Goal: Task Accomplishment & Management: Complete application form

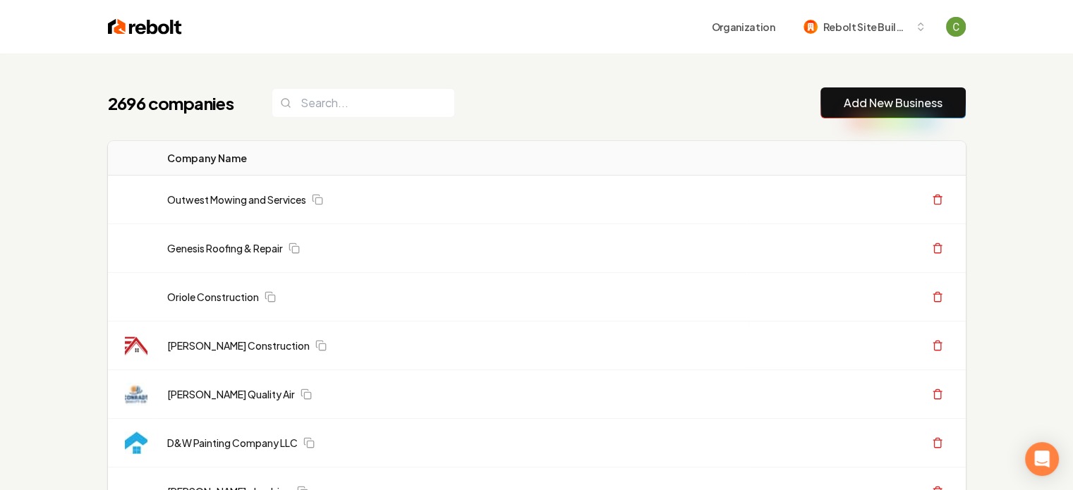
click at [837, 98] on button "Add New Business" at bounding box center [892, 102] width 145 height 31
click at [838, 107] on button "Add New Business" at bounding box center [892, 102] width 145 height 31
click at [851, 109] on link "Add New Business" at bounding box center [892, 103] width 99 height 17
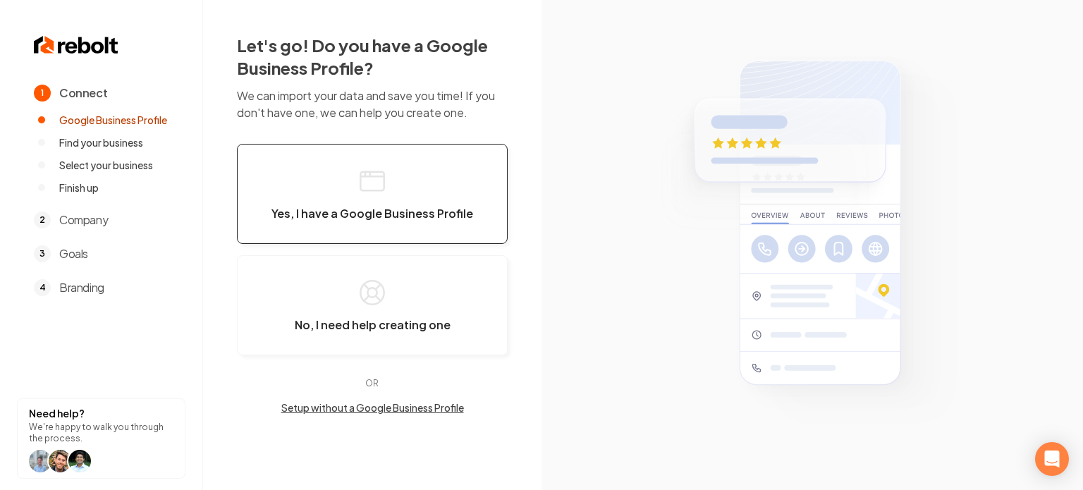
click at [452, 212] on span "Yes, I have a Google Business Profile" at bounding box center [373, 214] width 202 height 14
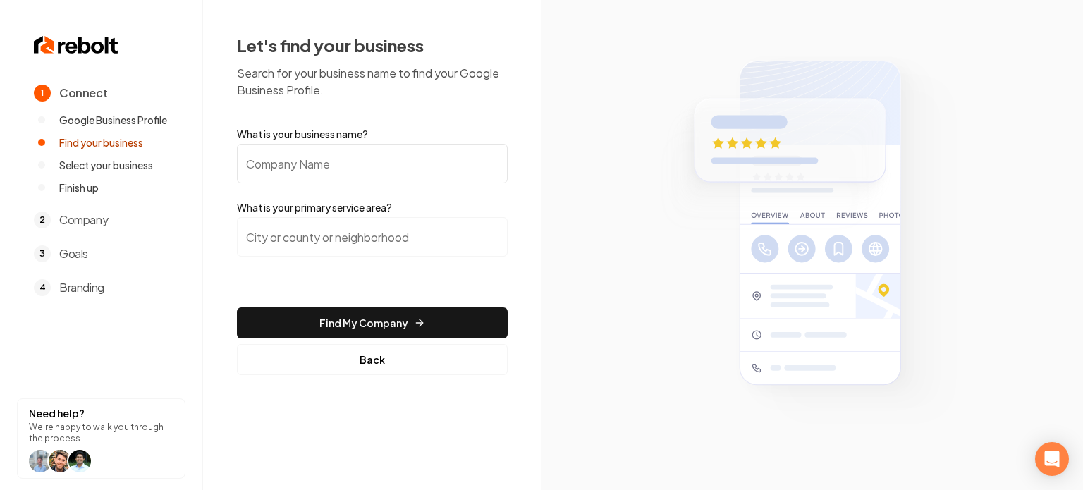
click at [360, 157] on input "What is your business name?" at bounding box center [372, 163] width 271 height 39
paste input "[PERSON_NAME]'s Landscaping and Home Improvement LLC"
type input "[PERSON_NAME]'s Landscaping and Home Improvement LLC"
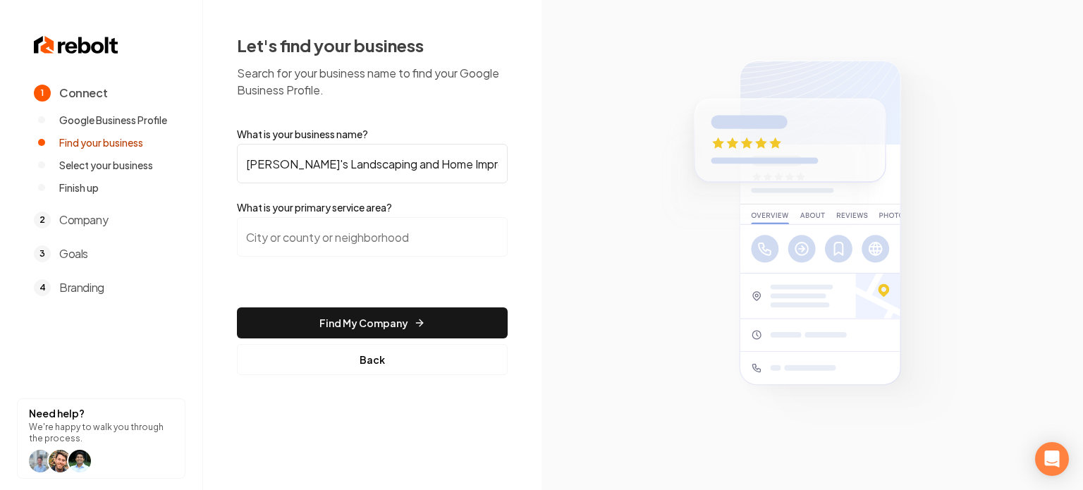
click at [382, 228] on input "search" at bounding box center [372, 236] width 271 height 39
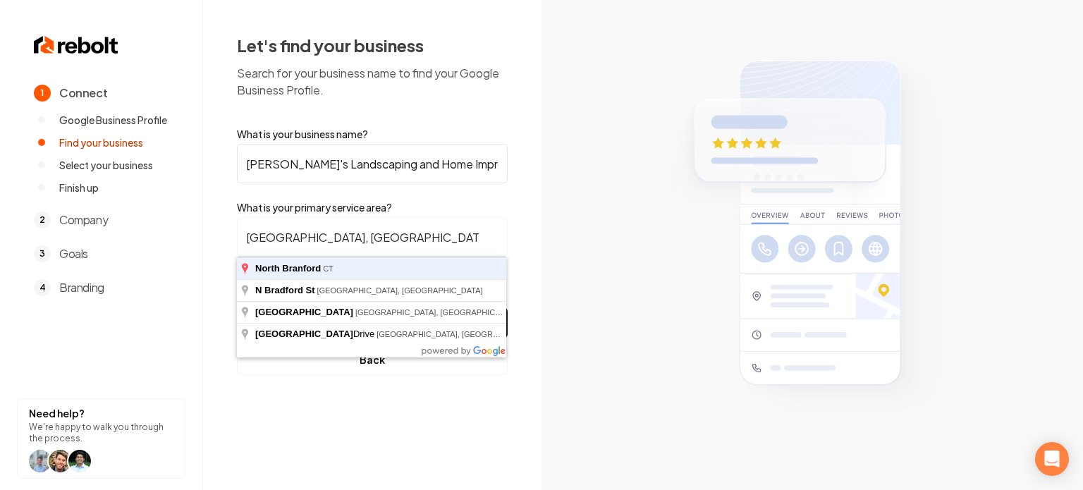
type input "North Branford, CT"
click at [237, 307] on button "Find My Company" at bounding box center [372, 322] width 271 height 31
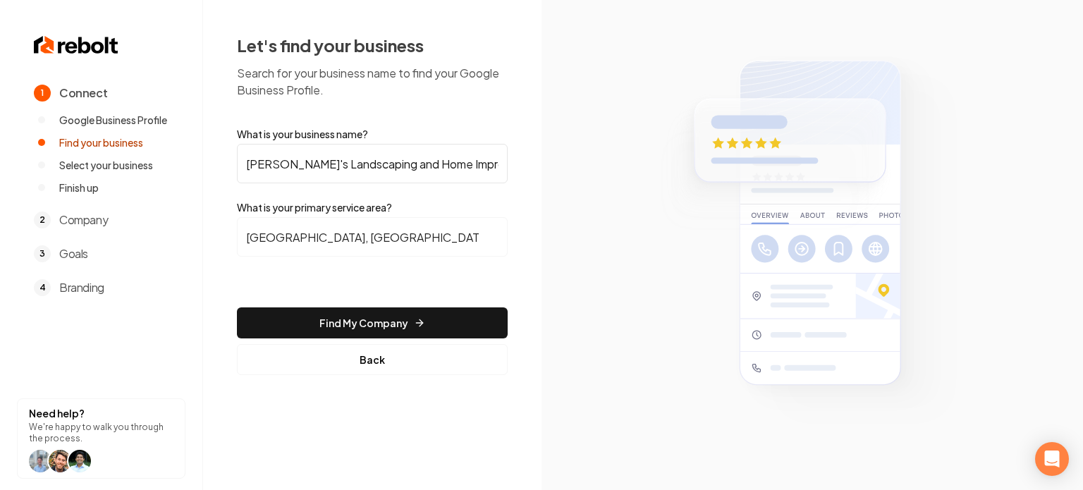
click at [333, 305] on form "What is your business name? Vincenzo's Landscaping and Home Improvement LLC Wha…" at bounding box center [372, 251] width 271 height 248
click at [333, 307] on form "What is your business name? Vincenzo's Landscaping and Home Improvement LLC Wha…" at bounding box center [372, 251] width 271 height 248
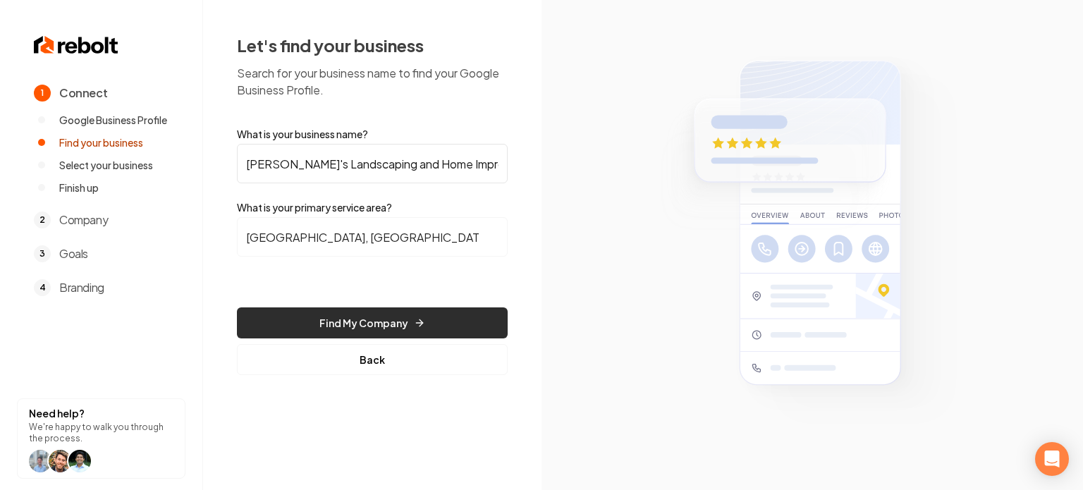
click at [333, 313] on button "Find My Company" at bounding box center [372, 322] width 271 height 31
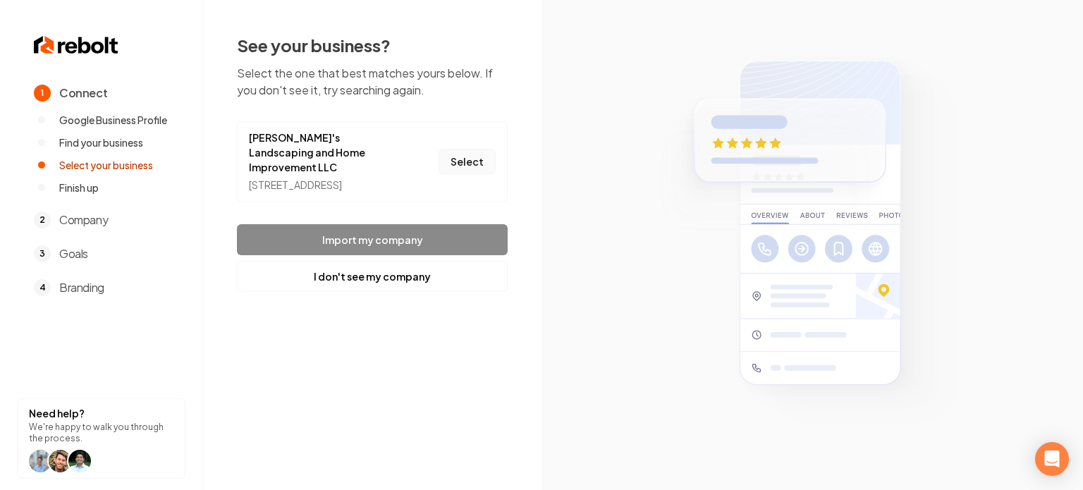
click at [462, 170] on button "Select" at bounding box center [467, 161] width 57 height 25
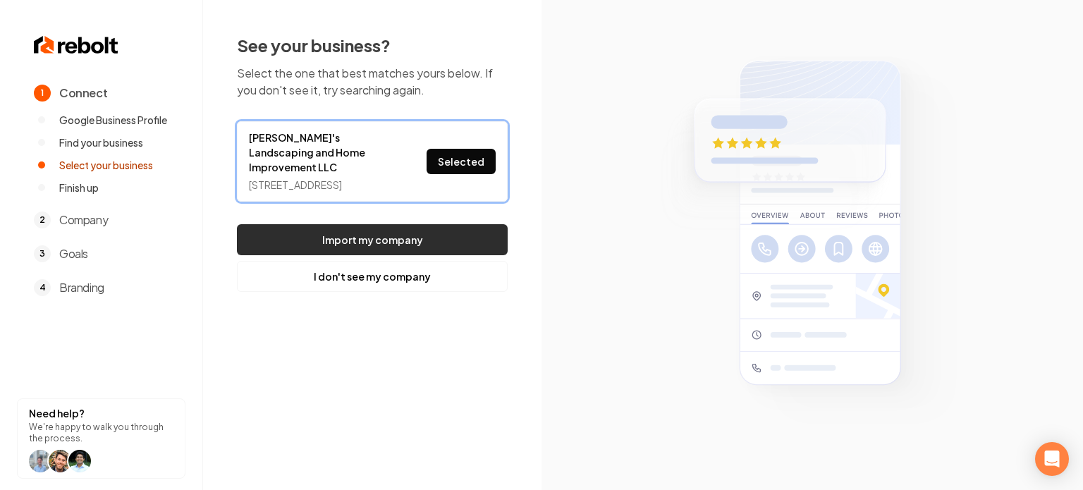
click at [434, 234] on button "Import my company" at bounding box center [372, 239] width 271 height 31
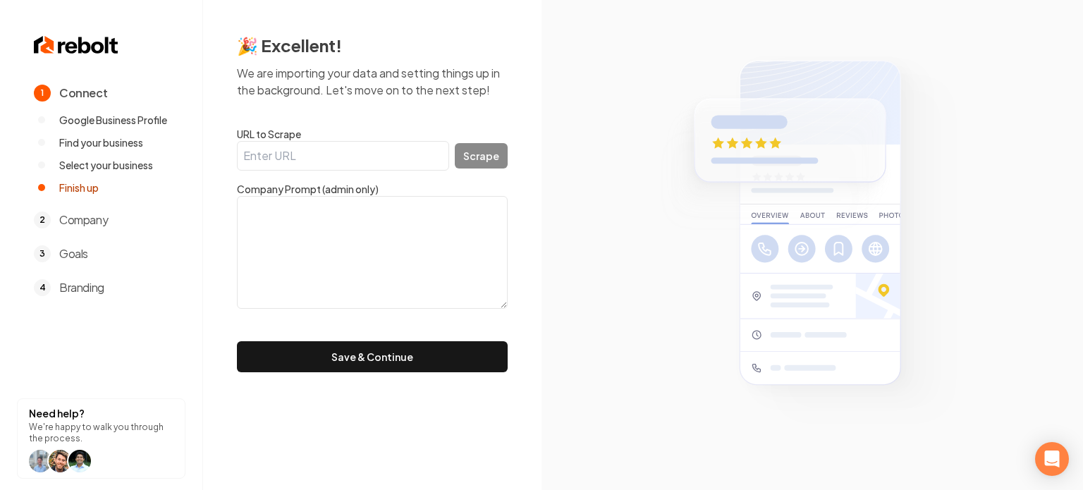
click at [351, 152] on input "URL to Scrape" at bounding box center [343, 156] width 212 height 30
paste input "https://www.vincenzoshomeimprovement.com/"
type input "https://www.vincenzoshomeimprovement.com/"
click at [474, 154] on button "Scrape" at bounding box center [481, 155] width 53 height 25
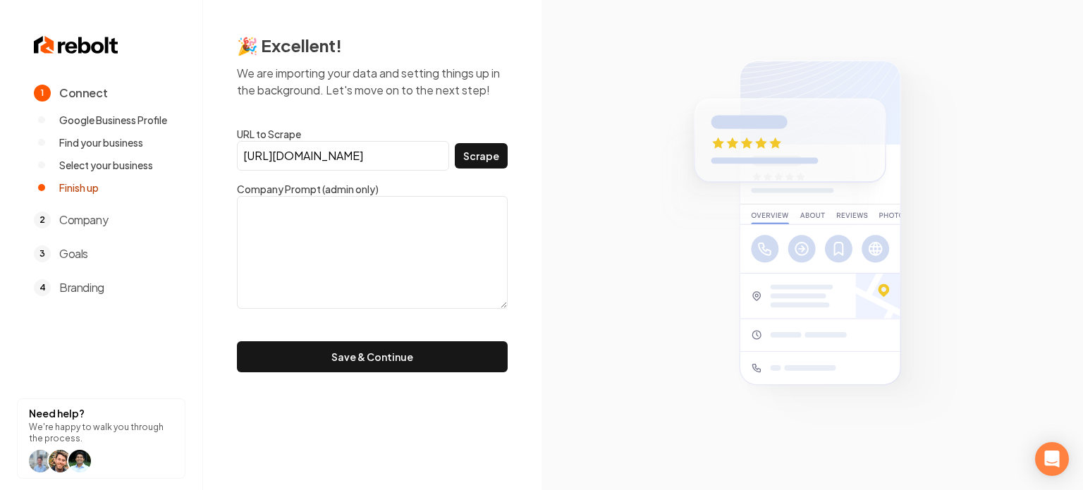
scroll to position [0, 0]
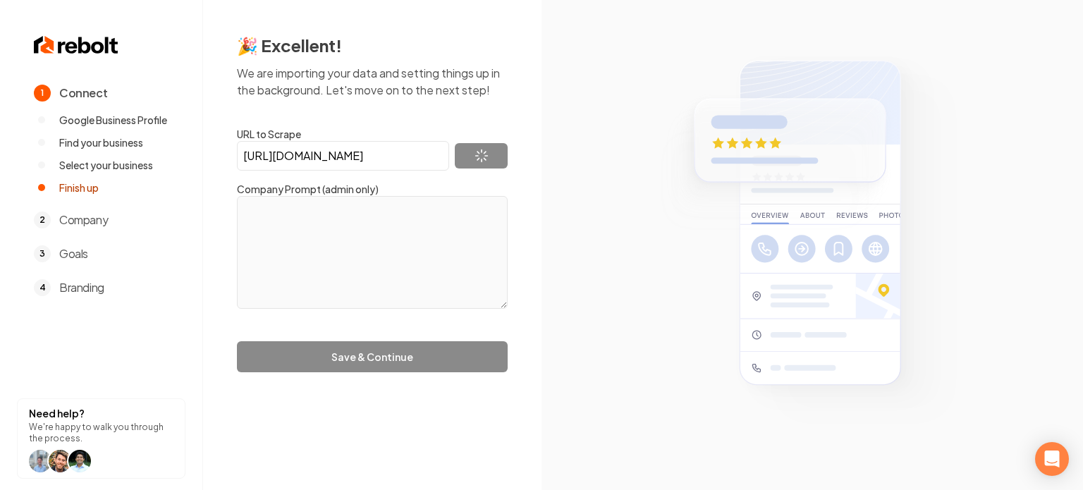
type textarea "At Vincenzo’s Landscaping & Home Improvement, we do more than just transform sp…"
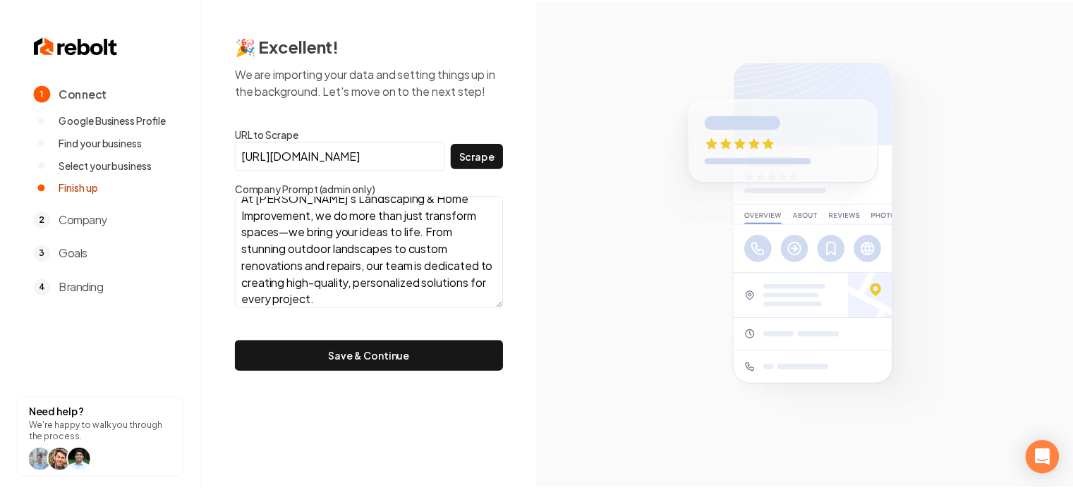
scroll to position [18, 0]
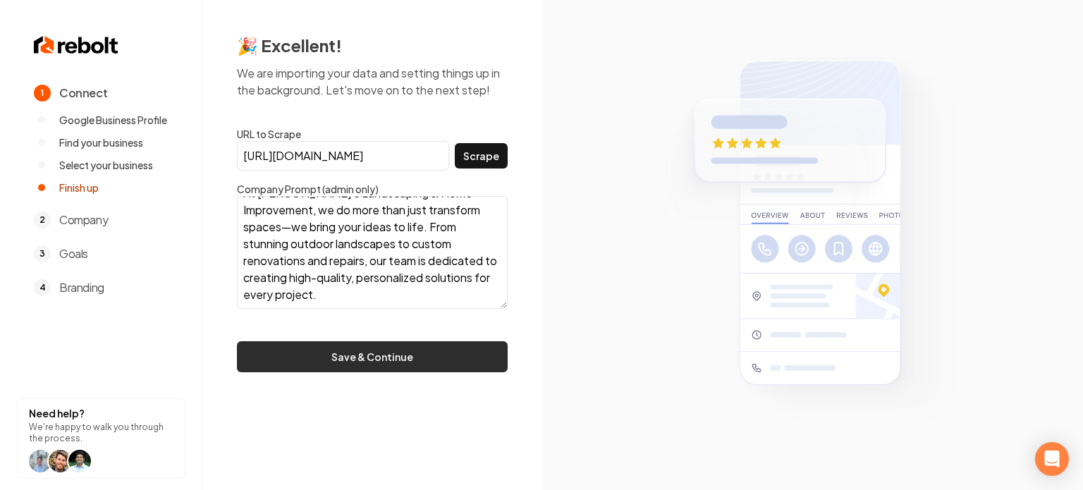
click at [403, 341] on button "Save & Continue" at bounding box center [372, 356] width 271 height 31
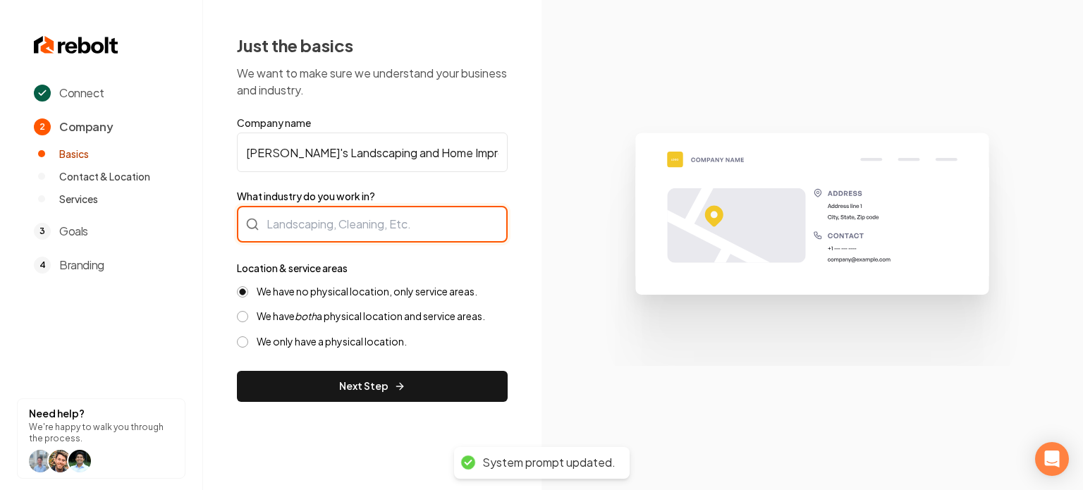
click at [322, 233] on div at bounding box center [372, 224] width 271 height 37
type input "Landscaping"
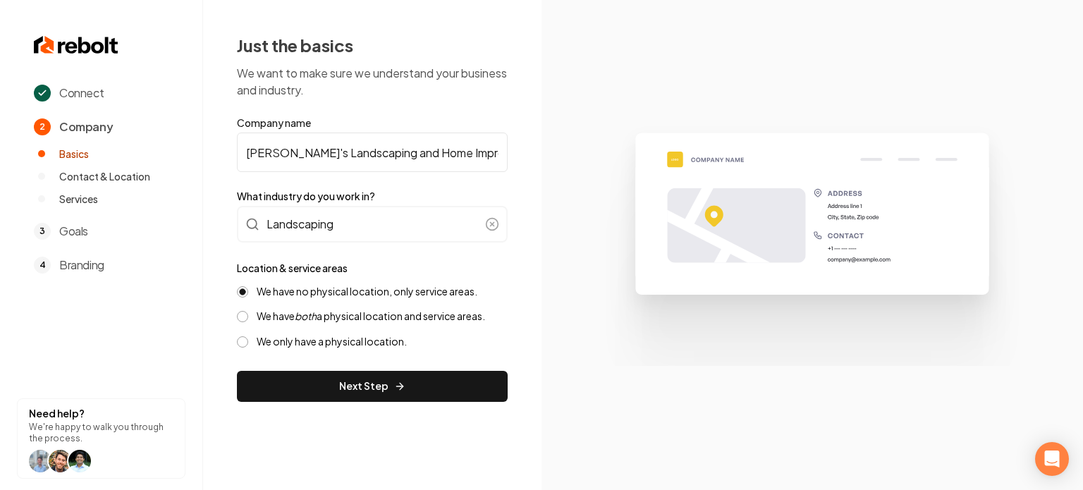
click at [341, 317] on label "We have both a physical location and service areas." at bounding box center [371, 316] width 229 height 13
click at [248, 317] on button "We have both a physical location and service areas." at bounding box center [242, 316] width 11 height 11
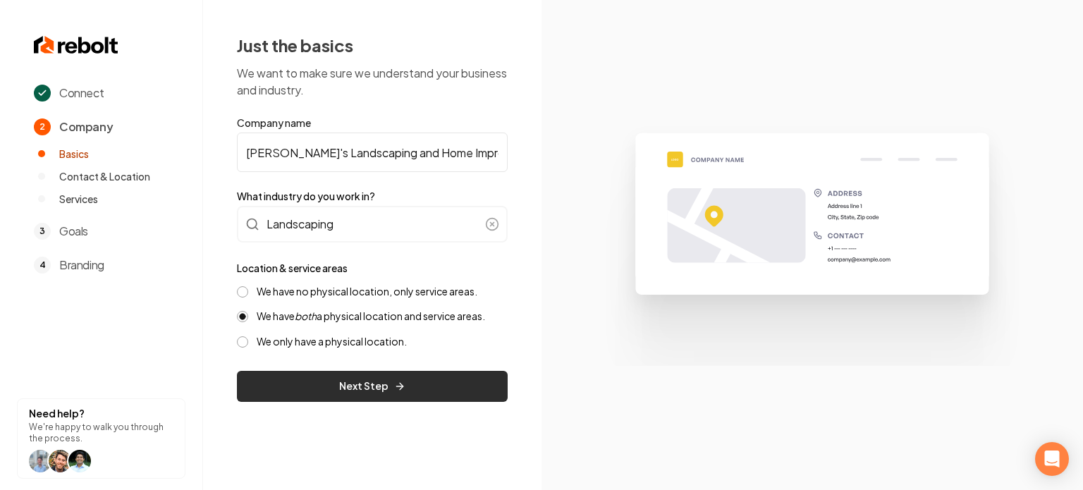
click at [350, 375] on button "Next Step" at bounding box center [372, 386] width 271 height 31
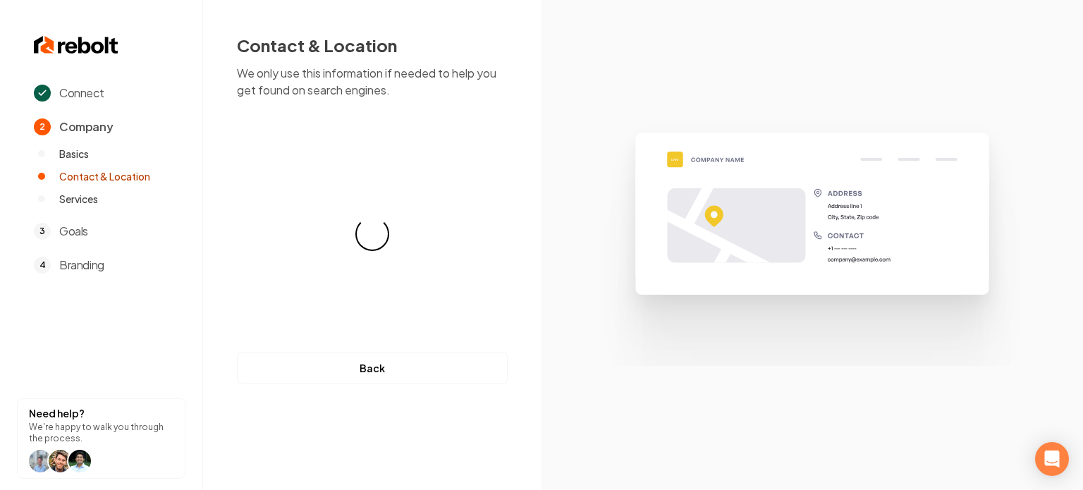
select select "**"
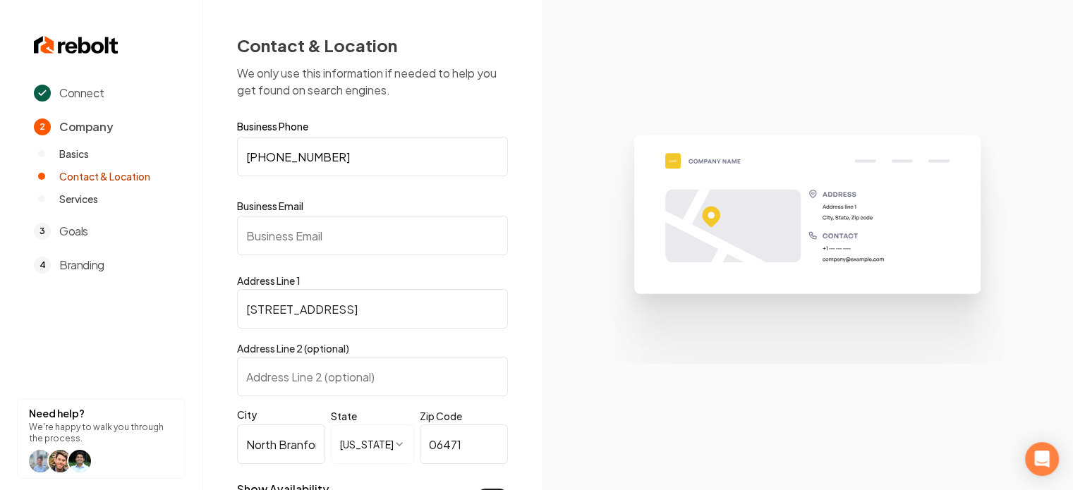
paste input "vincenzoshomeimprovement@gmail.com"
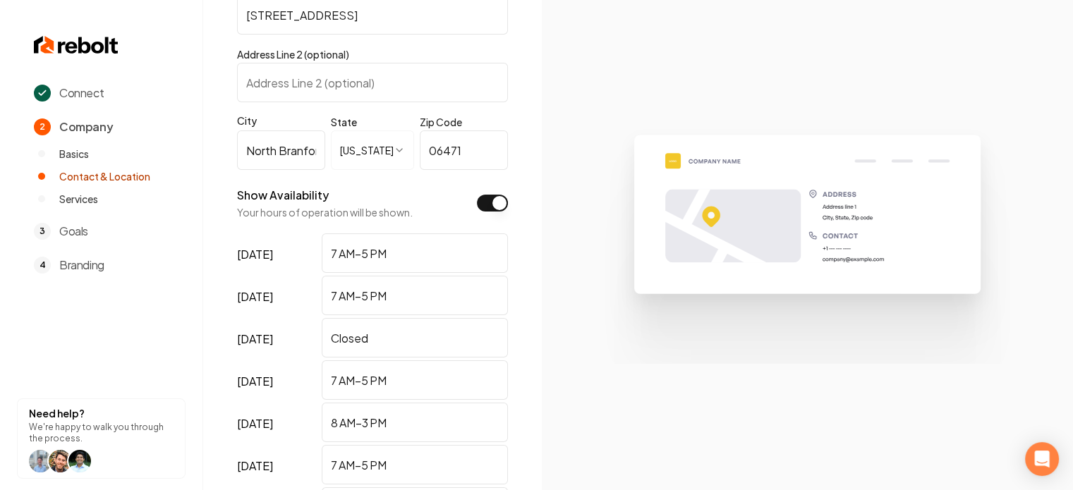
scroll to position [480, 0]
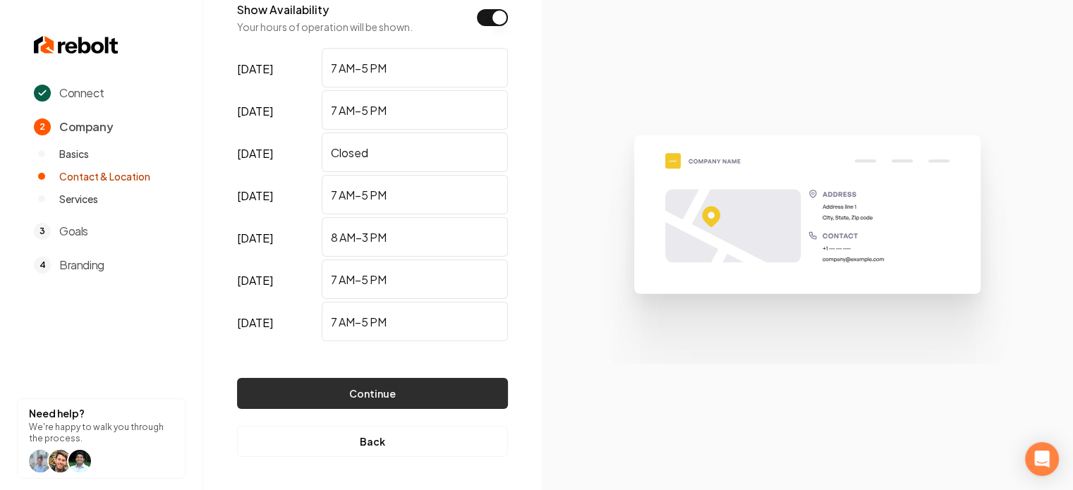
type input "vincenzoshomeimprovement@gmail.com"
click at [334, 391] on button "Continue" at bounding box center [372, 393] width 271 height 31
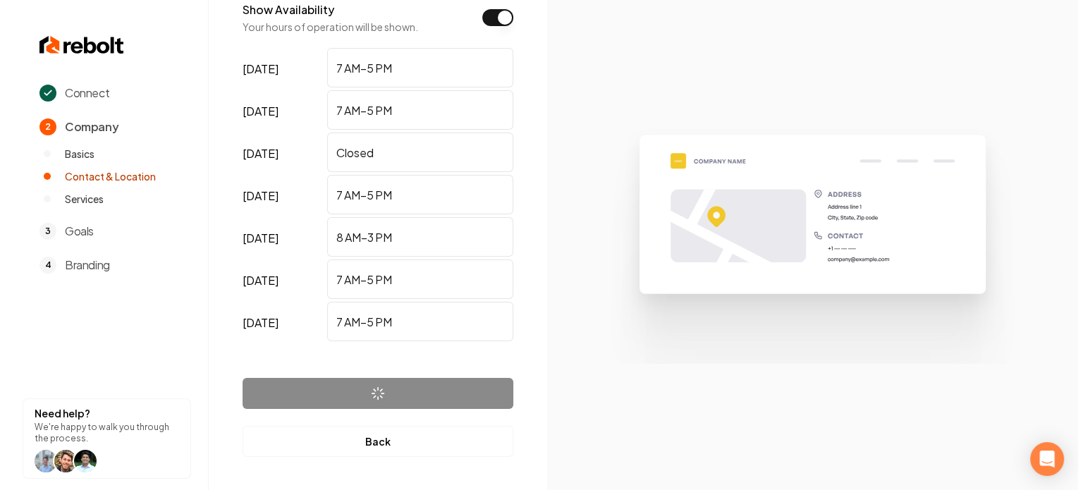
scroll to position [0, 0]
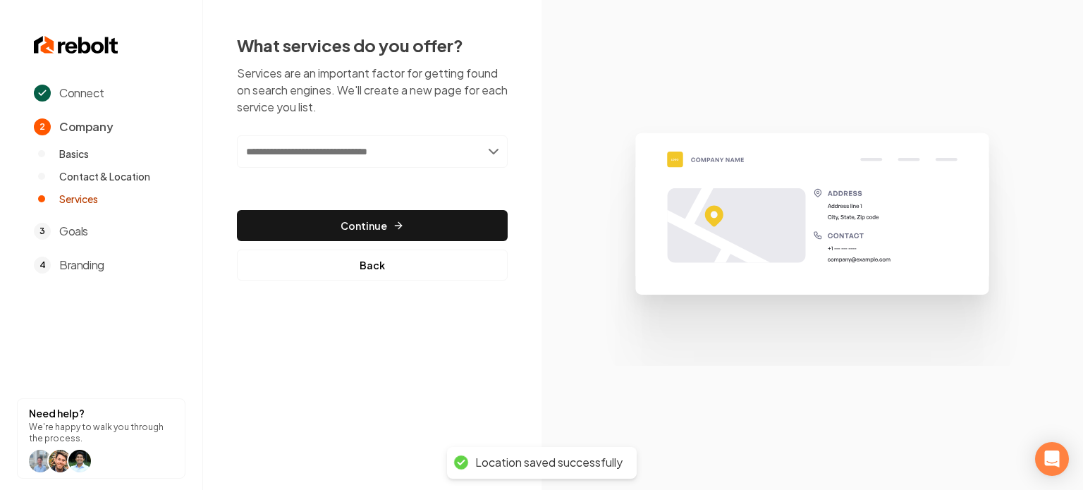
click at [369, 162] on input "text" at bounding box center [372, 151] width 271 height 32
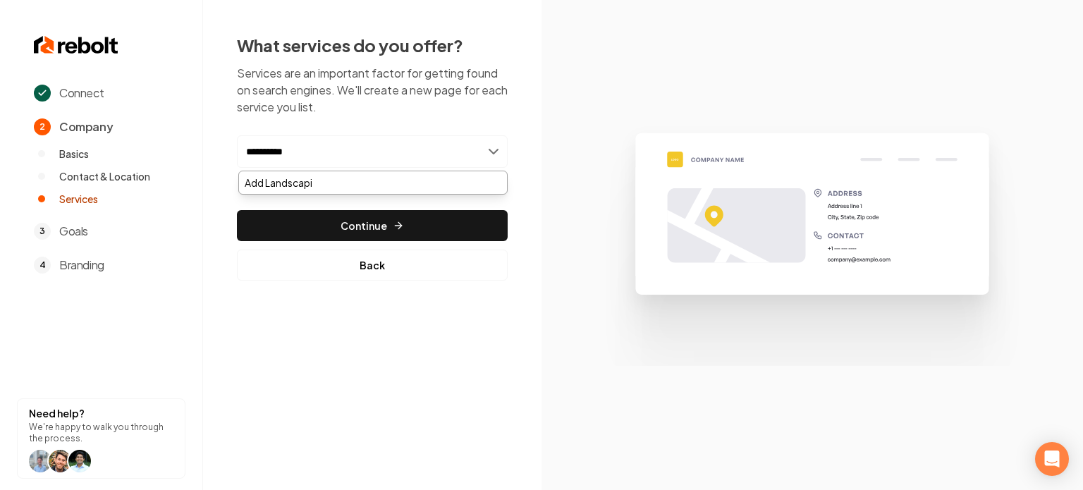
type input "**********"
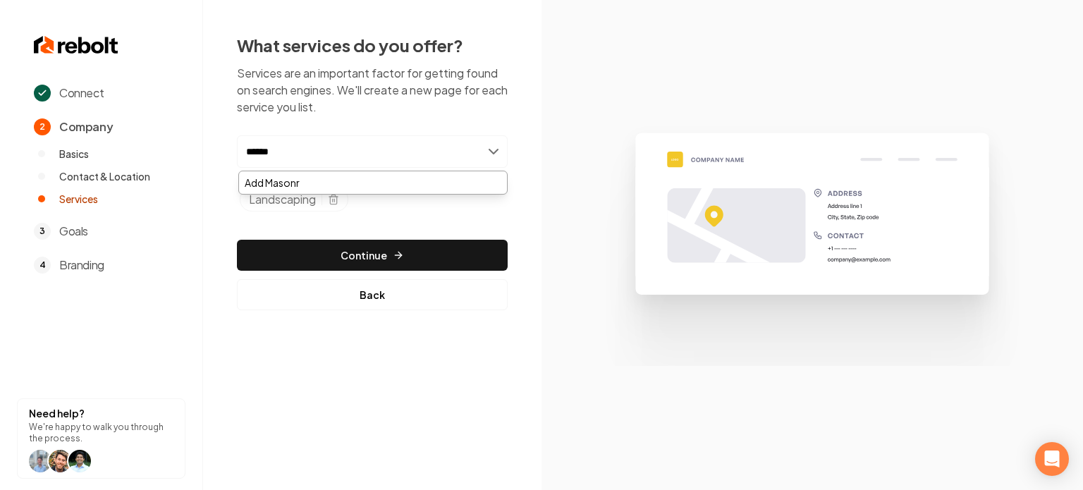
type input "*******"
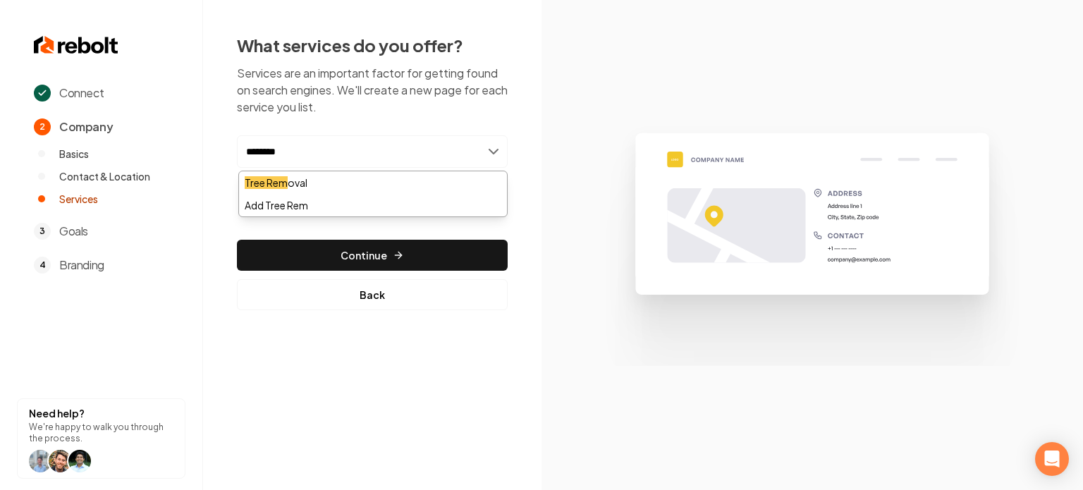
type input "*********"
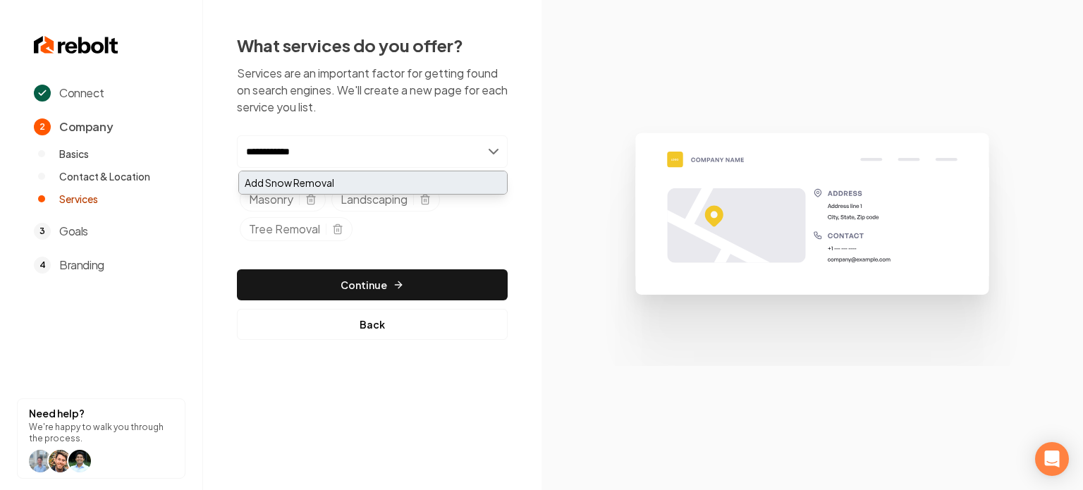
type input "**********"
click at [436, 173] on div "Add Snow Removal" at bounding box center [373, 182] width 268 height 23
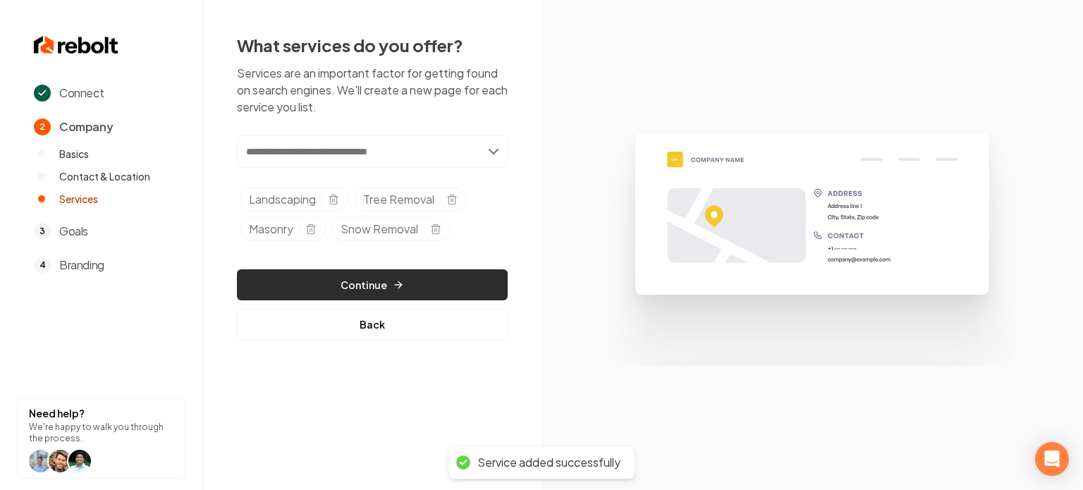
click at [341, 291] on button "Continue" at bounding box center [372, 284] width 271 height 31
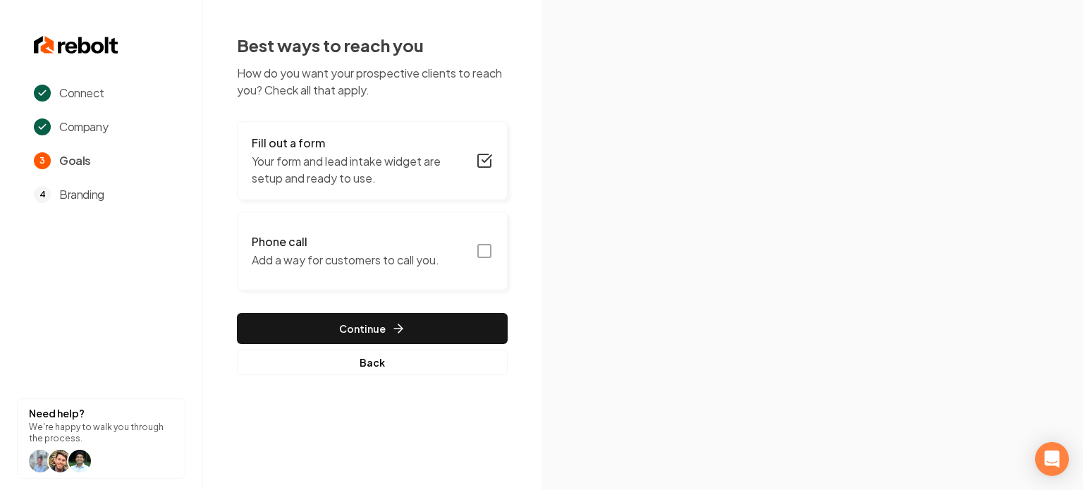
click at [480, 251] on icon "button" at bounding box center [484, 251] width 17 height 17
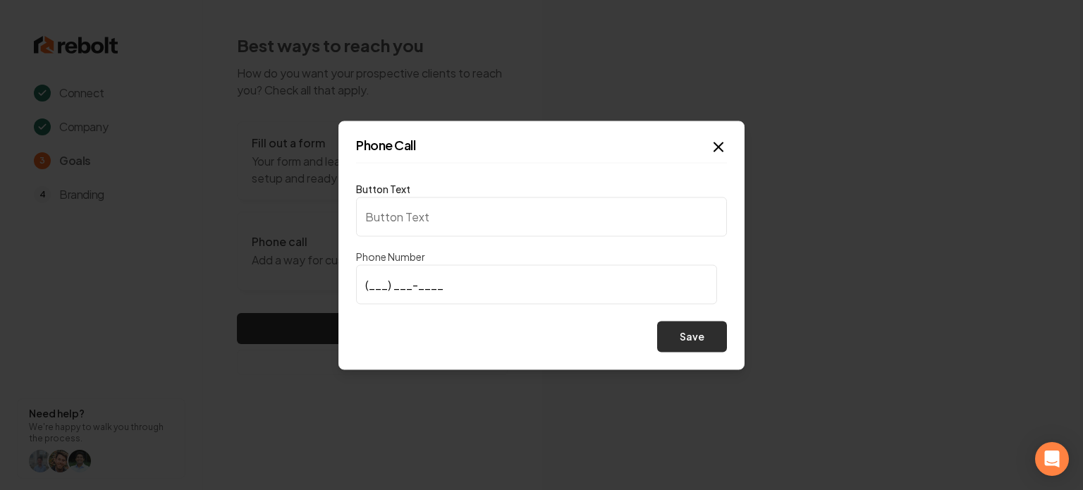
type input "Call us"
type input "(203) 721-2267"
click at [674, 331] on button "Save" at bounding box center [692, 336] width 70 height 31
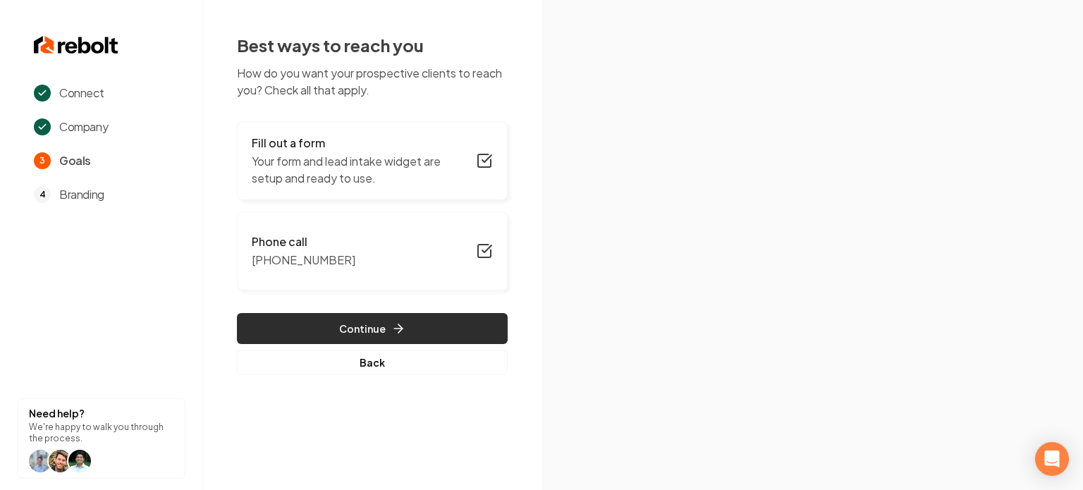
click at [459, 318] on button "Continue" at bounding box center [372, 328] width 271 height 31
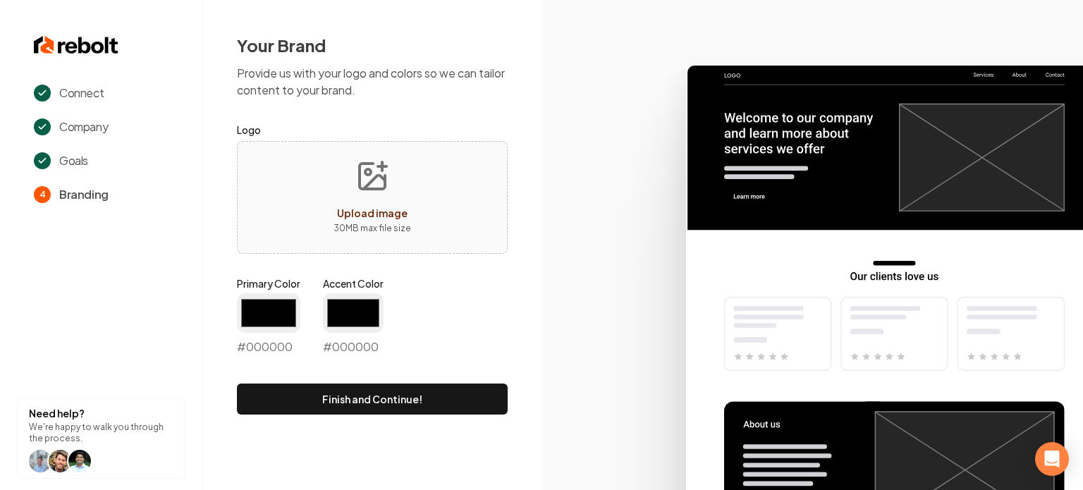
type input "#194d33"
type input "#70be00"
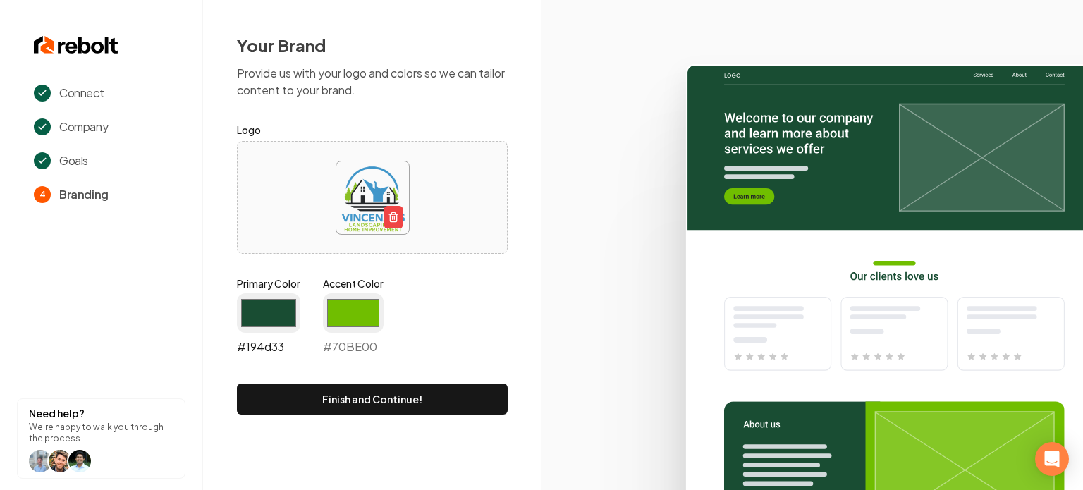
click at [265, 312] on input "#194d33" at bounding box center [268, 312] width 63 height 39
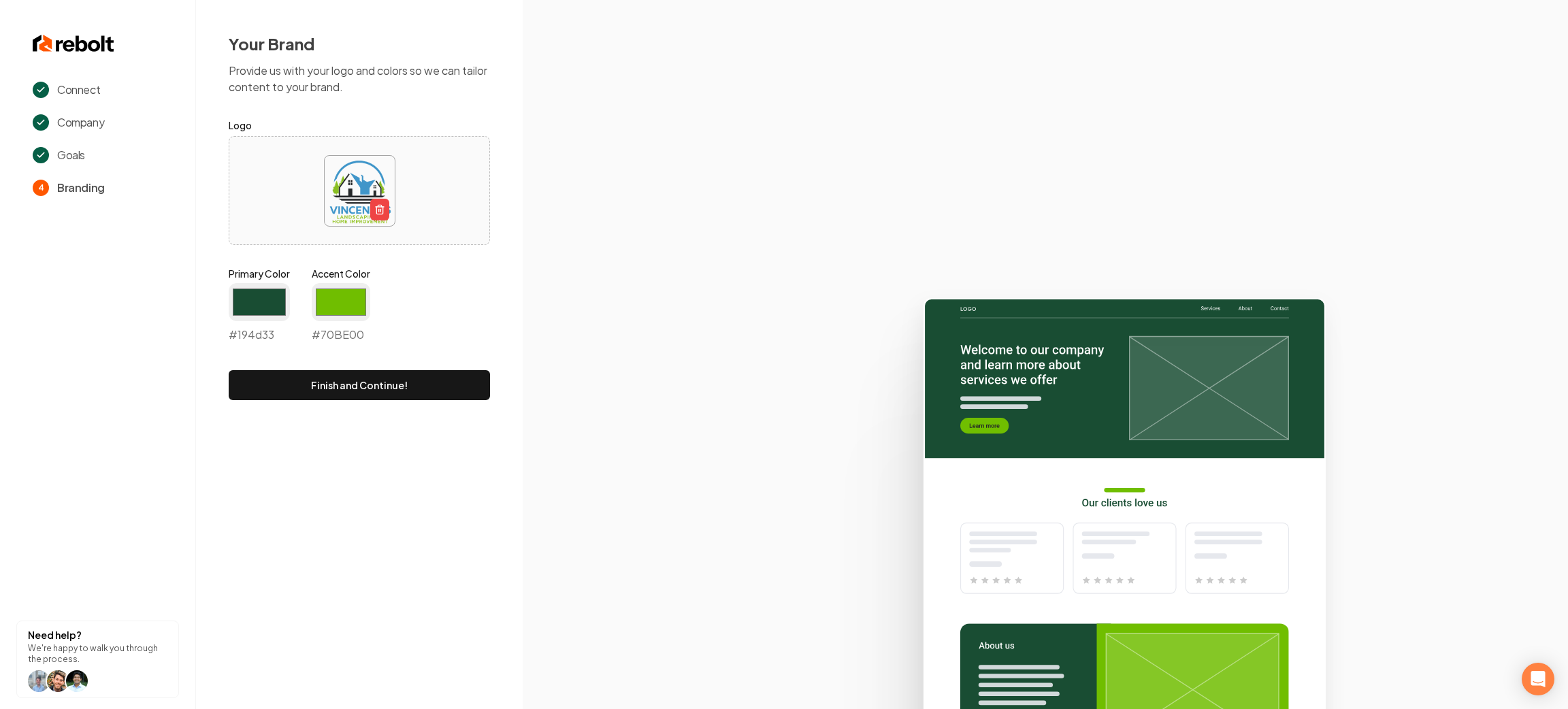
click at [644, 432] on icon at bounding box center [1045, 498] width 1045 height 423
click at [278, 302] on input "#194d33" at bounding box center [259, 301] width 61 height 38
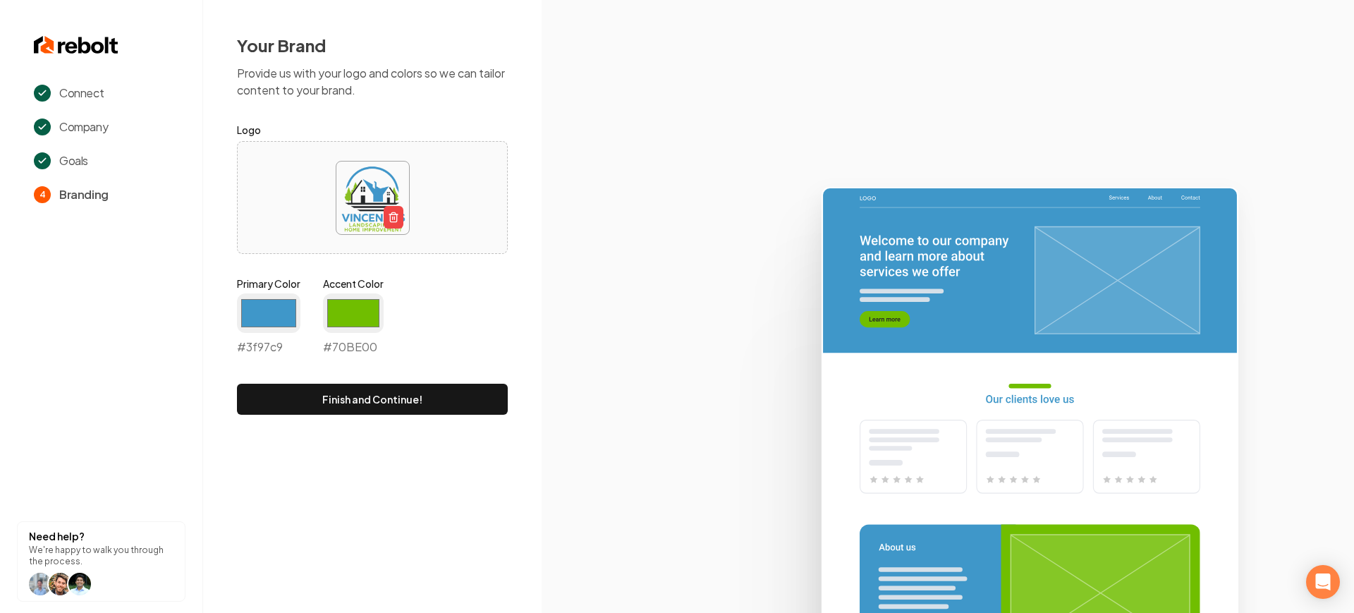
type input "#3f97c9"
click at [391, 314] on div "Primary Color #3f97c9 #3f97c9 Accent Color #70be00 #70BE00" at bounding box center [372, 318] width 271 height 85
click at [371, 314] on input "#70be00" at bounding box center [353, 312] width 61 height 39
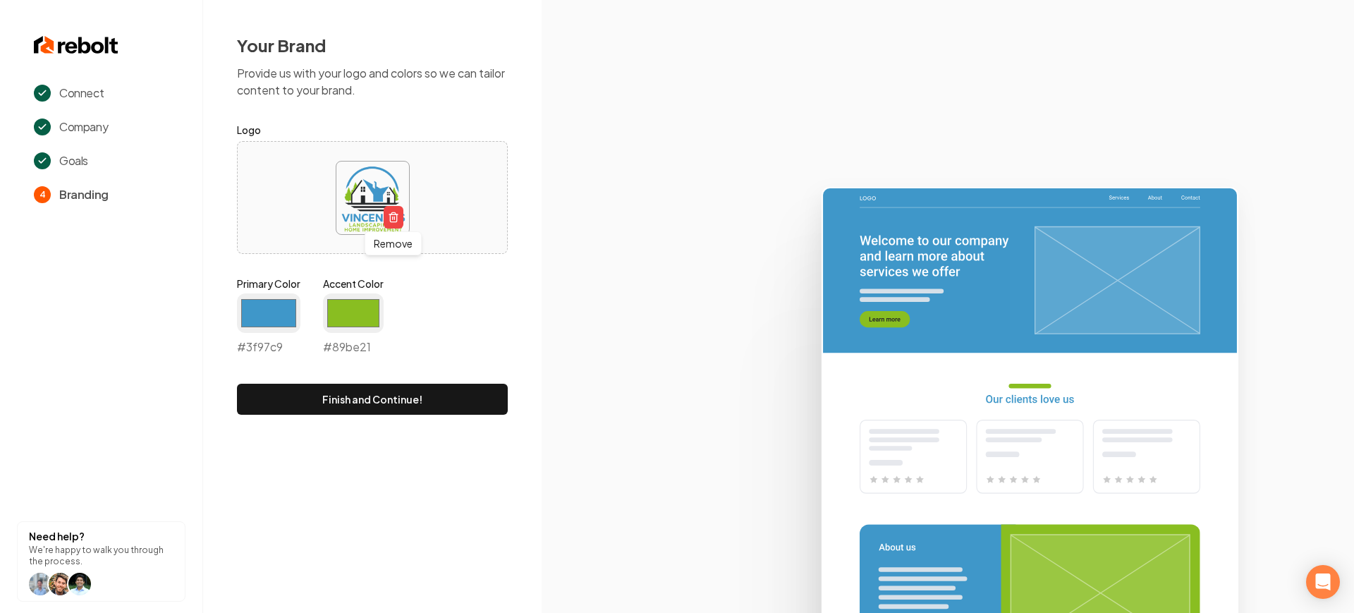
type input "#89be21"
click at [565, 243] on icon at bounding box center [948, 394] width 812 height 438
click at [337, 409] on button "Finish and Continue!" at bounding box center [372, 399] width 271 height 31
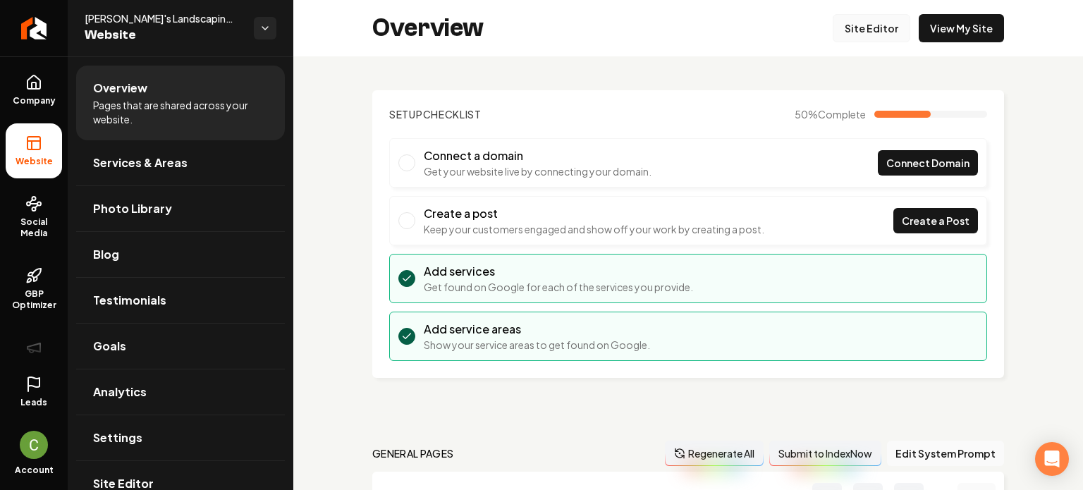
click at [852, 25] on link "Site Editor" at bounding box center [872, 28] width 78 height 28
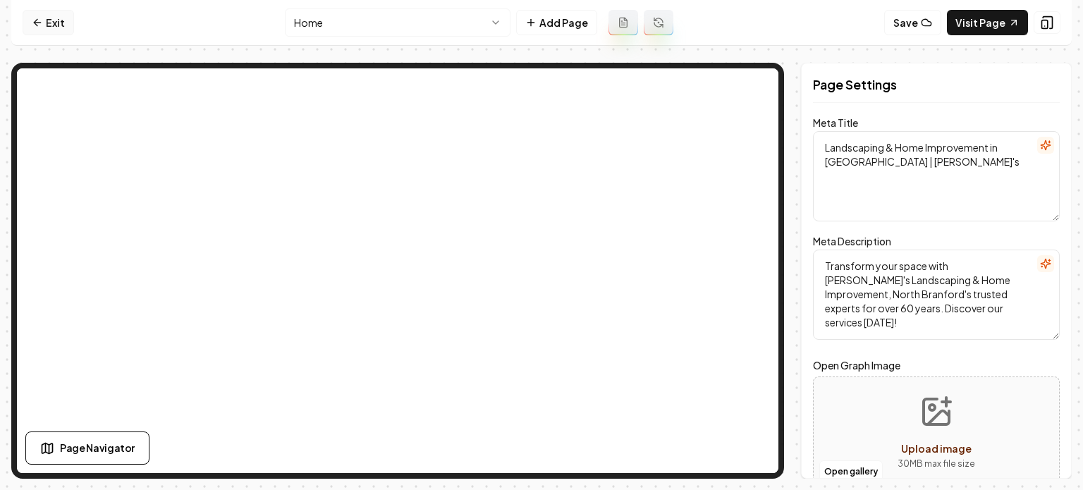
click at [54, 23] on link "Exit" at bounding box center [48, 22] width 51 height 25
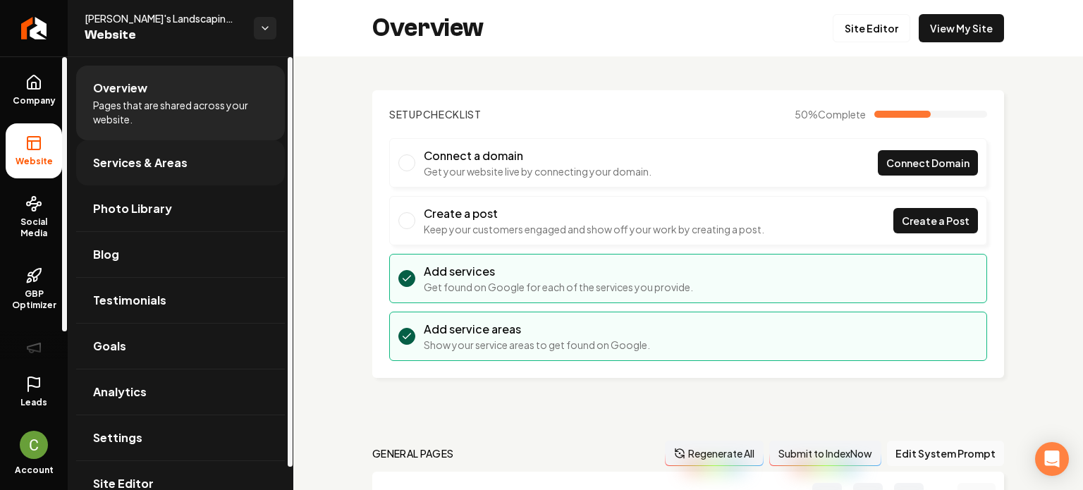
click at [122, 141] on link "Services & Areas" at bounding box center [180, 162] width 209 height 45
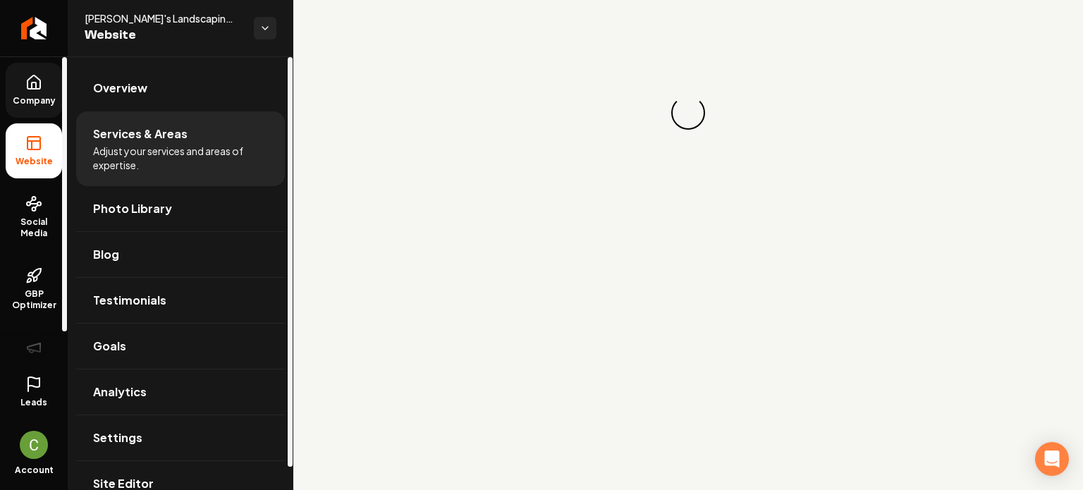
click at [24, 103] on span "Company" at bounding box center [34, 100] width 54 height 11
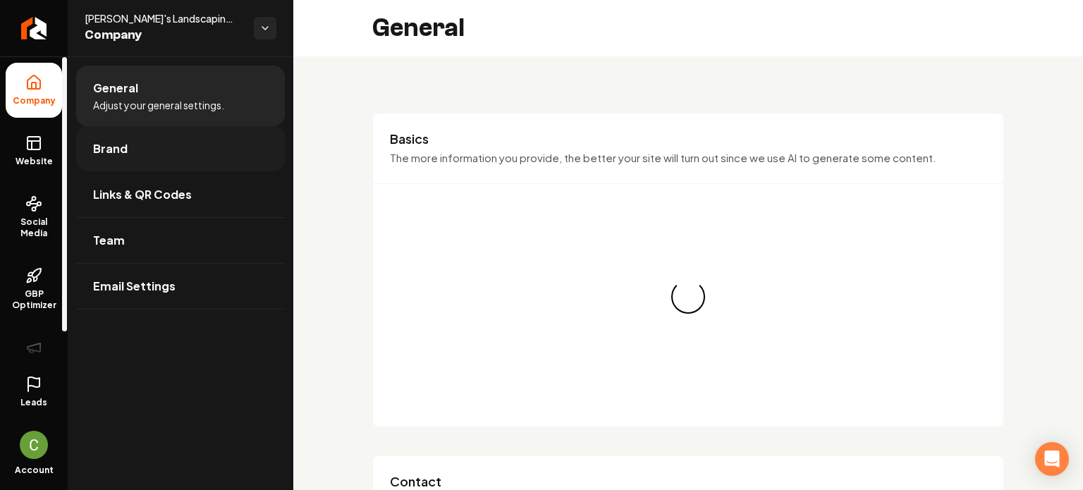
click at [113, 142] on span "Brand" at bounding box center [110, 148] width 35 height 17
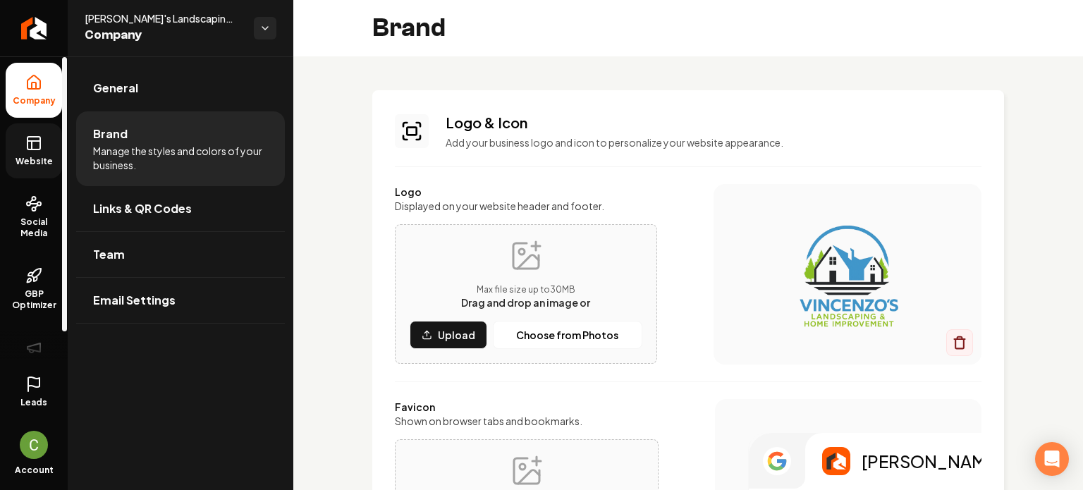
click at [42, 139] on link "Website" at bounding box center [34, 150] width 56 height 55
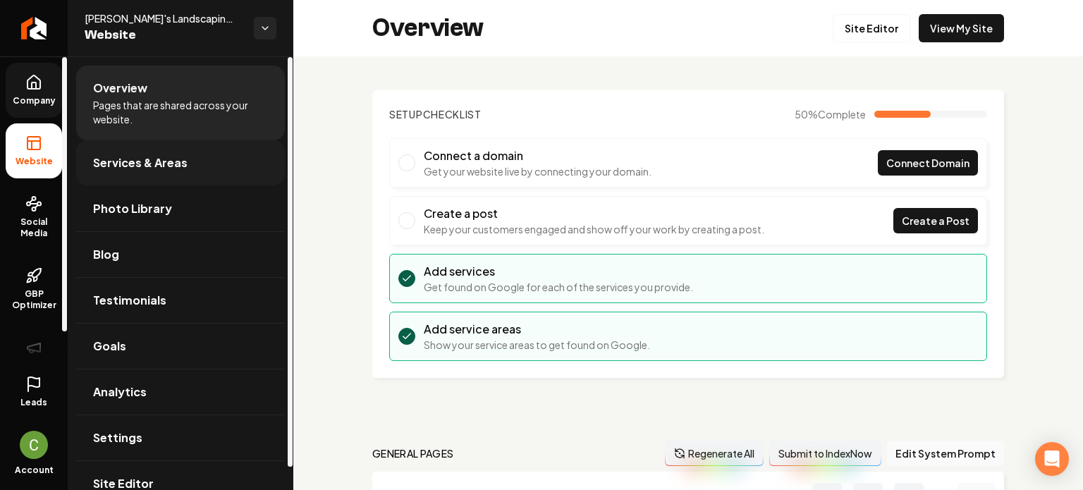
click at [127, 166] on span "Services & Areas" at bounding box center [140, 162] width 95 height 17
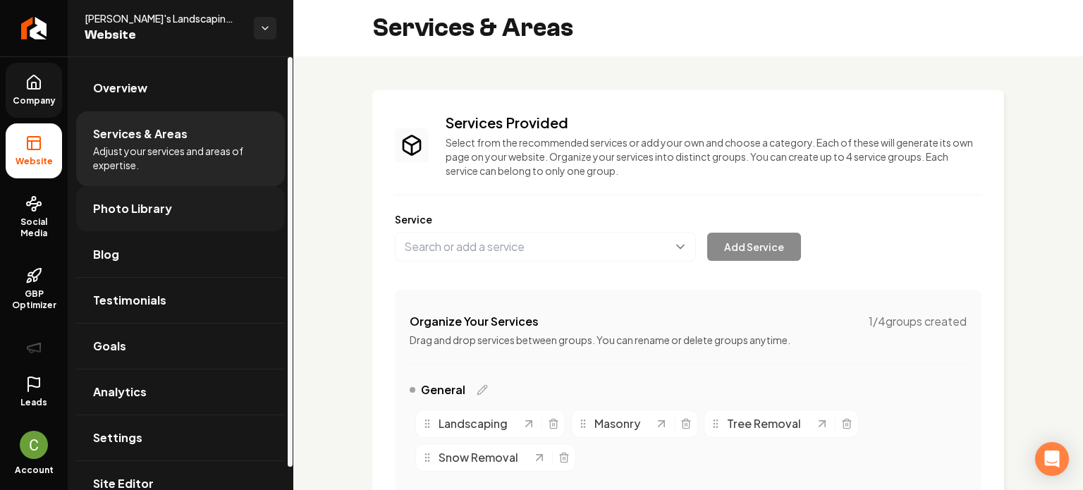
click at [133, 200] on span "Photo Library" at bounding box center [132, 208] width 79 height 17
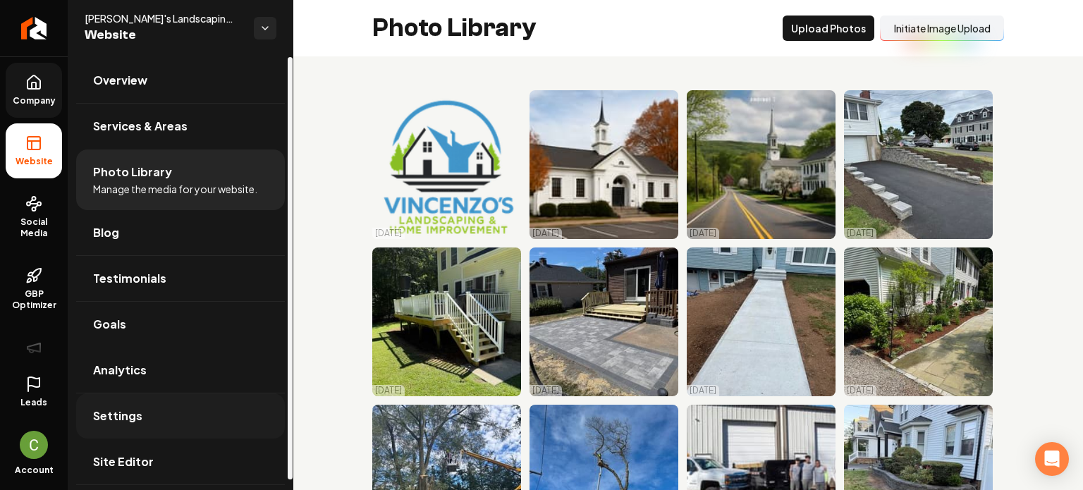
scroll to position [10, 0]
click at [116, 451] on span "Site Editor" at bounding box center [123, 459] width 61 height 17
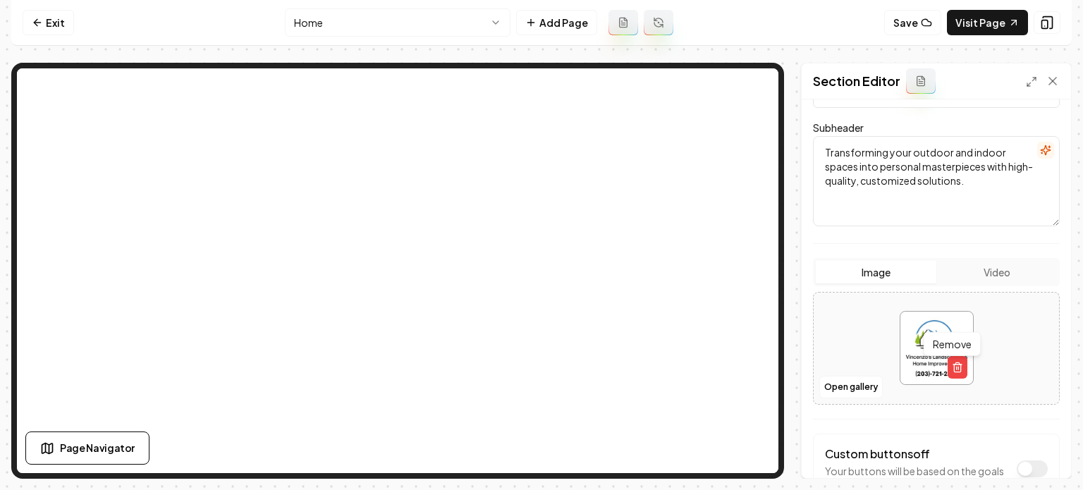
scroll to position [236, 0]
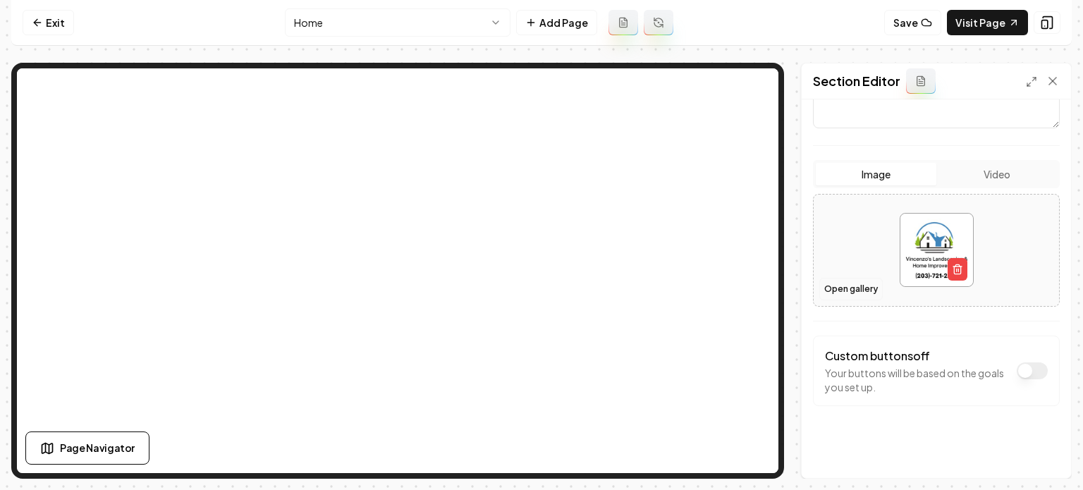
click at [869, 286] on button "Open gallery" at bounding box center [851, 289] width 63 height 23
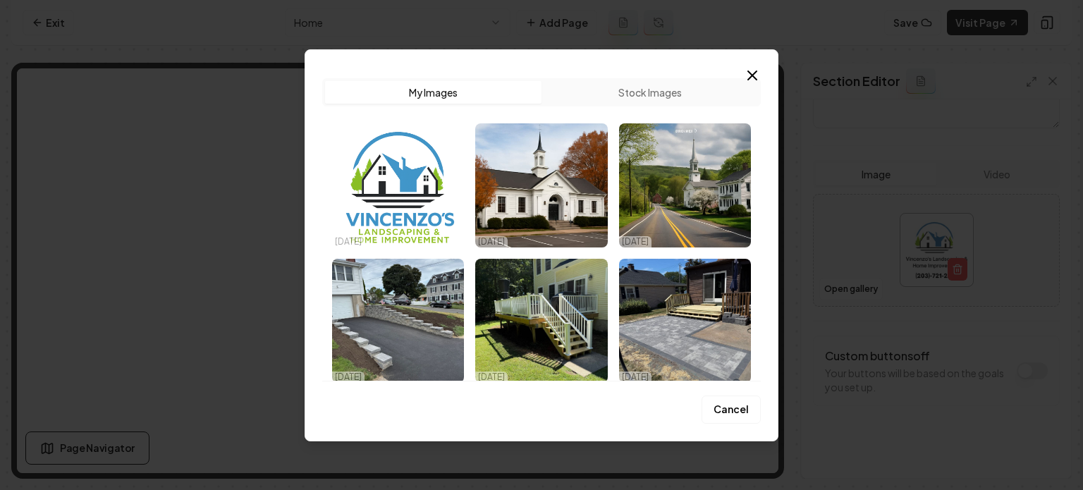
drag, startPoint x: 869, startPoint y: 286, endPoint x: 514, endPoint y: 57, distance: 422.3
click at [514, 57] on div "Upload My Images Stock Images 10/15/25 10/15/25 10/15/25 10/15/25 10/15/25 10/1…" at bounding box center [542, 245] width 474 height 392
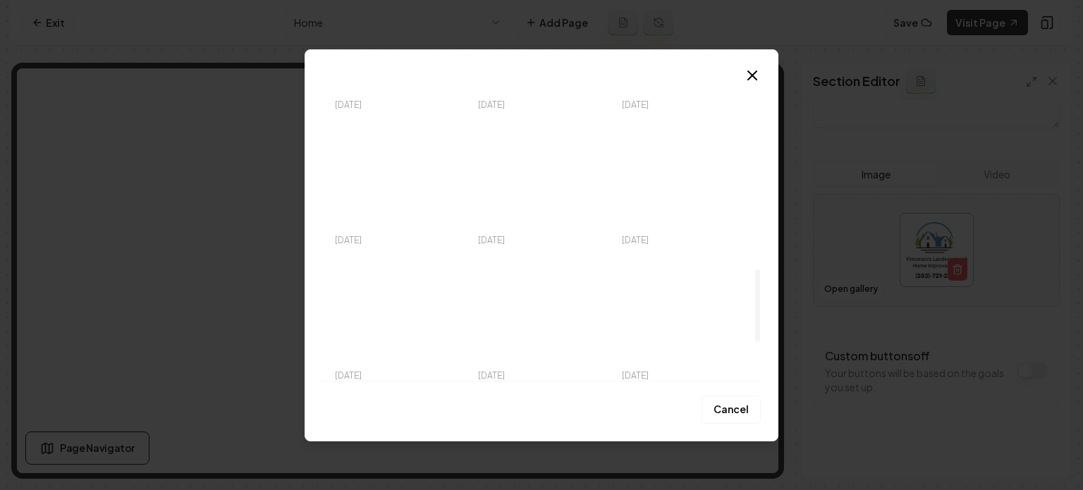
scroll to position [673, 0]
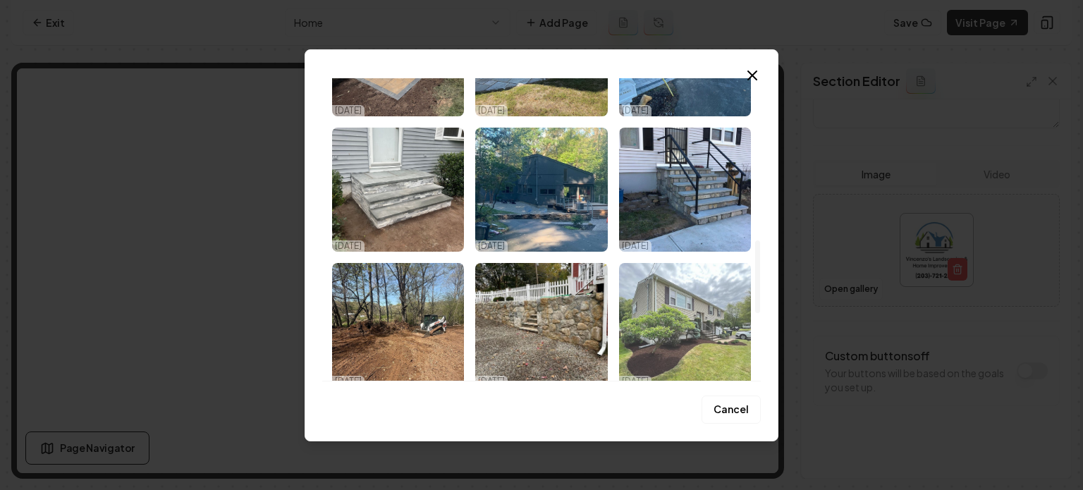
click at [711, 315] on img "Select image image_68ef92aa5c7cd75eb811ec6e.jpeg" at bounding box center [685, 325] width 132 height 124
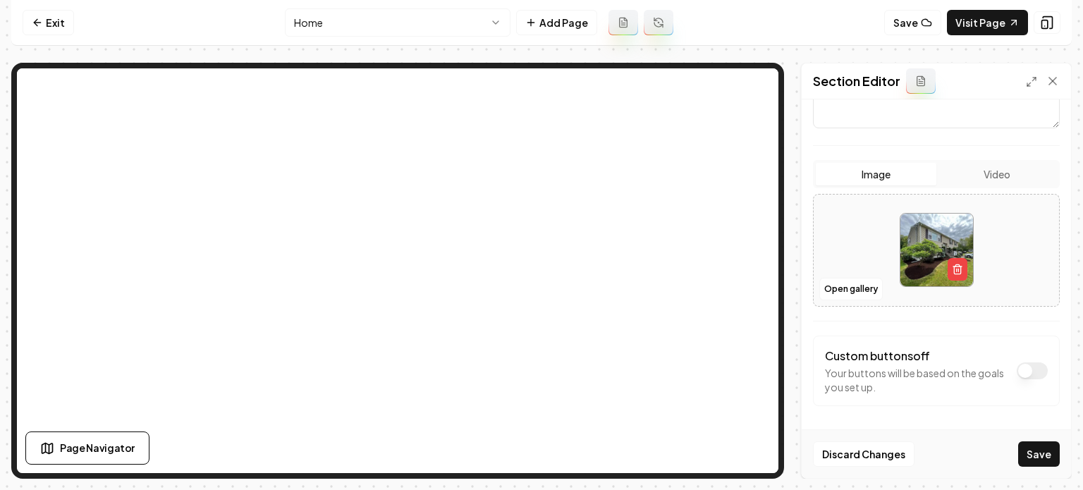
click at [1030, 439] on div "Discard Changes Save" at bounding box center [936, 454] width 269 height 49
click at [1037, 444] on button "Save" at bounding box center [1039, 453] width 42 height 25
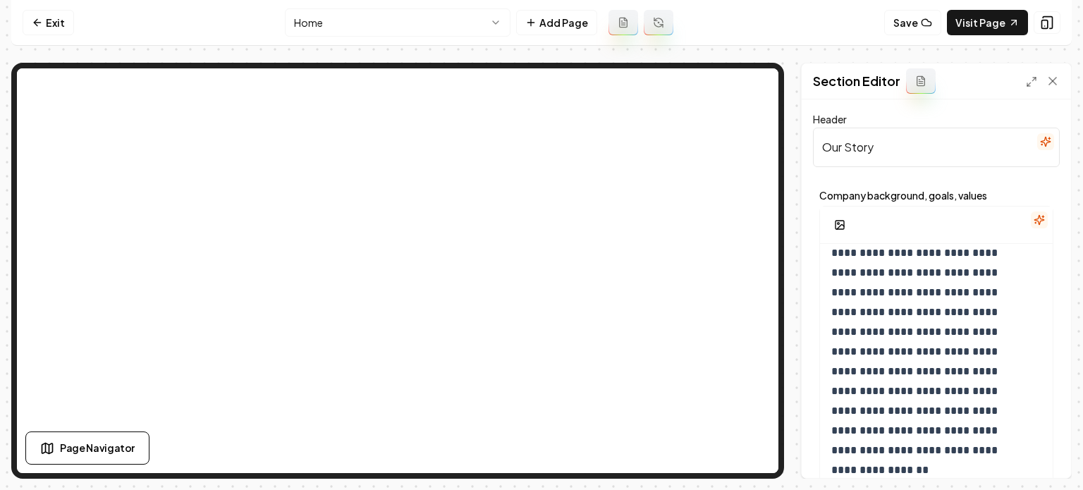
scroll to position [269, 0]
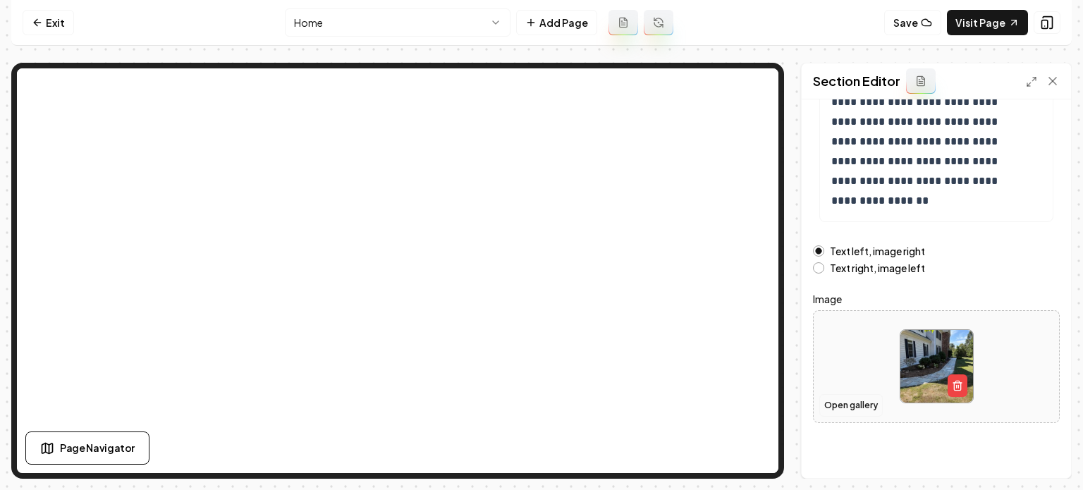
click at [840, 398] on button "Open gallery" at bounding box center [851, 405] width 63 height 23
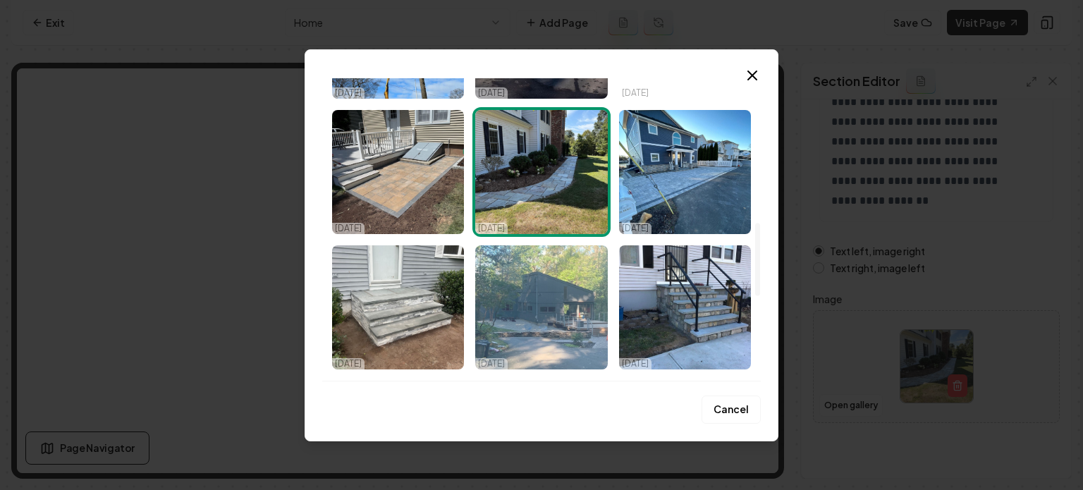
scroll to position [705, 0]
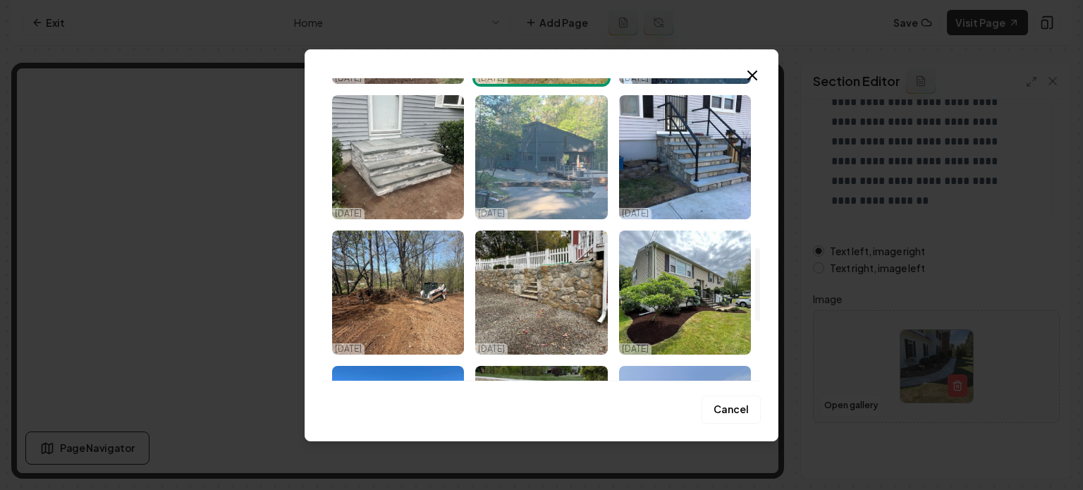
click at [584, 193] on img "Select image image_68ef92aa5c7cd75eb811eba1.jpeg" at bounding box center [541, 157] width 132 height 124
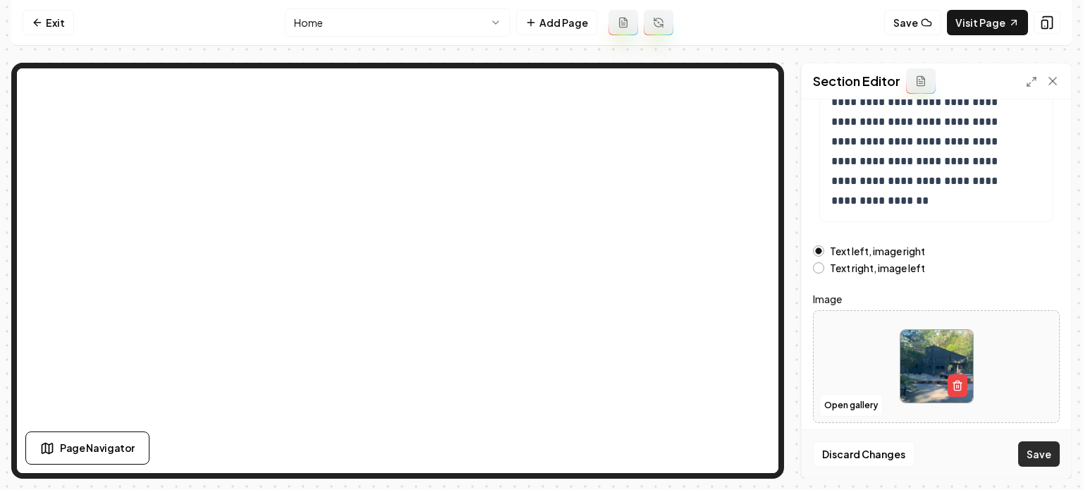
click at [1024, 449] on button "Save" at bounding box center [1039, 453] width 42 height 25
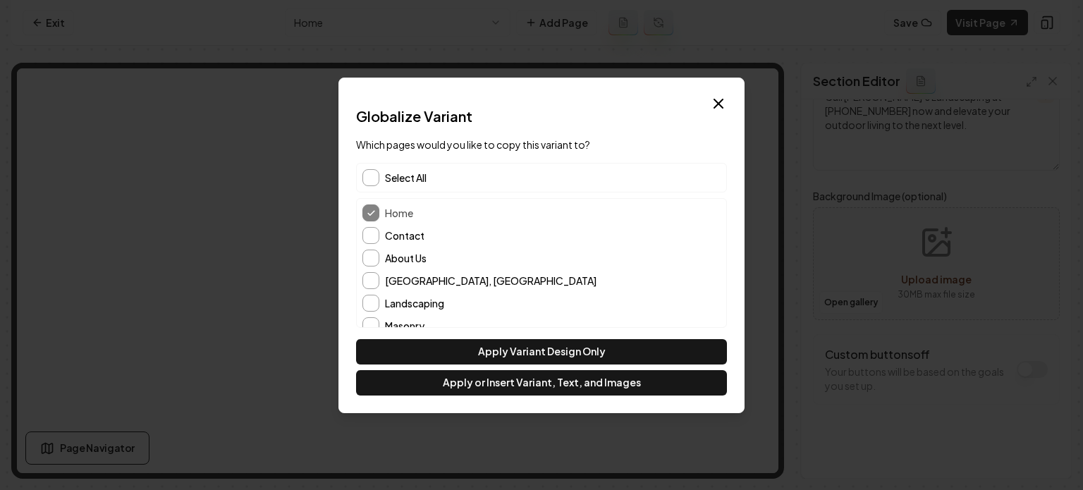
scroll to position [114, 0]
click at [382, 174] on div "Select All" at bounding box center [541, 178] width 371 height 30
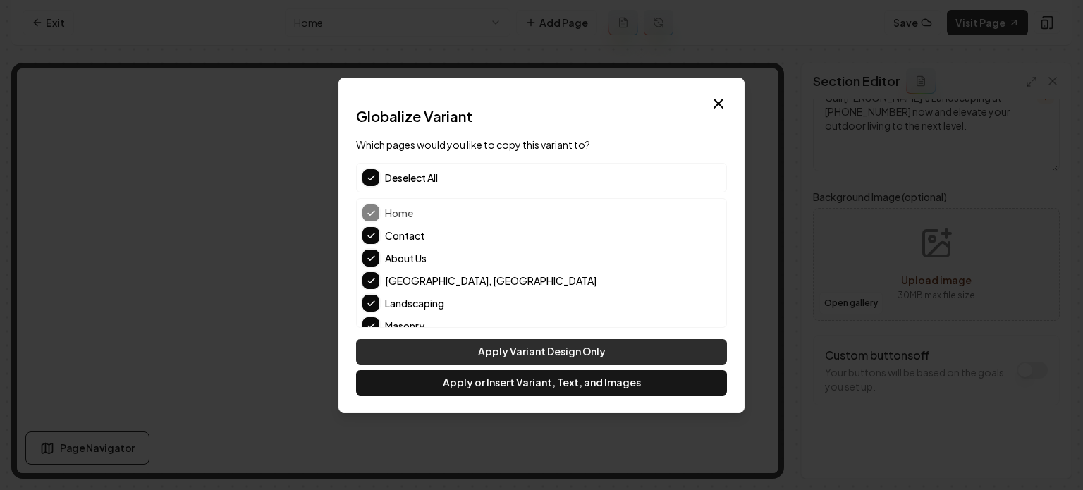
click at [499, 356] on button "Apply Variant Design Only" at bounding box center [541, 351] width 371 height 25
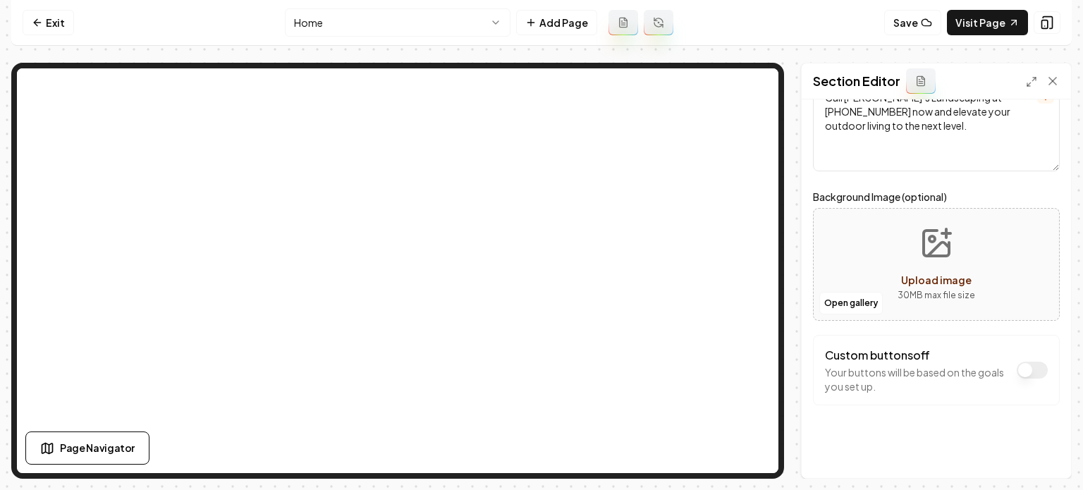
click at [447, 16] on html "Computer Required This feature is only available on a computer. Please switch t…" at bounding box center [541, 245] width 1083 height 490
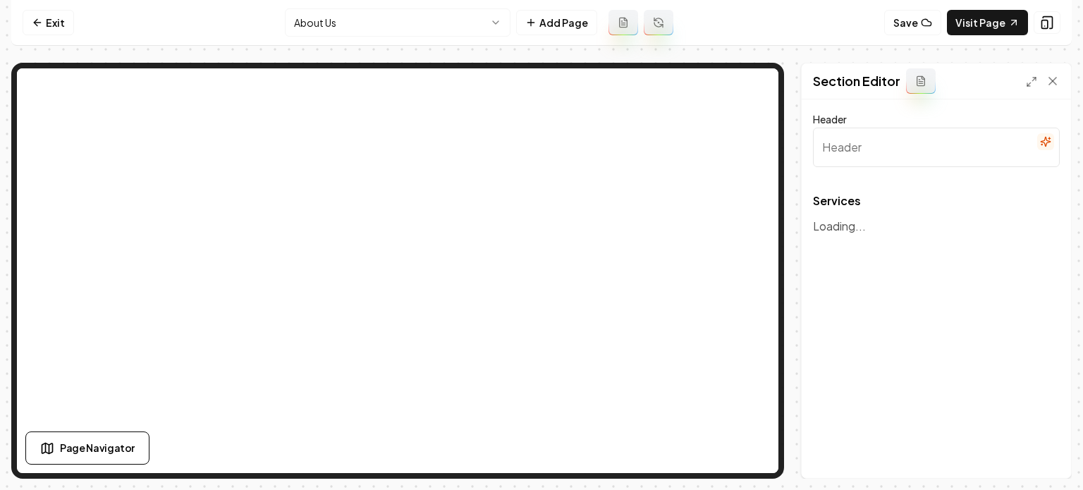
type input "Our Expert Landscaping Services"
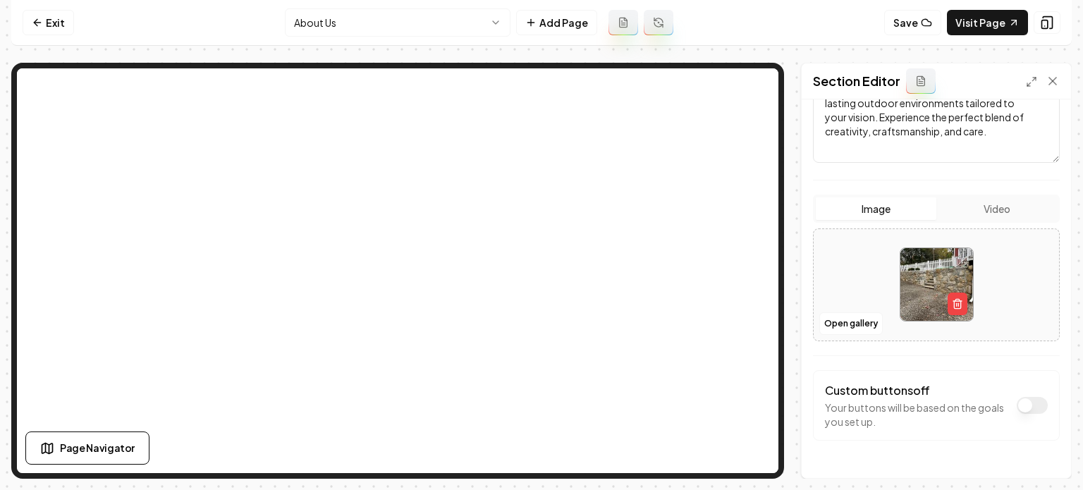
scroll to position [236, 0]
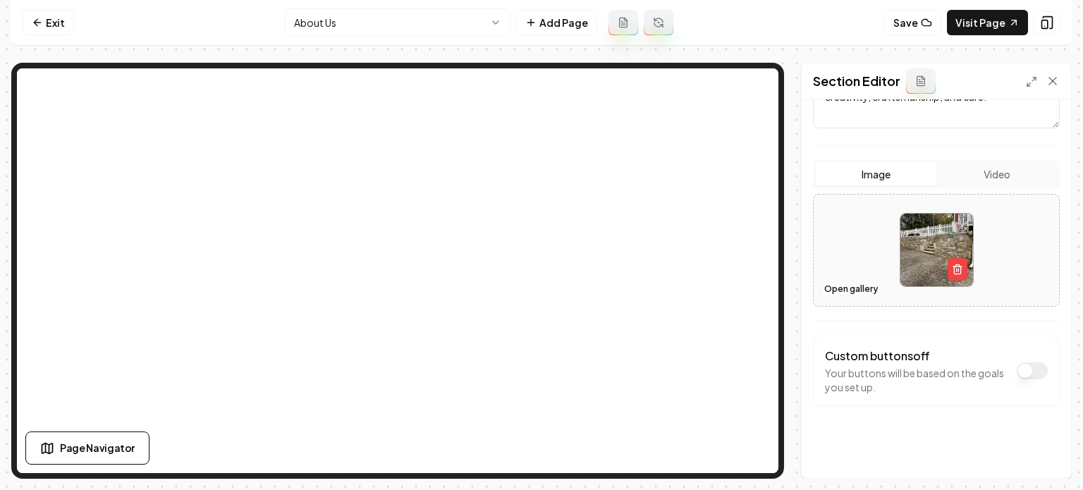
click at [843, 297] on button "Open gallery" at bounding box center [851, 289] width 63 height 23
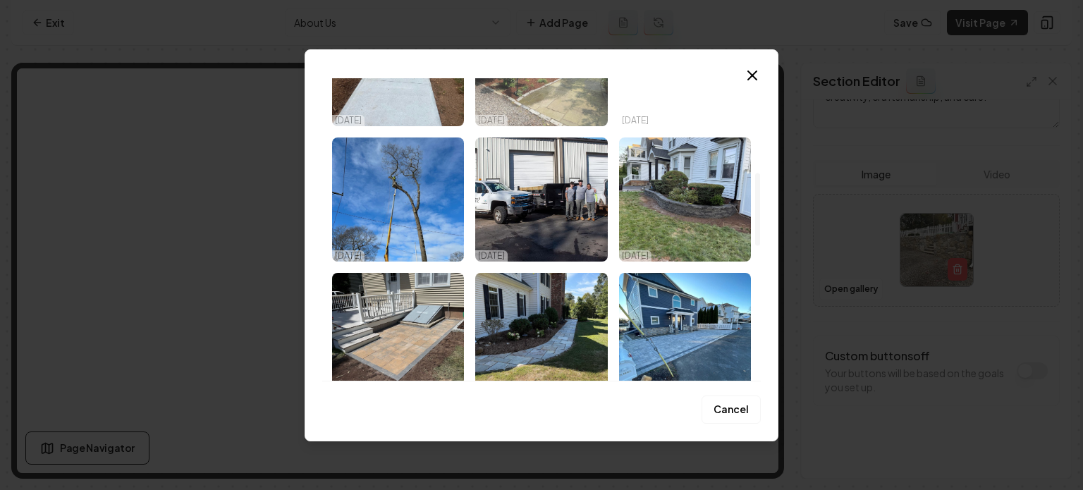
scroll to position [423, 0]
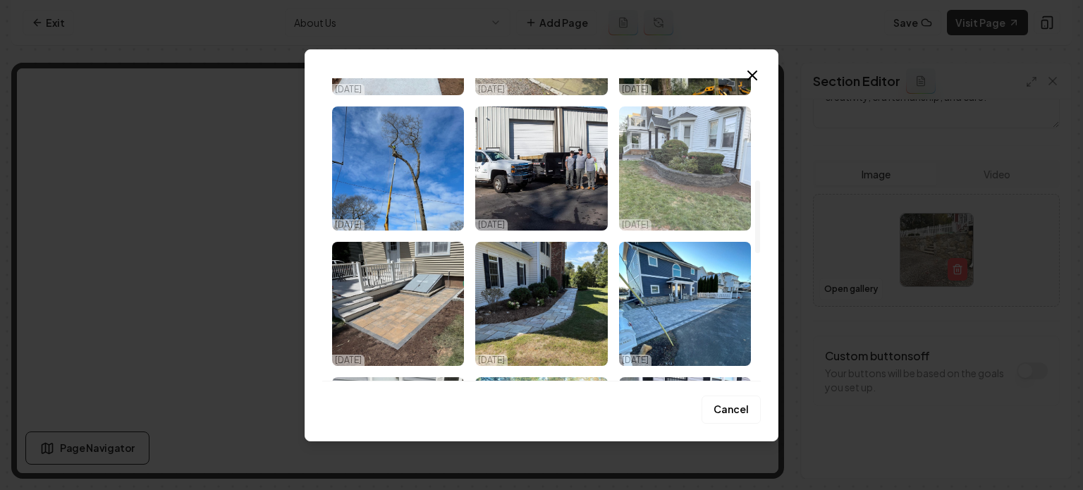
click at [666, 179] on img "Select image image_68ef92ab5c7cd75eb811f6f2.jpeg" at bounding box center [685, 168] width 132 height 124
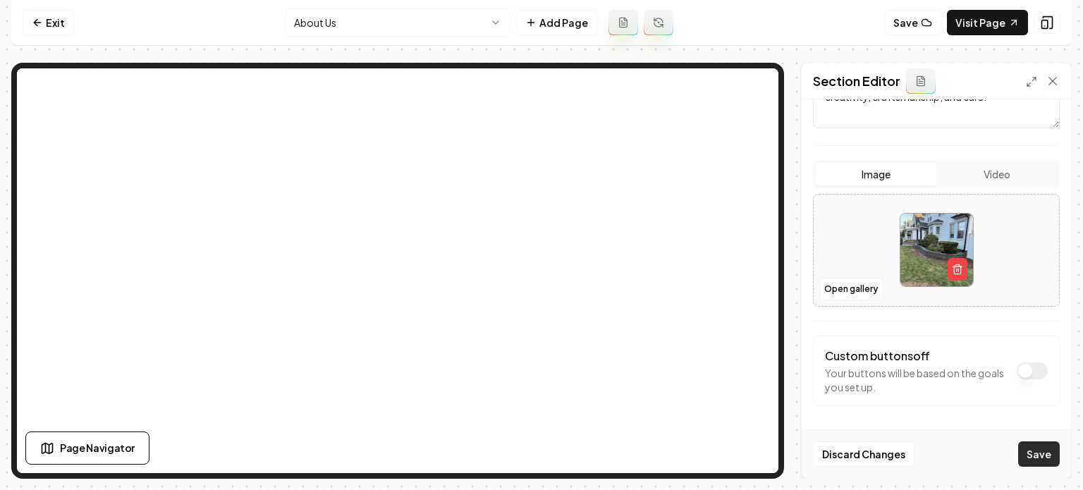
click at [1029, 461] on button "Save" at bounding box center [1039, 453] width 42 height 25
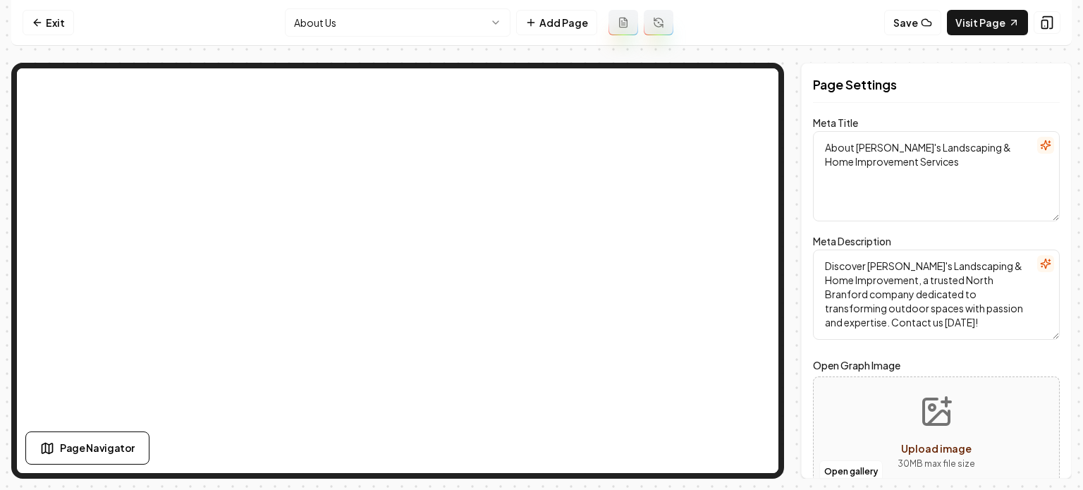
scroll to position [0, 0]
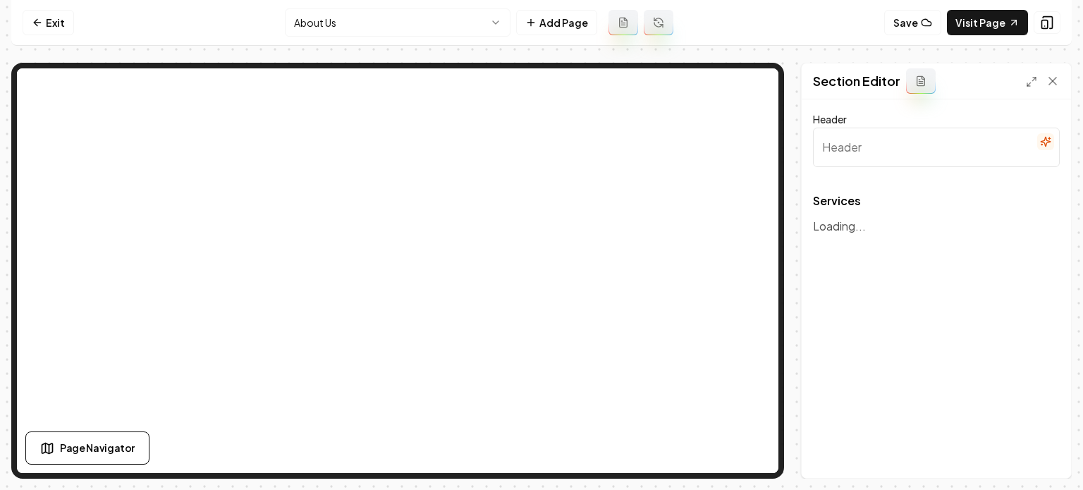
type input "Our Expert Landscaping Services"
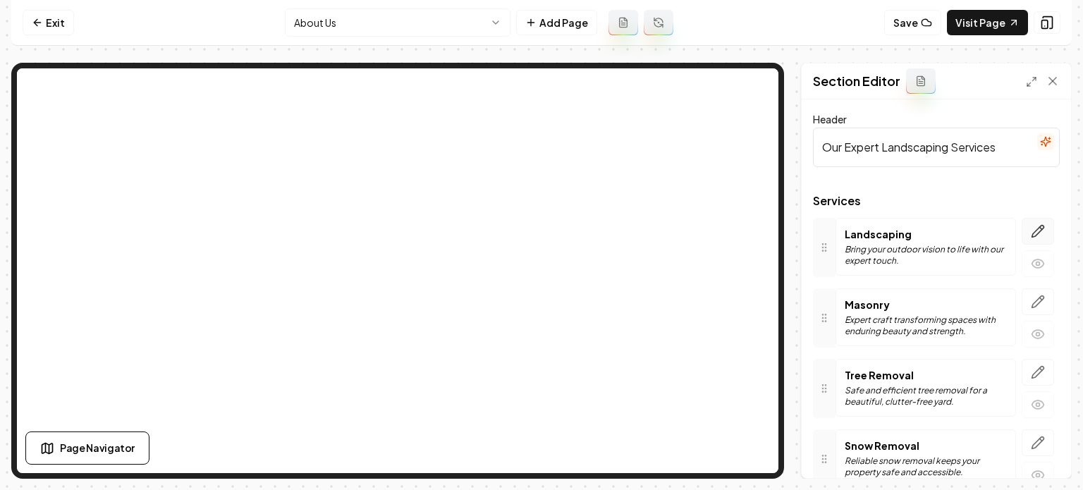
click at [1032, 232] on icon "button" at bounding box center [1038, 231] width 12 height 12
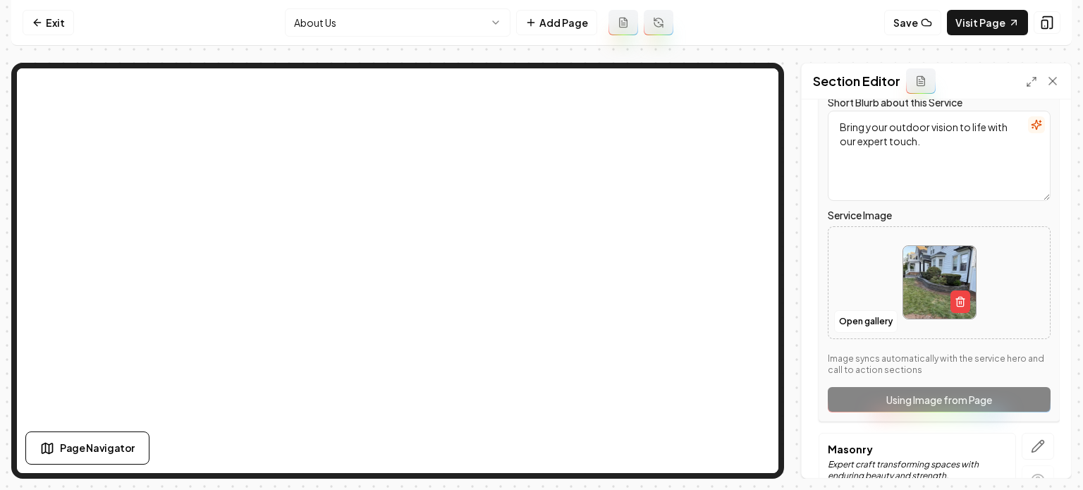
scroll to position [212, 0]
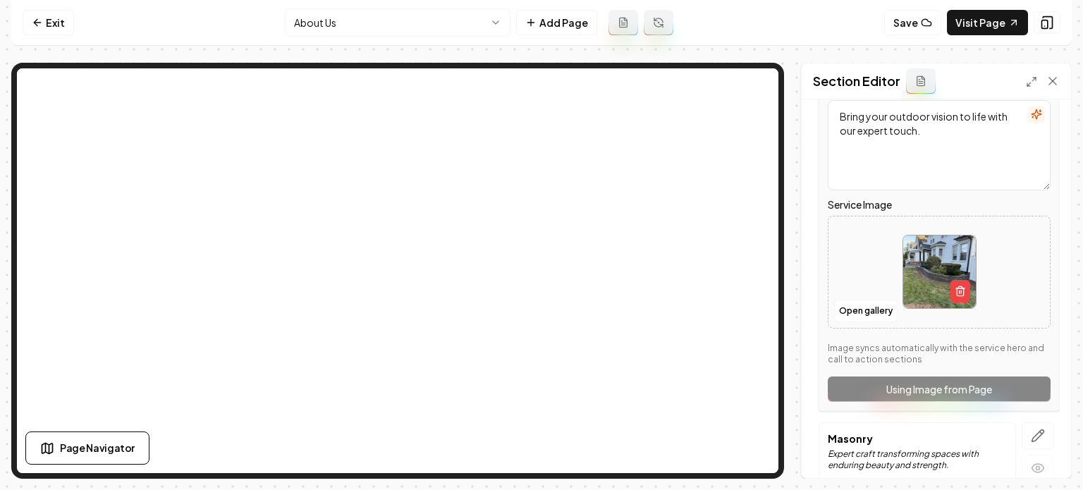
click at [872, 324] on div "Open gallery" at bounding box center [939, 272] width 223 height 113
click at [858, 306] on button "Open gallery" at bounding box center [865, 311] width 63 height 23
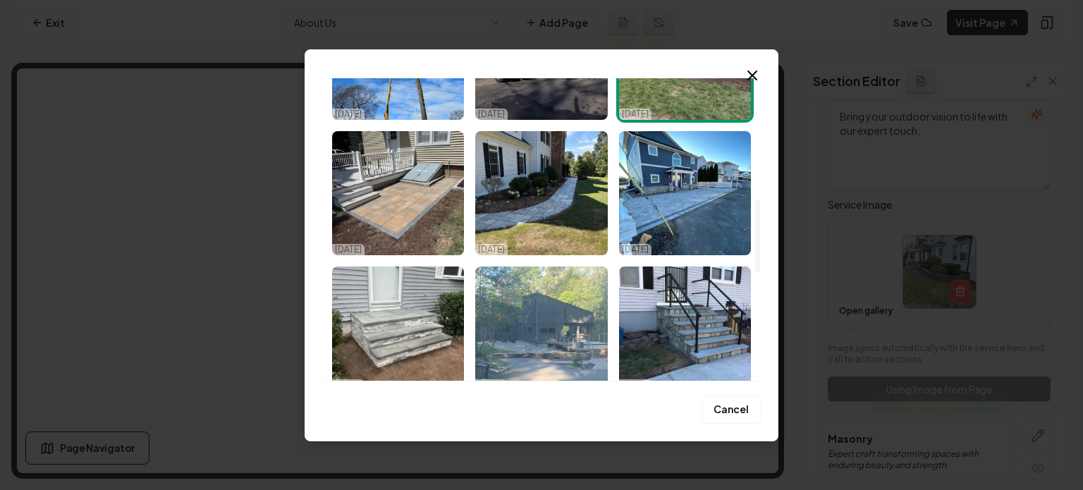
scroll to position [564, 0]
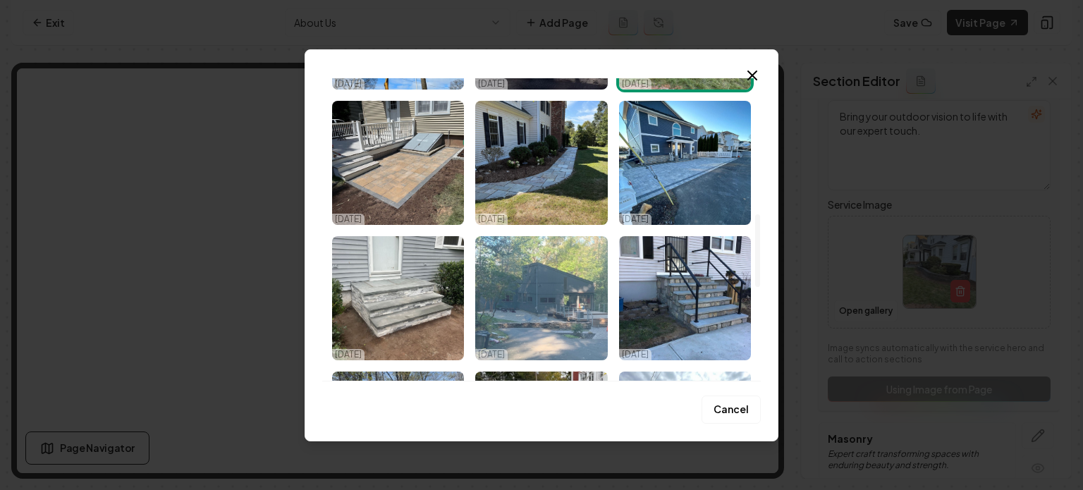
click at [534, 304] on img "Select image image_68ef92aa5c7cd75eb811eba1.jpeg" at bounding box center [541, 298] width 132 height 124
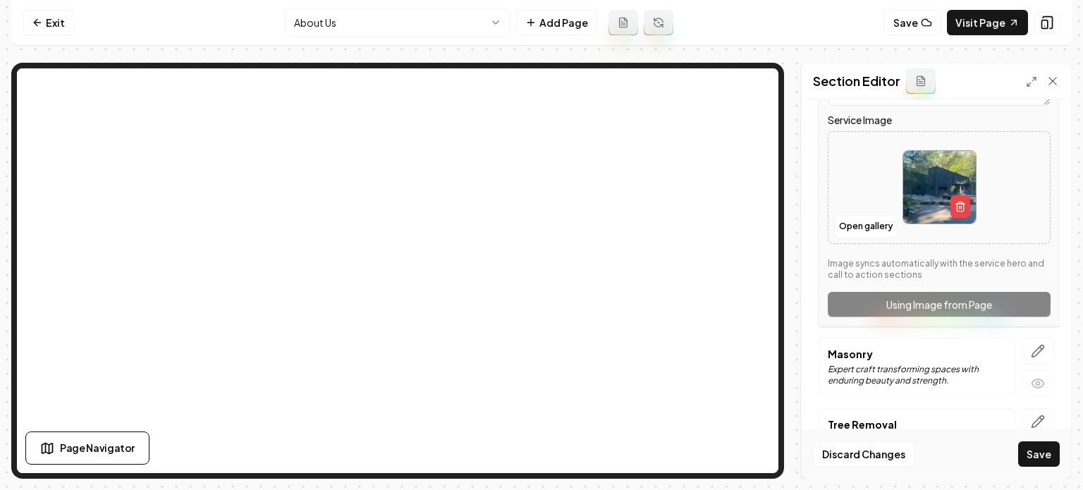
scroll to position [418, 0]
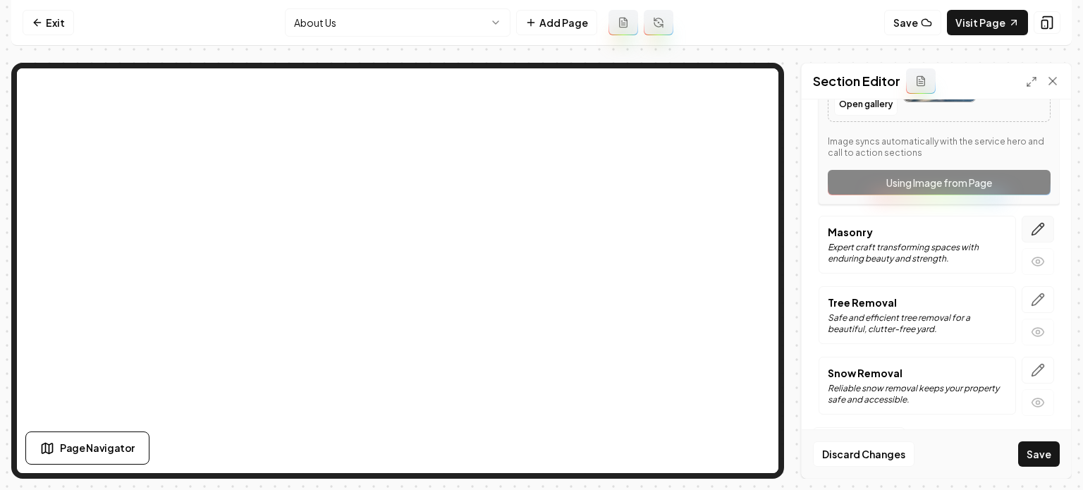
click at [1031, 234] on icon "button" at bounding box center [1038, 229] width 14 height 14
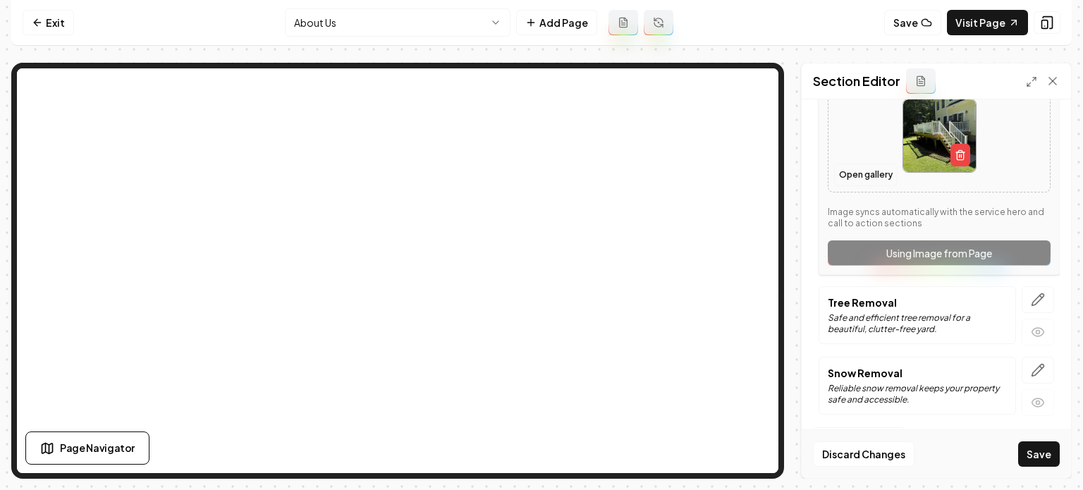
click at [845, 179] on button "Open gallery" at bounding box center [865, 175] width 63 height 23
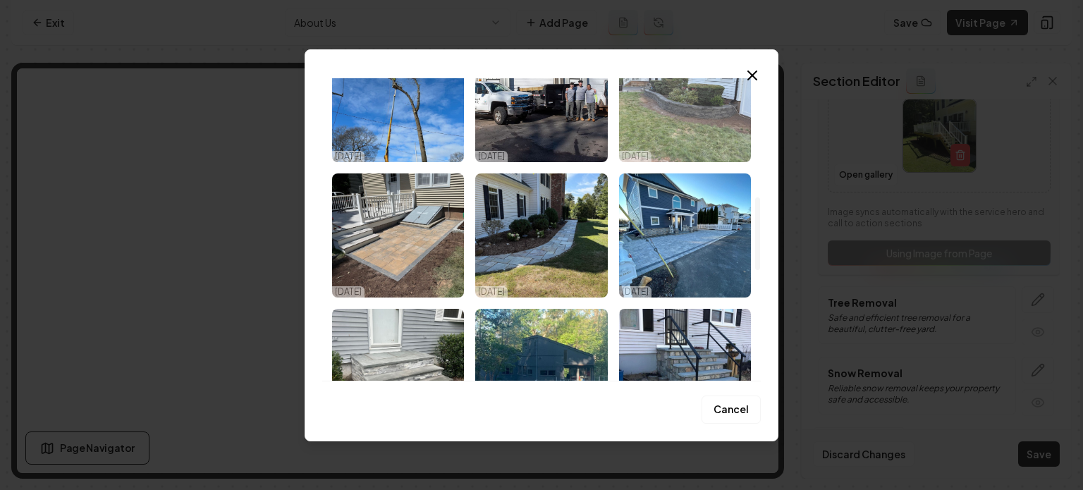
scroll to position [494, 0]
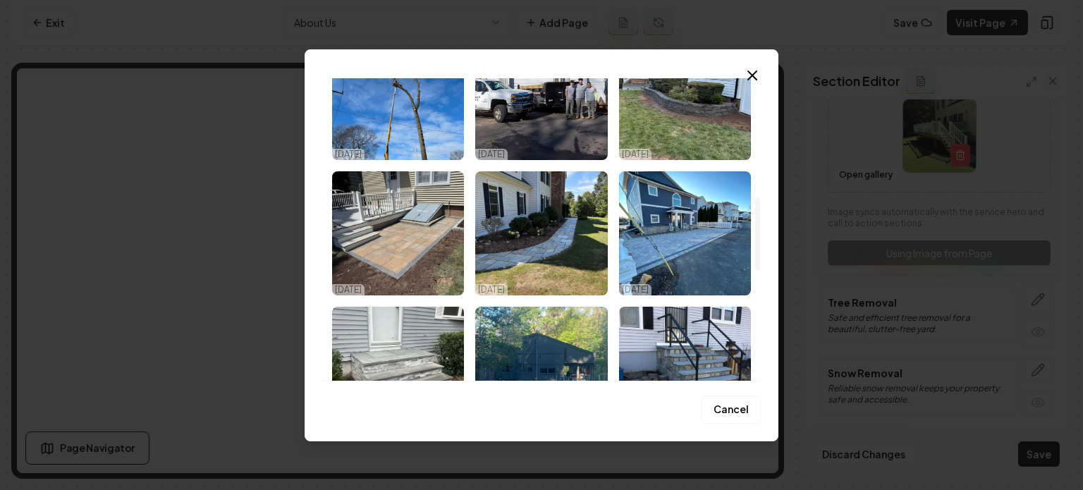
click at [434, 241] on img "Select image image_68ef92ab5c7cd75eb811f446.jpeg" at bounding box center [398, 233] width 132 height 124
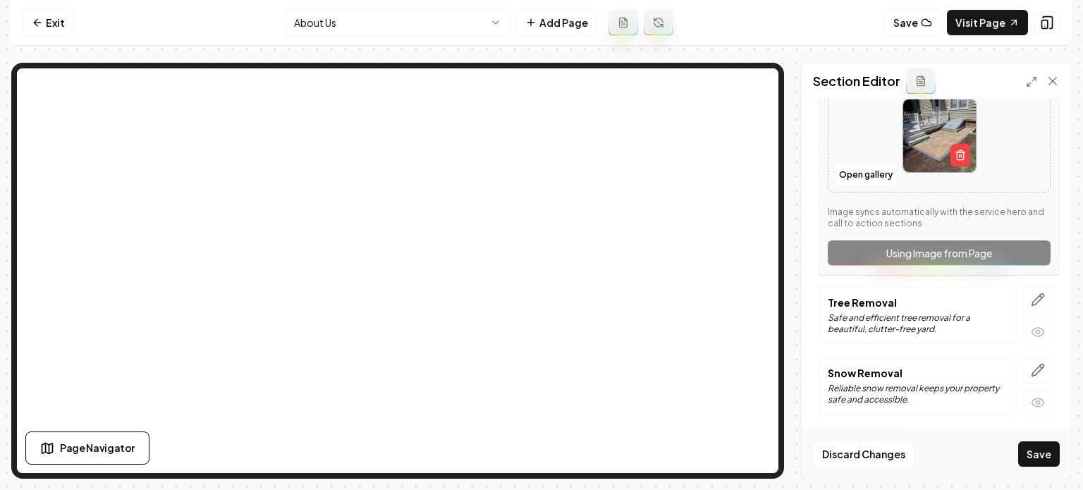
click at [1022, 298] on button "button" at bounding box center [1038, 299] width 32 height 27
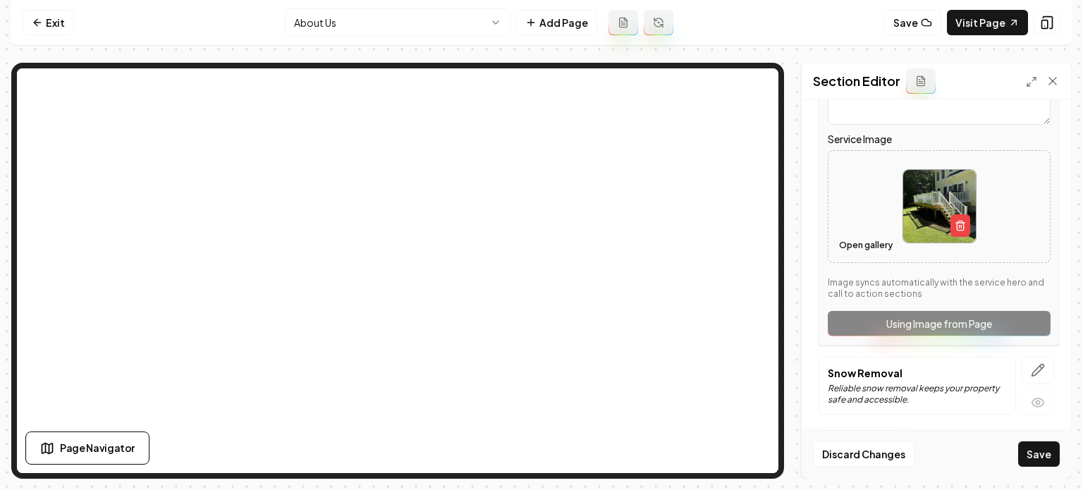
click at [856, 247] on button "Open gallery" at bounding box center [865, 245] width 63 height 23
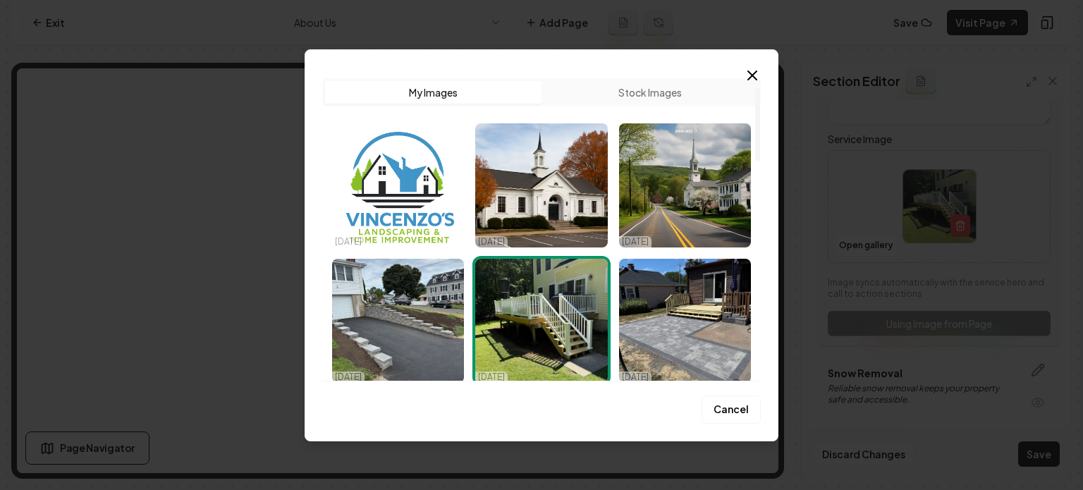
scroll to position [212, 0]
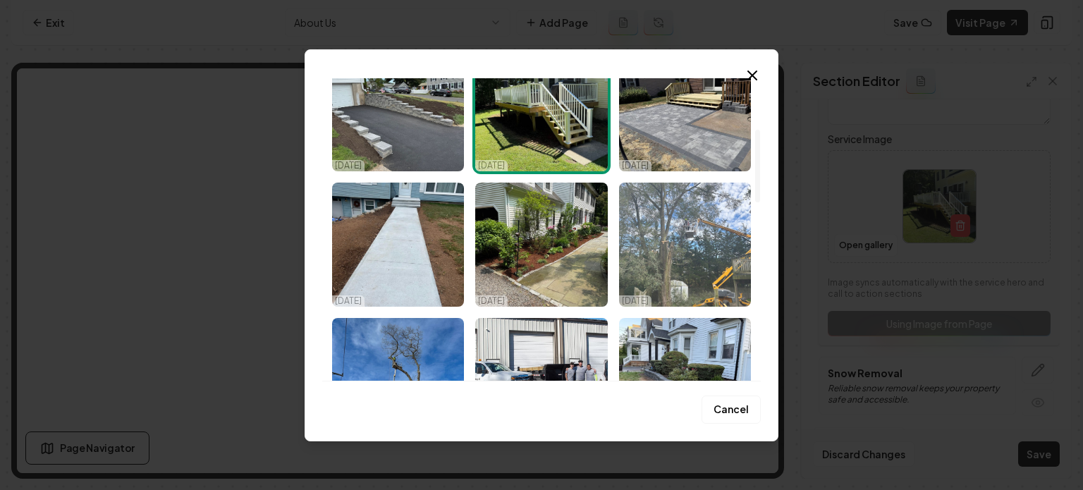
click at [681, 267] on img "Select image image_68ef92ac5c7cd75eb811ff61.jpeg" at bounding box center [685, 245] width 132 height 124
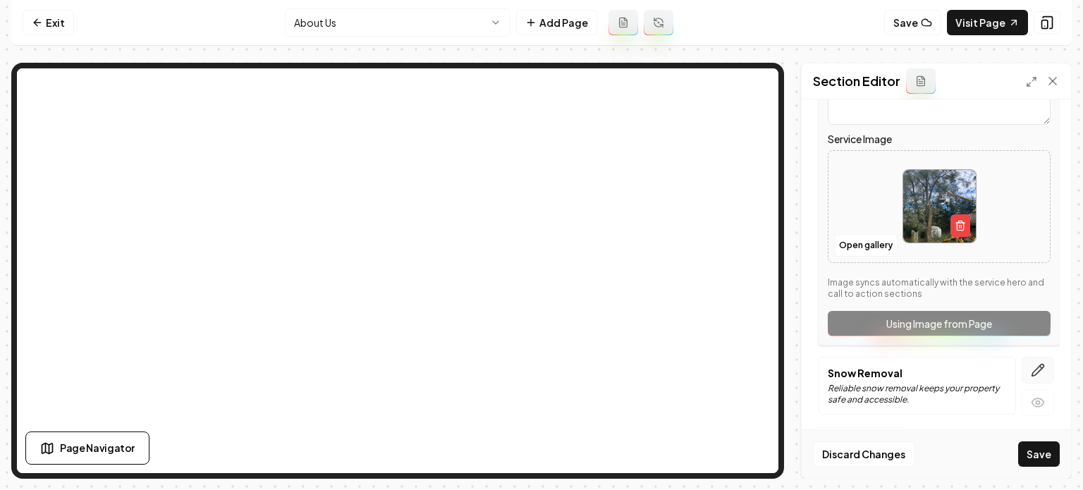
click at [1031, 365] on icon "button" at bounding box center [1038, 370] width 14 height 14
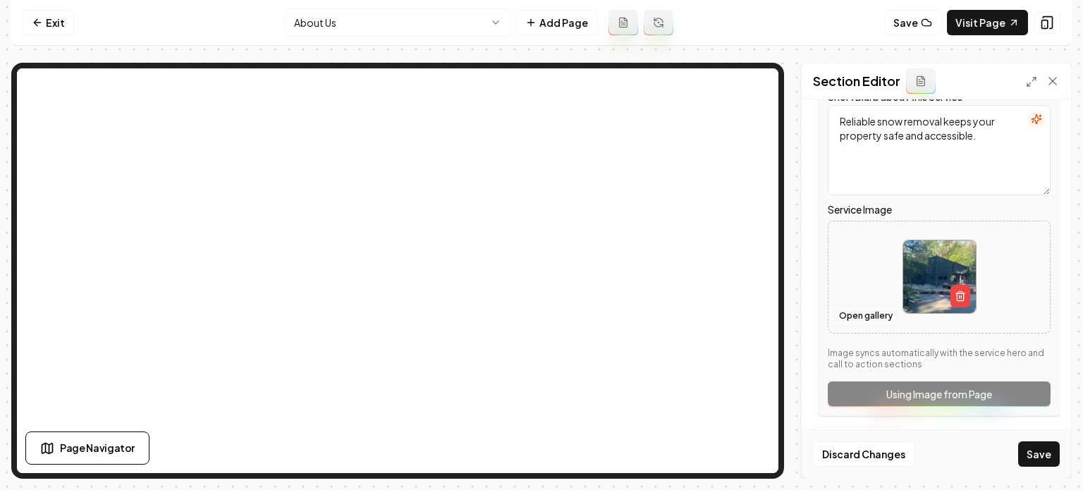
click at [858, 312] on button "Open gallery" at bounding box center [865, 316] width 63 height 23
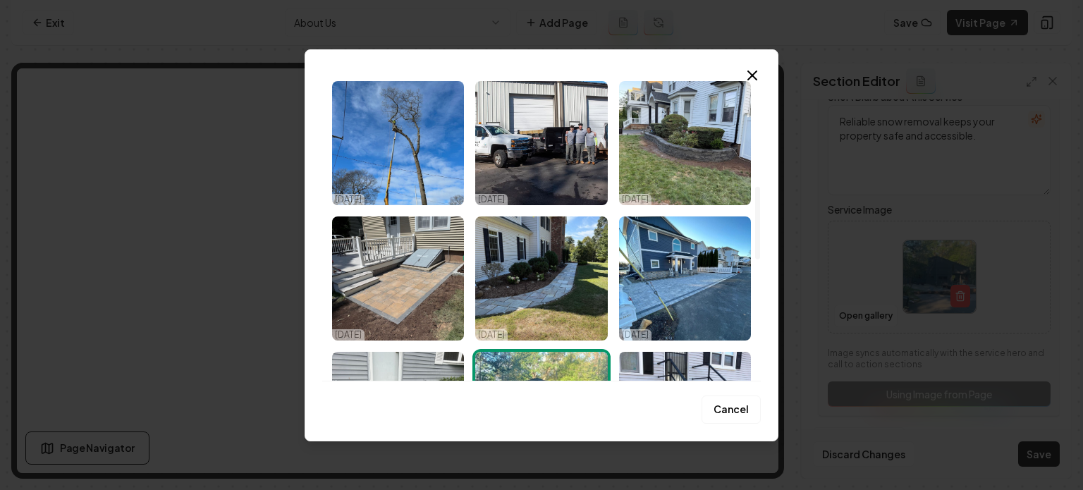
scroll to position [0, 0]
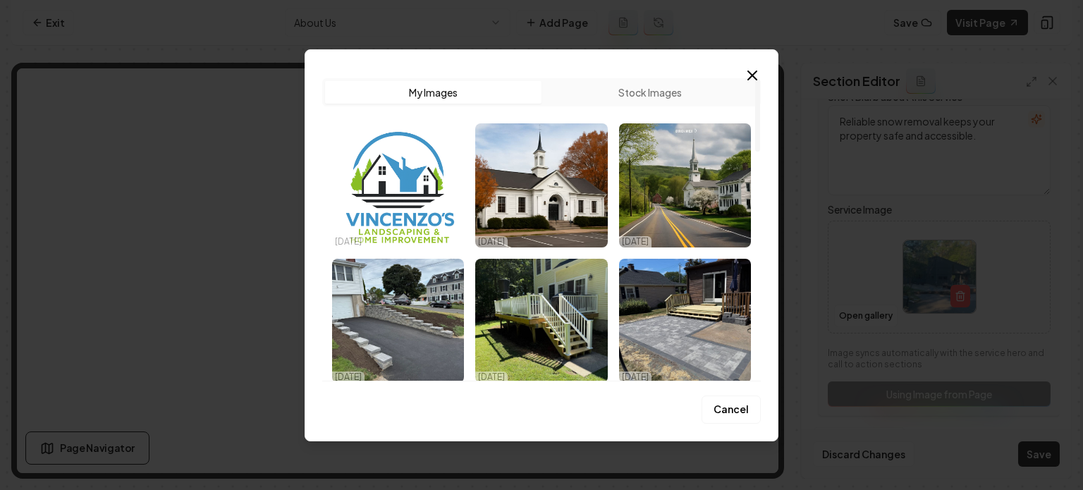
click at [660, 88] on button "Stock Images" at bounding box center [650, 92] width 217 height 23
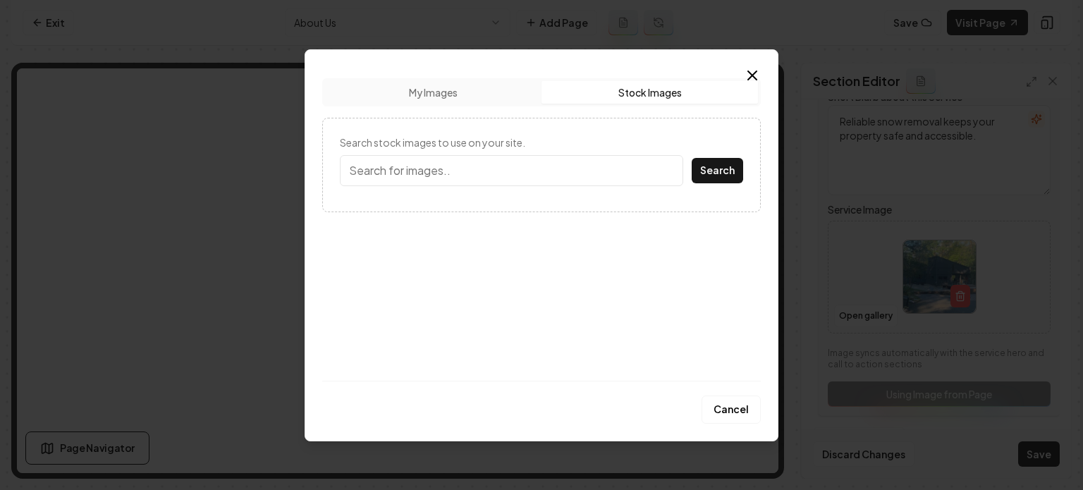
click at [569, 171] on input "Search stock images to use on your site." at bounding box center [511, 170] width 343 height 31
type input "snow plow"
click at [692, 158] on button "Search" at bounding box center [717, 170] width 51 height 25
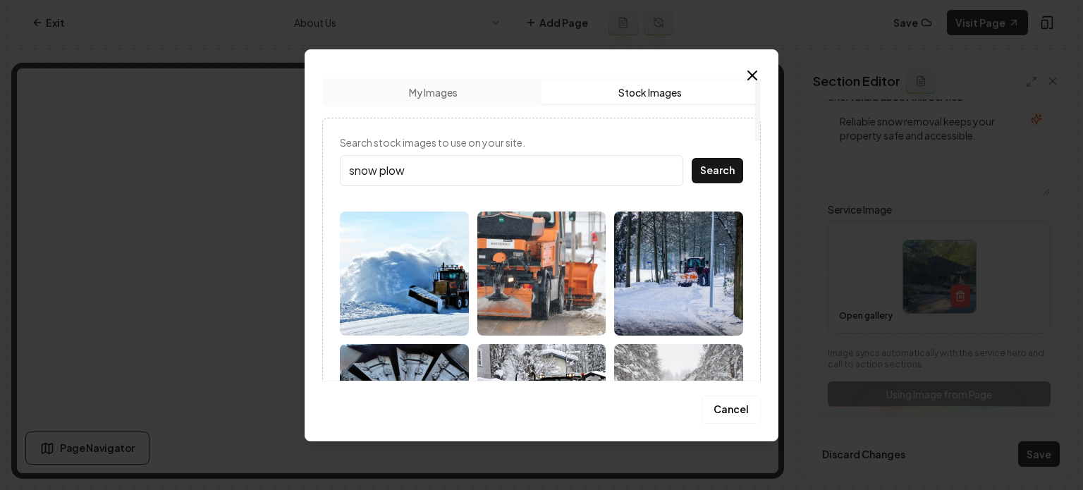
click at [629, 274] on img at bounding box center [678, 274] width 129 height 124
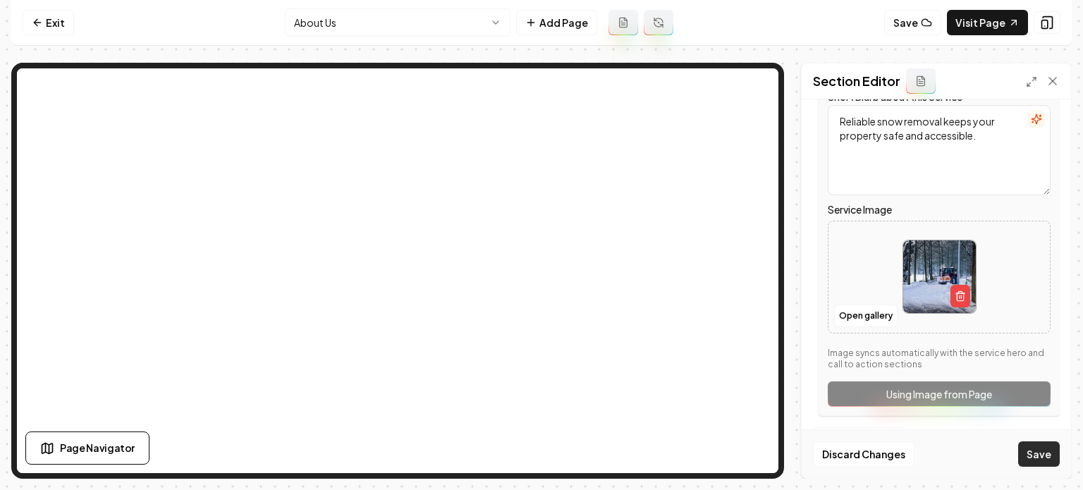
click at [1035, 448] on button "Save" at bounding box center [1039, 453] width 42 height 25
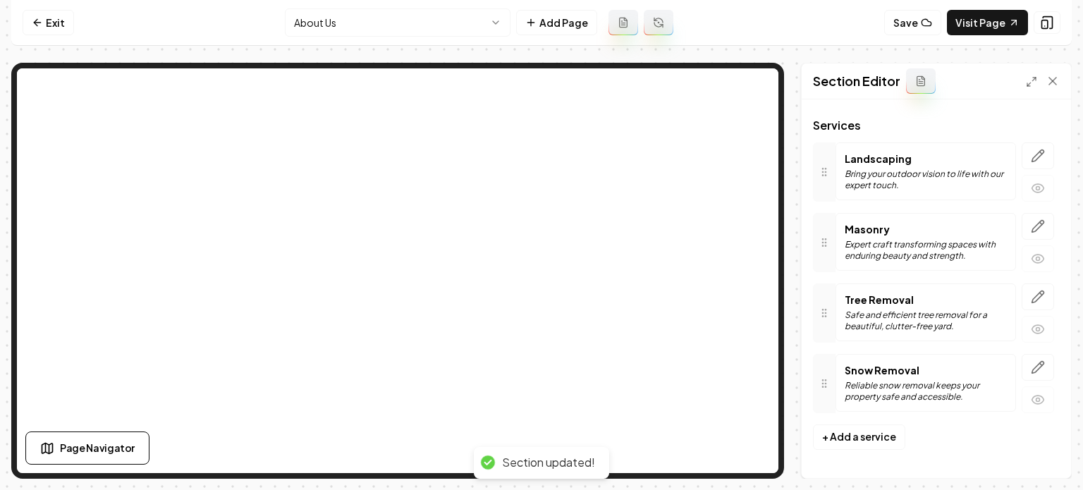
scroll to position [73, 0]
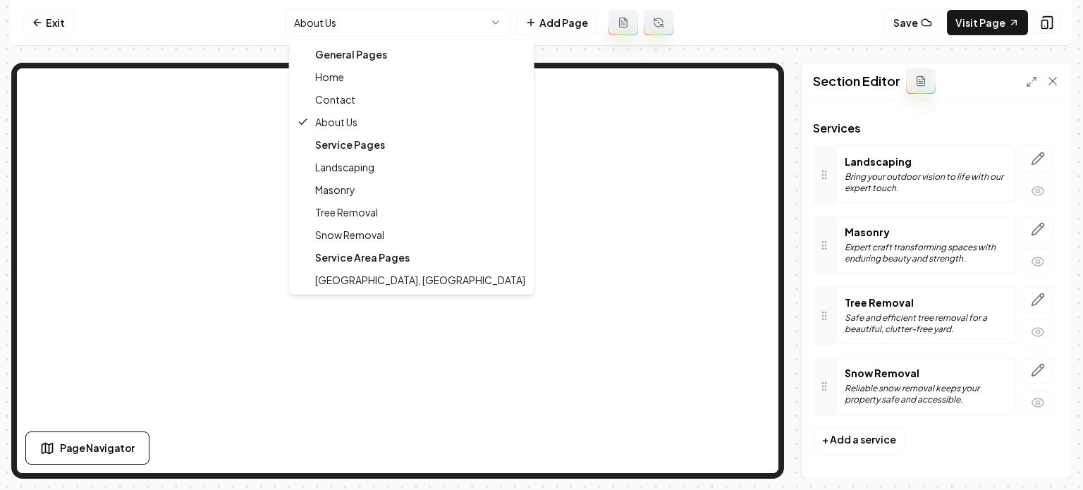
click at [392, 21] on html "Computer Required This feature is only available on a computer. Please switch t…" at bounding box center [541, 245] width 1083 height 490
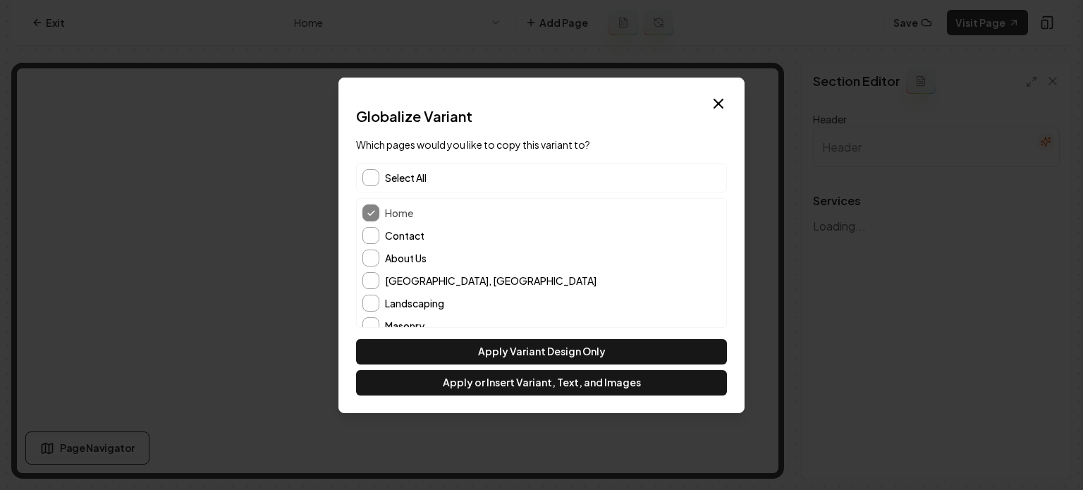
type input "Our Expert Landscaping & Home Improvement Services"
click at [375, 251] on button "About Us" at bounding box center [371, 258] width 17 height 17
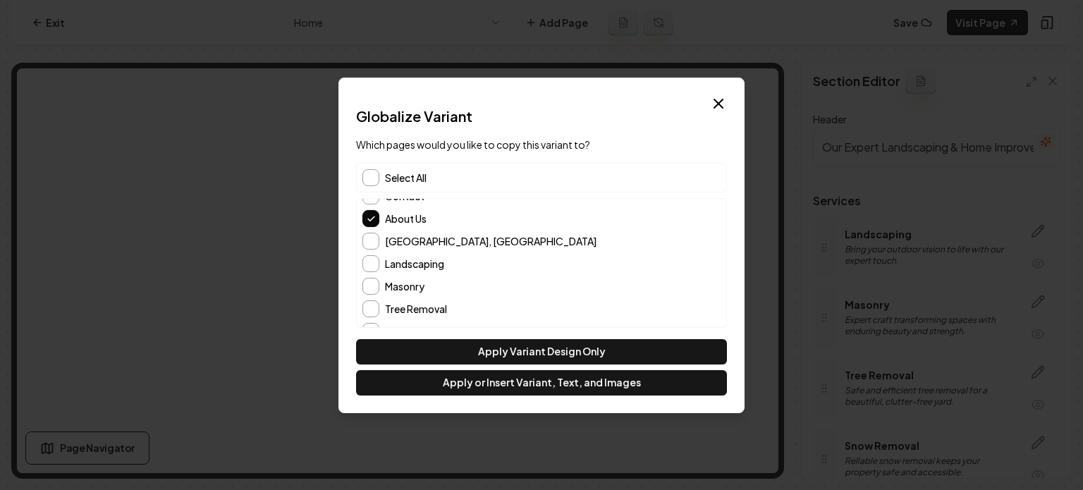
scroll to position [57, 0]
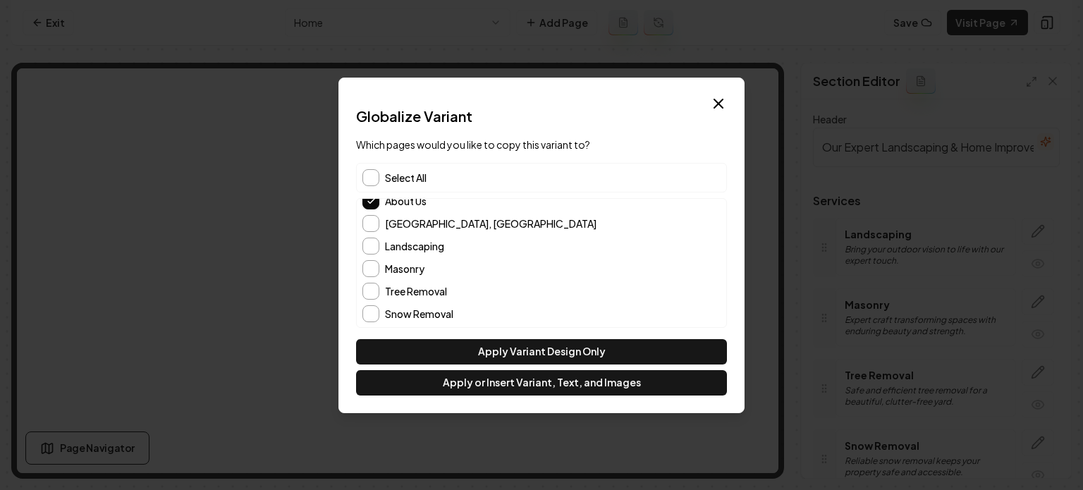
click at [381, 223] on div "North Branford, CT" at bounding box center [542, 223] width 358 height 17
click at [372, 223] on button "North Branford, CT" at bounding box center [371, 223] width 17 height 17
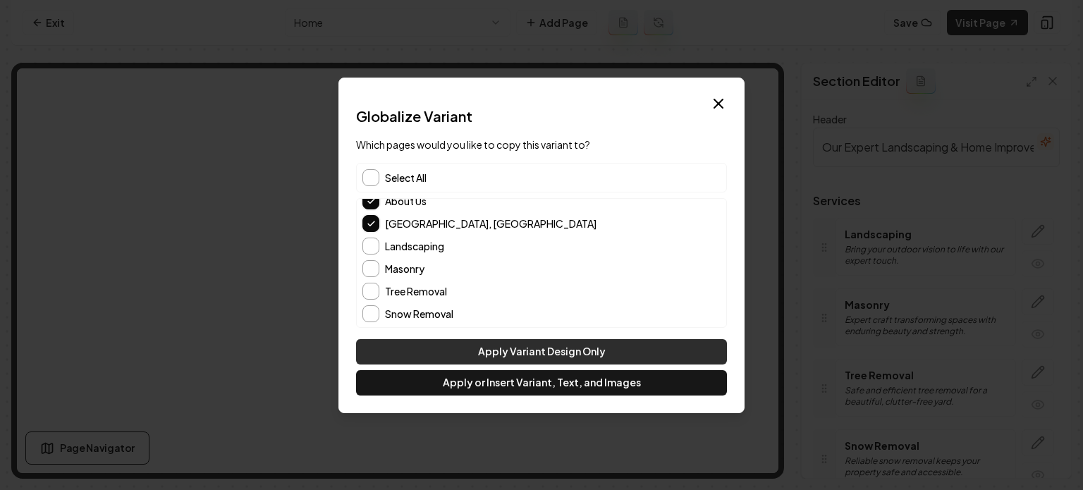
click at [534, 353] on button "Apply Variant Design Only" at bounding box center [541, 351] width 371 height 25
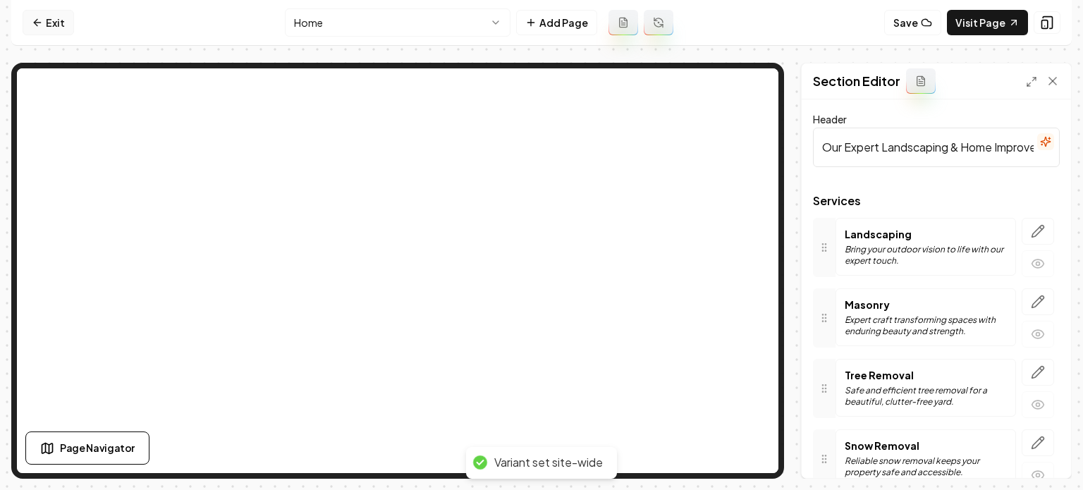
drag, startPoint x: 556, startPoint y: 214, endPoint x: 67, endPoint y: 20, distance: 526.5
click at [67, 20] on link "Exit" at bounding box center [48, 22] width 51 height 25
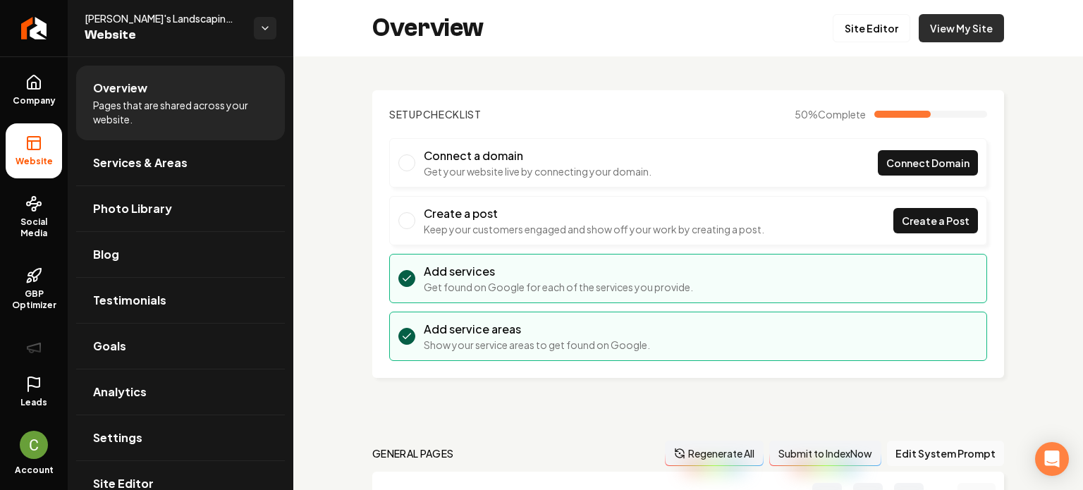
click at [933, 33] on link "View My Site" at bounding box center [961, 28] width 85 height 28
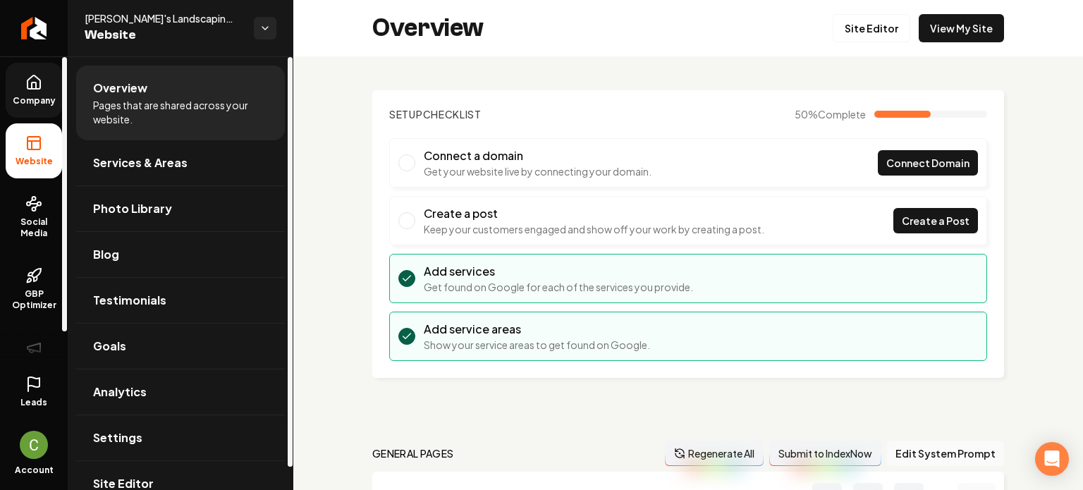
click at [39, 92] on link "Company" at bounding box center [34, 90] width 56 height 55
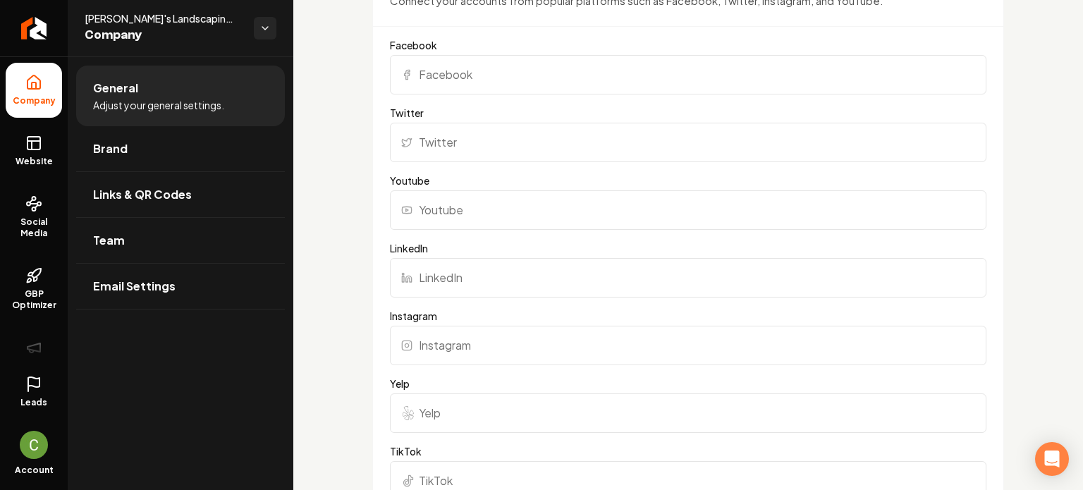
scroll to position [999, 0]
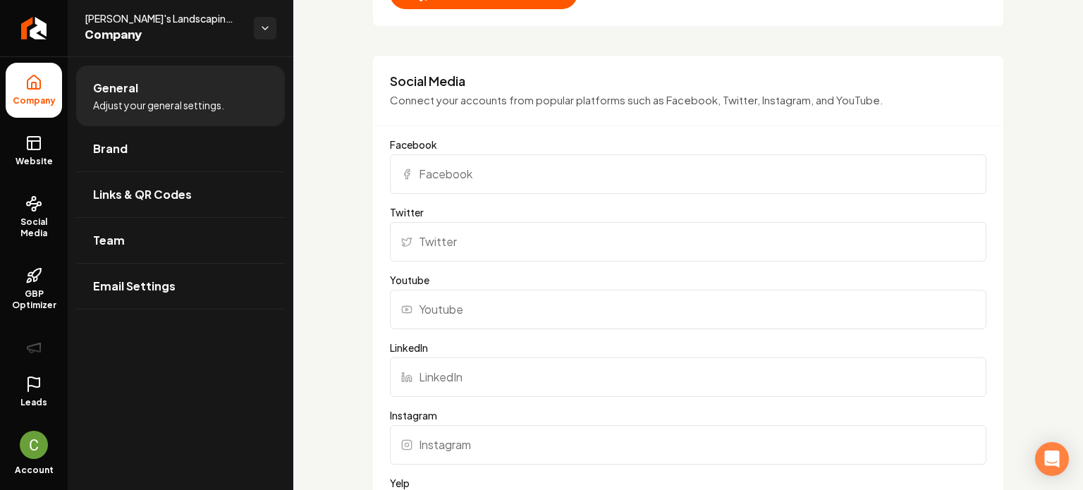
click at [442, 159] on input "Facebook" at bounding box center [688, 173] width 597 height 39
paste input "https://www.instagram.com/vincenzoshomeimprovement/"
type input "https://www.instagram.com/vincenzoshomeimprovement/"
click at [426, 431] on input "Instagram" at bounding box center [688, 444] width 597 height 39
paste input "https://www.instagram.com/vincenzoshomeimprovement/"
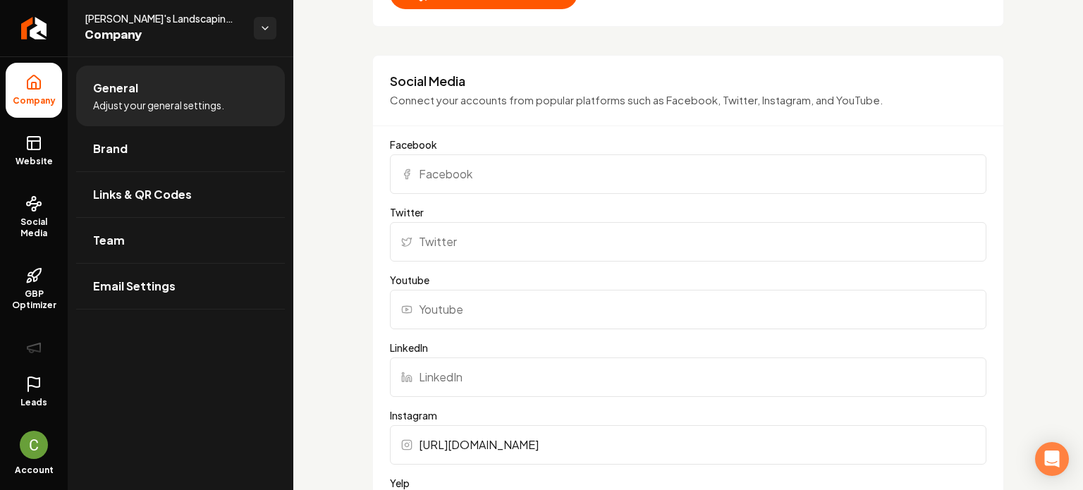
type input "https://www.instagram.com/vincenzoshomeimprovement/"
click at [458, 159] on input "Facebook" at bounding box center [688, 173] width 597 height 39
paste input "https://www.facebook.com/vincenzoshomeimprovement/"
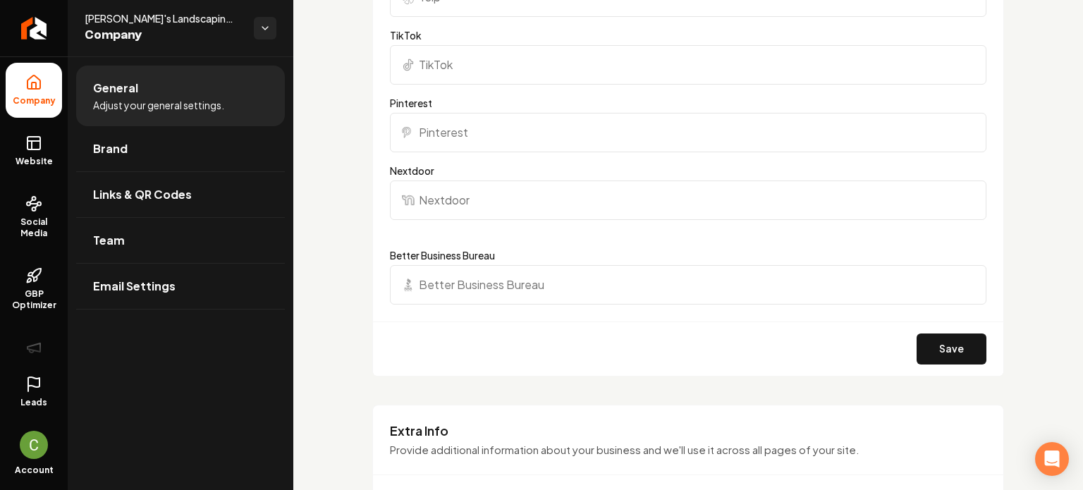
scroll to position [1633, 0]
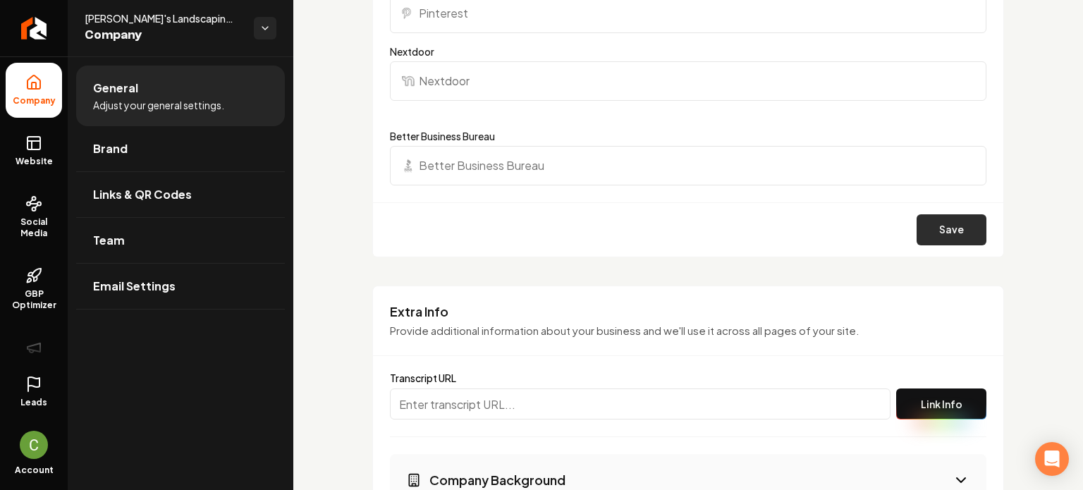
type input "https://www.facebook.com/vincenzoshomeimprovement/"
click at [933, 238] on button "Save" at bounding box center [952, 229] width 70 height 31
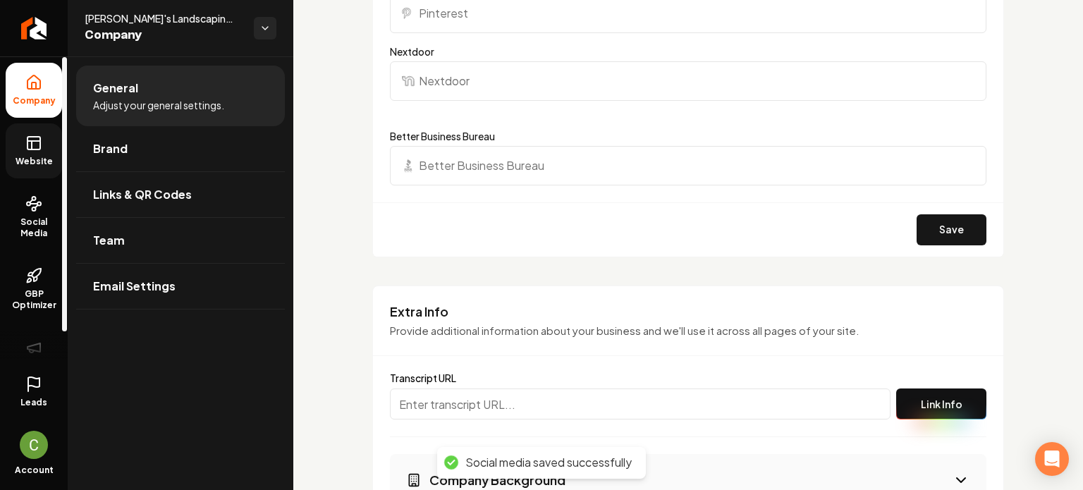
click at [44, 162] on span "Website" at bounding box center [34, 161] width 49 height 11
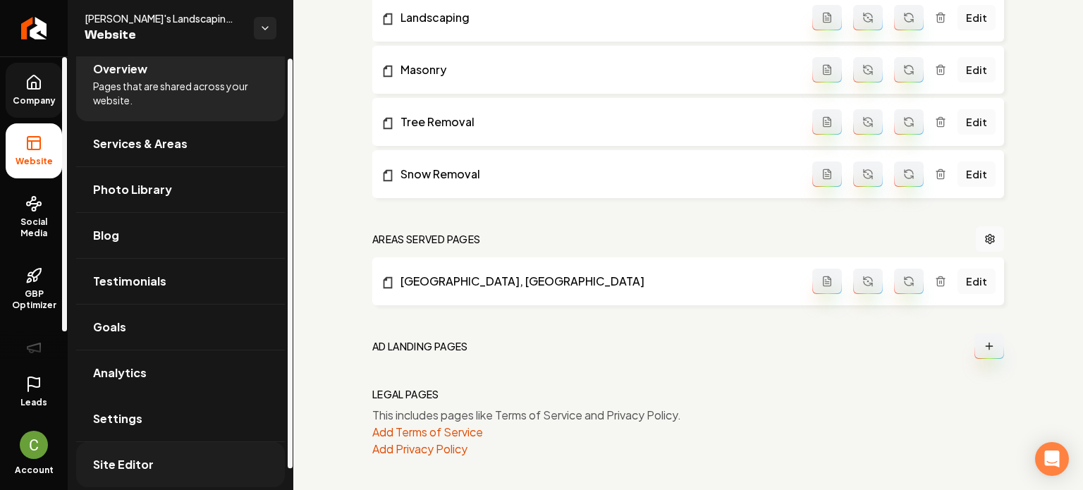
scroll to position [24, 0]
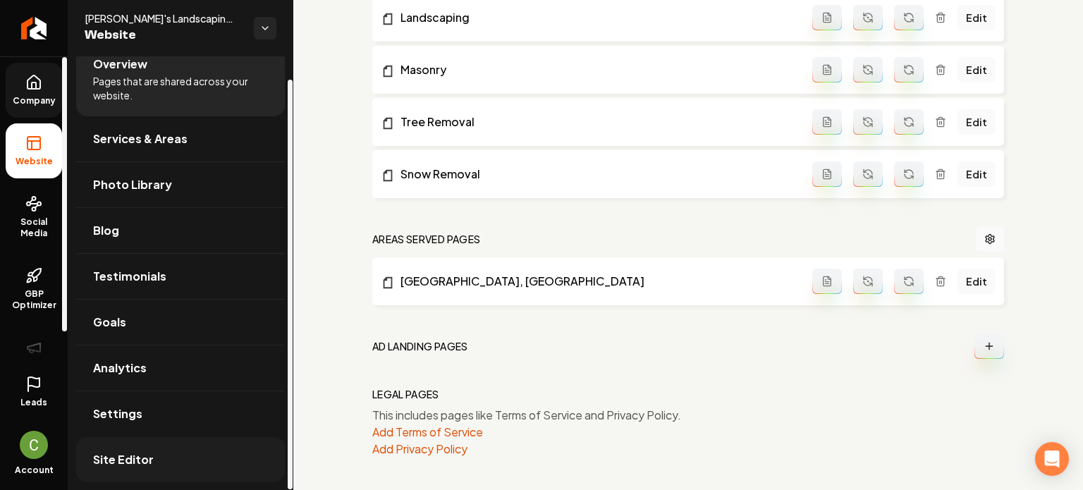
click at [118, 458] on span "Site Editor" at bounding box center [123, 459] width 61 height 17
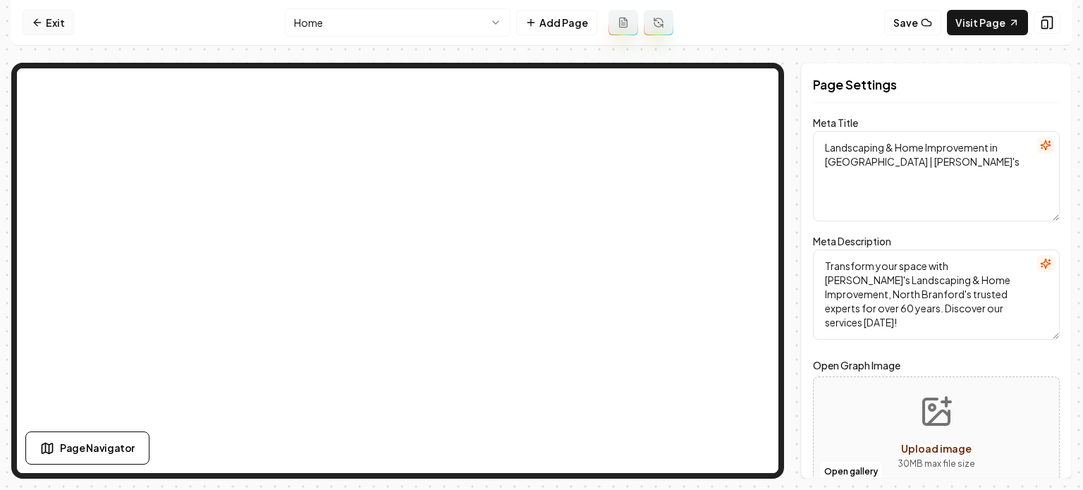
click at [30, 30] on link "Exit" at bounding box center [48, 22] width 51 height 25
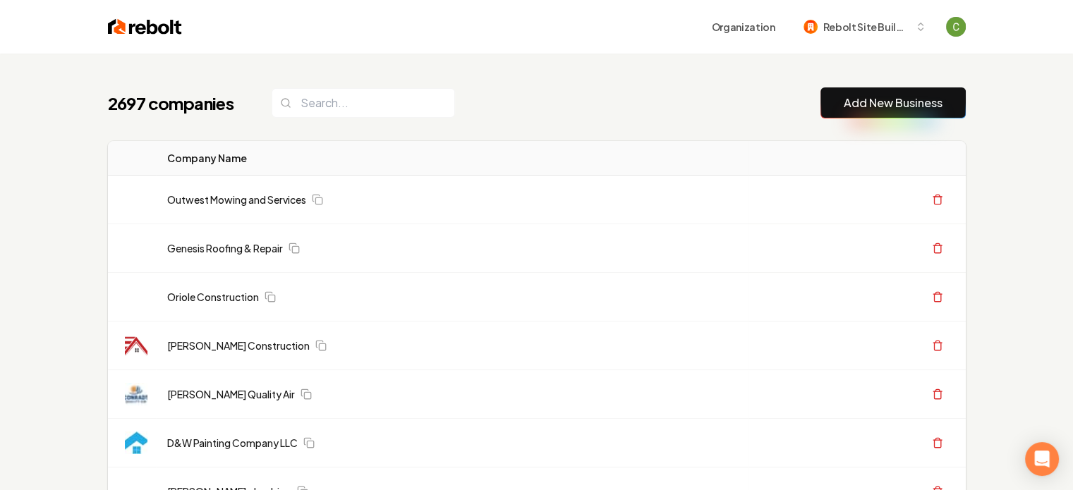
click at [931, 95] on link "Add New Business" at bounding box center [892, 103] width 99 height 17
click at [917, 102] on link "Add New Business" at bounding box center [892, 103] width 99 height 17
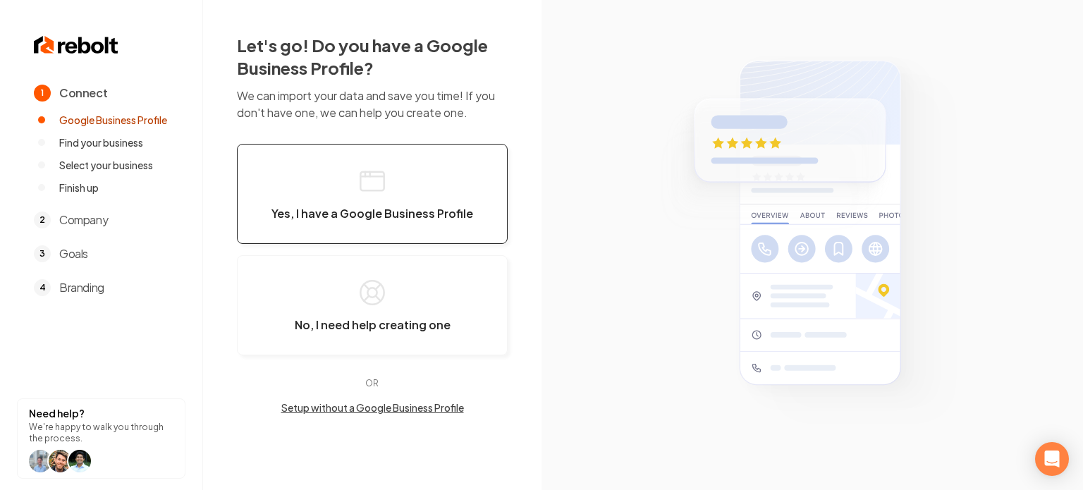
drag, startPoint x: 677, startPoint y: 177, endPoint x: 442, endPoint y: 157, distance: 235.7
click at [442, 157] on button "Yes, I have a Google Business Profile" at bounding box center [372, 194] width 271 height 100
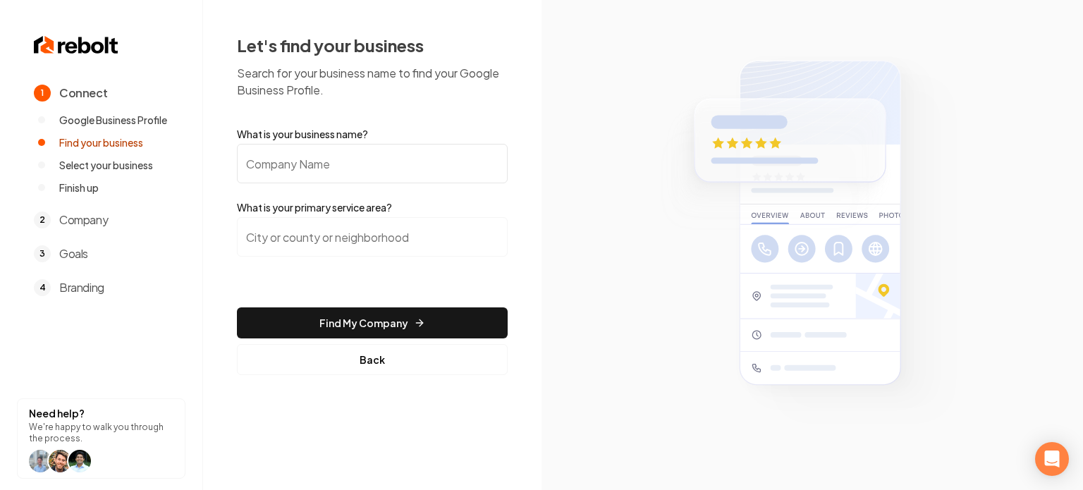
click at [431, 169] on input "What is your business name?" at bounding box center [372, 163] width 271 height 39
paste input "Skypine Roofing"
type input "Skypine Roofing"
click at [334, 224] on input "search" at bounding box center [372, 236] width 271 height 39
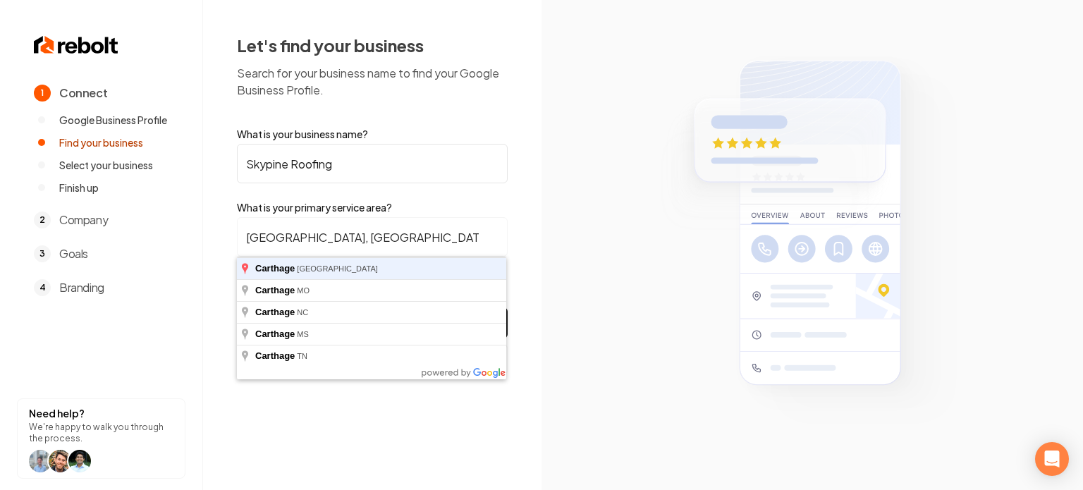
type input "[GEOGRAPHIC_DATA], [GEOGRAPHIC_DATA]"
click at [237, 307] on button "Find My Company" at bounding box center [372, 322] width 271 height 31
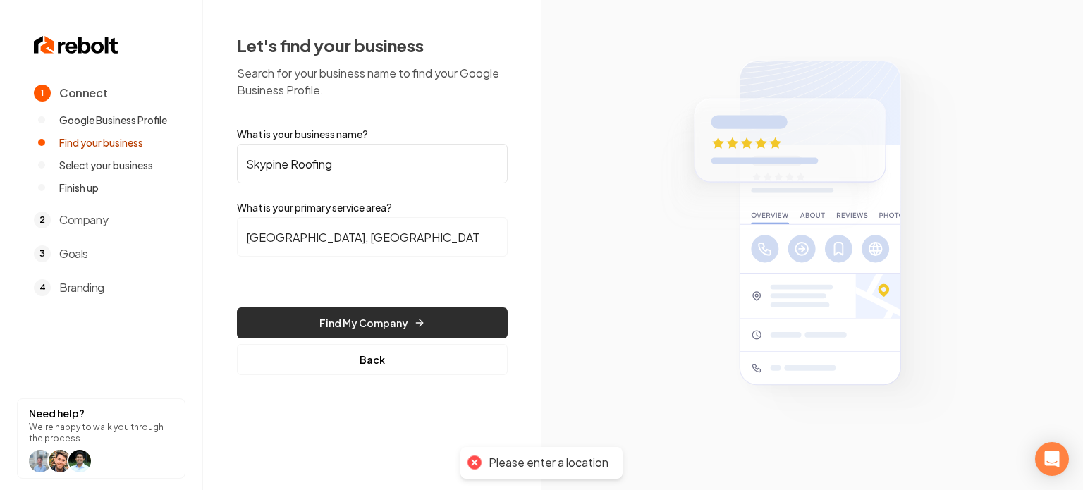
click at [405, 324] on button "Find My Company" at bounding box center [372, 322] width 271 height 31
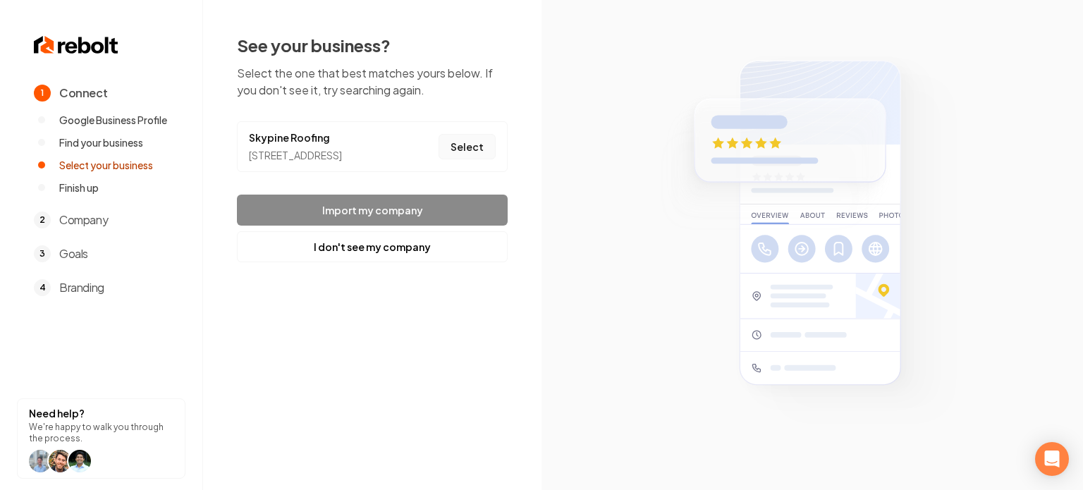
click at [459, 157] on button "Select" at bounding box center [467, 146] width 57 height 25
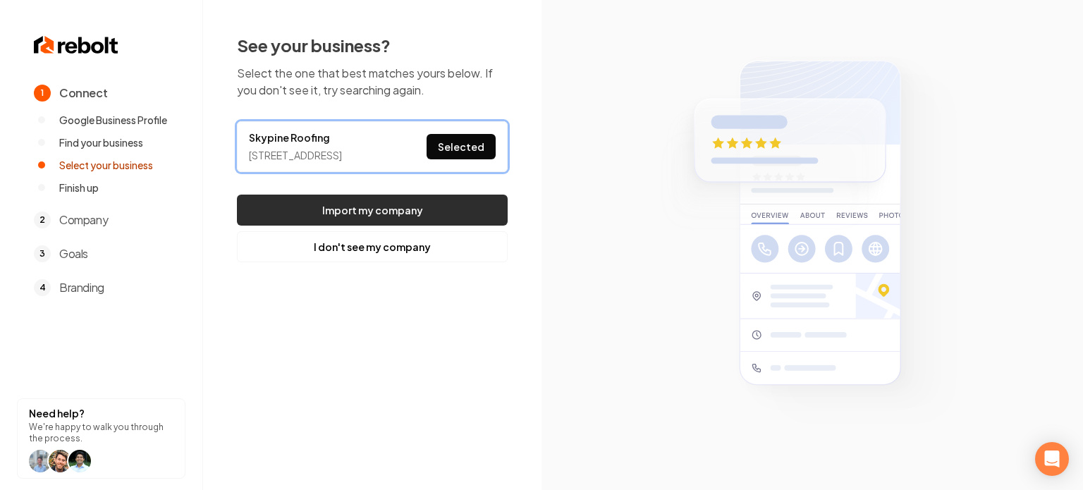
click at [449, 223] on button "Import my company" at bounding box center [372, 210] width 271 height 31
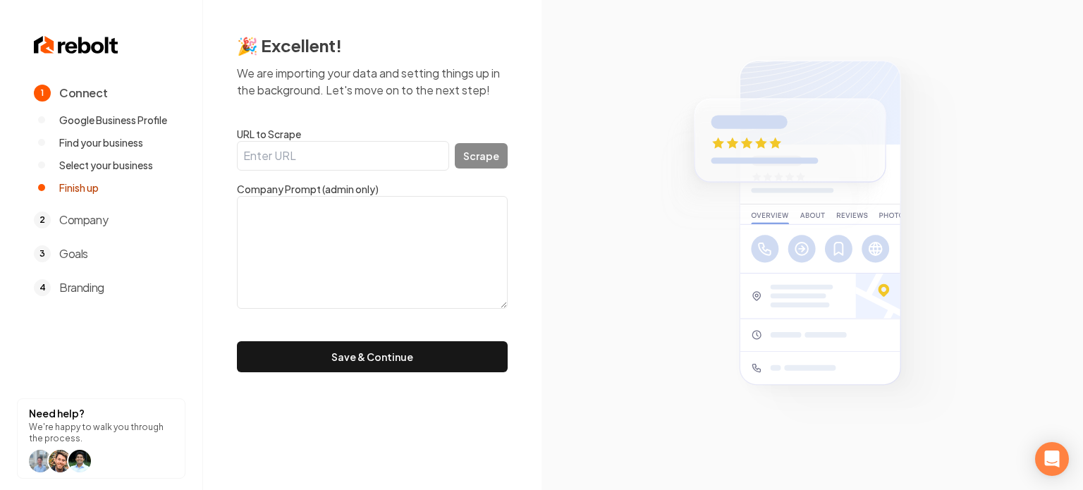
click at [386, 143] on input "URL to Scrape" at bounding box center [343, 156] width 212 height 30
paste input "https://www.skypineroofing.com/"
type input "https://www.skypineroofing.com/"
click at [504, 166] on button "Scrape" at bounding box center [481, 155] width 53 height 25
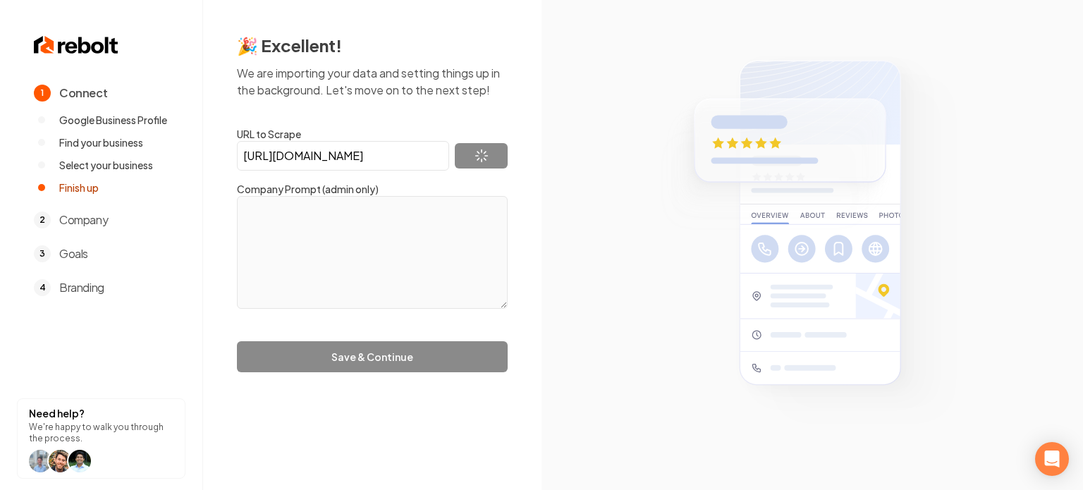
type textarea "SkyPine Roofing's owners and staff do not take our responsibility with your hom…"
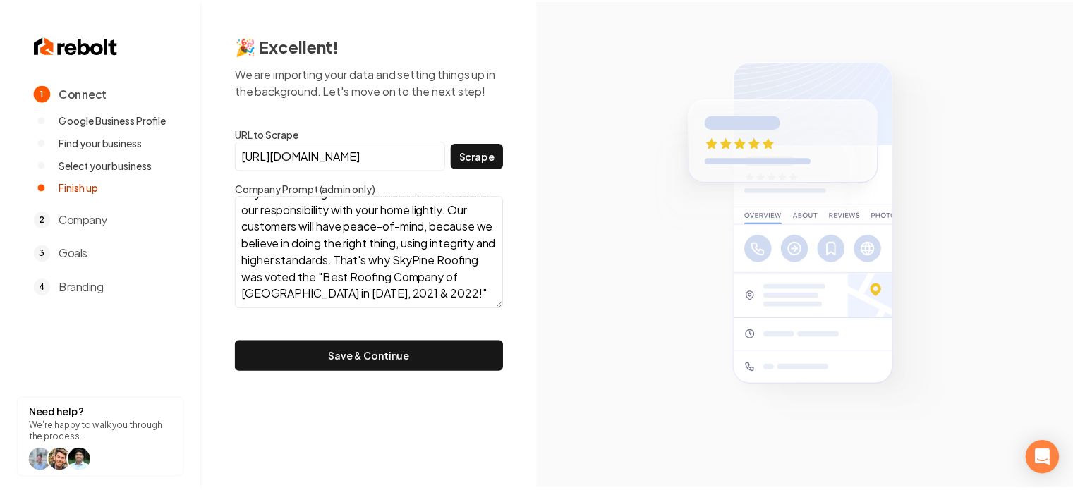
scroll to position [35, 0]
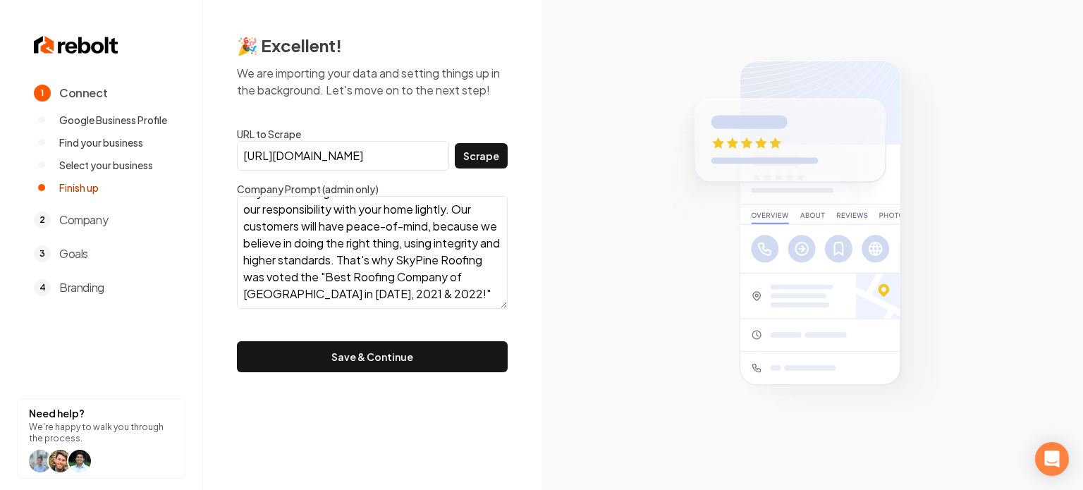
click at [359, 346] on button "Save & Continue" at bounding box center [372, 356] width 271 height 31
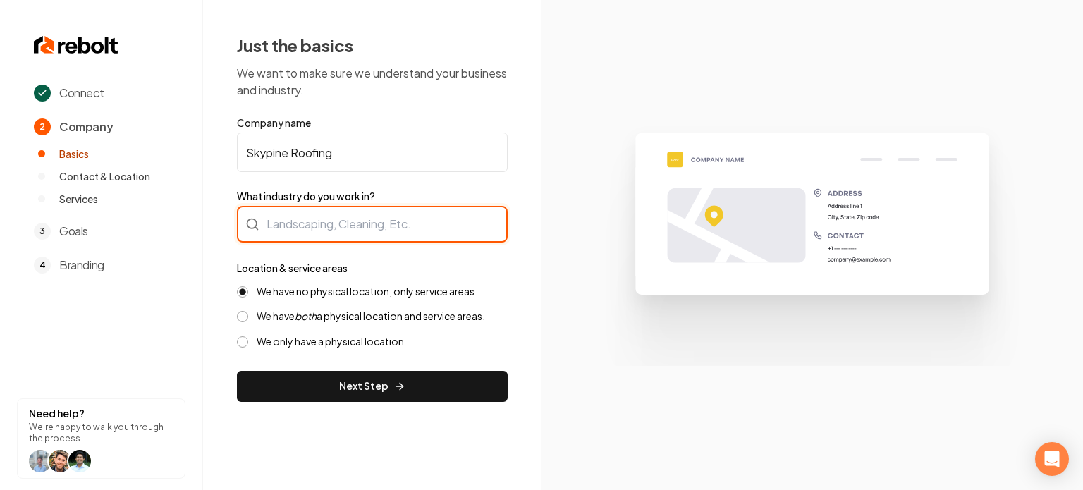
click at [303, 237] on div at bounding box center [372, 224] width 271 height 37
type input "Roofing"
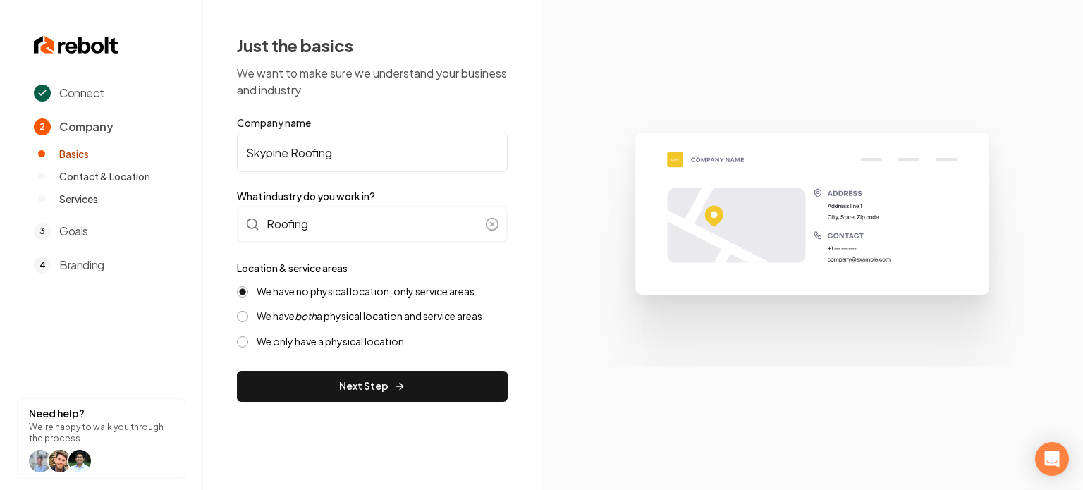
click at [303, 321] on icon "both" at bounding box center [306, 316] width 22 height 13
click at [248, 321] on button "We have both a physical location and service areas." at bounding box center [242, 316] width 11 height 11
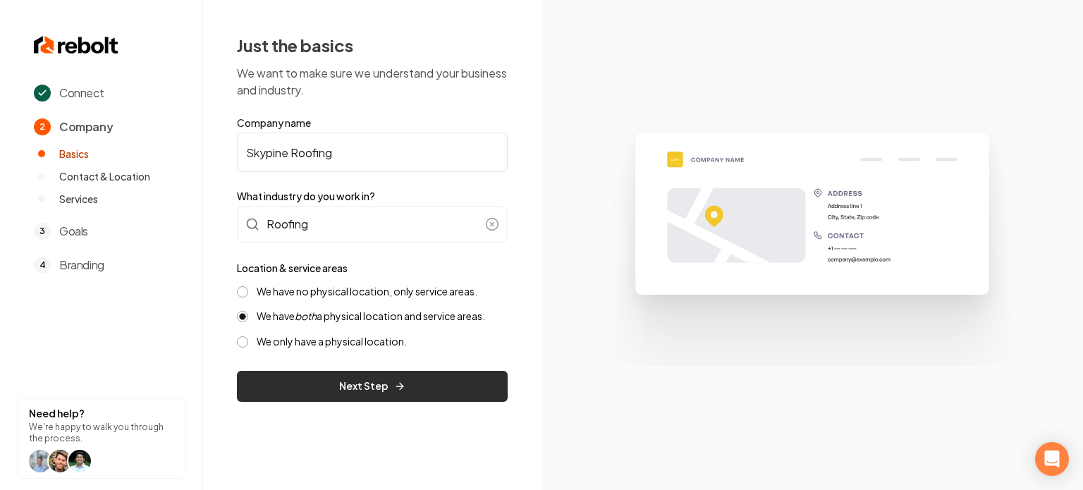
click at [272, 380] on button "Next Step" at bounding box center [372, 386] width 271 height 31
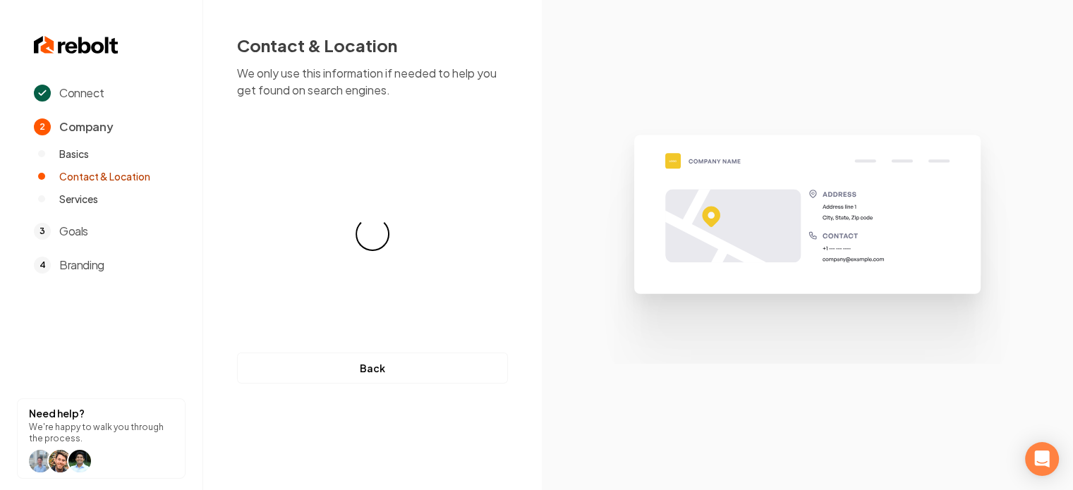
select select "**"
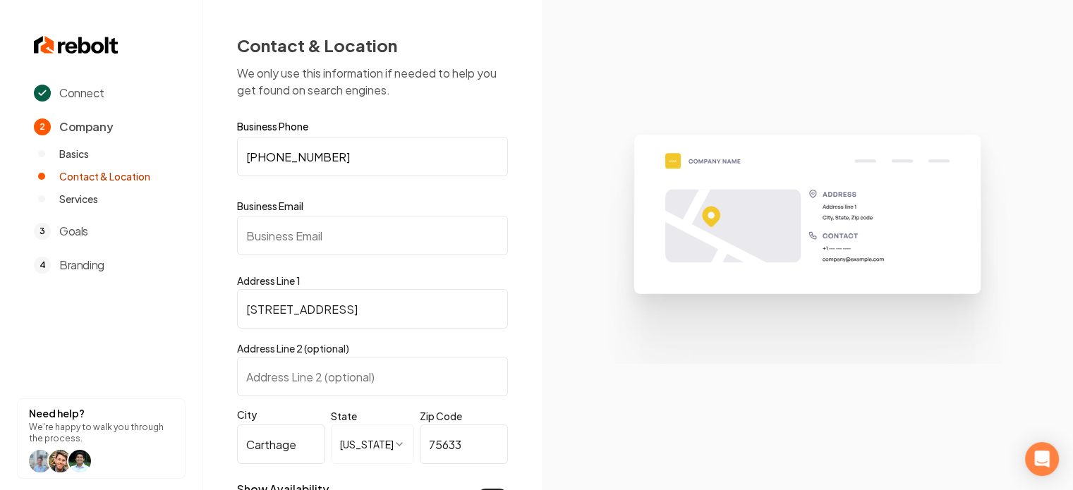
click at [333, 229] on input "Business Email" at bounding box center [372, 235] width 271 height 39
click at [260, 152] on input "+1 903-692-0658" at bounding box center [372, 156] width 271 height 39
click at [383, 154] on input "(969) 065-____" at bounding box center [372, 156] width 271 height 39
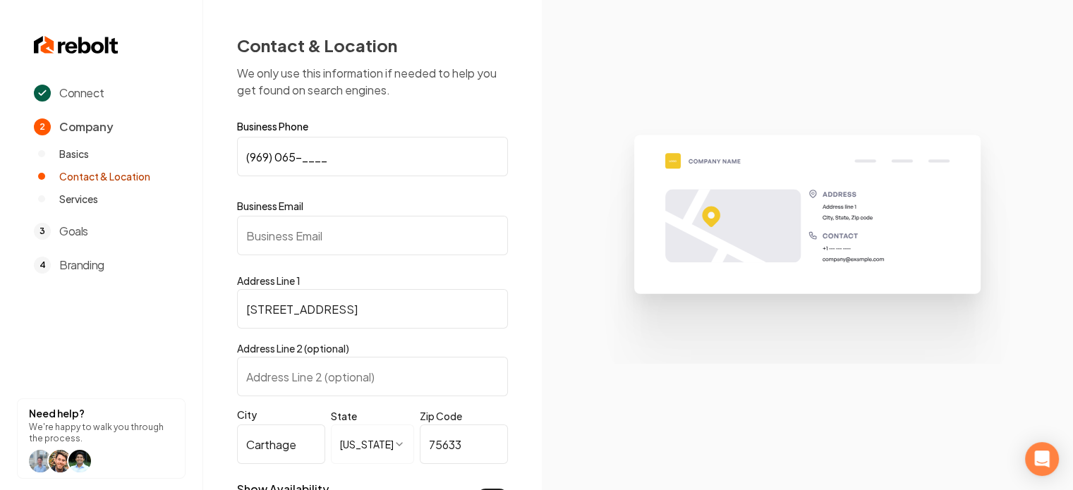
paste input "03) 692-0658"
click at [386, 155] on input "(903) 692-0658" at bounding box center [372, 156] width 271 height 39
type input "(903) 692-0658"
drag, startPoint x: 339, startPoint y: 247, endPoint x: 345, endPoint y: 239, distance: 10.0
click at [340, 247] on input "Business Email" at bounding box center [372, 235] width 271 height 39
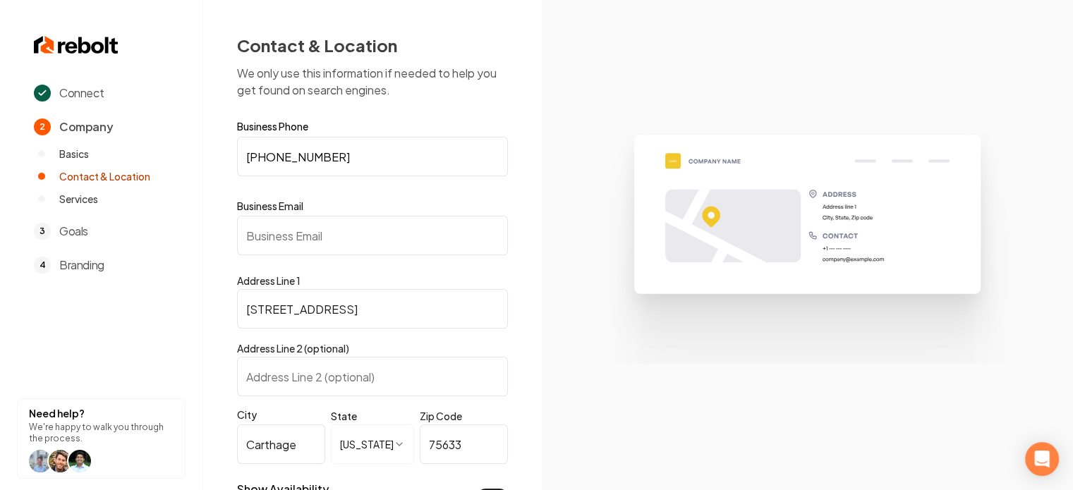
paste input "skypineroofing@gmail.com"
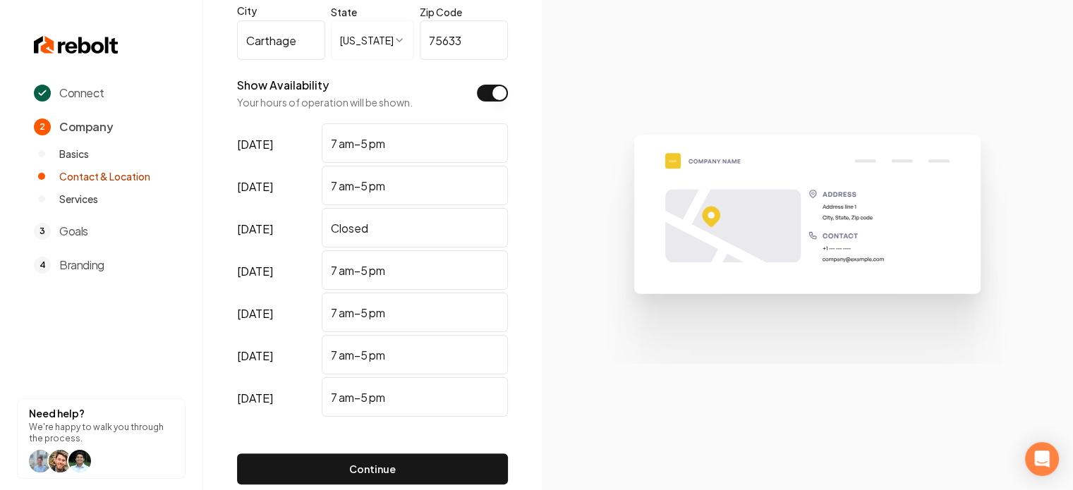
scroll to position [480, 0]
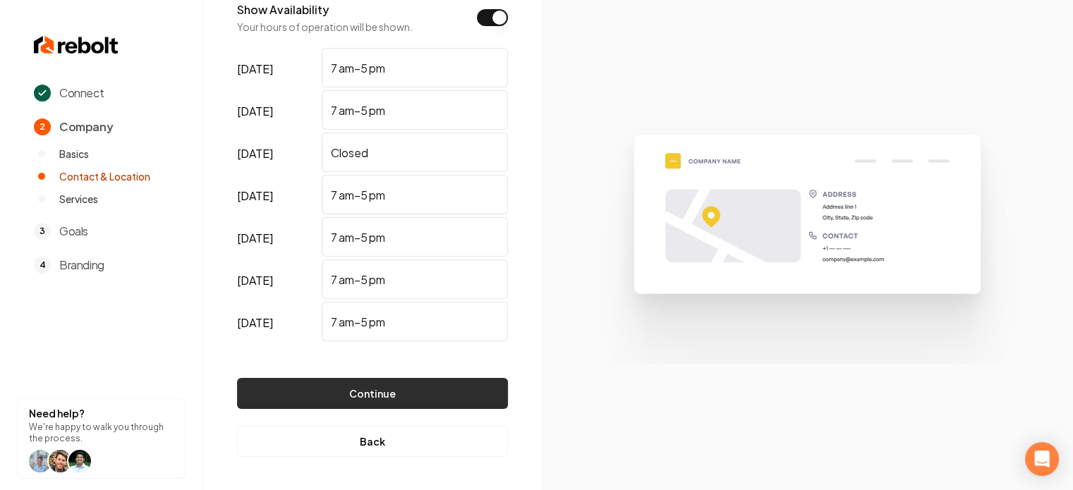
type input "skypineroofing@gmail.com"
click at [406, 394] on button "Continue" at bounding box center [372, 393] width 271 height 31
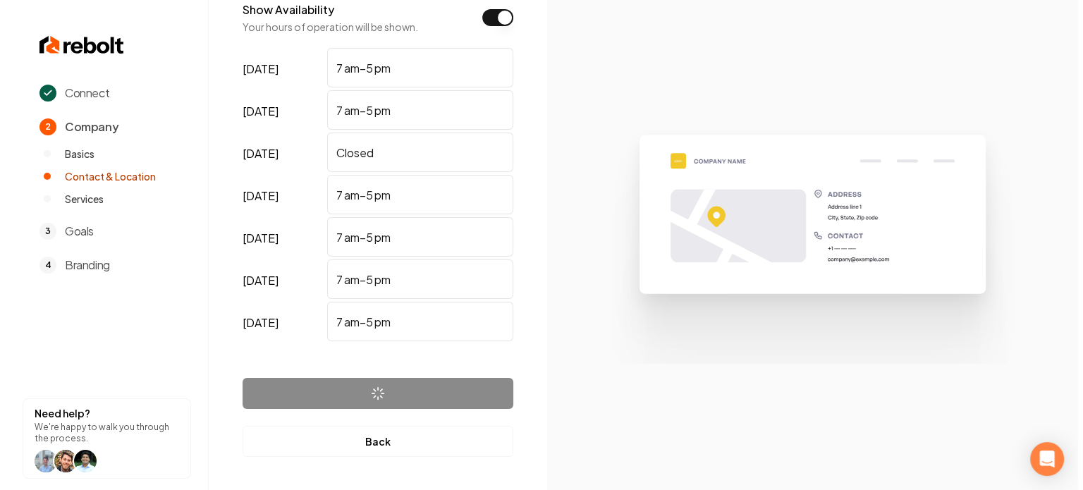
scroll to position [0, 0]
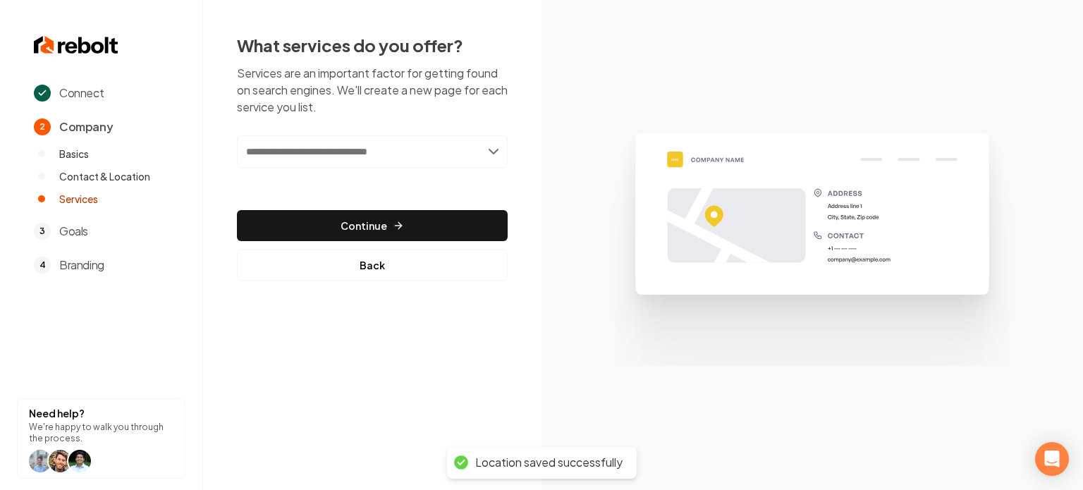
click at [344, 154] on input "text" at bounding box center [372, 151] width 271 height 32
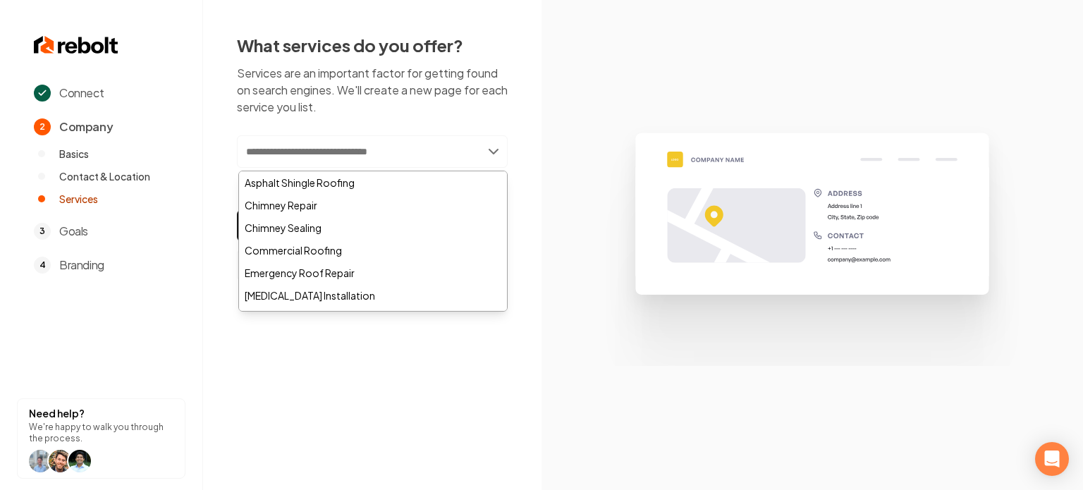
paste input "**********"
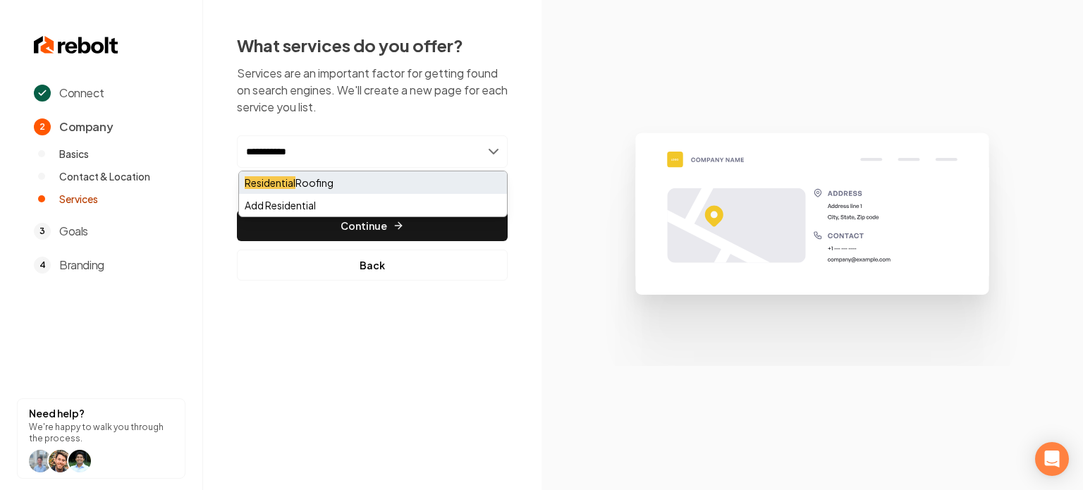
type input "**********"
click at [353, 185] on div "Residential Roofing" at bounding box center [373, 182] width 268 height 23
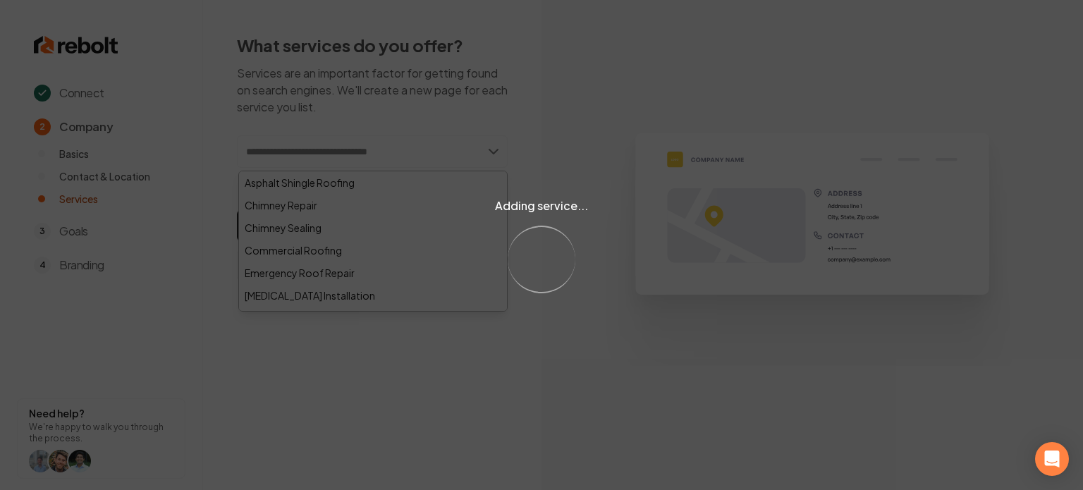
paste input "**********"
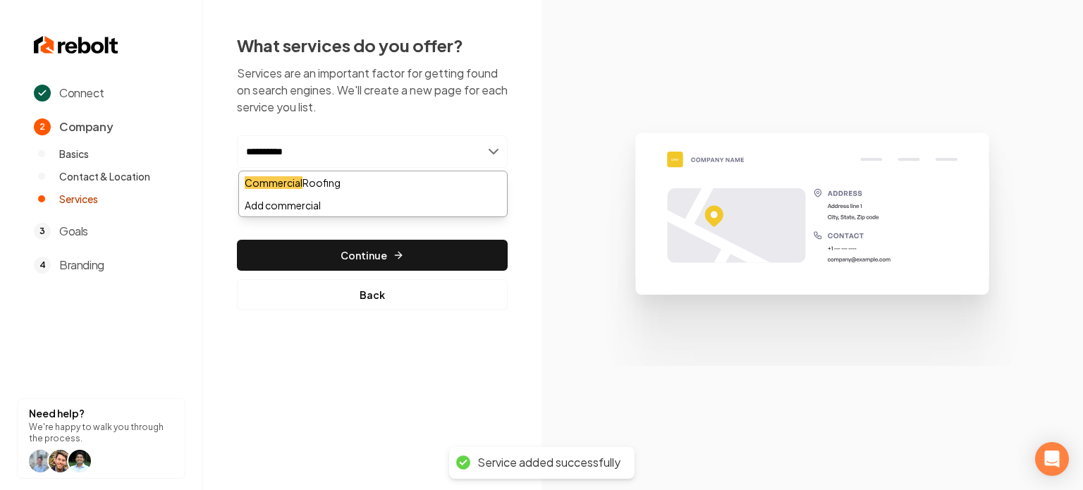
type input "**********"
click at [350, 183] on div "Commercial Roofing" at bounding box center [373, 182] width 268 height 23
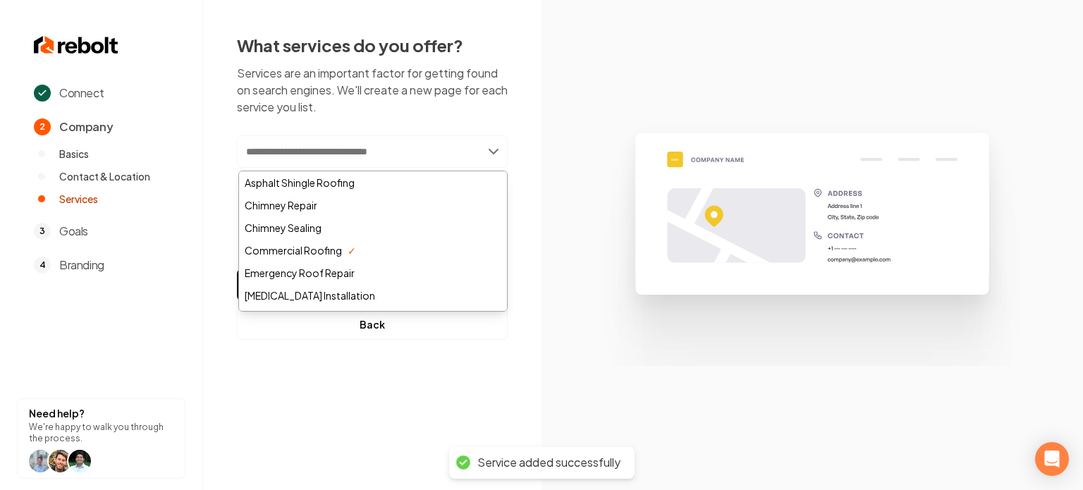
paste input "**********"
type input "**********"
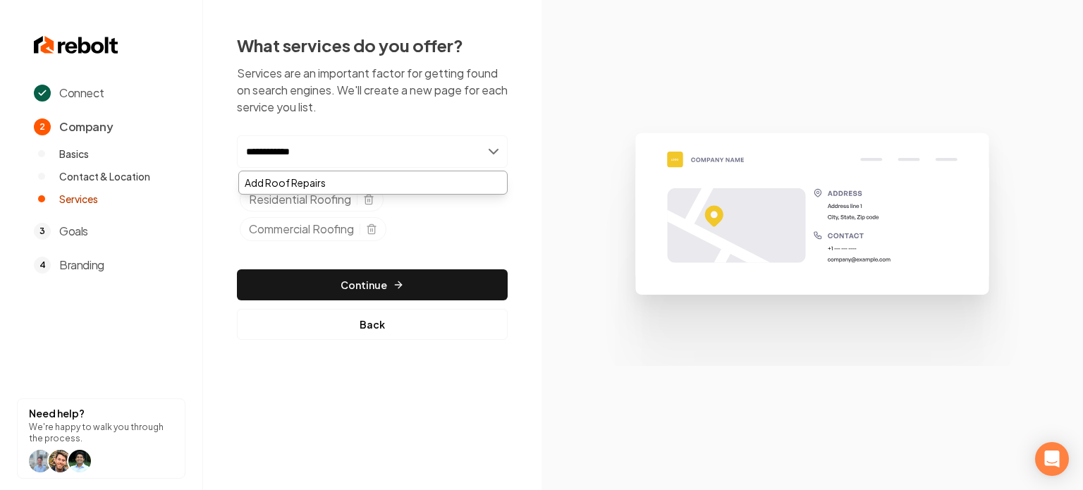
type input "**********"
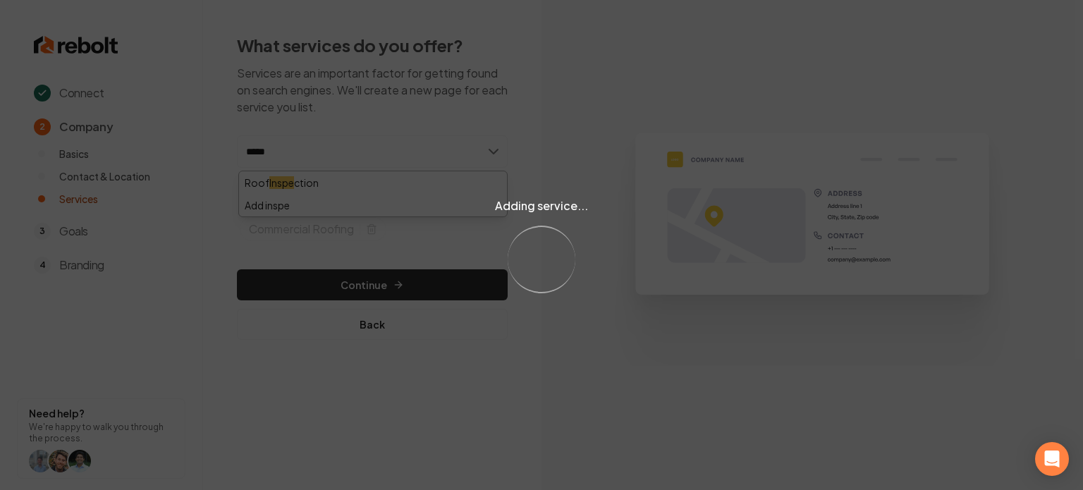
type input "******"
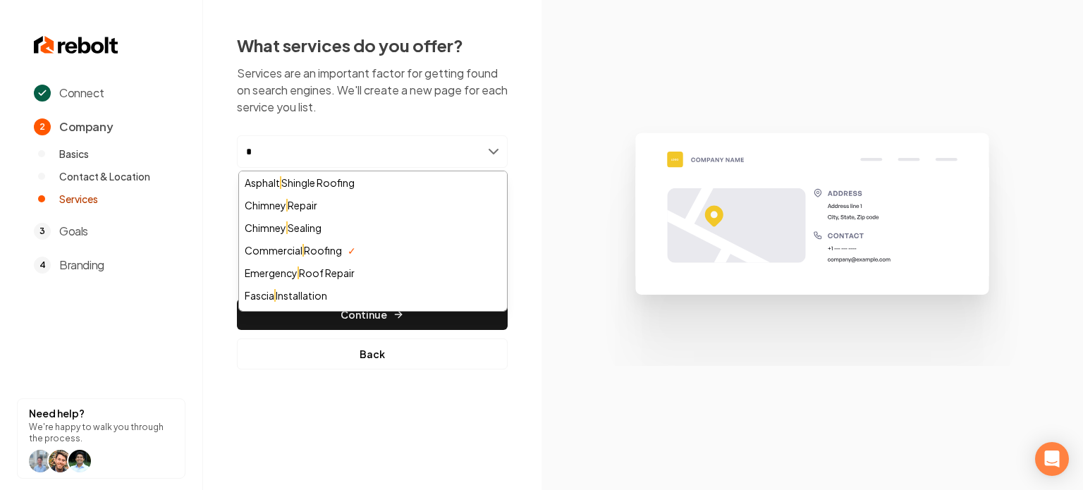
click at [548, 116] on section at bounding box center [813, 245] width 542 height 490
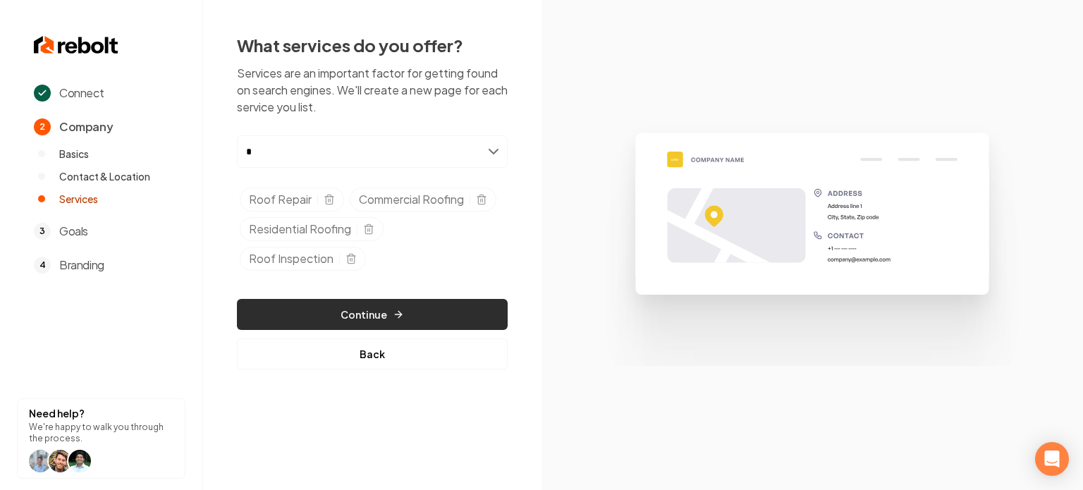
click at [377, 307] on button "Continue" at bounding box center [372, 314] width 271 height 31
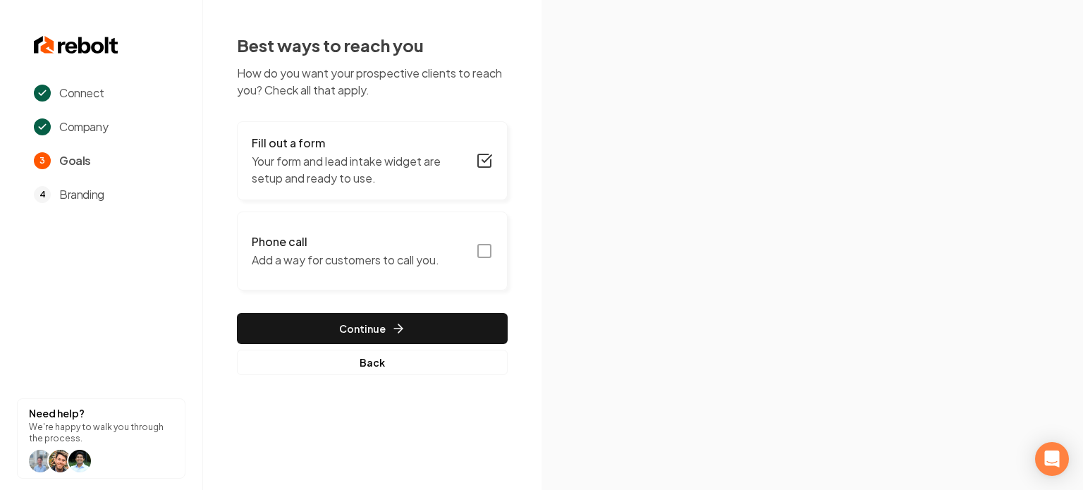
click at [487, 257] on rect "button" at bounding box center [484, 251] width 13 height 13
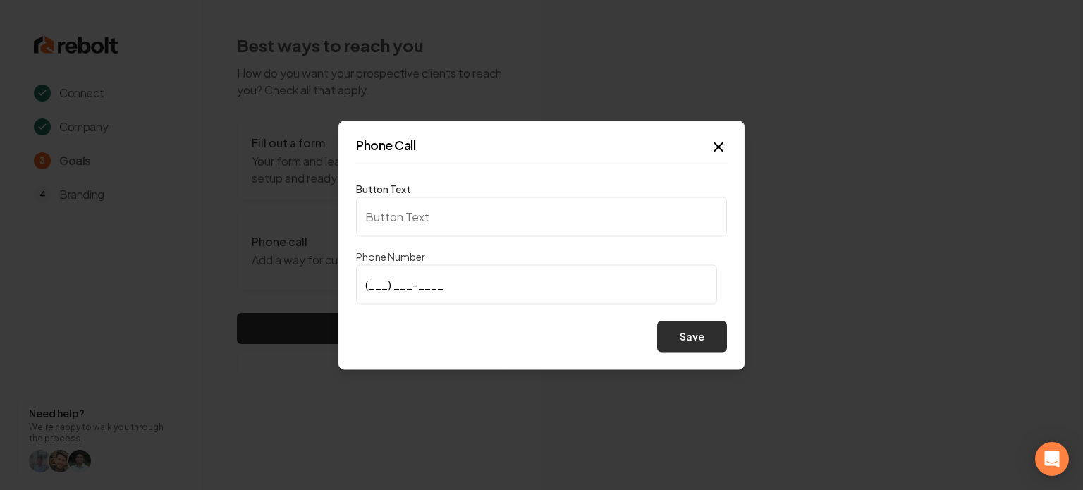
type input "Call us"
type input "(903) 692-0658"
click at [705, 341] on button "Save" at bounding box center [692, 336] width 70 height 31
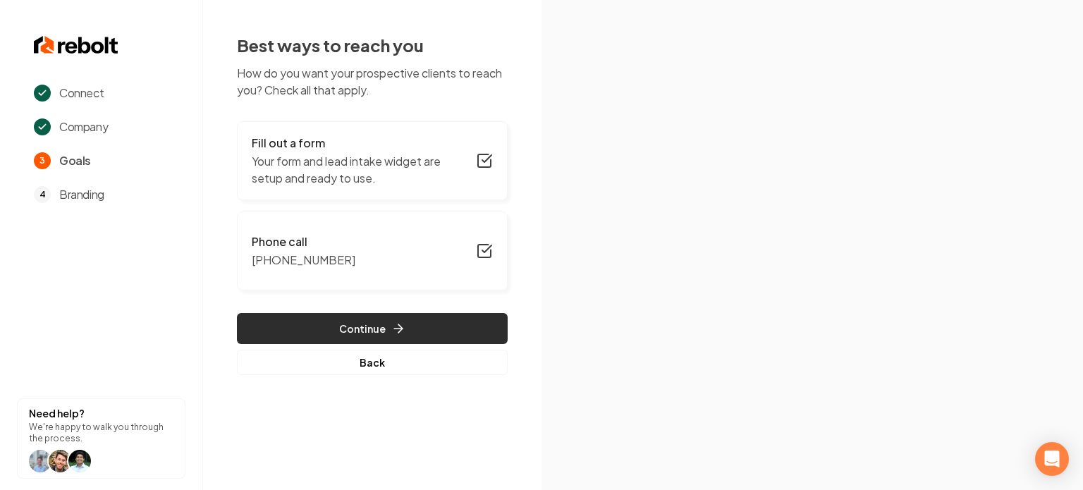
click at [436, 318] on button "Continue" at bounding box center [372, 328] width 271 height 31
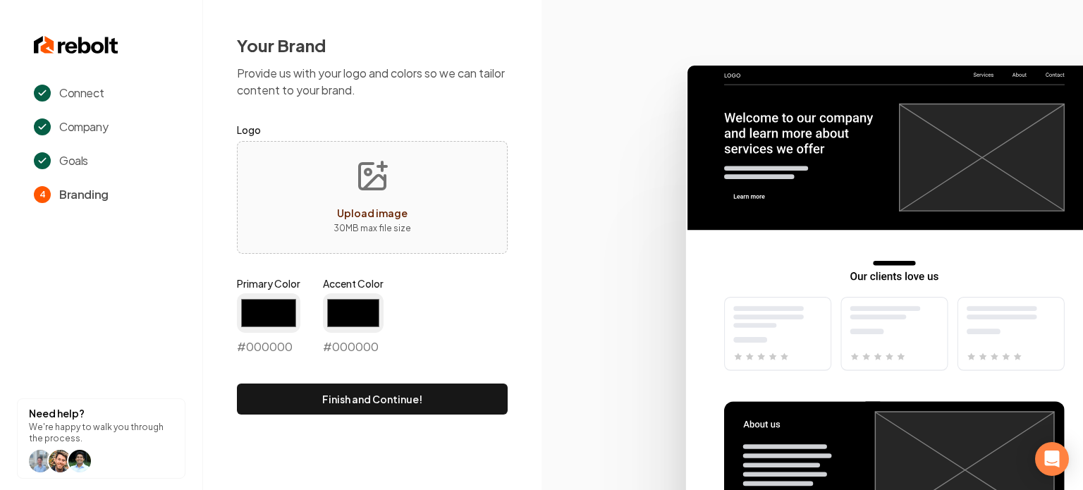
type input "#194d33"
type input "#70be00"
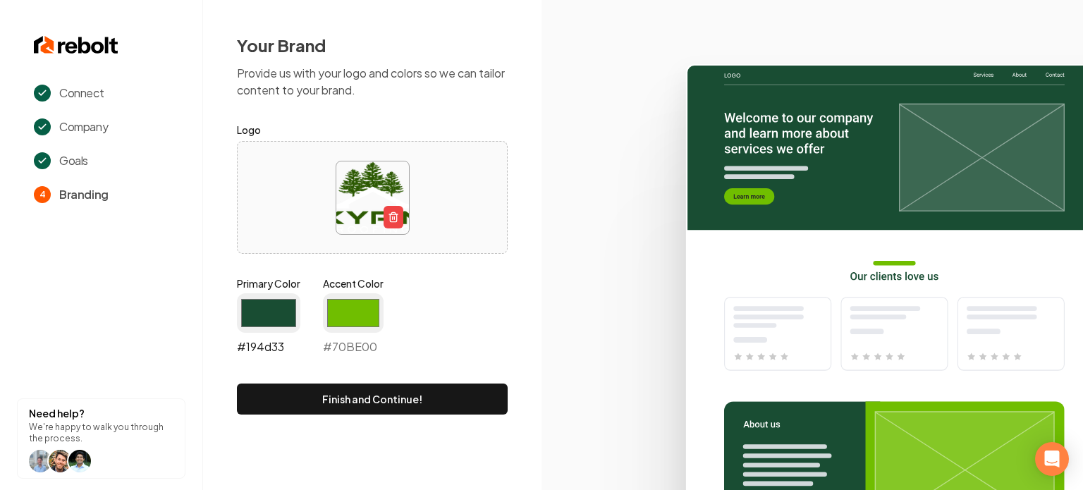
click at [263, 321] on input "#194d33" at bounding box center [268, 312] width 63 height 39
click at [477, 296] on div "Primary Color #194d33 #194d33 Accent Color #70be00 #70BE00" at bounding box center [372, 318] width 271 height 85
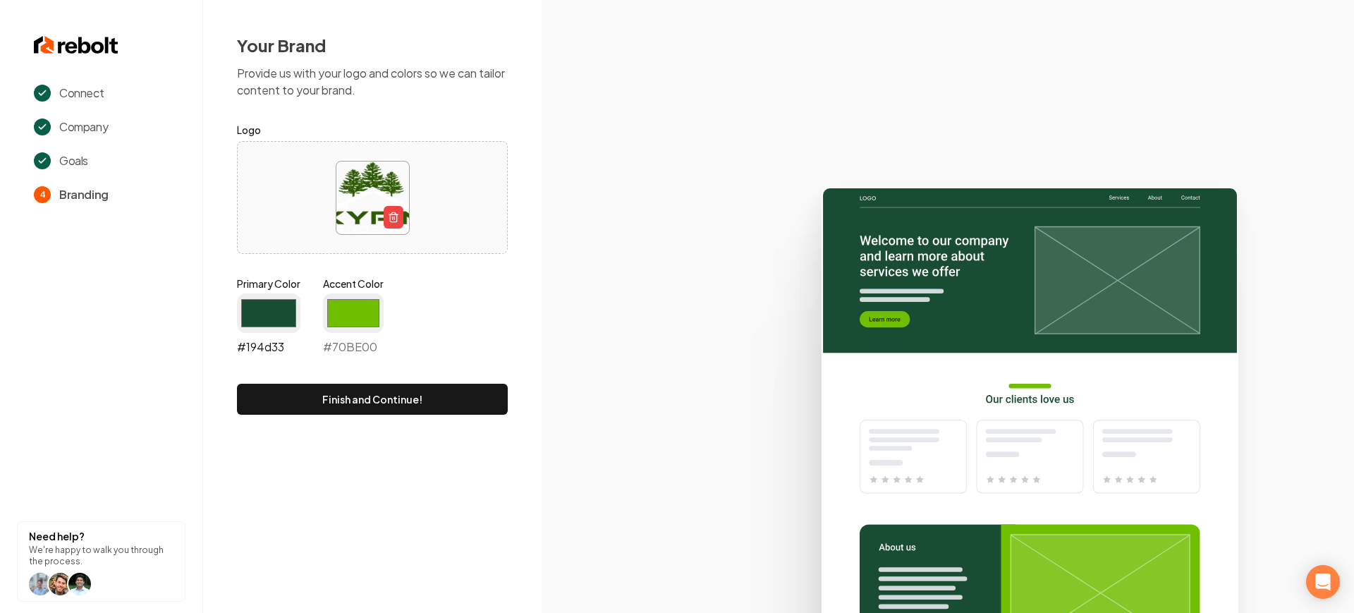
click at [288, 331] on input "#194d33" at bounding box center [268, 312] width 63 height 39
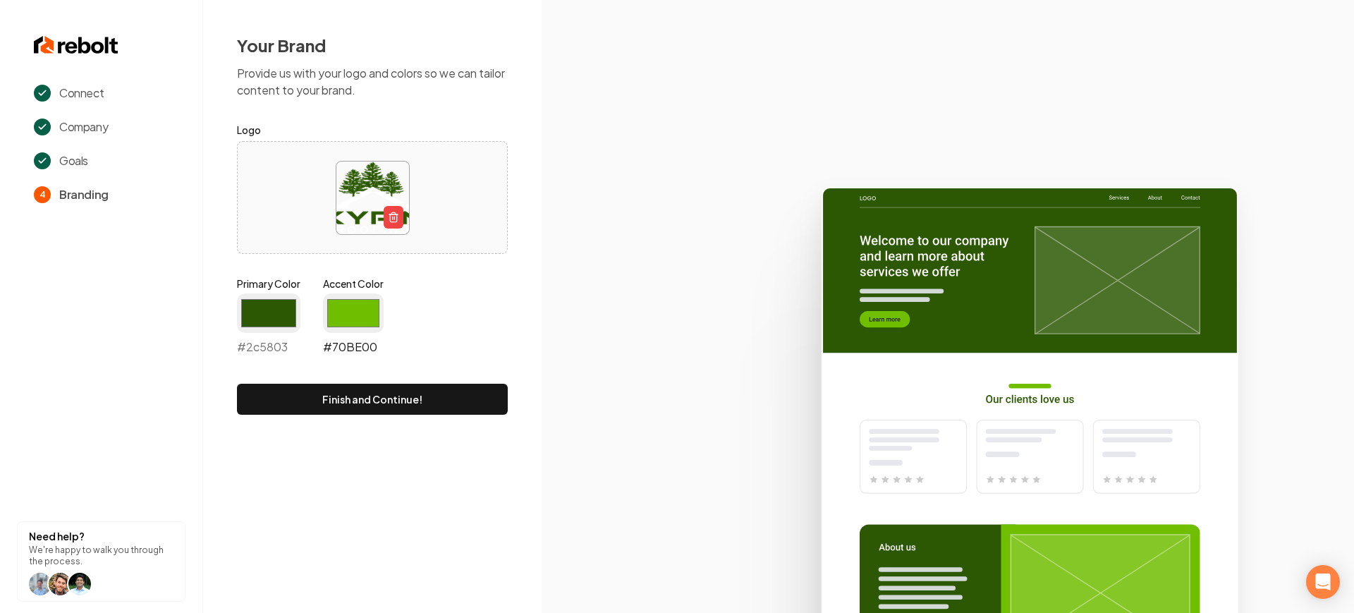
type input "#2c5803"
click at [339, 321] on input "#70be00" at bounding box center [353, 312] width 61 height 39
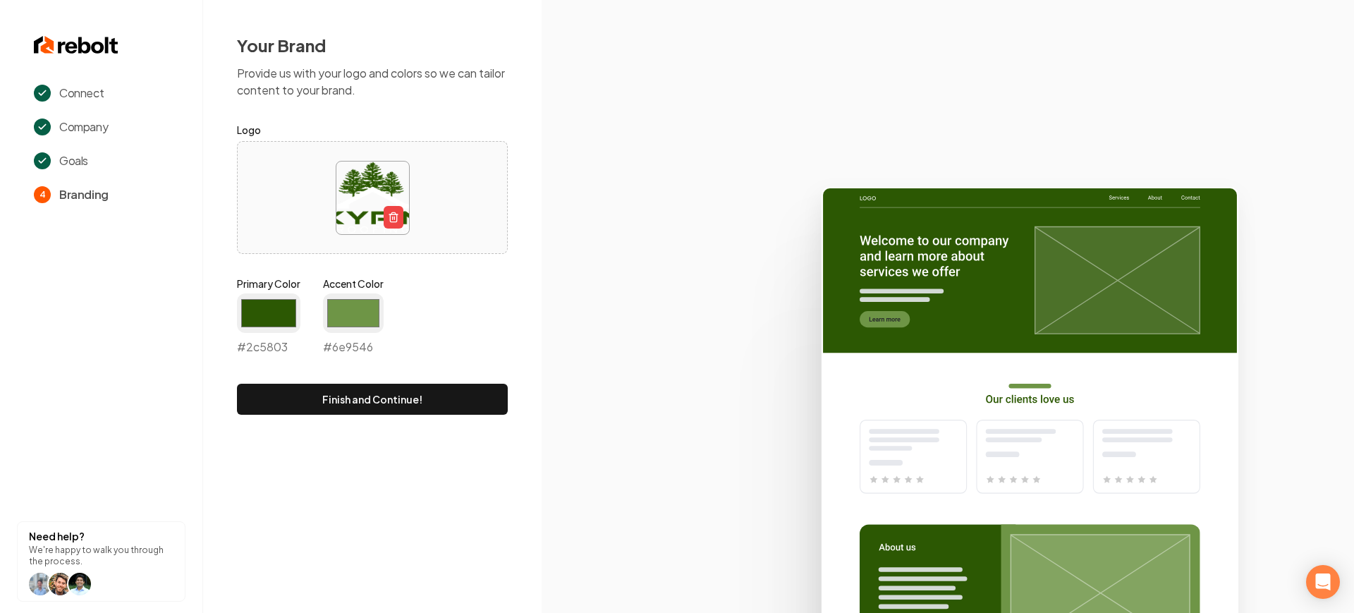
type input "#6e9546"
click at [460, 291] on div "Primary Color #2c5803 #2c5803 Accent Color #6e9546 #6e9546" at bounding box center [372, 318] width 271 height 85
click at [432, 407] on button "Finish and Continue!" at bounding box center [372, 399] width 271 height 31
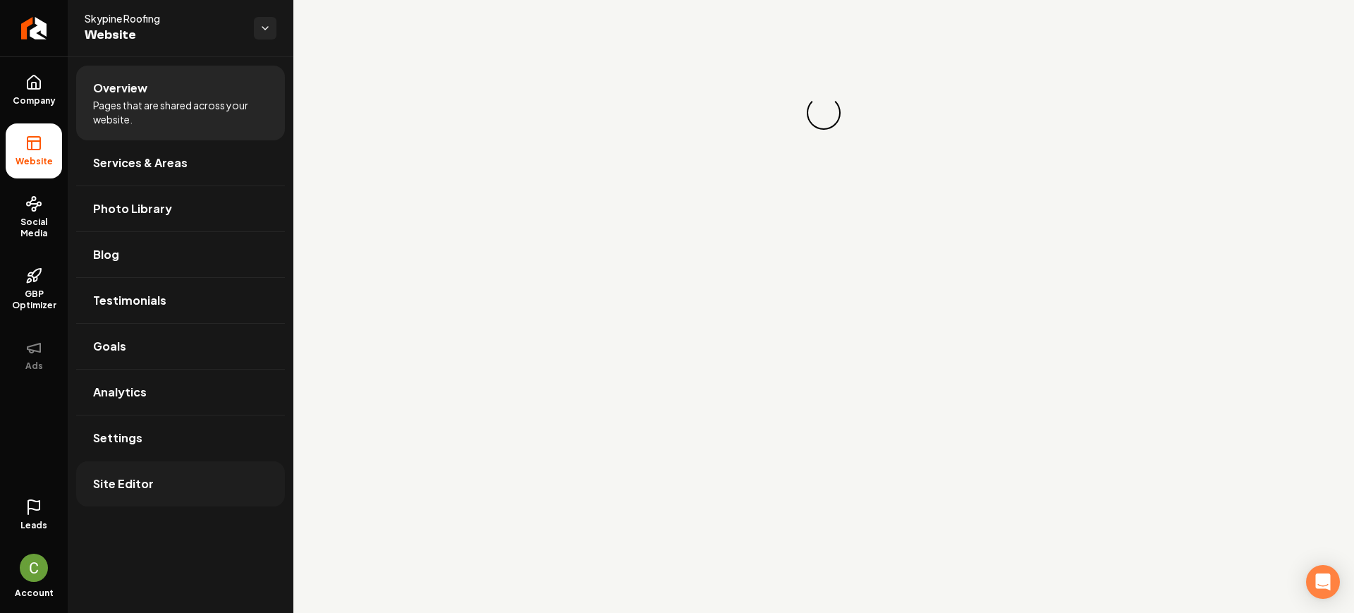
click at [144, 486] on span "Site Editor" at bounding box center [123, 483] width 61 height 17
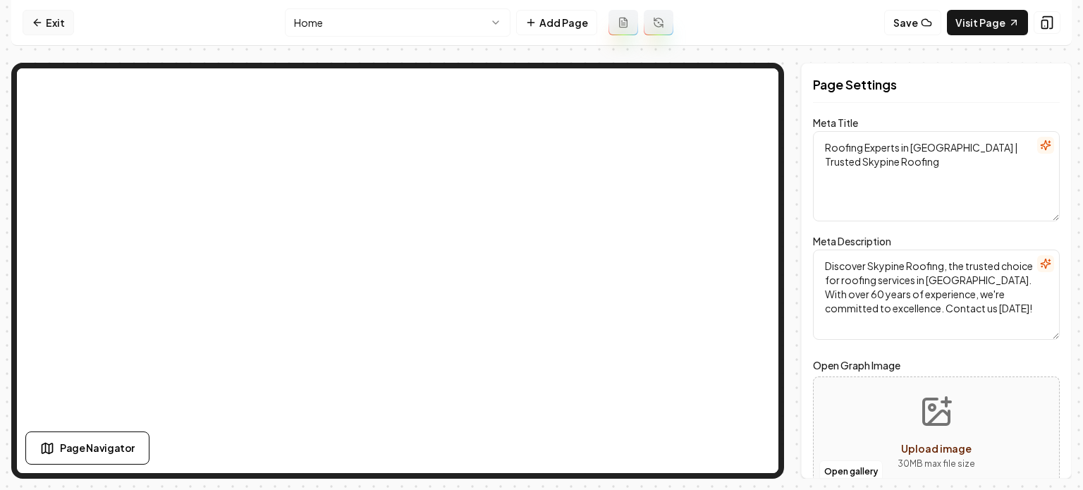
click at [68, 30] on link "Exit" at bounding box center [48, 22] width 51 height 25
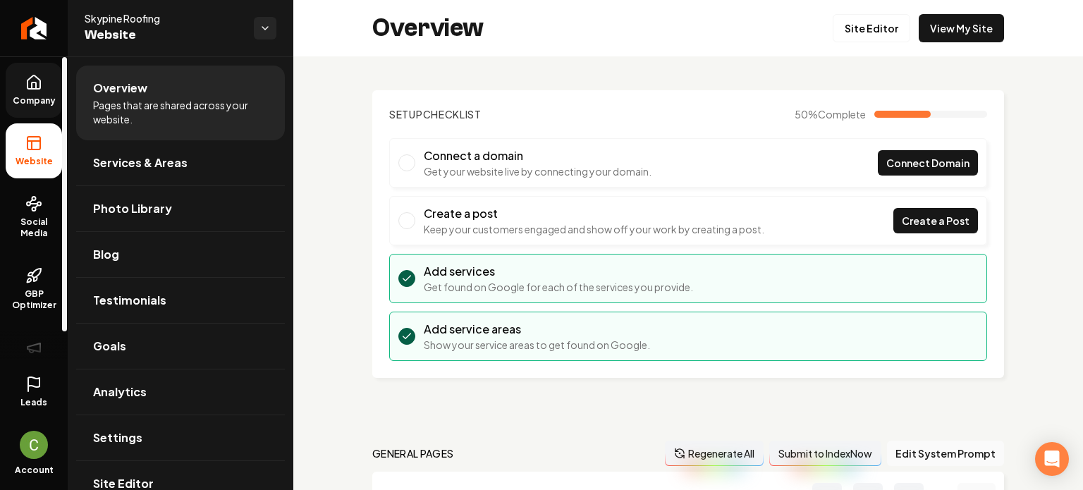
click at [42, 97] on span "Company" at bounding box center [34, 100] width 54 height 11
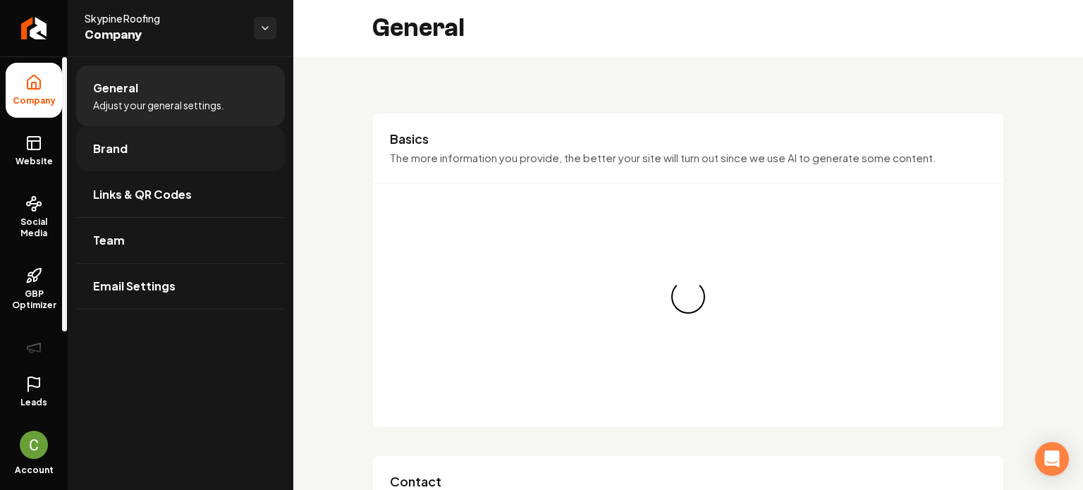
click at [121, 139] on link "Brand" at bounding box center [180, 148] width 209 height 45
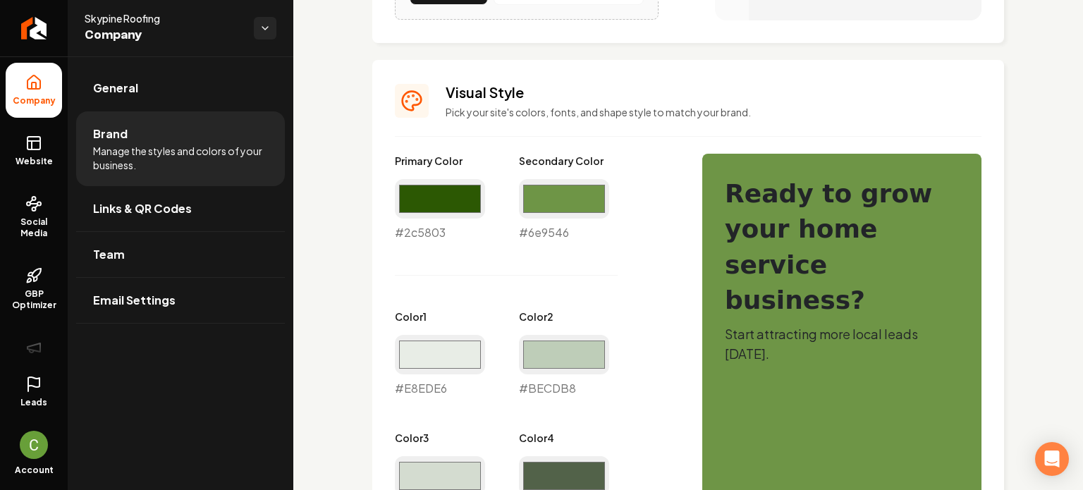
scroll to position [564, 0]
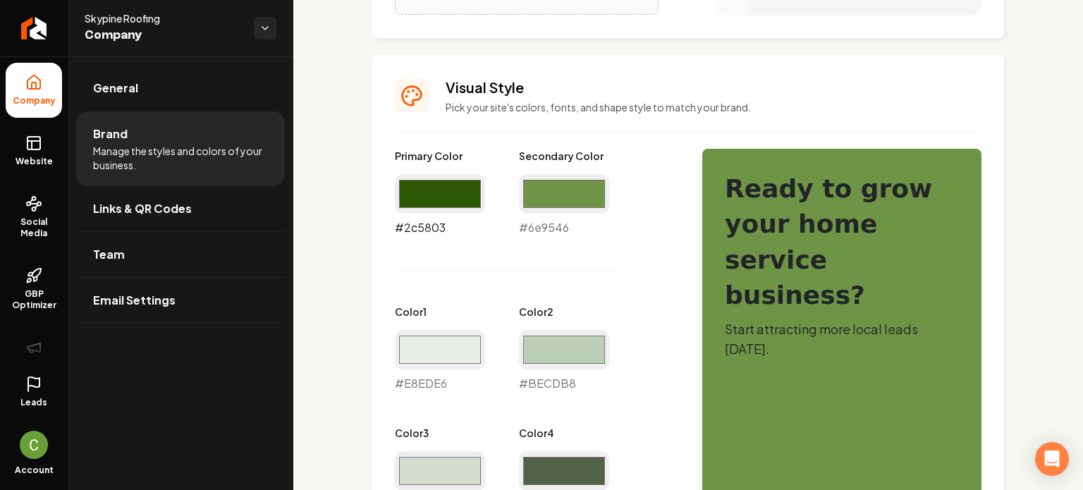
click at [416, 195] on input "#2c5803" at bounding box center [440, 193] width 90 height 39
type input "#192e05"
click at [598, 287] on div "Primary Color #192e05 #192e05 Secondary Color #6e9546 #6e9546 Color 1 #e8ede6 #…" at bounding box center [534, 452] width 279 height 607
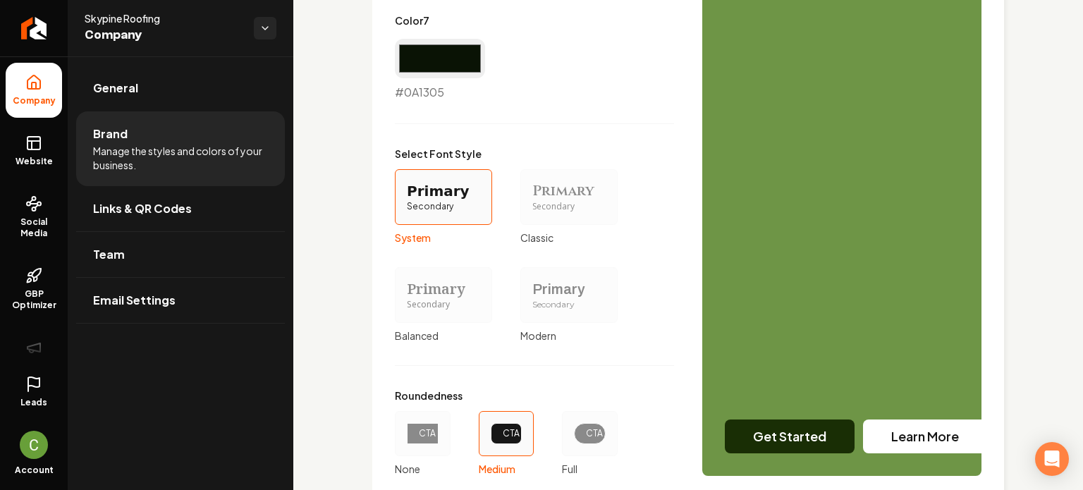
scroll to position [1315, 0]
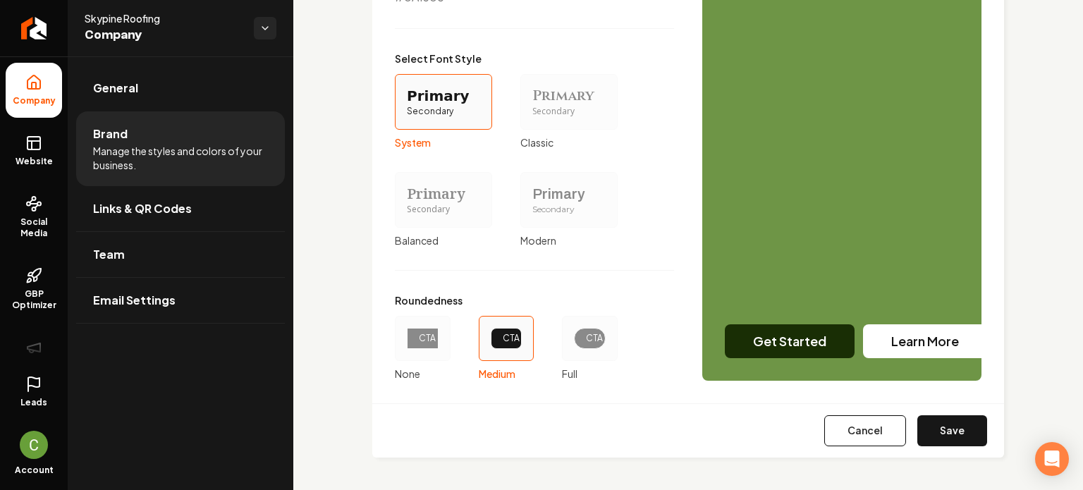
click at [563, 355] on div "CTA" at bounding box center [590, 338] width 56 height 45
click at [563, 344] on button "CTA Full" at bounding box center [566, 338] width 11 height 11
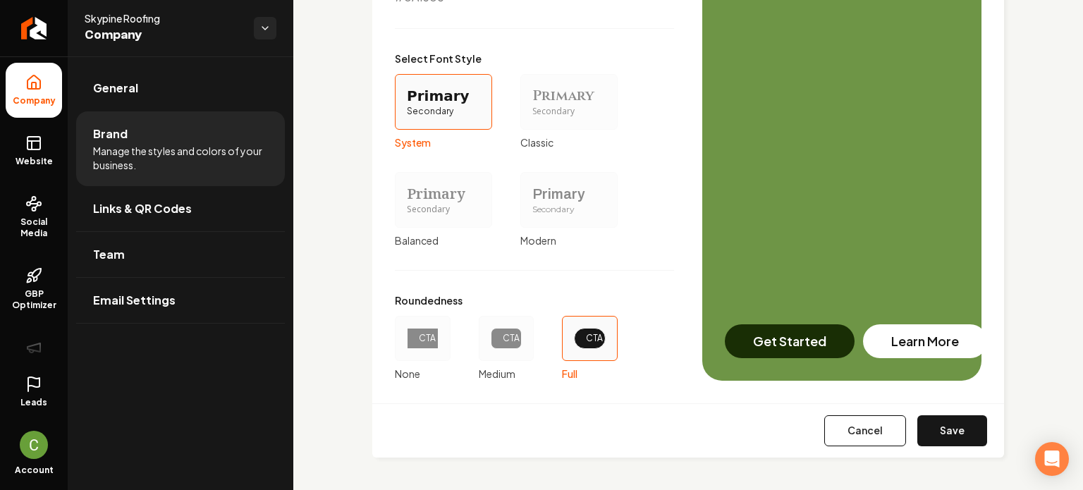
click at [551, 107] on div "Secondary" at bounding box center [568, 112] width 73 height 12
click at [531, 107] on button "Primary Secondary Classic" at bounding box center [525, 101] width 11 height 11
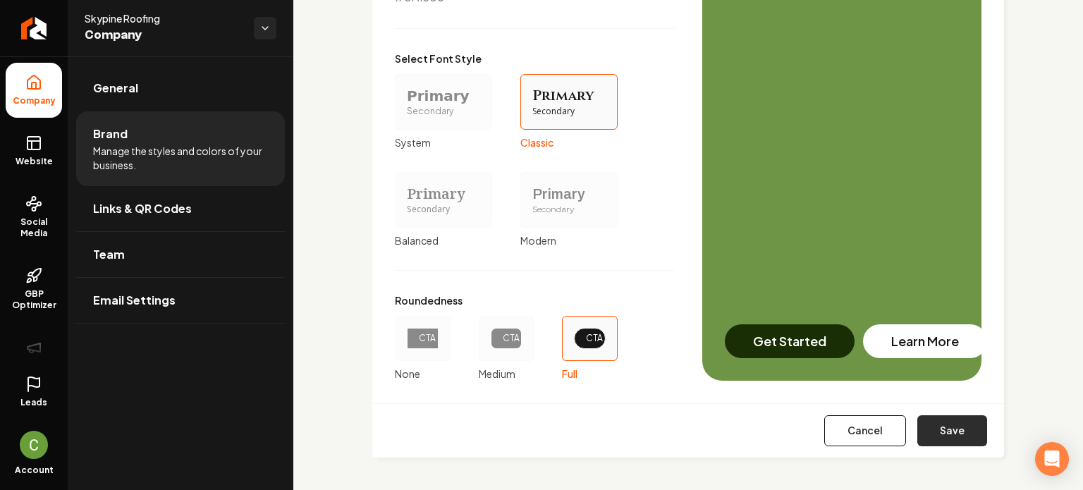
click at [928, 420] on button "Save" at bounding box center [953, 430] width 70 height 31
type input "#e8ede6"
type input "#becdb8"
type input "#d4dcd0"
type input "#2c5803"
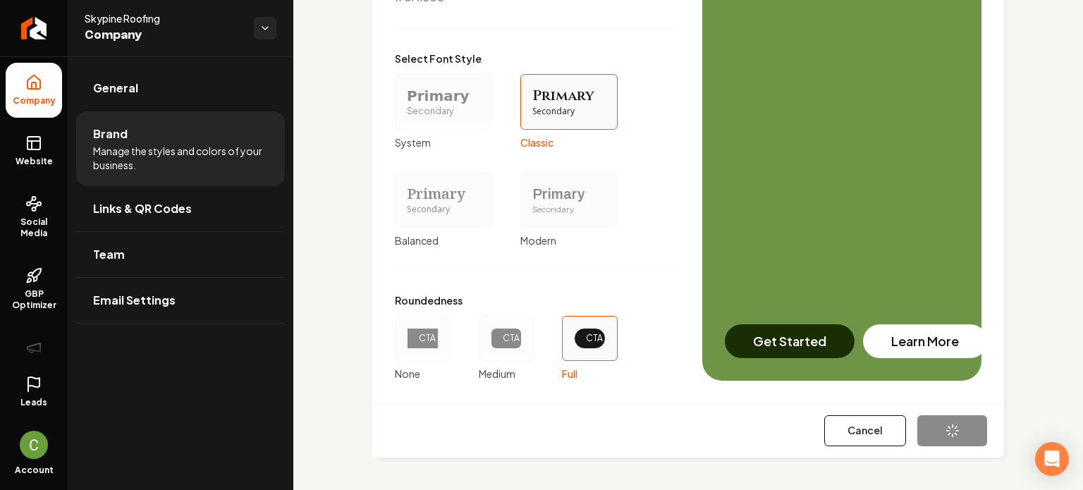
type input "#21261e"
type input "#0a1305"
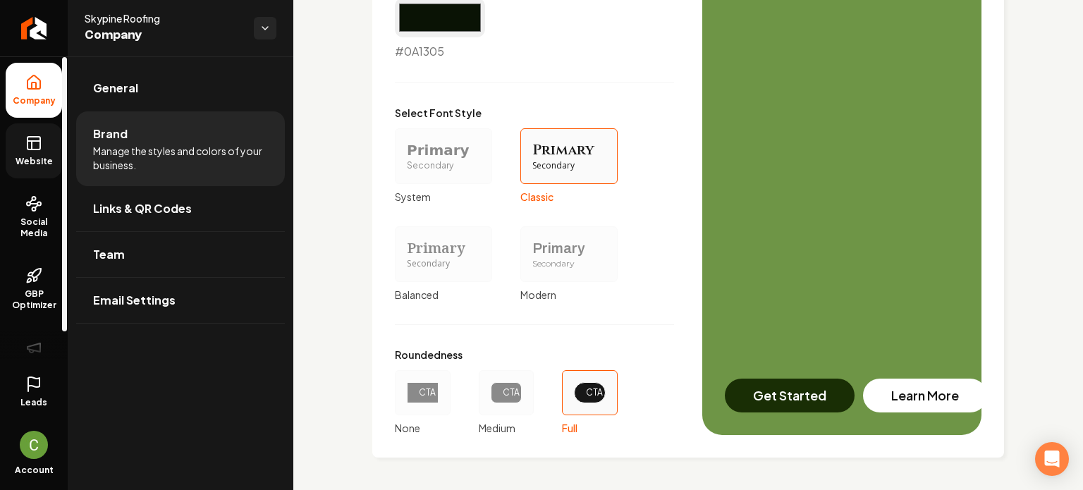
click at [36, 150] on icon at bounding box center [33, 143] width 17 height 17
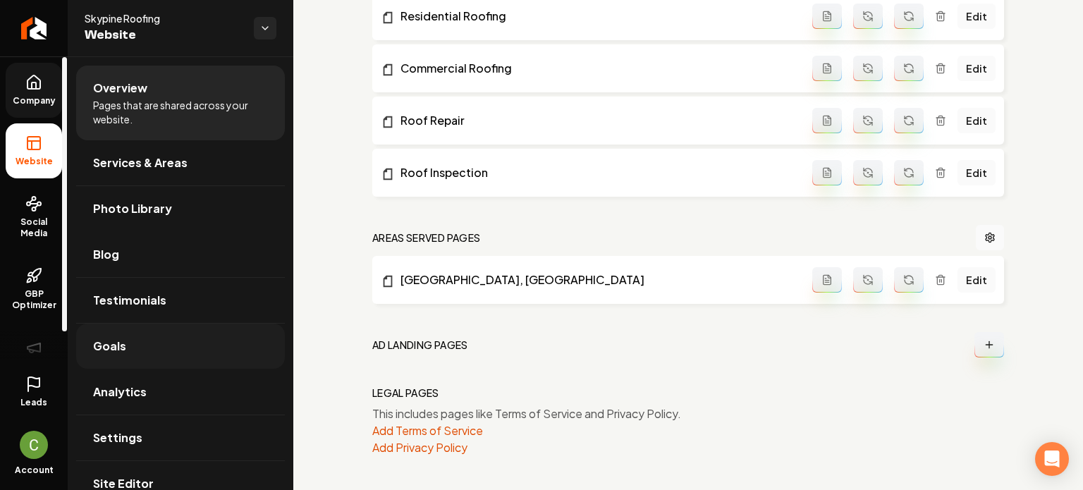
scroll to position [690, 0]
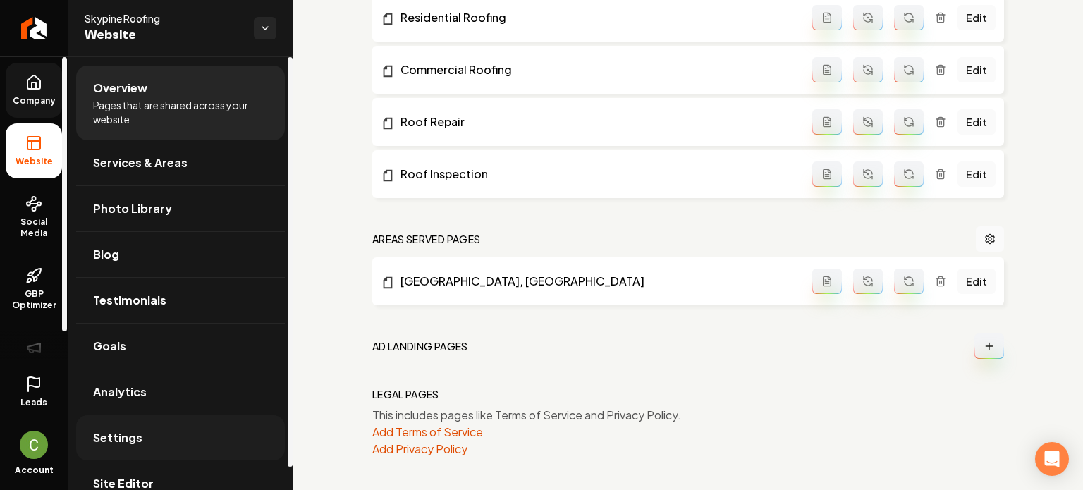
click at [148, 451] on link "Settings" at bounding box center [180, 437] width 209 height 45
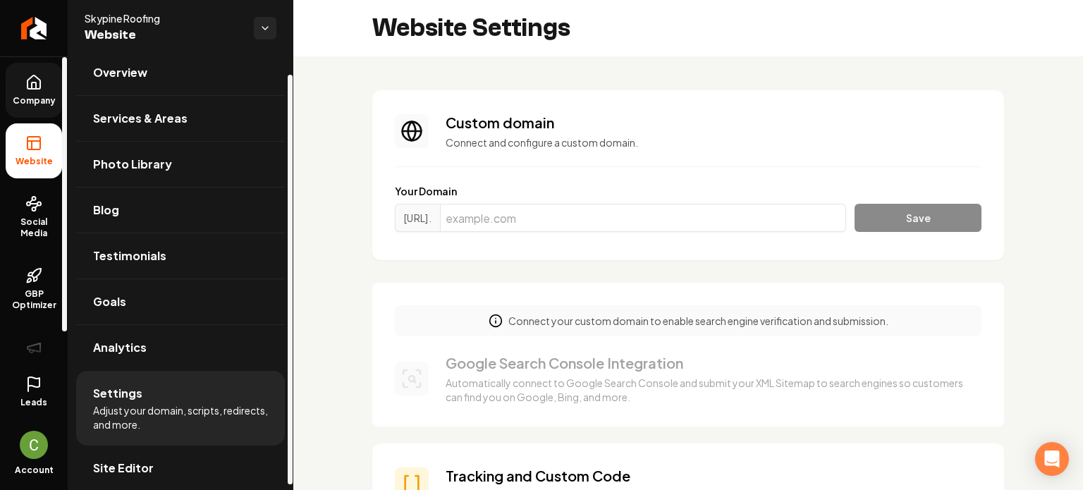
scroll to position [24, 0]
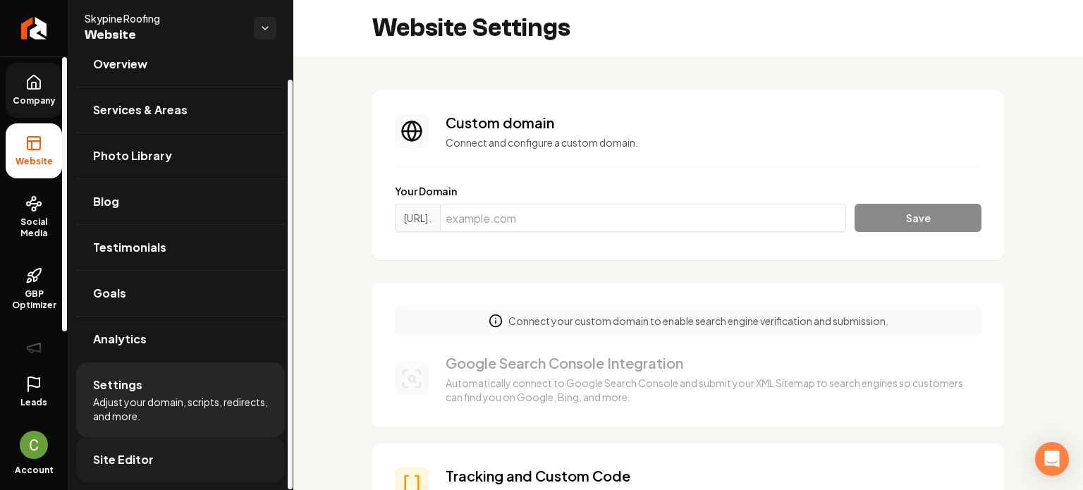
click at [127, 451] on span "Site Editor" at bounding box center [123, 459] width 61 height 17
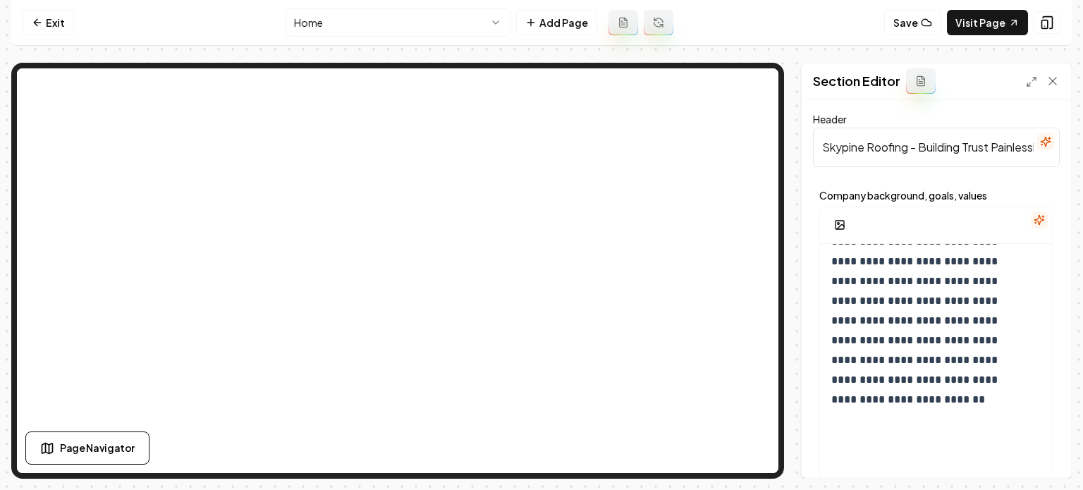
scroll to position [269, 0]
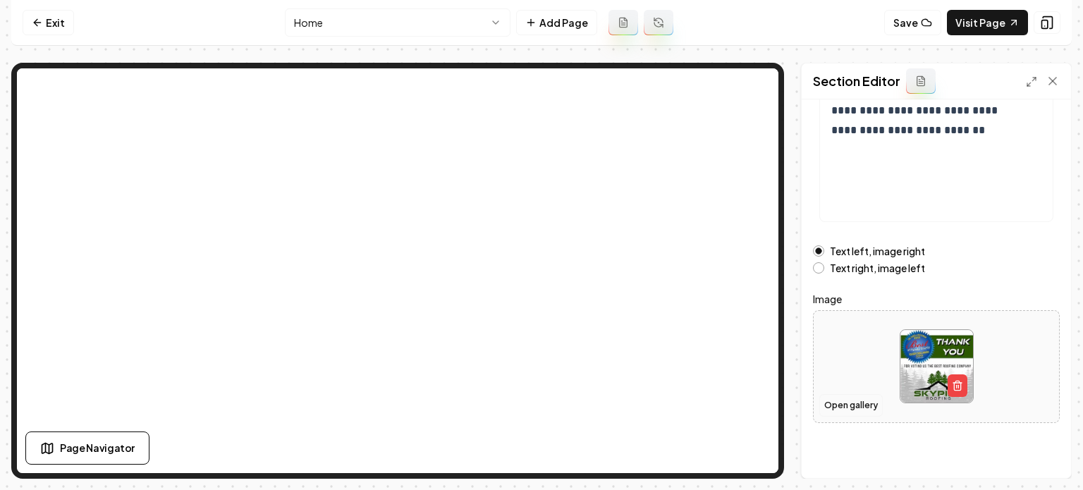
click at [838, 396] on button "Open gallery" at bounding box center [851, 405] width 63 height 23
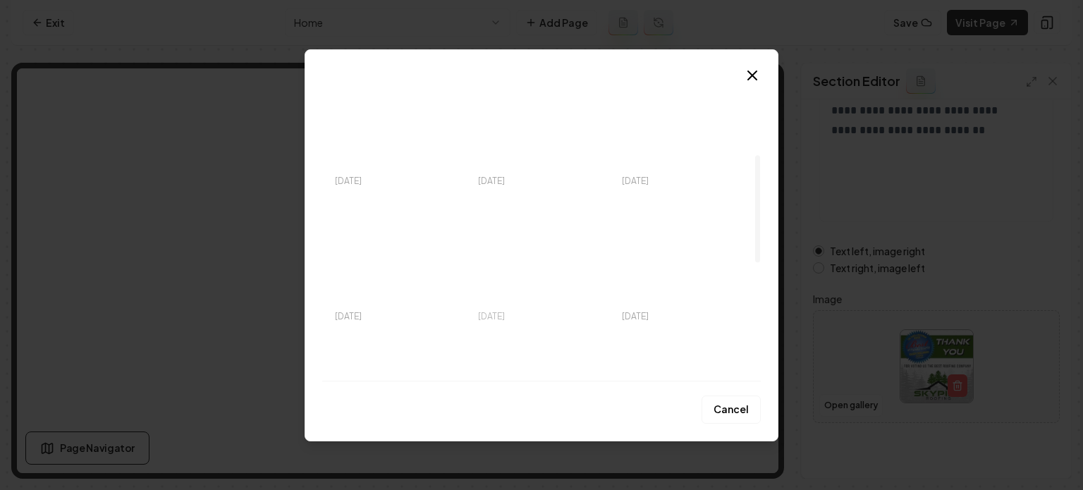
scroll to position [337, 0]
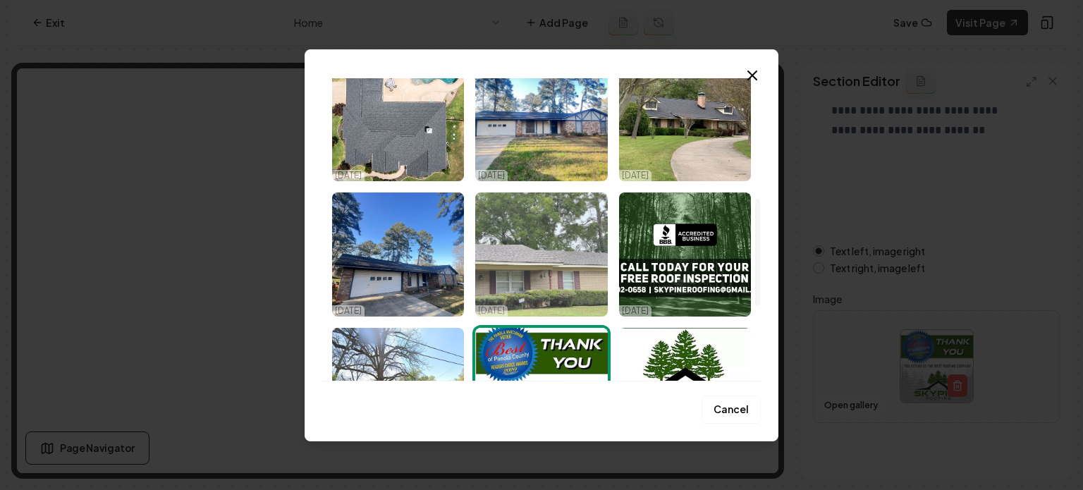
click at [511, 260] on img "Select image image_68ef95d25c7cd75eb82c8bb2.jpeg" at bounding box center [541, 255] width 132 height 124
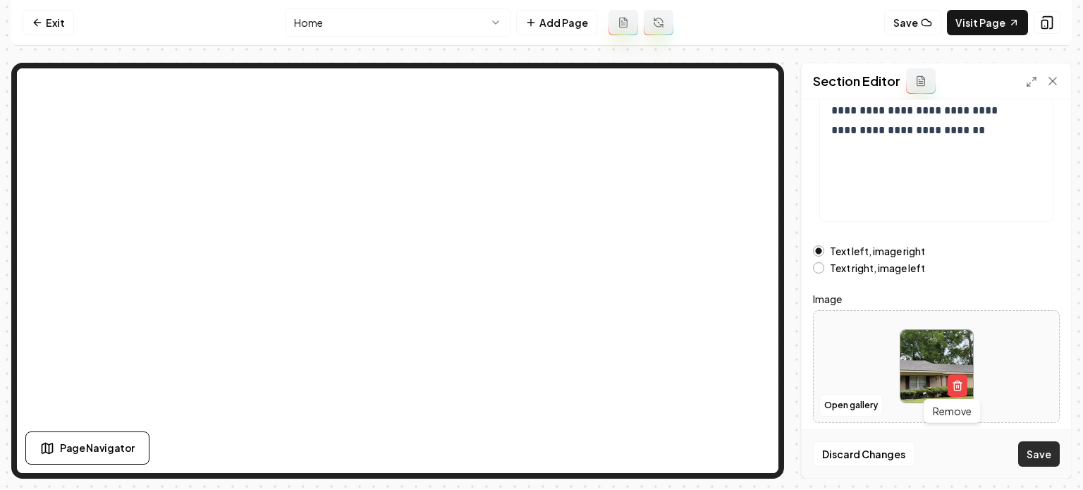
click at [1038, 463] on button "Save" at bounding box center [1039, 453] width 42 height 25
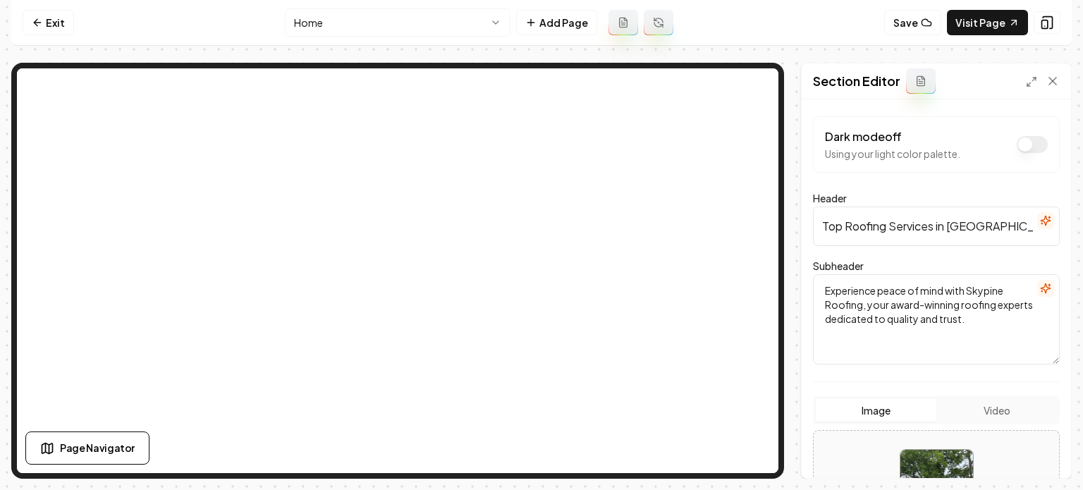
scroll to position [236, 0]
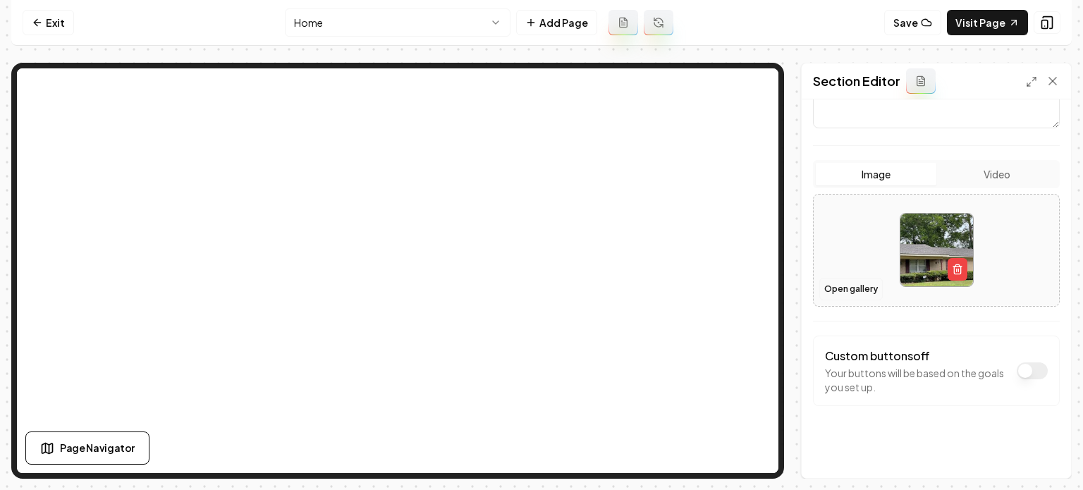
click at [841, 293] on button "Open gallery" at bounding box center [851, 289] width 63 height 23
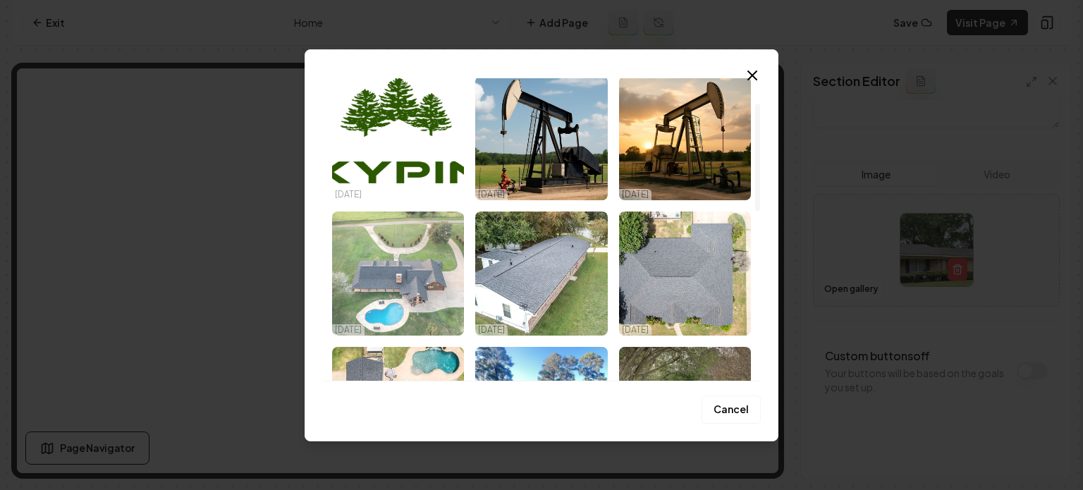
scroll to position [71, 0]
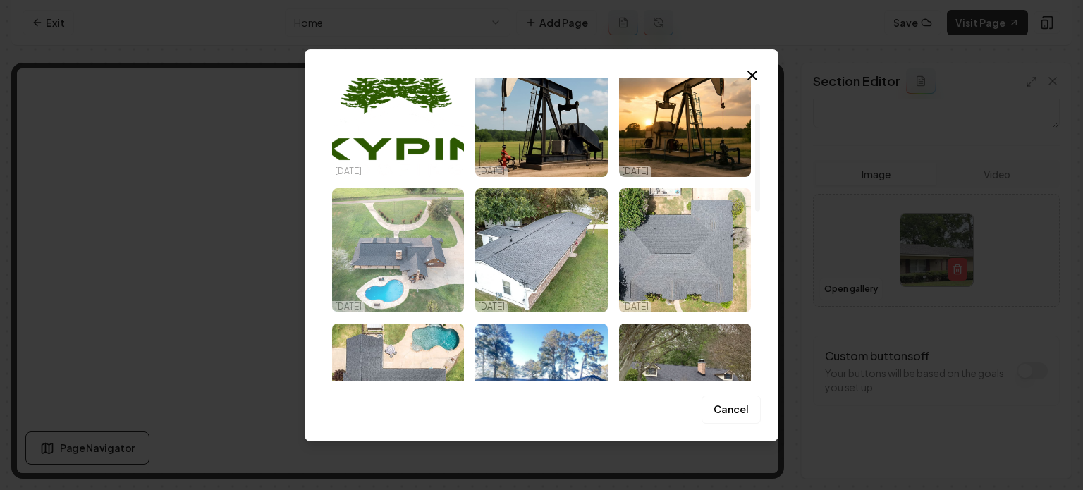
click at [432, 300] on img "Select image image_68ef95d45c7cd75eb82c9ead.jpeg" at bounding box center [398, 250] width 132 height 124
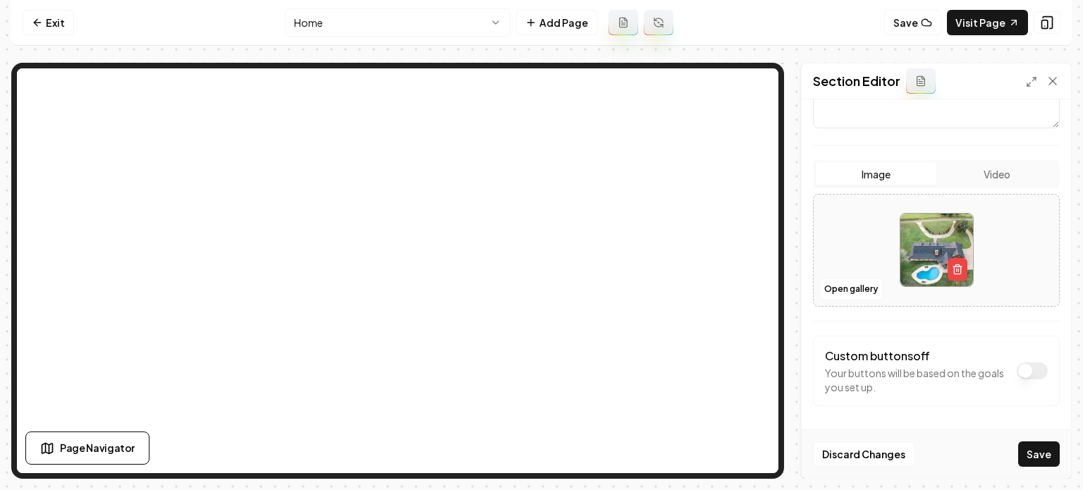
drag, startPoint x: 1032, startPoint y: 457, endPoint x: 985, endPoint y: 455, distance: 48.0
click at [1030, 457] on button "Save" at bounding box center [1039, 453] width 42 height 25
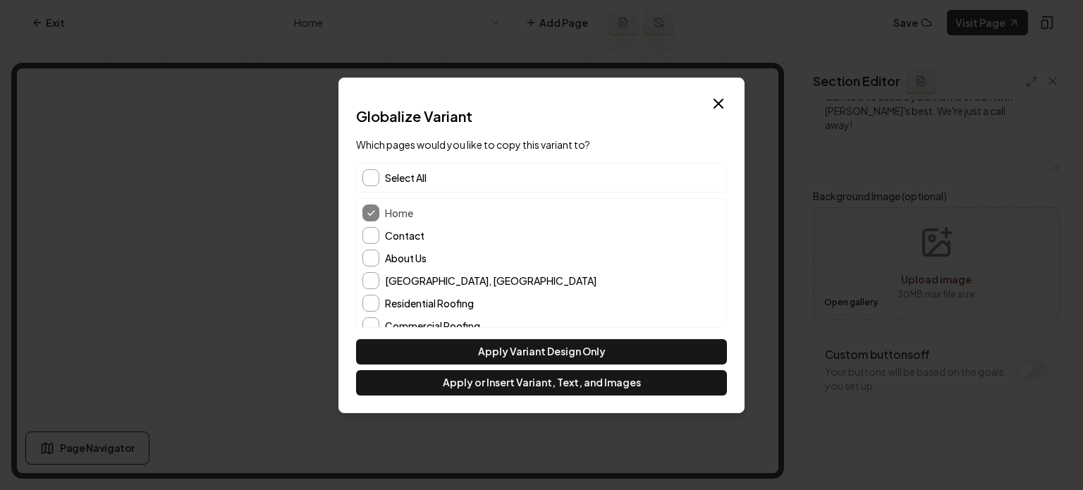
scroll to position [114, 0]
click at [372, 172] on button "button" at bounding box center [371, 177] width 17 height 17
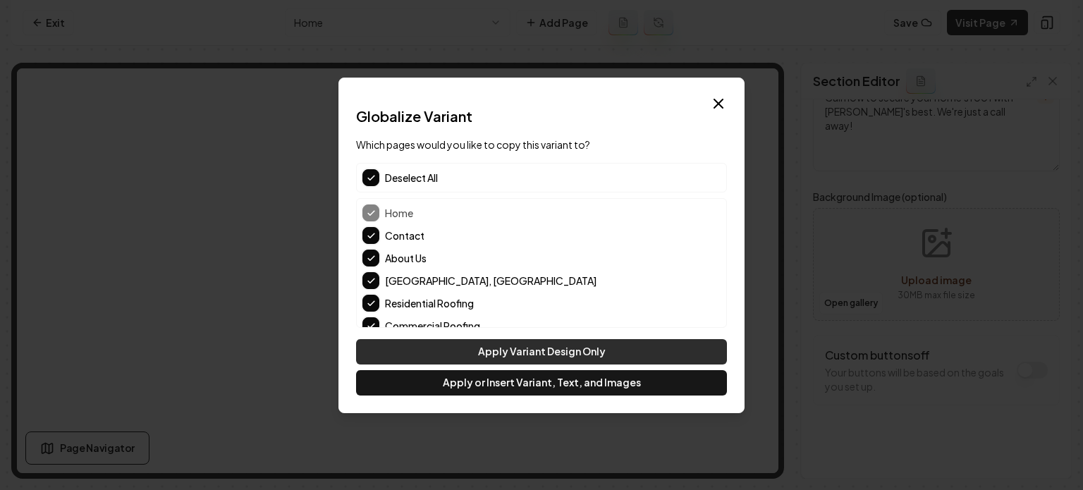
click at [532, 354] on button "Apply Variant Design Only" at bounding box center [541, 351] width 371 height 25
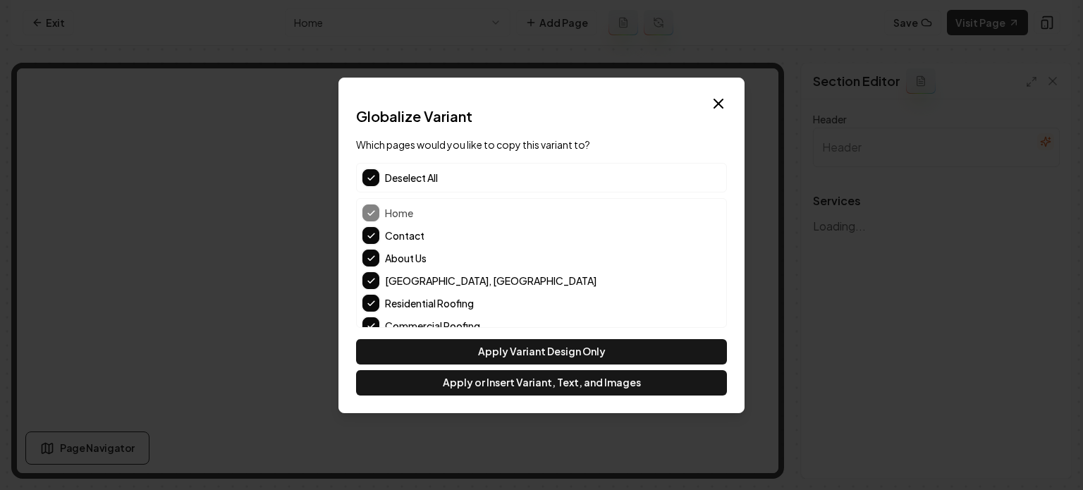
scroll to position [0, 0]
type input "Comprehensive Roofing Solutions"
click at [370, 227] on button "Contact" at bounding box center [371, 235] width 17 height 17
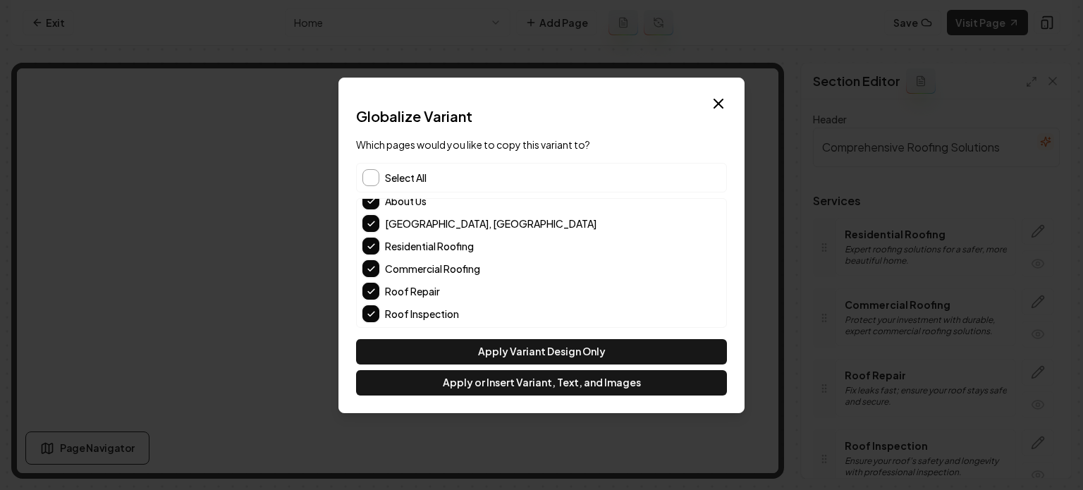
click at [374, 244] on button "Residential Roofing" at bounding box center [371, 246] width 17 height 17
click at [375, 272] on button "Commercial Roofing" at bounding box center [371, 268] width 17 height 17
click at [372, 283] on button "Roof Repair" at bounding box center [371, 291] width 17 height 17
click at [372, 305] on button "Roof Inspection" at bounding box center [371, 313] width 17 height 17
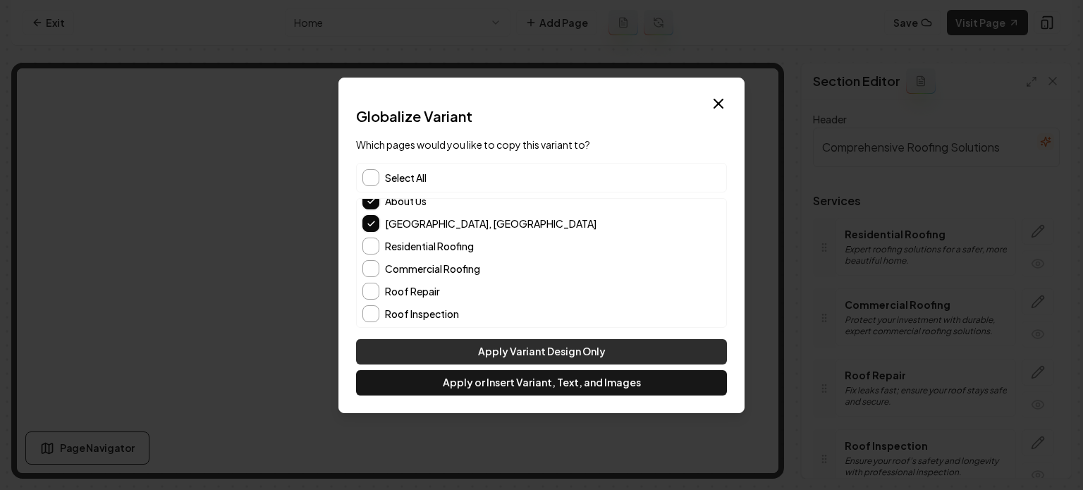
click at [516, 352] on button "Apply Variant Design Only" at bounding box center [541, 351] width 371 height 25
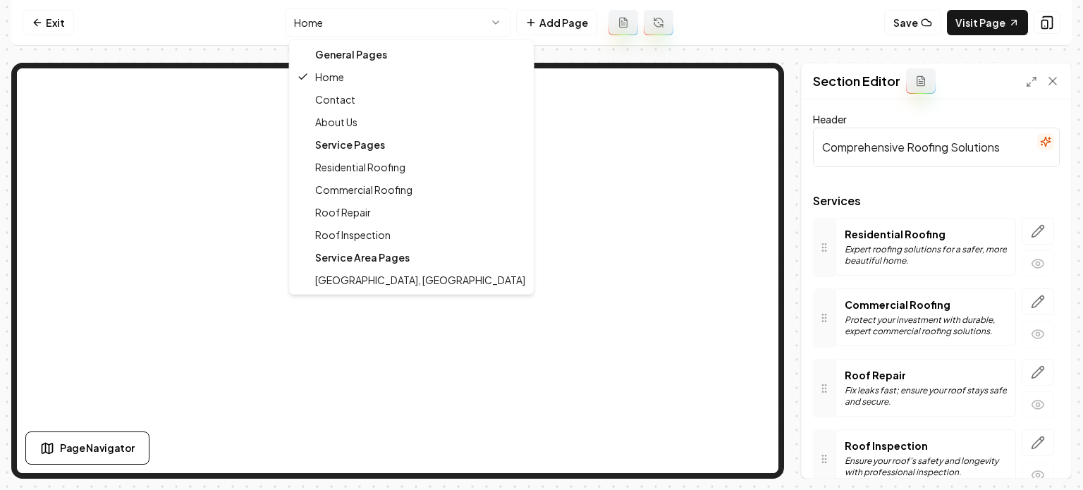
click at [374, 22] on html "Computer Required This feature is only available on a computer. Please switch t…" at bounding box center [541, 245] width 1083 height 490
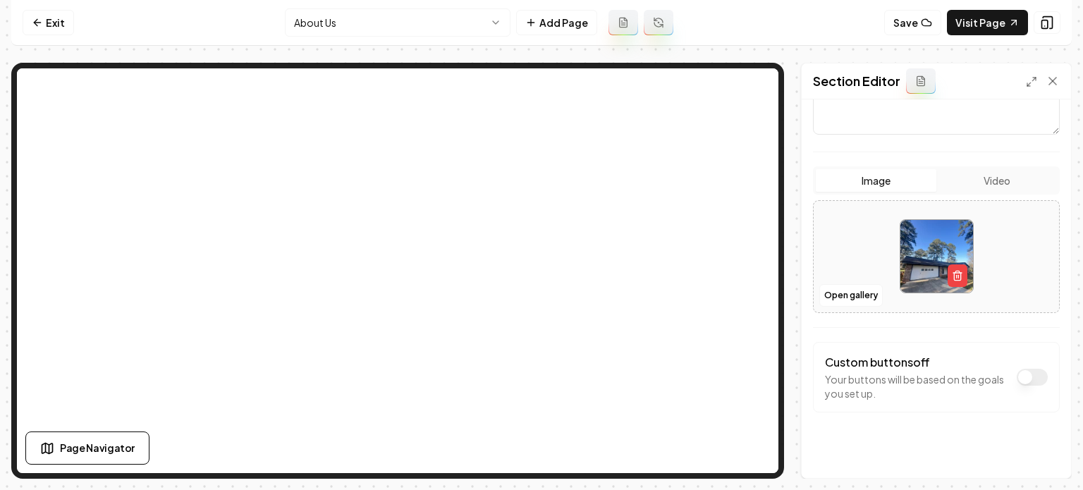
scroll to position [236, 0]
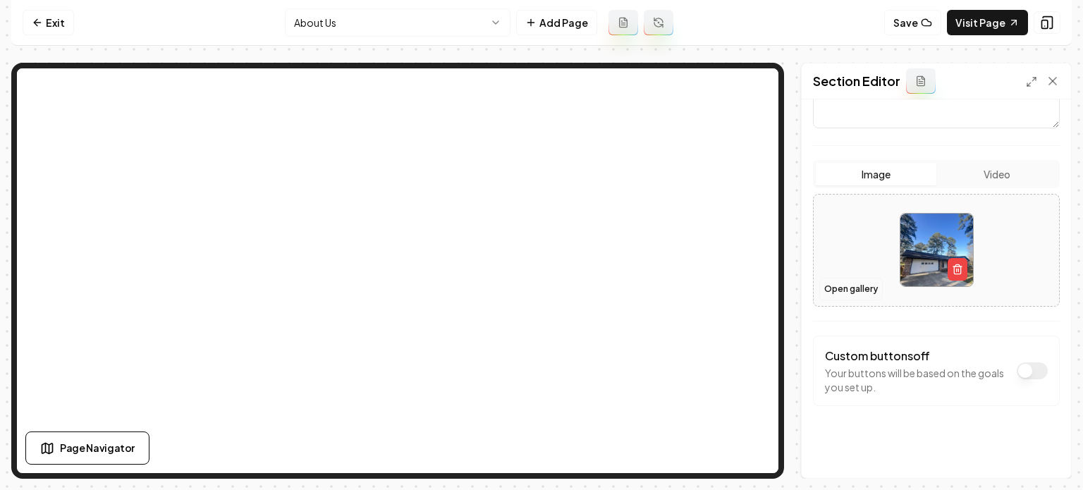
click at [846, 293] on button "Open gallery" at bounding box center [851, 289] width 63 height 23
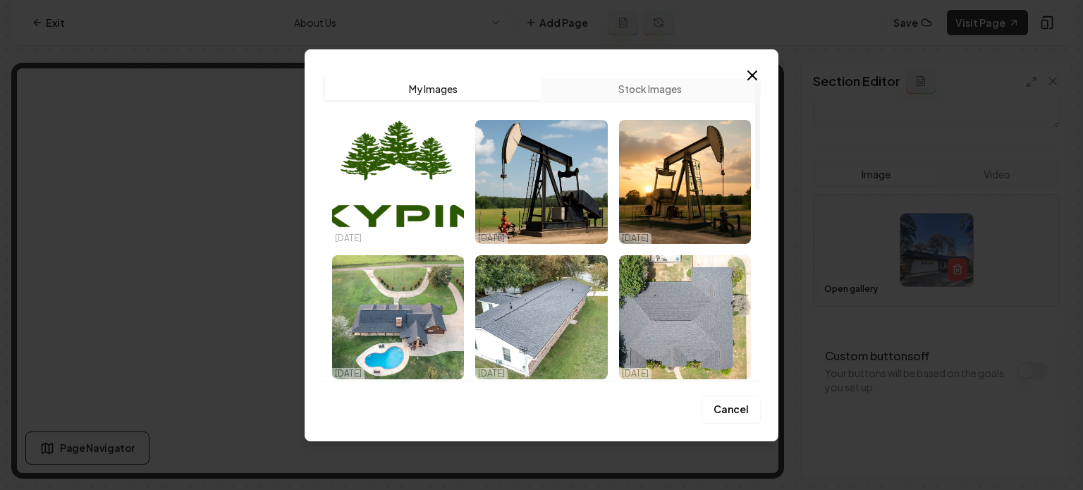
scroll to position [0, 0]
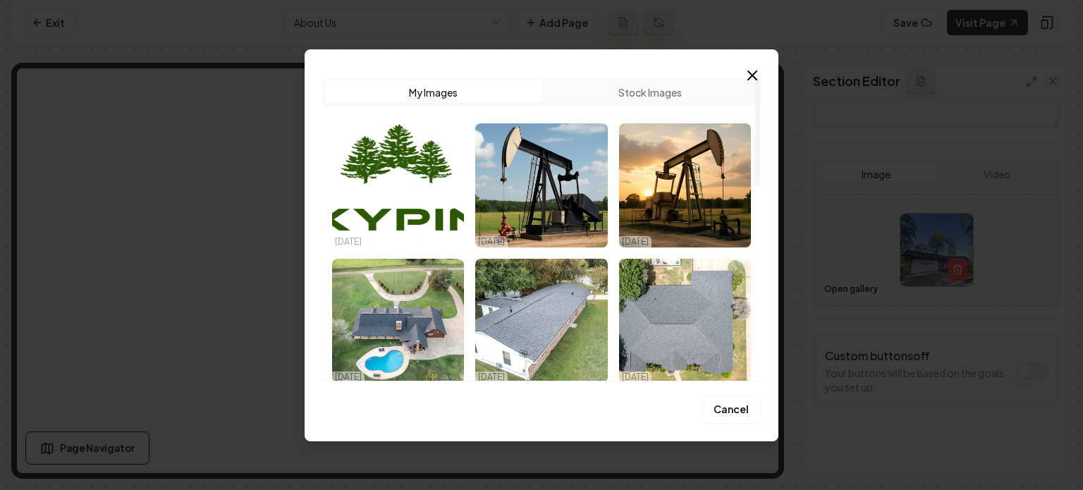
click at [552, 292] on img "Select image image_68ef95d45c7cd75eb82c9d92.jpeg" at bounding box center [541, 321] width 132 height 124
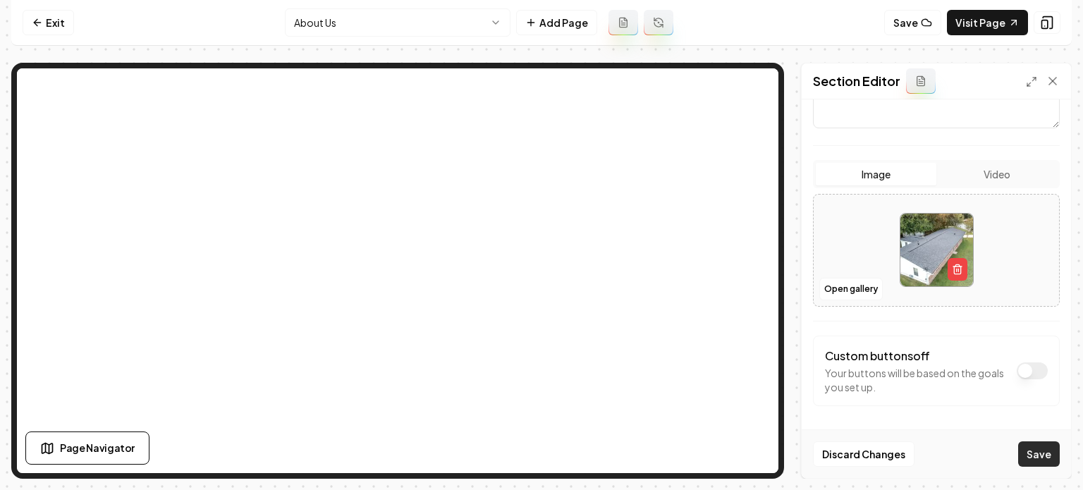
click at [1047, 459] on button "Save" at bounding box center [1039, 453] width 42 height 25
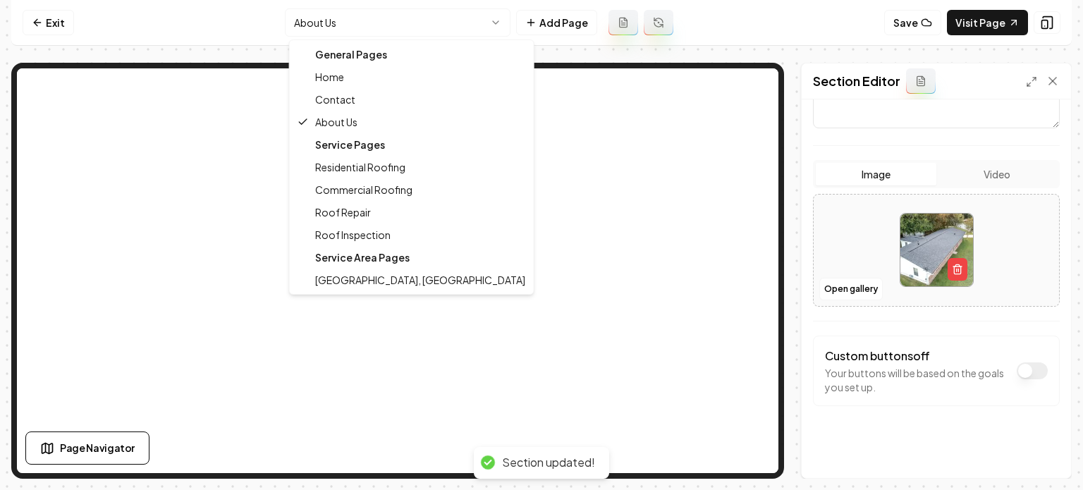
click at [449, 25] on html "Computer Required This feature is only available on a computer. Please switch t…" at bounding box center [541, 245] width 1083 height 490
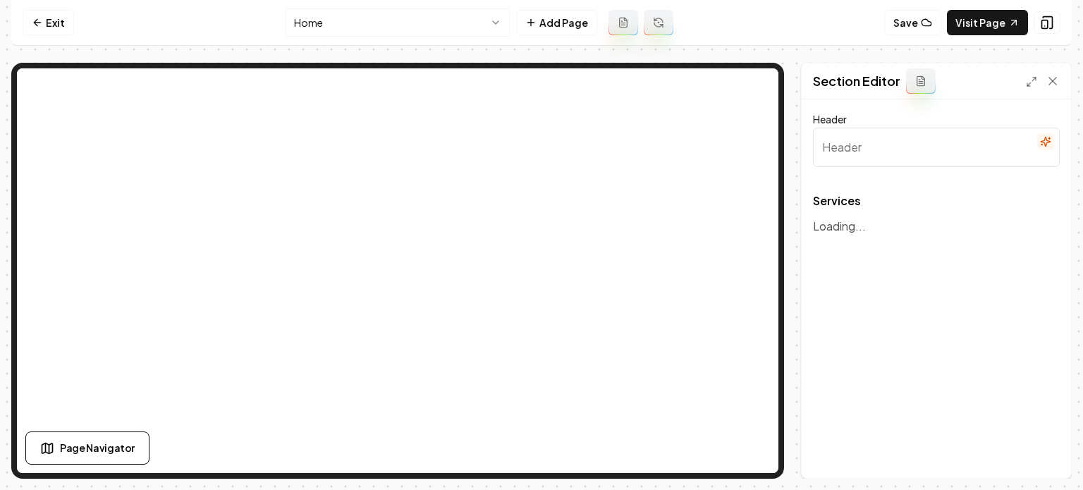
type input "Comprehensive Roofing Solutions"
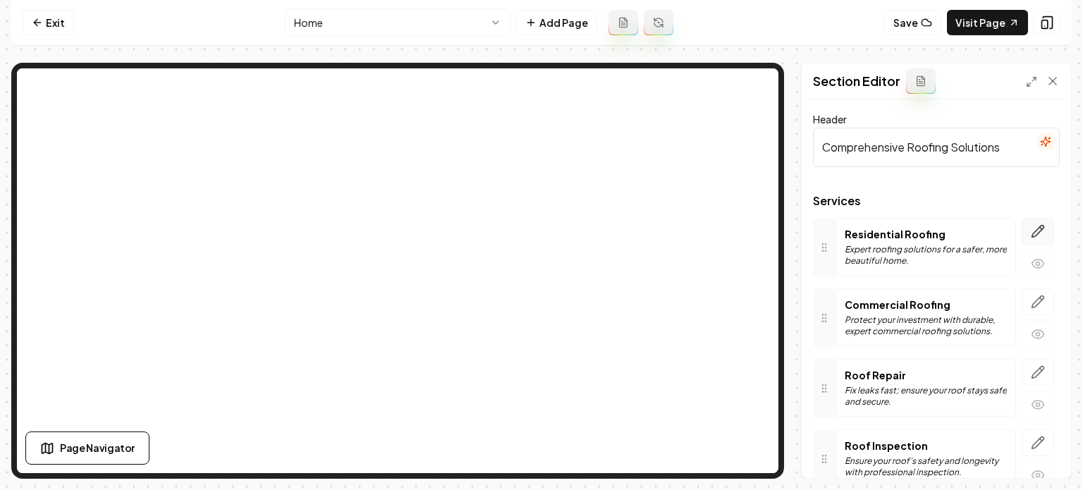
click at [1035, 221] on button "button" at bounding box center [1038, 231] width 32 height 27
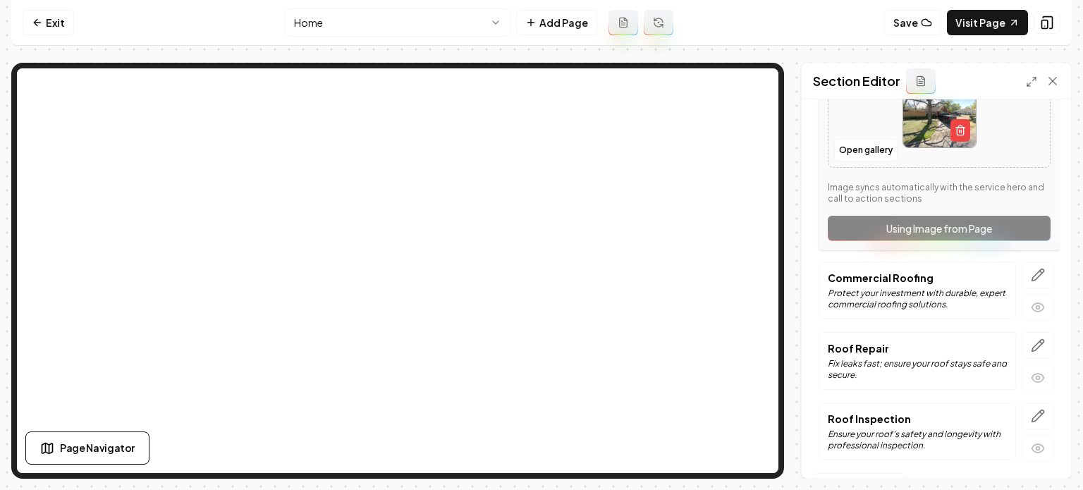
scroll to position [277, 0]
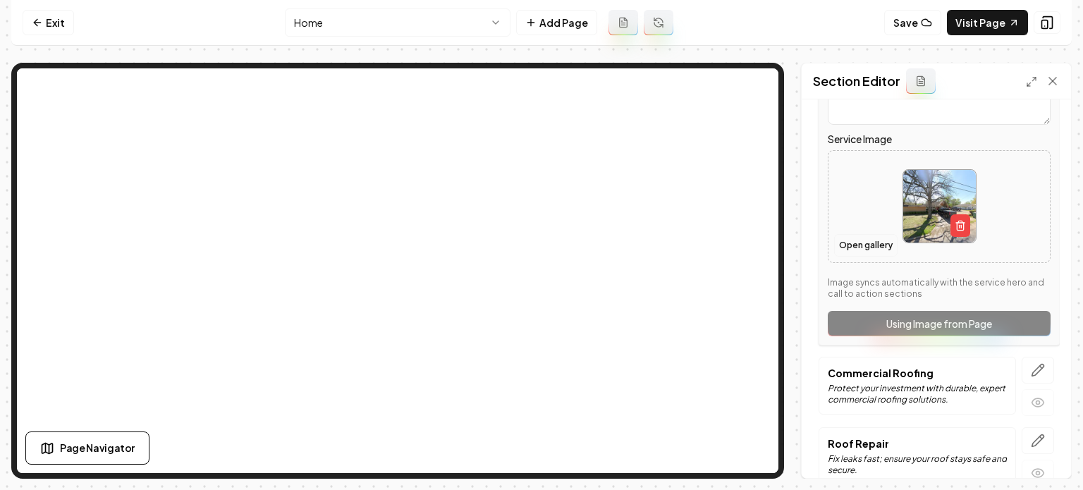
click at [851, 245] on button "Open gallery" at bounding box center [865, 245] width 63 height 23
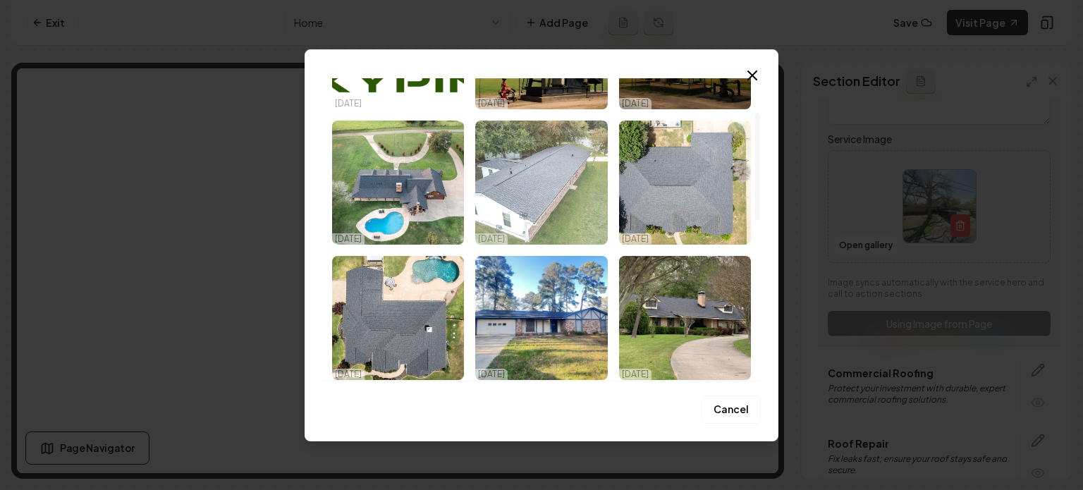
scroll to position [196, 0]
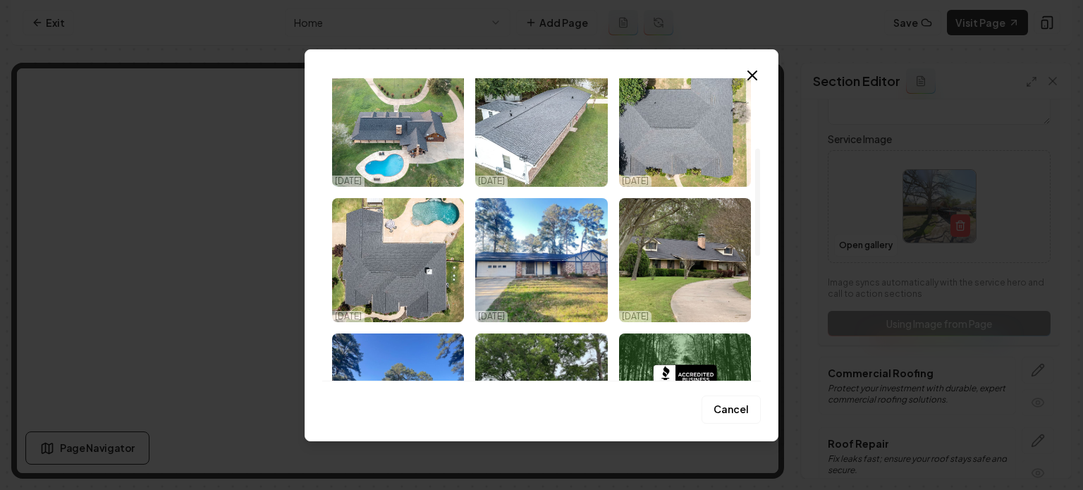
click at [401, 274] on img "Select image image_68ef95d45c7cd75eb82c9ad0.jpeg" at bounding box center [398, 260] width 132 height 124
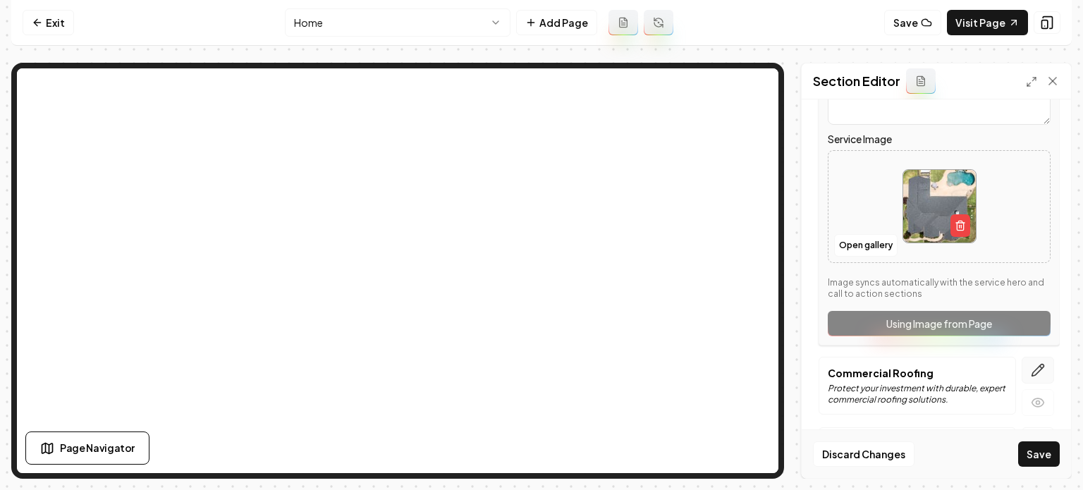
click at [1037, 367] on button "button" at bounding box center [1038, 370] width 32 height 27
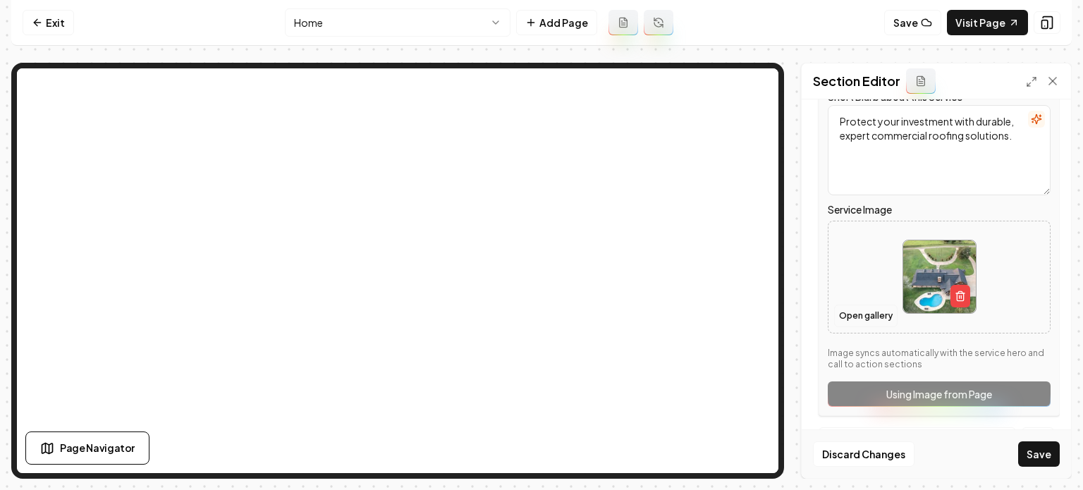
click at [848, 315] on button "Open gallery" at bounding box center [865, 316] width 63 height 23
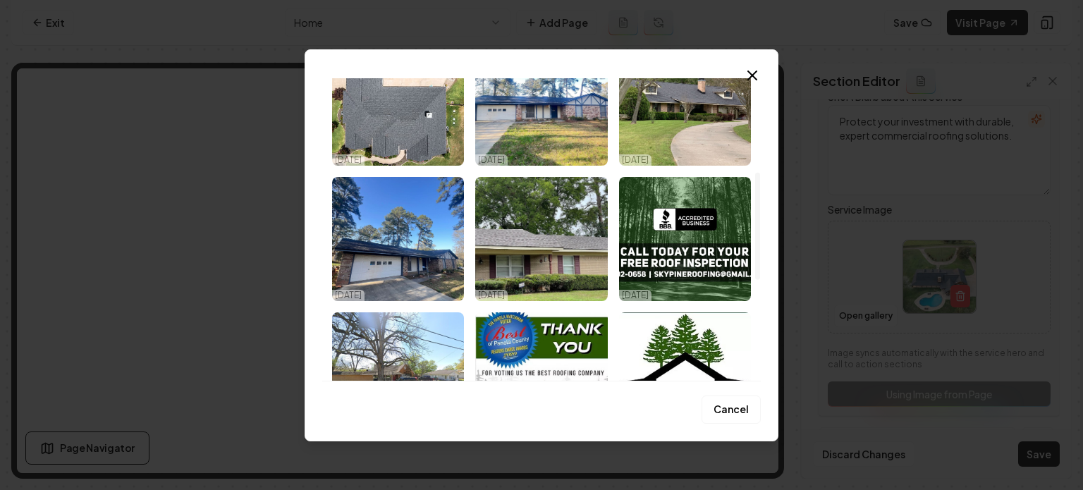
scroll to position [0, 0]
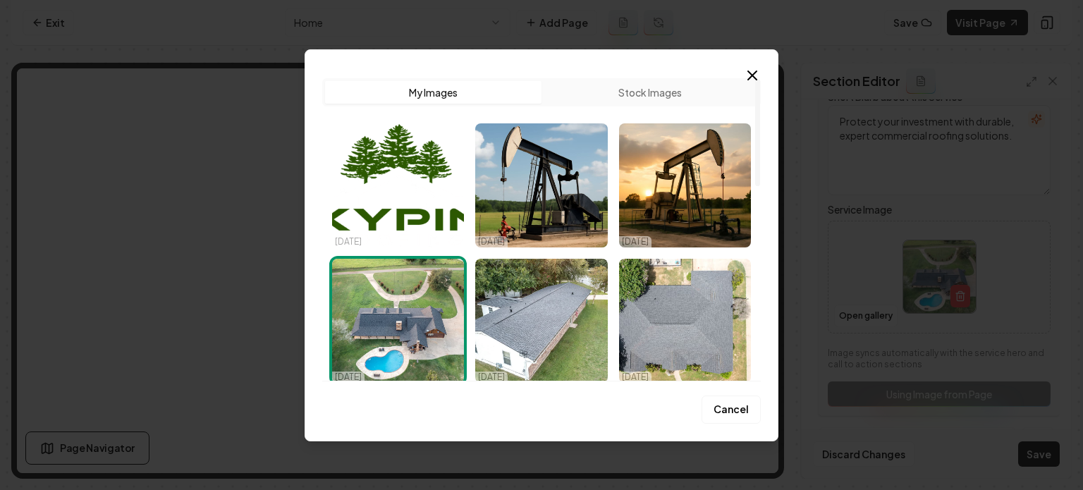
click at [635, 83] on button "Stock Images" at bounding box center [650, 92] width 217 height 23
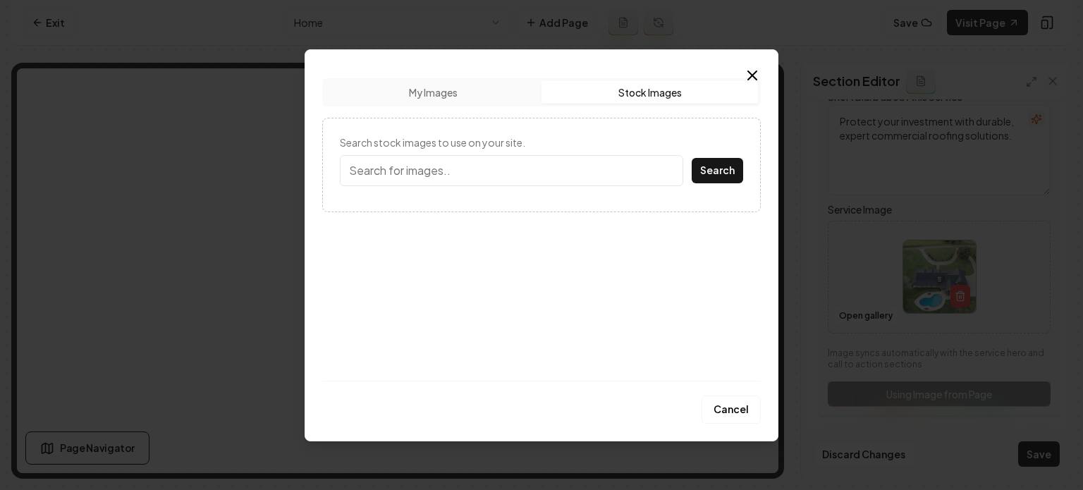
drag, startPoint x: 409, startPoint y: 185, endPoint x: 431, endPoint y: 167, distance: 28.1
click at [413, 179] on input "Search stock images to use on your site." at bounding box center [511, 170] width 343 height 31
type input "flat roof"
click at [692, 158] on button "Search" at bounding box center [717, 170] width 51 height 25
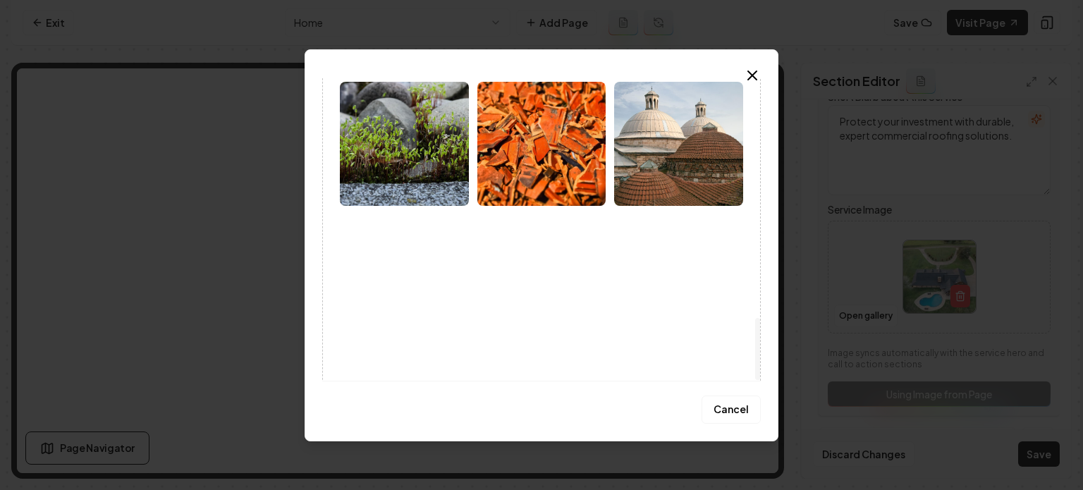
scroll to position [1165, 0]
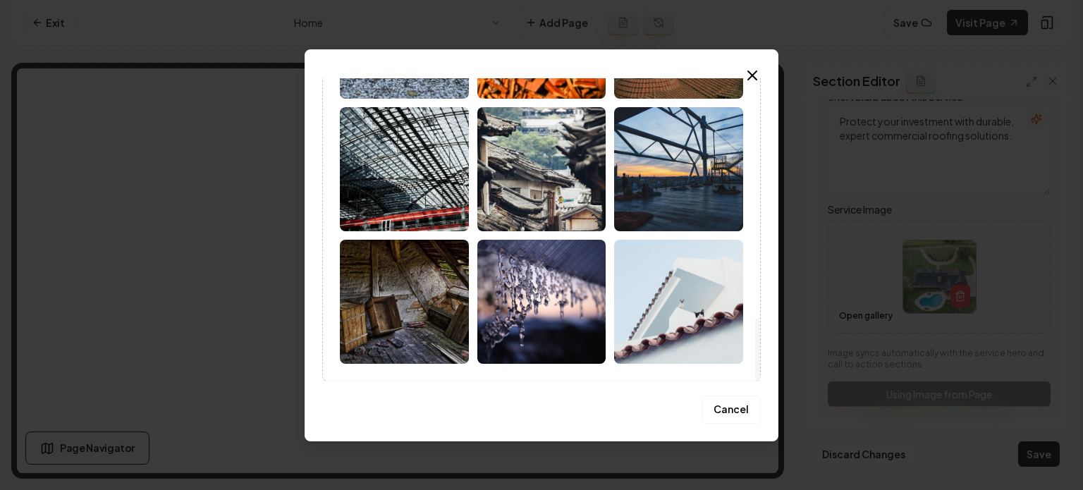
click at [673, 205] on img at bounding box center [678, 169] width 129 height 124
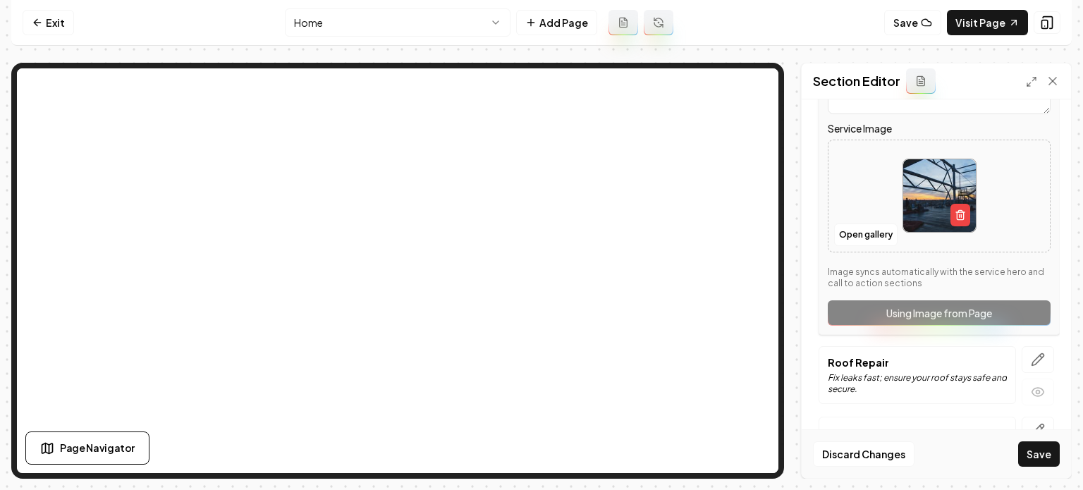
scroll to position [418, 0]
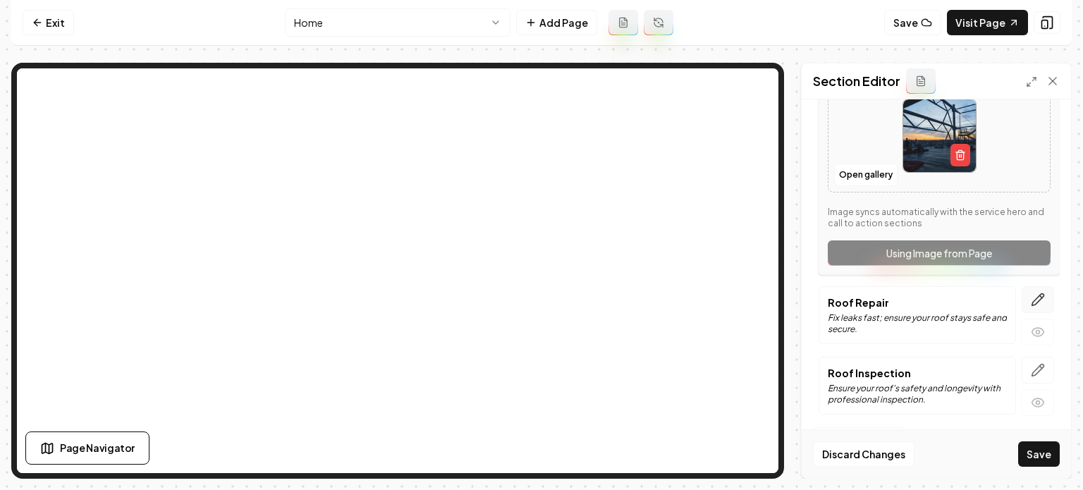
click at [1031, 301] on icon "button" at bounding box center [1038, 300] width 14 height 14
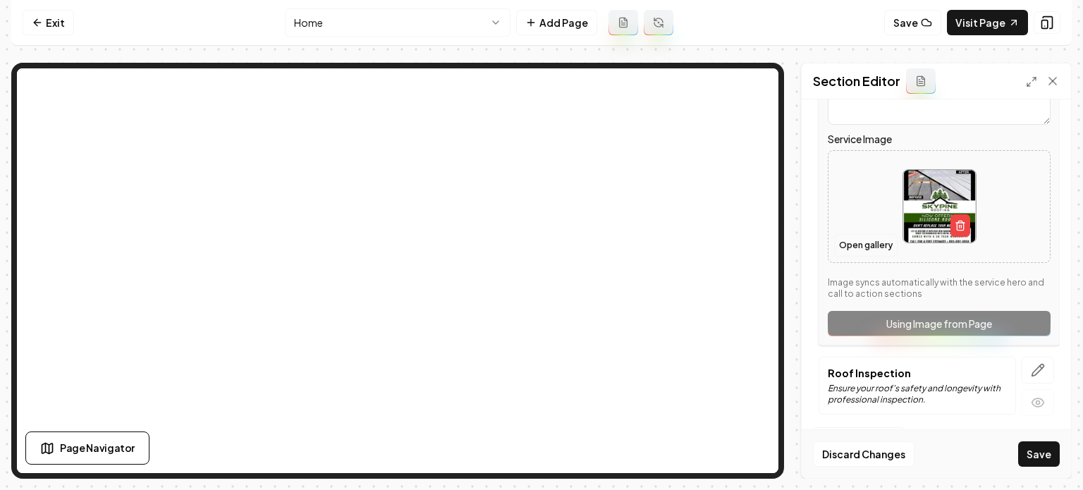
click at [846, 243] on button "Open gallery" at bounding box center [865, 245] width 63 height 23
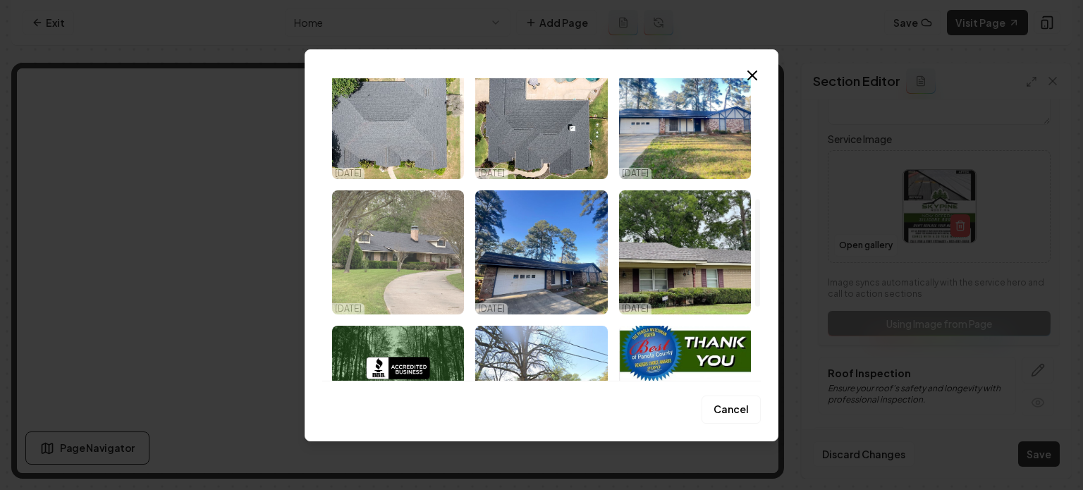
scroll to position [337, 0]
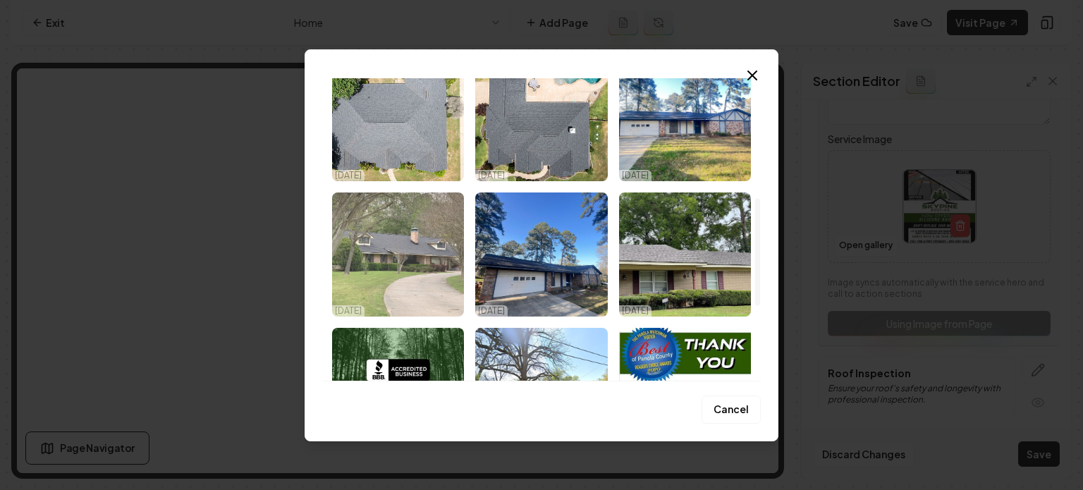
click at [396, 228] on img "Select image image_68ef95d25c7cd75eb82c8ac1.jpeg" at bounding box center [398, 255] width 132 height 124
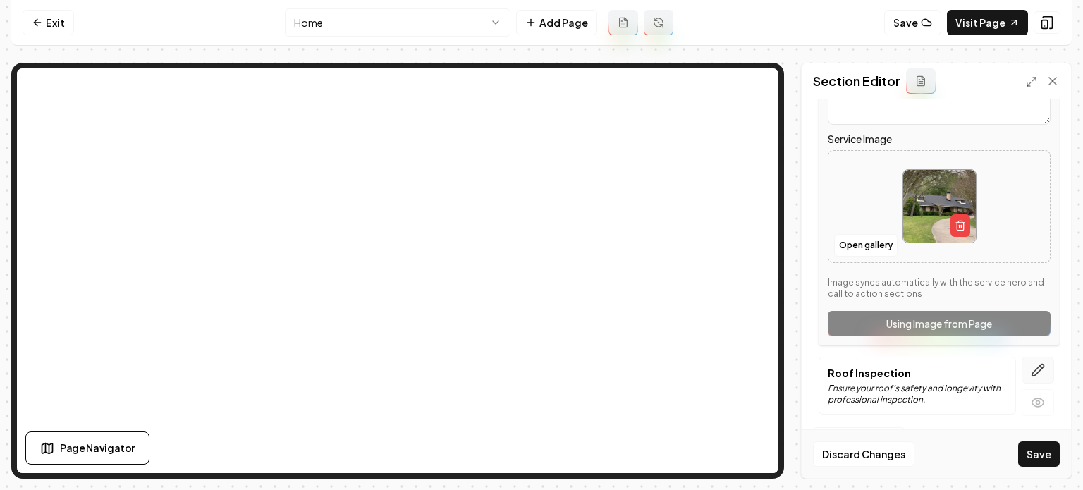
click at [1031, 363] on icon "button" at bounding box center [1038, 370] width 14 height 14
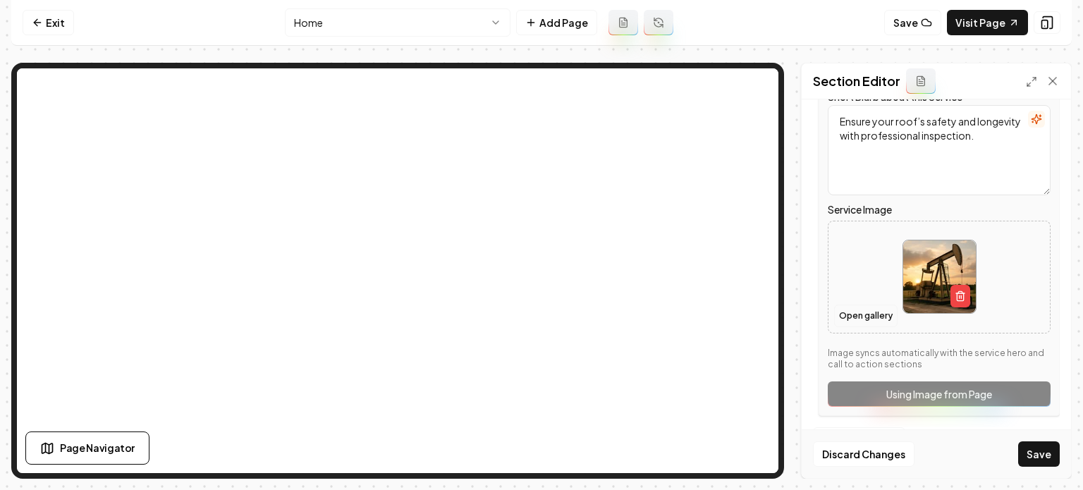
click at [848, 321] on button "Open gallery" at bounding box center [865, 316] width 63 height 23
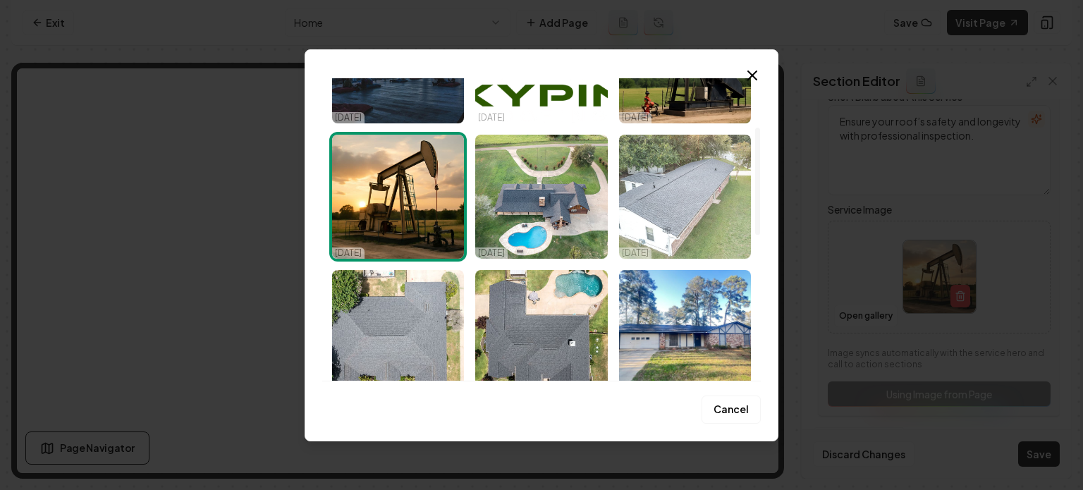
scroll to position [141, 0]
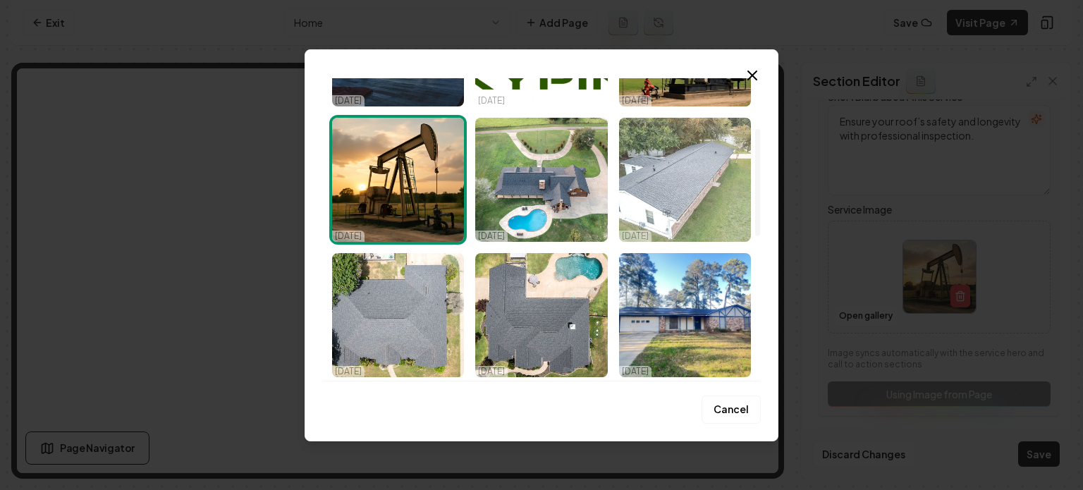
click at [666, 163] on img "Select image image_68ef95d45c7cd75eb82c9d92.jpeg" at bounding box center [685, 180] width 132 height 124
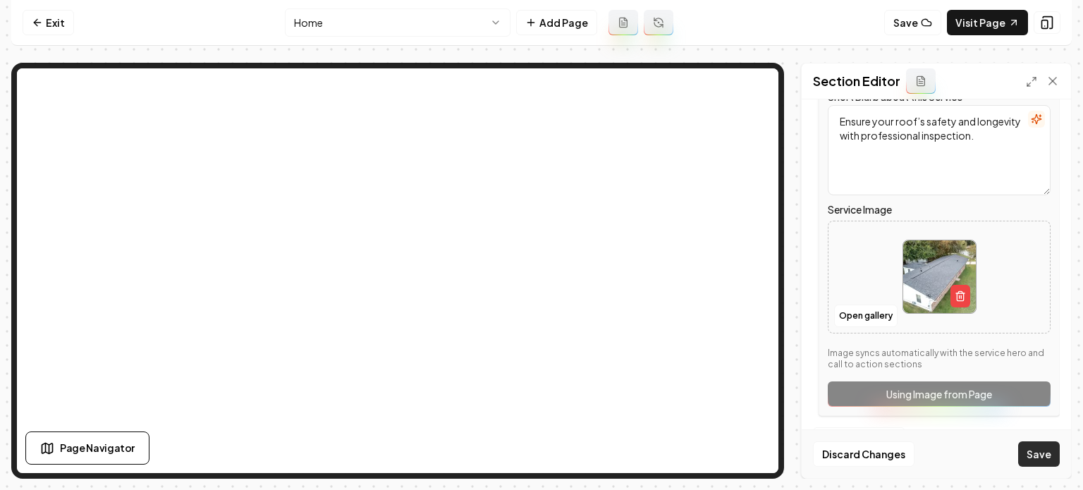
click at [1045, 453] on button "Save" at bounding box center [1039, 453] width 42 height 25
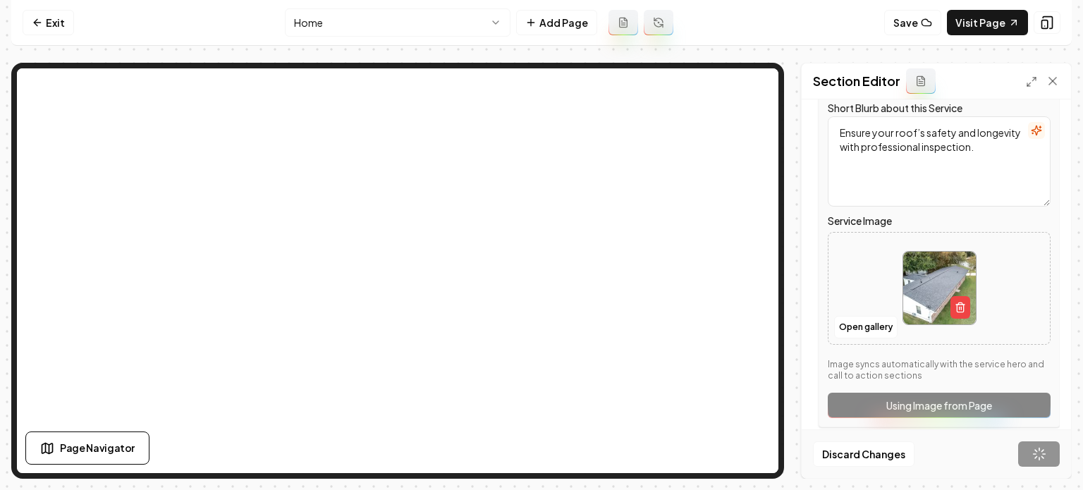
scroll to position [404, 0]
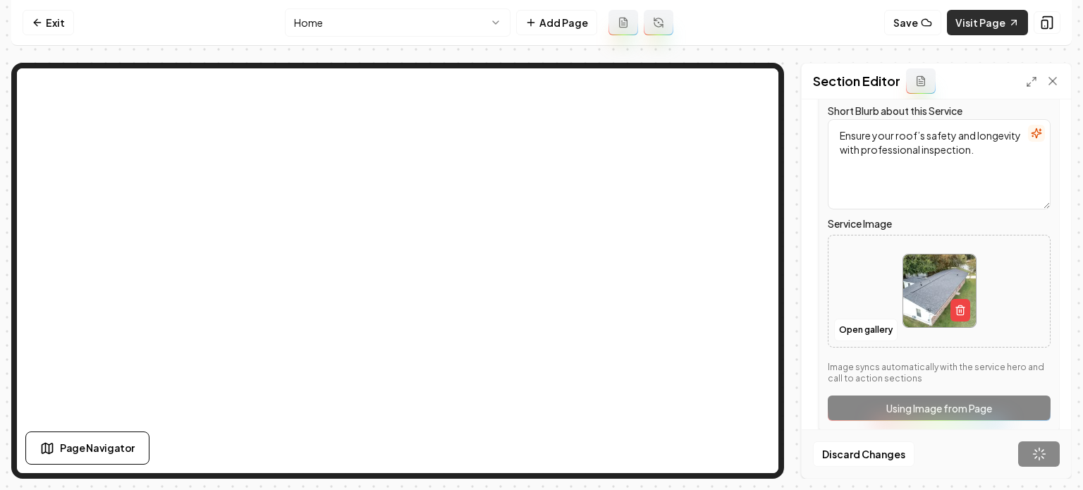
click at [973, 19] on link "Visit Page" at bounding box center [987, 22] width 81 height 25
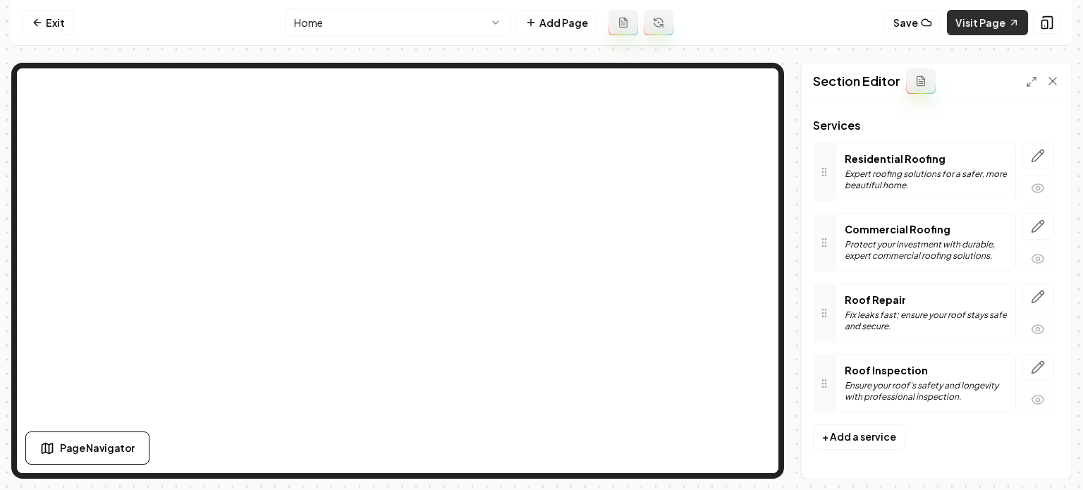
scroll to position [73, 0]
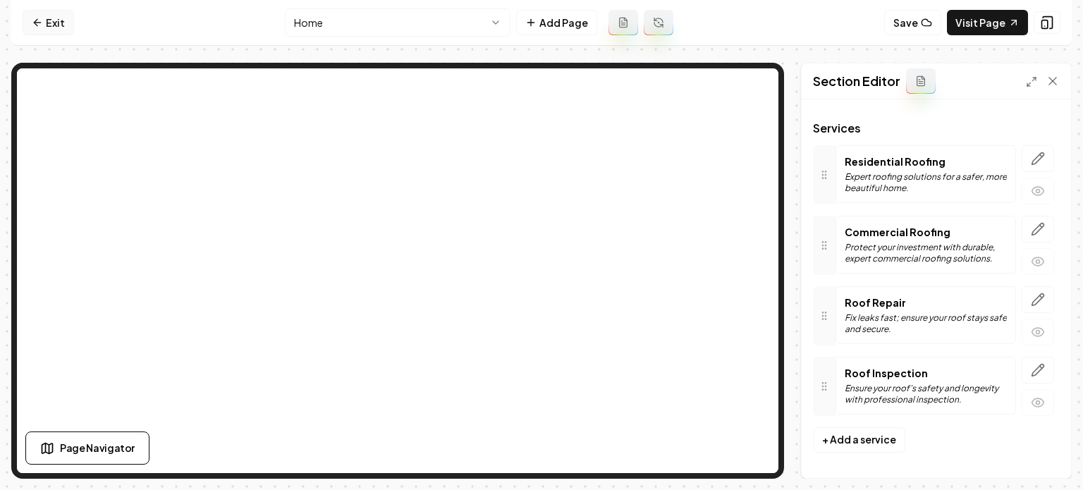
click at [39, 20] on icon at bounding box center [37, 22] width 11 height 11
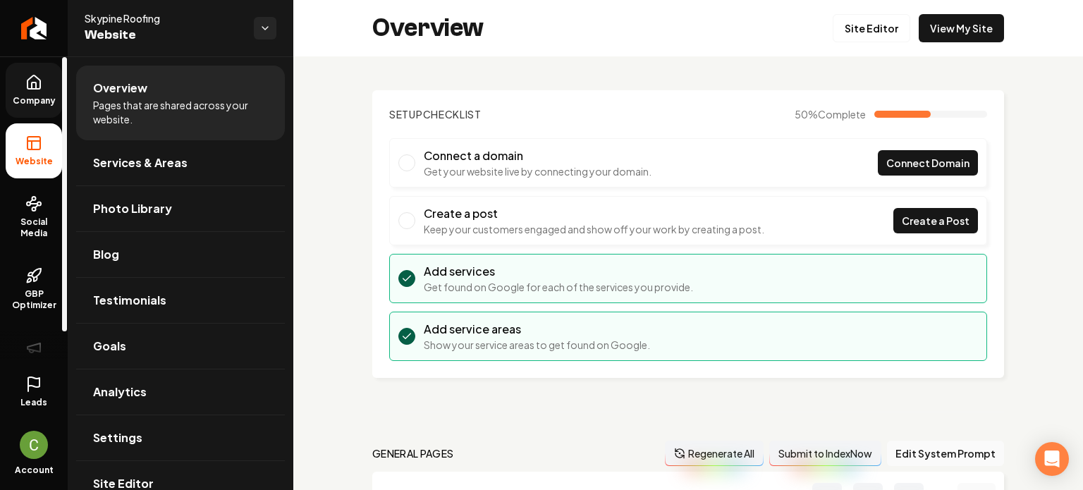
click at [33, 70] on link "Company" at bounding box center [34, 90] width 56 height 55
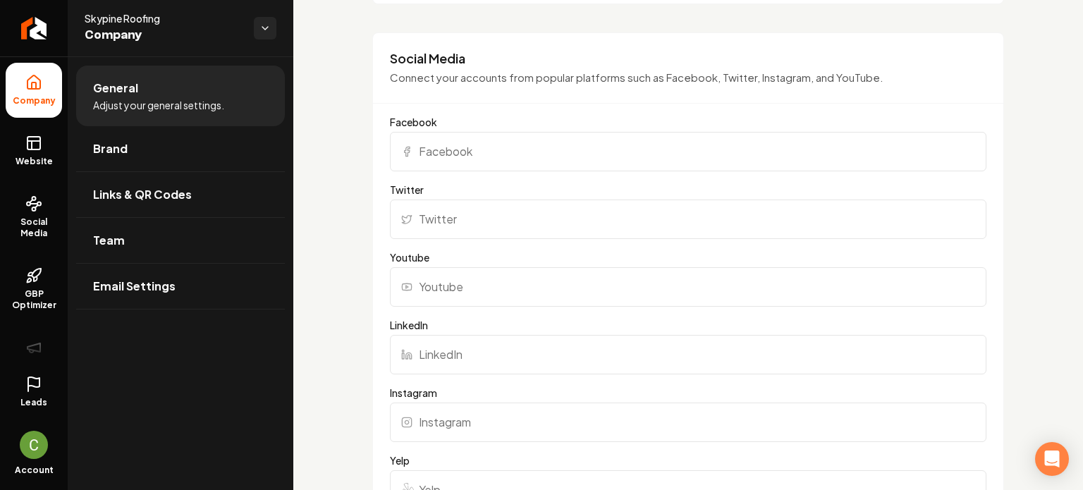
scroll to position [987, 0]
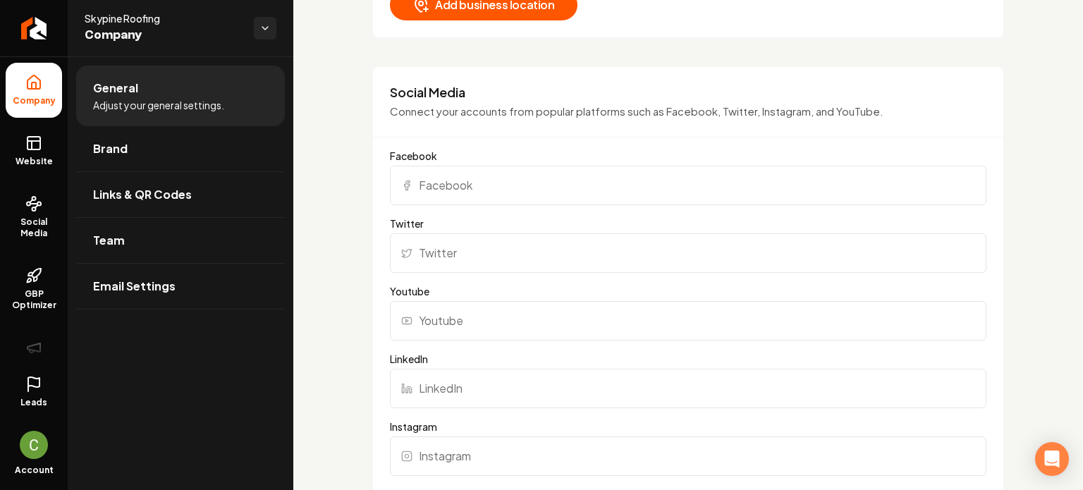
click at [454, 170] on input "Facebook" at bounding box center [688, 185] width 597 height 39
paste input "https://www.facebook.com/SkypineRoofing/"
type input "https://www.facebook.com/SkypineRoofing/"
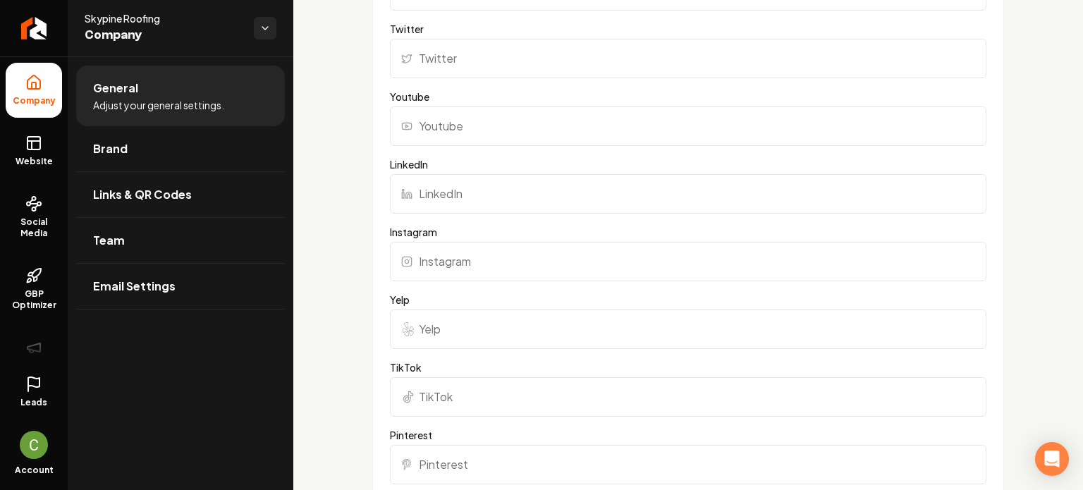
scroll to position [1199, 0]
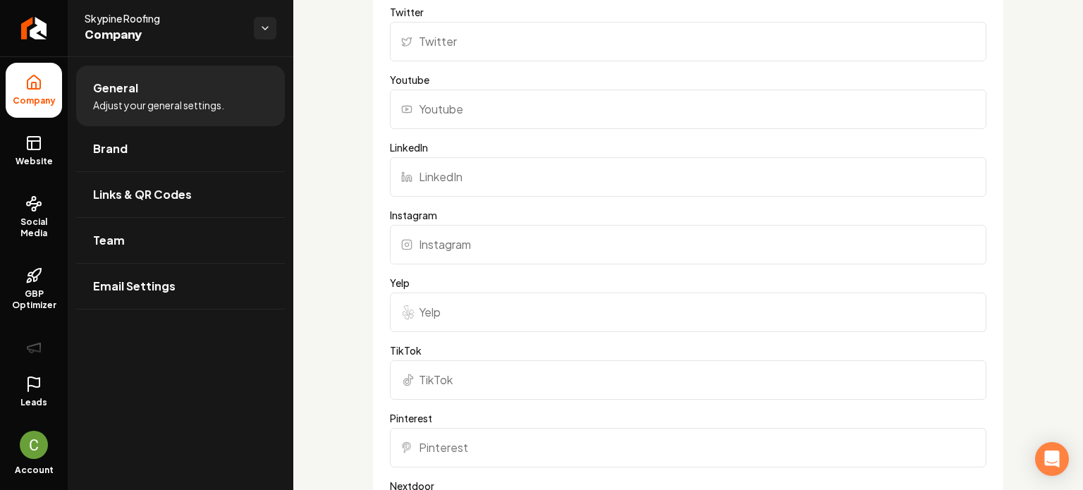
click at [463, 243] on input "Instagram" at bounding box center [688, 244] width 597 height 39
paste input "https://www.instagram.com/skypineroofing/#"
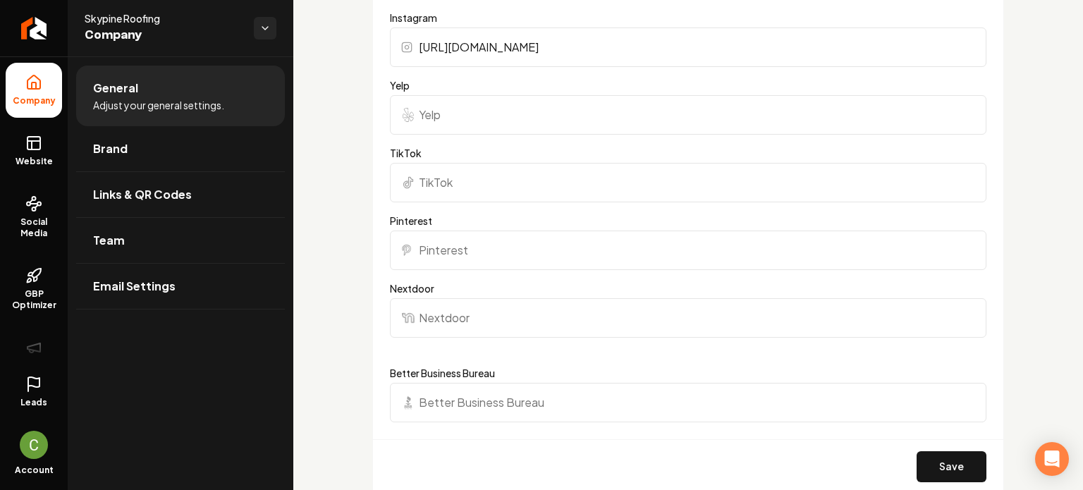
scroll to position [1481, 0]
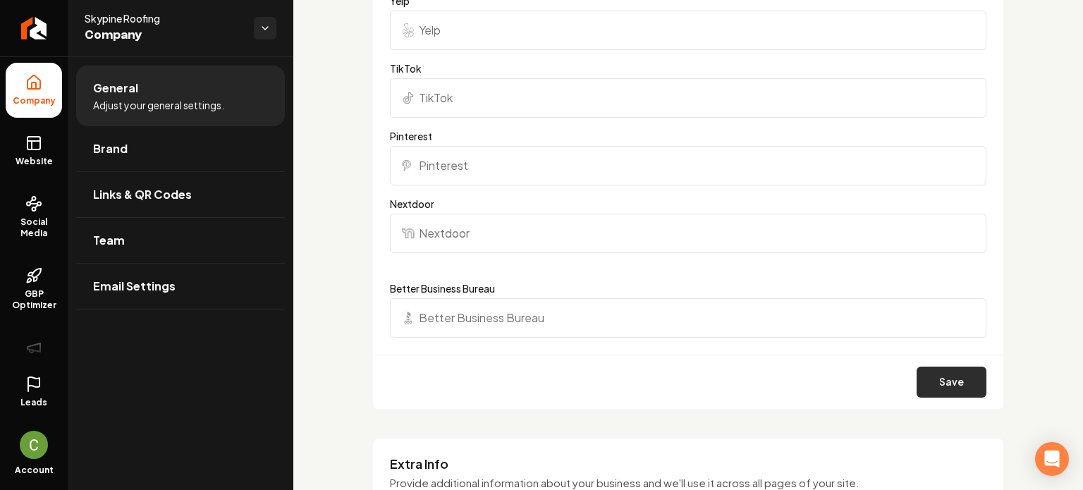
type input "https://www.instagram.com/skypineroofing/#"
click at [942, 387] on button "Save" at bounding box center [952, 382] width 70 height 31
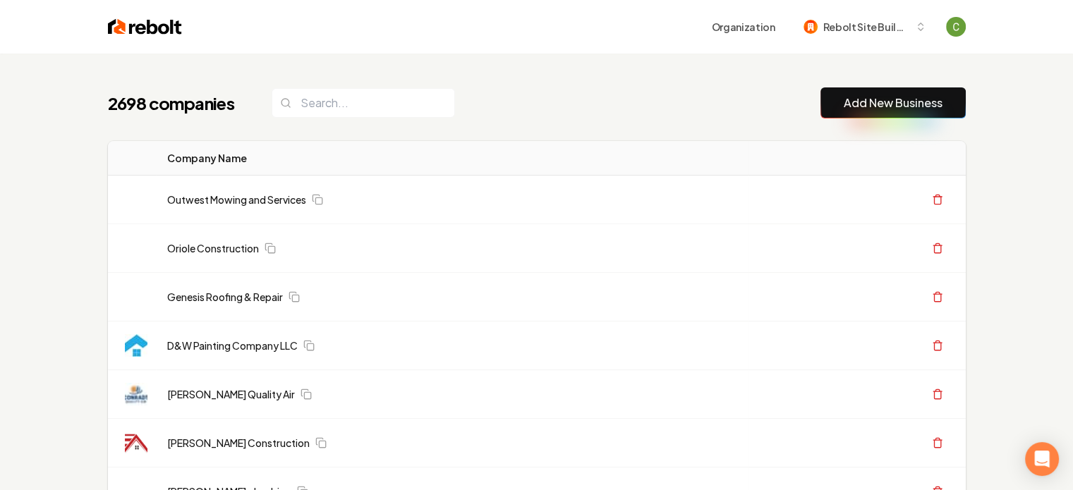
click at [882, 93] on button "Add New Business" at bounding box center [892, 102] width 145 height 31
click at [874, 109] on link "Add New Business" at bounding box center [892, 103] width 99 height 17
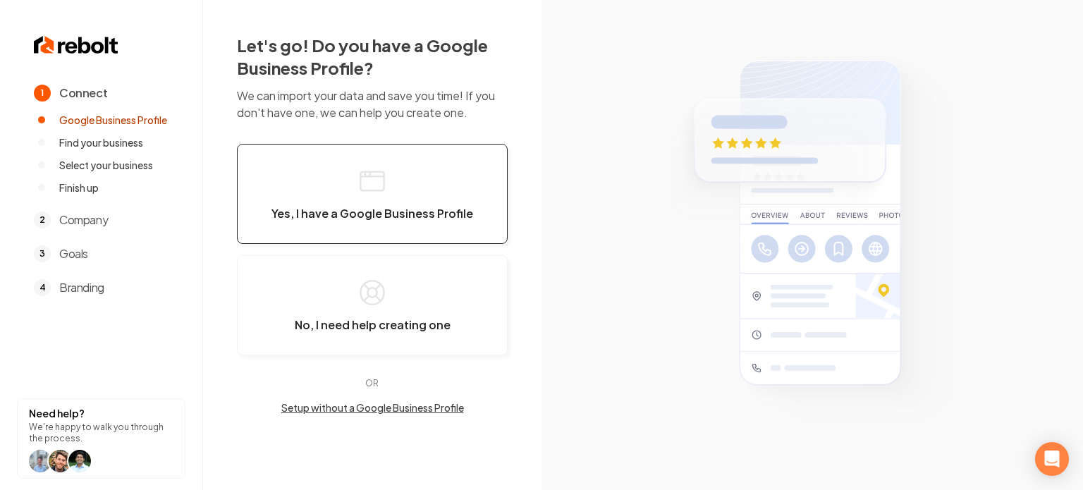
click at [341, 216] on span "Yes, I have a Google Business Profile" at bounding box center [373, 214] width 202 height 14
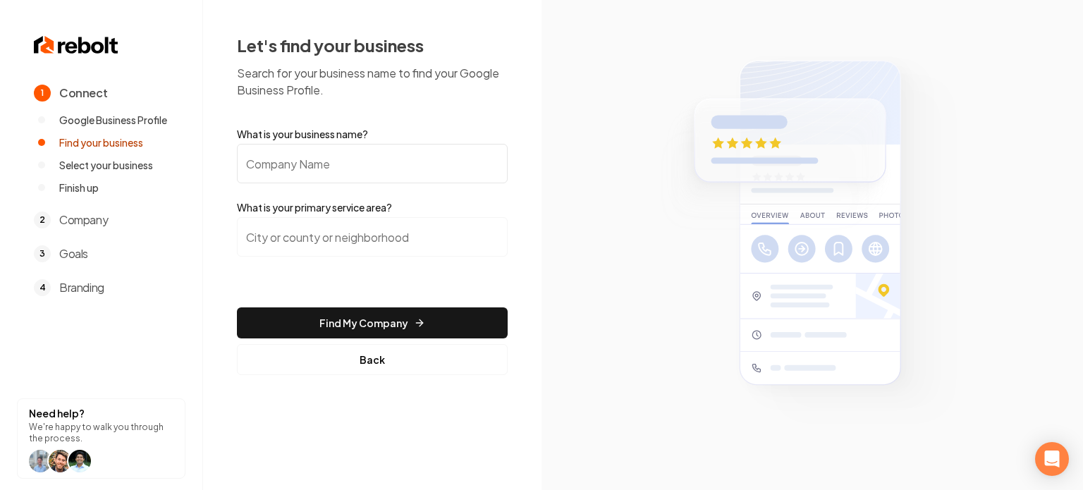
click at [445, 161] on input "What is your business name?" at bounding box center [372, 163] width 271 height 39
paste input "[US_STATE] Elite LLC"
type input "[US_STATE] Elite LLC"
click at [373, 251] on input "search" at bounding box center [372, 236] width 271 height 39
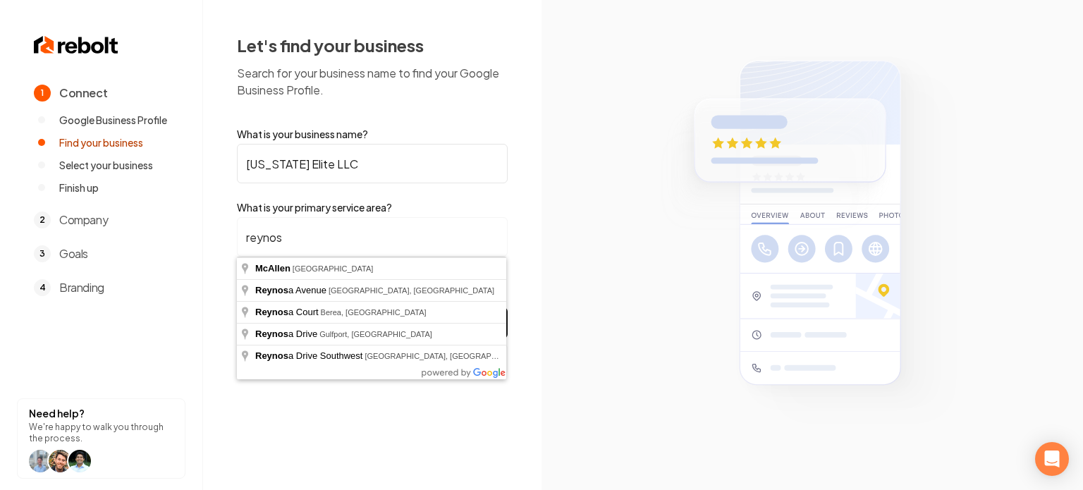
click at [344, 247] on input "reynos" at bounding box center [372, 236] width 271 height 39
click at [341, 244] on input "reynos" at bounding box center [372, 236] width 271 height 39
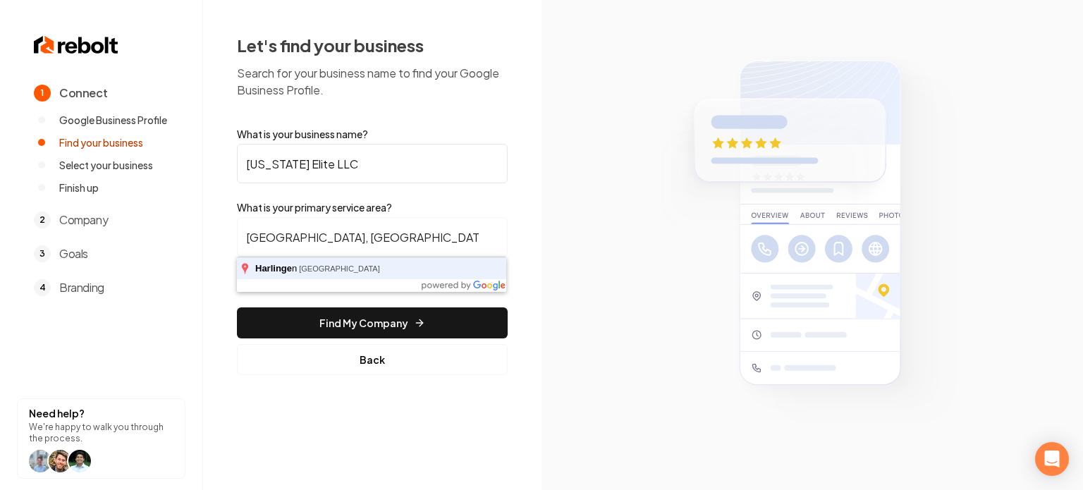
type input "Harlingen, TX"
click at [237, 307] on button "Find My Company" at bounding box center [372, 322] width 271 height 31
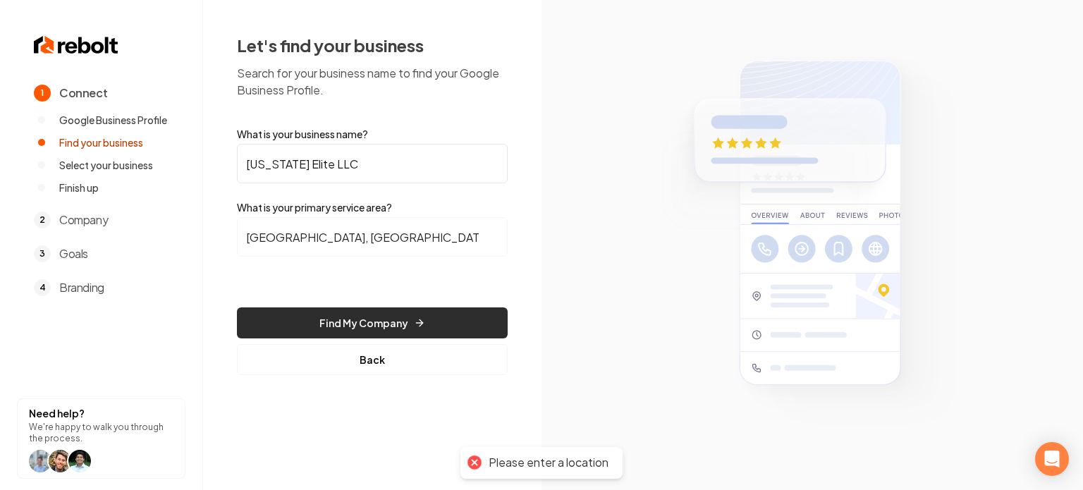
click at [372, 312] on button "Find My Company" at bounding box center [372, 322] width 271 height 31
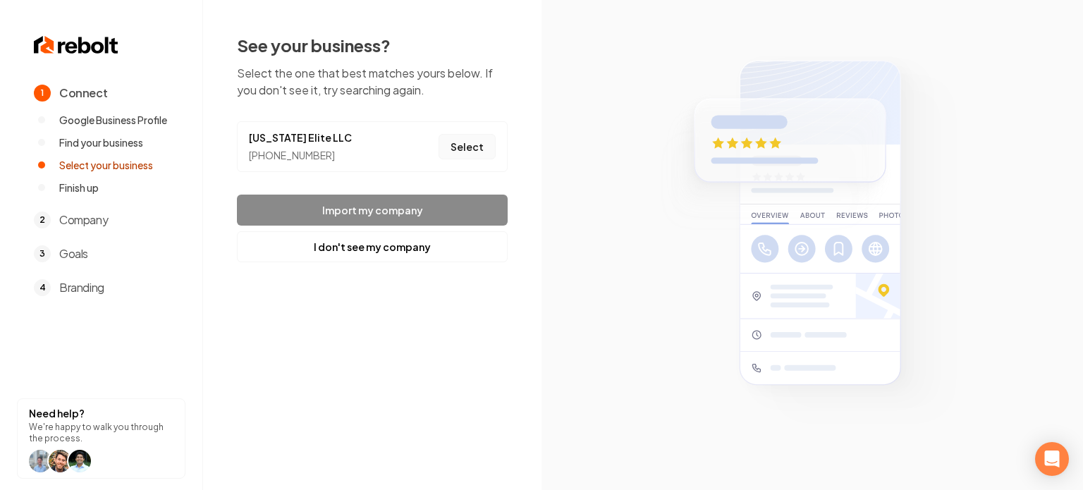
click at [471, 152] on button "Select" at bounding box center [467, 146] width 57 height 25
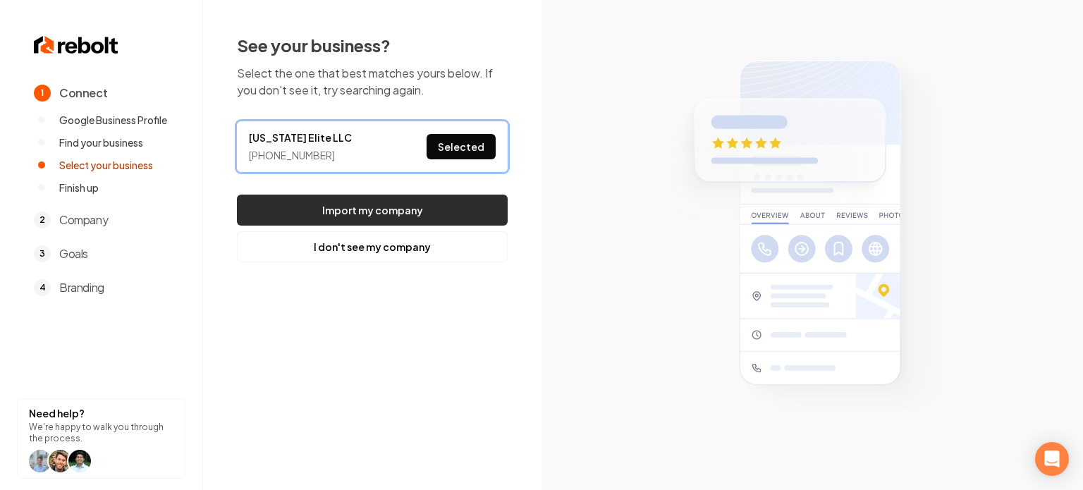
click at [449, 202] on button "Import my company" at bounding box center [372, 210] width 271 height 31
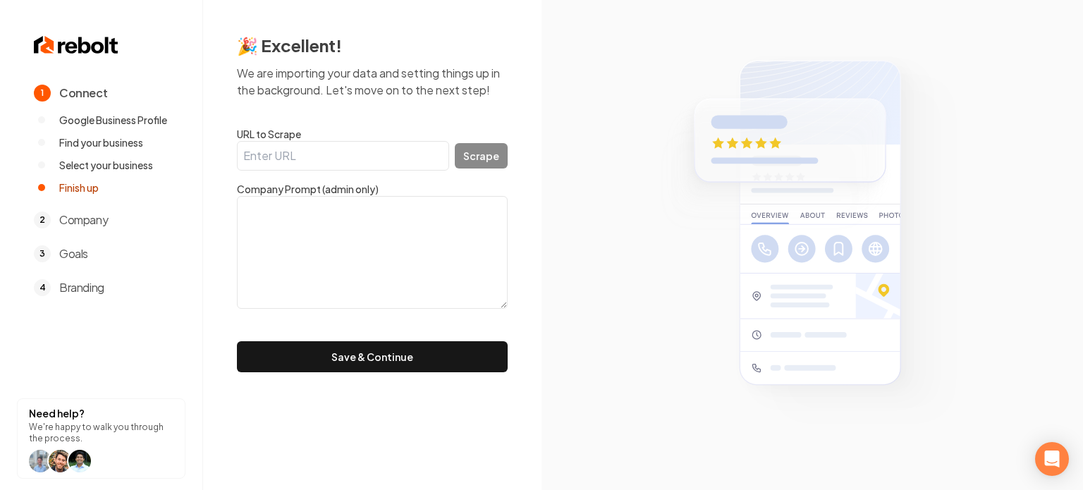
click at [337, 210] on textarea at bounding box center [372, 252] width 271 height 113
click at [276, 148] on input "URL to Scrape" at bounding box center [343, 156] width 212 height 30
paste input "https://texaseliterestoration.com/"
type input "https://texaseliterestoration.com/"
click at [492, 153] on button "Scrape" at bounding box center [481, 155] width 53 height 25
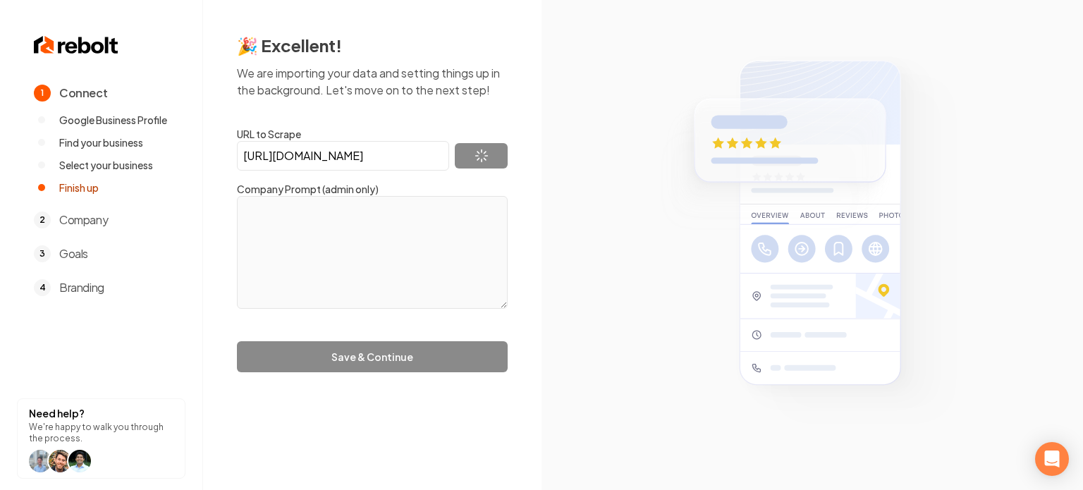
type textarea "Texas Elite Restoration is a cleaning and restoration company serving Harlingen…"
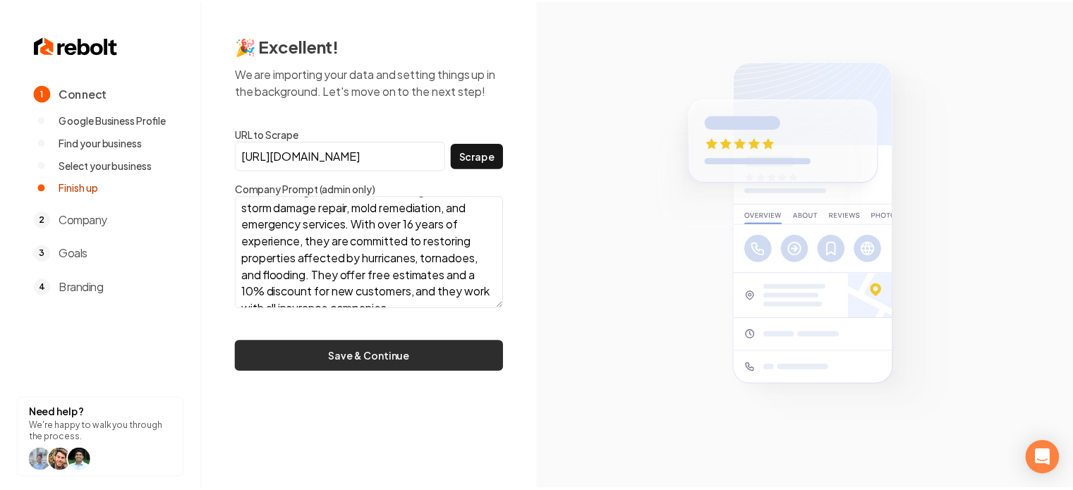
scroll to position [102, 0]
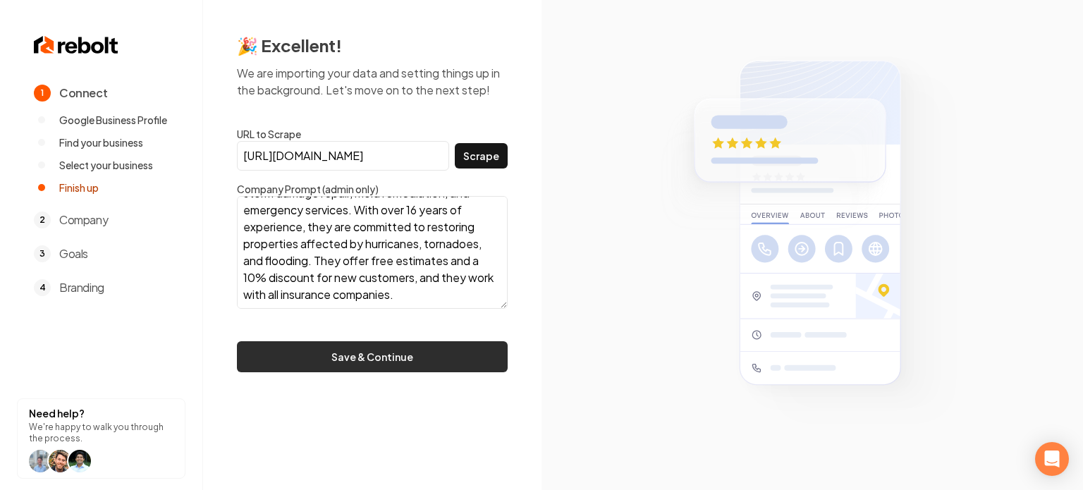
click at [377, 366] on button "Save & Continue" at bounding box center [372, 356] width 271 height 31
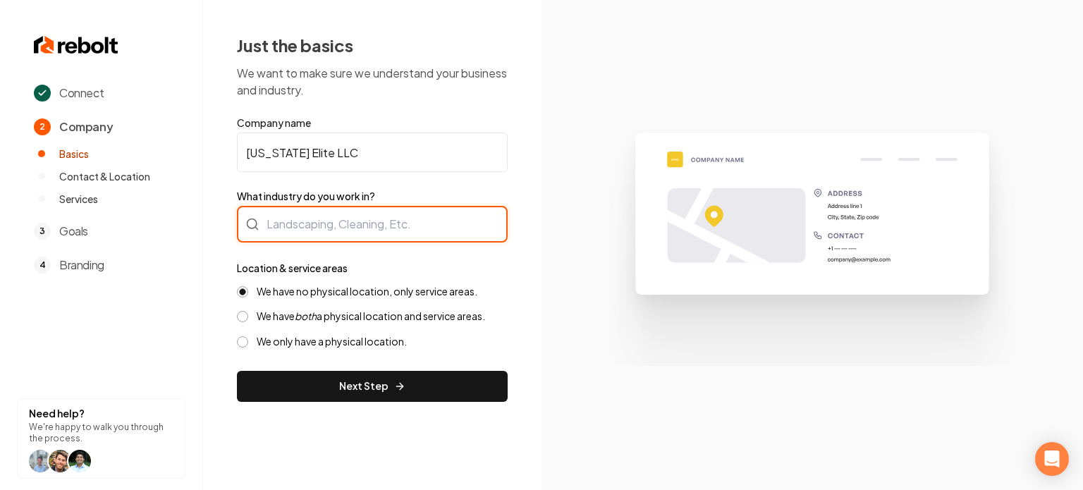
click at [299, 225] on div at bounding box center [372, 224] width 271 height 37
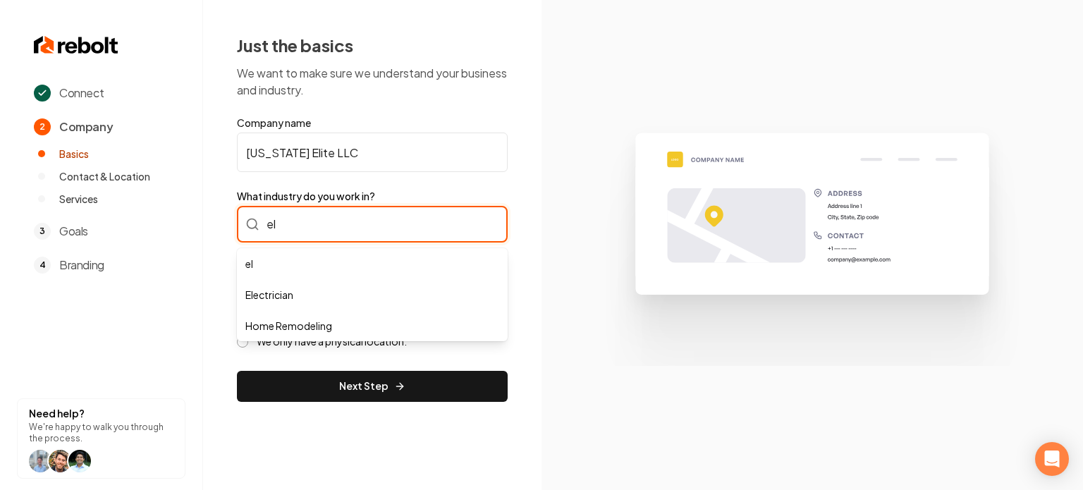
type input "e"
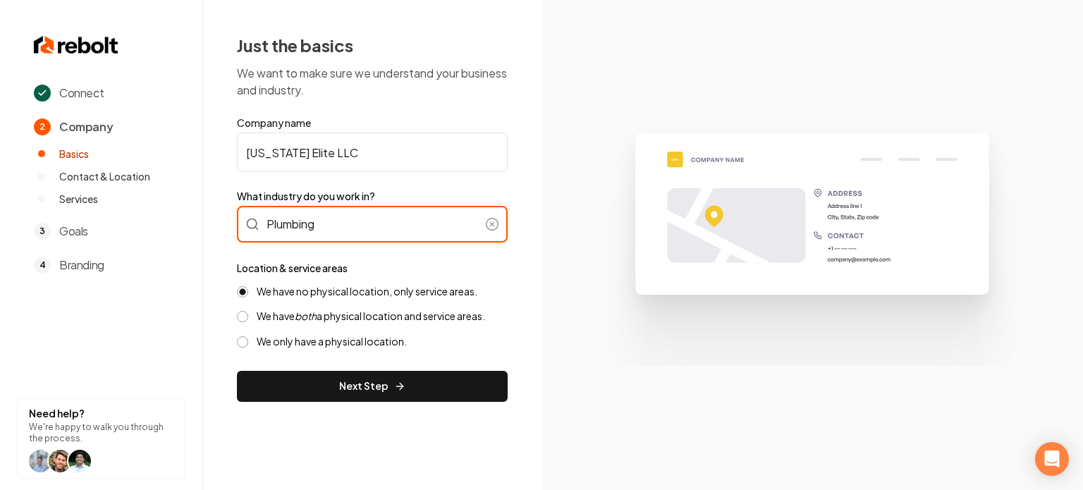
type input "Plumbing"
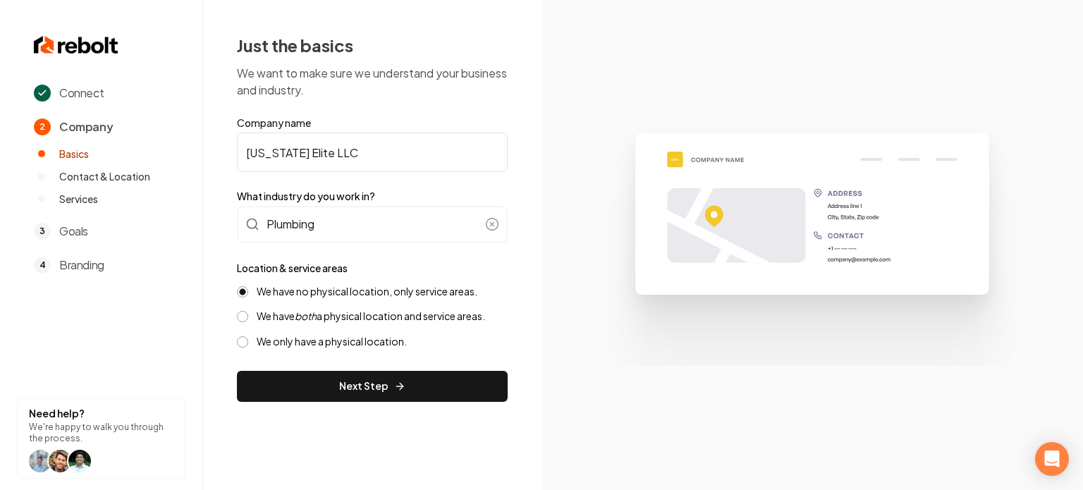
click at [355, 315] on label "We have both a physical location and service areas." at bounding box center [371, 316] width 229 height 13
click at [248, 315] on button "We have both a physical location and service areas." at bounding box center [242, 316] width 11 height 11
click at [325, 298] on div "We have no physical location, only service areas. We have both a physical locat…" at bounding box center [372, 316] width 271 height 63
click at [320, 298] on div "We have no physical location, only service areas. We have both a physical locat…" at bounding box center [372, 316] width 271 height 63
click at [315, 296] on label "We have no physical location, only service areas." at bounding box center [367, 291] width 221 height 13
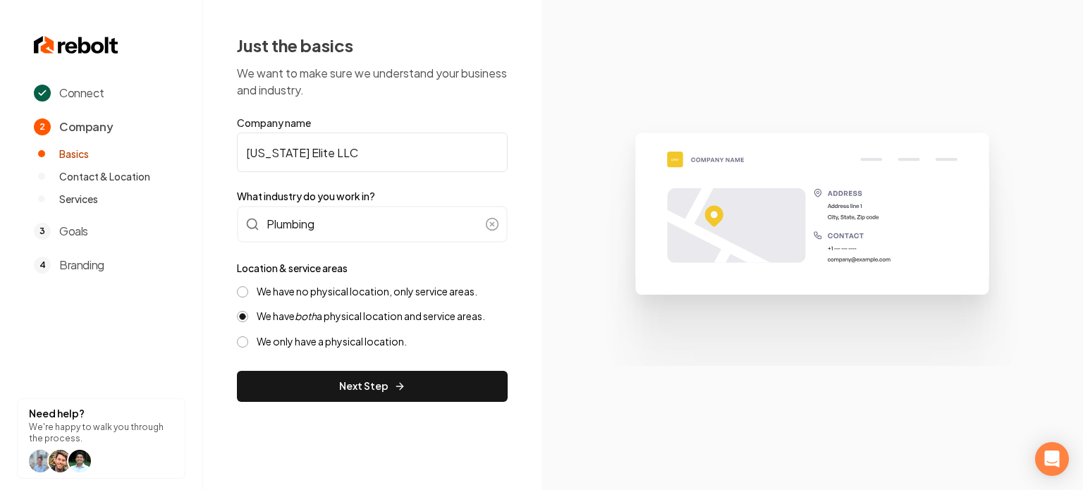
click at [248, 296] on button "We have no physical location, only service areas." at bounding box center [242, 291] width 11 height 11
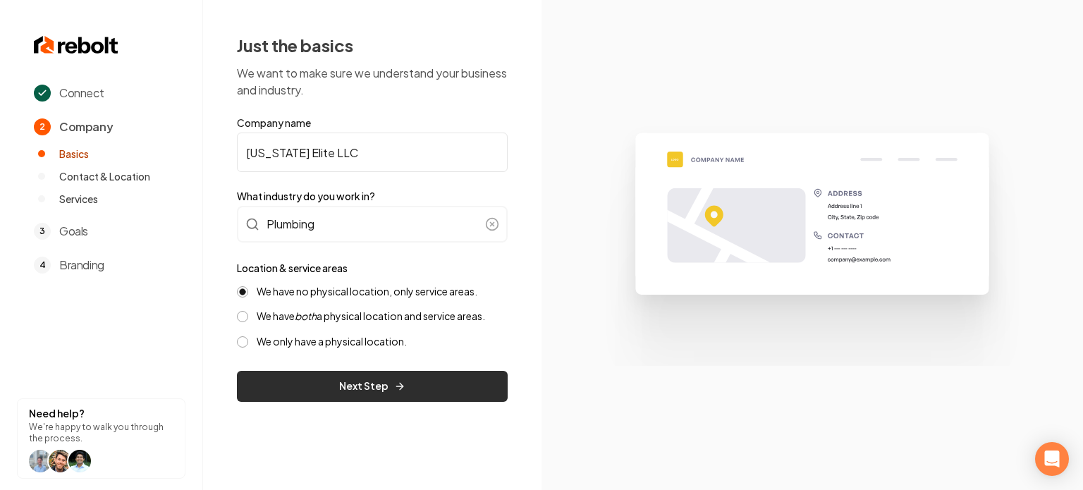
click at [310, 372] on button "Next Step" at bounding box center [372, 386] width 271 height 31
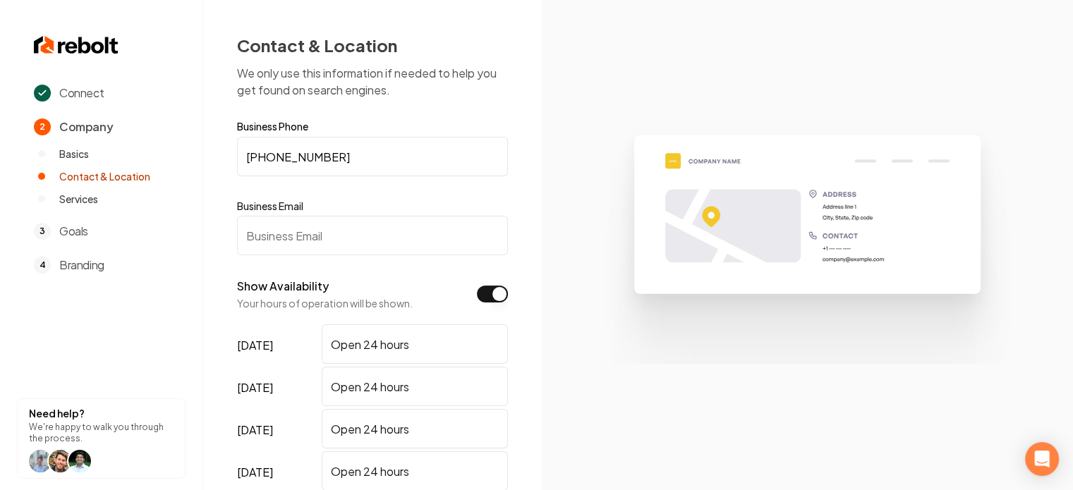
click at [330, 248] on input "Business Email" at bounding box center [372, 235] width 271 height 39
click at [271, 242] on input "Business Email" at bounding box center [372, 235] width 271 height 39
paste input "zach@texaseliterestoration.com"
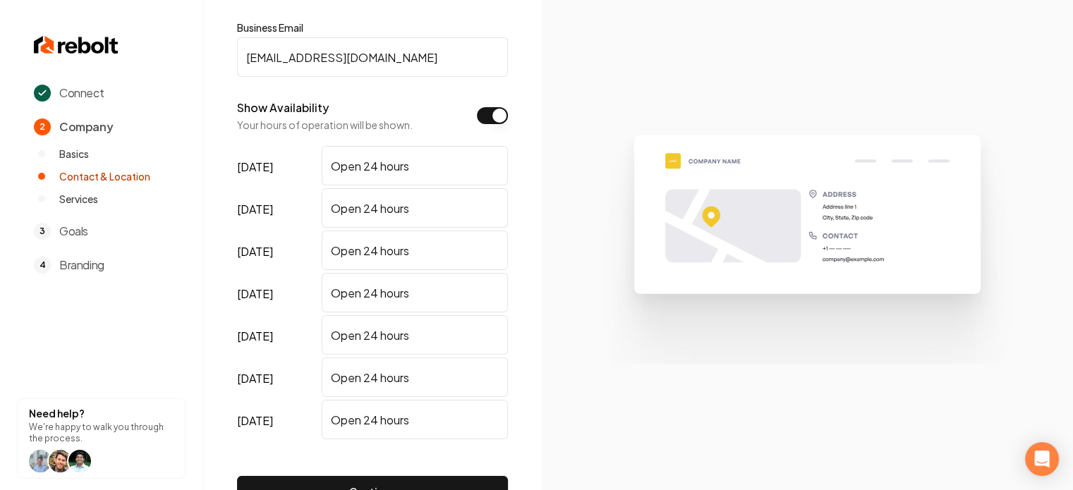
scroll to position [276, 0]
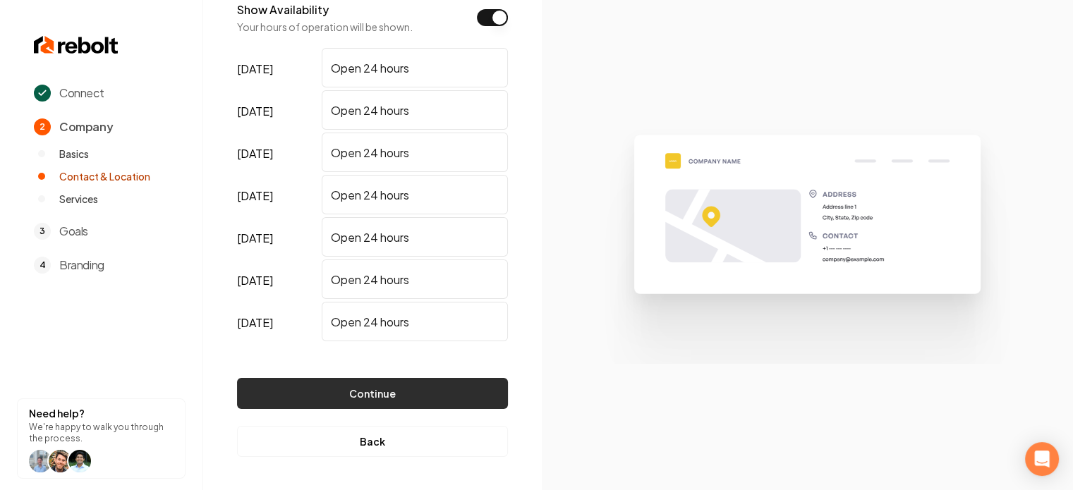
type input "zach@texaseliterestoration.com"
click at [374, 392] on button "Continue" at bounding box center [372, 393] width 271 height 31
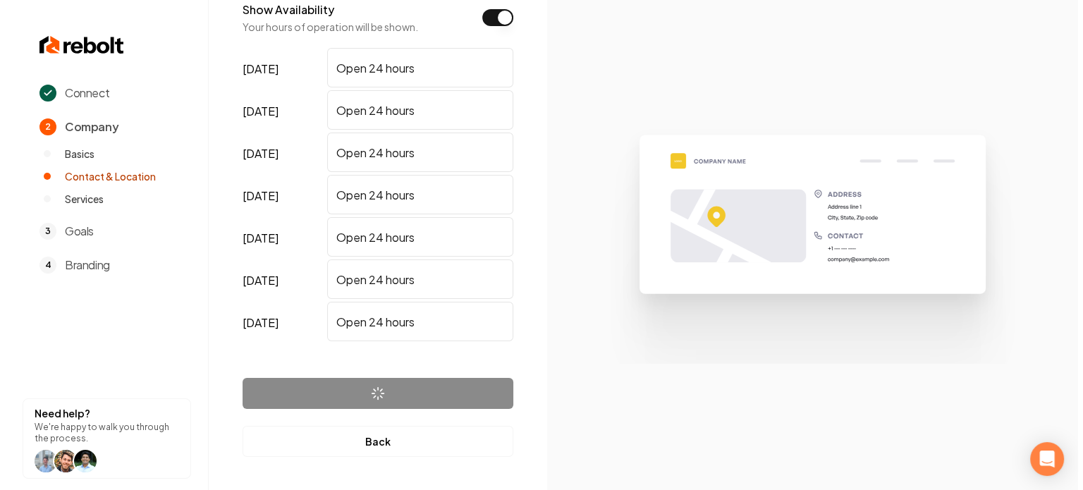
scroll to position [0, 0]
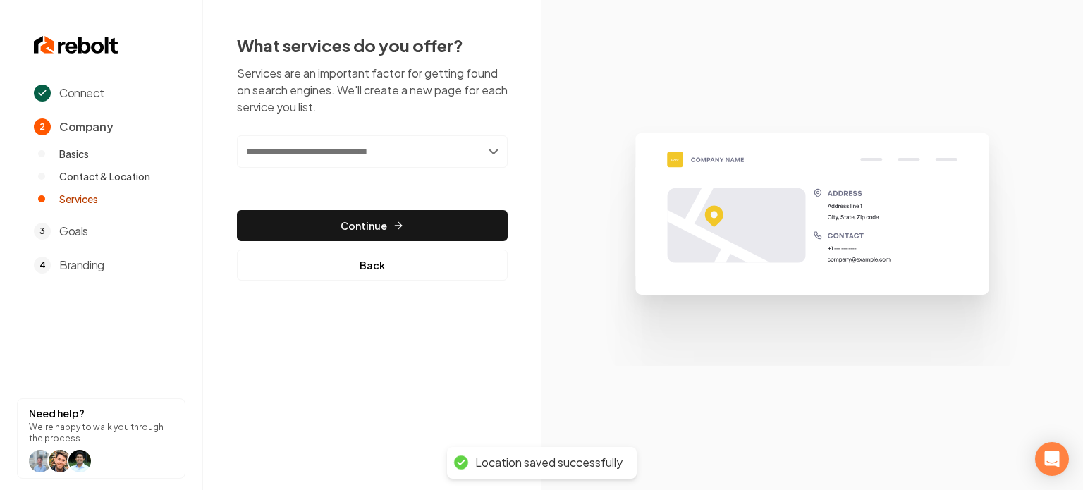
click at [342, 147] on input "text" at bounding box center [372, 151] width 271 height 32
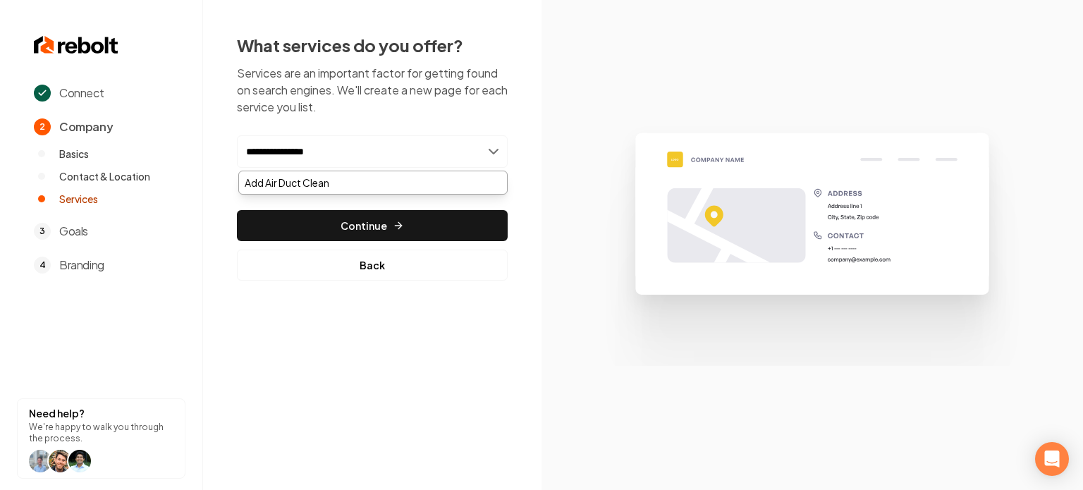
type input "**********"
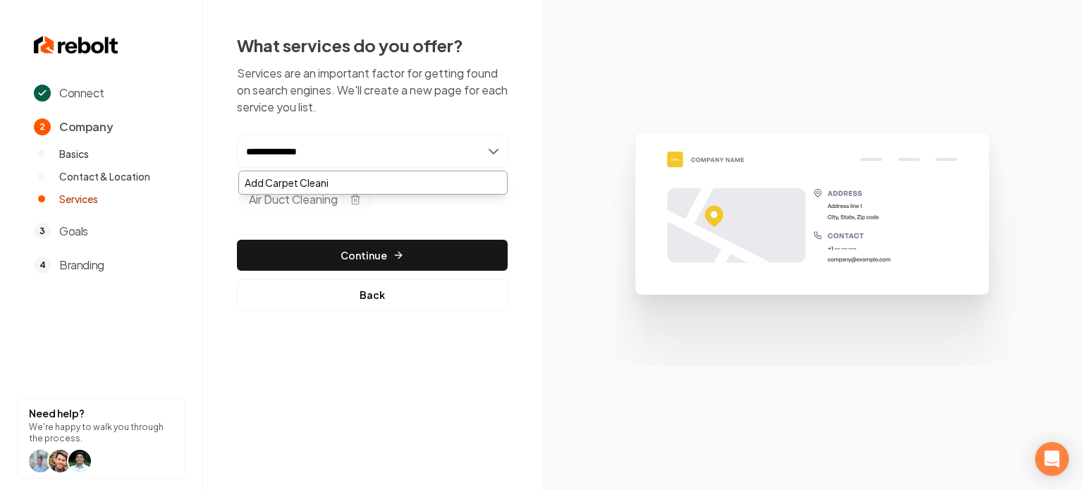
type input "**********"
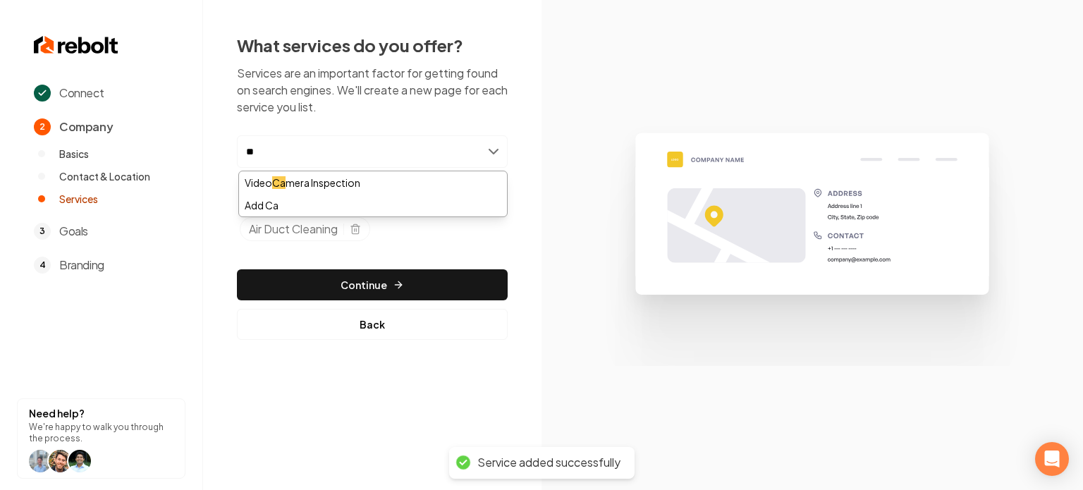
type input "*"
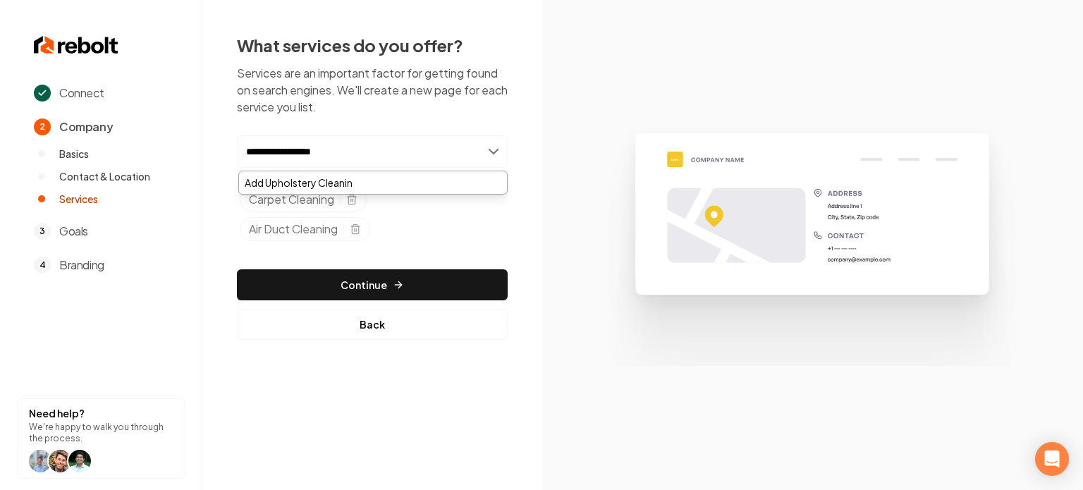
type input "**********"
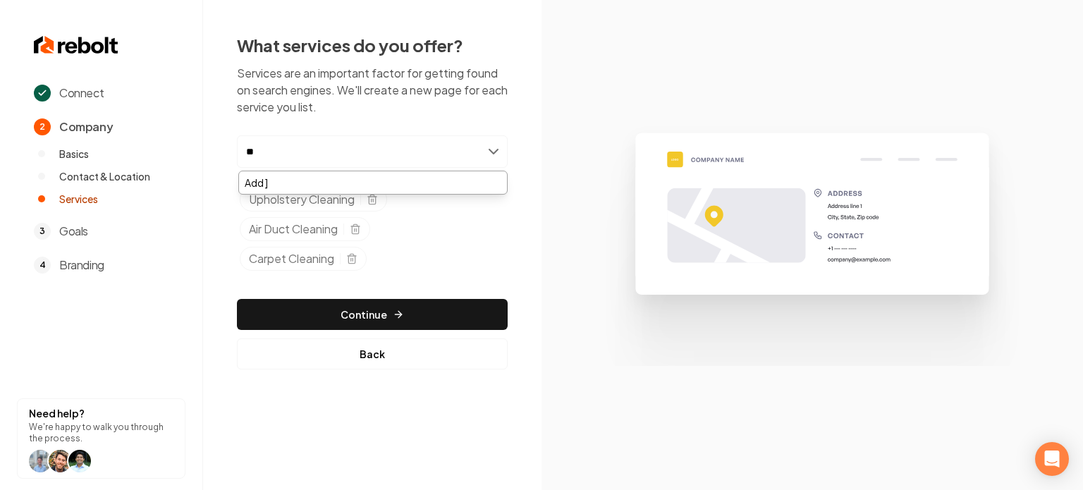
type input "*"
type input "**********"
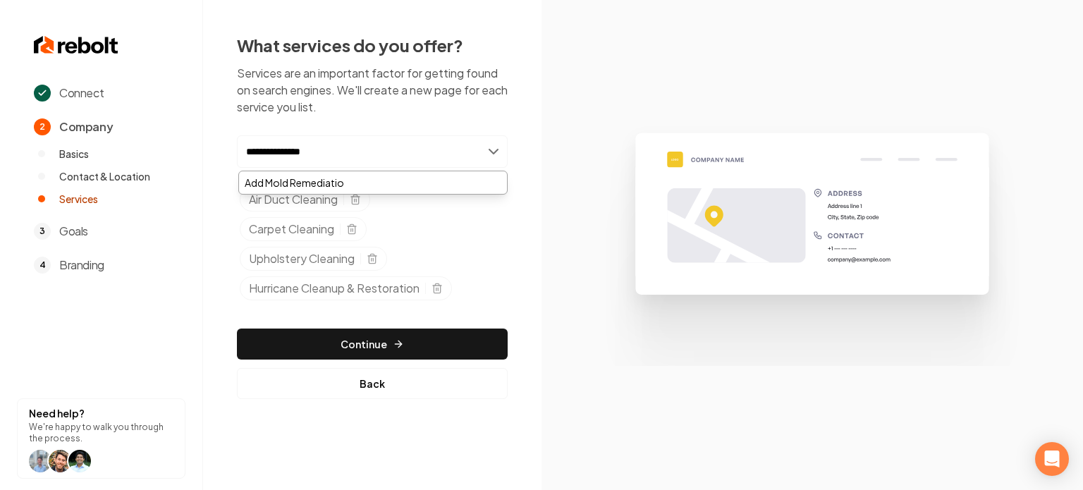
type input "**********"
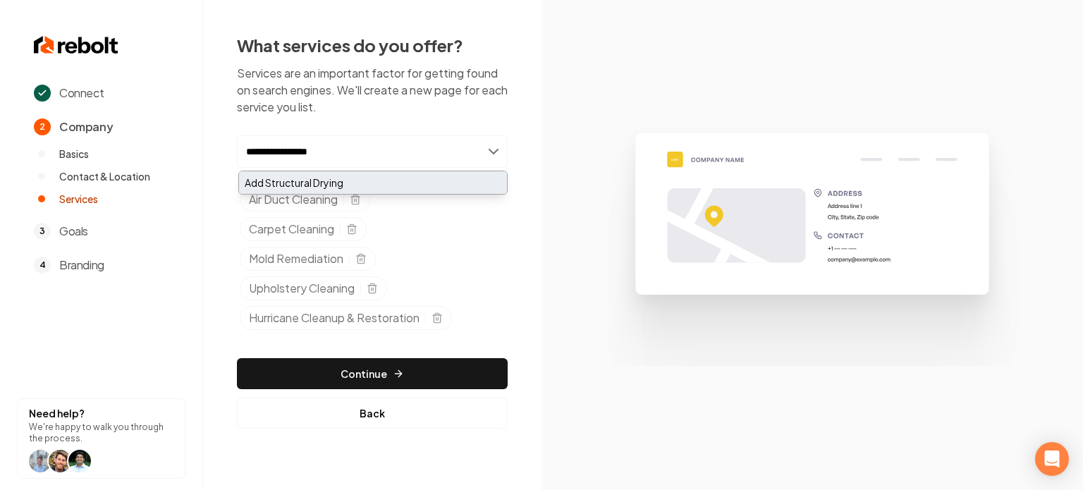
type input "**********"
click at [433, 177] on div "Add Structural Drying" at bounding box center [373, 182] width 268 height 23
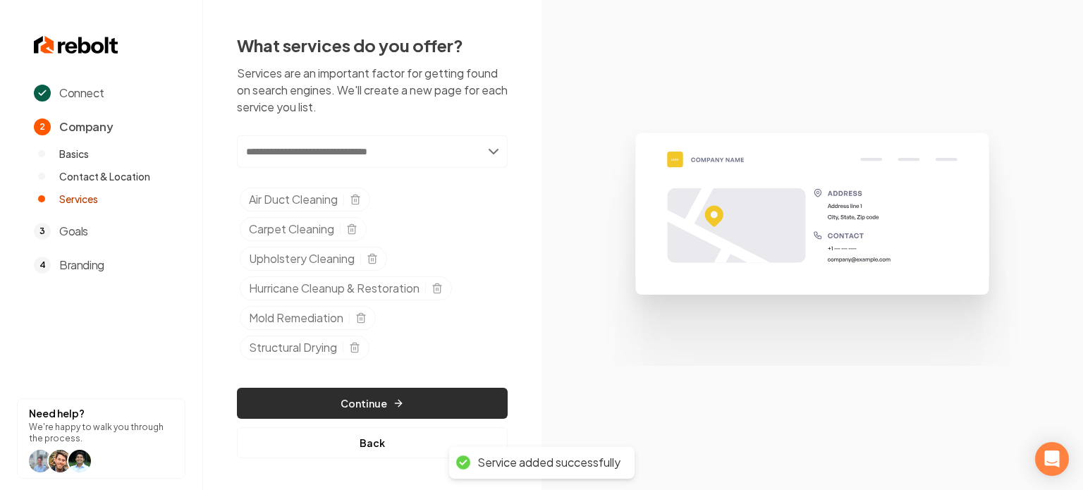
click at [354, 397] on button "Continue" at bounding box center [372, 403] width 271 height 31
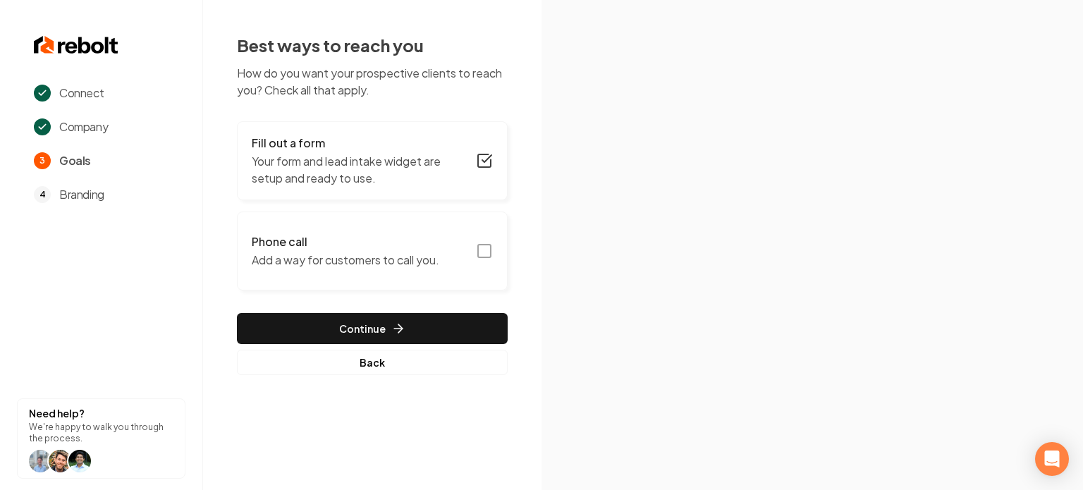
click at [491, 257] on icon "button" at bounding box center [484, 251] width 17 height 17
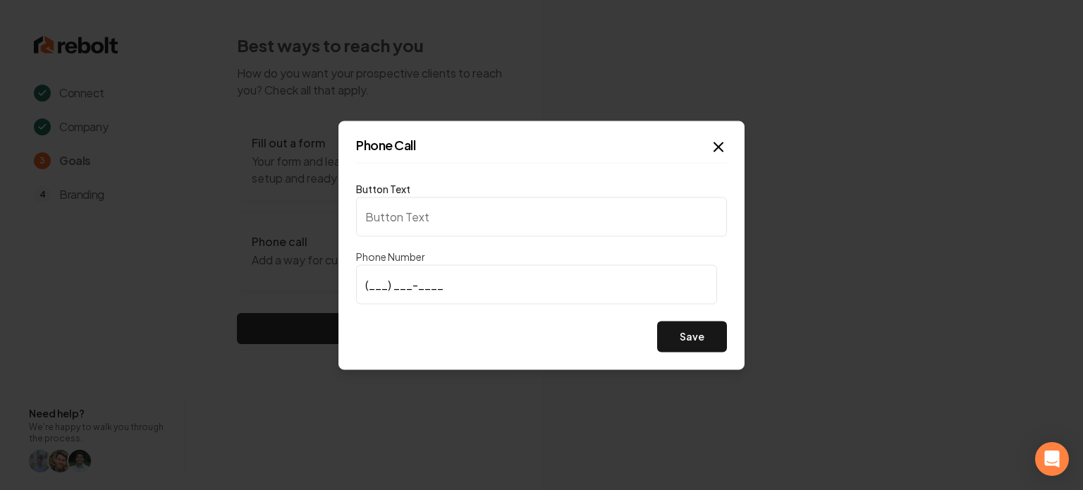
type input "Call us"
type input "(956) 564-1932"
click at [692, 338] on button "Save" at bounding box center [692, 336] width 70 height 31
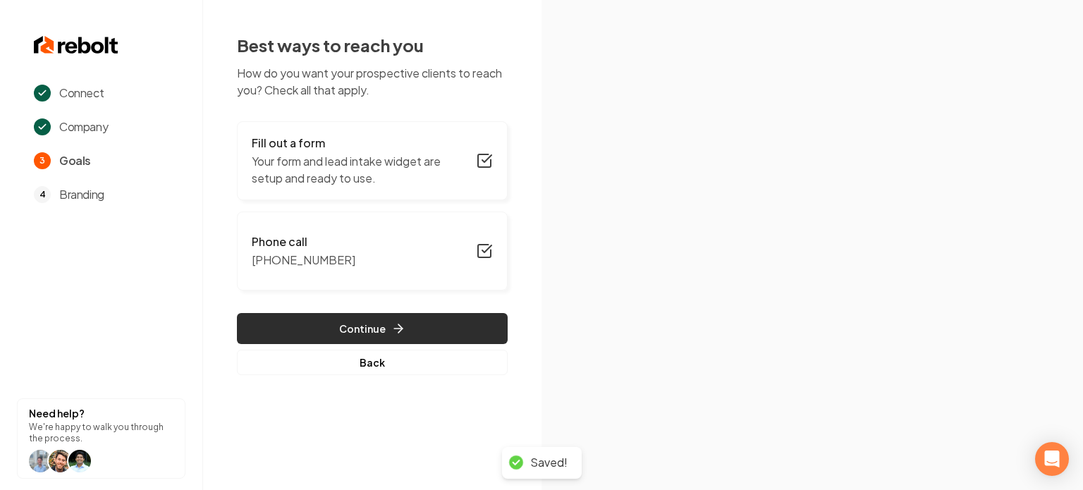
click at [328, 337] on button "Continue" at bounding box center [372, 328] width 271 height 31
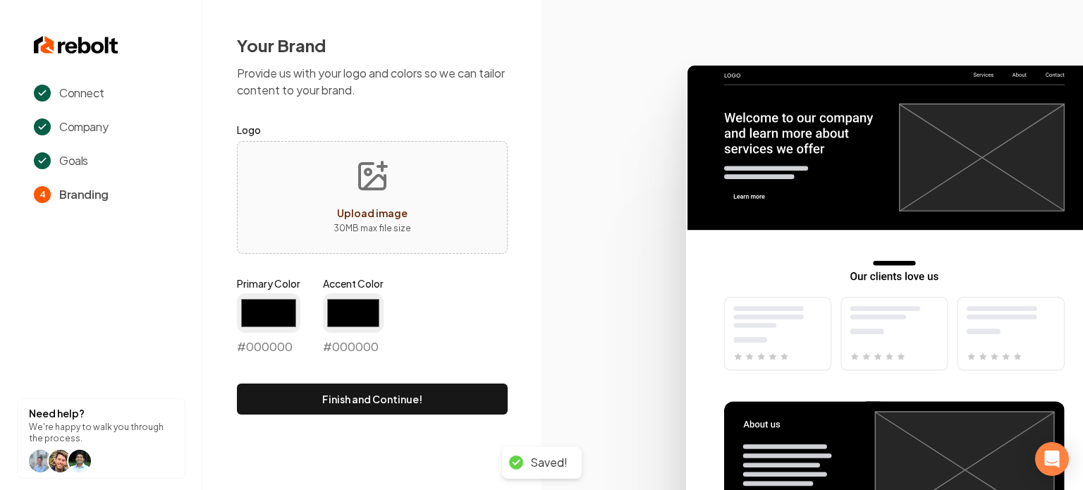
type input "#194d33"
type input "#70be00"
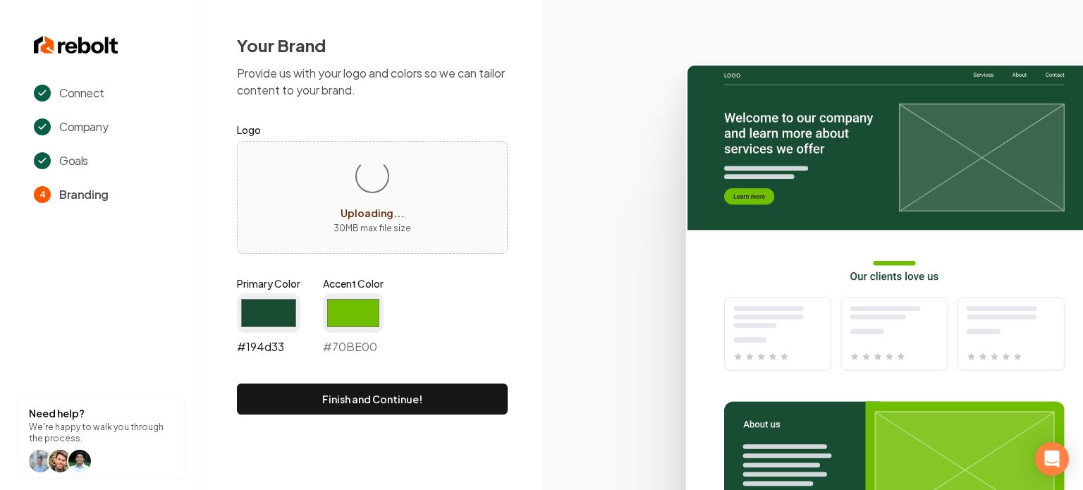
click at [260, 315] on input "#194d33" at bounding box center [268, 312] width 63 height 39
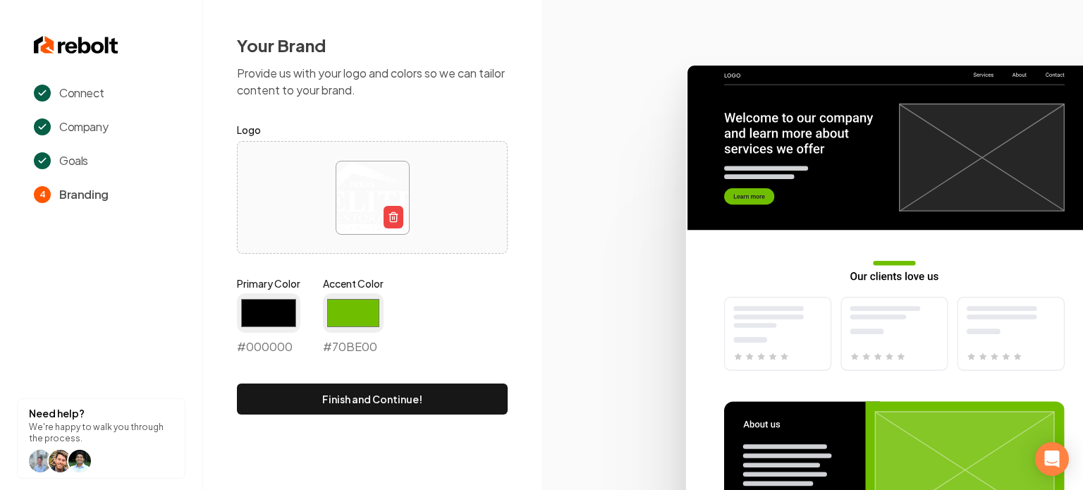
type input "#000000"
click at [469, 267] on form "Logo Primary Color #000000 #000000 Accent Color #70be00 #70BE00 Finish and Cont…" at bounding box center [372, 267] width 271 height 293
click at [374, 318] on input "#70be00" at bounding box center [353, 312] width 61 height 39
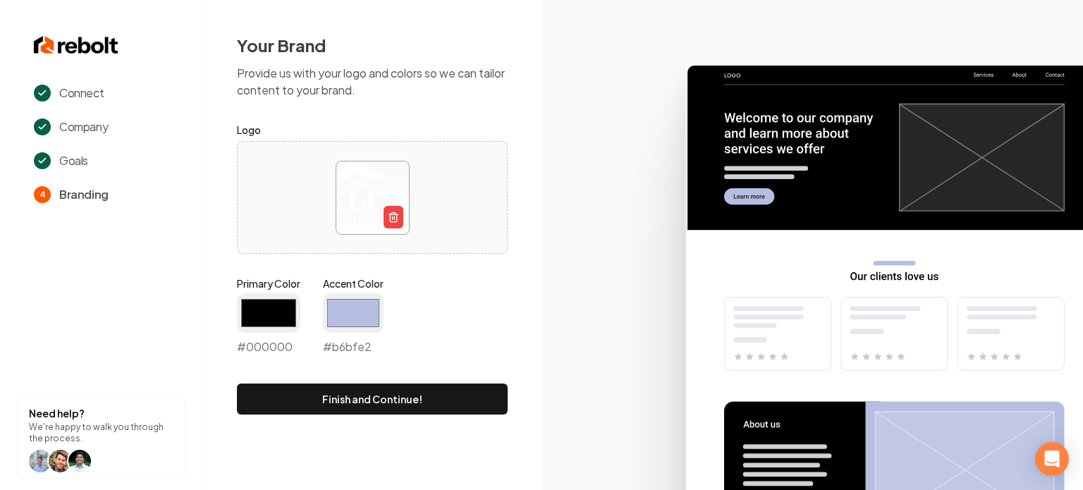
type input "#b6bfe2"
click at [500, 329] on div "Primary Color #000000 #000000 Accent Color #b6bfe2 #b6bfe2" at bounding box center [372, 318] width 271 height 85
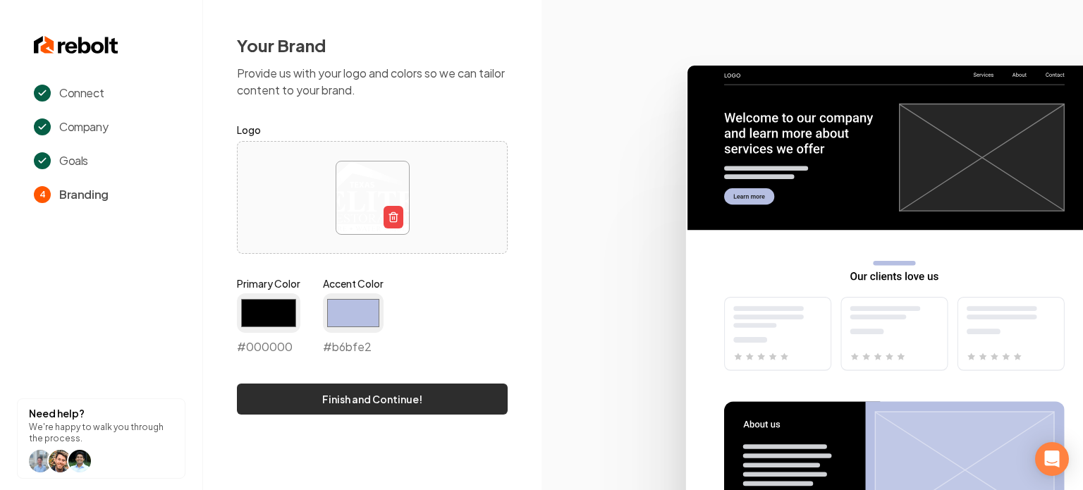
click at [422, 385] on button "Finish and Continue!" at bounding box center [372, 399] width 271 height 31
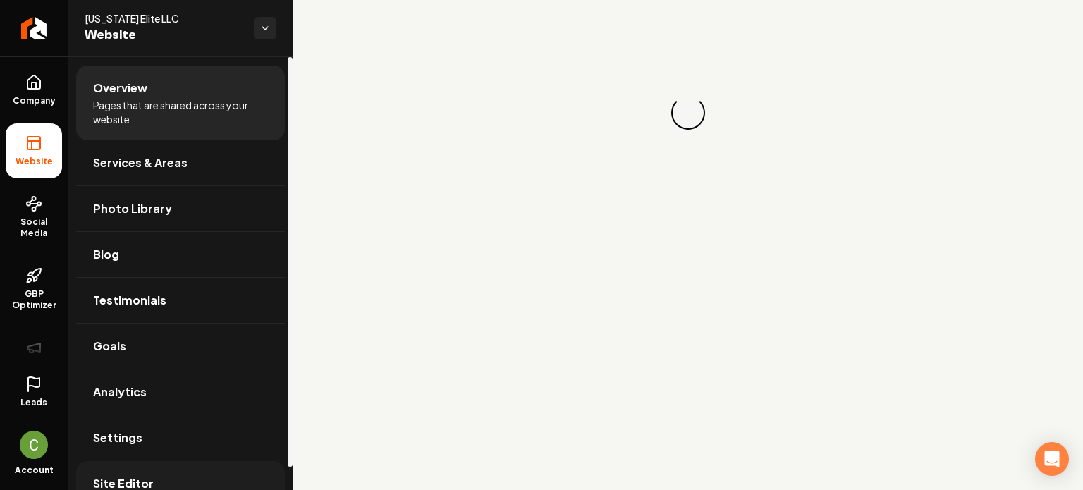
click at [121, 475] on span "Site Editor" at bounding box center [123, 483] width 61 height 17
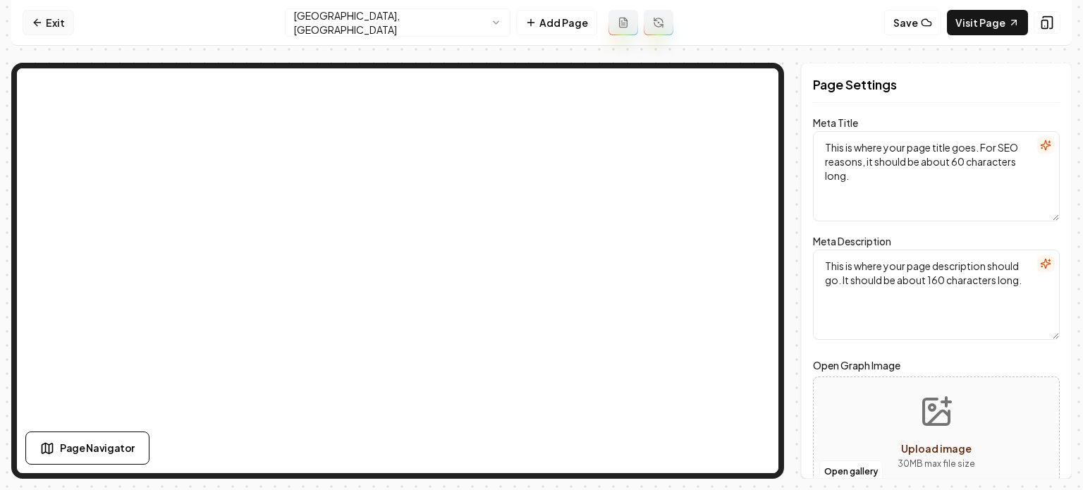
click at [59, 26] on link "Exit" at bounding box center [48, 22] width 51 height 25
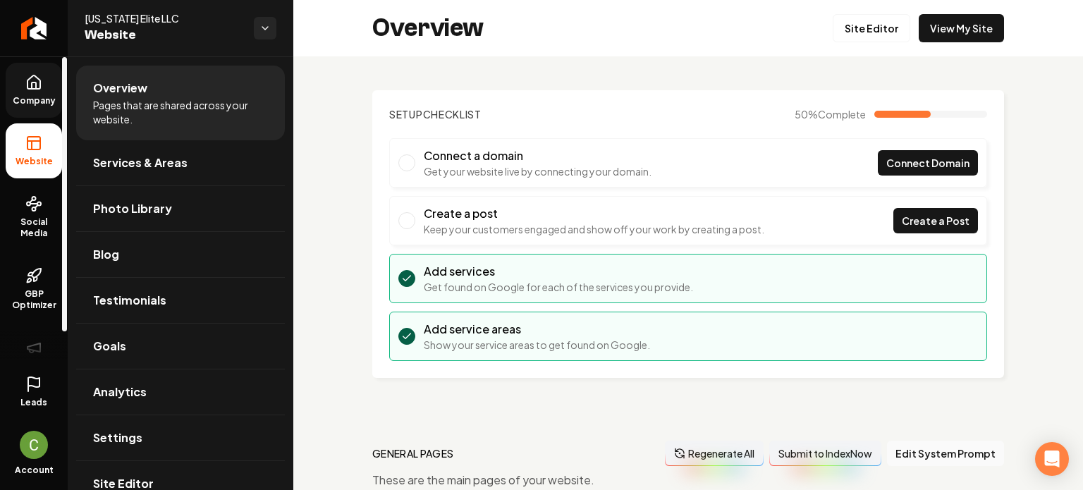
click at [48, 92] on link "Company" at bounding box center [34, 90] width 56 height 55
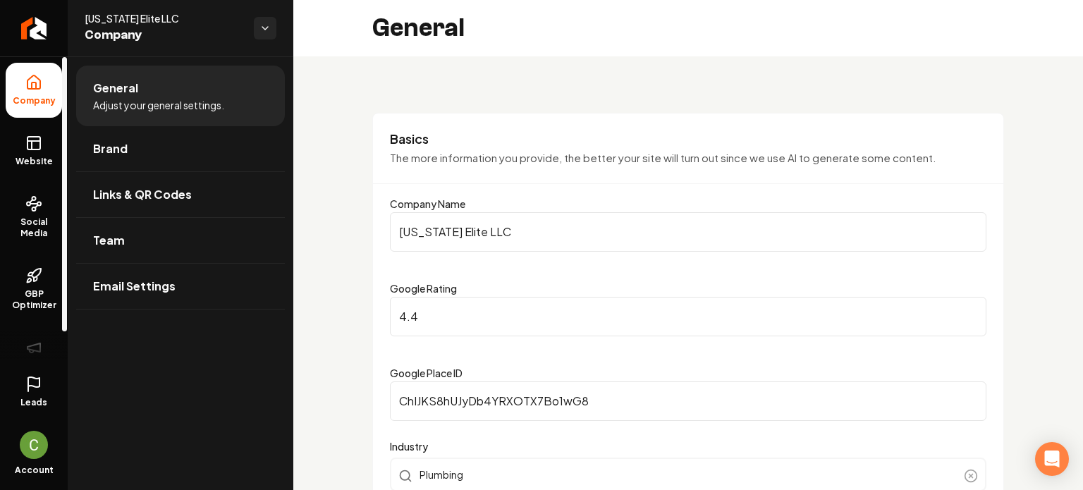
click at [0, 157] on ul "Company Website Social Media GBP Optimizer Ads" at bounding box center [34, 222] width 68 height 332
click at [15, 154] on link "Website" at bounding box center [34, 150] width 56 height 55
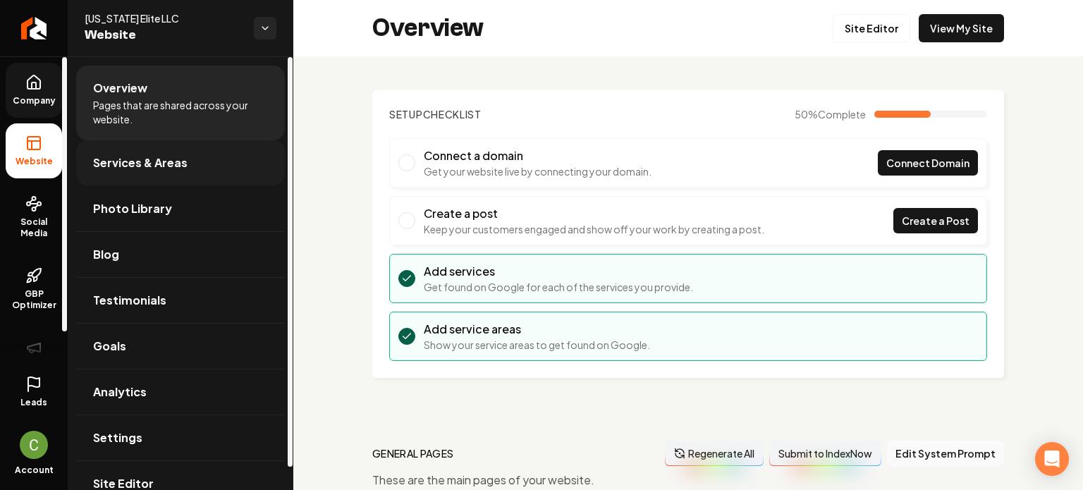
click at [257, 167] on link "Services & Areas" at bounding box center [180, 162] width 209 height 45
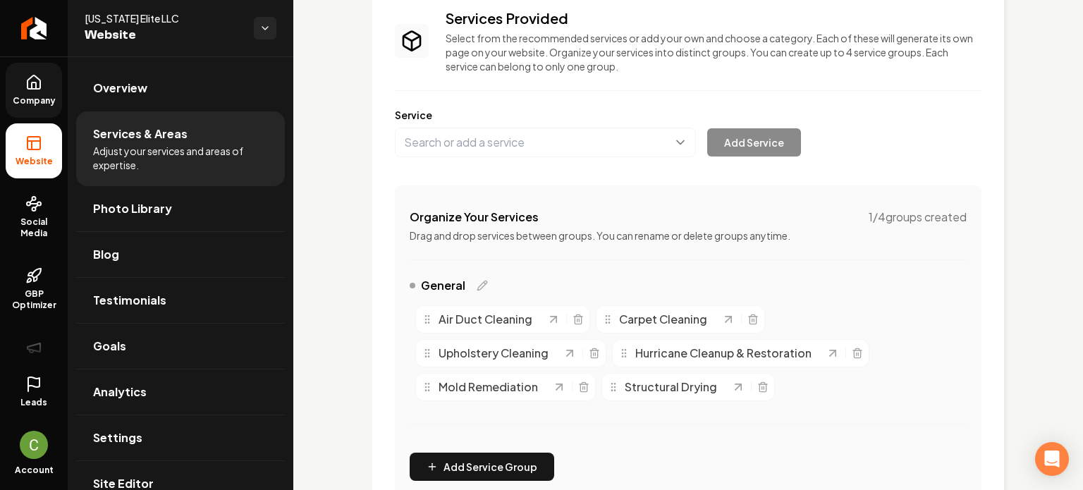
scroll to position [212, 0]
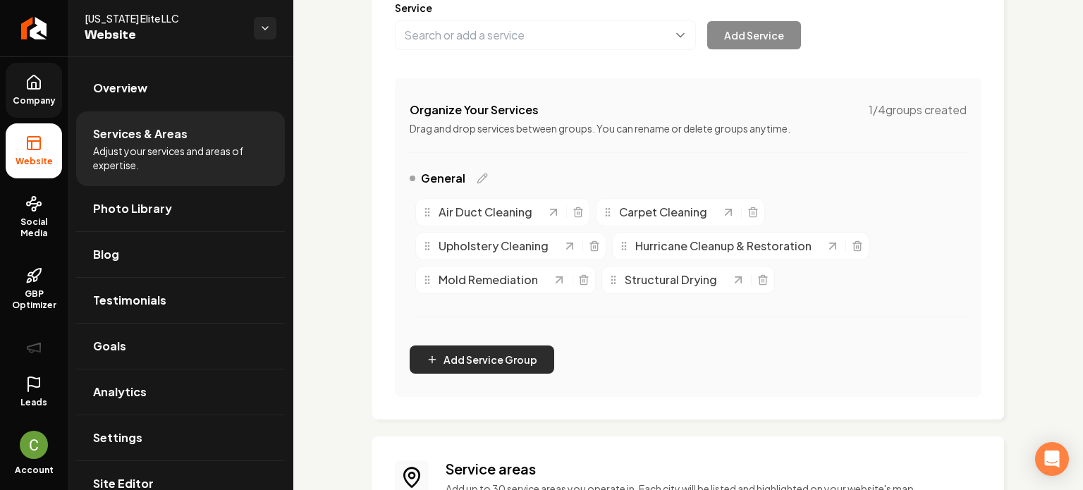
click at [456, 355] on button "Add Service Group" at bounding box center [482, 360] width 145 height 28
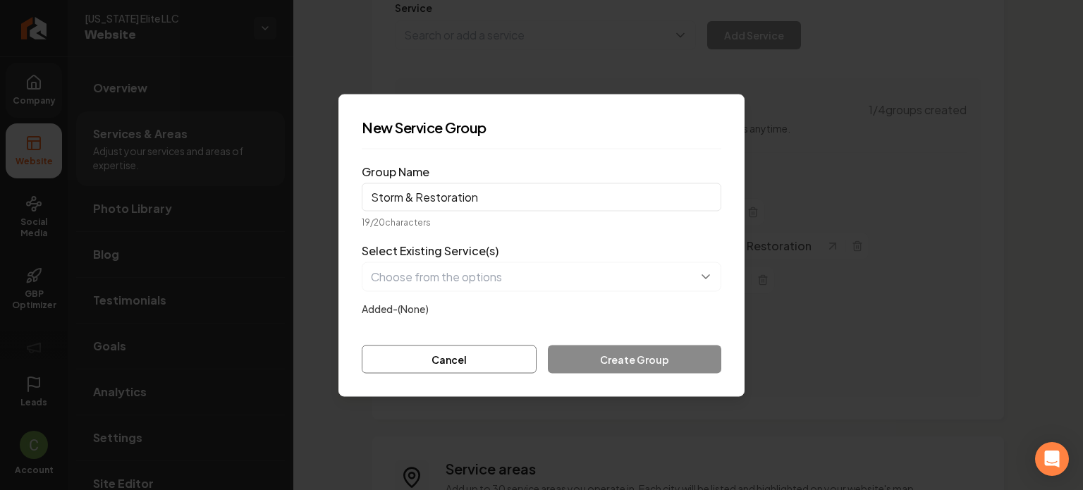
type input "Storm & Restoration"
click at [589, 281] on button "button" at bounding box center [542, 277] width 360 height 30
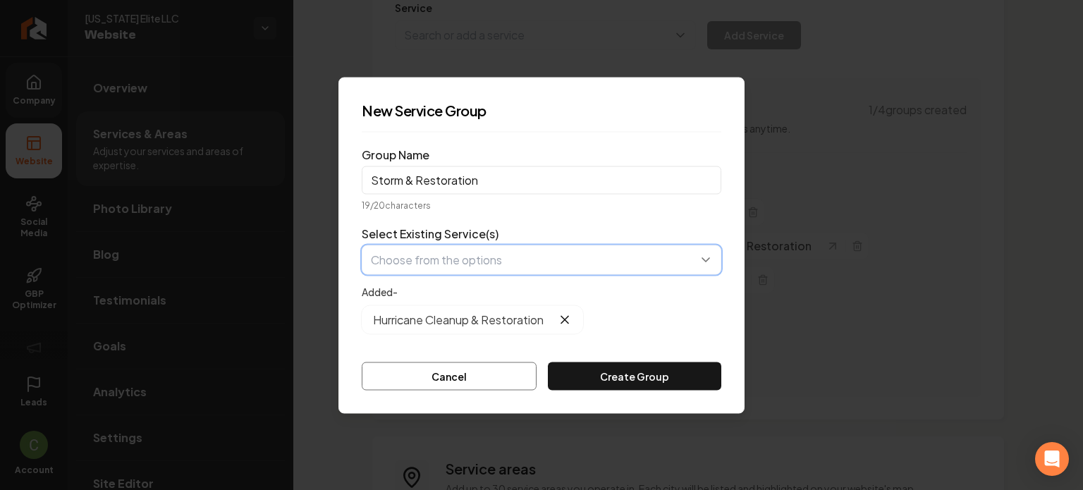
click at [463, 262] on button "button" at bounding box center [542, 260] width 360 height 30
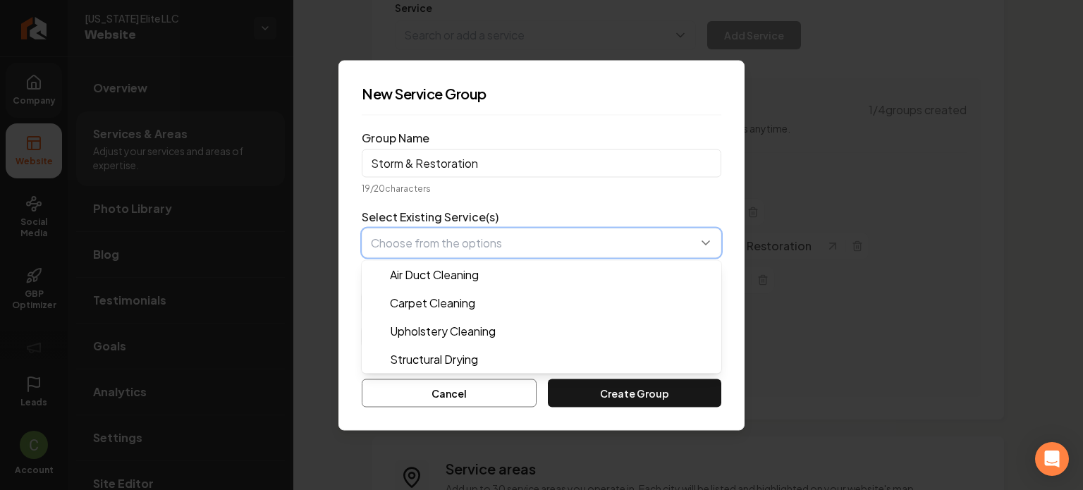
click at [458, 245] on button "button" at bounding box center [542, 243] width 360 height 30
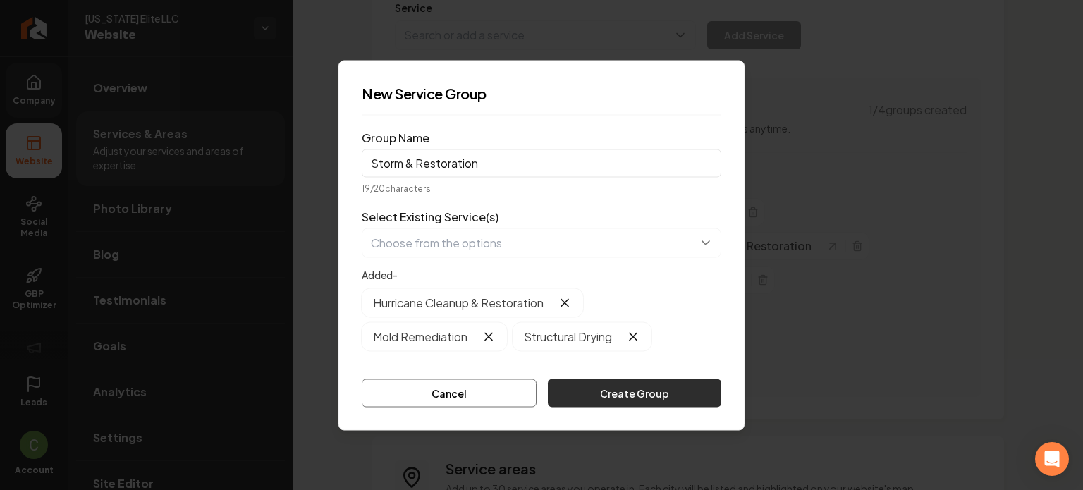
click at [618, 400] on button "Create Group" at bounding box center [634, 393] width 173 height 28
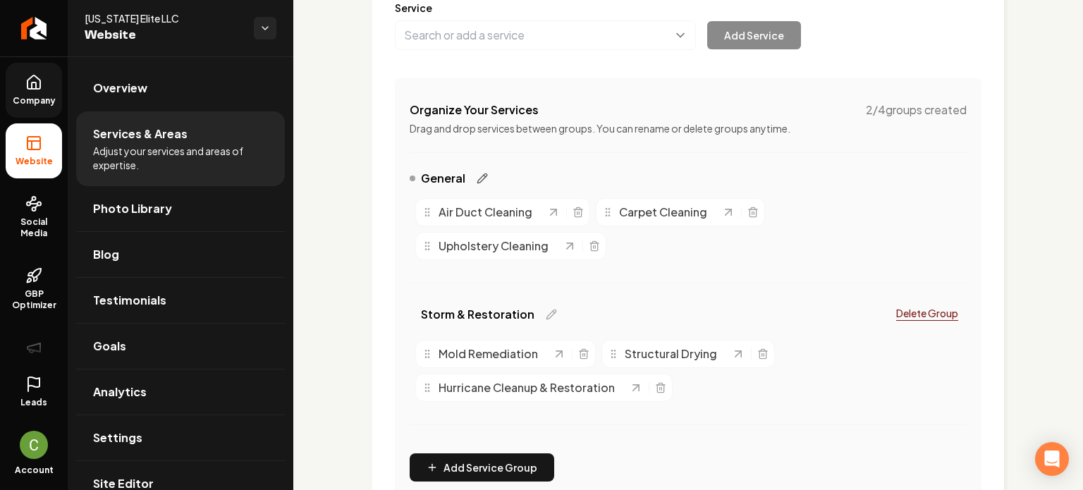
click at [480, 180] on icon "Main content area" at bounding box center [482, 178] width 11 height 11
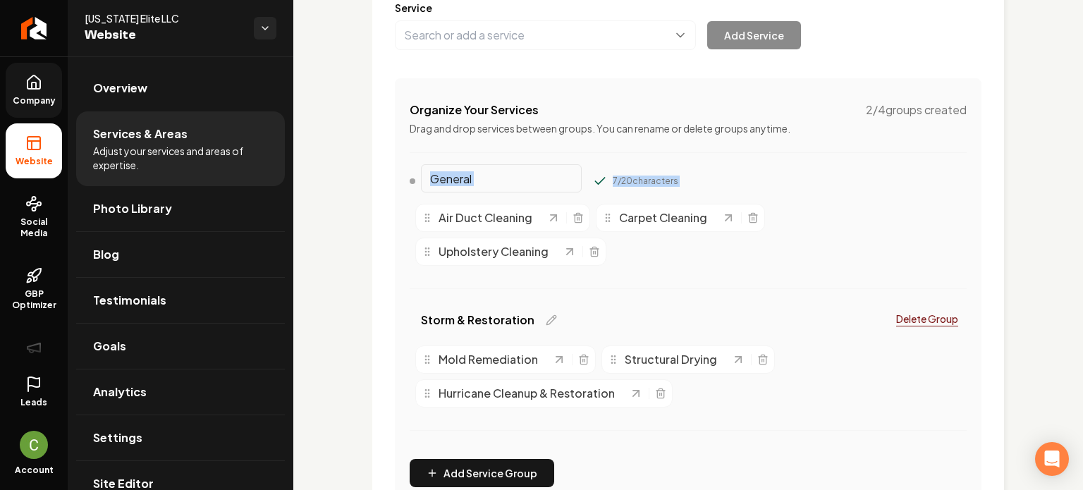
click at [477, 183] on input "General" at bounding box center [501, 178] width 161 height 28
type input "Cleaning Services"
click at [769, 288] on div "Main content area" at bounding box center [688, 288] width 557 height 1
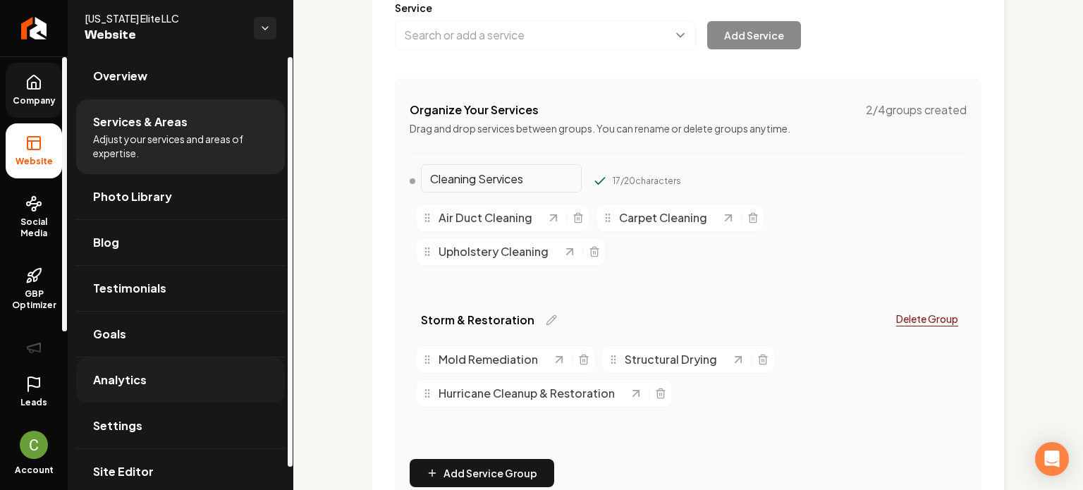
scroll to position [24, 0]
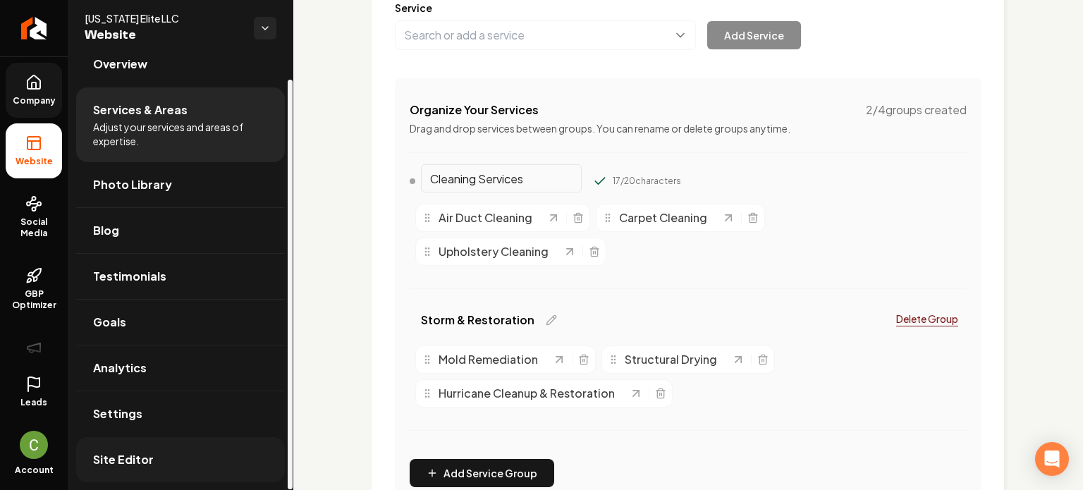
click at [157, 442] on link "Site Editor" at bounding box center [180, 459] width 209 height 45
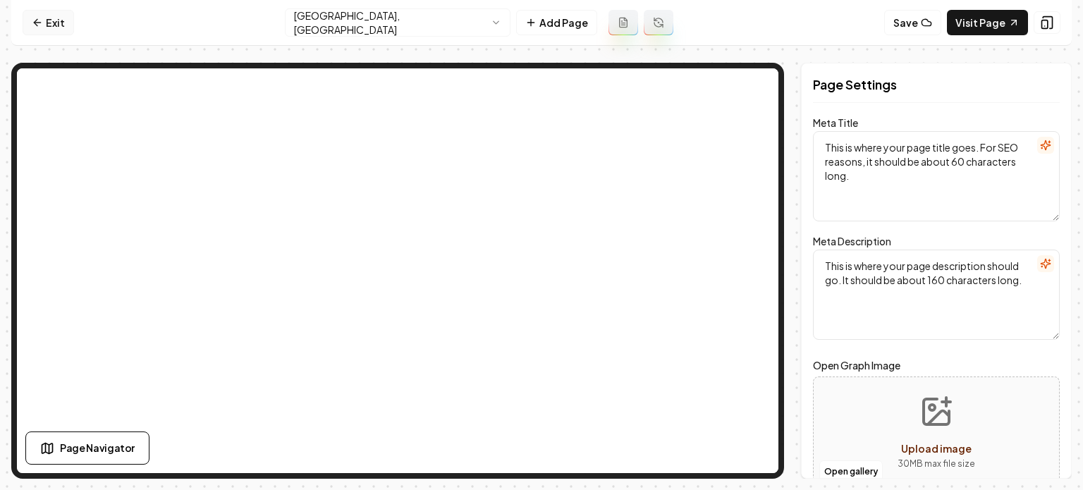
click at [60, 28] on link "Exit" at bounding box center [48, 22] width 51 height 25
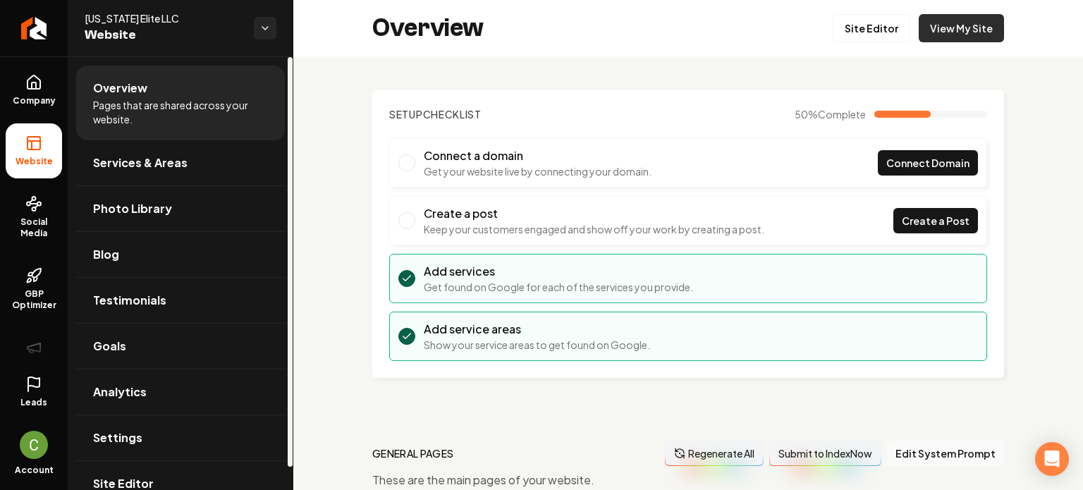
click at [982, 23] on link "View My Site" at bounding box center [961, 28] width 85 height 28
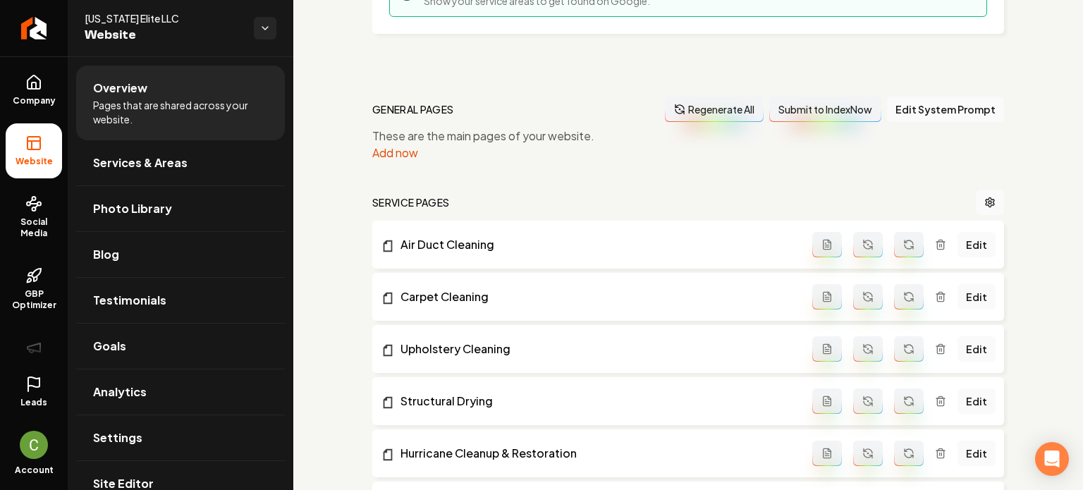
scroll to position [353, 0]
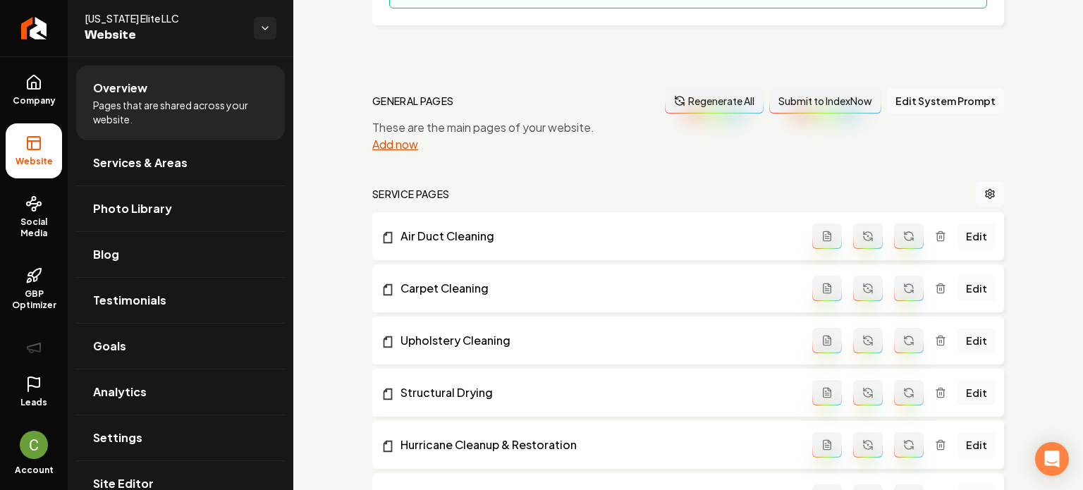
click at [418, 146] on div "Add now" at bounding box center [688, 144] width 632 height 17
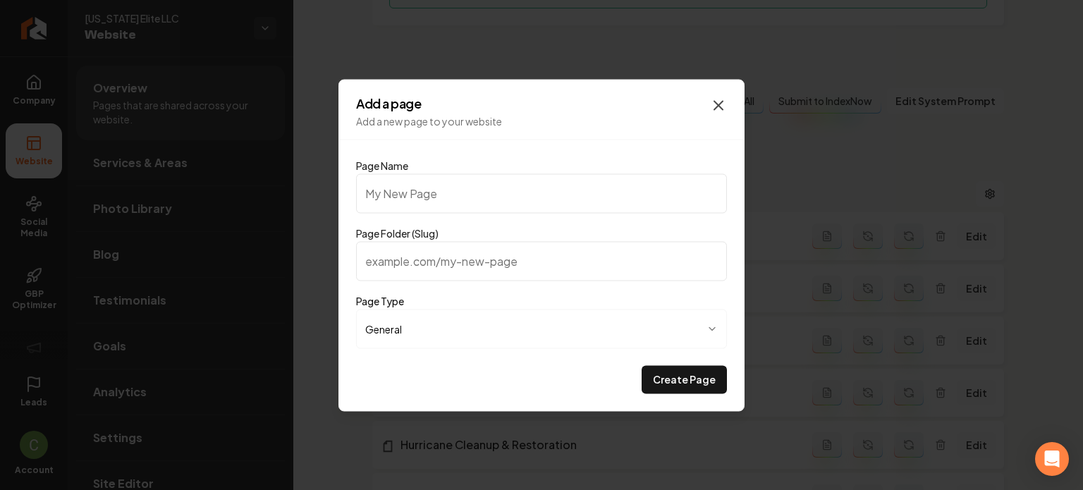
click at [719, 106] on icon "button" at bounding box center [718, 105] width 17 height 17
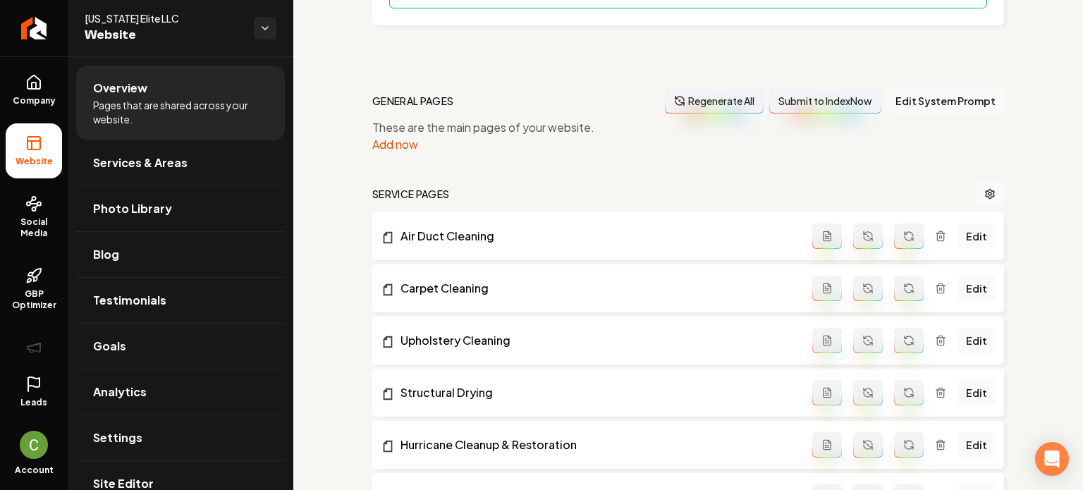
click at [737, 100] on button "Regenerate All" at bounding box center [714, 100] width 99 height 25
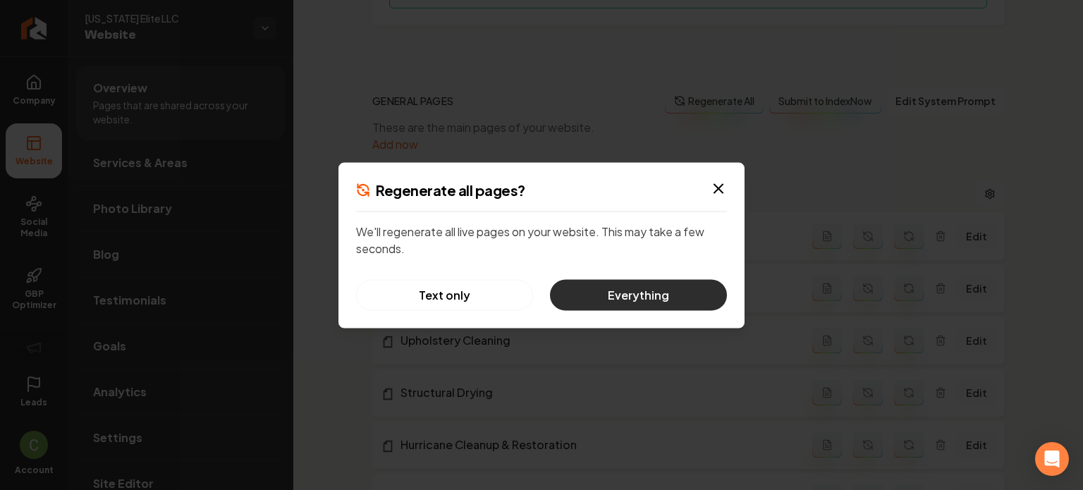
click at [641, 301] on button "Everything" at bounding box center [638, 294] width 177 height 31
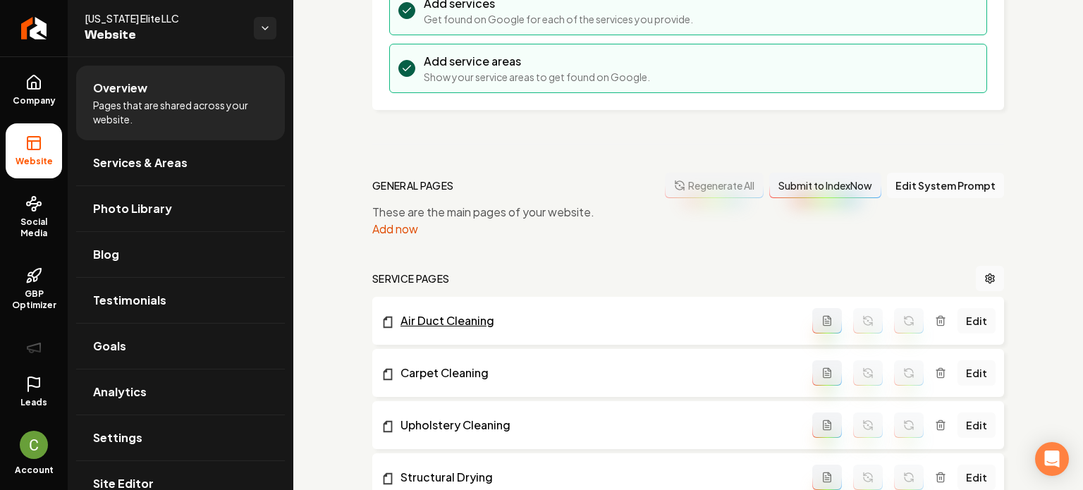
scroll to position [252, 0]
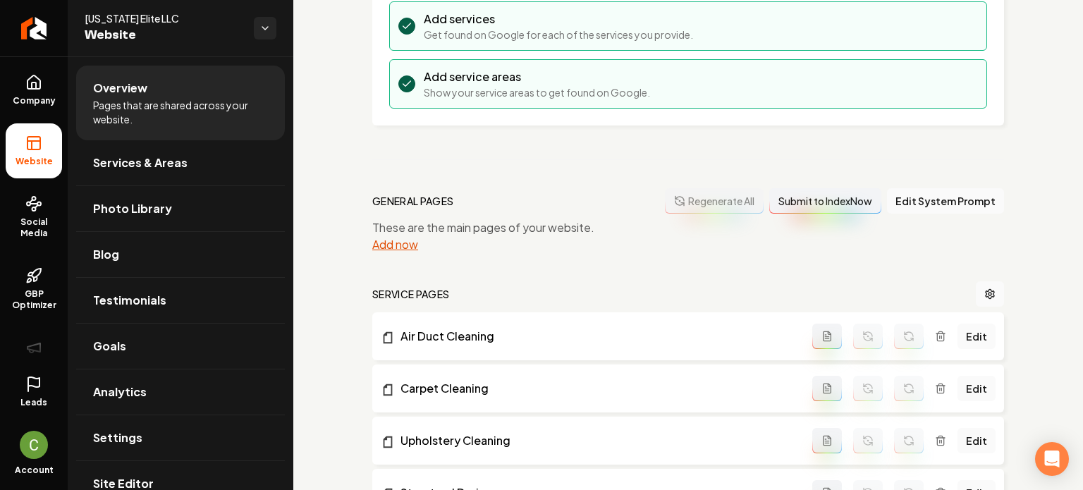
click at [451, 245] on div "Add now" at bounding box center [688, 244] width 632 height 17
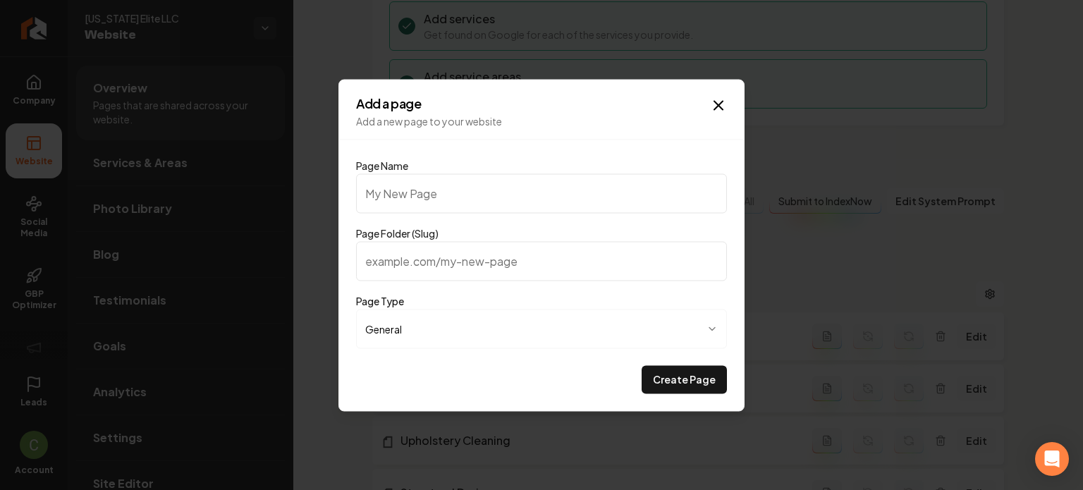
type input "H"
type input "h"
type input "Ho"
type input "ho"
type input "Hom"
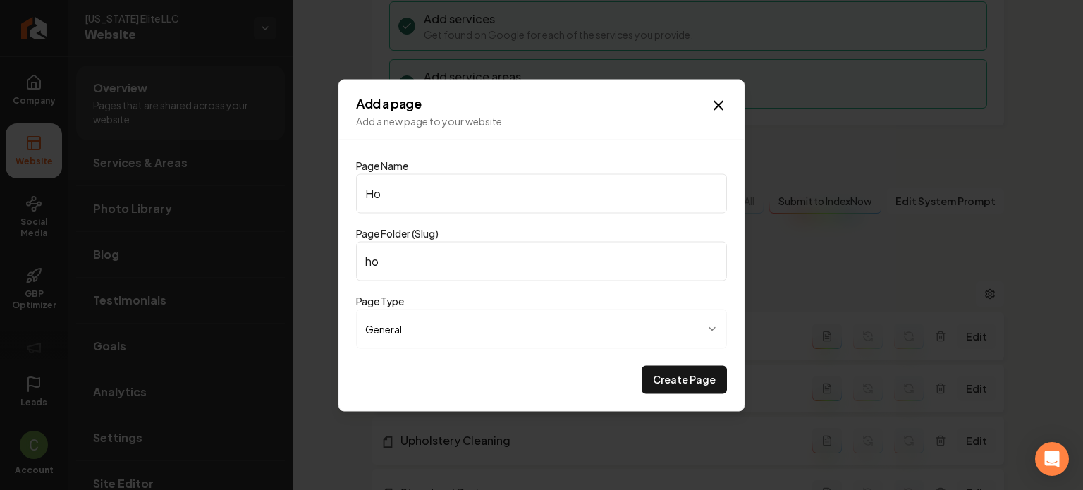
type input "hom"
type input "Home"
type input "home"
type input "Home"
click at [690, 367] on button "Create Page" at bounding box center [684, 379] width 85 height 28
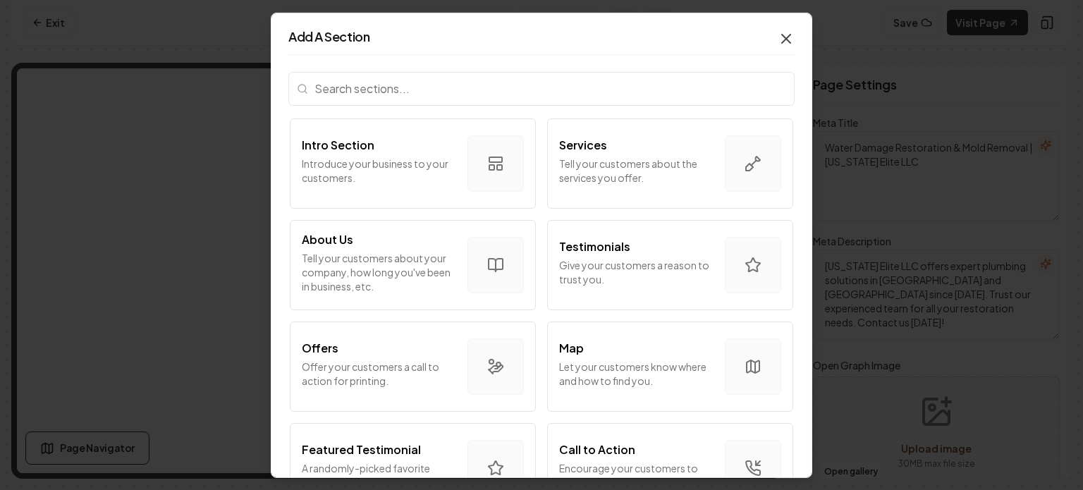
click at [778, 42] on icon "button" at bounding box center [786, 38] width 17 height 17
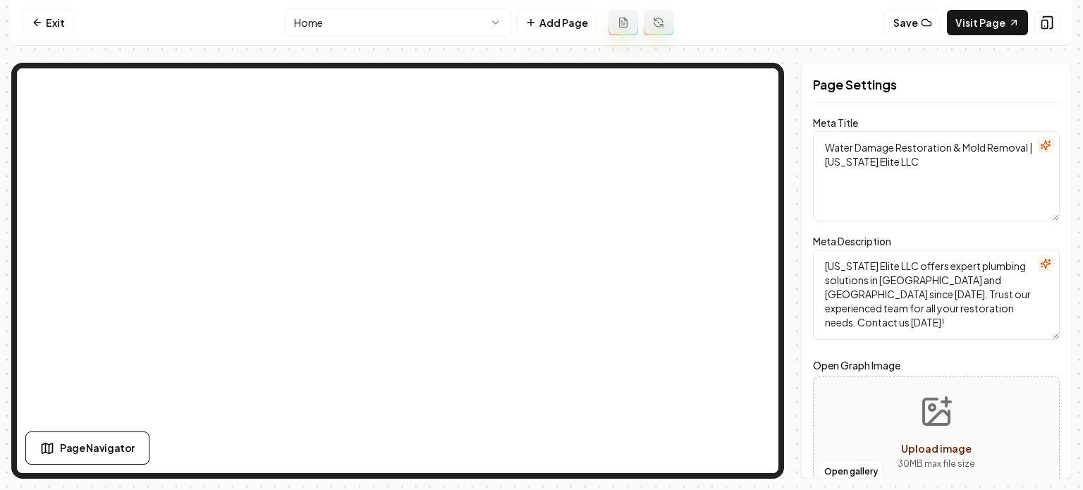
click at [78, 24] on nav "Exit Home Add Page Save Visit Page" at bounding box center [541, 23] width 1061 height 46
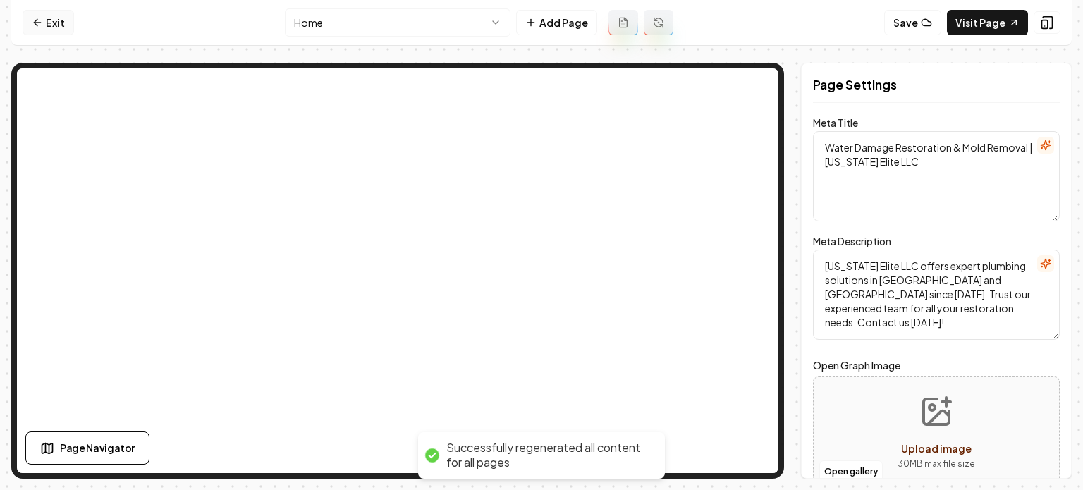
click at [70, 22] on link "Exit" at bounding box center [48, 22] width 51 height 25
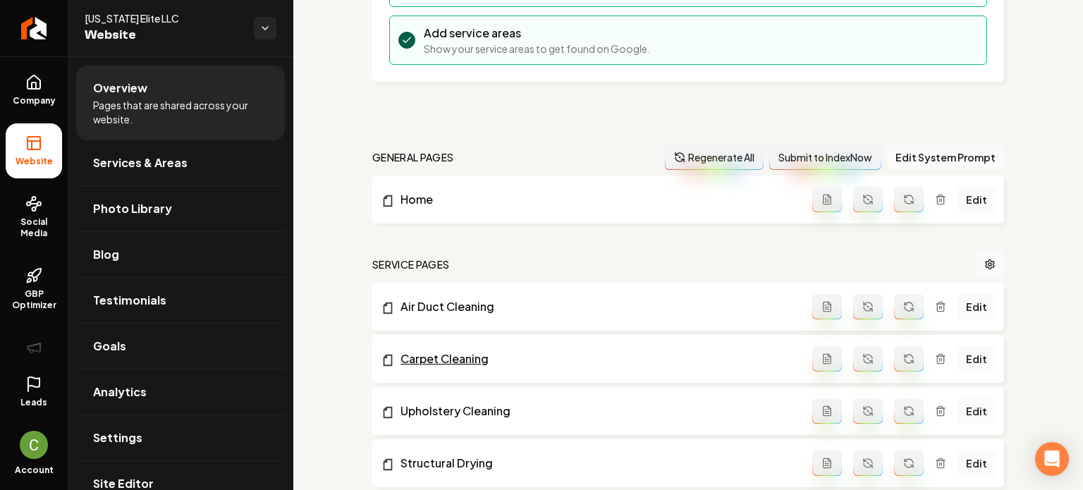
scroll to position [267, 0]
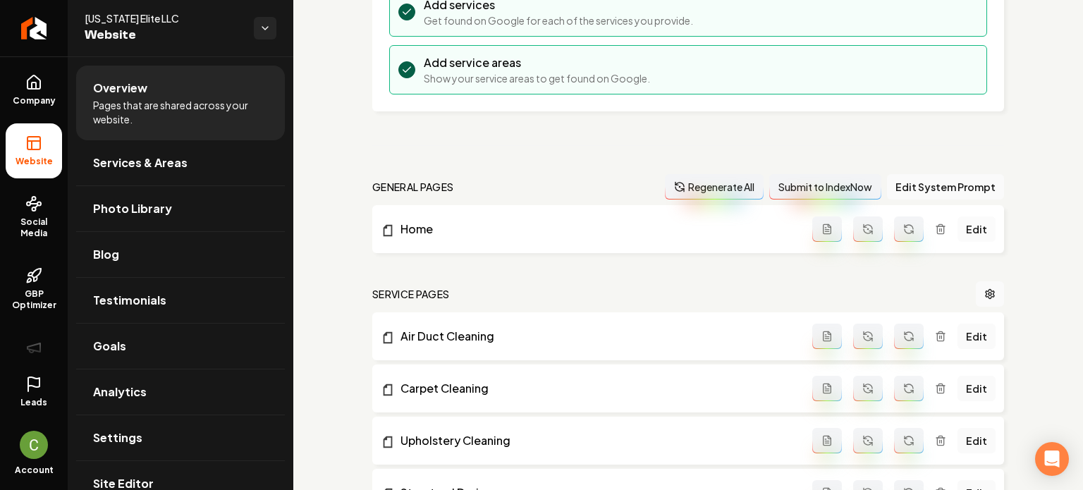
click at [970, 228] on link "Edit" at bounding box center [977, 229] width 38 height 25
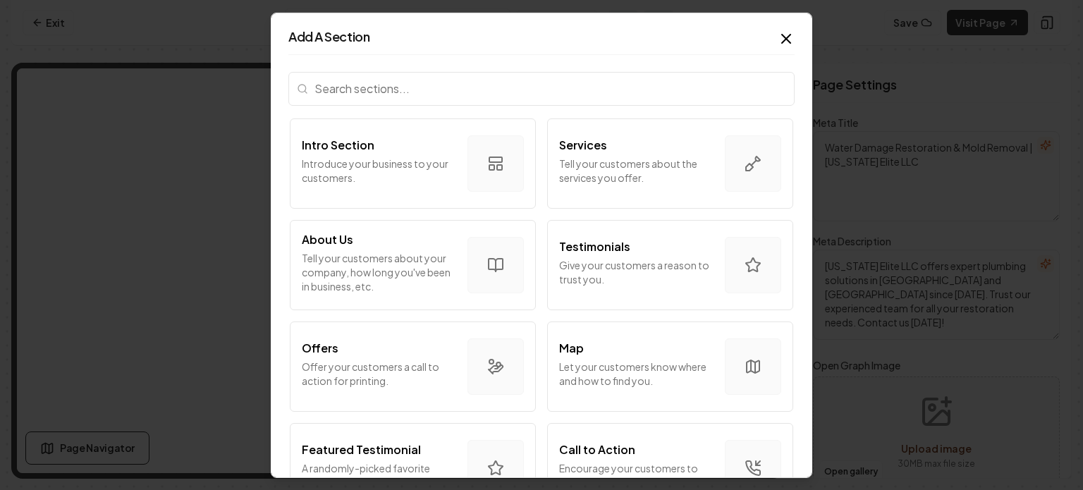
click at [785, 41] on div "Add A Section Intro Section Introduce your business to your customers. Services…" at bounding box center [542, 244] width 542 height 465
click at [781, 40] on icon "button" at bounding box center [786, 38] width 17 height 17
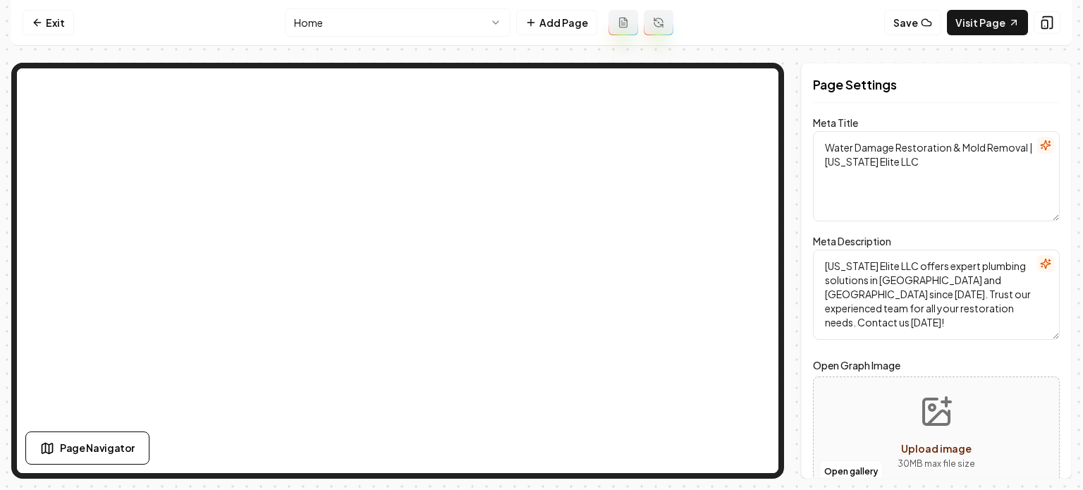
click at [73, 16] on nav "Exit Home Add Page Save Visit Page" at bounding box center [541, 23] width 1061 height 46
click at [69, 19] on link "Exit" at bounding box center [48, 22] width 51 height 25
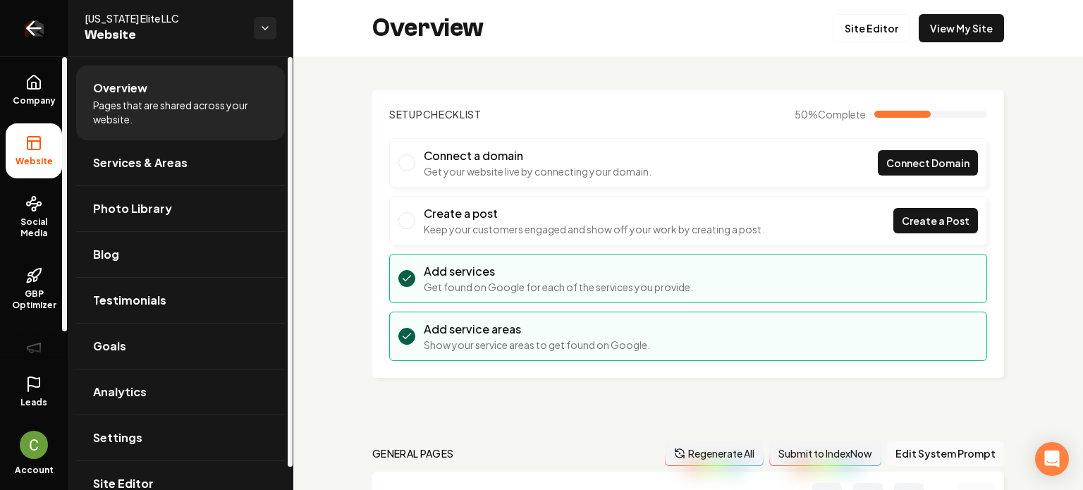
click at [40, 37] on icon "Return to dashboard" at bounding box center [34, 28] width 23 height 23
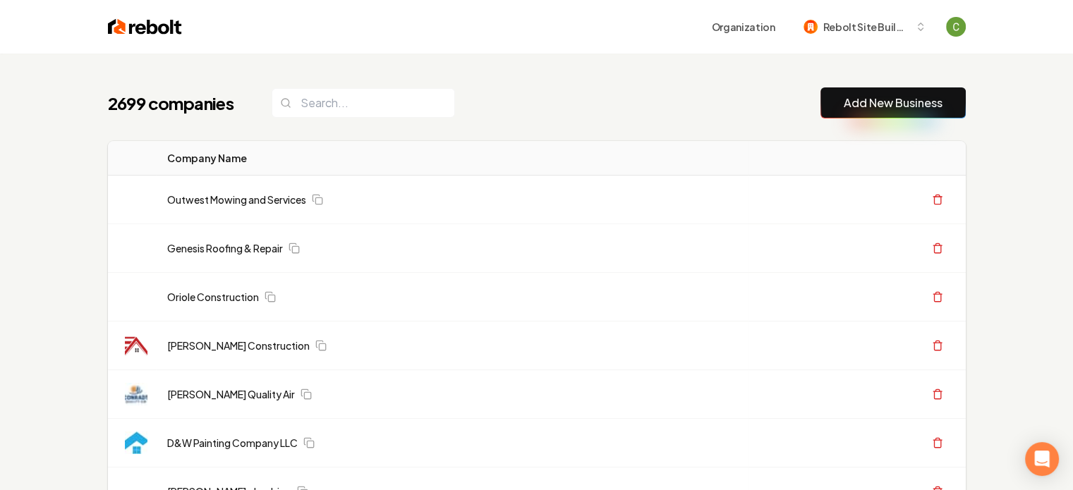
click at [842, 94] on button "Add New Business" at bounding box center [892, 102] width 145 height 31
click at [852, 107] on link "Add New Business" at bounding box center [892, 103] width 99 height 17
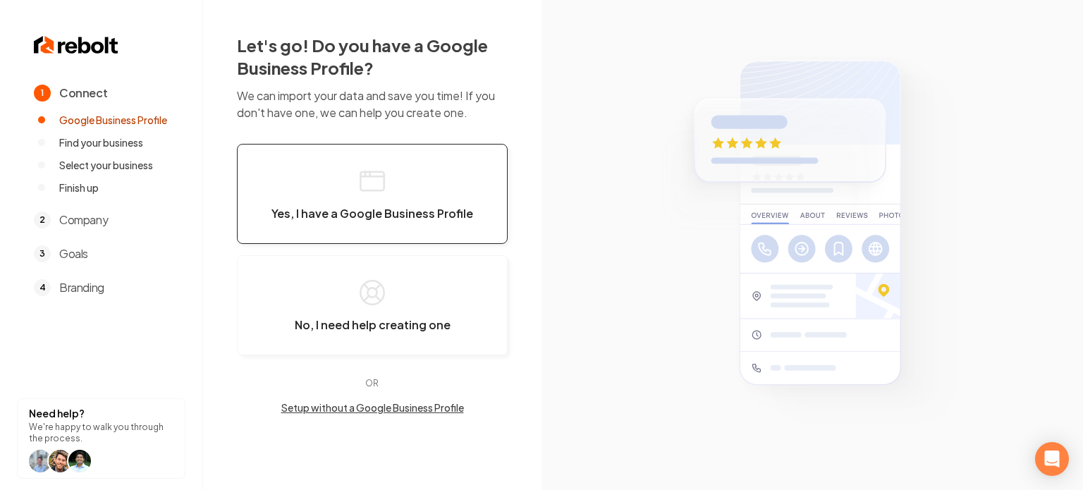
click at [360, 198] on button "Yes, I have a Google Business Profile" at bounding box center [372, 194] width 271 height 100
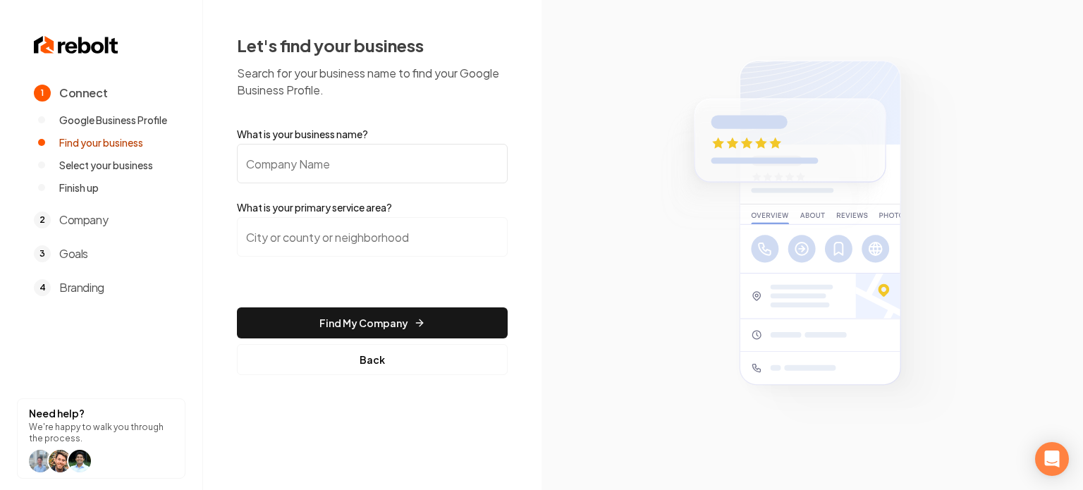
click at [339, 169] on input "What is your business name?" at bounding box center [372, 163] width 271 height 39
paste input "[US_STATE] Elite LLC"
type input "[US_STATE] Elite LLC"
click at [327, 244] on input "search" at bounding box center [372, 236] width 271 height 39
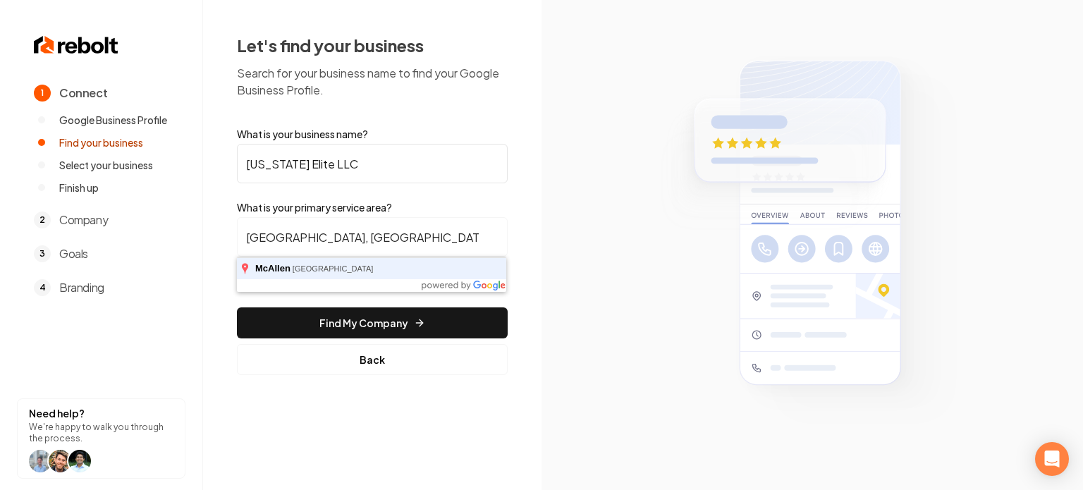
type input "[GEOGRAPHIC_DATA], [GEOGRAPHIC_DATA]"
click at [237, 307] on button "Find My Company" at bounding box center [372, 322] width 271 height 31
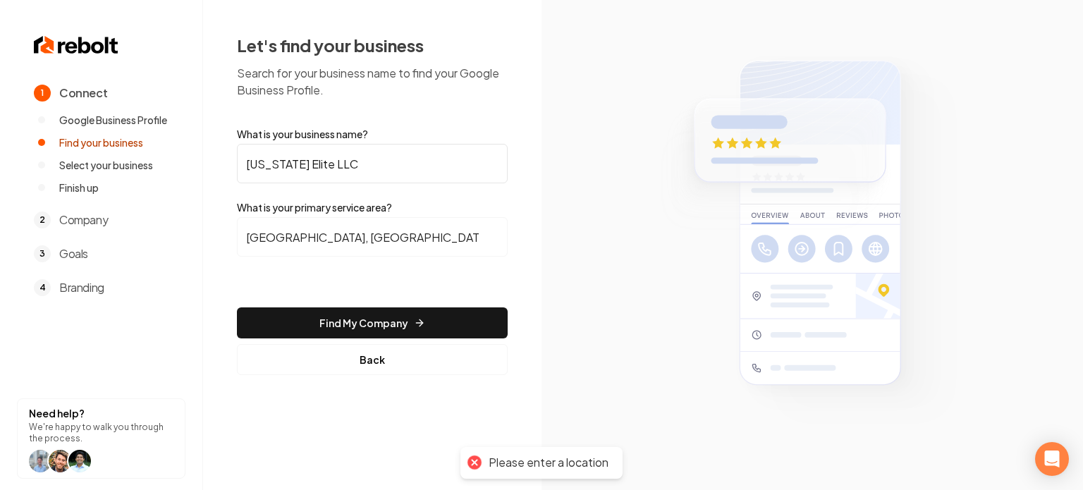
click at [338, 304] on form "What is your business name? [US_STATE] Elite LLC What is your primary service a…" at bounding box center [372, 251] width 271 height 248
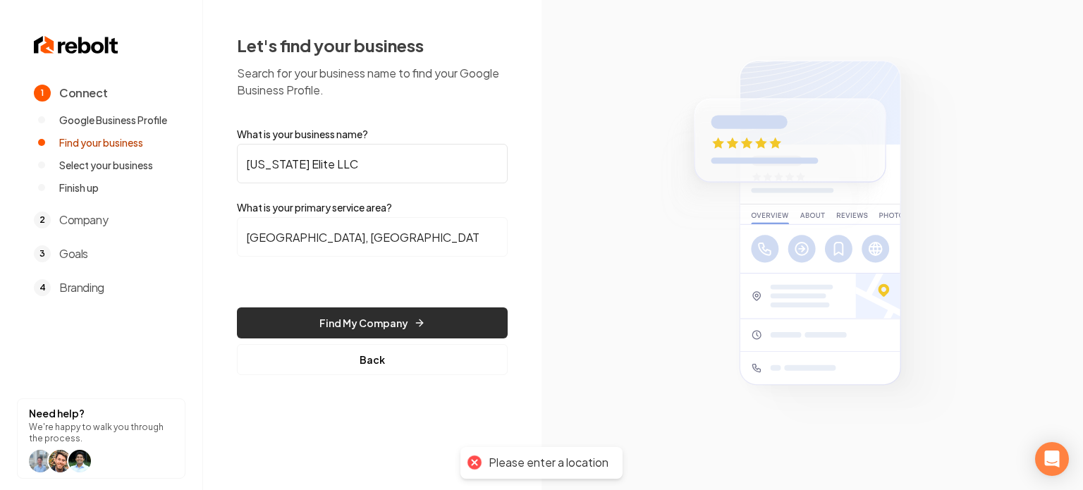
click at [338, 317] on button "Find My Company" at bounding box center [372, 322] width 271 height 31
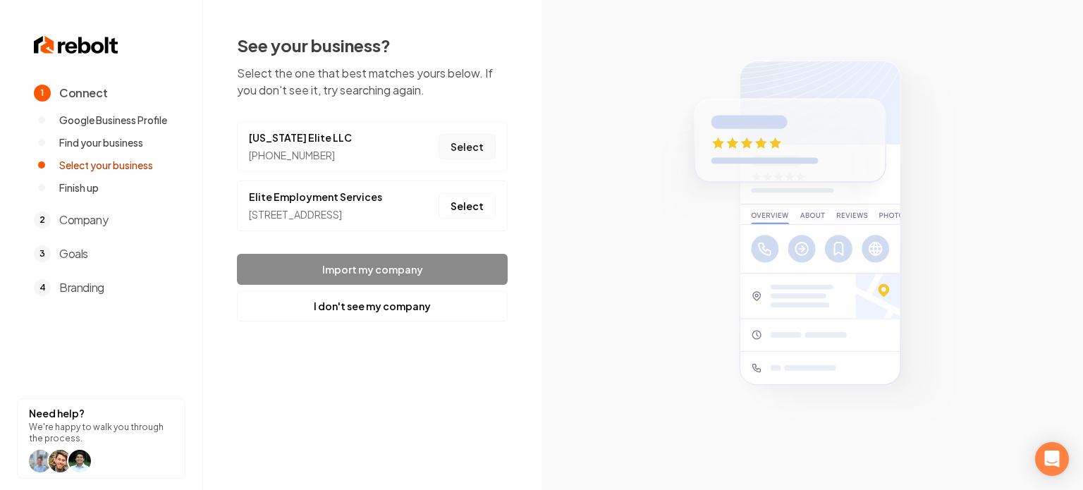
click at [470, 140] on button "Select" at bounding box center [467, 146] width 57 height 25
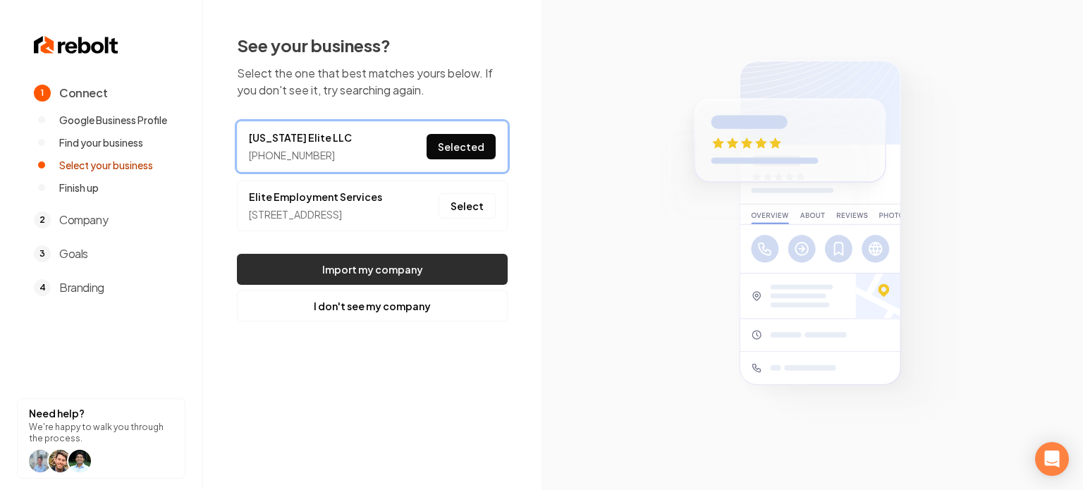
click at [406, 276] on button "Import my company" at bounding box center [372, 269] width 271 height 31
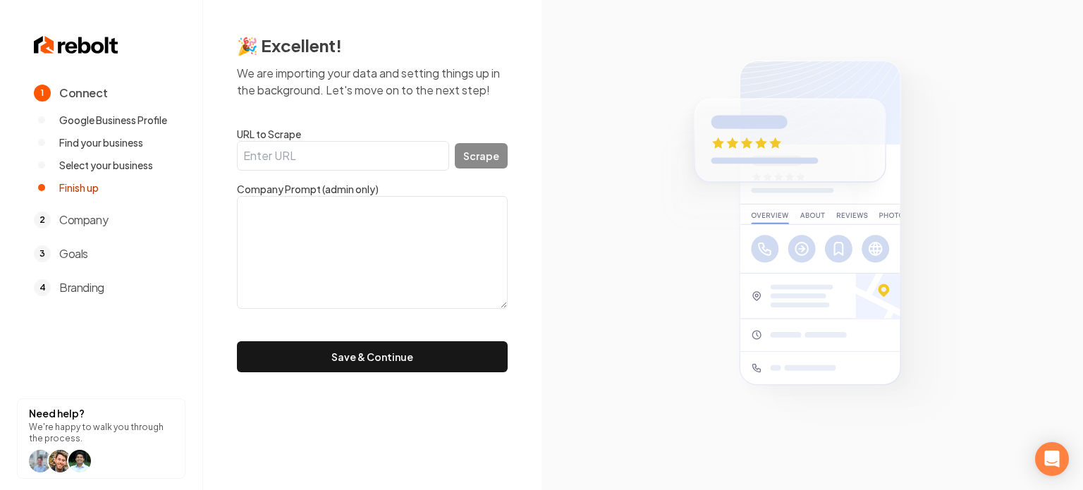
click at [395, 150] on input "URL to Scrape" at bounding box center [343, 156] width 212 height 30
paste input "[URL][DOMAIN_NAME]"
type input "[URL][DOMAIN_NAME]"
click at [494, 146] on button "Scrape" at bounding box center [481, 155] width 53 height 25
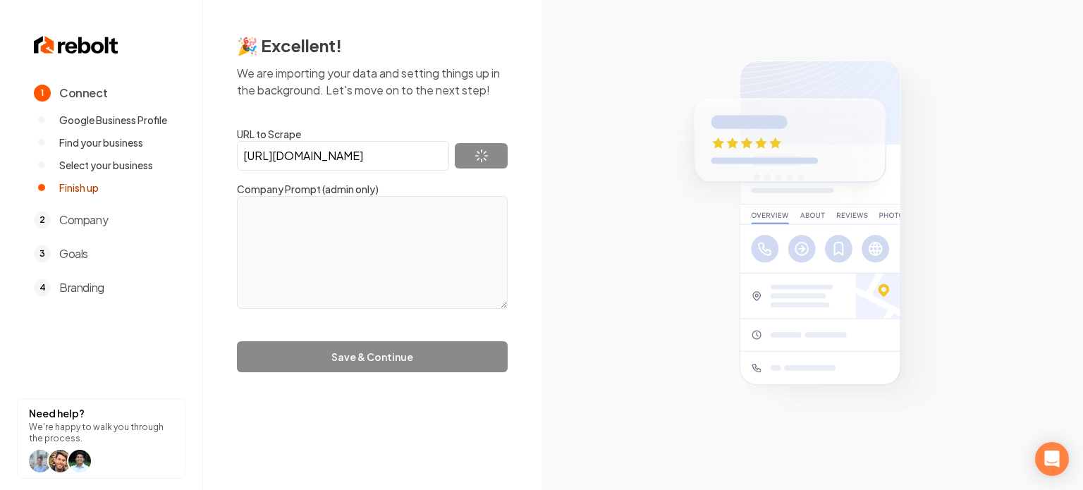
type textarea "[US_STATE] Elite Restoration is a cleaning and restoration company serving [GEO…"
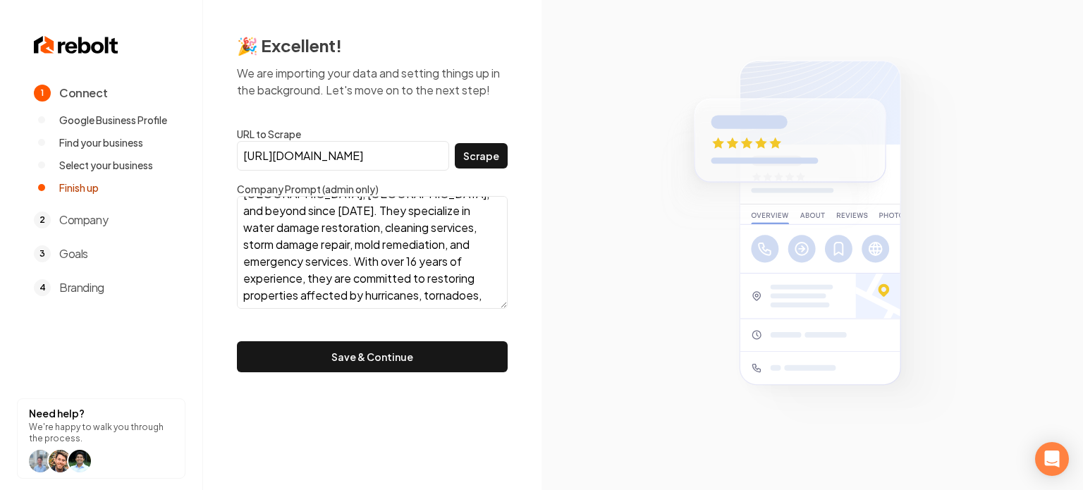
scroll to position [102, 0]
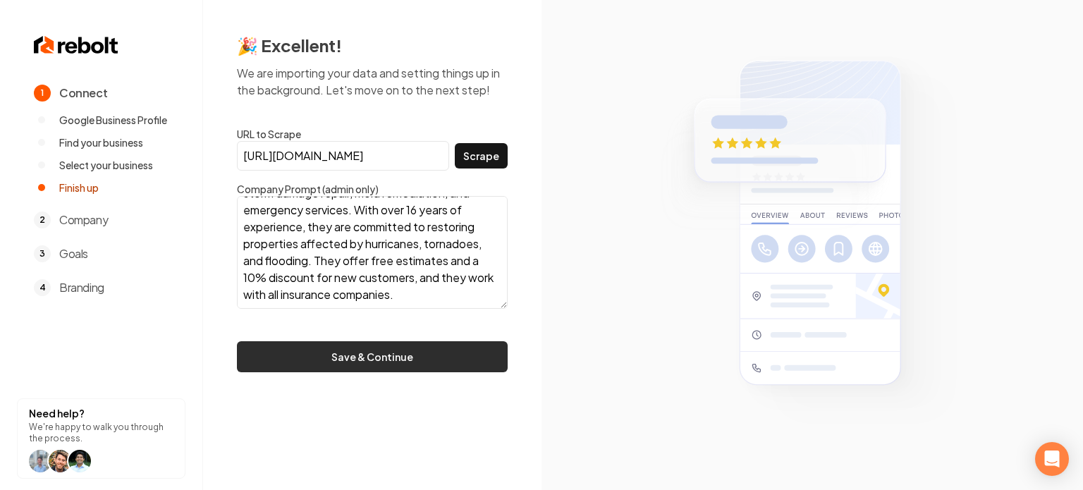
click at [385, 349] on button "Save & Continue" at bounding box center [372, 356] width 271 height 31
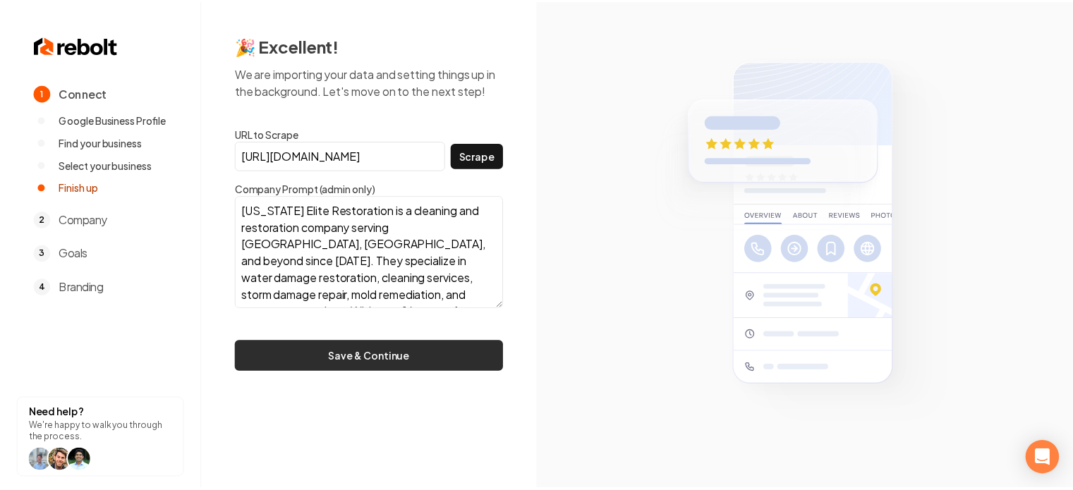
scroll to position [0, 0]
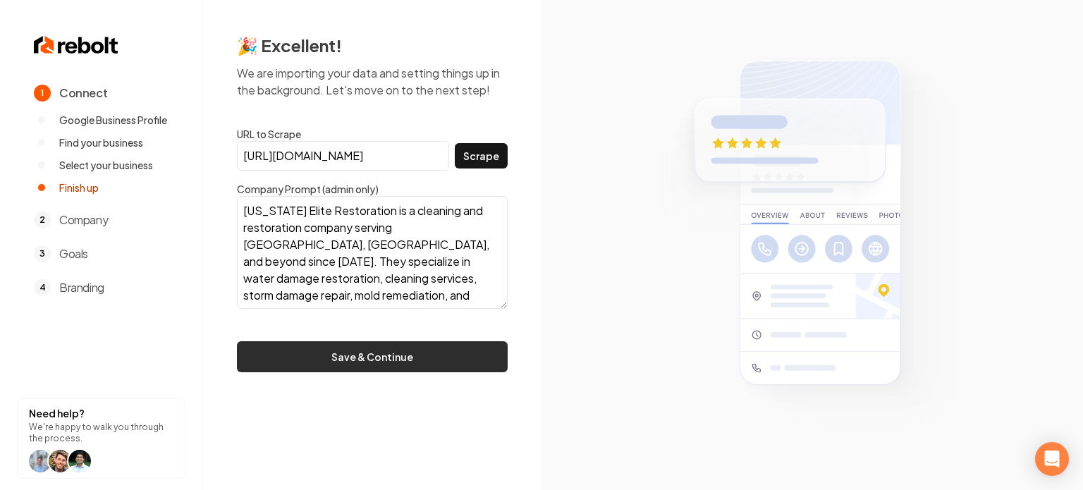
click at [412, 352] on button "Save & Continue" at bounding box center [372, 356] width 271 height 31
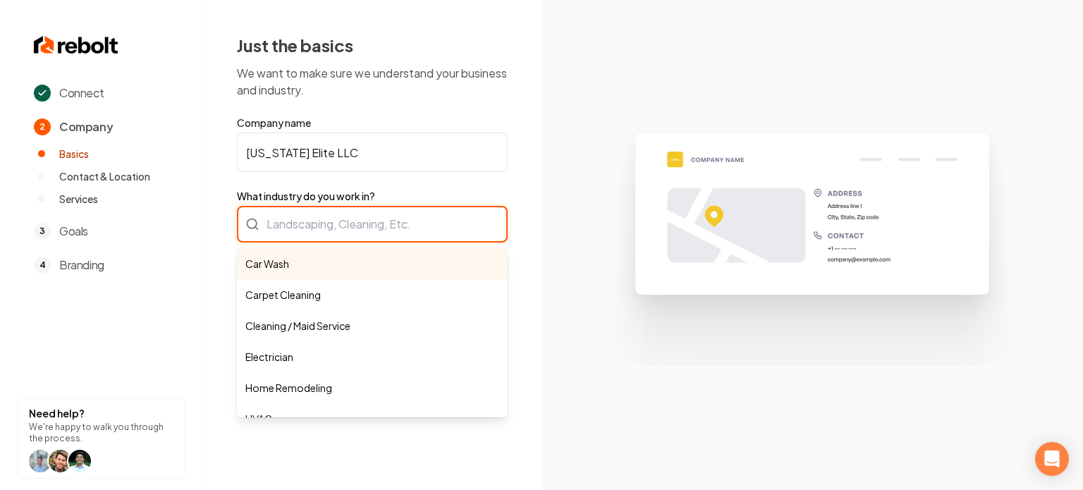
click at [401, 238] on div "Car Wash Carpet Cleaning Cleaning / Maid Service Electrician Home Remodeling HV…" at bounding box center [372, 224] width 271 height 37
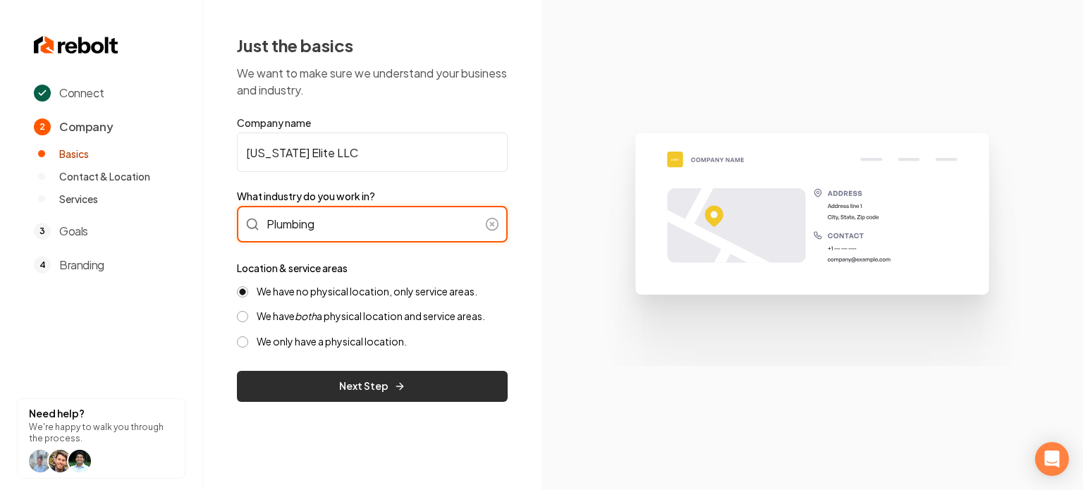
type input "Plumbing"
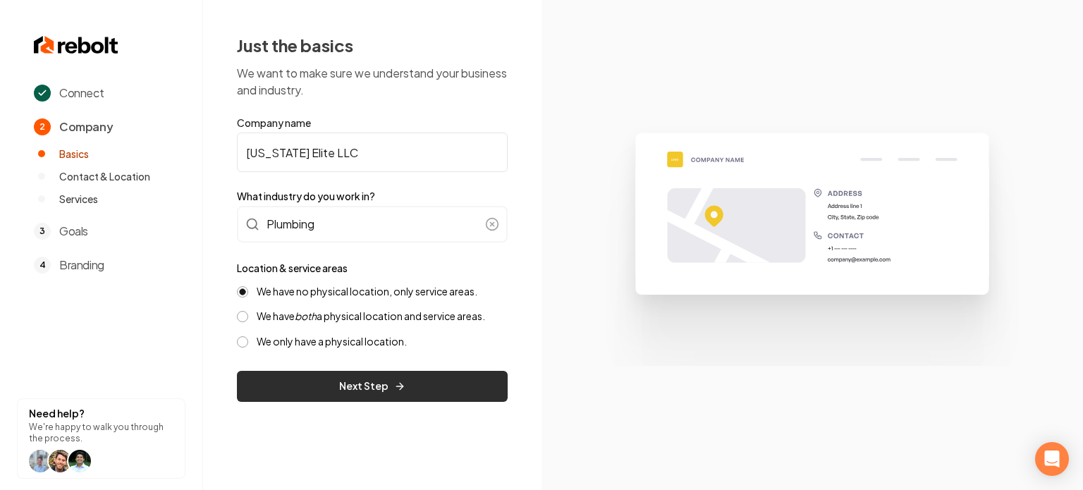
click at [313, 391] on button "Next Step" at bounding box center [372, 386] width 271 height 31
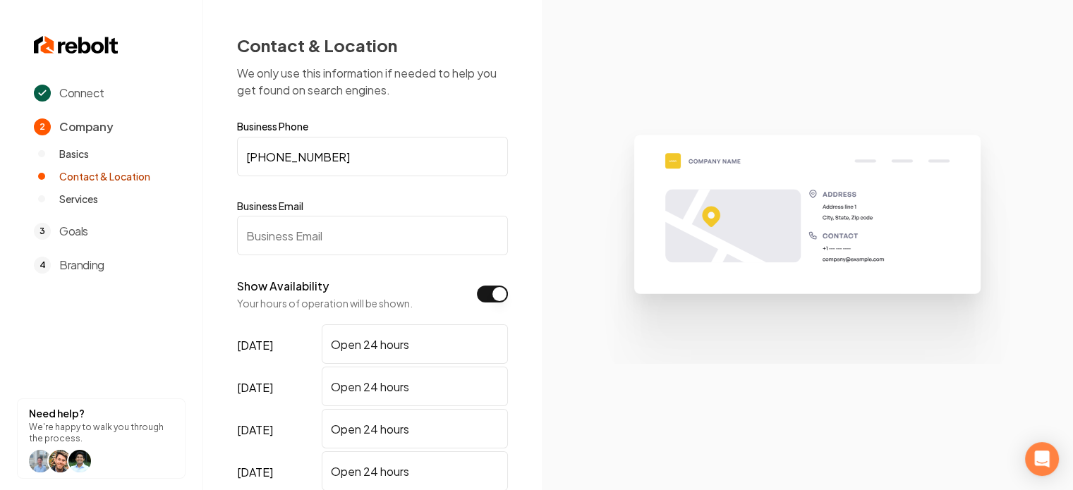
click at [372, 240] on input "Business Email" at bounding box center [372, 235] width 271 height 39
paste input "[EMAIL_ADDRESS][DOMAIN_NAME]"
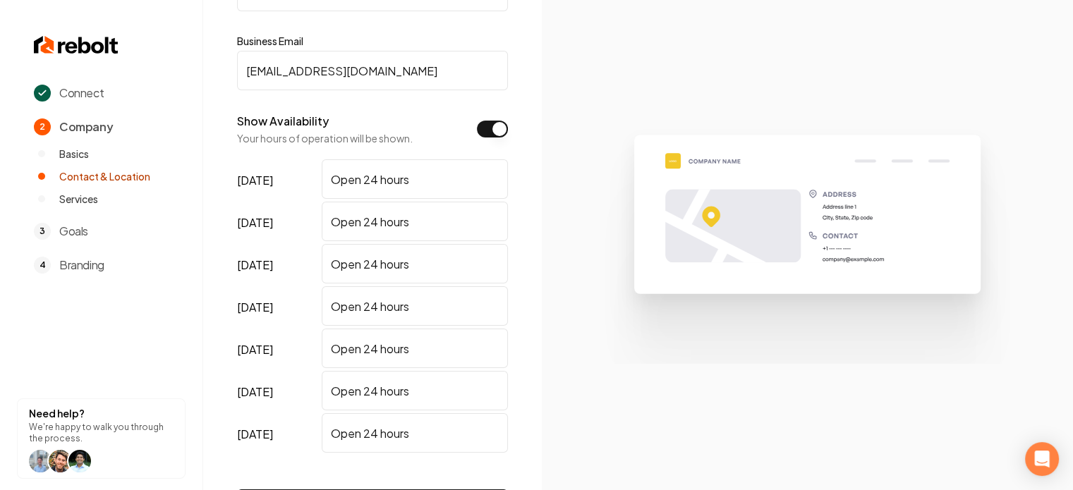
scroll to position [276, 0]
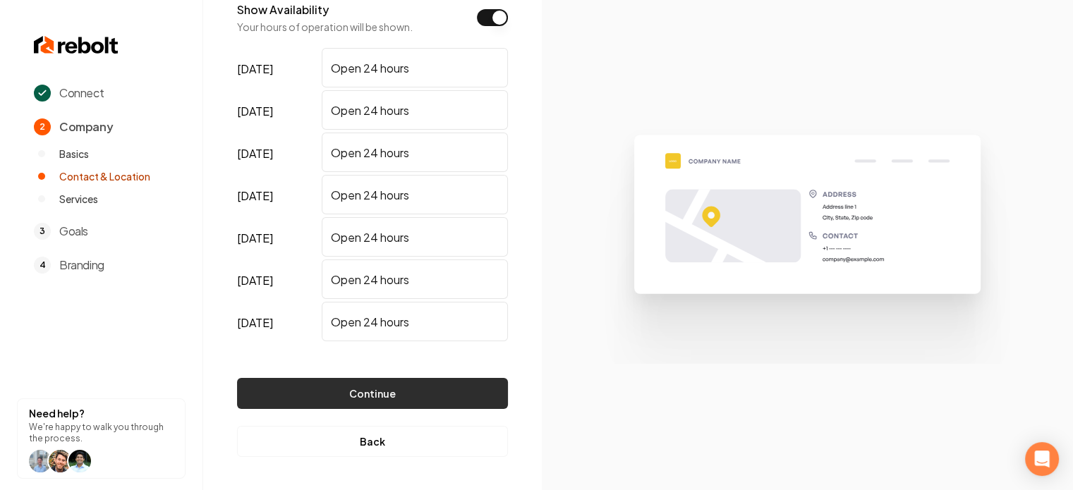
type input "[EMAIL_ADDRESS][DOMAIN_NAME]"
click at [340, 394] on button "Continue" at bounding box center [372, 393] width 271 height 31
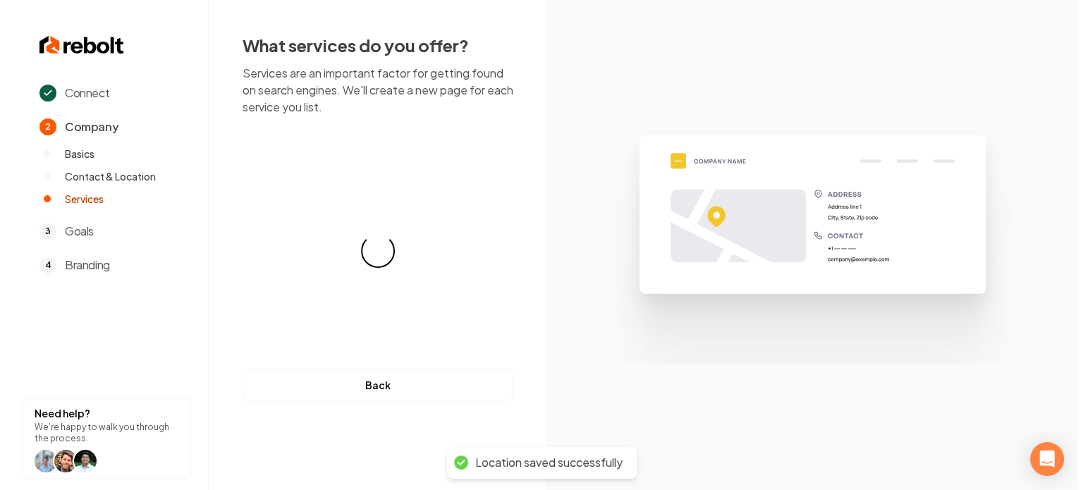
scroll to position [0, 0]
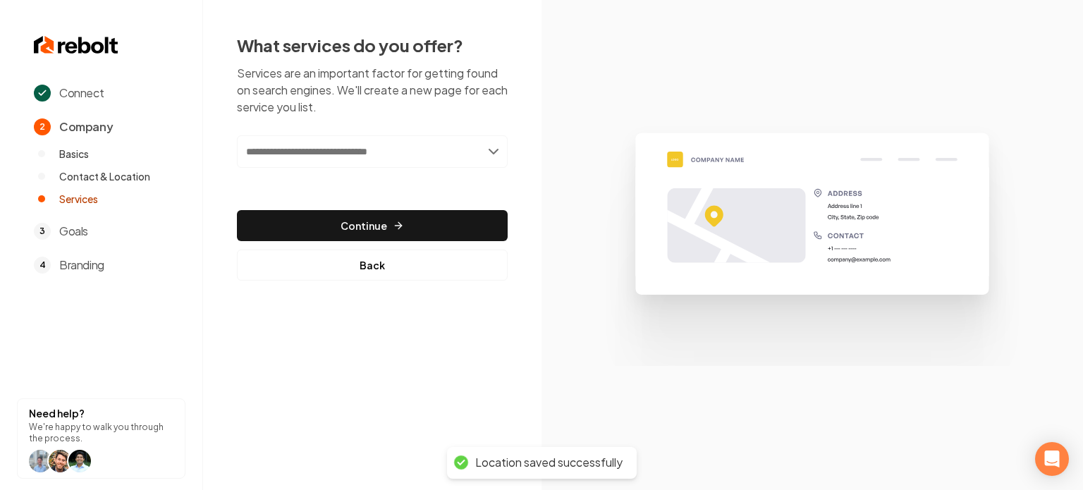
click at [367, 156] on input "text" at bounding box center [372, 151] width 271 height 32
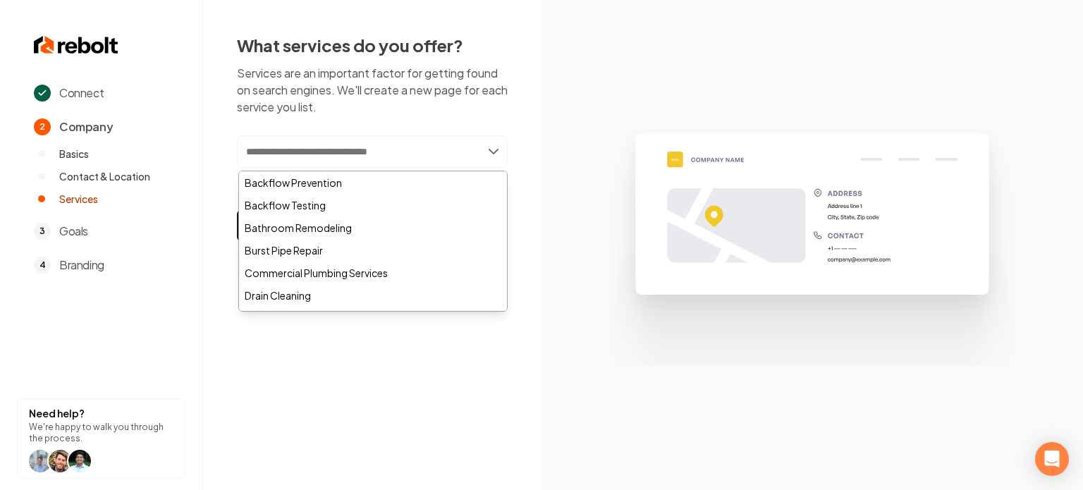
paste input "**********"
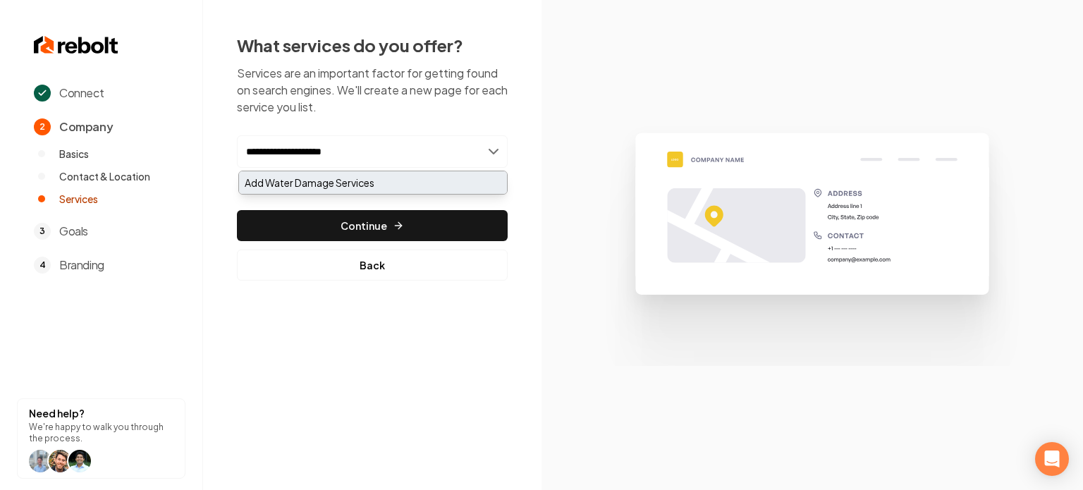
type input "**********"
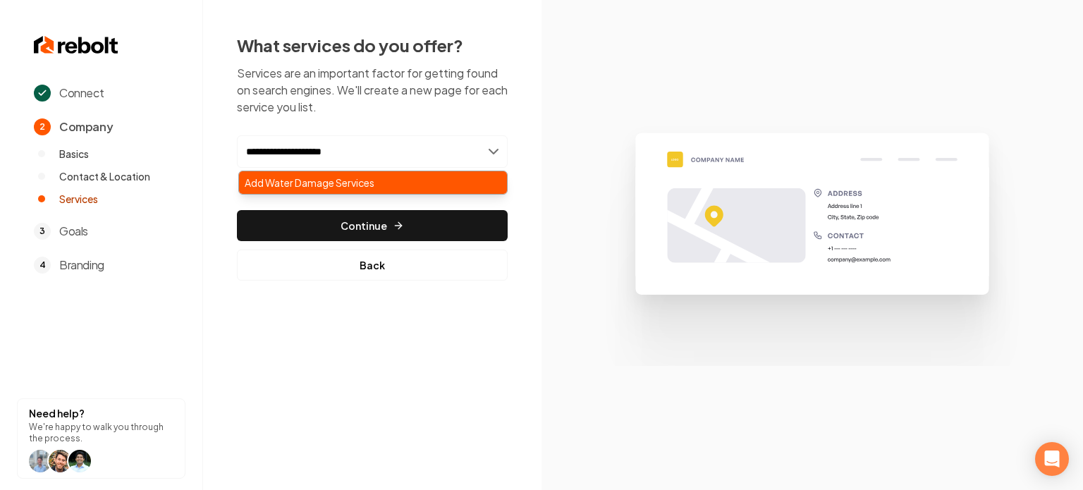
click at [379, 176] on div "Add Water Damage Services" at bounding box center [373, 182] width 268 height 23
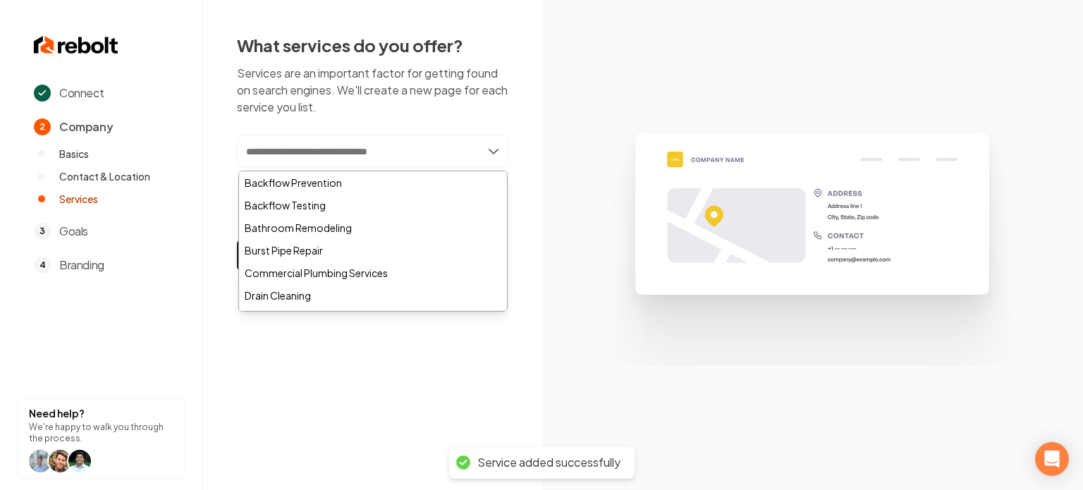
paste input "**********"
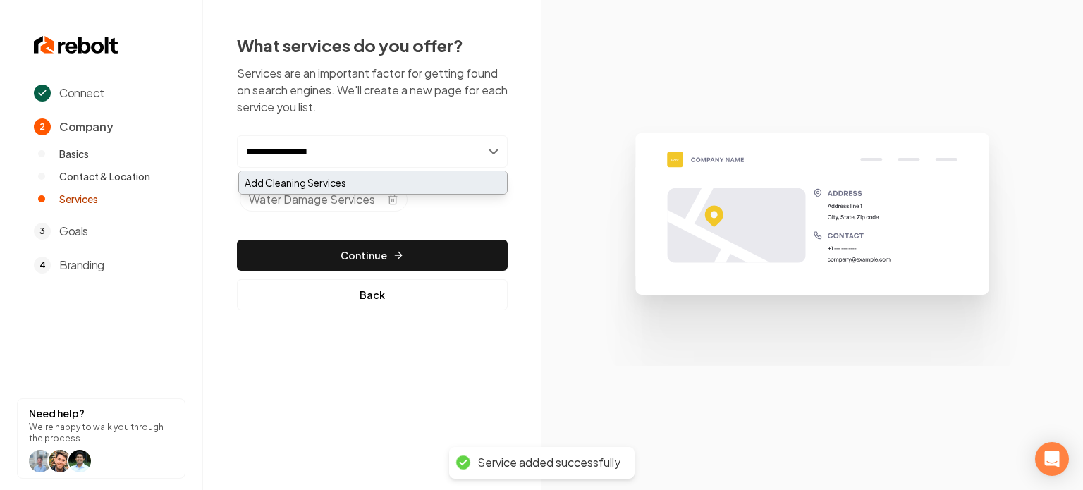
type input "**********"
click at [416, 181] on div "Add Cleaning Services" at bounding box center [373, 182] width 268 height 23
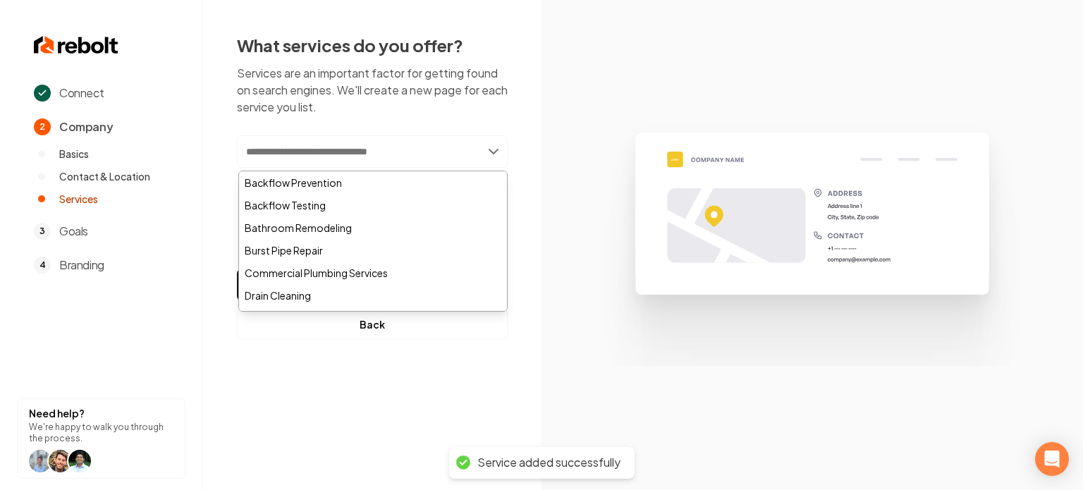
paste input "**********"
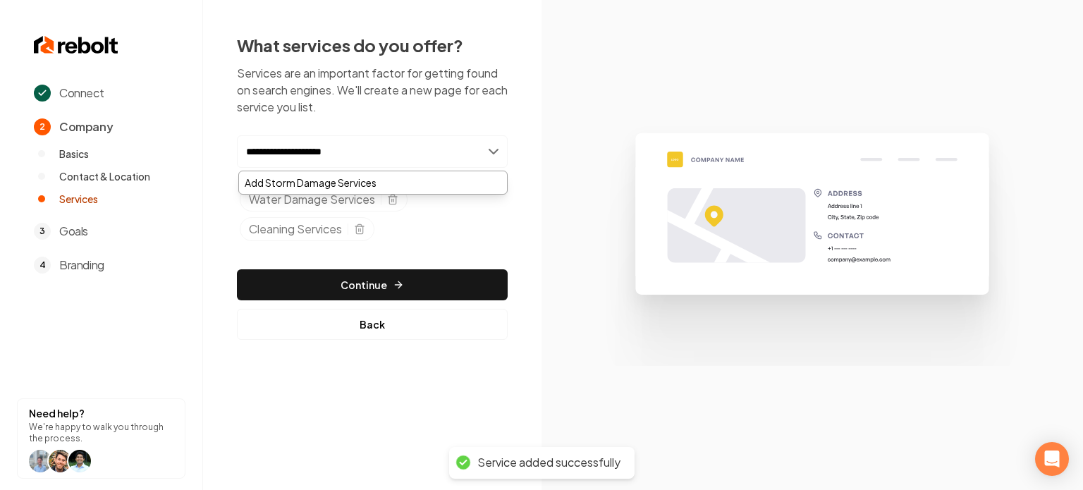
type input "**********"
click at [412, 169] on div "**********" at bounding box center [372, 190] width 271 height 111
click at [408, 158] on input "**********" at bounding box center [372, 151] width 271 height 32
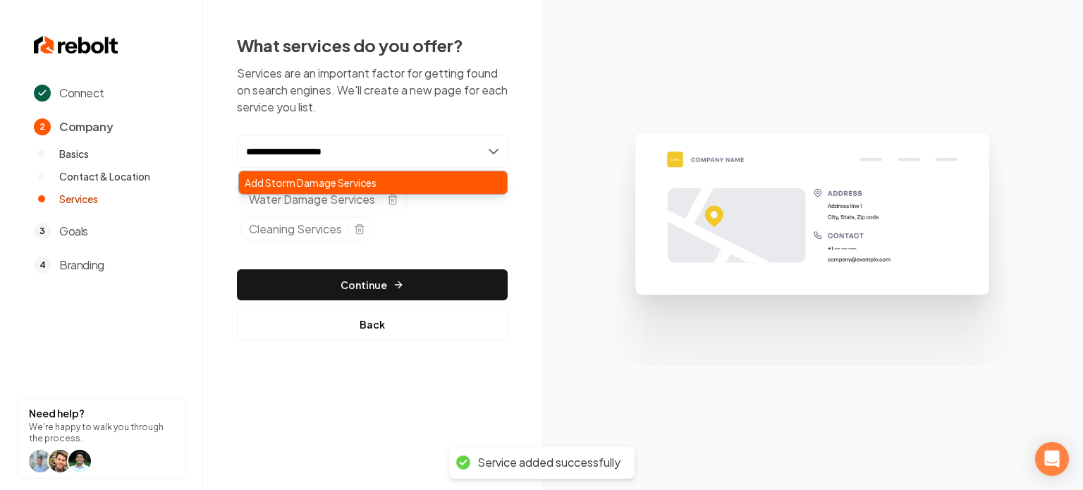
click at [406, 185] on div "Add Storm Damage Services" at bounding box center [373, 182] width 268 height 23
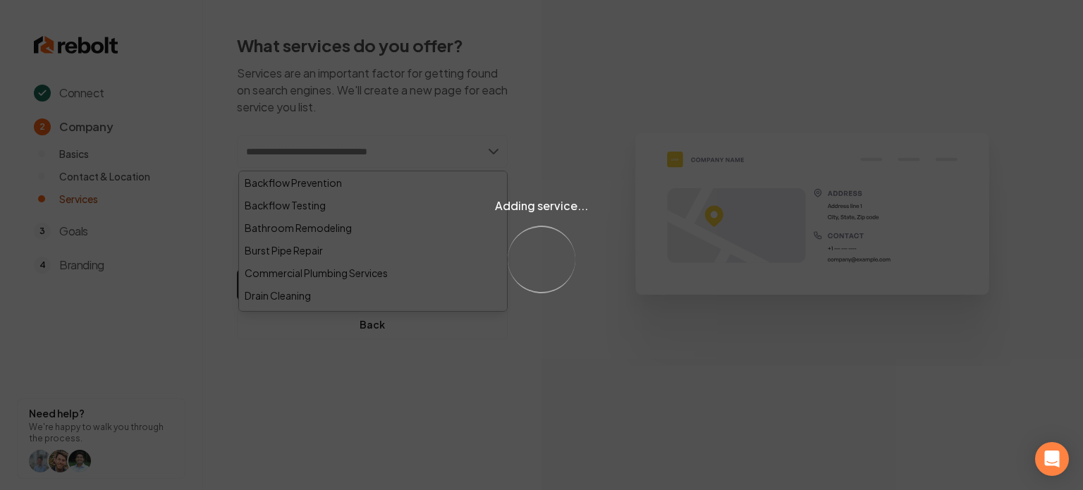
paste input "**********"
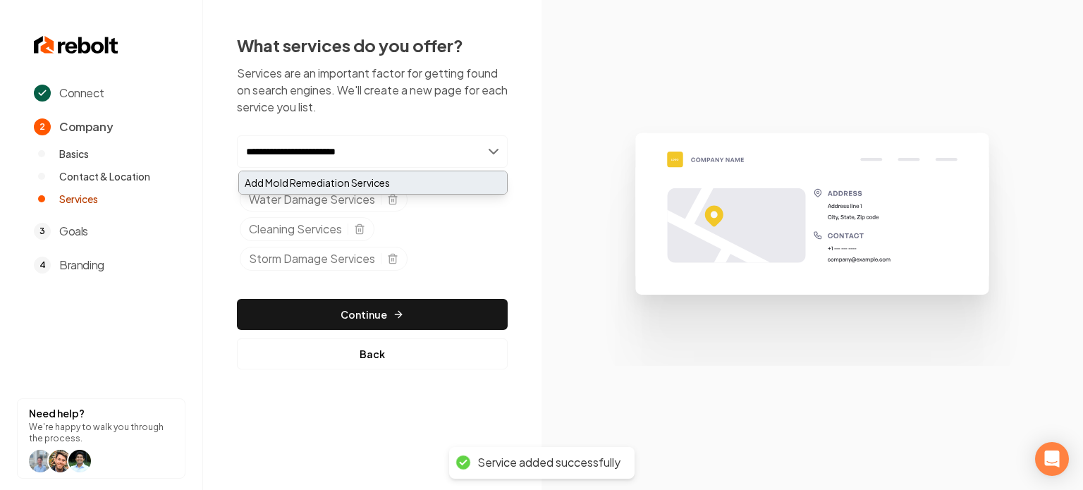
type input "**********"
click at [316, 185] on div "Add Mold Remediation Services" at bounding box center [373, 182] width 268 height 23
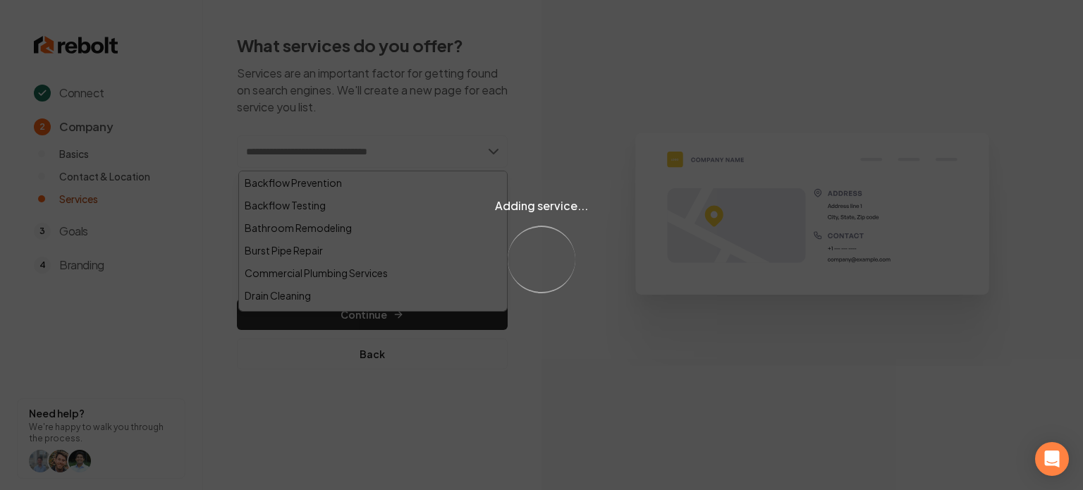
paste input "**********"
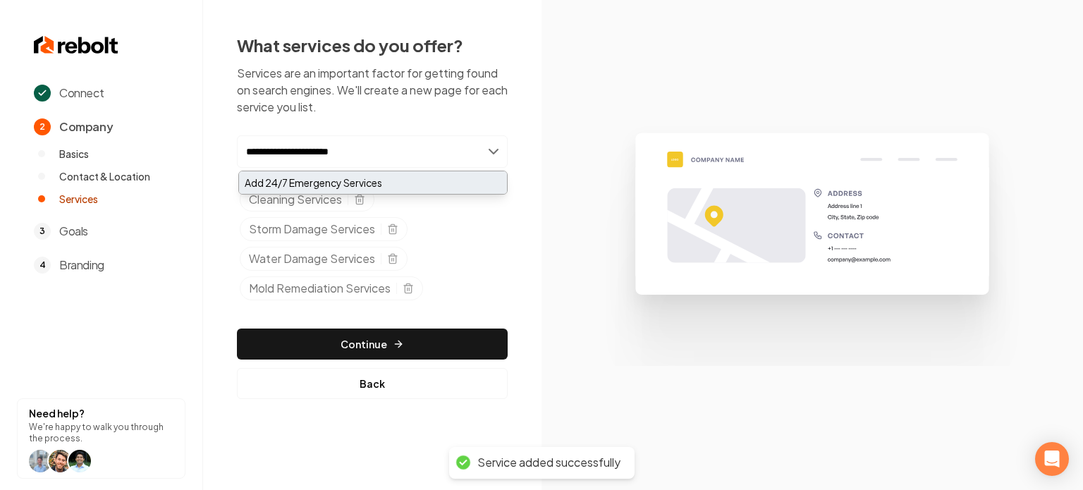
type input "**********"
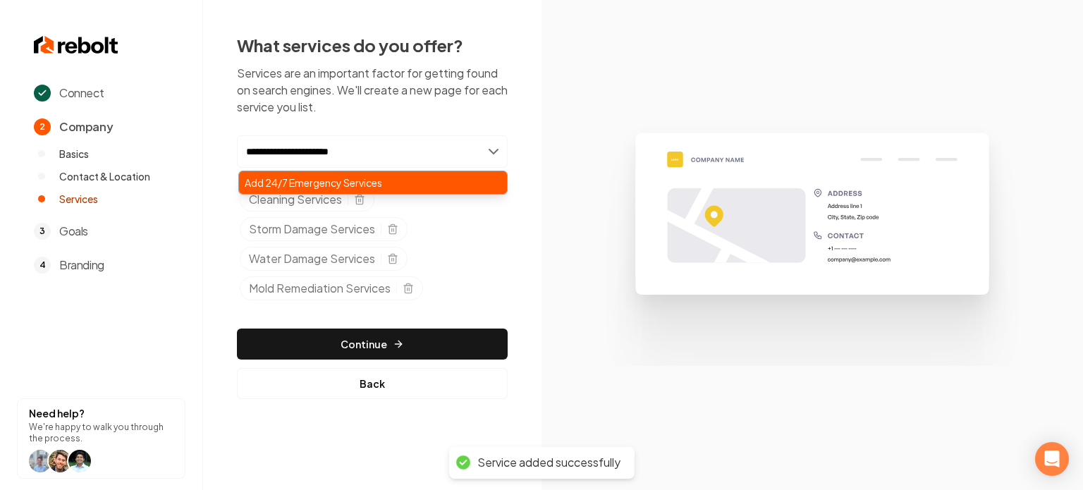
click at [370, 171] on div "Add 24/7 Emergency Services" at bounding box center [373, 182] width 268 height 23
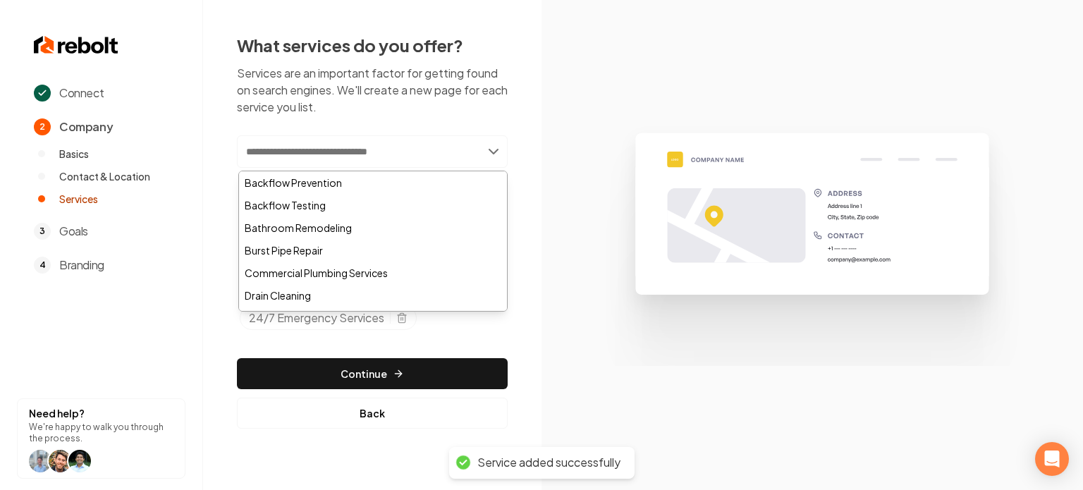
paste input "**********"
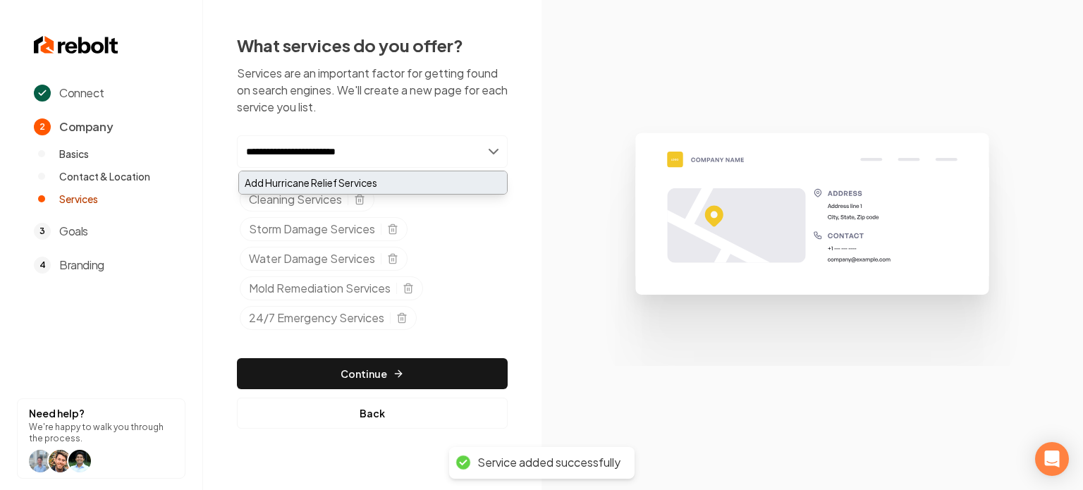
type input "**********"
click at [334, 188] on div "Add Hurricane Relief Services" at bounding box center [373, 182] width 268 height 23
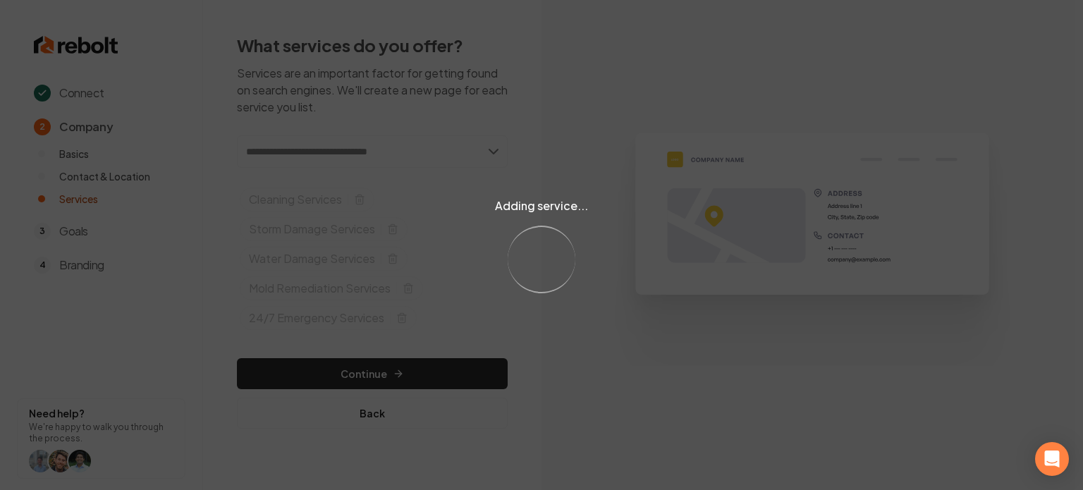
click at [631, 160] on div "Adding service... Loading..." at bounding box center [541, 245] width 1083 height 490
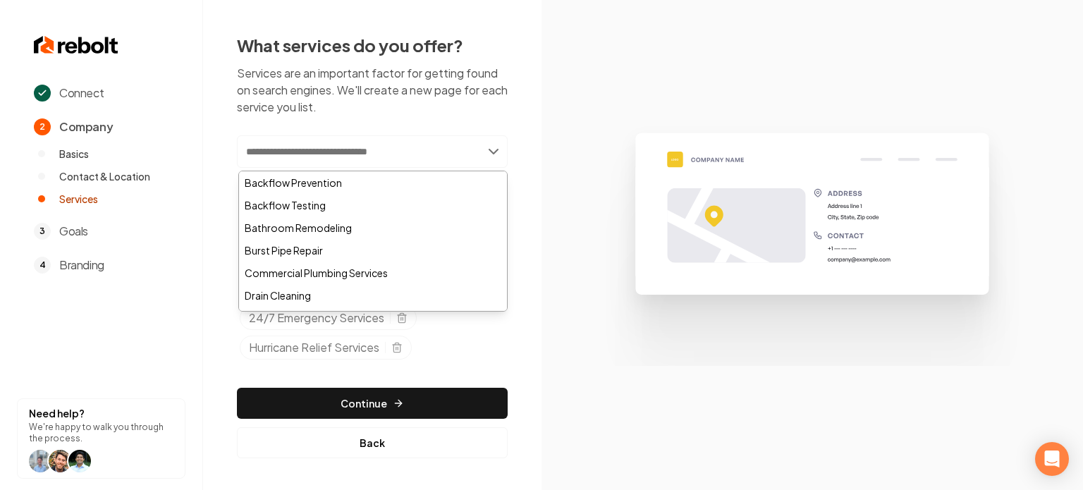
click at [374, 160] on input "text" at bounding box center [372, 151] width 271 height 32
paste input "**********"
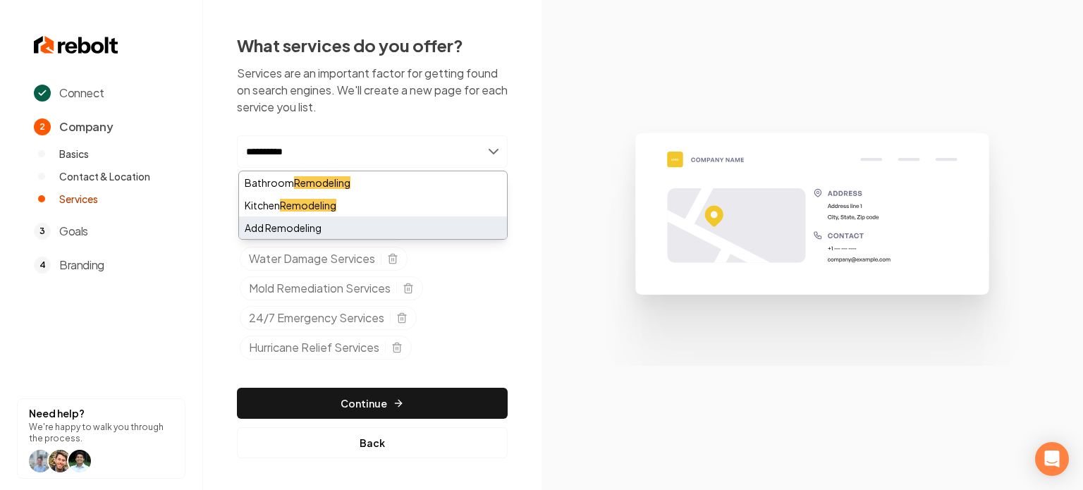
type input "**********"
click at [355, 224] on div "Add Remodeling" at bounding box center [373, 228] width 268 height 23
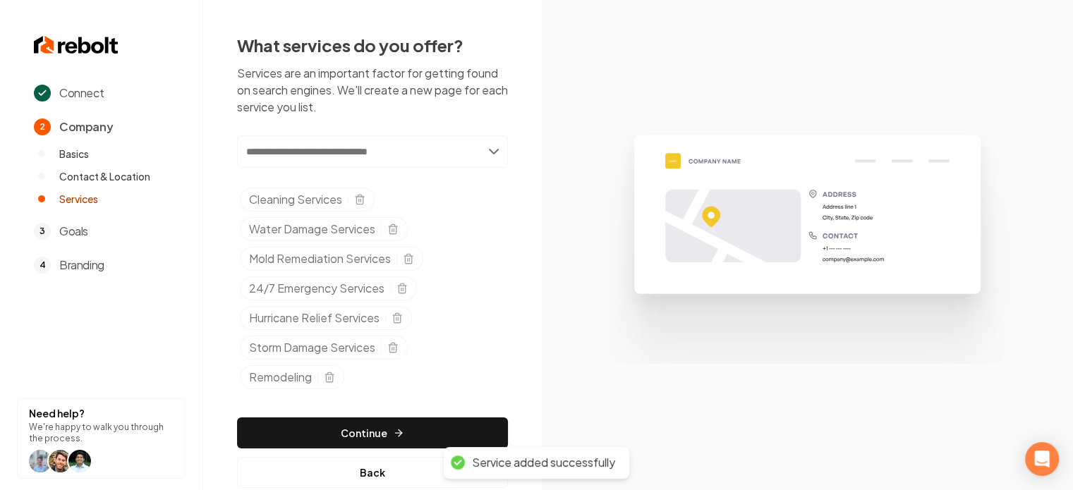
click at [373, 412] on div "Add new or select from suggestions Select a service Cleaning Services Water Dam…" at bounding box center [372, 311] width 271 height 353
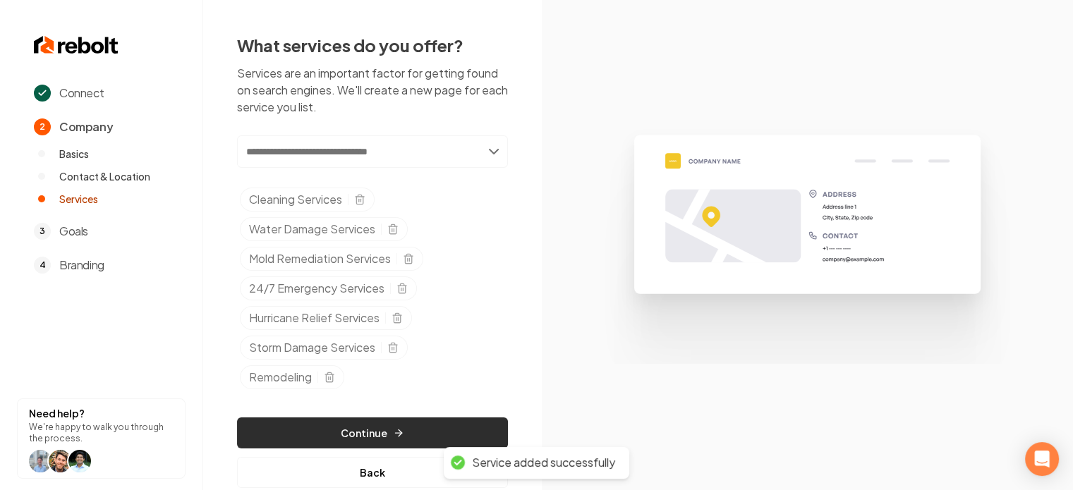
click at [369, 422] on button "Continue" at bounding box center [372, 433] width 271 height 31
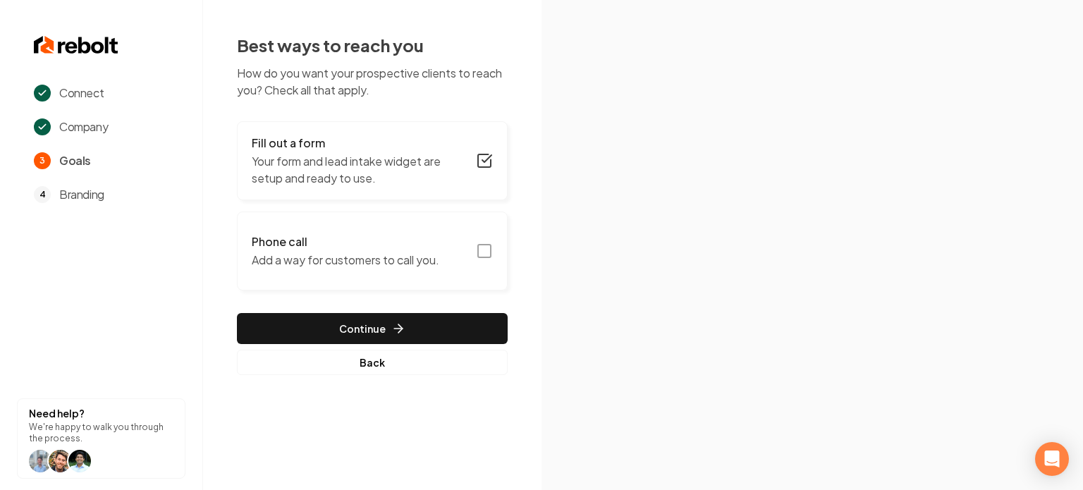
click at [483, 245] on icon "button" at bounding box center [484, 251] width 17 height 17
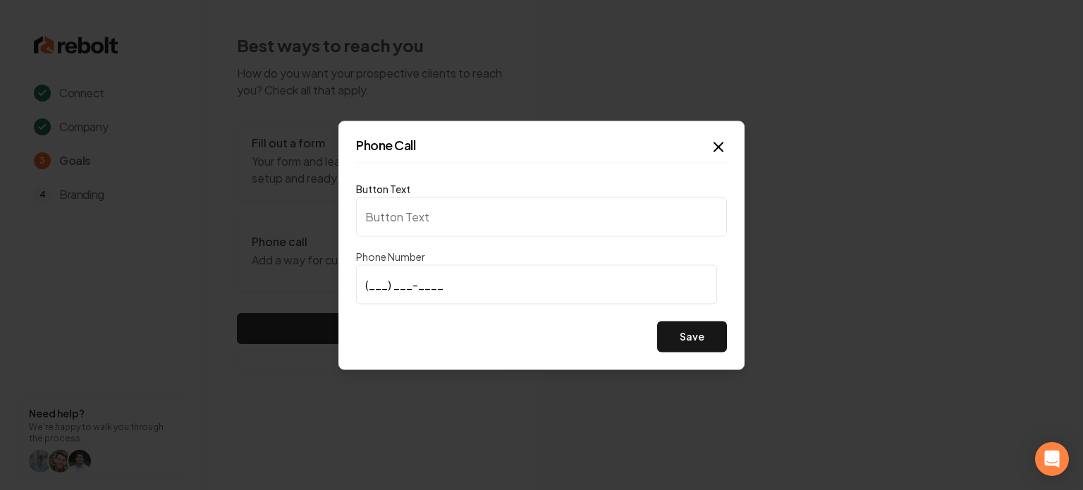
type input "Call us"
type input "(956) 564-1932"
click at [712, 349] on button "Save" at bounding box center [692, 336] width 70 height 31
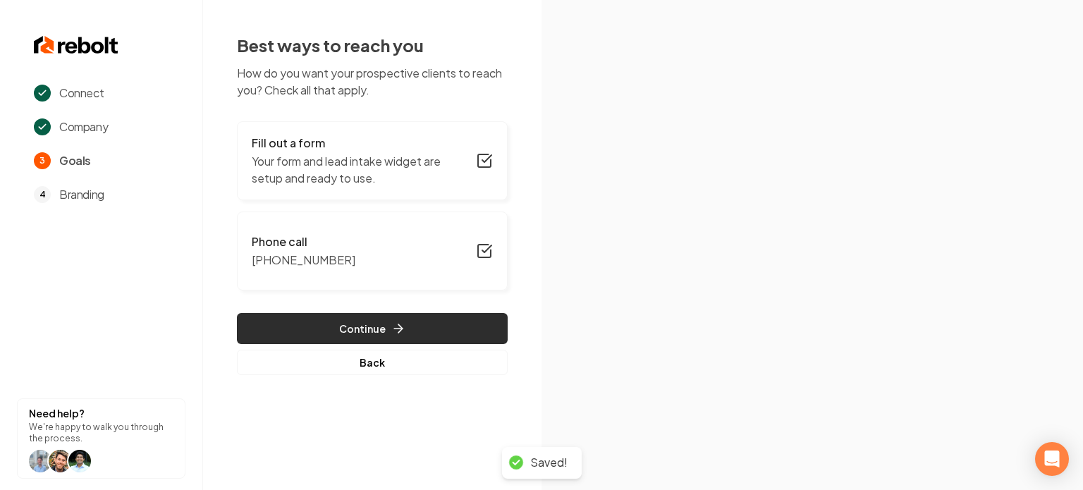
click at [346, 331] on button "Continue" at bounding box center [372, 328] width 271 height 31
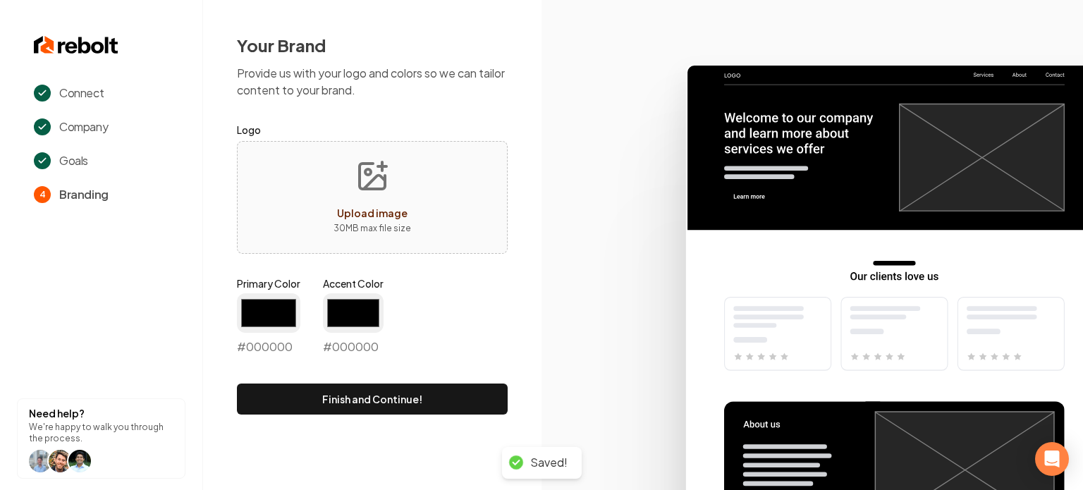
type input "#194d33"
type input "#70be00"
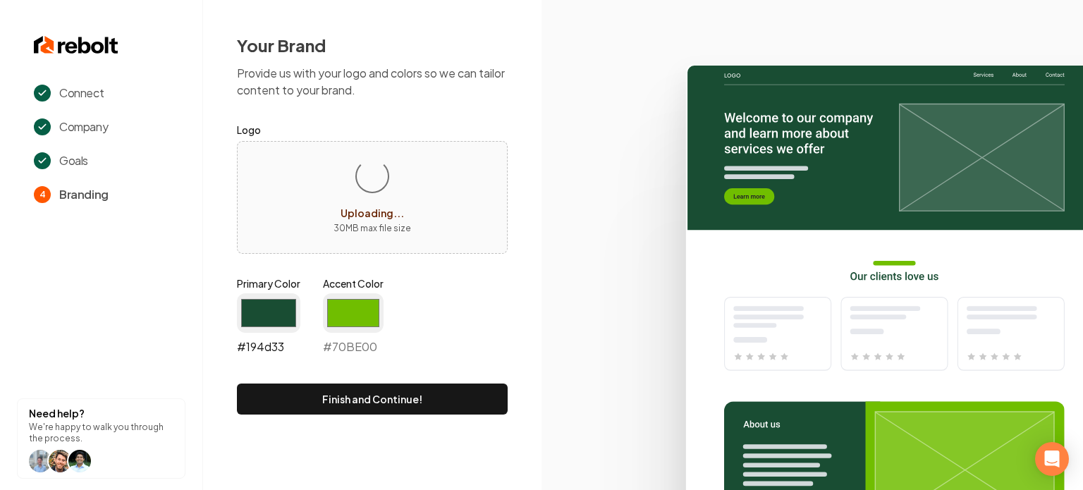
click at [279, 319] on input "#194d33" at bounding box center [268, 312] width 63 height 39
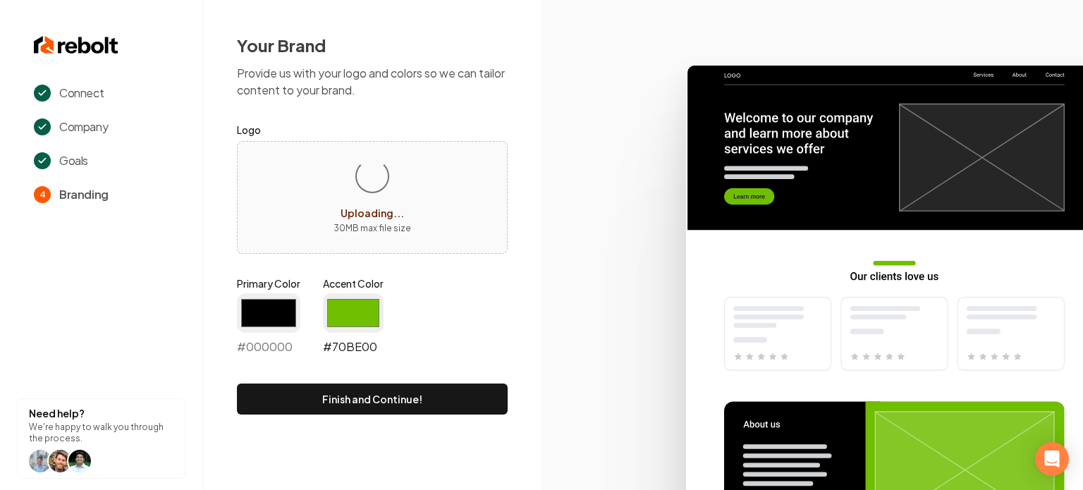
type input "#000000"
click at [357, 325] on input "#70be00" at bounding box center [353, 312] width 61 height 39
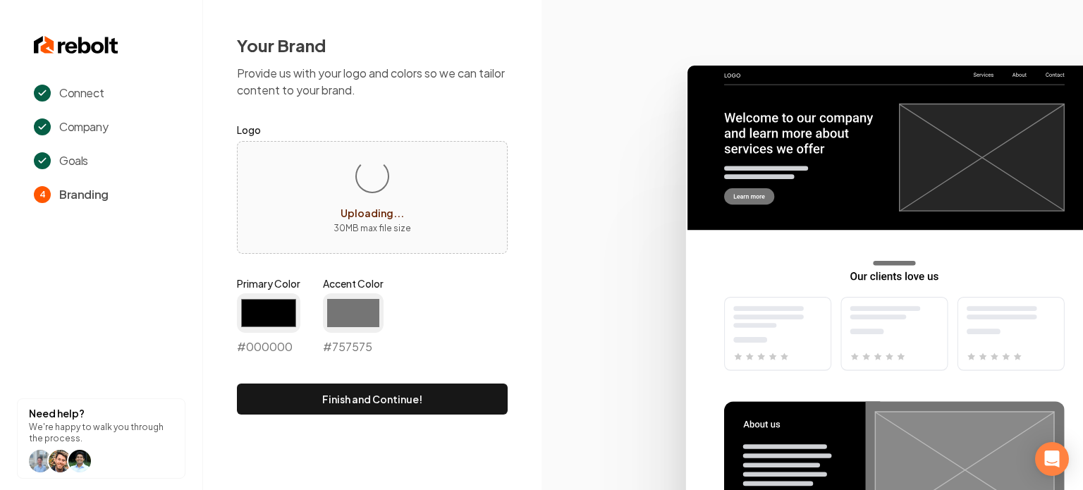
type input "#757575"
click at [317, 169] on div "Loading... Uploading... 30 MB max file size" at bounding box center [372, 197] width 271 height 113
click at [463, 316] on div "Primary Color #000000 #000000 Accent Color #757575 #757575" at bounding box center [372, 318] width 271 height 85
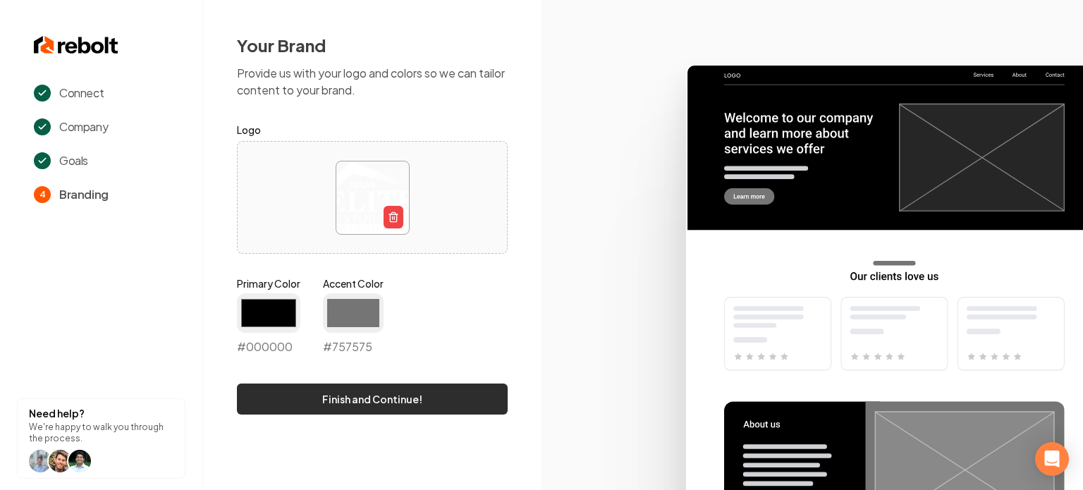
click at [437, 386] on button "Finish and Continue!" at bounding box center [372, 399] width 271 height 31
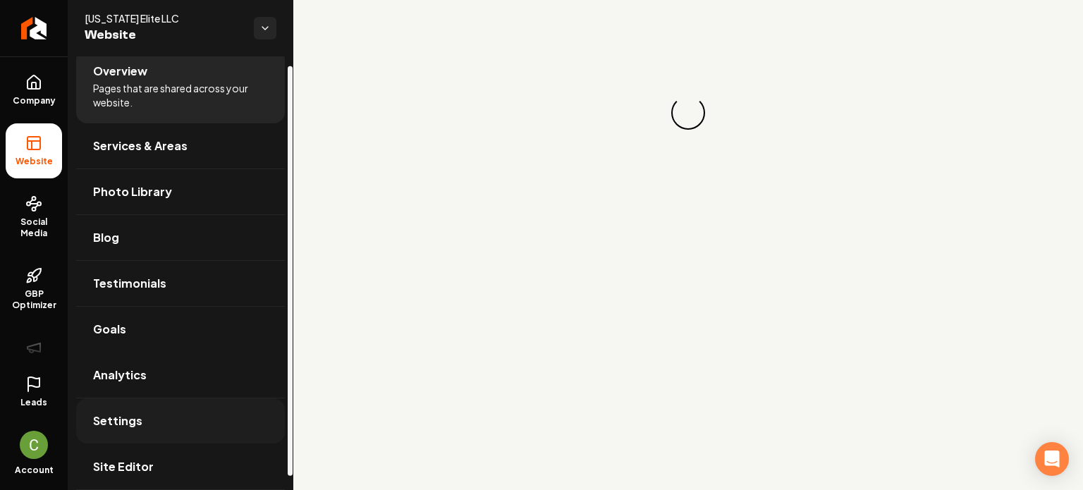
scroll to position [24, 0]
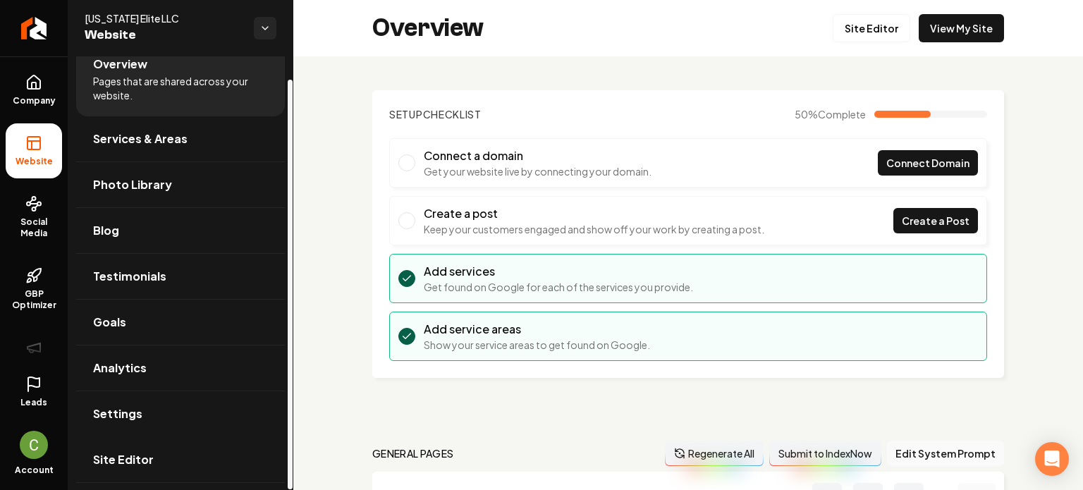
click at [135, 473] on link "Site Editor" at bounding box center [180, 459] width 209 height 45
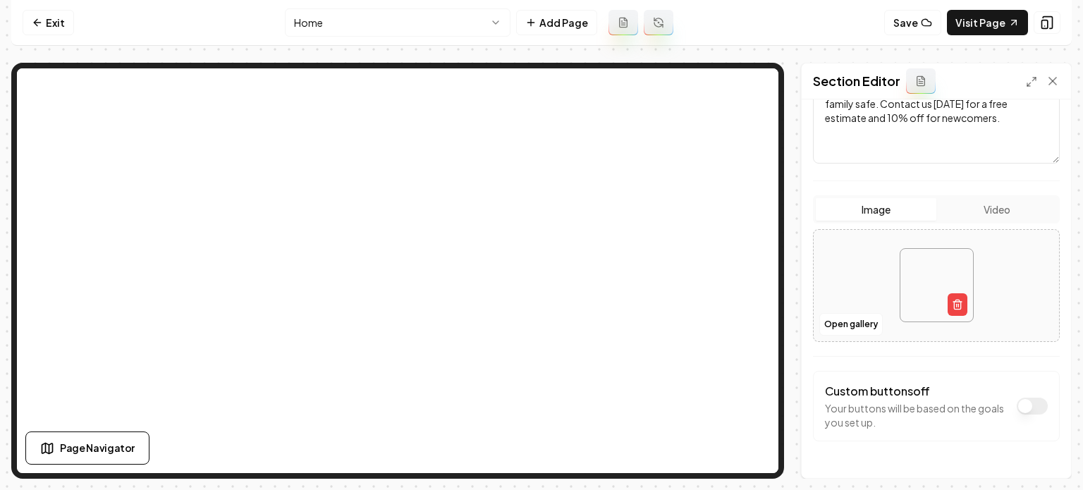
scroll to position [236, 0]
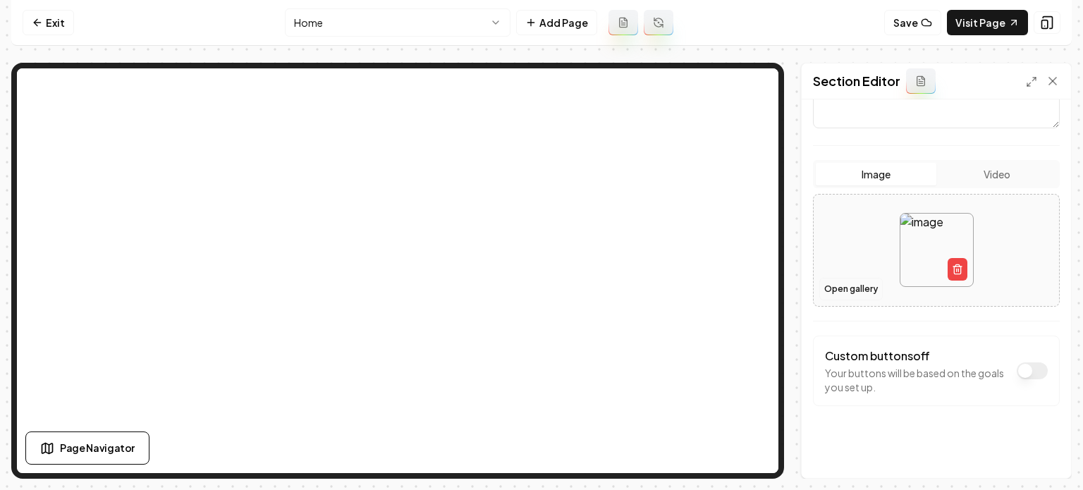
click at [839, 281] on button "Open gallery" at bounding box center [851, 289] width 63 height 23
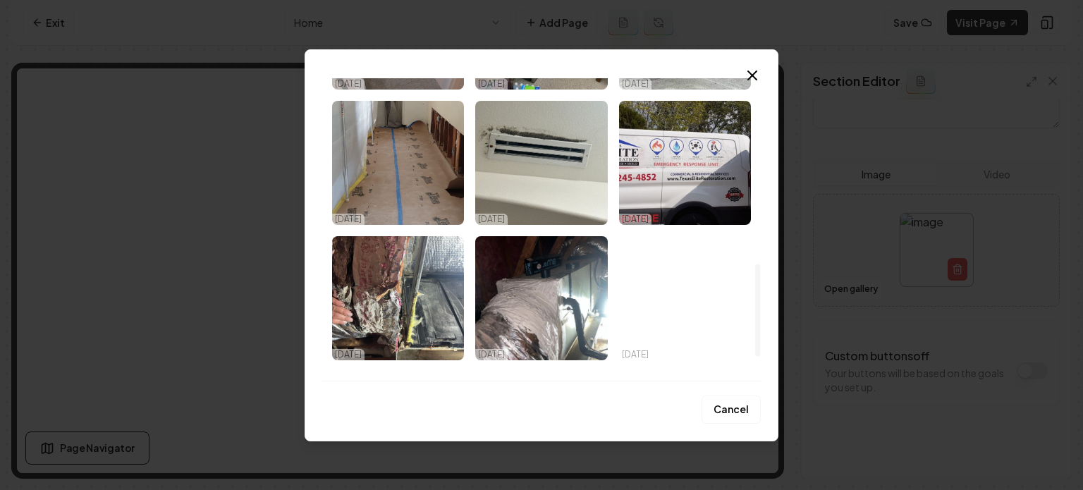
scroll to position [684, 0]
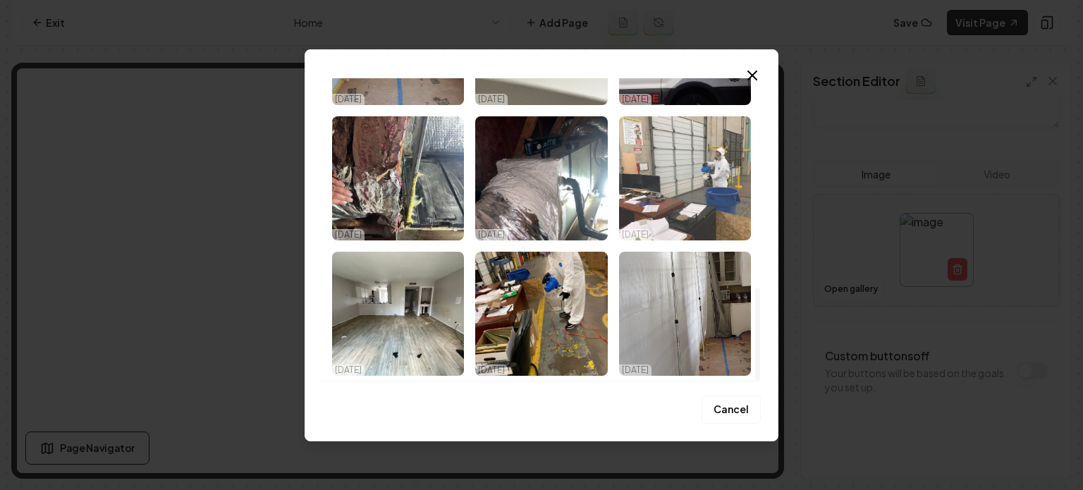
click at [641, 200] on img "Select image image_68ef9b5a5c7cd75eb85c77eb.jpeg" at bounding box center [685, 178] width 132 height 124
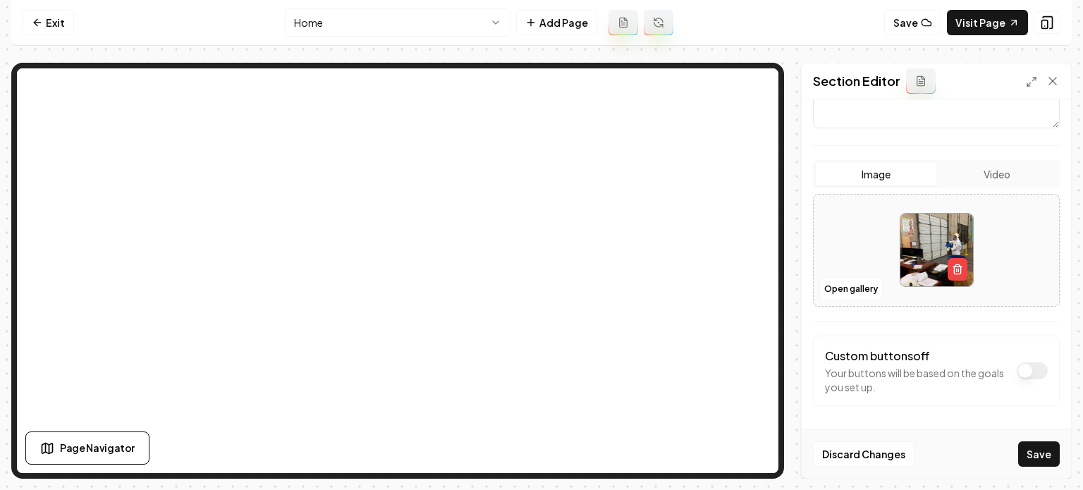
click at [1057, 452] on button "Save" at bounding box center [1039, 453] width 42 height 25
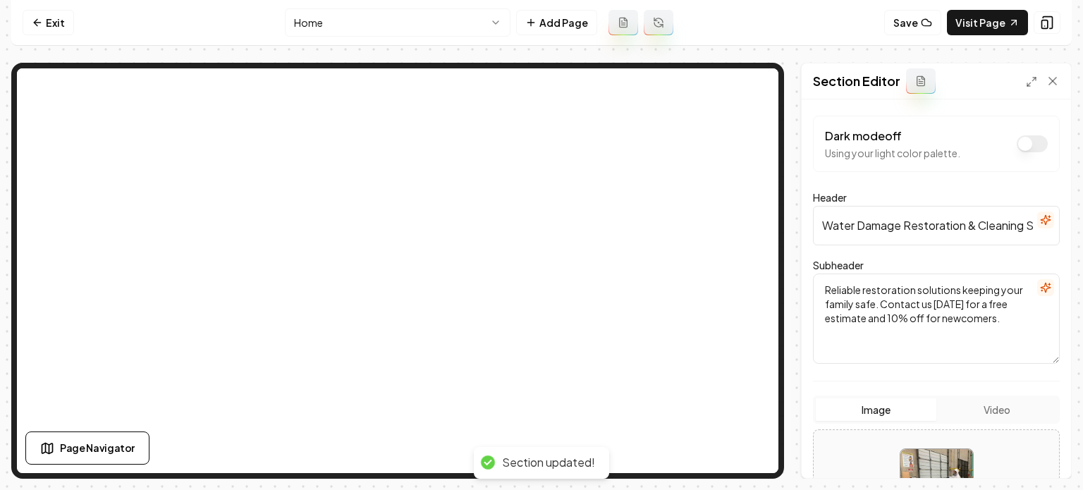
scroll to position [0, 0]
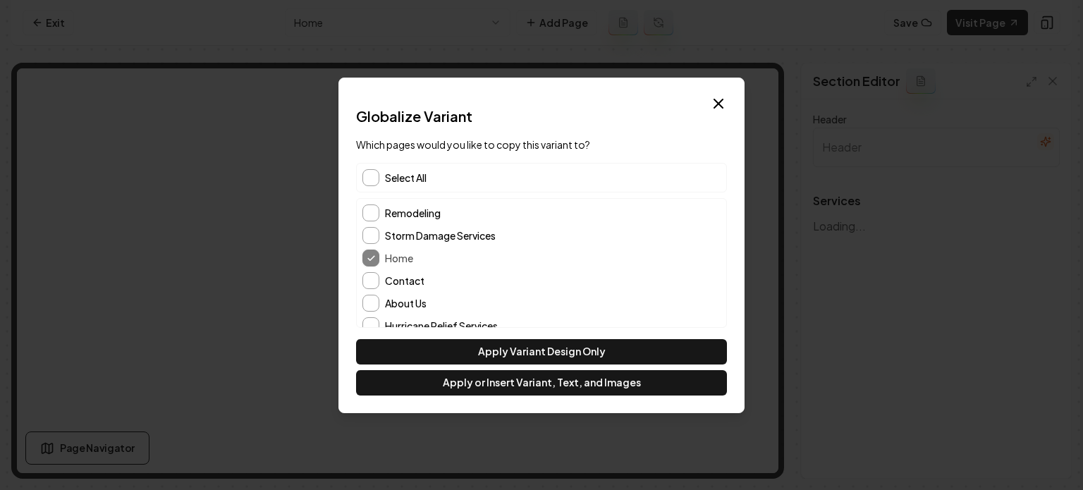
type input "Our Expert Restoration and Cleaning Services"
click at [367, 306] on button "About Us" at bounding box center [371, 303] width 17 height 17
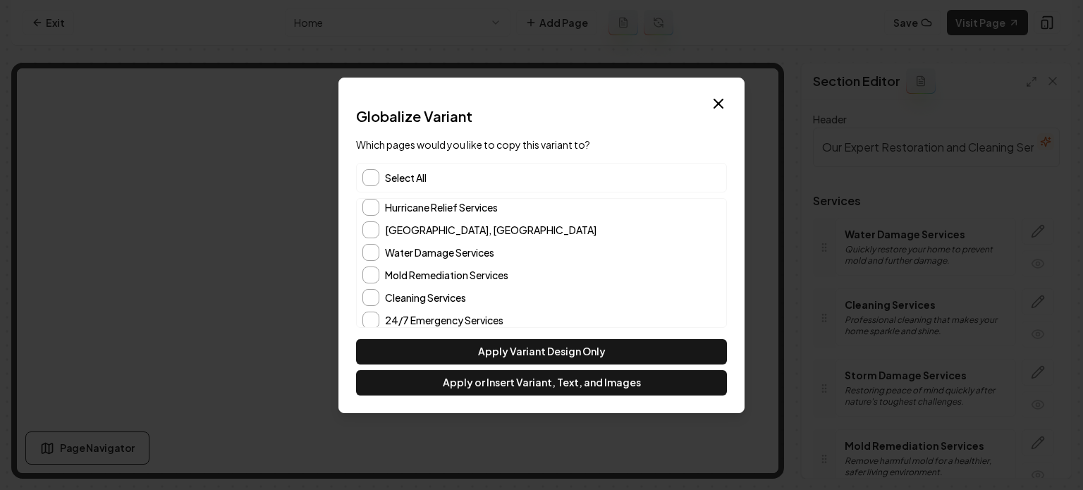
scroll to position [125, 0]
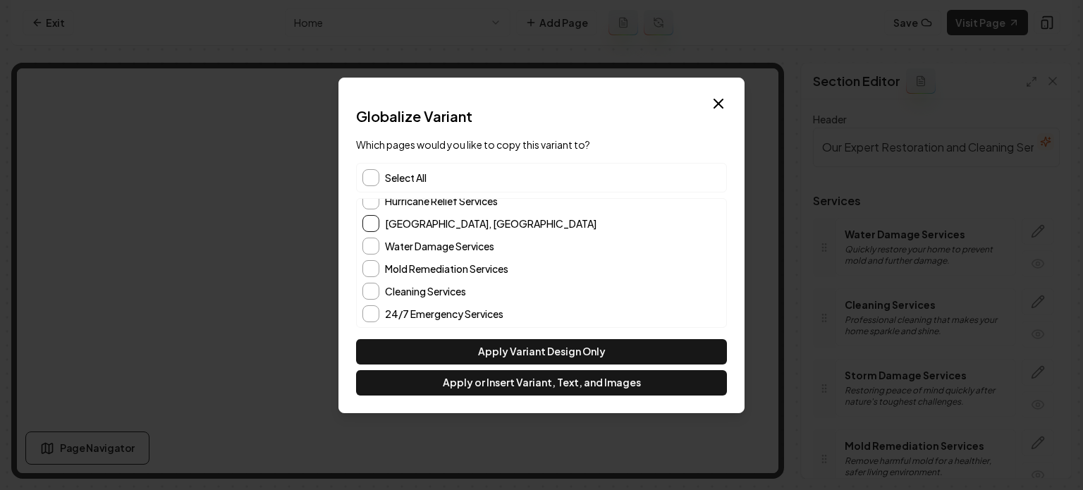
click at [370, 226] on button "McAllen, TX" at bounding box center [371, 223] width 17 height 17
click at [493, 357] on button "Apply Variant Design Only" at bounding box center [541, 351] width 371 height 25
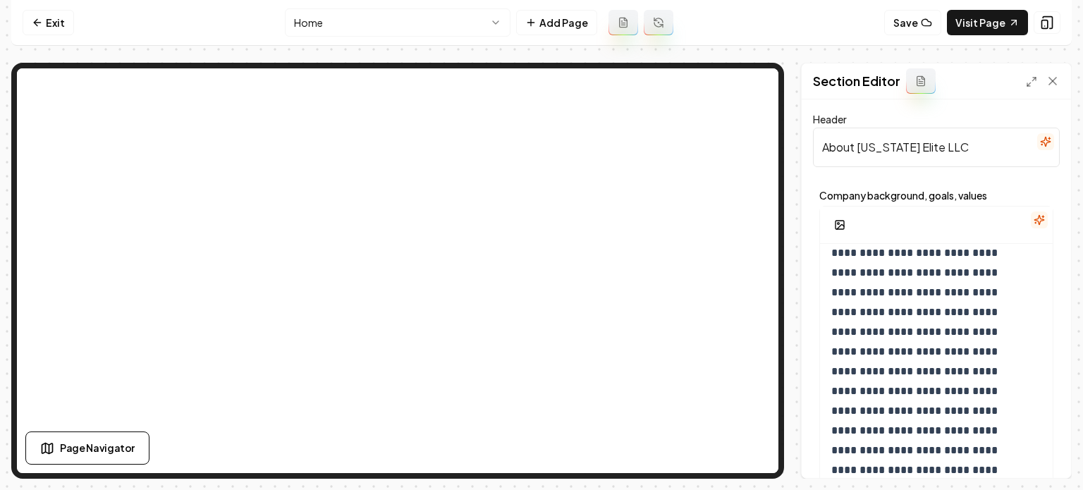
scroll to position [269, 0]
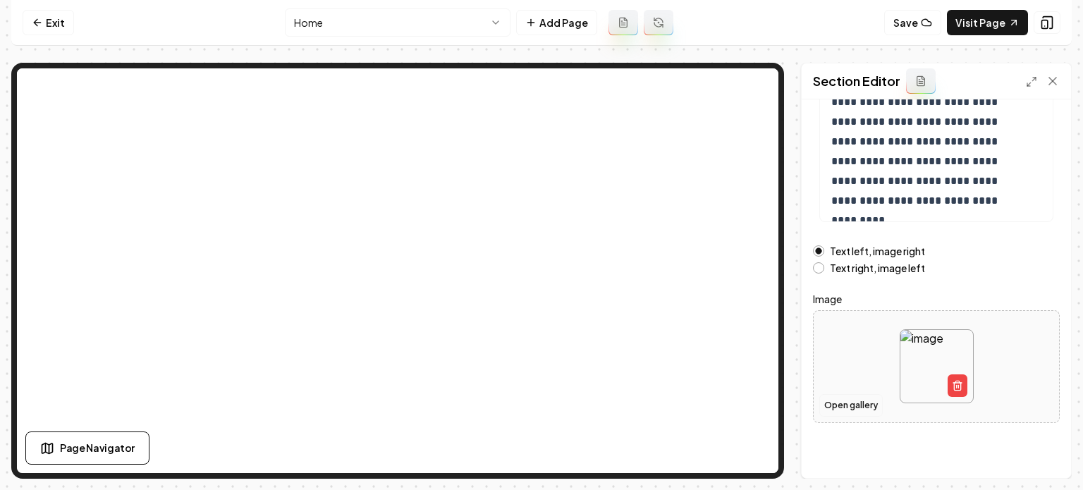
click at [831, 399] on button "Open gallery" at bounding box center [851, 405] width 63 height 23
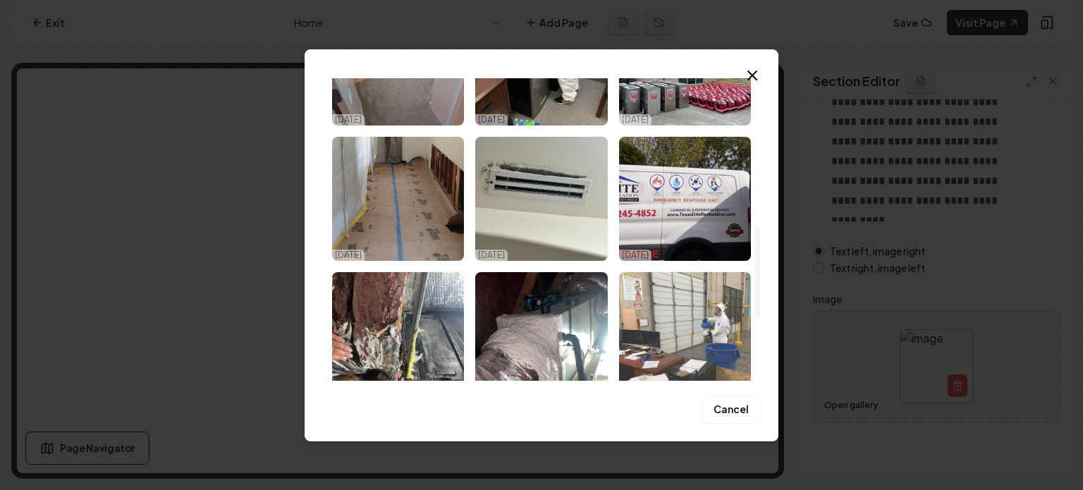
scroll to position [402, 0]
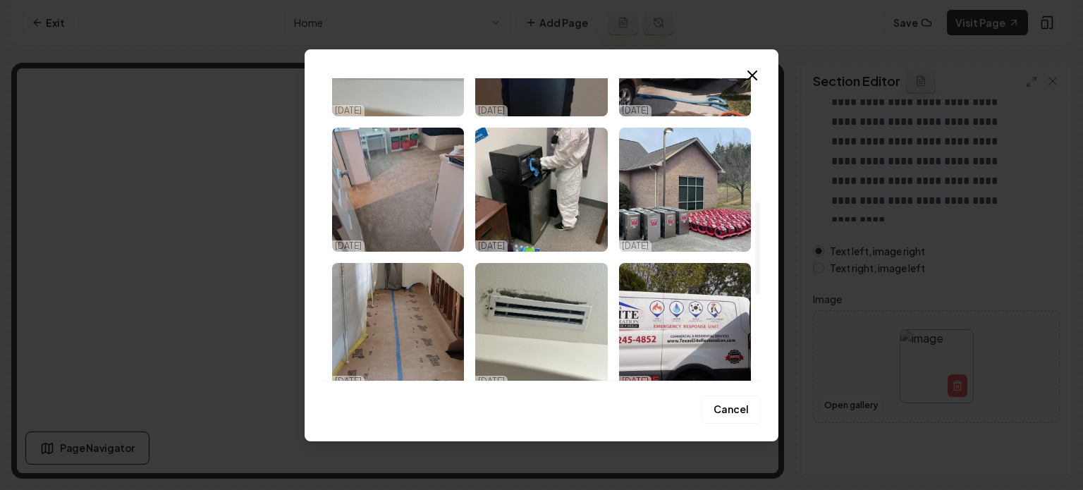
click at [644, 298] on img "Select image image_68ef9b5a5c7cd75eb85c7a44.jpeg" at bounding box center [685, 325] width 132 height 124
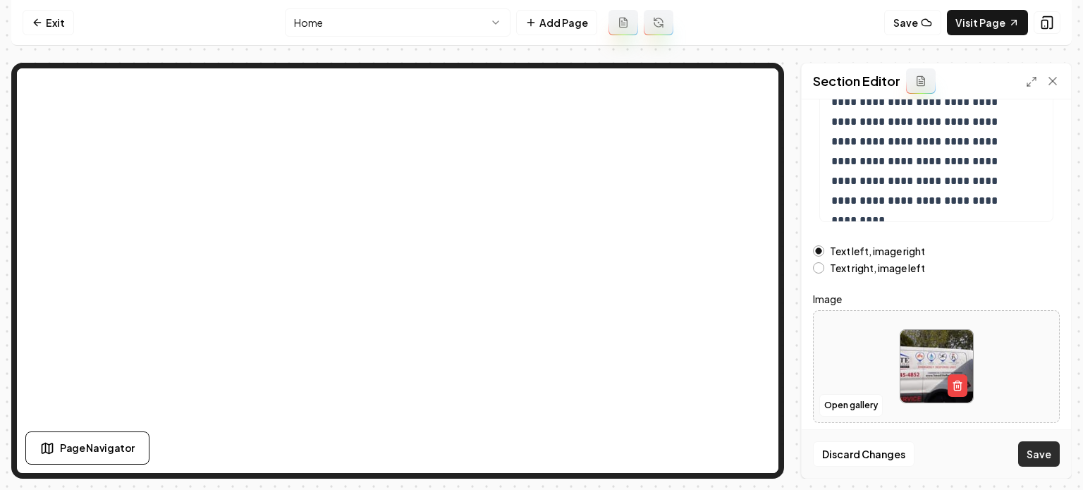
click at [1039, 446] on button "Save" at bounding box center [1039, 453] width 42 height 25
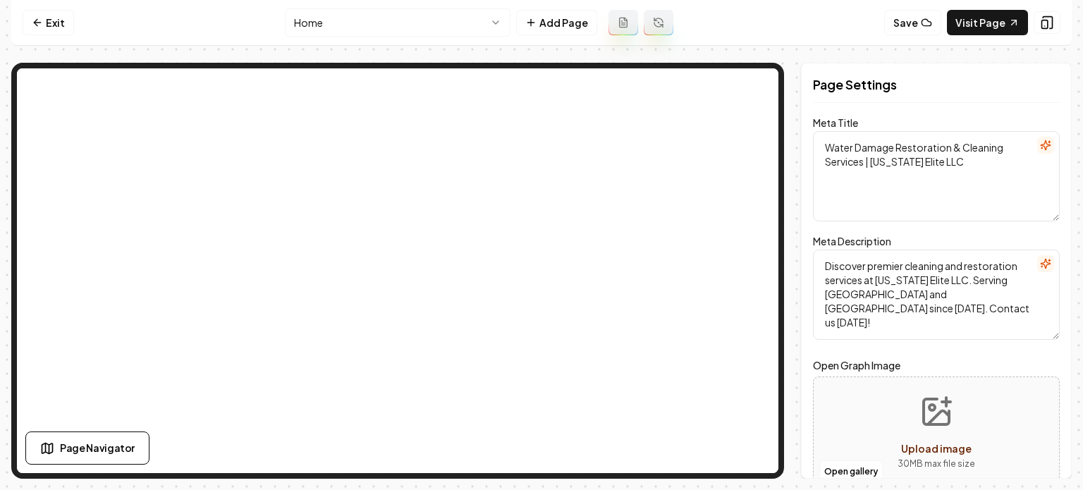
scroll to position [0, 0]
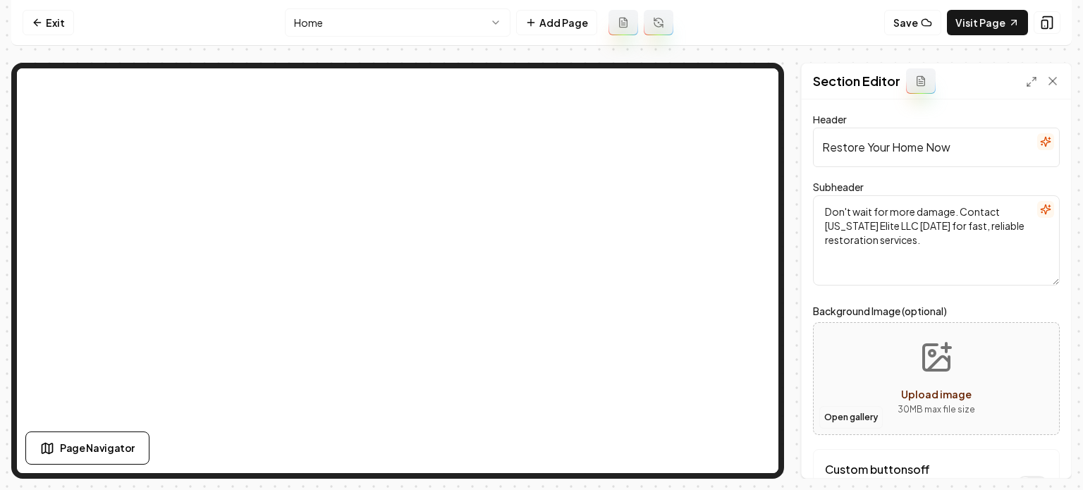
click at [851, 413] on button "Open gallery" at bounding box center [851, 417] width 63 height 23
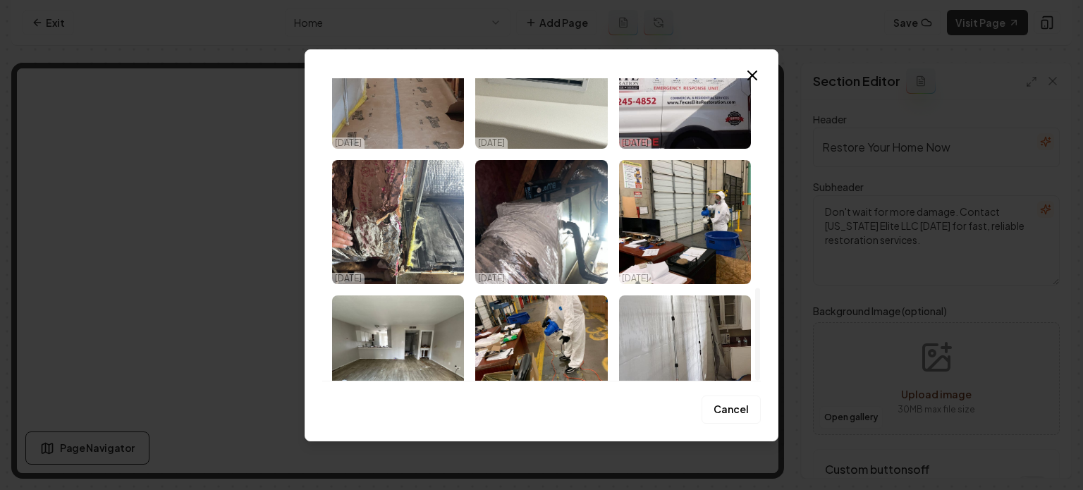
scroll to position [684, 0]
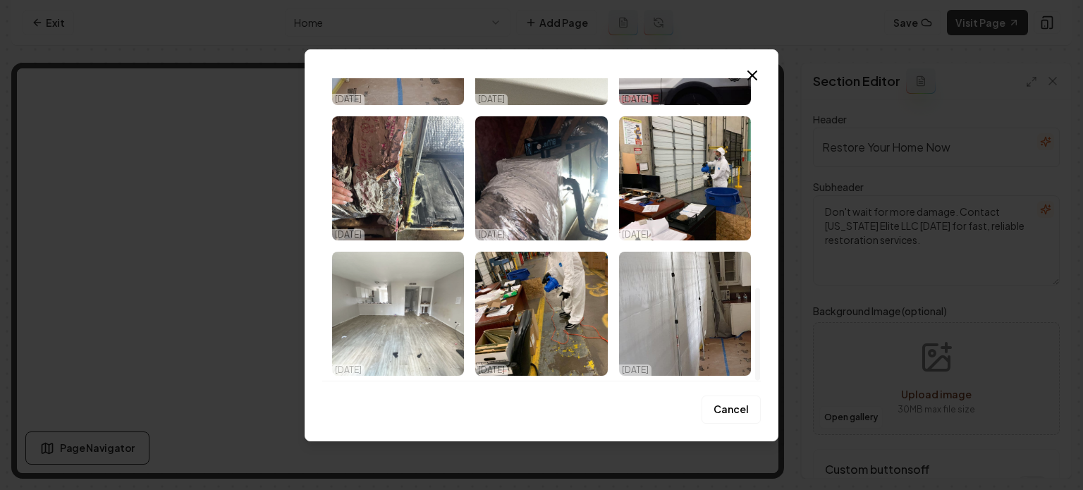
click at [401, 335] on img "Select image image_68ef9b5a5c7cd75eb85c76c6.jpeg" at bounding box center [398, 314] width 132 height 124
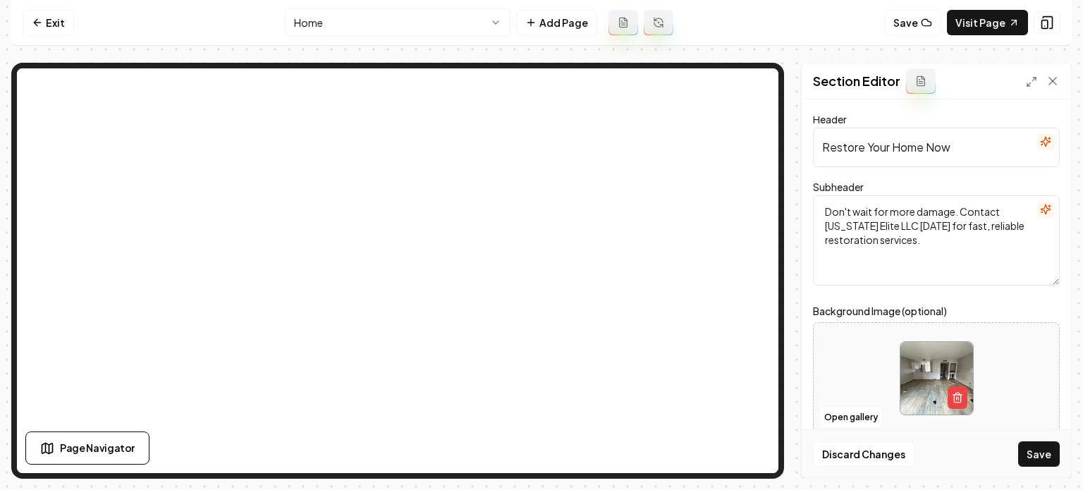
click at [1049, 459] on button "Save" at bounding box center [1039, 453] width 42 height 25
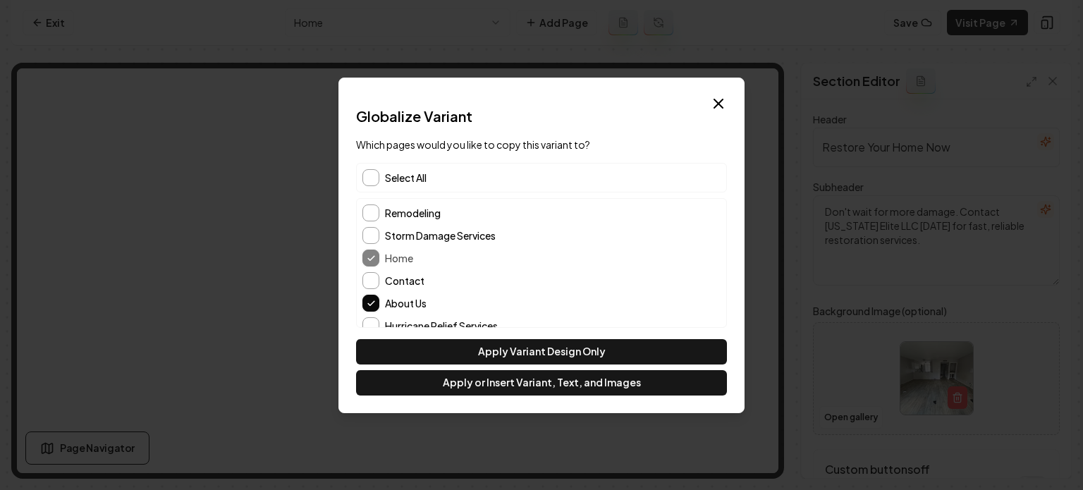
click at [373, 188] on div "Select All" at bounding box center [541, 178] width 371 height 30
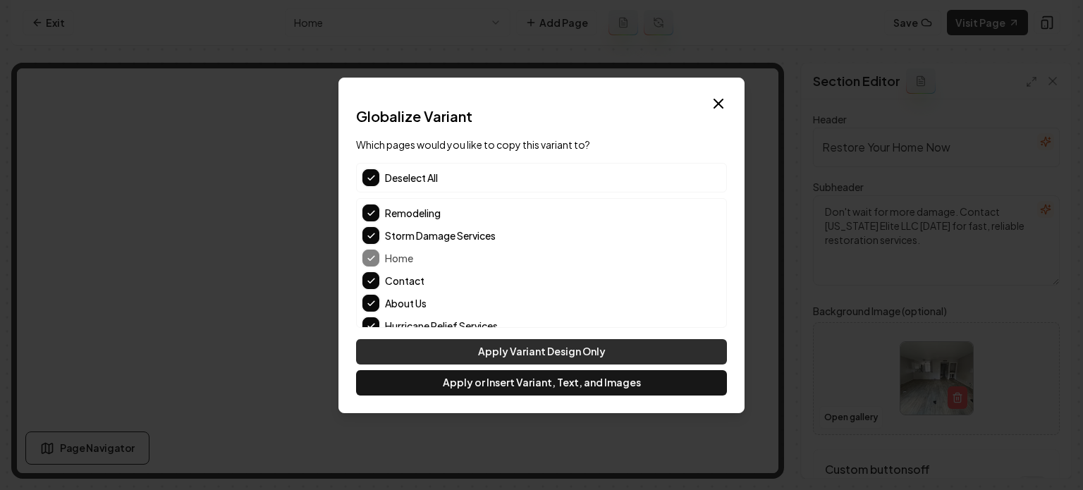
click at [488, 360] on button "Apply Variant Design Only" at bounding box center [541, 351] width 371 height 25
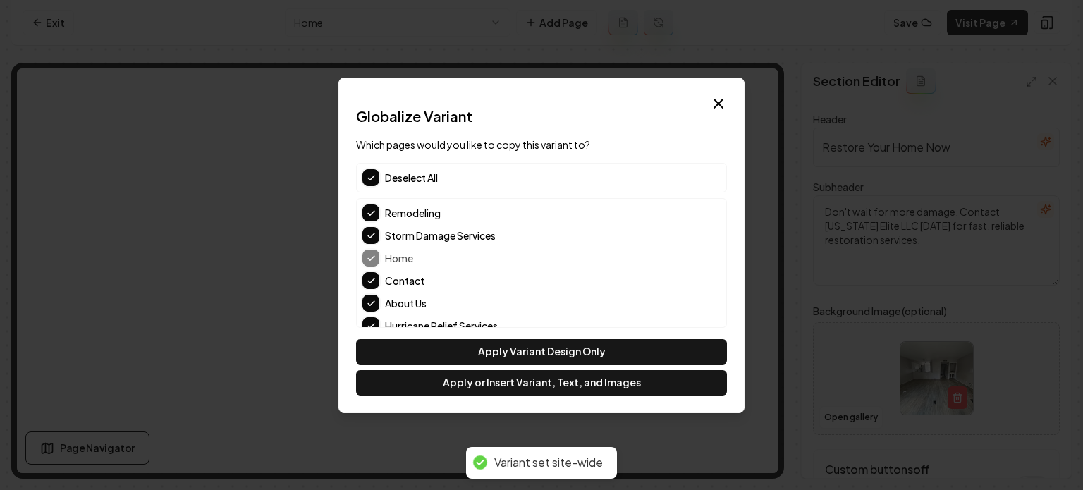
click at [441, 397] on div "Dialog Globalize Variant Which pages would you like to copy this variant to? De…" at bounding box center [542, 246] width 406 height 336
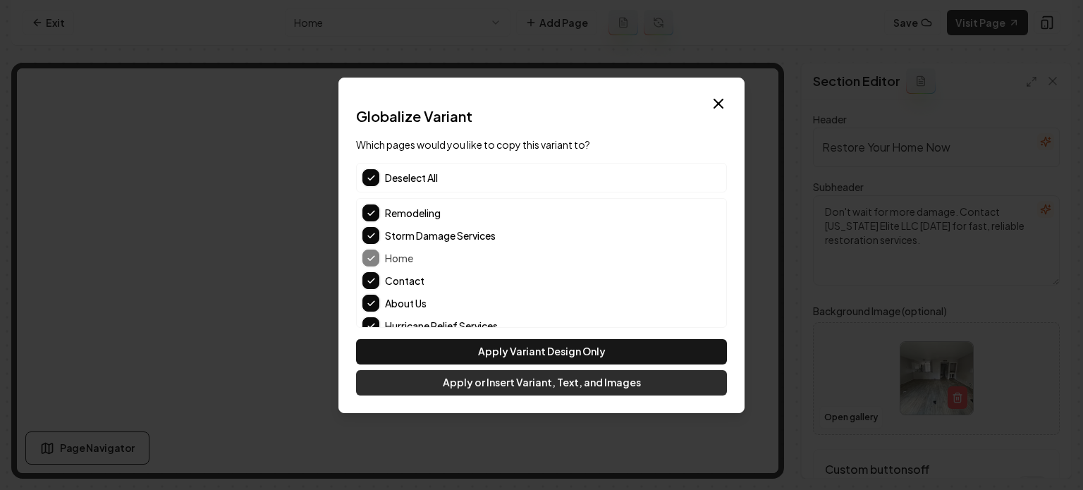
click at [448, 384] on button "Apply or Insert Variant, Text, and Images" at bounding box center [541, 382] width 371 height 25
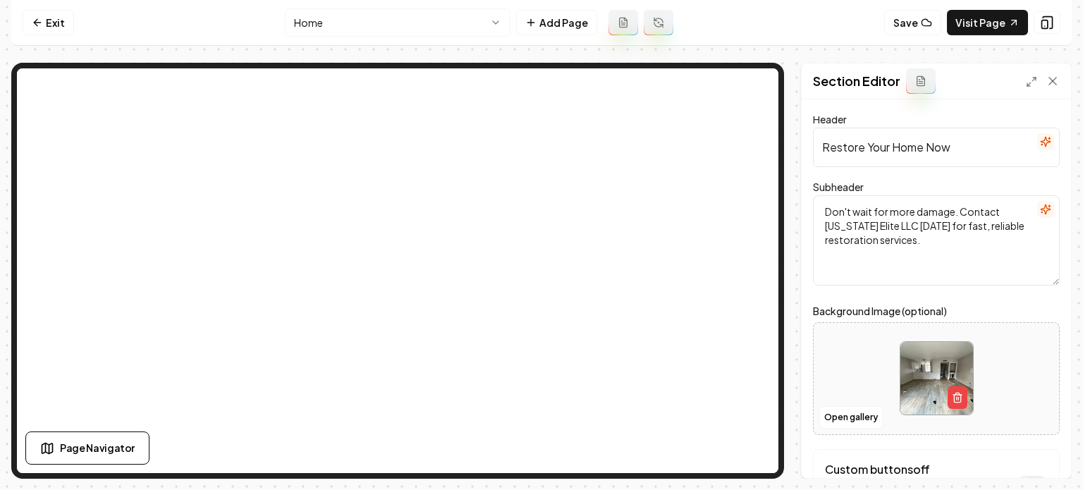
click at [396, 12] on html "Computer Required This feature is only available on a computer. Please switch t…" at bounding box center [541, 245] width 1083 height 490
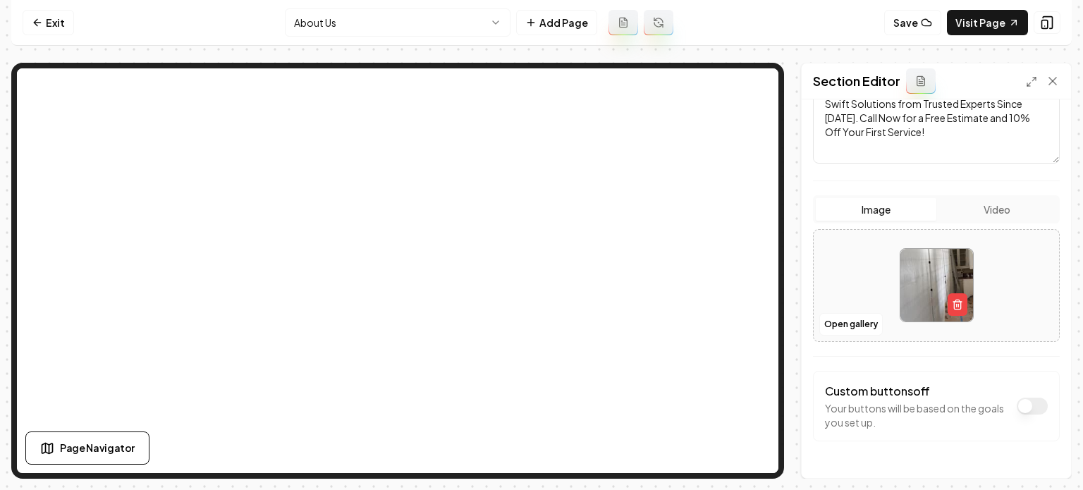
scroll to position [236, 0]
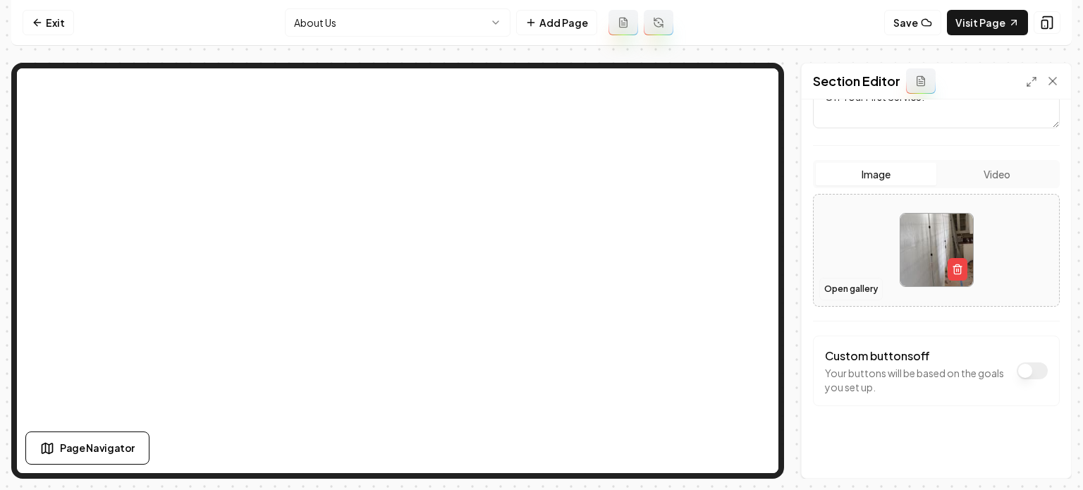
click at [853, 285] on button "Open gallery" at bounding box center [851, 289] width 63 height 23
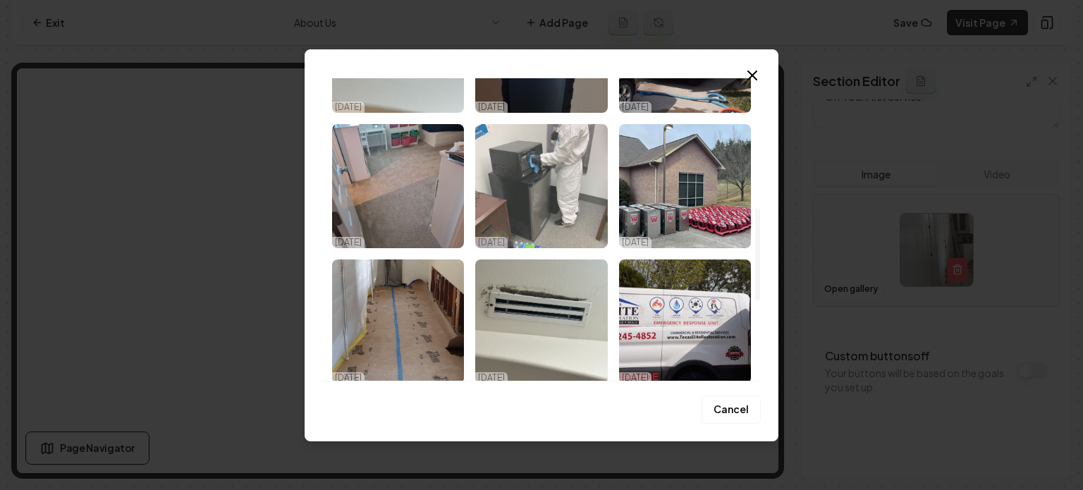
scroll to position [423, 0]
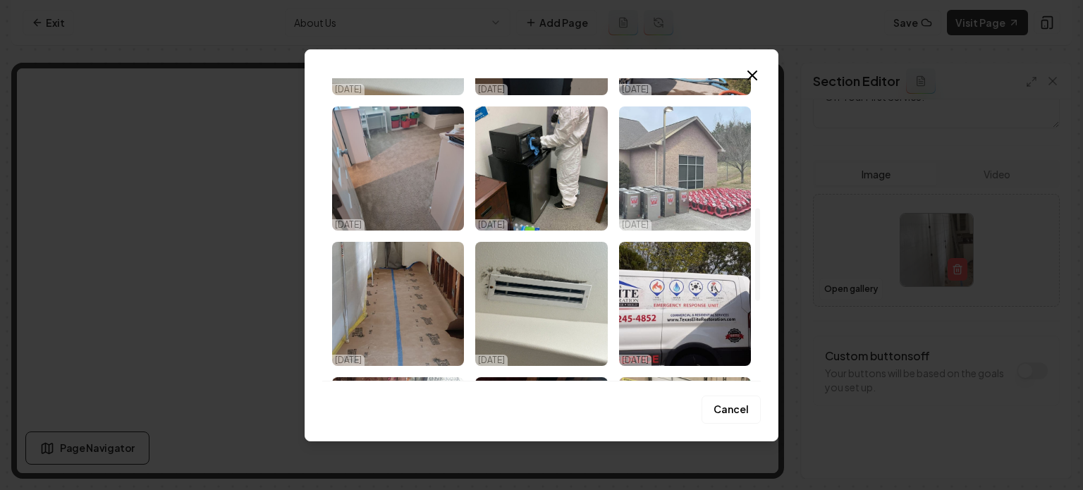
click at [669, 164] on img "Select image image_68ef9b5a5c7cd75eb85c7ae4.jpeg" at bounding box center [685, 168] width 132 height 124
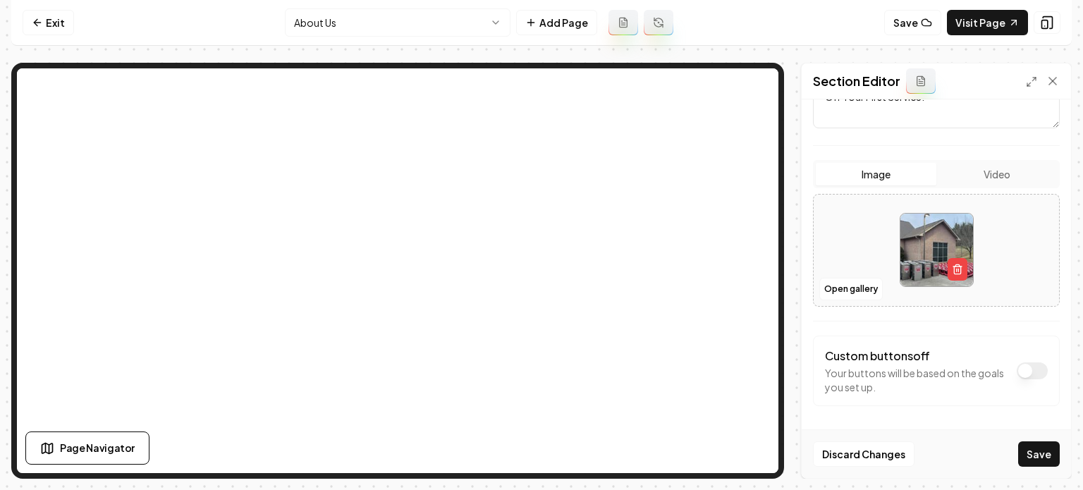
click at [1052, 453] on button "Save" at bounding box center [1039, 453] width 42 height 25
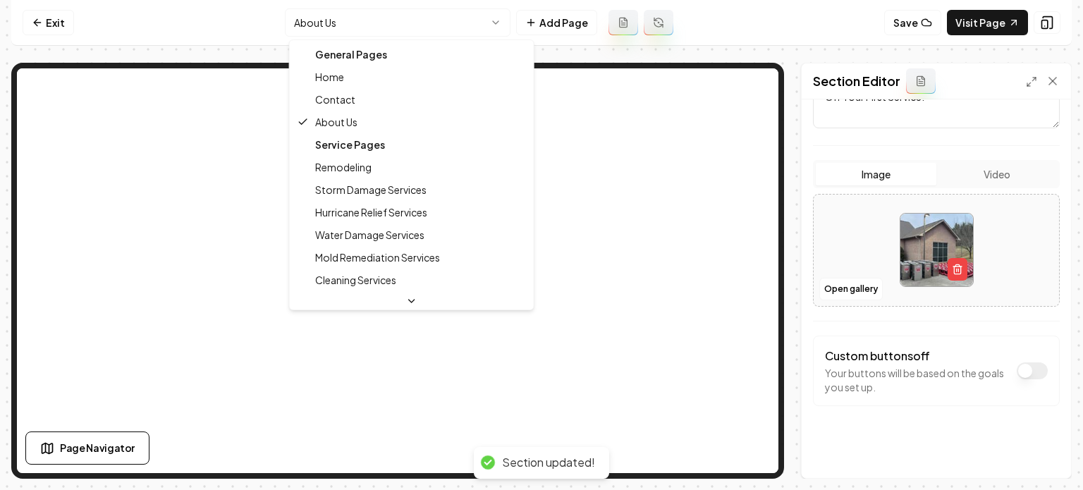
click at [364, 25] on html "Computer Required This feature is only available on a computer. Please switch t…" at bounding box center [541, 245] width 1083 height 490
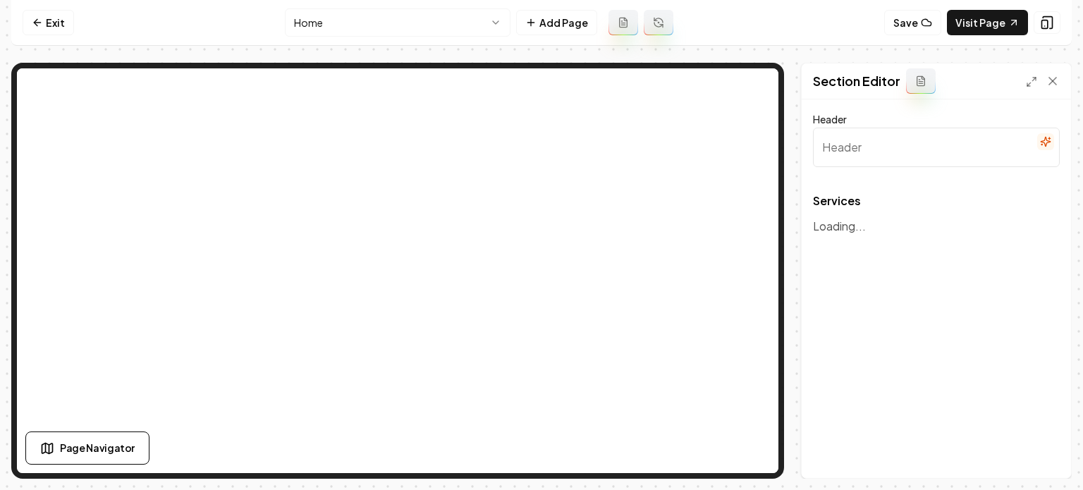
type input "Our Expert Restoration and Cleaning Services"
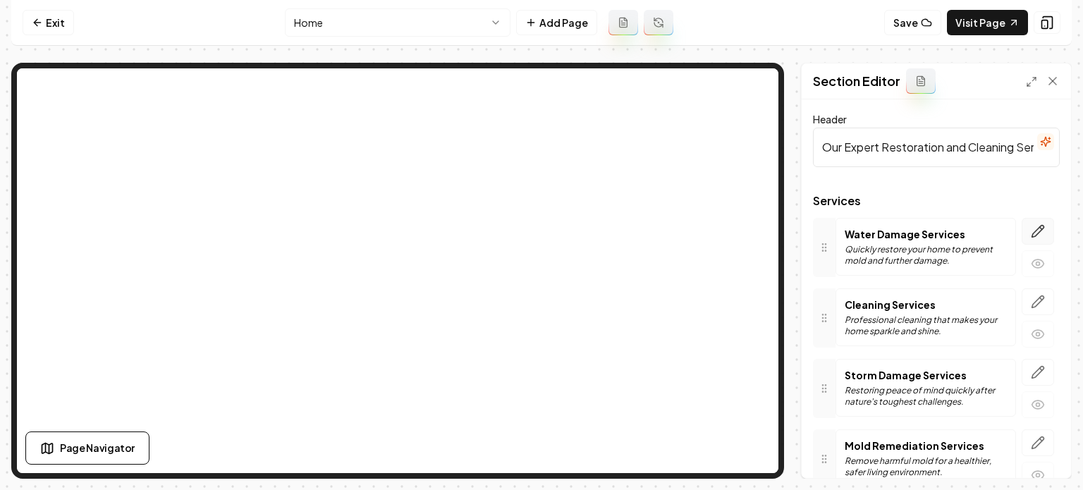
click at [1031, 231] on icon "button" at bounding box center [1038, 231] width 14 height 14
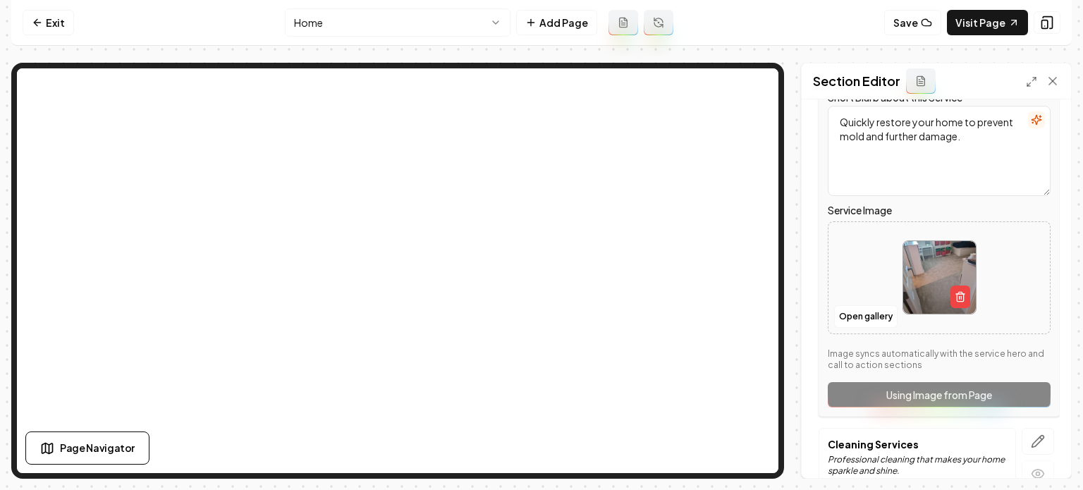
scroll to position [282, 0]
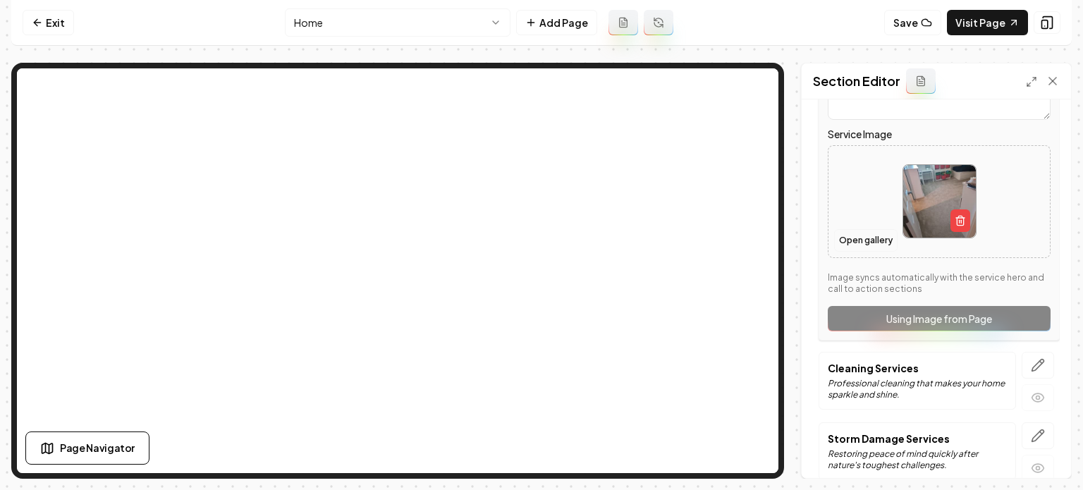
click at [857, 243] on button "Open gallery" at bounding box center [865, 240] width 63 height 23
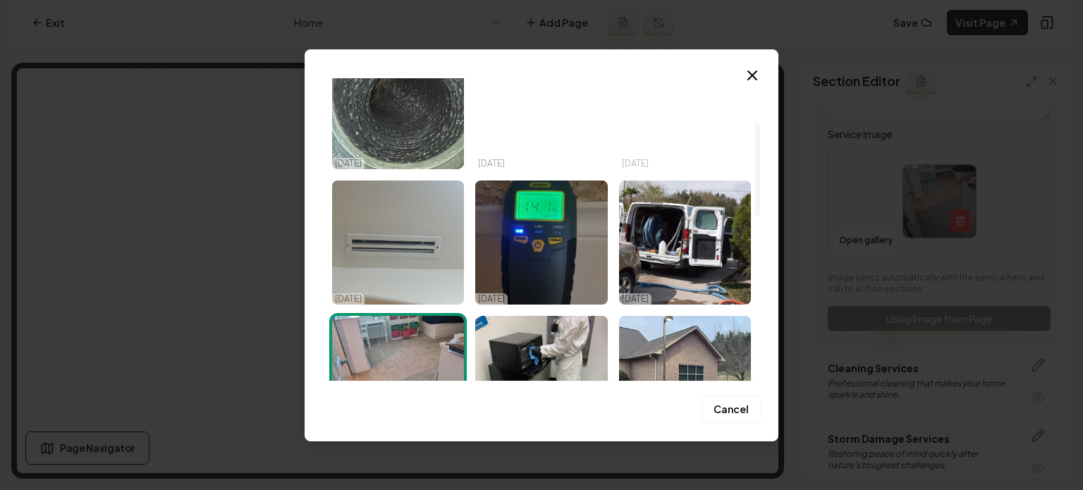
scroll to position [141, 0]
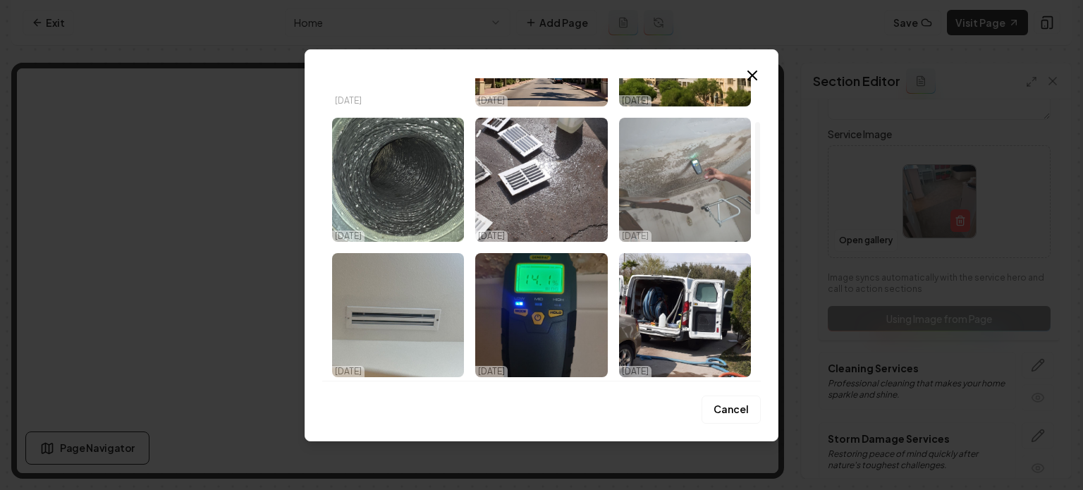
click at [663, 200] on img "Select image image_68ef9b5a5c7cd75eb85c7959.jpeg" at bounding box center [685, 180] width 132 height 124
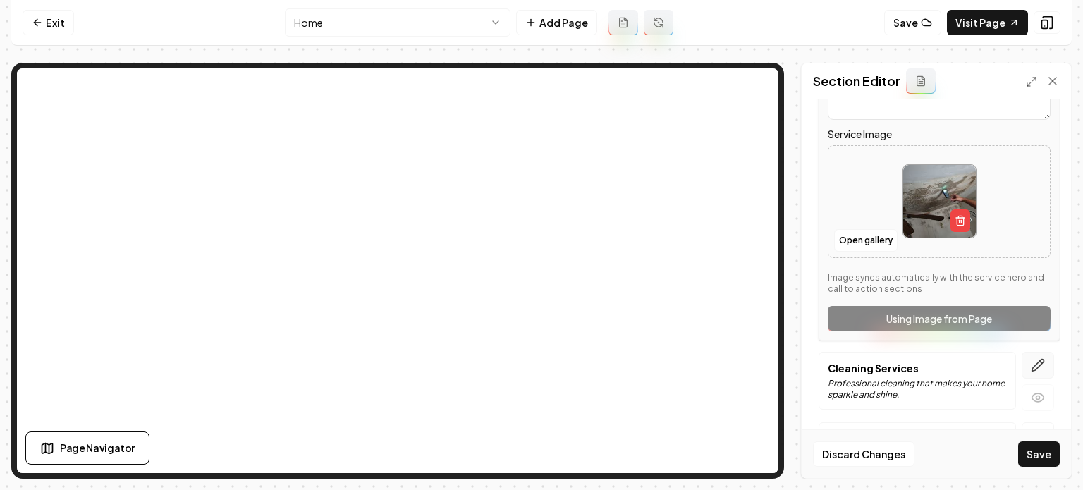
click at [1032, 367] on icon "button" at bounding box center [1038, 365] width 12 height 12
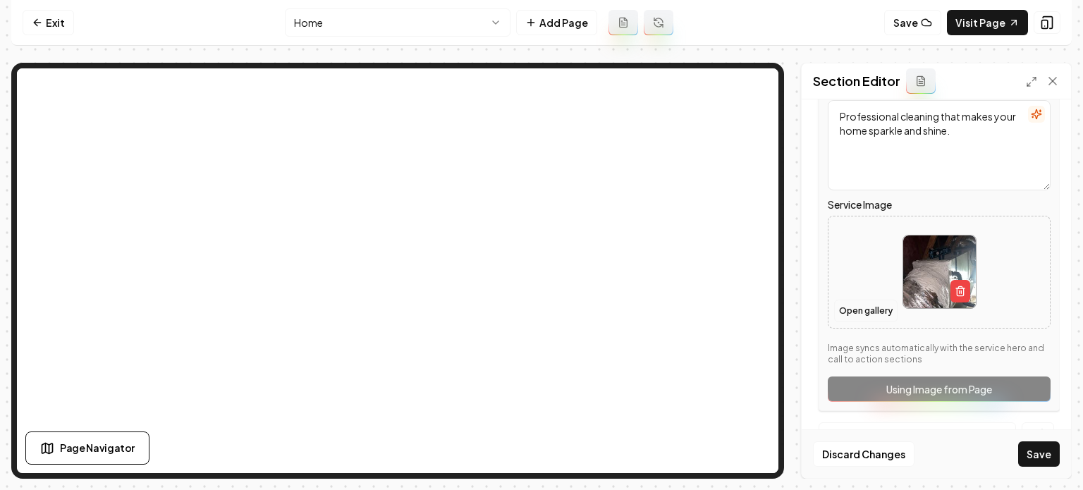
click at [856, 315] on button "Open gallery" at bounding box center [865, 311] width 63 height 23
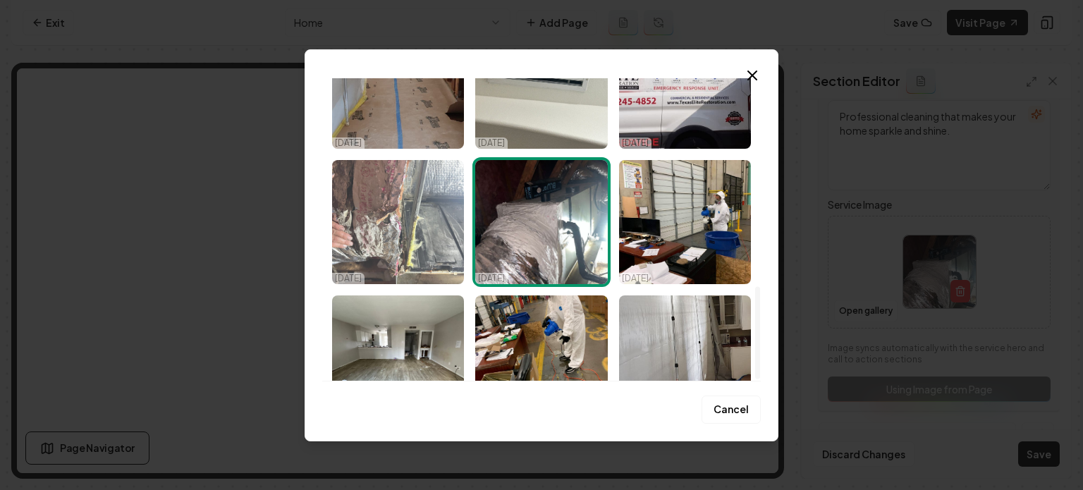
scroll to position [543, 0]
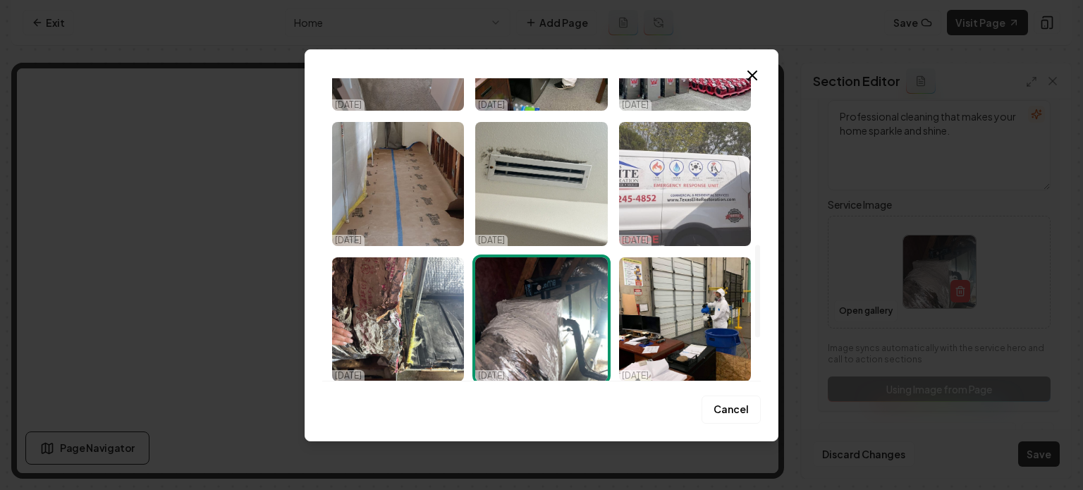
click at [676, 217] on img "Select image image_68ef9b5a5c7cd75eb85c7a44.jpeg" at bounding box center [685, 184] width 132 height 124
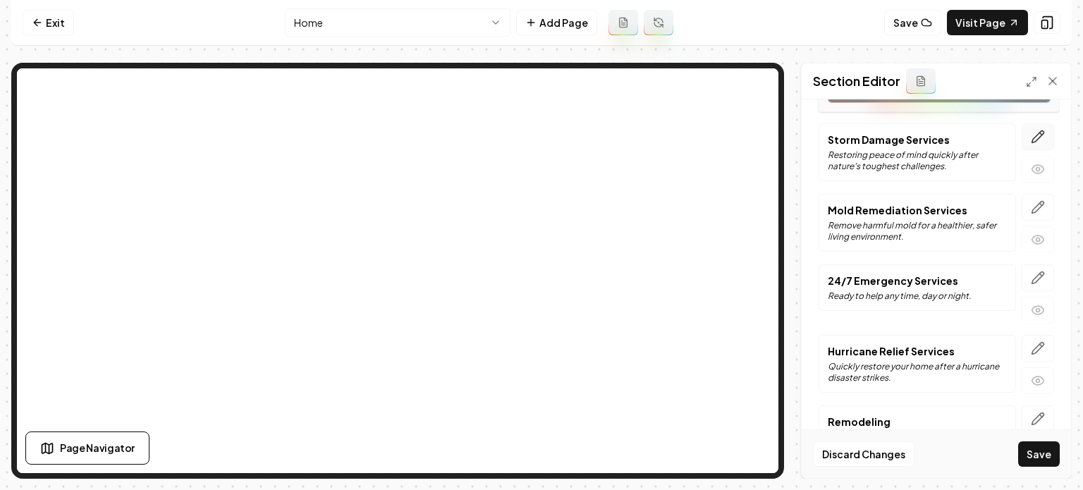
scroll to position [558, 0]
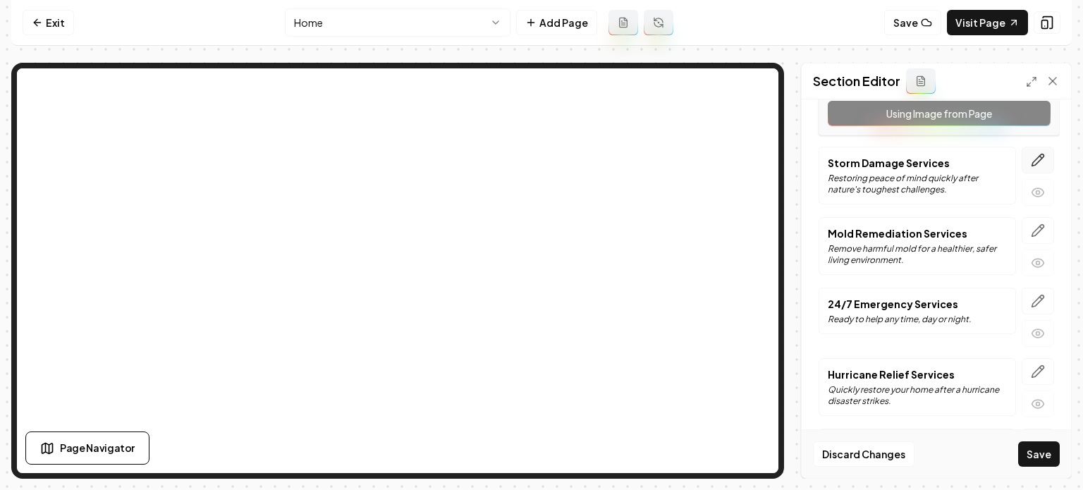
click at [1031, 161] on icon "button" at bounding box center [1038, 160] width 14 height 14
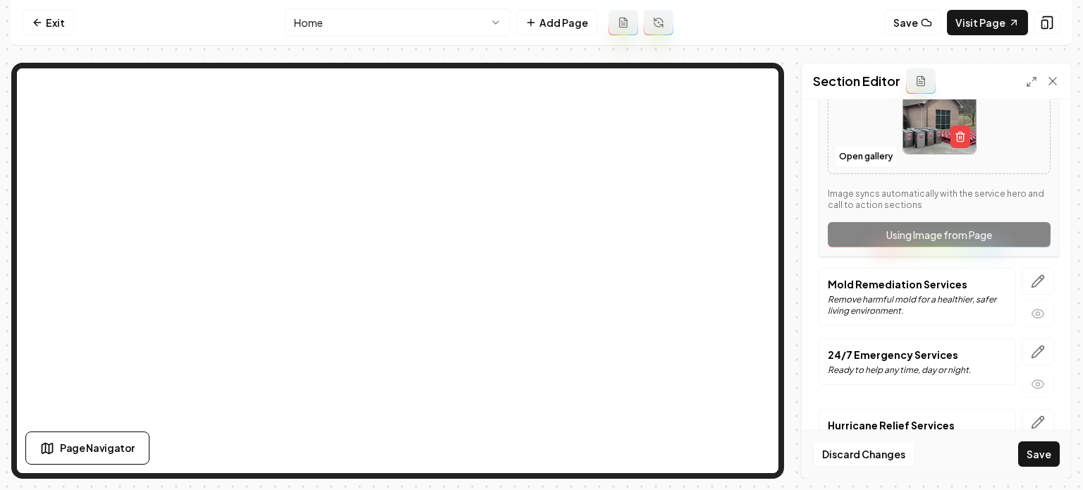
scroll to position [487, 0]
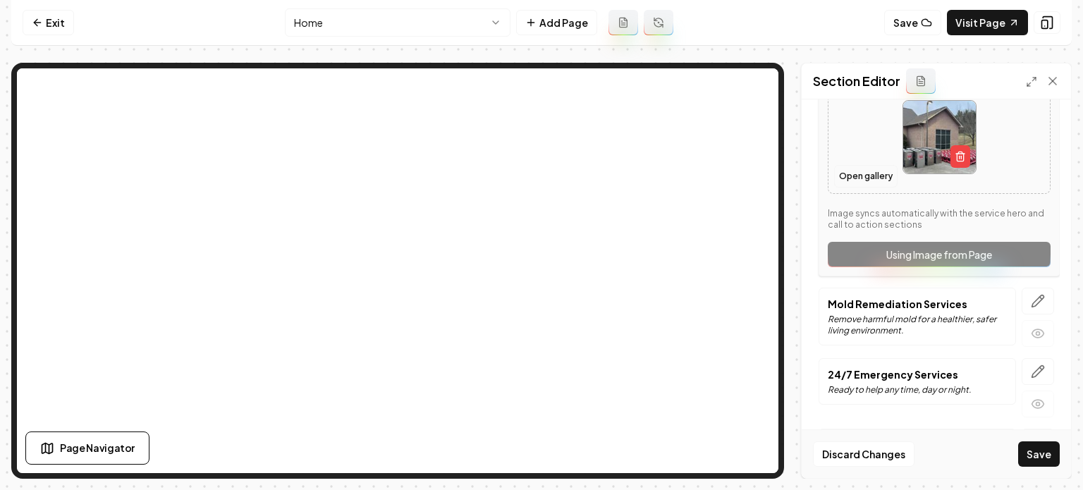
click at [868, 180] on button "Open gallery" at bounding box center [865, 176] width 63 height 23
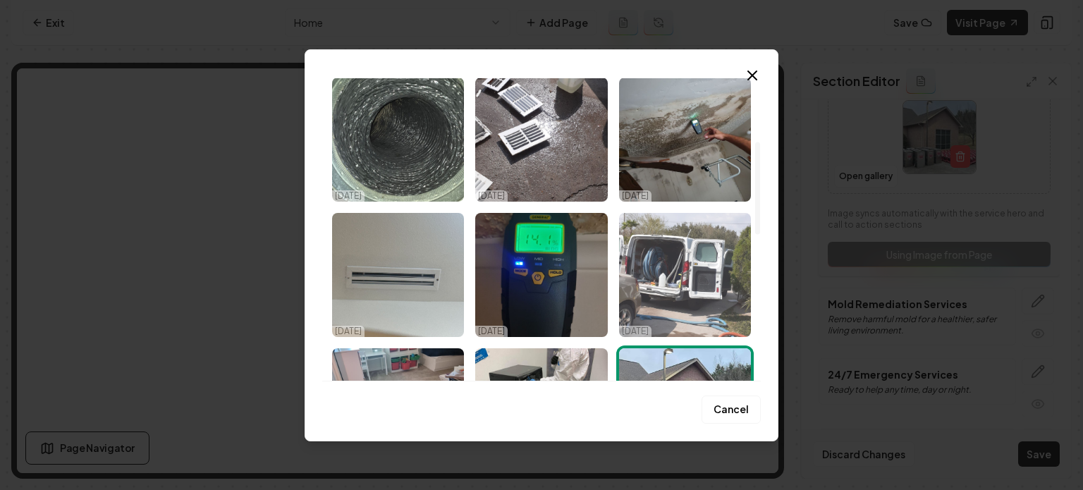
scroll to position [141, 0]
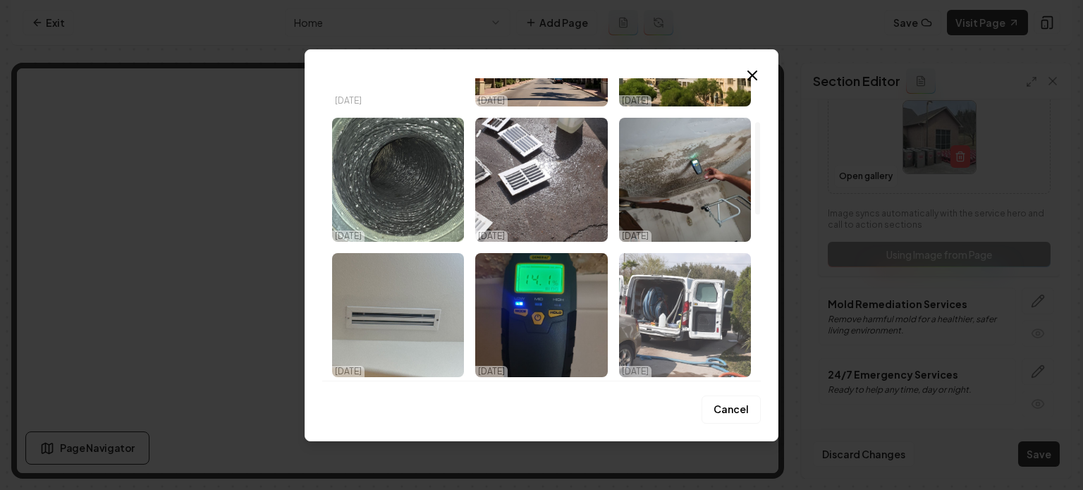
click at [697, 299] on img "Select image image_68ef9b5a5c7cd75eb85c7951.jpeg" at bounding box center [685, 315] width 132 height 124
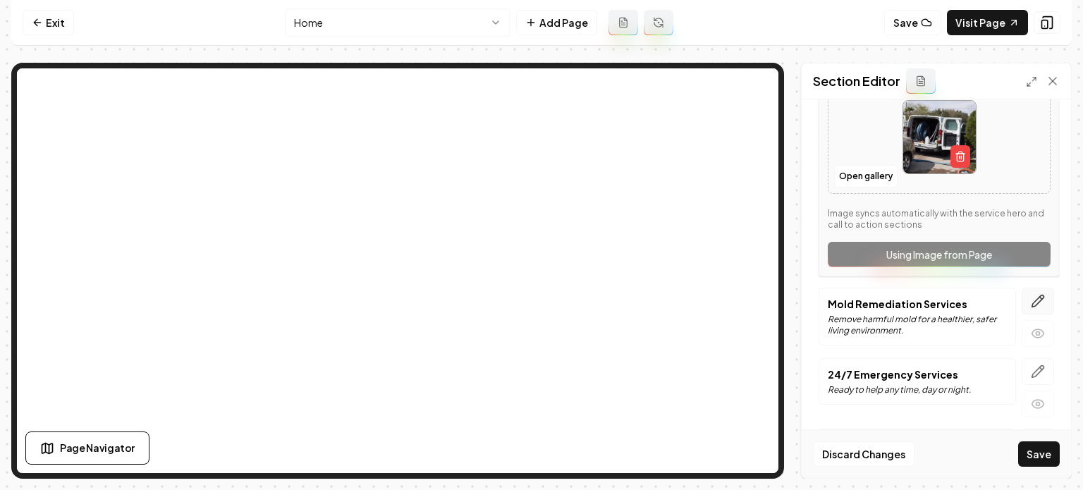
click at [1031, 295] on icon "button" at bounding box center [1038, 301] width 14 height 14
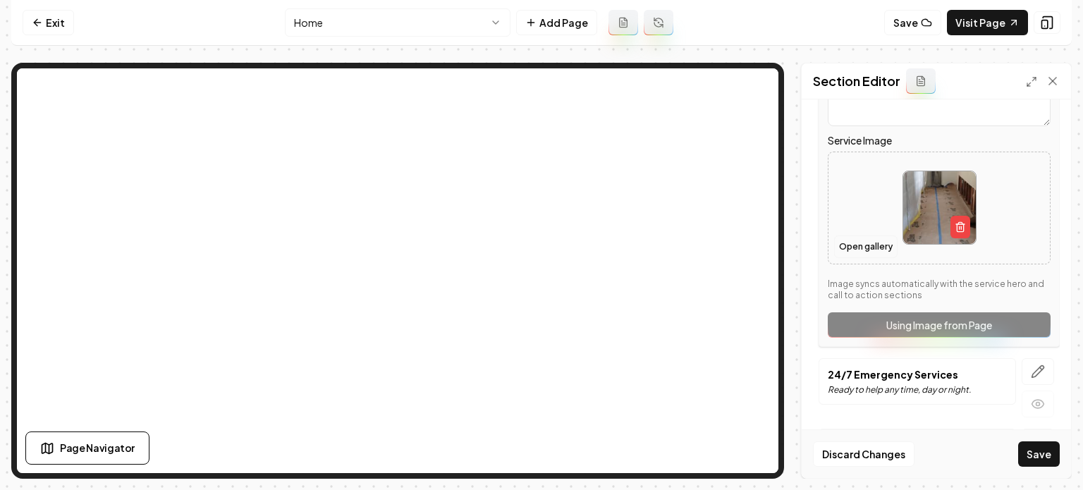
click at [835, 247] on button "Open gallery" at bounding box center [865, 247] width 63 height 23
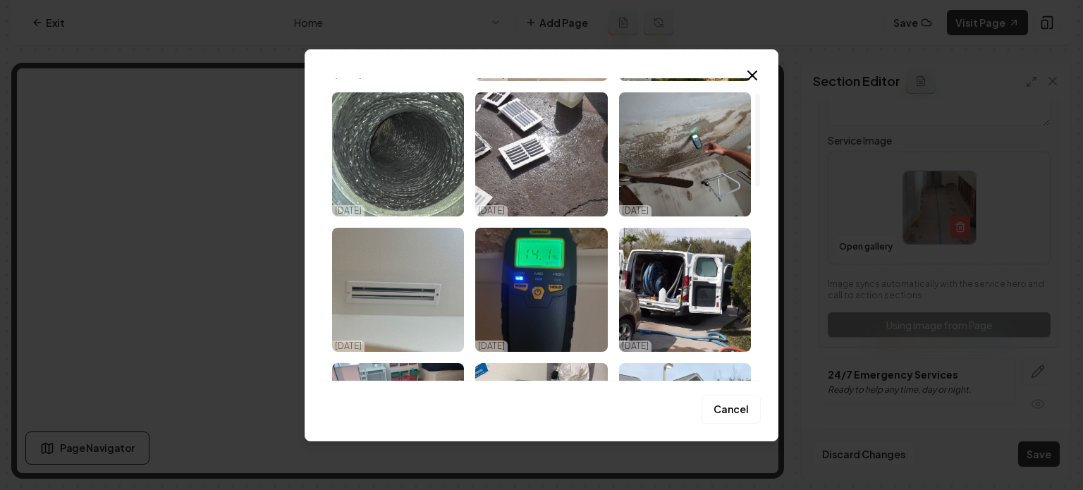
scroll to position [49, 0]
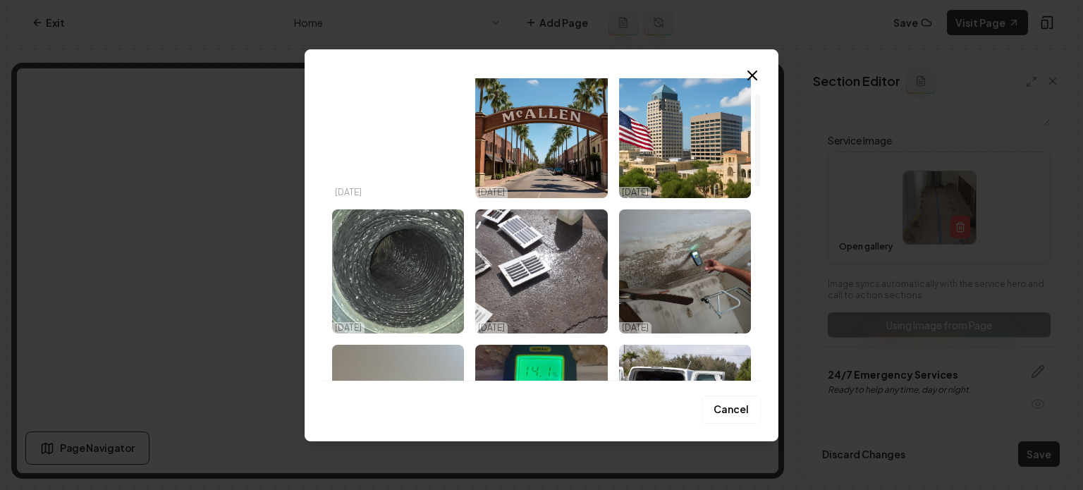
click at [686, 254] on img "Select image image_68ef9b5a5c7cd75eb85c7959.jpeg" at bounding box center [685, 271] width 132 height 124
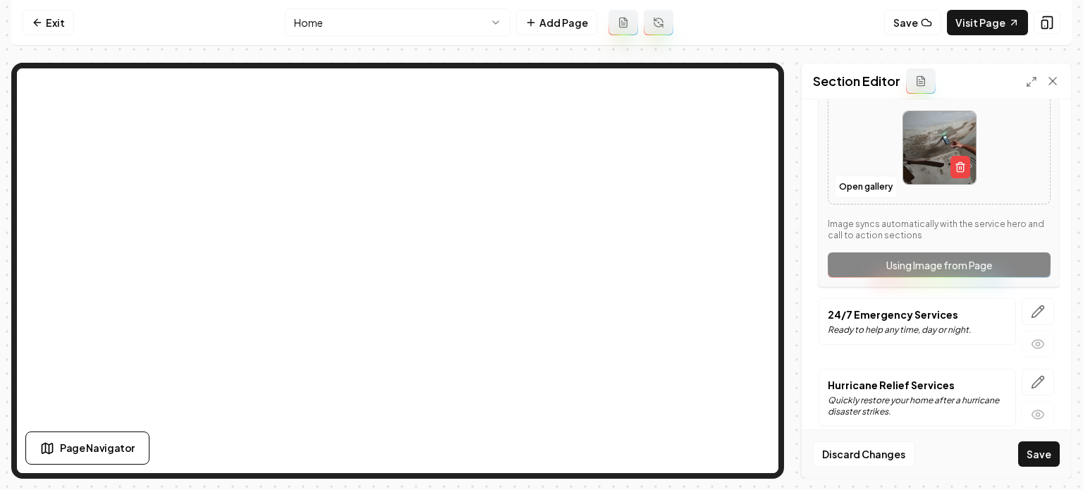
scroll to position [628, 0]
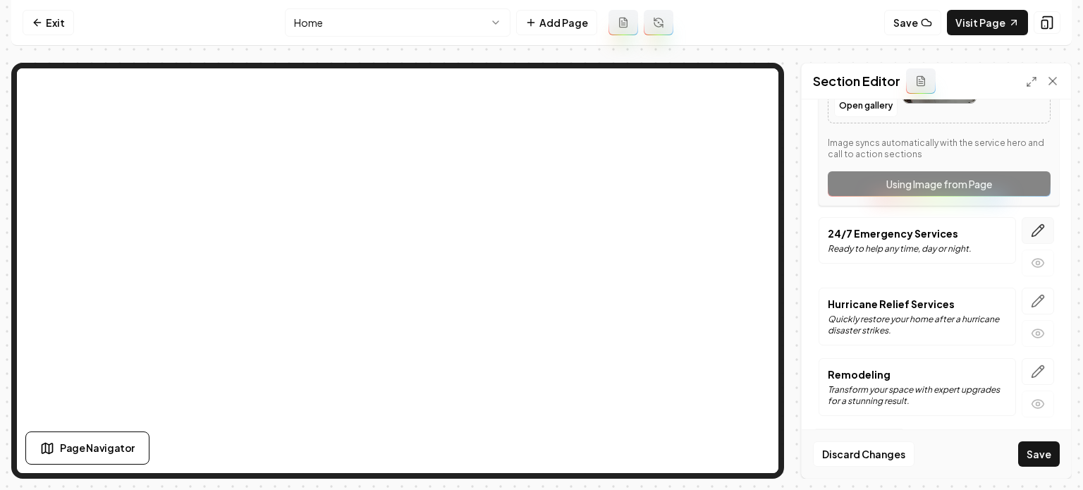
click at [1026, 236] on button "button" at bounding box center [1038, 230] width 32 height 27
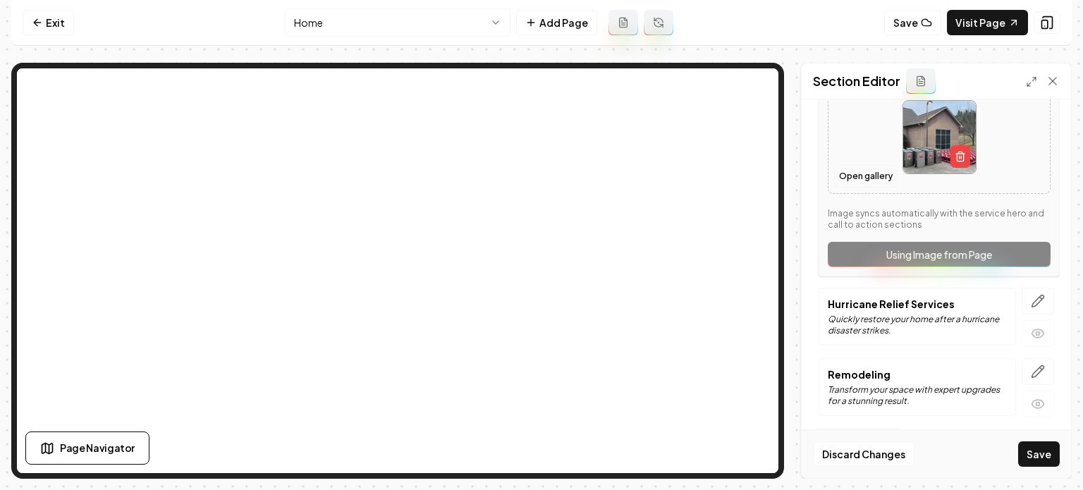
click at [848, 174] on button "Open gallery" at bounding box center [865, 176] width 63 height 23
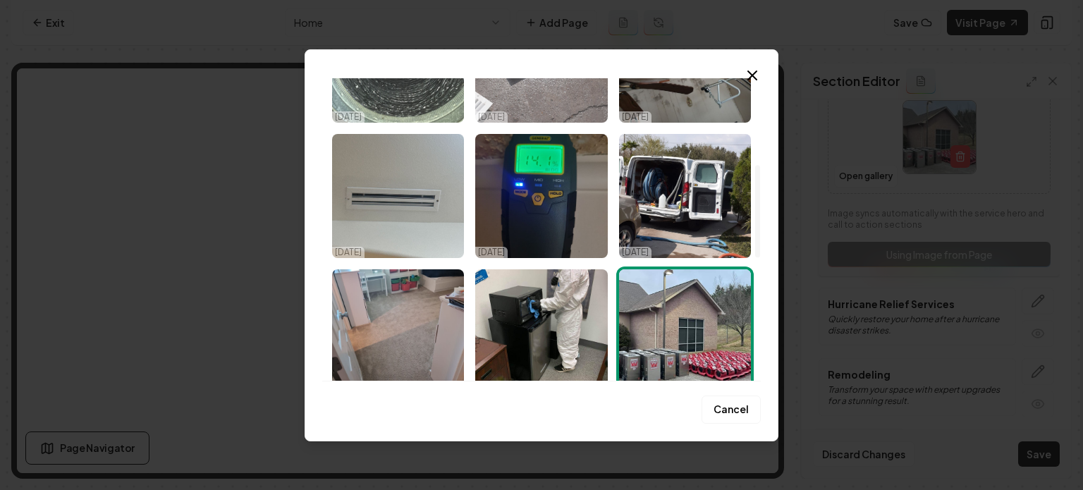
scroll to position [282, 0]
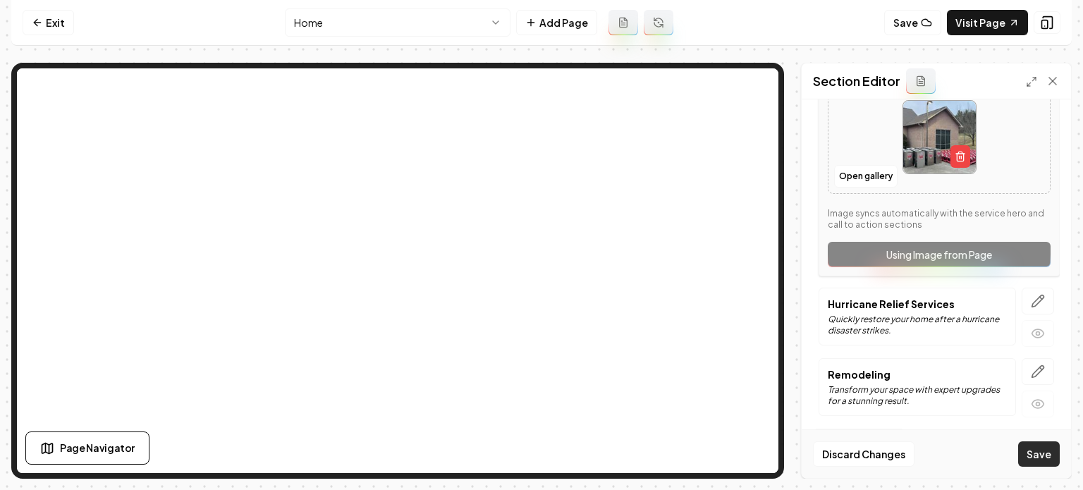
click at [1051, 465] on button "Save" at bounding box center [1039, 453] width 42 height 25
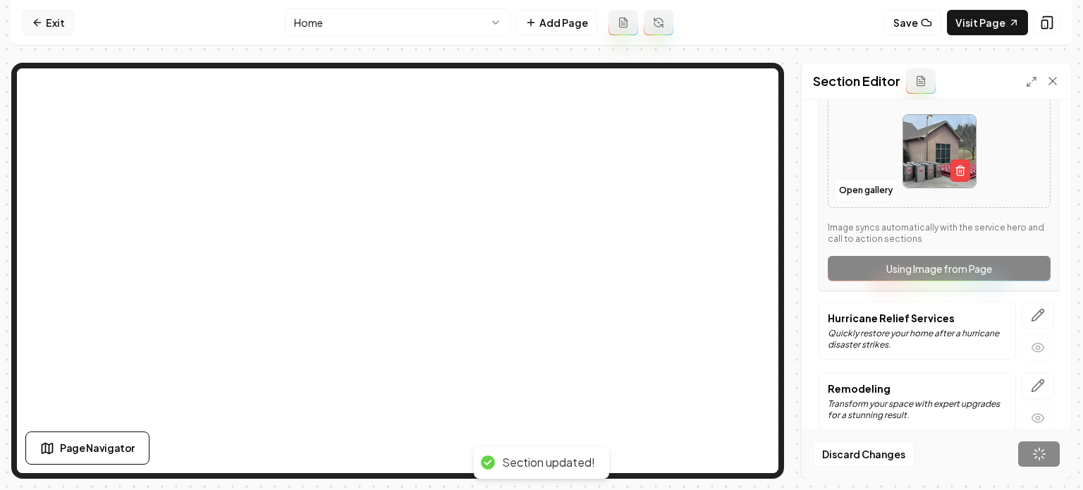
click at [49, 32] on link "Exit" at bounding box center [48, 22] width 51 height 25
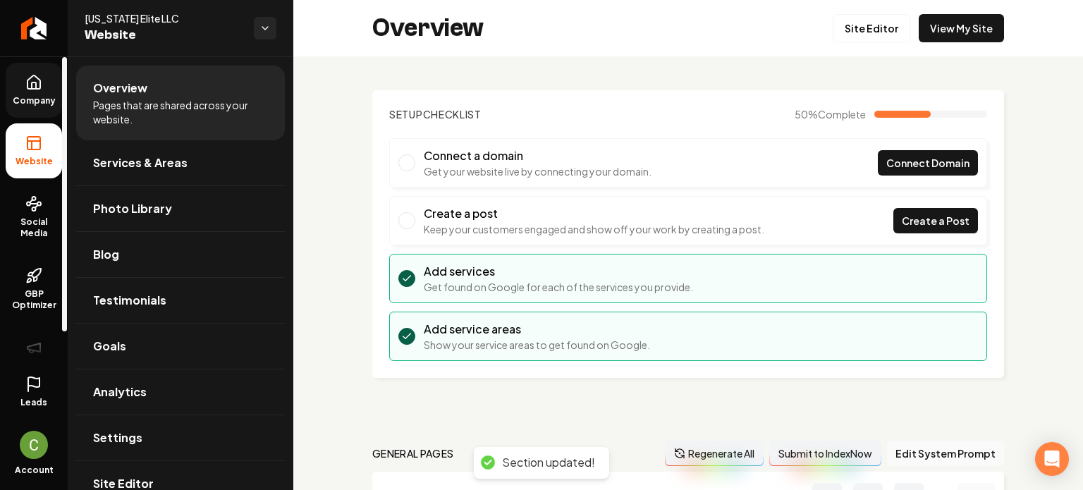
click at [28, 92] on link "Company" at bounding box center [34, 90] width 56 height 55
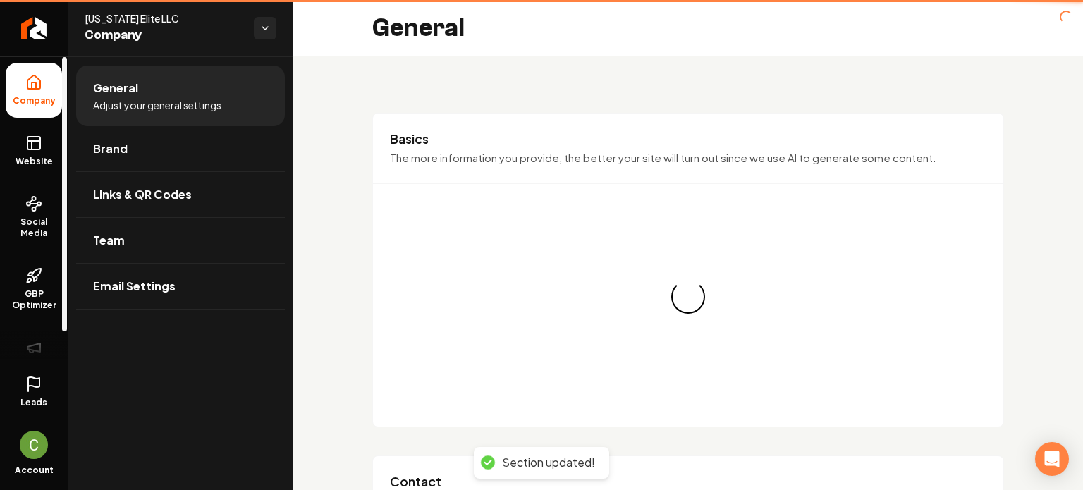
type input "(956) 564-1932"
type input "zach@texaseliterestoration.com"
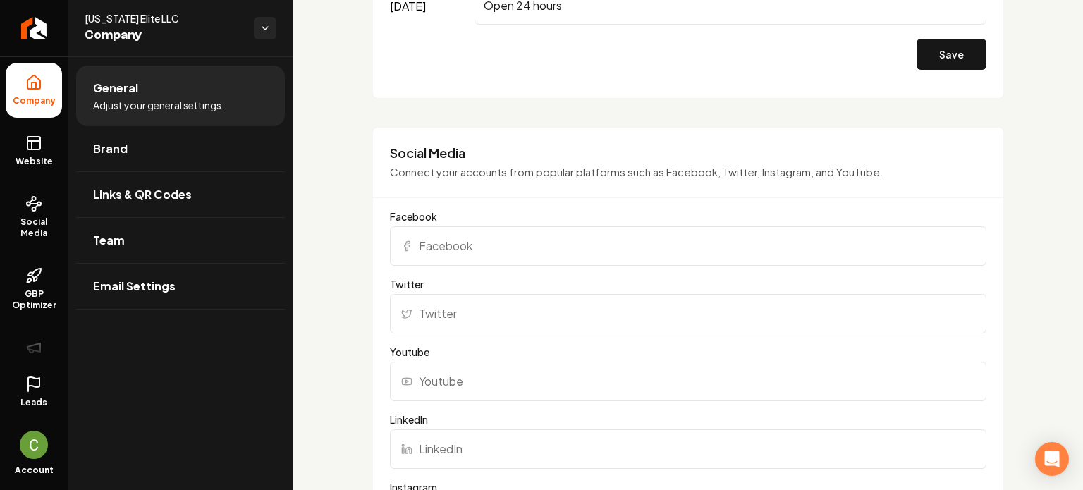
scroll to position [1351, 0]
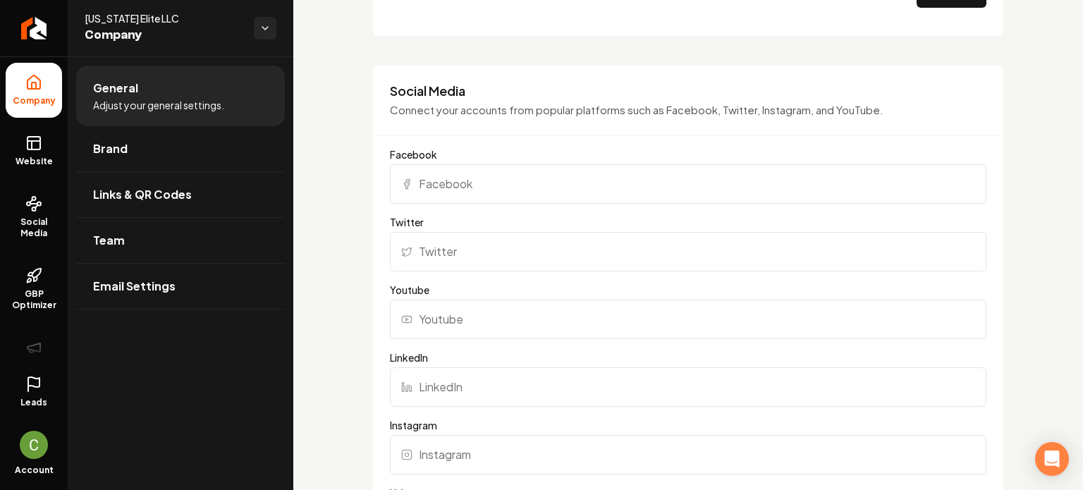
click at [480, 188] on input "Facebook" at bounding box center [688, 183] width 597 height 39
paste input "https://www.instagram.com/texaseliterestoration/"
type input "https://www.instagram.com/texaseliterestoration/"
click at [432, 441] on input "Instagram" at bounding box center [688, 454] width 597 height 39
paste input "https://www.instagram.com/texaseliterestoration/"
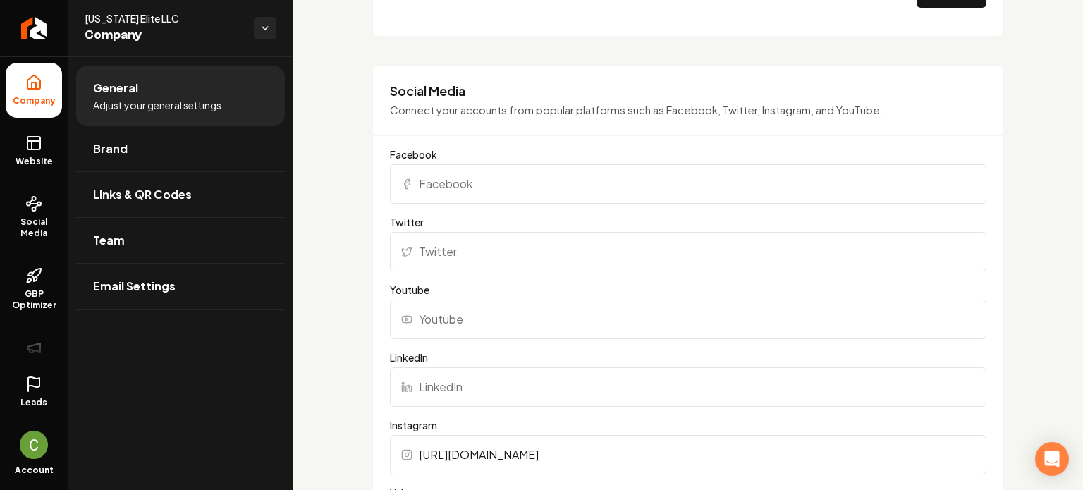
type input "https://www.instagram.com/texaseliterestoration/"
click at [477, 187] on input "Facebook" at bounding box center [688, 183] width 597 height 39
paste input "https://www.facebook.com/p/Texas-Elite-Restoration-and-Cleaning-100068766435118/"
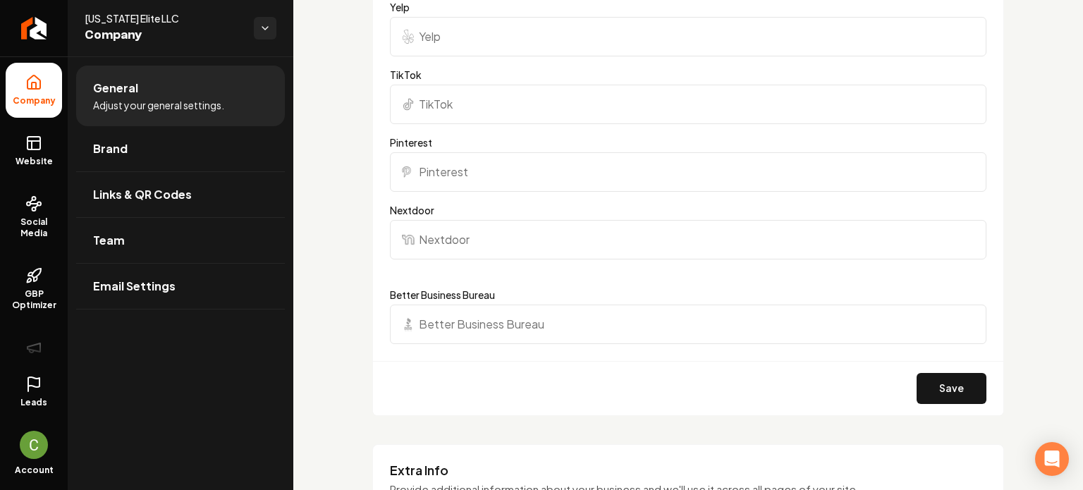
scroll to position [2057, 0]
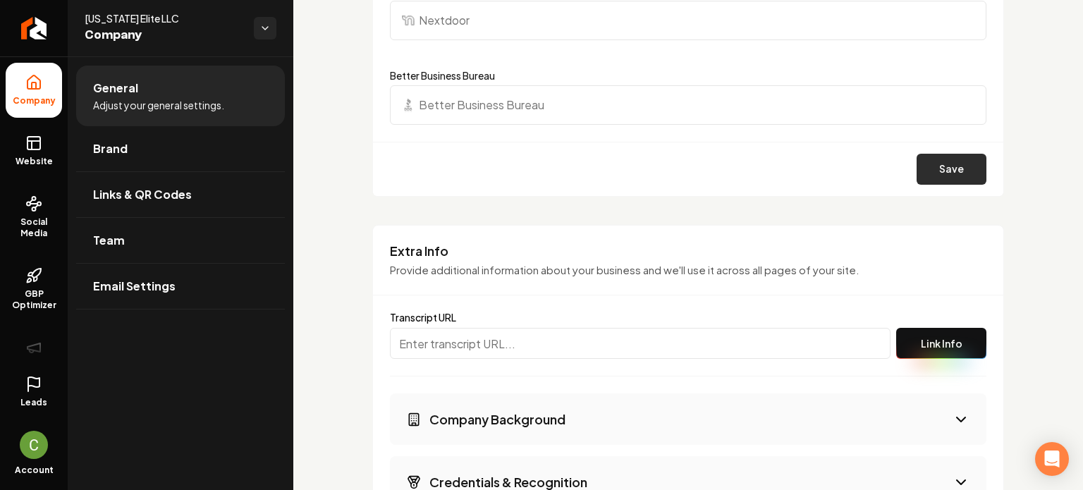
type input "https://www.facebook.com/p/Texas-Elite-Restoration-and-Cleaning-100068766435118/"
click at [948, 169] on button "Save" at bounding box center [952, 169] width 70 height 31
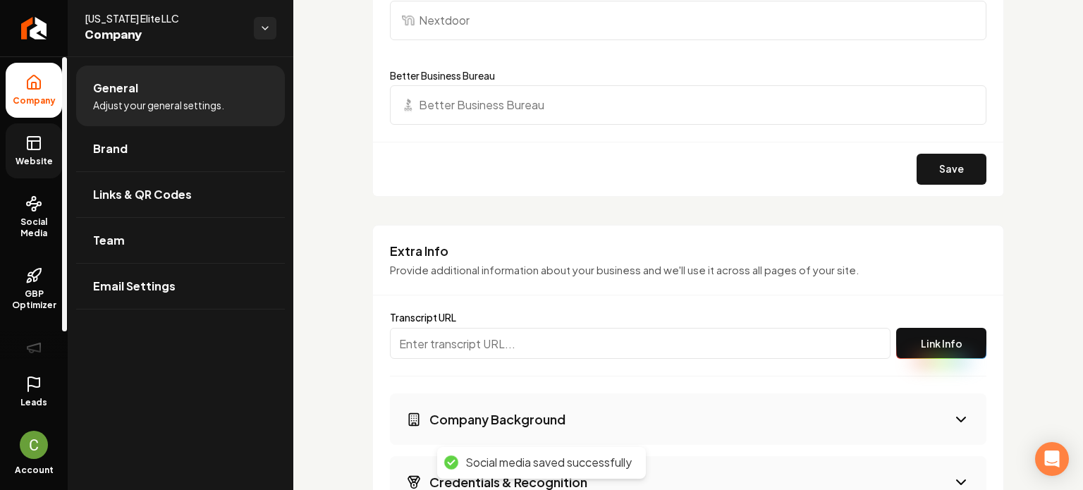
click at [47, 157] on span "Website" at bounding box center [34, 161] width 49 height 11
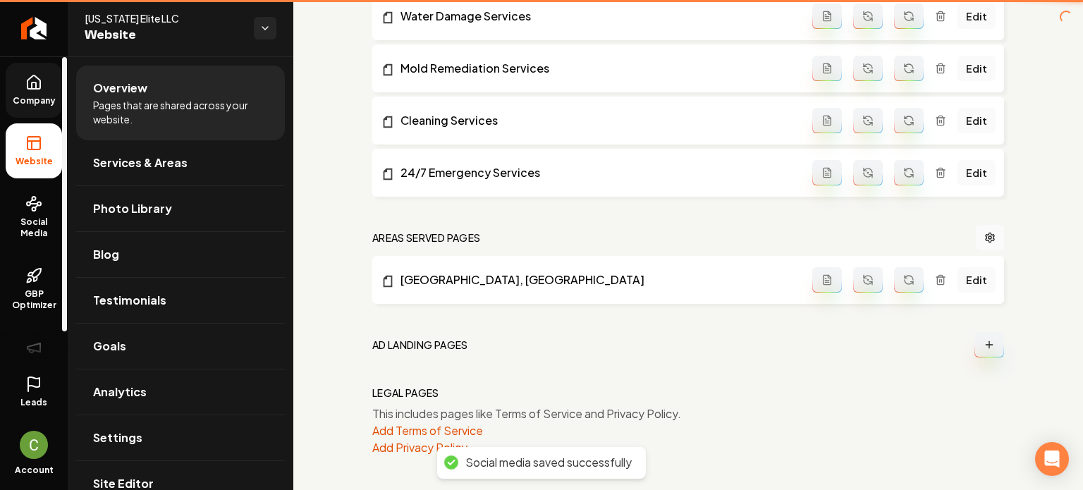
scroll to position [846, 0]
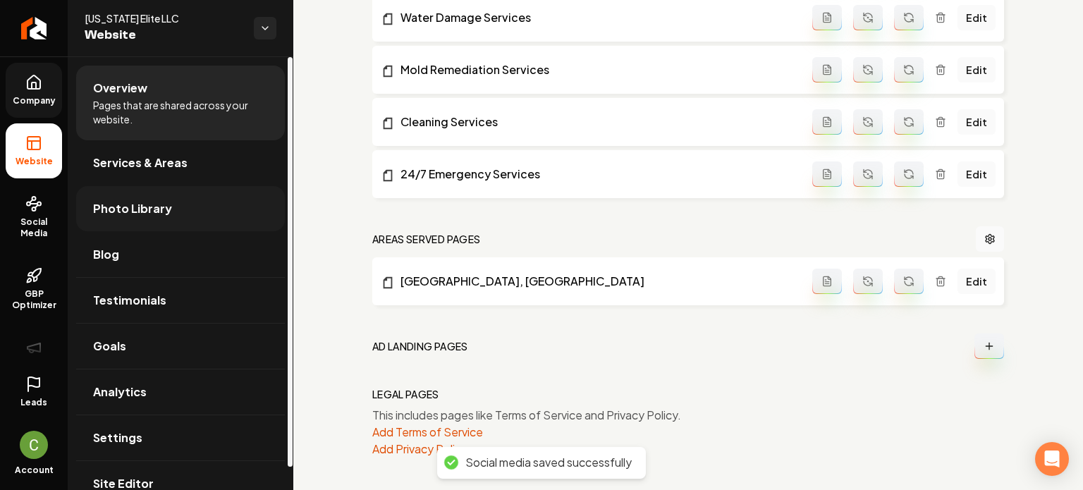
click at [139, 224] on link "Photo Library" at bounding box center [180, 208] width 209 height 45
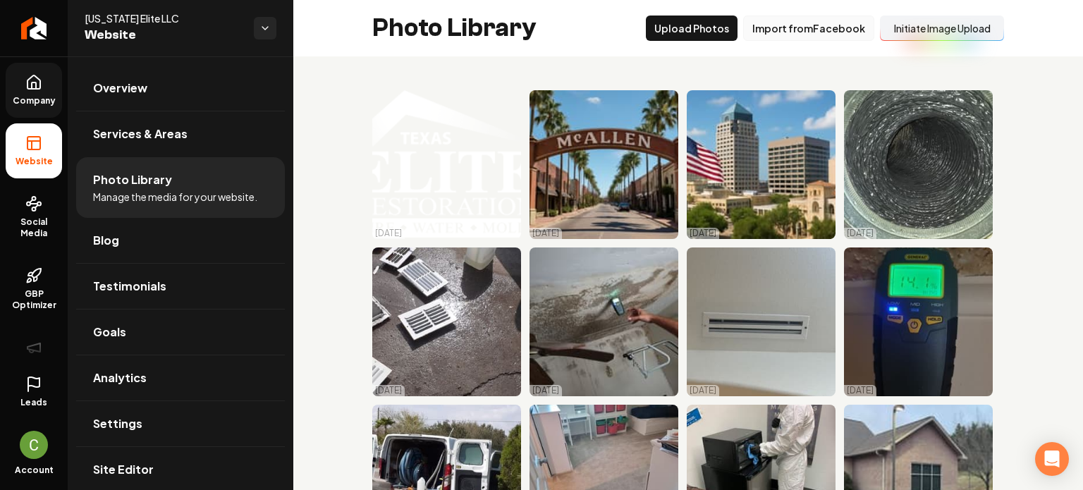
click at [831, 25] on button "Import from Facebook" at bounding box center [808, 28] width 131 height 25
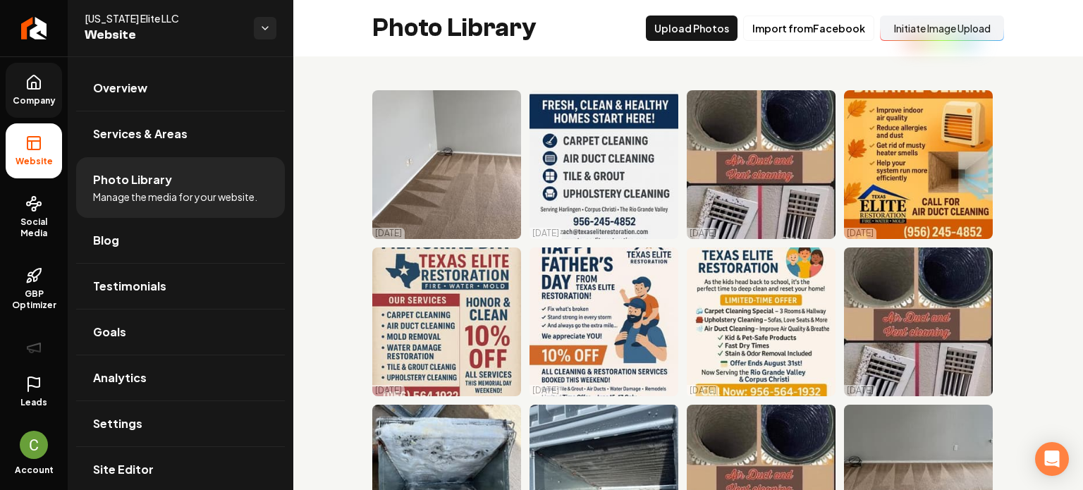
drag, startPoint x: 817, startPoint y: 169, endPoint x: 337, endPoint y: 355, distance: 514.4
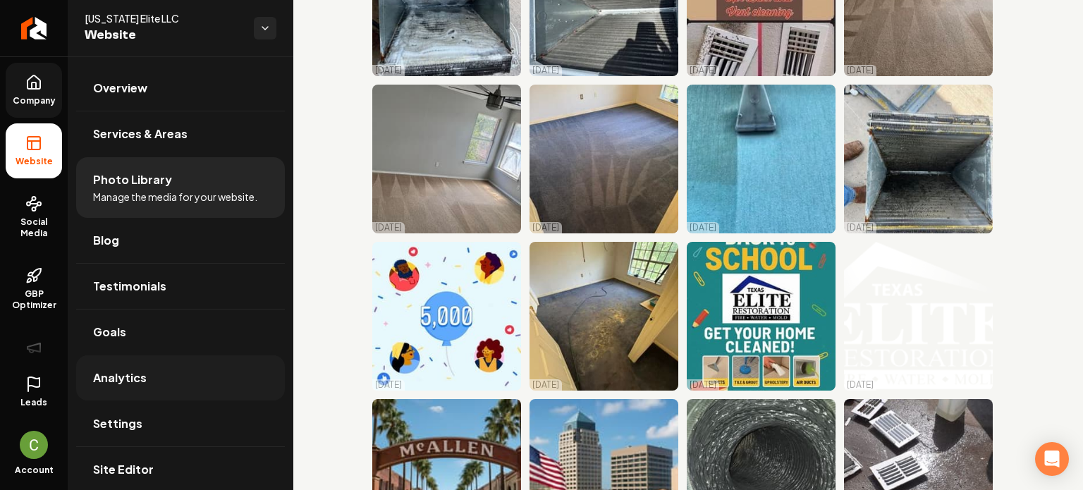
scroll to position [494, 0]
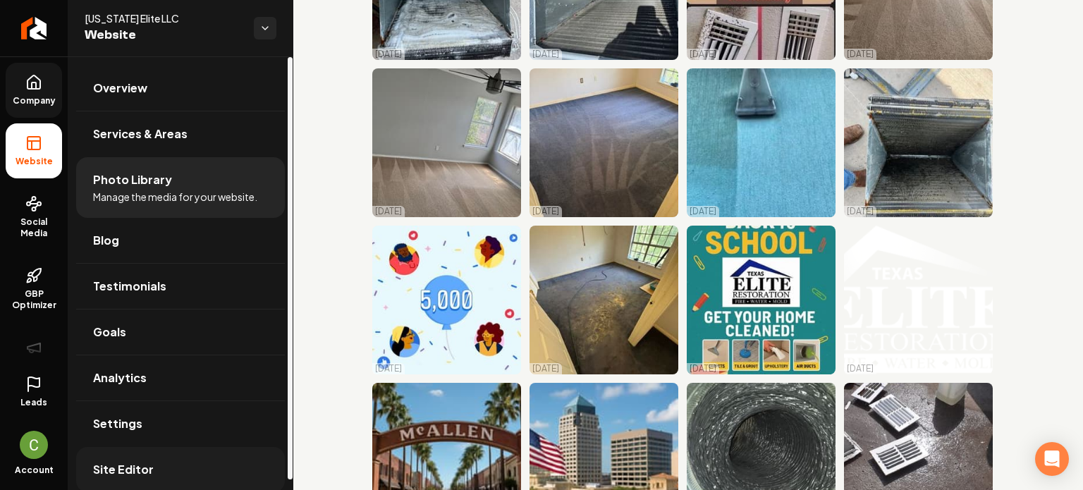
click at [150, 465] on link "Site Editor" at bounding box center [180, 469] width 209 height 45
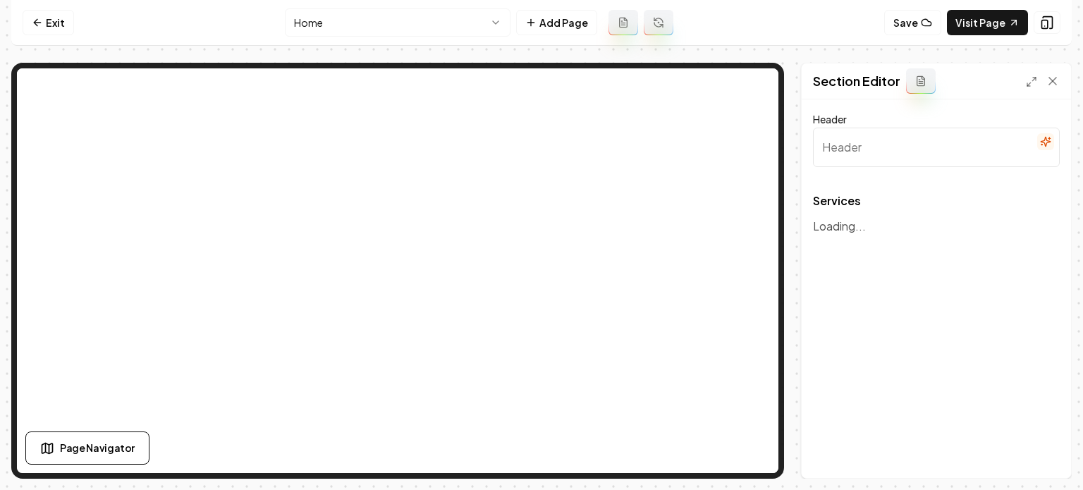
type input "Our Expert Restoration and Cleaning Services"
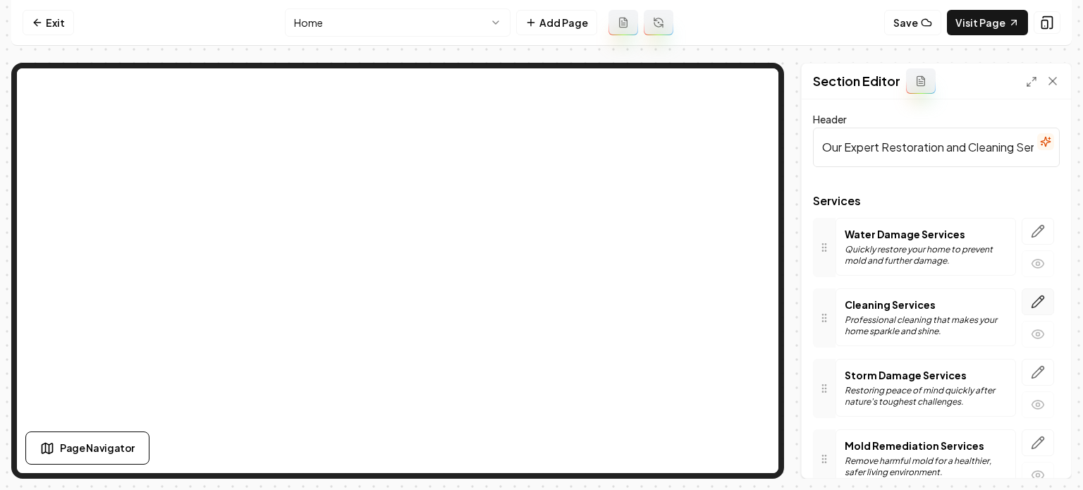
click at [1033, 303] on icon "button" at bounding box center [1038, 302] width 14 height 14
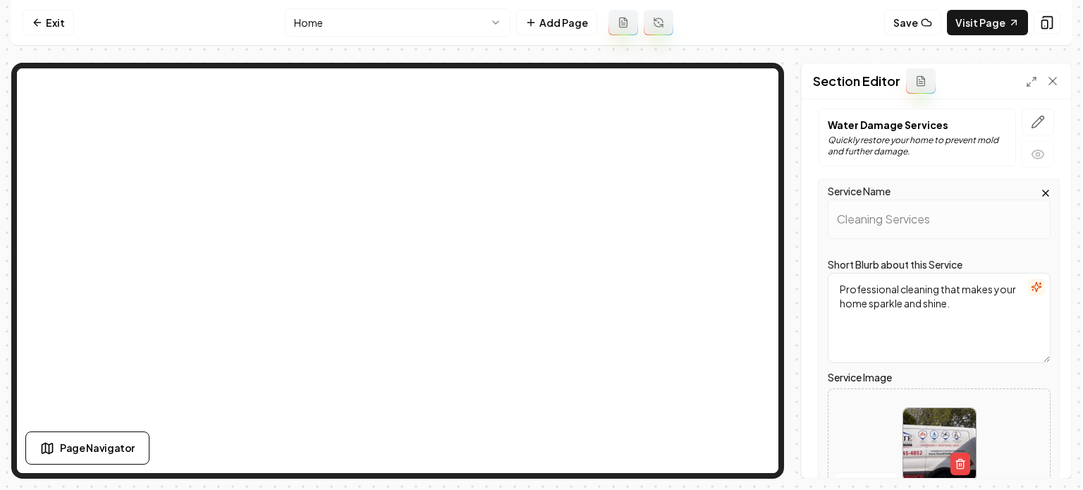
scroll to position [212, 0]
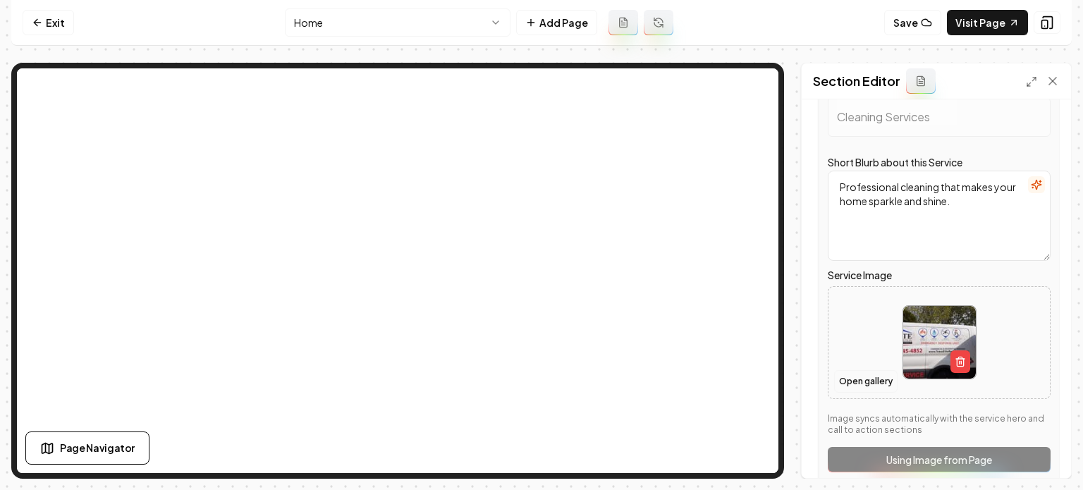
click at [852, 379] on button "Open gallery" at bounding box center [865, 381] width 63 height 23
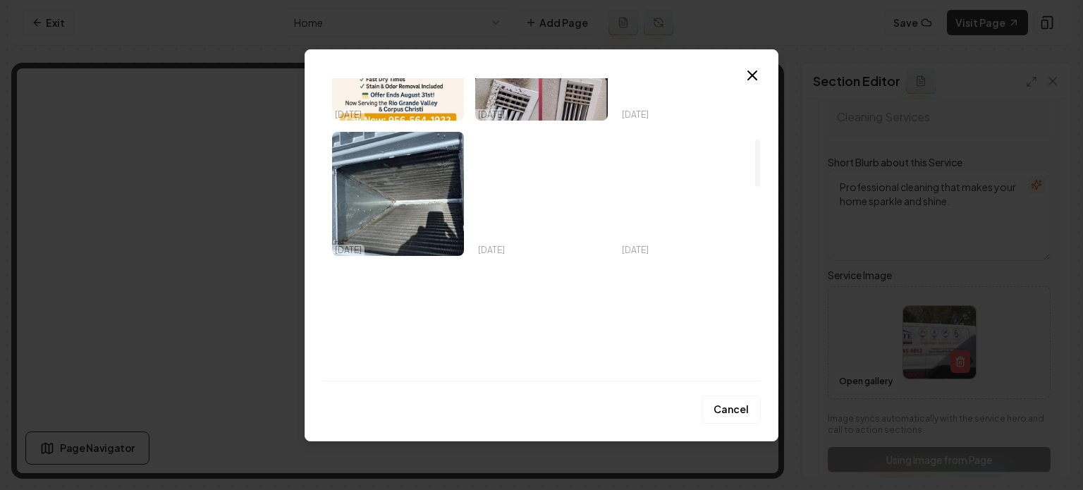
scroll to position [423, 0]
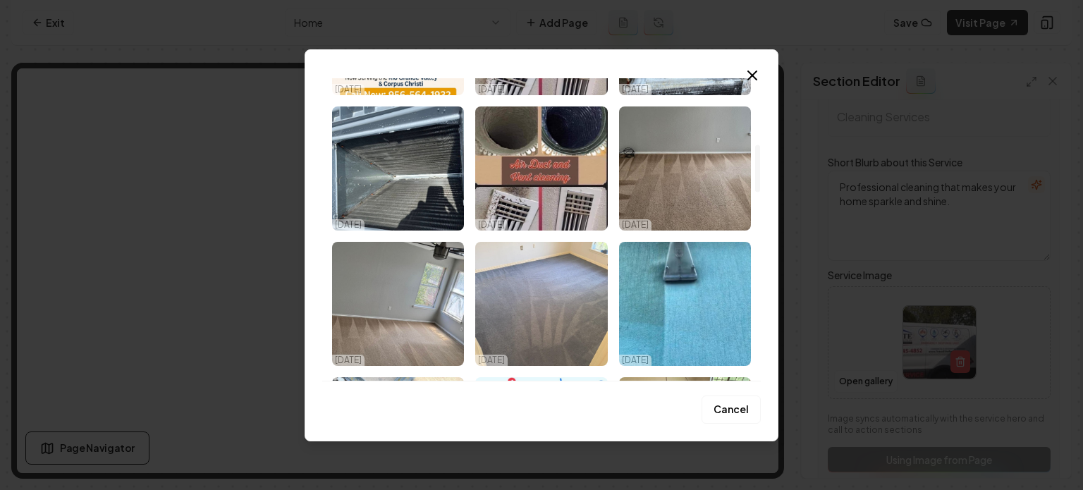
click at [541, 296] on img "Select image image_68ef9c9f5c7cd75eb86753e5.jpeg" at bounding box center [541, 304] width 132 height 124
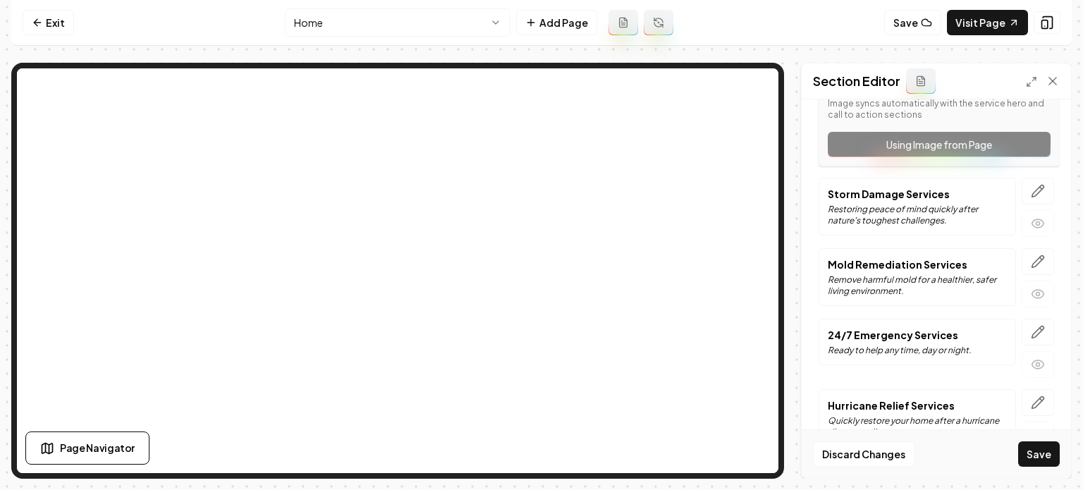
scroll to position [628, 0]
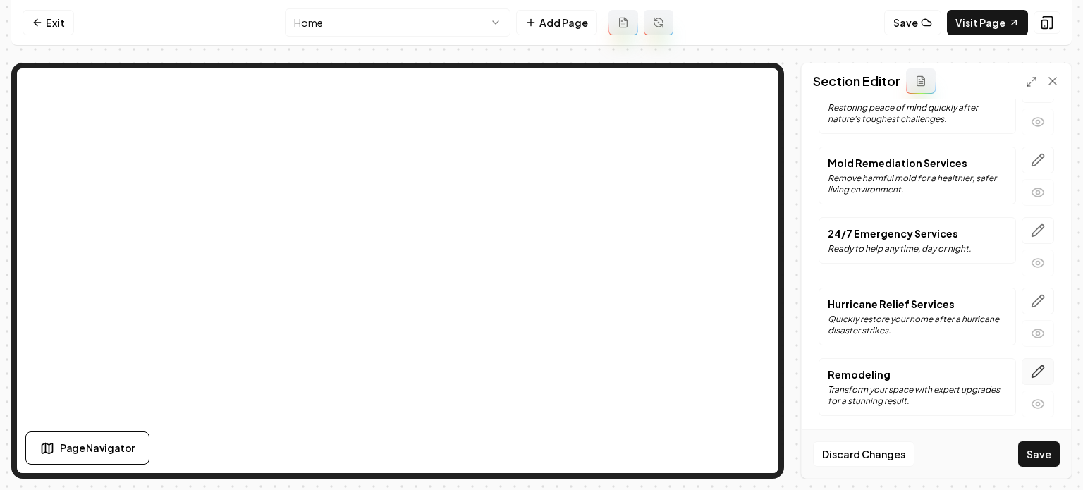
click at [1031, 369] on icon "button" at bounding box center [1038, 372] width 14 height 14
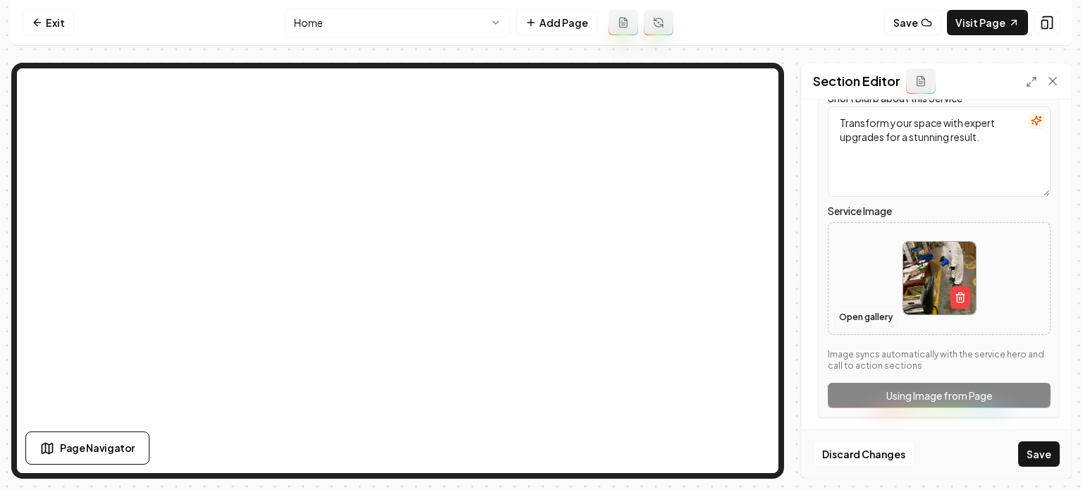
click at [873, 318] on button "Open gallery" at bounding box center [865, 317] width 63 height 23
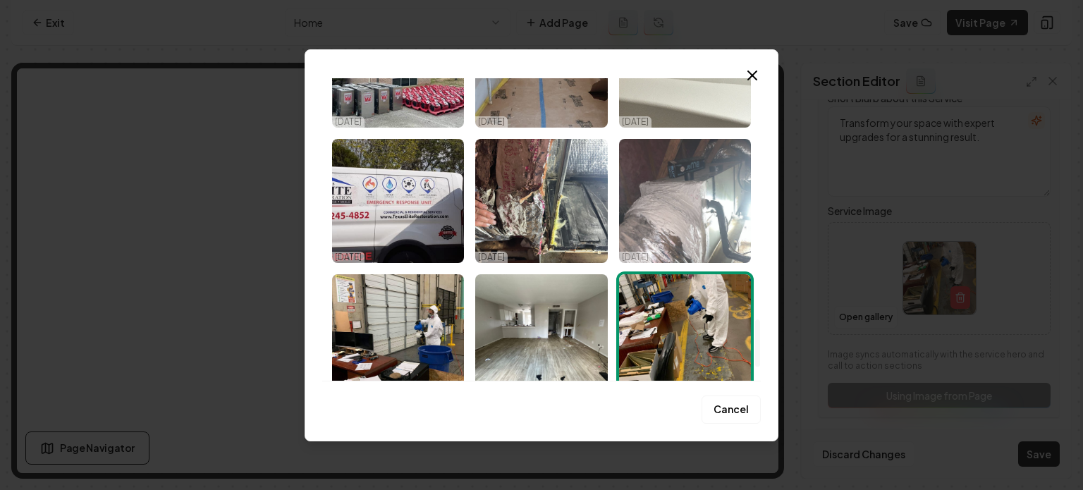
scroll to position [1552, 0]
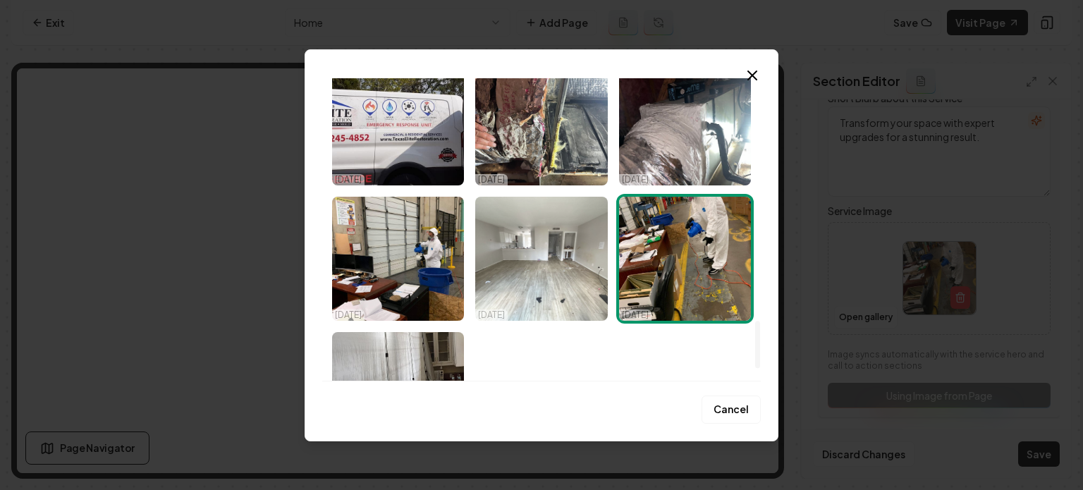
click at [525, 303] on img "Select image image_68ef9b5a5c7cd75eb85c76c6.jpeg" at bounding box center [541, 259] width 132 height 124
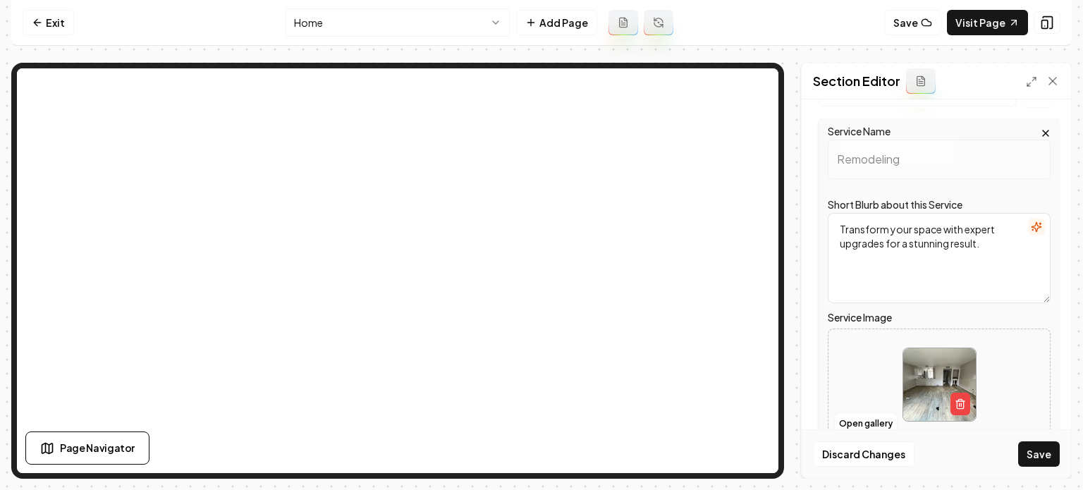
scroll to position [346, 0]
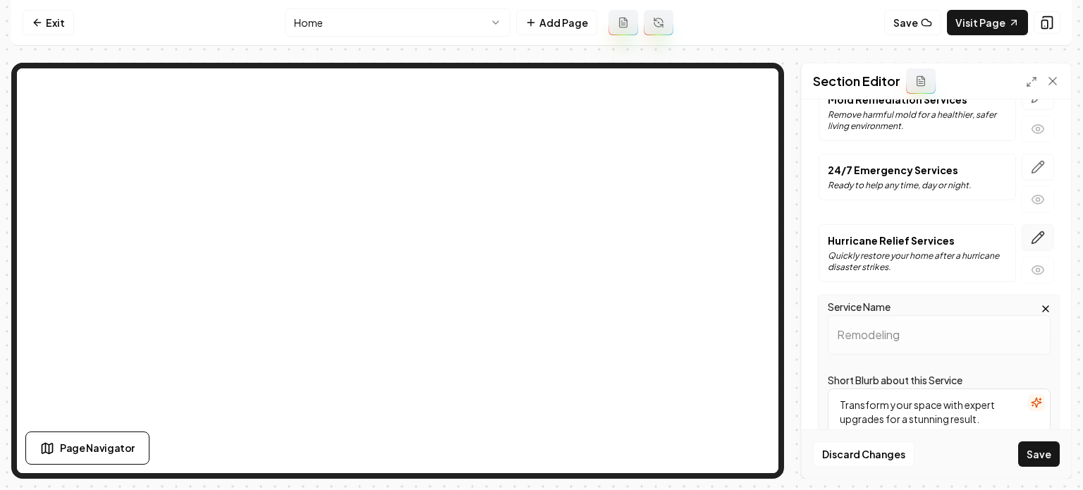
click at [1032, 239] on icon "button" at bounding box center [1038, 237] width 12 height 12
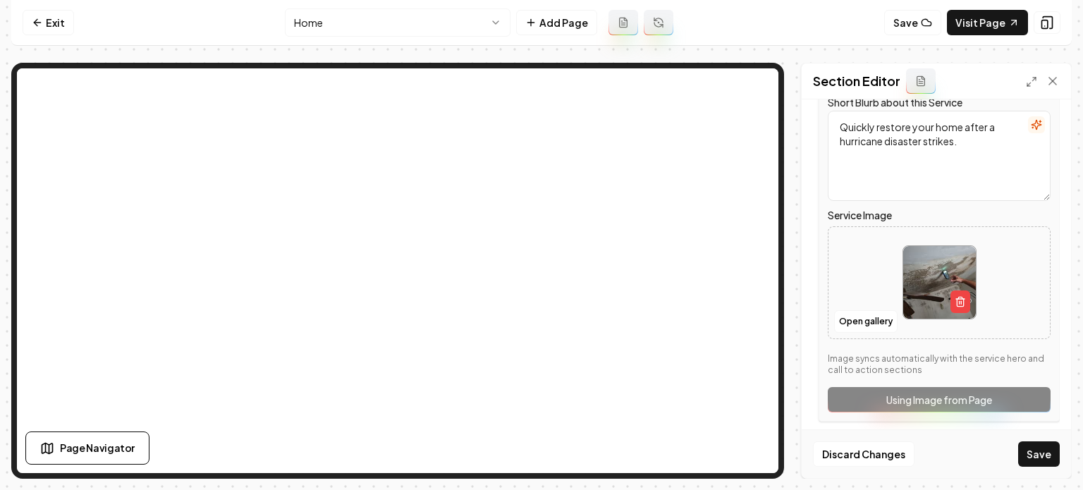
scroll to position [558, 0]
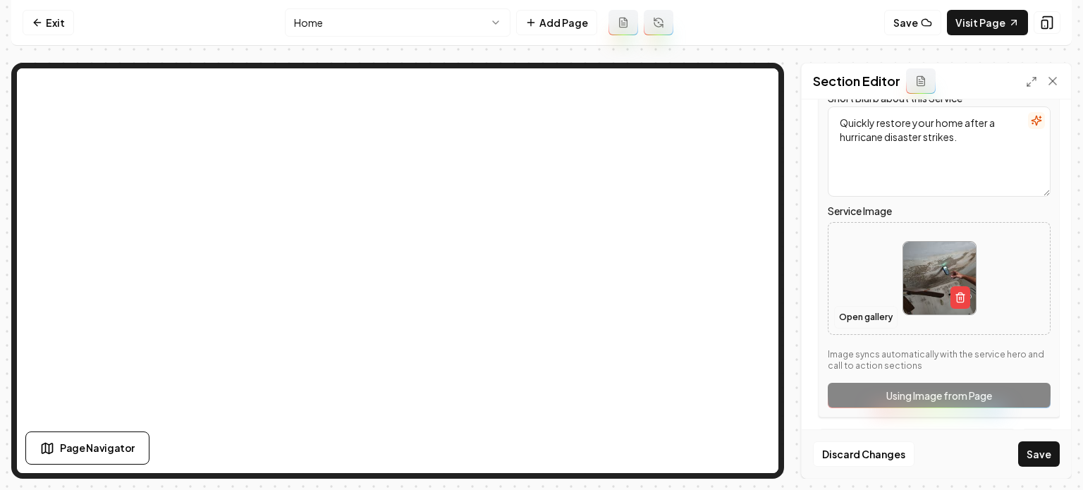
click at [865, 310] on button "Open gallery" at bounding box center [865, 317] width 63 height 23
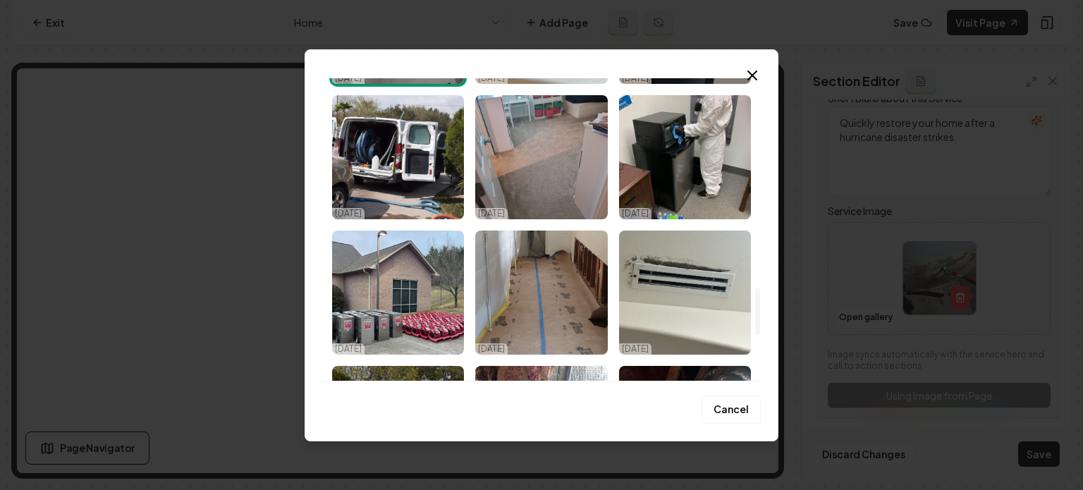
scroll to position [1340, 0]
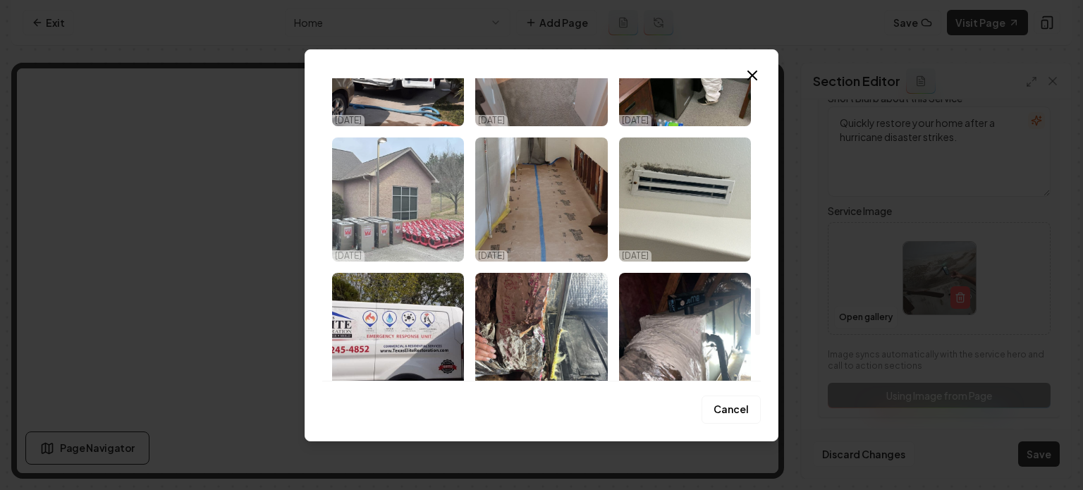
click at [443, 216] on img "Select image image_68ef9b5a5c7cd75eb85c7ae4.jpeg" at bounding box center [398, 200] width 132 height 124
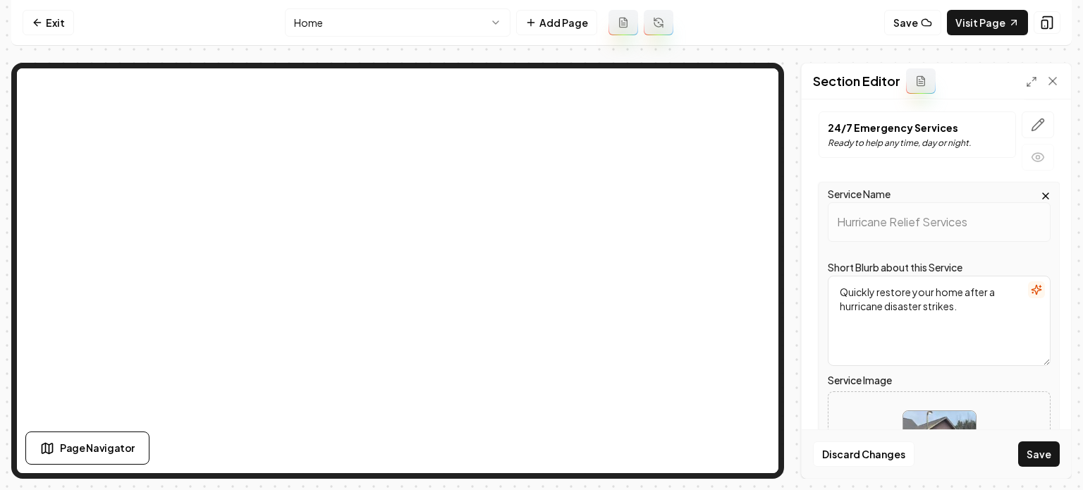
scroll to position [276, 0]
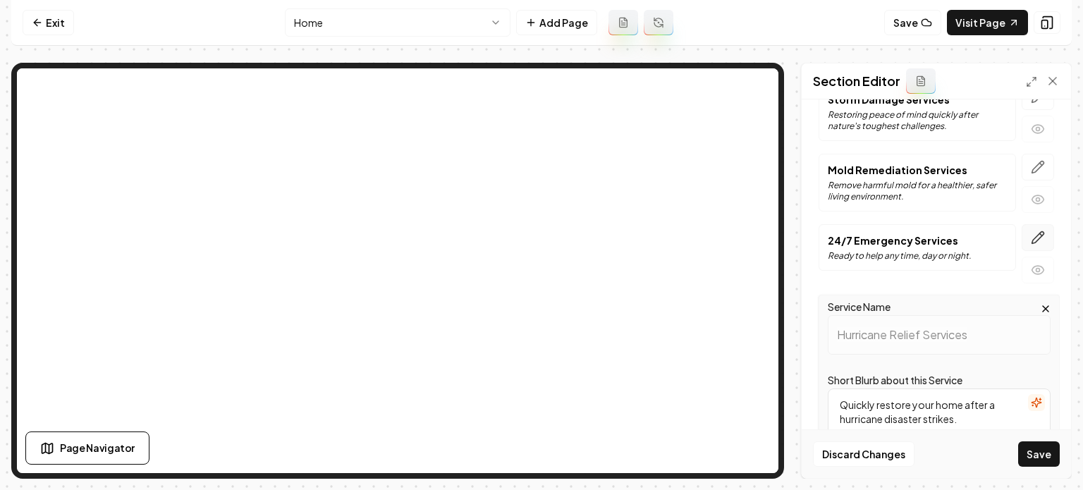
click at [1031, 238] on icon "button" at bounding box center [1038, 238] width 14 height 14
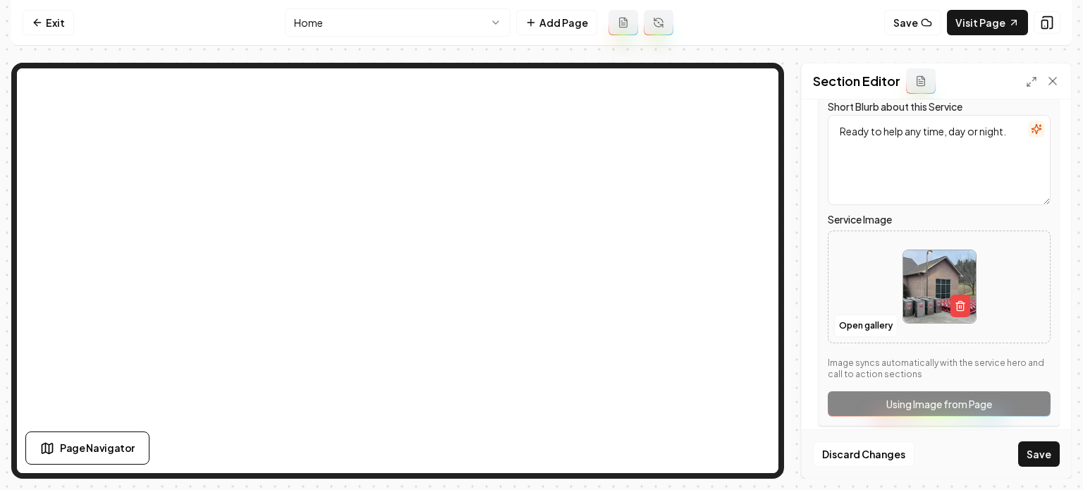
scroll to position [558, 0]
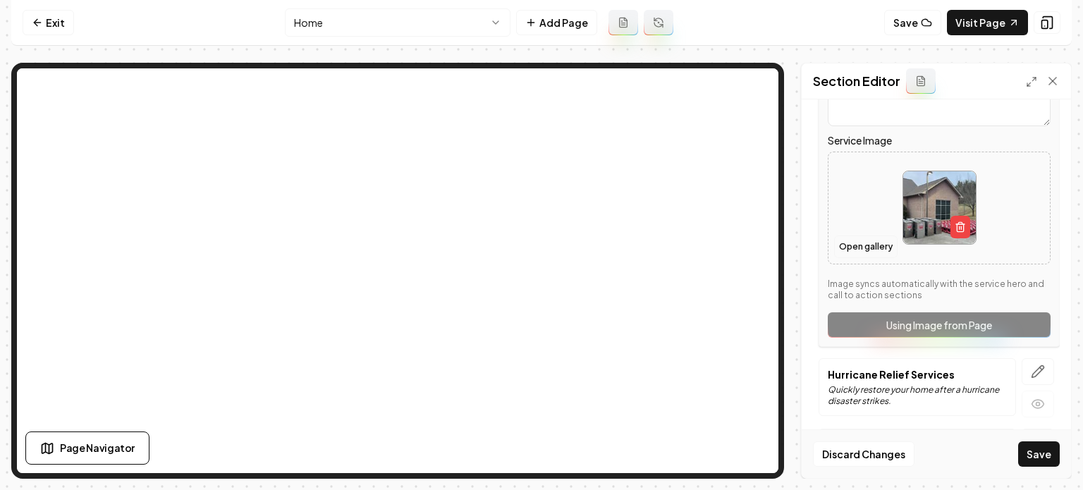
click at [846, 245] on button "Open gallery" at bounding box center [865, 247] width 63 height 23
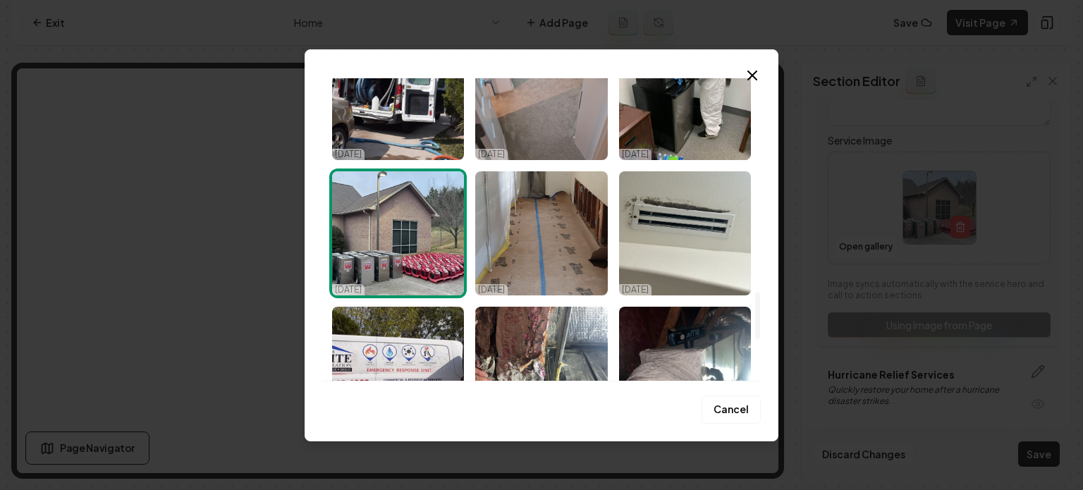
scroll to position [1411, 0]
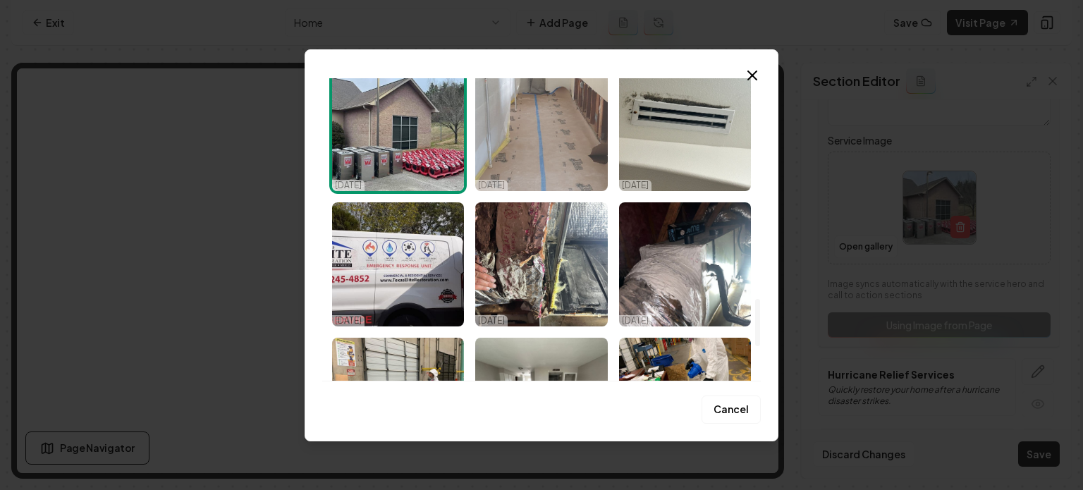
click at [590, 139] on img "Select image image_68ef9b5a5c7cd75eb85c7bad.jpeg" at bounding box center [541, 129] width 132 height 124
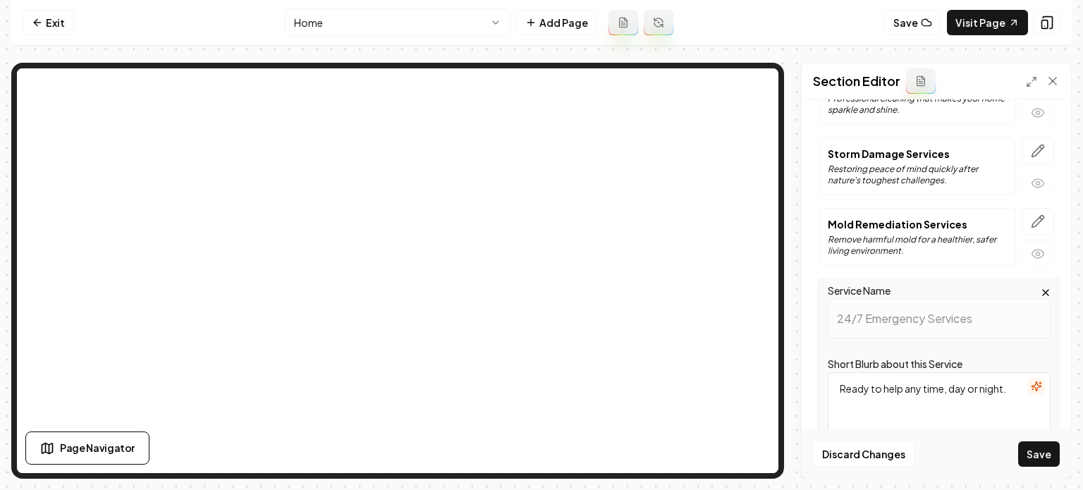
scroll to position [205, 0]
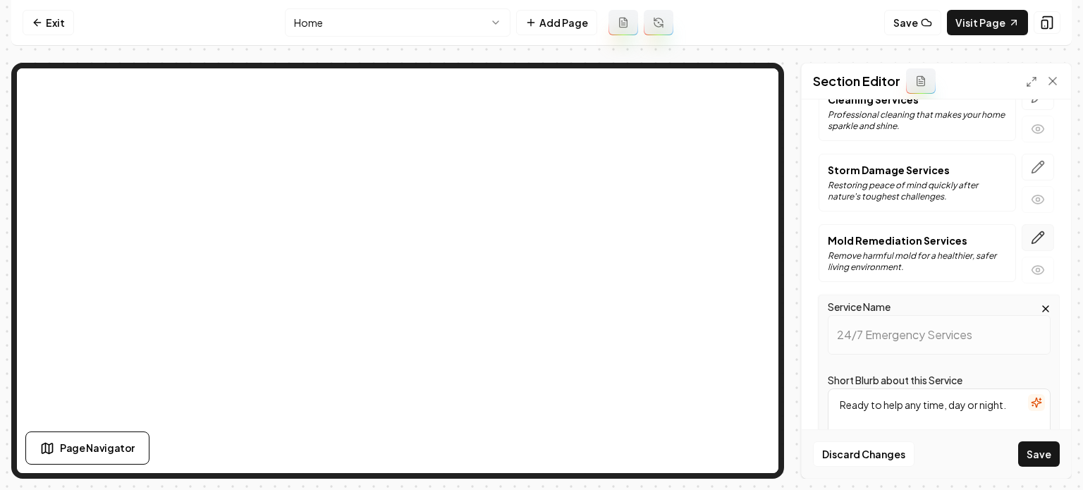
click at [1022, 240] on button "button" at bounding box center [1038, 237] width 32 height 27
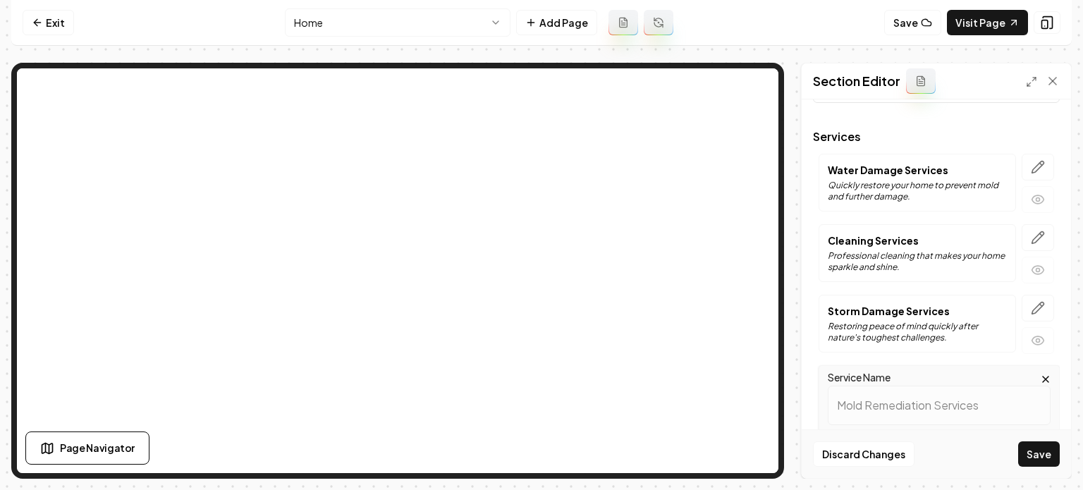
scroll to position [0, 0]
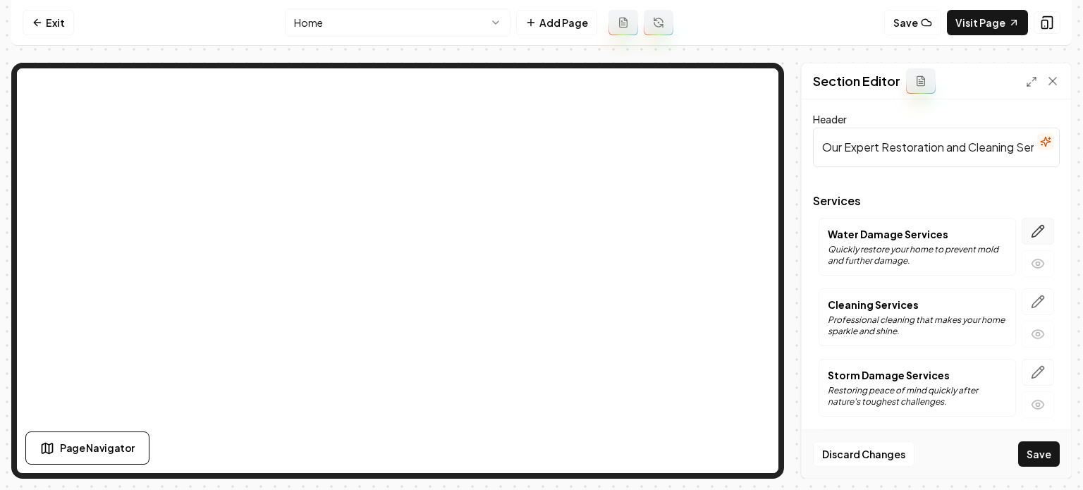
click at [1031, 233] on icon "button" at bounding box center [1038, 231] width 14 height 14
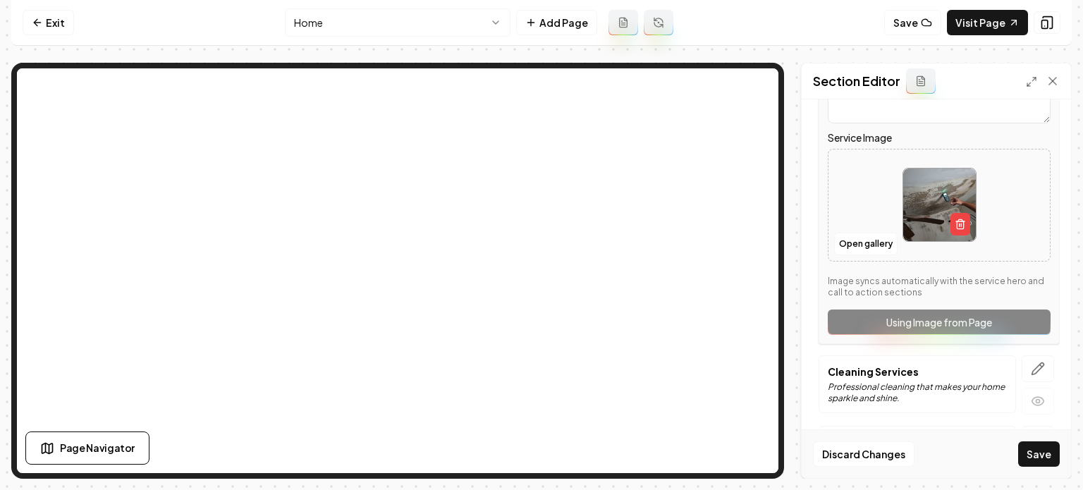
scroll to position [282, 0]
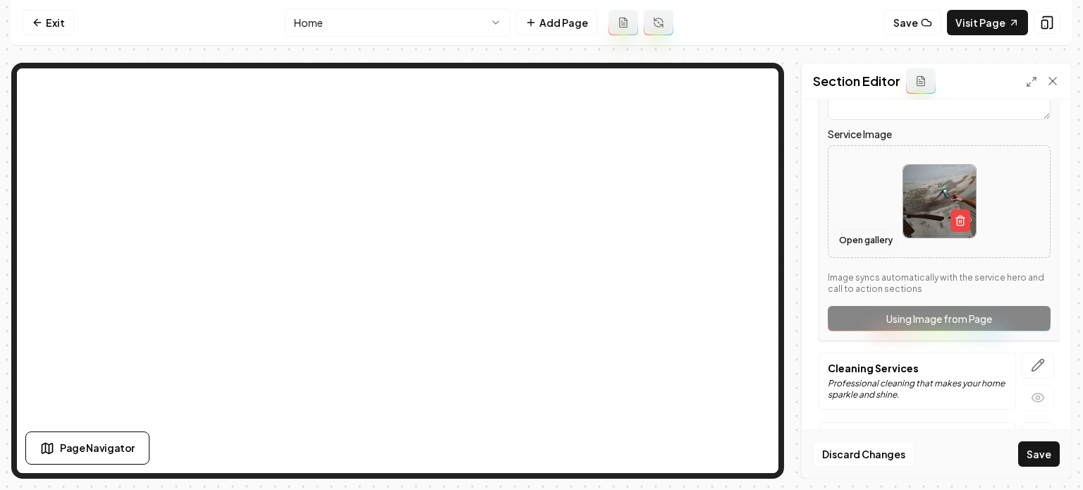
click at [855, 248] on button "Open gallery" at bounding box center [865, 240] width 63 height 23
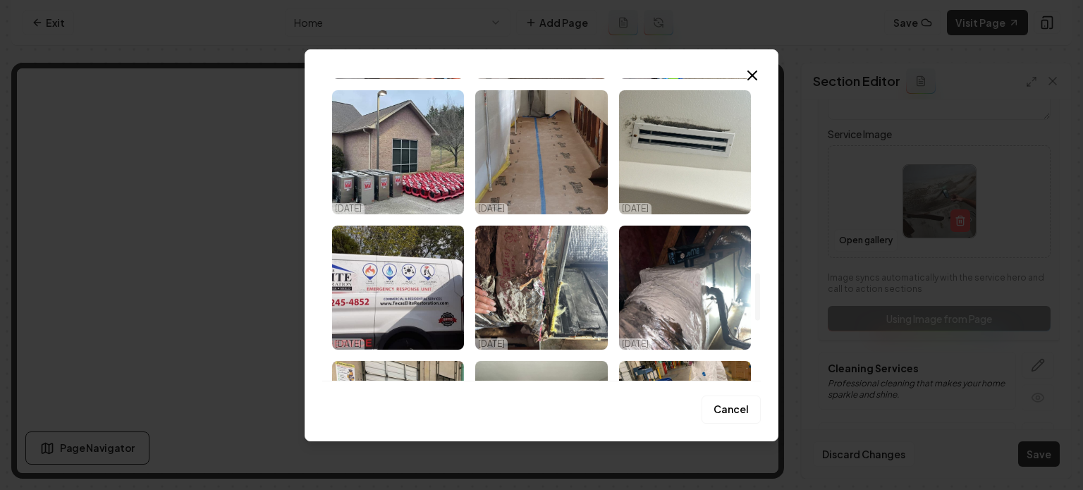
scroll to position [1411, 0]
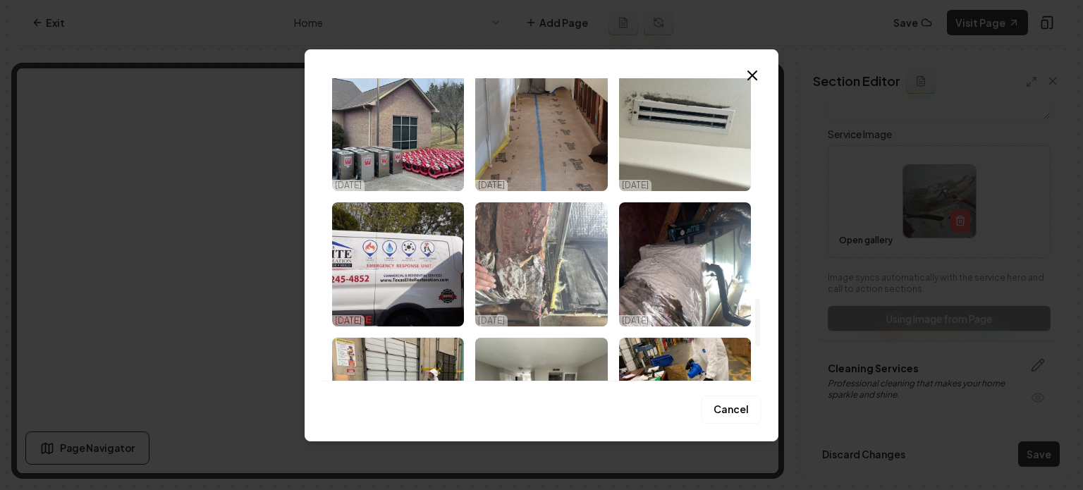
click at [547, 238] on img "Select image image_68ef9b5a5c7cd75eb85c7cef.jpeg" at bounding box center [541, 264] width 132 height 124
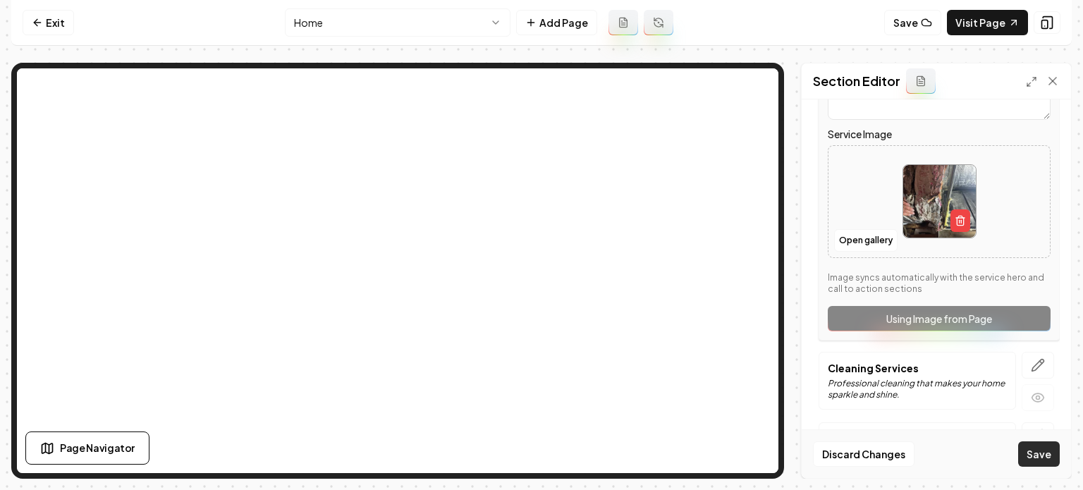
click at [1030, 451] on button "Save" at bounding box center [1039, 453] width 42 height 25
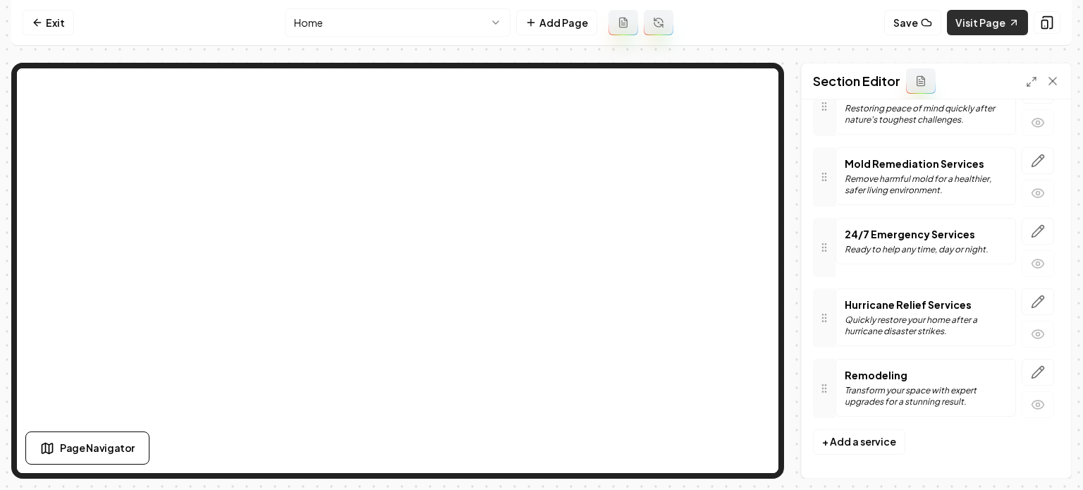
click at [974, 24] on link "Visit Page" at bounding box center [987, 22] width 81 height 25
click at [54, 20] on link "Exit" at bounding box center [48, 22] width 51 height 25
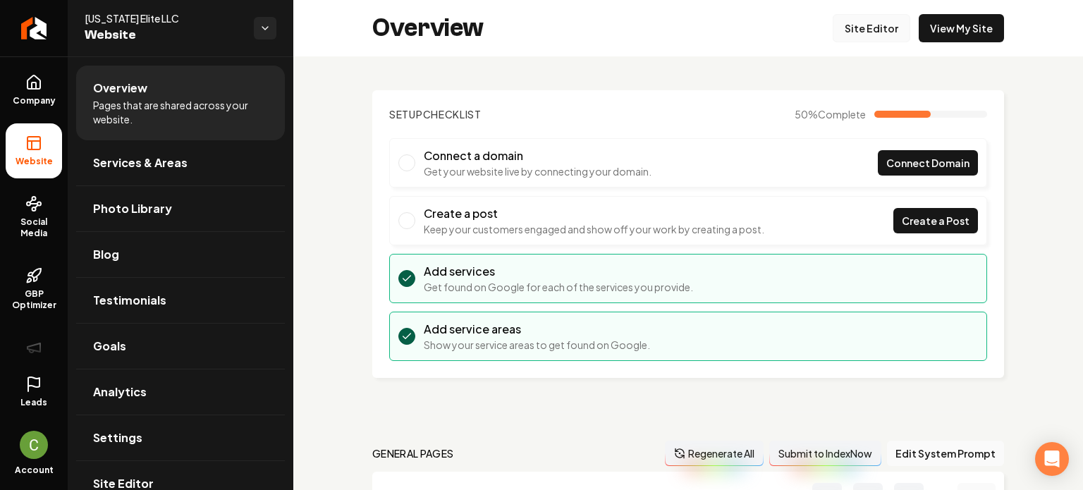
click at [848, 23] on link "Site Editor" at bounding box center [872, 28] width 78 height 28
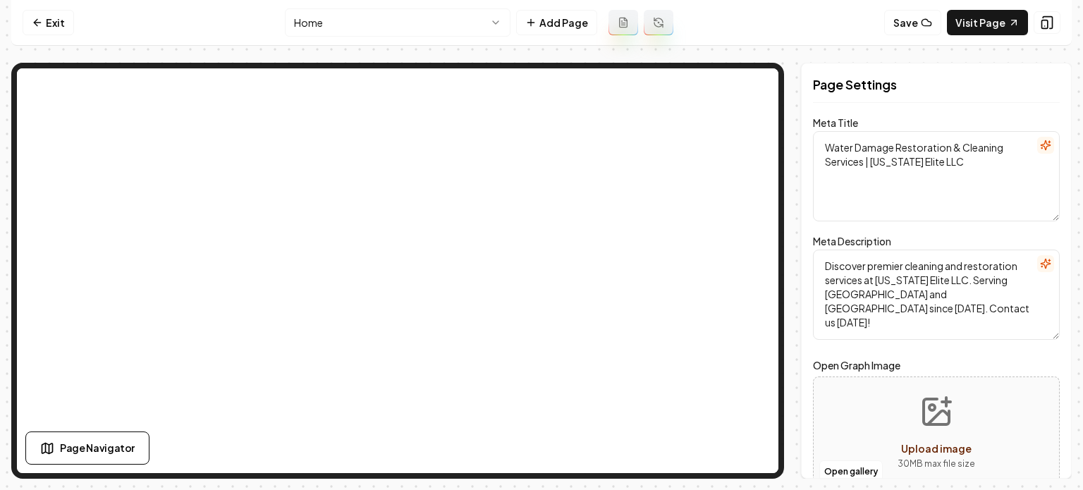
click at [452, 19] on html "Computer Required This feature is only available on a computer. Please switch t…" at bounding box center [541, 245] width 1083 height 490
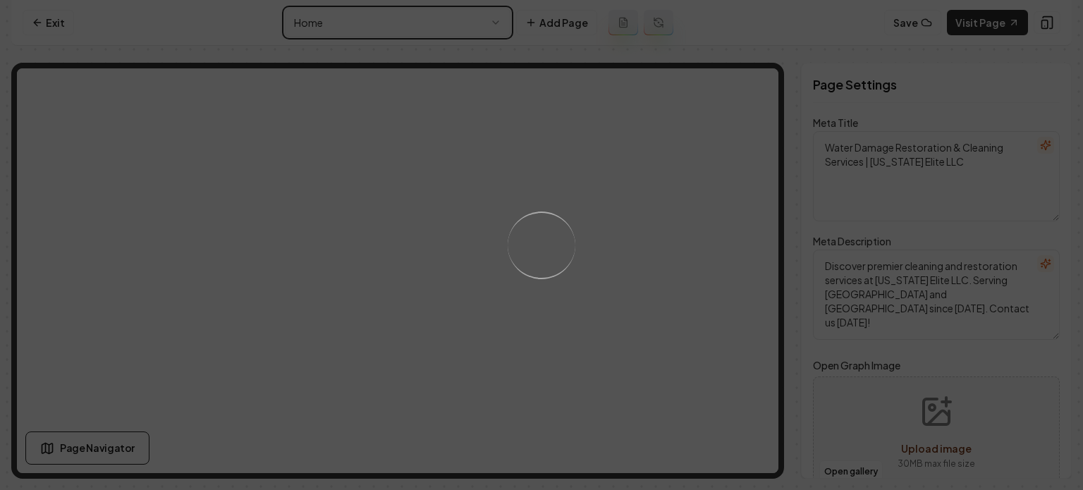
type textarea "About Texas Elite: Trusted Plumbing Experts Since 2003"
type textarea "Discover Texas Elite LLC—a leading cleaning and restoration company serving Har…"
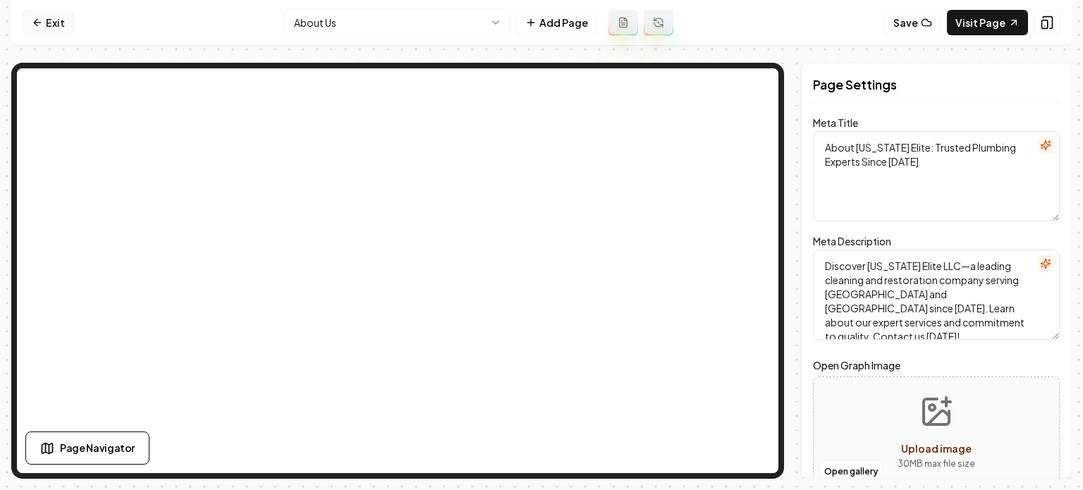
click at [54, 25] on link "Exit" at bounding box center [48, 22] width 51 height 25
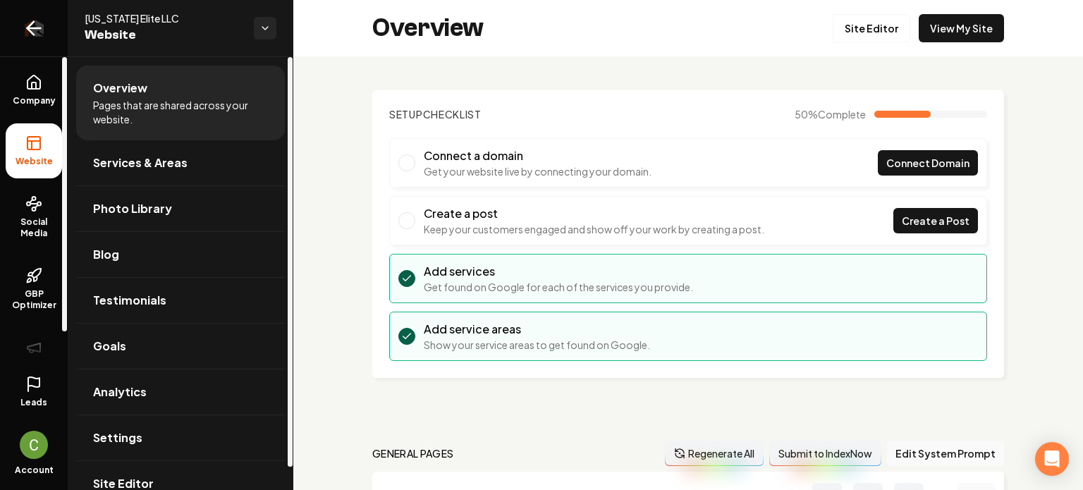
click at [35, 41] on link "Return to dashboard" at bounding box center [34, 28] width 68 height 56
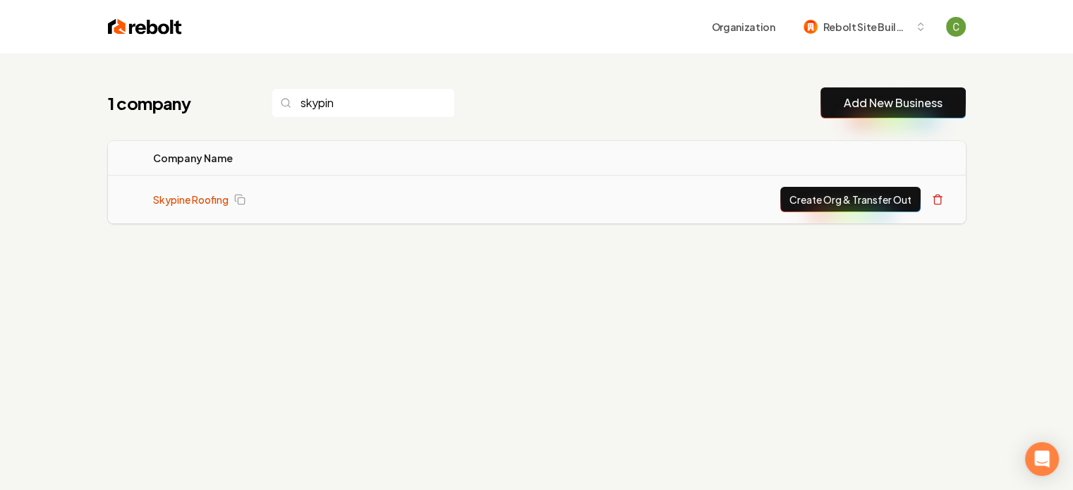
type input "skypin"
click at [204, 193] on link "Skypine Roofing" at bounding box center [190, 200] width 75 height 14
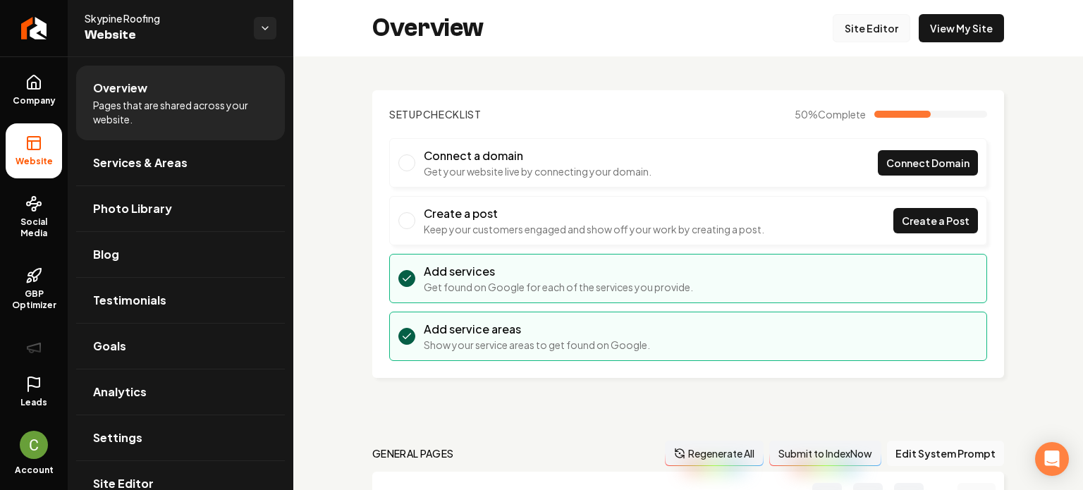
click at [884, 30] on link "Site Editor" at bounding box center [872, 28] width 78 height 28
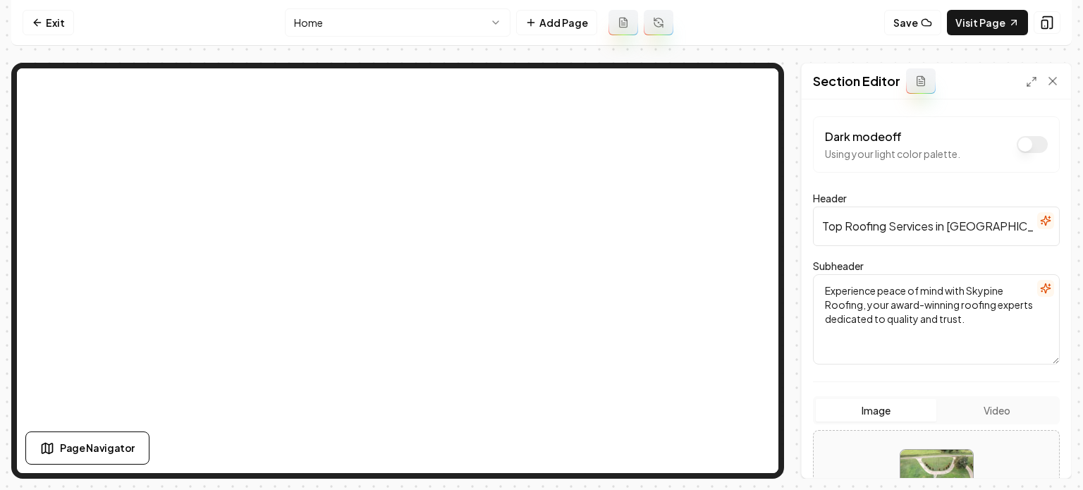
click at [975, 408] on button "Video" at bounding box center [997, 410] width 121 height 23
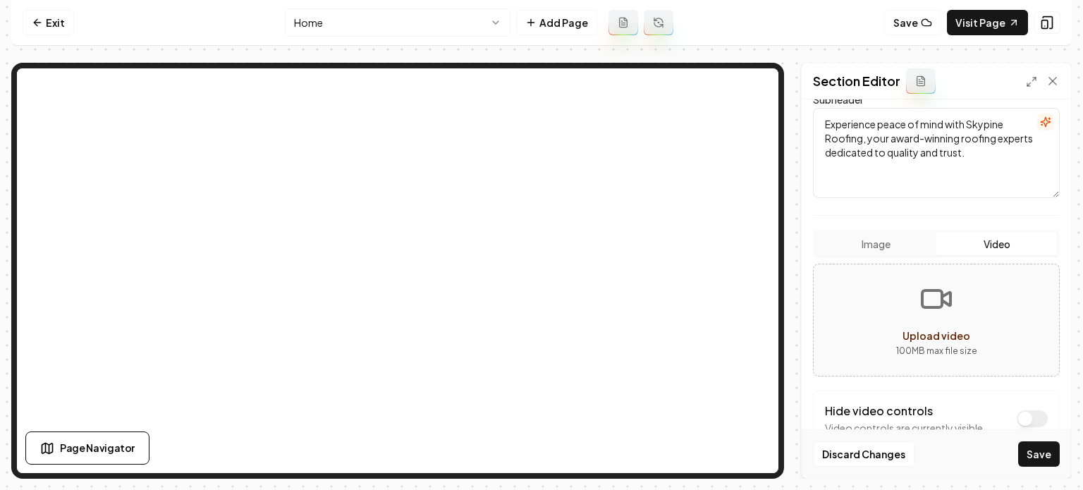
scroll to position [282, 0]
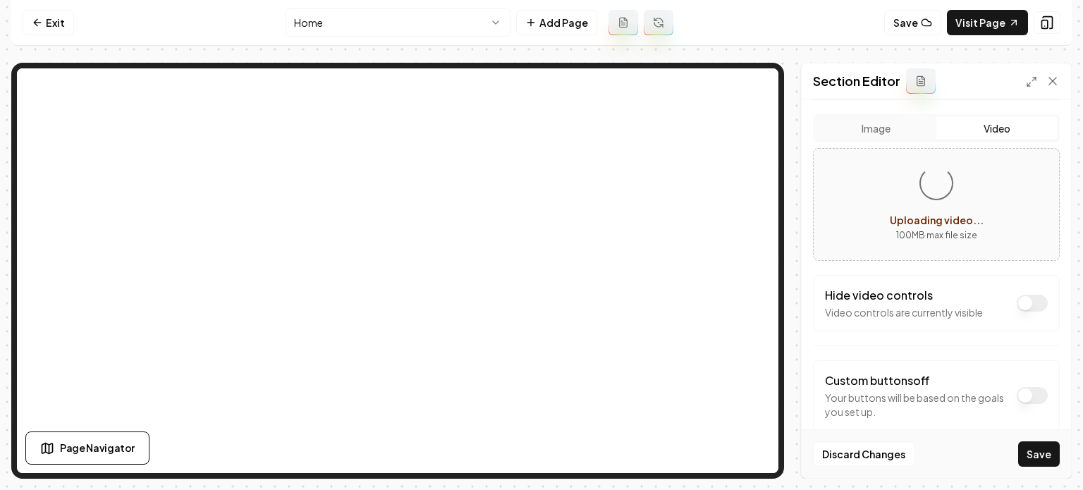
click at [811, 373] on div "Dark mode off Using your light color palette. Header Top Roofing Services in Pa…" at bounding box center [936, 288] width 269 height 379
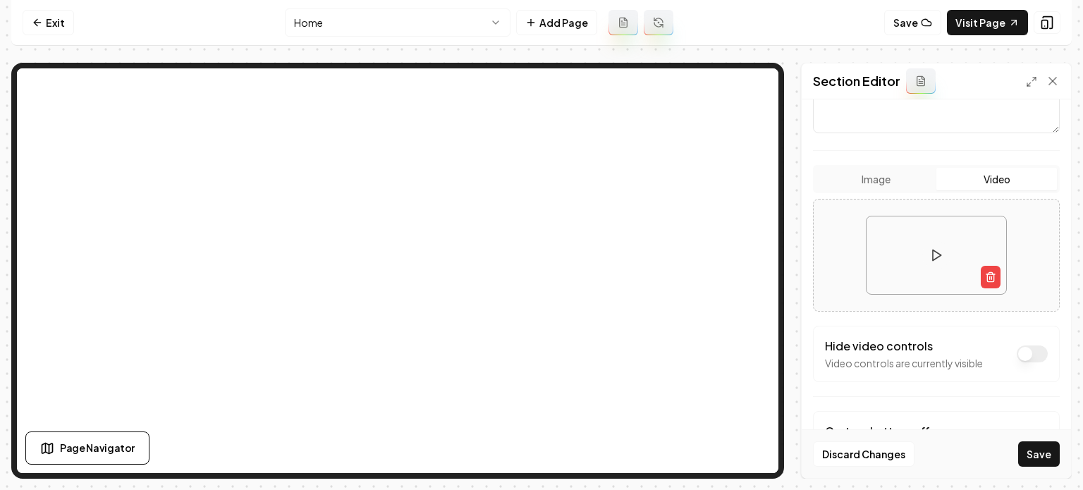
scroll to position [306, 0]
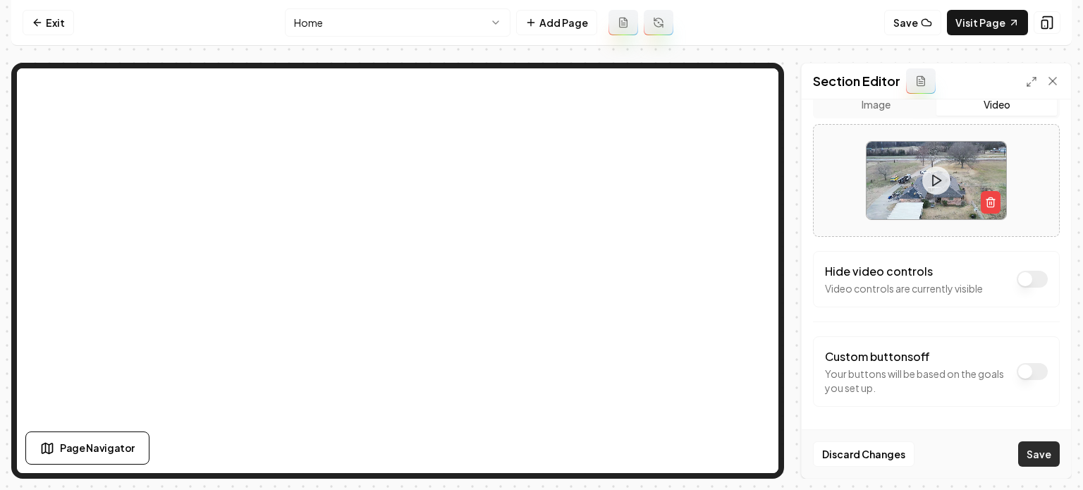
click at [1047, 461] on button "Save" at bounding box center [1039, 453] width 42 height 25
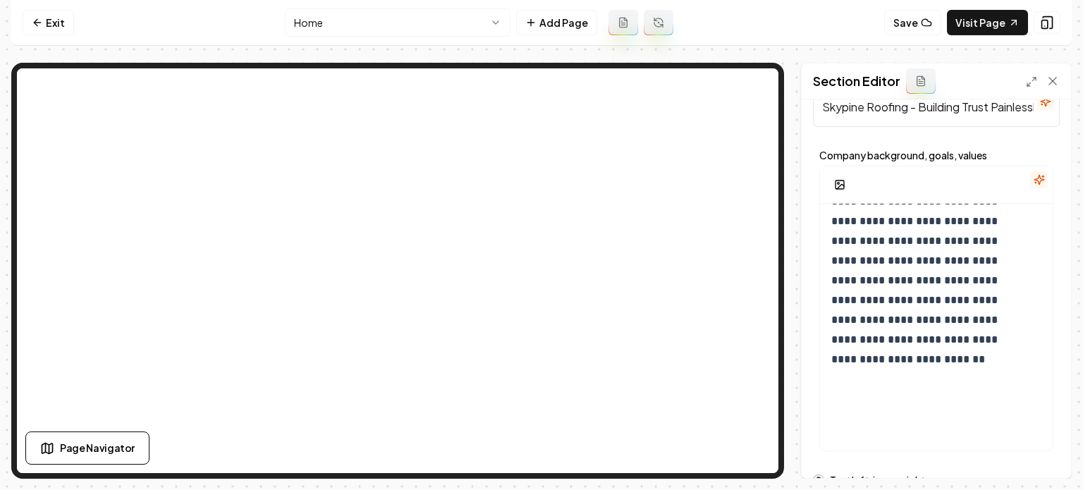
scroll to position [269, 0]
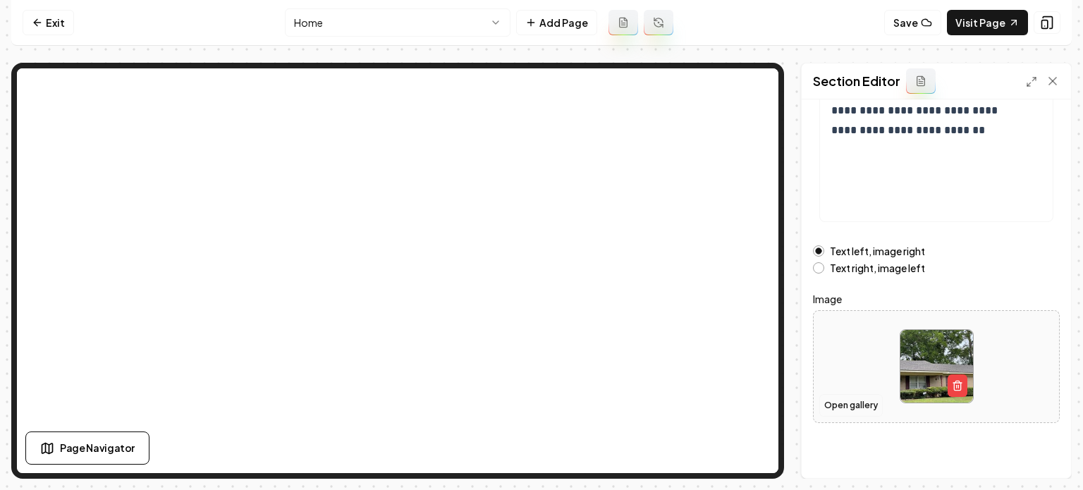
click at [836, 407] on button "Open gallery" at bounding box center [851, 405] width 63 height 23
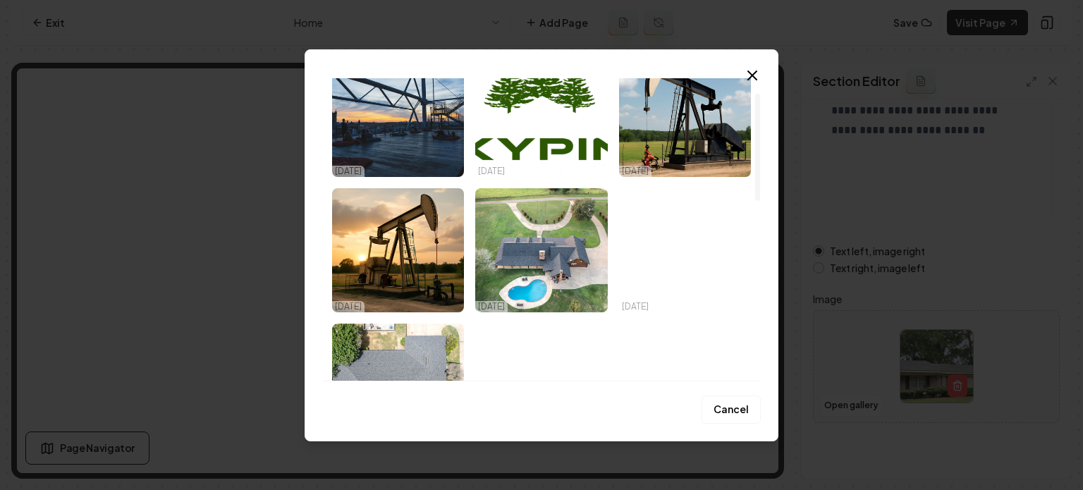
scroll to position [0, 0]
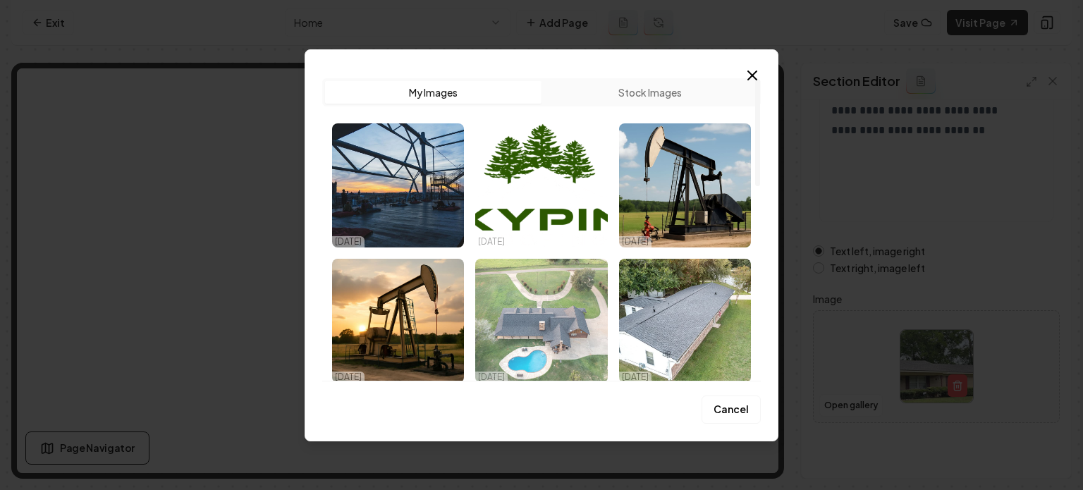
click at [539, 346] on img "Select image image_68ef95d45c7cd75eb82c9ead.jpeg" at bounding box center [541, 321] width 132 height 124
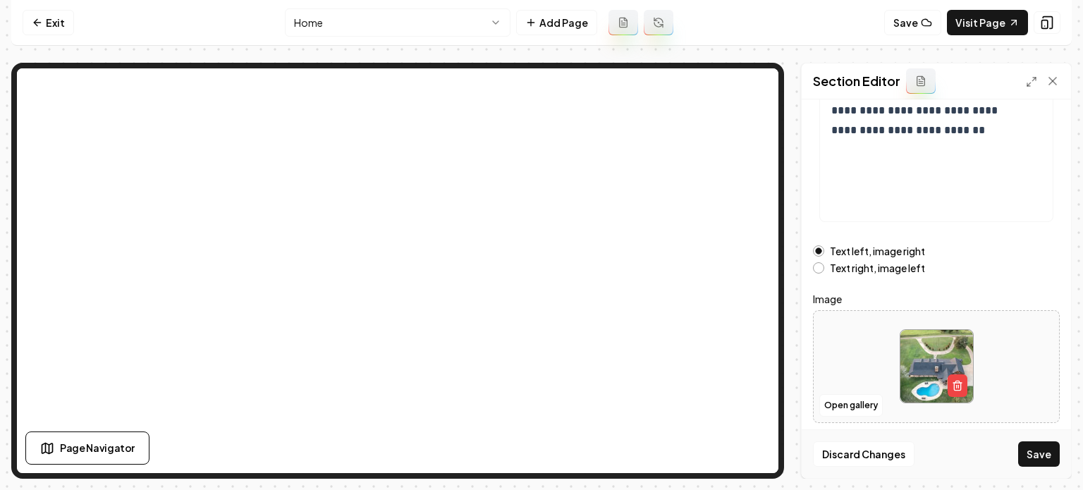
drag, startPoint x: 1044, startPoint y: 453, endPoint x: 1030, endPoint y: 439, distance: 19.5
click at [1045, 453] on button "Save" at bounding box center [1039, 453] width 42 height 25
click at [37, 18] on icon at bounding box center [37, 22] width 11 height 11
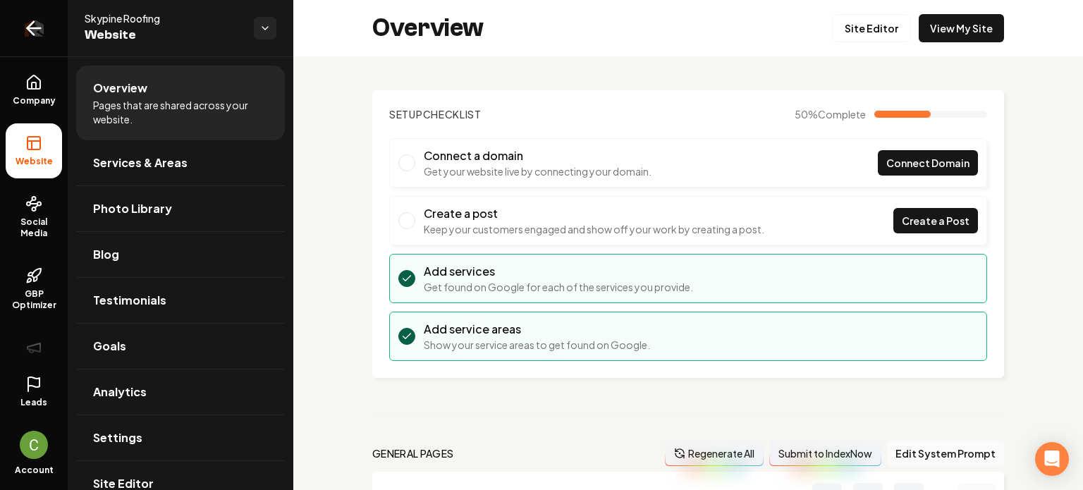
click at [39, 40] on link "Return to dashboard" at bounding box center [34, 28] width 68 height 56
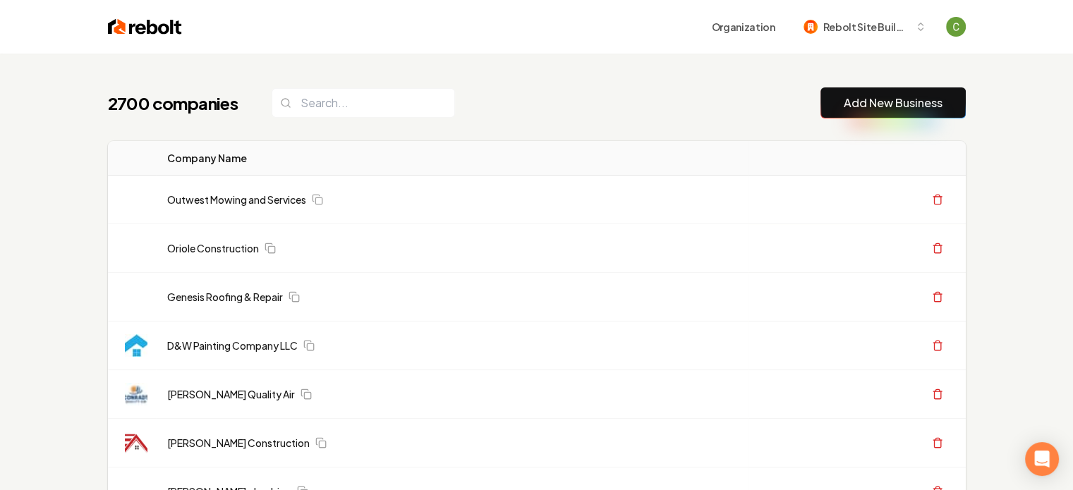
click at [843, 109] on link "Add New Business" at bounding box center [892, 103] width 99 height 17
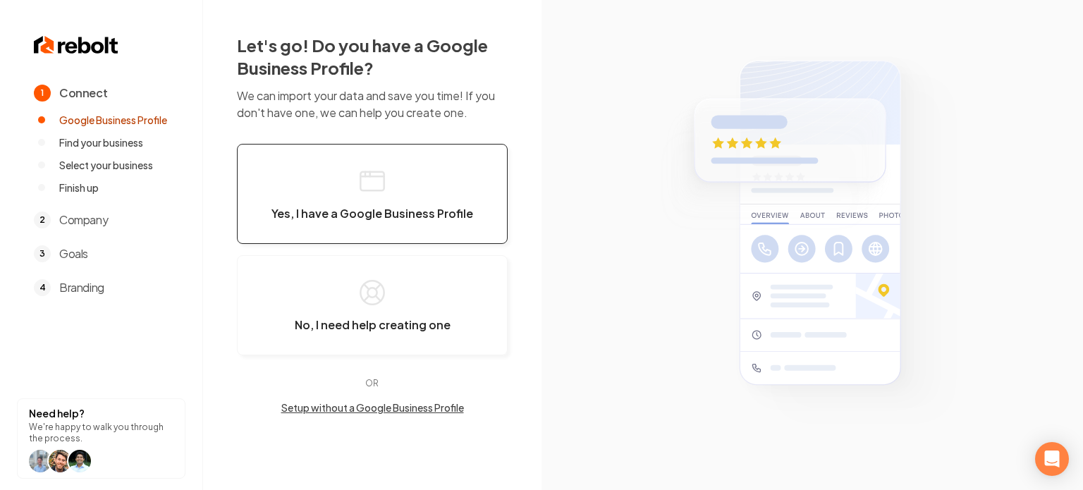
click at [368, 182] on icon "button" at bounding box center [372, 181] width 28 height 28
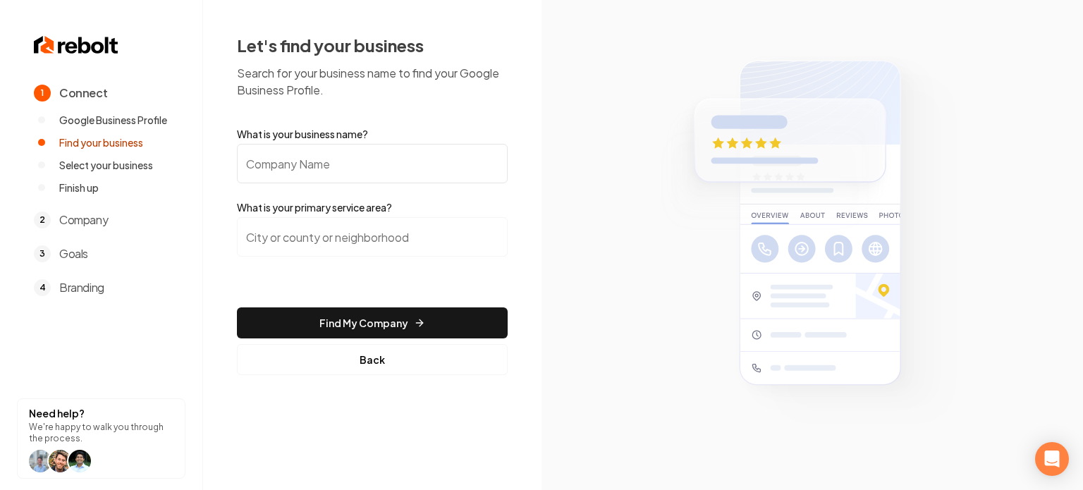
click at [367, 166] on input "What is your business name?" at bounding box center [372, 163] width 271 height 39
paste input "Landscaping Lubbock Pro"
type input "Landscaping Lubbock Pro"
click at [363, 236] on input "search" at bounding box center [372, 236] width 271 height 39
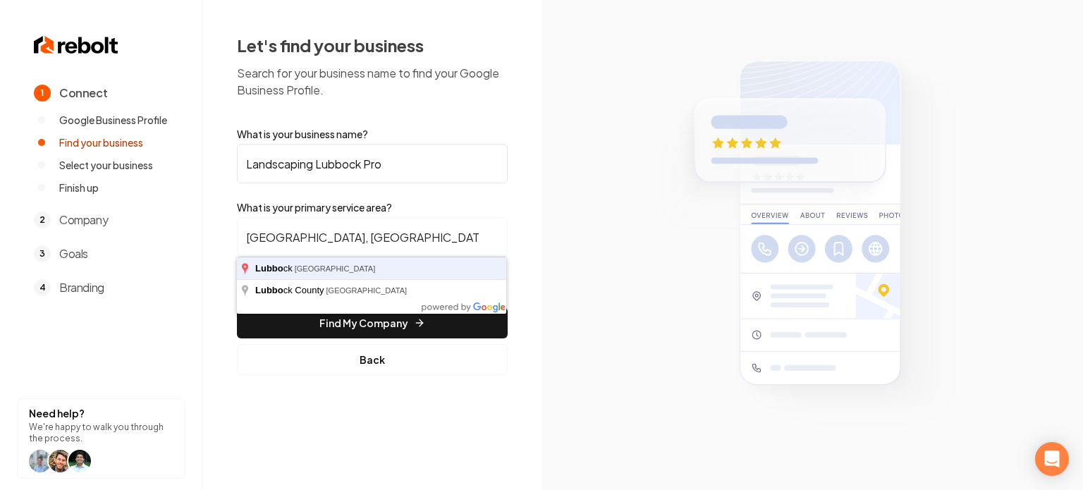
type input "Lubbock, TX"
click at [237, 307] on button "Find My Company" at bounding box center [372, 322] width 271 height 31
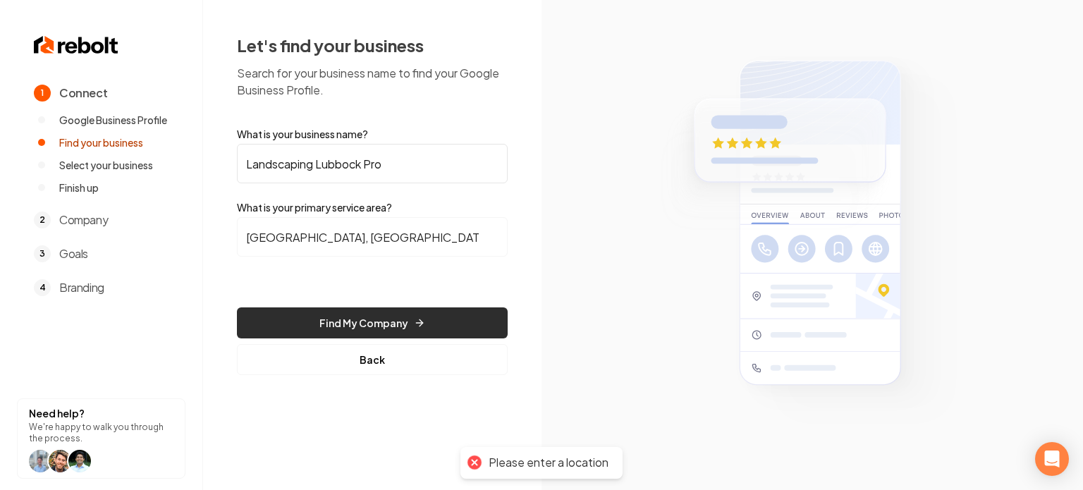
click at [346, 331] on button "Find My Company" at bounding box center [372, 322] width 271 height 31
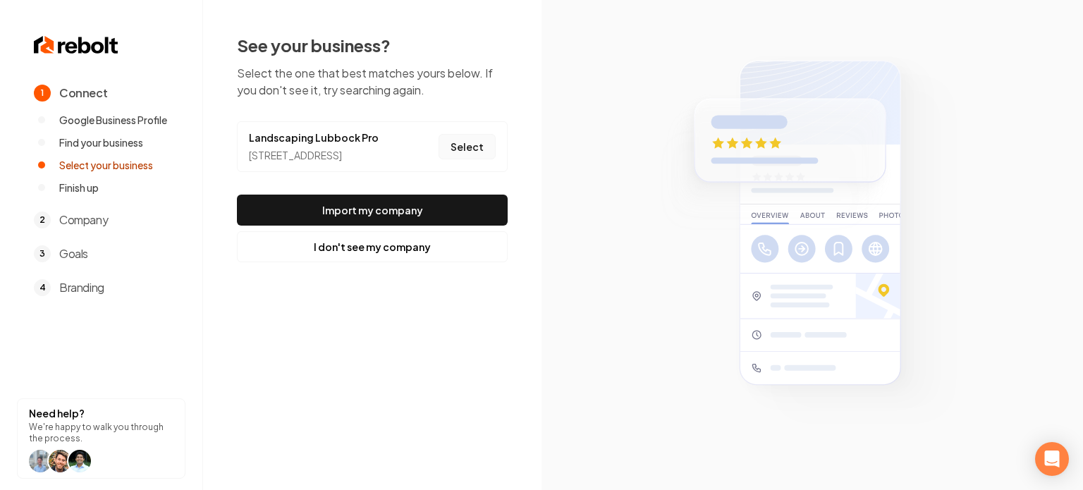
click at [461, 159] on button "Select" at bounding box center [467, 146] width 57 height 25
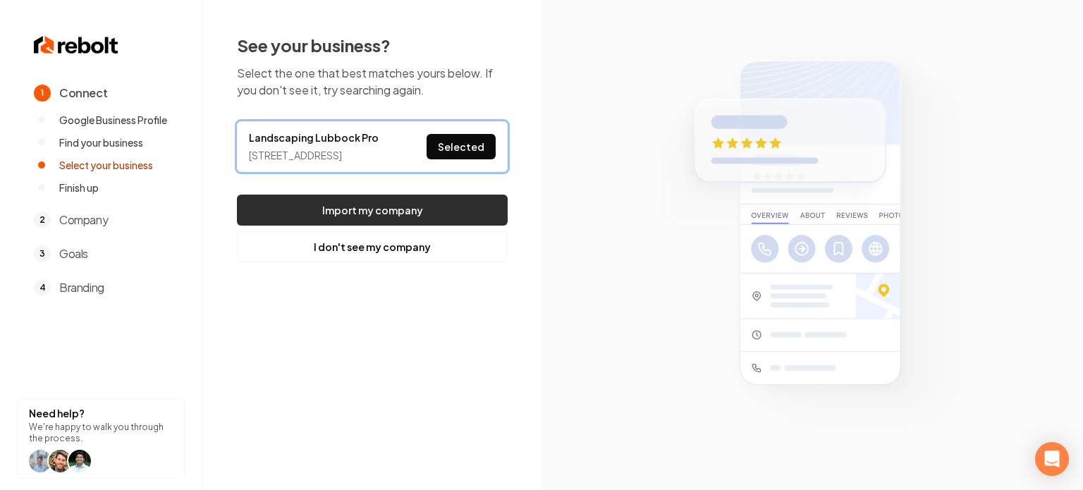
click at [419, 226] on button "Import my company" at bounding box center [372, 210] width 271 height 31
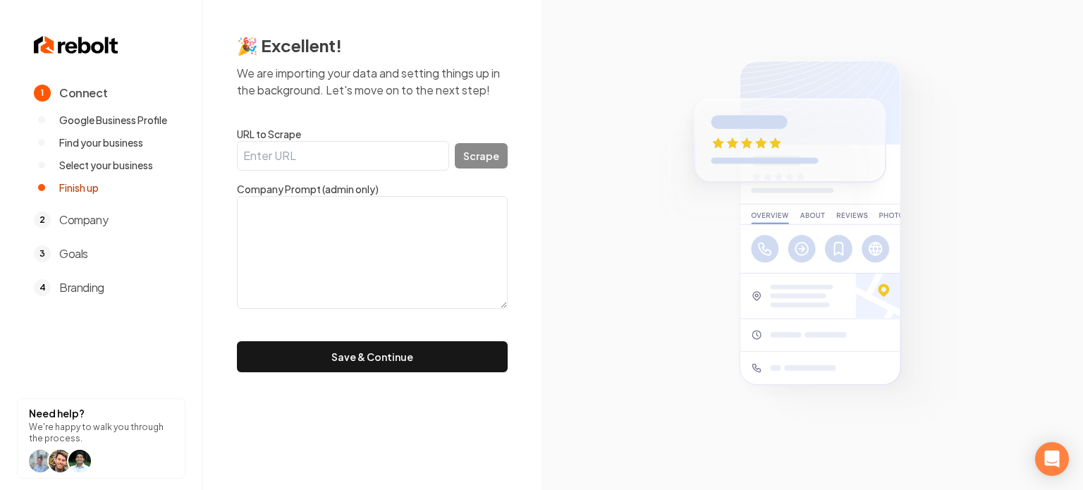
click at [382, 157] on input "URL to Scrape" at bounding box center [343, 156] width 212 height 30
paste input "https://www.lubbocklandscapingpro.com/"
type input "https://www.lubbocklandscapingpro.com/"
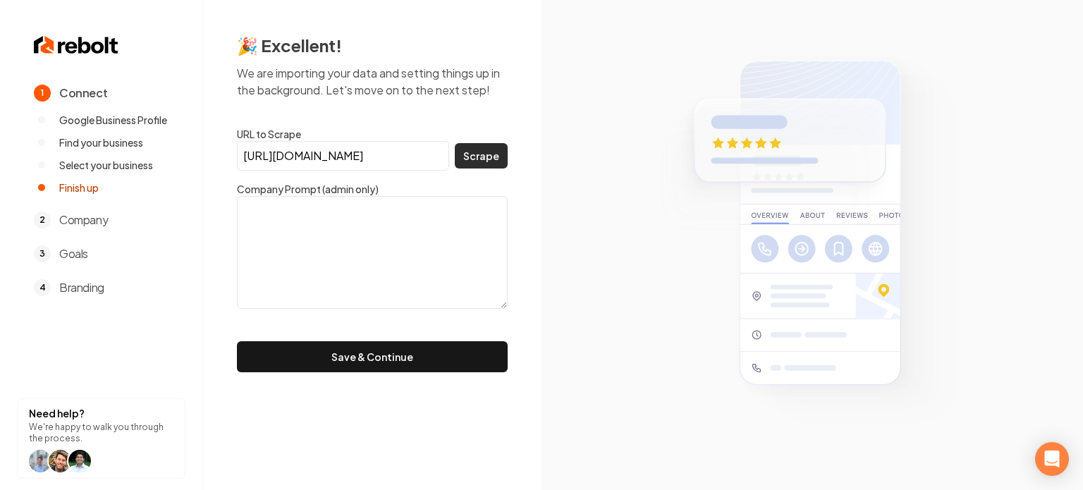
click at [481, 146] on button "Scrape" at bounding box center [481, 155] width 53 height 25
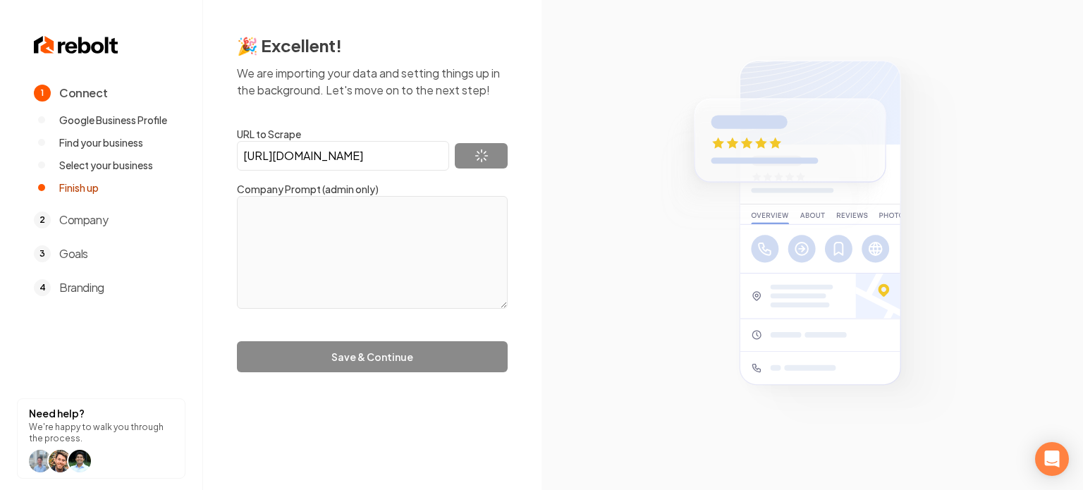
type textarea "Landscaping Lubbock Pro is a family-owned and operated company that has been pr…"
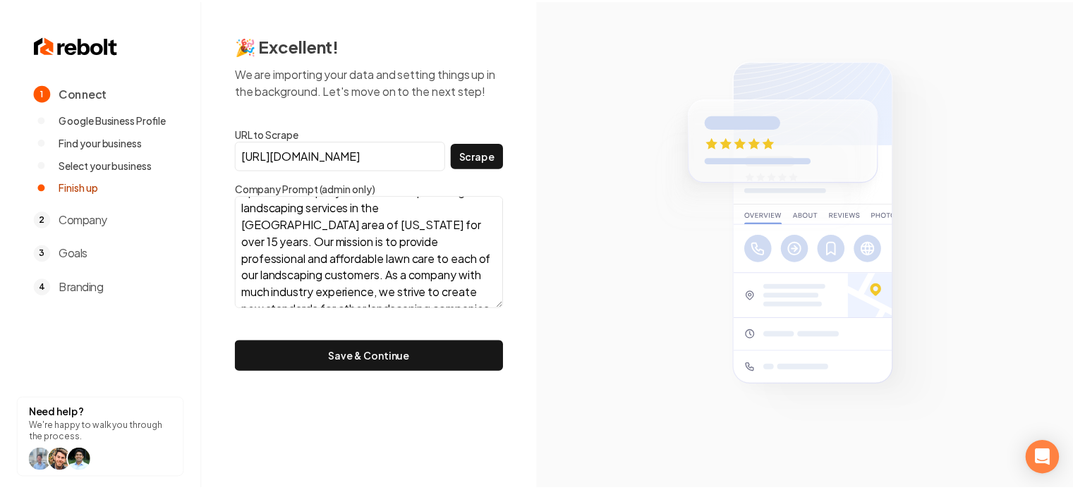
scroll to position [51, 0]
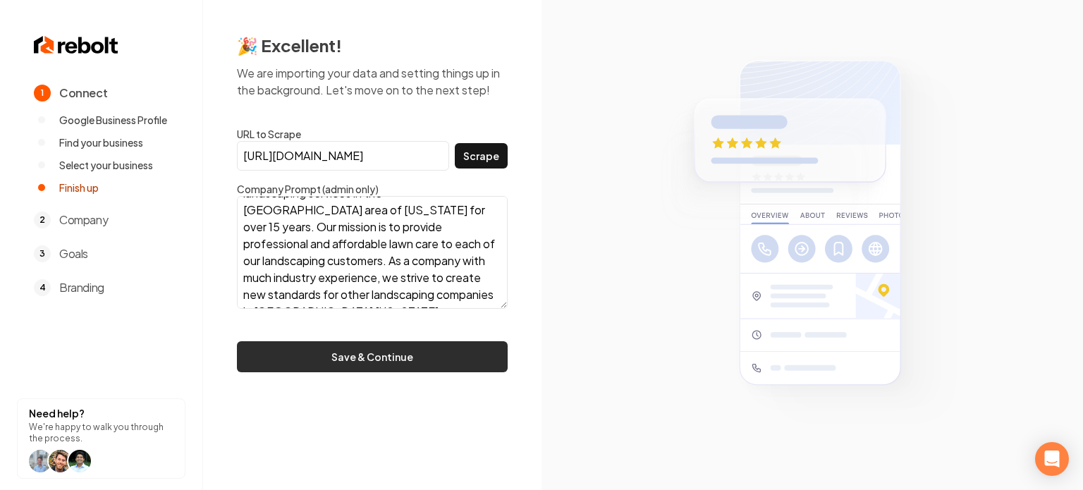
click at [336, 345] on button "Save & Continue" at bounding box center [372, 356] width 271 height 31
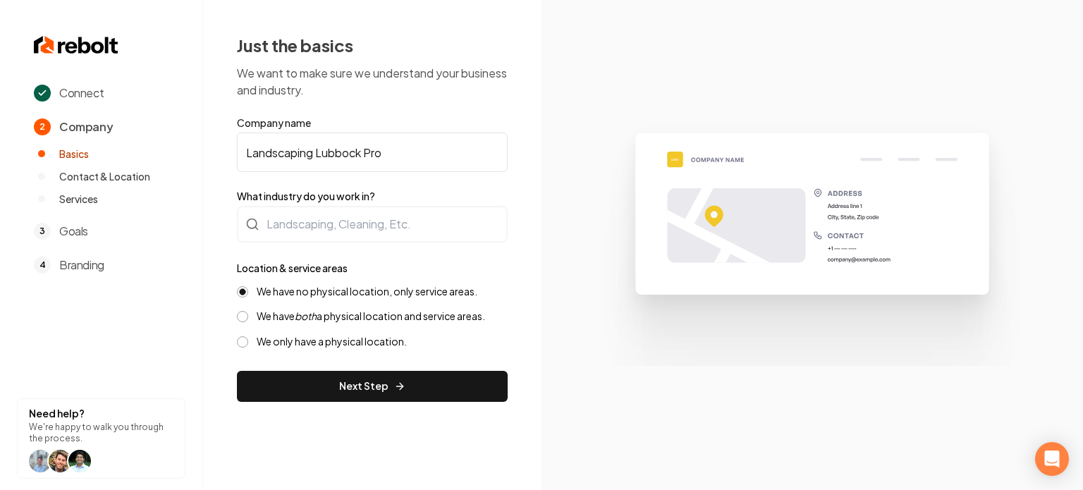
click at [817, 396] on section at bounding box center [813, 245] width 542 height 490
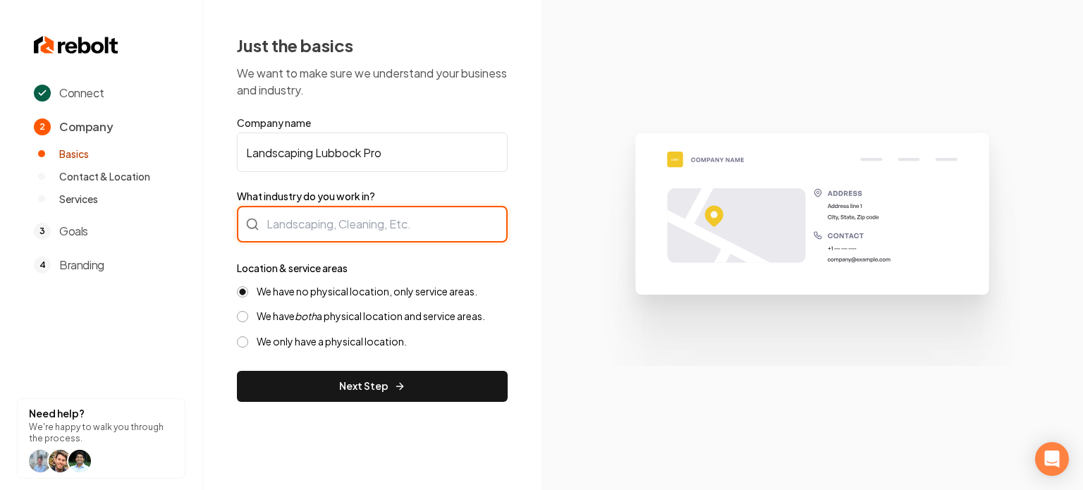
click at [408, 233] on div at bounding box center [372, 224] width 271 height 37
type input "Landscaping"
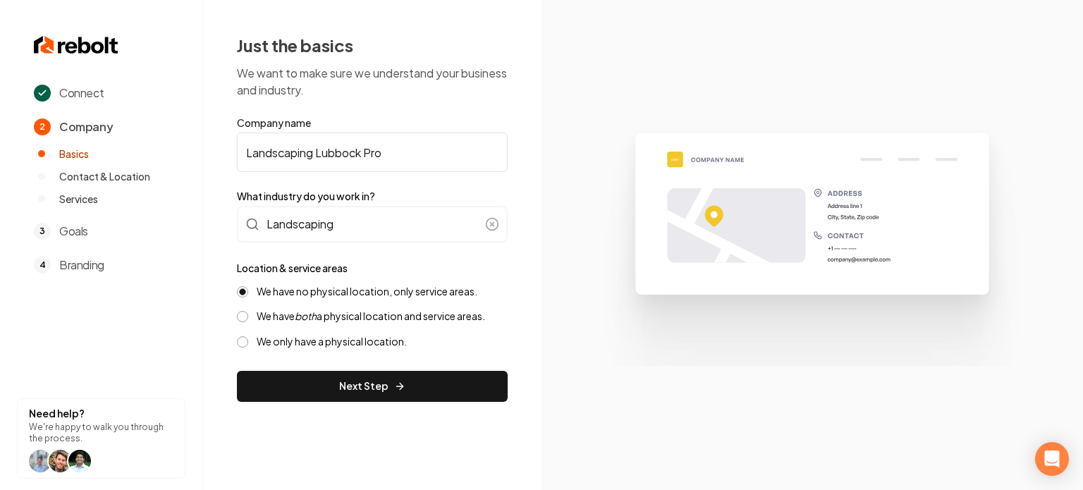
click at [395, 315] on label "We have both a physical location and service areas." at bounding box center [371, 316] width 229 height 13
click at [248, 315] on button "We have both a physical location and service areas." at bounding box center [242, 316] width 11 height 11
click at [398, 368] on form "Company name Landscaping Lubbock Pro What industry do you work in? Landscaping …" at bounding box center [372, 259] width 271 height 286
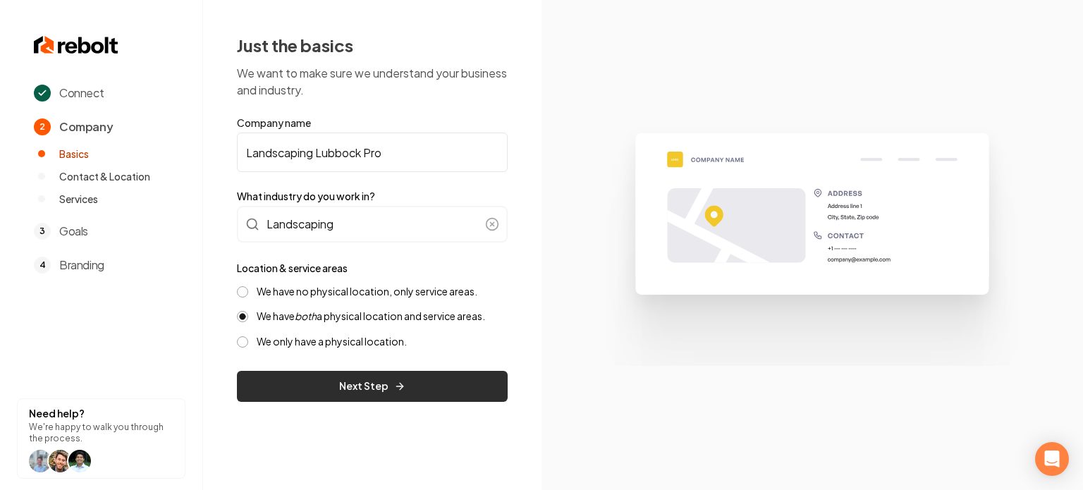
click at [406, 374] on button "Next Step" at bounding box center [372, 386] width 271 height 31
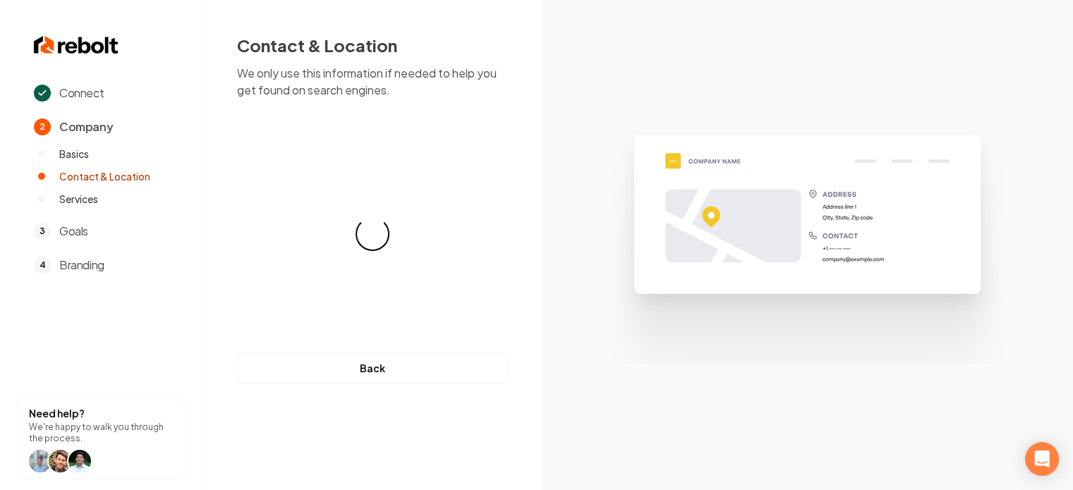
select select "**"
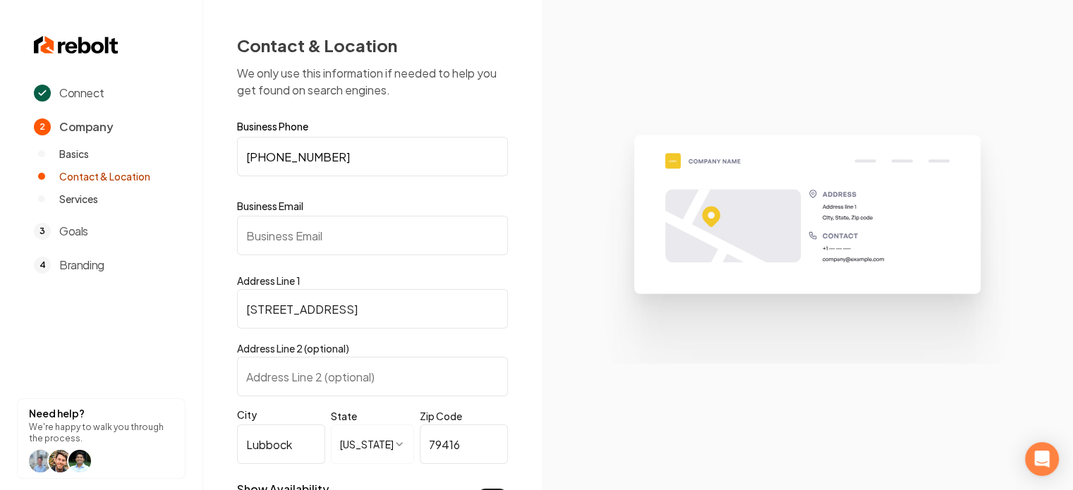
click at [303, 222] on input "Business Email" at bounding box center [372, 235] width 271 height 39
paste input "zachb.lplc@gmail.com"
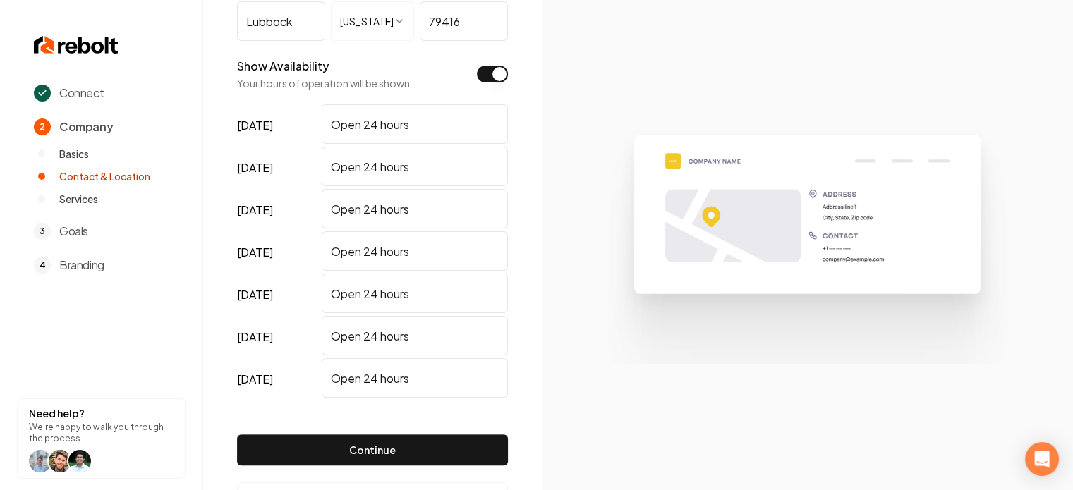
scroll to position [480, 0]
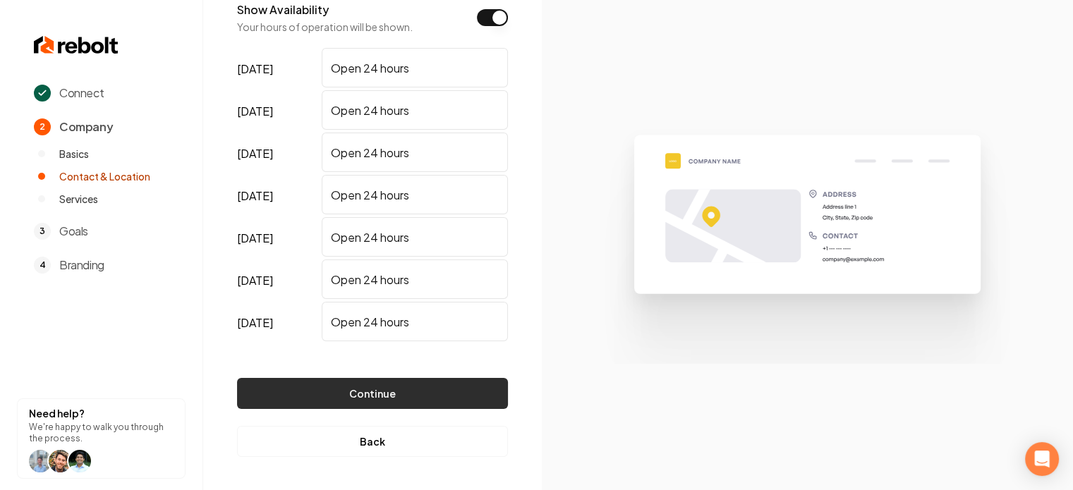
type input "zachb.lplc@gmail.com"
click at [365, 403] on button "Continue" at bounding box center [372, 393] width 271 height 31
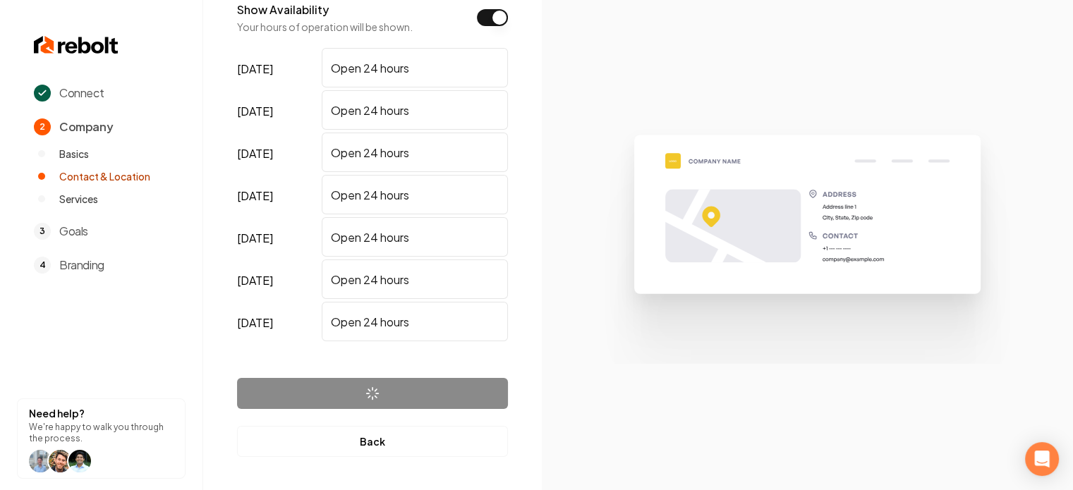
scroll to position [0, 0]
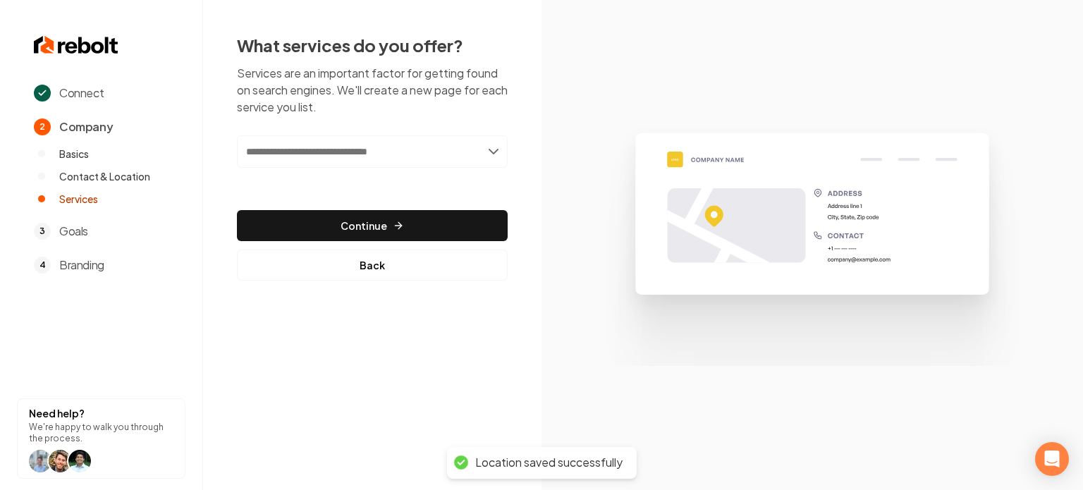
click at [384, 154] on input "text" at bounding box center [372, 151] width 271 height 32
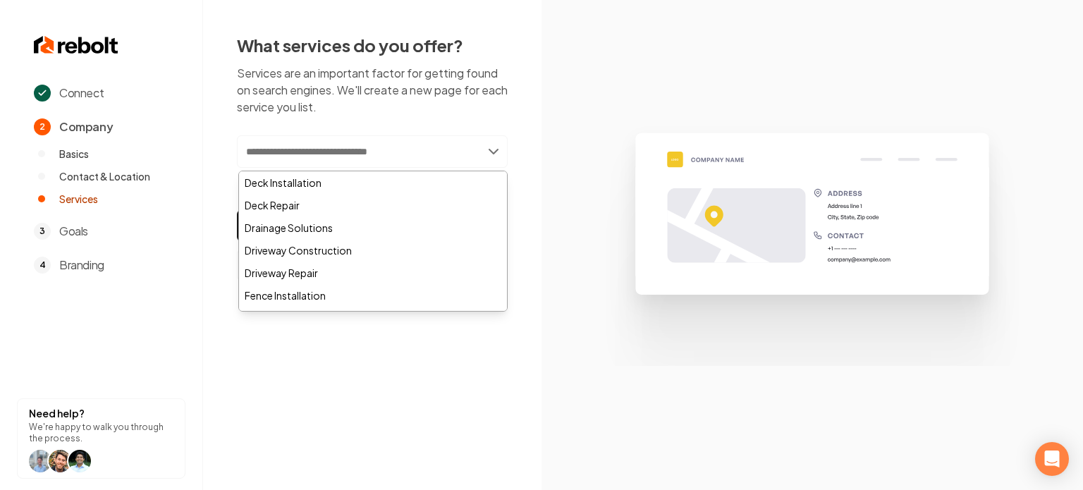
paste input "**********"
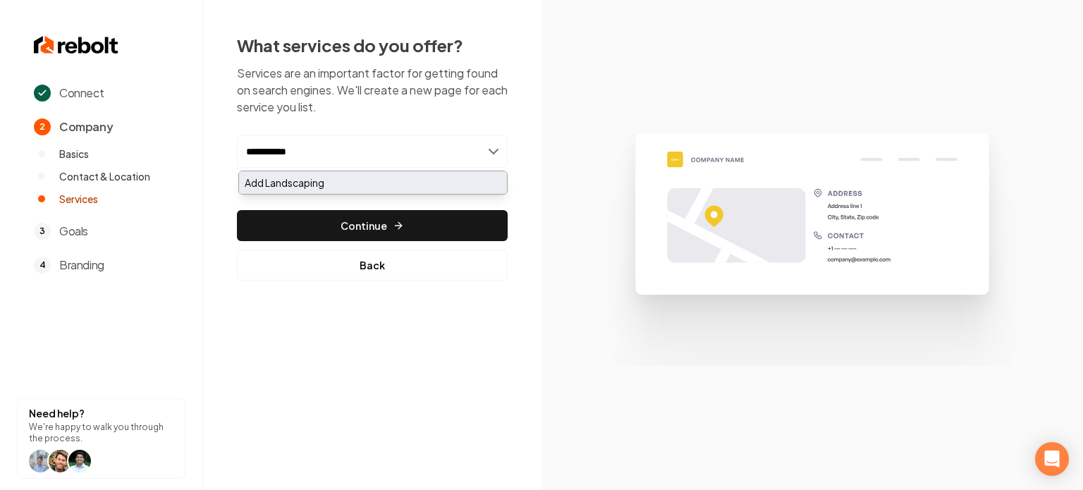
type input "**********"
click at [376, 174] on div "Add Landscaping" at bounding box center [373, 182] width 268 height 23
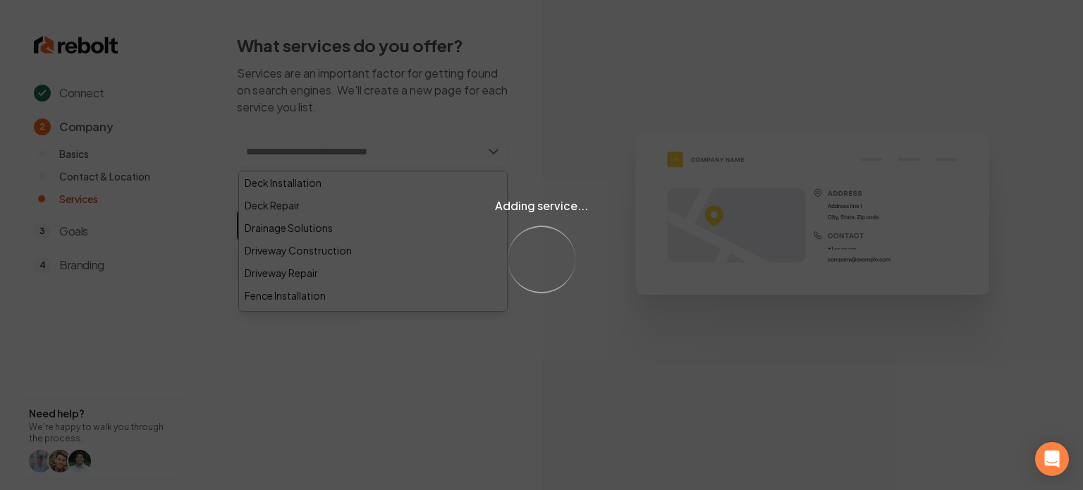
paste input "**********"
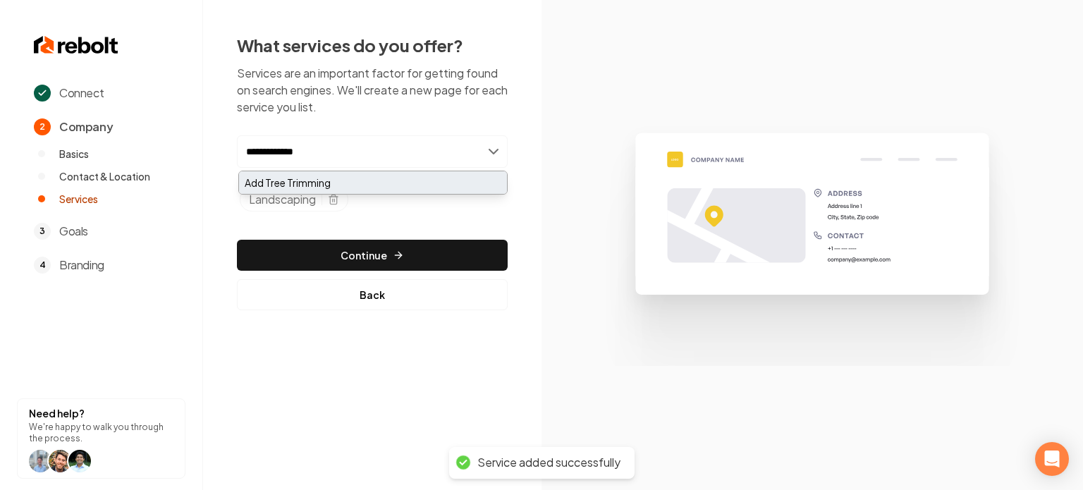
type input "**********"
click at [350, 180] on div "Add Tree Trimming" at bounding box center [373, 182] width 268 height 23
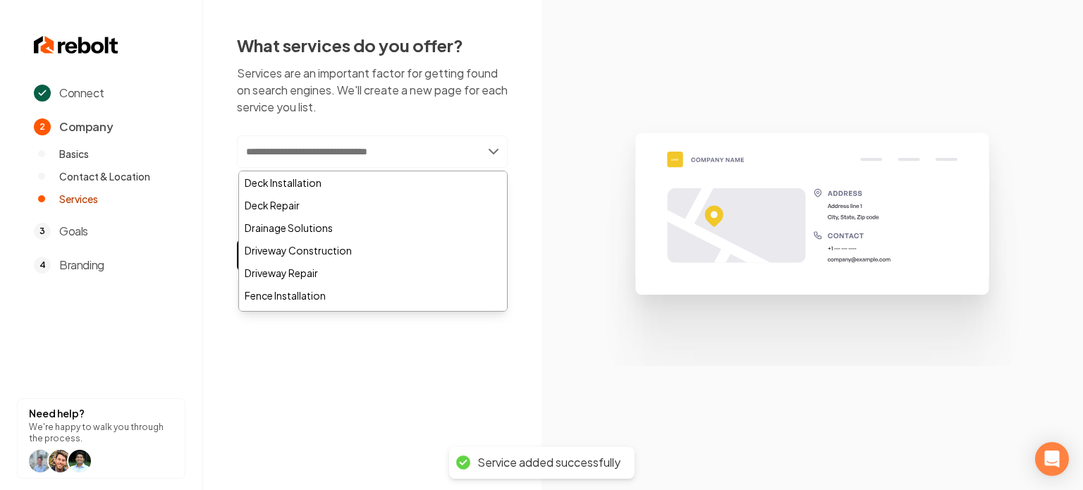
paste input "**********"
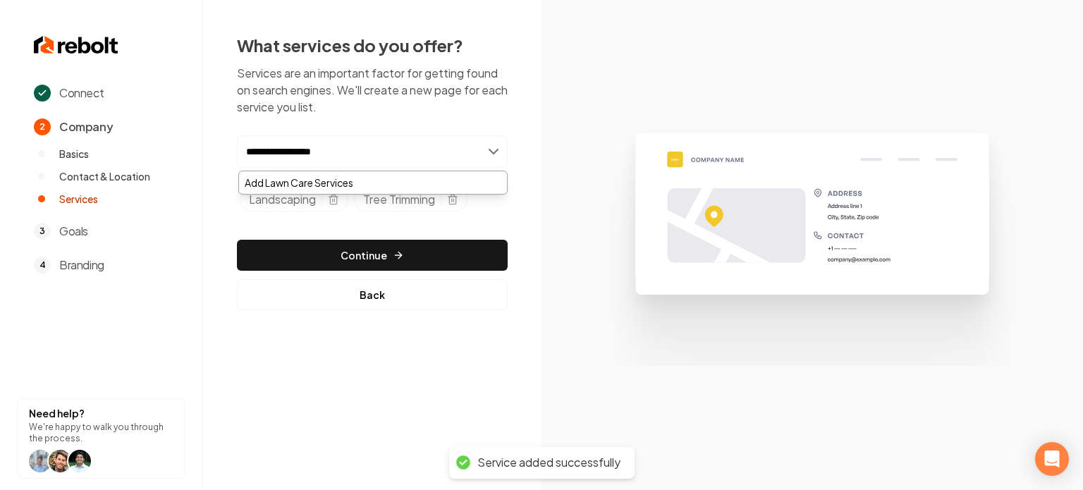
type input "**********"
click at [291, 171] on div "Add Lawn Care Services" at bounding box center [372, 183] width 269 height 24
click at [292, 175] on div "Add Lawn Care Services" at bounding box center [373, 182] width 268 height 23
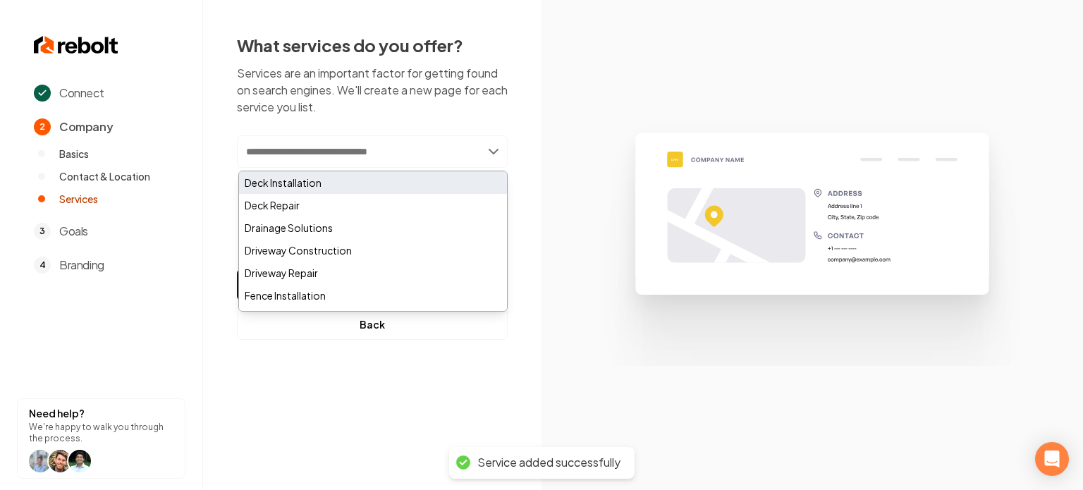
paste input "**********"
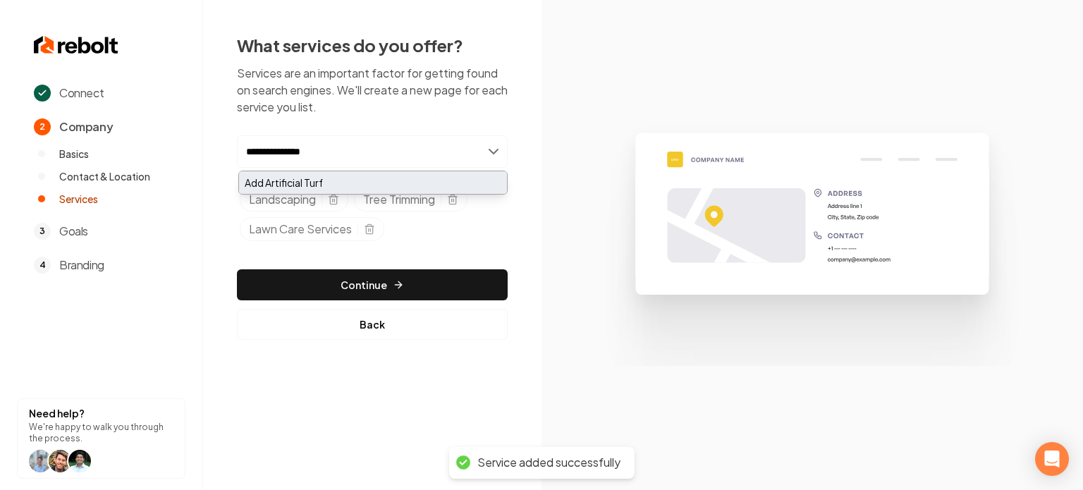
type input "**********"
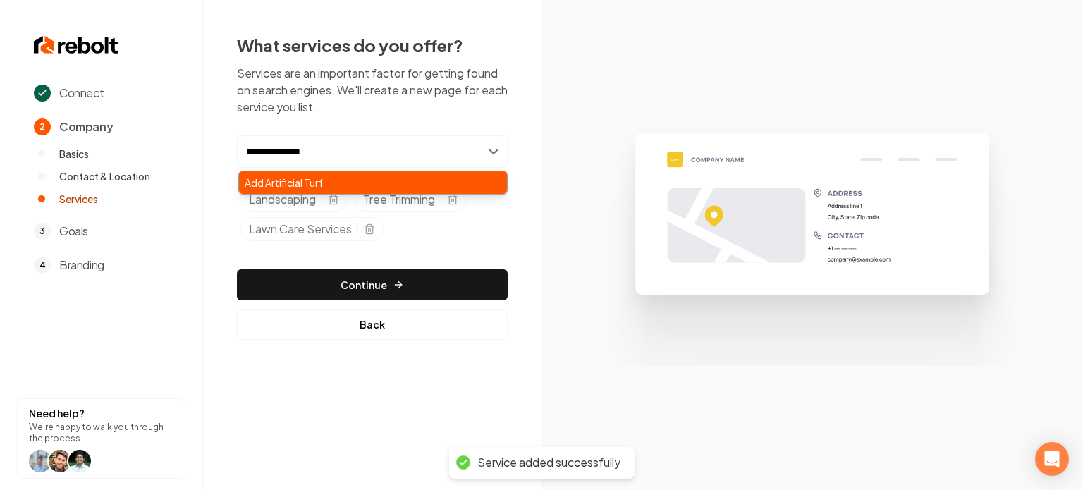
click at [346, 172] on div "Add Artificial Turf" at bounding box center [373, 182] width 268 height 23
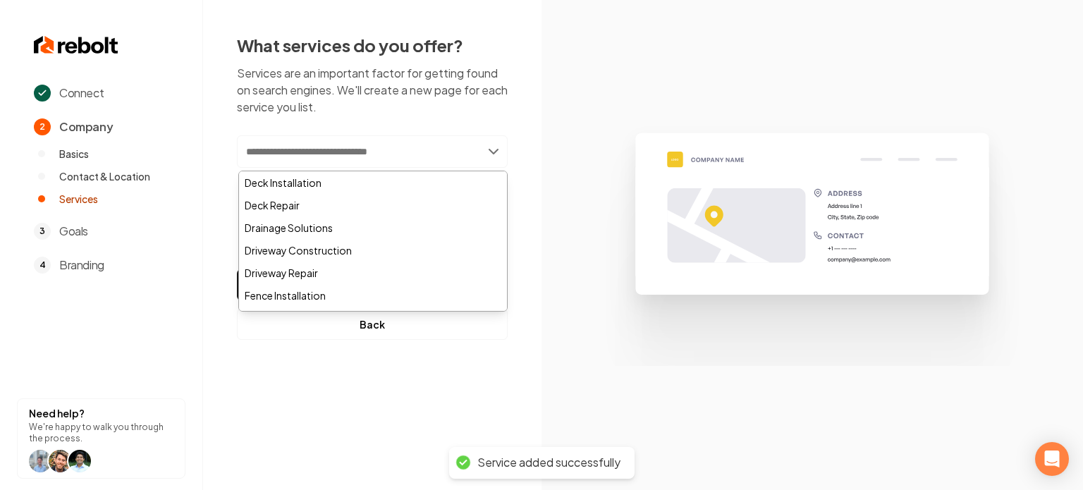
paste input "**********"
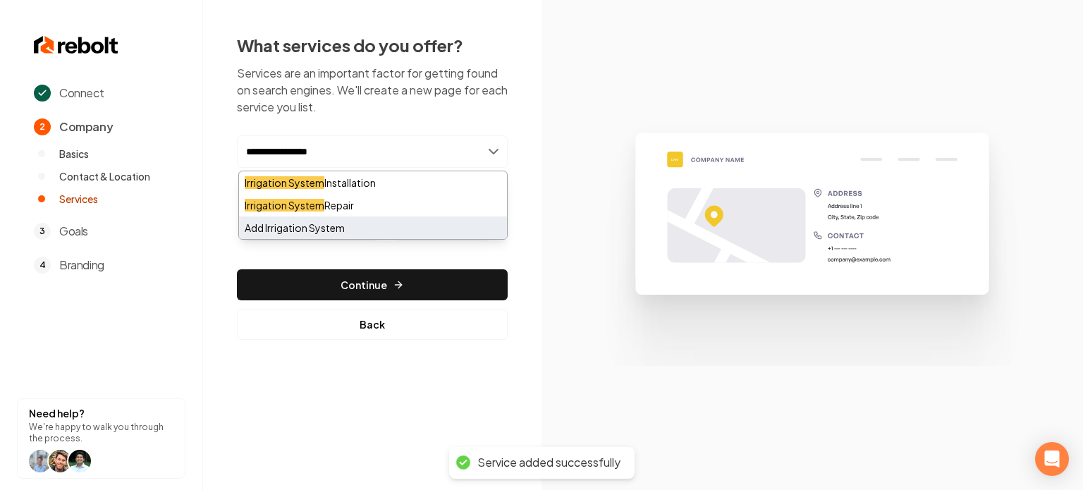
type input "**********"
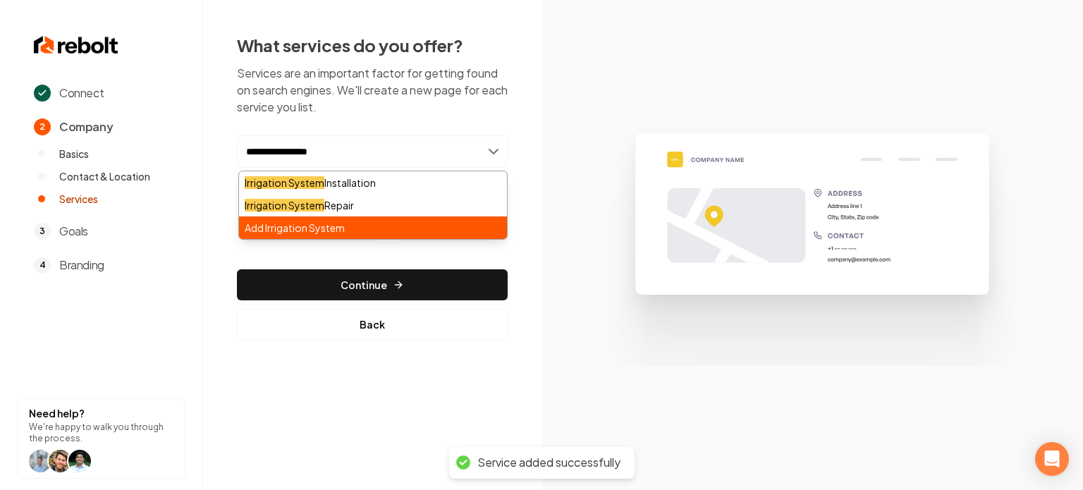
click at [352, 233] on div "Add Irrigation System" at bounding box center [373, 228] width 268 height 23
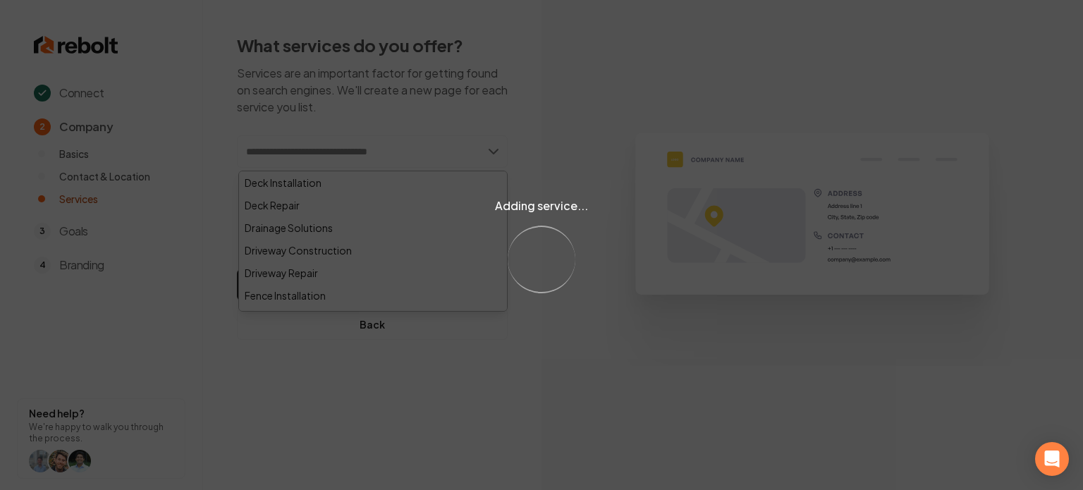
paste input "**********"
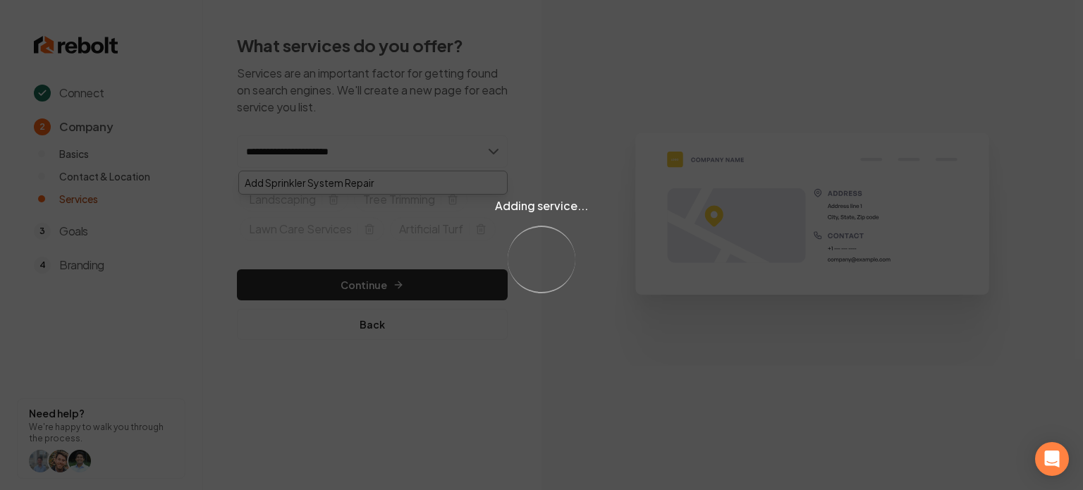
type input "**********"
click at [387, 159] on div "Adding service... Loading..." at bounding box center [541, 245] width 1083 height 490
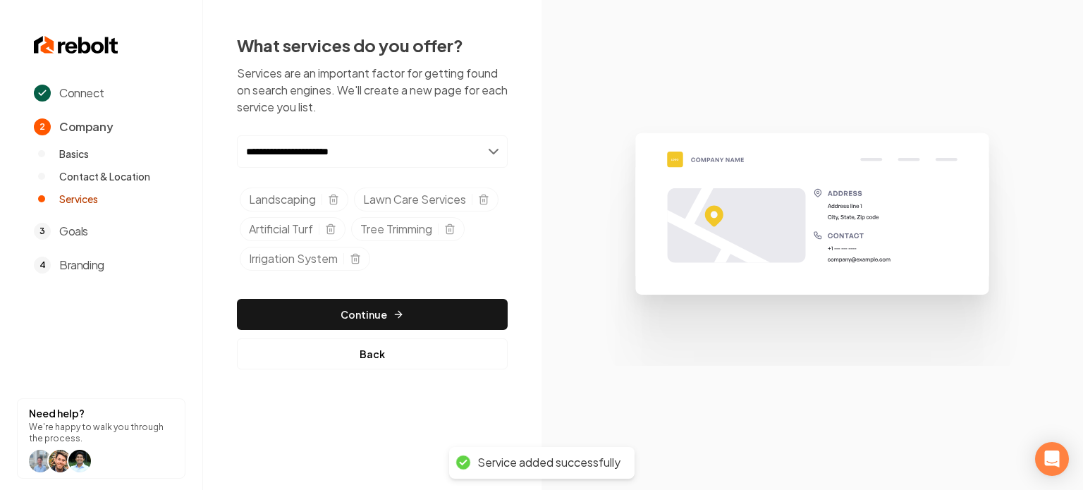
click at [389, 150] on input "**********" at bounding box center [372, 151] width 271 height 32
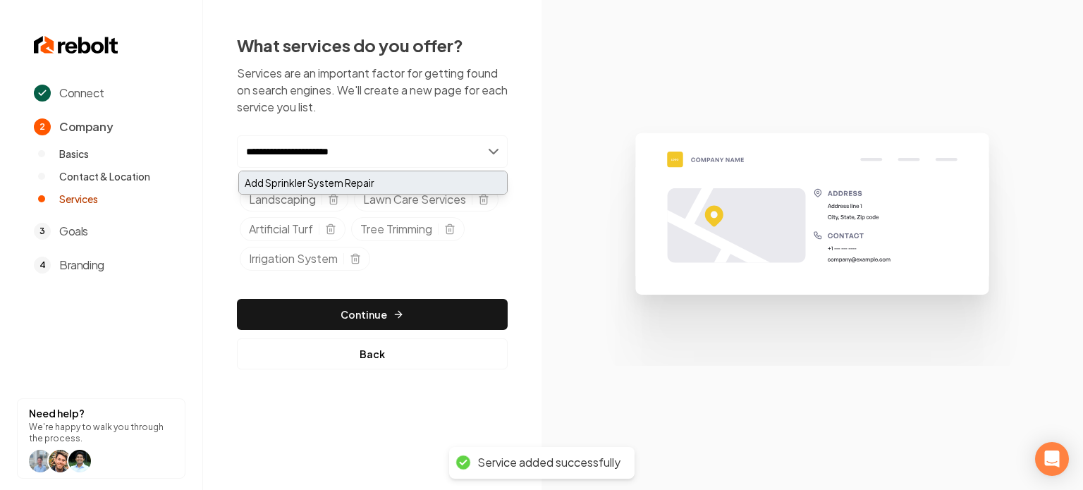
click at [386, 180] on div "Add Sprinkler System Repair" at bounding box center [373, 182] width 268 height 23
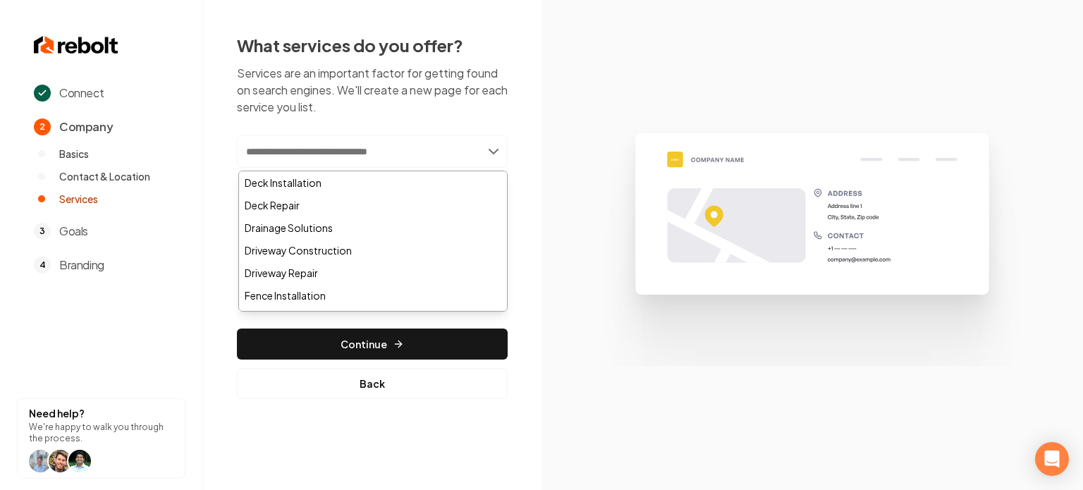
paste input "**********"
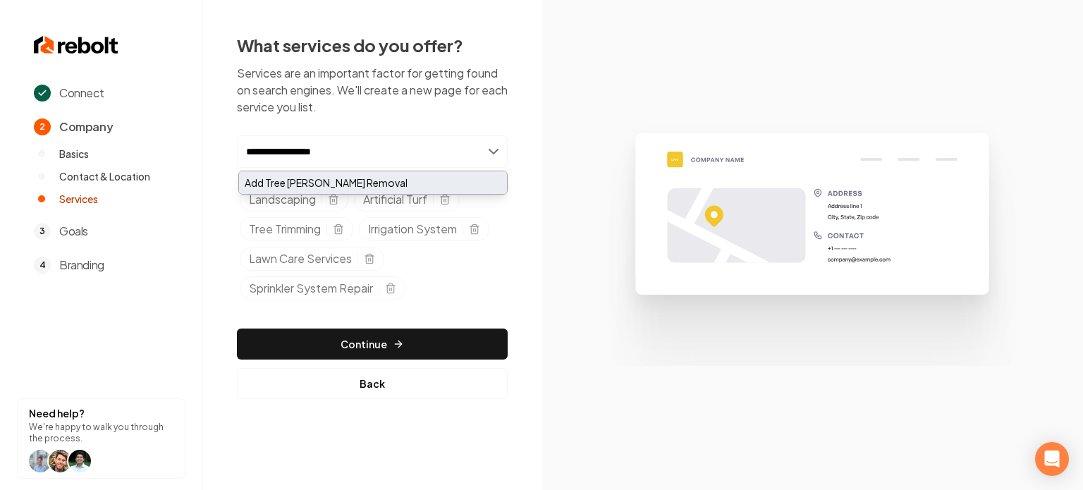
type input "**********"
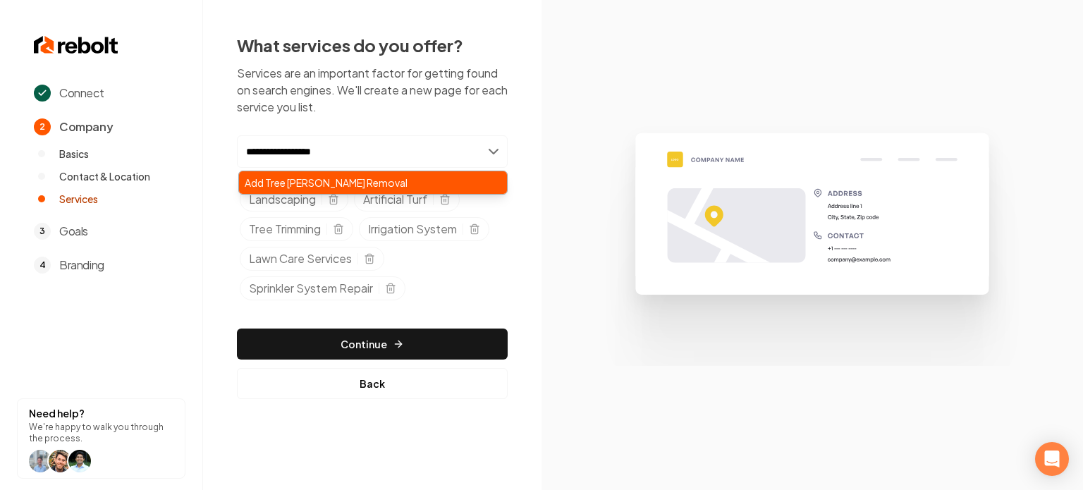
click at [370, 186] on div "Add Tree Stump Removal" at bounding box center [373, 182] width 268 height 23
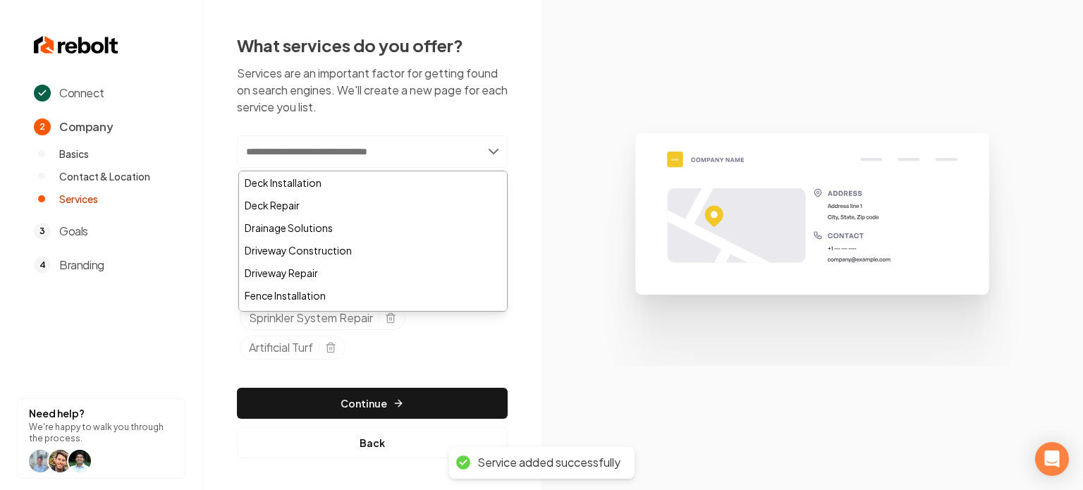
paste input "**********"
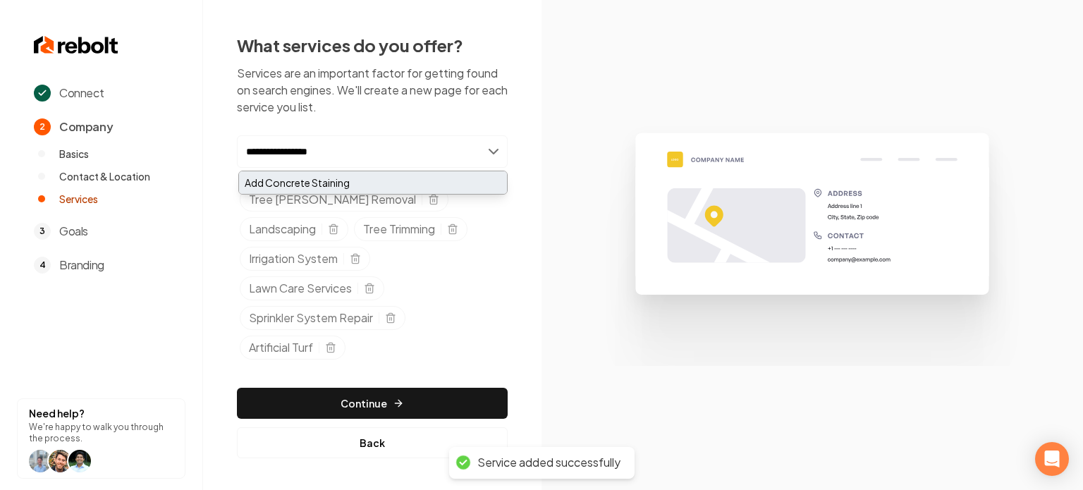
type input "**********"
click at [286, 180] on div "Add Concrete Staining" at bounding box center [373, 182] width 268 height 23
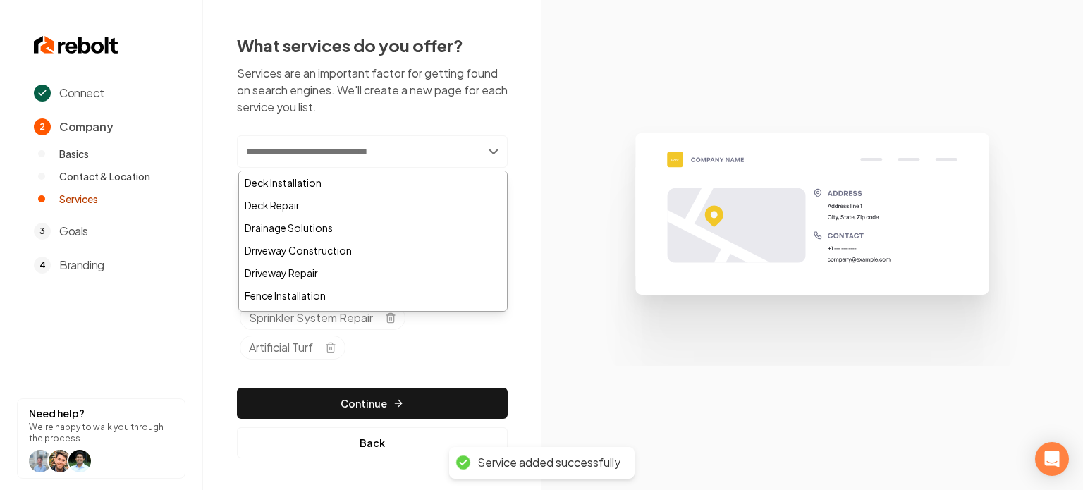
paste input "**********"
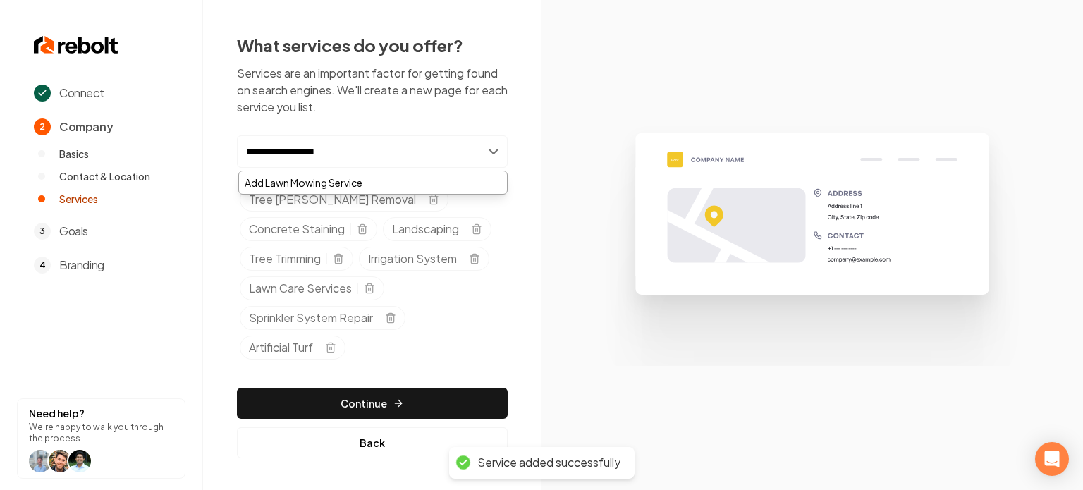
type input "**********"
click at [296, 169] on div "**********" at bounding box center [372, 250] width 271 height 230
click at [354, 152] on input "**********" at bounding box center [372, 151] width 271 height 32
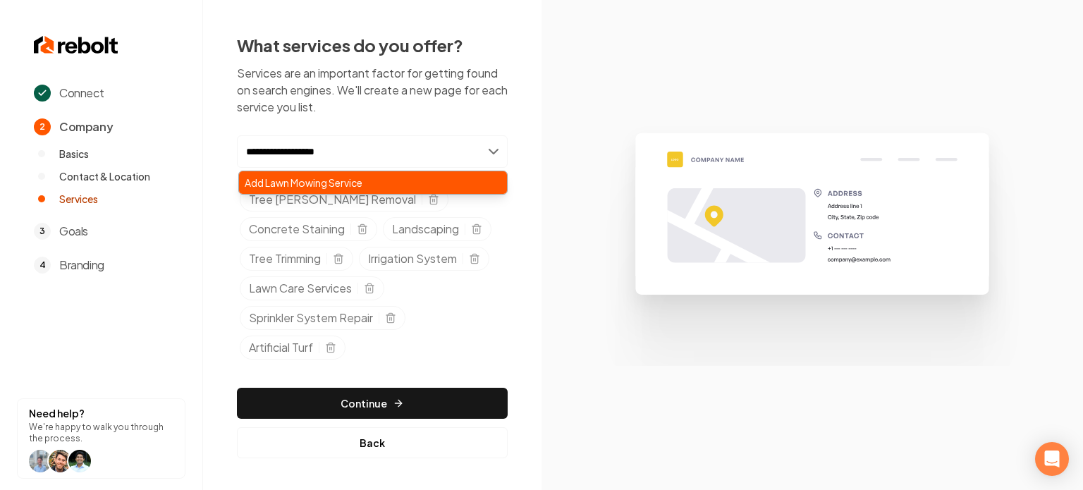
click at [363, 188] on div "Add Lawn Mowing Service" at bounding box center [373, 182] width 268 height 23
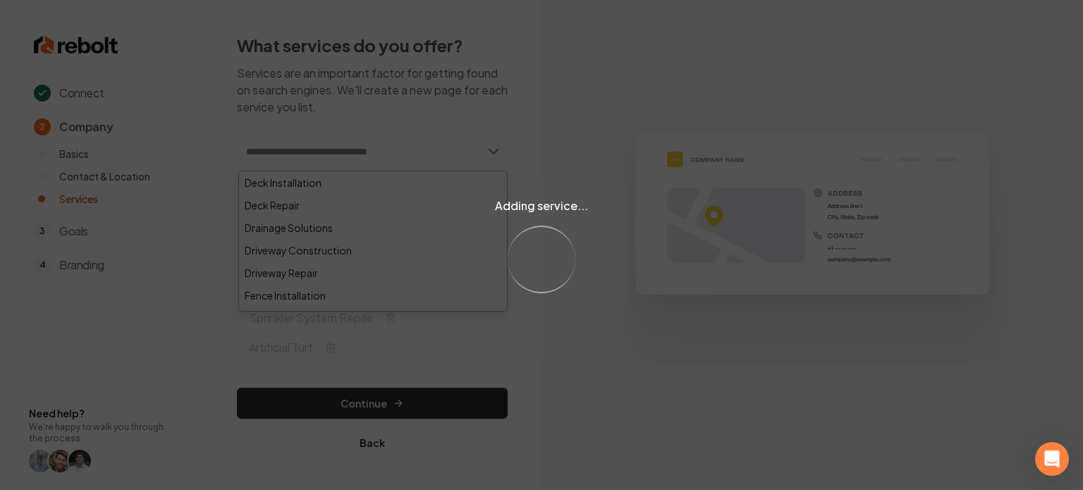
paste input "**********"
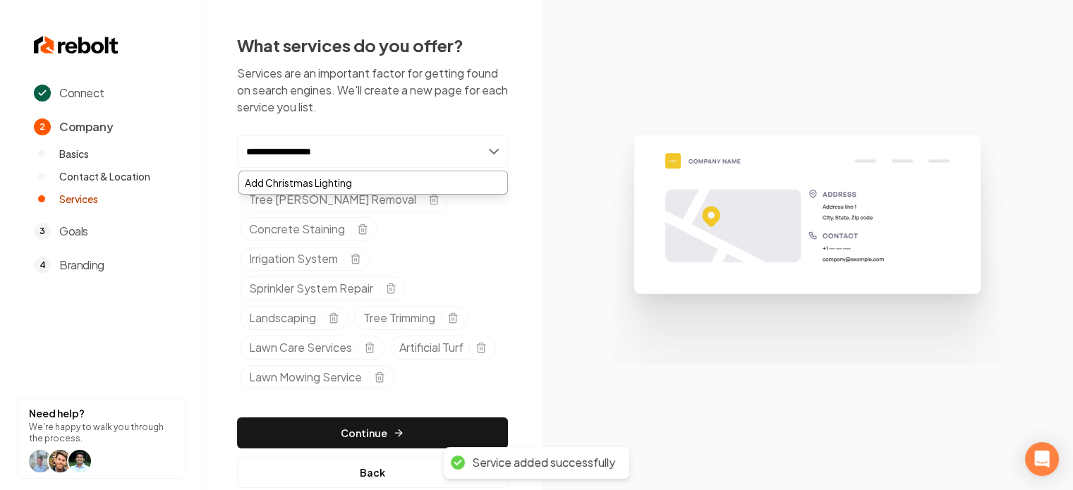
type input "**********"
click at [344, 169] on div "**********" at bounding box center [372, 265] width 271 height 260
click at [361, 155] on input "**********" at bounding box center [372, 151] width 271 height 32
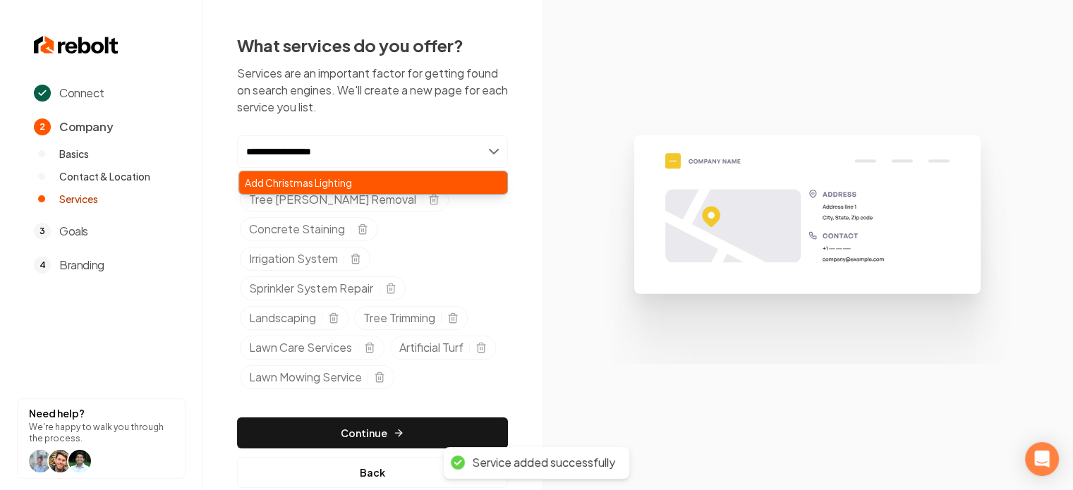
click at [359, 178] on div "Add Christmas Lighting" at bounding box center [373, 182] width 268 height 23
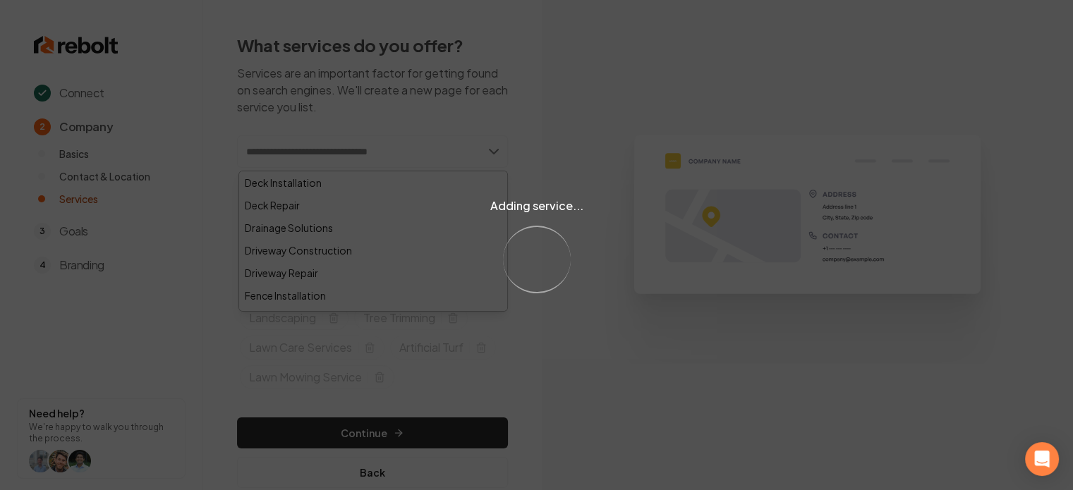
paste input "**********"
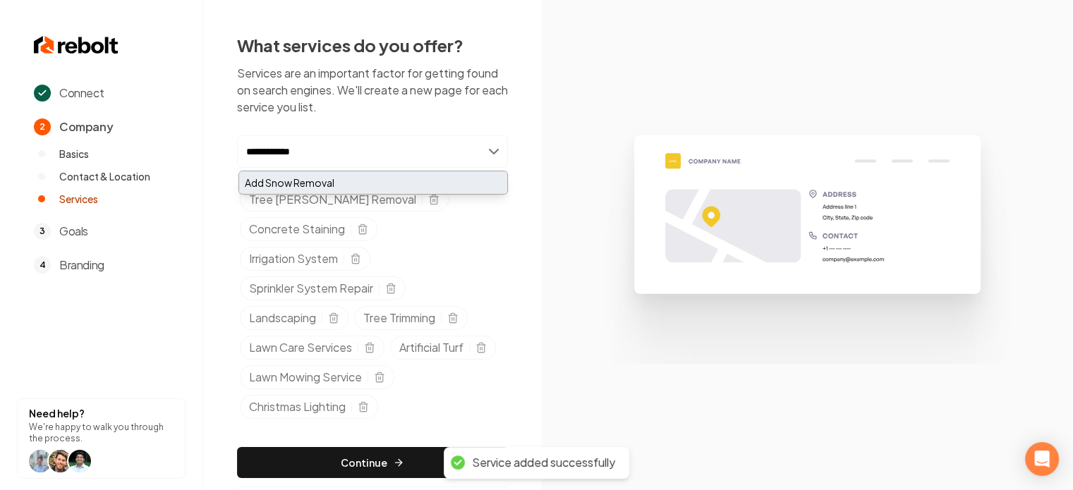
type input "**********"
click at [341, 177] on div "Add Snow Removal" at bounding box center [373, 182] width 268 height 23
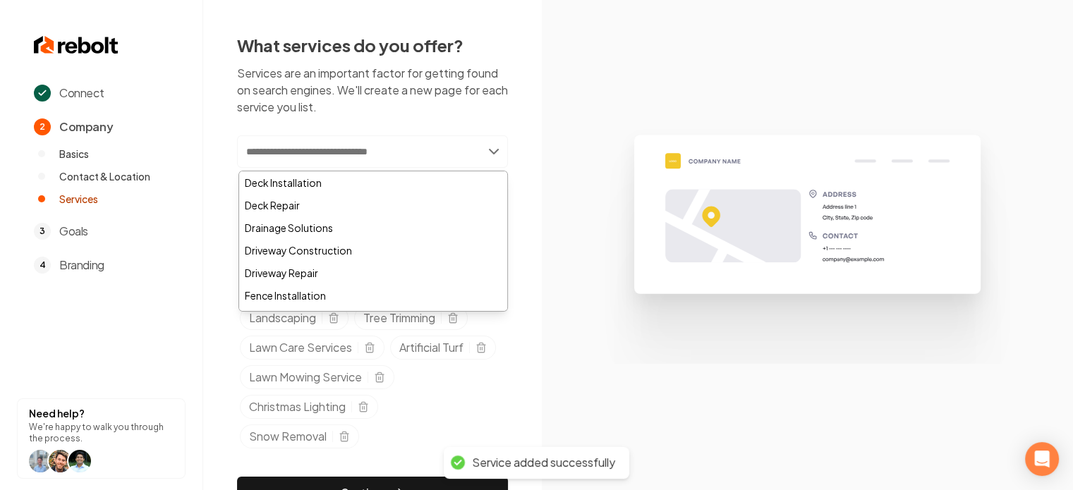
paste input "**********"
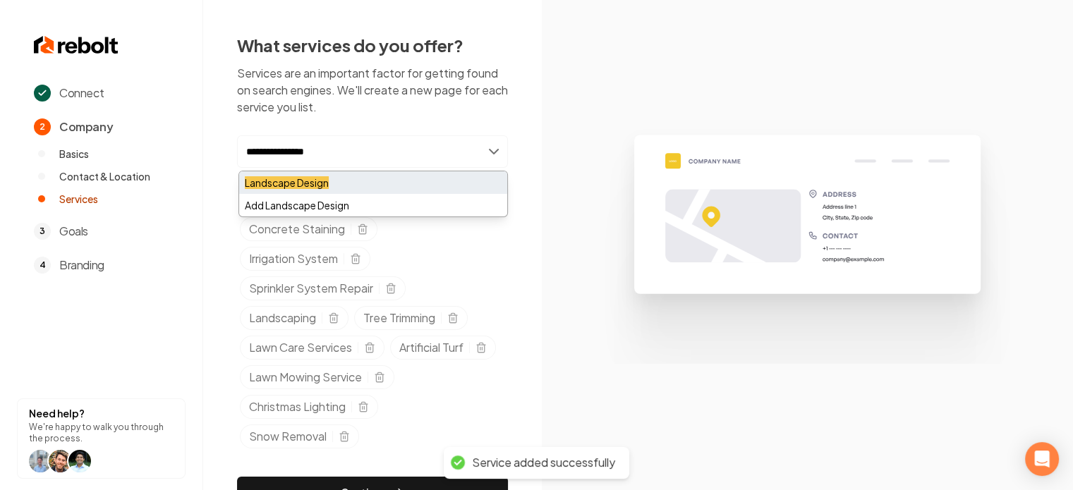
type input "**********"
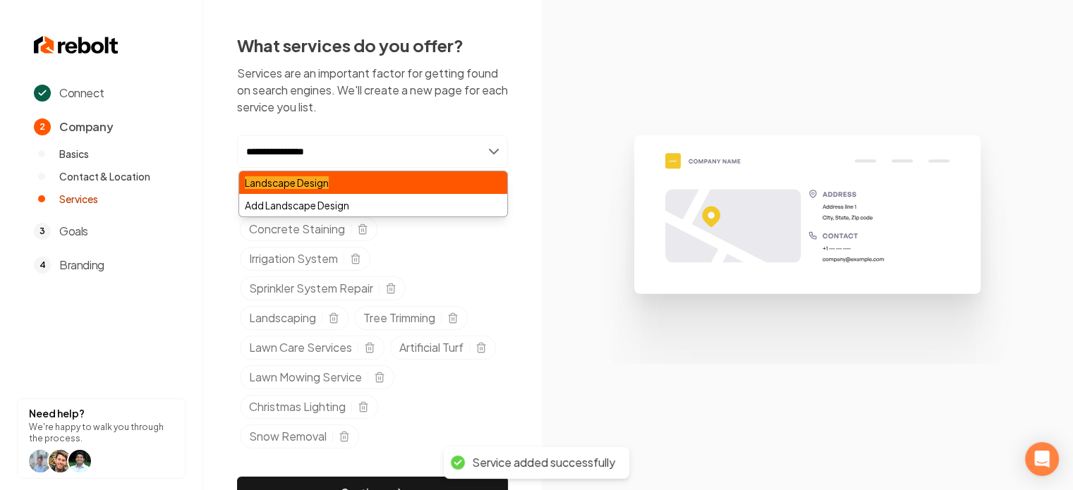
click at [349, 178] on div "Landscape Design" at bounding box center [373, 182] width 268 height 23
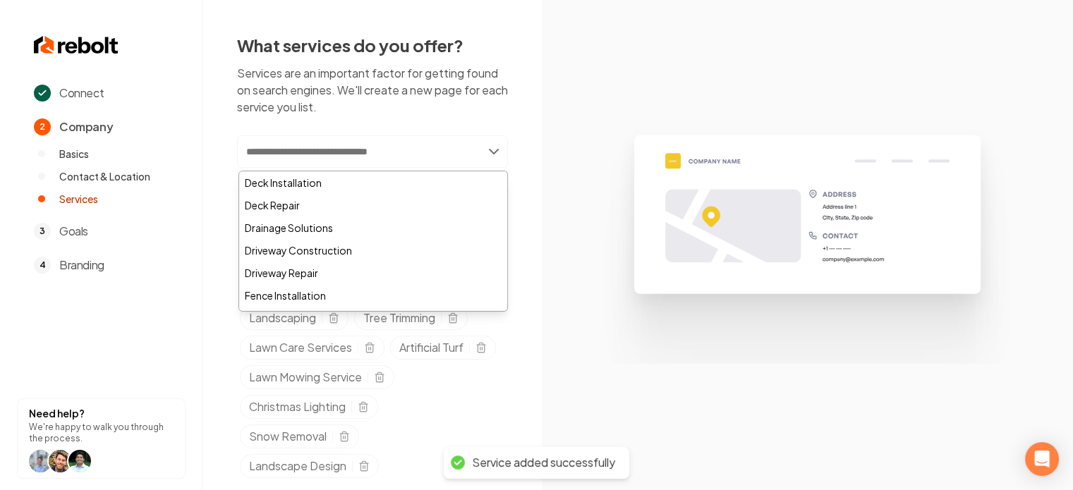
paste input "**********"
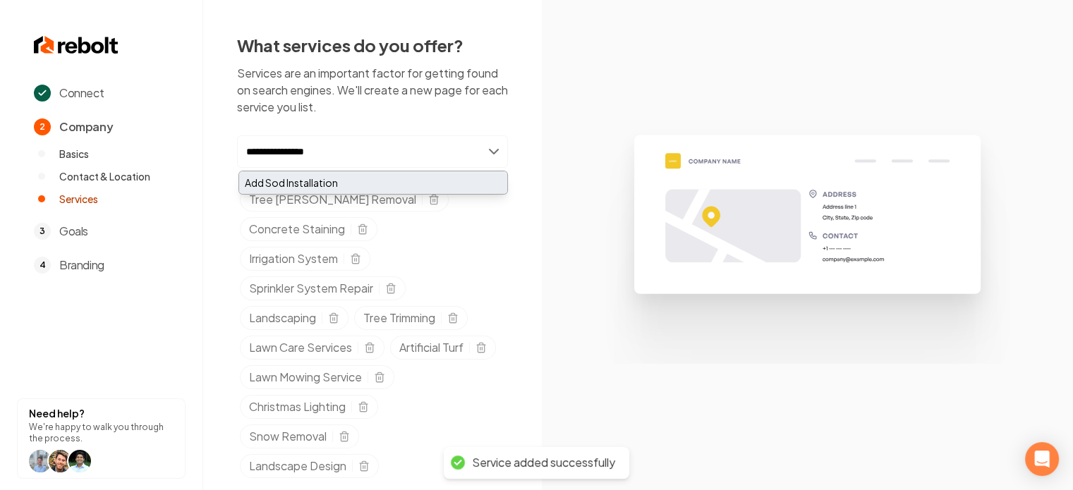
type input "**********"
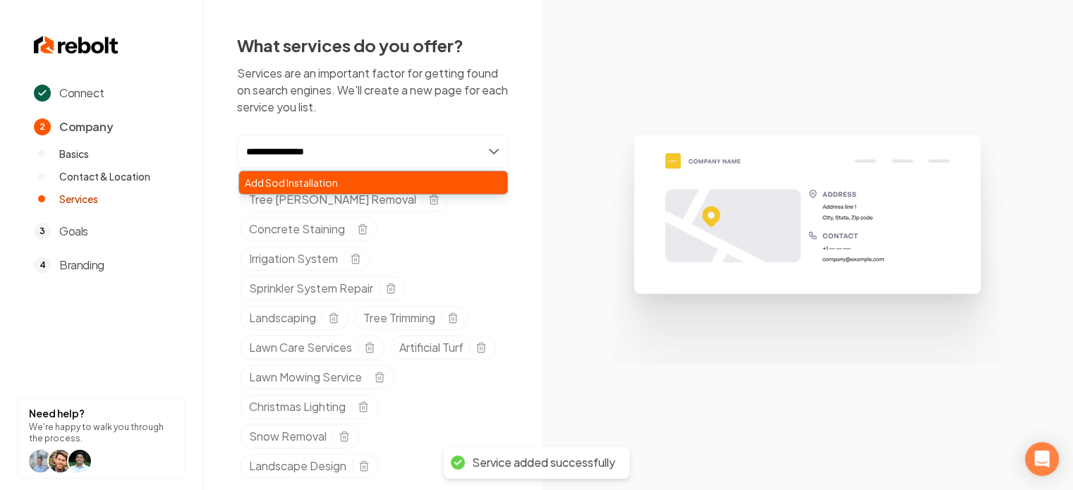
click at [354, 189] on div "Add Sod Installation" at bounding box center [373, 182] width 268 height 23
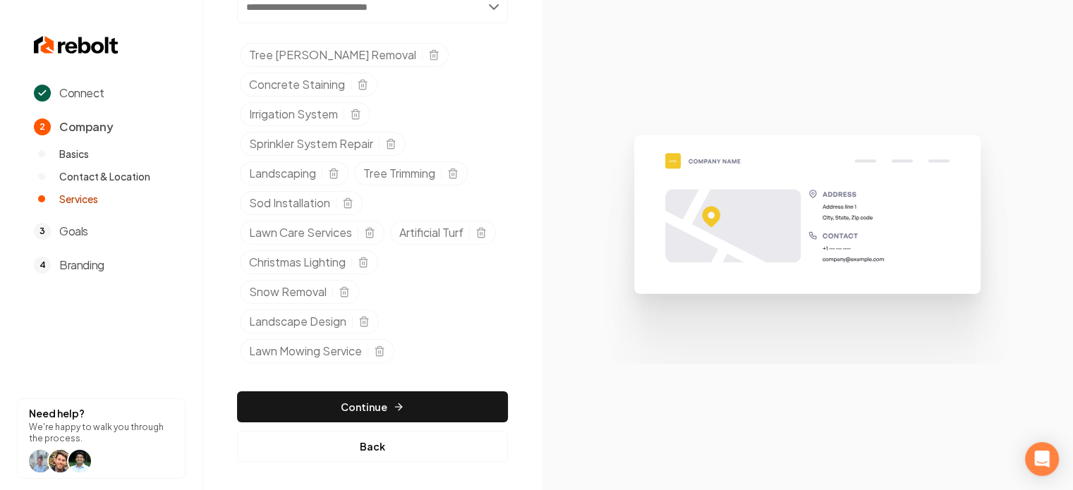
scroll to position [147, 0]
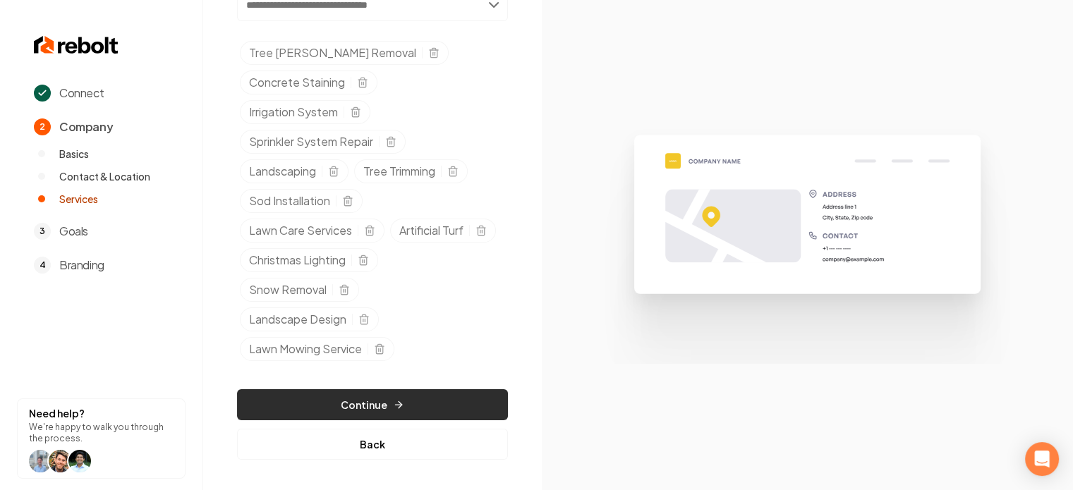
click at [372, 408] on button "Continue" at bounding box center [372, 404] width 271 height 31
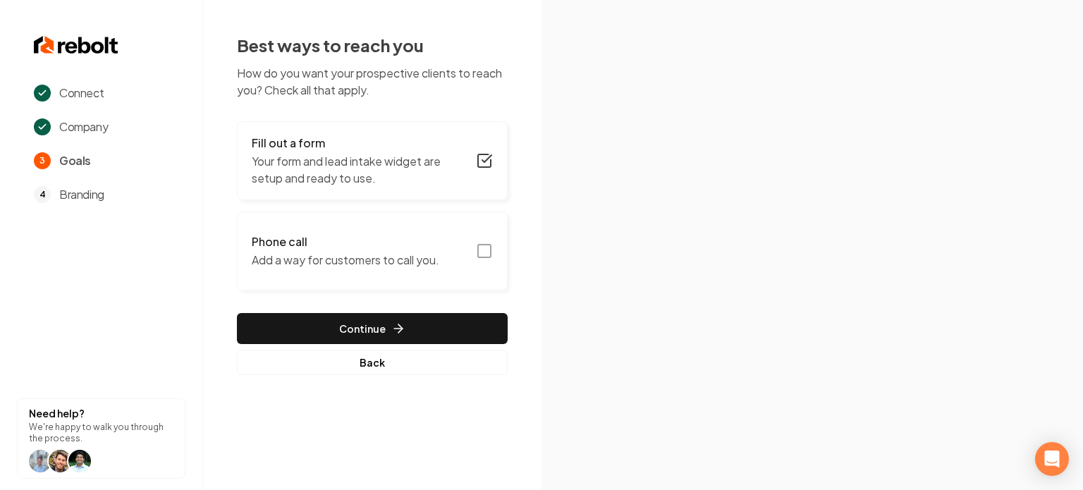
click at [485, 248] on icon "button" at bounding box center [484, 251] width 17 height 17
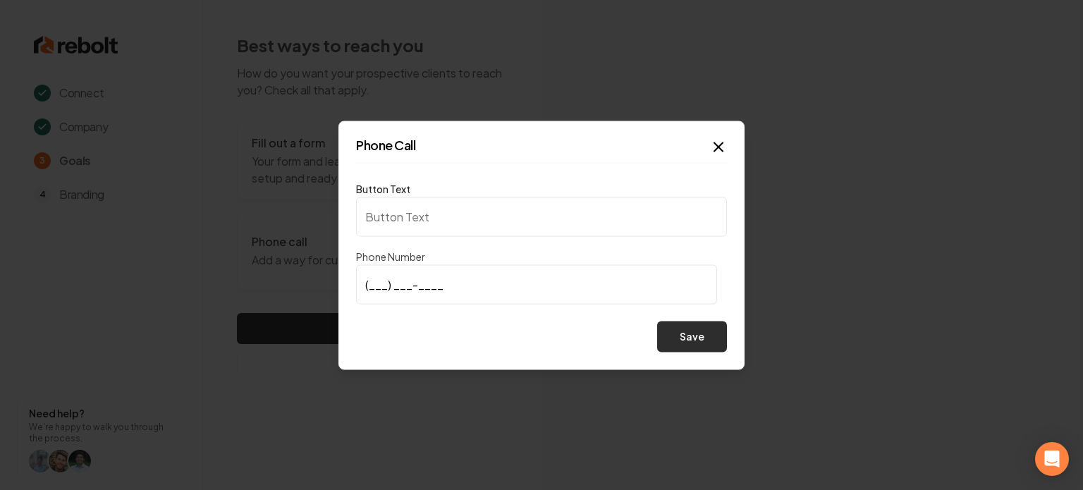
type input "Call us"
type input "(806) 451-3993"
click at [694, 325] on button "Save" at bounding box center [692, 336] width 70 height 31
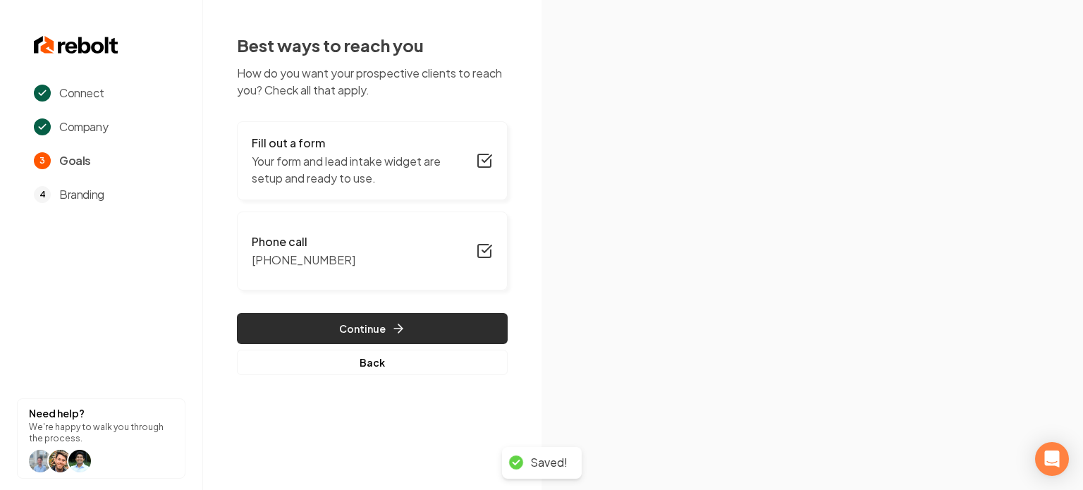
click at [288, 331] on button "Continue" at bounding box center [372, 328] width 271 height 31
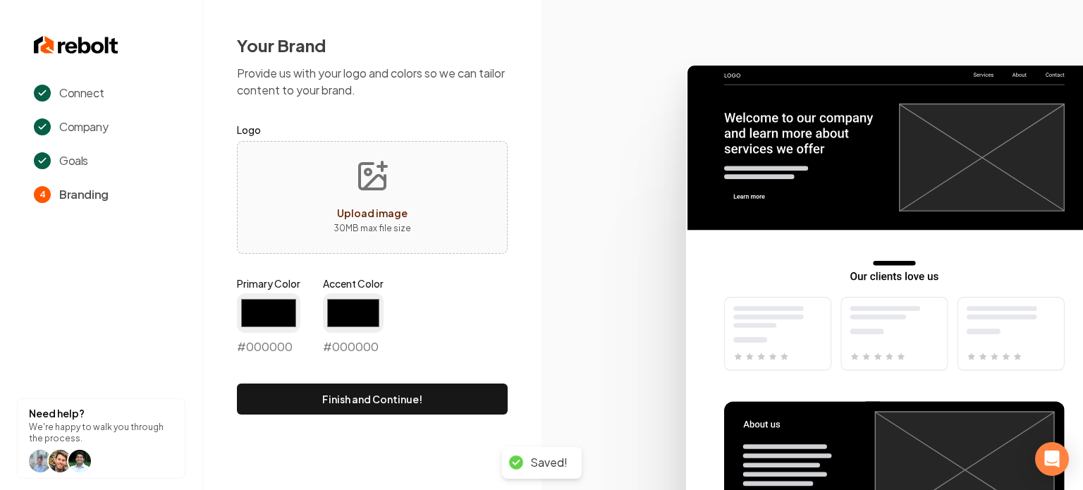
type input "#194d33"
type input "#70be00"
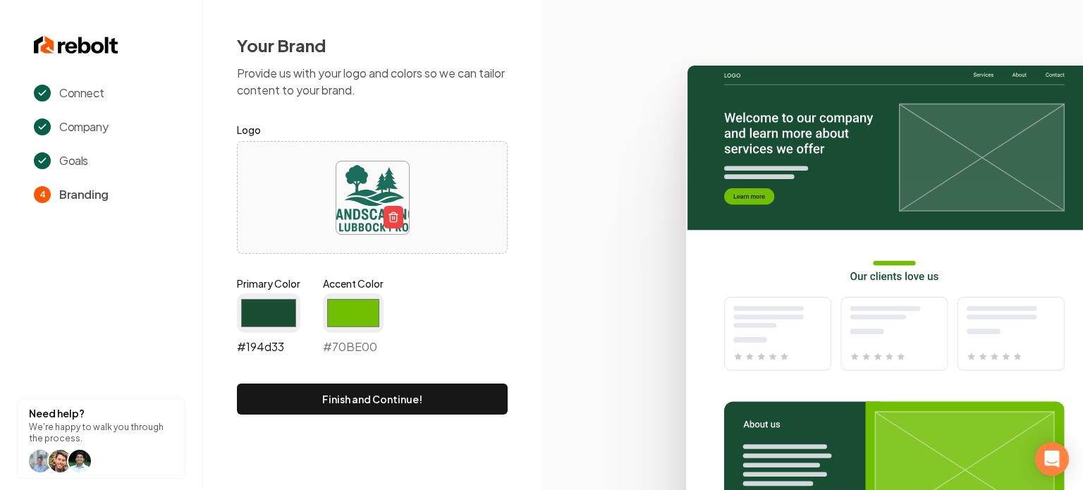
click at [274, 322] on input "#194d33" at bounding box center [268, 312] width 63 height 39
click at [449, 282] on div "Primary Color #194d33 #194d33 Accent Color #70be00 #70BE00" at bounding box center [372, 318] width 271 height 85
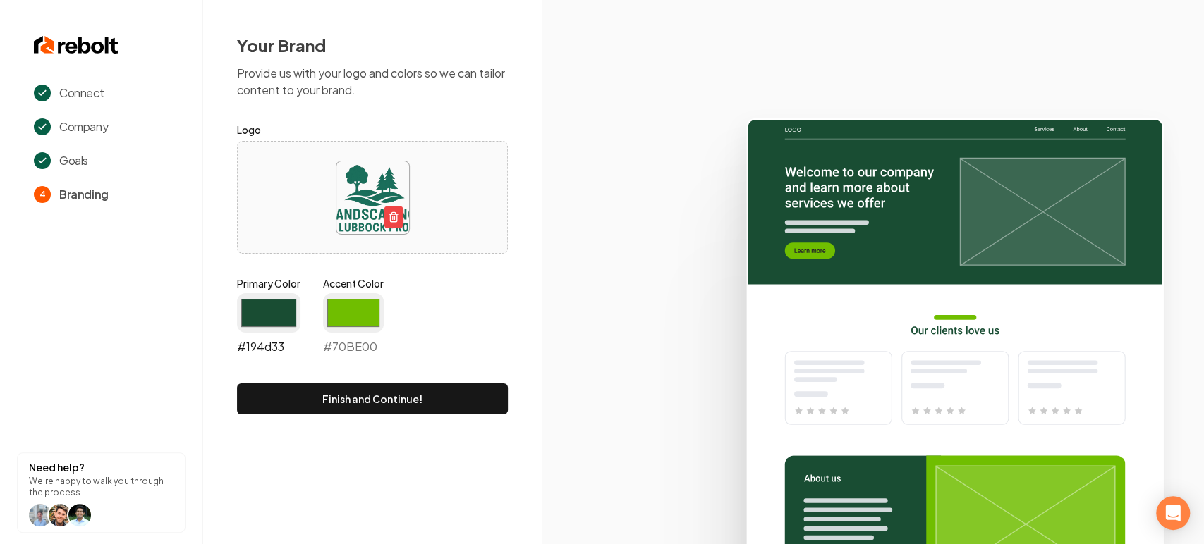
click at [281, 326] on input "#194d33" at bounding box center [268, 312] width 63 height 39
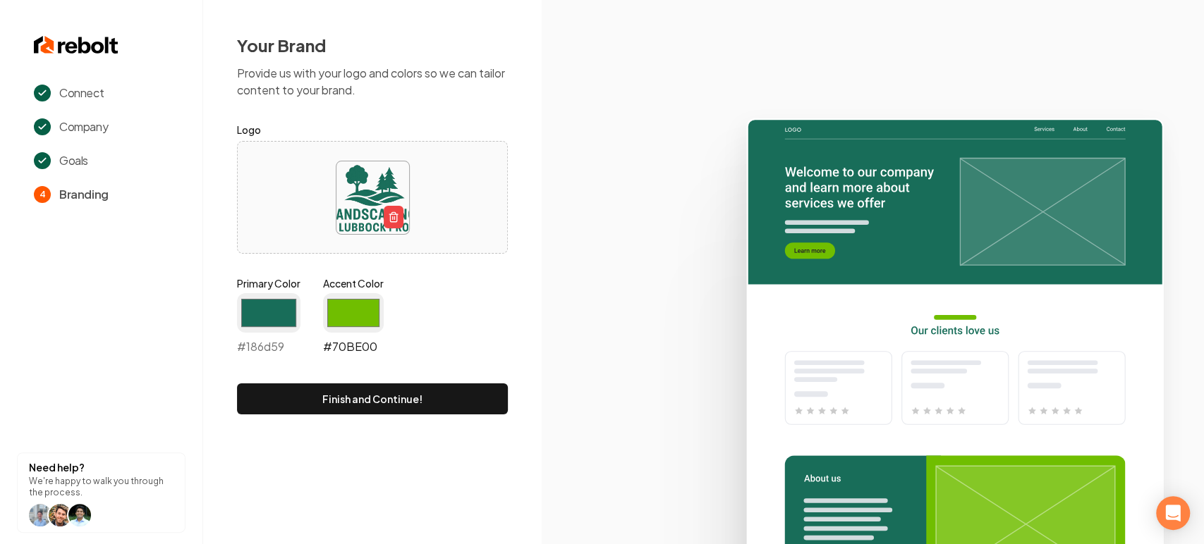
type input "#186d59"
click at [349, 312] on input "#70be00" at bounding box center [353, 312] width 61 height 39
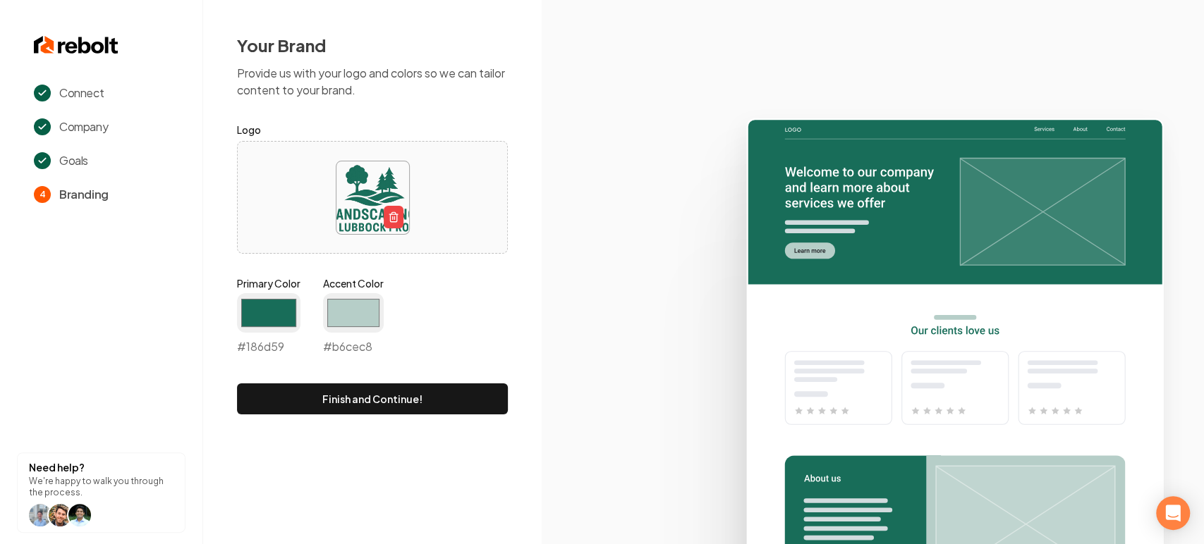
type input "#b6cec8"
click at [452, 274] on form "Logo Primary Color #186d59 #186d59 Accent Color #b6cec8 #b6cec8 Finish and Cont…" at bounding box center [372, 267] width 271 height 293
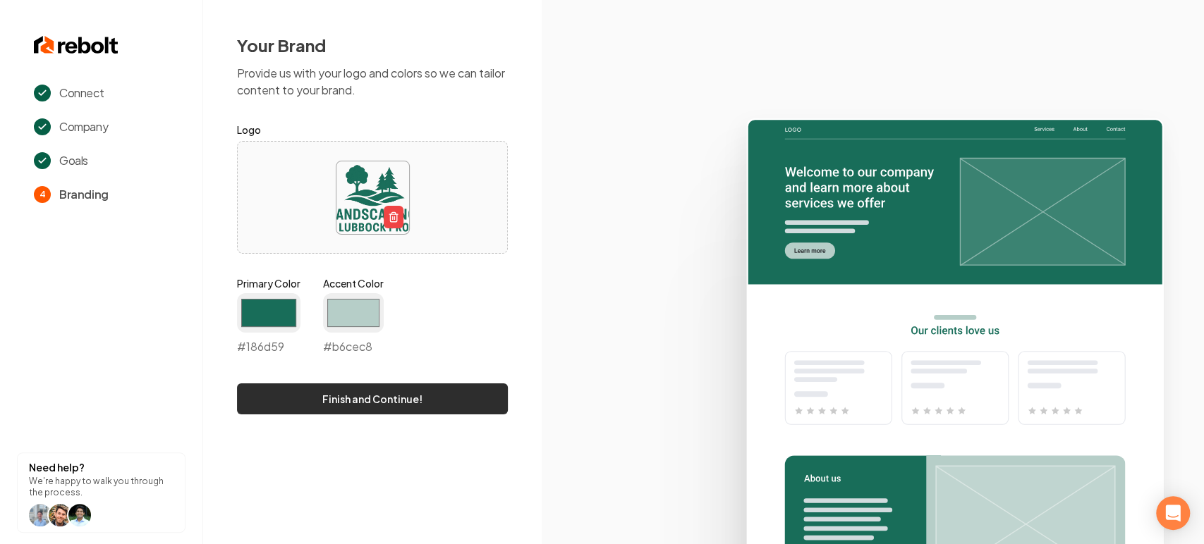
click at [418, 385] on button "Finish and Continue!" at bounding box center [372, 399] width 271 height 31
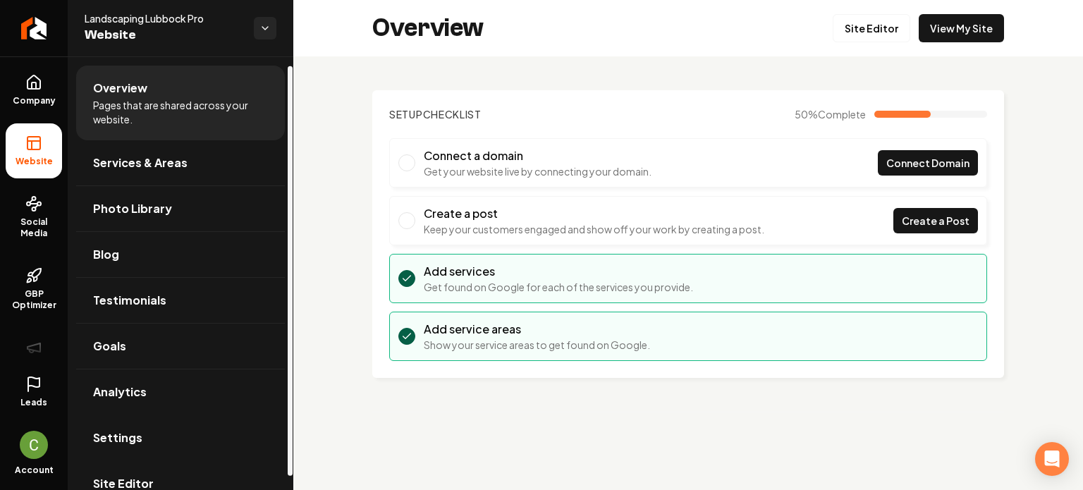
scroll to position [24, 0]
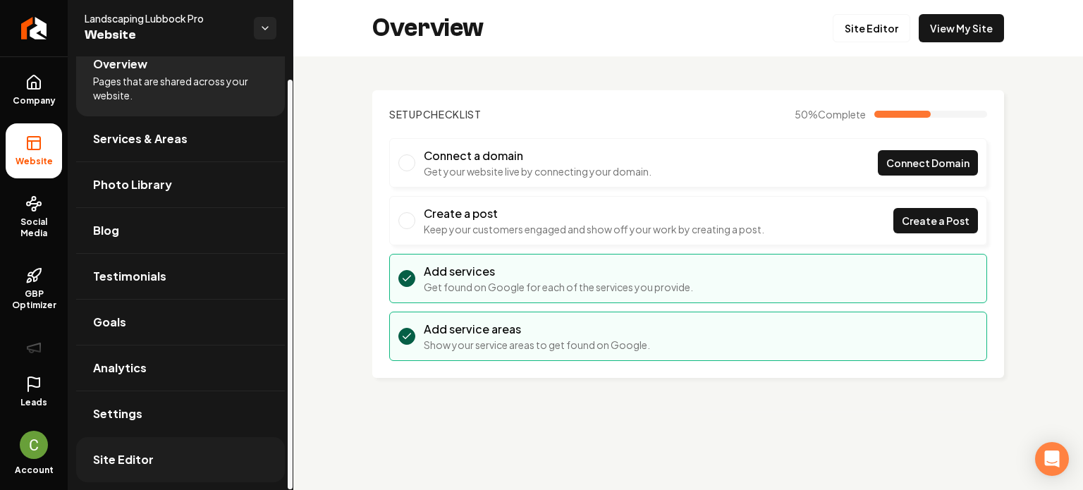
click at [156, 446] on link "Site Editor" at bounding box center [180, 459] width 209 height 45
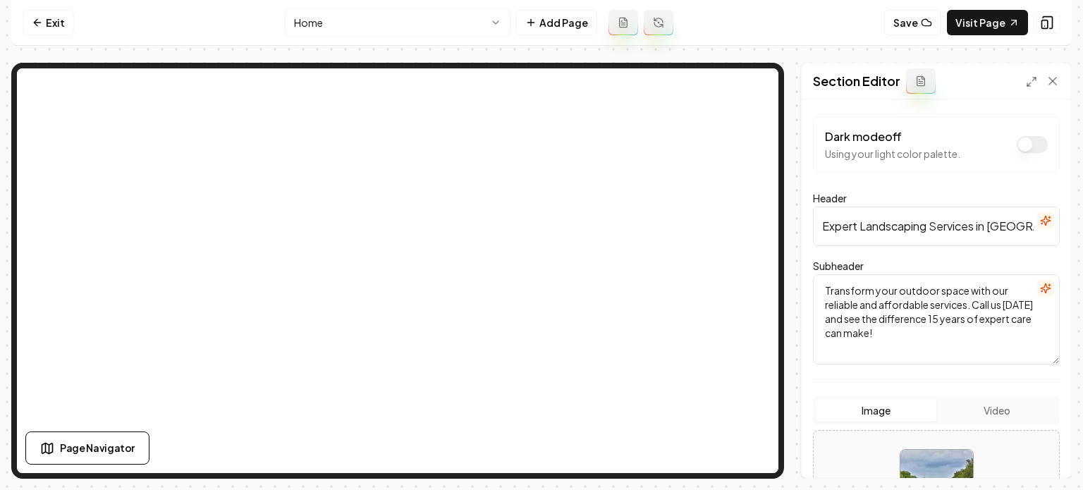
scroll to position [236, 0]
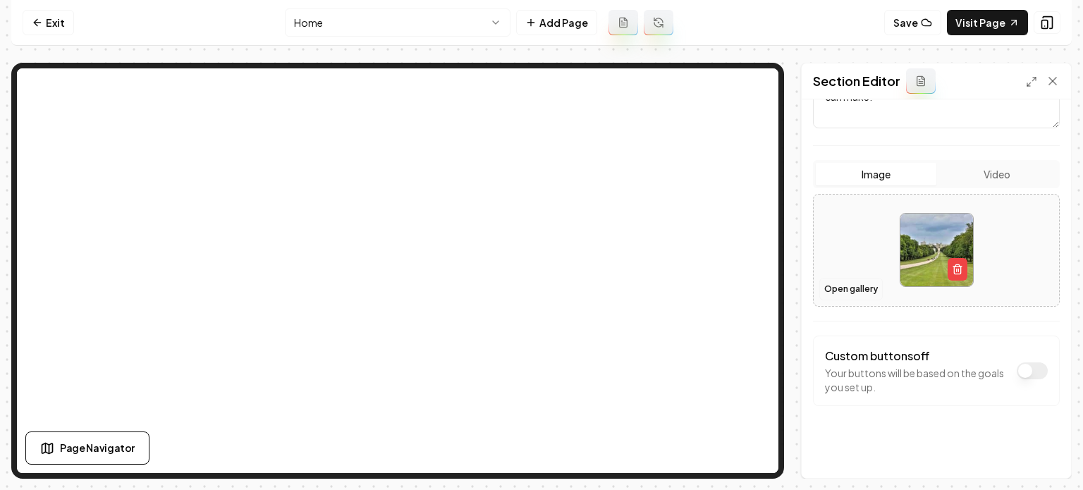
click at [853, 294] on button "Open gallery" at bounding box center [851, 289] width 63 height 23
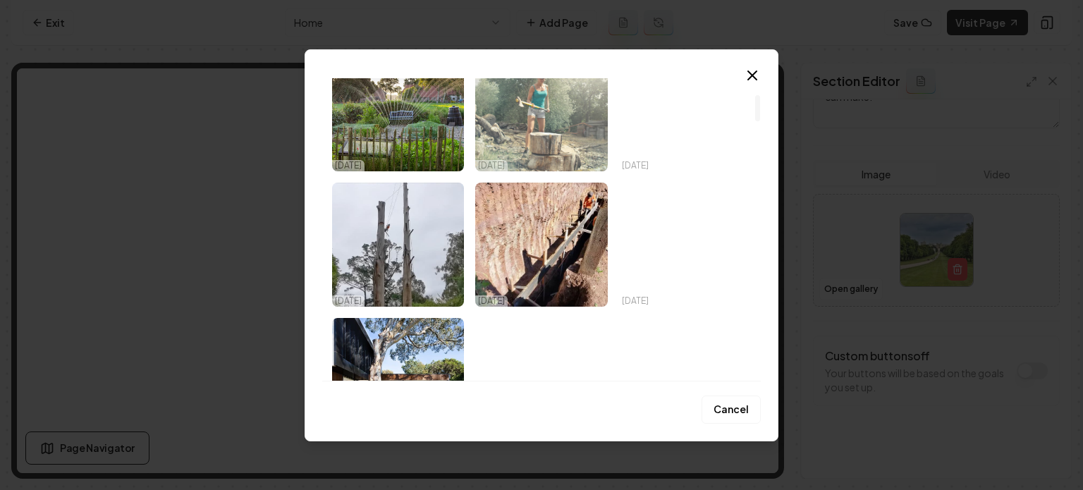
scroll to position [141, 0]
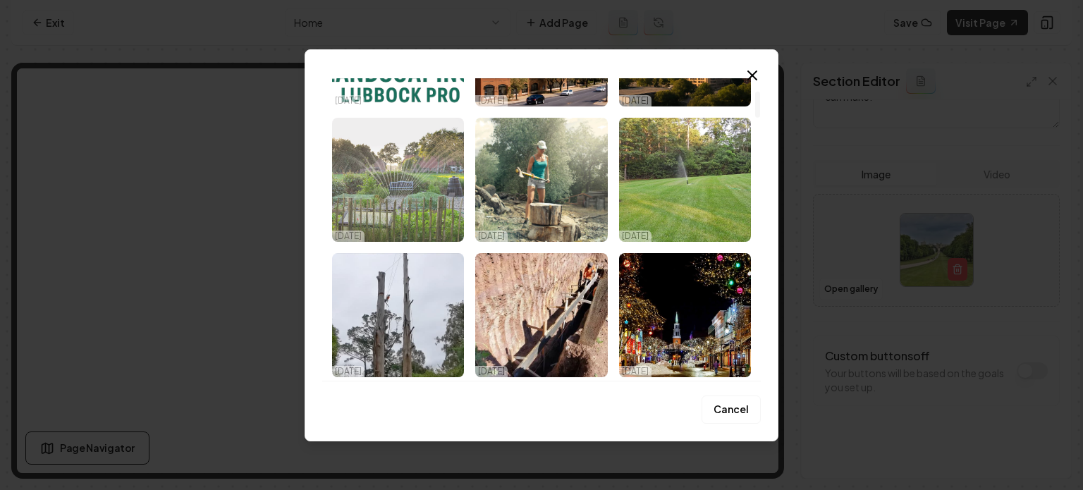
click at [385, 178] on img "Select image image_68ef9e835c7cd75eb87f4479.jpeg" at bounding box center [398, 180] width 132 height 124
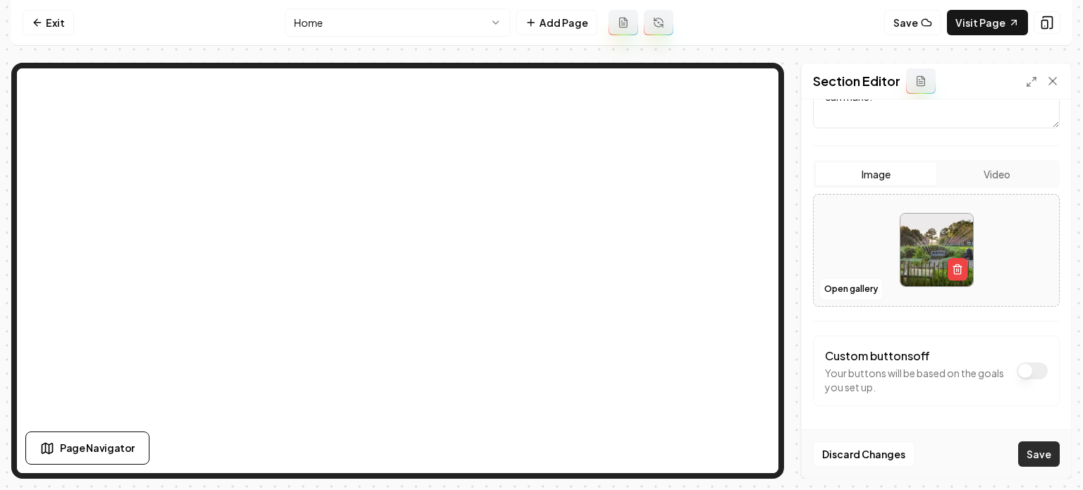
click at [1025, 460] on button "Save" at bounding box center [1039, 453] width 42 height 25
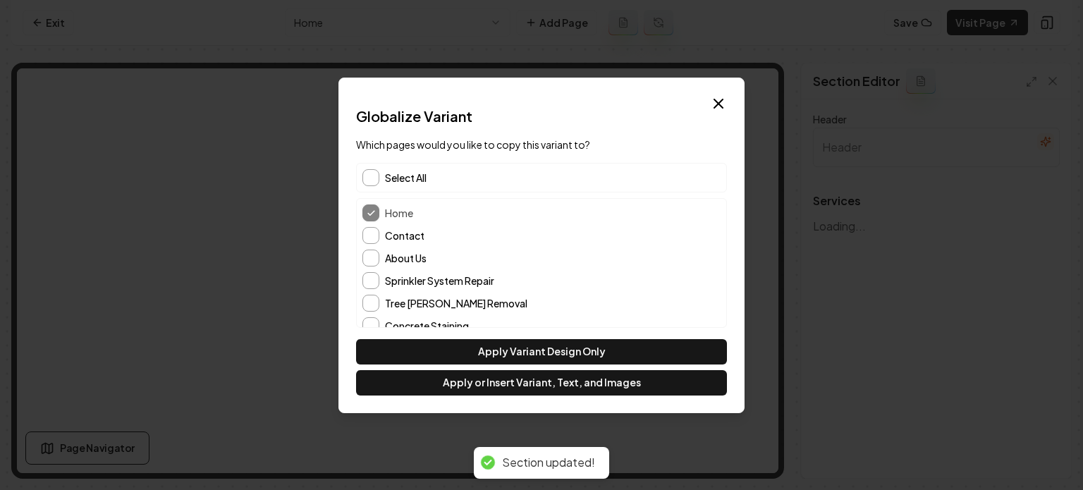
scroll to position [0, 0]
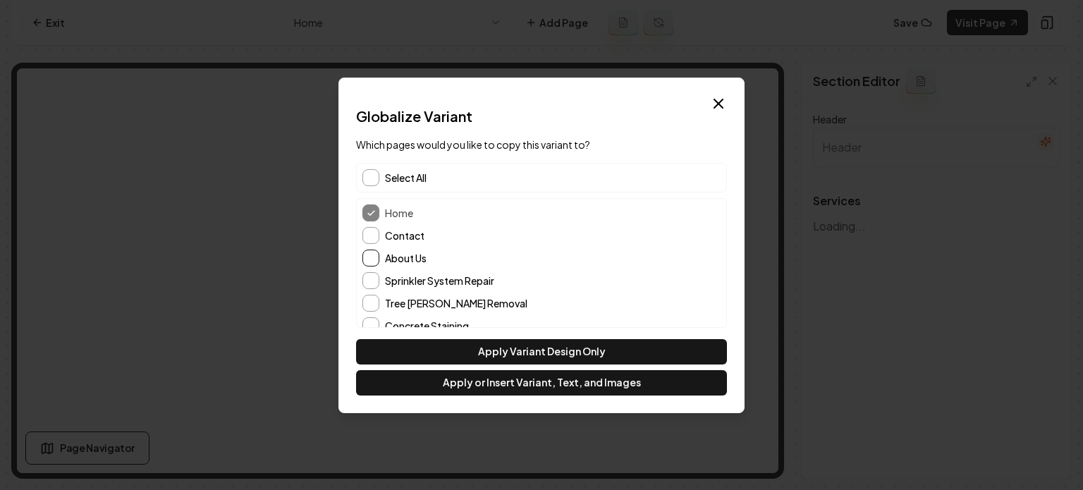
type input "Our Landscaping Services"
click at [372, 256] on button "About Us" at bounding box center [371, 258] width 17 height 17
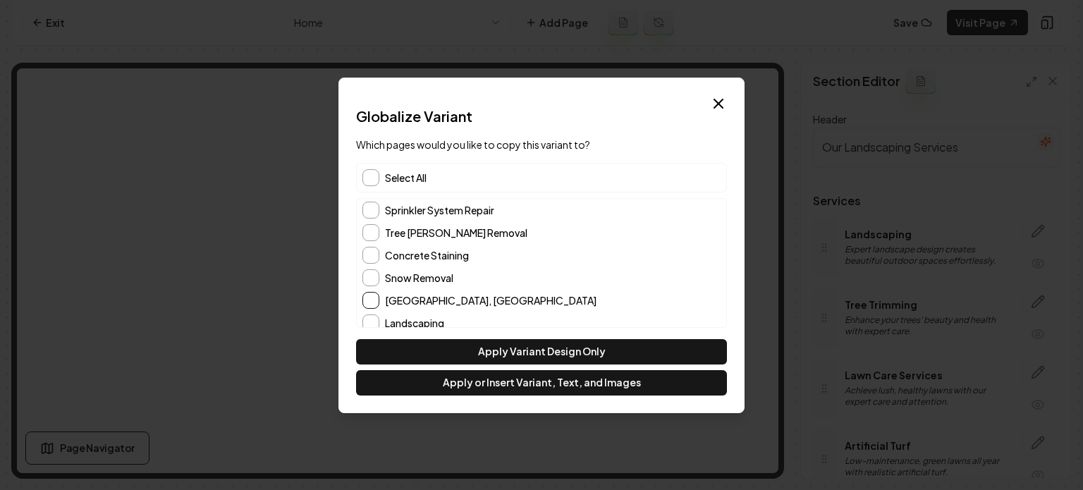
click at [374, 298] on button "Lubbock, TX" at bounding box center [371, 300] width 17 height 17
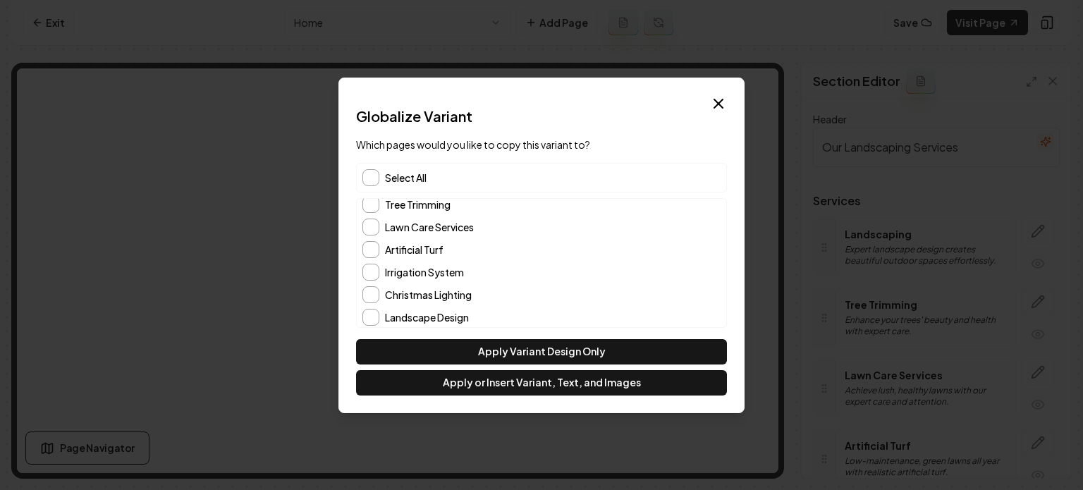
scroll to position [260, 0]
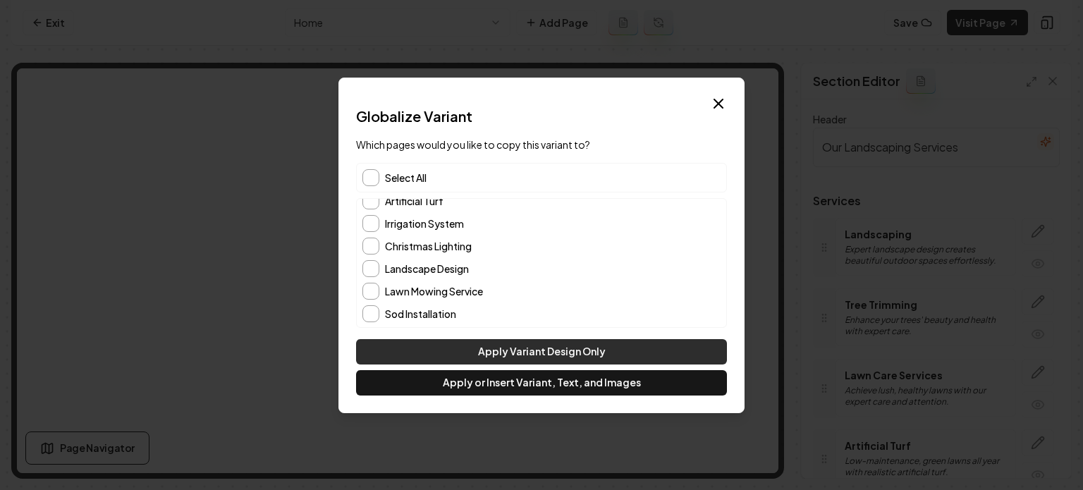
click at [441, 346] on button "Apply Variant Design Only" at bounding box center [541, 351] width 371 height 25
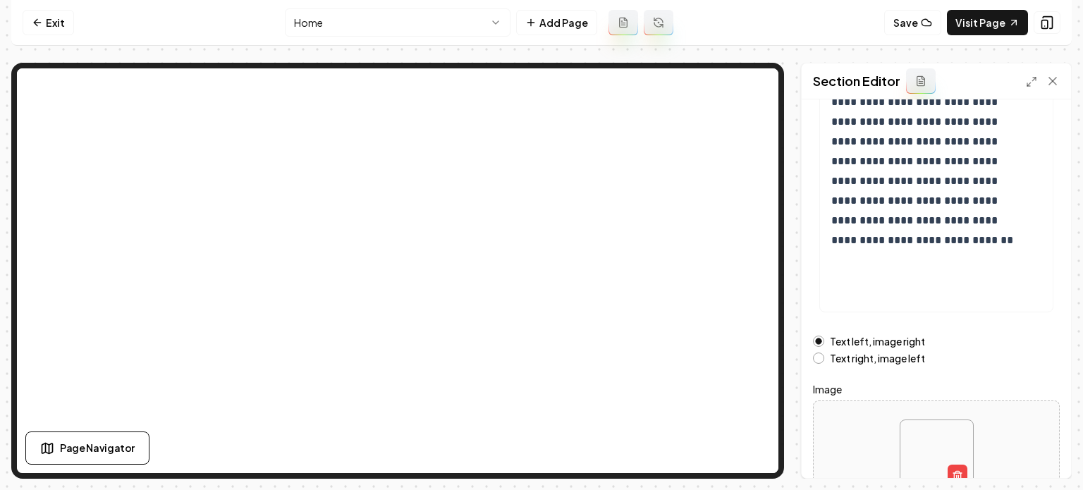
scroll to position [269, 0]
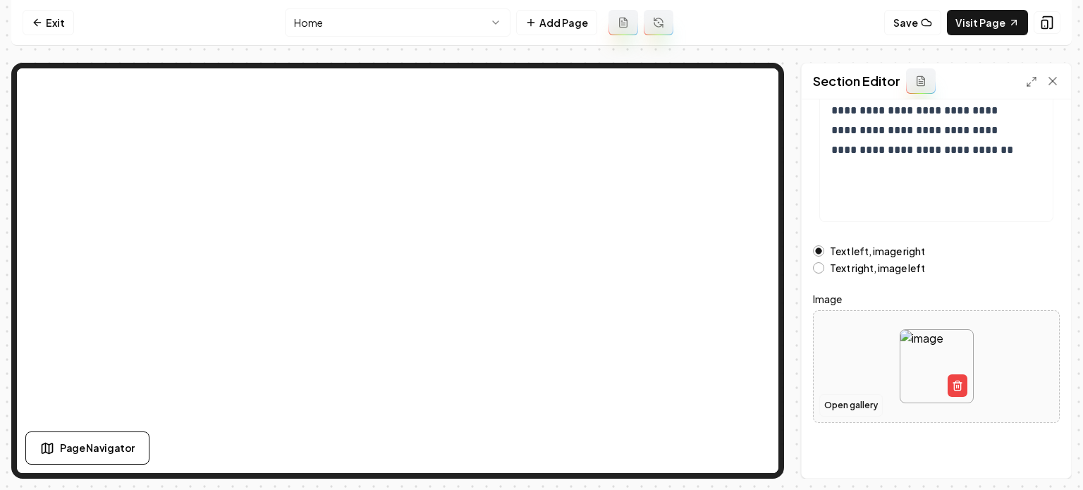
click at [833, 408] on button "Open gallery" at bounding box center [851, 405] width 63 height 23
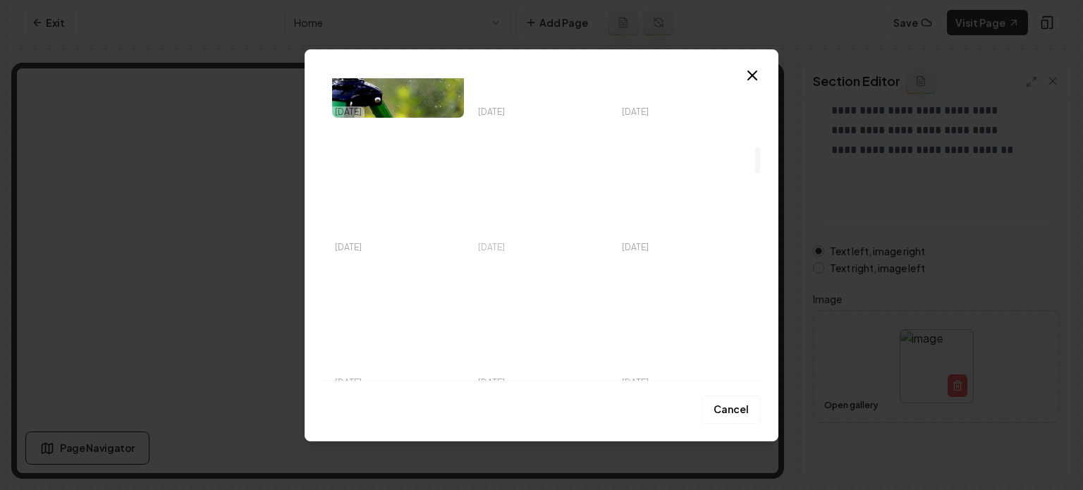
scroll to position [564, 0]
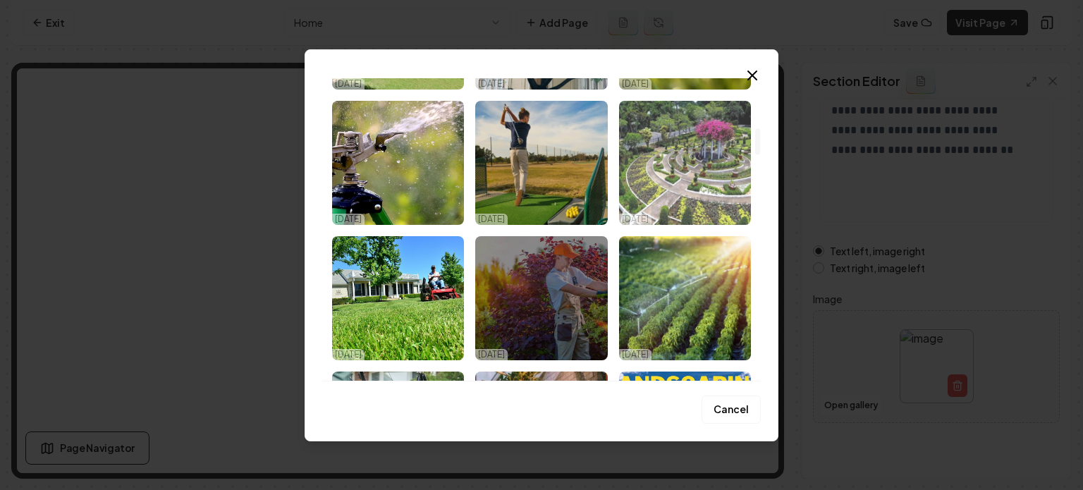
click at [722, 152] on img "Select image image_68ef9e835c7cd75eb87f4567.jpeg" at bounding box center [685, 163] width 132 height 124
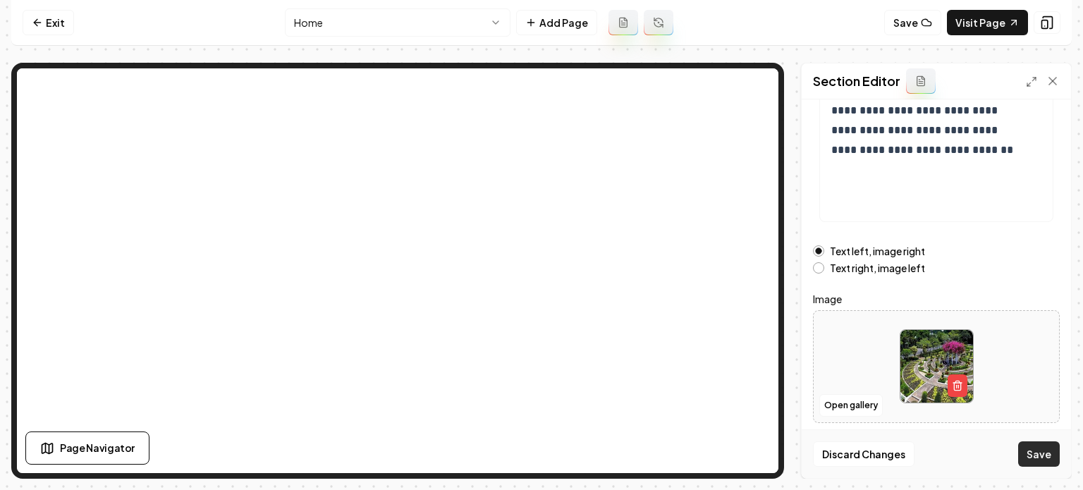
click at [1028, 451] on button "Save" at bounding box center [1039, 453] width 42 height 25
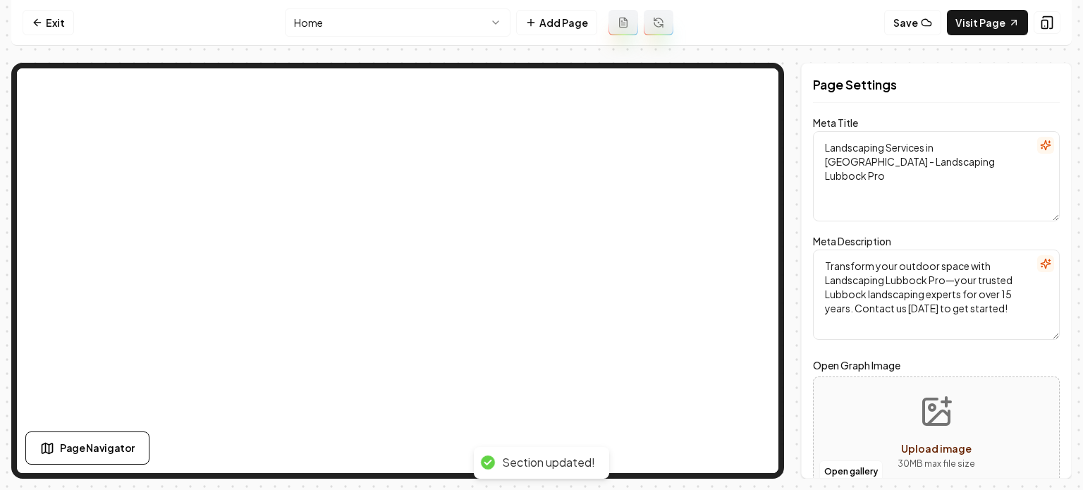
scroll to position [0, 0]
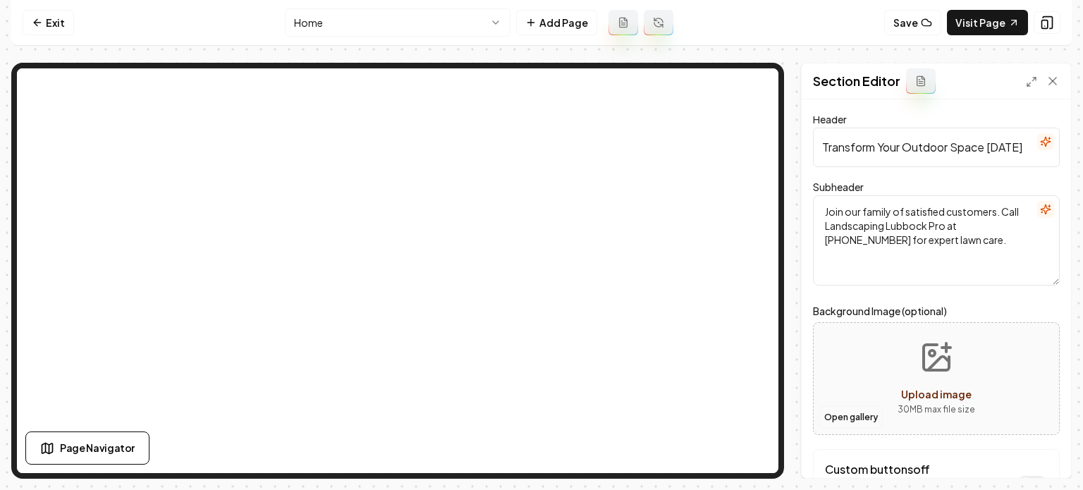
click at [853, 416] on button "Open gallery" at bounding box center [851, 417] width 63 height 23
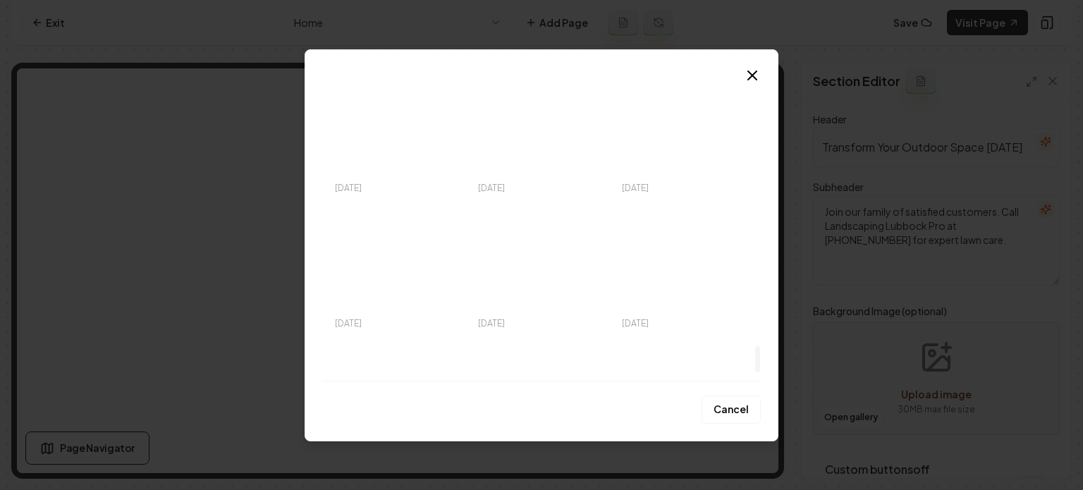
scroll to position [3121, 0]
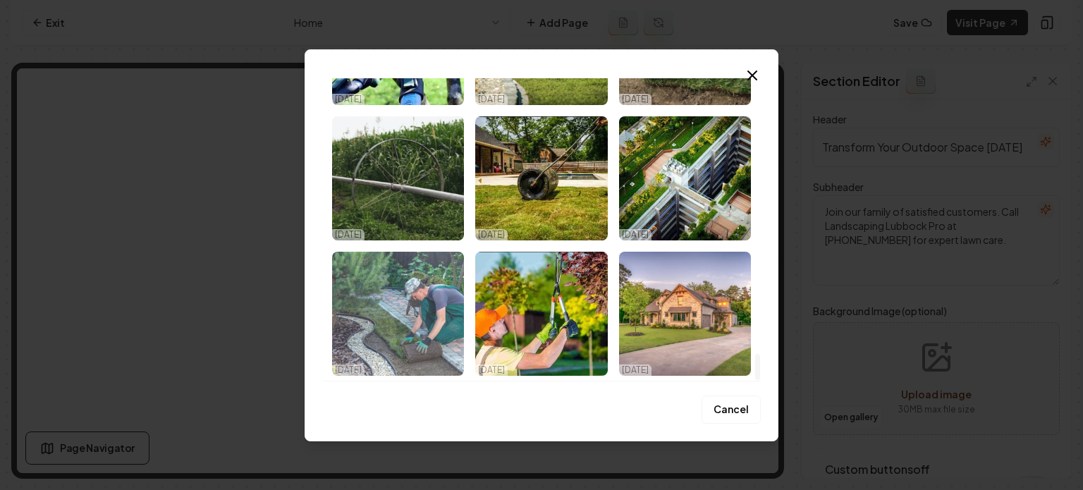
click at [392, 318] on img "Select image image_68ef9e805c7cd75eb87f346b.jpeg" at bounding box center [398, 314] width 132 height 124
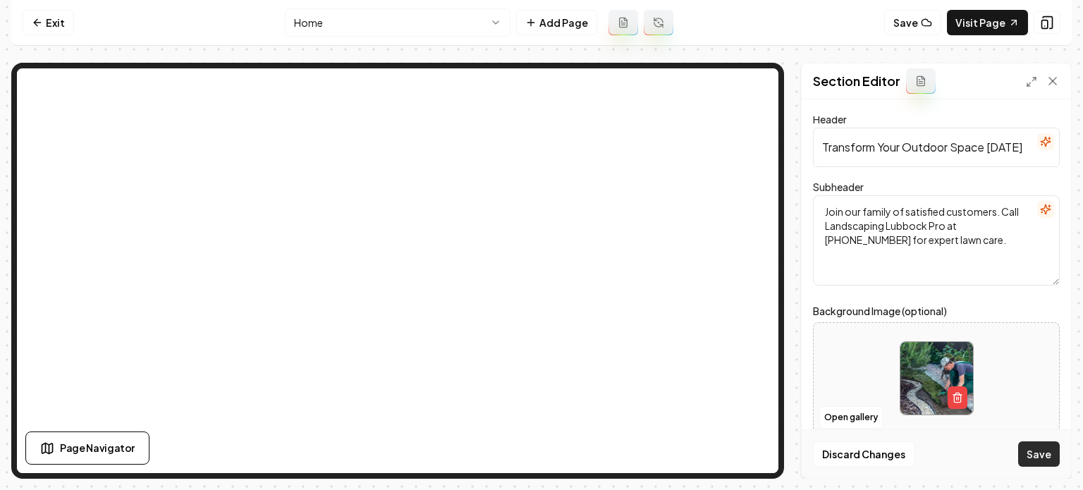
click at [1032, 447] on button "Save" at bounding box center [1039, 453] width 42 height 25
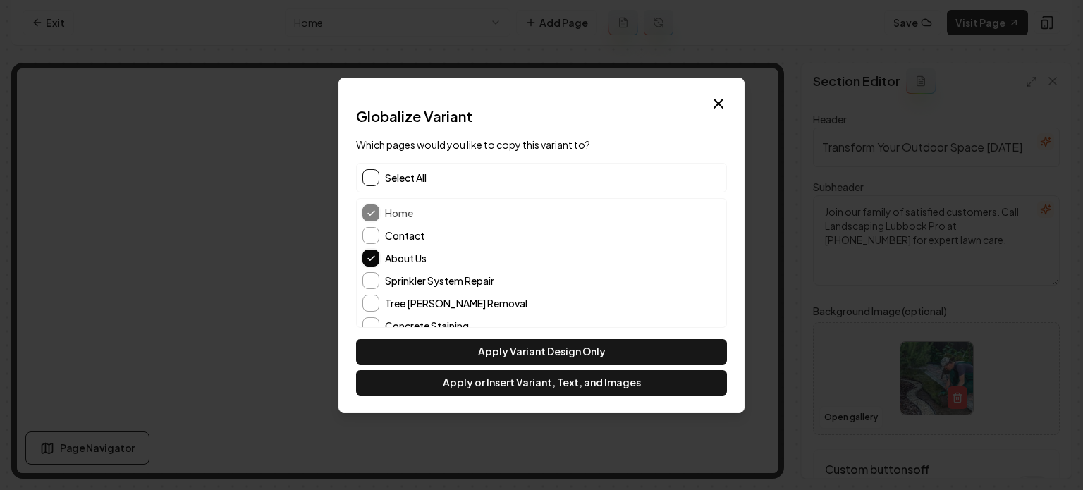
click at [367, 175] on button "button" at bounding box center [371, 177] width 17 height 17
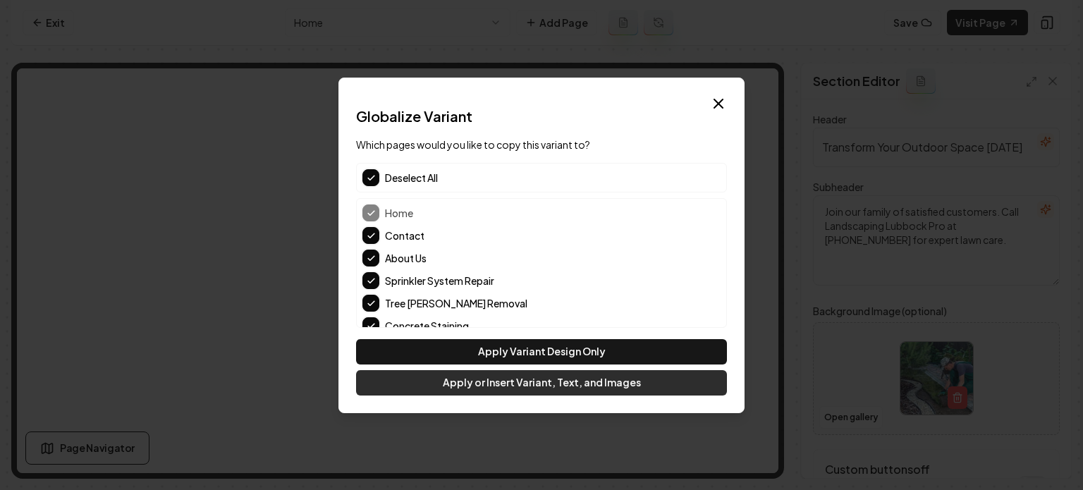
click at [480, 374] on button "Apply or Insert Variant, Text, and Images" at bounding box center [541, 382] width 371 height 25
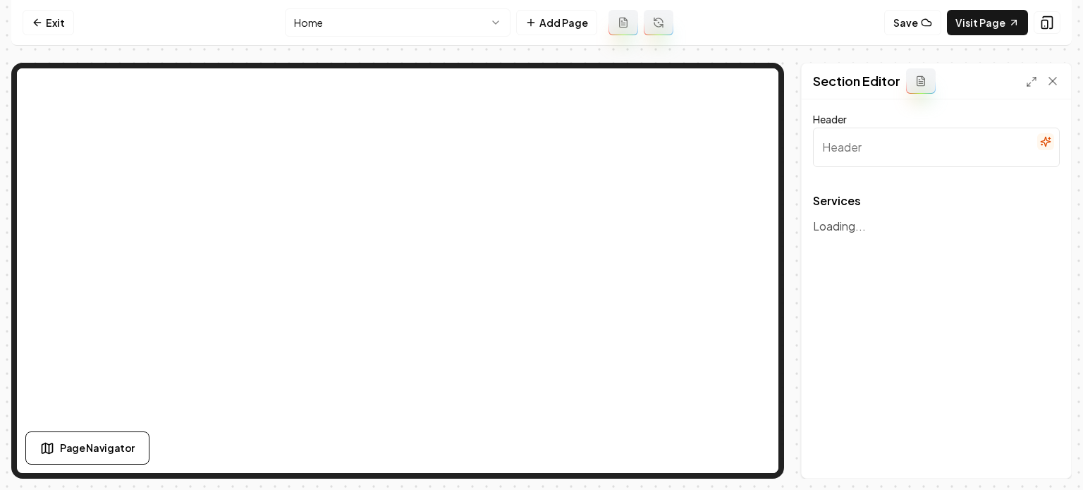
type input "Our Landscaping Services"
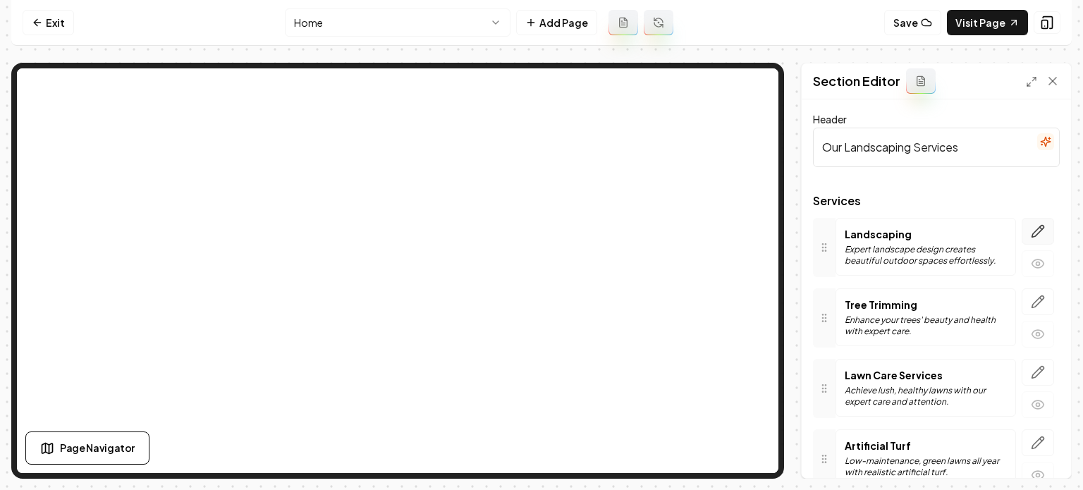
click at [1036, 224] on button "button" at bounding box center [1038, 231] width 32 height 27
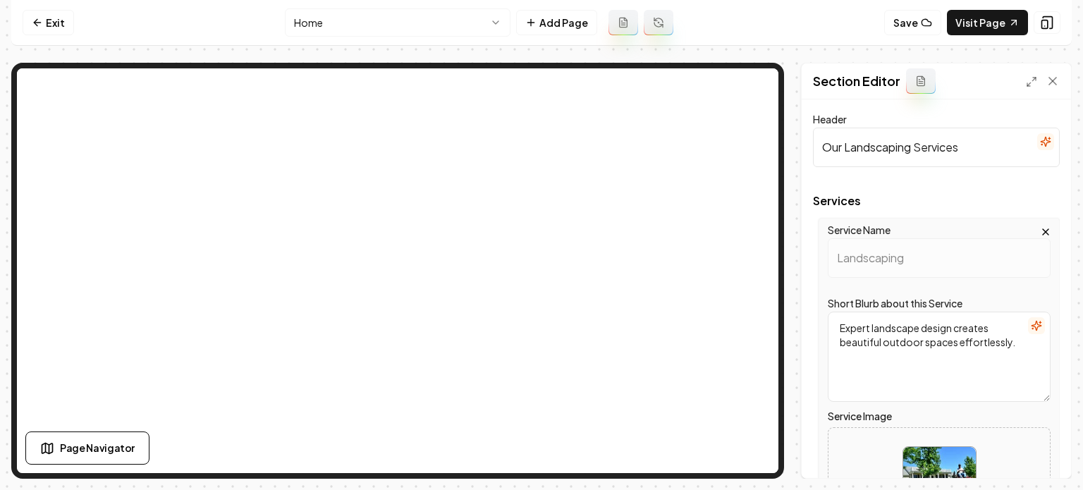
scroll to position [212, 0]
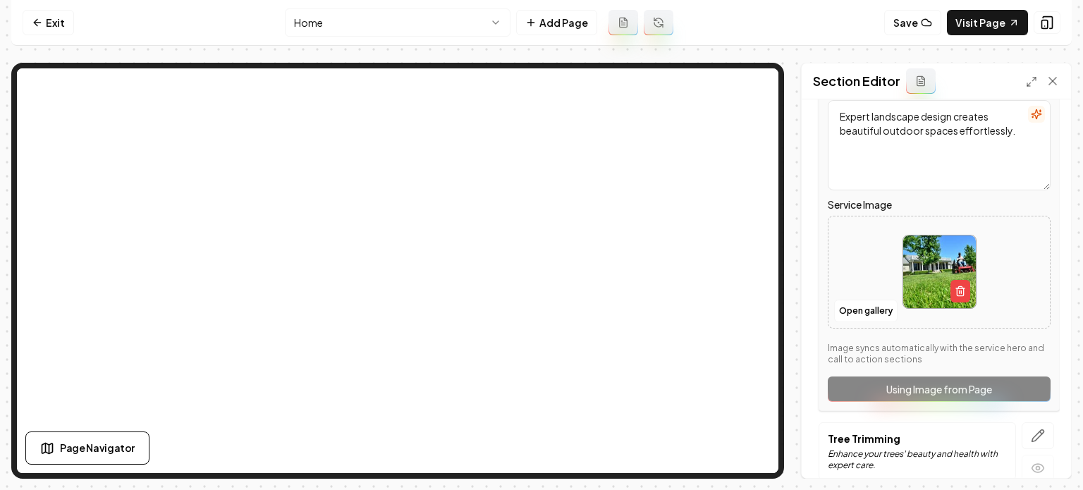
click at [866, 324] on div "Open gallery" at bounding box center [939, 272] width 223 height 113
click at [842, 311] on button "Open gallery" at bounding box center [865, 311] width 63 height 23
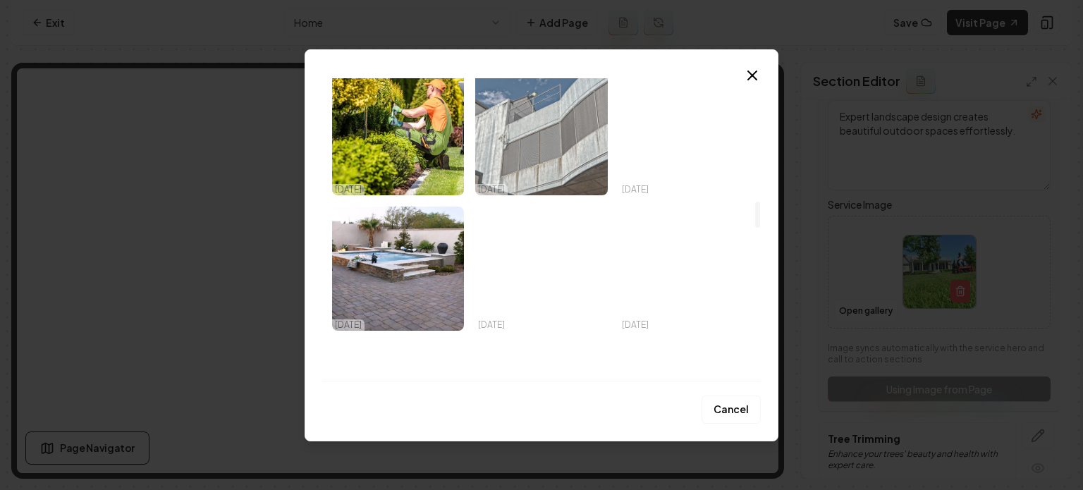
scroll to position [1411, 0]
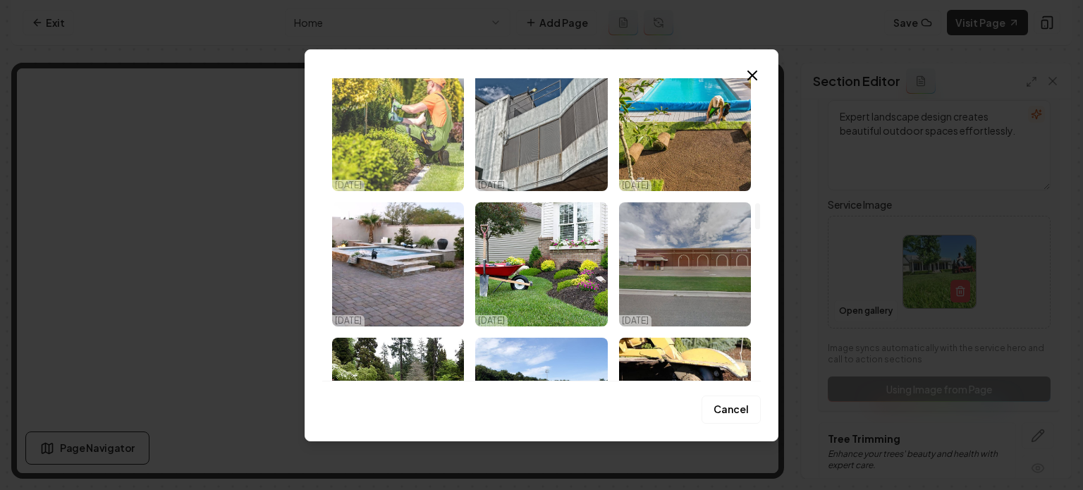
click at [429, 129] on img "Select image image_68ef9e805c7cd75eb87f3811.jpeg" at bounding box center [398, 129] width 132 height 124
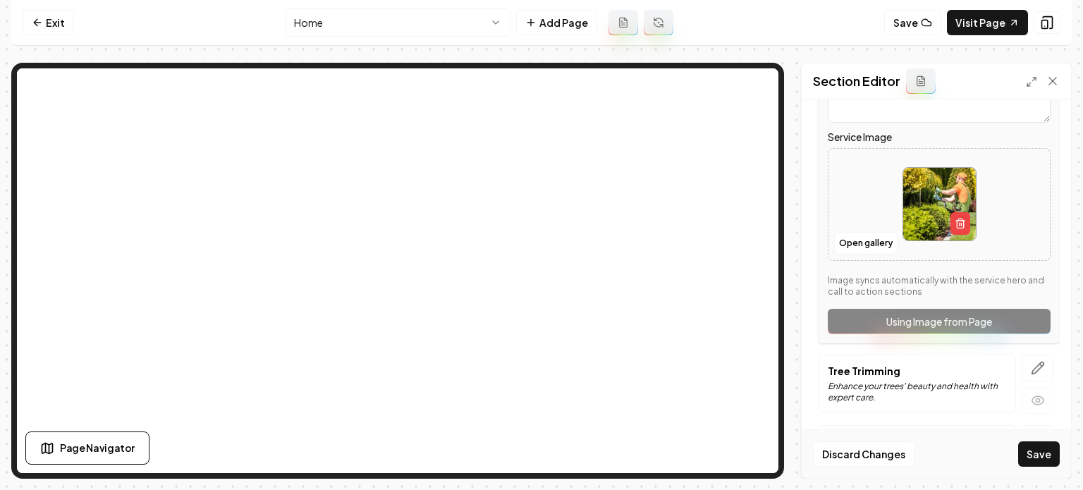
scroll to position [353, 0]
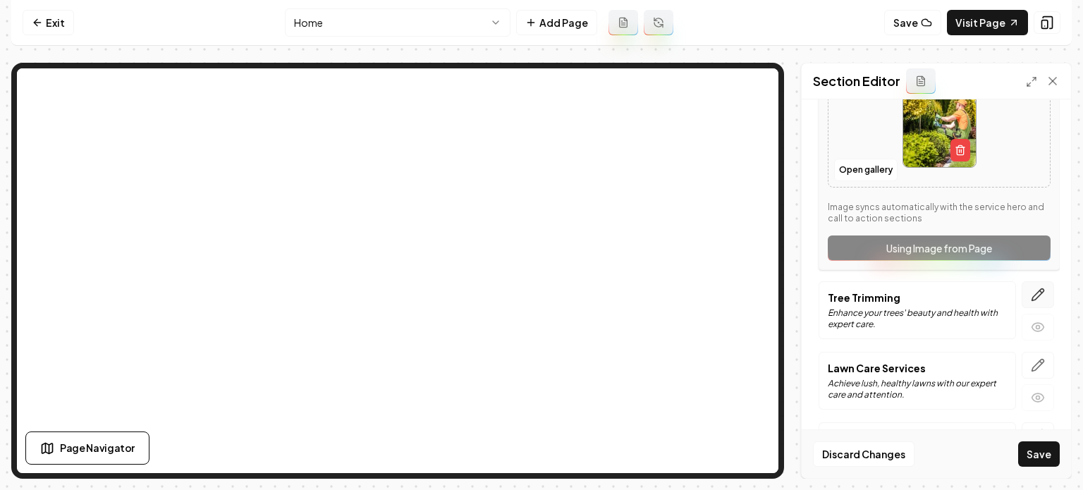
click at [1031, 296] on icon "button" at bounding box center [1038, 295] width 14 height 14
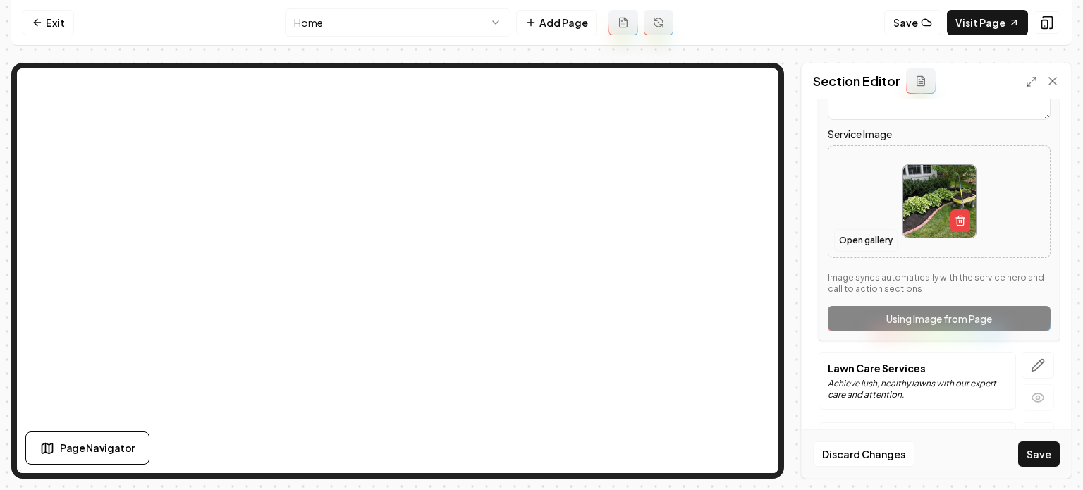
click at [858, 245] on button "Open gallery" at bounding box center [865, 240] width 63 height 23
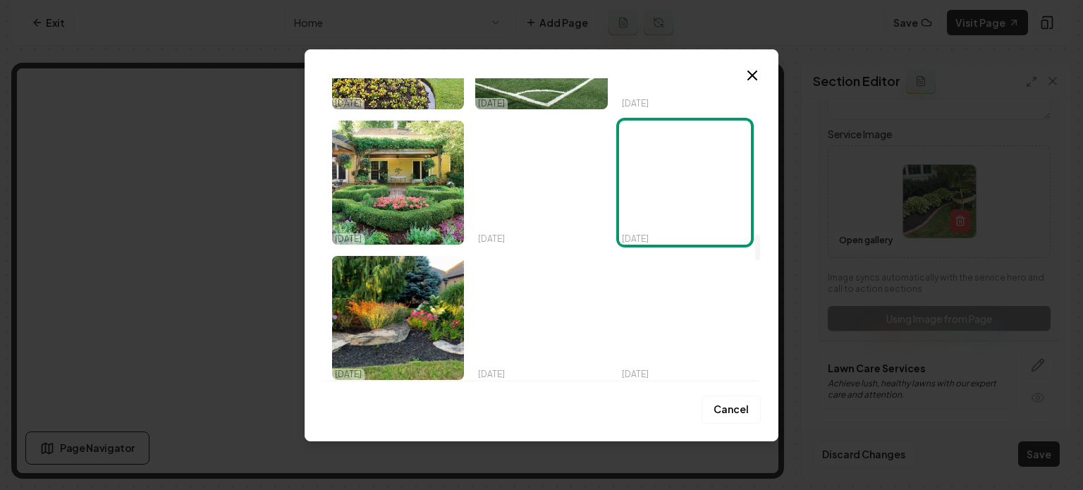
scroll to position [1834, 0]
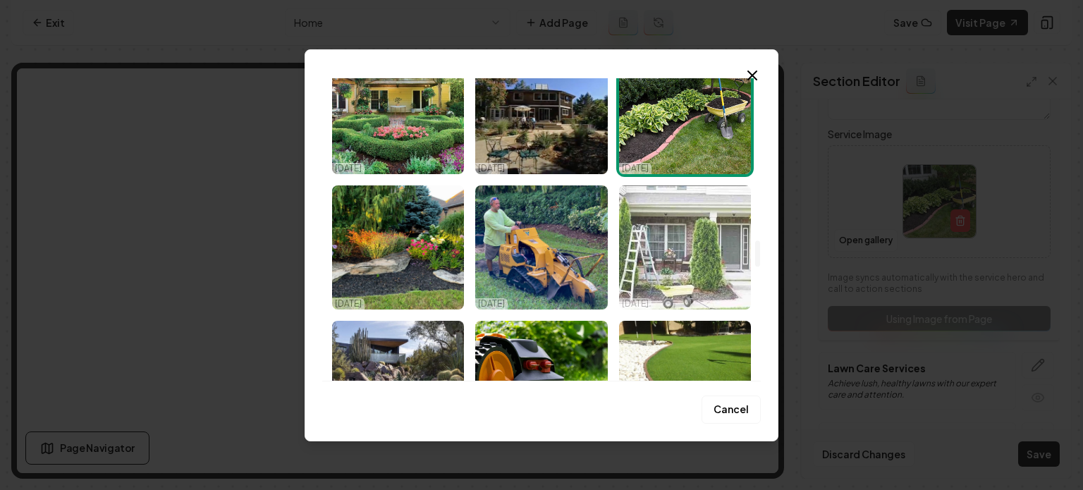
click at [673, 284] on img "Select image image_68ef9e805c7cd75eb87f355b.jpeg" at bounding box center [685, 247] width 132 height 124
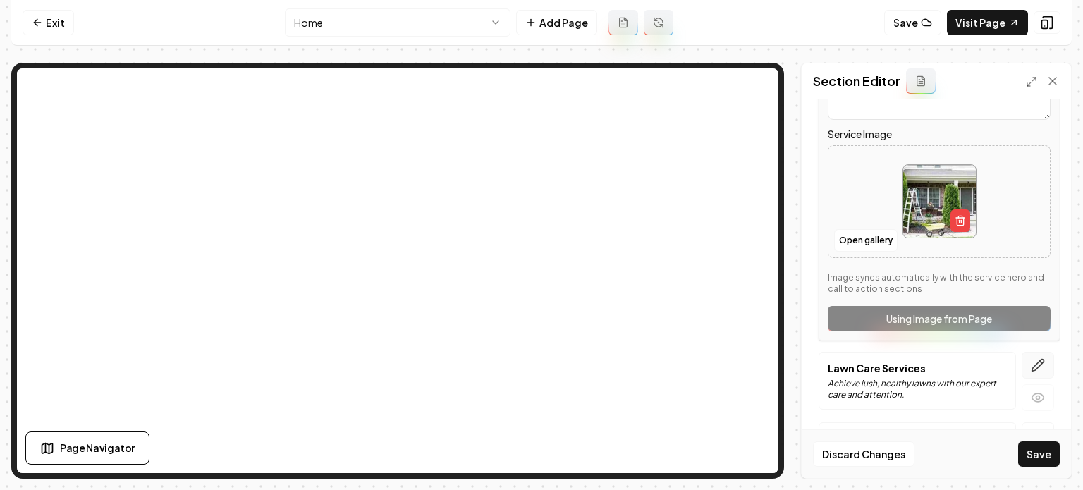
click at [1031, 362] on icon "button" at bounding box center [1038, 365] width 14 height 14
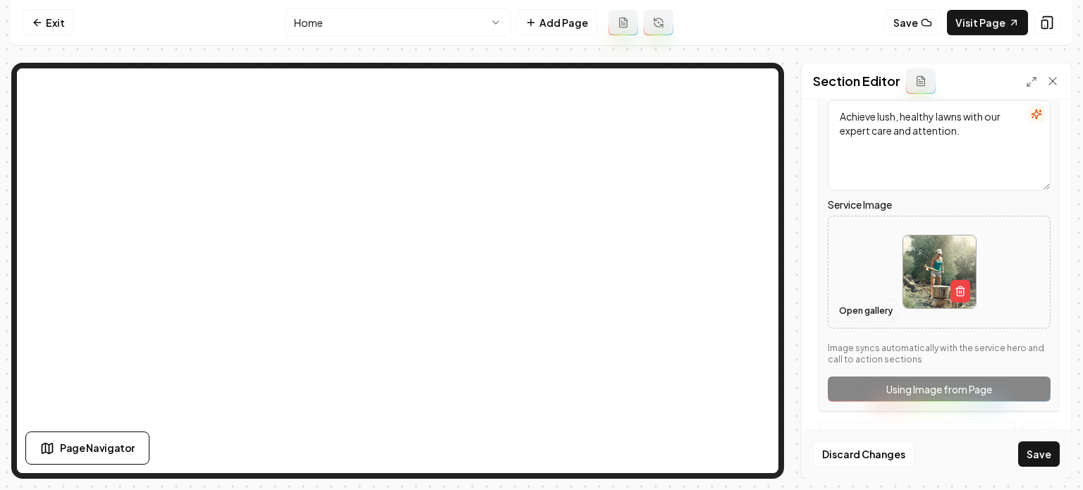
click at [842, 307] on button "Open gallery" at bounding box center [865, 311] width 63 height 23
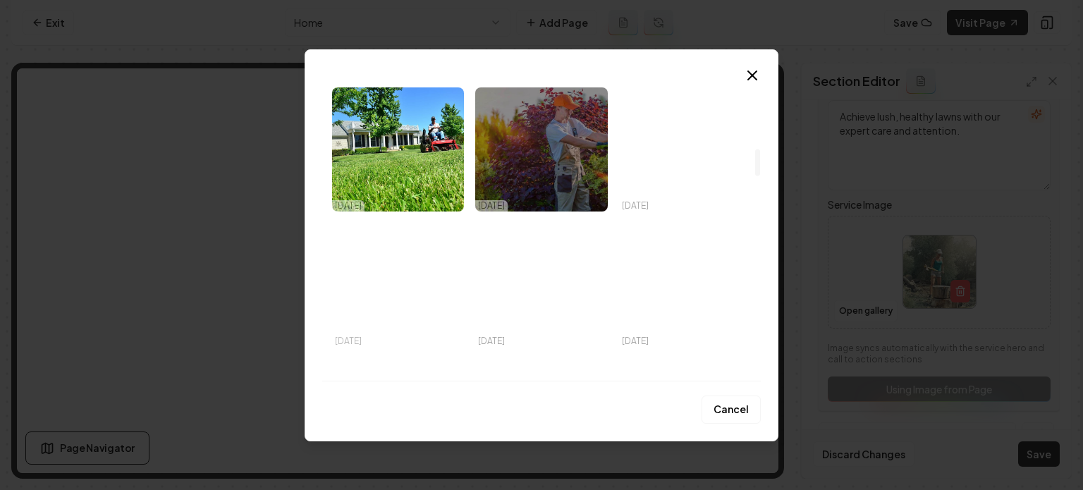
scroll to position [705, 0]
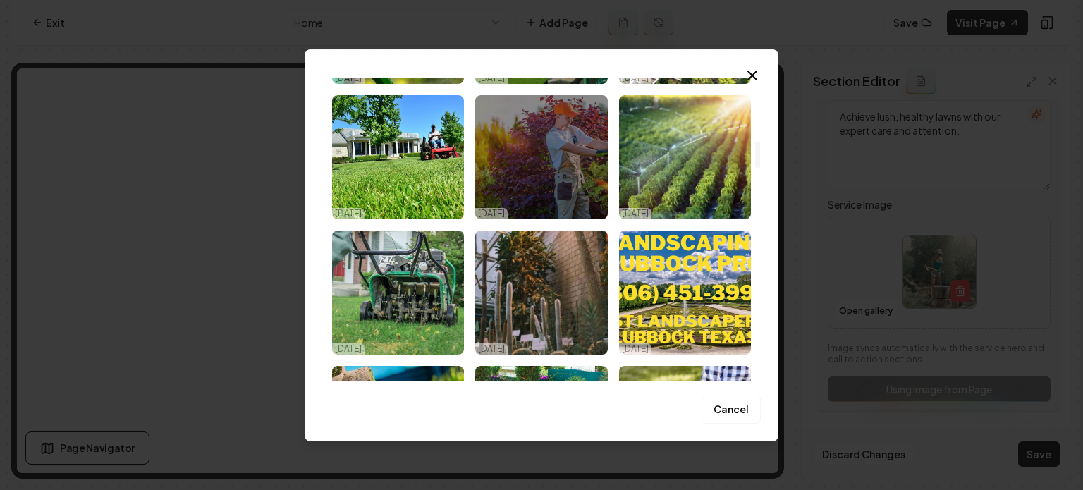
click at [410, 281] on img "Select image image_68ef9e835c7cd75eb87f4572.jpeg" at bounding box center [398, 293] width 132 height 124
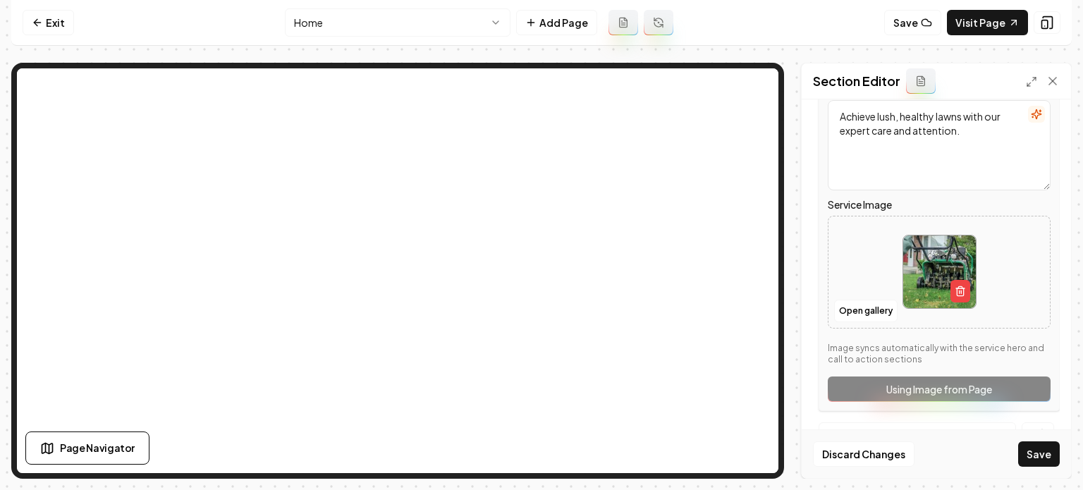
scroll to position [564, 0]
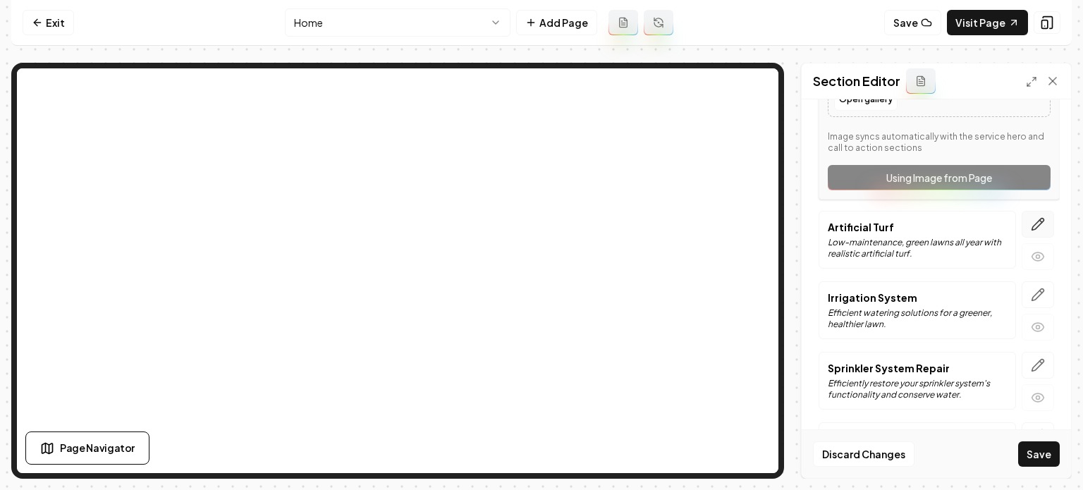
click at [1031, 224] on icon "button" at bounding box center [1038, 224] width 14 height 14
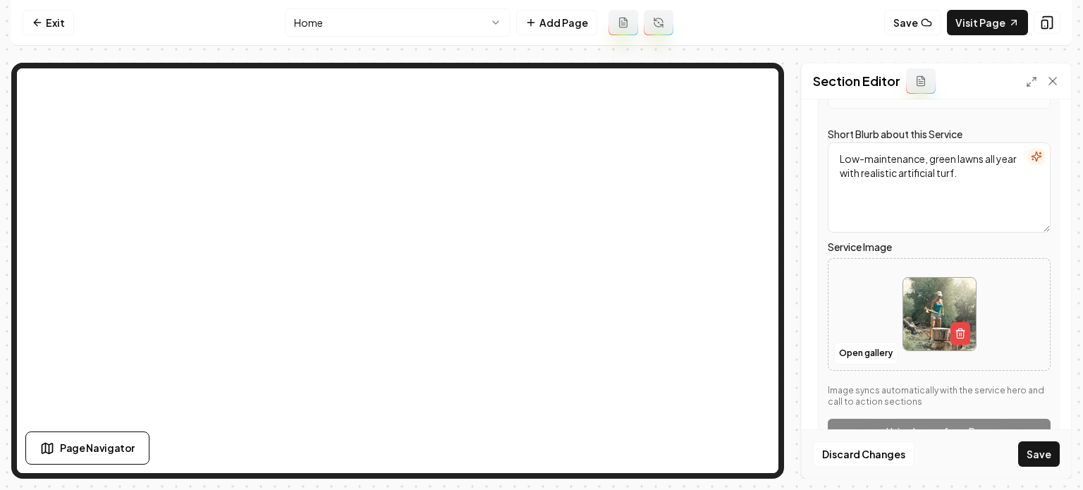
scroll to position [353, 0]
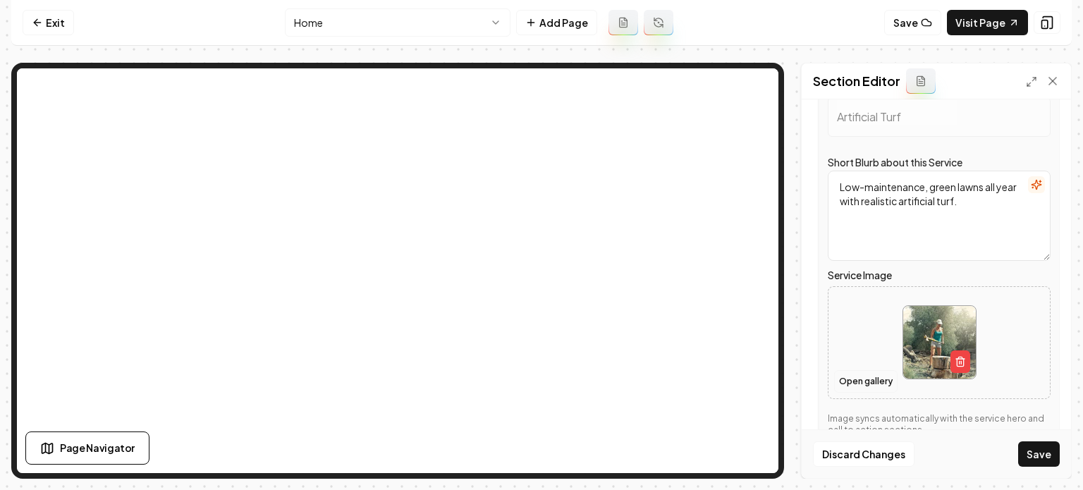
click at [860, 378] on button "Open gallery" at bounding box center [865, 381] width 63 height 23
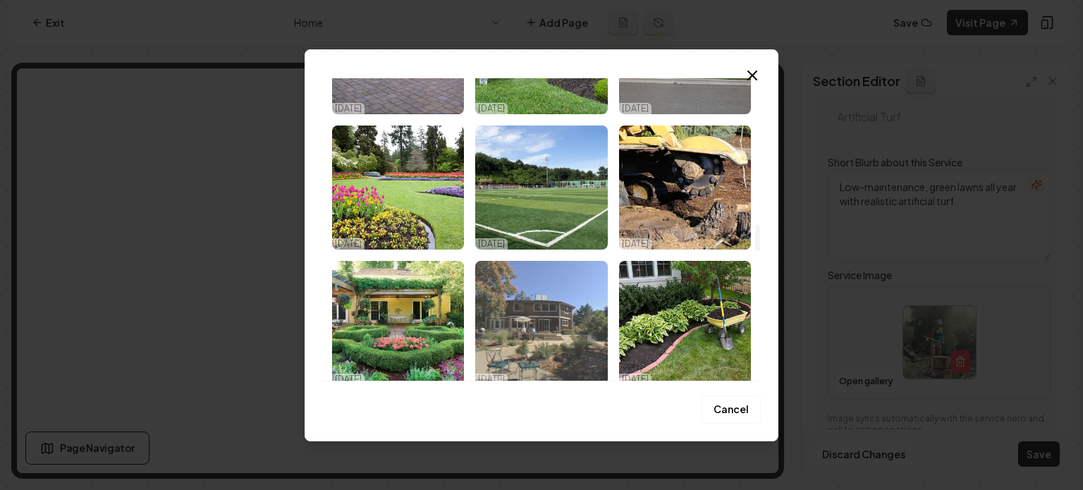
scroll to position [1622, 0]
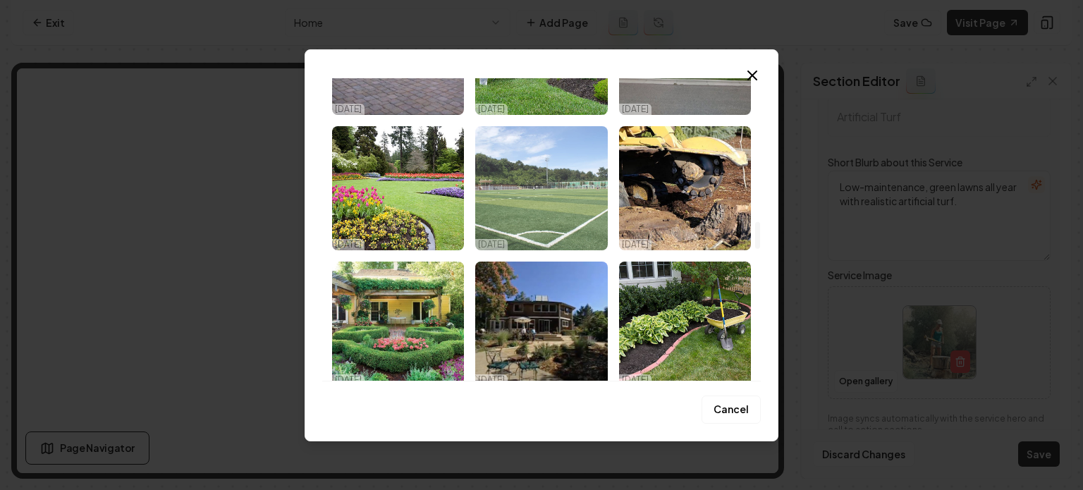
click at [573, 176] on img "Select image image_68ef9e805c7cd75eb87f3734.jpeg" at bounding box center [541, 188] width 132 height 124
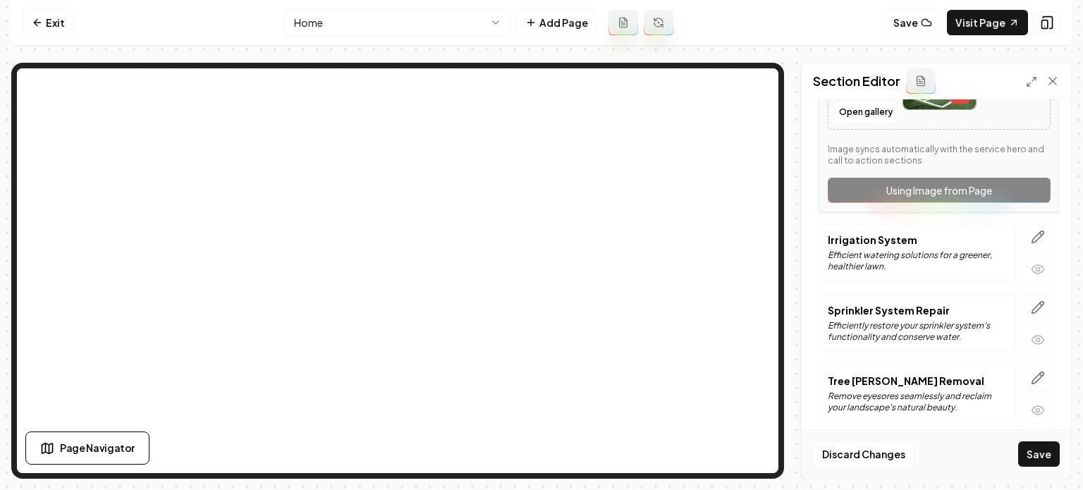
scroll to position [635, 0]
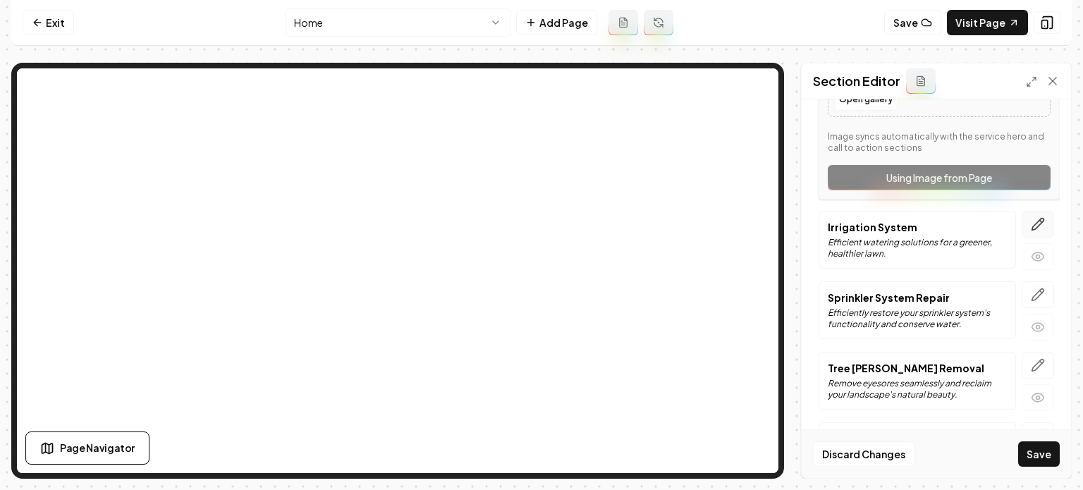
click at [1031, 222] on icon "button" at bounding box center [1038, 224] width 14 height 14
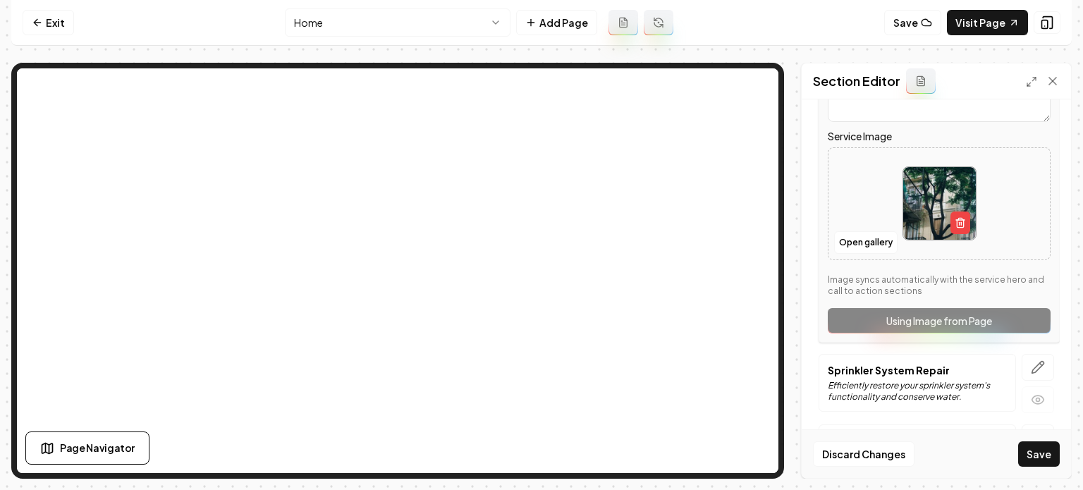
scroll to position [494, 0]
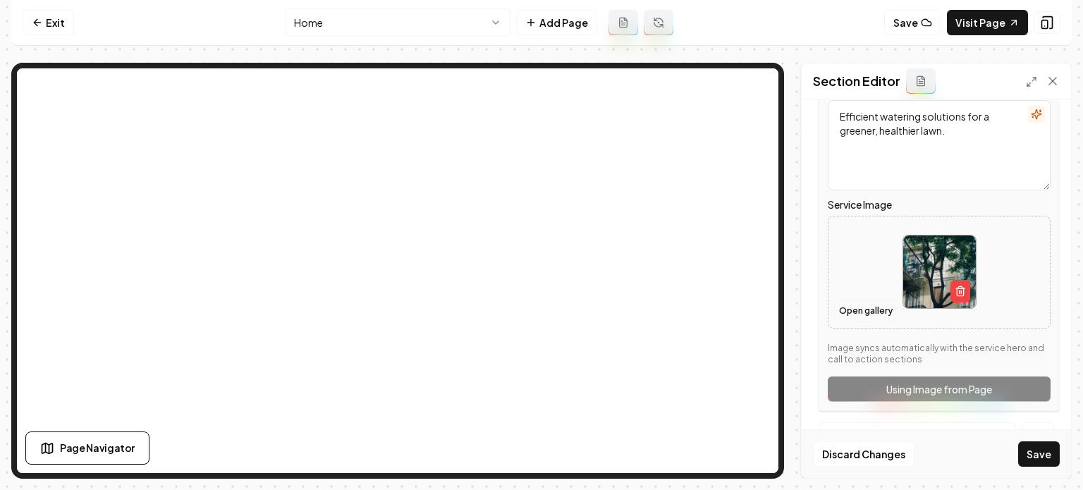
click at [872, 318] on button "Open gallery" at bounding box center [865, 311] width 63 height 23
click at [857, 307] on button "Open gallery" at bounding box center [865, 311] width 63 height 23
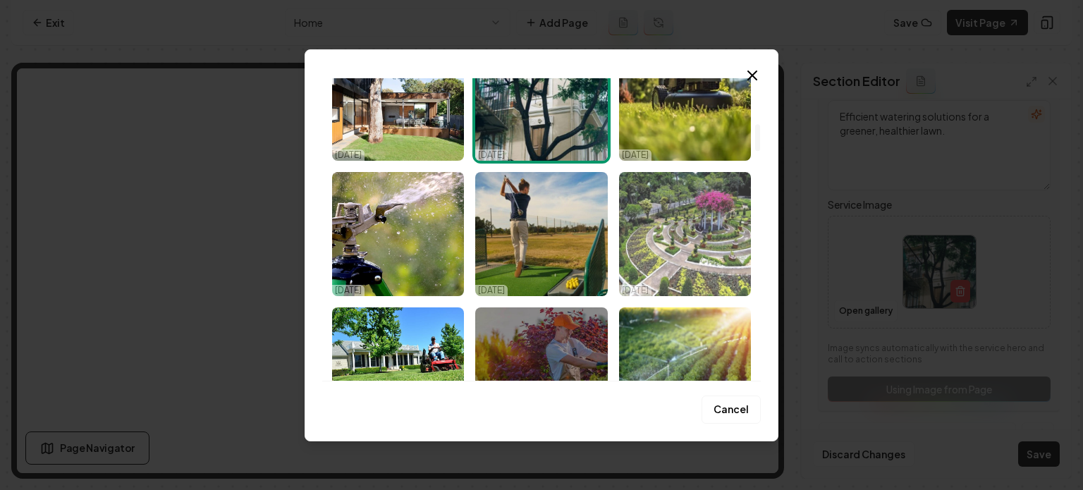
scroll to position [564, 0]
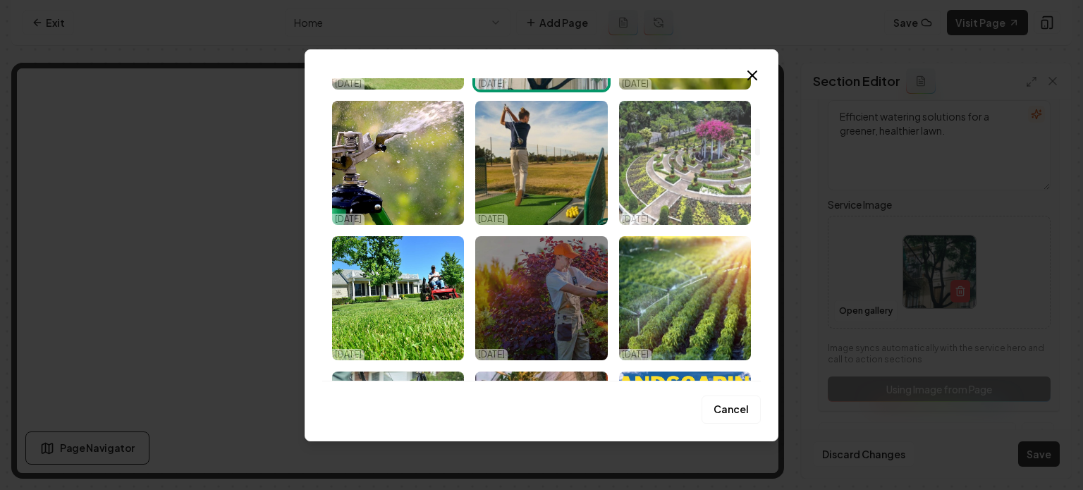
click at [660, 295] on img "Select image image_68ef9e805c7cd75eb87f3848.jpeg" at bounding box center [685, 298] width 132 height 124
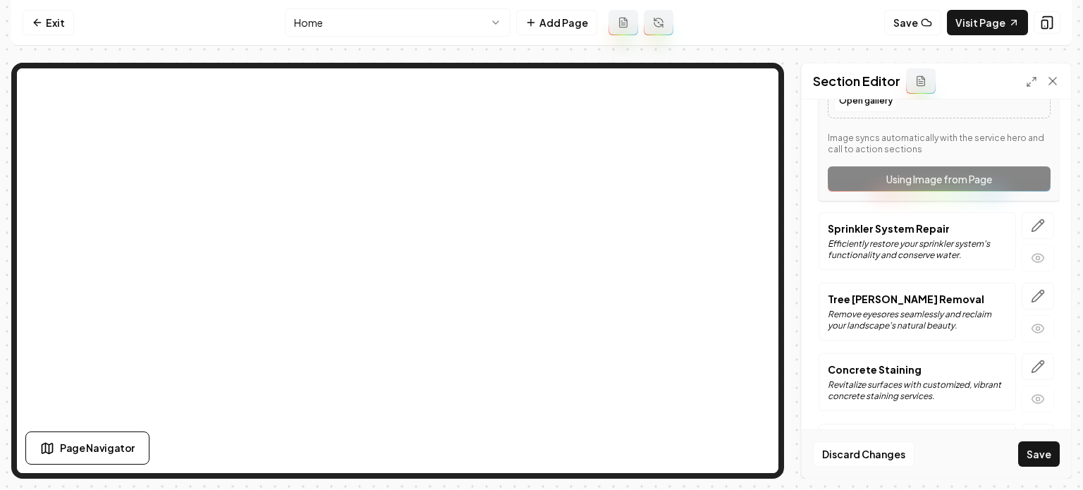
scroll to position [705, 0]
click at [1025, 231] on button "button" at bounding box center [1038, 224] width 32 height 27
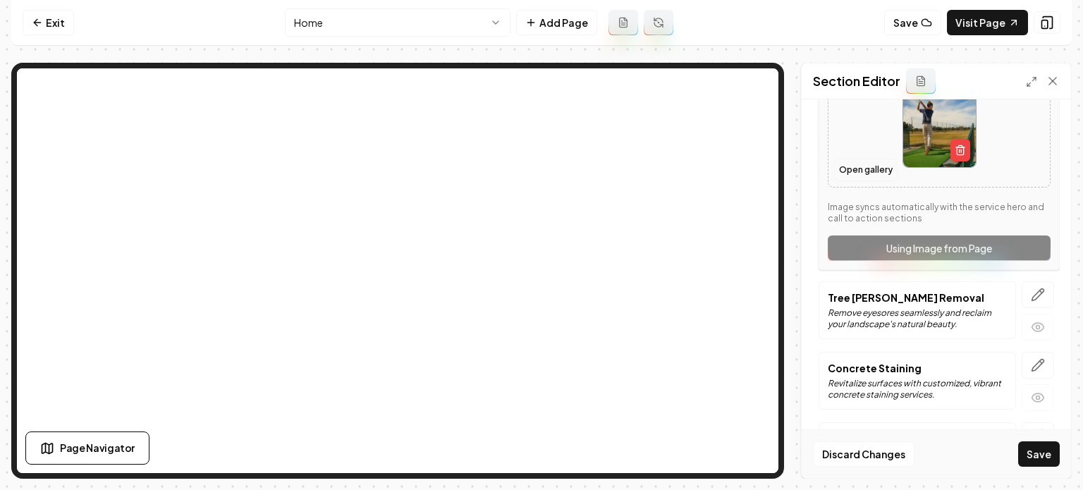
click at [848, 166] on button "Open gallery" at bounding box center [865, 170] width 63 height 23
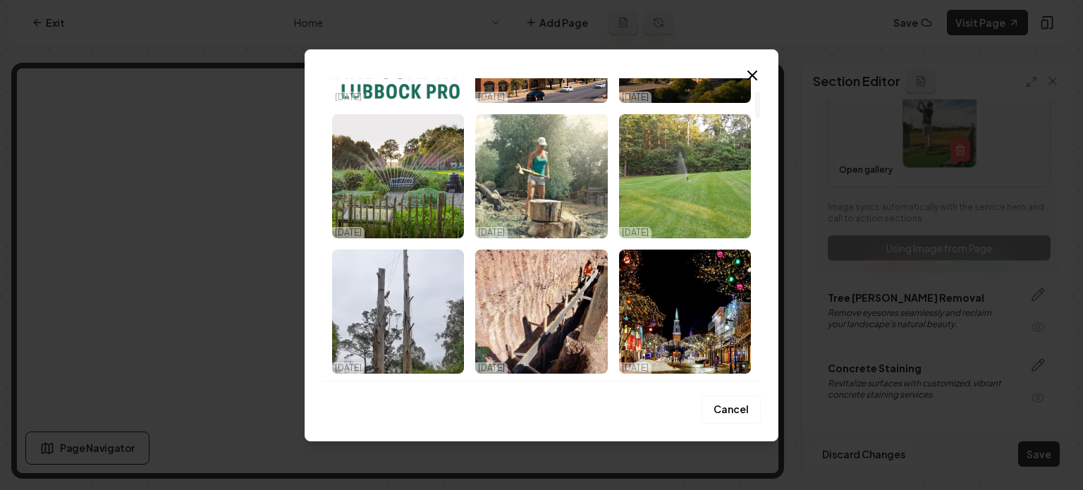
scroll to position [141, 0]
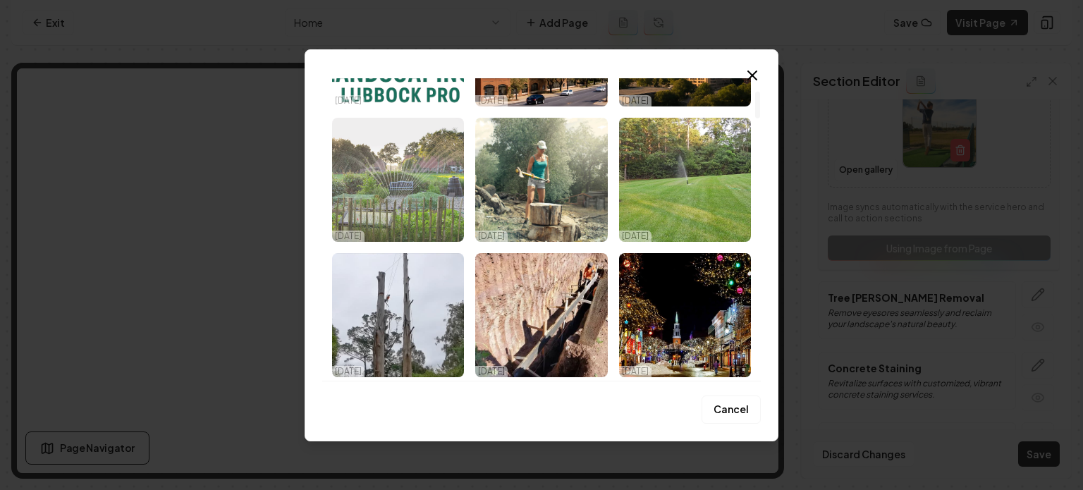
click at [454, 208] on img "Select image image_68ef9e835c7cd75eb87f4479.jpeg" at bounding box center [398, 180] width 132 height 124
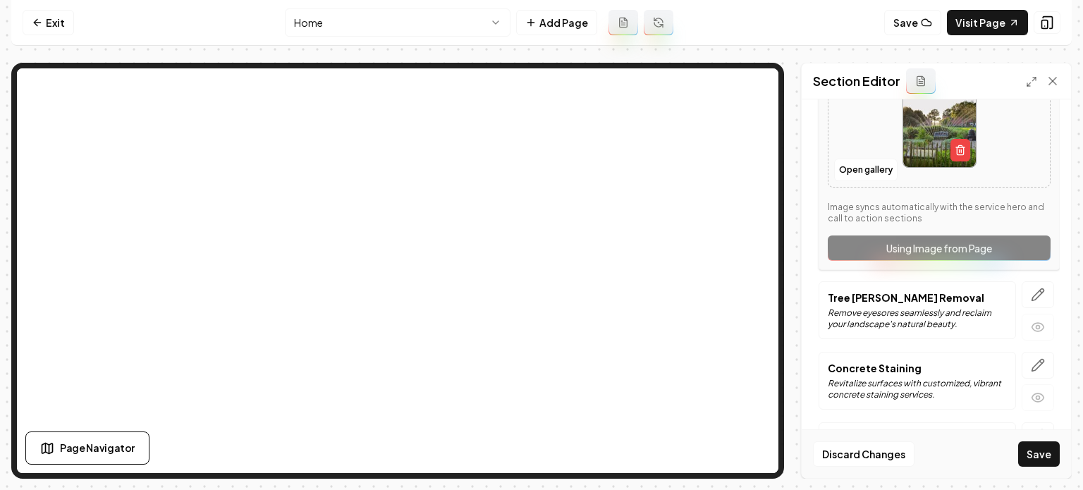
click at [1022, 293] on button "button" at bounding box center [1038, 294] width 32 height 27
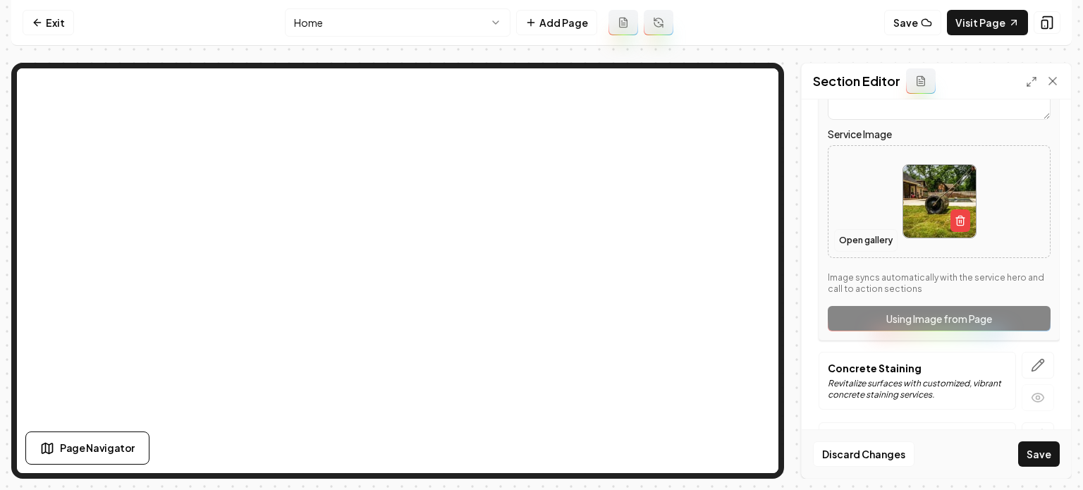
click at [872, 229] on button "Open gallery" at bounding box center [865, 240] width 63 height 23
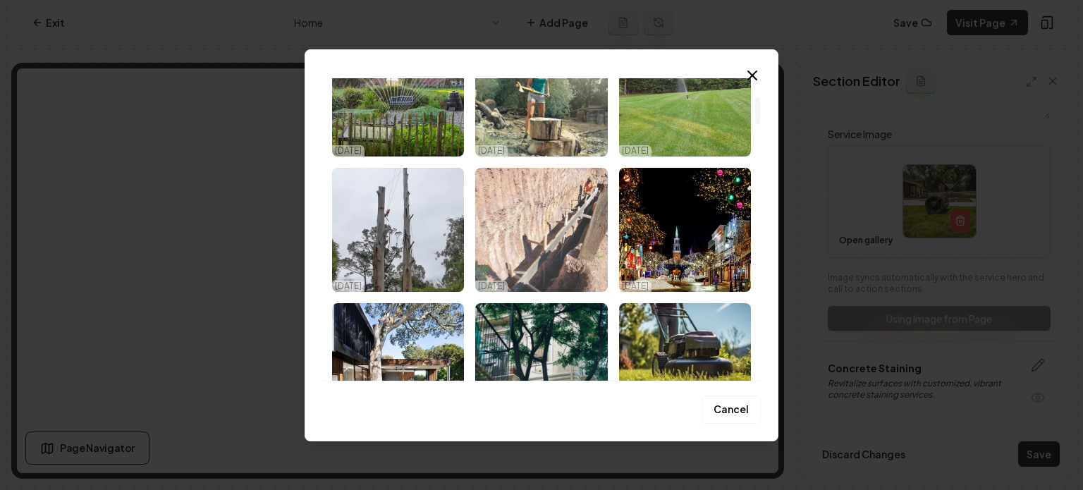
scroll to position [212, 0]
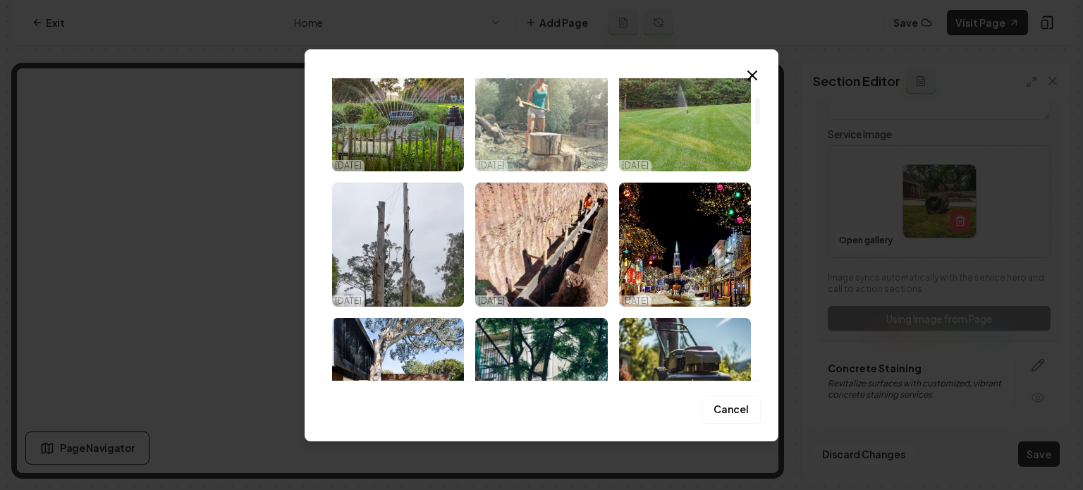
click at [559, 156] on img "Select image image_68ef9e835c7cd75eb87f4497.jpeg" at bounding box center [541, 109] width 132 height 124
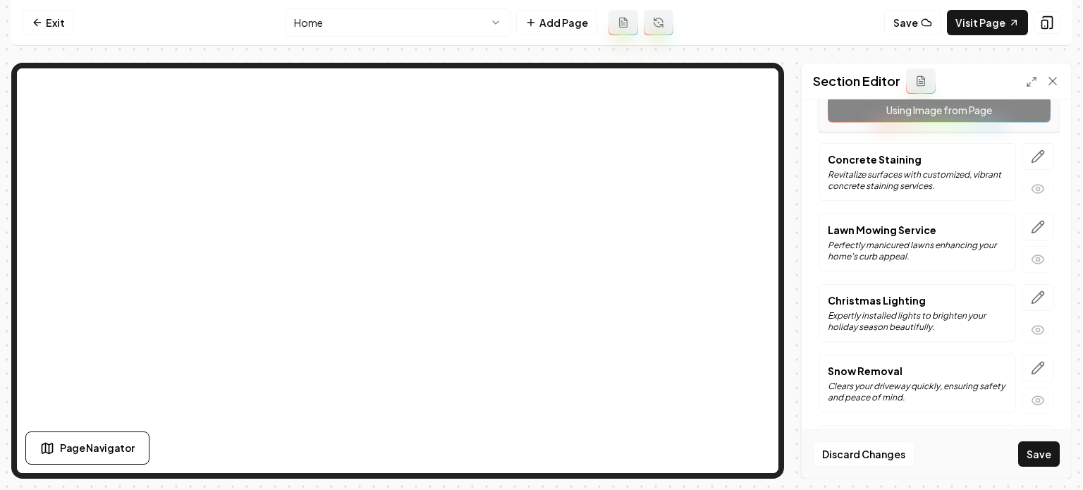
scroll to position [917, 0]
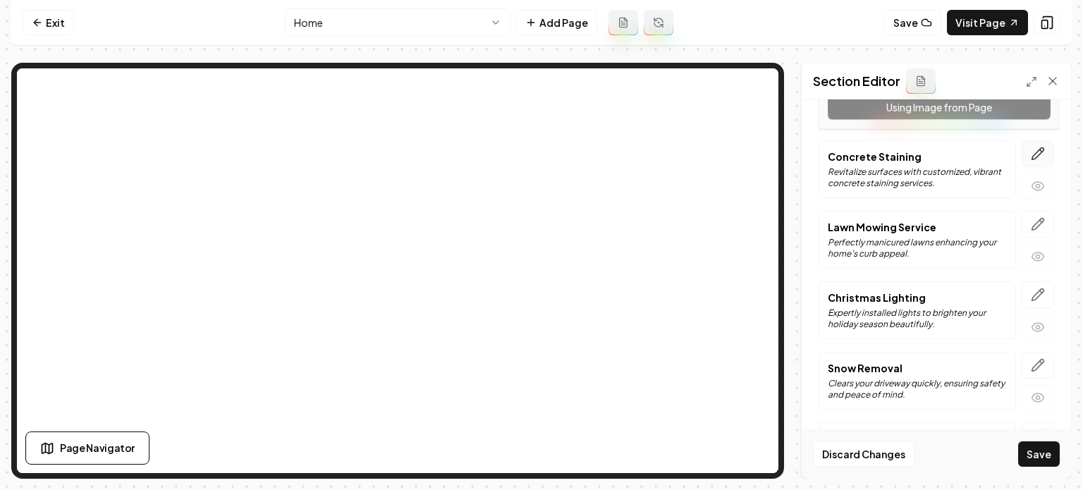
click at [1028, 161] on button "button" at bounding box center [1038, 153] width 32 height 27
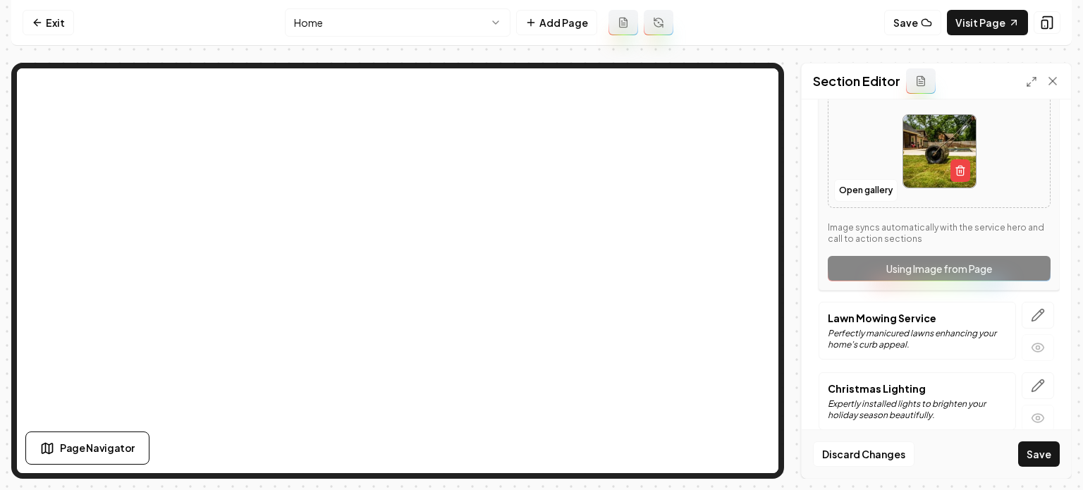
scroll to position [776, 0]
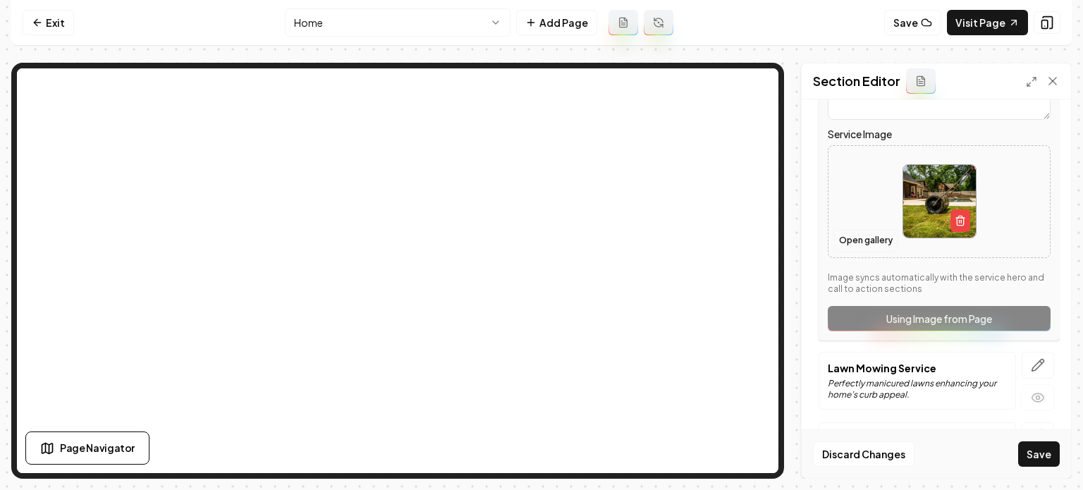
click at [869, 242] on button "Open gallery" at bounding box center [865, 240] width 63 height 23
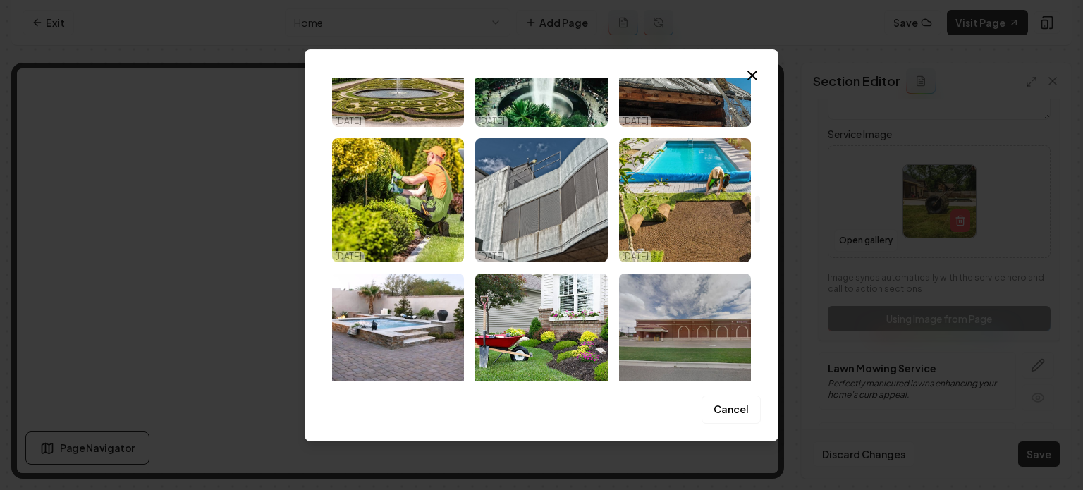
scroll to position [1340, 0]
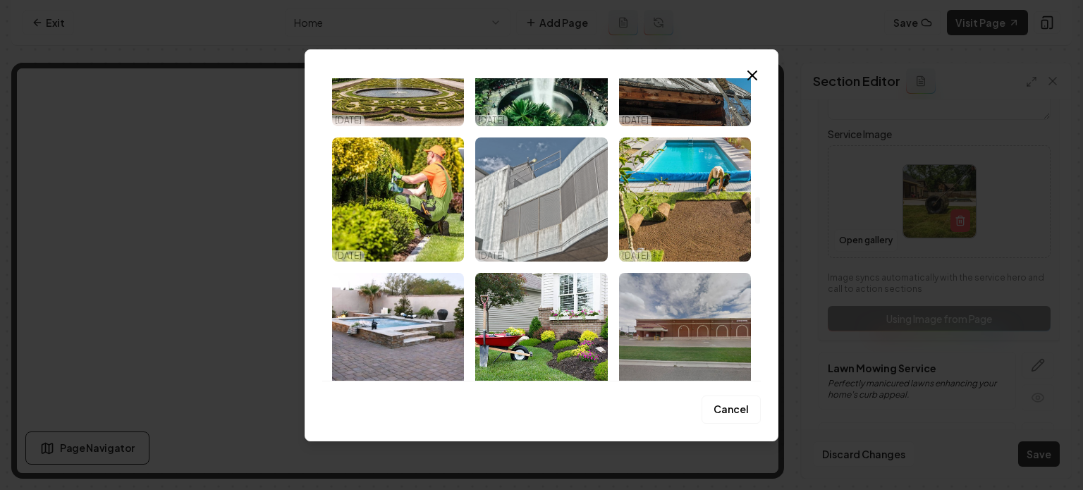
click at [553, 211] on img "Select image image_68ef9e815c7cd75eb87f39dd.jpeg" at bounding box center [541, 200] width 132 height 124
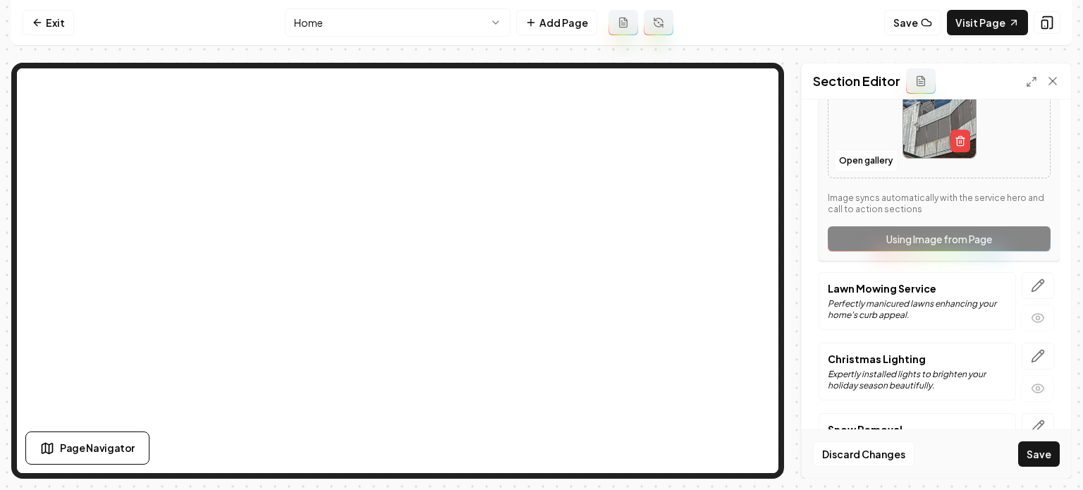
scroll to position [917, 0]
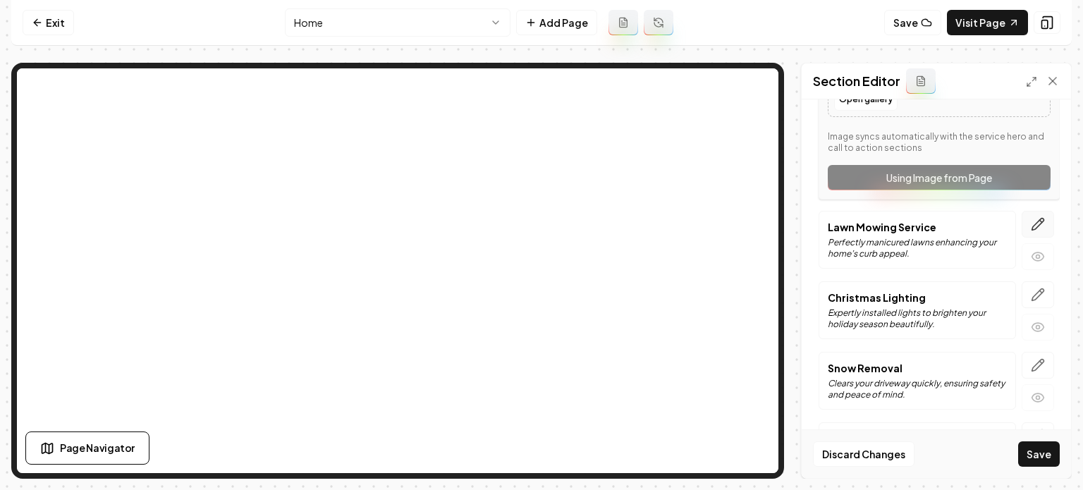
click at [1035, 221] on button "button" at bounding box center [1038, 224] width 32 height 27
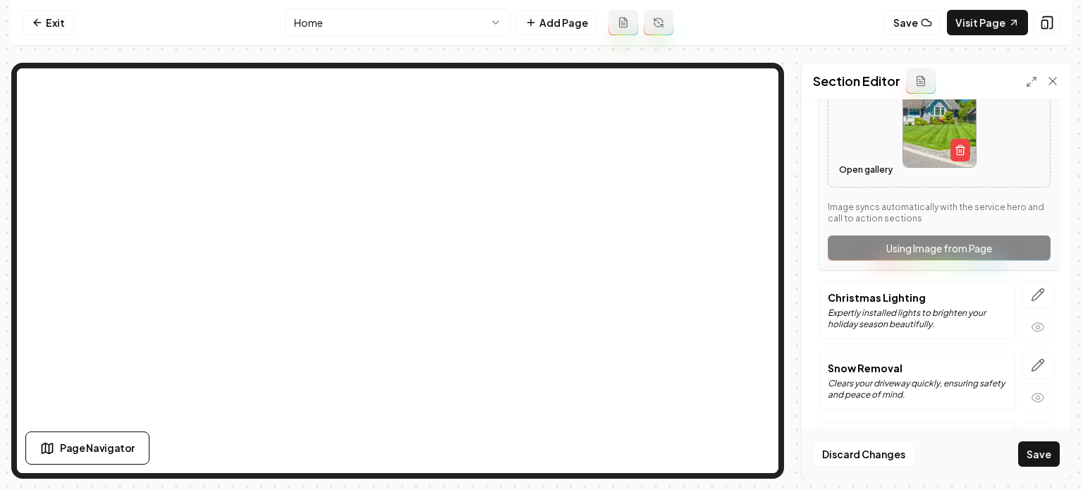
click at [870, 160] on button "Open gallery" at bounding box center [865, 170] width 63 height 23
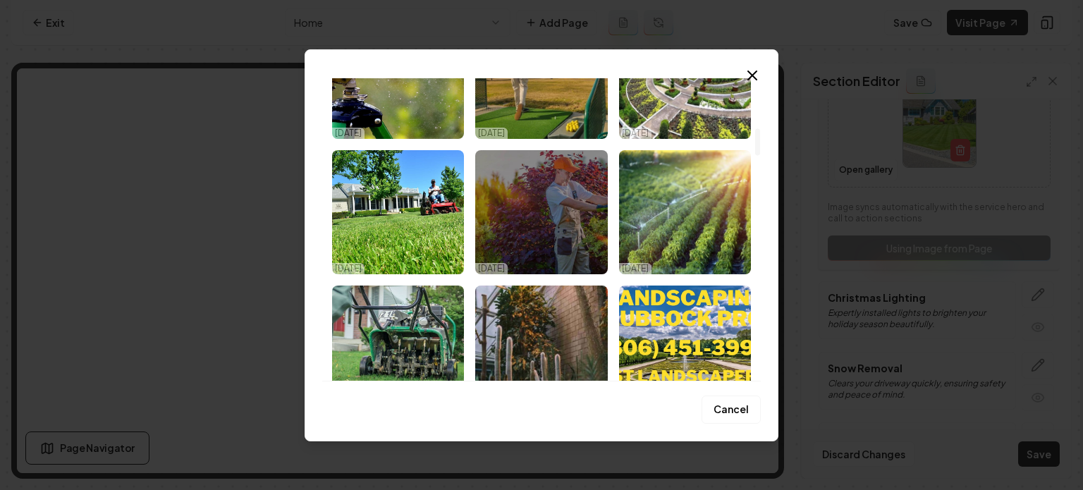
scroll to position [564, 0]
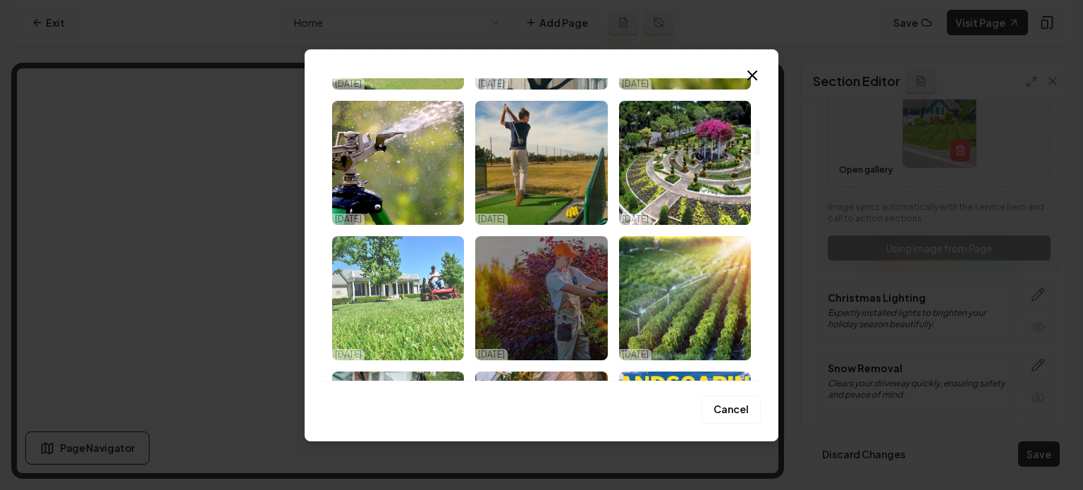
click at [434, 296] on img "Select image image_68ef9e805c7cd75eb87f3603.jpeg" at bounding box center [398, 298] width 132 height 124
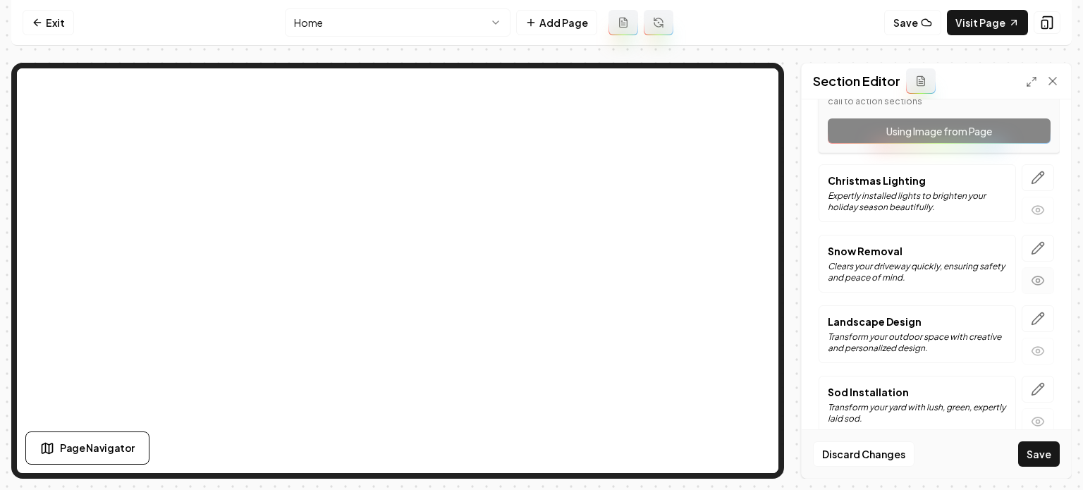
scroll to position [1048, 0]
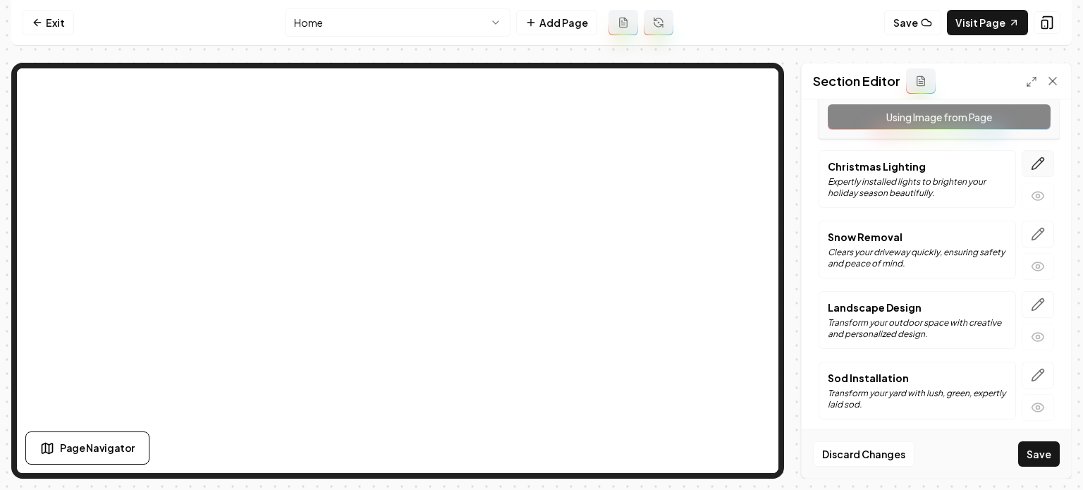
click at [1030, 166] on button "button" at bounding box center [1038, 163] width 32 height 27
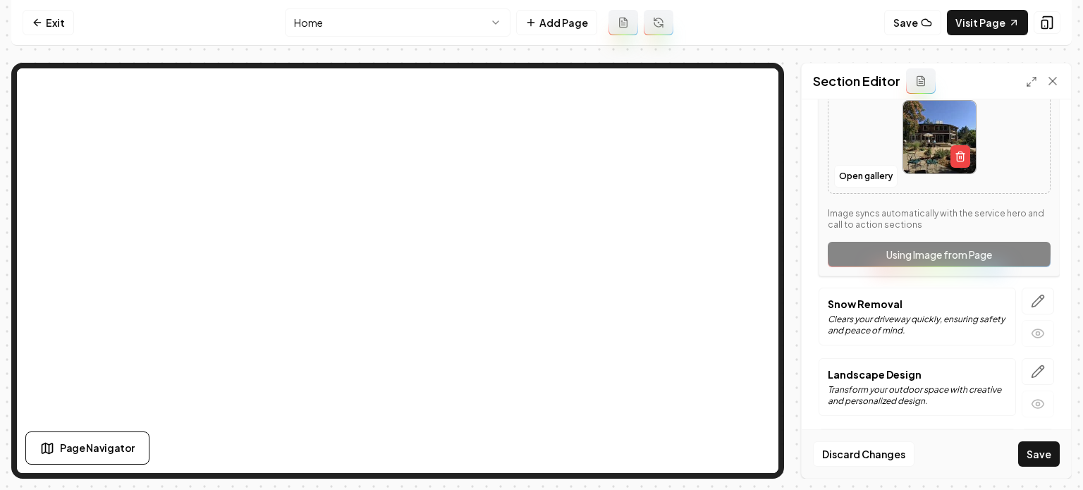
scroll to position [907, 0]
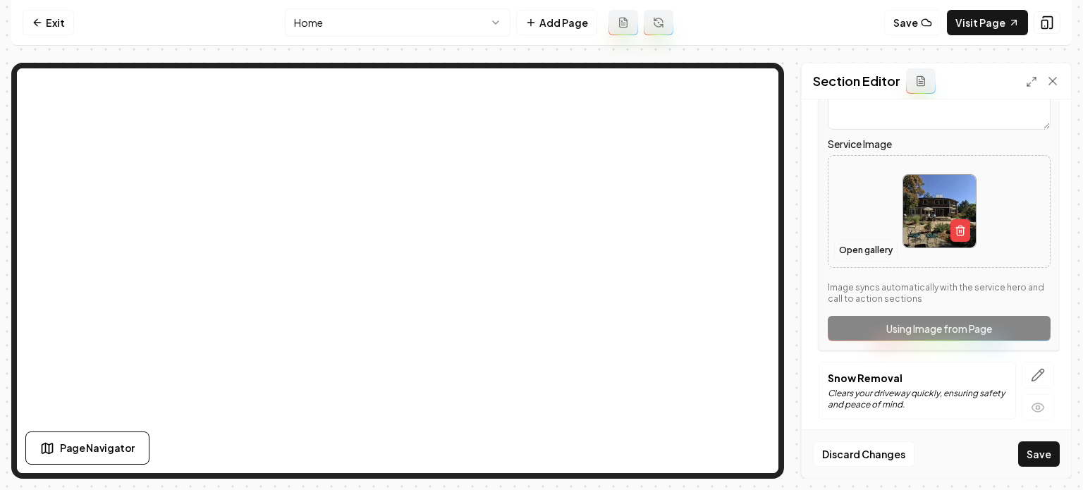
click at [863, 240] on button "Open gallery" at bounding box center [865, 250] width 63 height 23
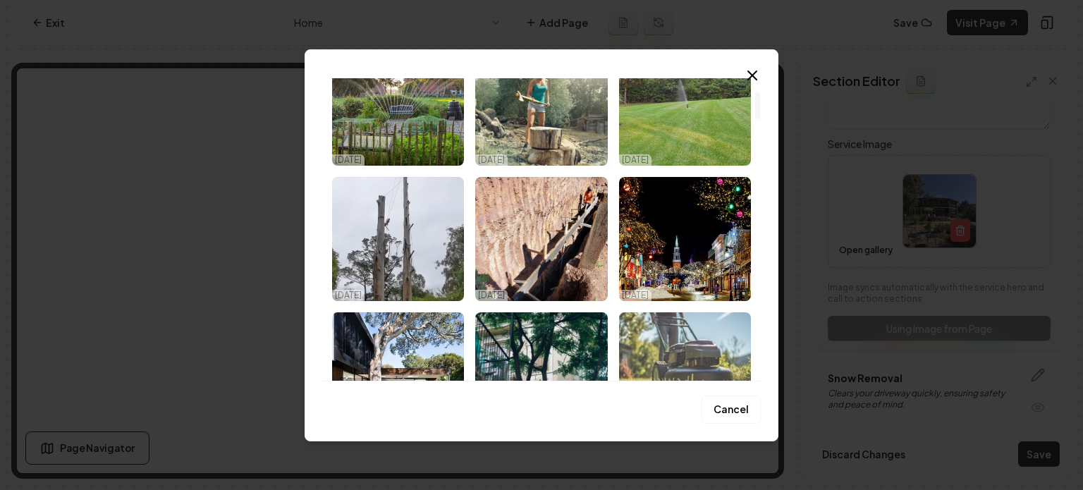
scroll to position [300, 0]
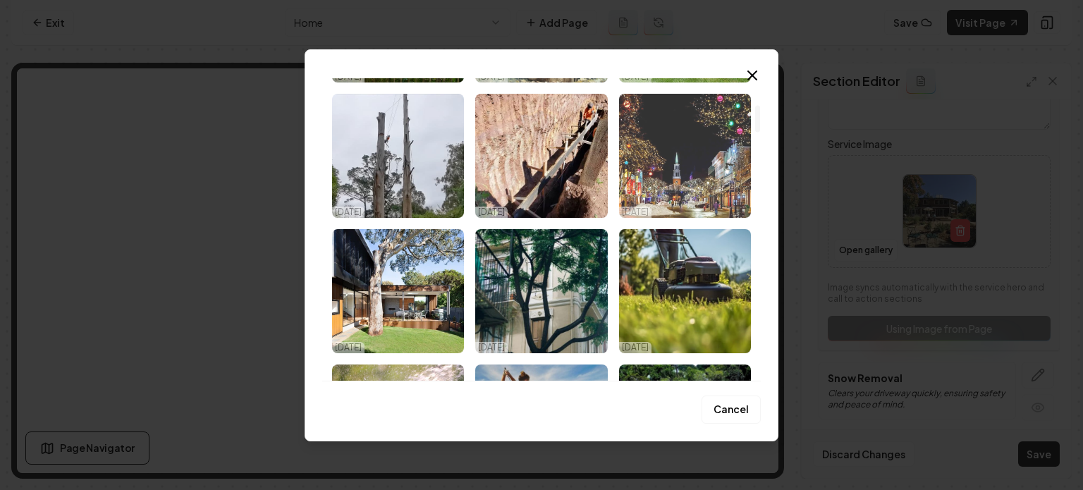
click at [697, 169] on img "Select image image_68ef9e835c7cd75eb87f4b12.jpeg" at bounding box center [685, 156] width 132 height 124
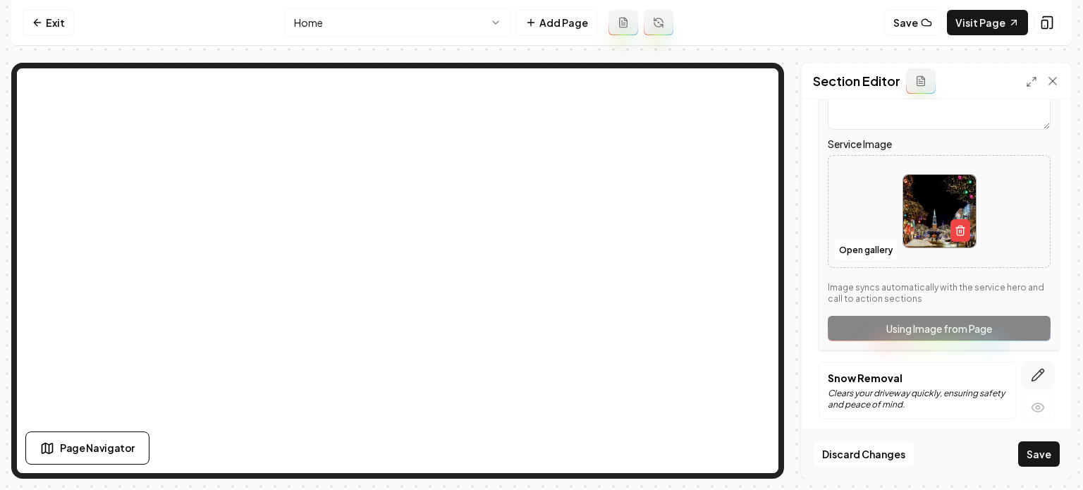
scroll to position [1048, 0]
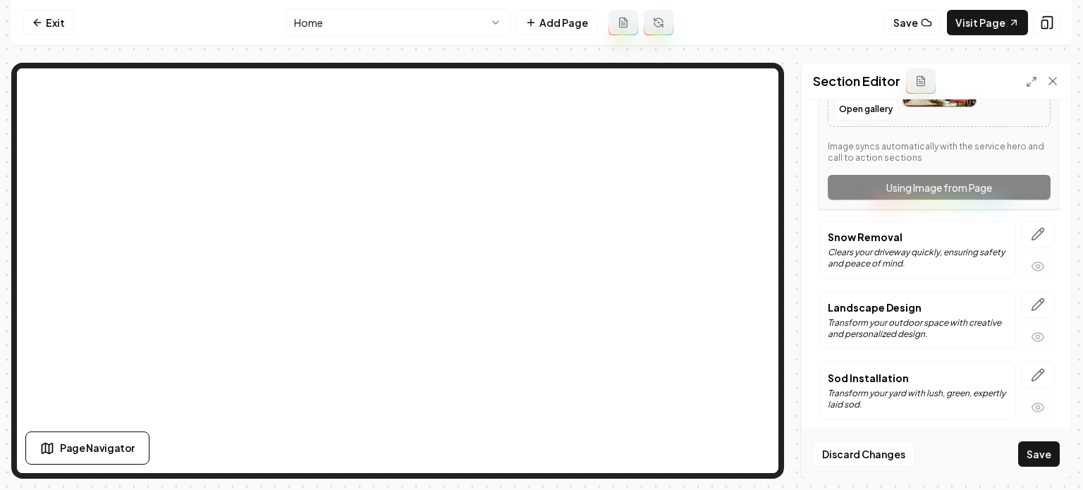
click at [1031, 227] on icon "button" at bounding box center [1038, 234] width 14 height 14
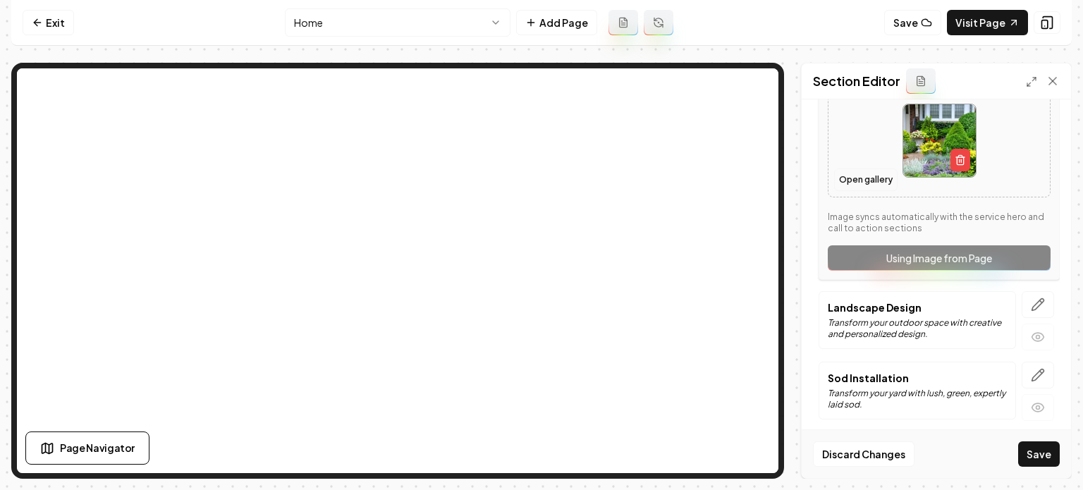
click at [867, 174] on button "Open gallery" at bounding box center [865, 180] width 63 height 23
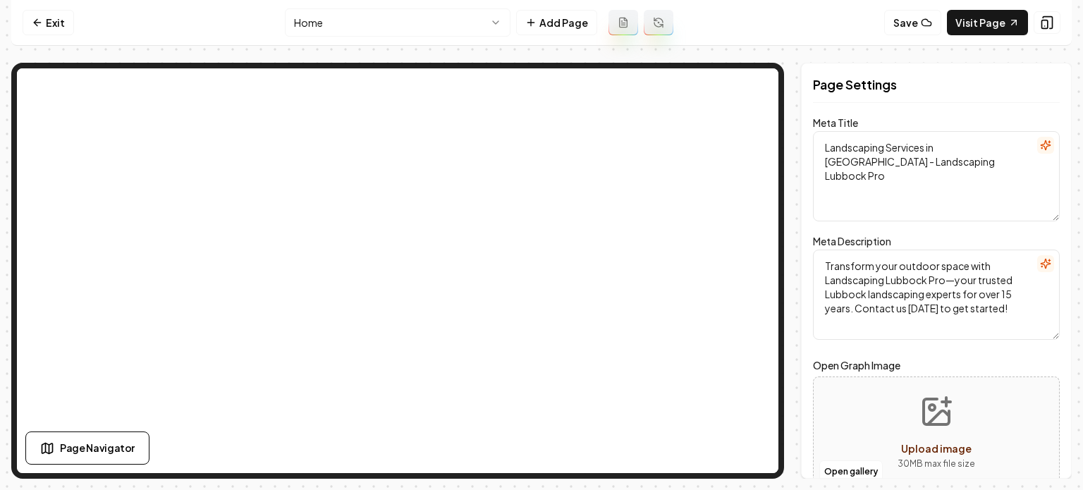
scroll to position [0, 0]
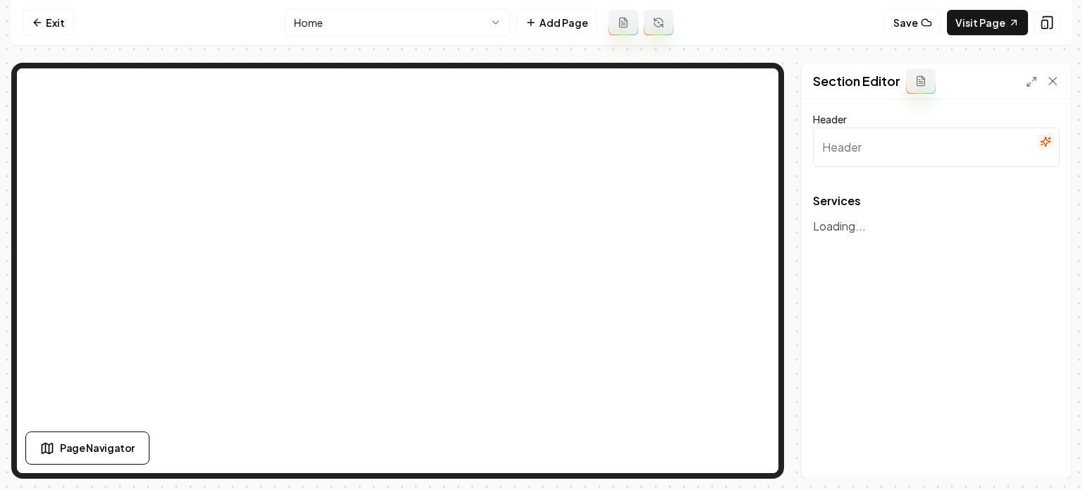
type input "Our Landscaping Services"
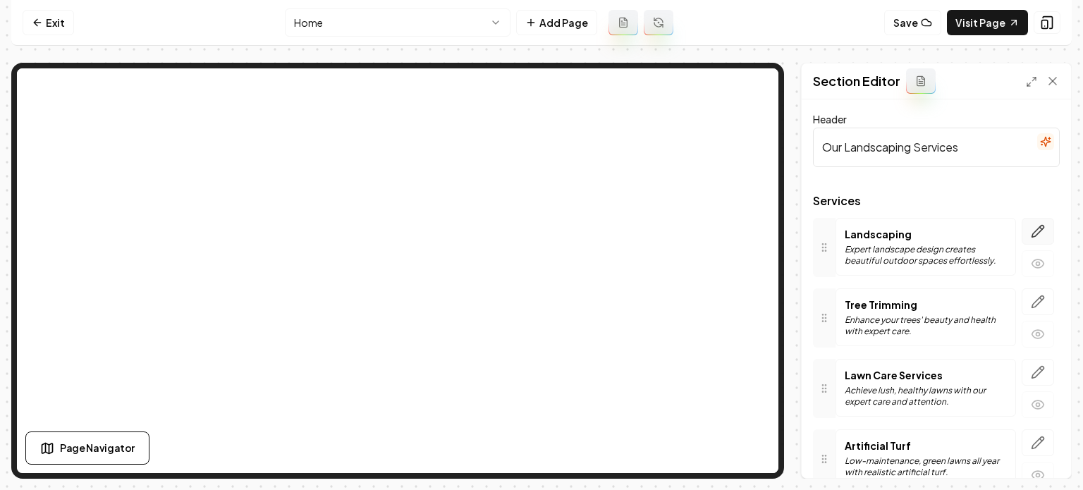
click at [1033, 233] on icon "button" at bounding box center [1038, 231] width 14 height 14
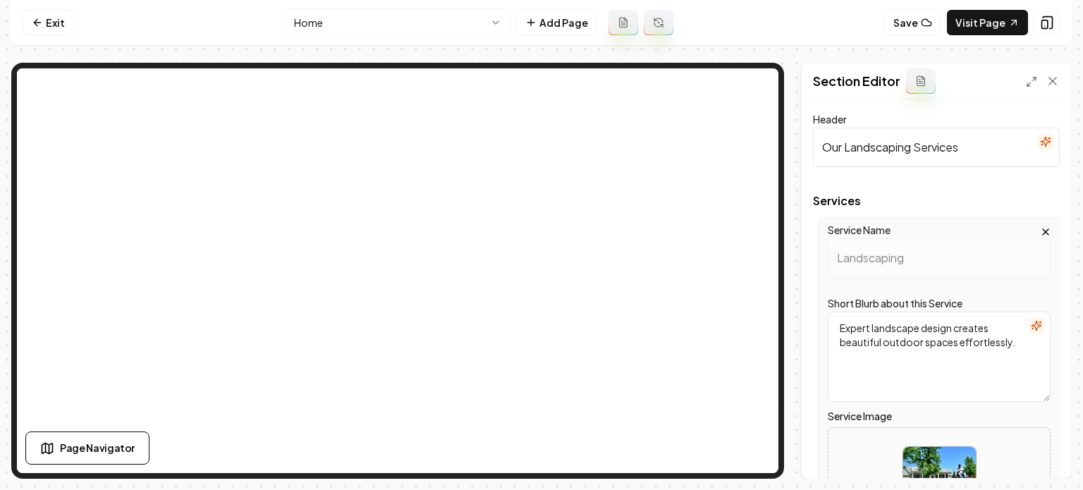
scroll to position [282, 0]
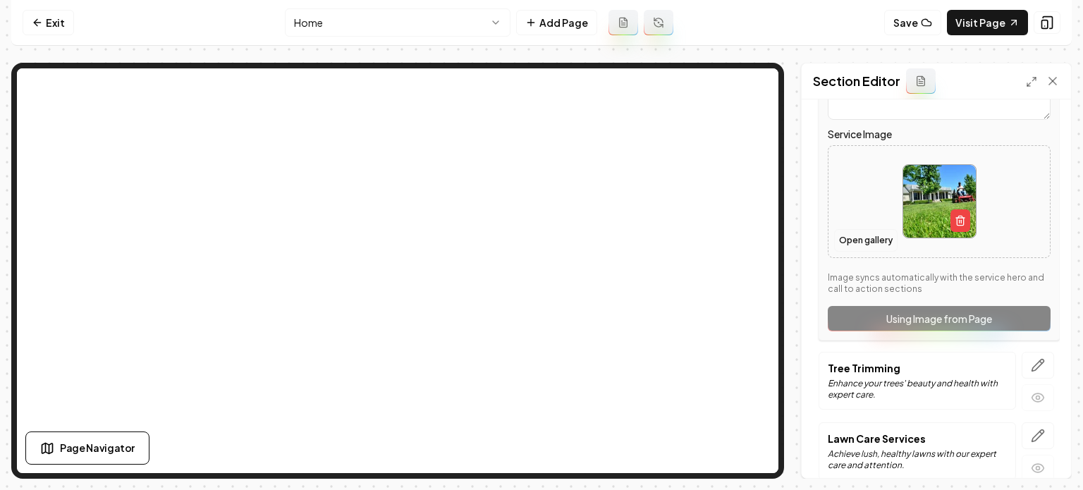
click at [863, 236] on button "Open gallery" at bounding box center [865, 240] width 63 height 23
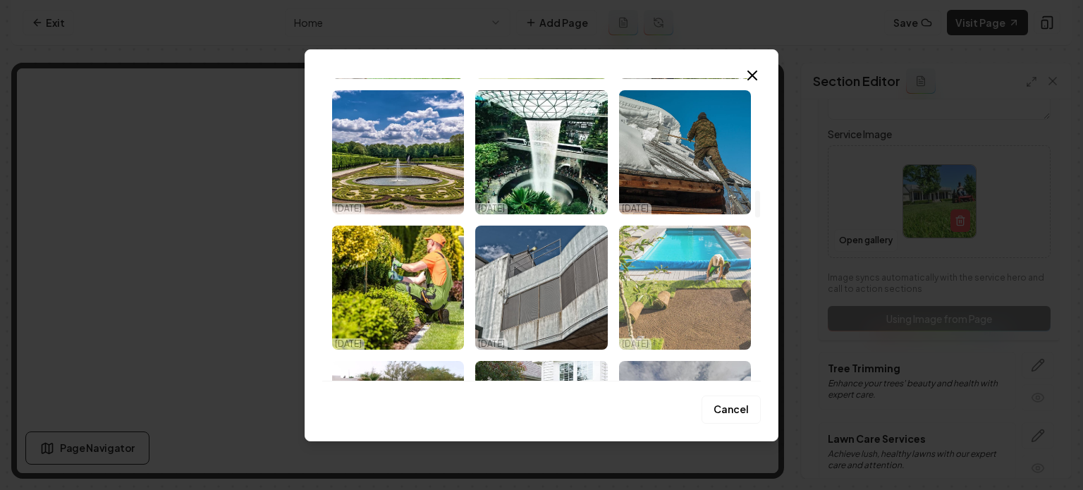
scroll to position [1269, 0]
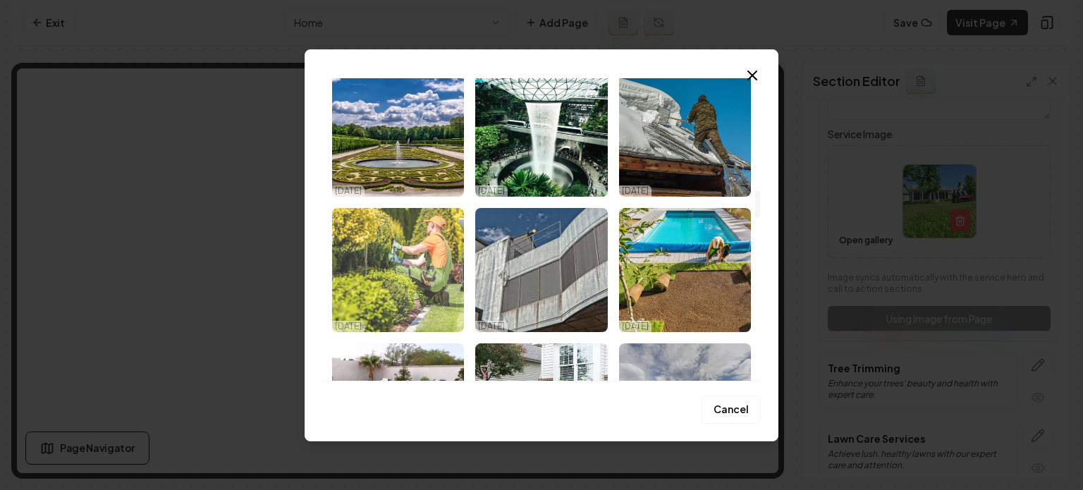
click at [457, 265] on img "Select image image_68ef9e805c7cd75eb87f3811.jpeg" at bounding box center [398, 270] width 132 height 124
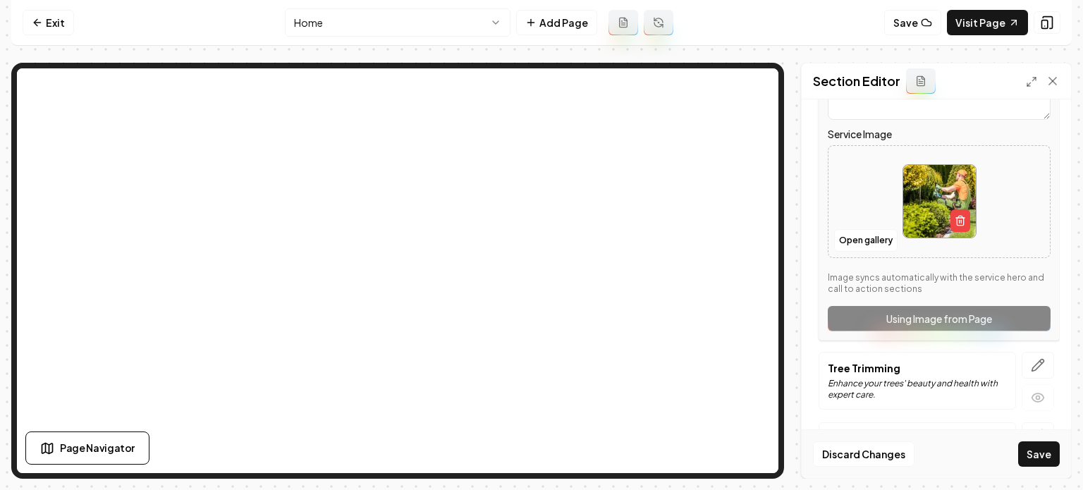
click at [1047, 365] on div at bounding box center [1038, 381] width 44 height 59
click at [1040, 361] on icon "button" at bounding box center [1041, 362] width 2 height 2
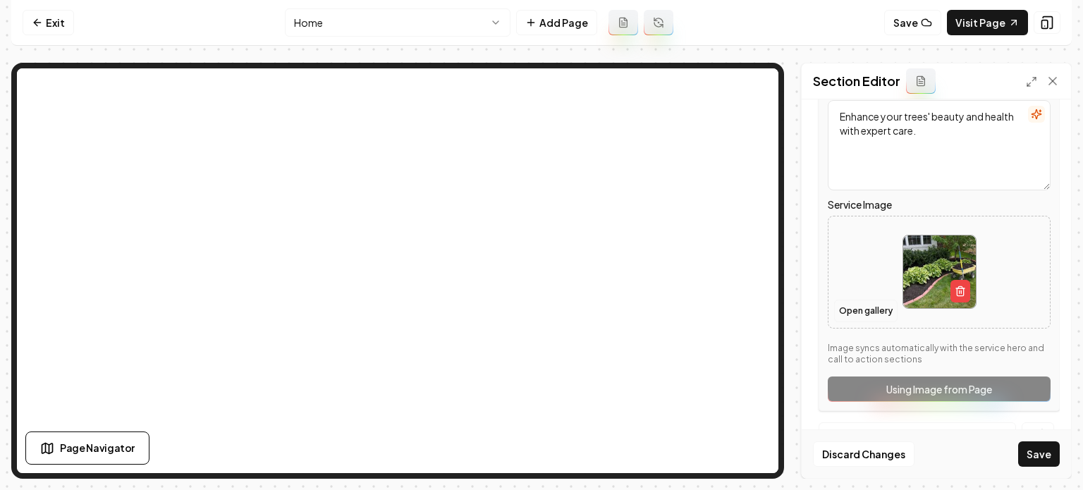
click at [848, 313] on button "Open gallery" at bounding box center [865, 311] width 63 height 23
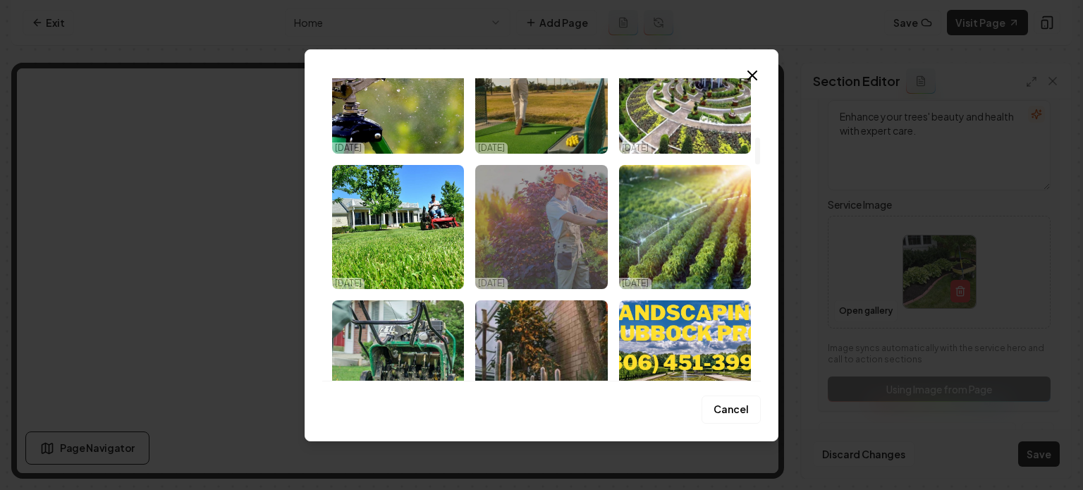
scroll to position [635, 0]
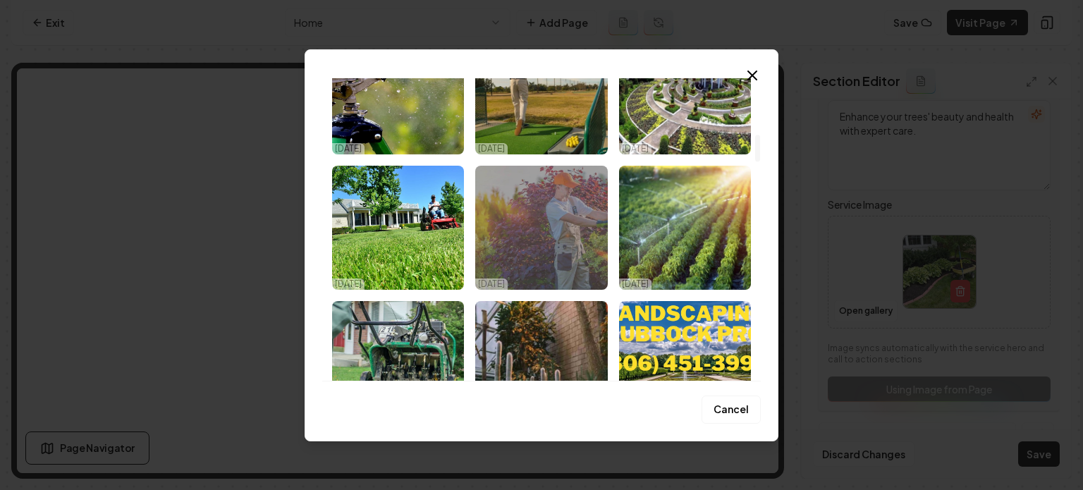
click at [550, 218] on img "Select image image_68ef9e835c7cd75eb87f4563.jpeg" at bounding box center [541, 228] width 132 height 124
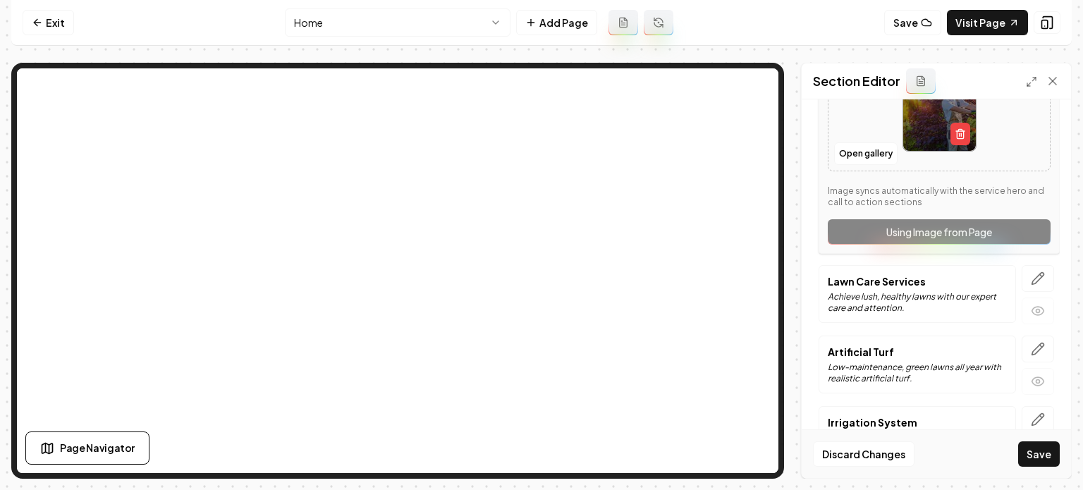
scroll to position [494, 0]
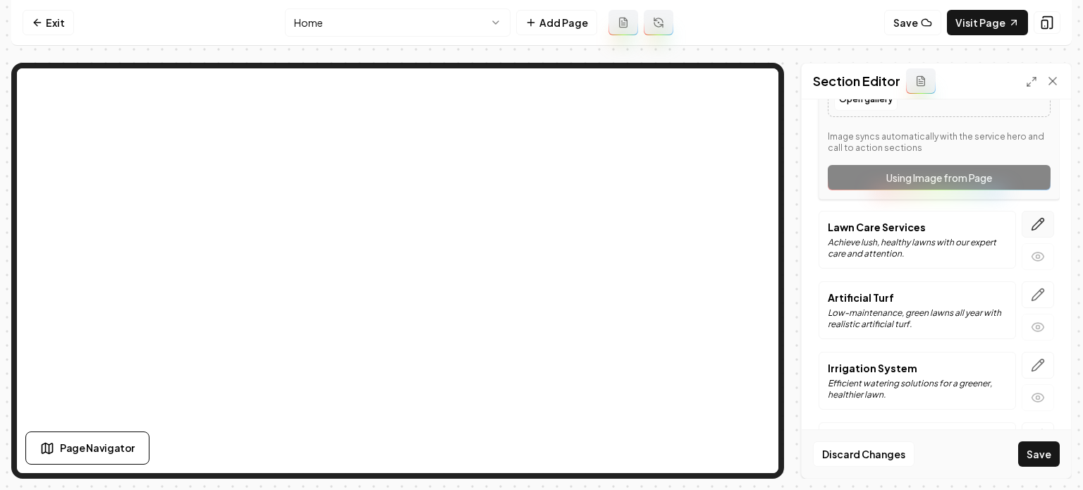
click at [1022, 217] on button "button" at bounding box center [1038, 224] width 32 height 27
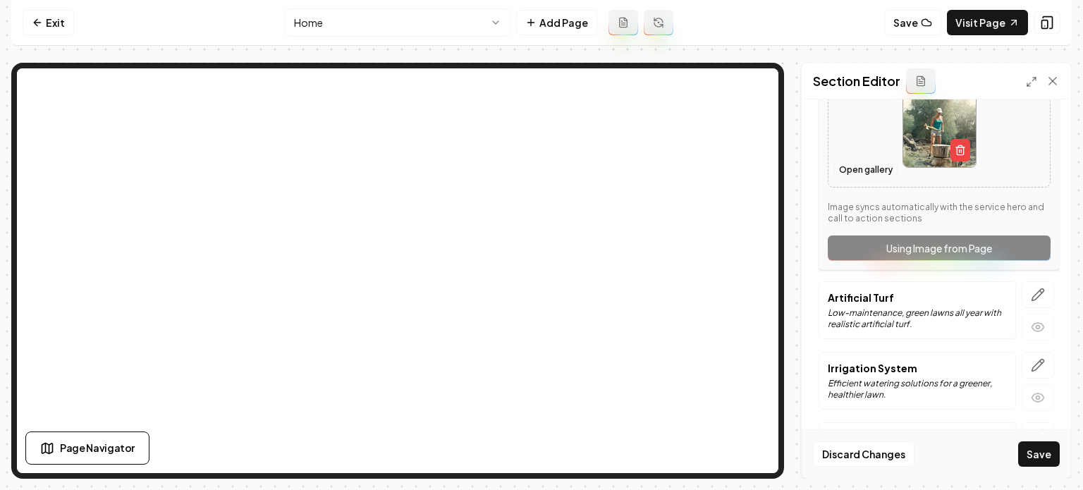
click at [855, 176] on button "Open gallery" at bounding box center [865, 170] width 63 height 23
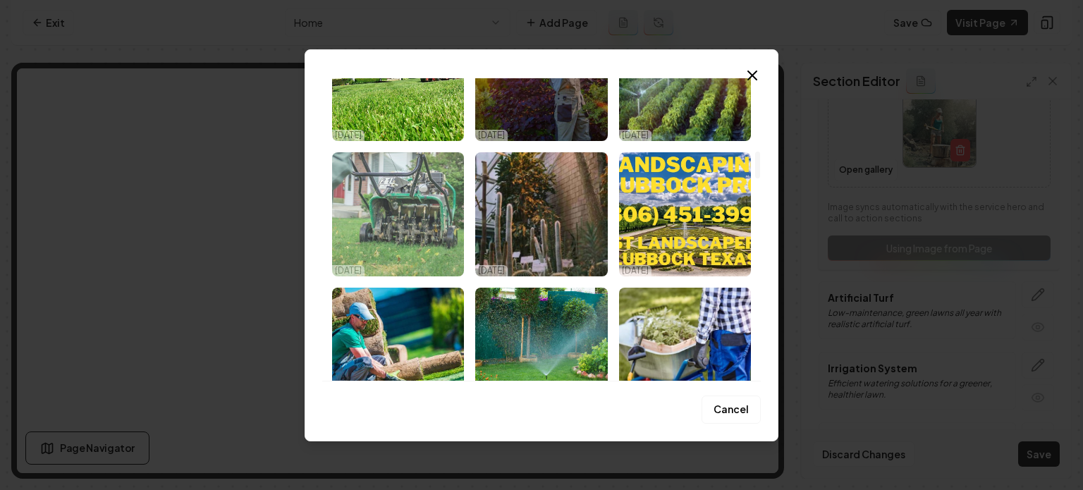
scroll to position [776, 0]
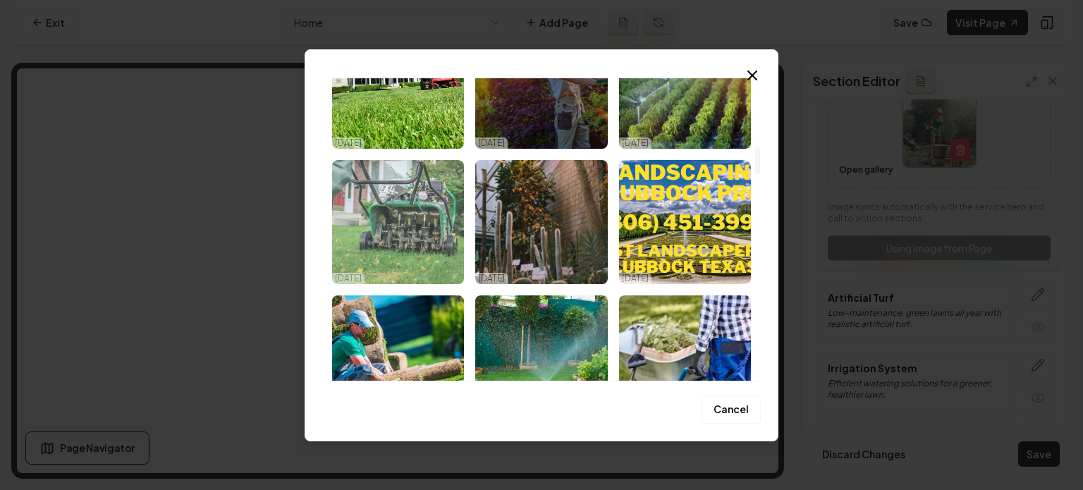
click at [412, 230] on img "Select image image_68ef9e835c7cd75eb87f4572.jpeg" at bounding box center [398, 222] width 132 height 124
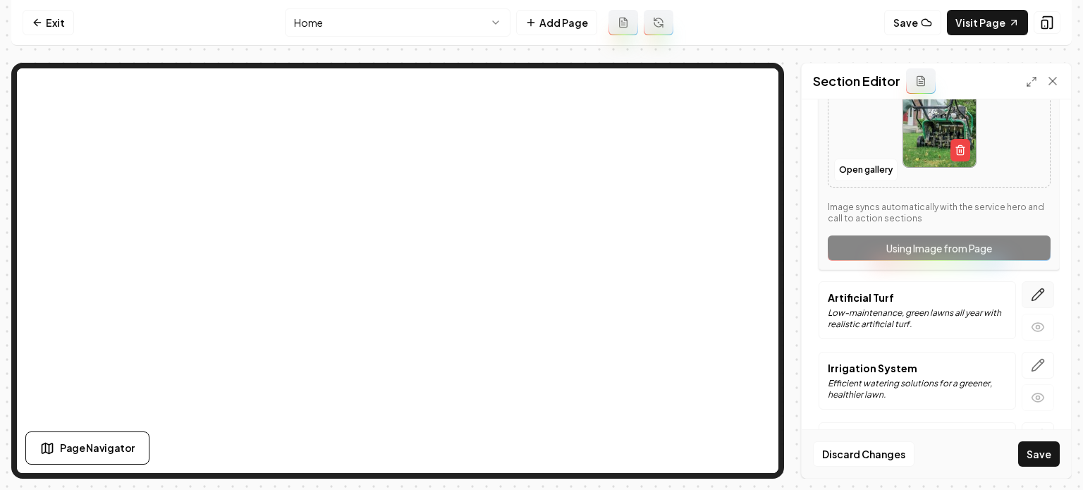
click at [1031, 292] on icon "button" at bounding box center [1038, 295] width 14 height 14
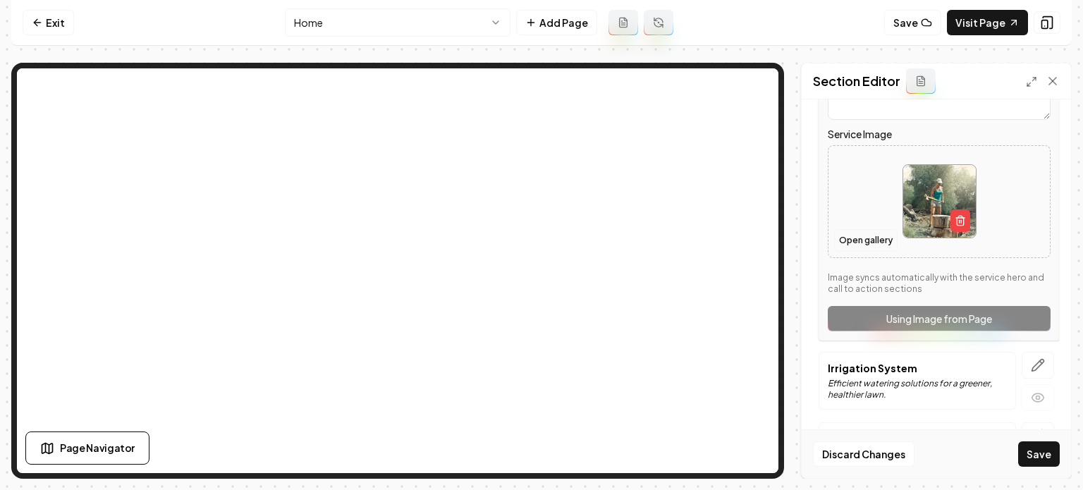
click at [843, 244] on button "Open gallery" at bounding box center [865, 240] width 63 height 23
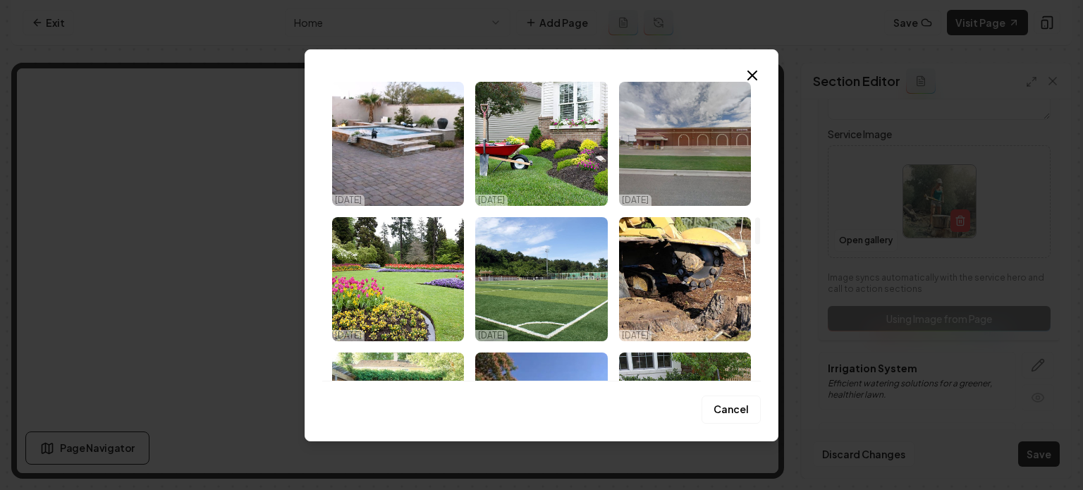
scroll to position [1499, 0]
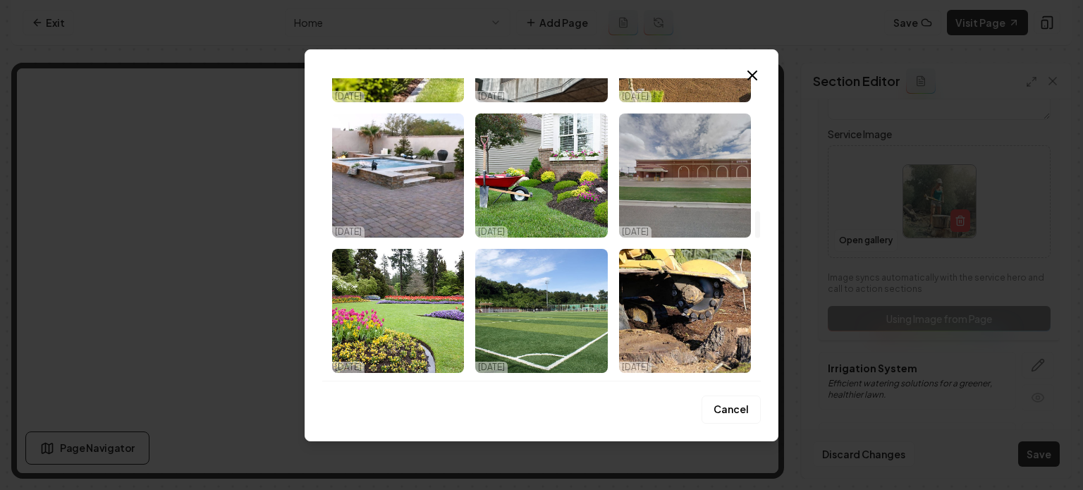
click at [496, 262] on img "Select image image_68ef9e805c7cd75eb87f3734.jpeg" at bounding box center [541, 311] width 132 height 124
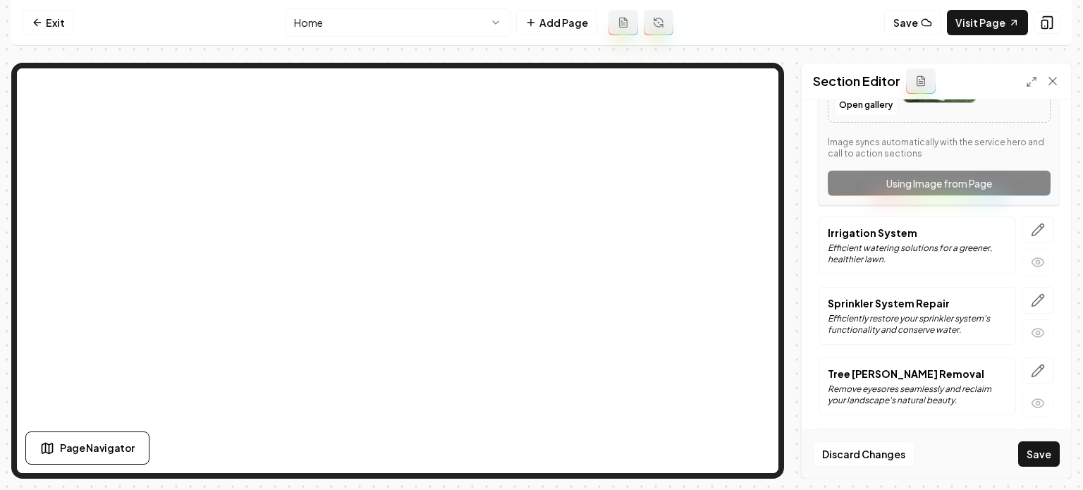
scroll to position [635, 0]
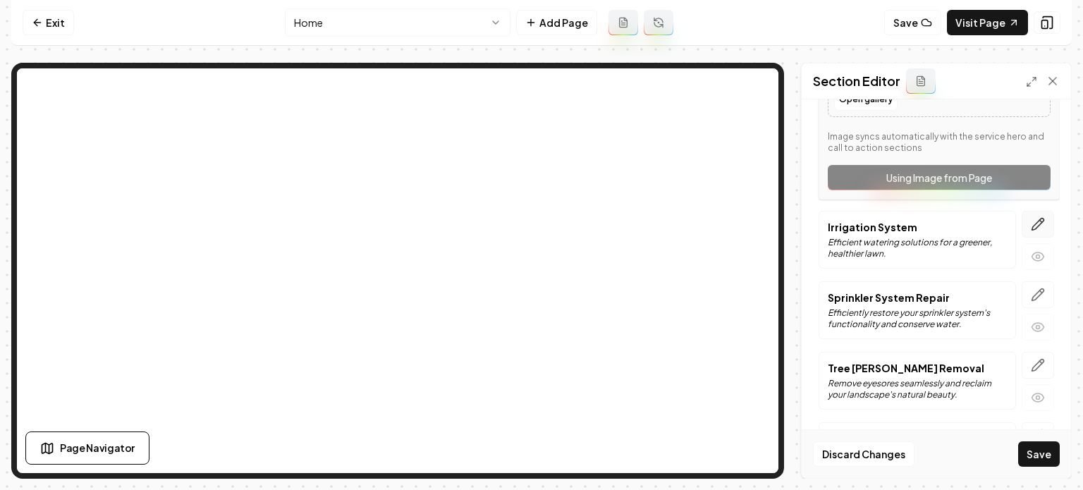
click at [1027, 212] on button "button" at bounding box center [1038, 224] width 32 height 27
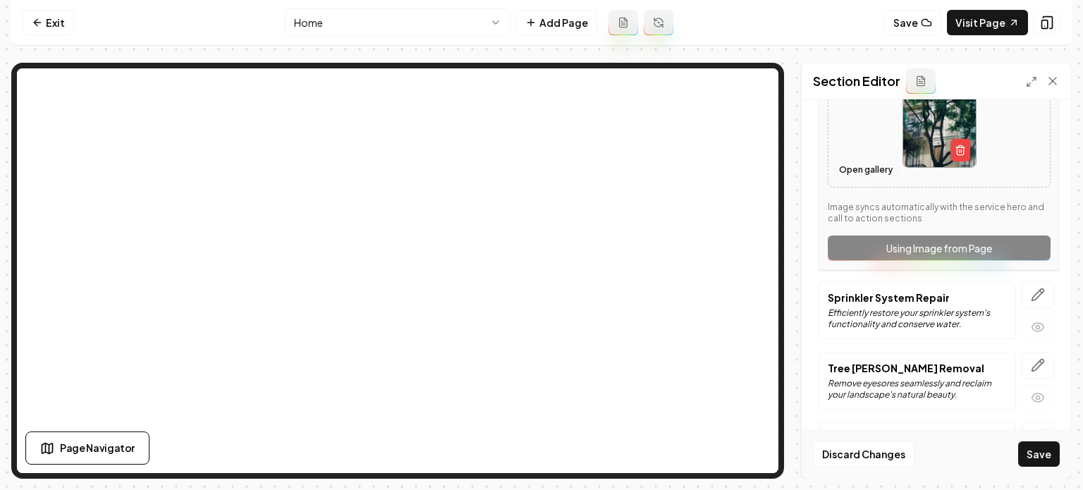
click at [868, 174] on button "Open gallery" at bounding box center [865, 170] width 63 height 23
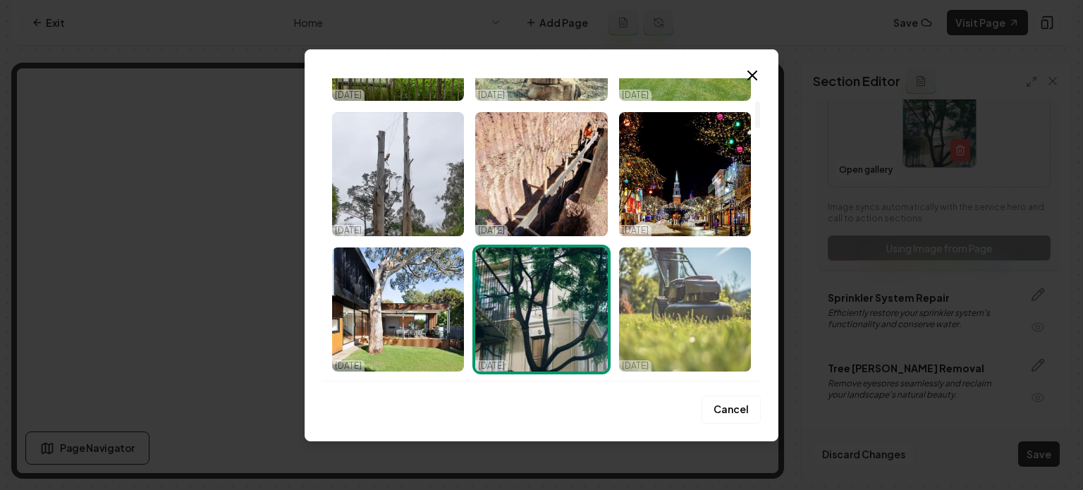
scroll to position [71, 0]
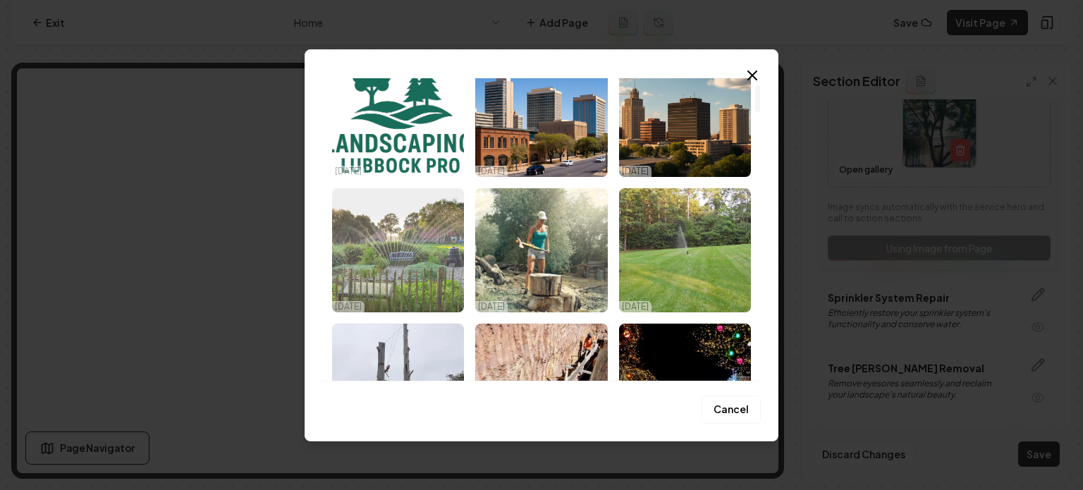
click at [409, 243] on img "Select image image_68ef9e835c7cd75eb87f4479.jpeg" at bounding box center [398, 250] width 132 height 124
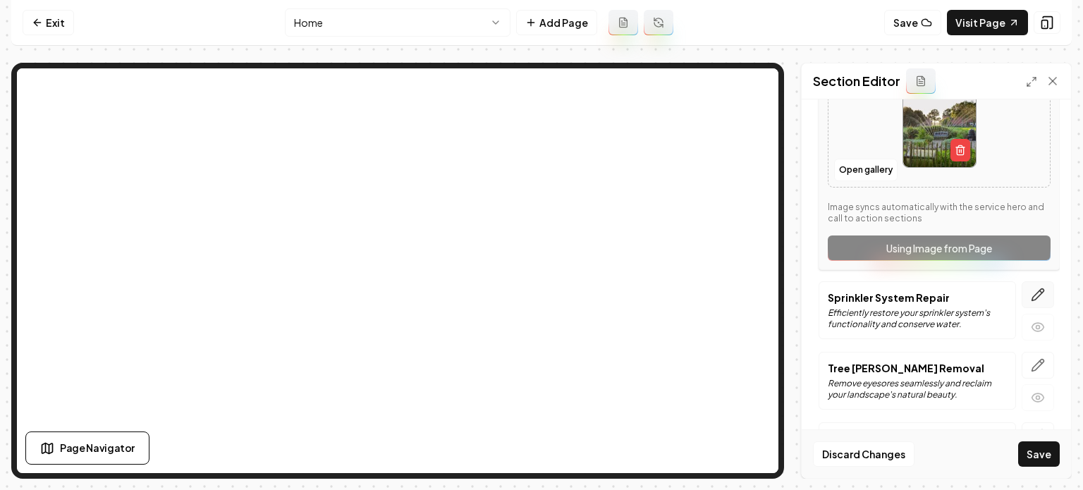
click at [1031, 288] on icon "button" at bounding box center [1038, 295] width 14 height 14
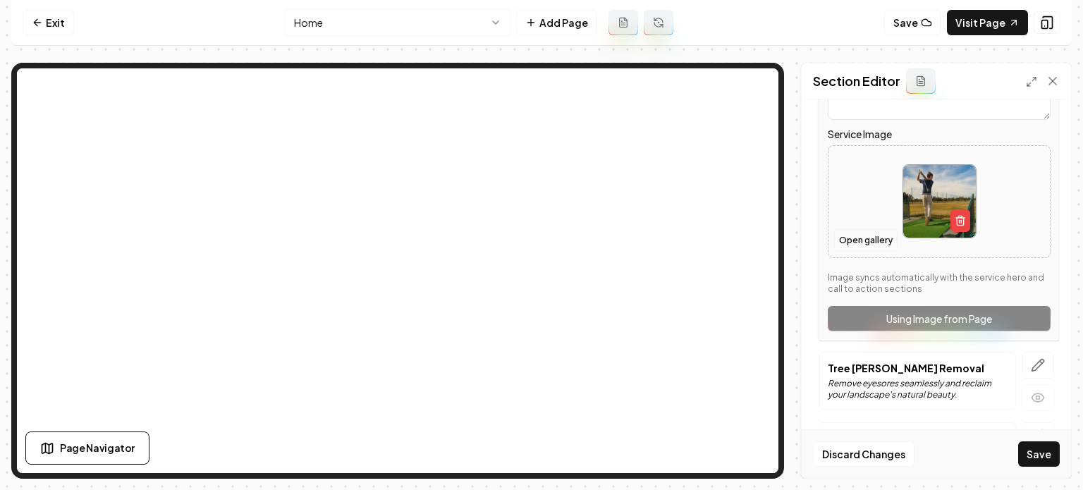
click at [851, 237] on button "Open gallery" at bounding box center [865, 240] width 63 height 23
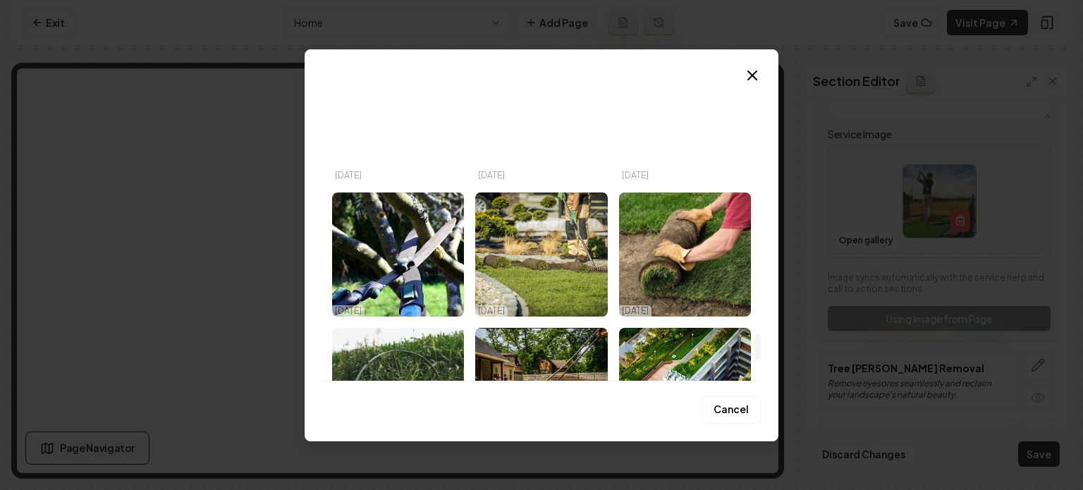
scroll to position [2839, 0]
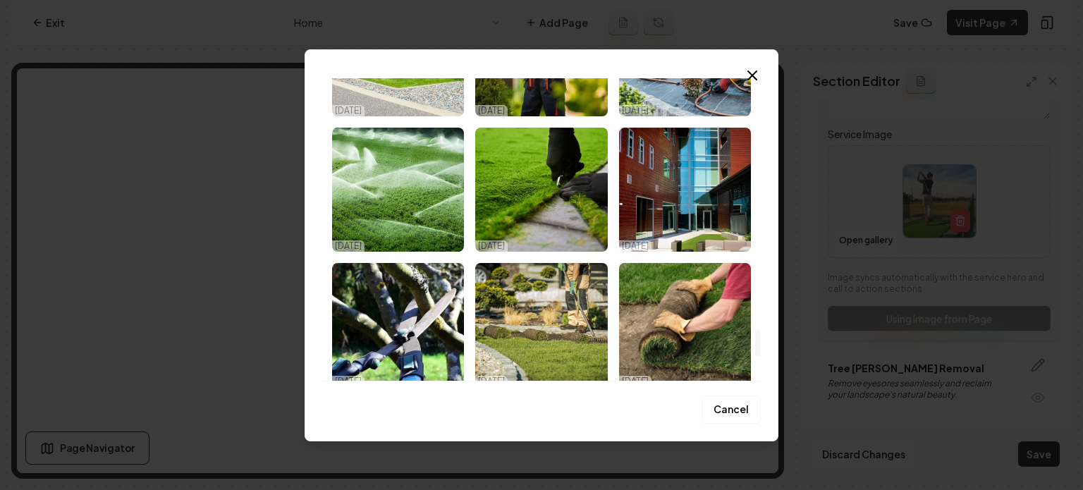
click at [396, 174] on img "Select image image_68ef9e815c7cd75eb87f38b5.jpeg" at bounding box center [398, 190] width 132 height 124
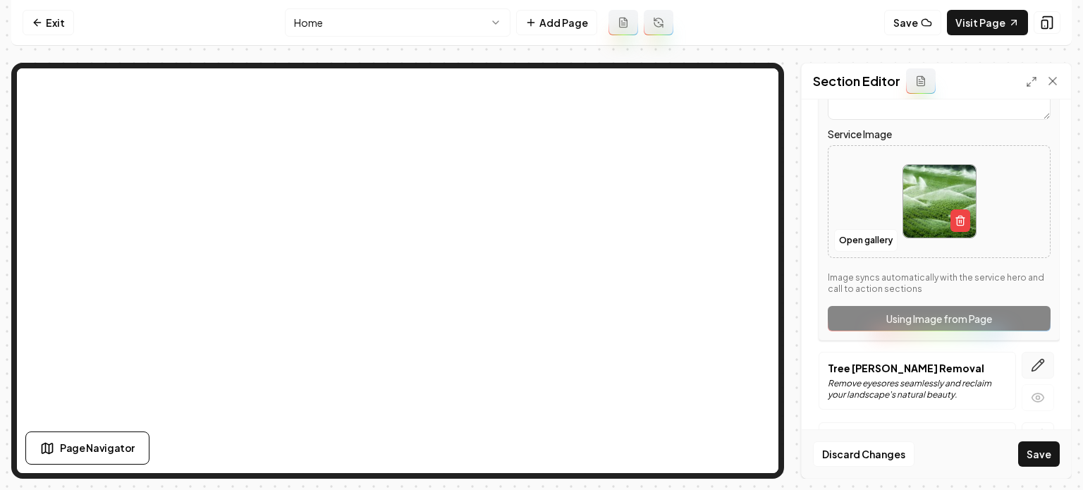
click at [1031, 360] on icon "button" at bounding box center [1038, 365] width 14 height 14
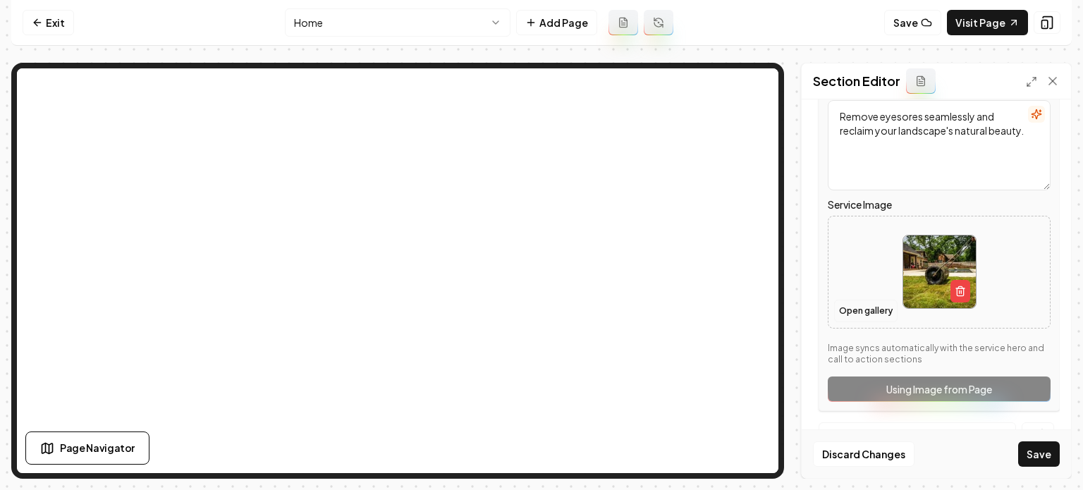
click at [847, 306] on button "Open gallery" at bounding box center [865, 311] width 63 height 23
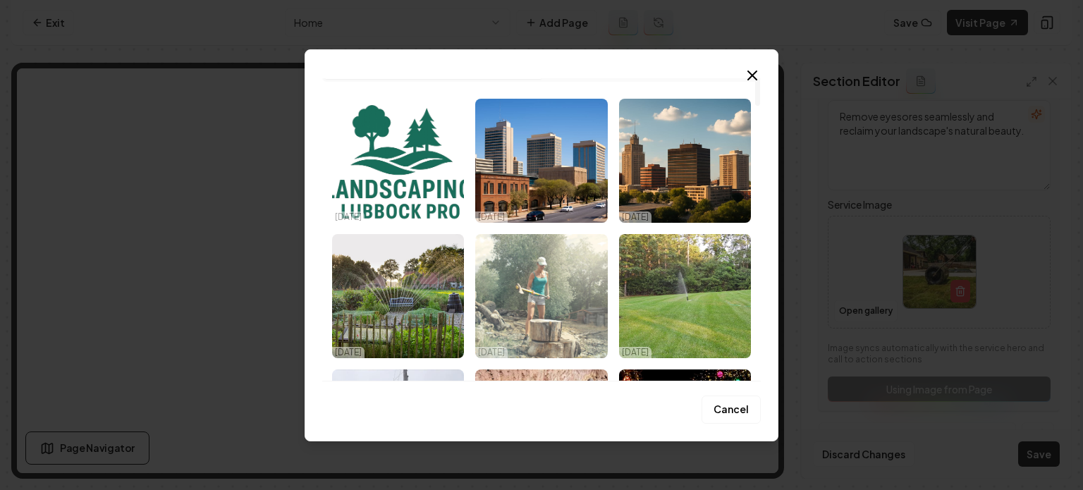
scroll to position [0, 0]
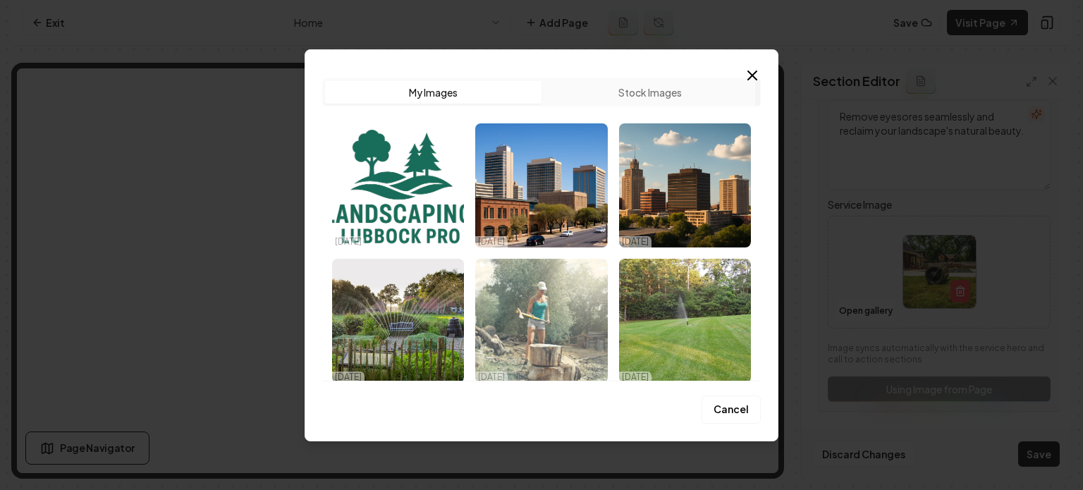
click at [556, 293] on img "Select image image_68ef9e835c7cd75eb87f4497.jpeg" at bounding box center [541, 321] width 132 height 124
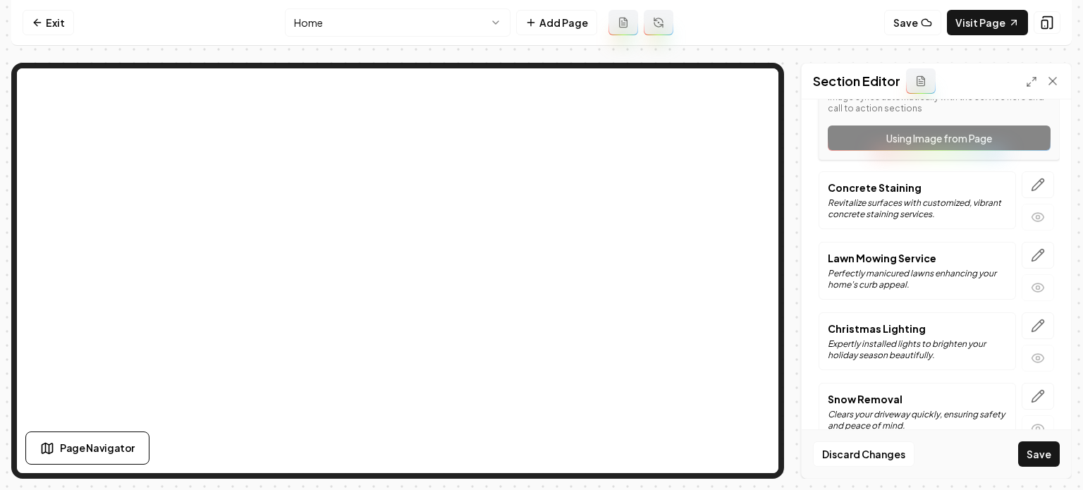
scroll to position [917, 0]
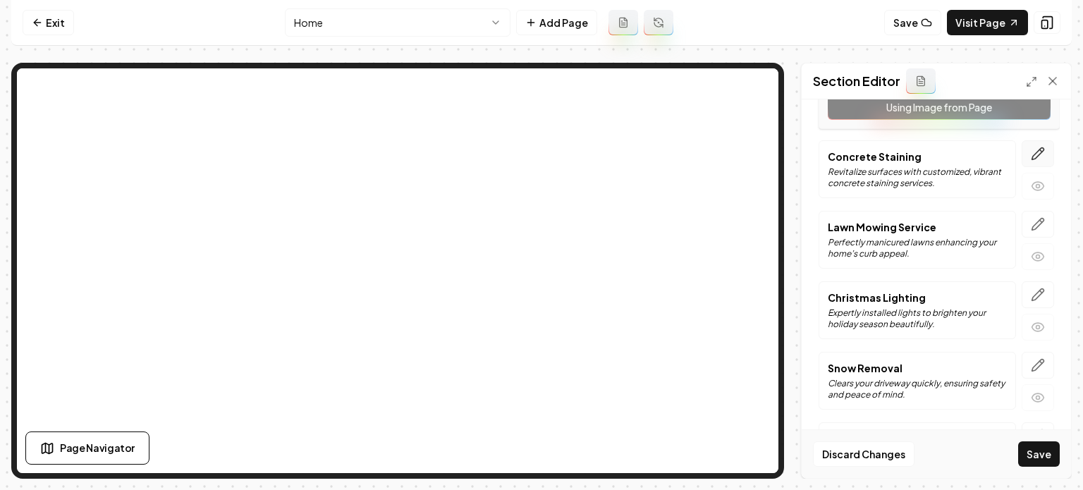
click at [1031, 148] on icon "button" at bounding box center [1038, 154] width 14 height 14
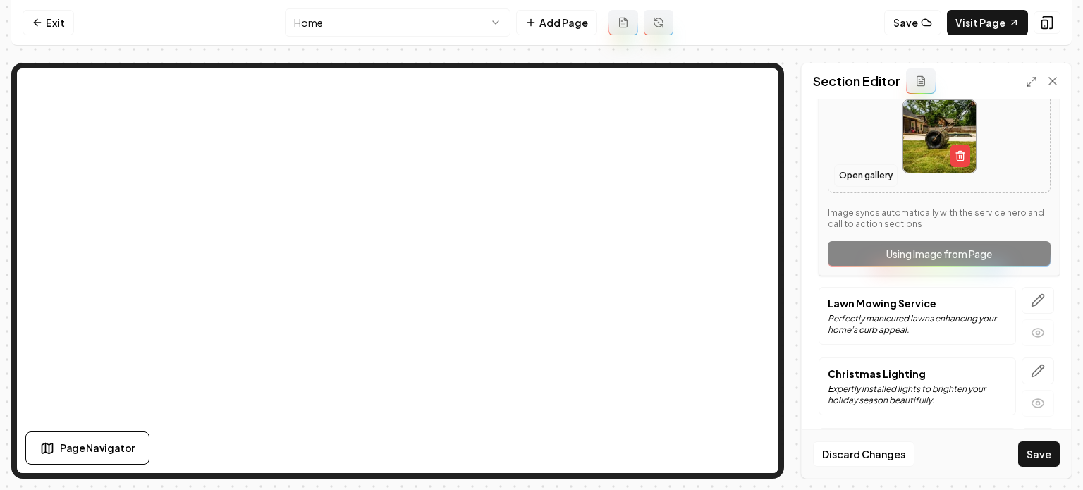
scroll to position [776, 0]
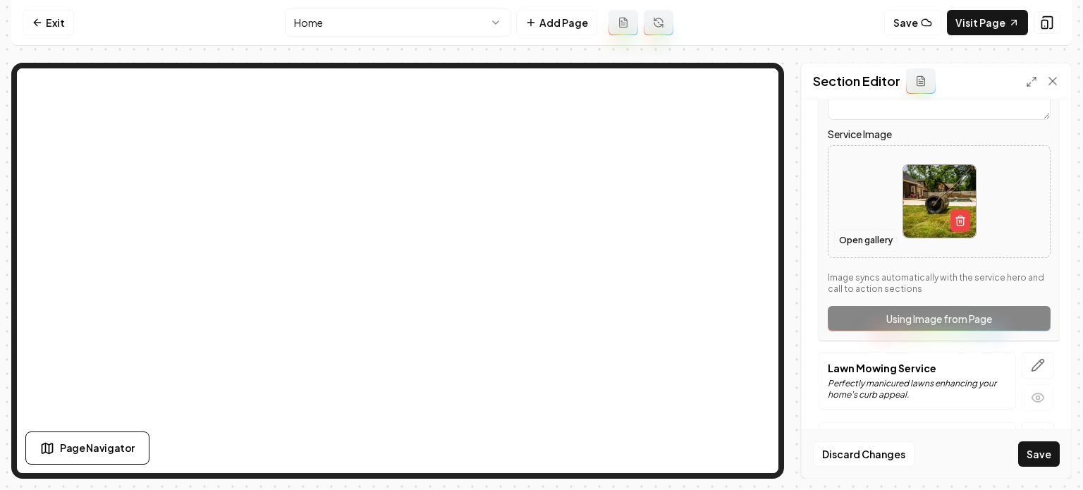
click at [852, 236] on button "Open gallery" at bounding box center [865, 240] width 63 height 23
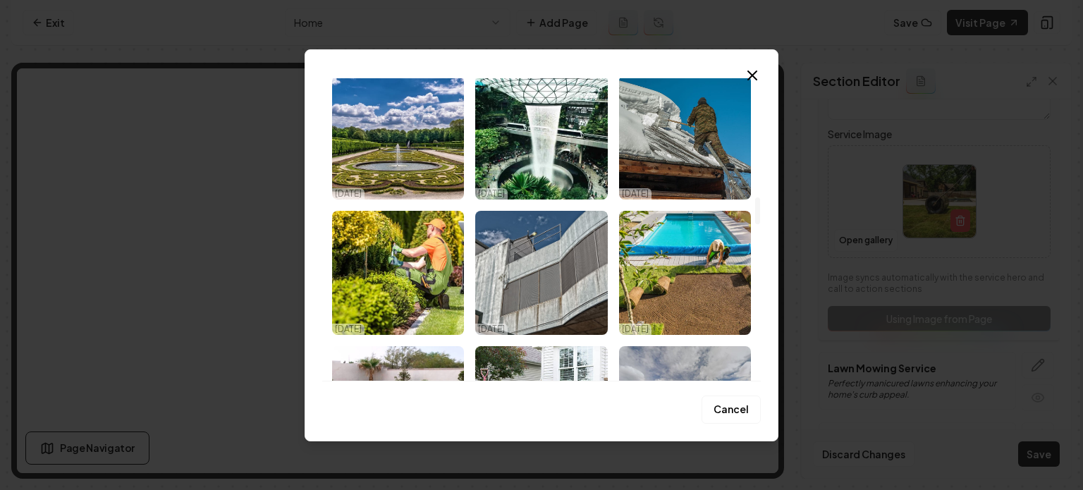
scroll to position [1431, 0]
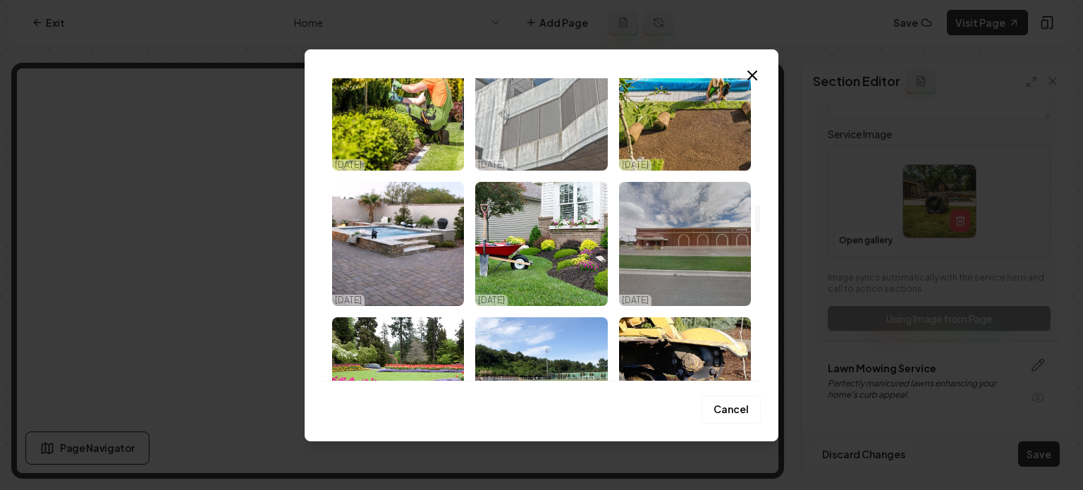
click at [565, 133] on img "Select image image_68ef9e815c7cd75eb87f39dd.jpeg" at bounding box center [541, 109] width 132 height 124
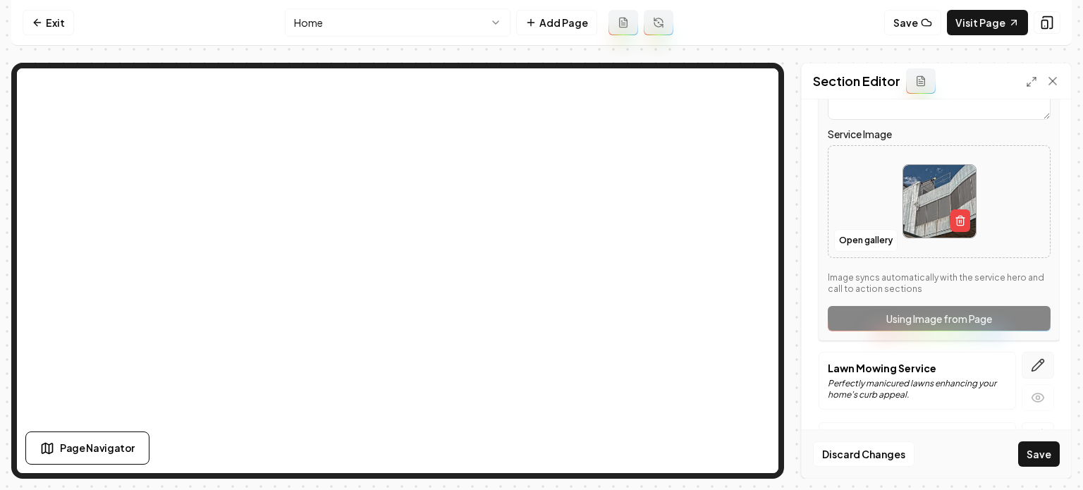
scroll to position [846, 0]
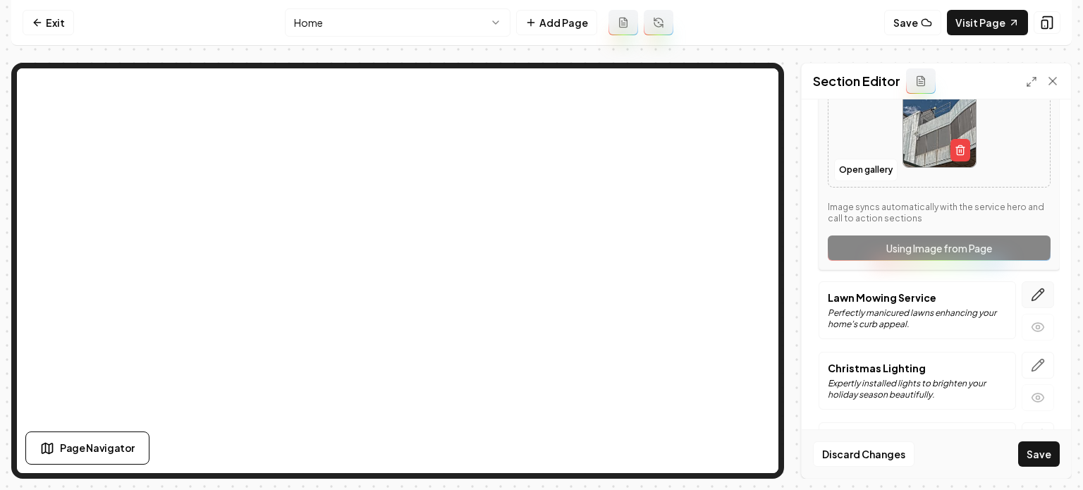
click at [1031, 291] on icon "button" at bounding box center [1038, 295] width 14 height 14
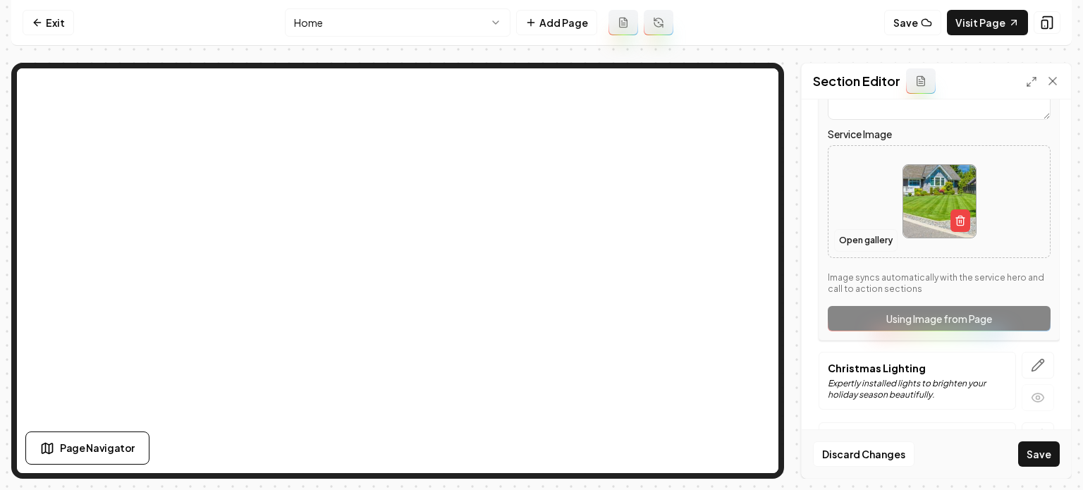
click at [849, 233] on button "Open gallery" at bounding box center [865, 240] width 63 height 23
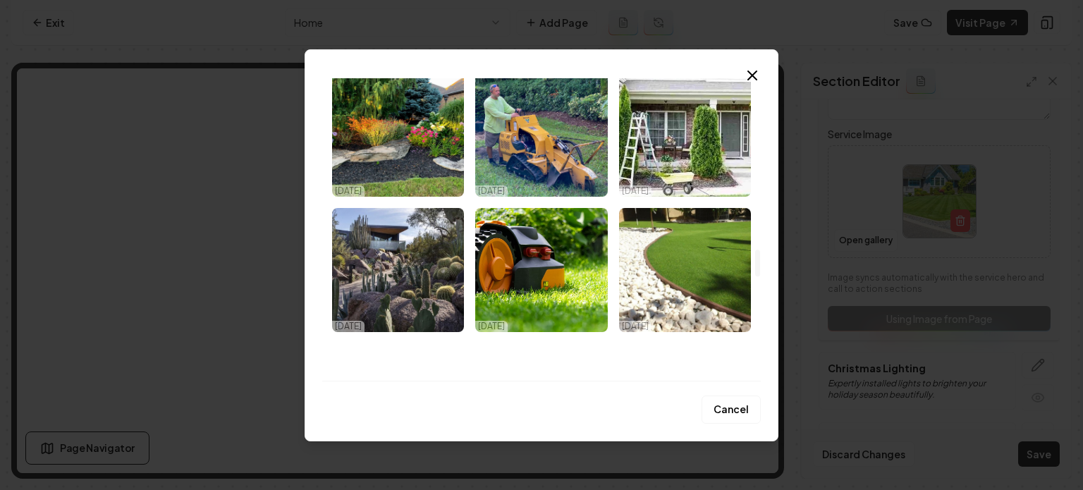
scroll to position [1923, 0]
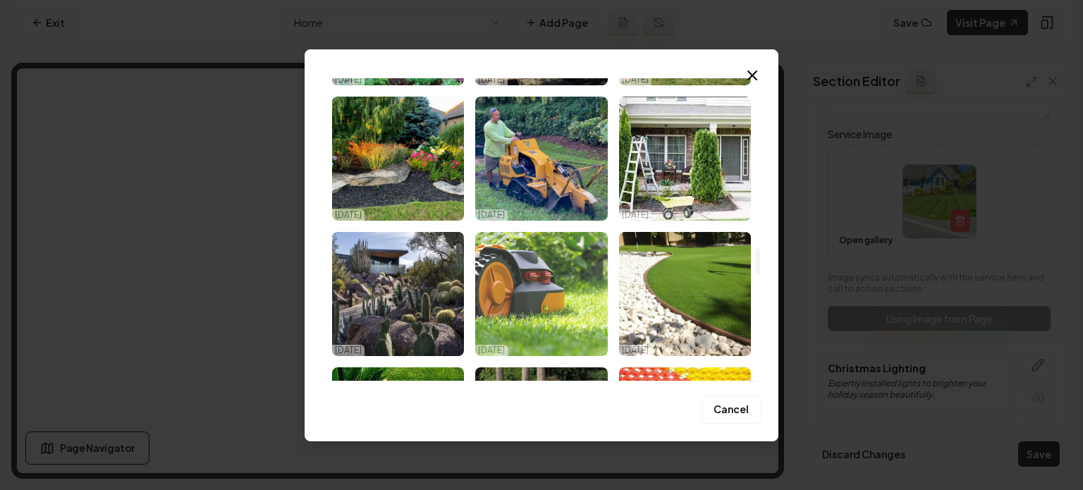
click at [520, 284] on img "Select image image_68ef9e805c7cd75eb87f3792.jpeg" at bounding box center [541, 294] width 132 height 124
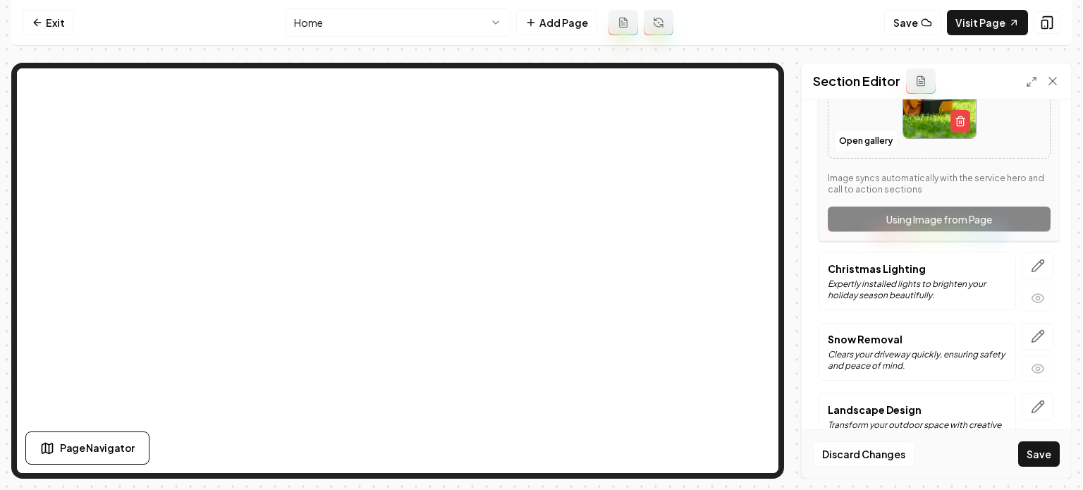
scroll to position [1048, 0]
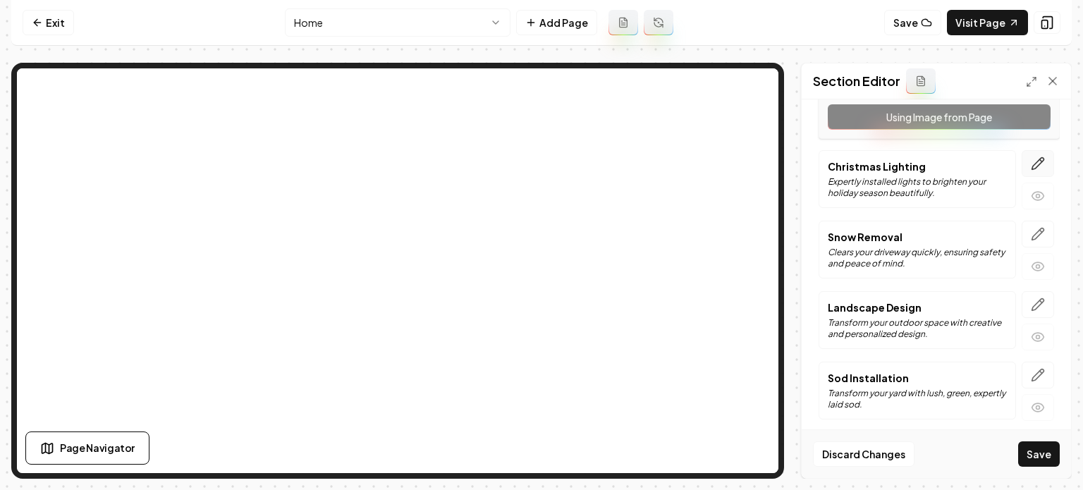
click at [1031, 159] on icon "button" at bounding box center [1038, 164] width 14 height 14
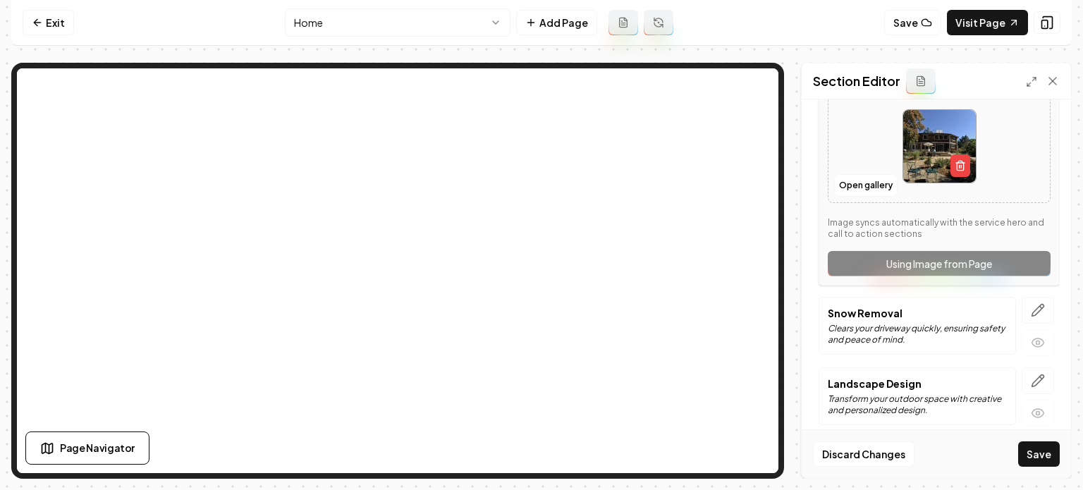
scroll to position [907, 0]
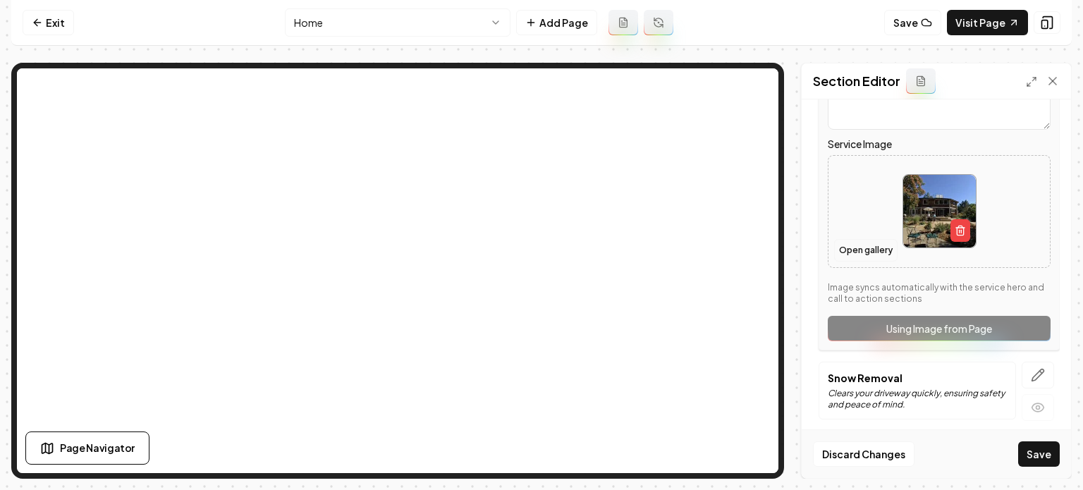
click at [855, 239] on button "Open gallery" at bounding box center [865, 250] width 63 height 23
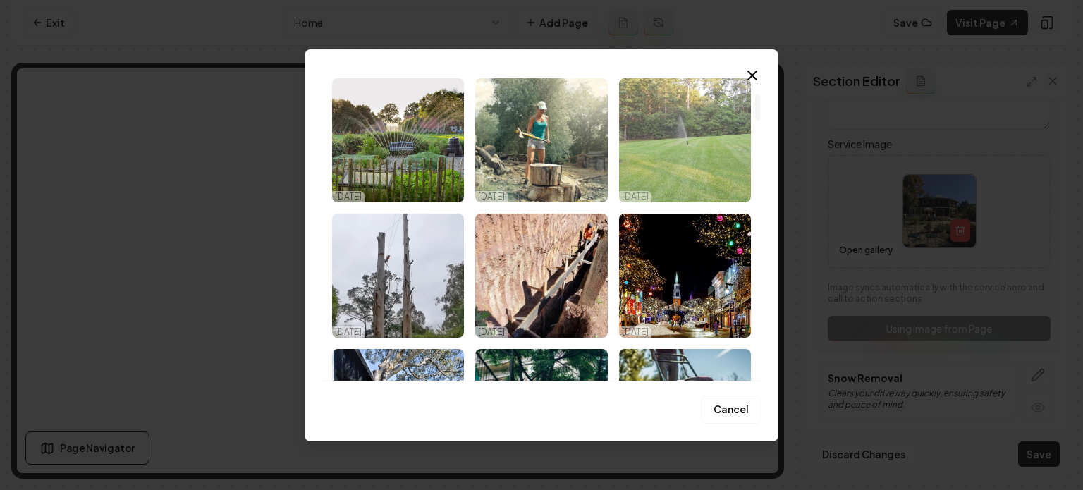
scroll to position [159, 0]
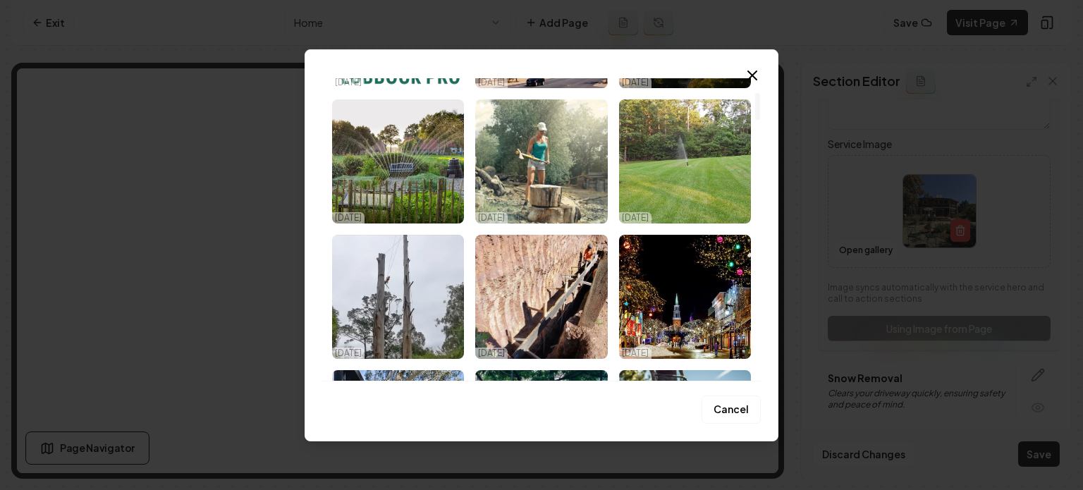
click at [695, 272] on img "Select image image_68ef9e835c7cd75eb87f4b12.jpeg" at bounding box center [685, 297] width 132 height 124
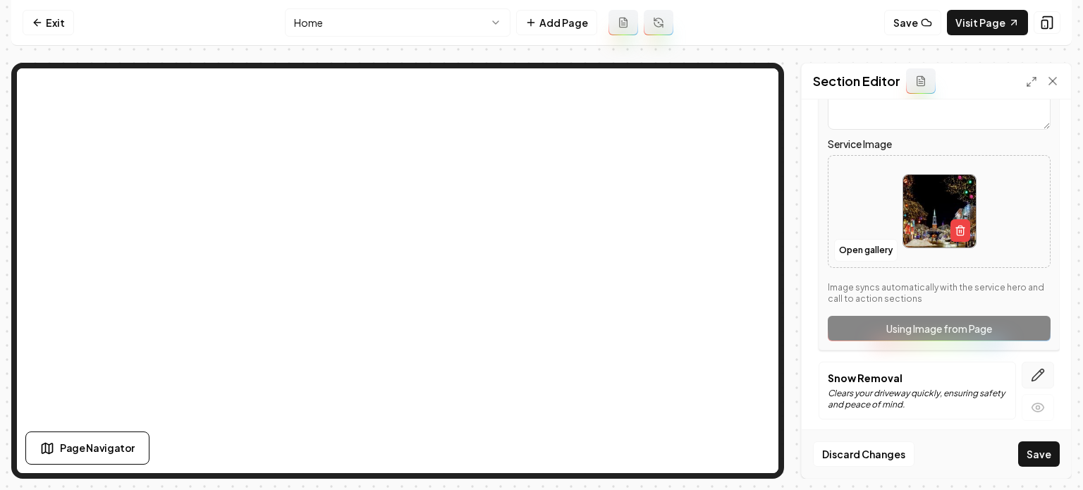
click at [1033, 368] on icon "button" at bounding box center [1038, 375] width 14 height 14
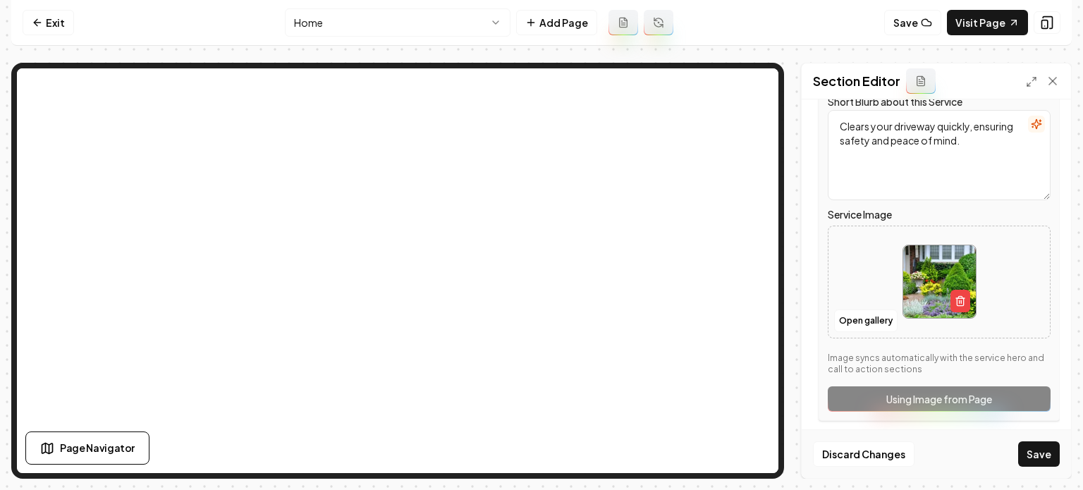
scroll to position [1048, 0]
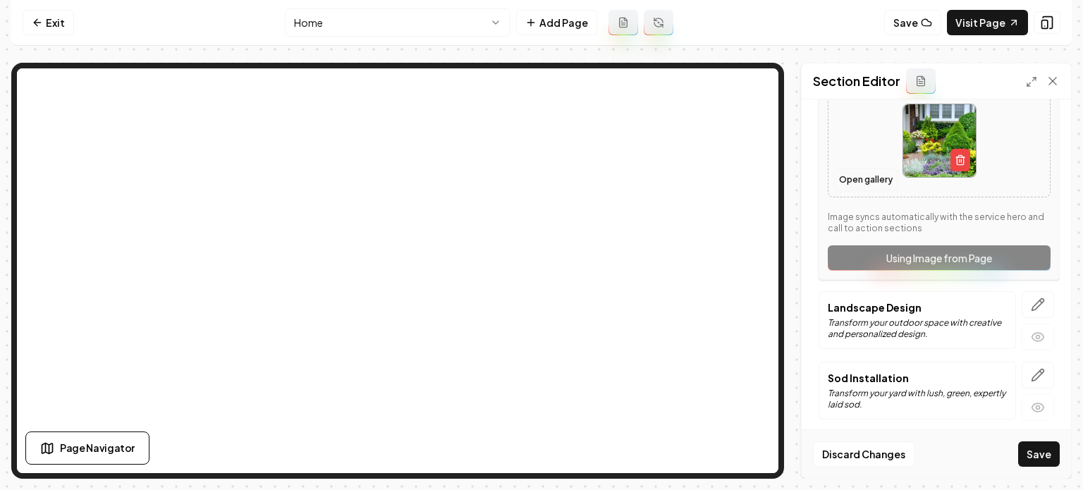
click at [865, 177] on button "Open gallery" at bounding box center [865, 180] width 63 height 23
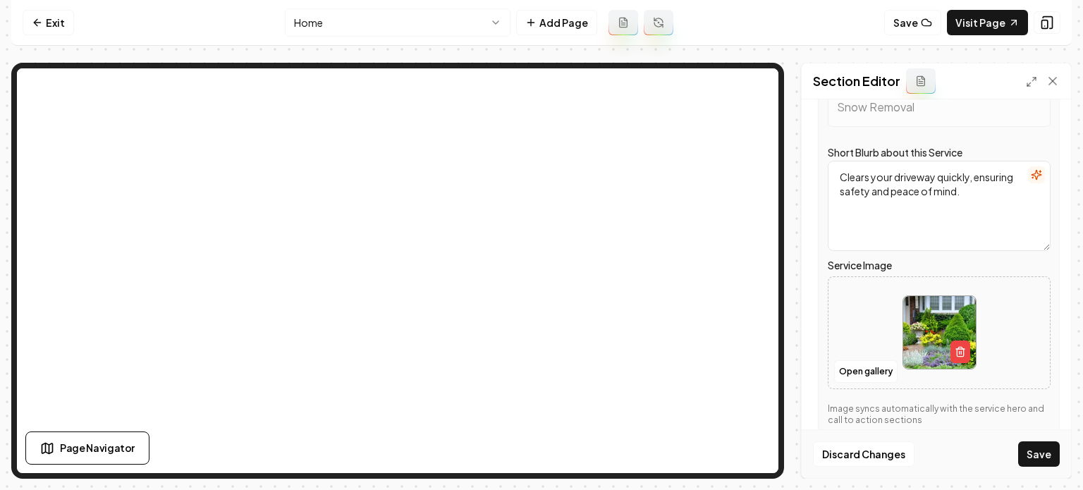
scroll to position [836, 0]
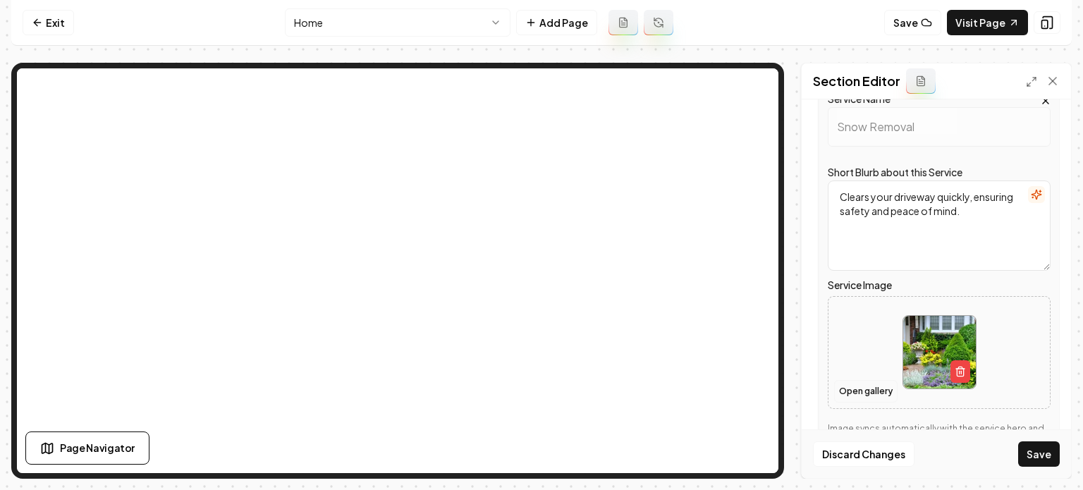
click at [847, 395] on button "Open gallery" at bounding box center [865, 391] width 63 height 23
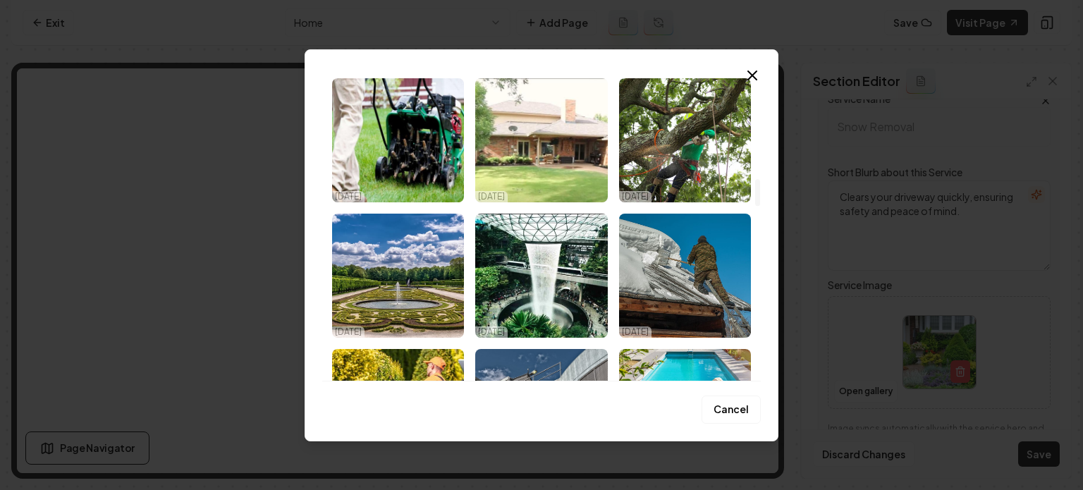
scroll to position [1199, 0]
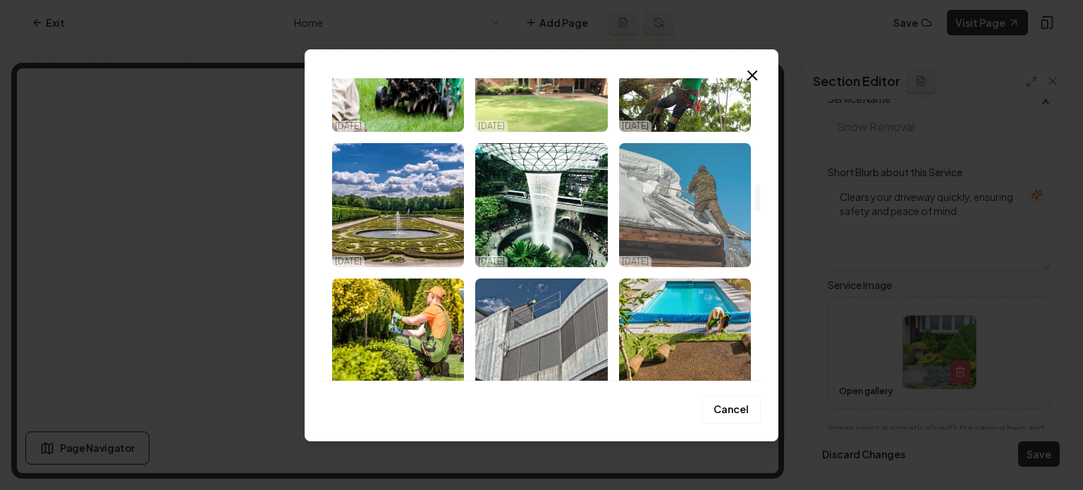
click at [708, 219] on img "Select image image_68ef9e815c7cd75eb87f39b5.jpeg" at bounding box center [685, 205] width 132 height 124
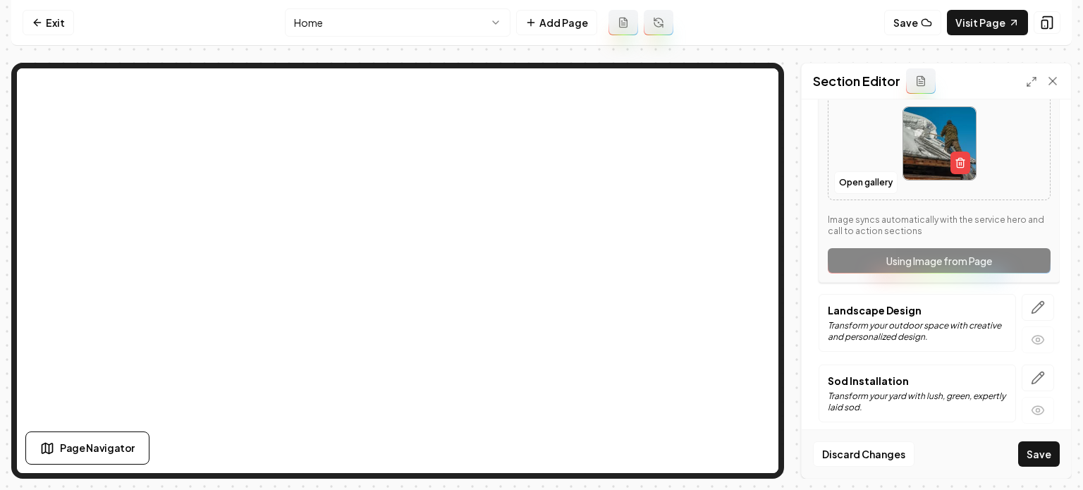
scroll to position [1048, 0]
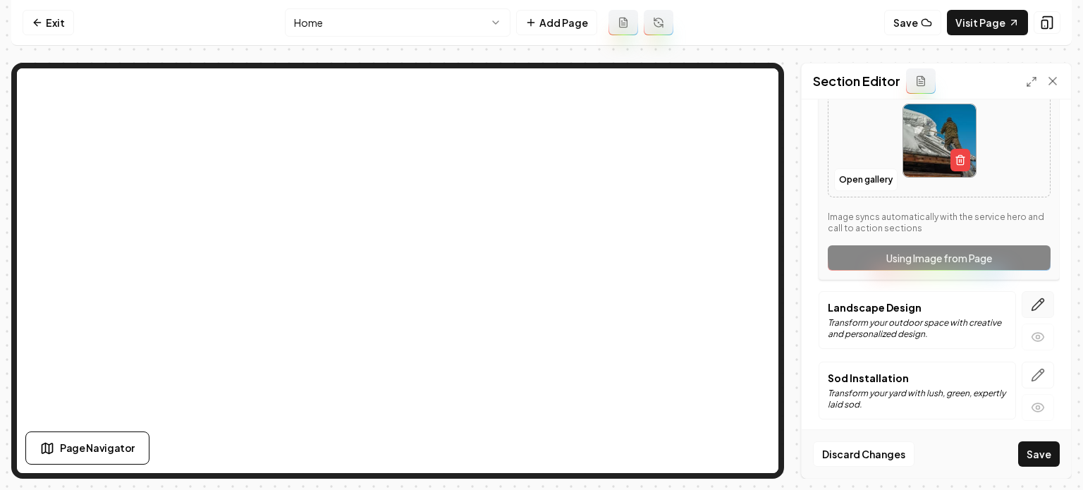
click at [1031, 301] on icon "button" at bounding box center [1038, 305] width 14 height 14
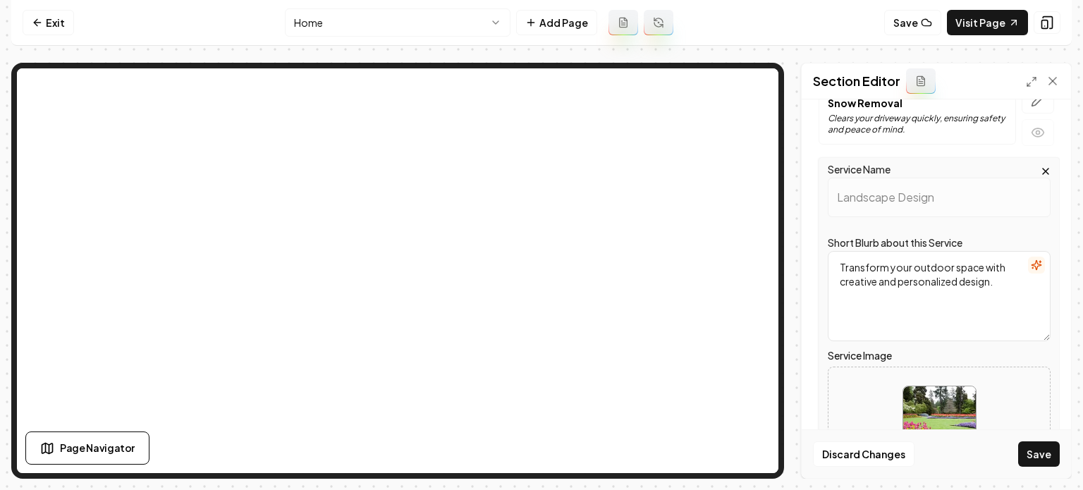
scroll to position [907, 0]
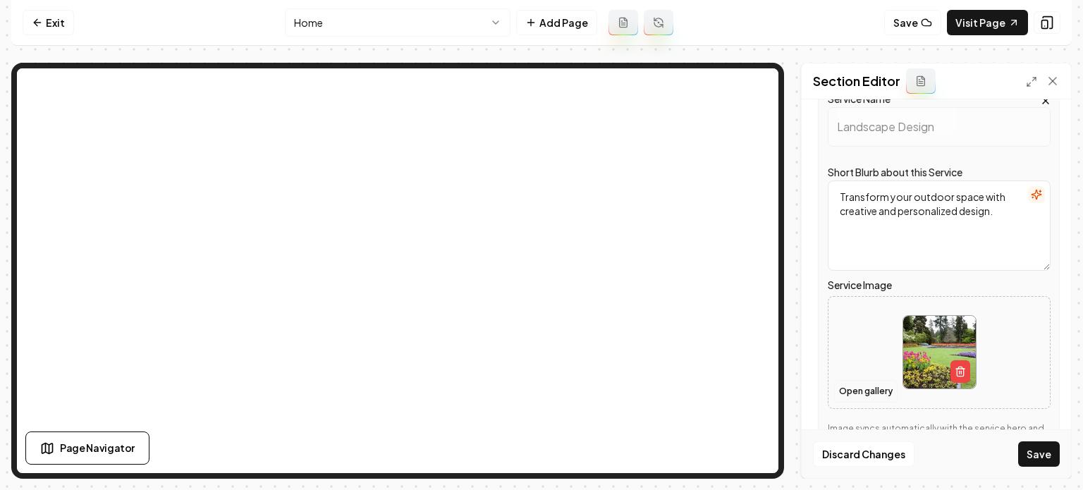
click at [848, 383] on button "Open gallery" at bounding box center [865, 391] width 63 height 23
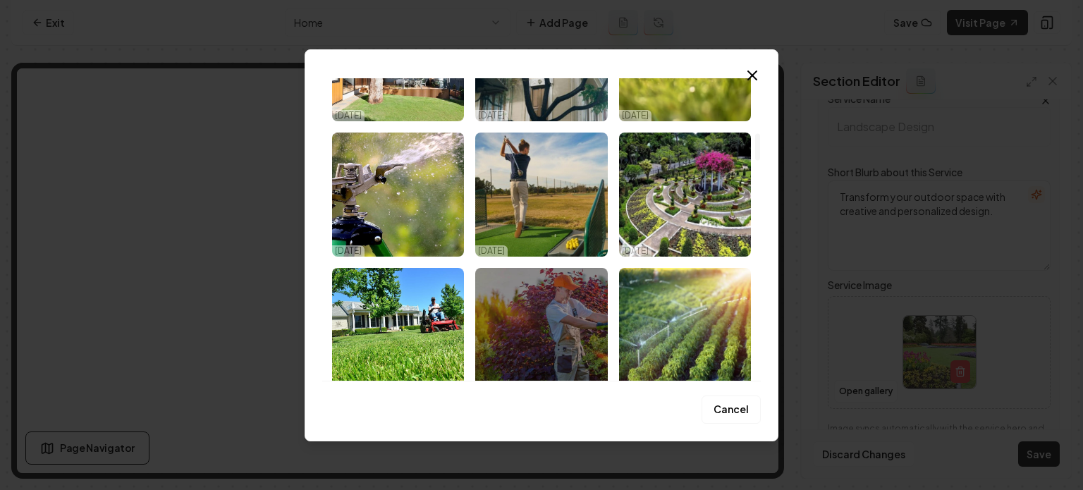
scroll to position [635, 0]
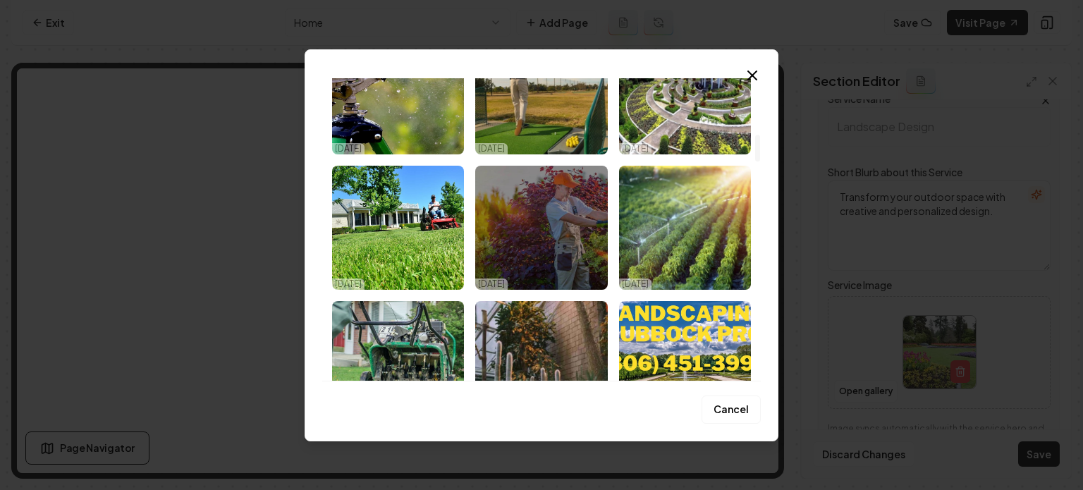
click at [693, 125] on img "Select image image_68ef9e835c7cd75eb87f4567.jpeg" at bounding box center [685, 92] width 132 height 124
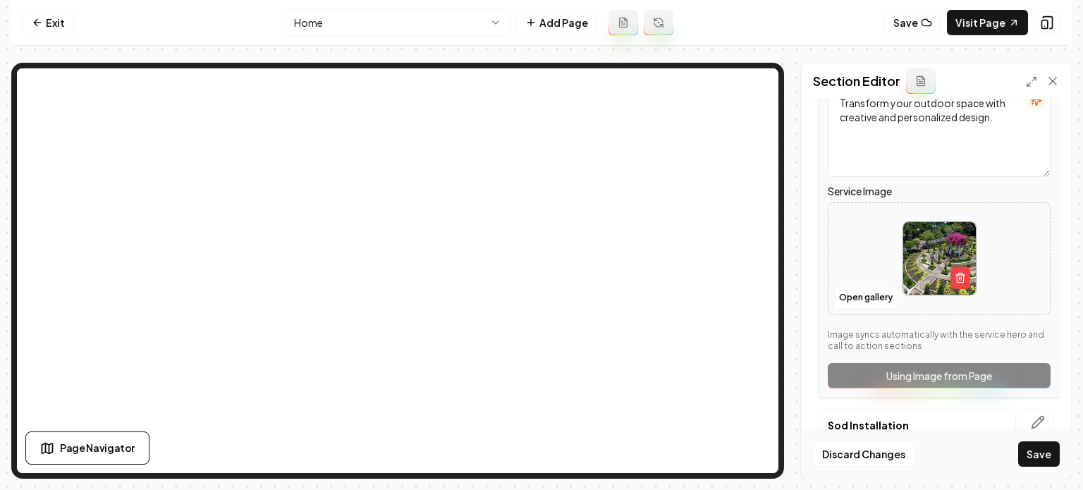
scroll to position [1048, 0]
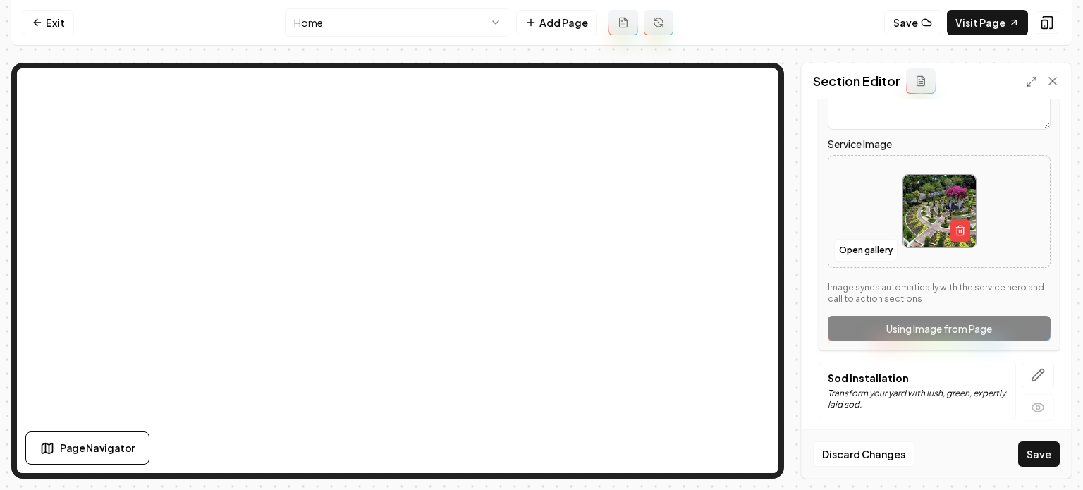
click at [1035, 373] on button "button" at bounding box center [1038, 375] width 32 height 27
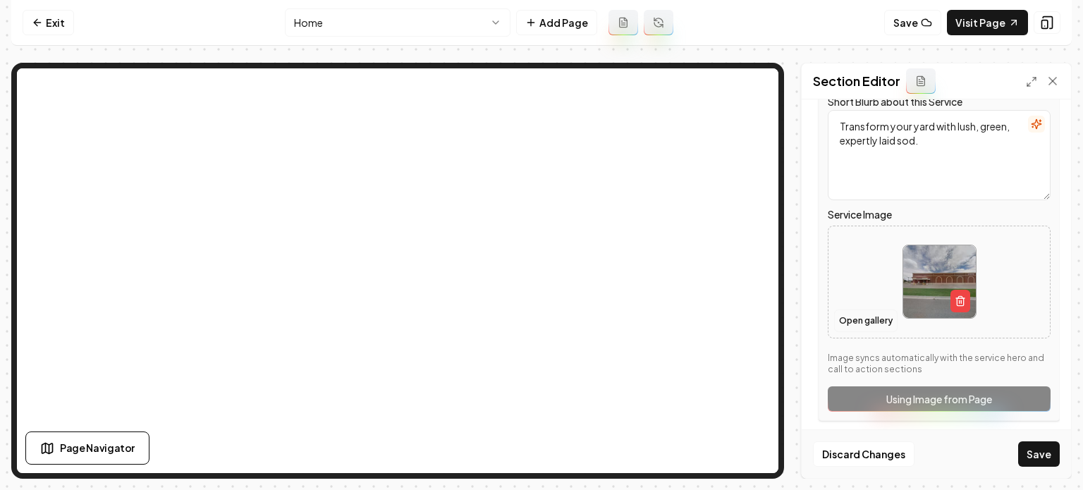
click at [860, 310] on button "Open gallery" at bounding box center [865, 321] width 63 height 23
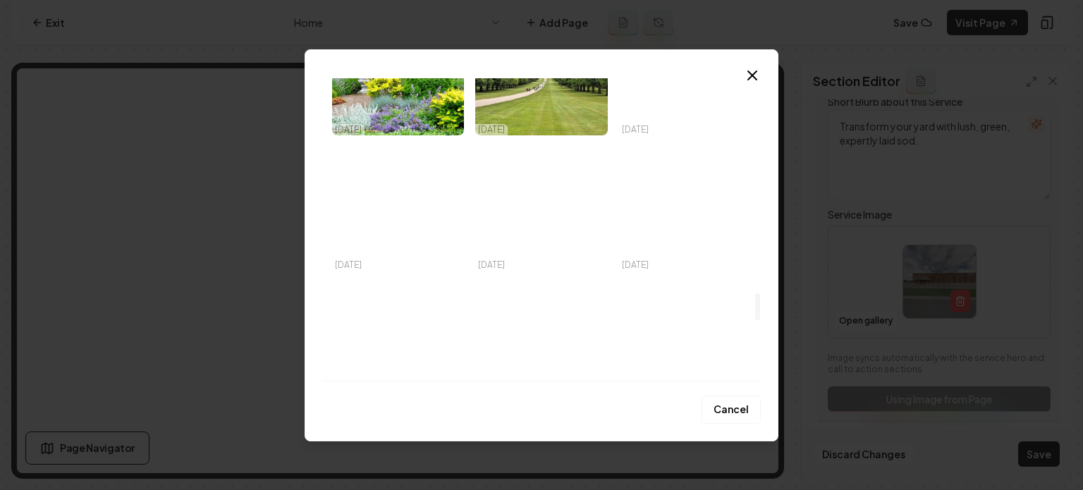
scroll to position [2468, 0]
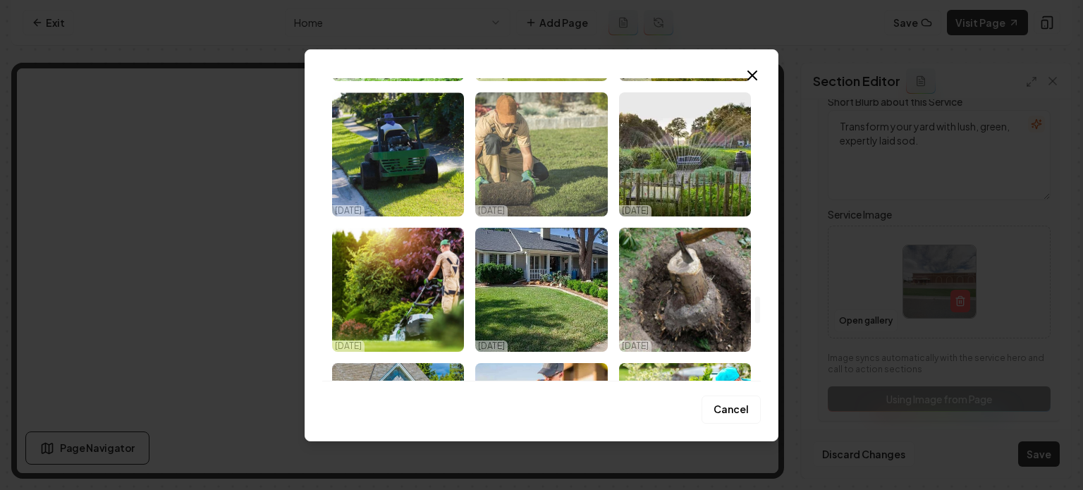
click at [535, 165] on img "Select image image_68ef9e805c7cd75eb87f3563.jpeg" at bounding box center [541, 154] width 132 height 124
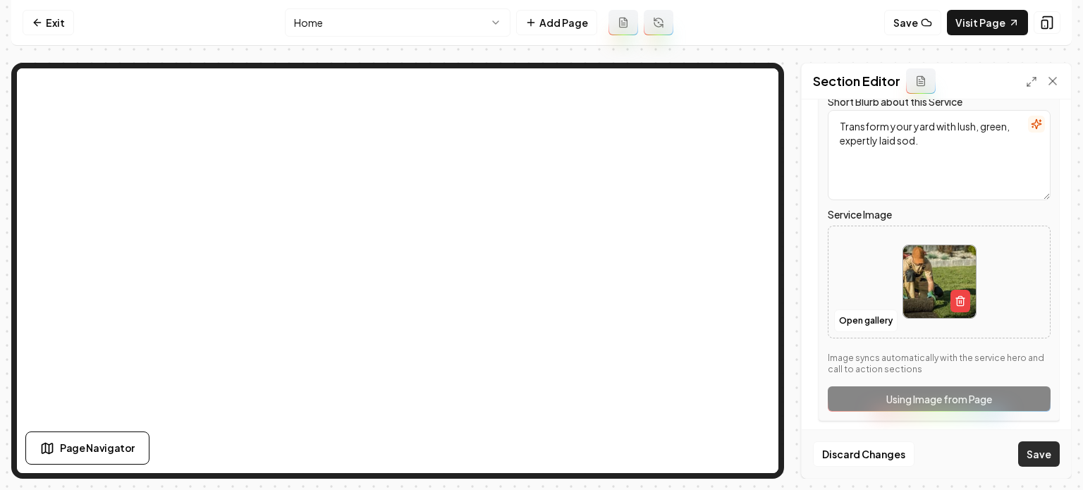
click at [1049, 452] on button "Save" at bounding box center [1039, 453] width 42 height 25
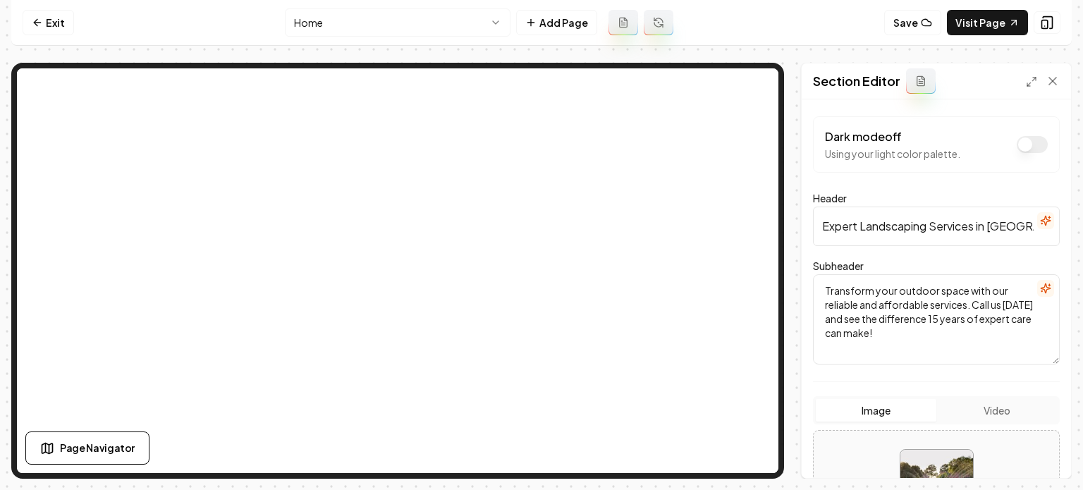
scroll to position [236, 0]
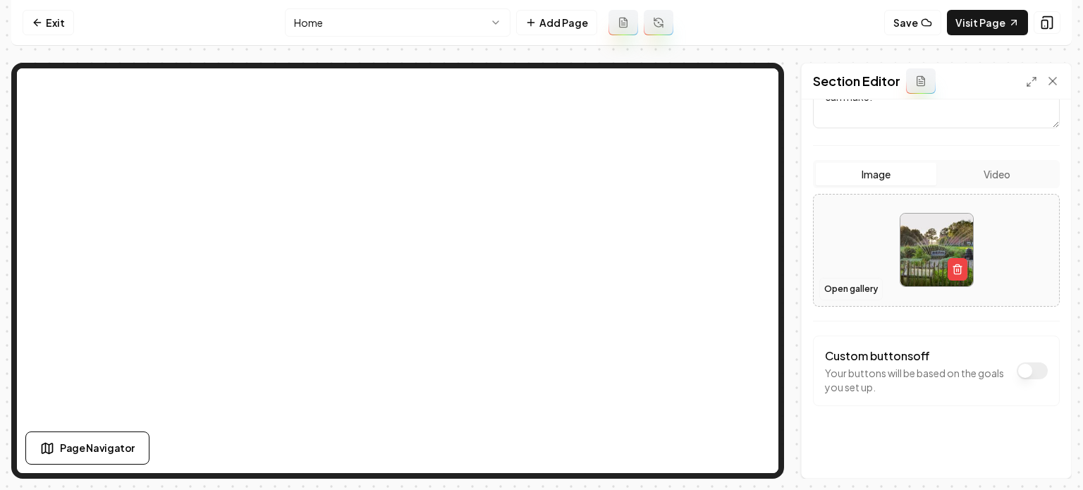
click at [855, 287] on button "Open gallery" at bounding box center [851, 289] width 63 height 23
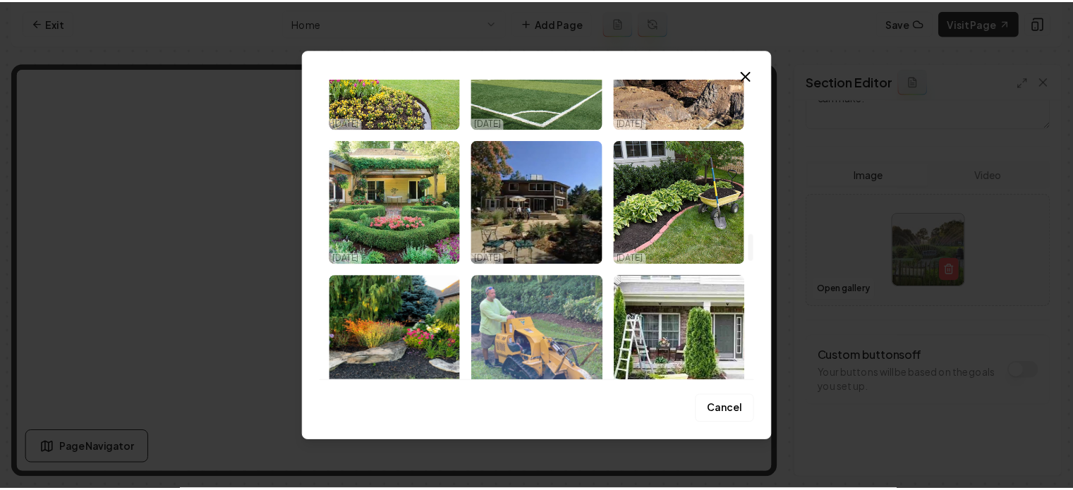
scroll to position [1763, 0]
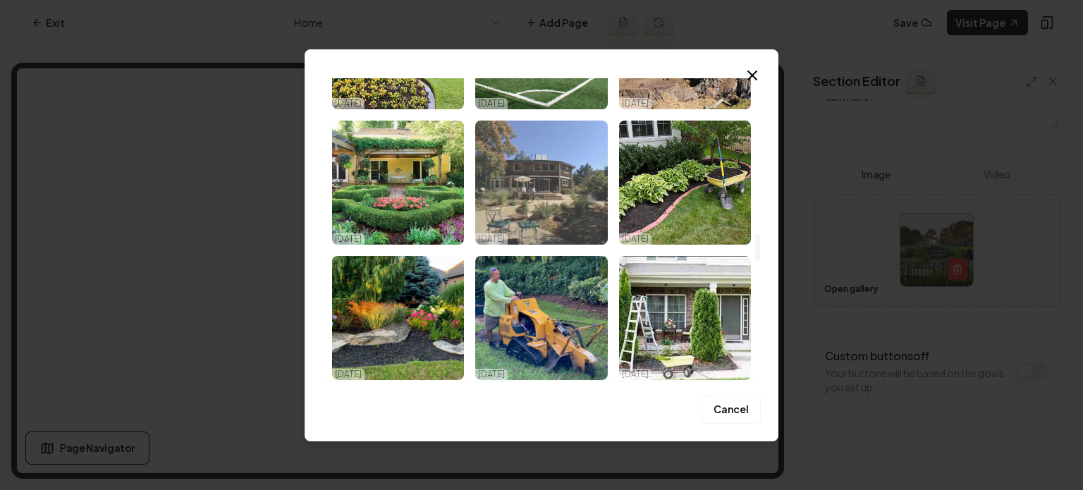
click at [586, 210] on img "Select image image_68ef9e805c7cd75eb87f354c.jpeg" at bounding box center [541, 183] width 132 height 124
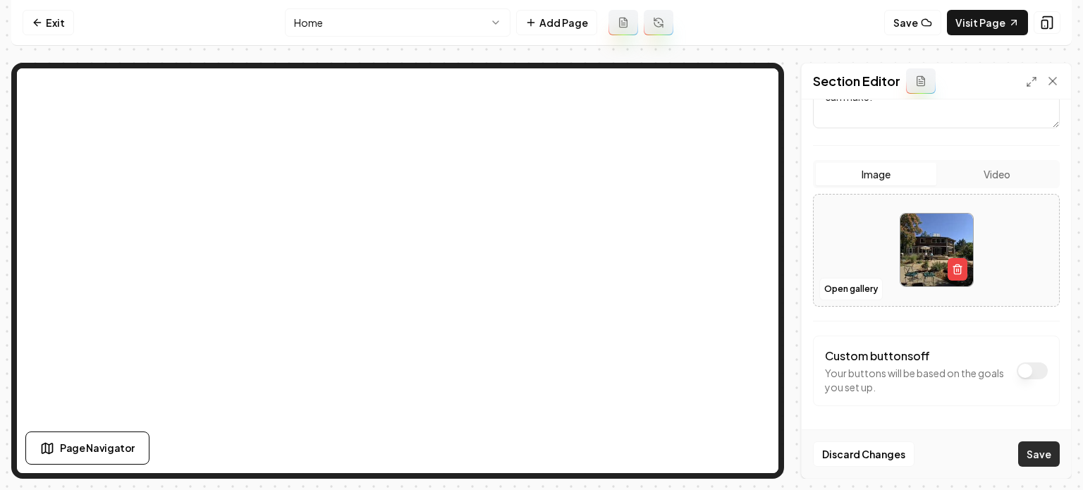
click at [1042, 451] on button "Save" at bounding box center [1039, 453] width 42 height 25
click at [1000, 32] on link "Visit Page" at bounding box center [987, 22] width 81 height 25
click at [62, 26] on link "Exit" at bounding box center [48, 22] width 51 height 25
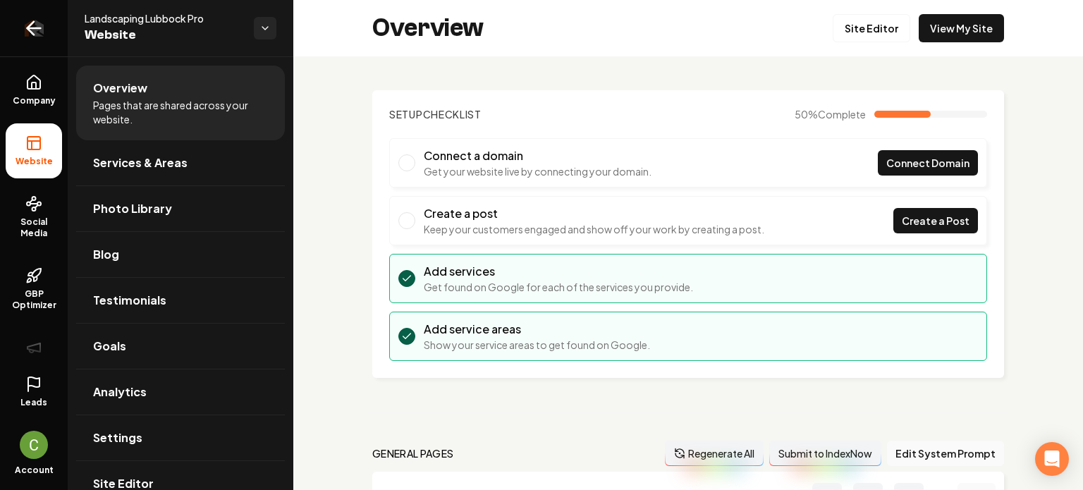
click at [30, 34] on icon "Return to dashboard" at bounding box center [34, 28] width 23 height 23
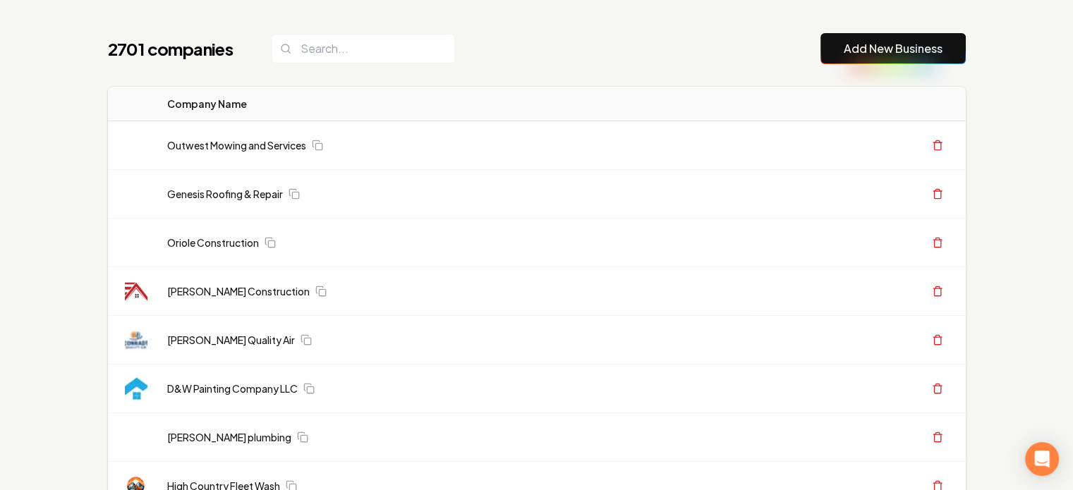
scroll to position [71, 0]
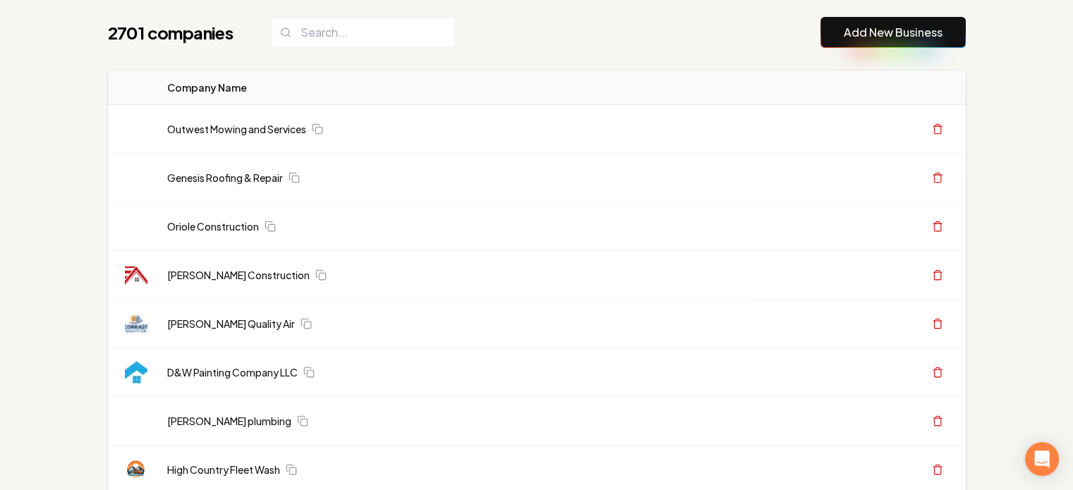
click at [896, 38] on link "Add New Business" at bounding box center [892, 32] width 99 height 17
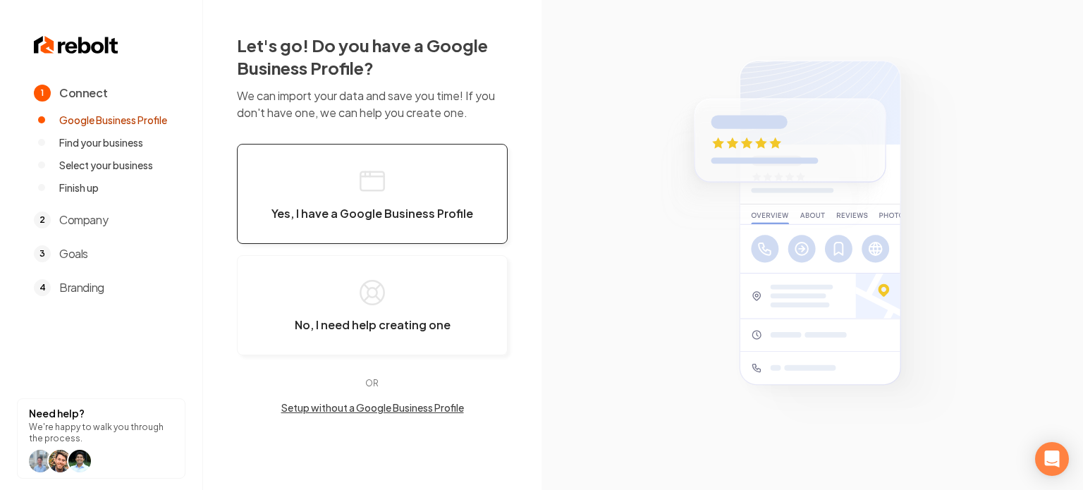
click at [361, 167] on icon "button" at bounding box center [372, 181] width 28 height 28
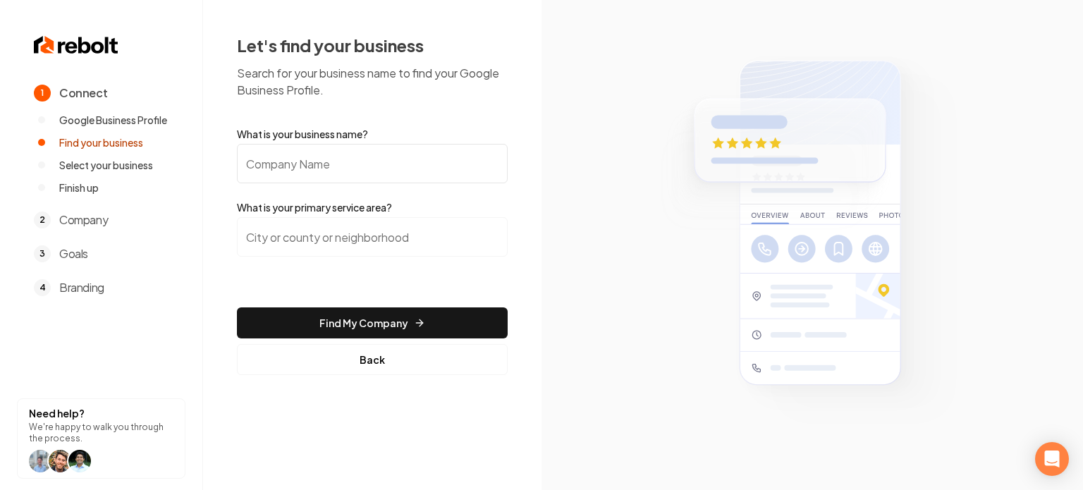
click at [381, 149] on input "What is your business name?" at bounding box center [372, 163] width 271 height 39
paste input "Design Classics Construction Professionals"
type input "Design Classics Construction Professionals"
click at [379, 260] on div at bounding box center [372, 245] width 271 height 56
click at [374, 250] on input "search" at bounding box center [372, 236] width 271 height 39
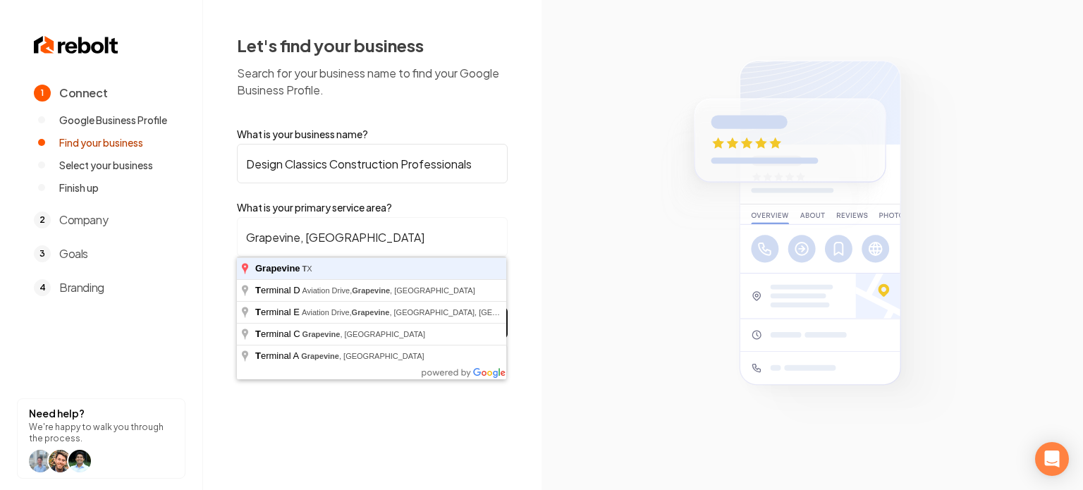
type input "Grapevine, TX"
click at [237, 307] on button "Find My Company" at bounding box center [372, 322] width 271 height 31
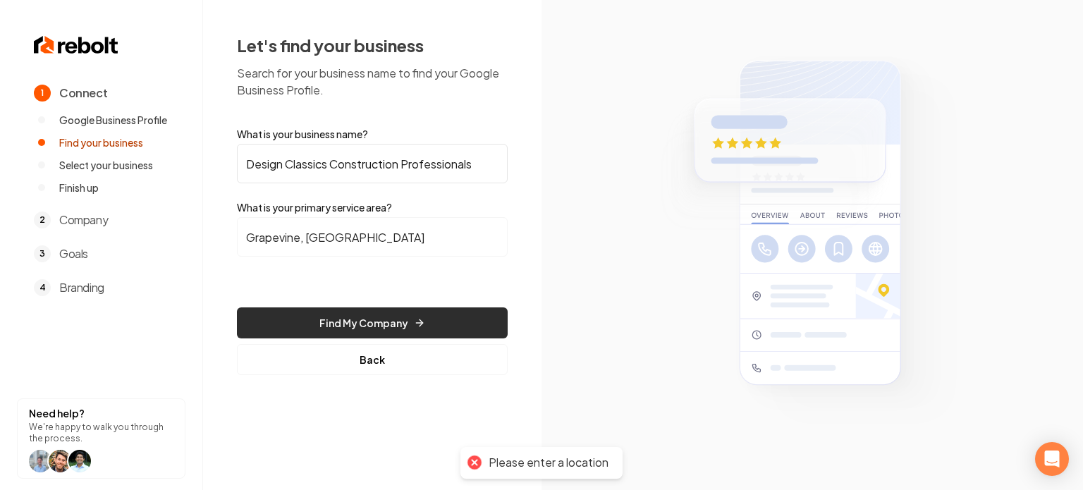
click at [327, 321] on button "Find My Company" at bounding box center [372, 322] width 271 height 31
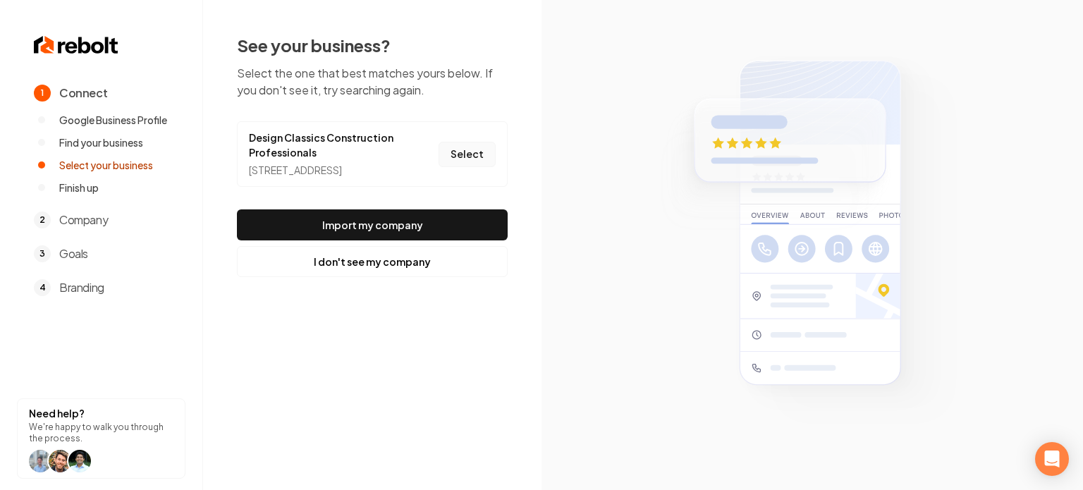
click at [468, 167] on button "Select" at bounding box center [467, 154] width 57 height 25
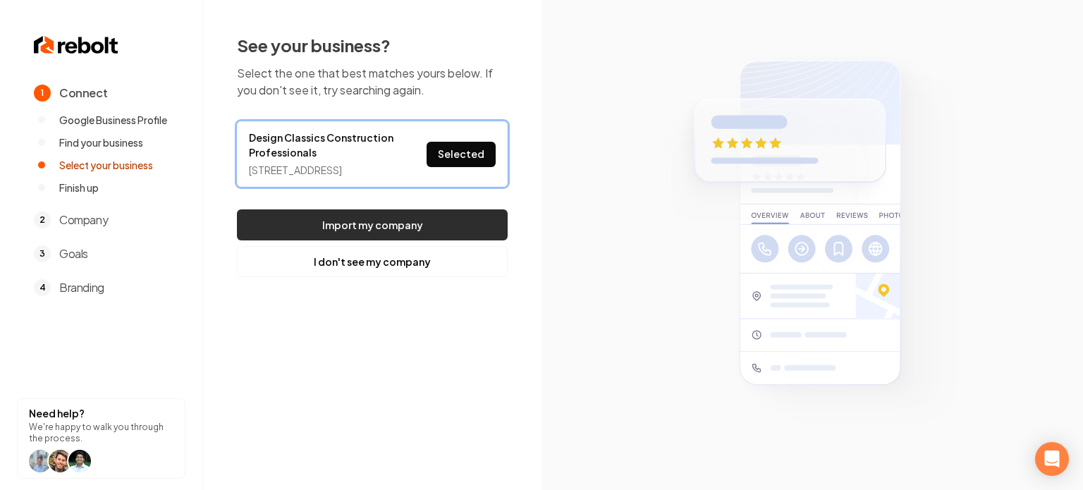
click at [439, 233] on button "Import my company" at bounding box center [372, 224] width 271 height 31
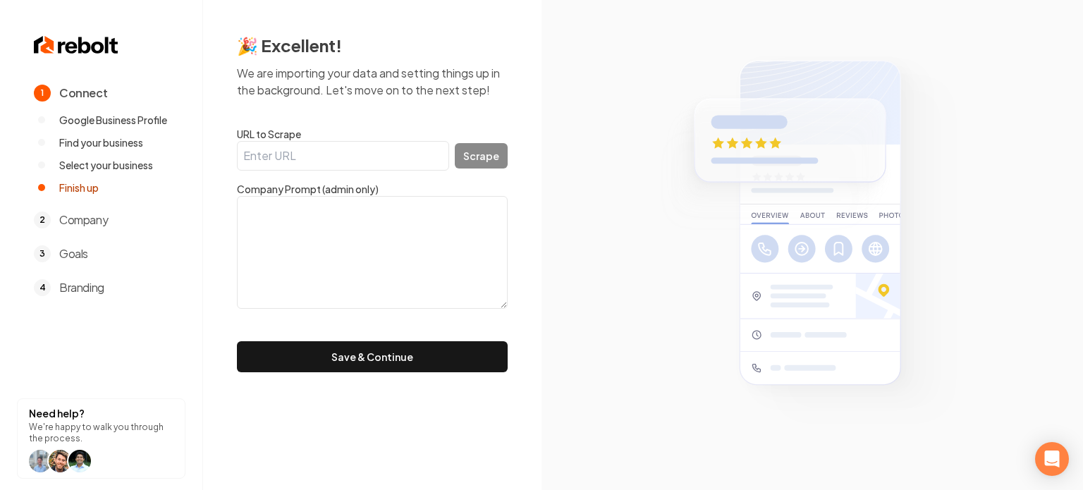
click at [300, 161] on input "URL to Scrape" at bounding box center [343, 156] width 212 height 30
paste input "https://www.designclassics.com/"
type input "https://www.designclassics.com/"
click at [494, 156] on button "Scrape" at bounding box center [481, 155] width 53 height 25
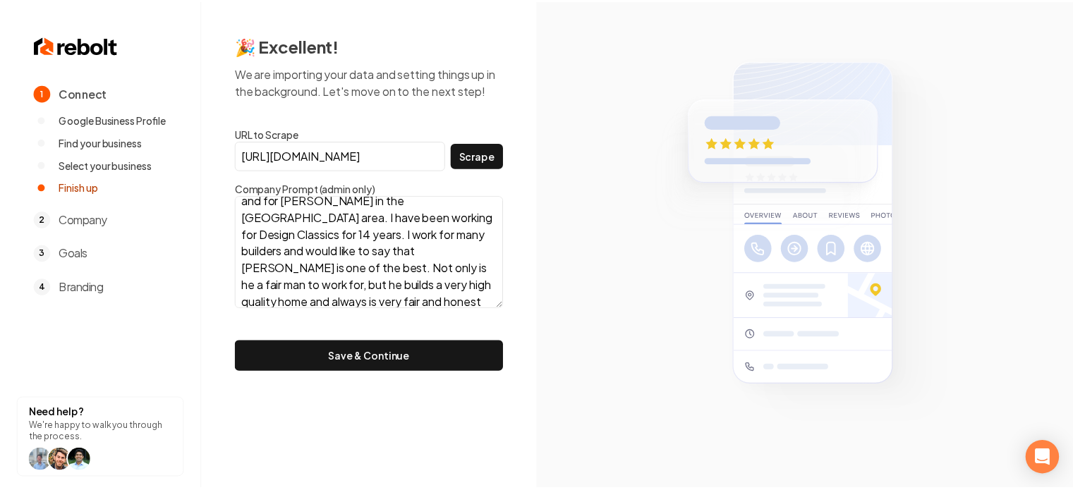
scroll to position [85, 0]
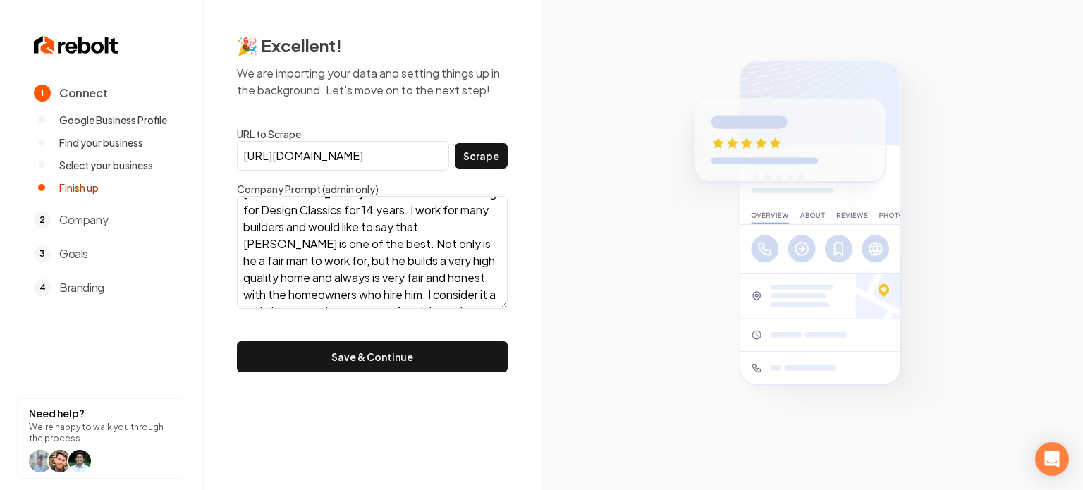
click at [363, 338] on form "URL to Scrape https://www.designclassics.com/ Scrape Company Prompt (admin only…" at bounding box center [372, 249] width 271 height 245
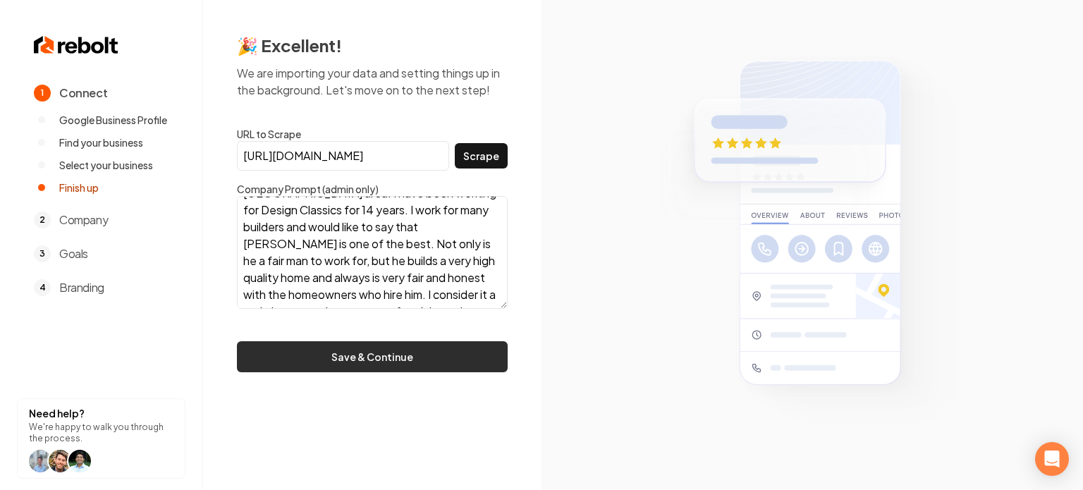
click at [361, 352] on button "Save & Continue" at bounding box center [372, 356] width 271 height 31
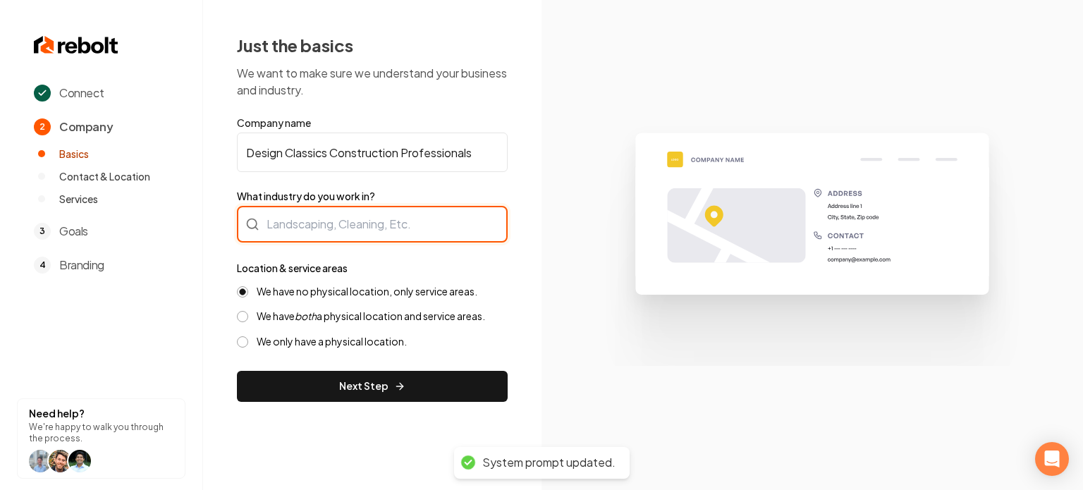
click at [338, 212] on div at bounding box center [372, 224] width 271 height 37
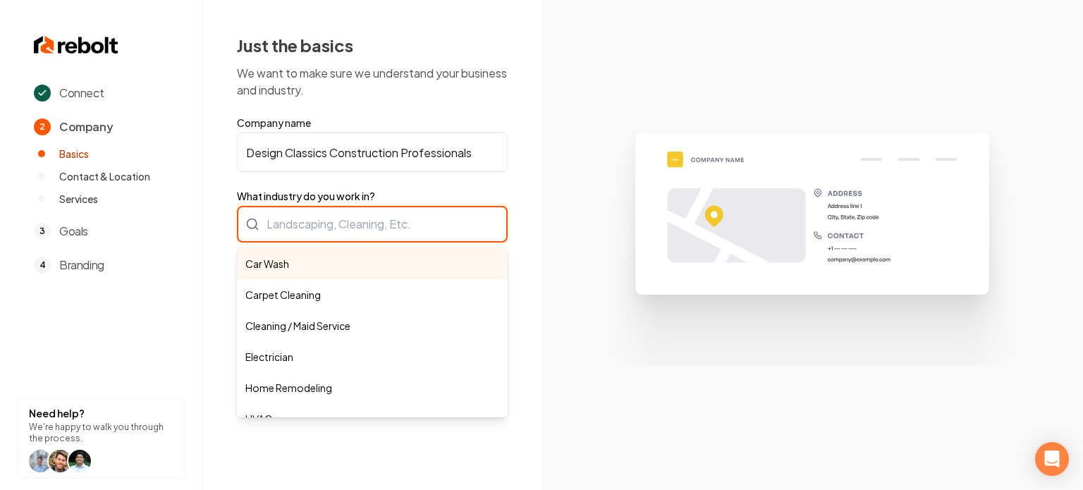
click at [305, 225] on div "Car Wash Carpet Cleaning Cleaning / Maid Service Electrician Home Remodeling HV…" at bounding box center [372, 224] width 271 height 37
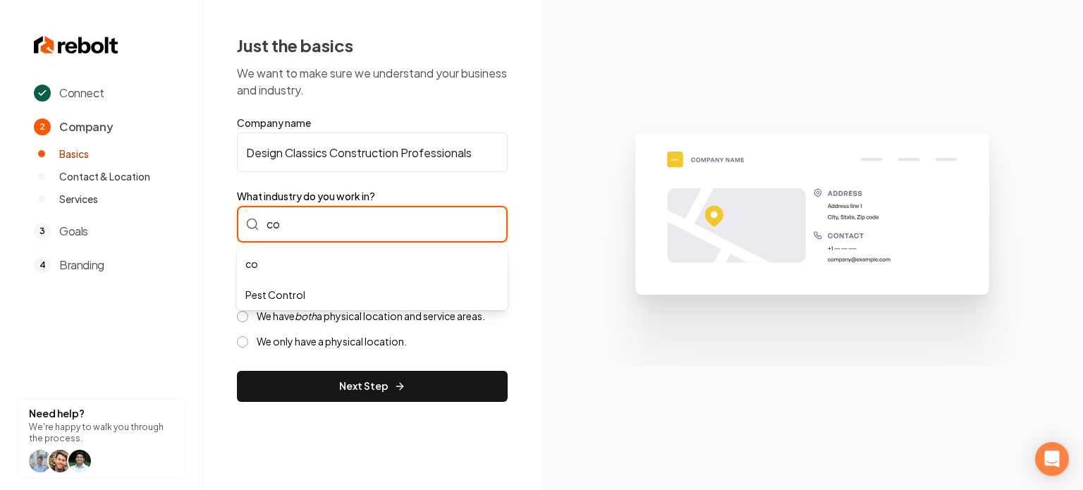
type input "c"
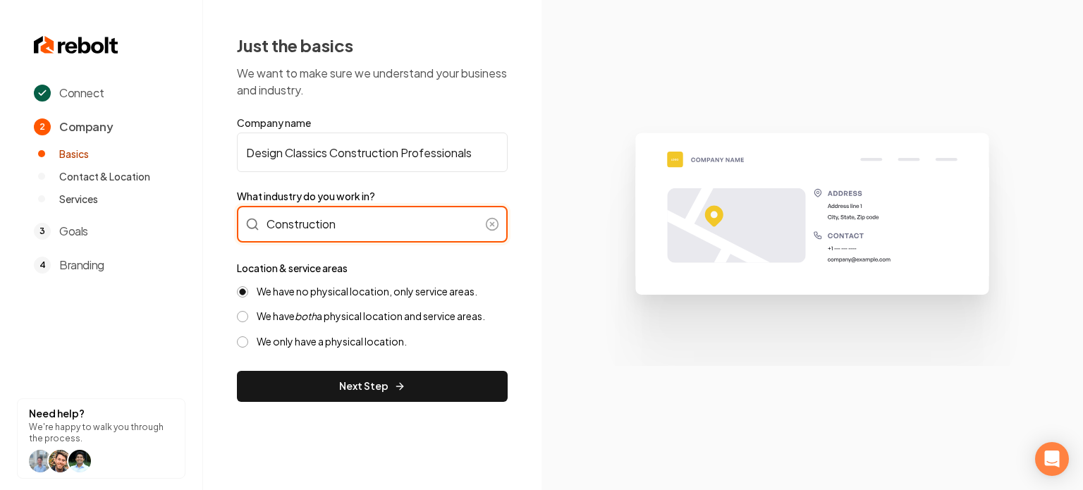
type input "Construction"
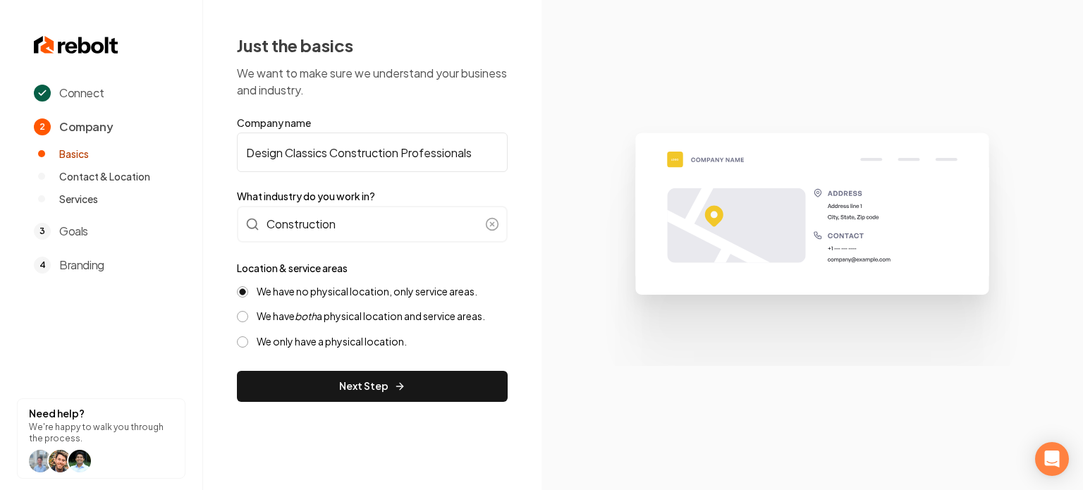
click at [327, 321] on label "We have both a physical location and service areas." at bounding box center [371, 316] width 229 height 13
click at [248, 321] on button "We have both a physical location and service areas." at bounding box center [242, 316] width 11 height 11
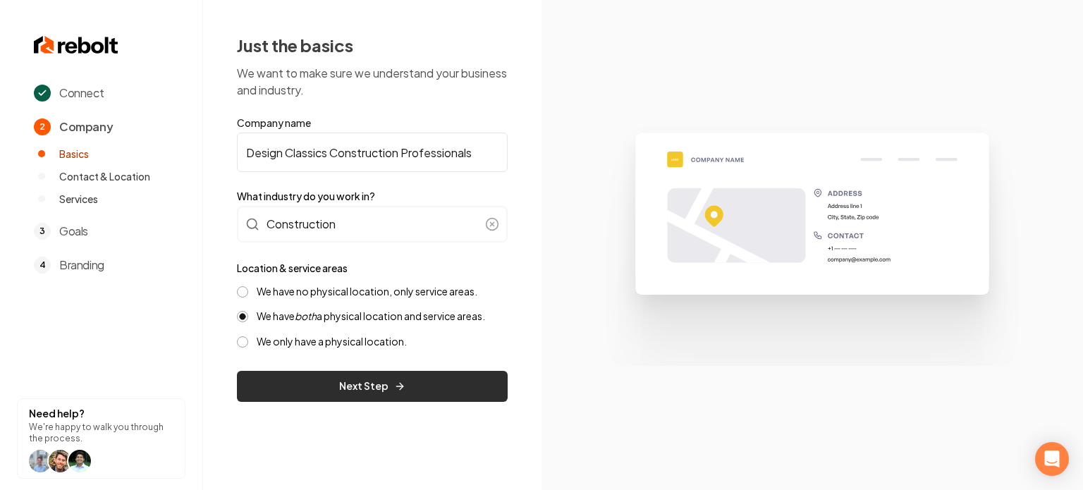
click at [369, 393] on button "Next Step" at bounding box center [372, 386] width 271 height 31
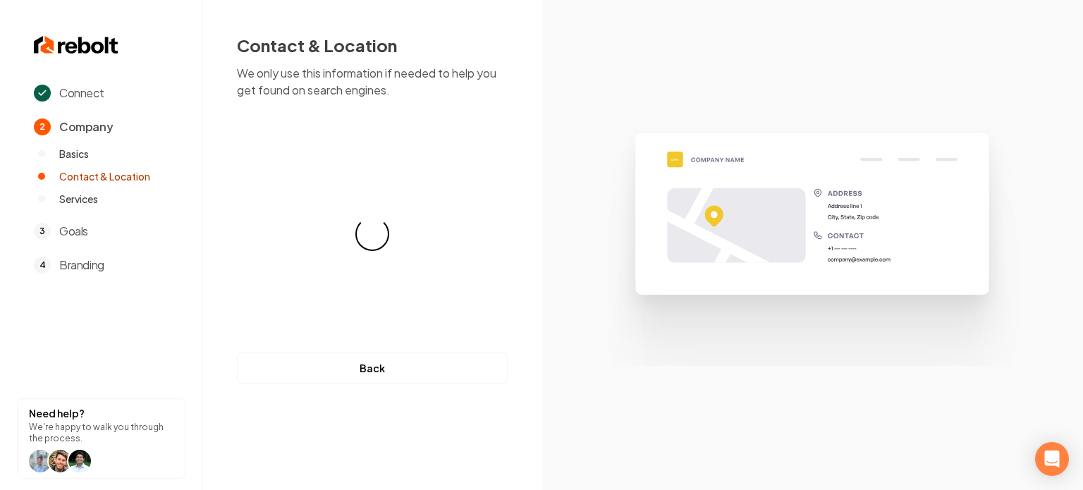
select select "**"
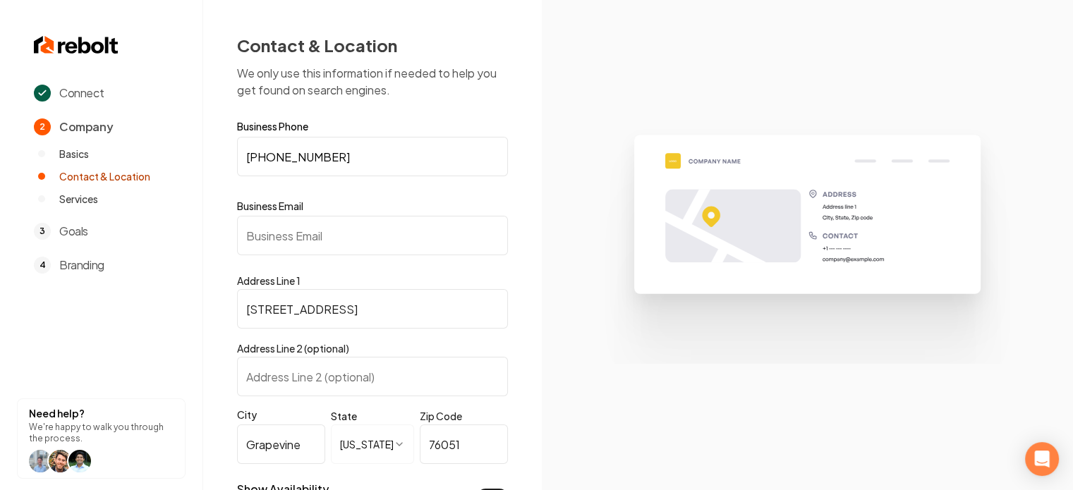
click at [339, 230] on input "Business Email" at bounding box center [372, 235] width 271 height 39
paste input "logan@designclassics.com"
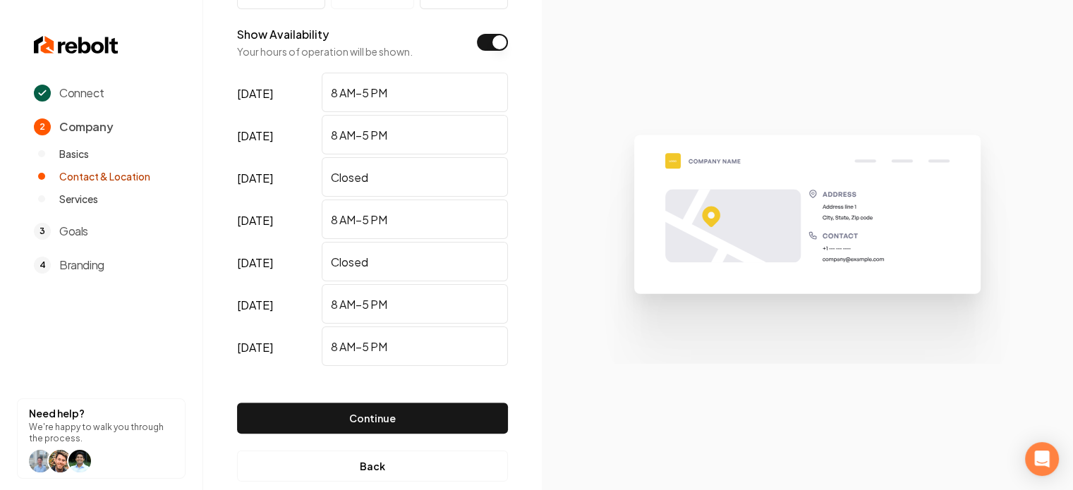
scroll to position [480, 0]
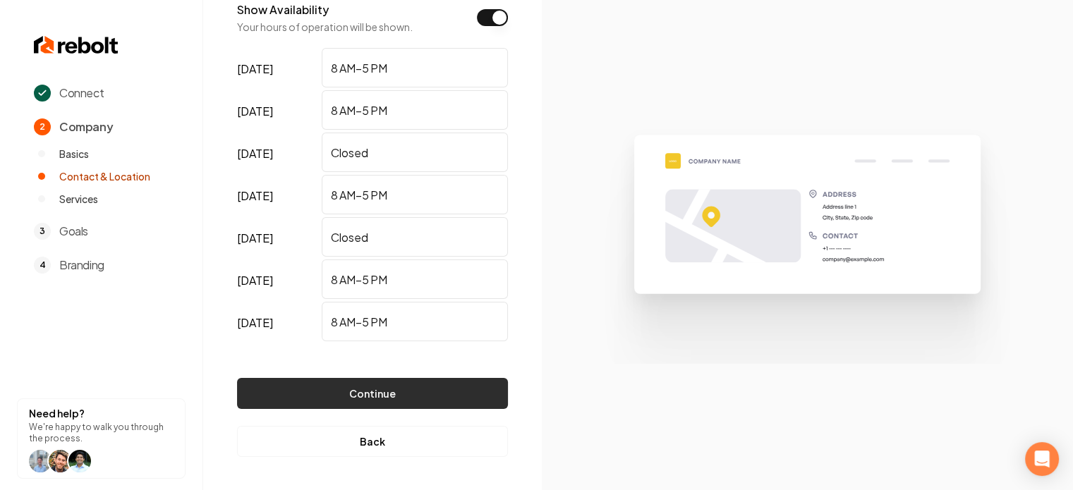
type input "logan@designclassics.com"
click at [372, 378] on button "Continue" at bounding box center [372, 393] width 271 height 31
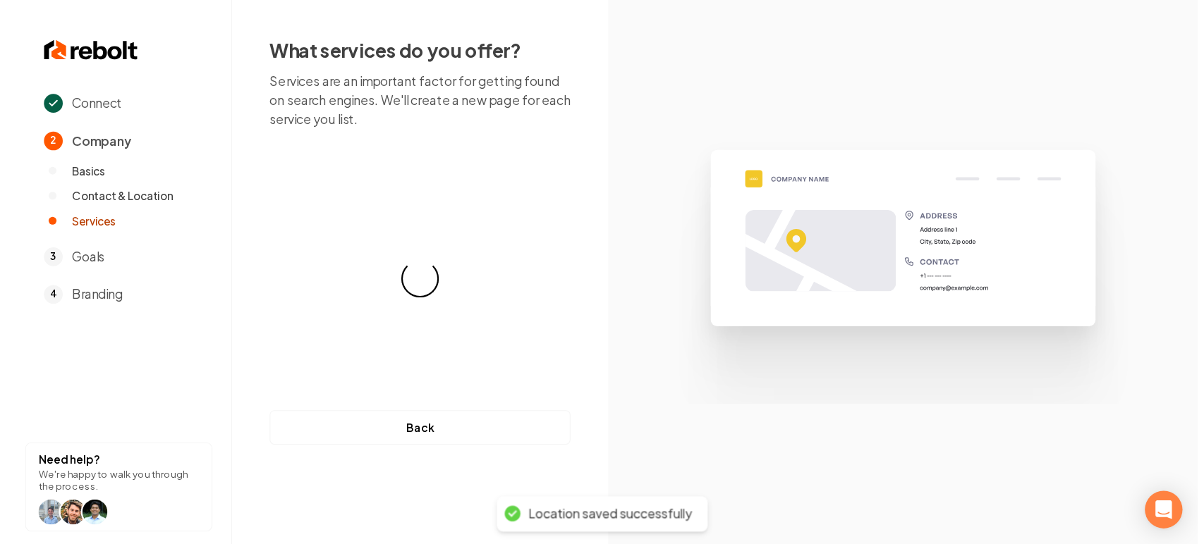
scroll to position [0, 0]
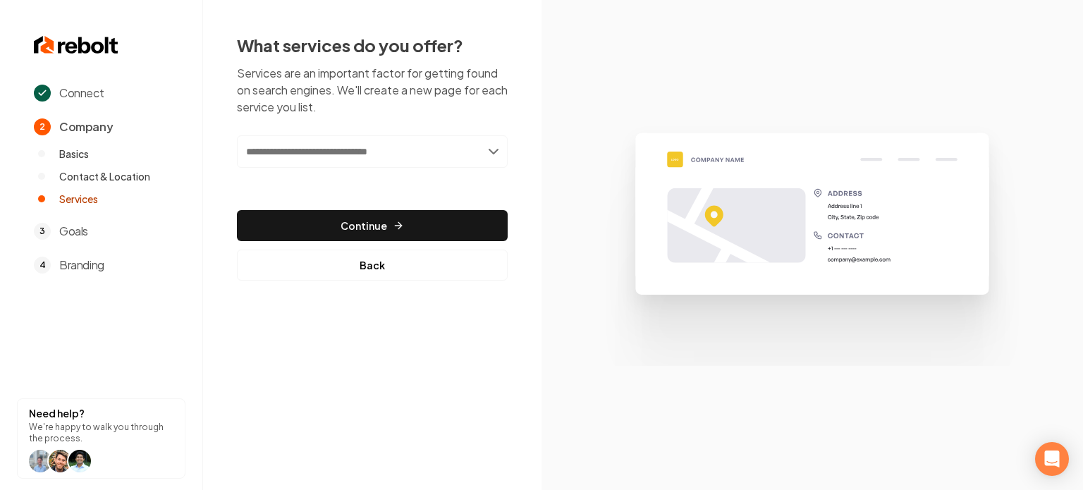
click at [354, 143] on input "text" at bounding box center [372, 151] width 271 height 32
click at [380, 159] on input "text" at bounding box center [372, 151] width 271 height 32
paste input "**********"
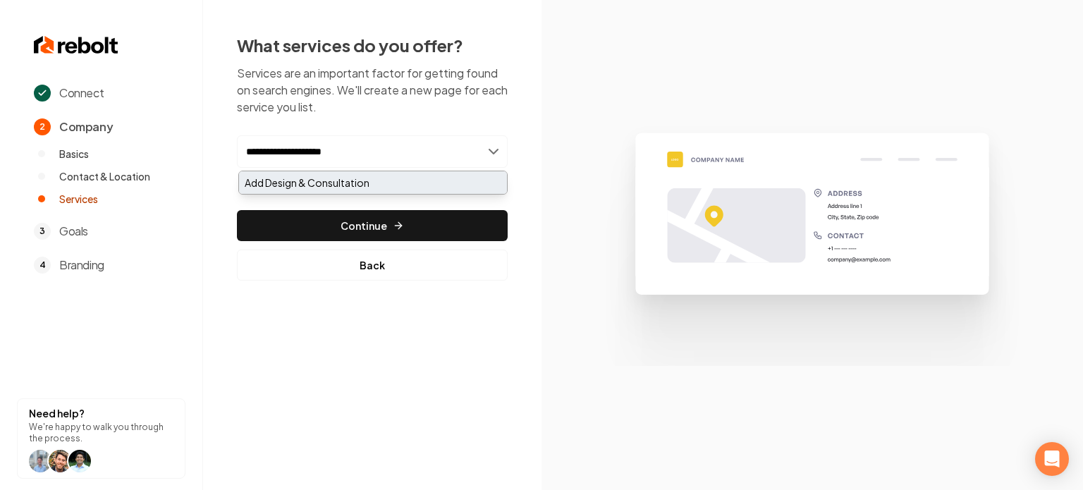
type input "**********"
click at [377, 176] on div "Add Design & Consultation" at bounding box center [373, 182] width 268 height 23
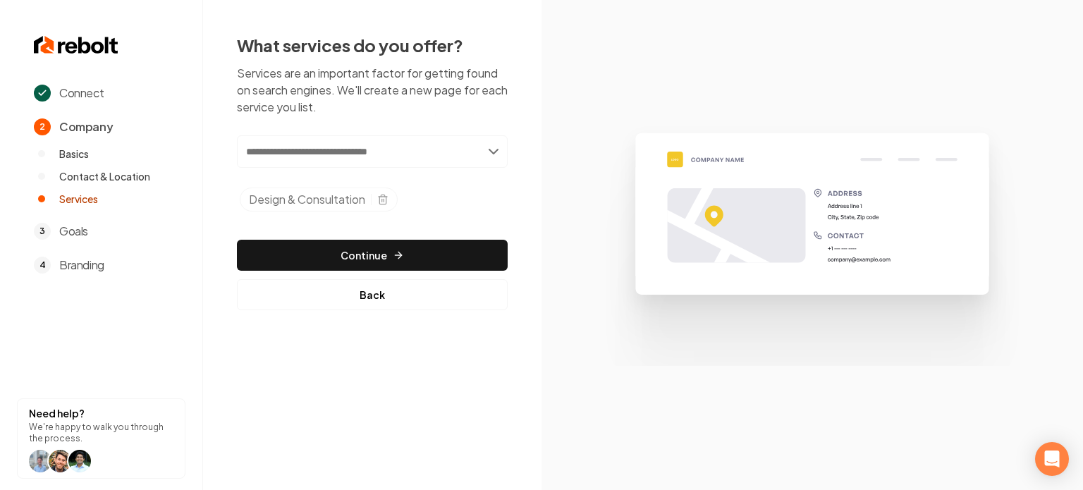
paste input "**********"
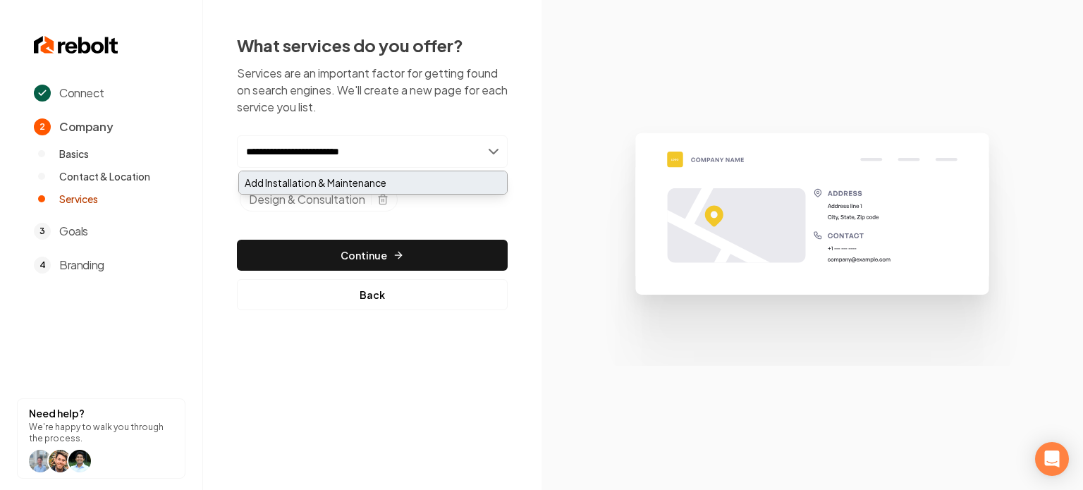
type input "**********"
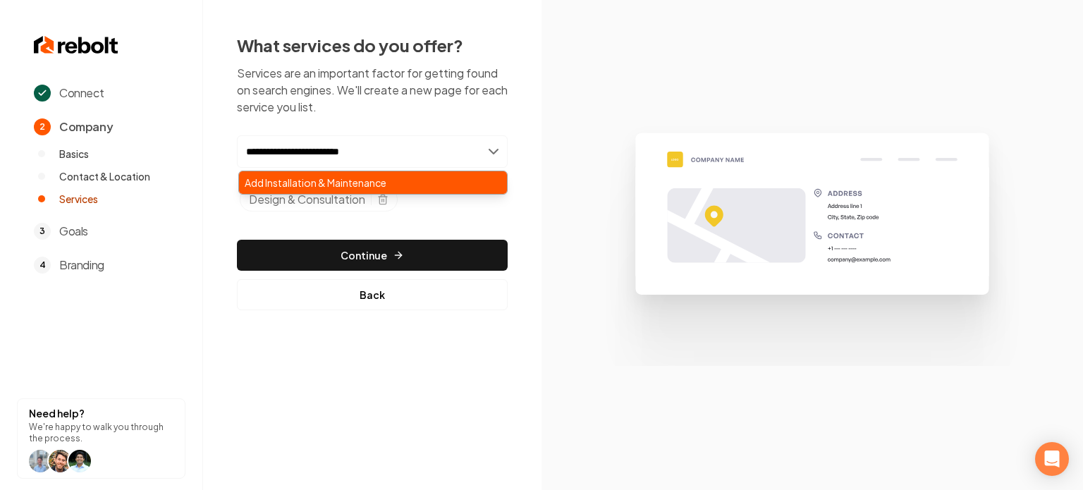
click at [344, 174] on div "Add Installation & Maintenance" at bounding box center [373, 182] width 268 height 23
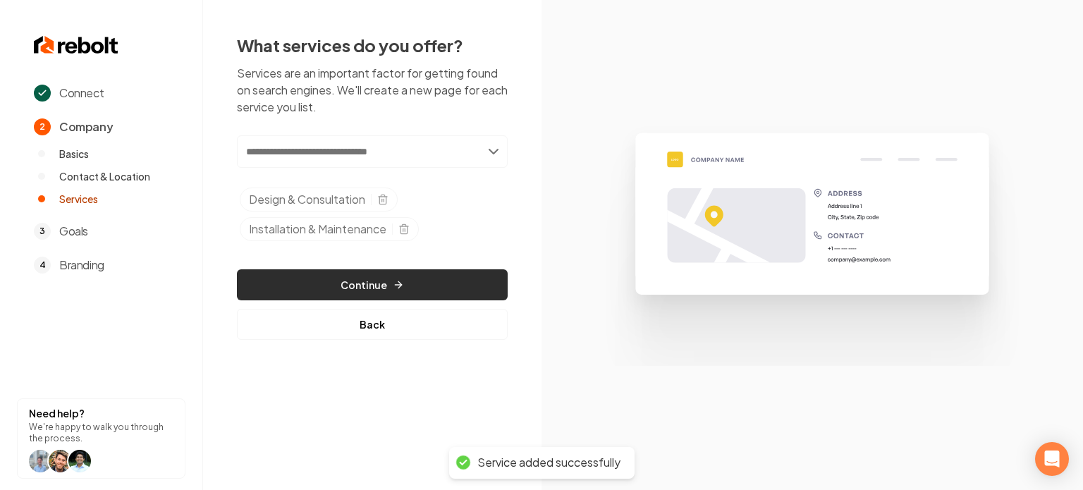
click at [371, 282] on button "Continue" at bounding box center [372, 284] width 271 height 31
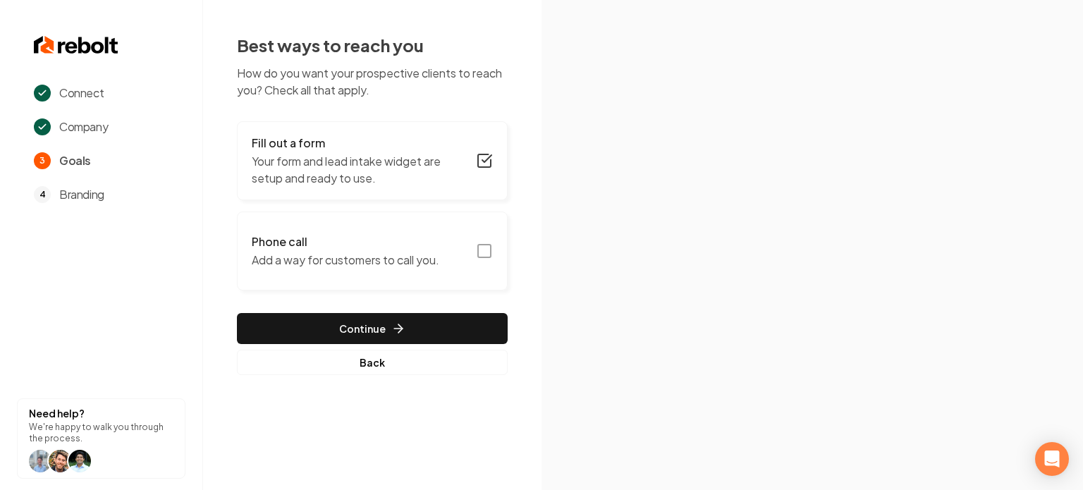
click at [491, 246] on rect "button" at bounding box center [484, 251] width 13 height 13
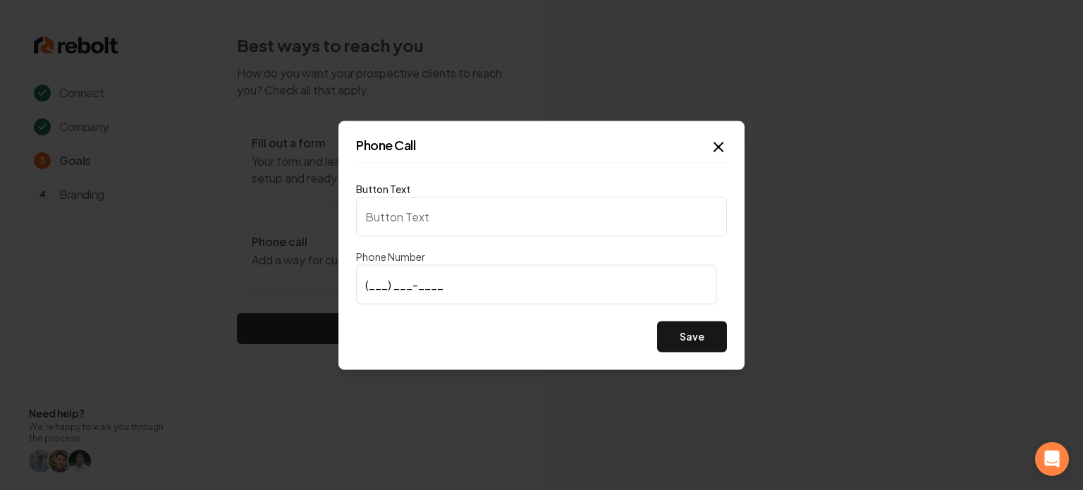
type input "Call us"
type input "(940) 600-1316"
click at [686, 331] on button "Save" at bounding box center [692, 336] width 70 height 31
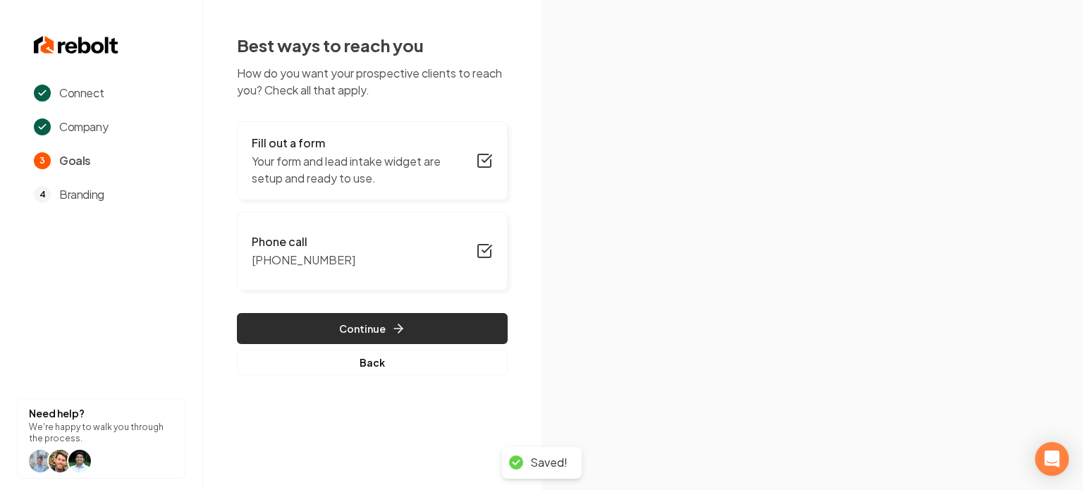
click at [482, 327] on button "Continue" at bounding box center [372, 328] width 271 height 31
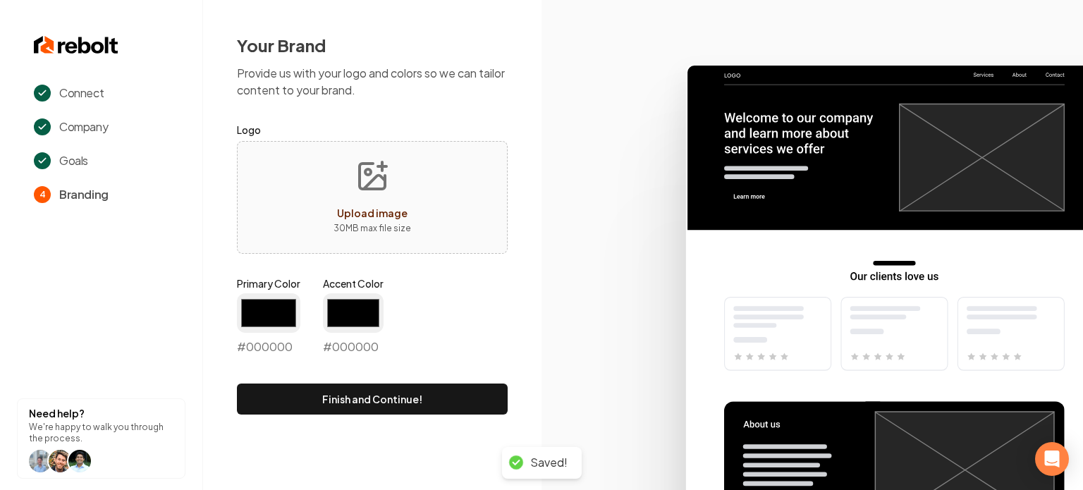
type input "#194d33"
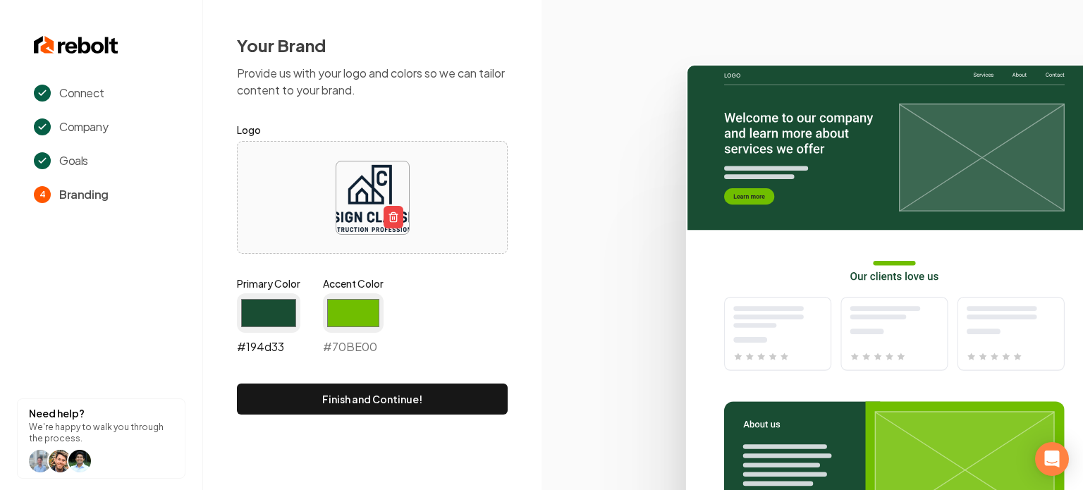
click at [269, 316] on input "#194d33" at bounding box center [268, 312] width 63 height 39
click at [458, 300] on div "Primary Color #194d33 #194d33 Accent Color #70be00 #70BE00" at bounding box center [372, 318] width 271 height 85
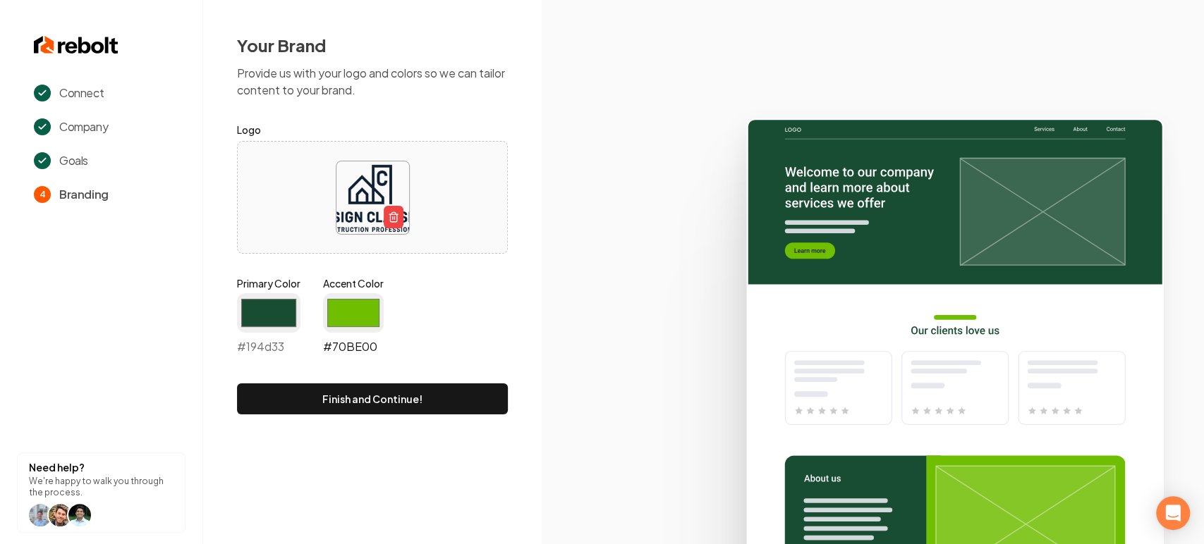
click at [350, 326] on input "#70be00" at bounding box center [353, 312] width 61 height 39
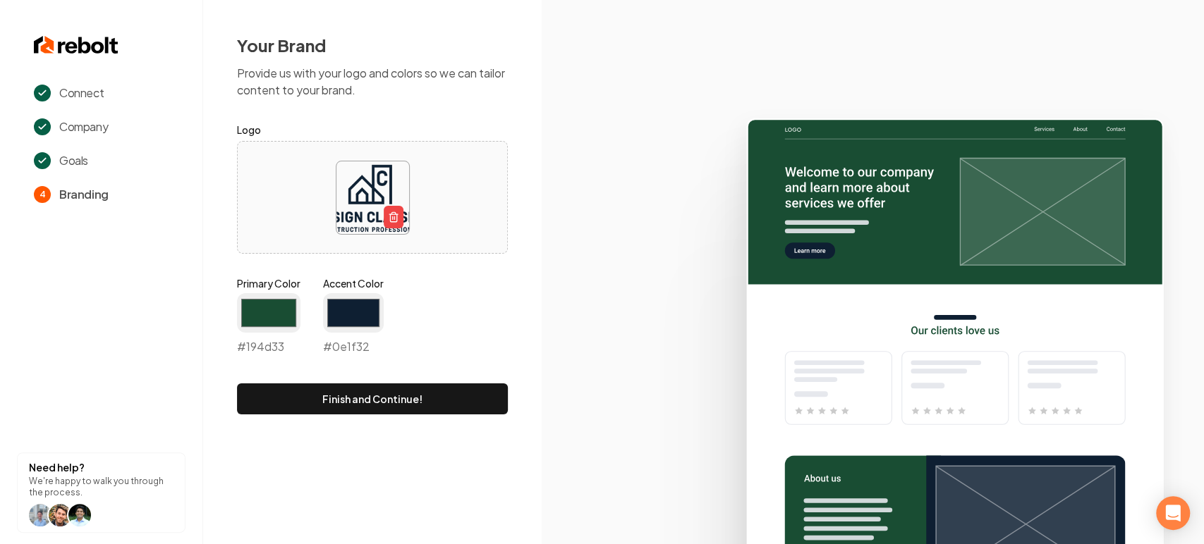
type input "#0e1f32"
click at [627, 296] on icon at bounding box center [873, 325] width 662 height 438
click at [272, 324] on input "#194d33" at bounding box center [268, 312] width 63 height 39
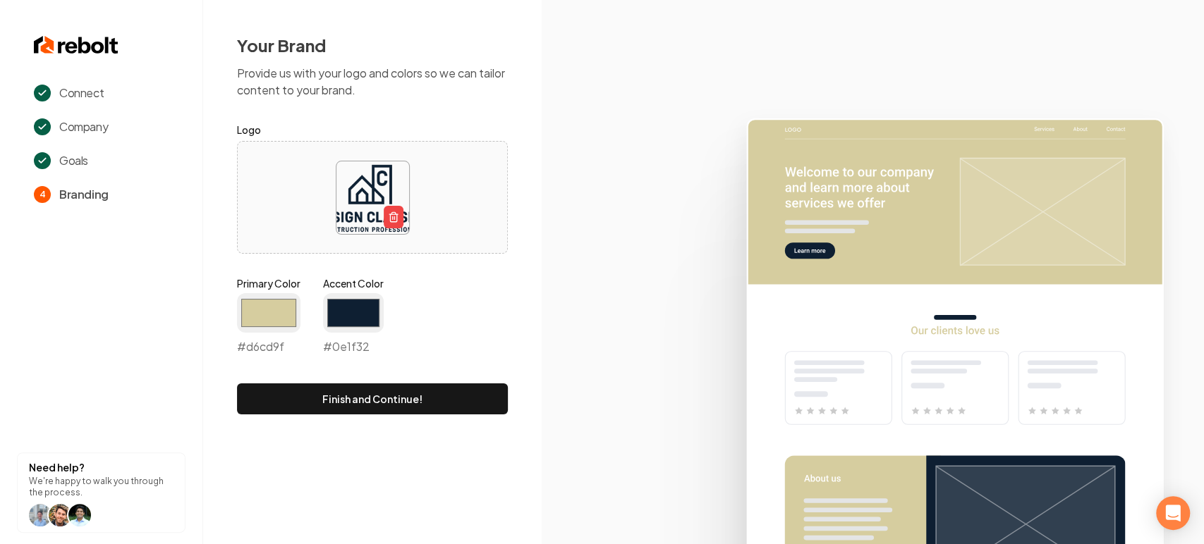
type input "#d6cd9f"
click at [583, 317] on icon at bounding box center [873, 325] width 662 height 438
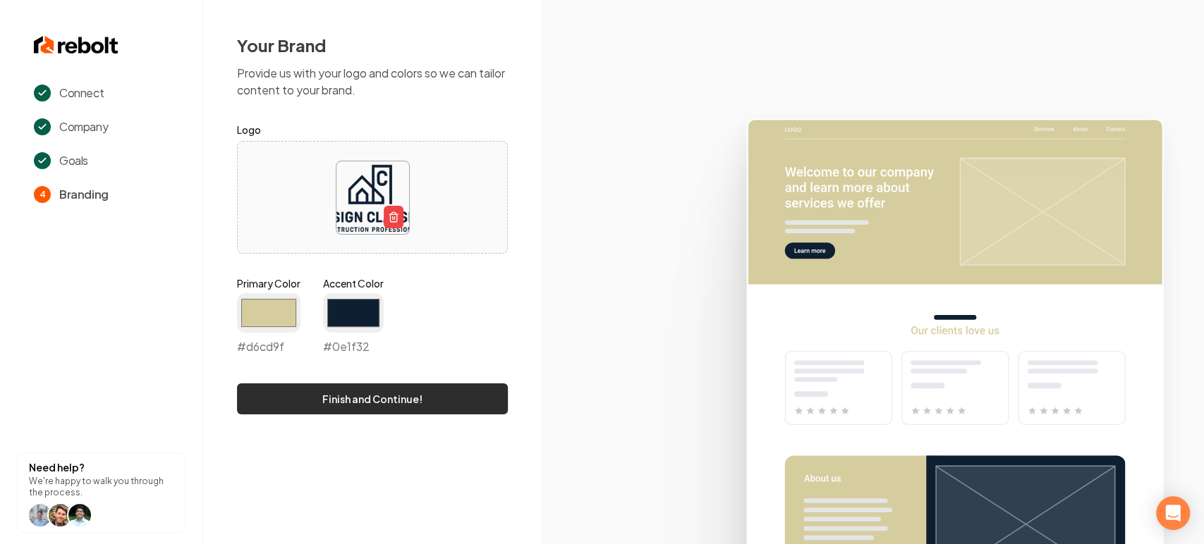
click at [435, 411] on button "Finish and Continue!" at bounding box center [372, 399] width 271 height 31
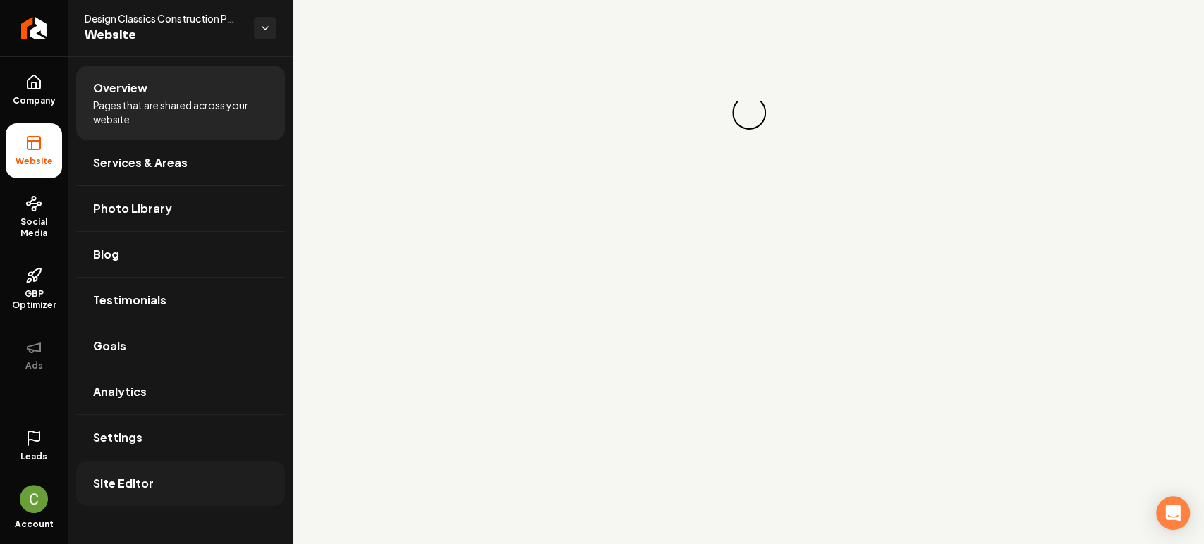
click at [135, 481] on span "Site Editor" at bounding box center [123, 483] width 61 height 17
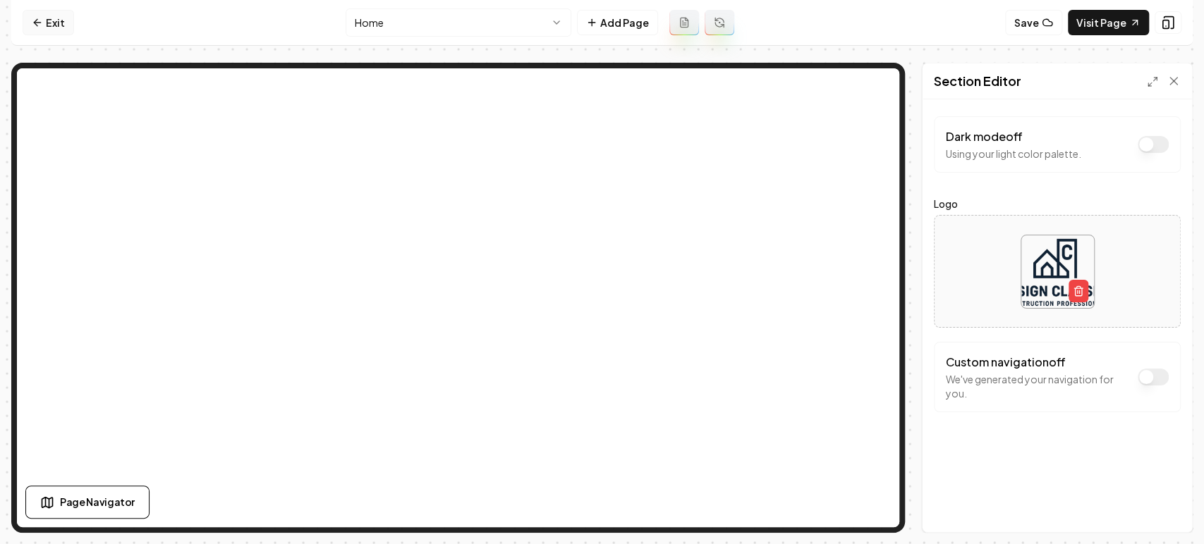
click at [51, 21] on link "Exit" at bounding box center [48, 22] width 51 height 25
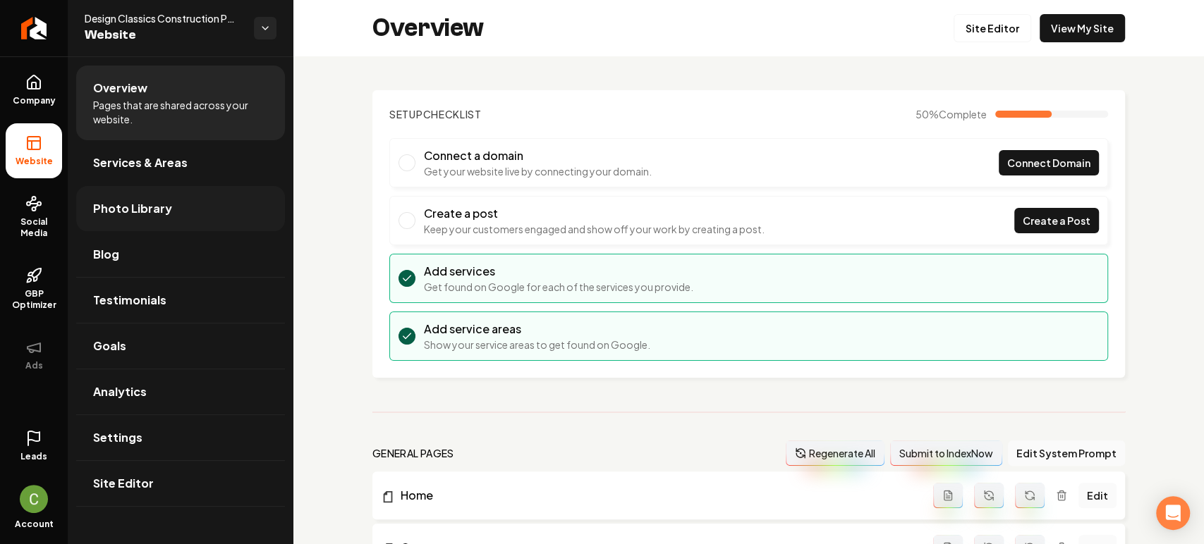
click at [150, 197] on link "Photo Library" at bounding box center [180, 208] width 209 height 45
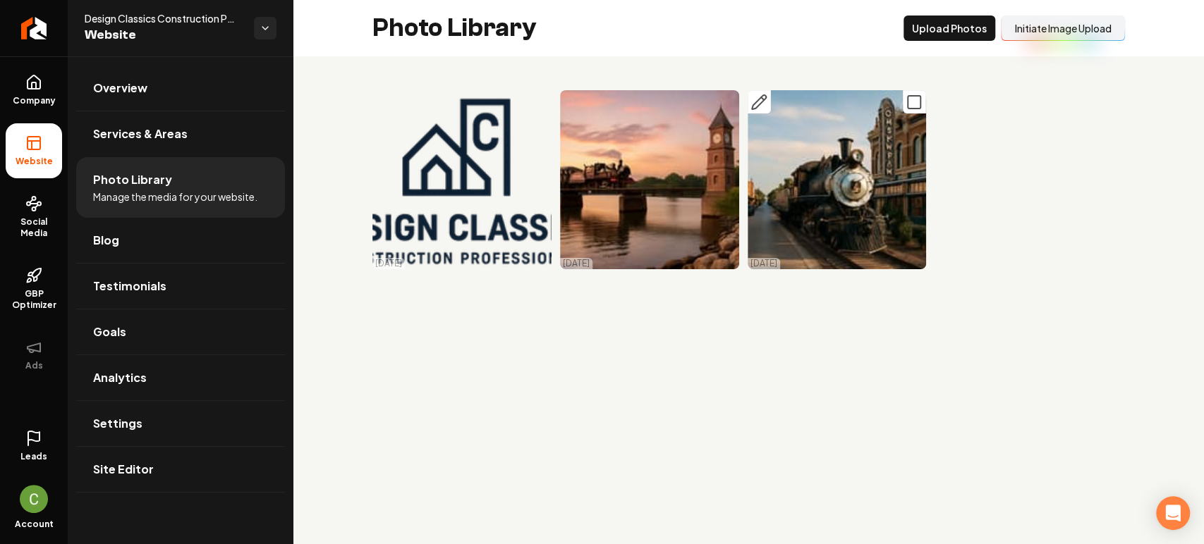
click at [915, 104] on icon "Main content area" at bounding box center [914, 102] width 17 height 17
click at [719, 105] on button "Main content area" at bounding box center [727, 101] width 23 height 23
click at [536, 102] on icon "Main content area" at bounding box center [539, 102] width 17 height 17
click at [816, 26] on button "Delet e Selected" at bounding box center [848, 28] width 97 height 25
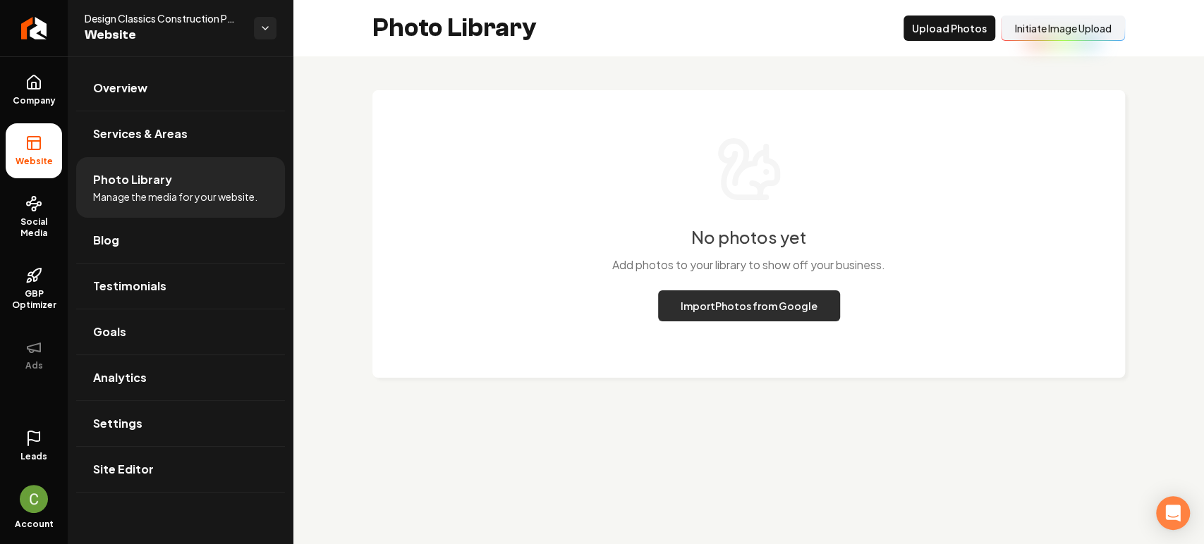
click at [759, 298] on button "Import Photos from Google" at bounding box center [749, 306] width 182 height 31
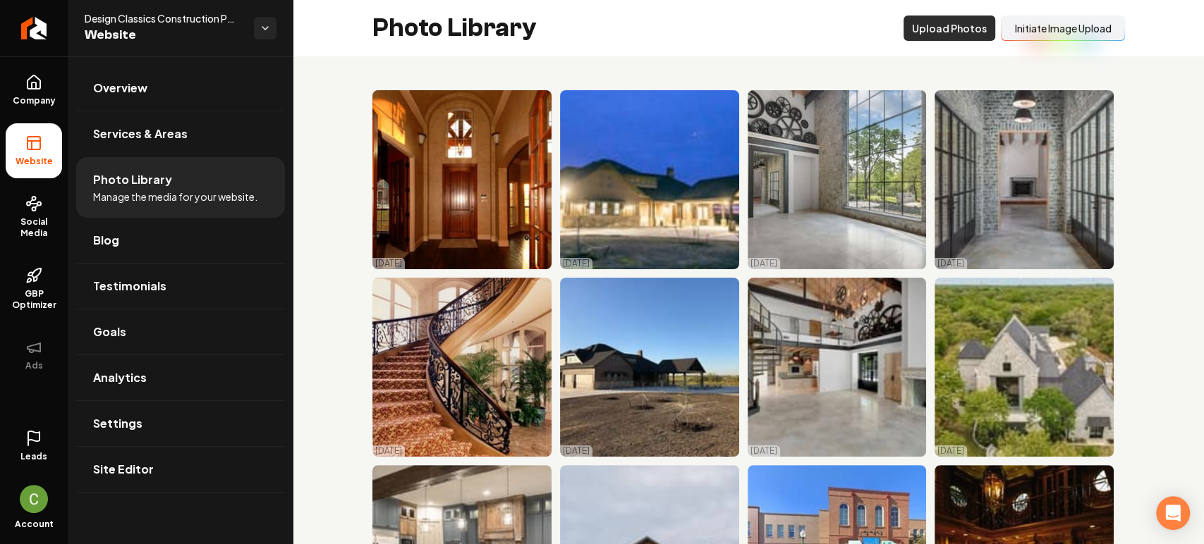
click at [922, 20] on button "Upload Photos" at bounding box center [949, 28] width 92 height 25
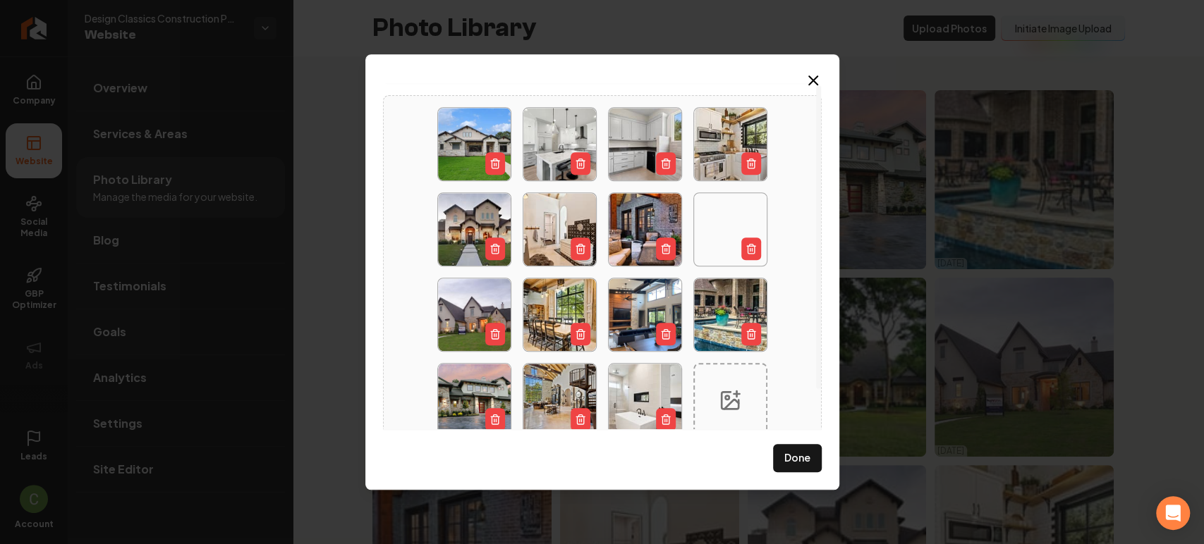
scroll to position [47, 0]
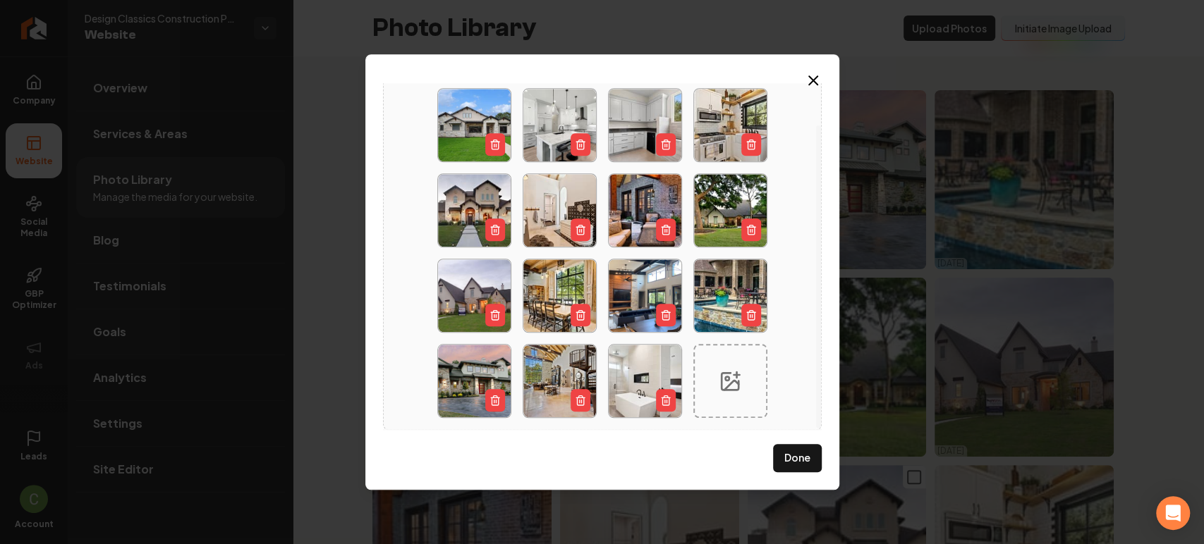
drag, startPoint x: 789, startPoint y: 472, endPoint x: 793, endPoint y: 465, distance: 7.6
click at [793, 464] on button "Done" at bounding box center [797, 458] width 49 height 28
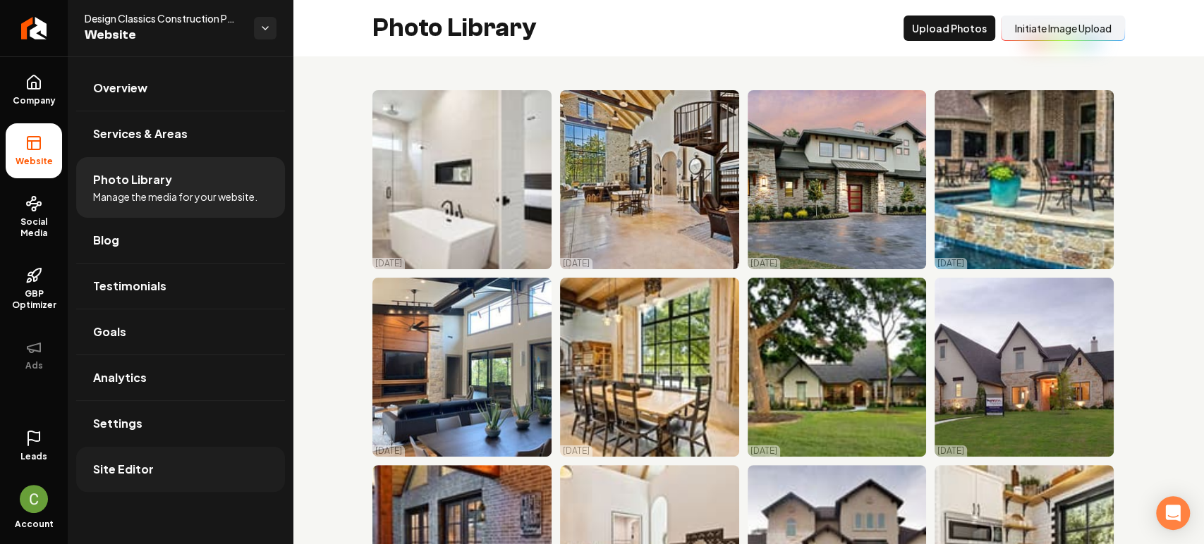
click at [179, 473] on link "Site Editor" at bounding box center [180, 469] width 209 height 45
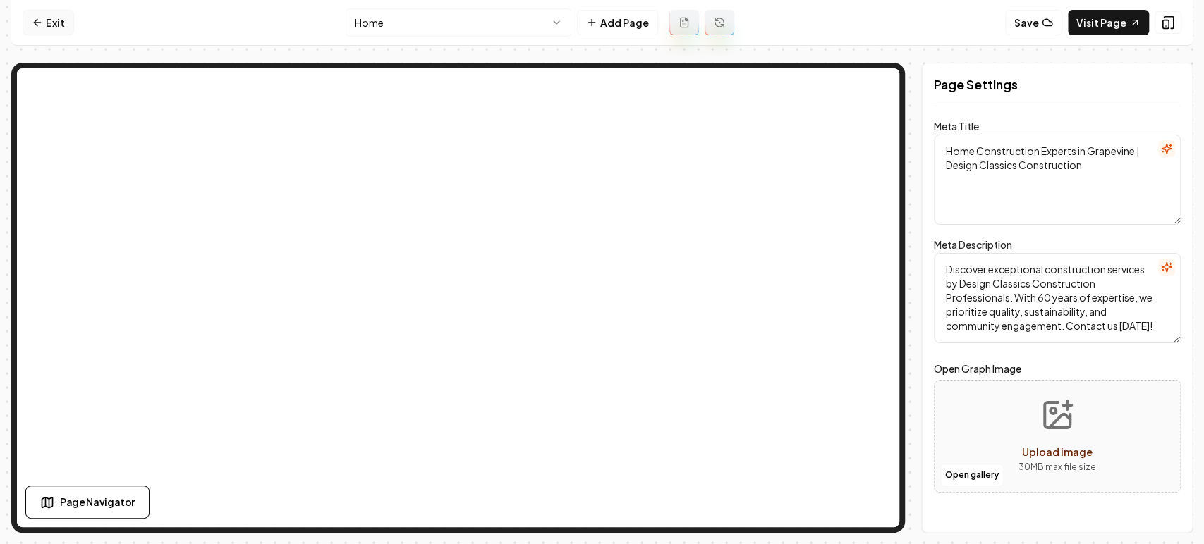
click at [64, 15] on link "Exit" at bounding box center [48, 22] width 51 height 25
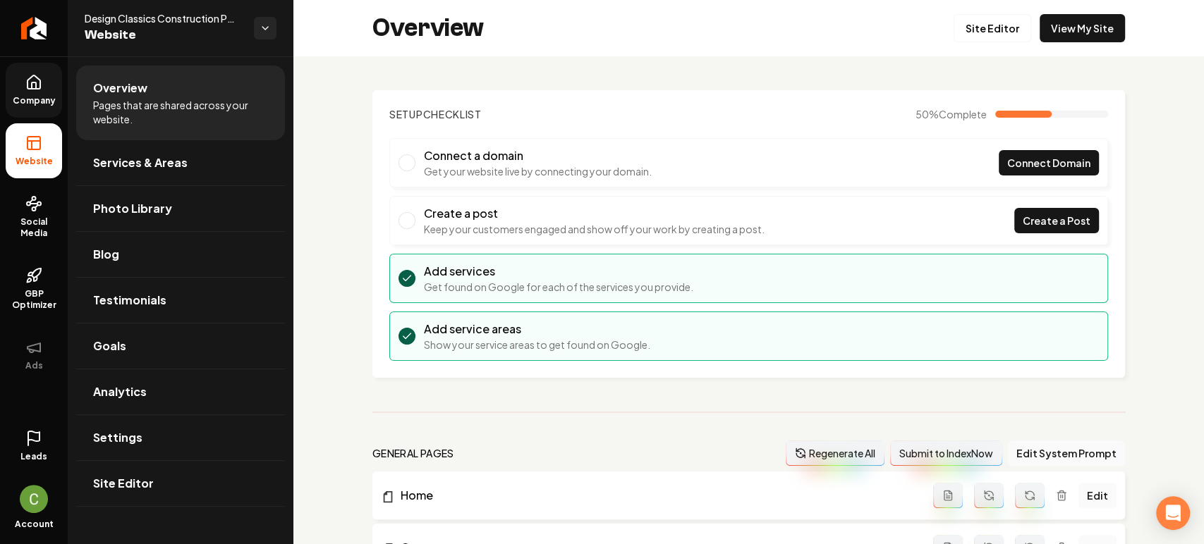
click at [27, 94] on link "Company" at bounding box center [34, 90] width 56 height 55
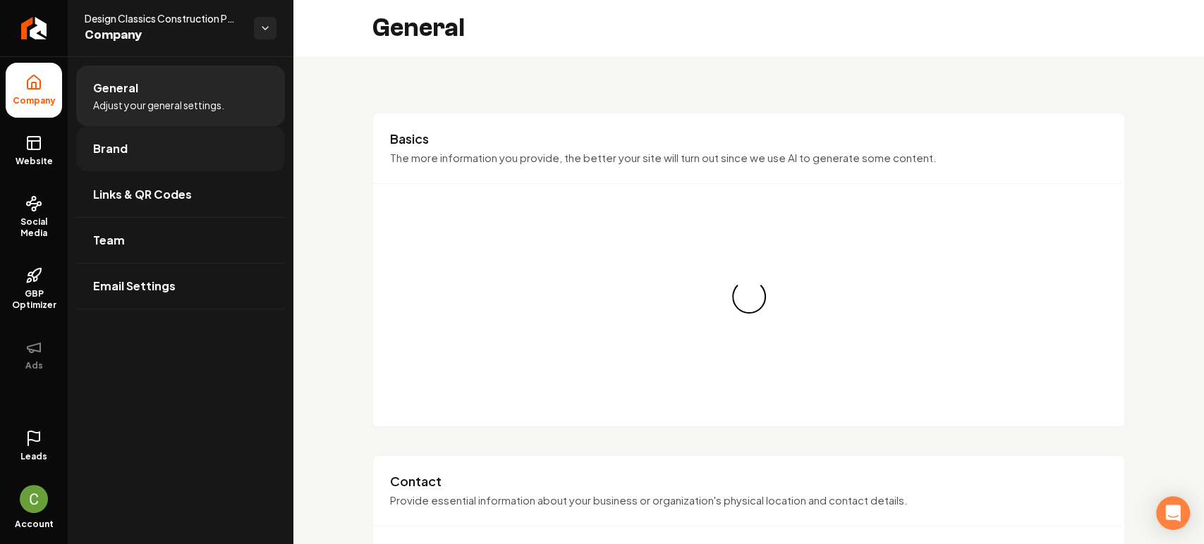
click at [168, 159] on link "Brand" at bounding box center [180, 148] width 209 height 45
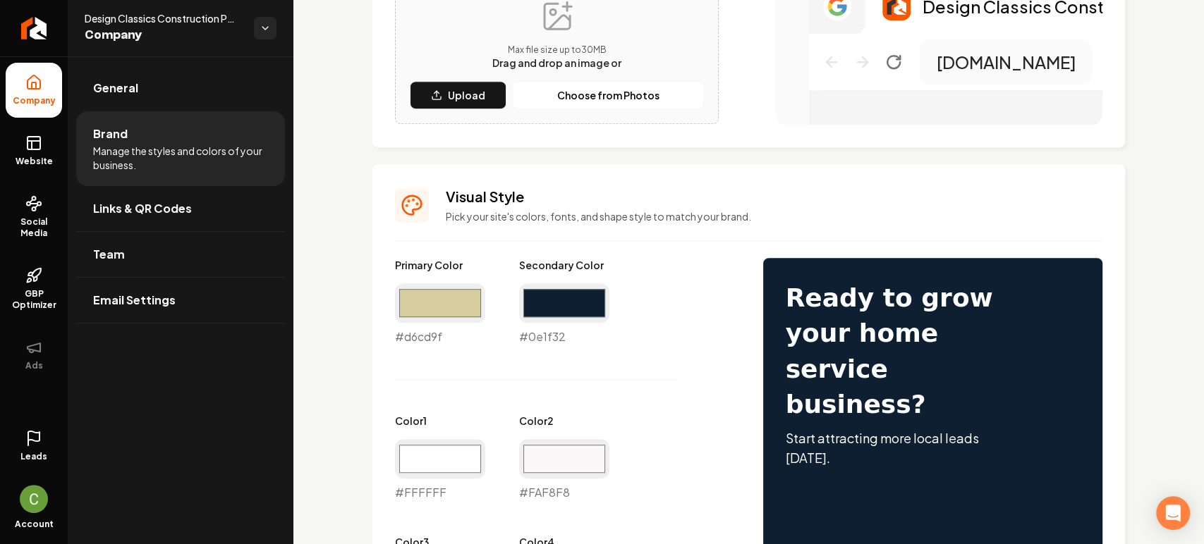
scroll to position [626, 0]
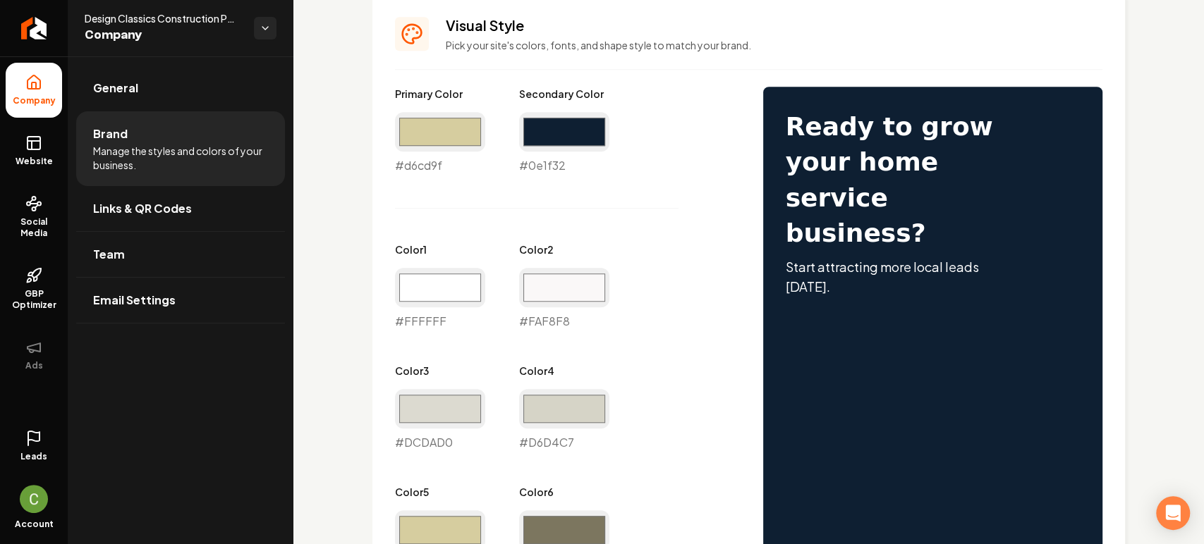
click at [427, 152] on div "#d6cd9f #d6cd9f" at bounding box center [440, 143] width 90 height 62
click at [430, 139] on input "#d6cd9f" at bounding box center [440, 131] width 90 height 39
type input "#a29a71"
click at [624, 181] on div "Primary Color #a29a71 #a29a71 Secondary Color #0e1f32 #0e1f32 Color 1 #ffffff #…" at bounding box center [565, 390] width 340 height 607
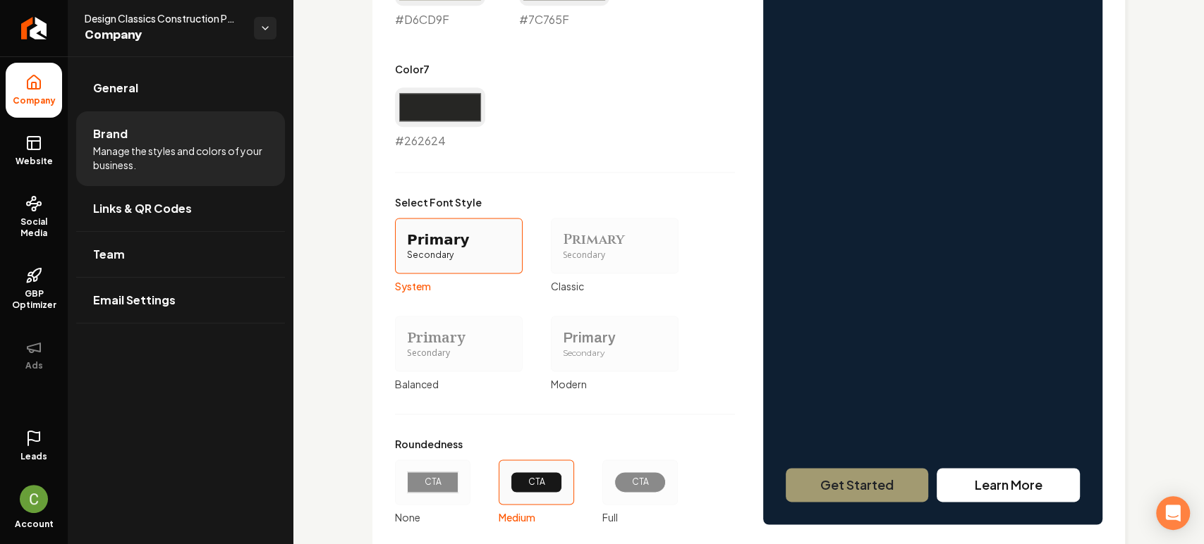
scroll to position [1260, 0]
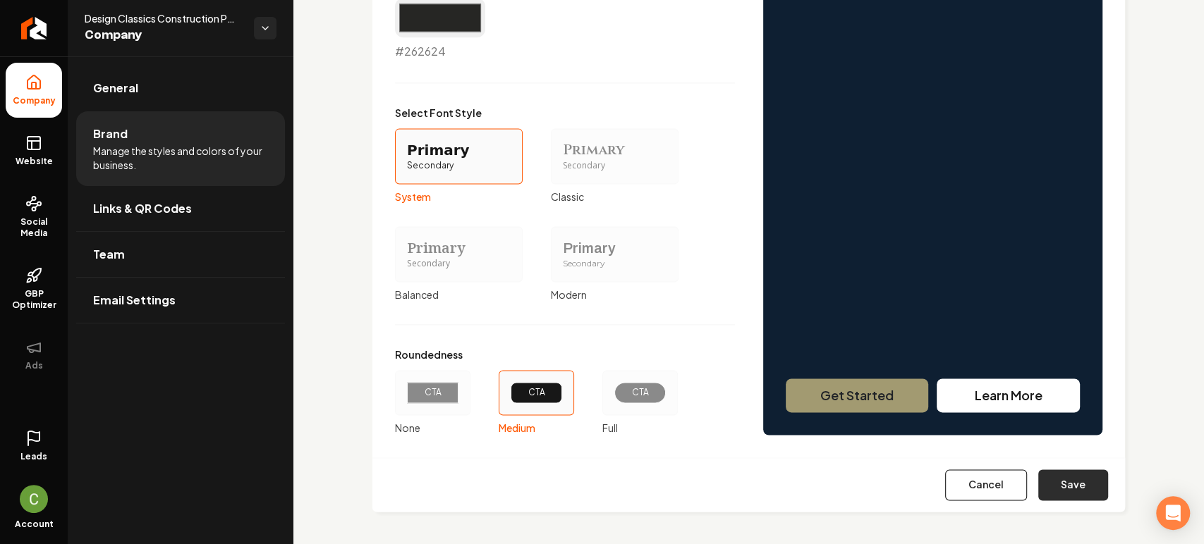
click at [1074, 486] on button "Save" at bounding box center [1073, 485] width 70 height 31
type input "#ffffff"
type input "#faf8f8"
type input "#dcdad0"
type input "#d6d4c7"
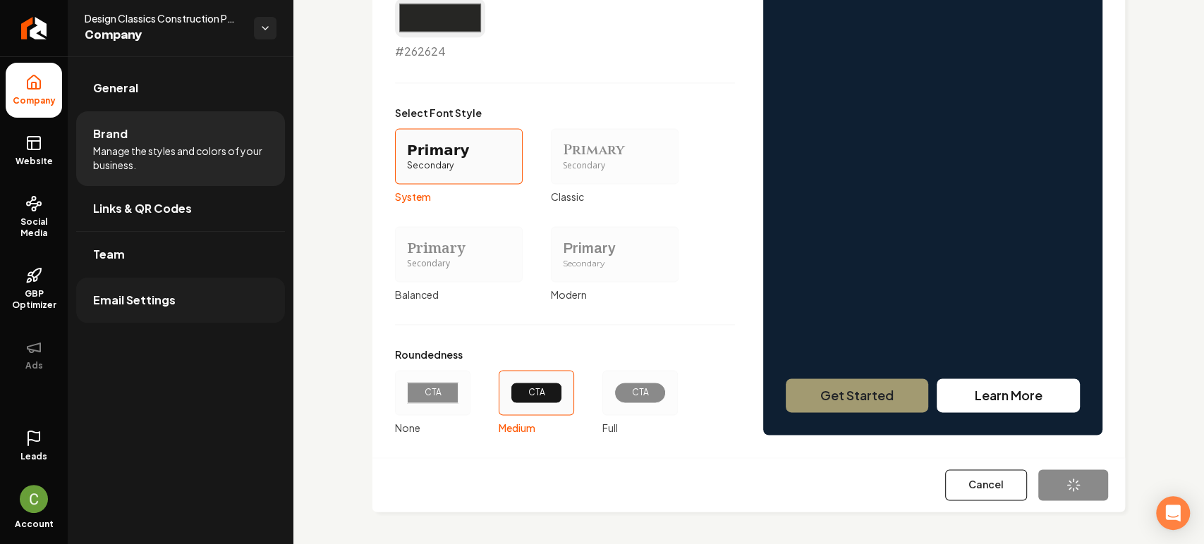
type input "#d6cd9f"
type input "#7c765f"
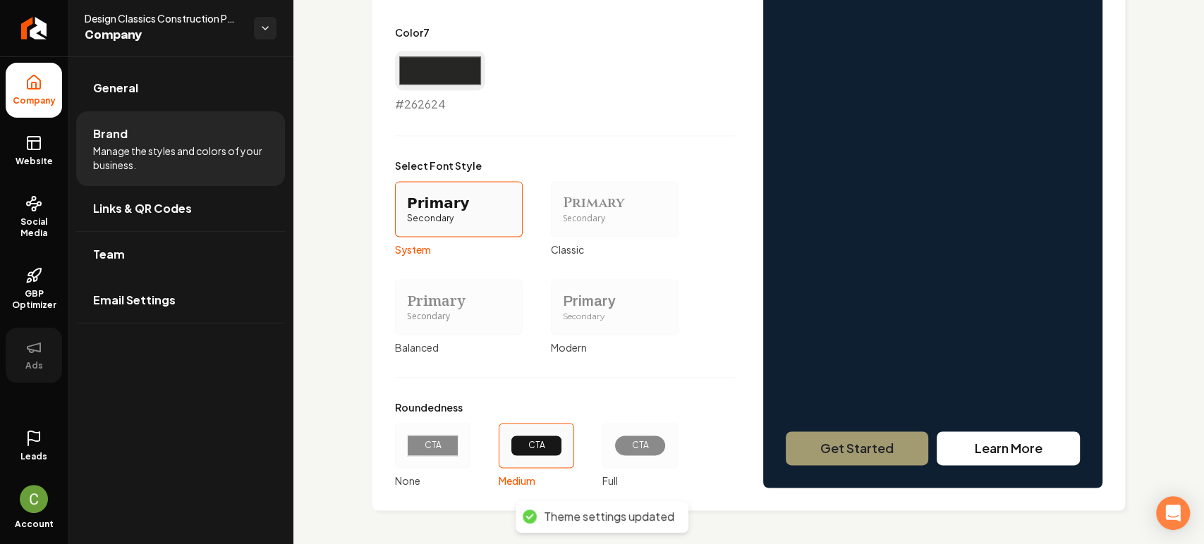
scroll to position [1206, 0]
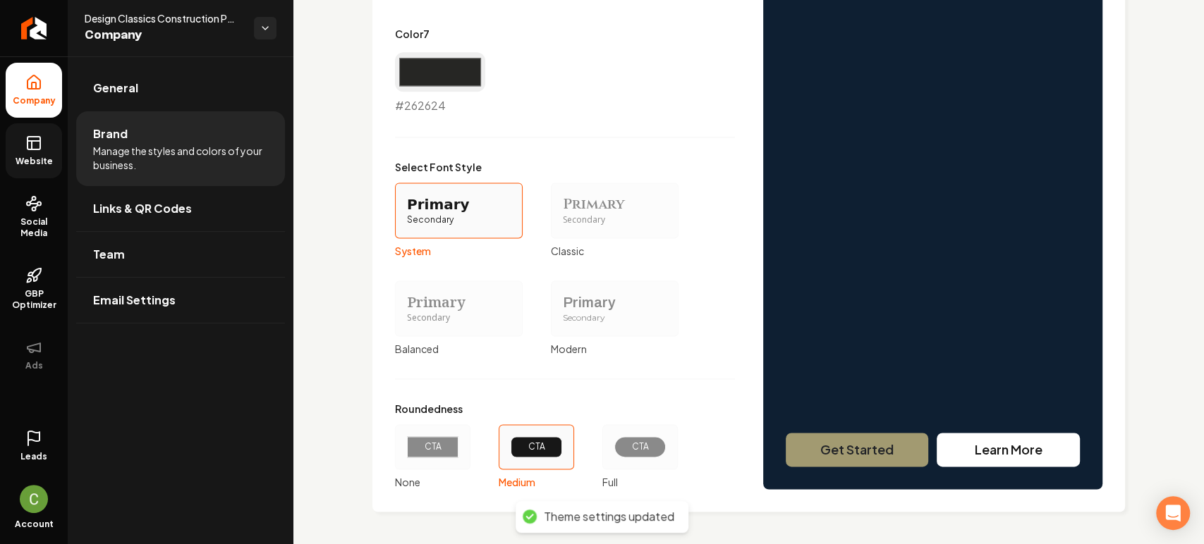
click at [40, 128] on link "Website" at bounding box center [34, 150] width 56 height 55
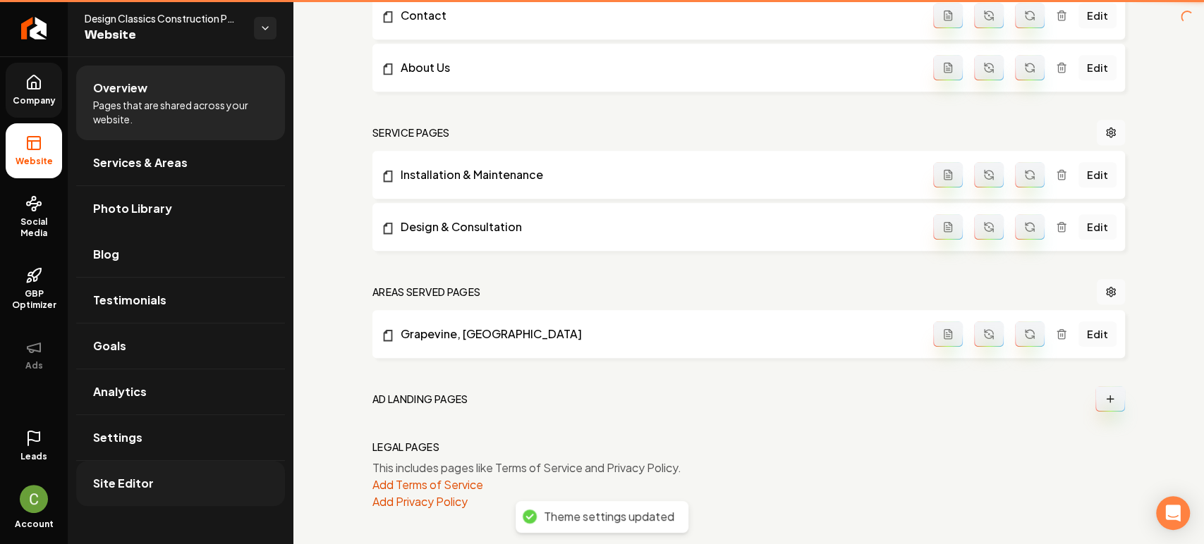
scroll to position [531, 0]
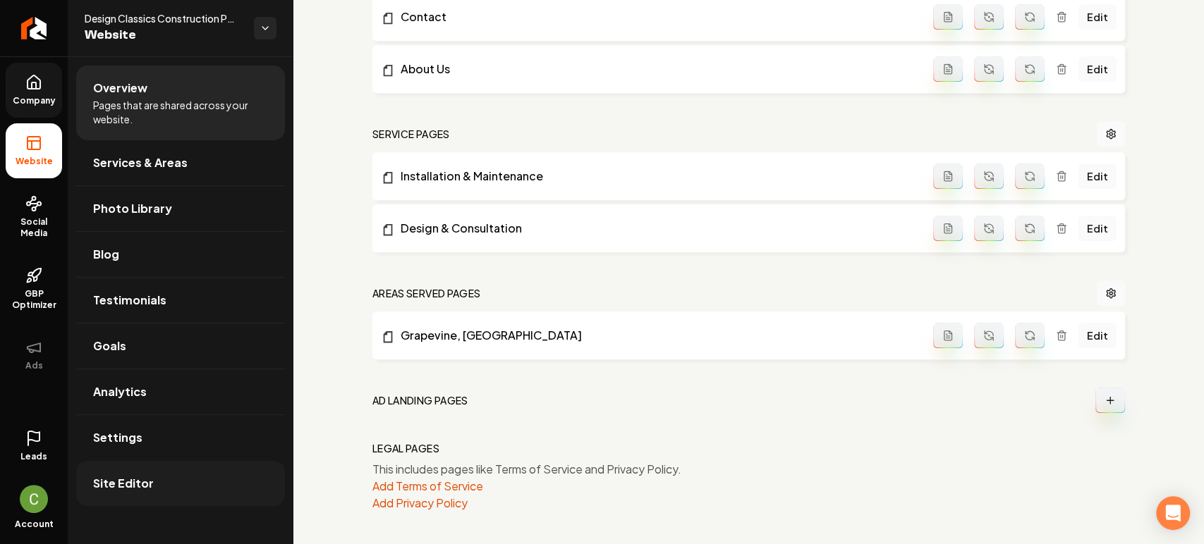
click at [149, 487] on span "Site Editor" at bounding box center [123, 483] width 61 height 17
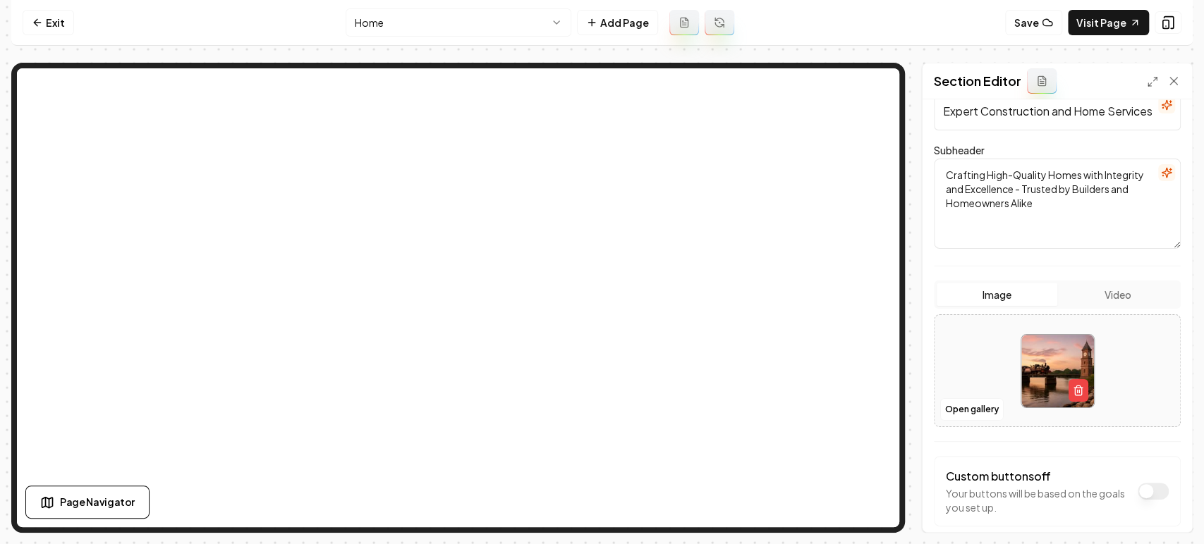
scroll to position [182, 0]
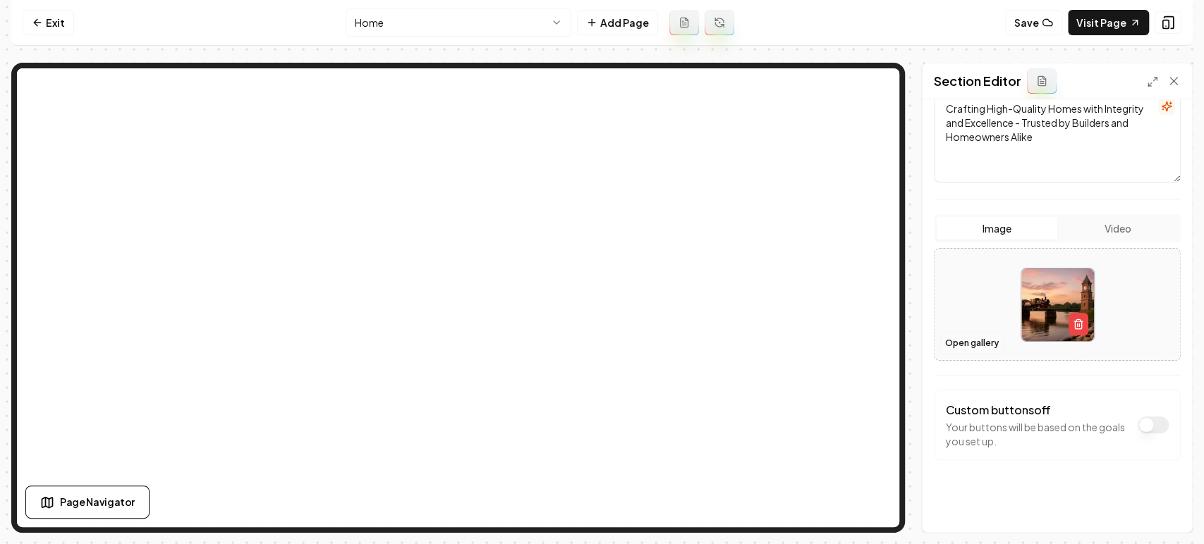
click at [980, 344] on button "Open gallery" at bounding box center [971, 343] width 63 height 23
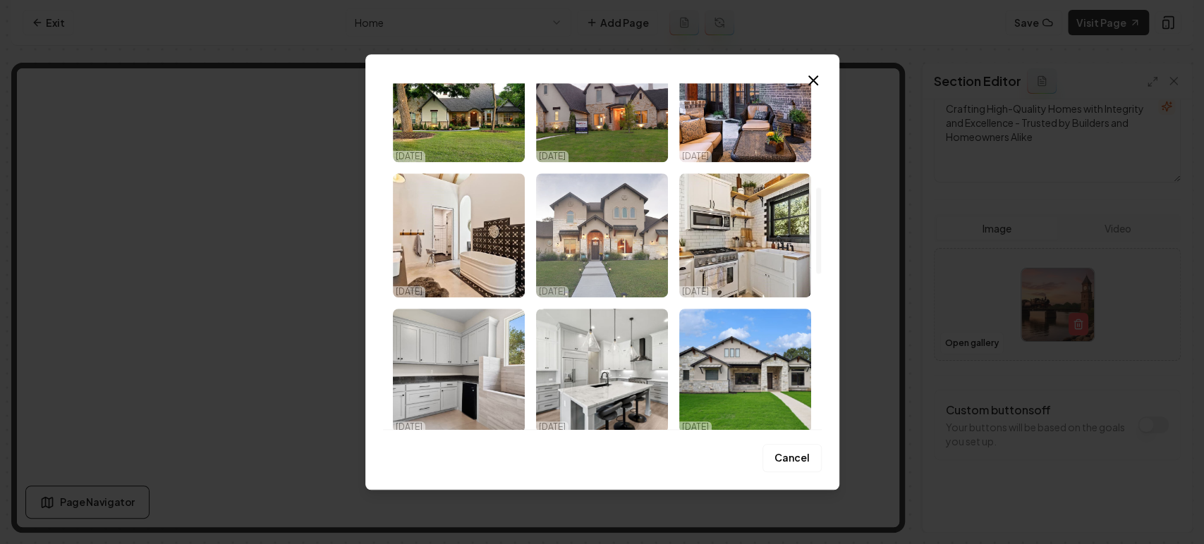
scroll to position [342, 0]
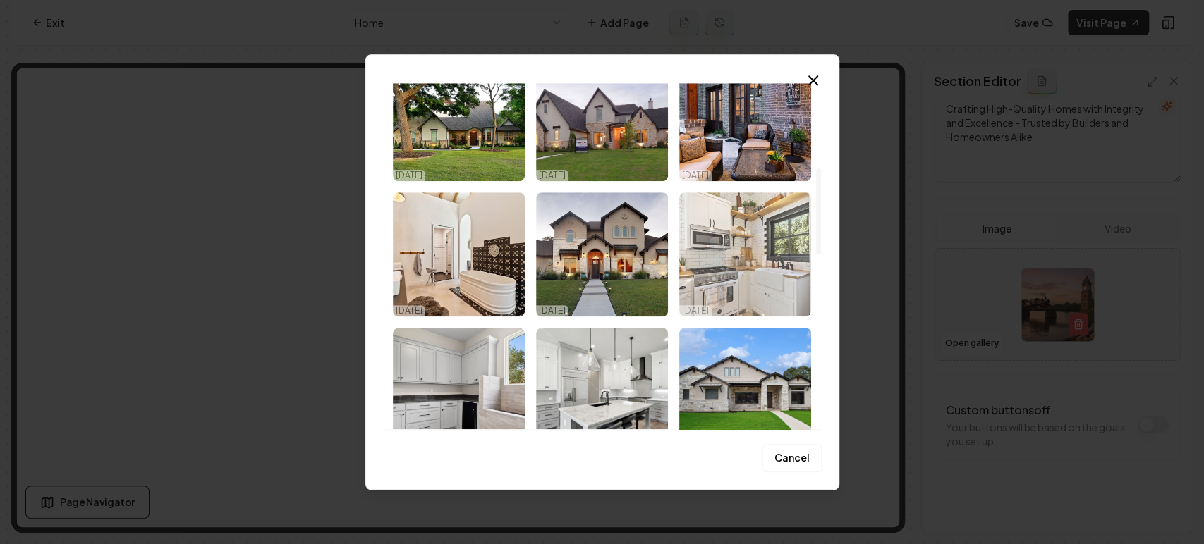
click at [723, 238] on img "Select image image_68efac7f5c7cd75eb8fd9d6f.jpg" at bounding box center [745, 255] width 132 height 124
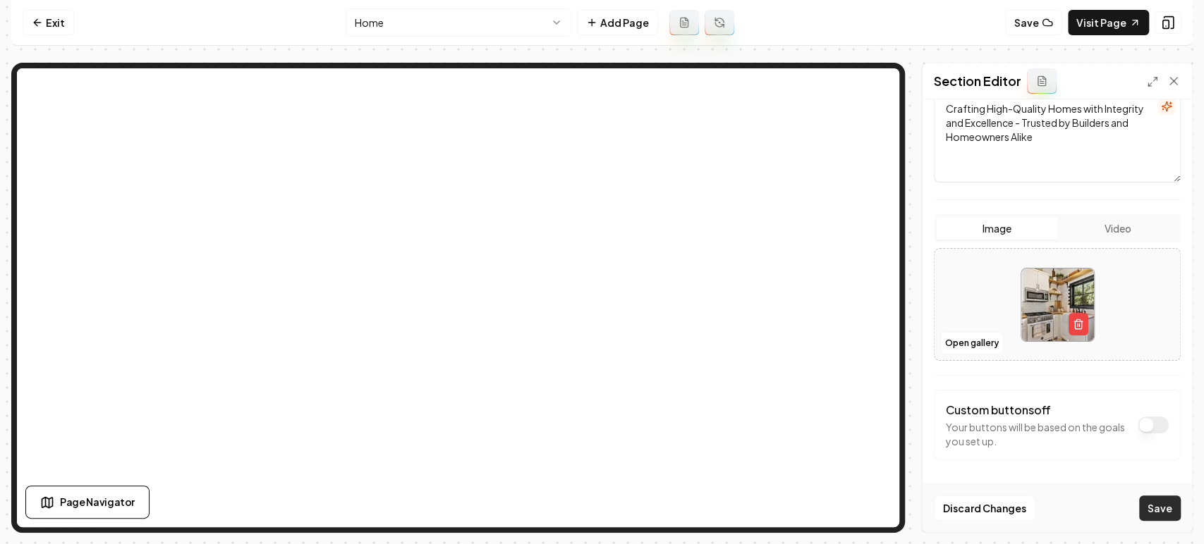
click at [1083, 489] on button "Save" at bounding box center [1160, 508] width 42 height 25
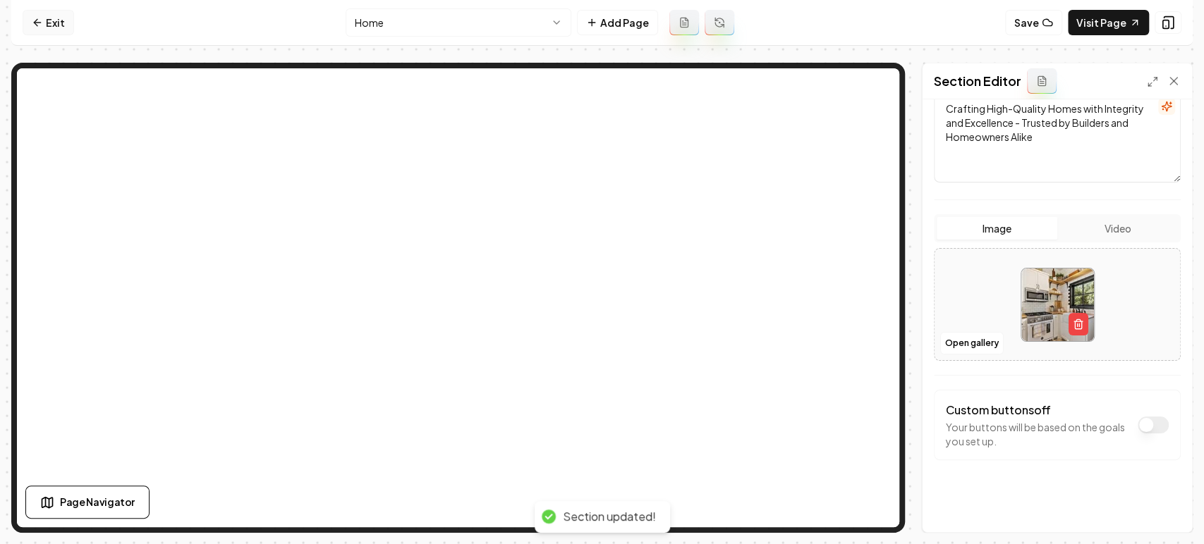
click at [49, 30] on link "Exit" at bounding box center [48, 22] width 51 height 25
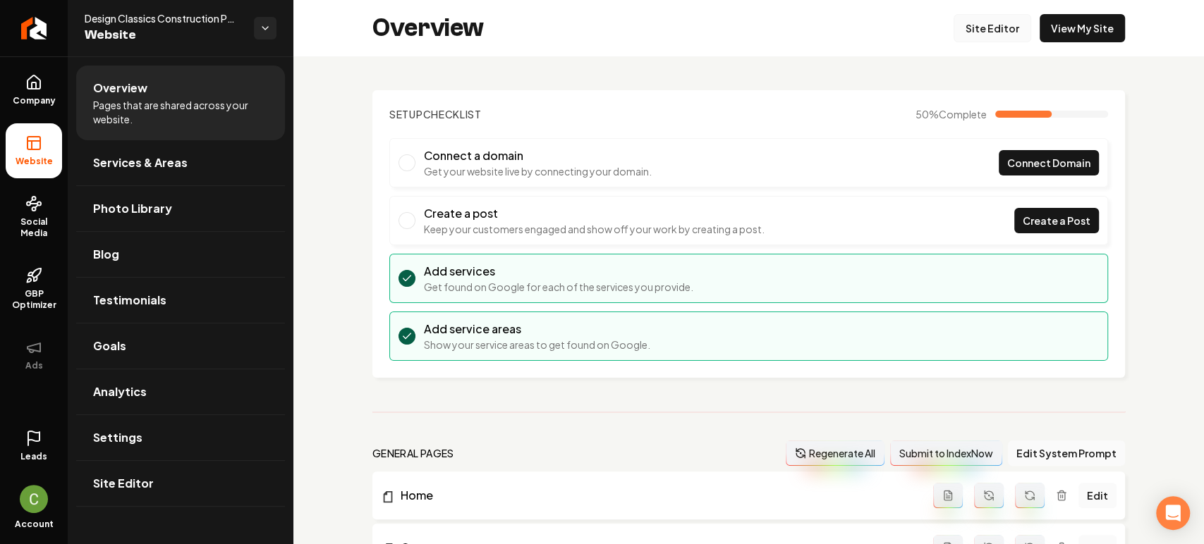
click at [982, 37] on link "Site Editor" at bounding box center [993, 28] width 78 height 28
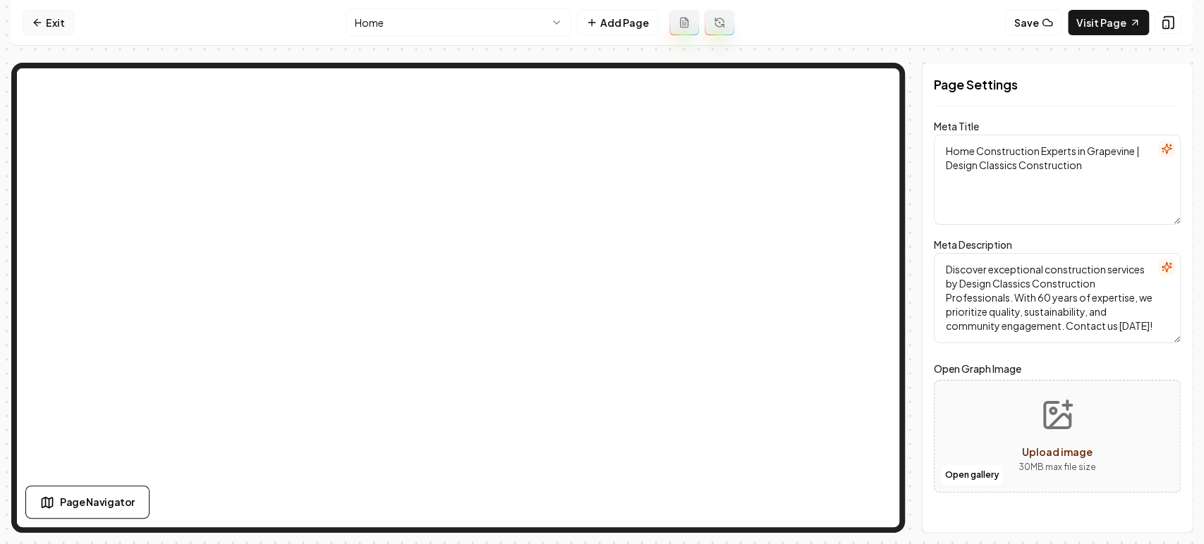
click at [60, 13] on link "Exit" at bounding box center [48, 22] width 51 height 25
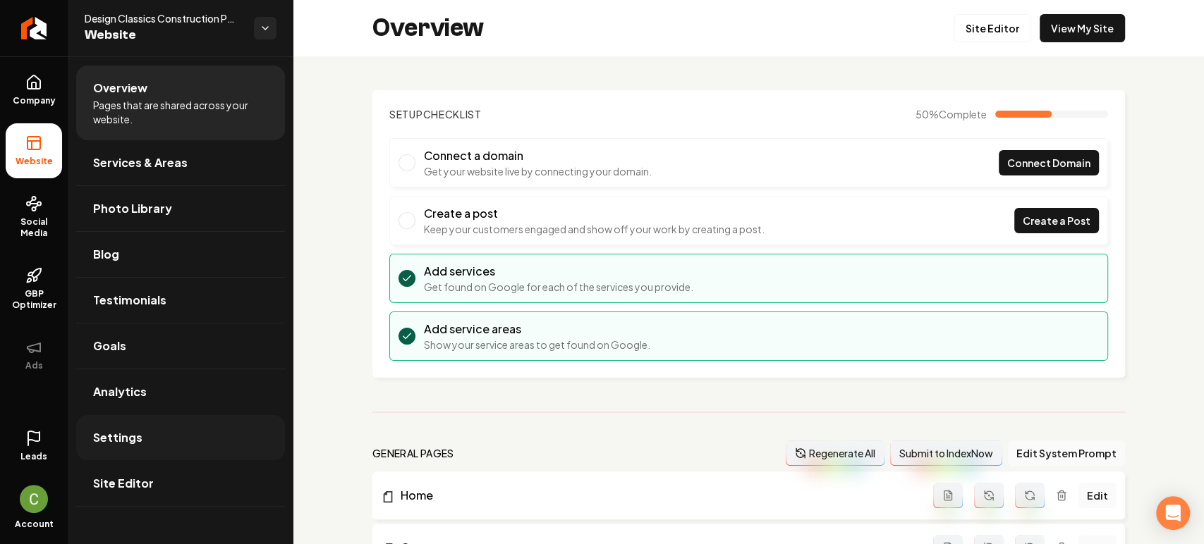
click at [123, 441] on span "Settings" at bounding box center [117, 438] width 49 height 17
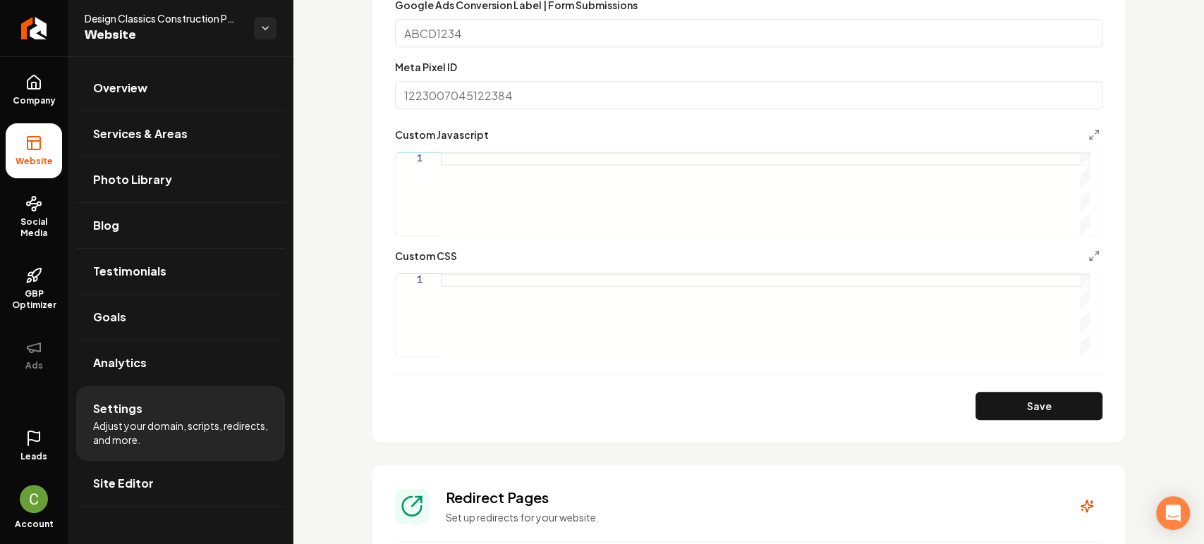
click at [518, 281] on div "Main content area" at bounding box center [765, 315] width 649 height 83
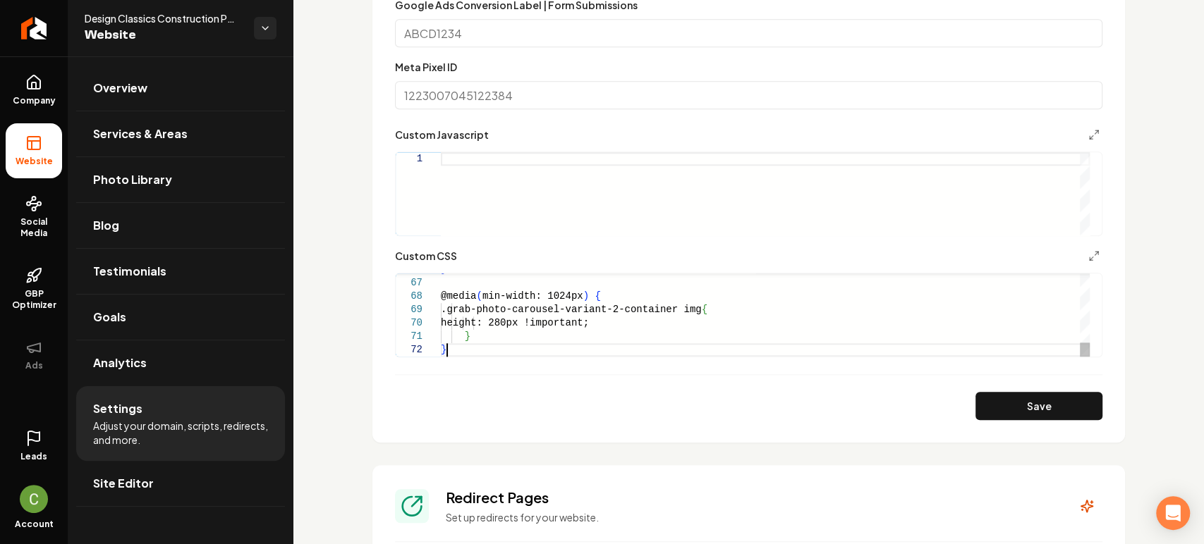
type textarea "* *"
click at [1053, 399] on button "Save" at bounding box center [1038, 406] width 127 height 28
click at [39, 106] on span "Company" at bounding box center [34, 100] width 54 height 11
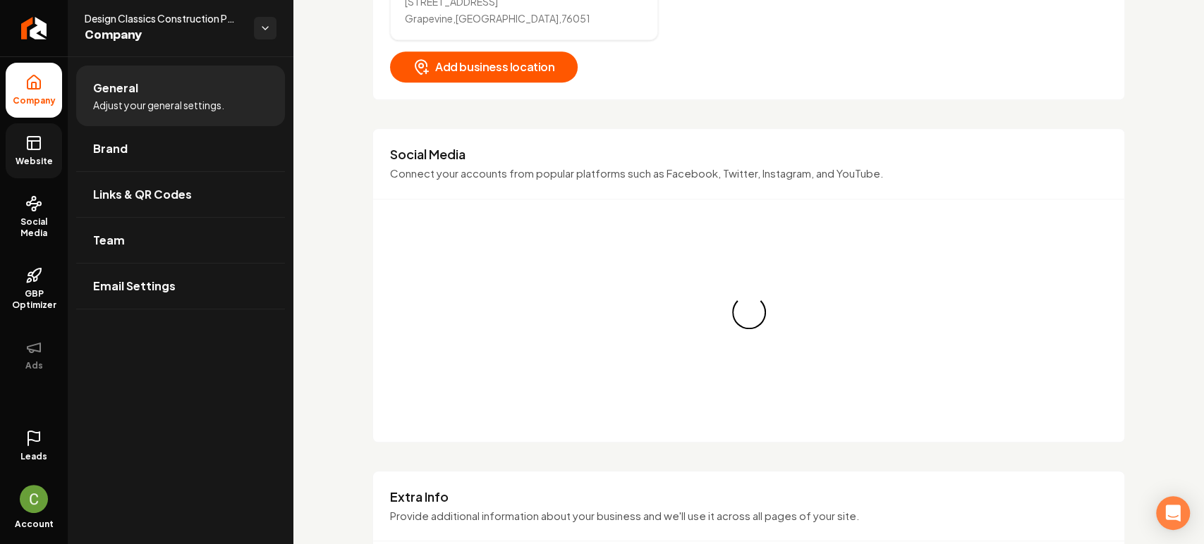
click at [32, 143] on icon at bounding box center [32, 145] width 0 height 8
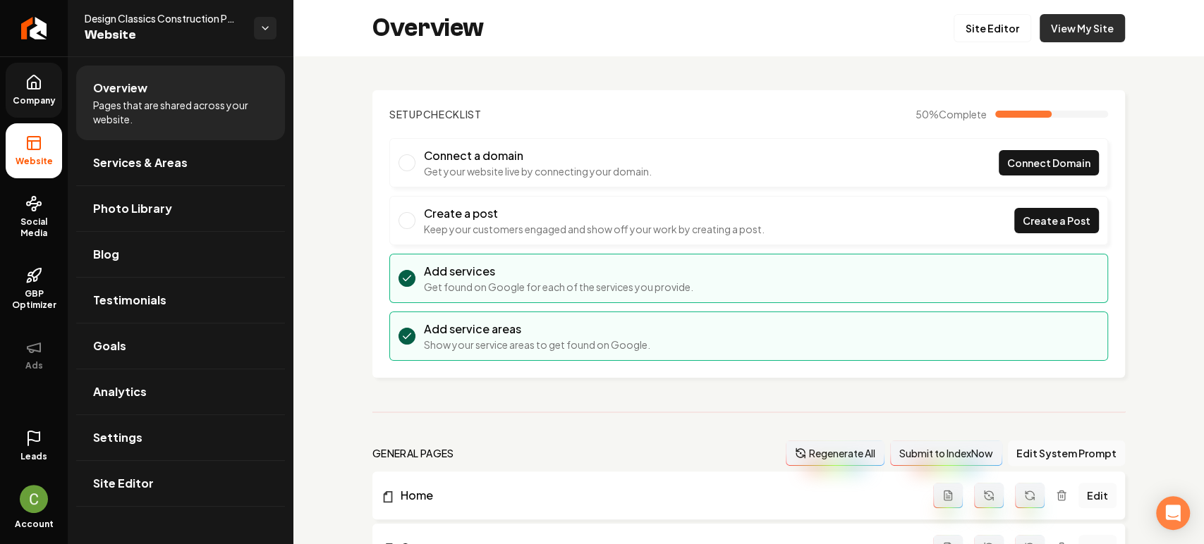
click at [1082, 22] on link "View My Site" at bounding box center [1082, 28] width 85 height 28
click at [55, 111] on link "Company" at bounding box center [34, 90] width 56 height 55
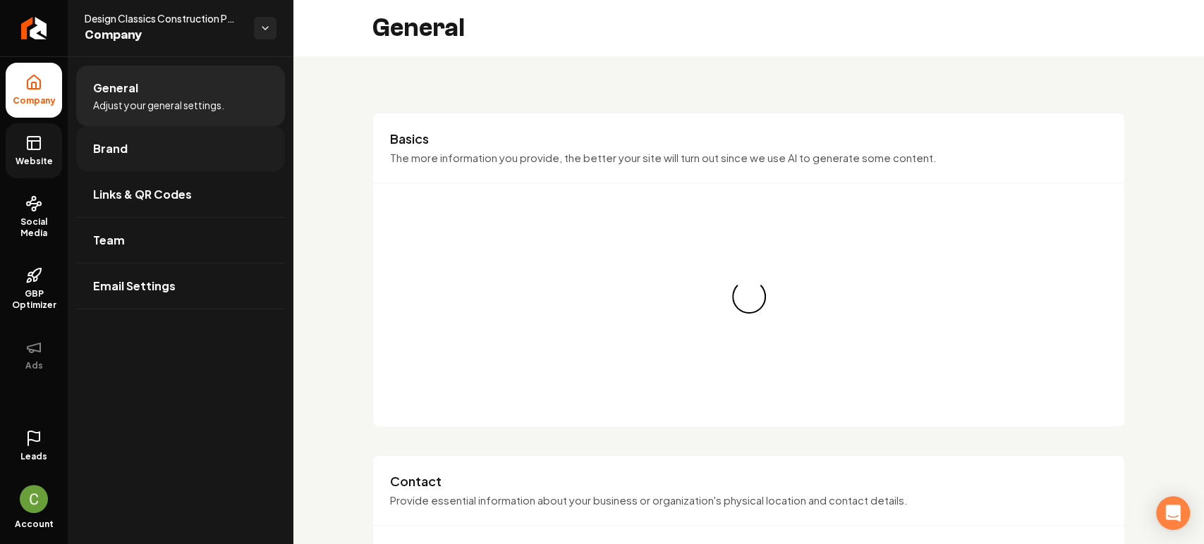
click at [97, 139] on link "Brand" at bounding box center [180, 148] width 209 height 45
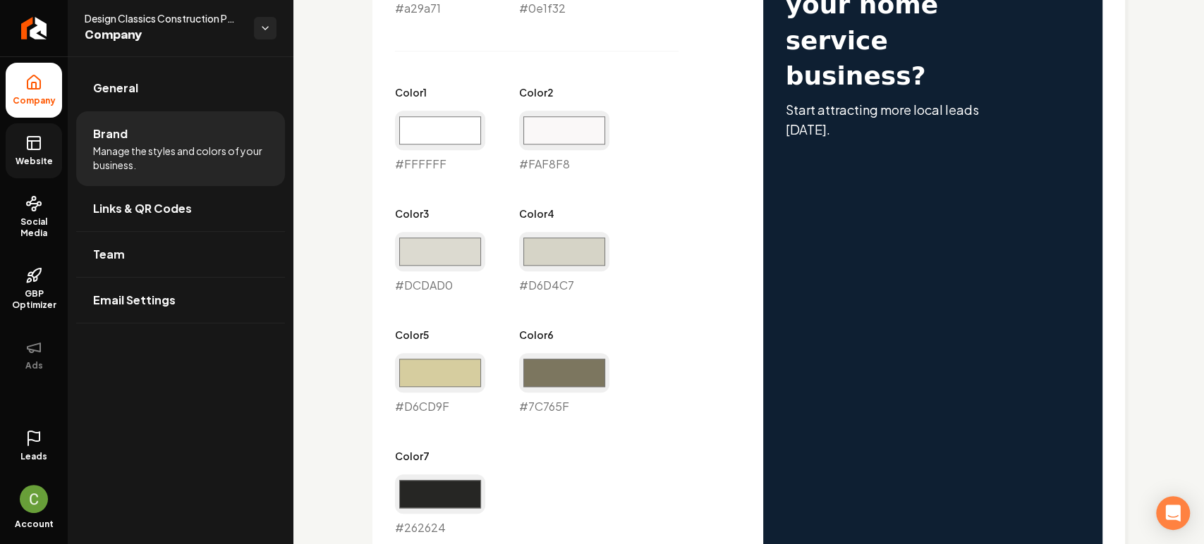
scroll to position [1206, 0]
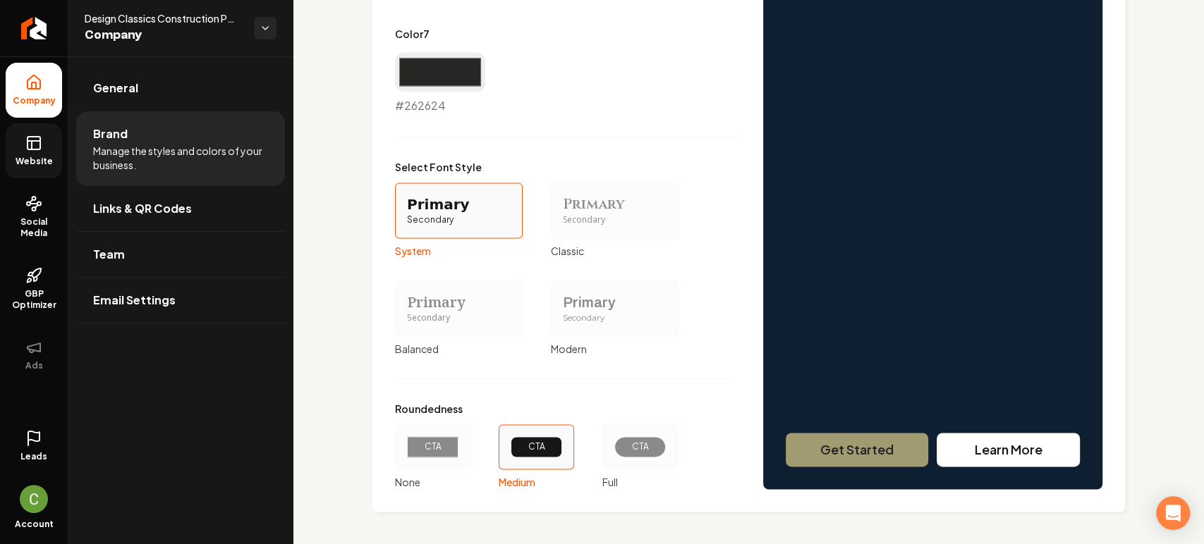
click at [406, 432] on div "CTA" at bounding box center [432, 447] width 75 height 45
click at [406, 441] on button "CTA None" at bounding box center [399, 446] width 11 height 11
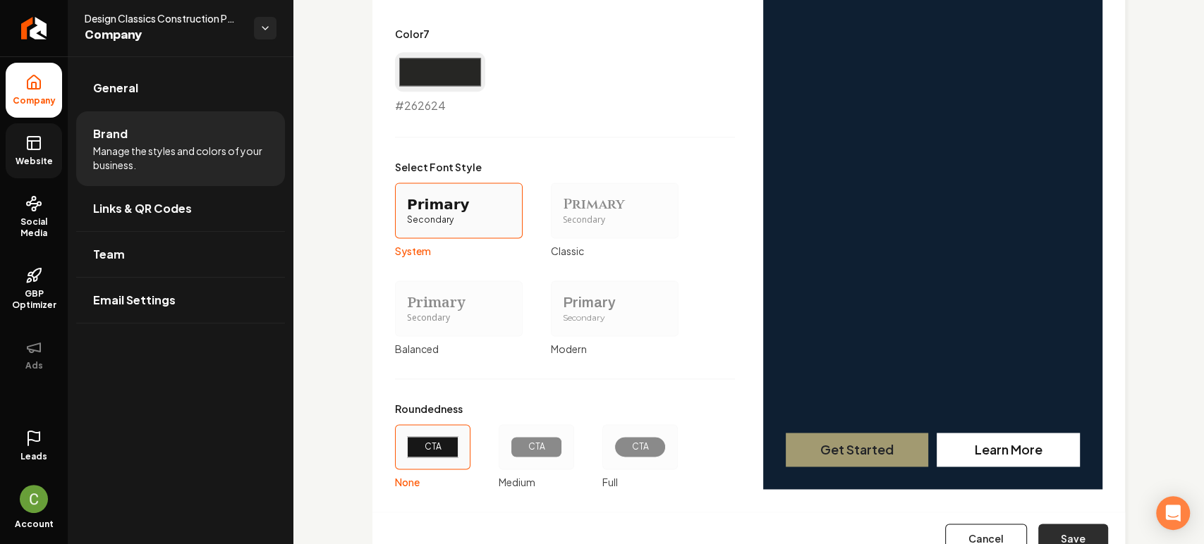
click at [1078, 489] on button "Save" at bounding box center [1073, 539] width 70 height 31
type input "#ffffff"
type input "#faf8f8"
type input "#dcdad0"
type input "#d6d4c7"
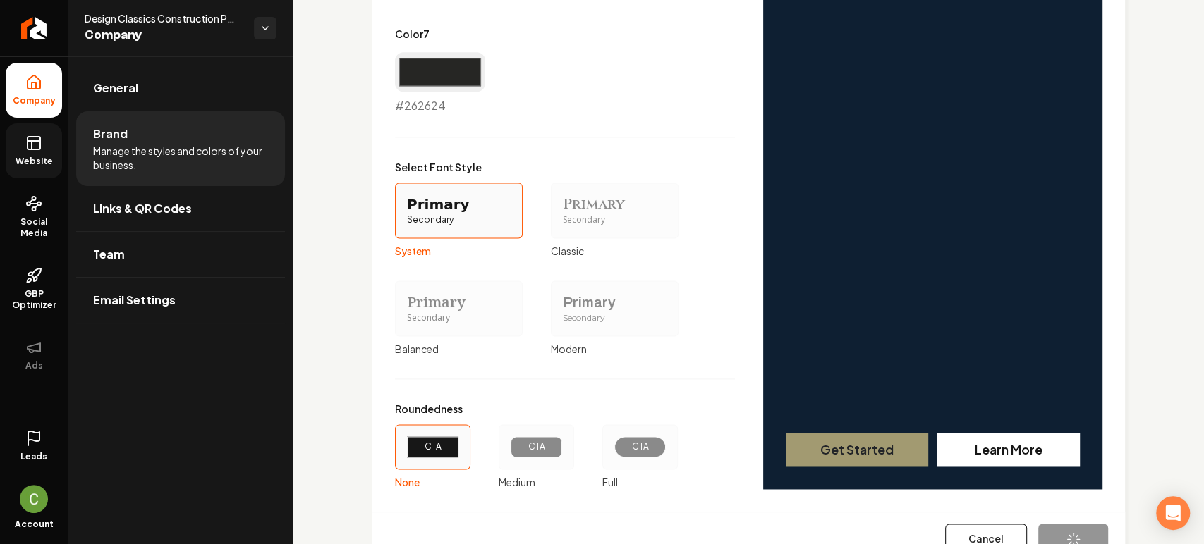
type input "#d6cd9f"
type input "#7c765f"
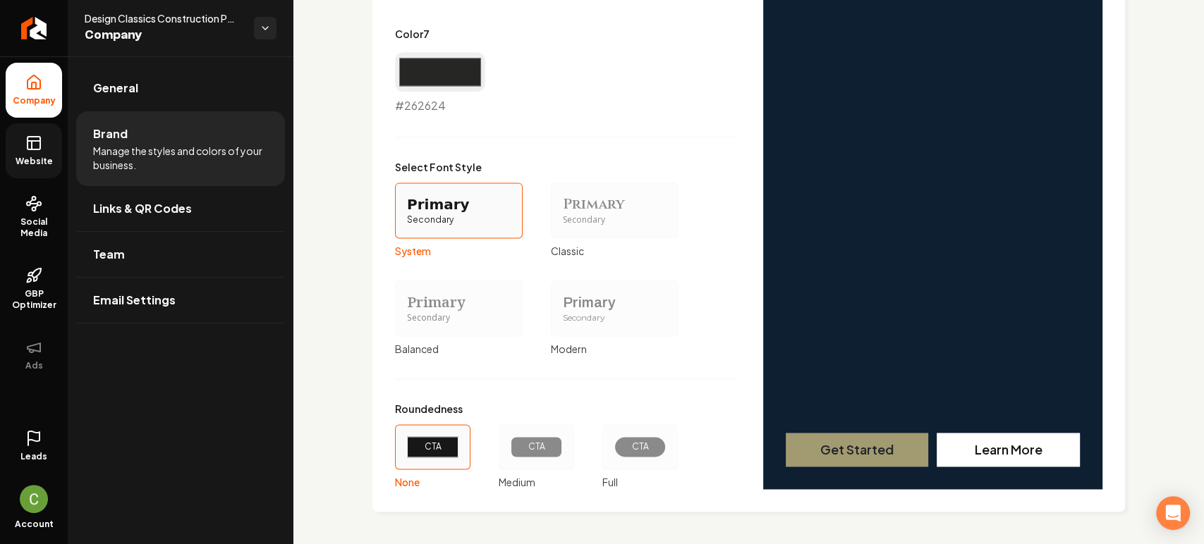
click at [554, 194] on div "Primary Secondary" at bounding box center [615, 211] width 128 height 56
click at [554, 205] on button "Primary Secondary Classic" at bounding box center [555, 210] width 11 height 11
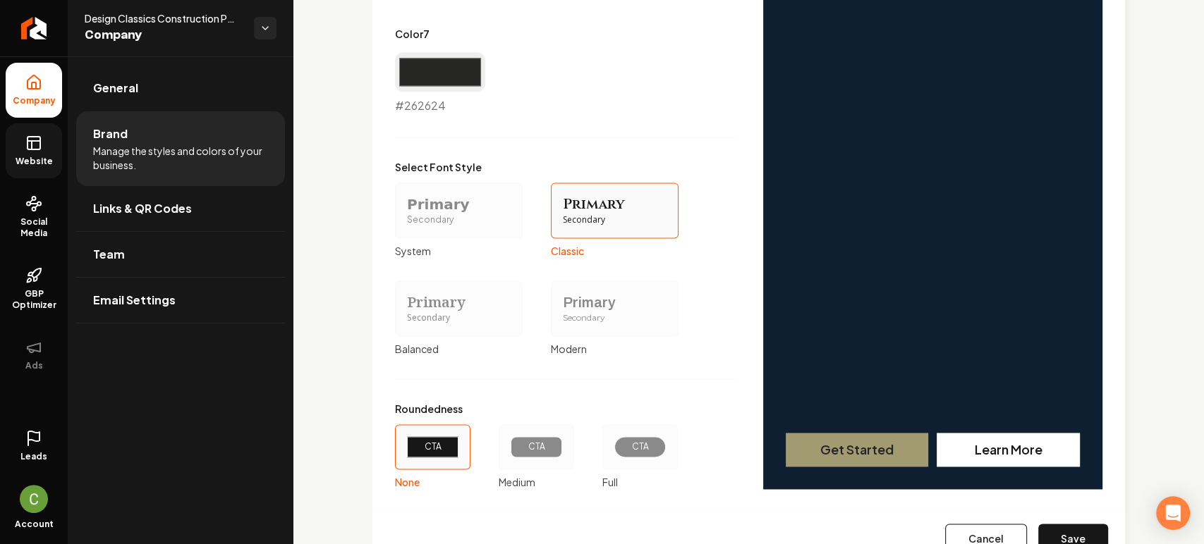
click at [489, 229] on div "Primary Secondary" at bounding box center [459, 211] width 128 height 56
click at [406, 216] on button "Primary Secondary System" at bounding box center [399, 210] width 11 height 11
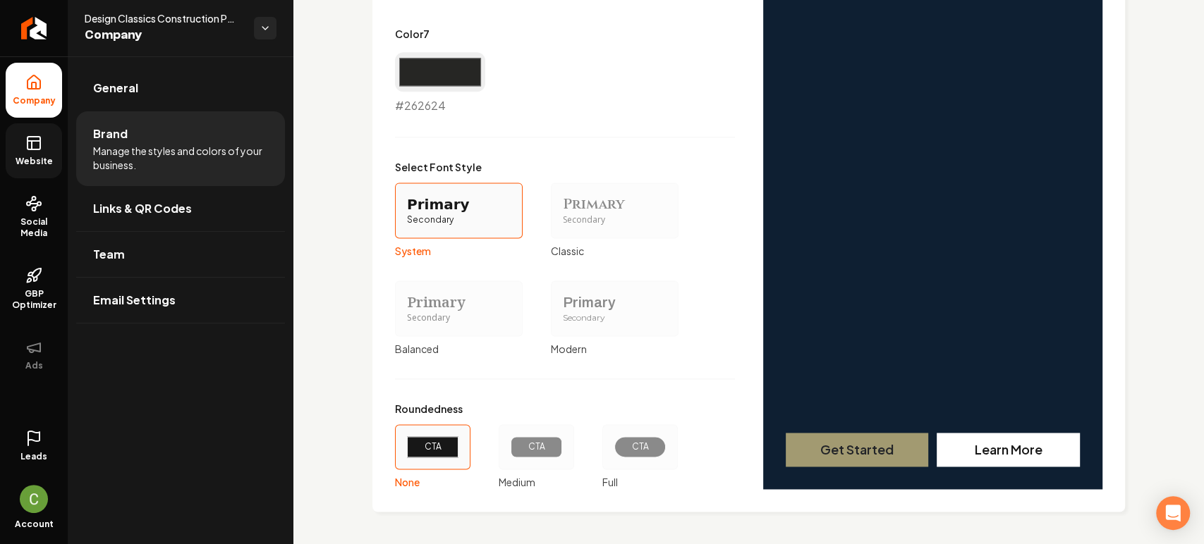
click at [556, 298] on div "Primary Secondary" at bounding box center [615, 309] width 128 height 56
click at [556, 303] on button "Primary Secondary Modern" at bounding box center [555, 308] width 11 height 11
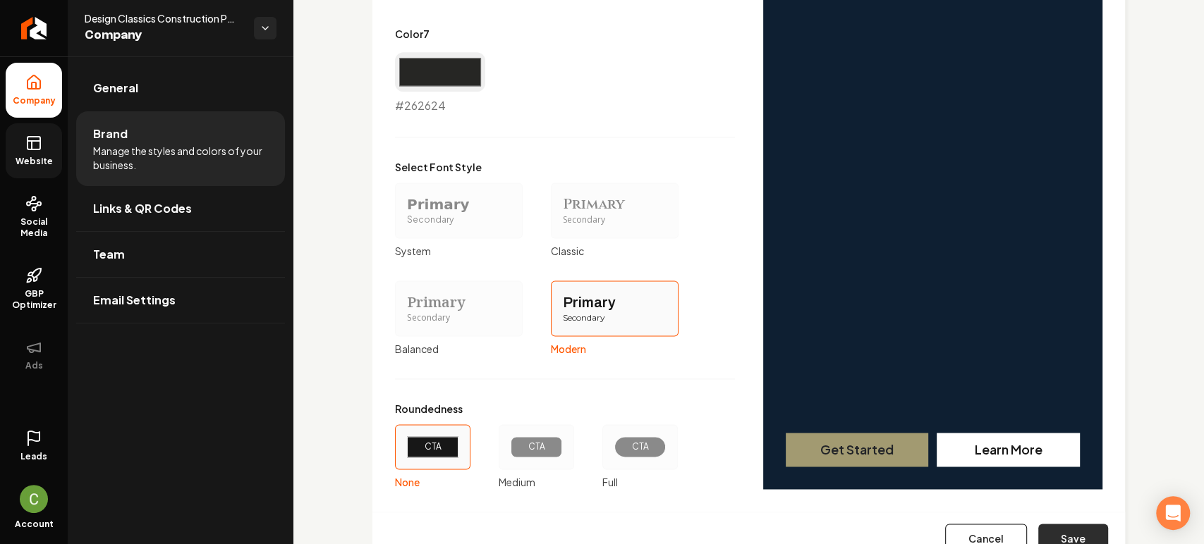
click at [1062, 489] on button "Save" at bounding box center [1073, 539] width 70 height 31
type input "#ffffff"
type input "#faf8f8"
type input "#dcdad0"
type input "#d6d4c7"
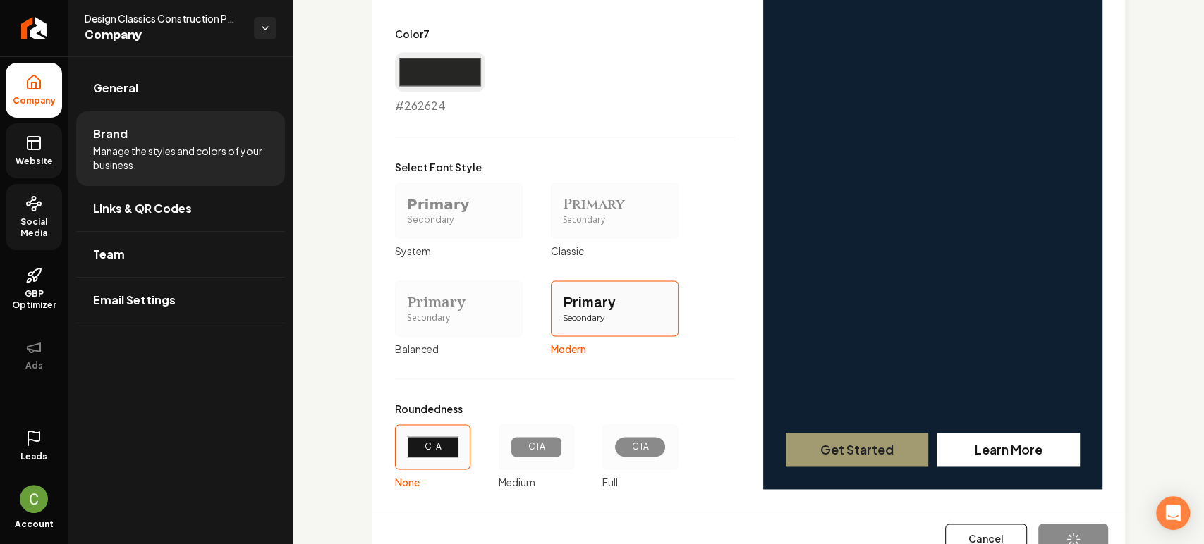
type input "#d6cd9f"
type input "#7c765f"
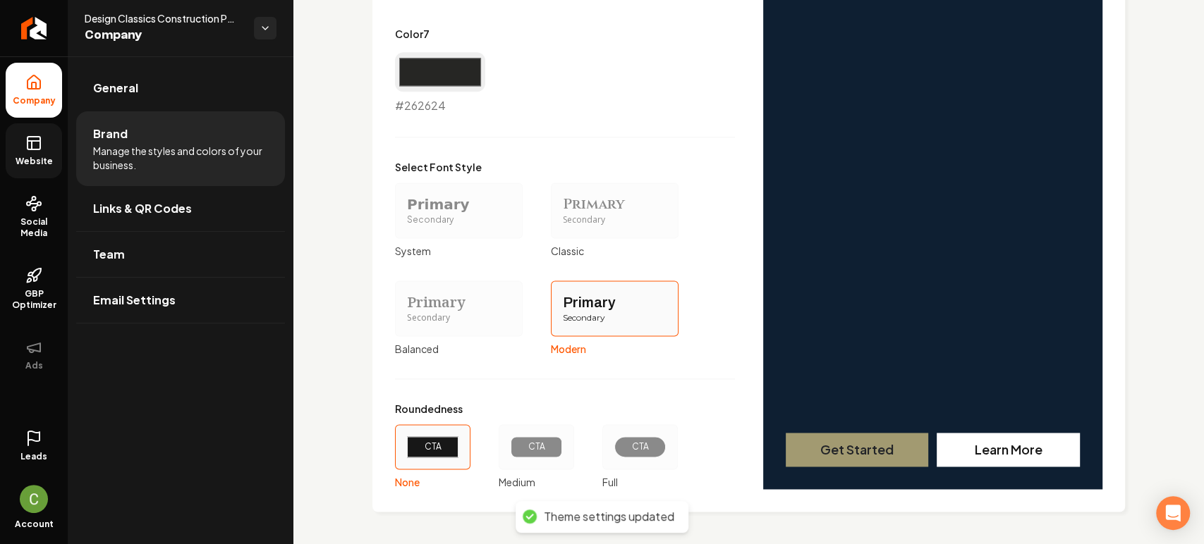
click at [28, 157] on span "Website" at bounding box center [34, 161] width 49 height 11
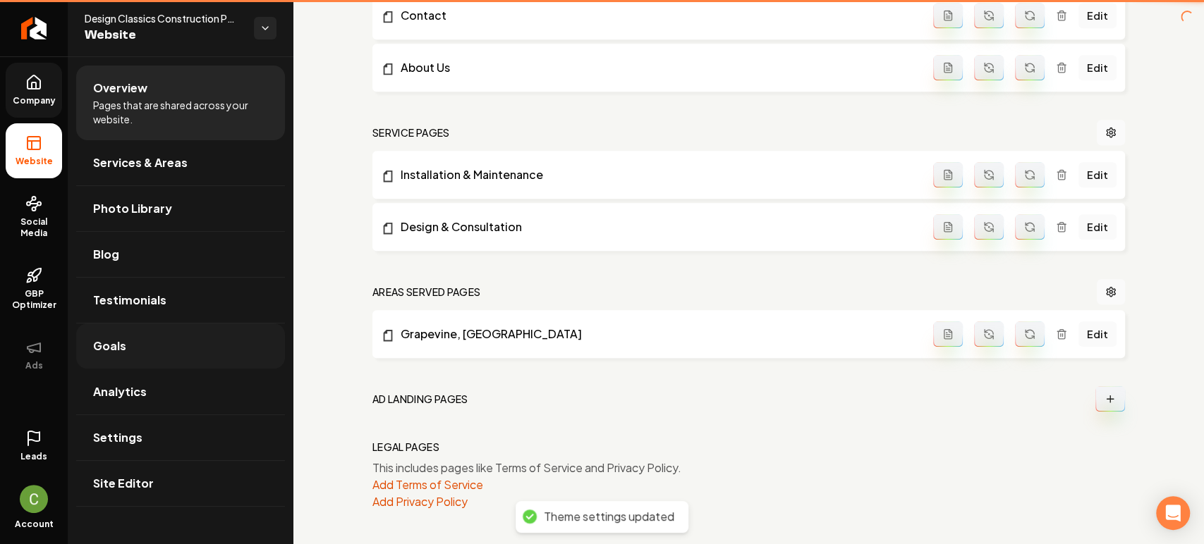
scroll to position [531, 0]
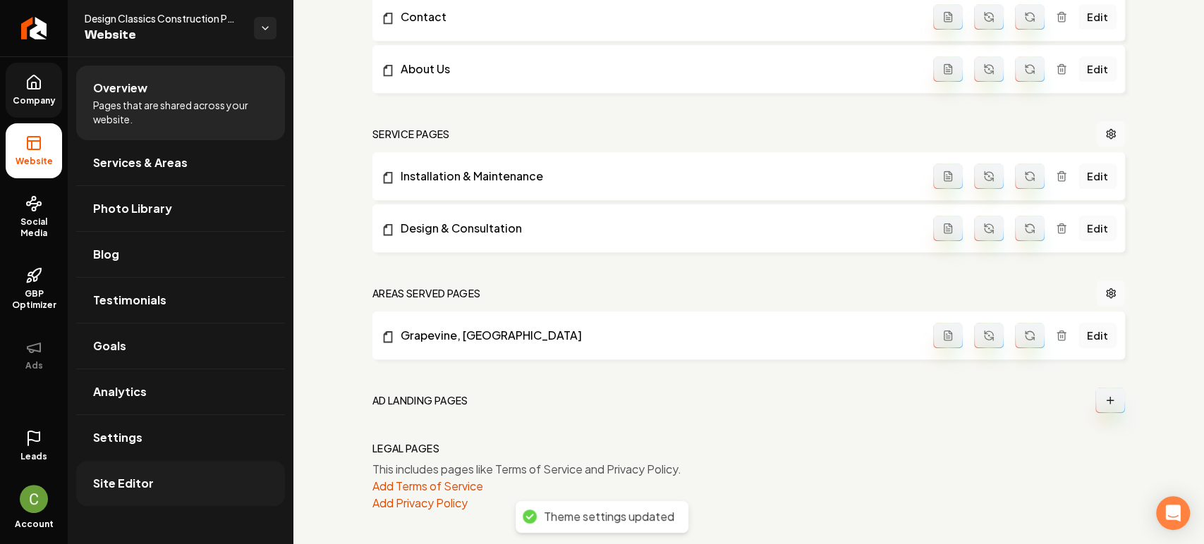
click at [130, 473] on link "Site Editor" at bounding box center [180, 483] width 209 height 45
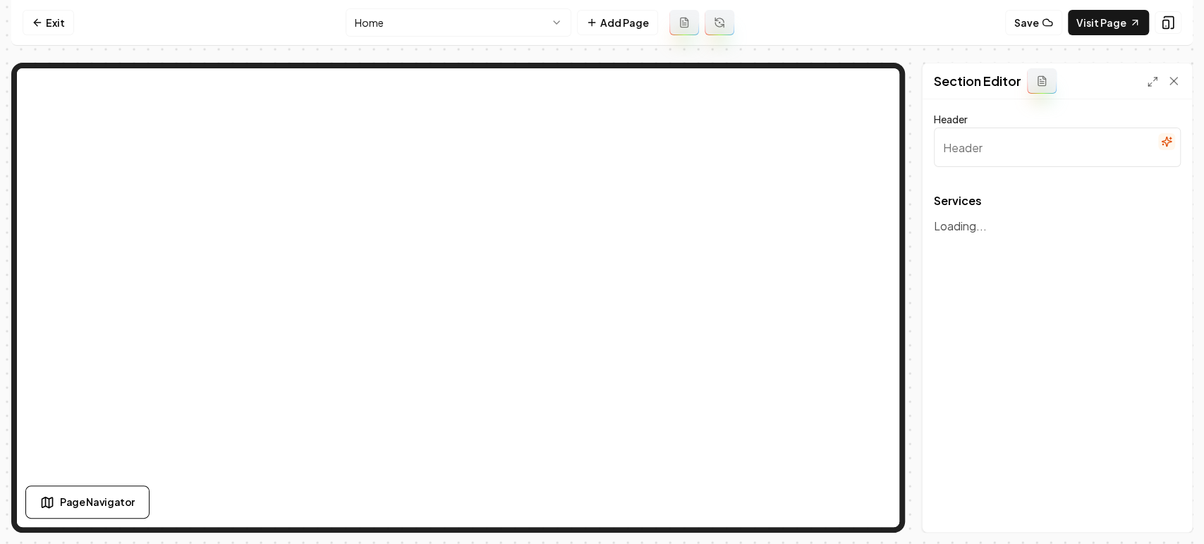
type input "Our Expert Construction Services"
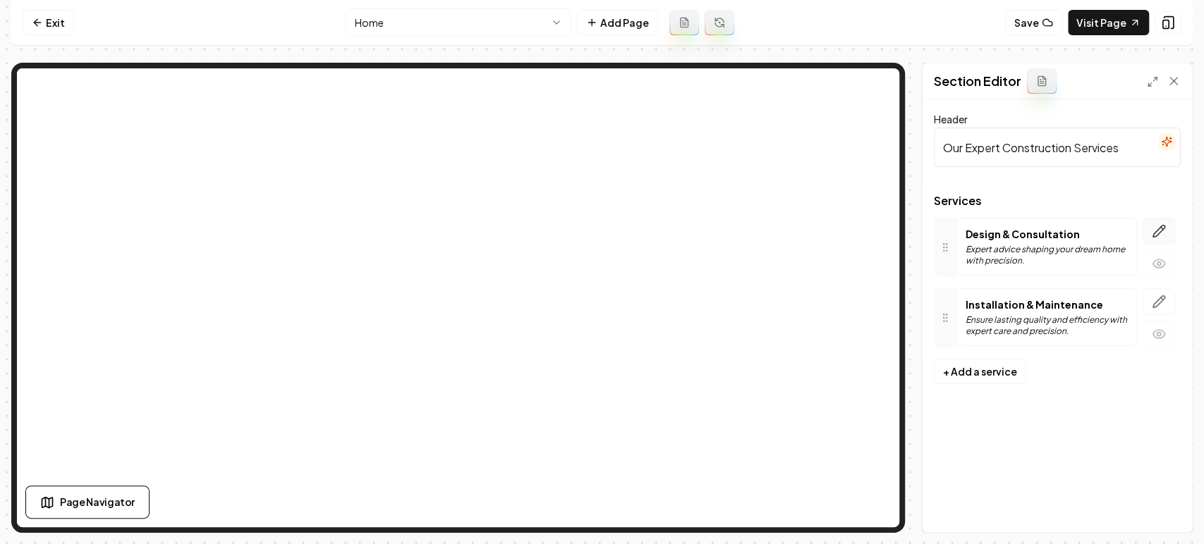
click at [1083, 240] on button "button" at bounding box center [1159, 231] width 32 height 27
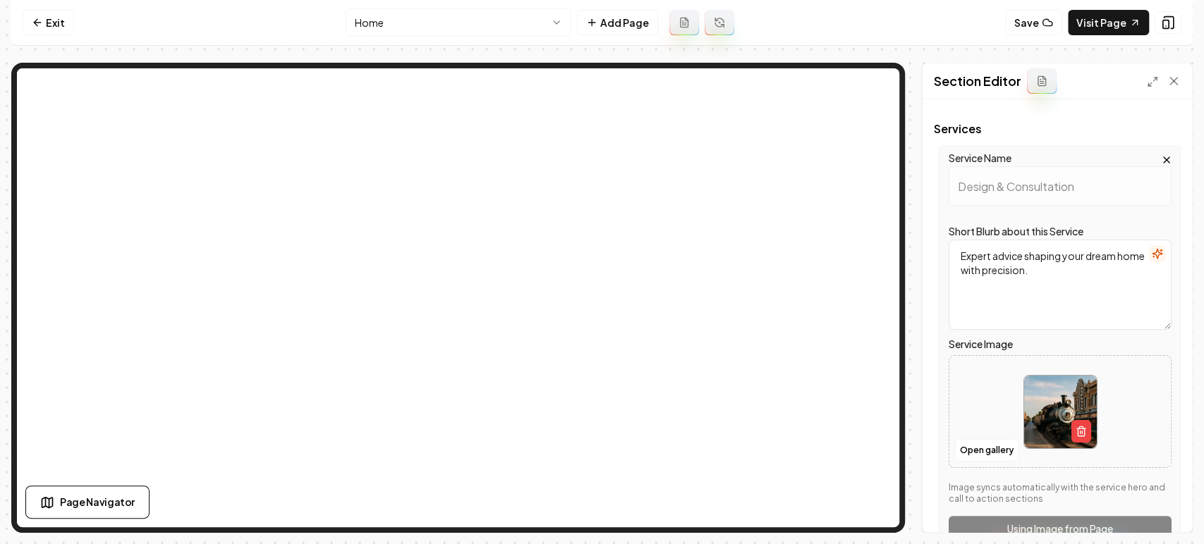
scroll to position [225, 0]
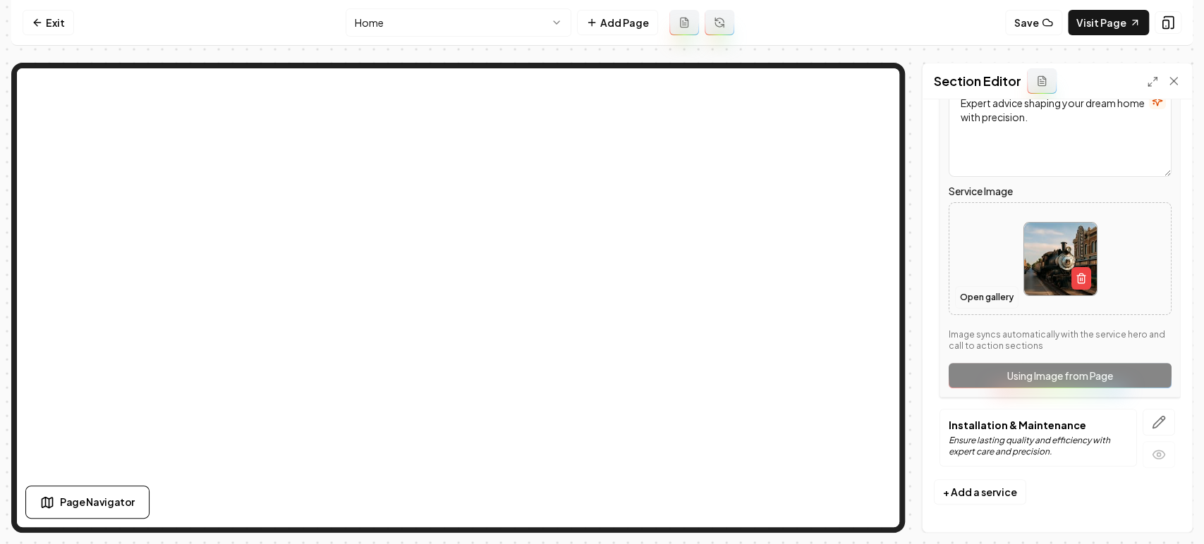
click at [973, 302] on button "Open gallery" at bounding box center [986, 297] width 63 height 23
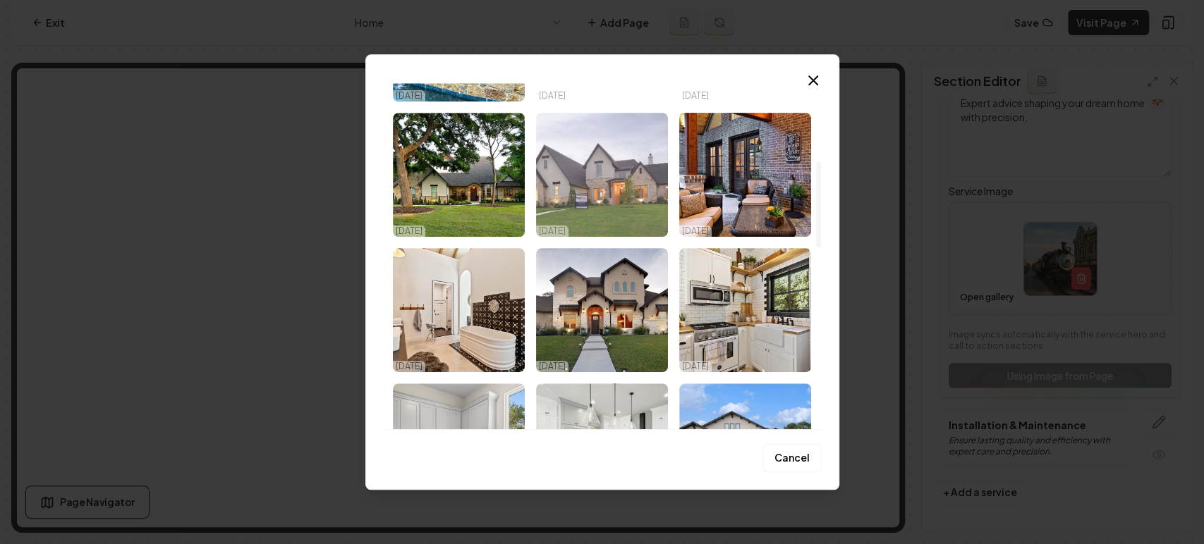
scroll to position [313, 0]
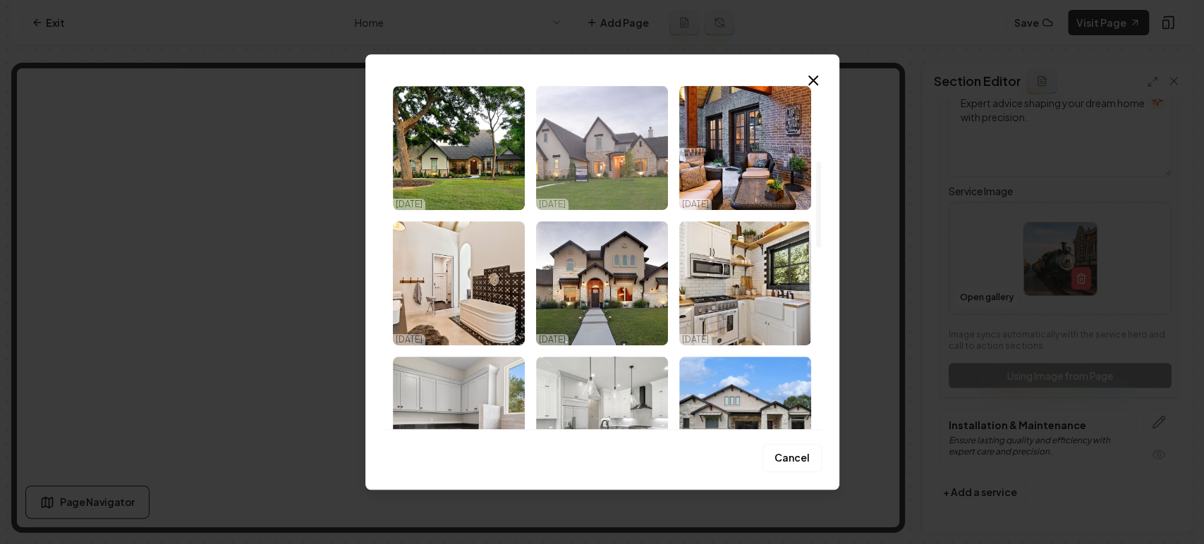
click at [605, 166] on img "Select image image_68efac7f5c7cd75eb8fd9eb6.jpg" at bounding box center [602, 148] width 132 height 124
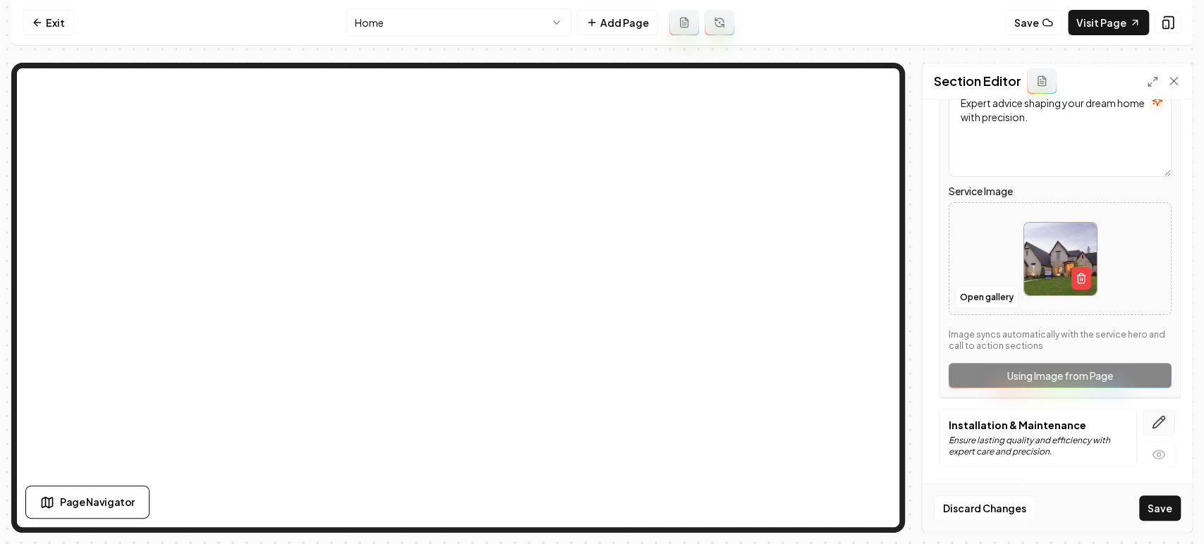
click at [1083, 418] on icon "button" at bounding box center [1159, 422] width 14 height 14
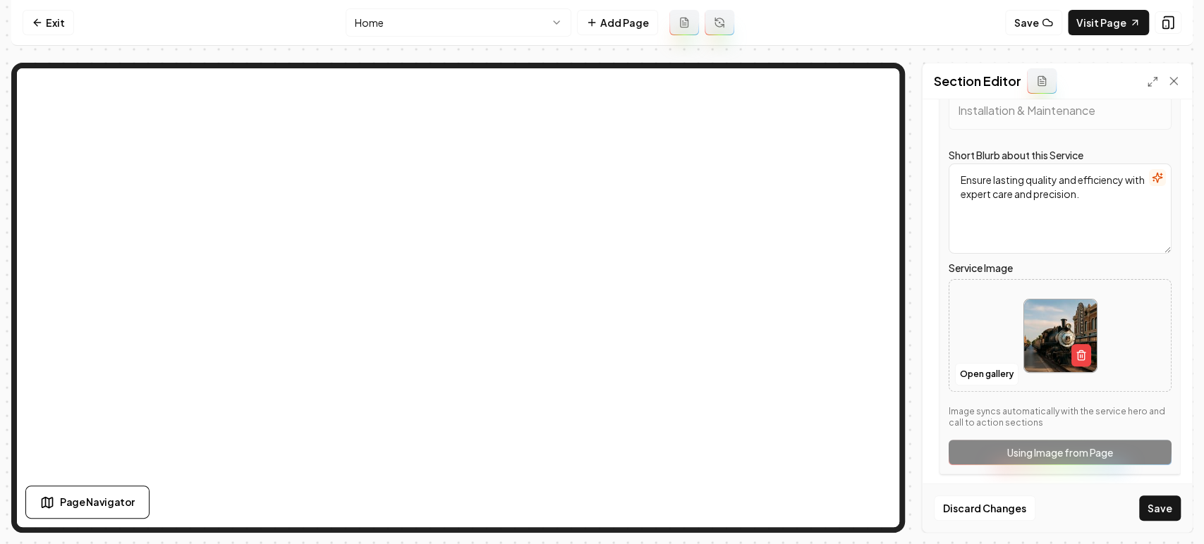
scroll to position [225, 0]
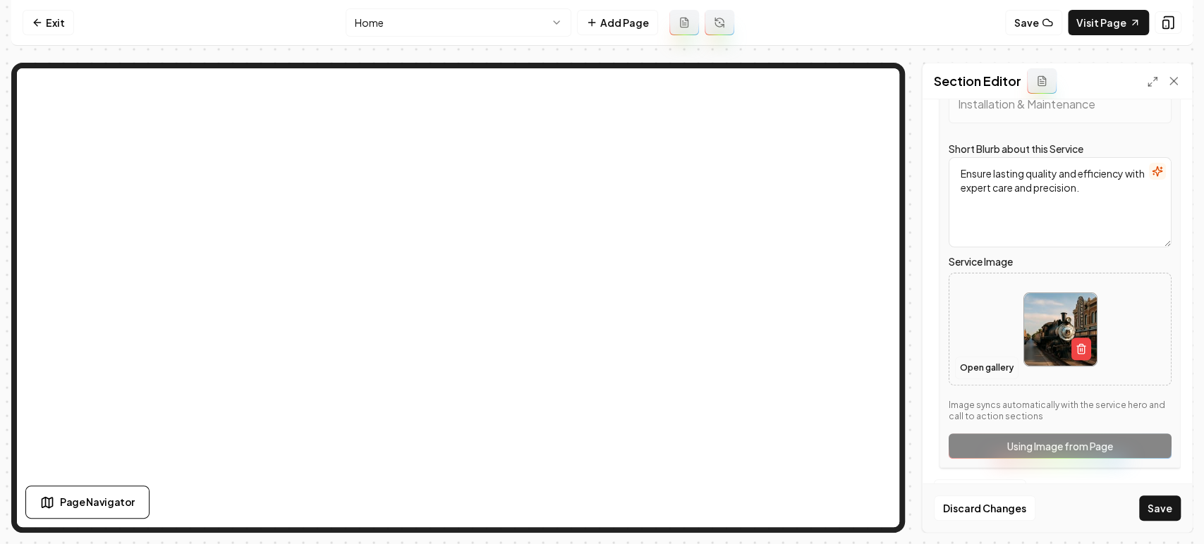
click at [974, 367] on button "Open gallery" at bounding box center [986, 368] width 63 height 23
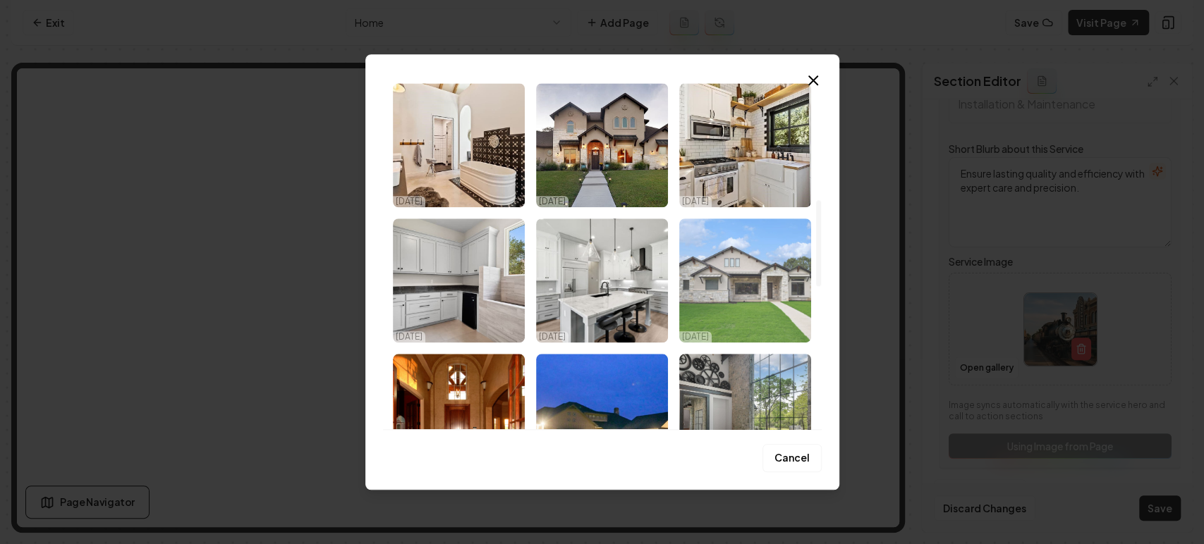
scroll to position [470, 0]
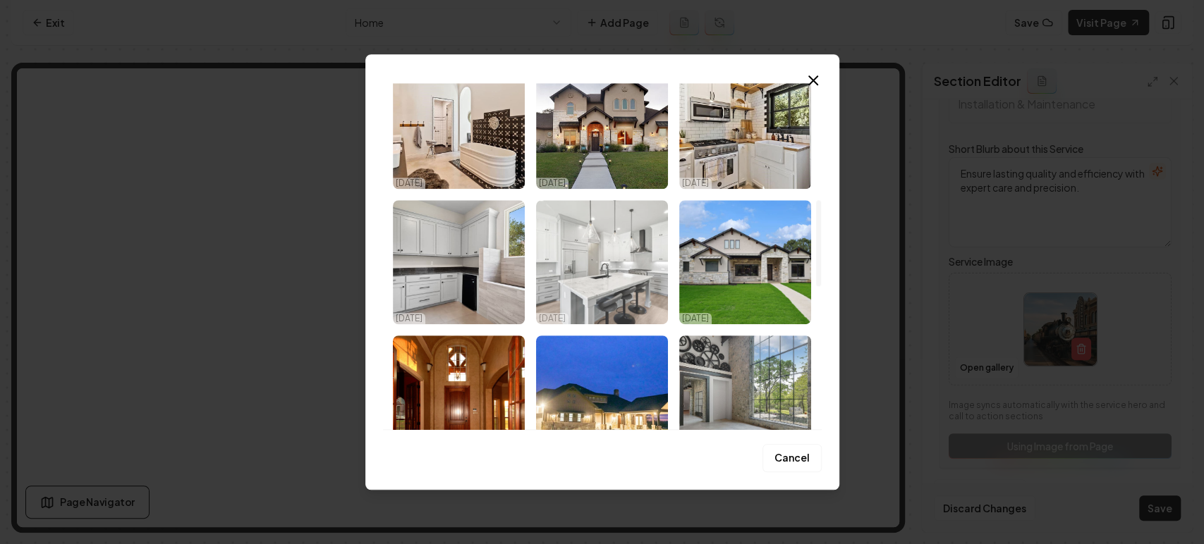
click at [574, 280] on img "Select image image_68efac7d5c7cd75eb8fd90e3.jpg" at bounding box center [602, 262] width 132 height 124
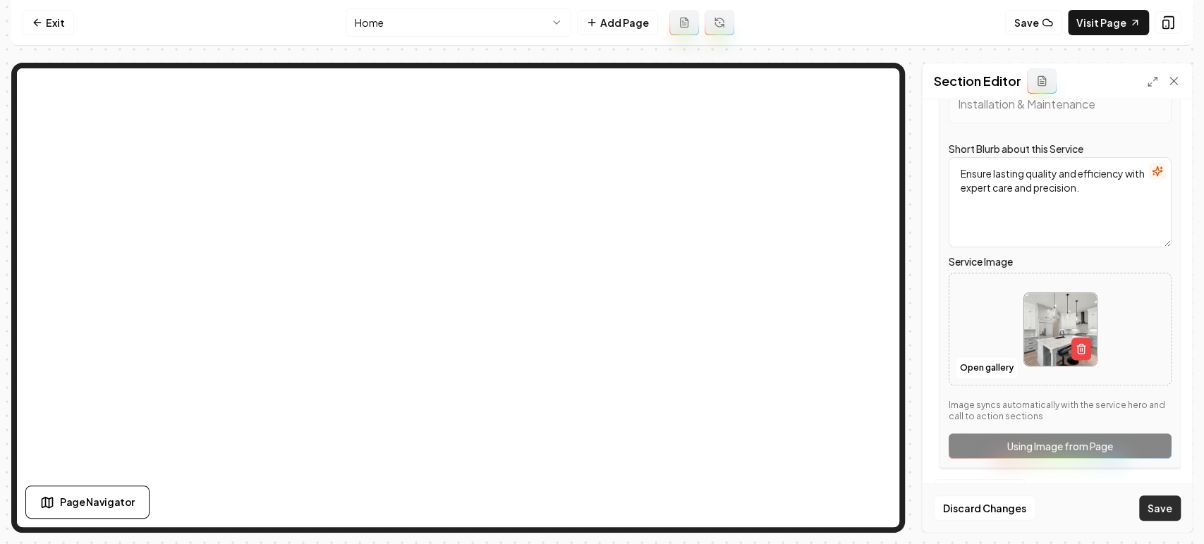
click at [1083, 489] on button "Save" at bounding box center [1160, 508] width 42 height 25
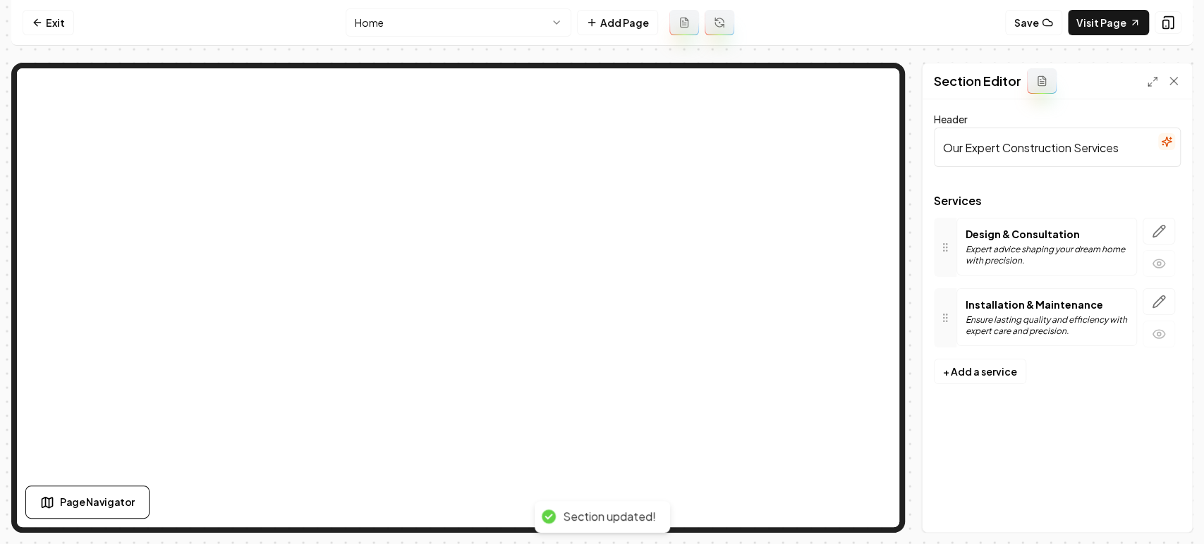
scroll to position [0, 0]
click at [1083, 302] on icon "button" at bounding box center [1159, 302] width 14 height 14
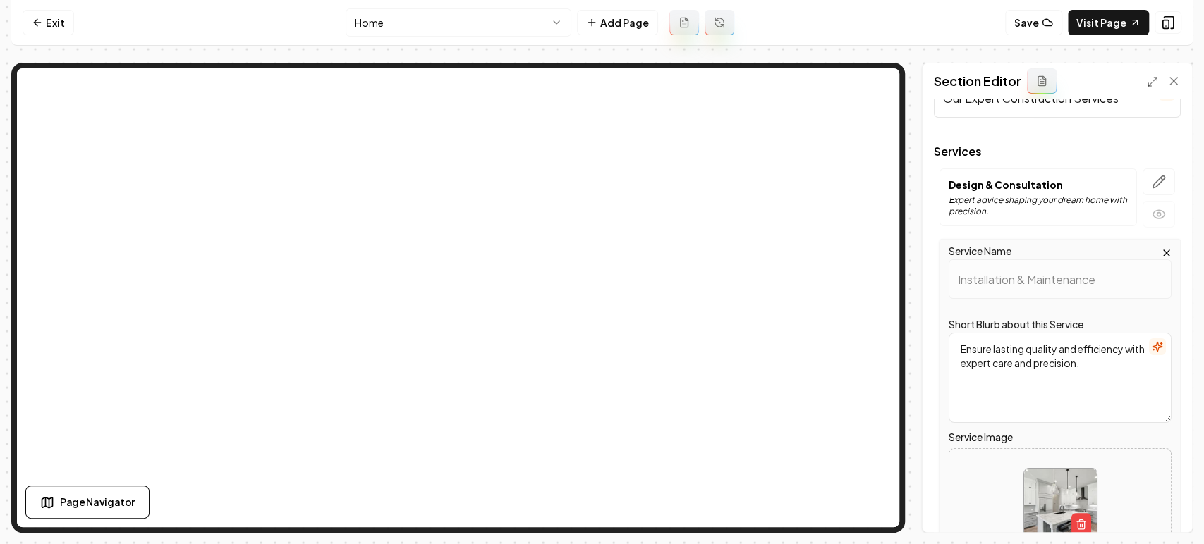
scroll to position [225, 0]
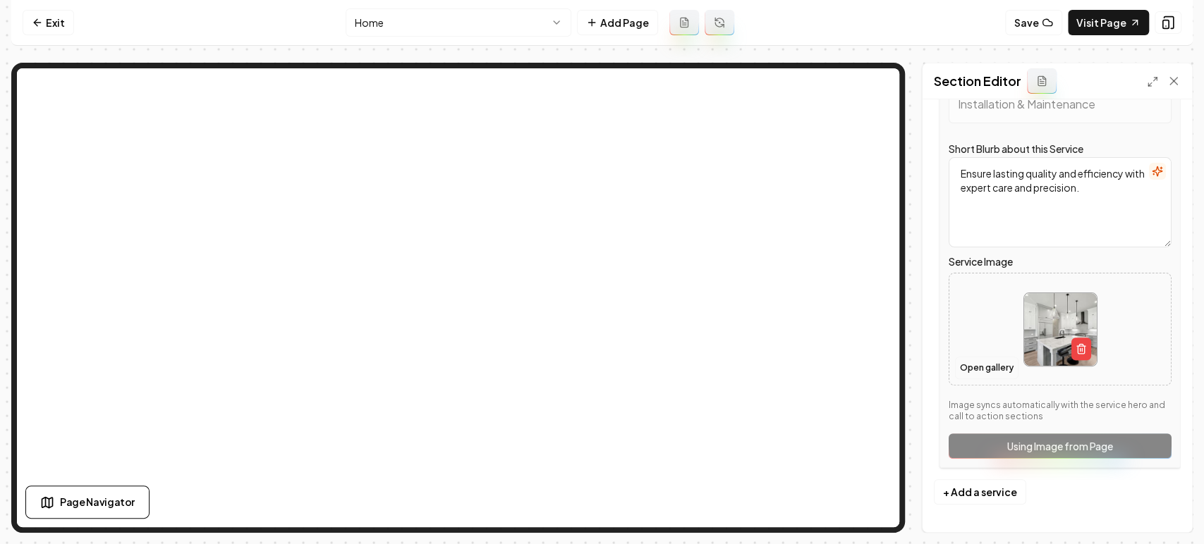
click at [991, 366] on button "Open gallery" at bounding box center [986, 368] width 63 height 23
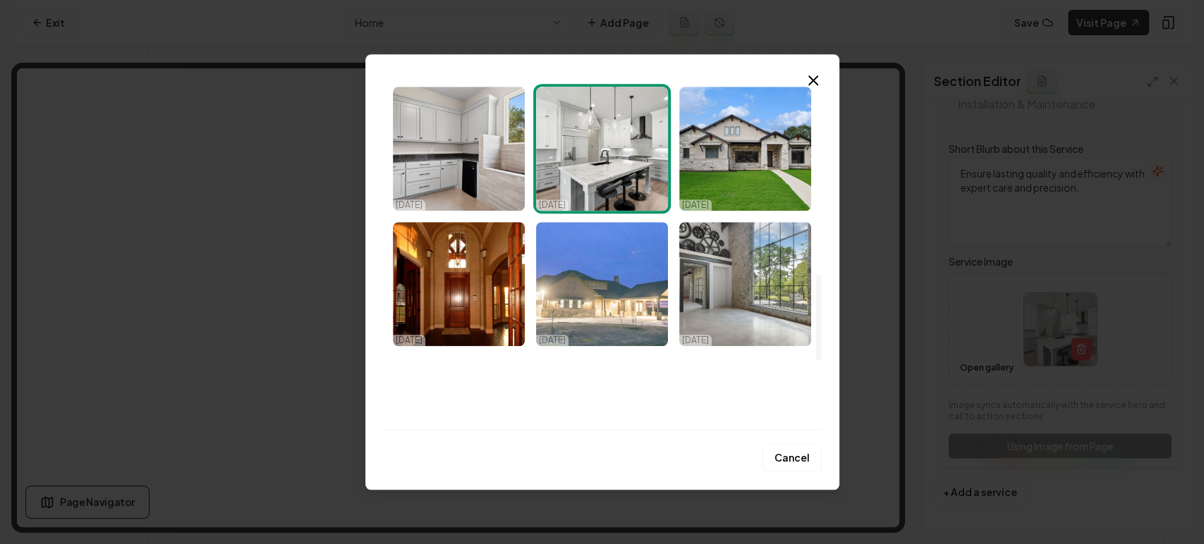
scroll to position [862, 0]
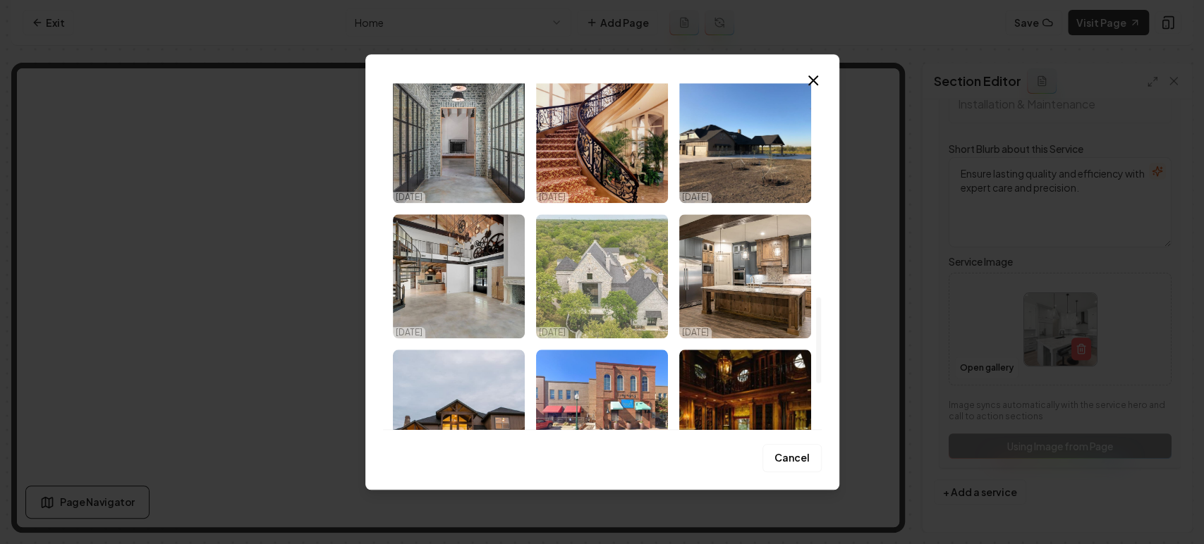
click at [593, 280] on img "Select image image_68efac6d5c7cd75eb8fd0738.jpeg" at bounding box center [602, 276] width 132 height 124
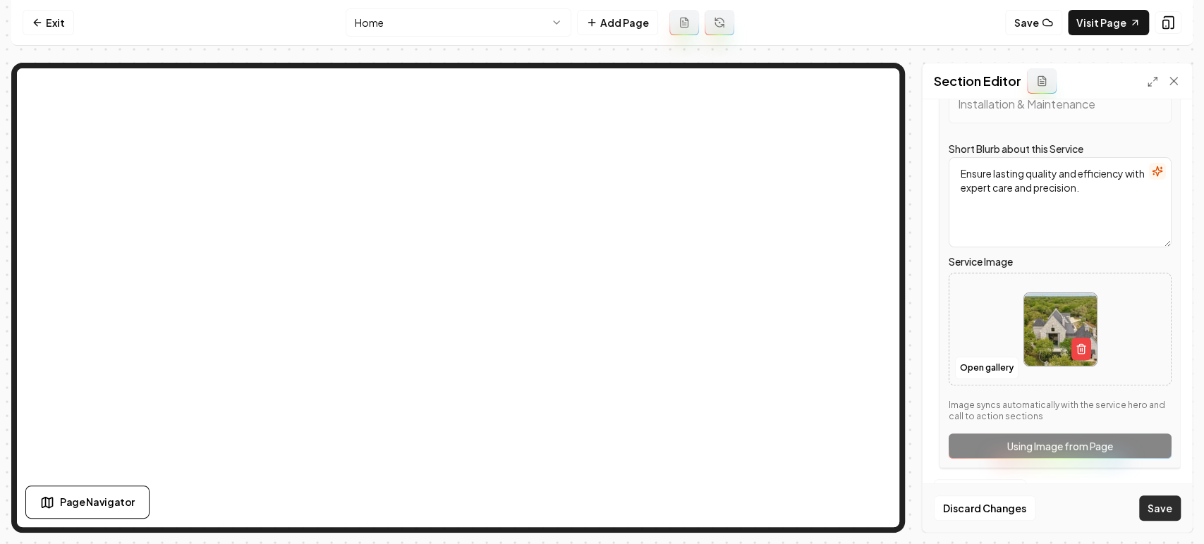
click at [1083, 489] on button "Save" at bounding box center [1160, 508] width 42 height 25
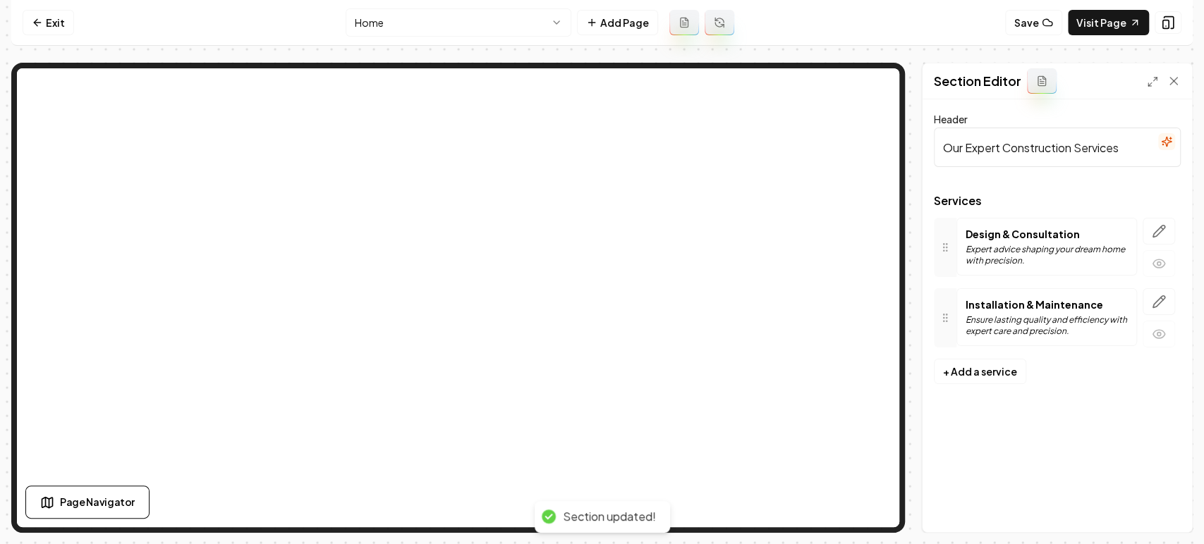
scroll to position [0, 0]
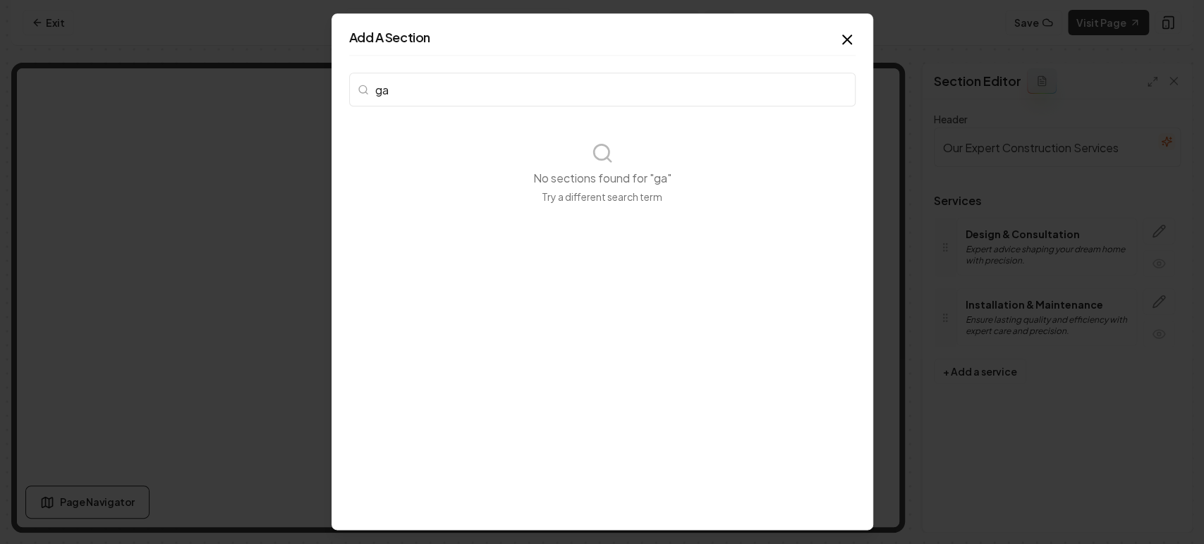
type input "g"
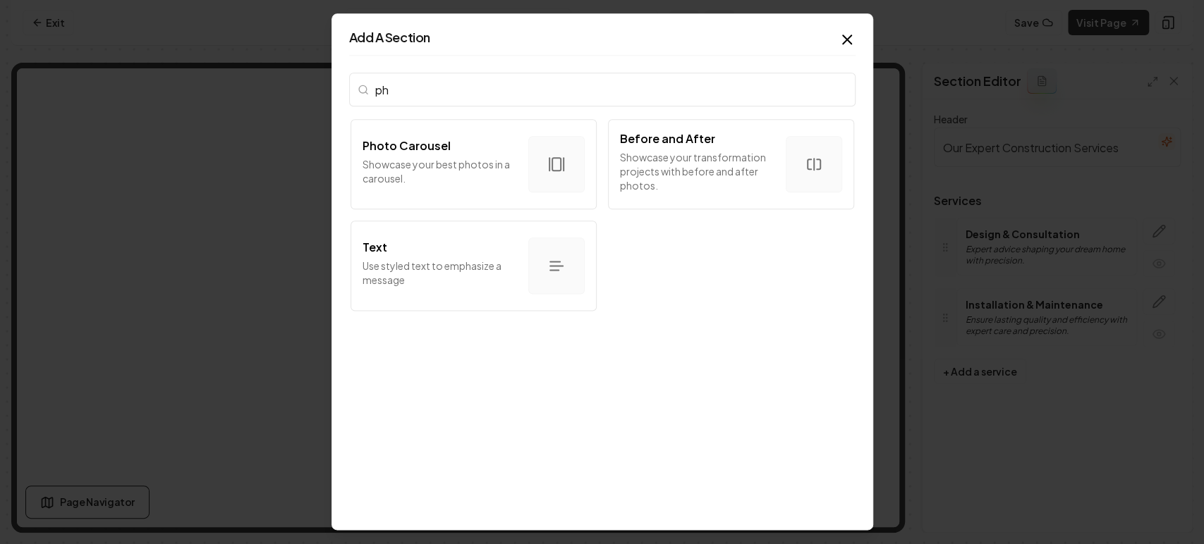
type input "p"
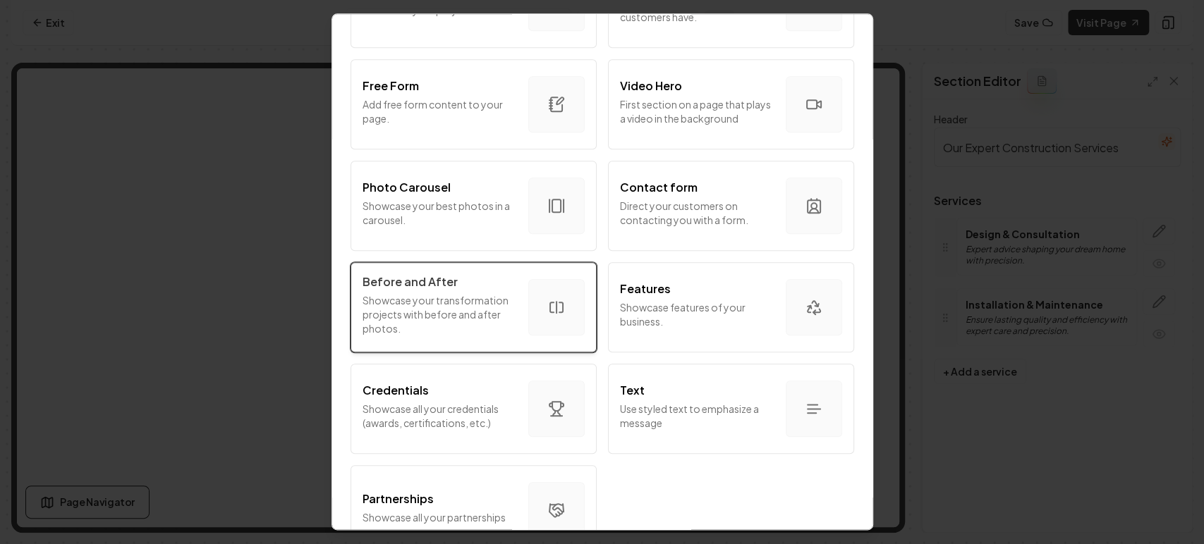
scroll to position [813, 0]
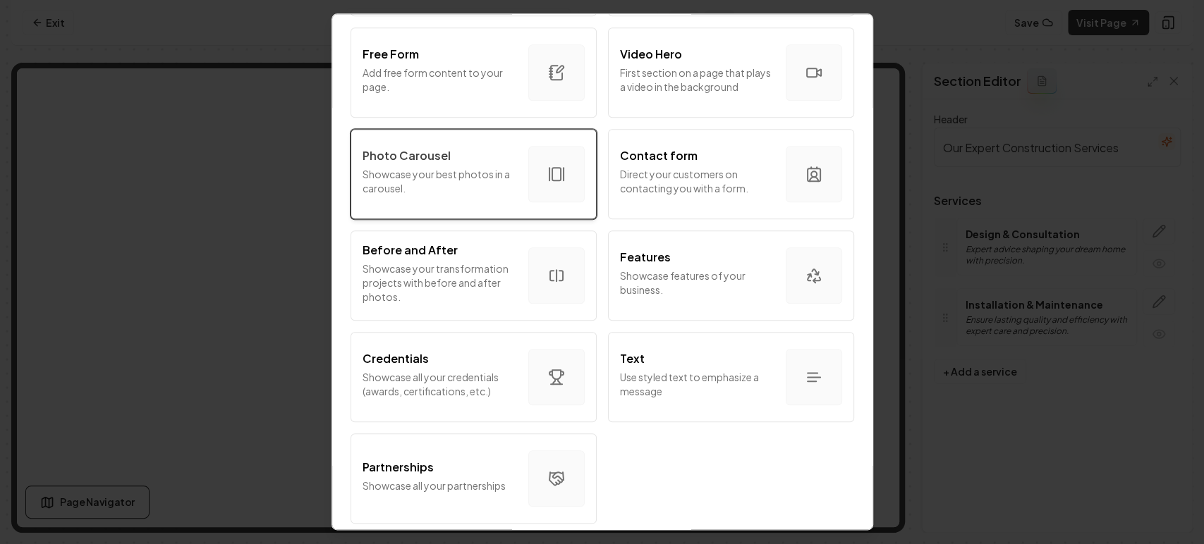
drag, startPoint x: 426, startPoint y: 281, endPoint x: 434, endPoint y: 184, distance: 97.0
click at [434, 184] on p "Showcase your best photos in a carousel." at bounding box center [440, 181] width 154 height 28
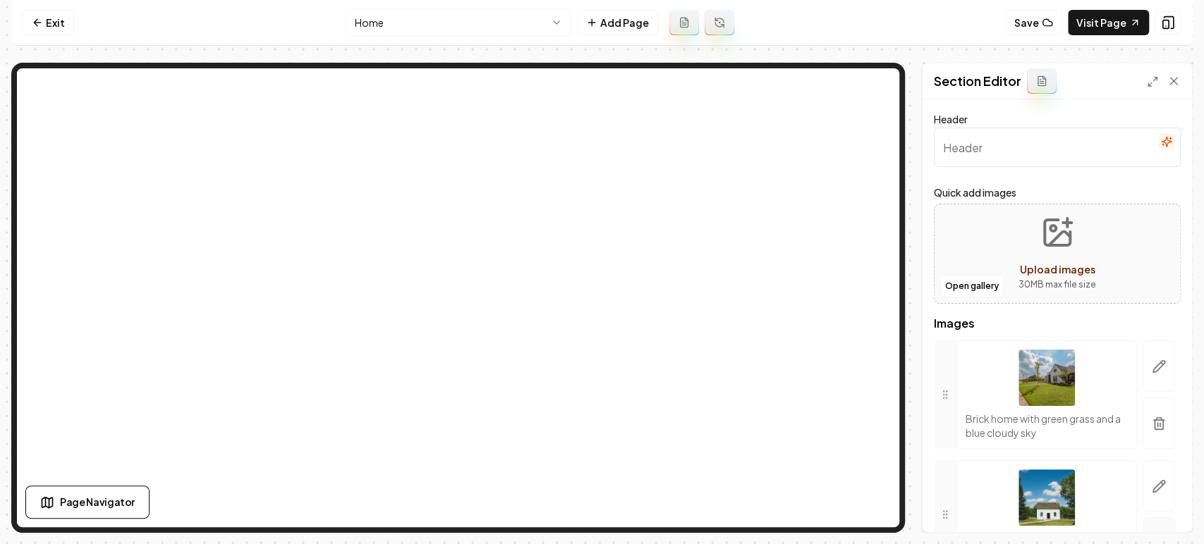
click at [1083, 425] on icon "button" at bounding box center [1159, 424] width 8 height 9
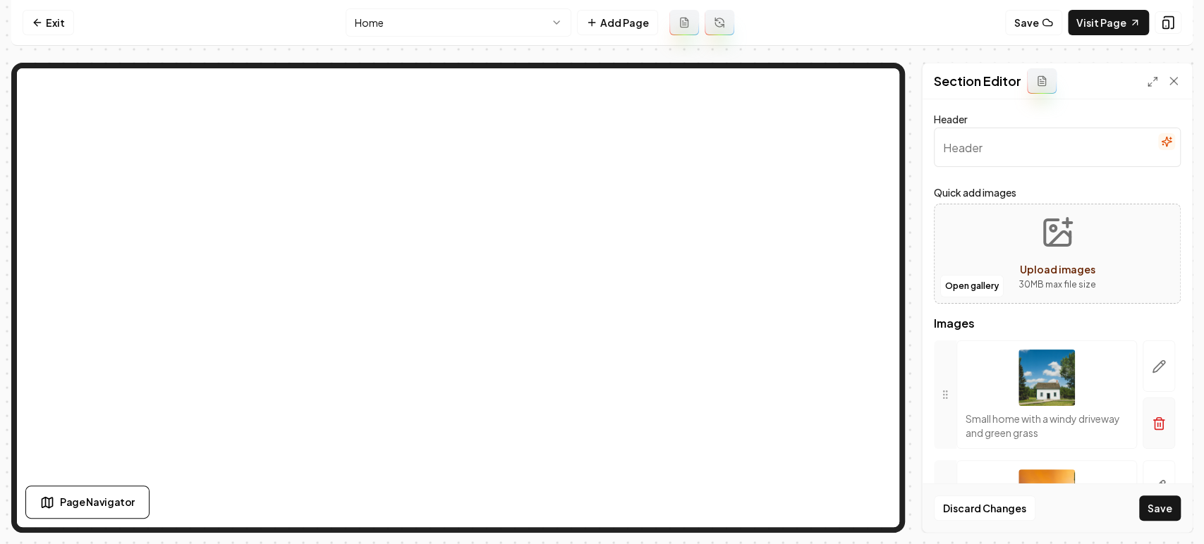
click at [1083, 418] on icon "button" at bounding box center [1159, 424] width 14 height 14
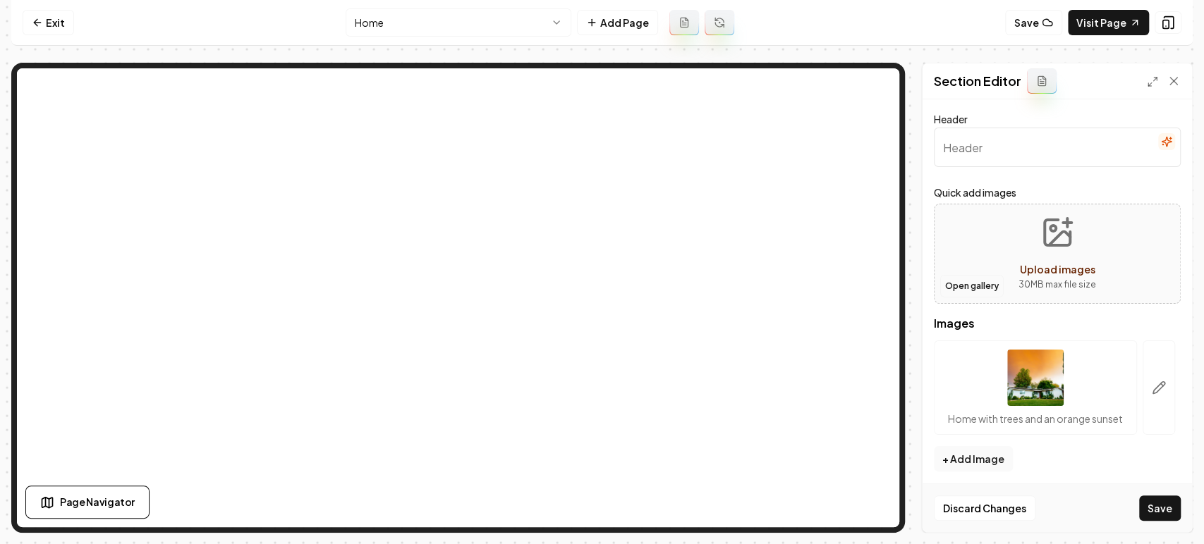
click at [975, 287] on button "Open gallery" at bounding box center [971, 286] width 63 height 23
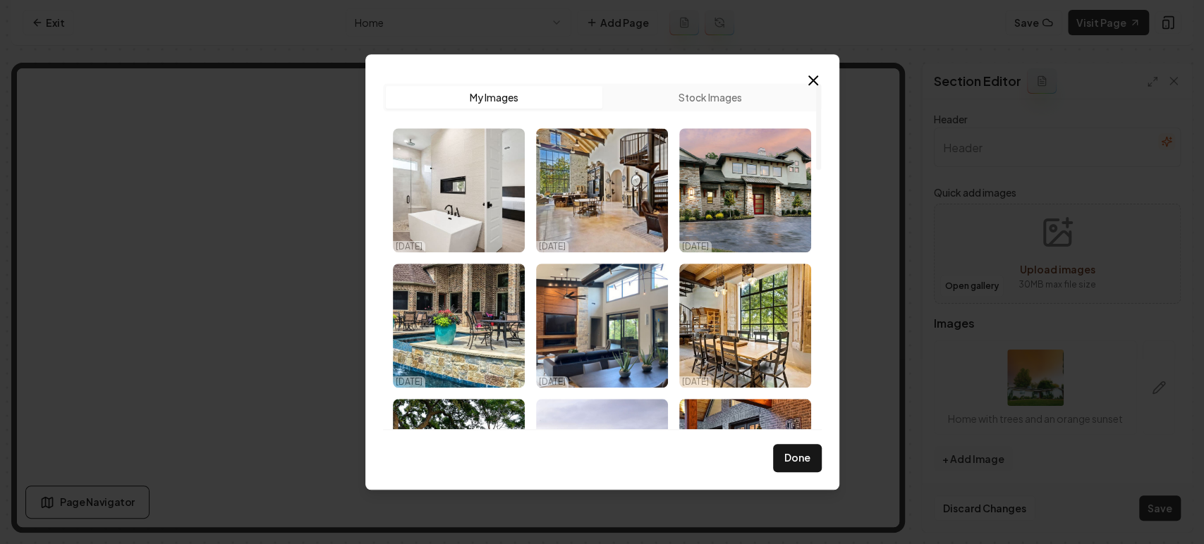
click at [688, 104] on button "Stock Images" at bounding box center [710, 97] width 217 height 23
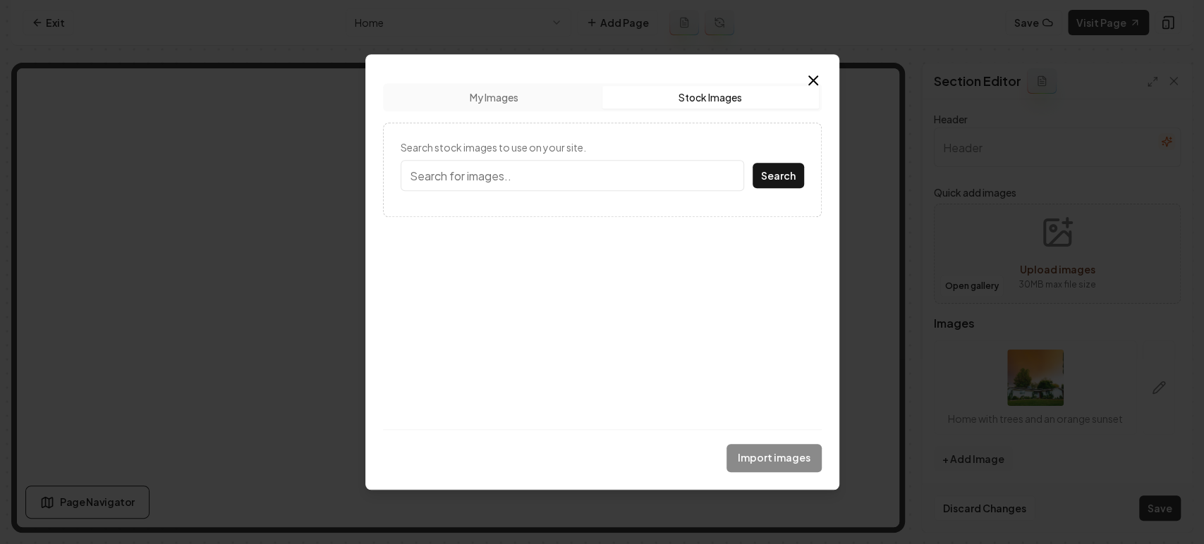
click at [513, 164] on input "Search stock images to use on your site." at bounding box center [572, 175] width 343 height 31
click at [492, 137] on div "Search stock images to use on your site. Search" at bounding box center [602, 170] width 439 height 95
click at [483, 185] on input "Search stock images to use on your site." at bounding box center [572, 175] width 343 height 31
click at [813, 83] on icon "button" at bounding box center [813, 80] width 17 height 17
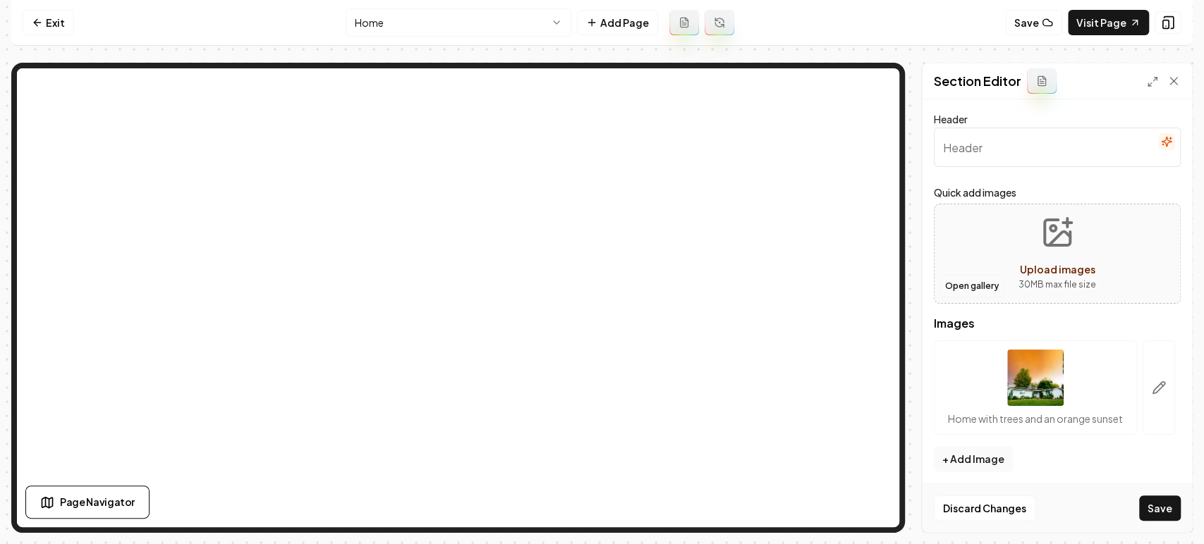
click at [952, 279] on button "Open gallery" at bounding box center [971, 286] width 63 height 23
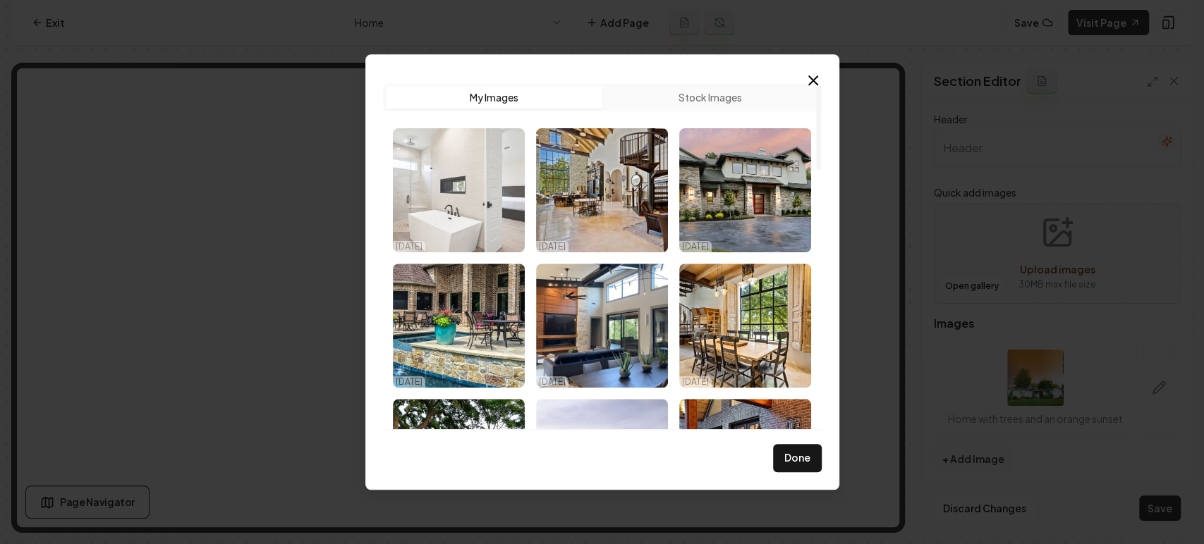
click at [475, 189] on img "Select image image_68efac7d5c7cd75eb8fd914a.jpg" at bounding box center [459, 190] width 132 height 124
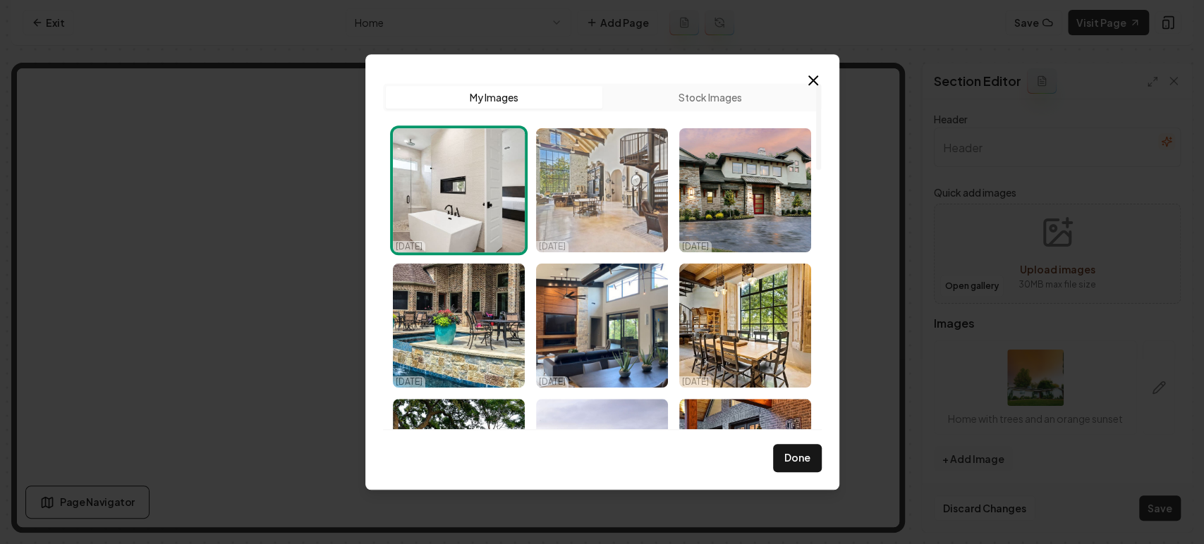
click at [609, 193] on img "Select image image_68efac865c7cd75eb8fde757.jpg" at bounding box center [602, 190] width 132 height 124
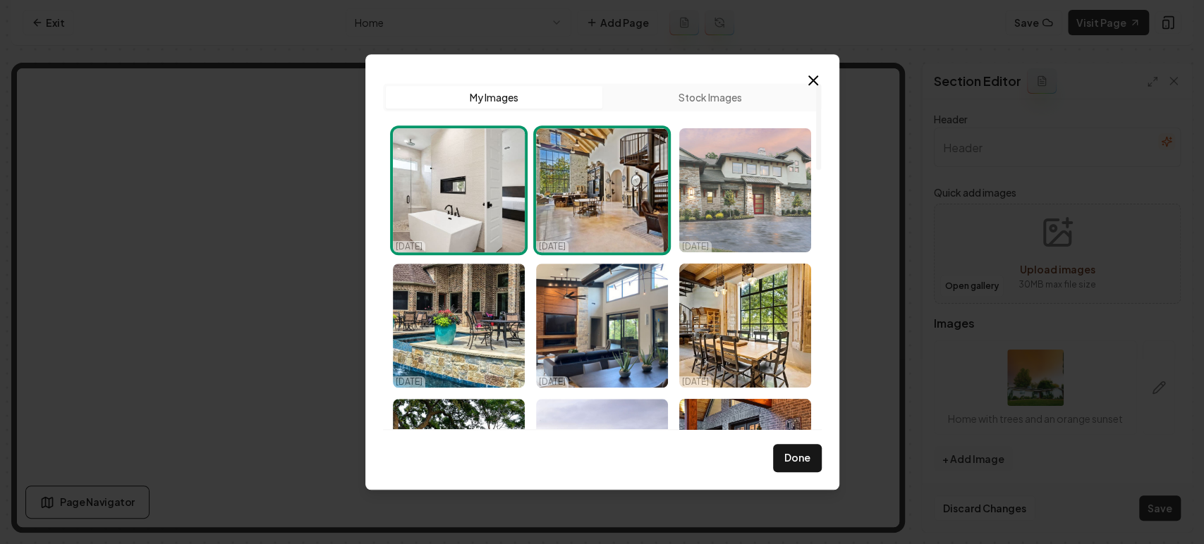
click at [739, 202] on img "Select image image_68efac865c7cd75eb8fde8ee.jpg" at bounding box center [745, 190] width 132 height 124
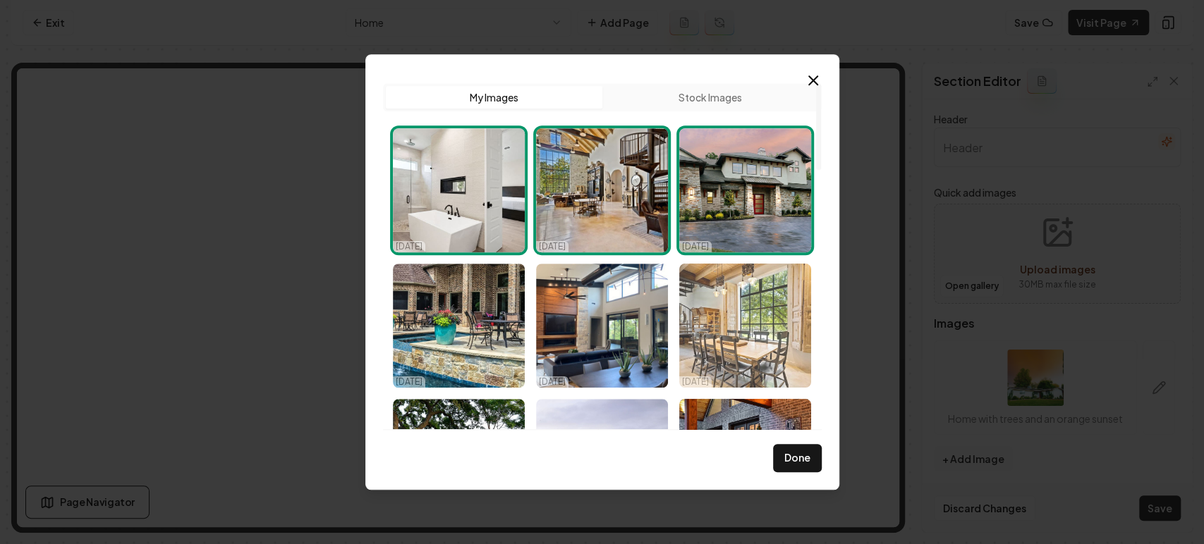
drag, startPoint x: 741, startPoint y: 319, endPoint x: 684, endPoint y: 315, distance: 56.6
click at [741, 317] on img "Select image image_68efac7f5c7cd75eb8fd9e8b.jpg" at bounding box center [745, 326] width 132 height 124
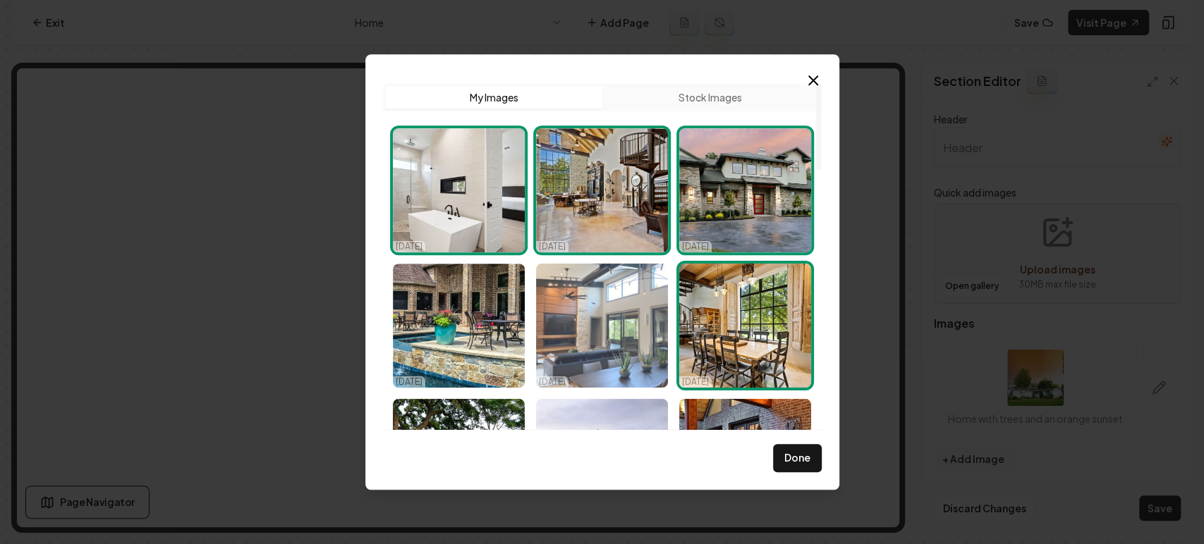
click at [645, 315] on img "Select image image_68efac845c7cd75eb8fdd1c8.jpeg" at bounding box center [602, 326] width 132 height 124
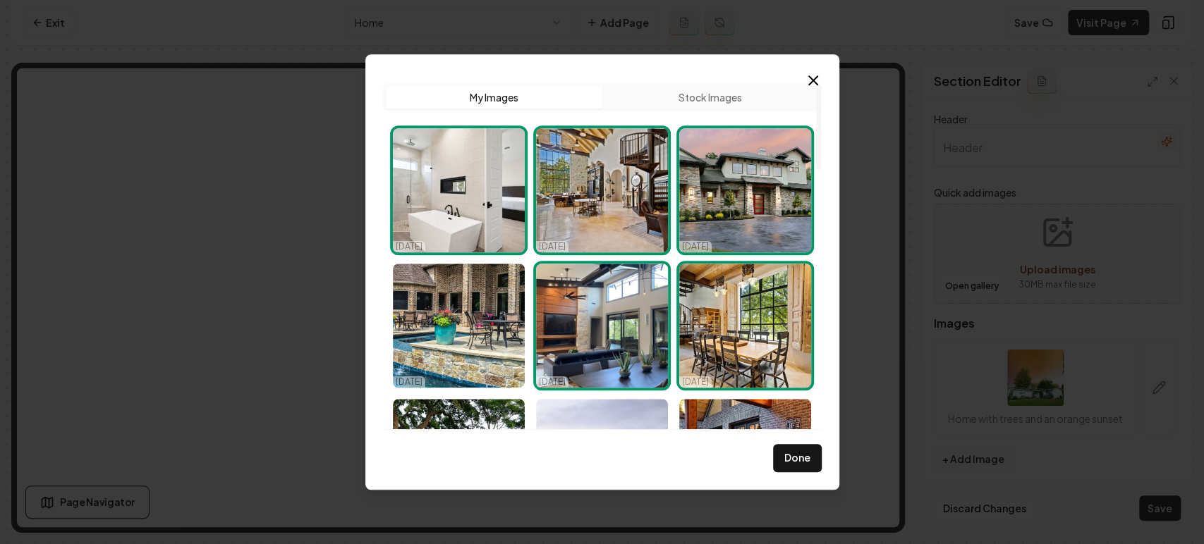
click at [547, 309] on img "Select image image_68efac845c7cd75eb8fdd1c8.jpeg" at bounding box center [602, 326] width 132 height 124
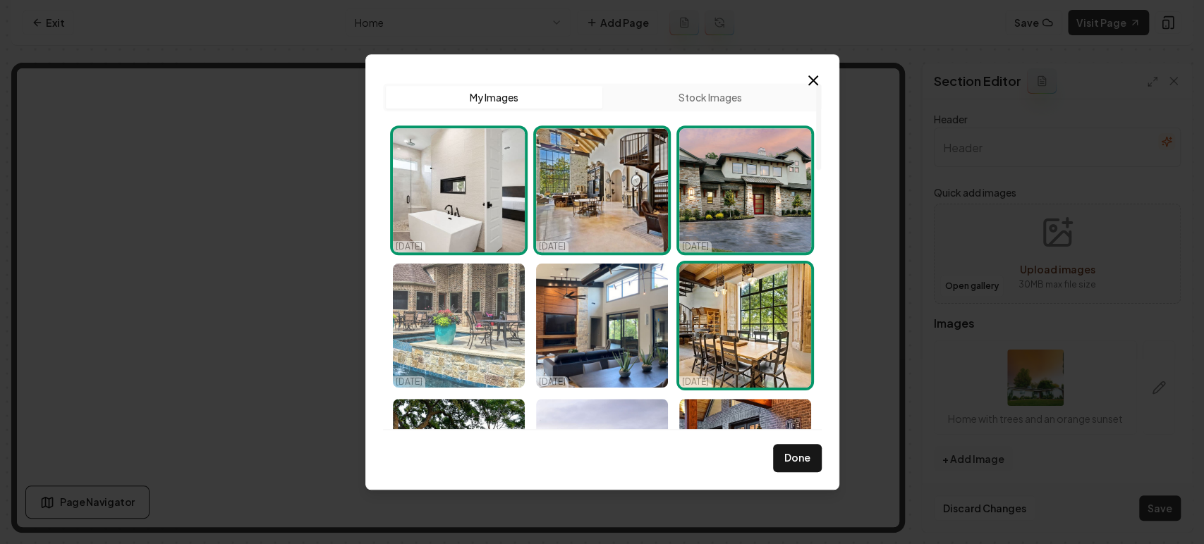
click at [488, 298] on img "Select image image_68efac845c7cd75eb8fdd126.jpg" at bounding box center [459, 326] width 132 height 124
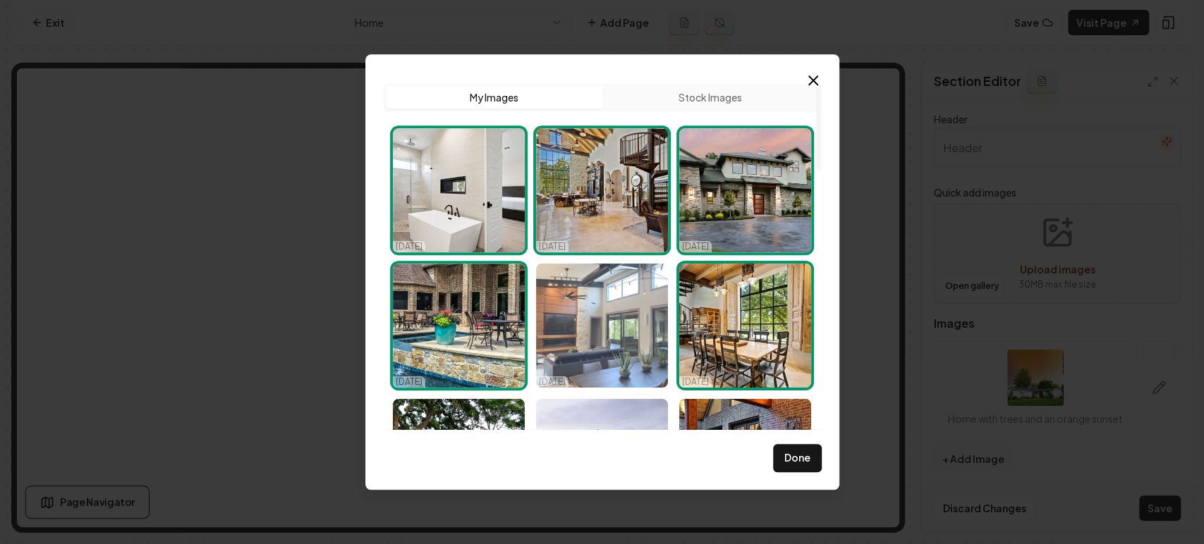
click at [607, 305] on img "Select image image_68efac845c7cd75eb8fdd1c8.jpeg" at bounding box center [602, 326] width 132 height 124
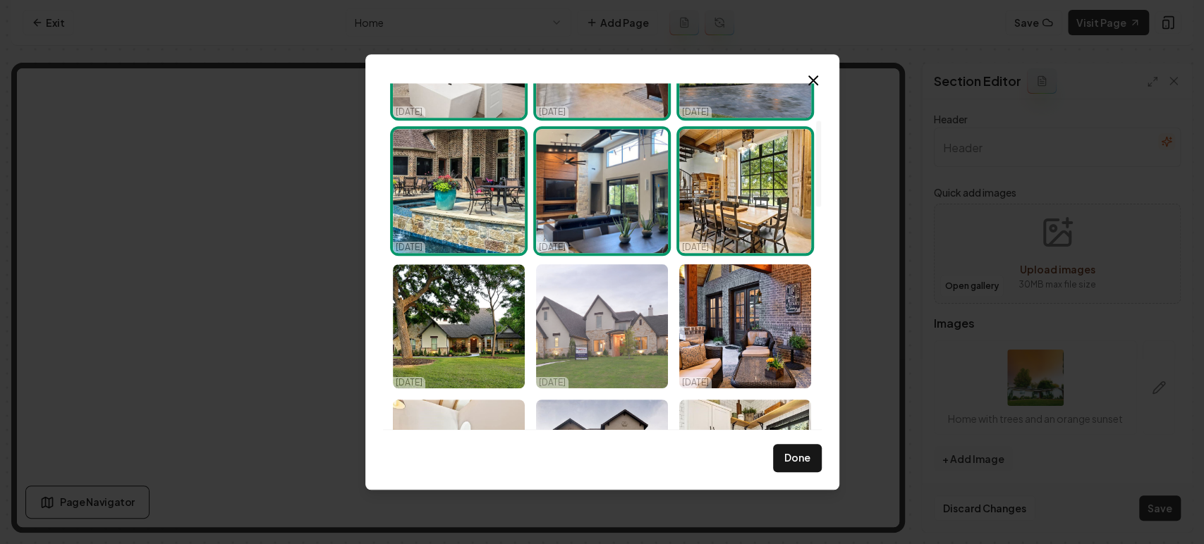
scroll to position [157, 0]
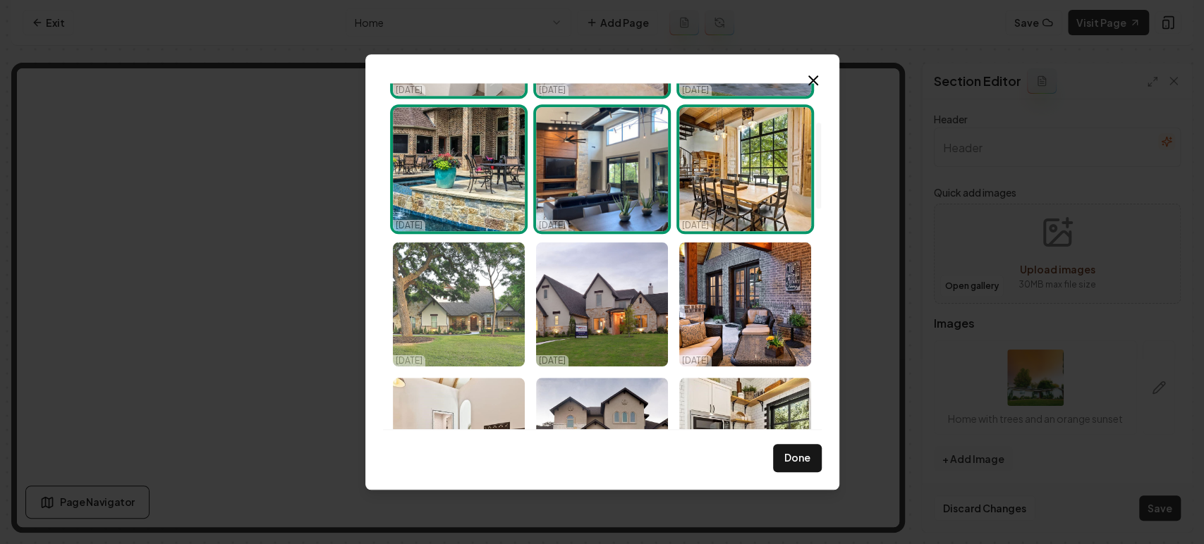
click at [485, 259] on img "Select image image_68efac7f5c7cd75eb8fd9ed9.jpg" at bounding box center [459, 305] width 132 height 124
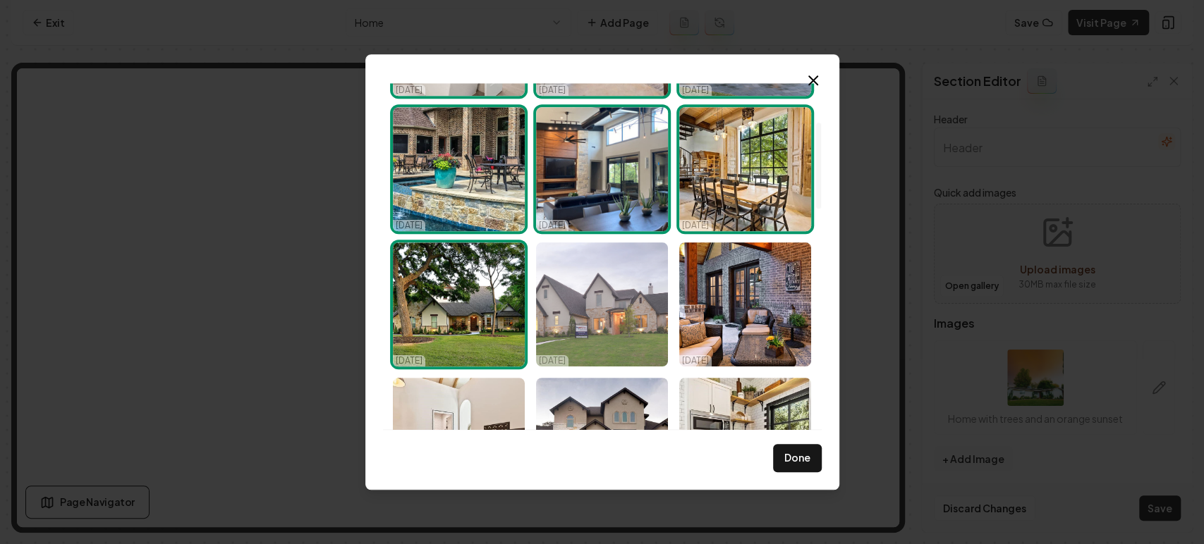
click at [618, 307] on img "Select image image_68efac7f5c7cd75eb8fd9eb6.jpg" at bounding box center [602, 305] width 132 height 124
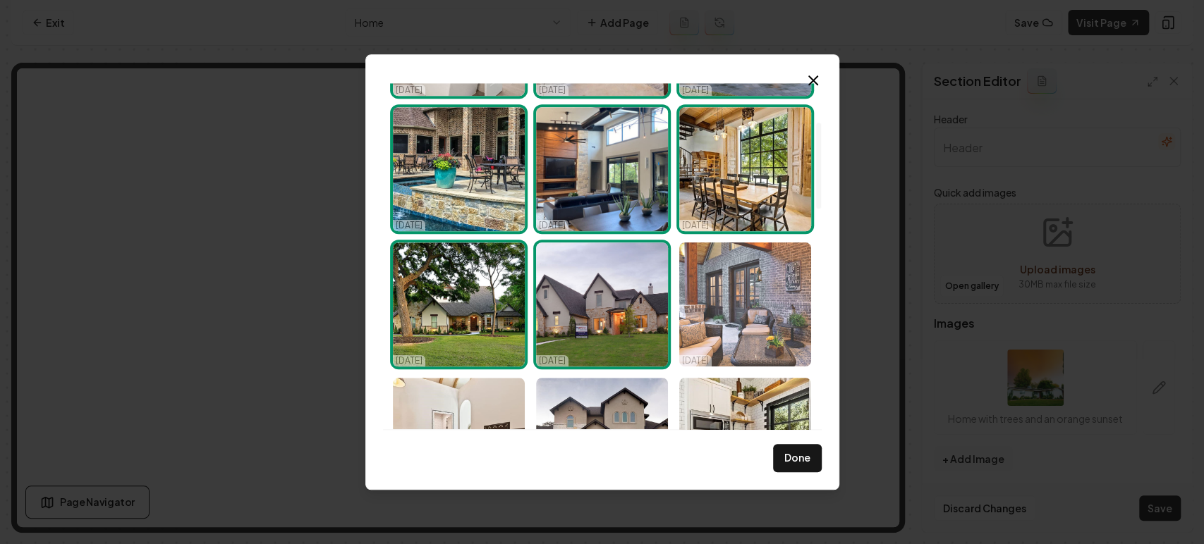
click at [711, 303] on img "Select image image_68efac7f5c7cd75eb8fd9ef5.jpg" at bounding box center [745, 305] width 132 height 124
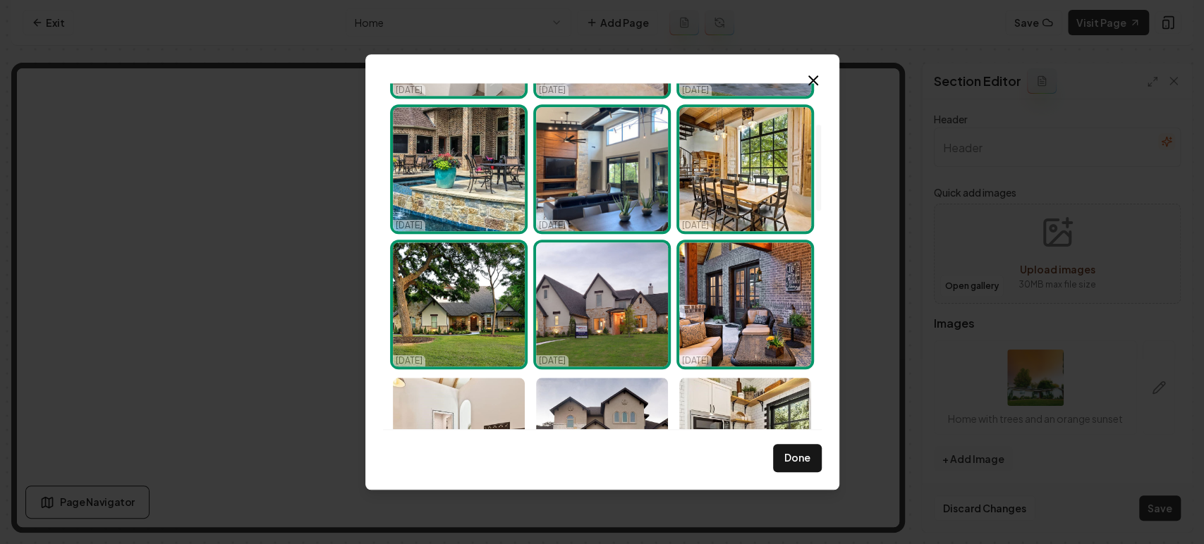
scroll to position [391, 0]
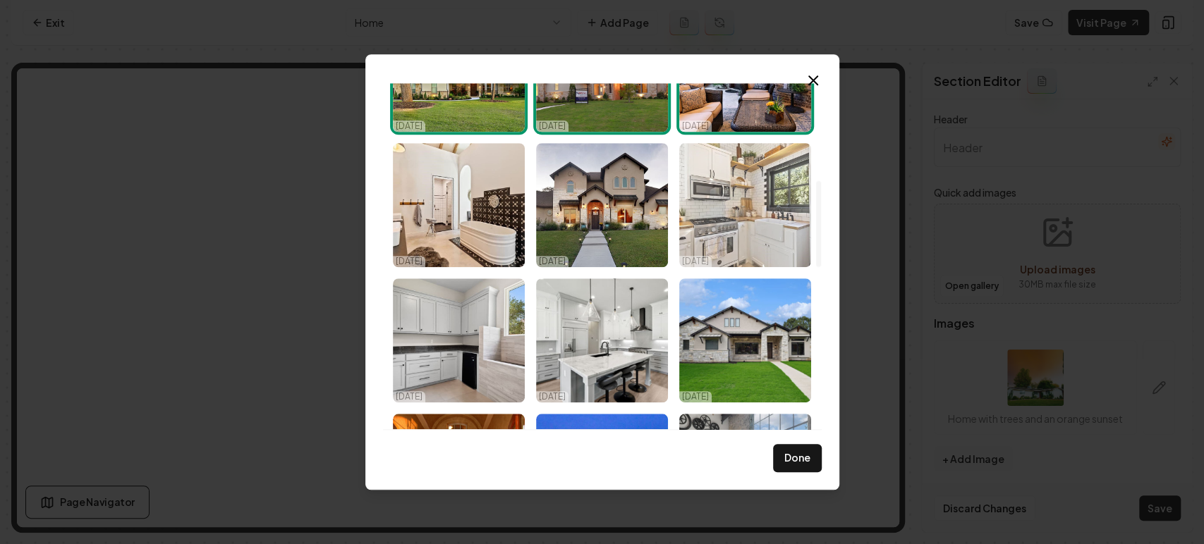
click at [725, 217] on img "Select image image_68efac7f5c7cd75eb8fd9d6f.jpg" at bounding box center [745, 205] width 132 height 124
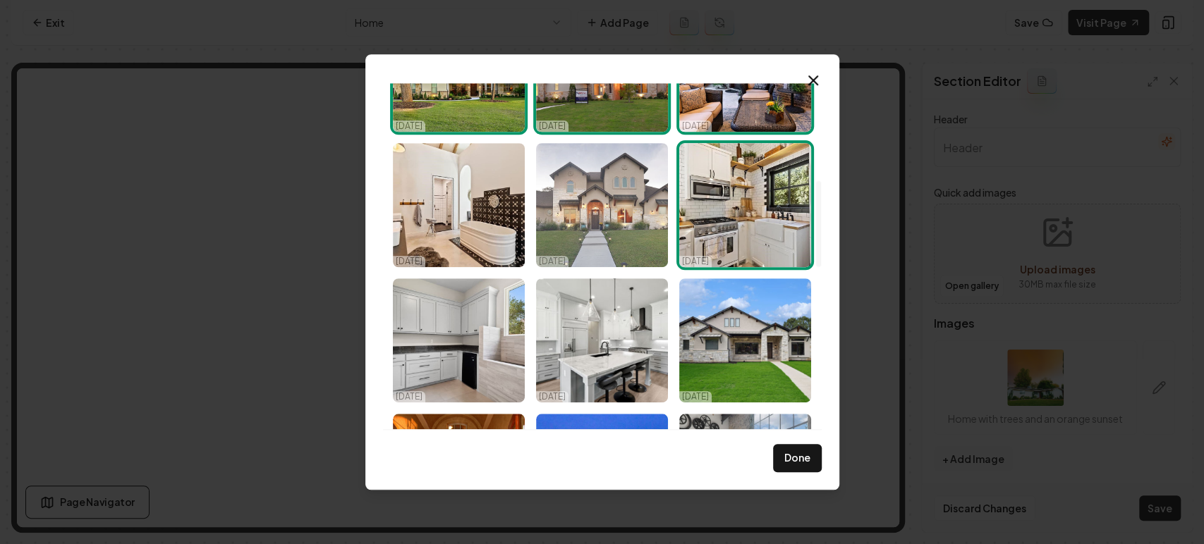
click at [589, 228] on img "Select image image_68efac7f5c7cd75eb8fd9d7b.jpg" at bounding box center [602, 205] width 132 height 124
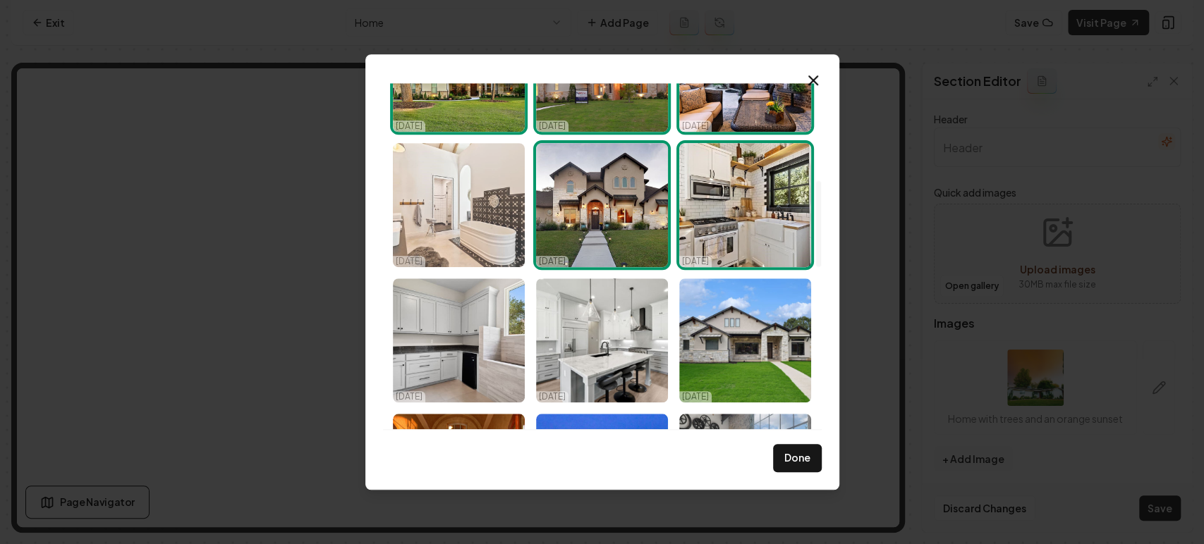
click at [491, 206] on img "Select image image_68efac7f5c7cd75eb8fd9c13.jpg" at bounding box center [459, 205] width 132 height 124
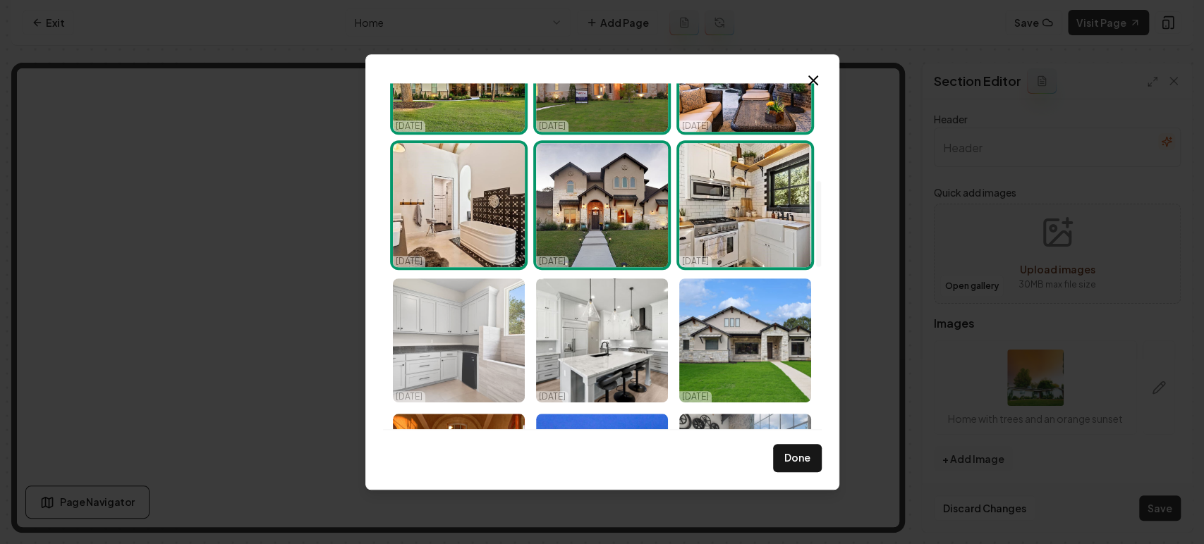
click at [496, 316] on img "Select image image_68efac7e5c7cd75eb8fd9af7.jpg" at bounding box center [459, 341] width 132 height 124
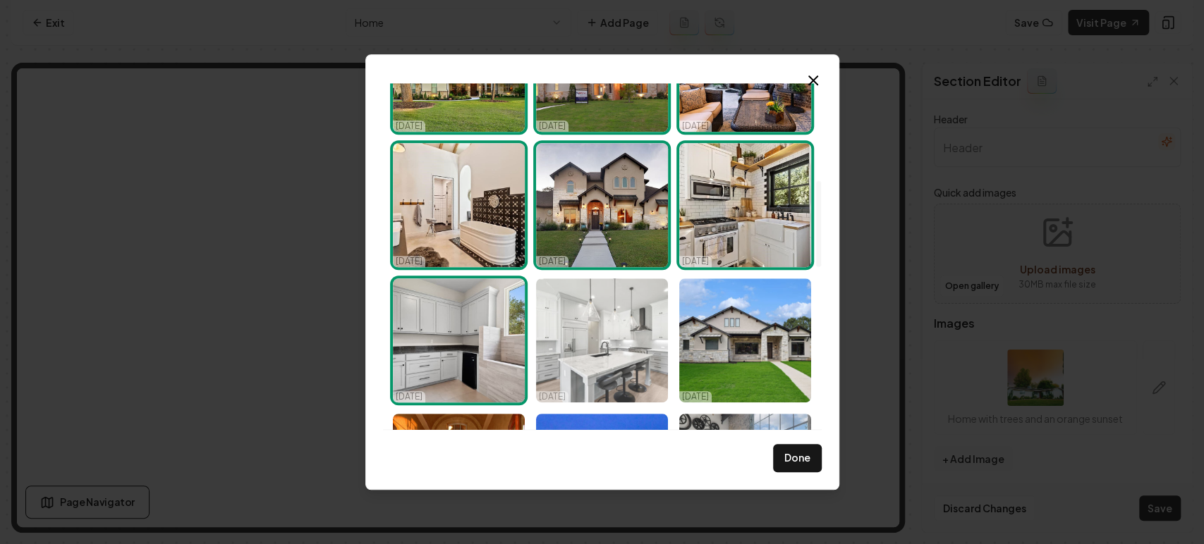
click at [634, 348] on img "Select image image_68efac7d5c7cd75eb8fd90e3.jpg" at bounding box center [602, 341] width 132 height 124
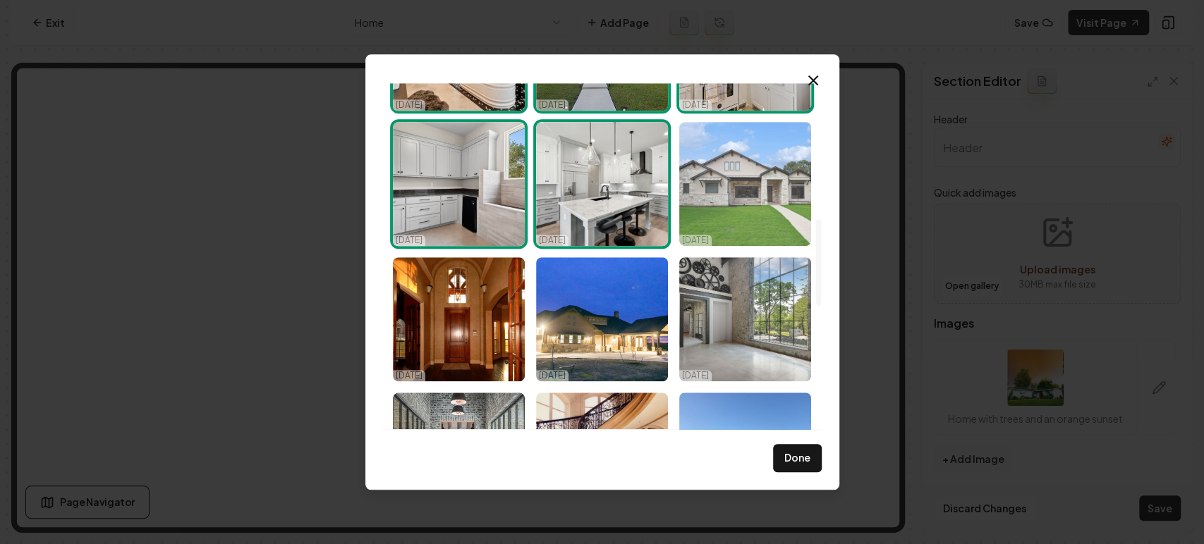
click at [733, 222] on img "Select image image_68efac7d5c7cd75eb8fd90e8.jpg" at bounding box center [745, 184] width 132 height 124
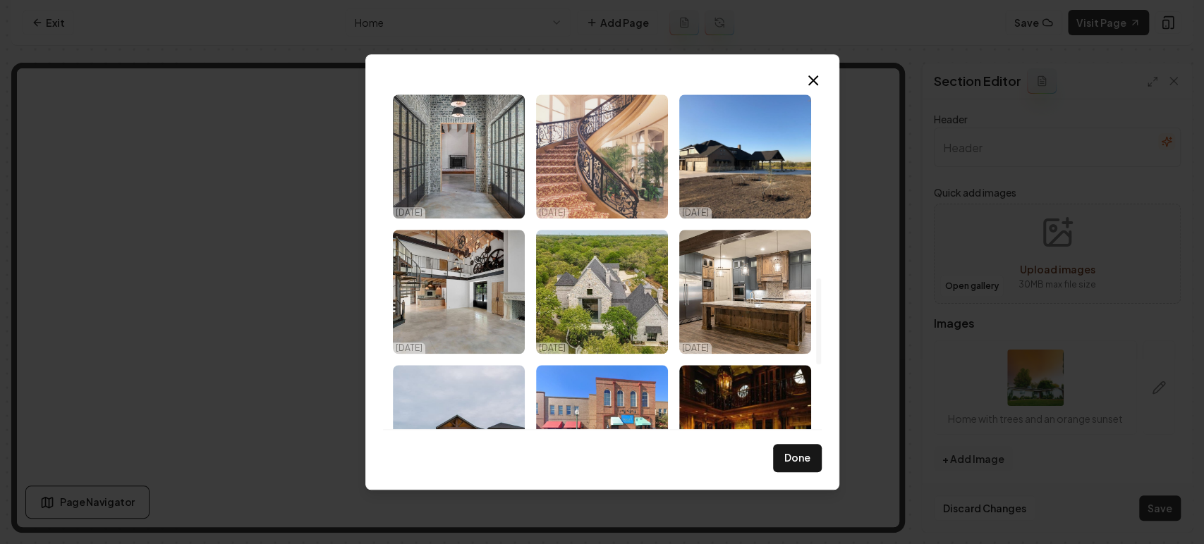
scroll to position [784, 0]
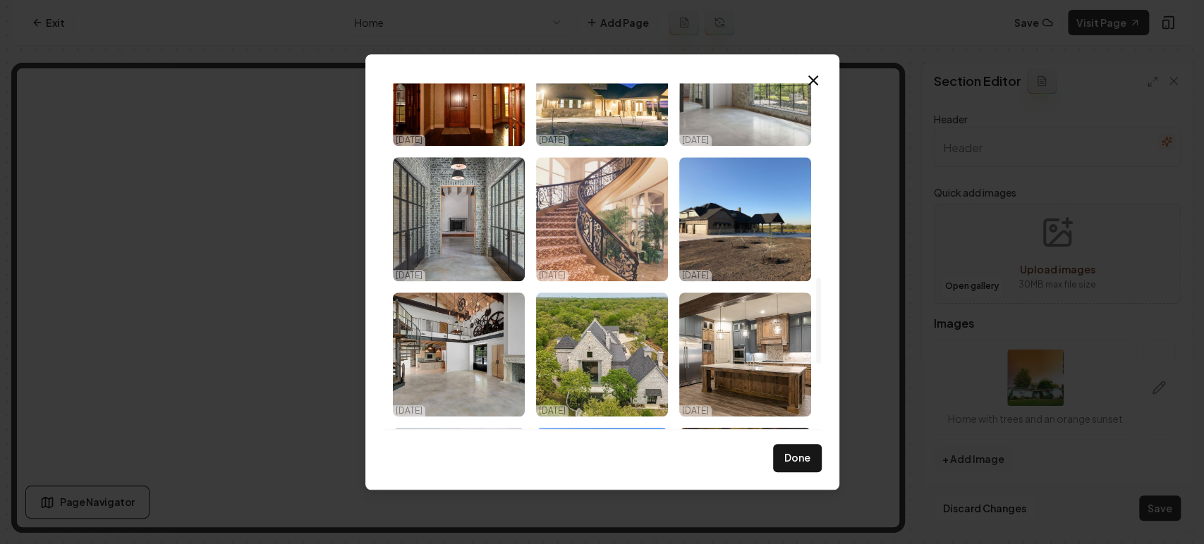
click at [575, 233] on img "Select image image_68efac6d5c7cd75eb8fd06f3.jpeg" at bounding box center [602, 219] width 132 height 124
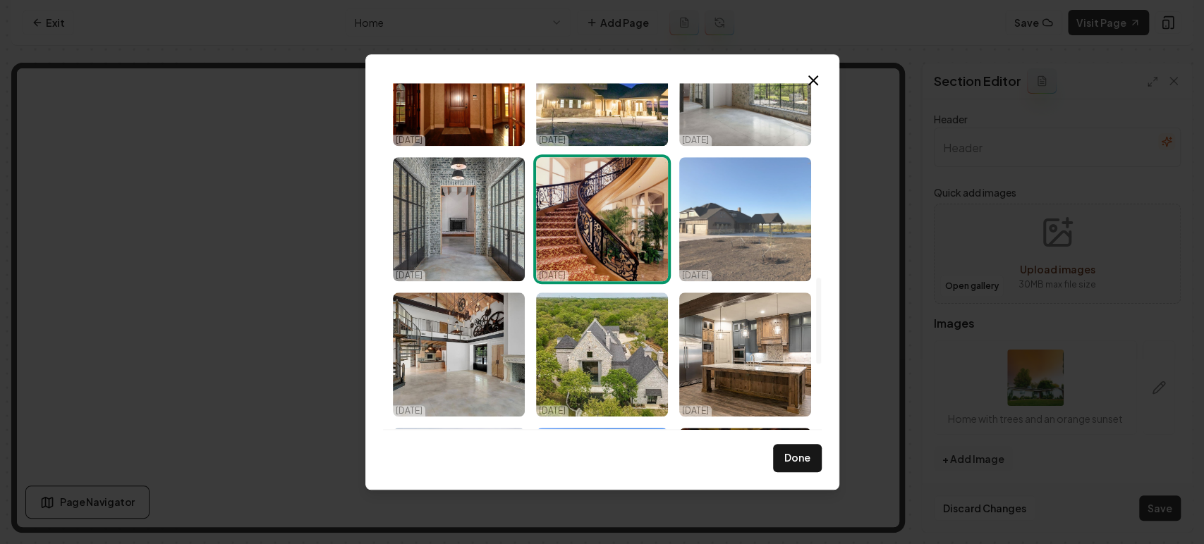
click at [750, 230] on img "Select image image_68efac6d5c7cd75eb8fd0a5c.jpeg" at bounding box center [745, 219] width 132 height 124
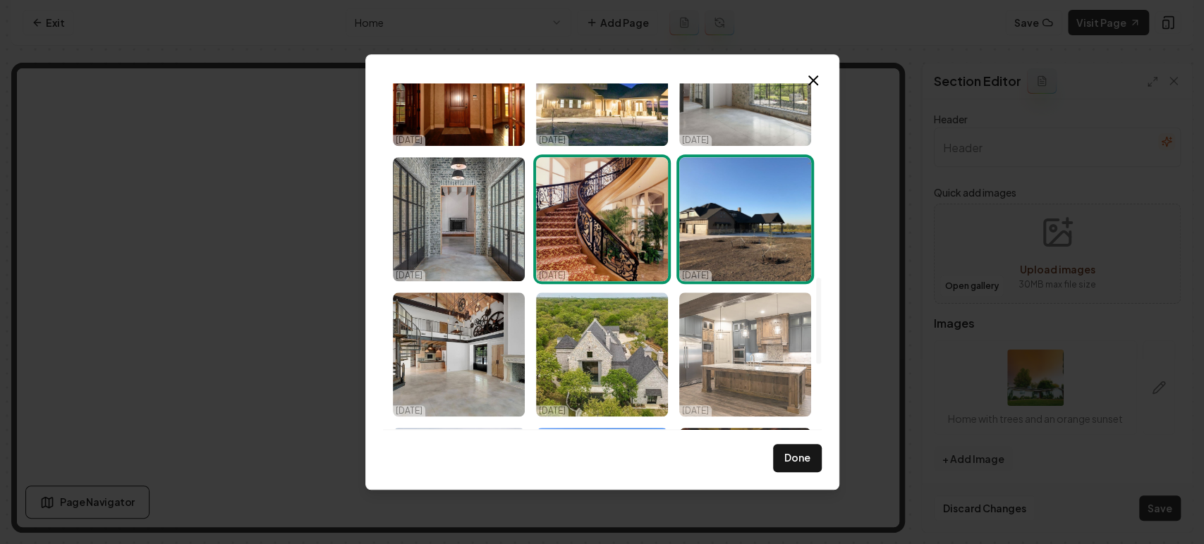
click at [722, 311] on img "Select image image_68efac6d5c7cd75eb8fd0c08.jpeg" at bounding box center [745, 355] width 132 height 124
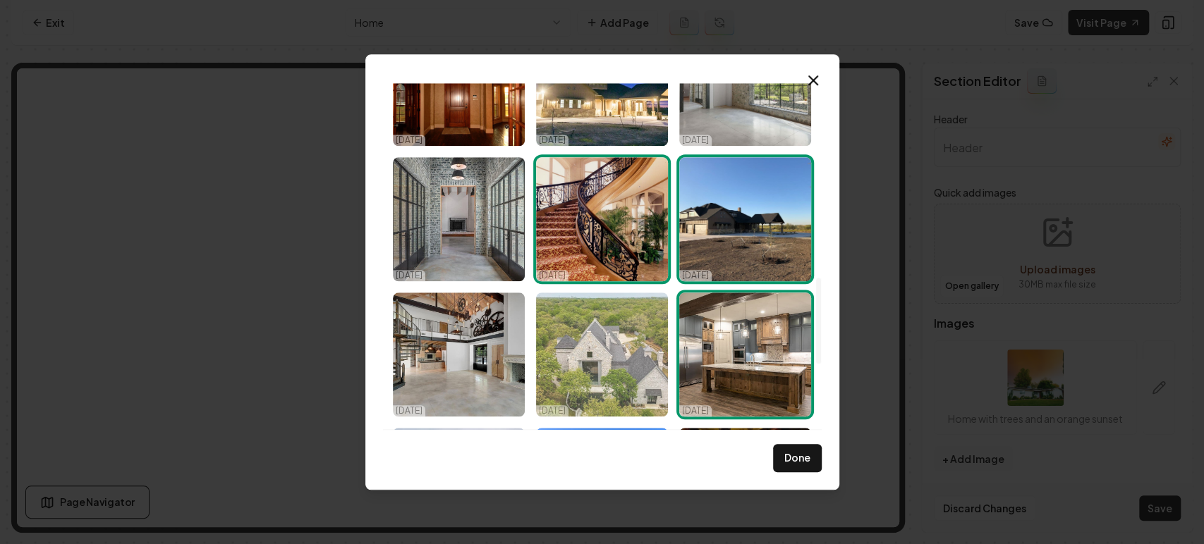
click at [603, 327] on img "Select image image_68efac6d5c7cd75eb8fd0738.jpeg" at bounding box center [602, 355] width 132 height 124
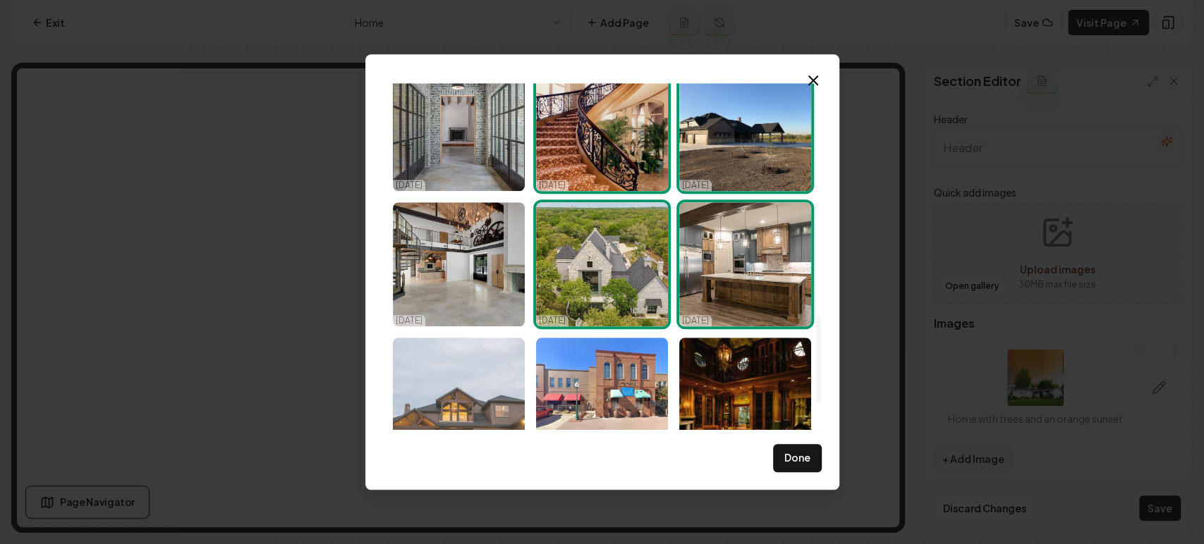
scroll to position [940, 0]
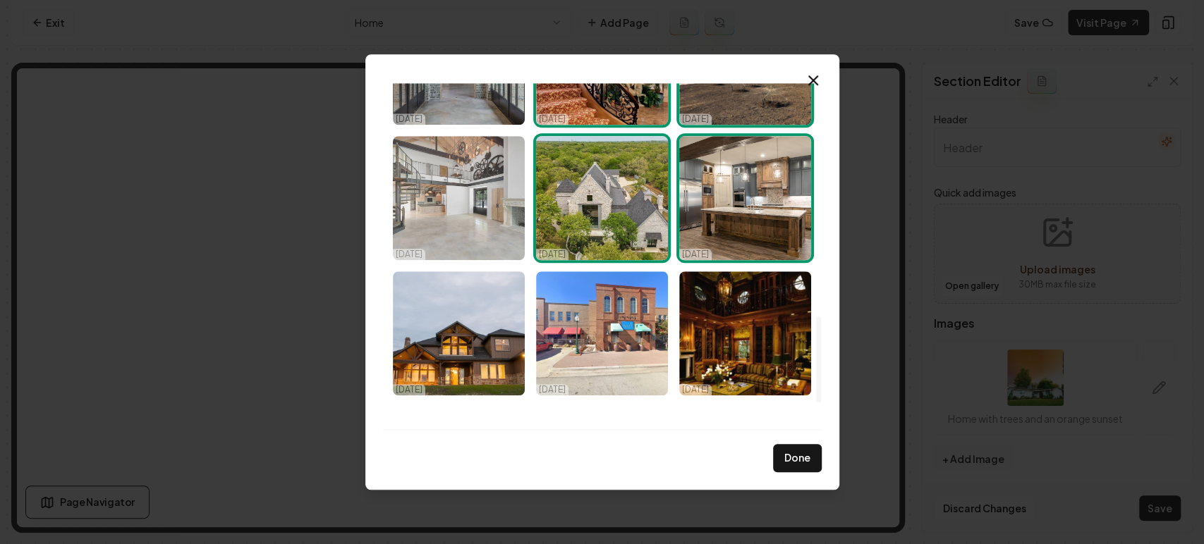
click at [460, 219] on img "Select image image_68efac6d5c7cd75eb8fd0915.jpeg" at bounding box center [459, 198] width 132 height 124
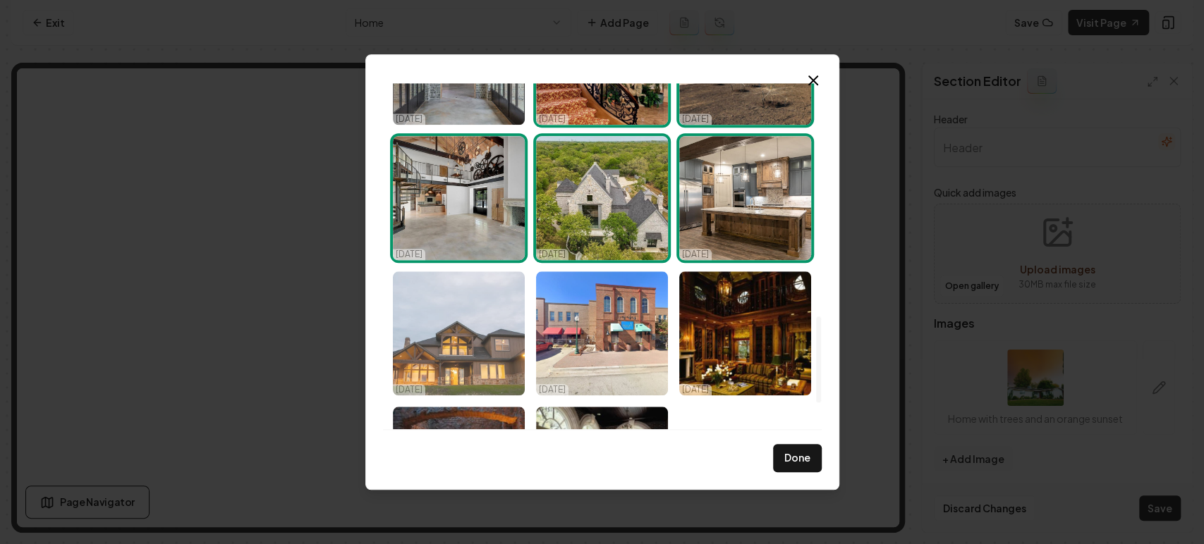
click at [472, 316] on img "Select image image_68efac6d5c7cd75eb8fd0ae0.jpeg" at bounding box center [459, 334] width 132 height 124
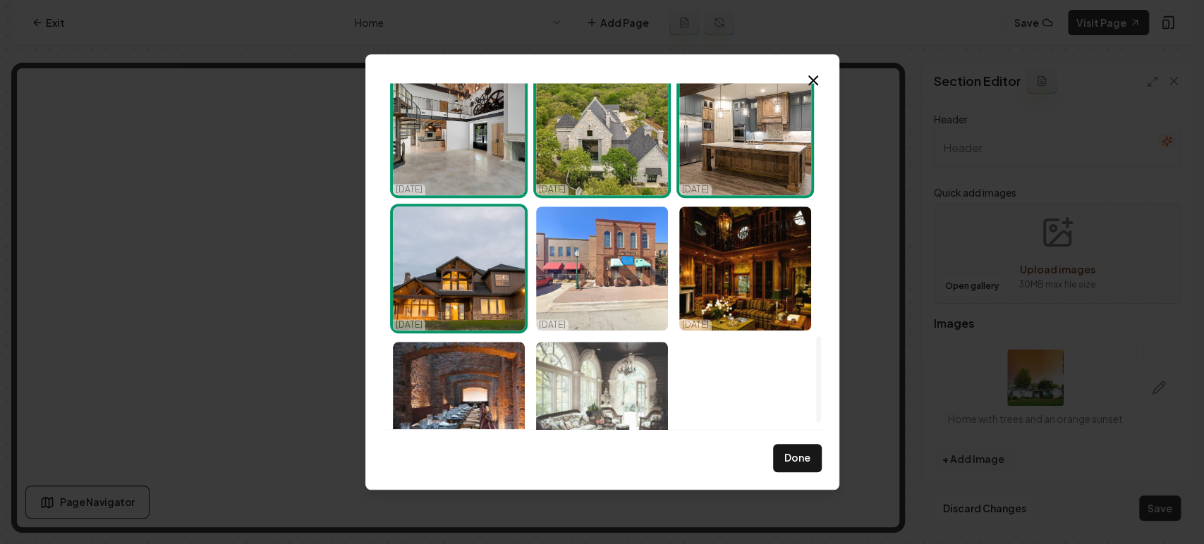
scroll to position [1047, 0]
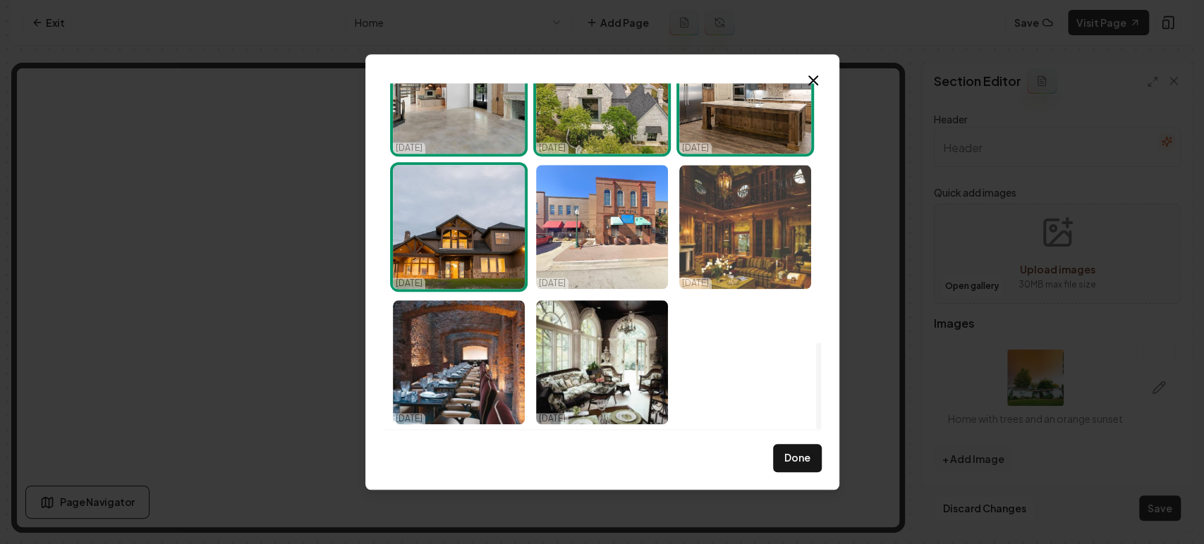
click at [705, 236] on img "Select image image_68efac6d5c7cd75eb8fd072b.jpeg" at bounding box center [745, 227] width 132 height 124
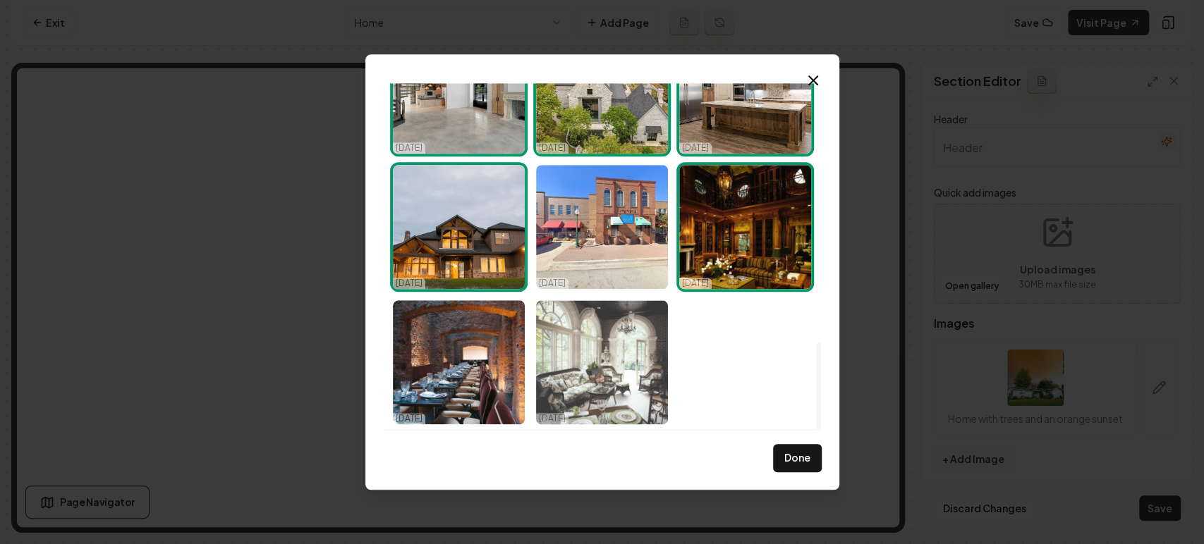
click at [607, 336] on img "Select image image_68efac6d5c7cd75eb8fd068b.jpeg" at bounding box center [602, 362] width 132 height 124
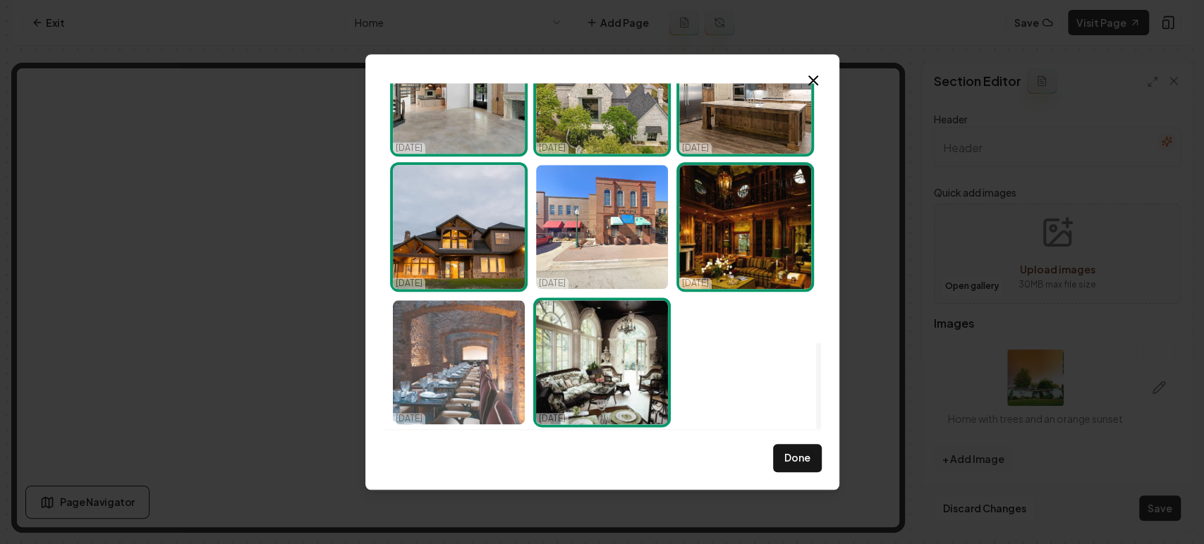
click at [474, 331] on img "Select image image_68efac6d5c7cd75eb8fd06f0.jpeg" at bounding box center [459, 362] width 132 height 124
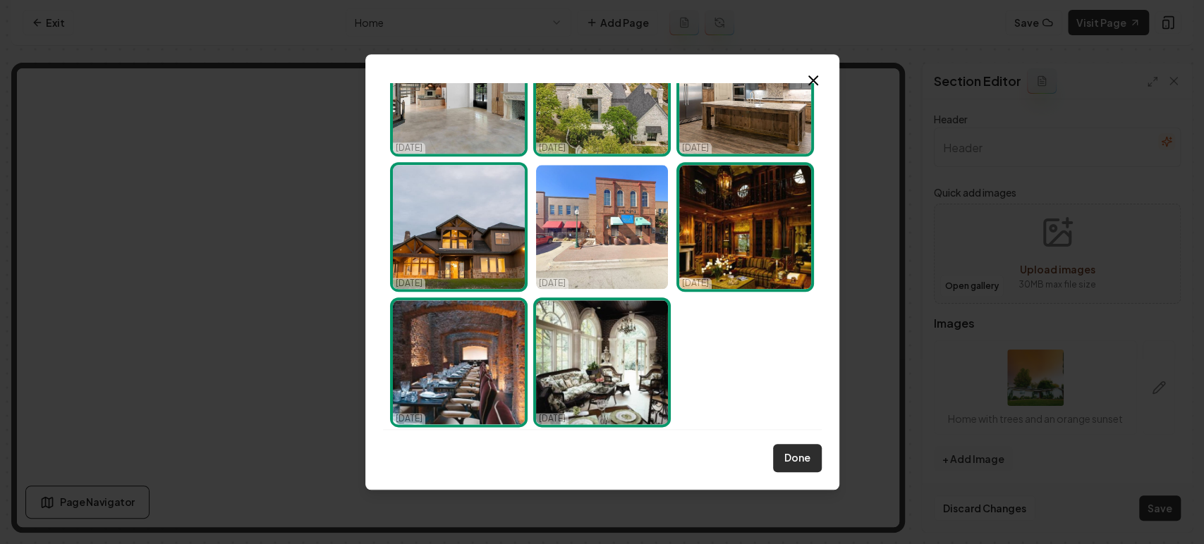
click at [787, 458] on button "Done" at bounding box center [797, 458] width 49 height 28
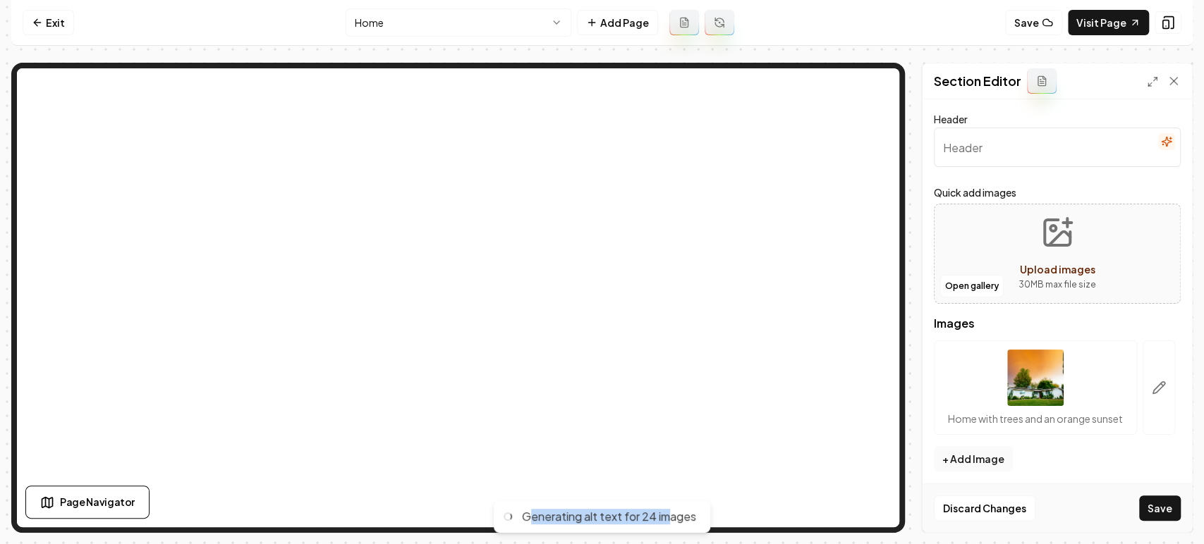
drag, startPoint x: 528, startPoint y: 512, endPoint x: 671, endPoint y: 526, distance: 143.9
click at [670, 489] on div "Generating alt text for 24 images" at bounding box center [602, 517] width 217 height 32
click at [671, 489] on div "Generating alt text for 24 images" at bounding box center [602, 517] width 217 height 32
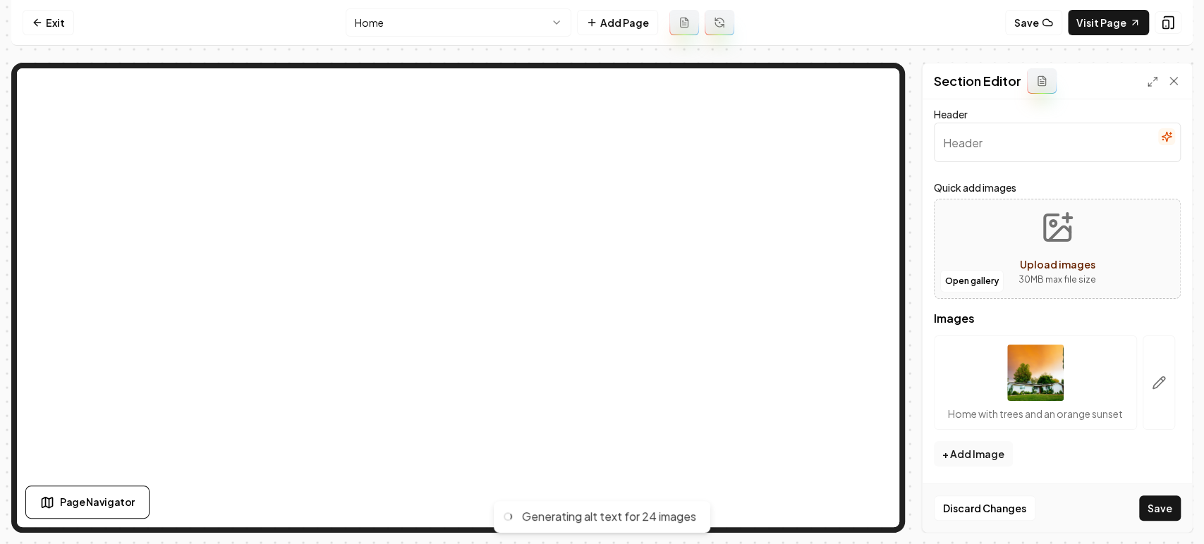
scroll to position [18, 0]
click at [1083, 489] on button "Save" at bounding box center [1160, 508] width 42 height 25
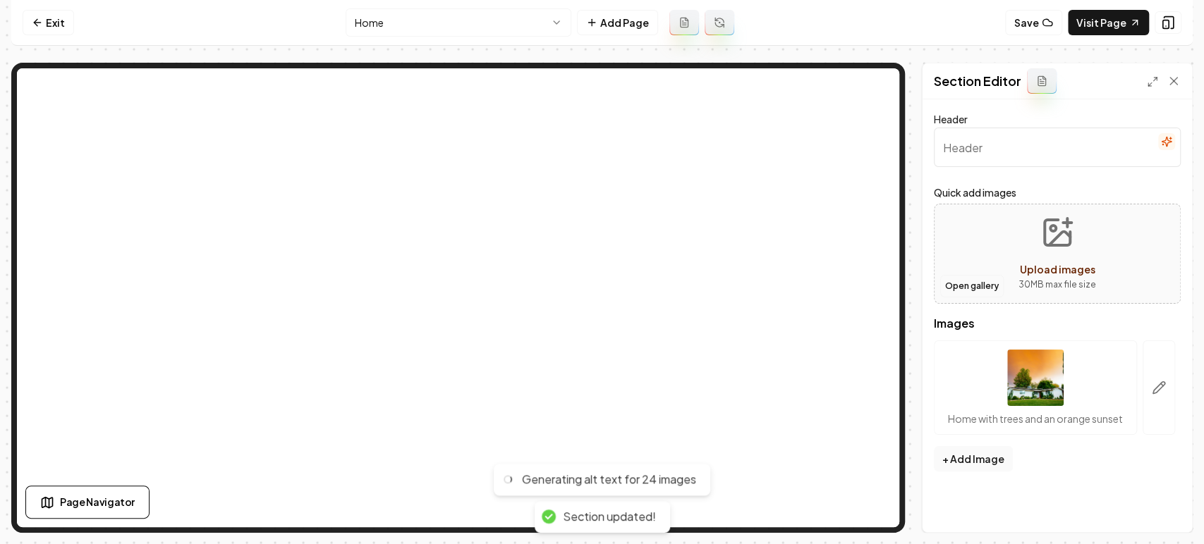
click at [965, 292] on button "Open gallery" at bounding box center [971, 286] width 63 height 23
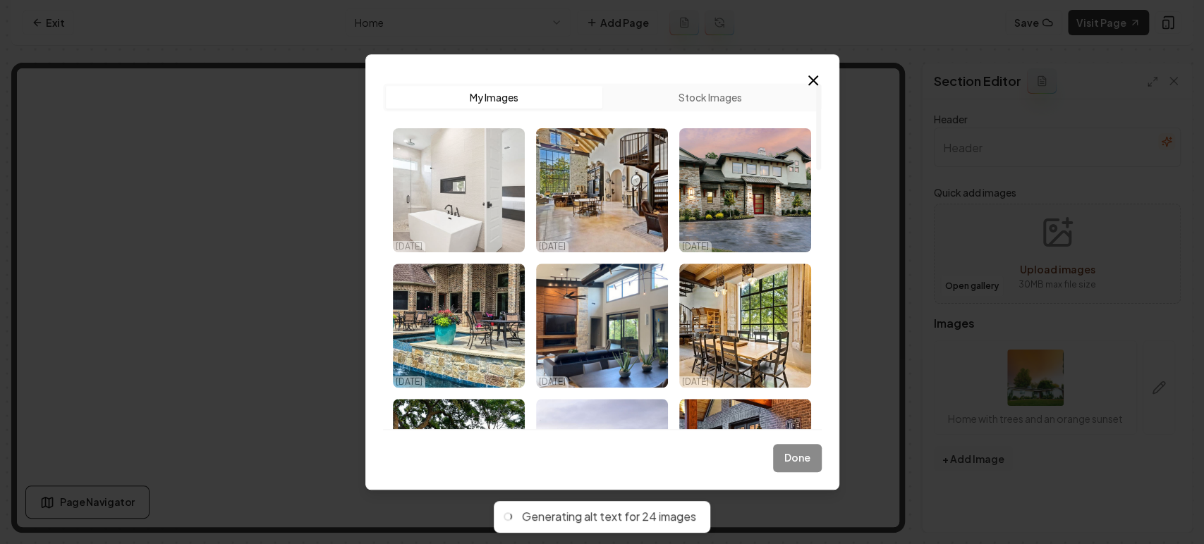
click at [510, 221] on img "Select image image_68efac7d5c7cd75eb8fd914a.jpg" at bounding box center [459, 190] width 132 height 124
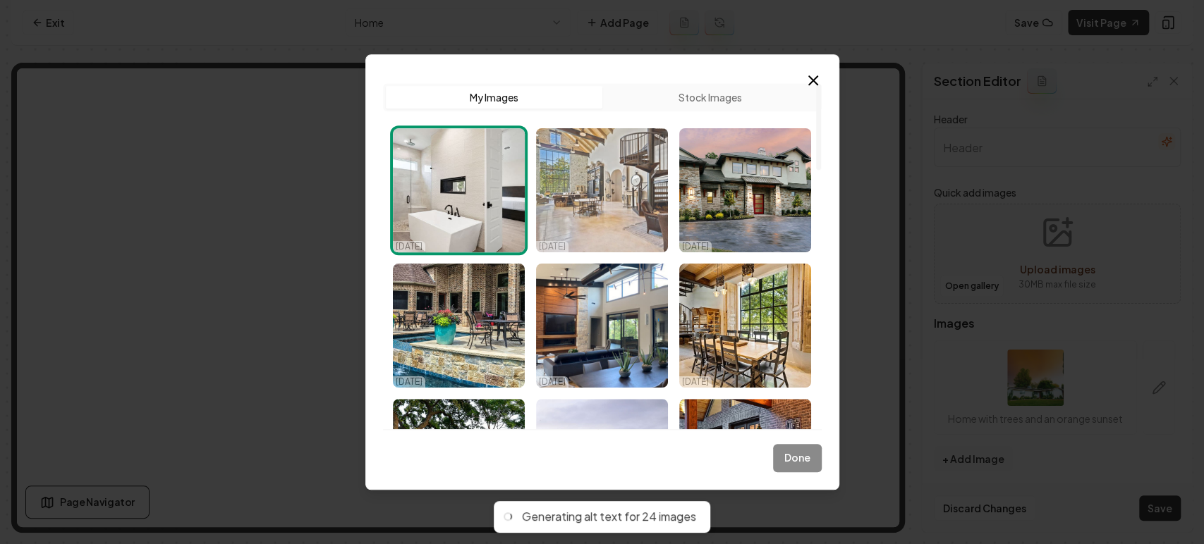
click at [603, 198] on img "Select image image_68efac865c7cd75eb8fde757.jpg" at bounding box center [602, 190] width 132 height 124
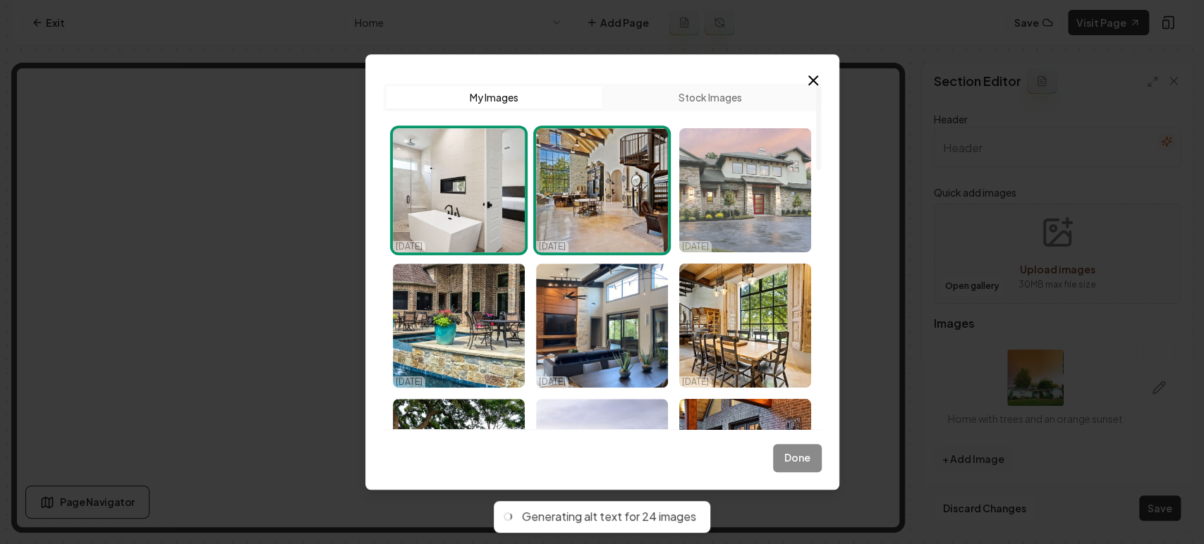
click at [701, 196] on img "Select image image_68efac865c7cd75eb8fde8ee.jpg" at bounding box center [745, 190] width 132 height 124
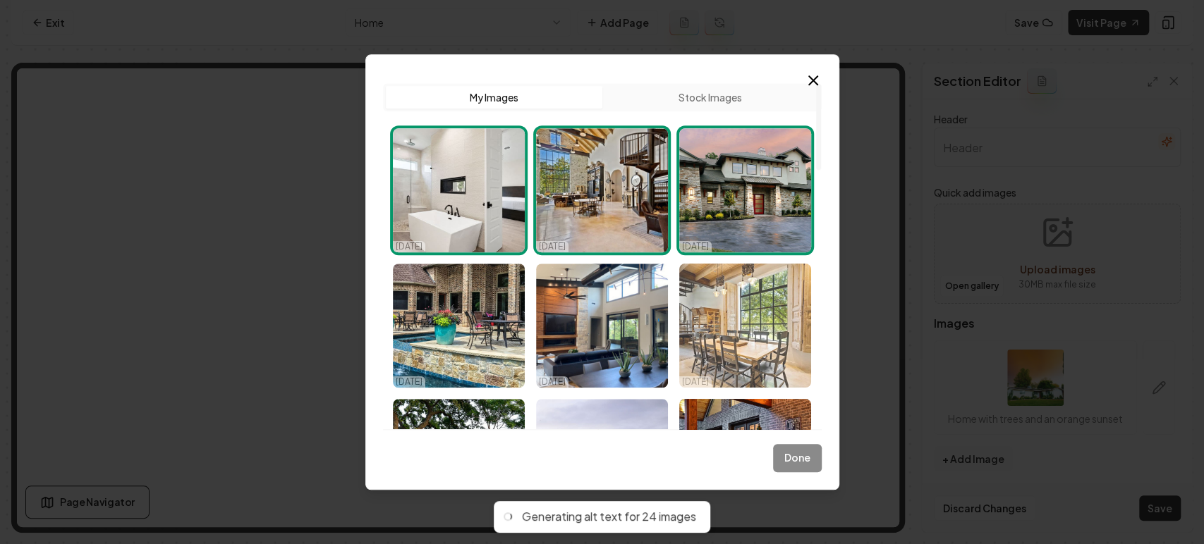
click at [739, 269] on img "Select image image_68efac7f5c7cd75eb8fd9e8b.jpg" at bounding box center [745, 326] width 132 height 124
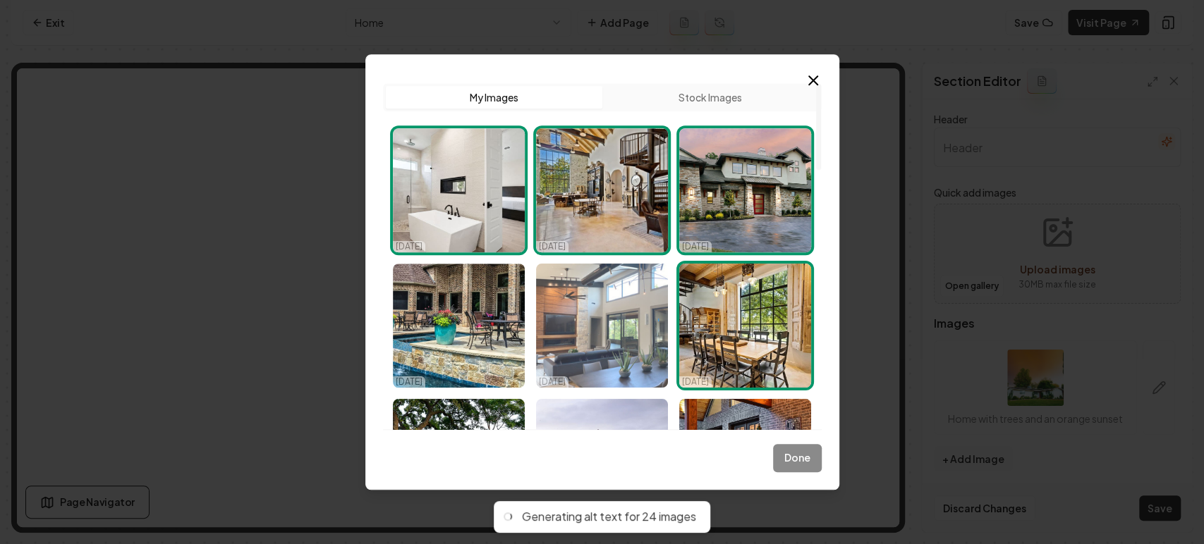
click at [601, 320] on img "Select image image_68efac845c7cd75eb8fdd1c8.jpeg" at bounding box center [602, 326] width 132 height 124
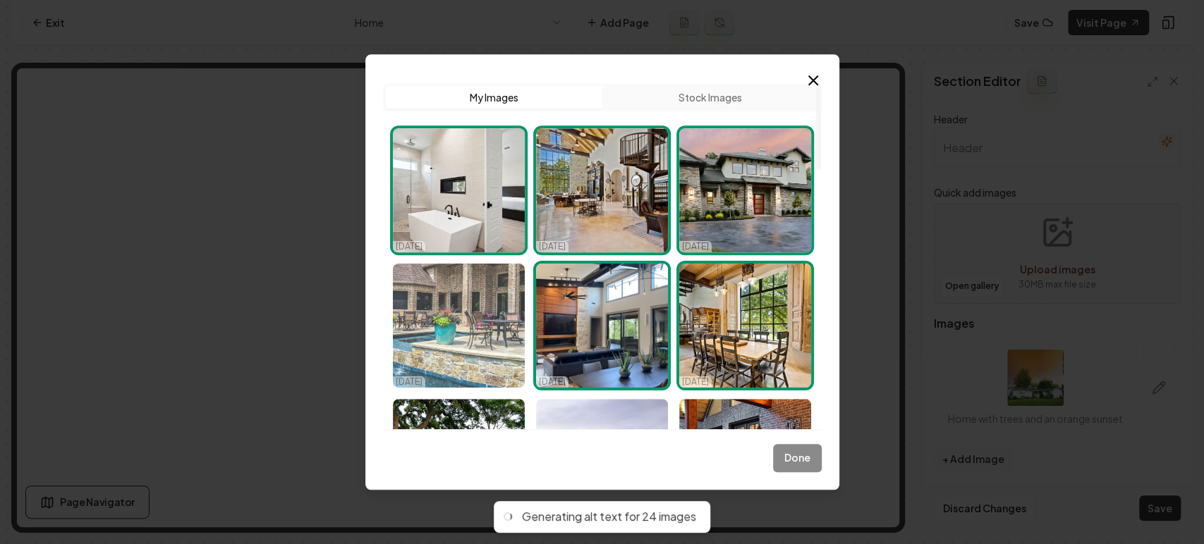
click at [493, 322] on img "Select image image_68efac845c7cd75eb8fdd126.jpg" at bounding box center [459, 326] width 132 height 124
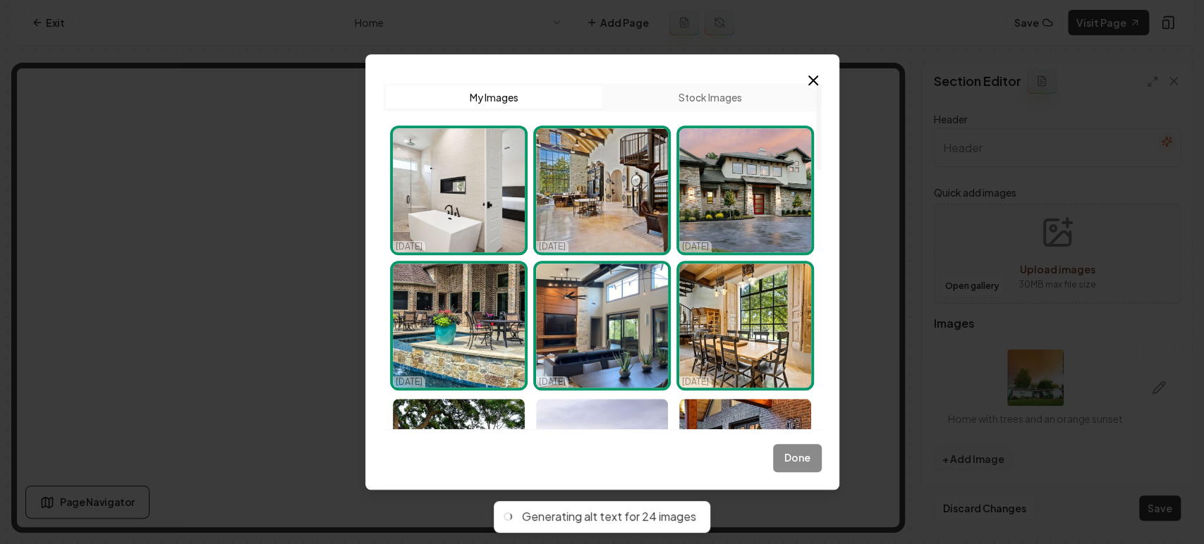
scroll to position [157, 0]
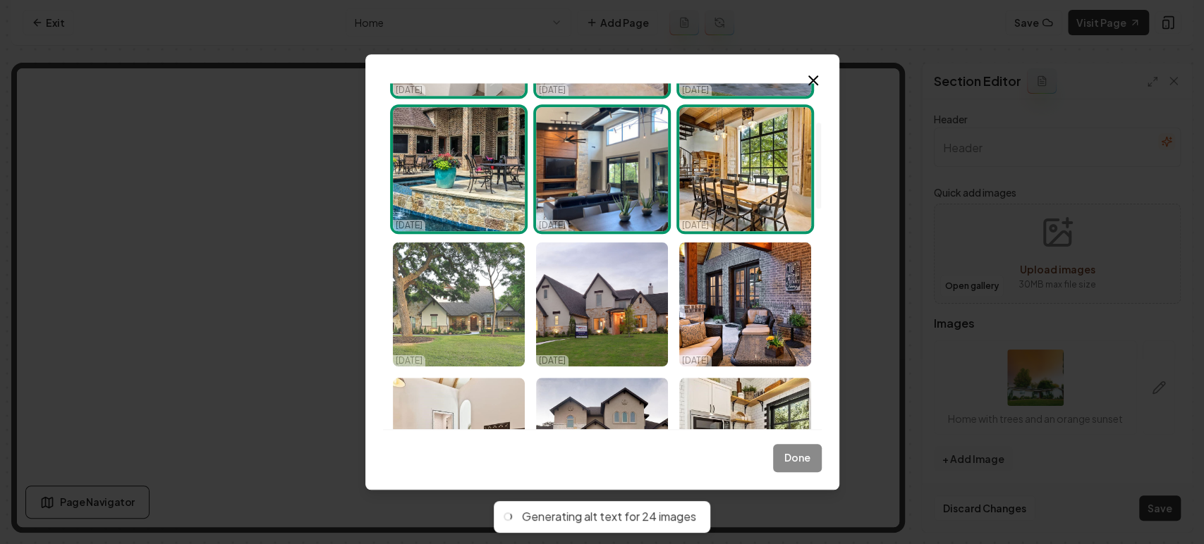
click at [463, 286] on img "Select image image_68efac7f5c7cd75eb8fd9ed9.jpg" at bounding box center [459, 305] width 132 height 124
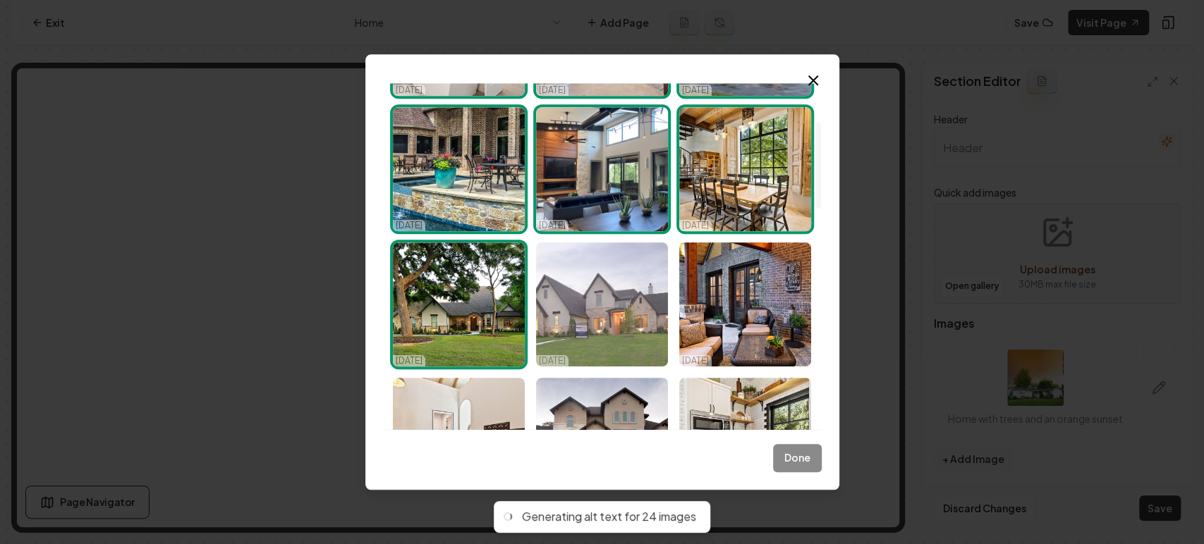
click at [582, 293] on img "Select image image_68efac7f5c7cd75eb8fd9eb6.jpg" at bounding box center [602, 305] width 132 height 124
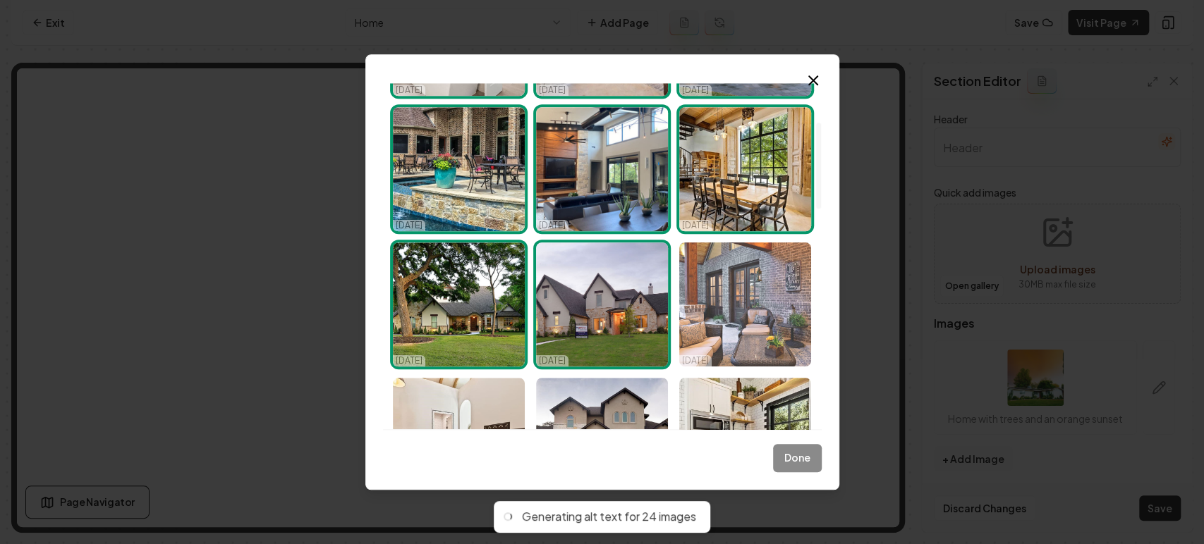
click at [779, 297] on img "Select image image_68efac7f5c7cd75eb8fd9ef5.jpg" at bounding box center [745, 305] width 132 height 124
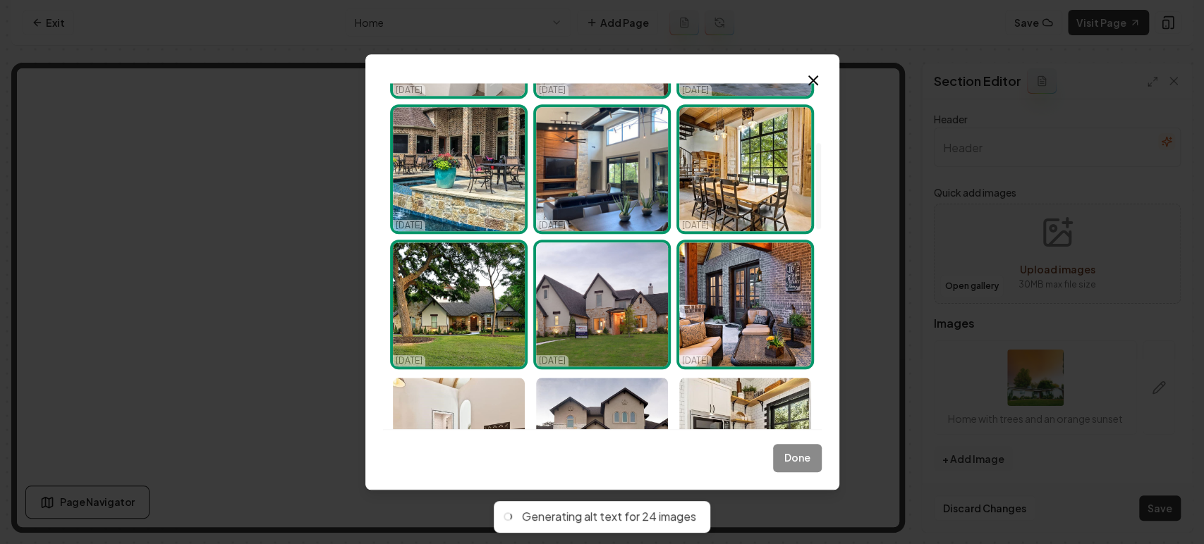
scroll to position [313, 0]
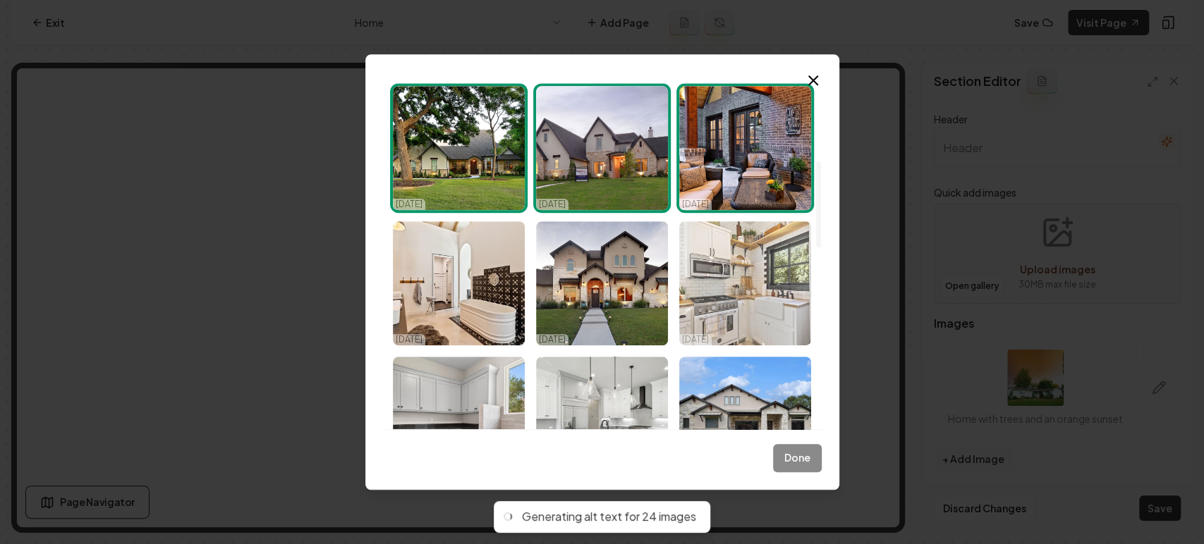
click at [754, 307] on img "Select image image_68efac7f5c7cd75eb8fd9d6f.jpg" at bounding box center [745, 283] width 132 height 124
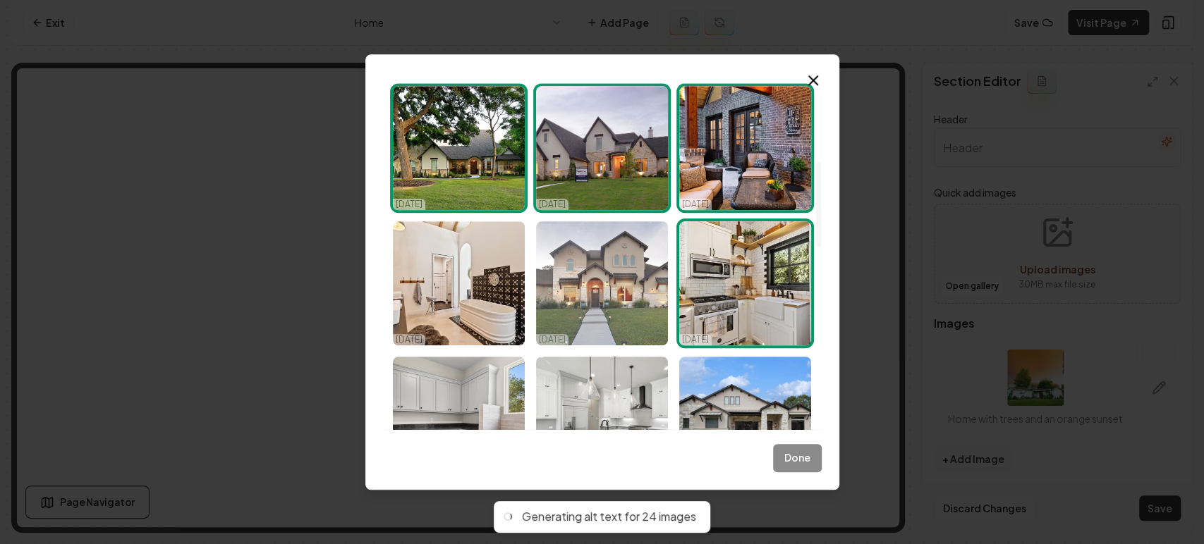
click at [609, 310] on img "Select image image_68efac7f5c7cd75eb8fd9d7b.jpg" at bounding box center [602, 283] width 132 height 124
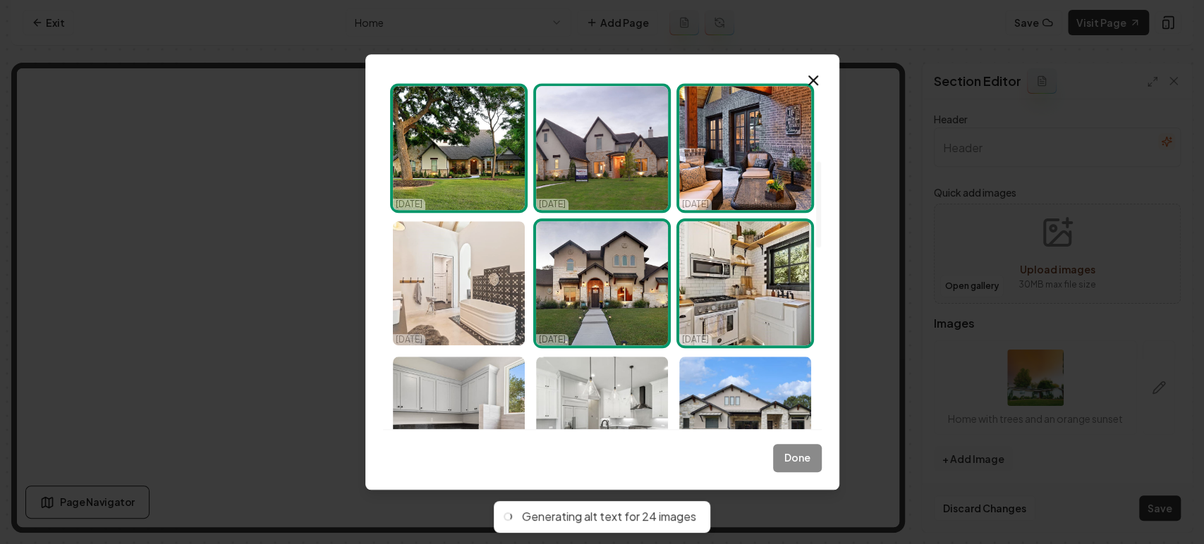
click at [492, 298] on img "Select image image_68efac7f5c7cd75eb8fd9c13.jpg" at bounding box center [459, 283] width 132 height 124
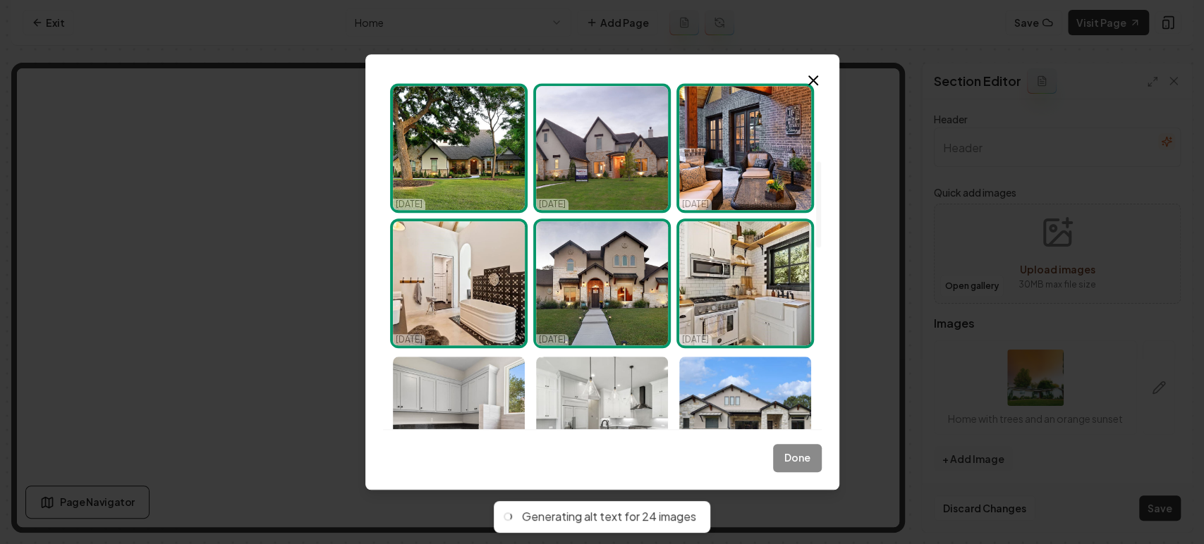
scroll to position [470, 0]
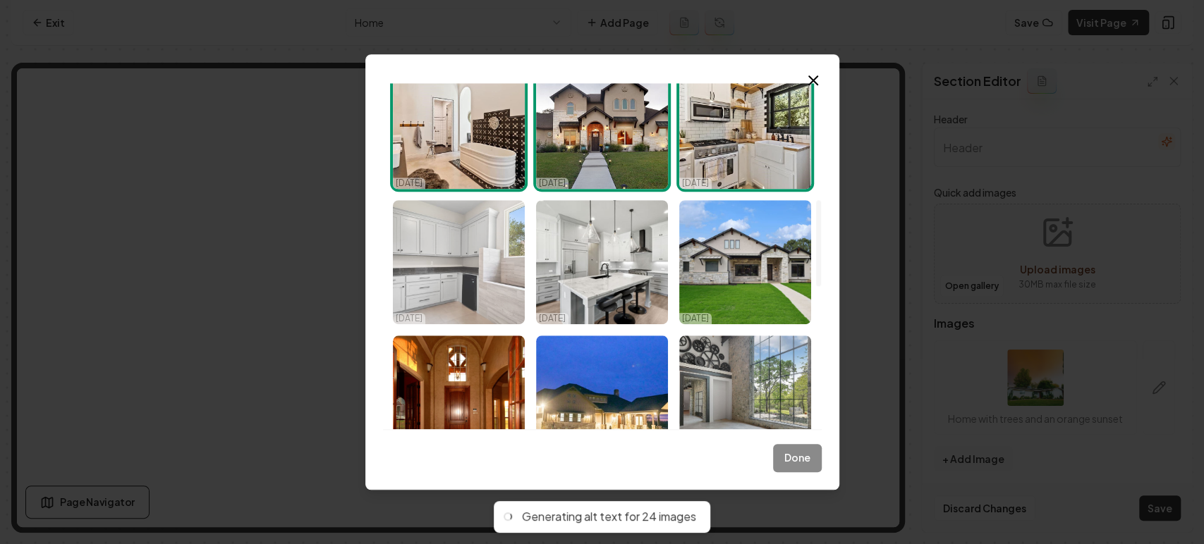
click at [480, 271] on img "Select image image_68efac7e5c7cd75eb8fd9af7.jpg" at bounding box center [459, 262] width 132 height 124
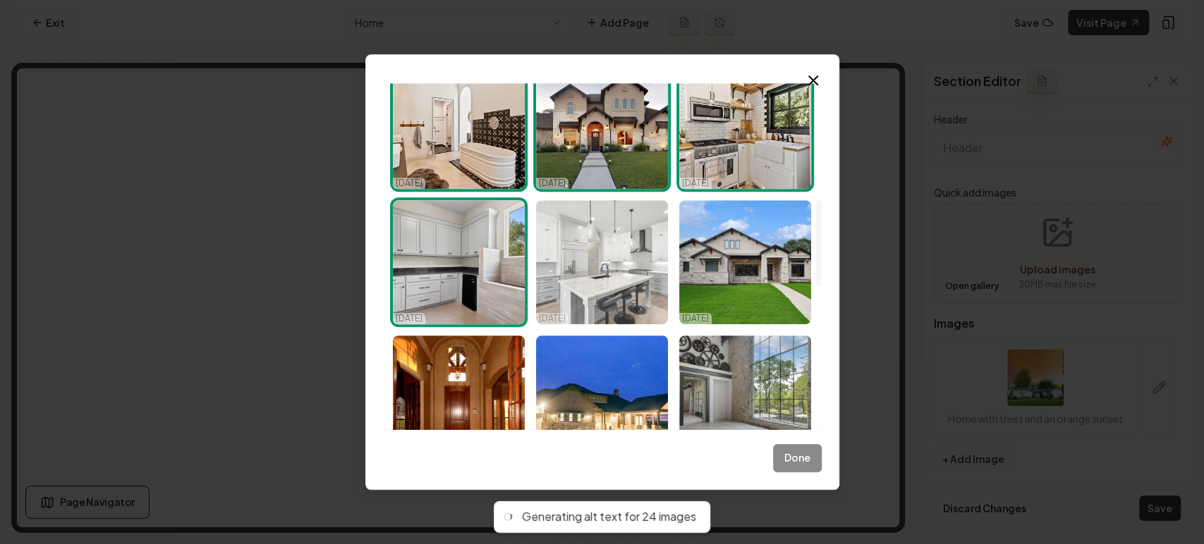
click at [615, 273] on img "Select image image_68efac7d5c7cd75eb8fd90e3.jpg" at bounding box center [602, 262] width 132 height 124
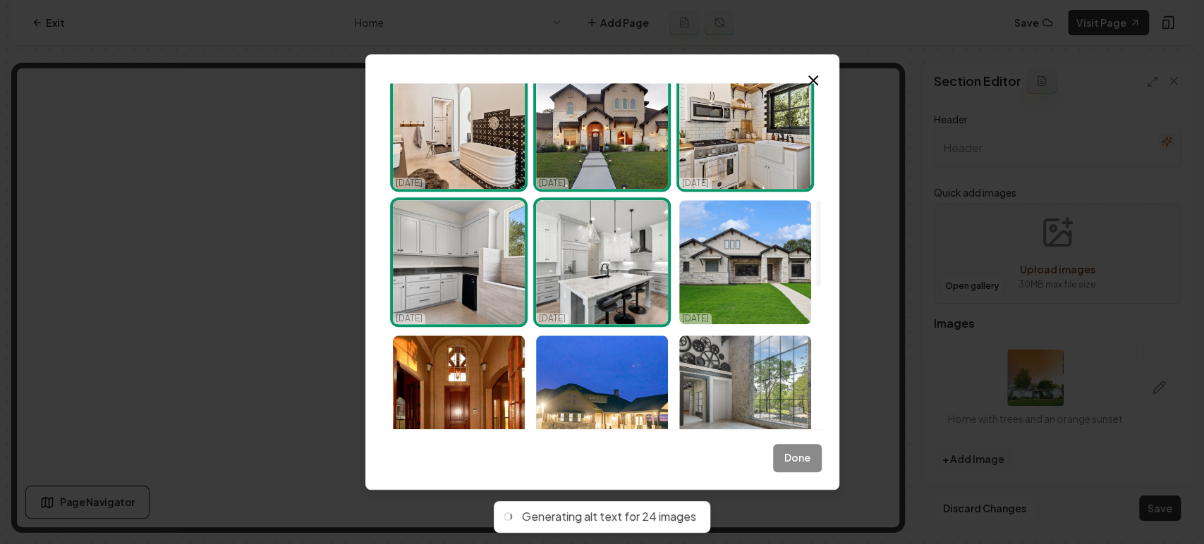
click at [812, 266] on div "10/15/25 10/15/25 10/15/25 10/15/25 10/15/25 10/15/25 10/15/25 10/15/25 10/15/2…" at bounding box center [602, 330] width 430 height 1354
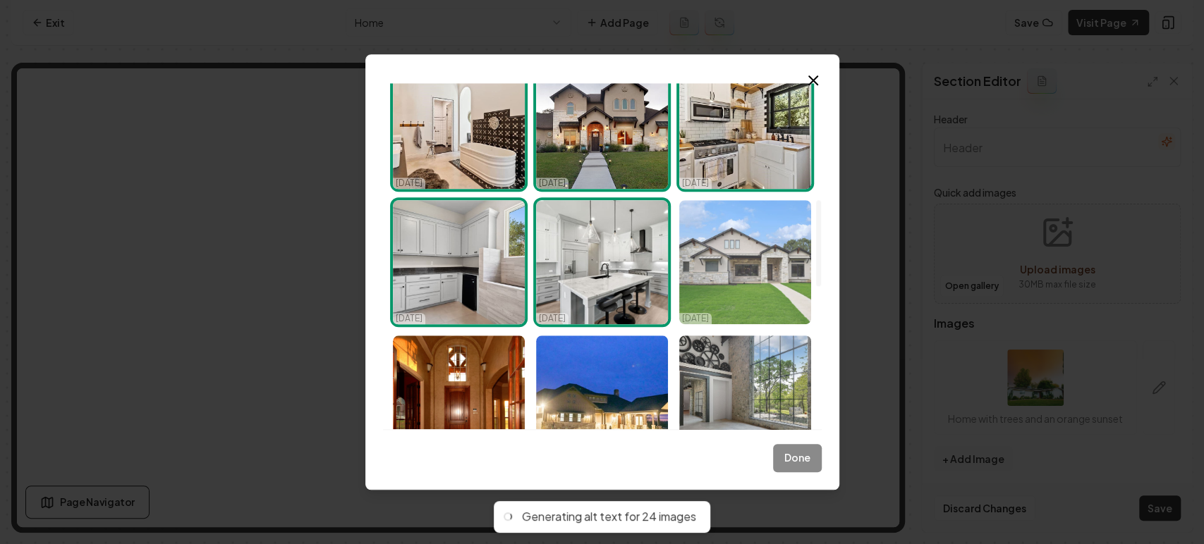
click at [761, 276] on img "Select image image_68efac7d5c7cd75eb8fd90e8.jpg" at bounding box center [745, 262] width 132 height 124
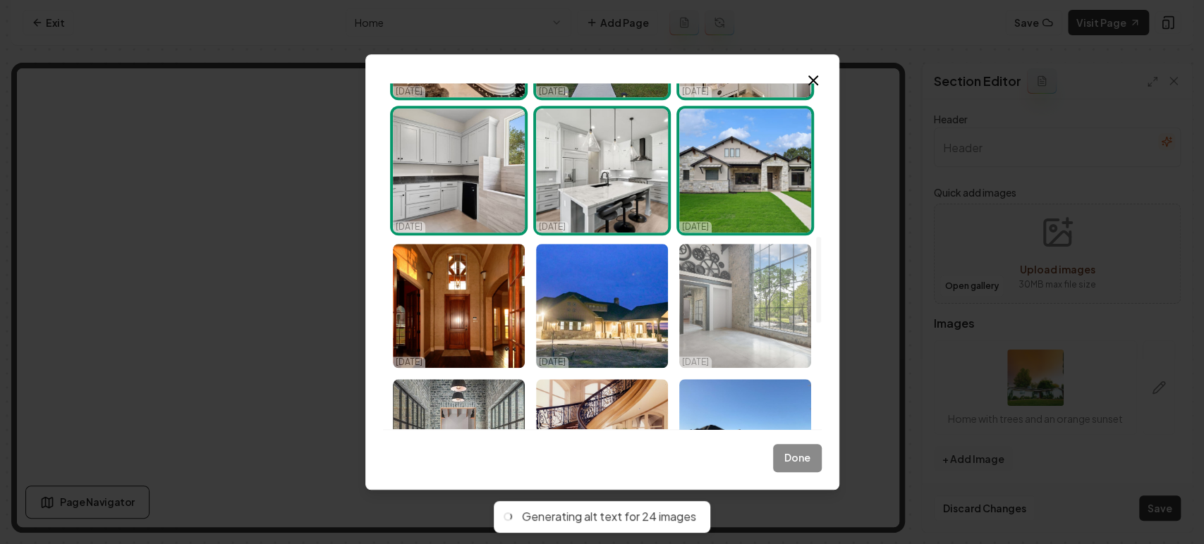
scroll to position [626, 0]
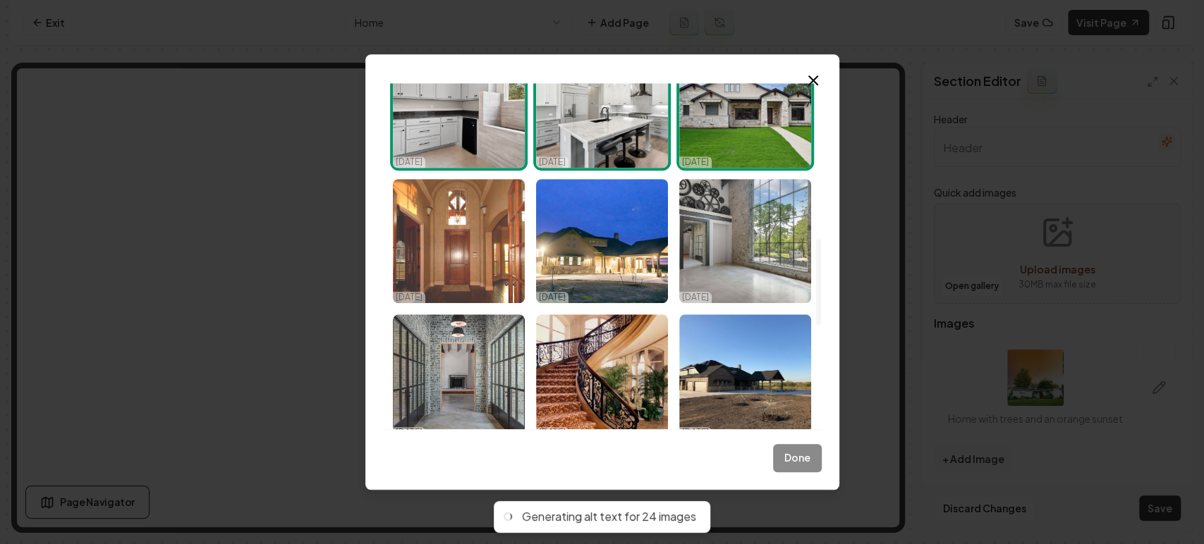
click at [471, 264] on img "Select image image_68efac6d5c7cd75eb8fd0873.jpeg" at bounding box center [459, 241] width 132 height 124
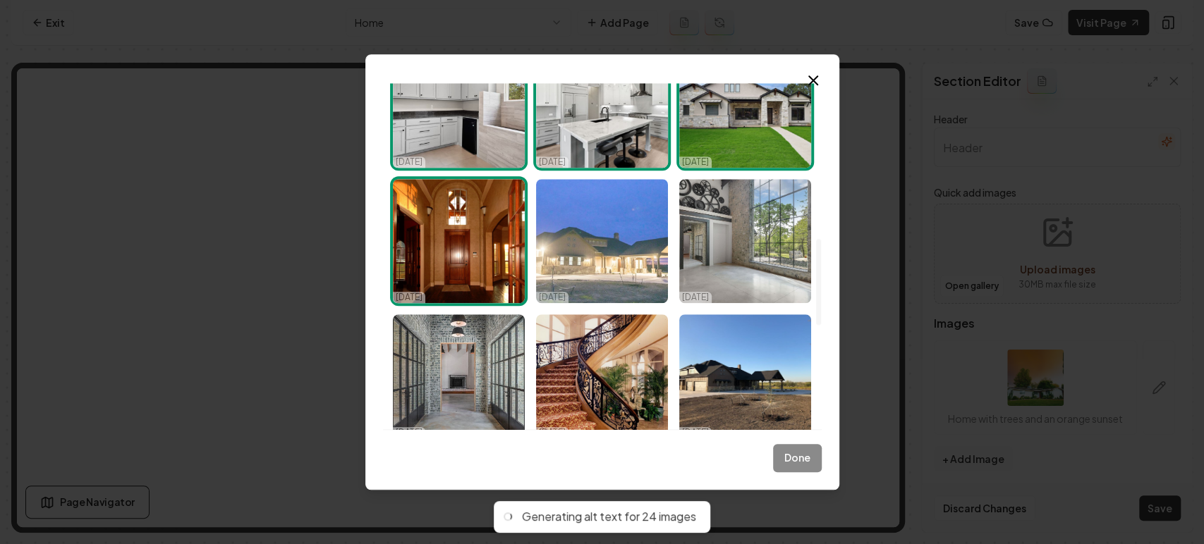
click at [620, 245] on img "Select image image_68efac6d5c7cd75eb8fd0d9f.jpeg" at bounding box center [602, 241] width 132 height 124
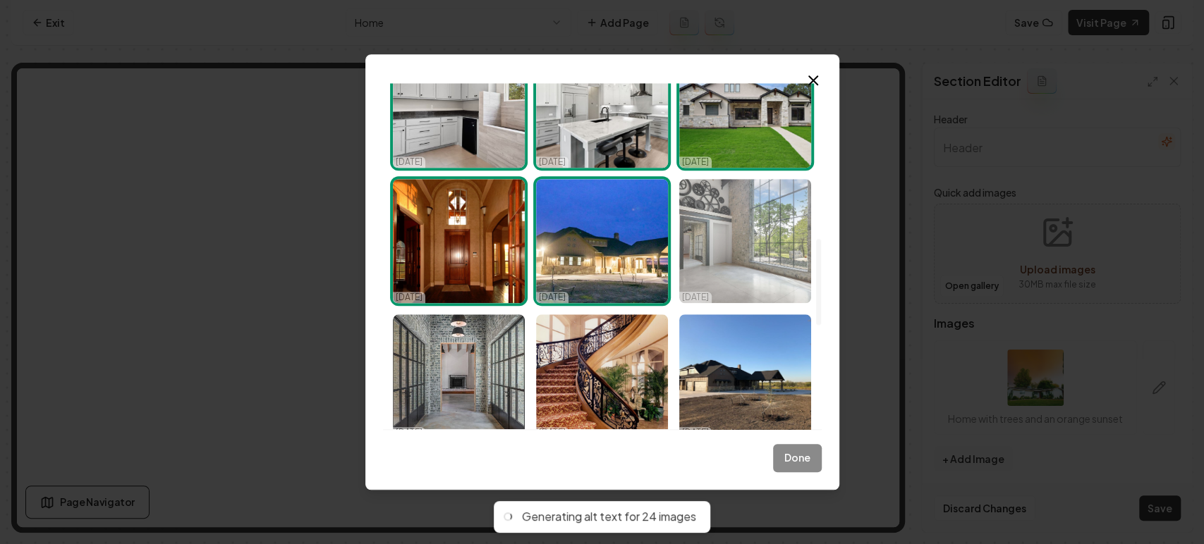
click at [724, 236] on img "Select image image_68efac6d5c7cd75eb8fd0923.jpeg" at bounding box center [745, 241] width 132 height 124
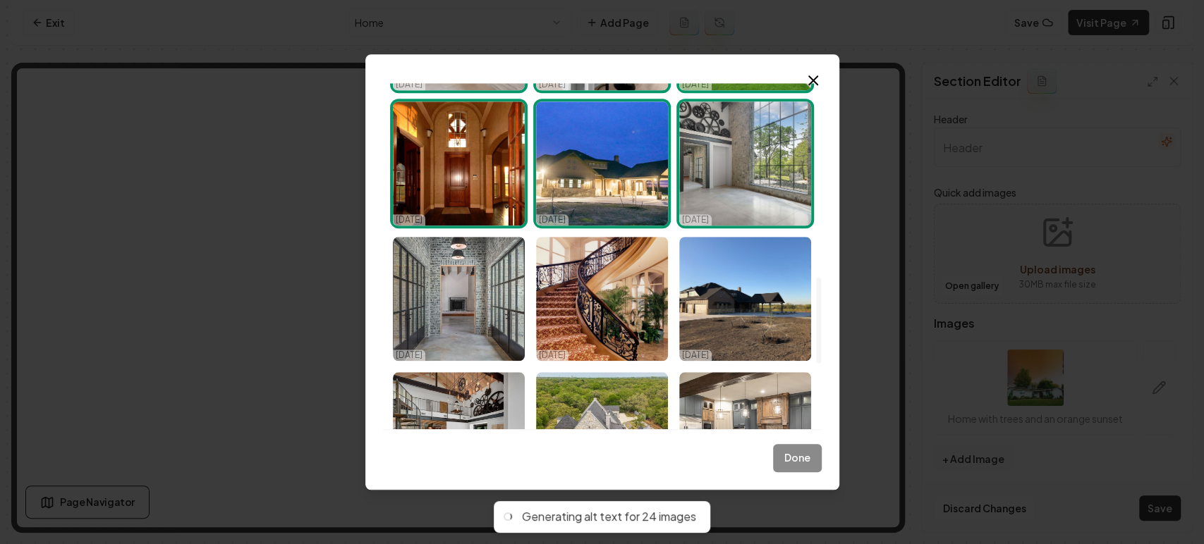
scroll to position [784, 0]
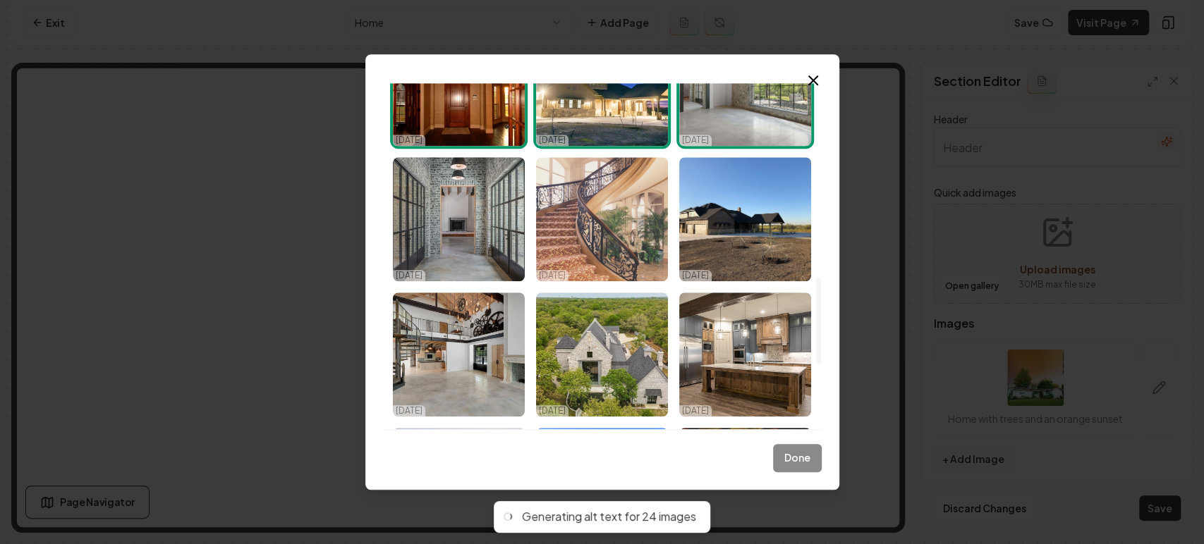
click at [566, 252] on img "Select image image_68efac6d5c7cd75eb8fd06f3.jpeg" at bounding box center [602, 219] width 132 height 124
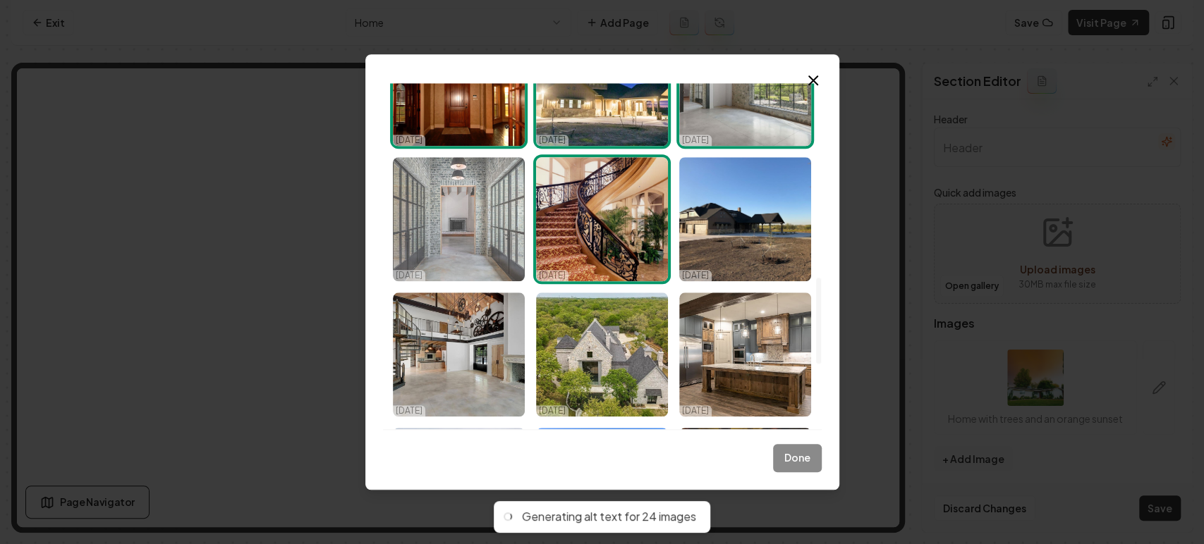
click at [492, 231] on img "Select image image_68efac6d5c7cd75eb8fd07fb.jpeg" at bounding box center [459, 219] width 132 height 124
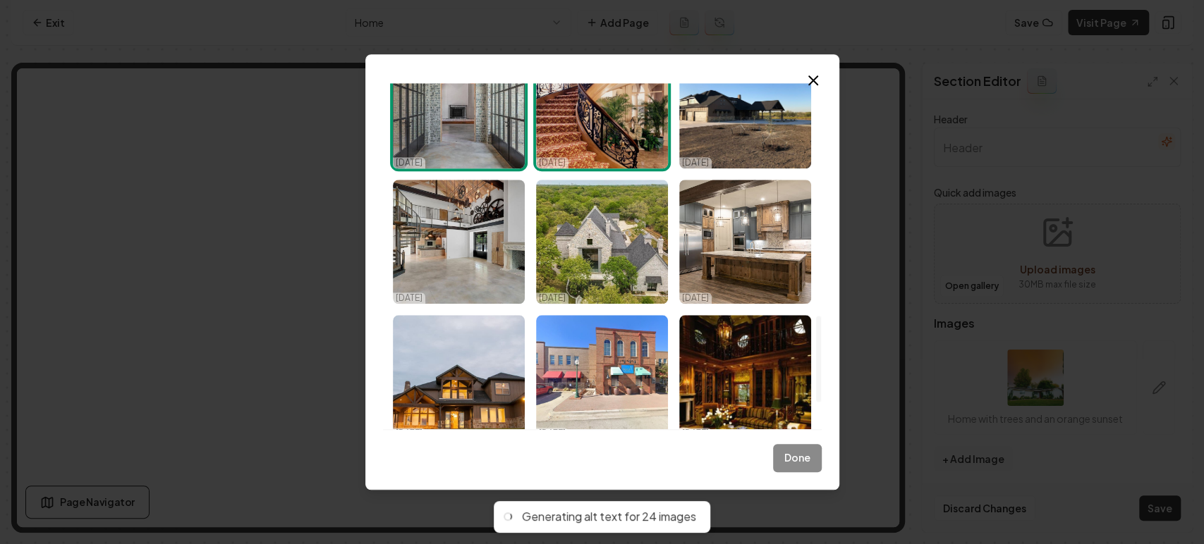
scroll to position [940, 0]
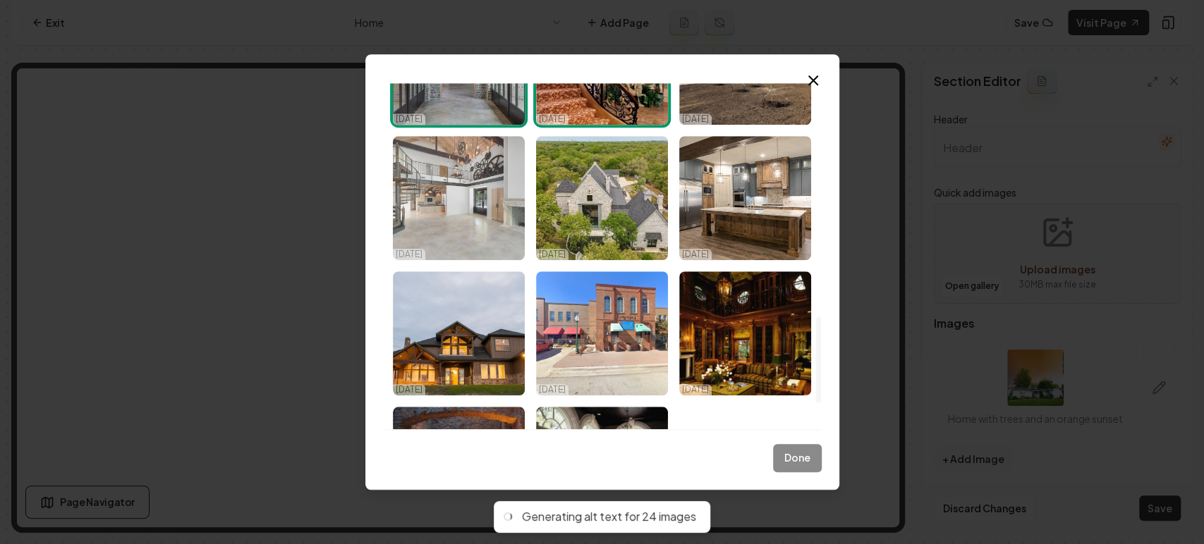
click at [480, 236] on img "Select image image_68efac6d5c7cd75eb8fd0915.jpeg" at bounding box center [459, 198] width 132 height 124
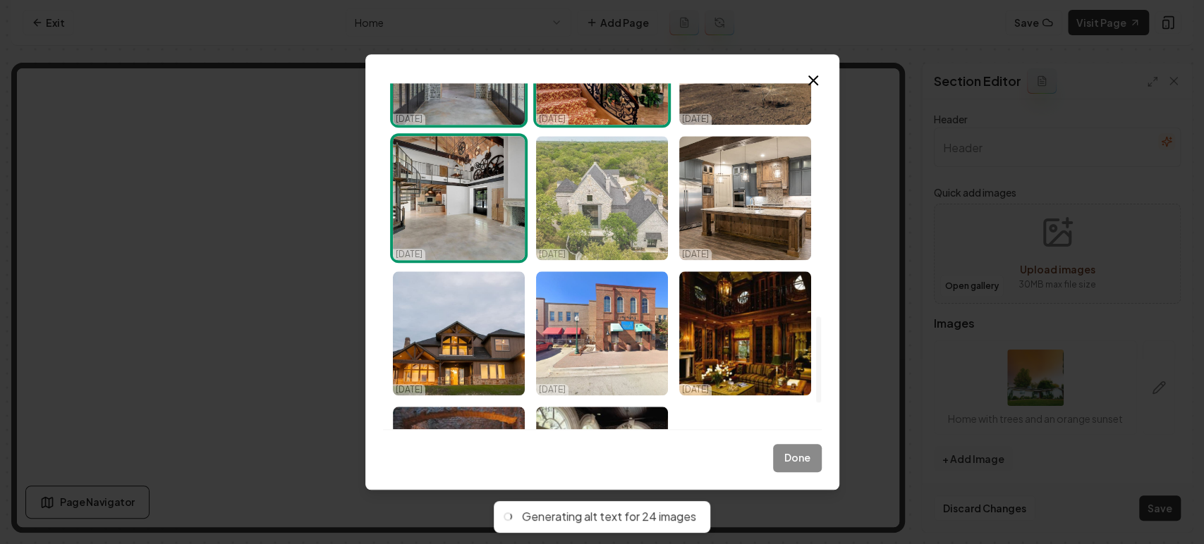
click at [629, 229] on img "Select image image_68efac6d5c7cd75eb8fd0738.jpeg" at bounding box center [602, 198] width 132 height 124
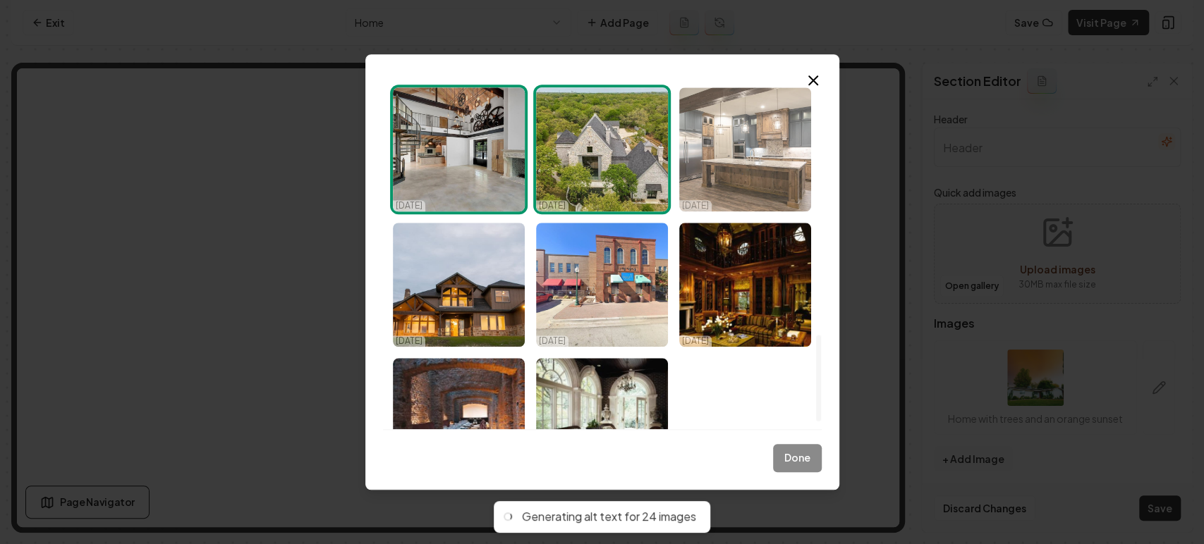
scroll to position [1018, 0]
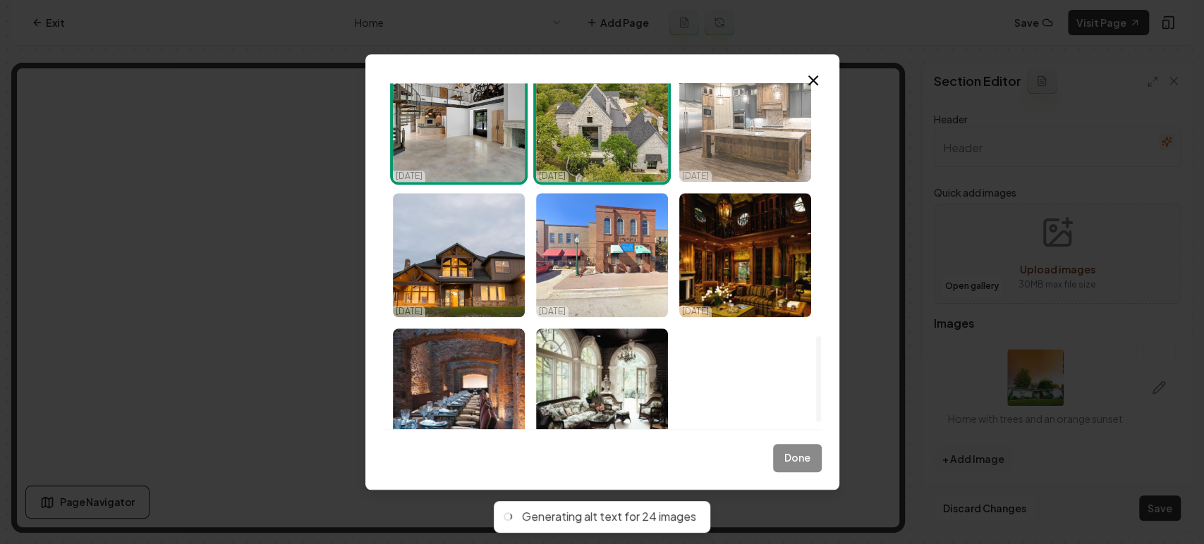
click at [743, 167] on img "Select image image_68efac6d5c7cd75eb8fd0c08.jpeg" at bounding box center [745, 120] width 132 height 124
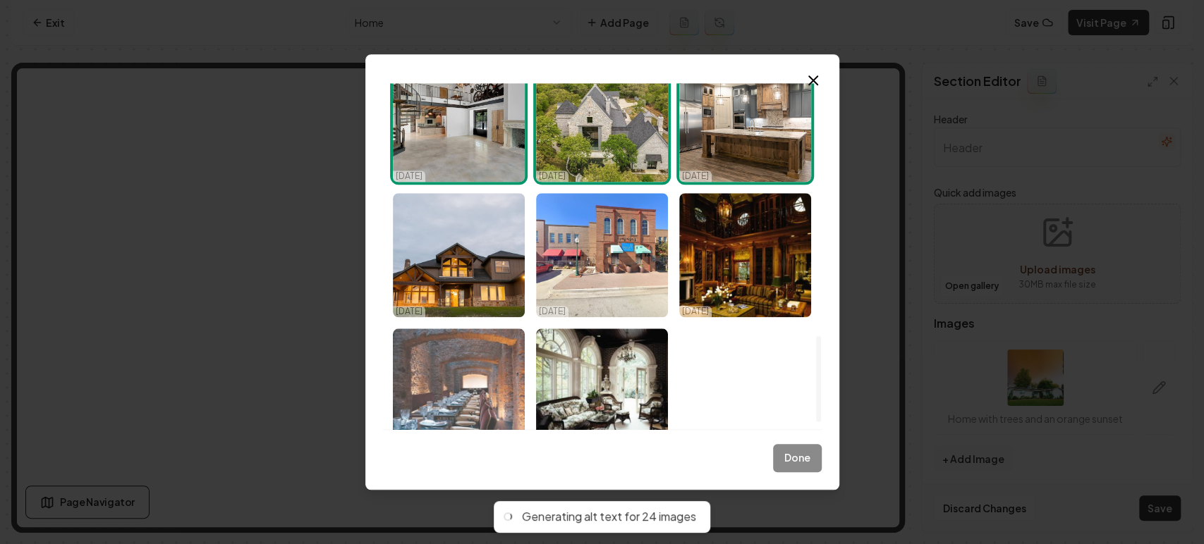
click at [491, 375] on img "Select image image_68efac6d5c7cd75eb8fd06f0.jpeg" at bounding box center [459, 391] width 132 height 124
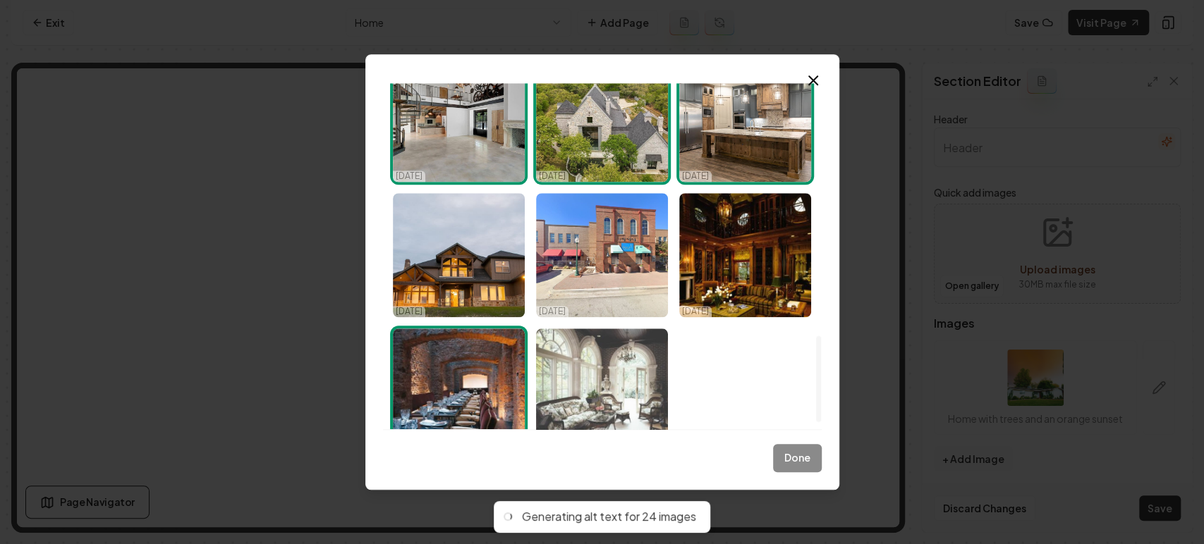
click at [552, 375] on img "Select image image_68efac6d5c7cd75eb8fd068b.jpeg" at bounding box center [602, 391] width 132 height 124
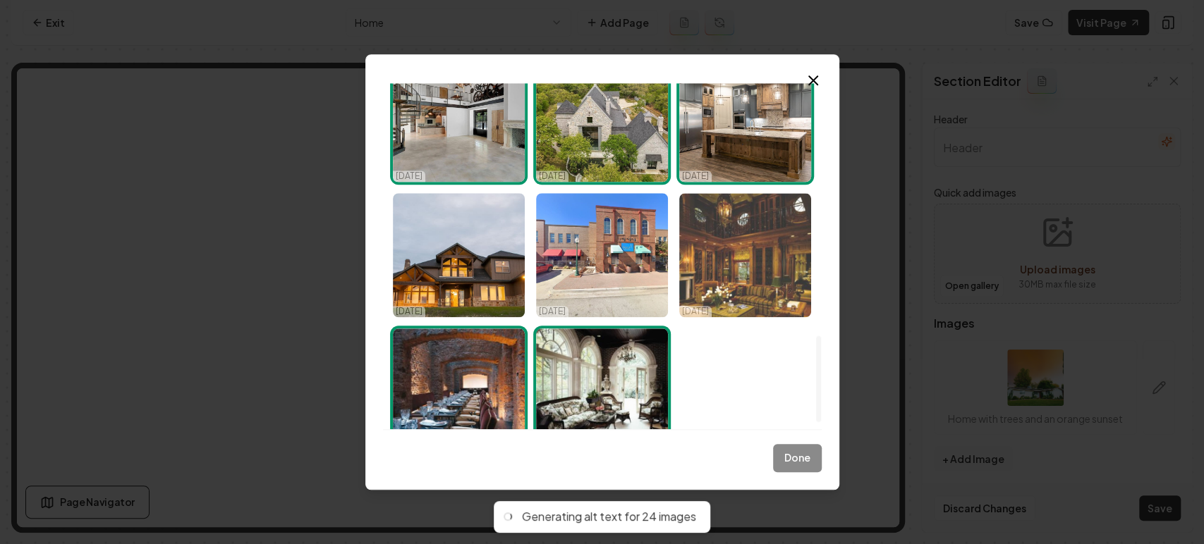
click at [736, 256] on img "Select image image_68efac6d5c7cd75eb8fd072b.jpeg" at bounding box center [745, 255] width 132 height 124
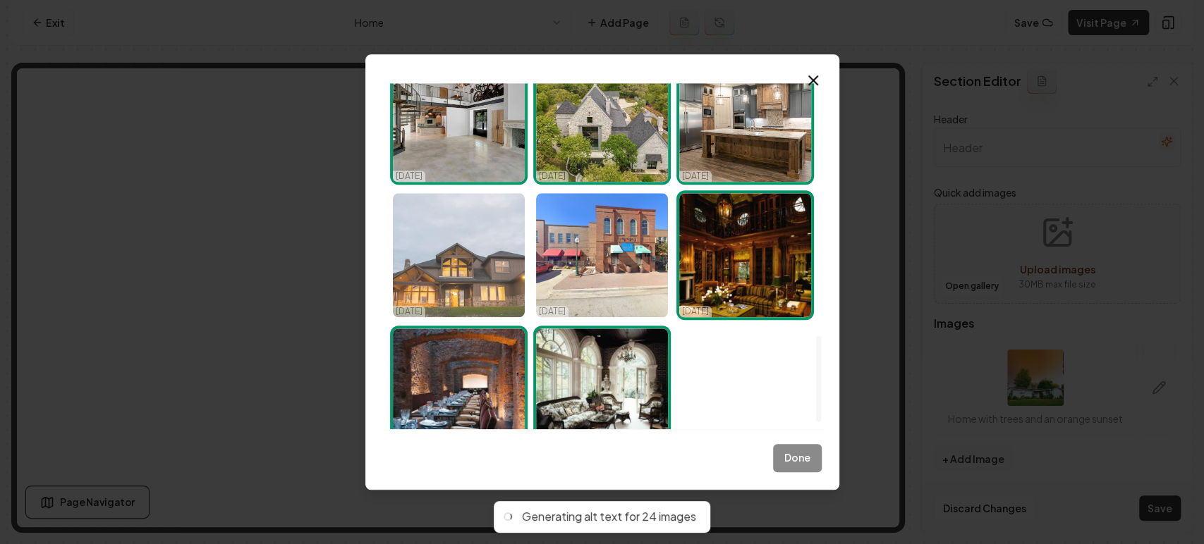
click at [496, 264] on img "Select image image_68efac6d5c7cd75eb8fd0ae0.jpeg" at bounding box center [459, 255] width 132 height 124
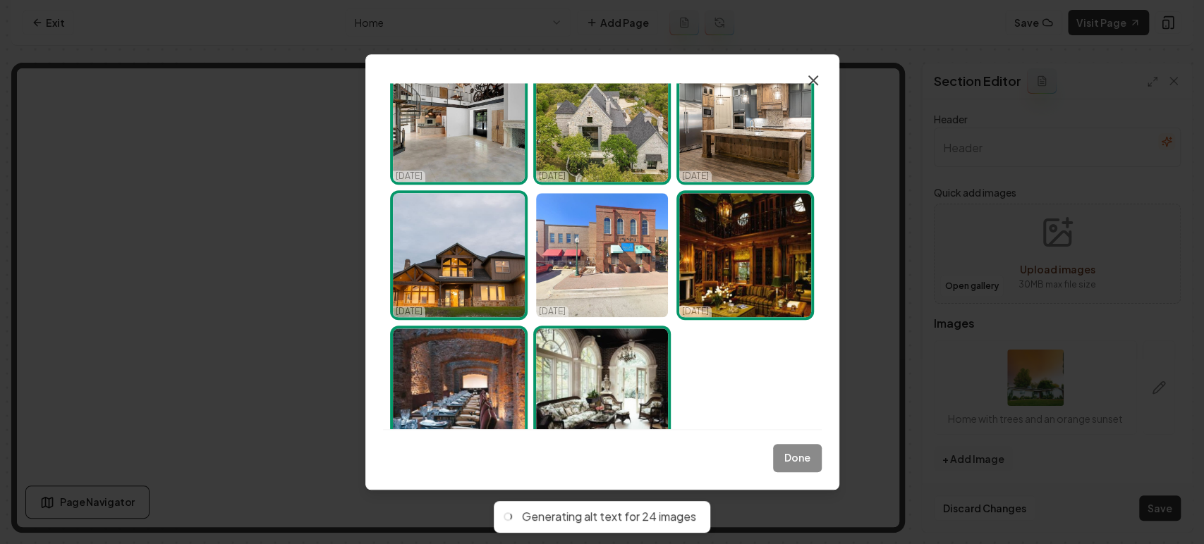
click at [815, 78] on icon "button" at bounding box center [813, 80] width 8 height 8
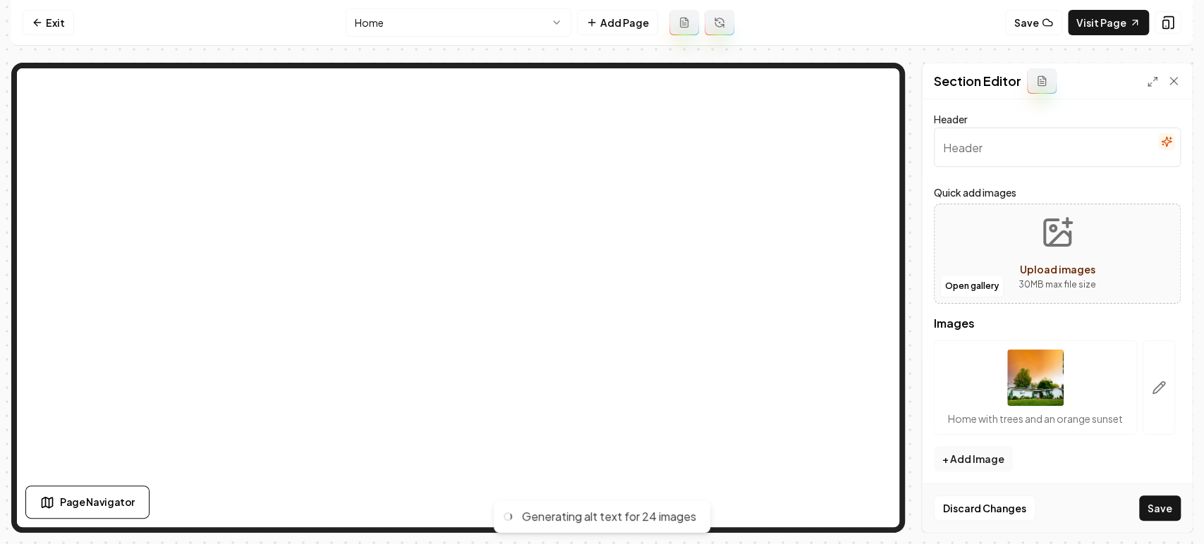
scroll to position [18, 0]
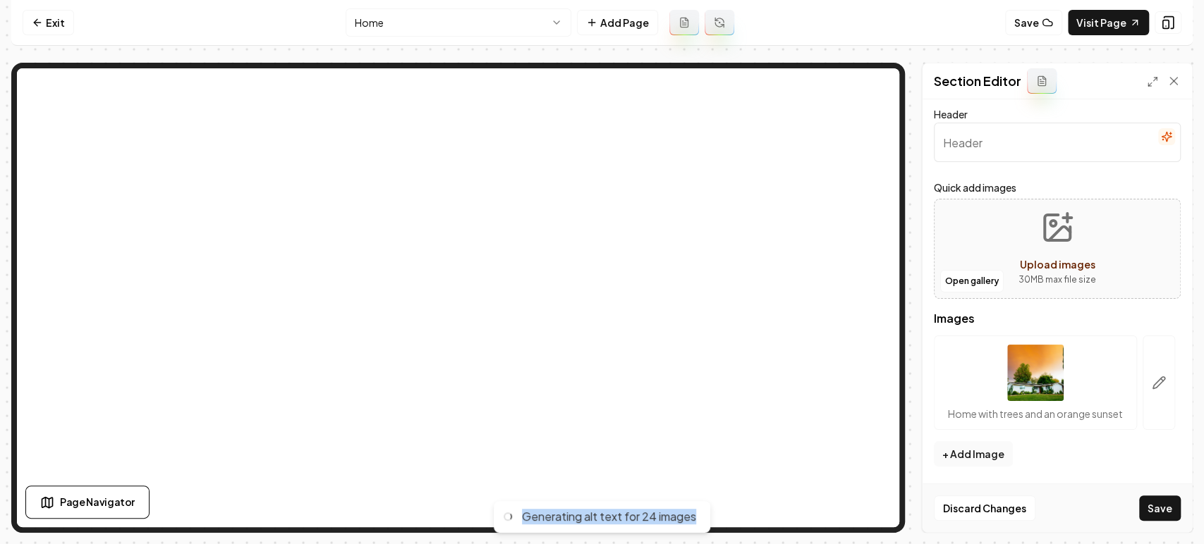
drag, startPoint x: 507, startPoint y: 520, endPoint x: 693, endPoint y: 518, distance: 186.2
click at [693, 489] on div "Generating alt text for 24 images" at bounding box center [602, 517] width 217 height 32
click at [693, 489] on div "Generating alt text for 24 images" at bounding box center [609, 517] width 174 height 15
drag, startPoint x: 693, startPoint y: 518, endPoint x: 531, endPoint y: 504, distance: 162.8
click at [531, 489] on div "Generating alt text for 24 images" at bounding box center [602, 517] width 217 height 32
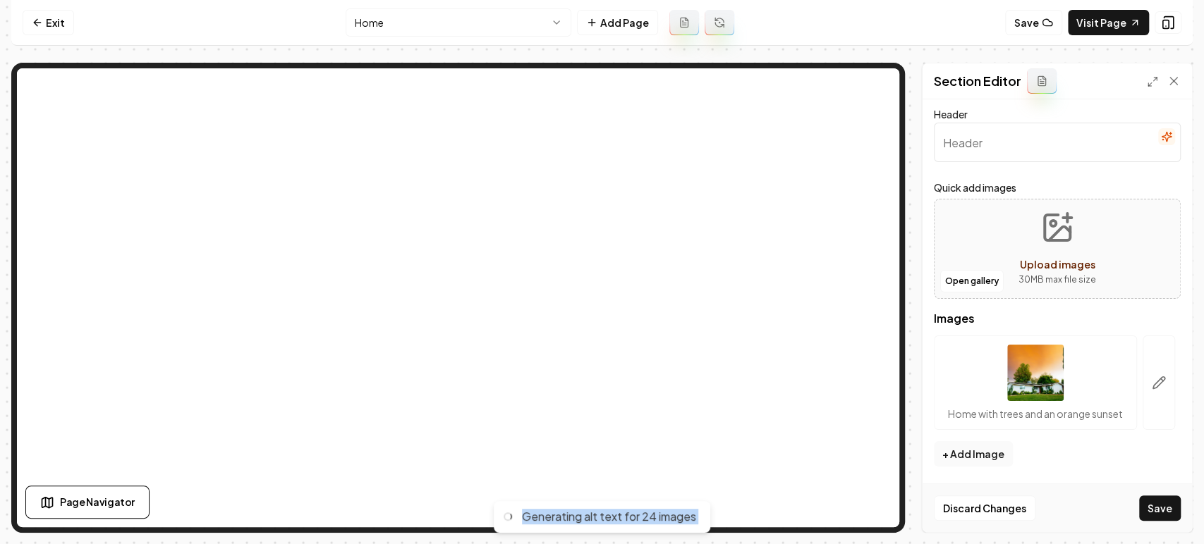
click at [528, 489] on div "Generating alt text for 24 images" at bounding box center [609, 517] width 174 height 15
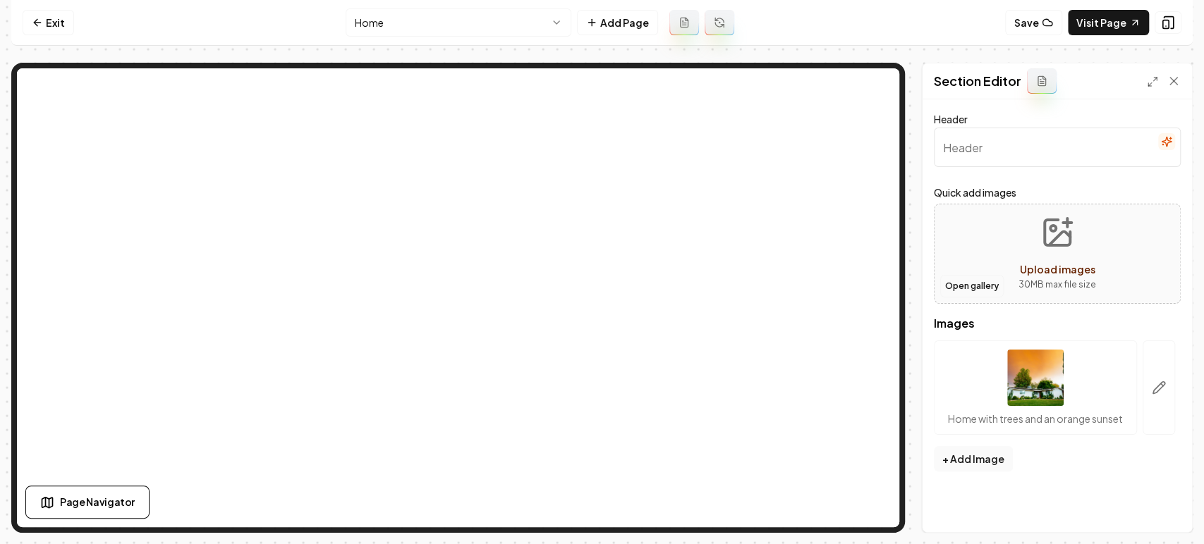
click at [947, 281] on button "Open gallery" at bounding box center [971, 286] width 63 height 23
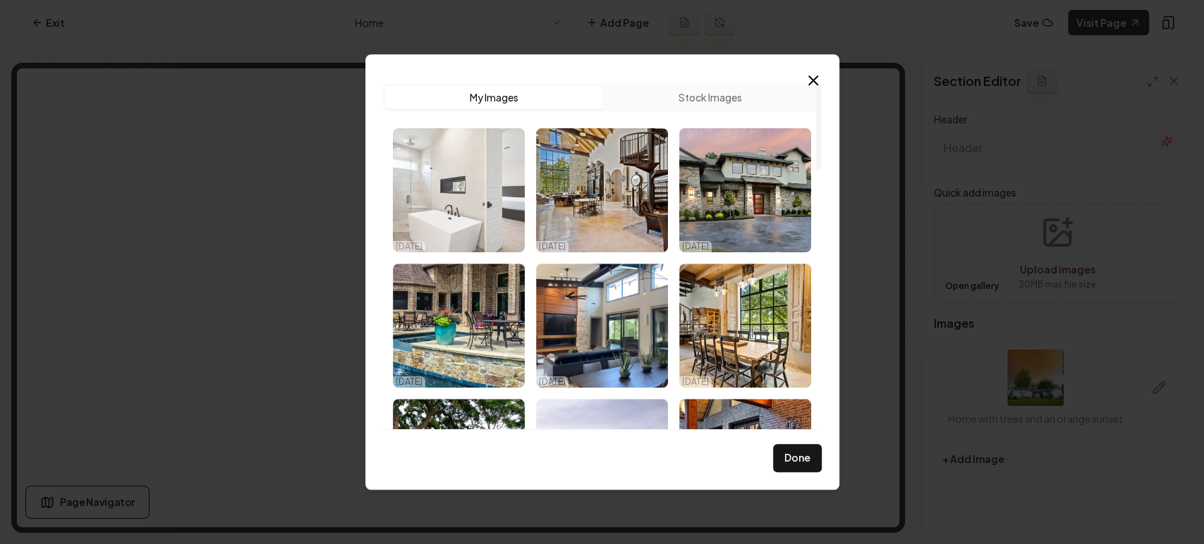
click at [464, 195] on img "Select image image_68efac7d5c7cd75eb8fd914a.jpg" at bounding box center [459, 190] width 132 height 124
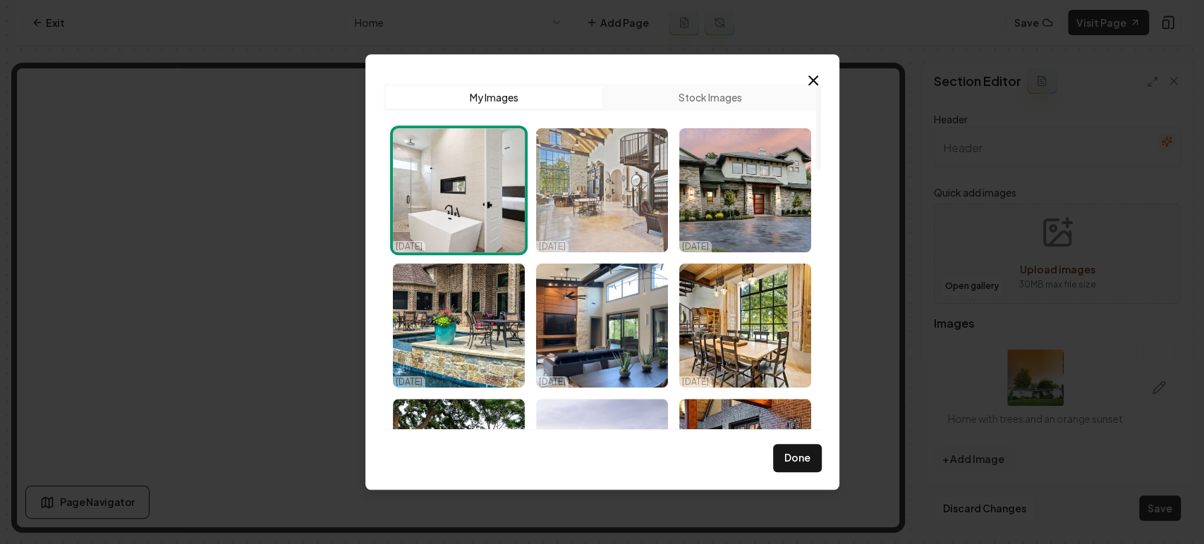
click at [609, 192] on img "Select image image_68efac865c7cd75eb8fde757.jpg" at bounding box center [602, 190] width 132 height 124
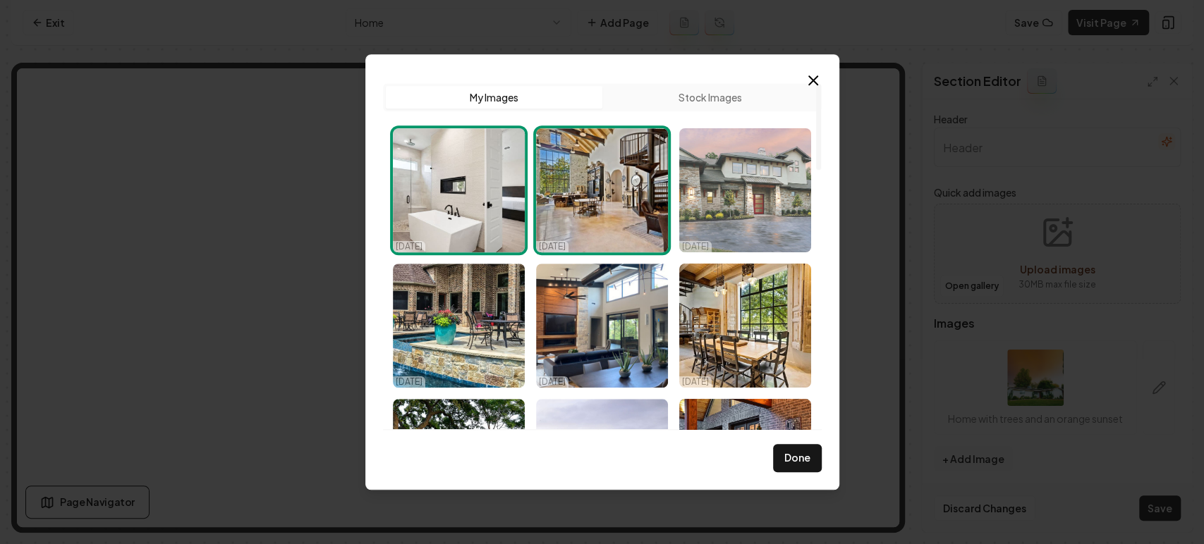
click at [696, 196] on img "Select image image_68efac865c7cd75eb8fde8ee.jpg" at bounding box center [745, 190] width 132 height 124
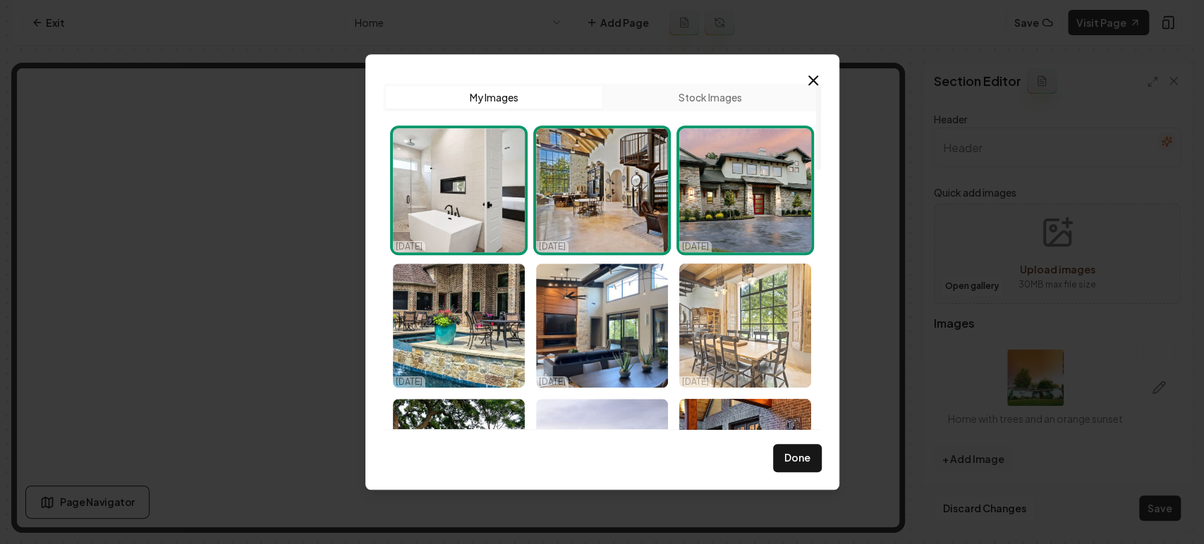
click at [728, 303] on img "Select image image_68efac7f5c7cd75eb8fd9e8b.jpg" at bounding box center [745, 326] width 132 height 124
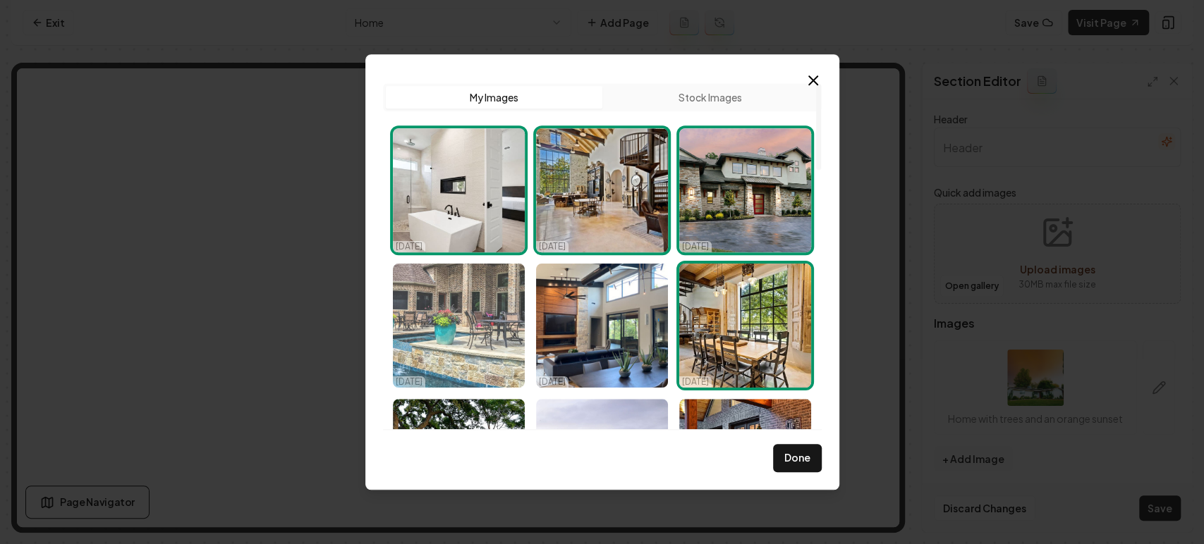
click at [463, 317] on img "Select image image_68efac845c7cd75eb8fdd126.jpg" at bounding box center [459, 326] width 132 height 124
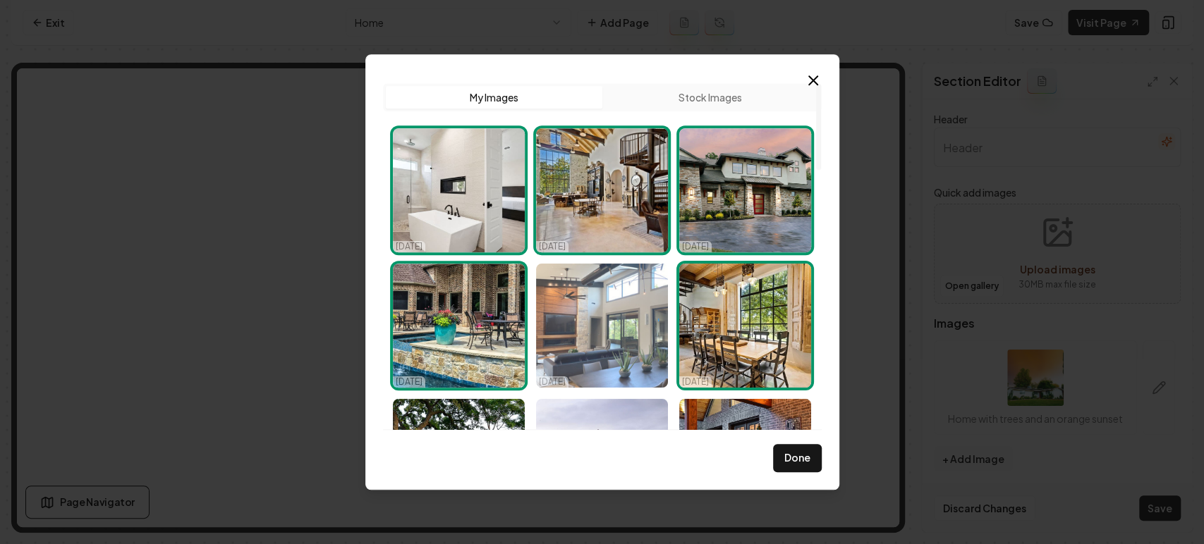
click at [560, 327] on img "Select image image_68efac845c7cd75eb8fdd1c8.jpeg" at bounding box center [602, 326] width 132 height 124
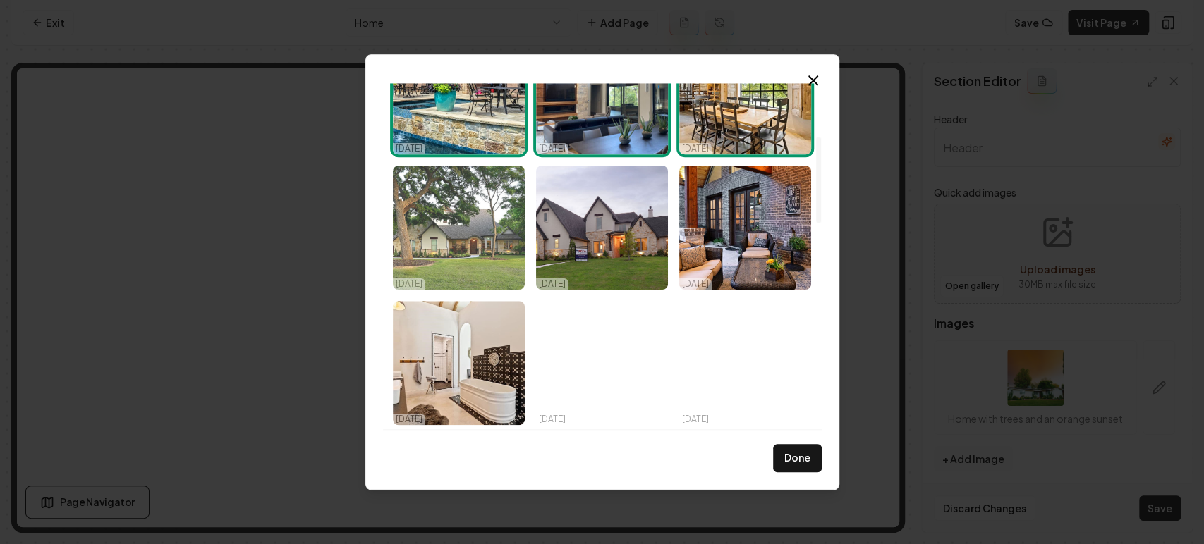
scroll to position [235, 0]
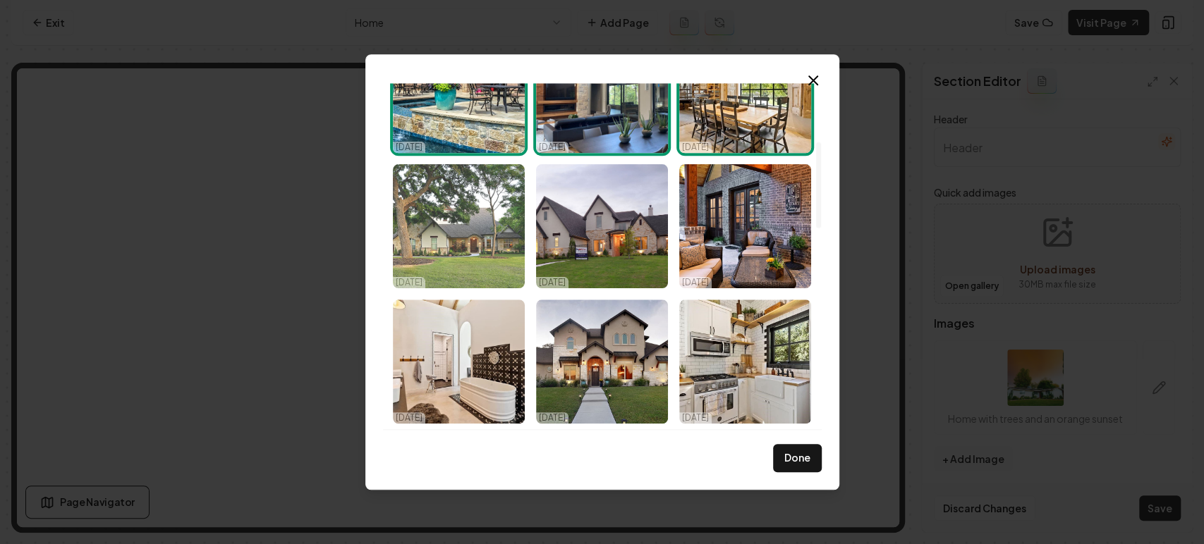
click at [457, 236] on img "Select image image_68efac7f5c7cd75eb8fd9ed9.jpg" at bounding box center [459, 226] width 132 height 124
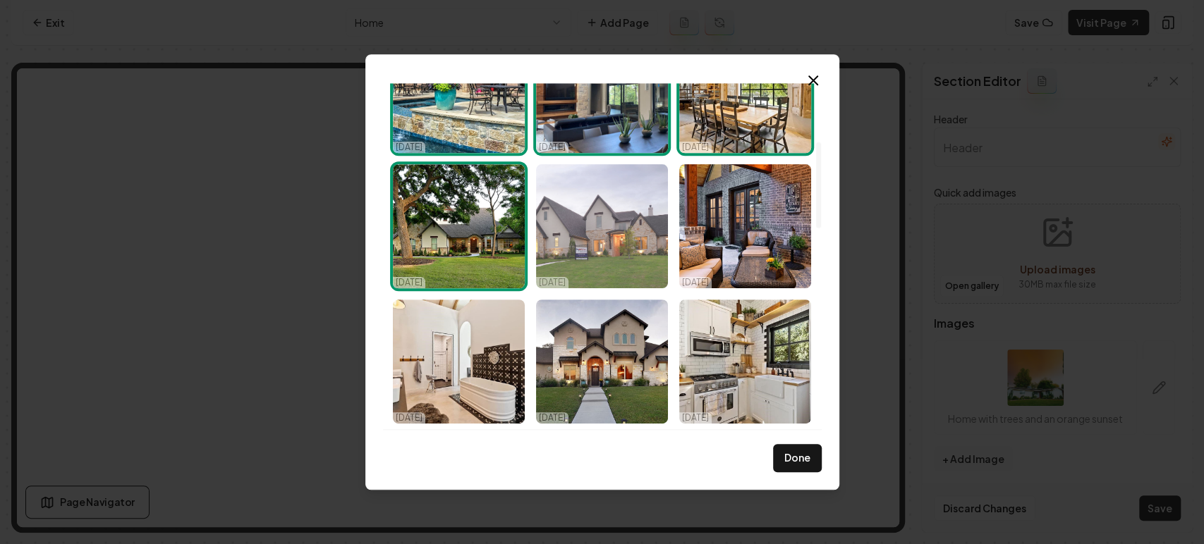
click at [595, 231] on img "Select image image_68efac7f5c7cd75eb8fd9eb6.jpg" at bounding box center [602, 226] width 132 height 124
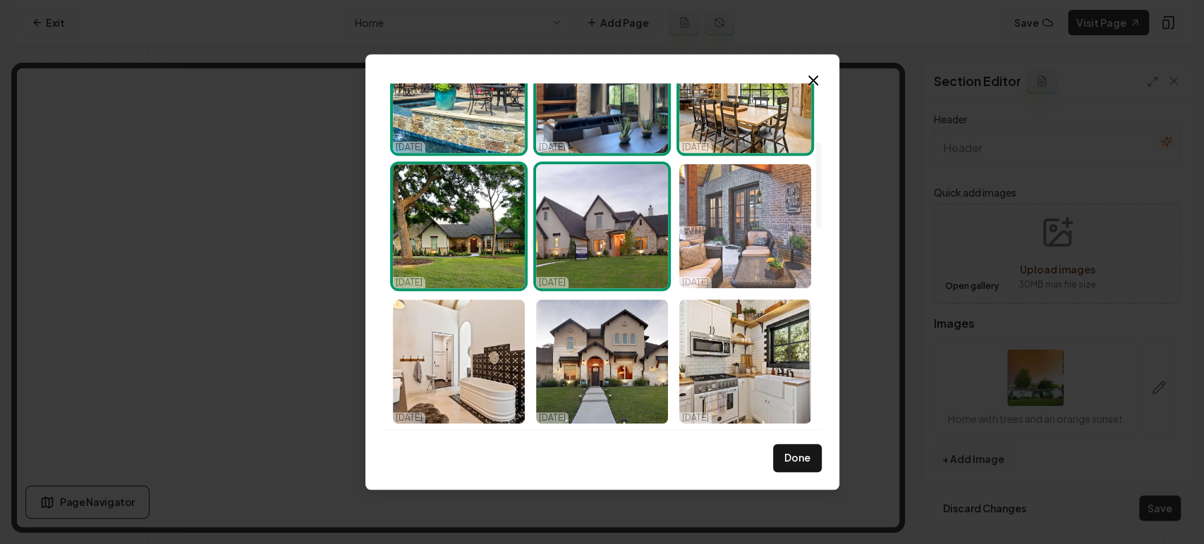
click at [714, 231] on img "Select image image_68efac7f5c7cd75eb8fd9ef5.jpg" at bounding box center [745, 226] width 132 height 124
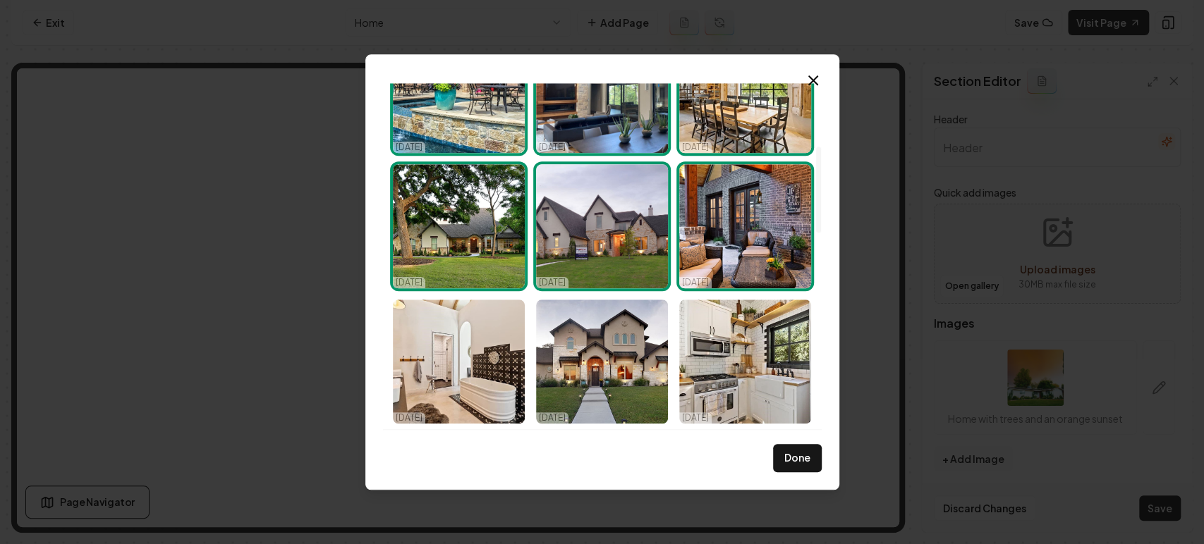
scroll to position [391, 0]
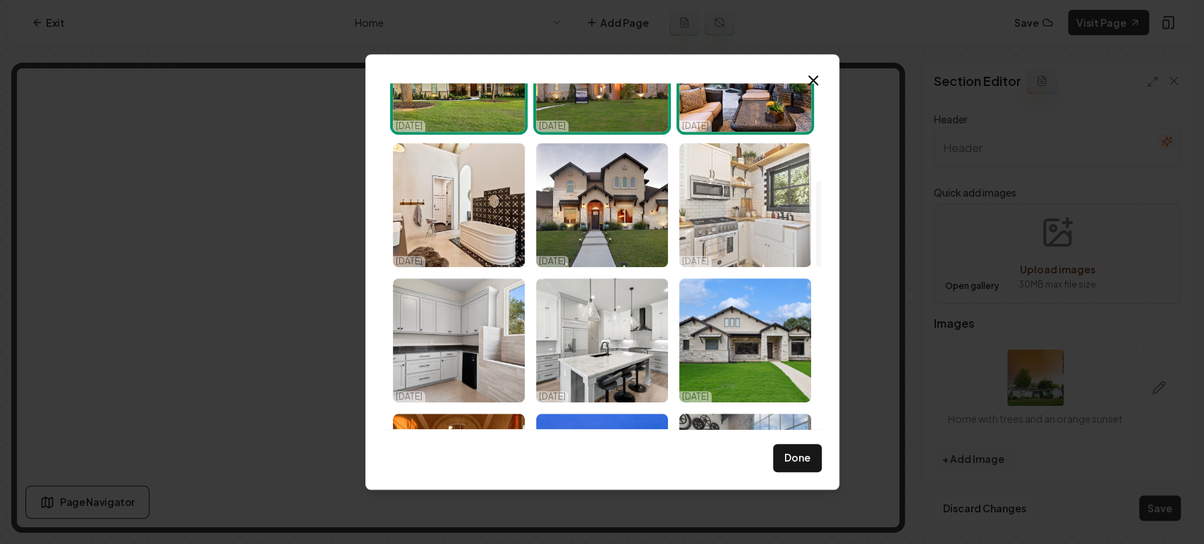
click at [723, 195] on img "Select image image_68efac7f5c7cd75eb8fd9d6f.jpg" at bounding box center [745, 205] width 132 height 124
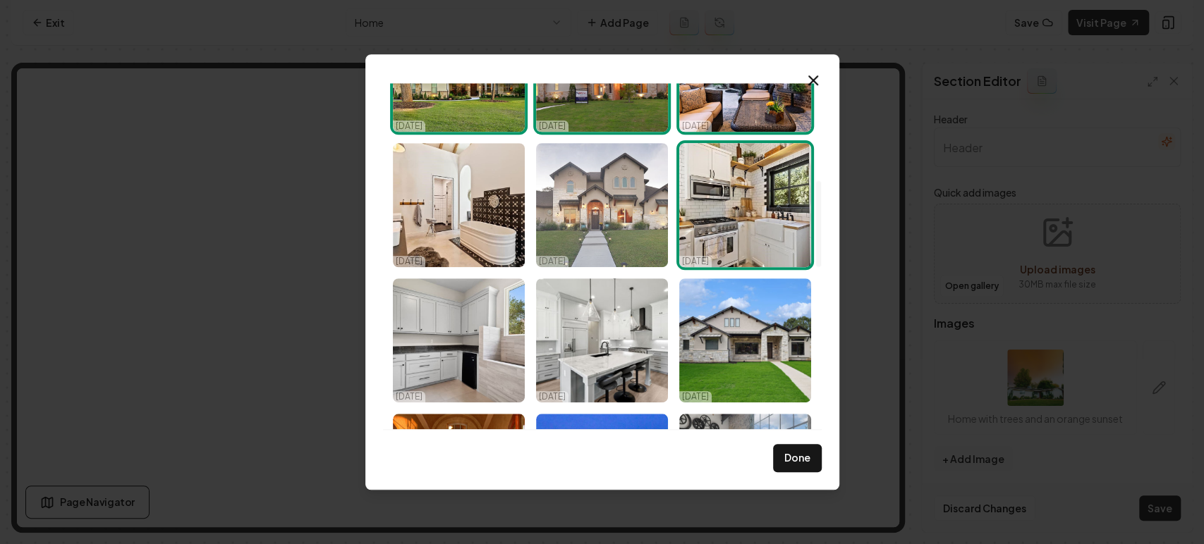
click at [585, 214] on img "Select image image_68efac7f5c7cd75eb8fd9d7b.jpg" at bounding box center [602, 205] width 132 height 124
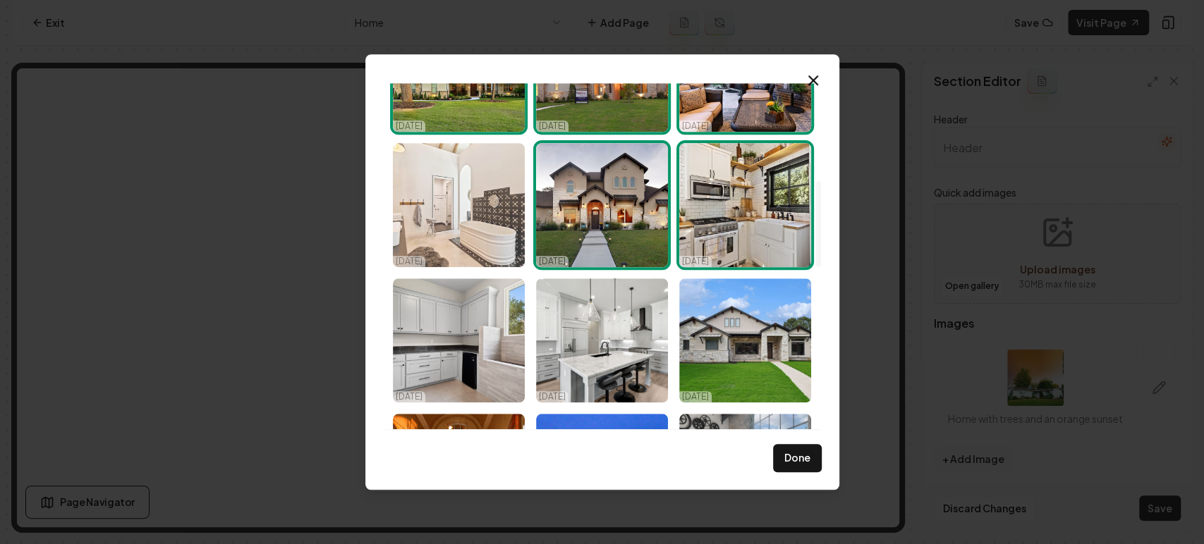
click at [456, 219] on img "Select image image_68efac7f5c7cd75eb8fd9c13.jpg" at bounding box center [459, 205] width 132 height 124
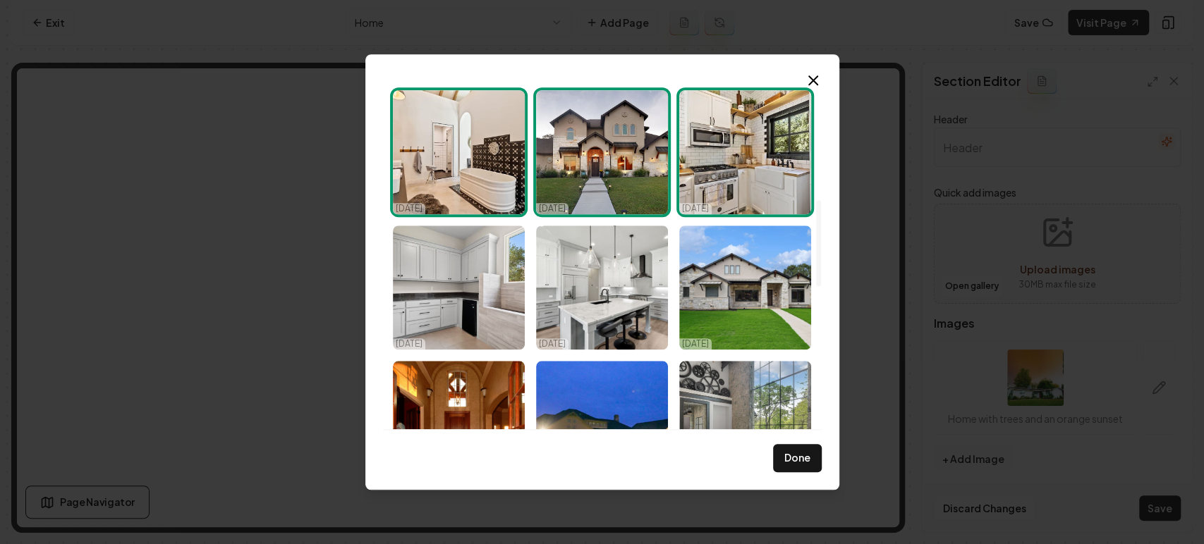
scroll to position [470, 0]
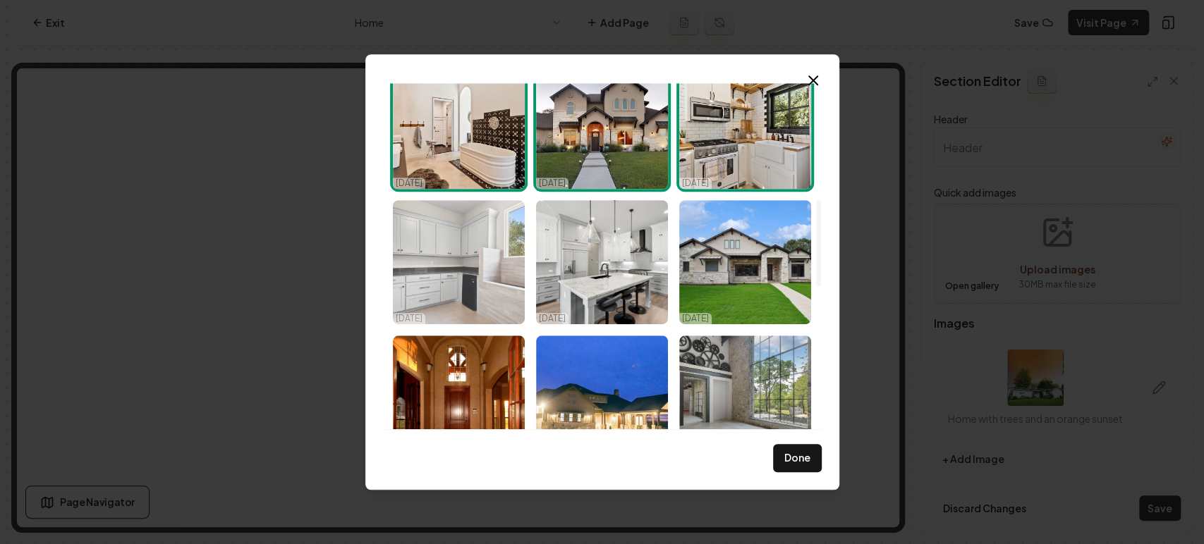
click at [479, 248] on img "Select image image_68efac7e5c7cd75eb8fd9af7.jpg" at bounding box center [459, 262] width 132 height 124
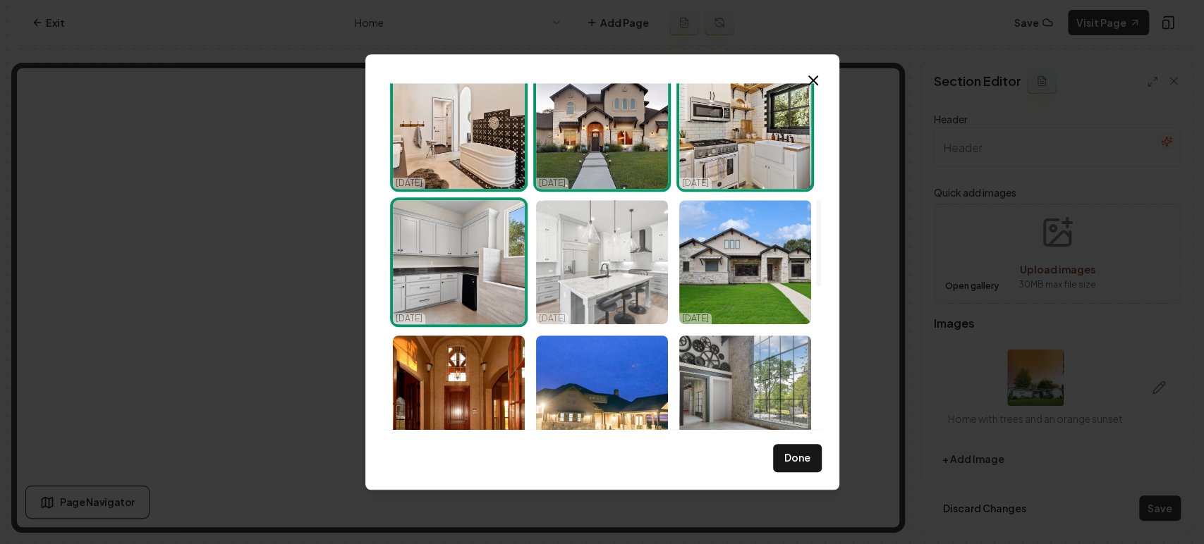
click at [587, 247] on img "Select image image_68efac7d5c7cd75eb8fd90e3.jpg" at bounding box center [602, 262] width 132 height 124
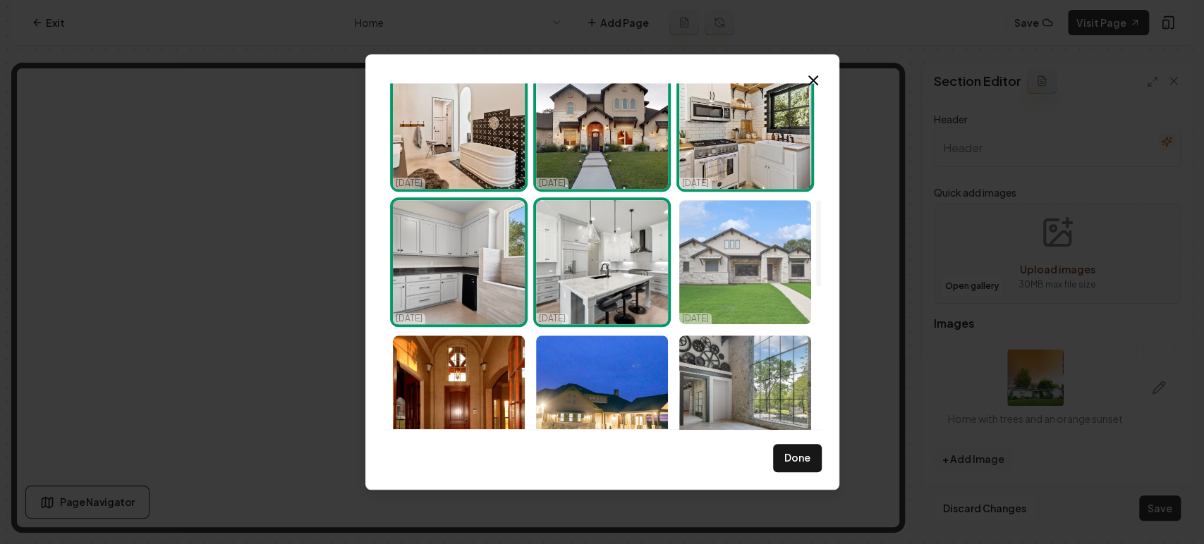
click at [682, 248] on img "Select image image_68efac7d5c7cd75eb8fd90e8.jpg" at bounding box center [745, 262] width 132 height 124
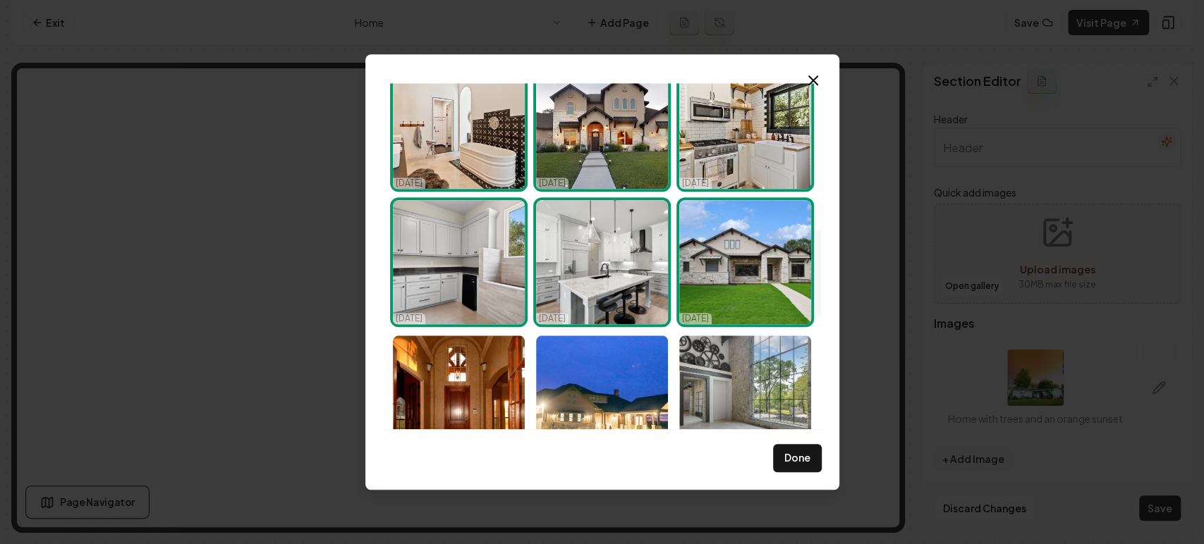
scroll to position [626, 0]
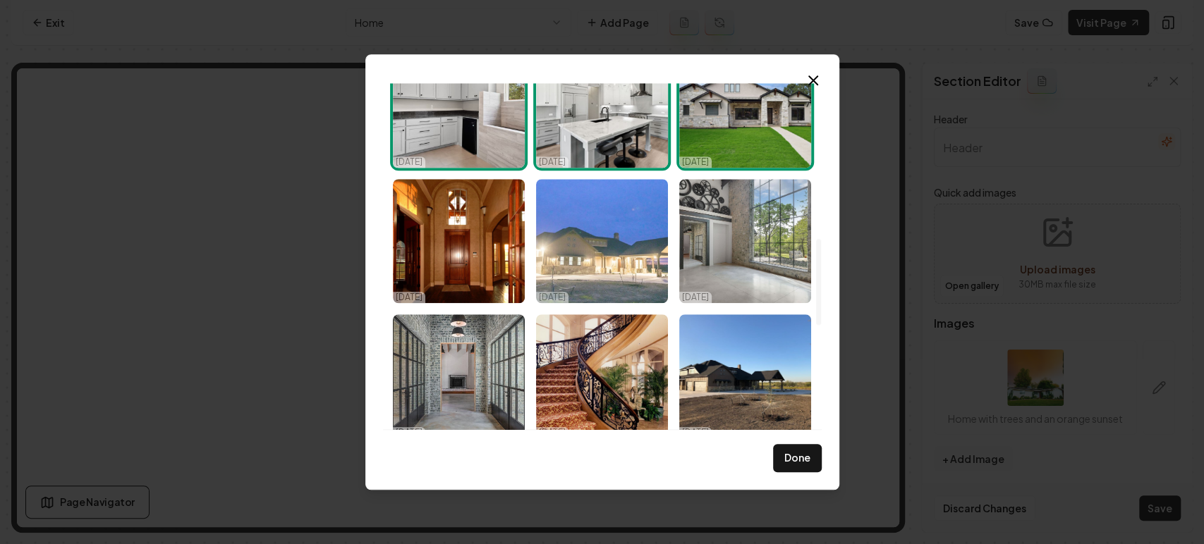
click at [578, 237] on img "Select image image_68efac6d5c7cd75eb8fd0d9f.jpeg" at bounding box center [602, 241] width 132 height 124
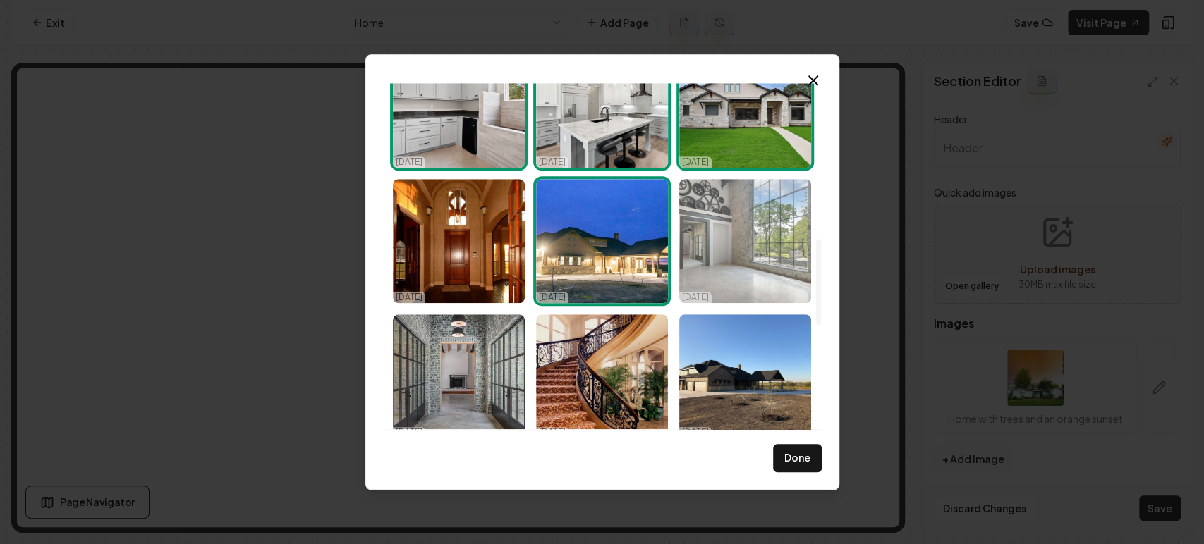
click at [757, 250] on img "Select image image_68efac6d5c7cd75eb8fd0923.jpeg" at bounding box center [745, 241] width 132 height 124
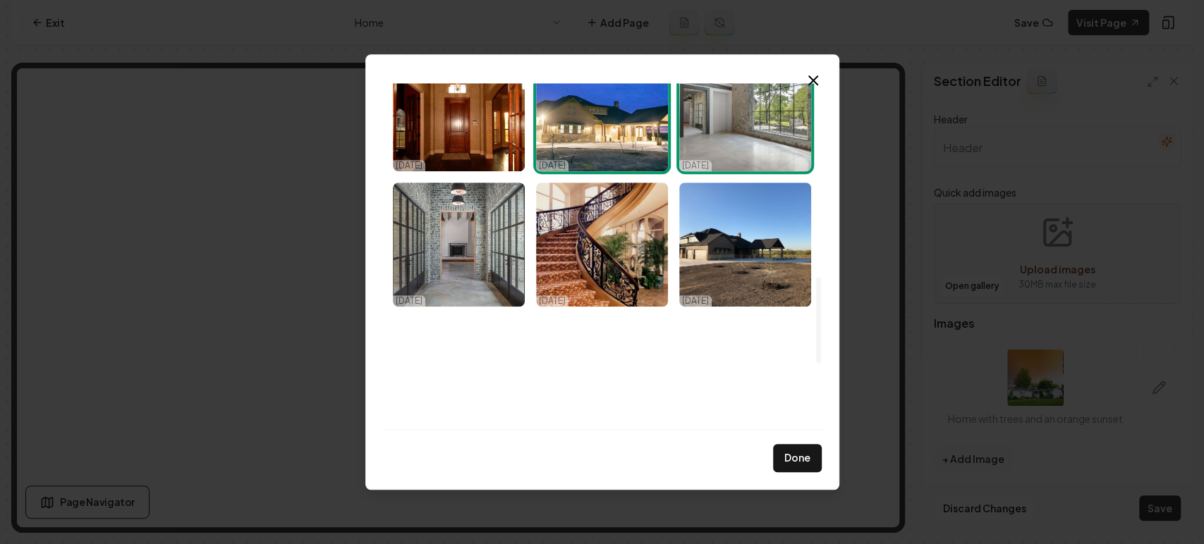
scroll to position [784, 0]
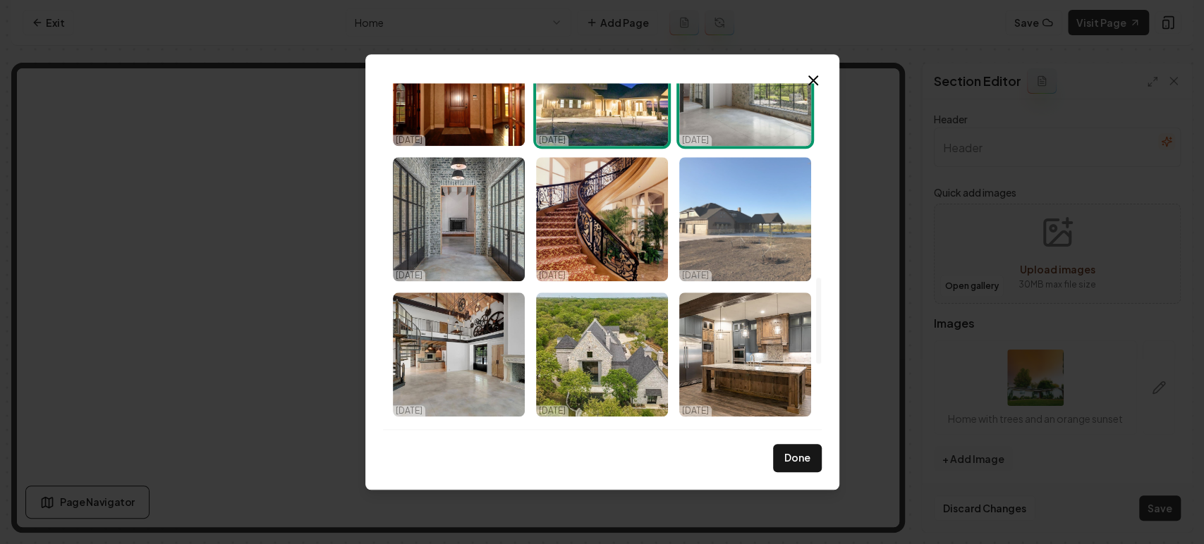
click at [726, 221] on img "Select image image_68efac6d5c7cd75eb8fd0a5c.jpeg" at bounding box center [745, 219] width 132 height 124
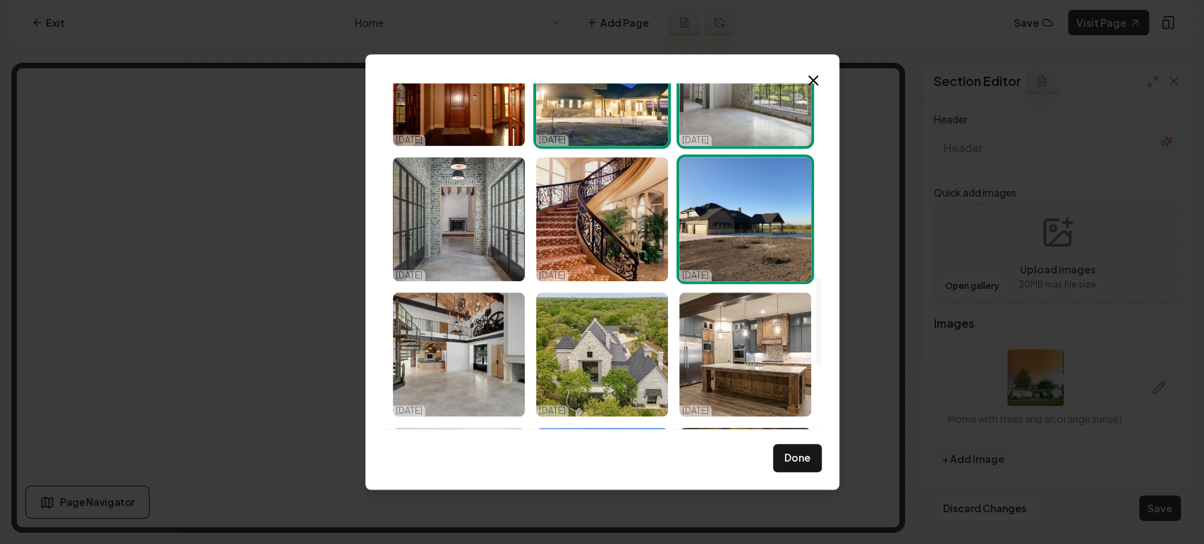
click at [738, 225] on img "Select image image_68efac6d5c7cd75eb8fd0a5c.jpeg" at bounding box center [745, 219] width 132 height 124
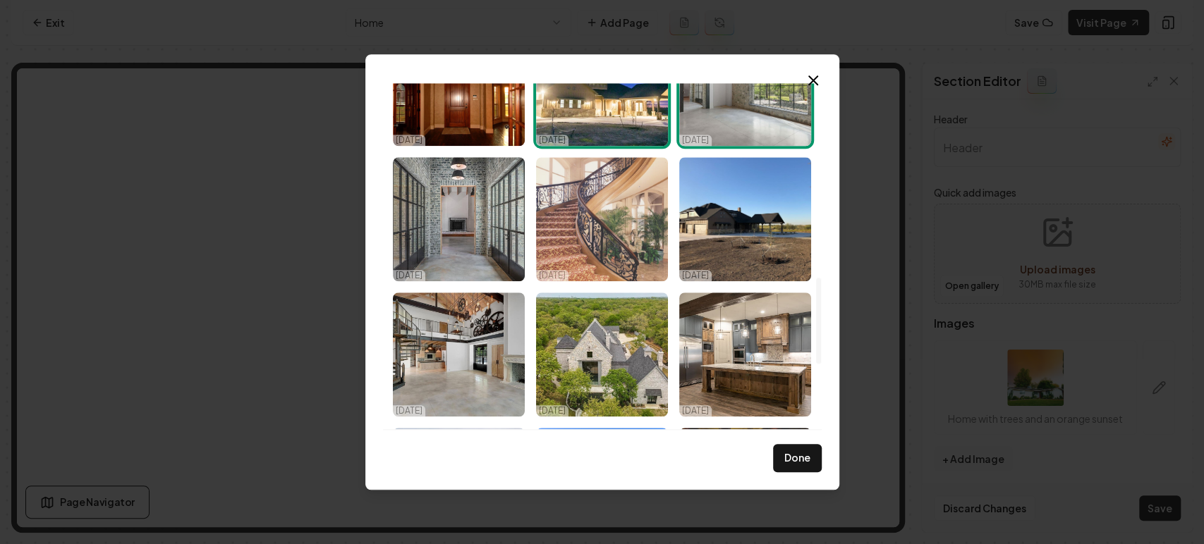
click at [548, 230] on img "Select image image_68efac6d5c7cd75eb8fd06f3.jpeg" at bounding box center [602, 219] width 132 height 124
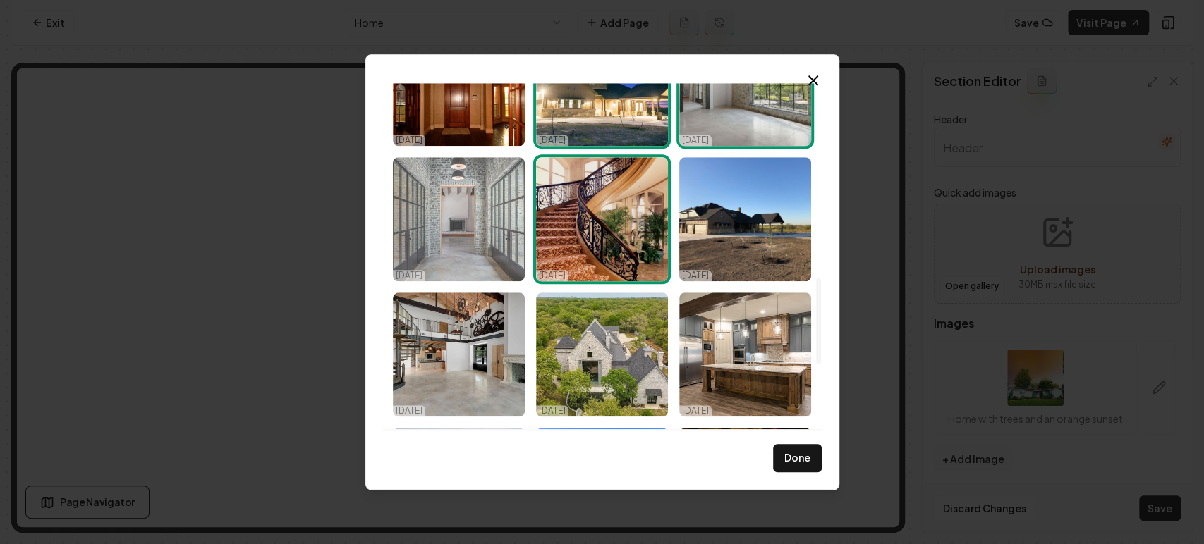
click at [444, 229] on img "Select image image_68efac6d5c7cd75eb8fd07fb.jpeg" at bounding box center [459, 219] width 132 height 124
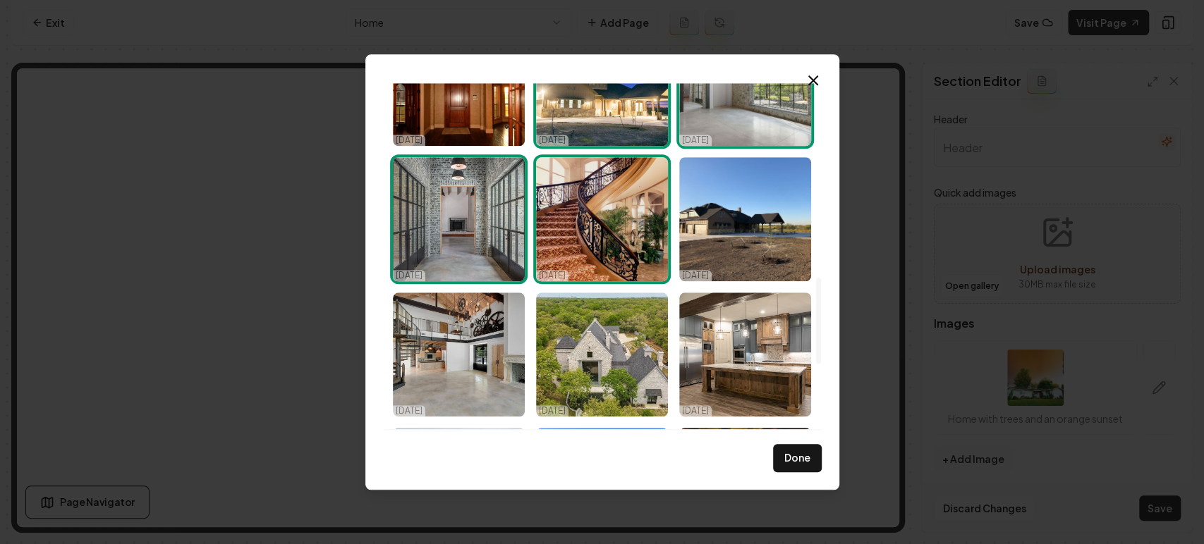
scroll to position [862, 0]
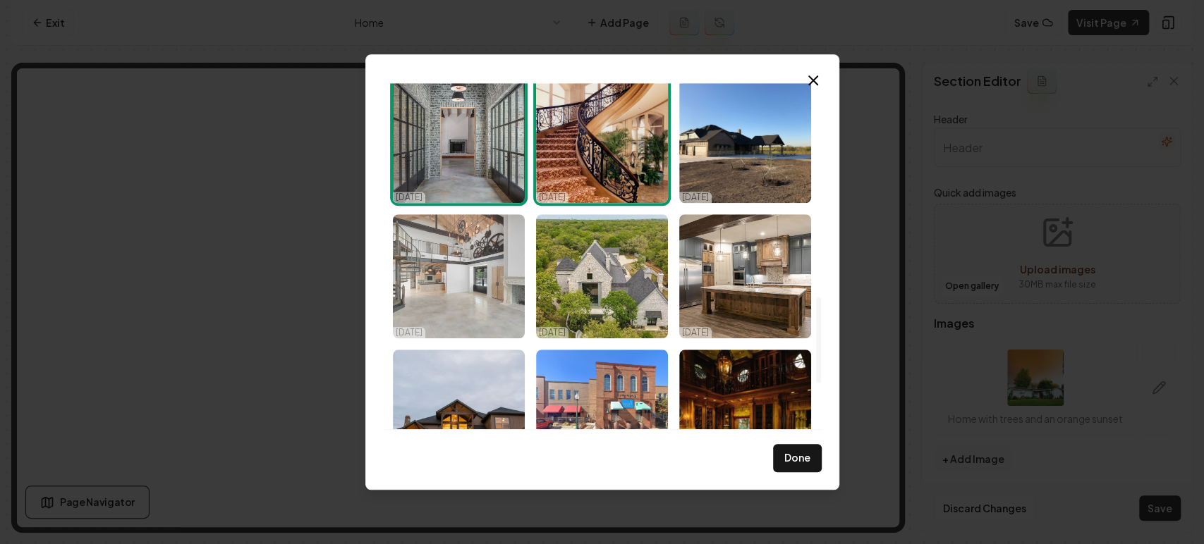
click at [434, 276] on img "Select image image_68efac6d5c7cd75eb8fd0915.jpeg" at bounding box center [459, 276] width 132 height 124
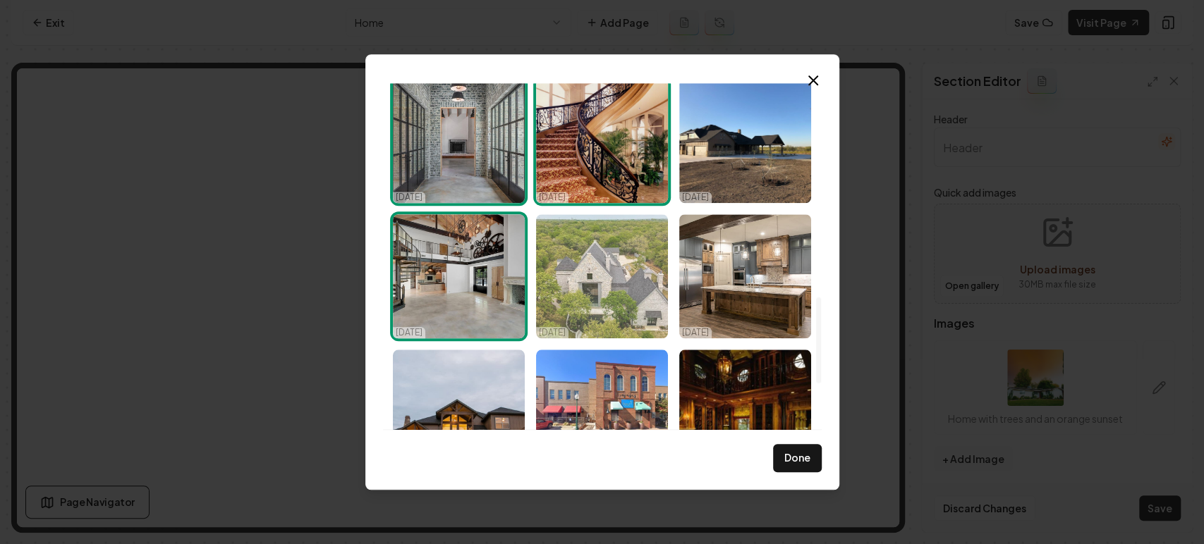
click at [561, 272] on img "Select image image_68efac6d5c7cd75eb8fd0738.jpeg" at bounding box center [602, 276] width 132 height 124
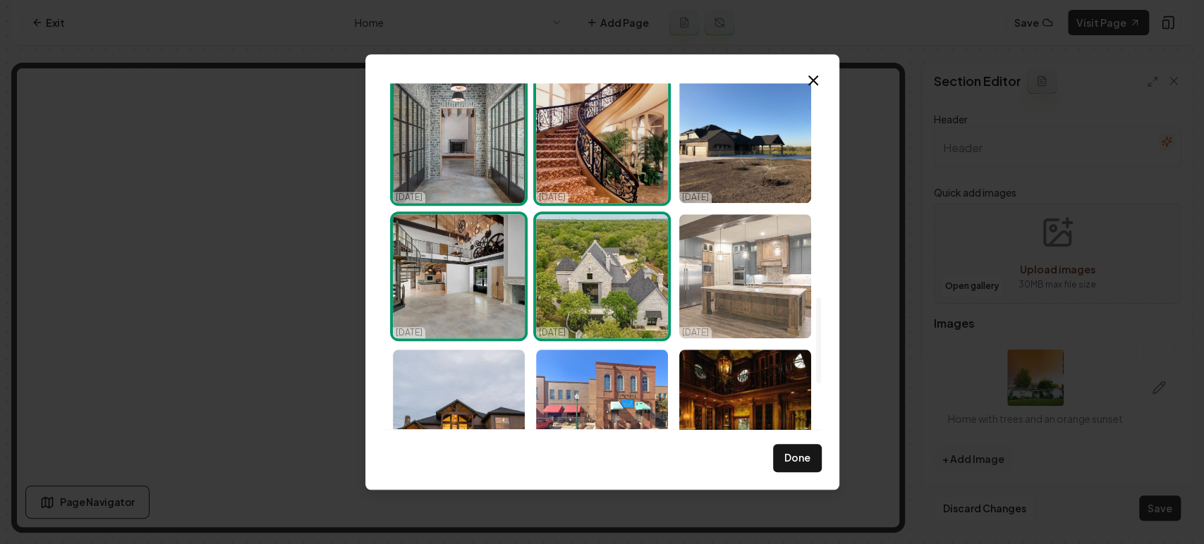
click at [701, 276] on img "Select image image_68efac6d5c7cd75eb8fd0c08.jpeg" at bounding box center [745, 276] width 132 height 124
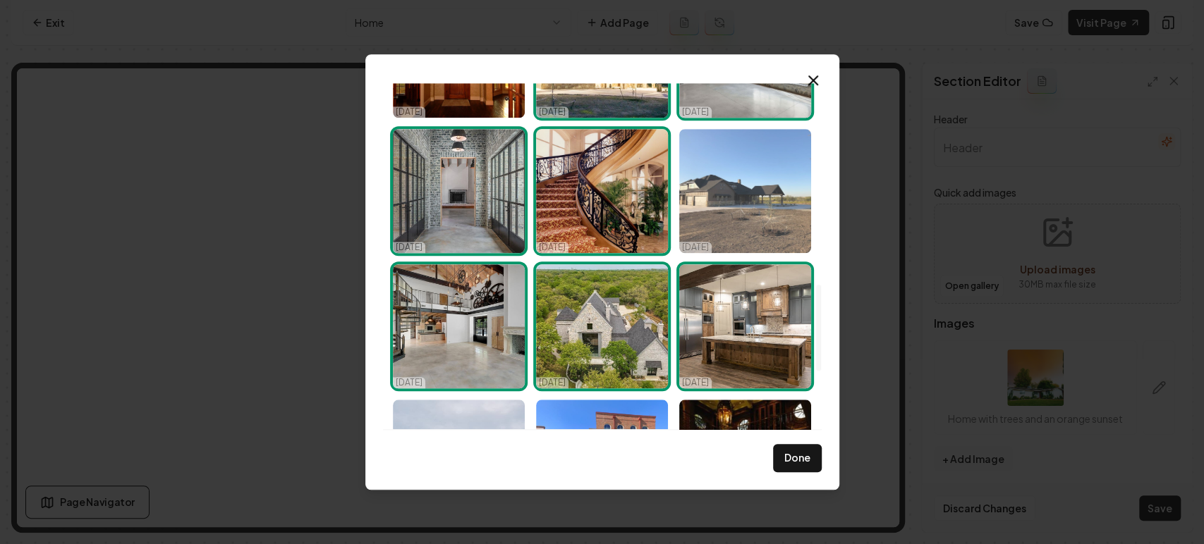
click at [736, 202] on img "Select image image_68efac6d5c7cd75eb8fd0a5c.jpeg" at bounding box center [745, 191] width 132 height 124
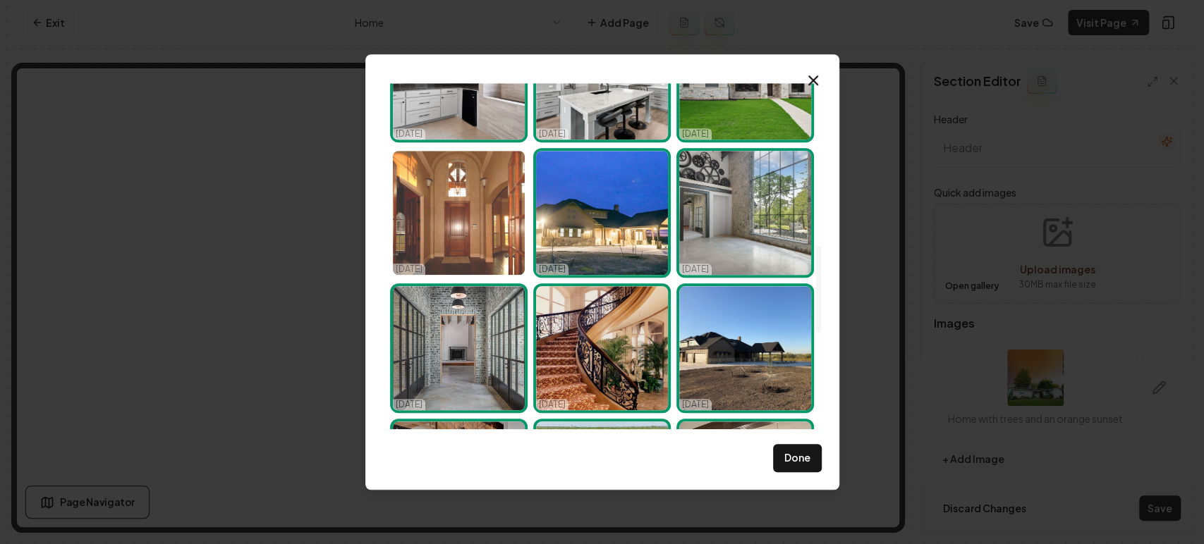
click at [459, 224] on img "Select image image_68efac6d5c7cd75eb8fd0873.jpeg" at bounding box center [459, 213] width 132 height 124
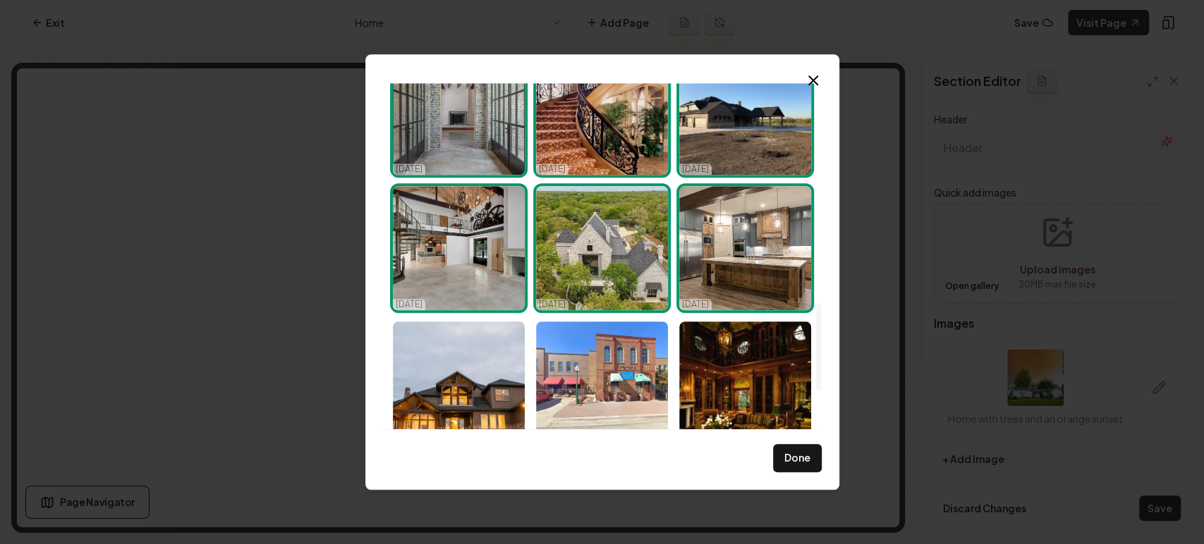
scroll to position [1047, 0]
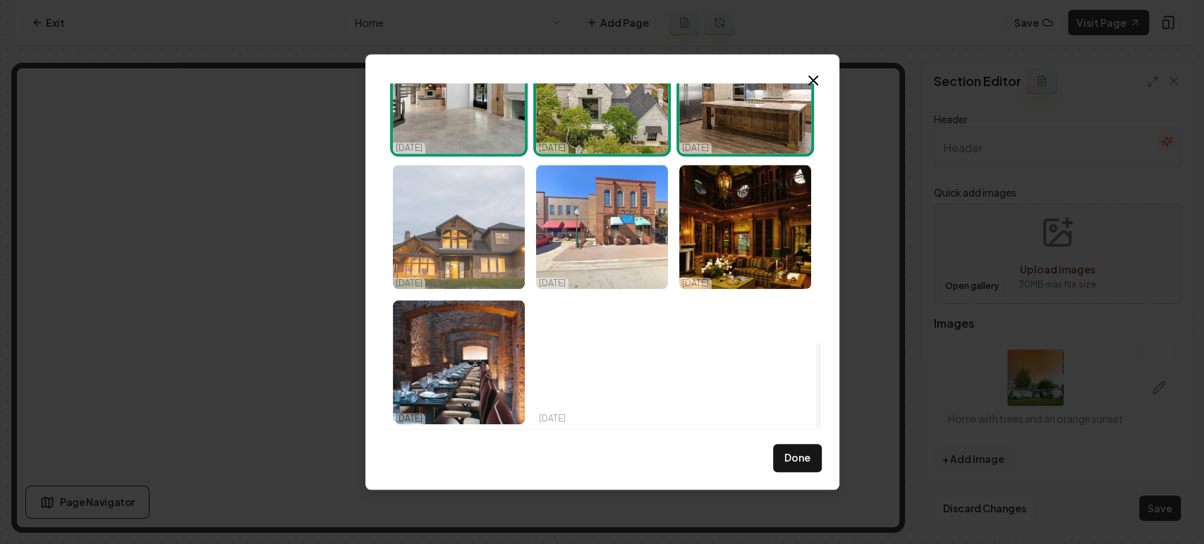
click at [470, 252] on img "Select image image_68efac6d5c7cd75eb8fd0ae0.jpeg" at bounding box center [459, 227] width 132 height 124
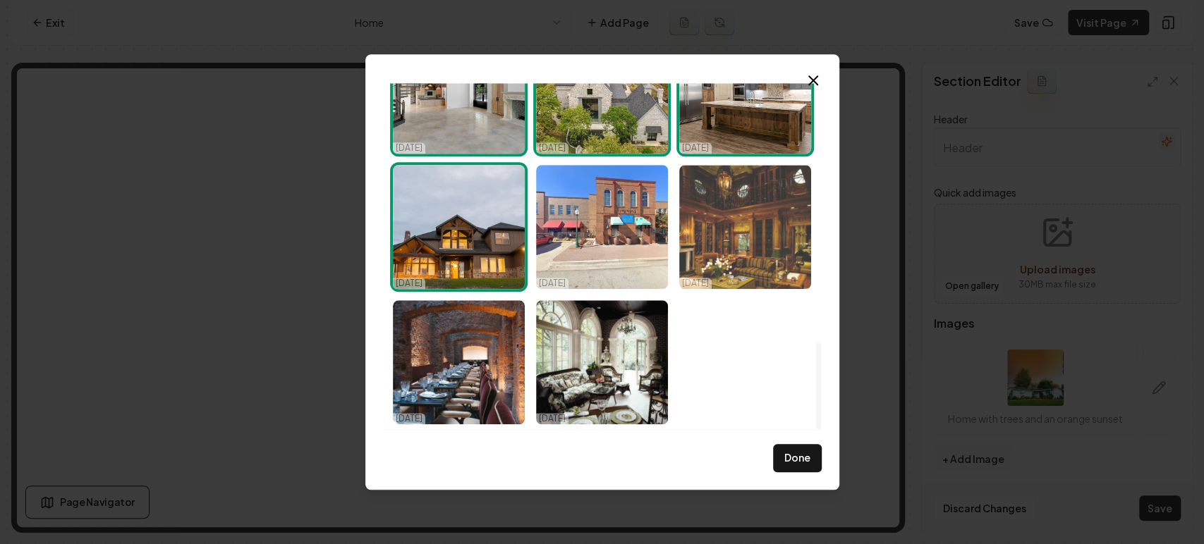
click at [736, 247] on img "Select image image_68efac6d5c7cd75eb8fd072b.jpeg" at bounding box center [745, 227] width 132 height 124
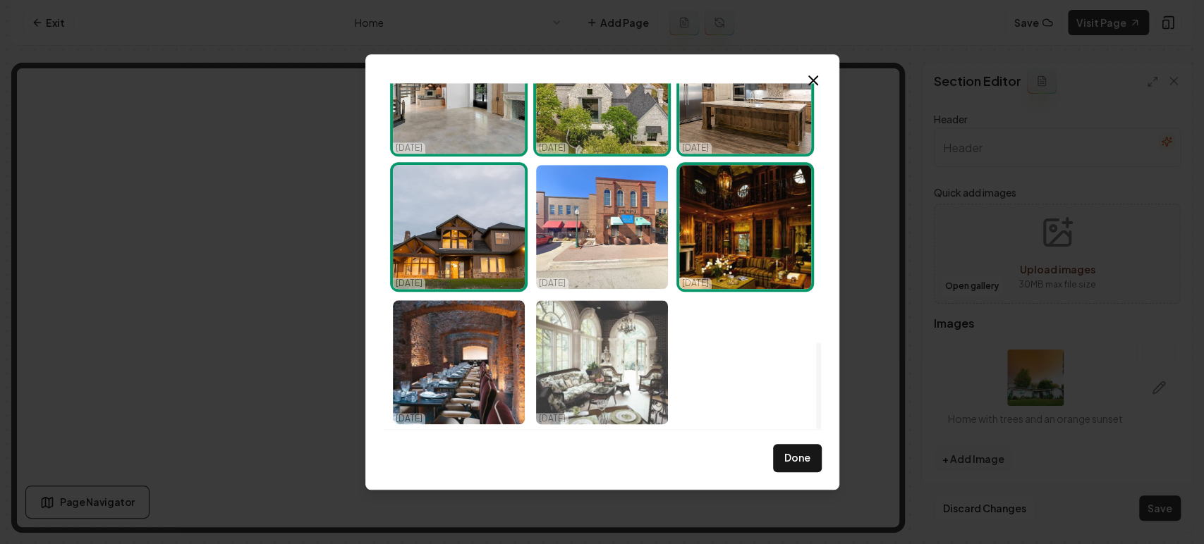
click at [604, 384] on img "Select image image_68efac6d5c7cd75eb8fd068b.jpeg" at bounding box center [602, 362] width 132 height 124
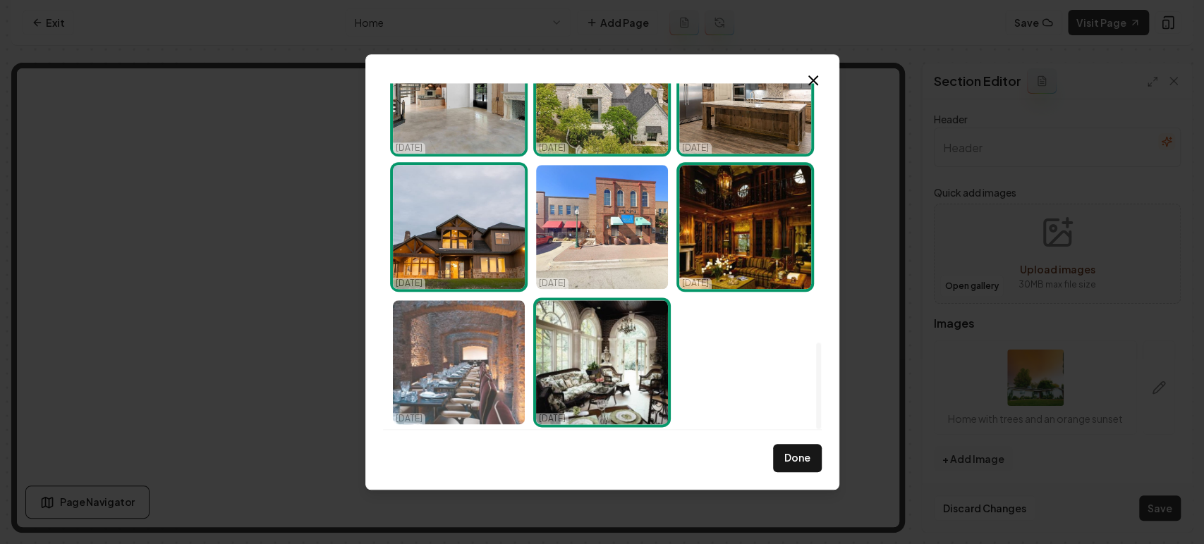
click at [446, 360] on img "Select image image_68efac6d5c7cd75eb8fd06f0.jpeg" at bounding box center [459, 362] width 132 height 124
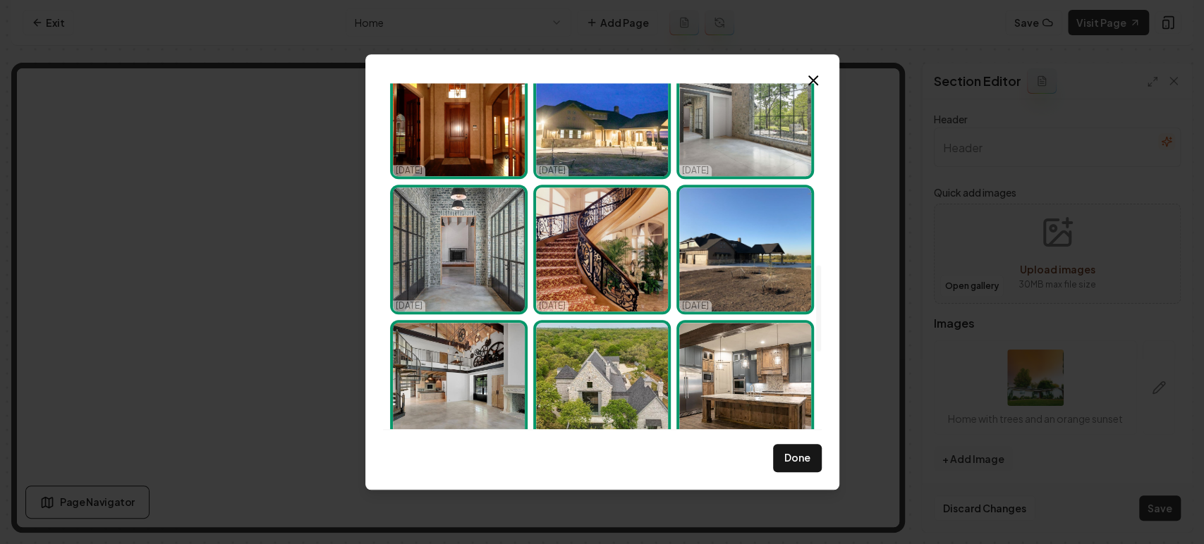
scroll to position [733, 0]
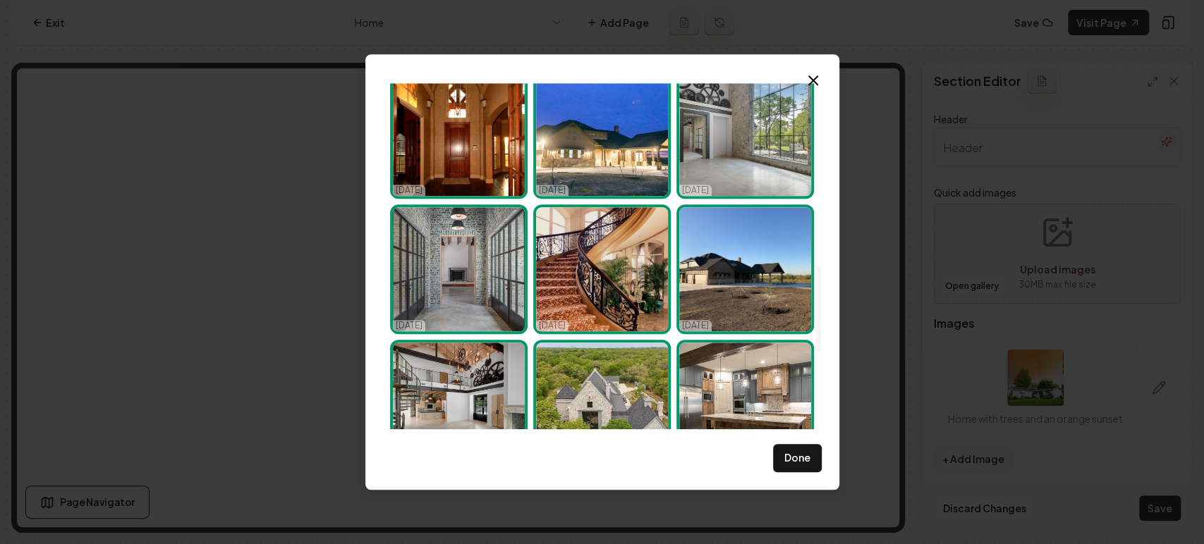
click at [750, 252] on img "Select image image_68efac6d5c7cd75eb8fd0a5c.jpeg" at bounding box center [745, 269] width 132 height 124
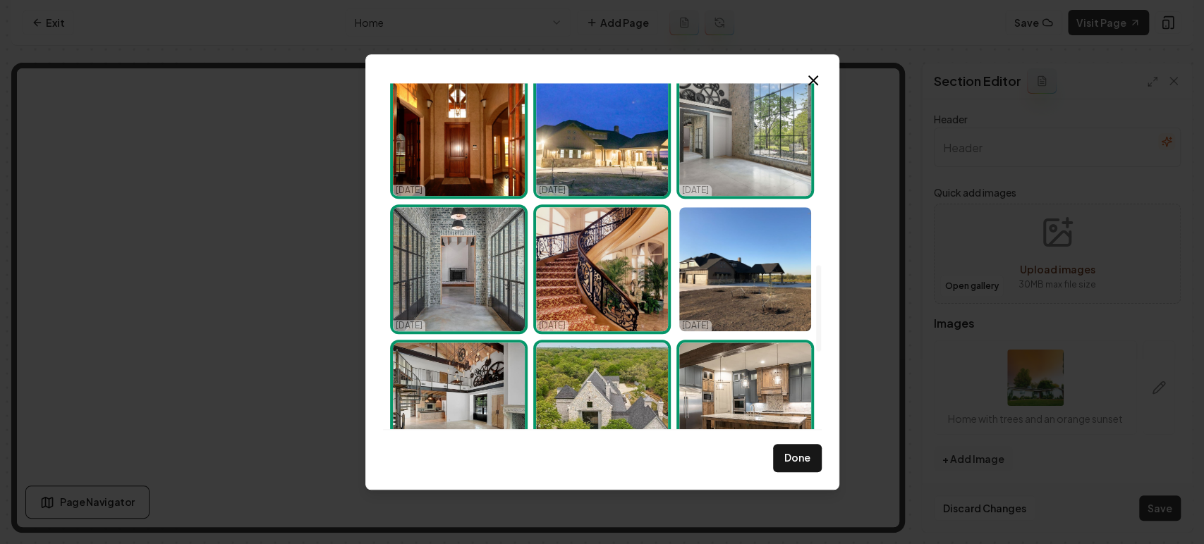
click at [779, 447] on button "Done" at bounding box center [797, 458] width 49 height 28
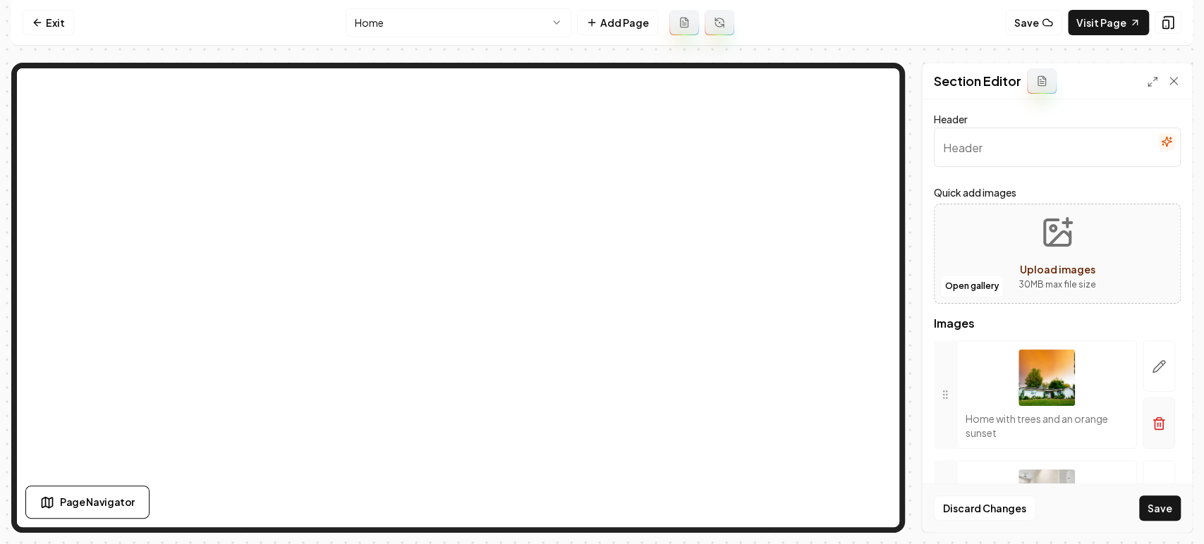
click at [1143, 429] on button "button" at bounding box center [1159, 423] width 32 height 51
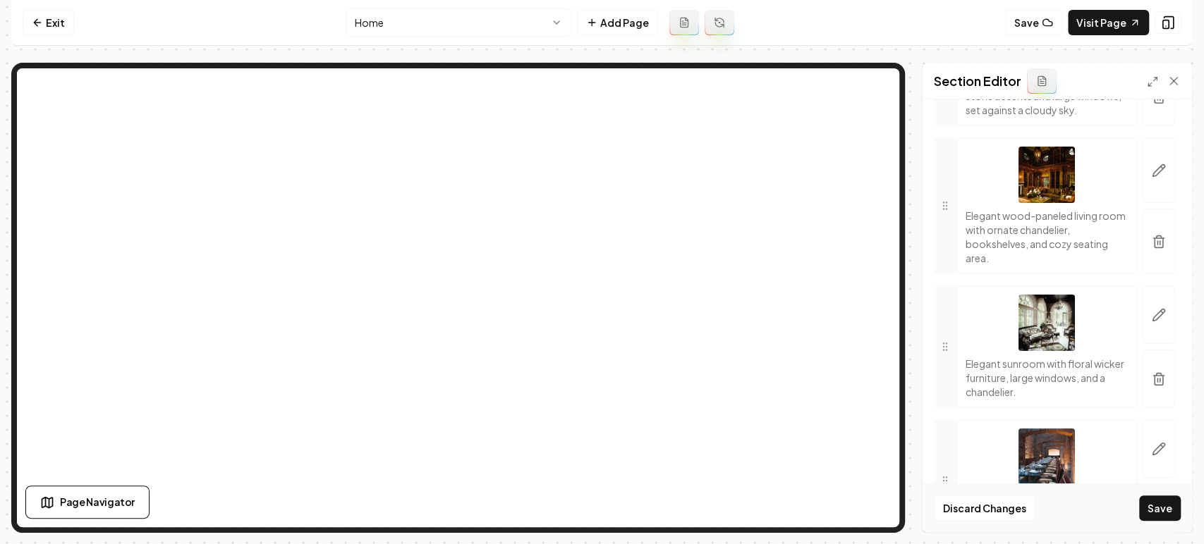
scroll to position [3625, 0]
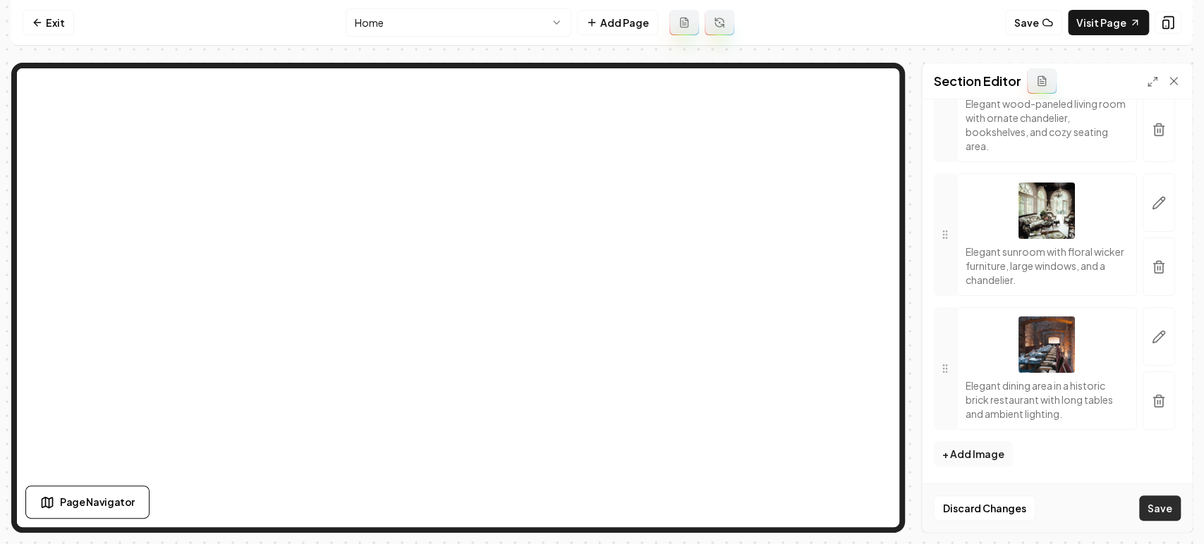
click at [1152, 508] on button "Save" at bounding box center [1160, 508] width 42 height 25
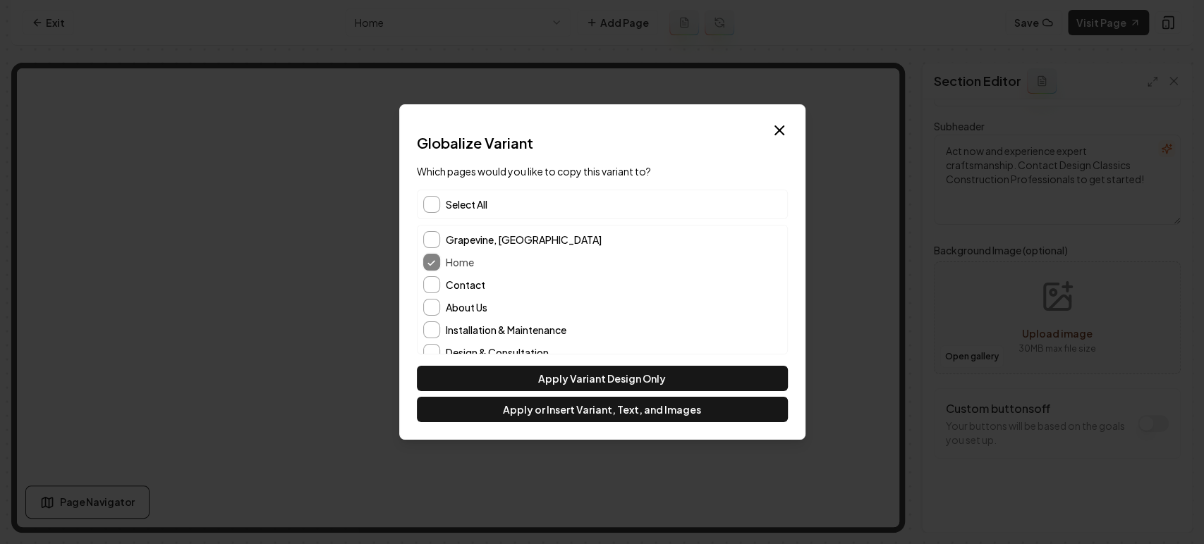
scroll to position [60, 0]
click at [442, 200] on div "Select All" at bounding box center [602, 205] width 371 height 30
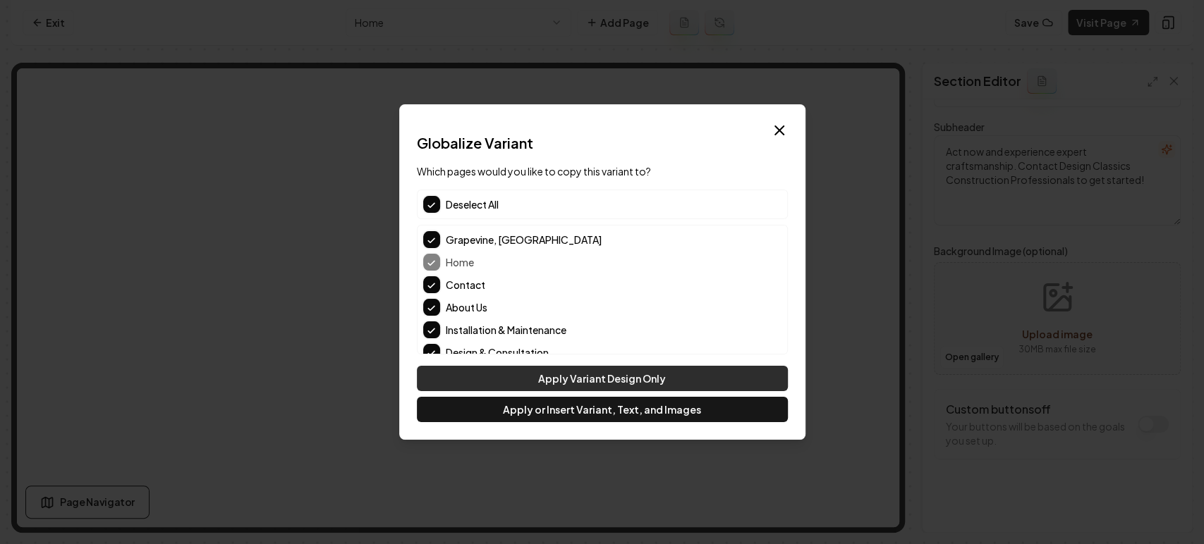
click at [616, 380] on button "Apply Variant Design Only" at bounding box center [602, 378] width 371 height 25
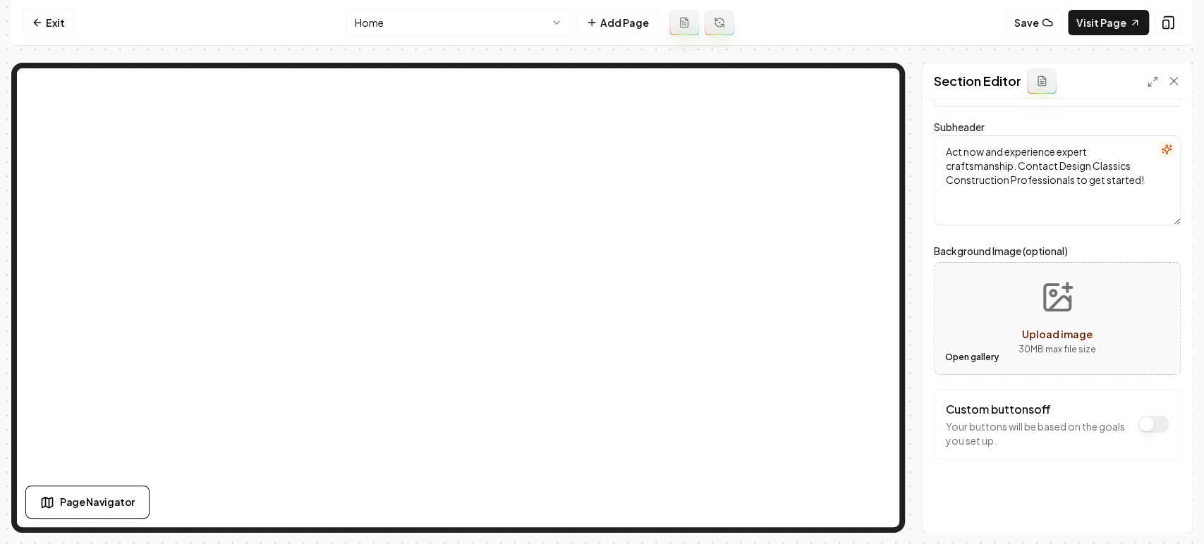
click at [965, 355] on button "Open gallery" at bounding box center [971, 357] width 63 height 23
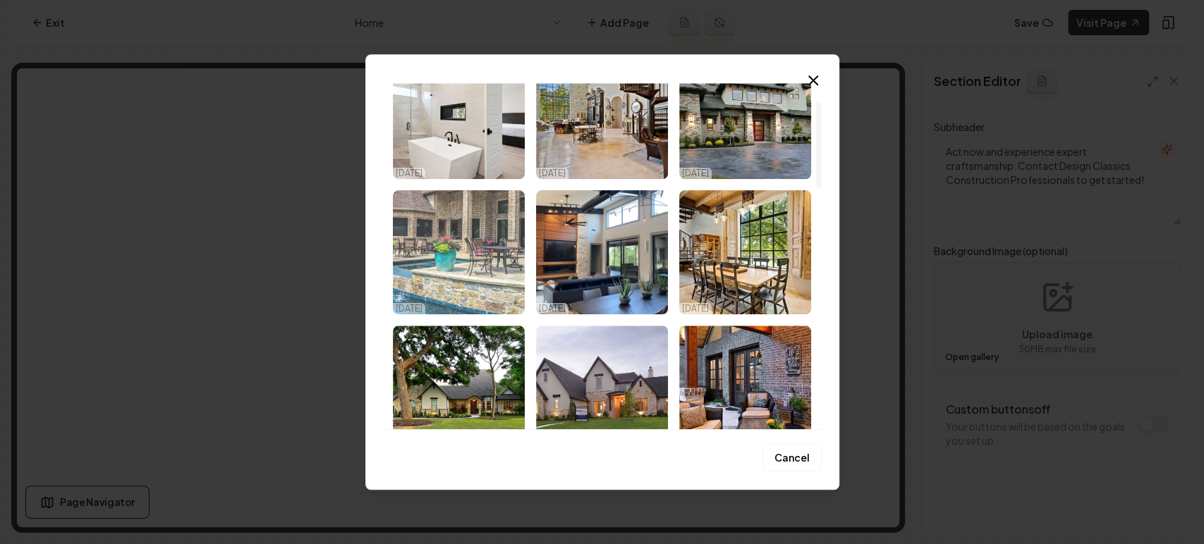
scroll to position [0, 0]
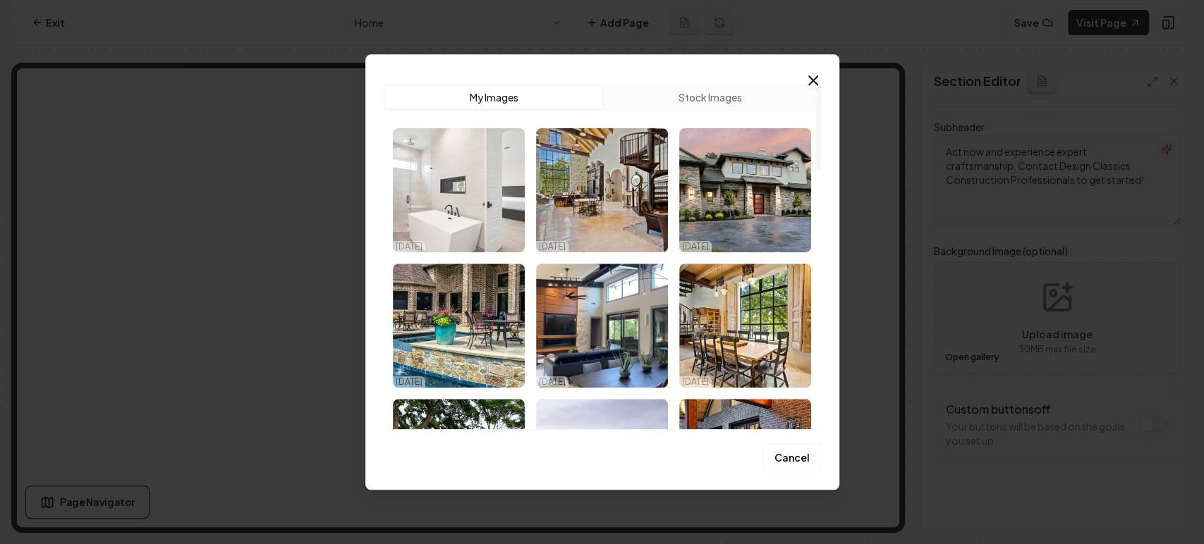
click at [471, 207] on img "Select image image_68efac7d5c7cd75eb8fd914a.jpg" at bounding box center [459, 190] width 132 height 124
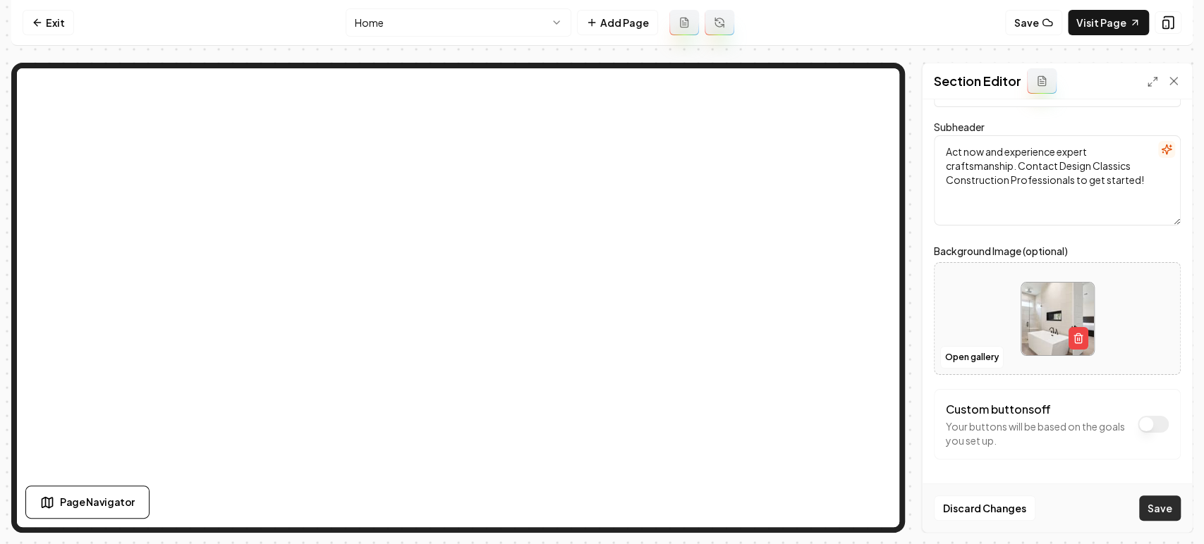
click at [1157, 510] on button "Save" at bounding box center [1160, 508] width 42 height 25
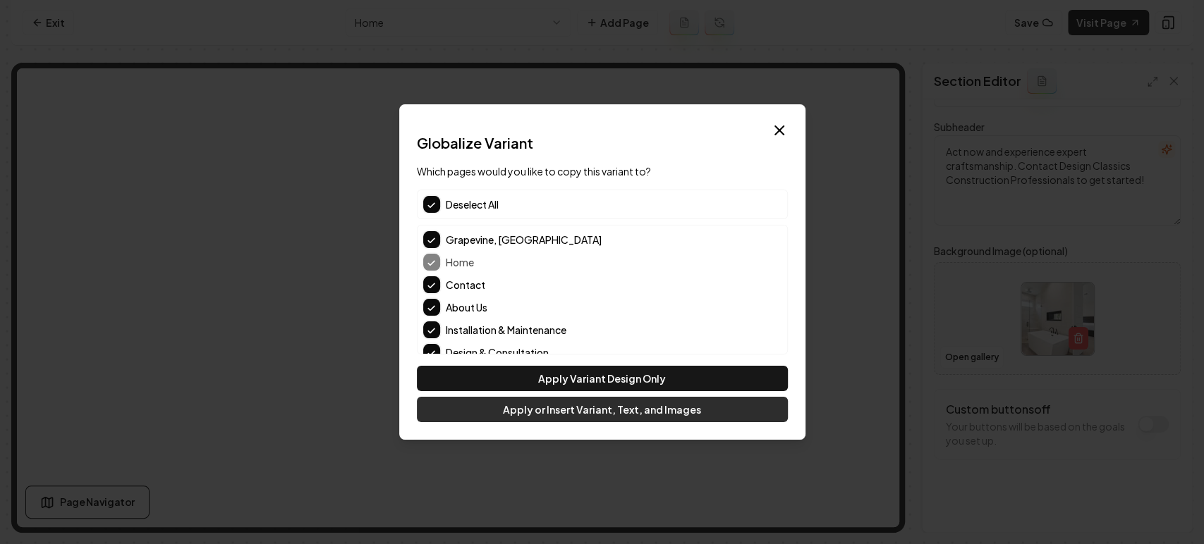
click at [575, 421] on button "Apply or Insert Variant, Text, and Images" at bounding box center [602, 409] width 371 height 25
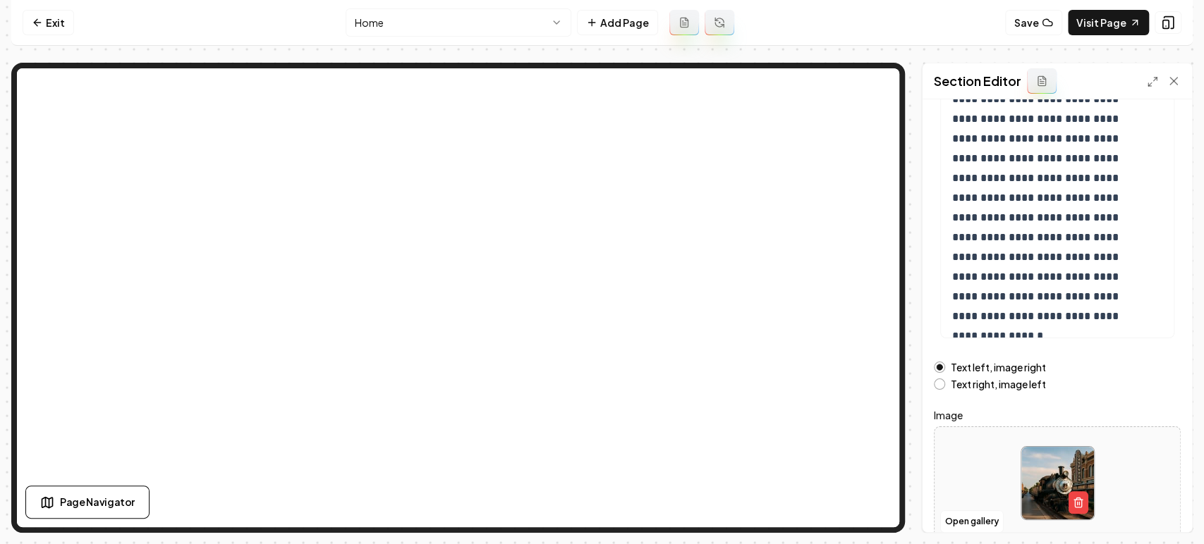
scroll to position [215, 0]
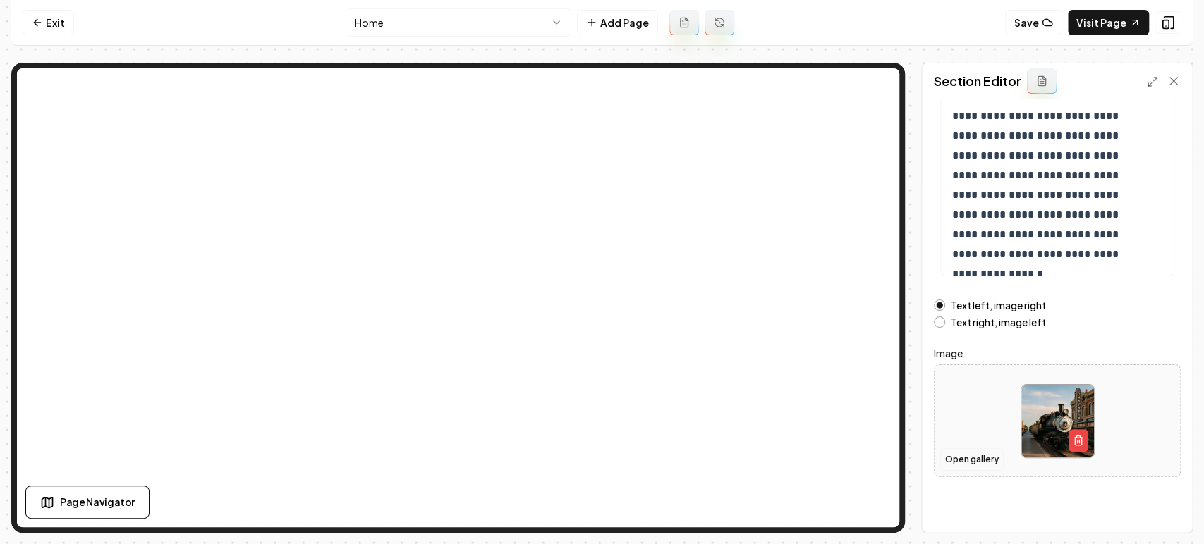
click at [946, 461] on button "Open gallery" at bounding box center [971, 460] width 63 height 23
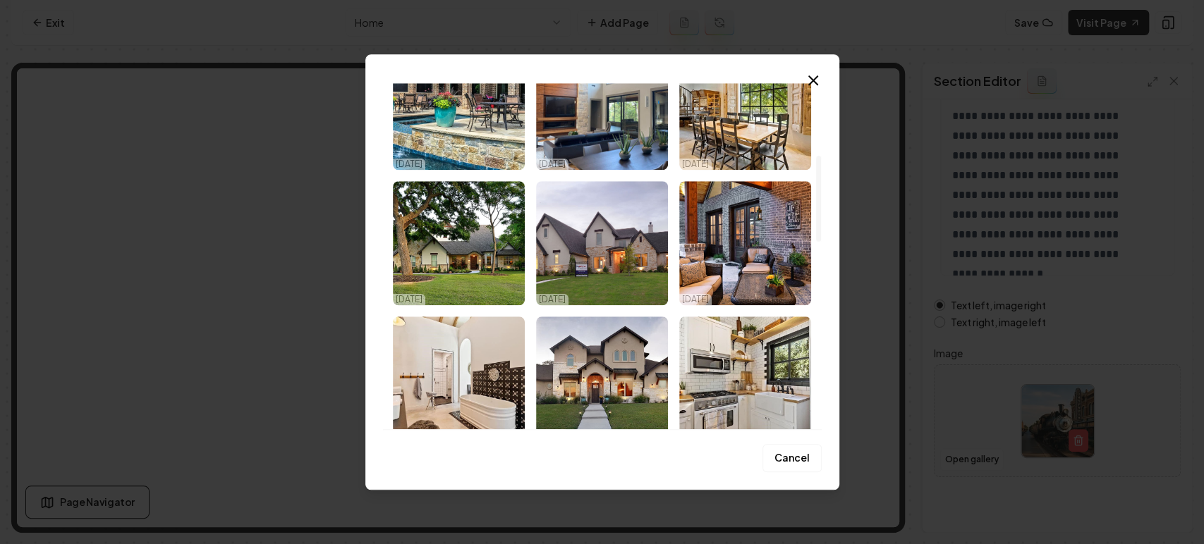
scroll to position [313, 0]
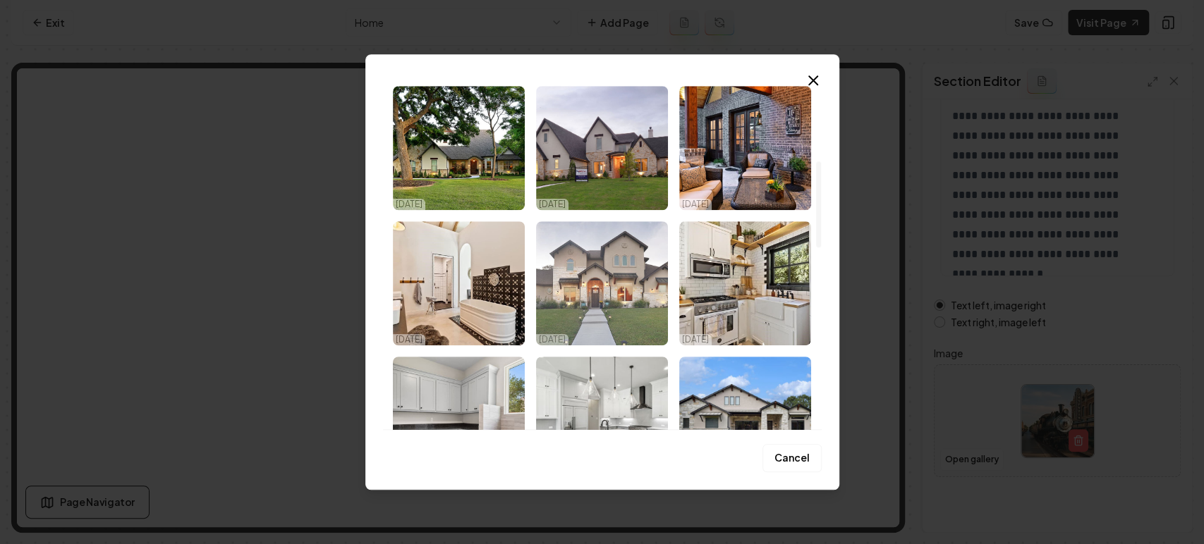
click at [609, 303] on img "Select image image_68efac7f5c7cd75eb8fd9d7b.jpg" at bounding box center [602, 283] width 132 height 124
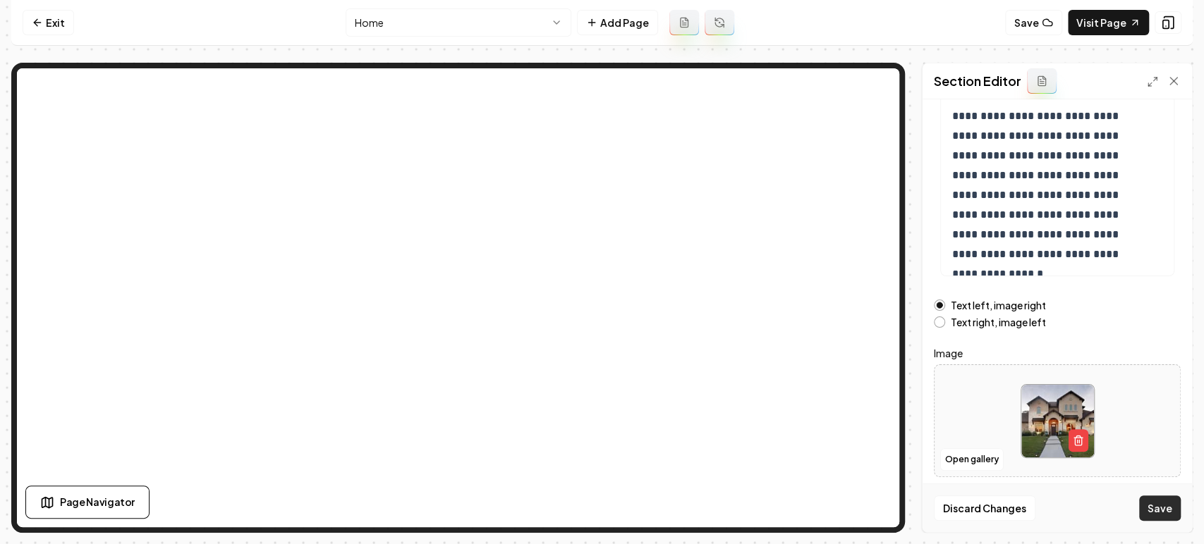
click at [1145, 505] on button "Save" at bounding box center [1160, 508] width 42 height 25
click at [1081, 26] on link "Visit Page" at bounding box center [1108, 22] width 81 height 25
click at [50, 10] on link "Exit" at bounding box center [48, 22] width 51 height 25
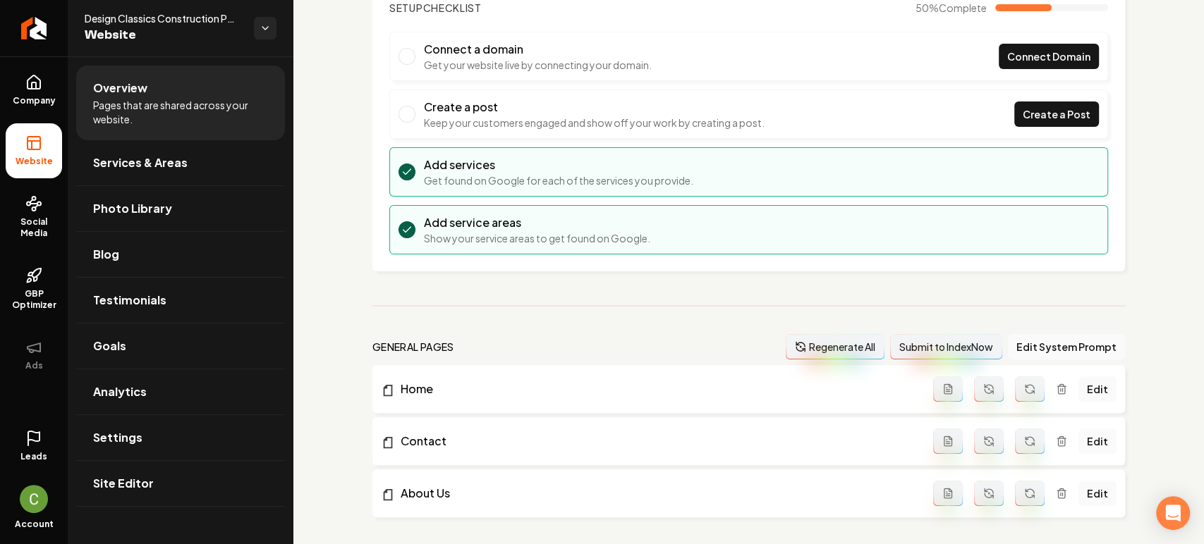
scroll to position [313, 0]
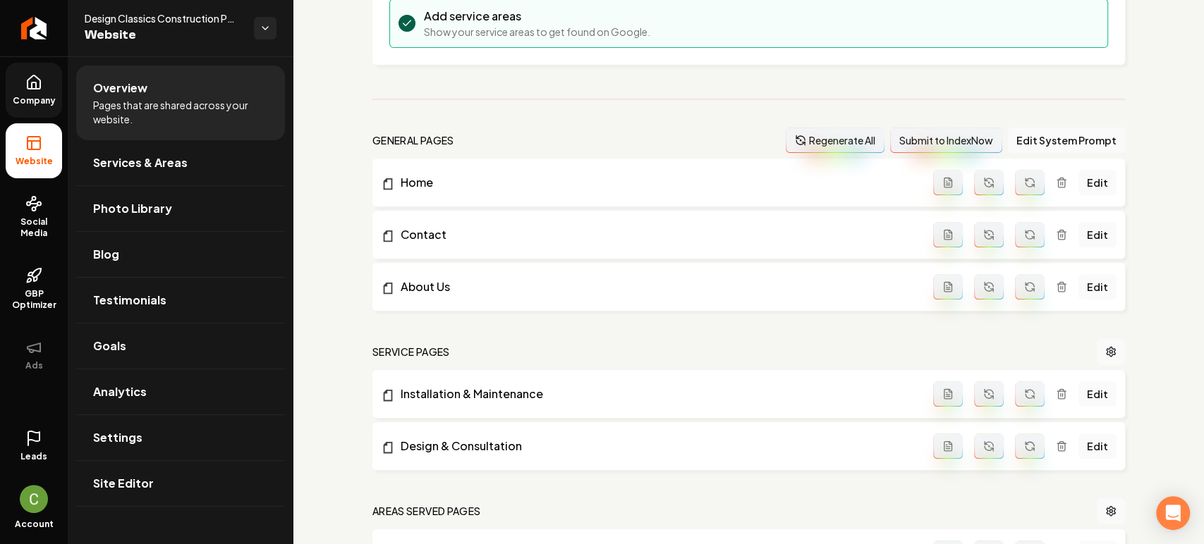
click at [30, 108] on link "Company" at bounding box center [34, 90] width 56 height 55
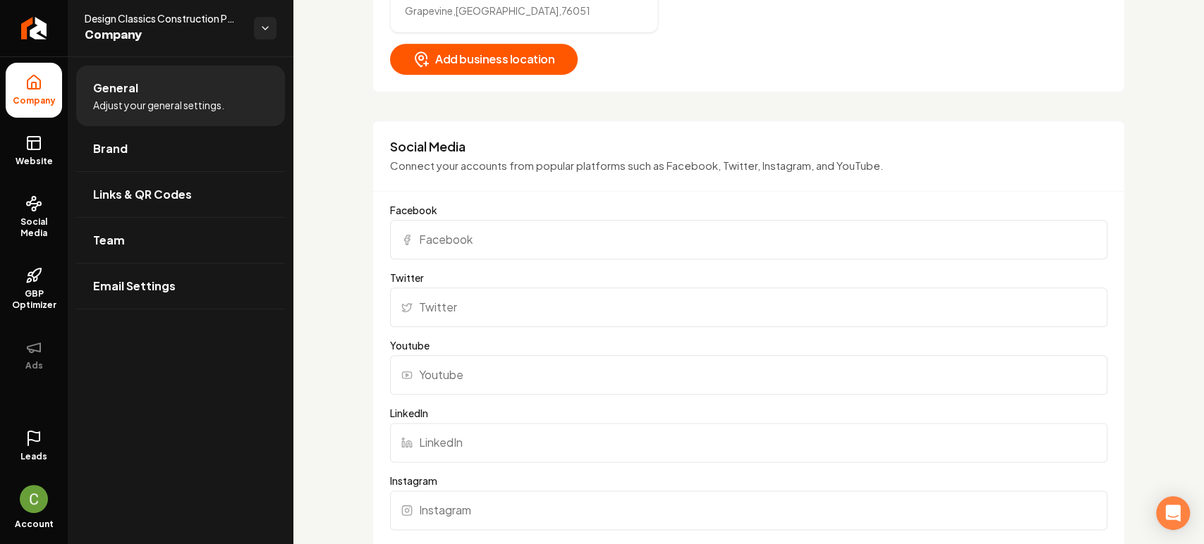
scroll to position [940, 0]
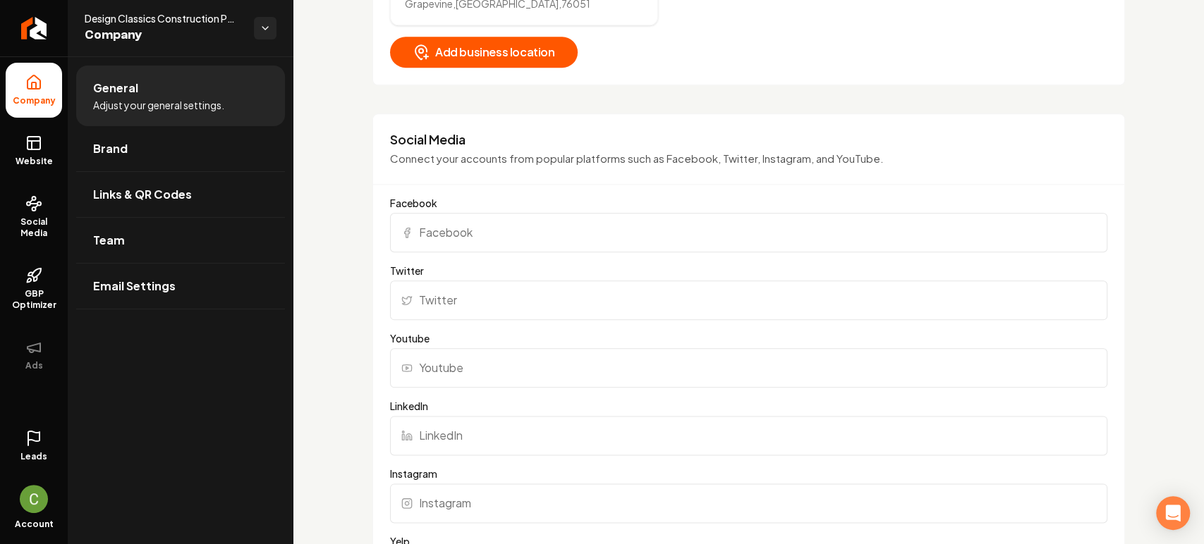
click at [481, 228] on input "Facebook" at bounding box center [748, 232] width 717 height 39
click at [430, 511] on input "Instagram" at bounding box center [748, 503] width 717 height 39
paste input "[URL][DOMAIN_NAME]"
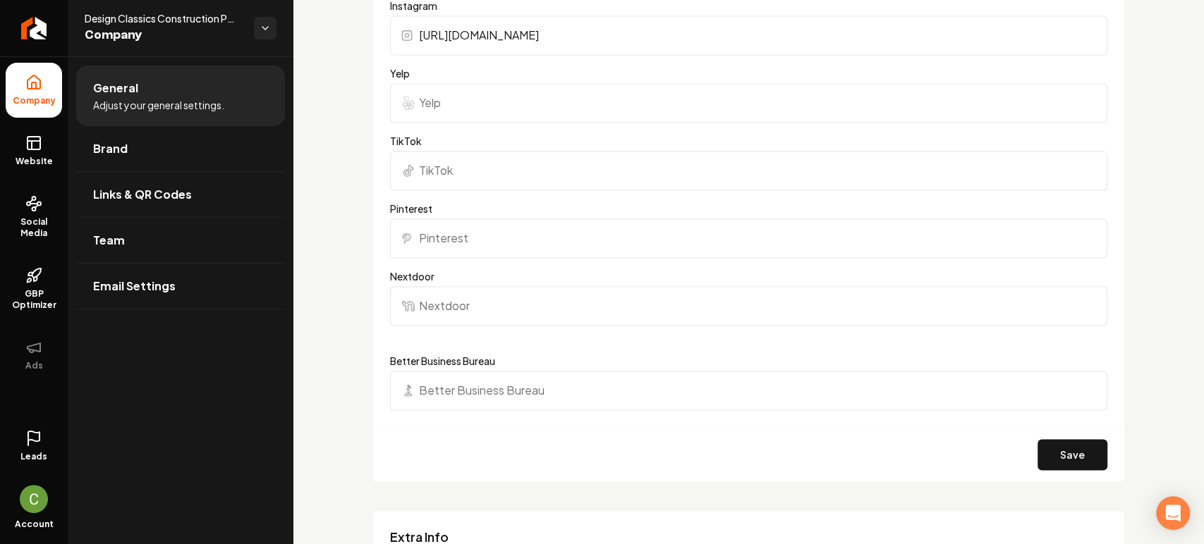
scroll to position [1489, 0]
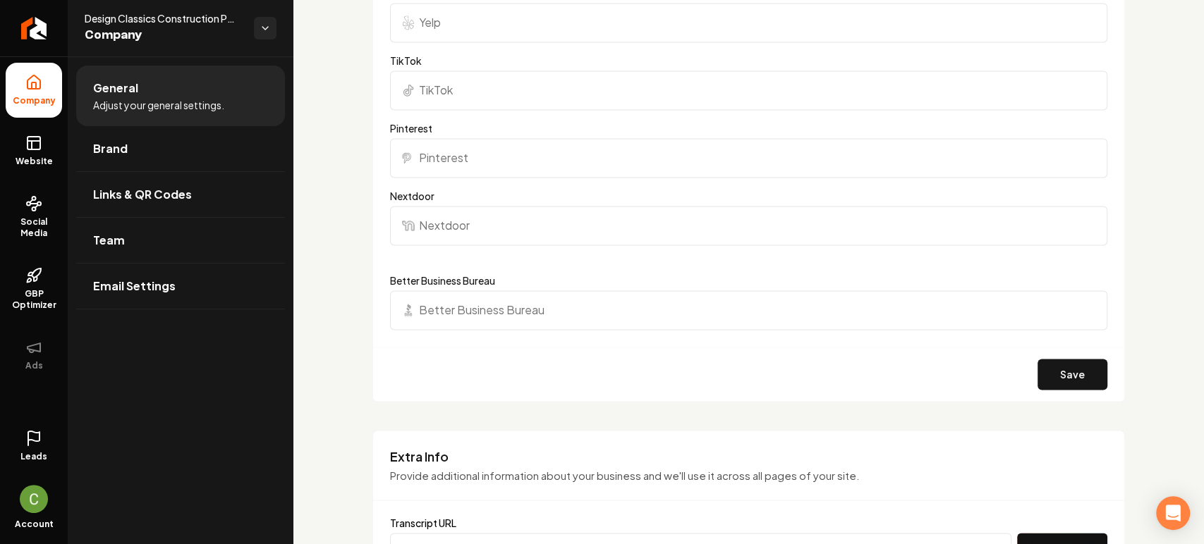
type input "[URL][DOMAIN_NAME]"
click at [1057, 374] on button "Save" at bounding box center [1072, 374] width 70 height 31
click at [48, 164] on span "Website" at bounding box center [34, 161] width 49 height 11
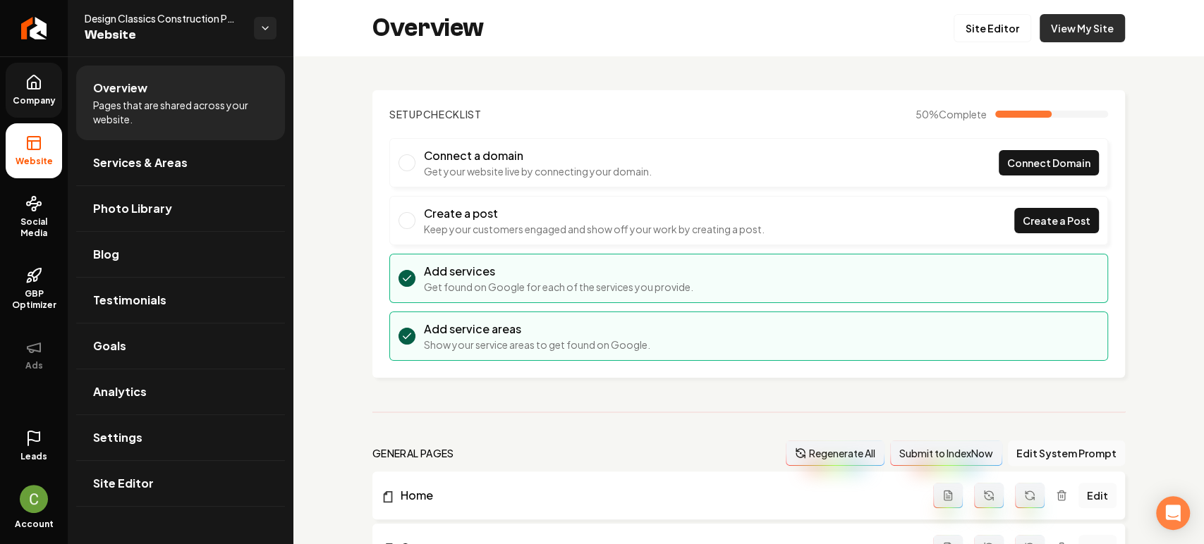
click at [1102, 35] on link "View My Site" at bounding box center [1082, 28] width 85 height 28
click at [982, 28] on link "Site Editor" at bounding box center [993, 28] width 78 height 28
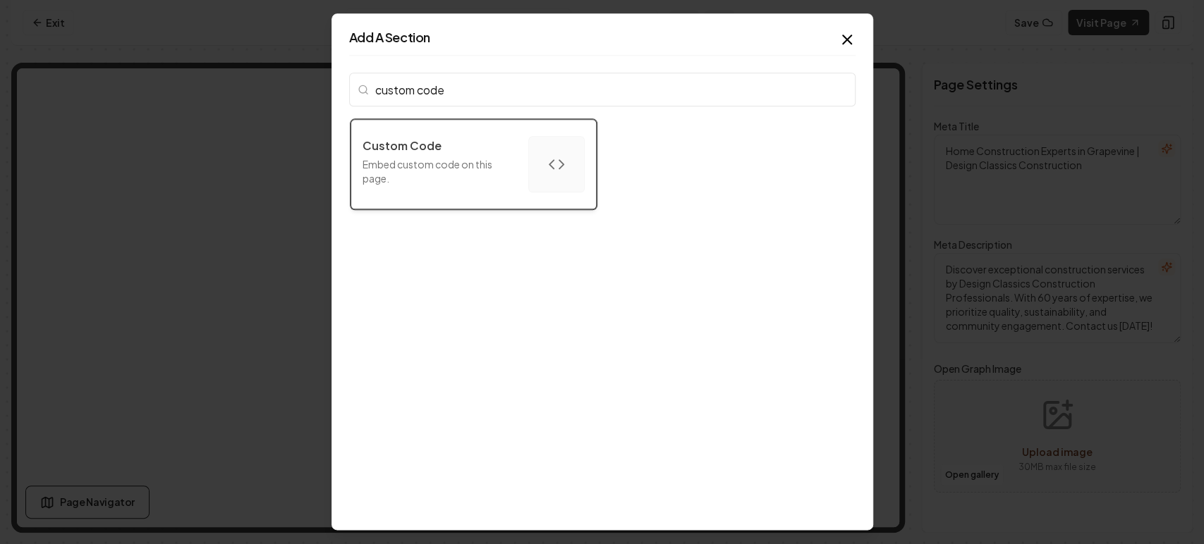
type input "custom code"
click at [469, 129] on button "Custom Code Embed custom code on this page." at bounding box center [474, 164] width 246 height 90
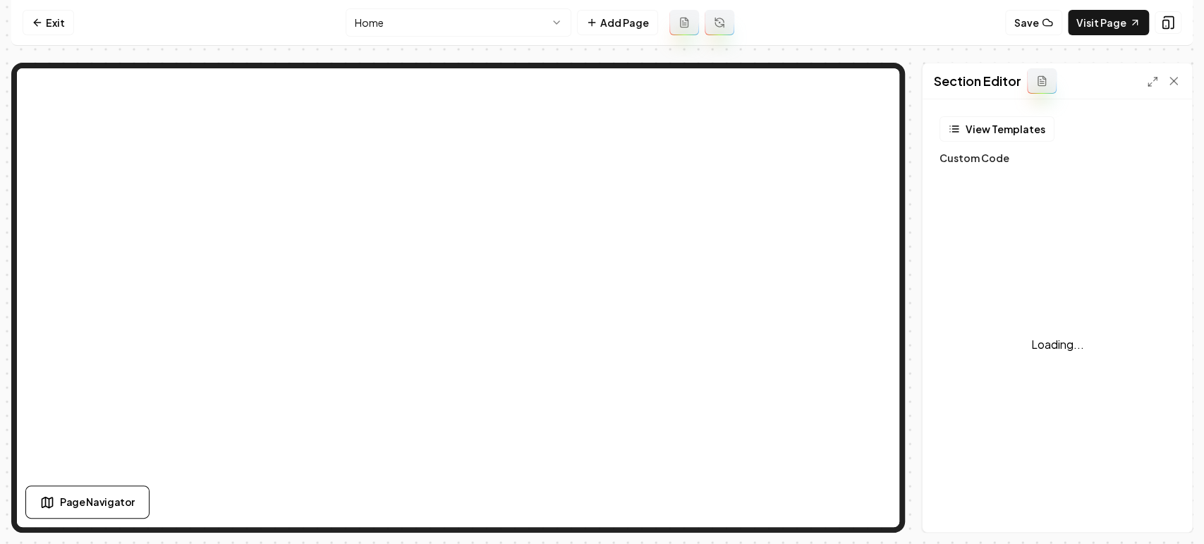
click at [994, 213] on div "Loading..." at bounding box center [1057, 345] width 236 height 353
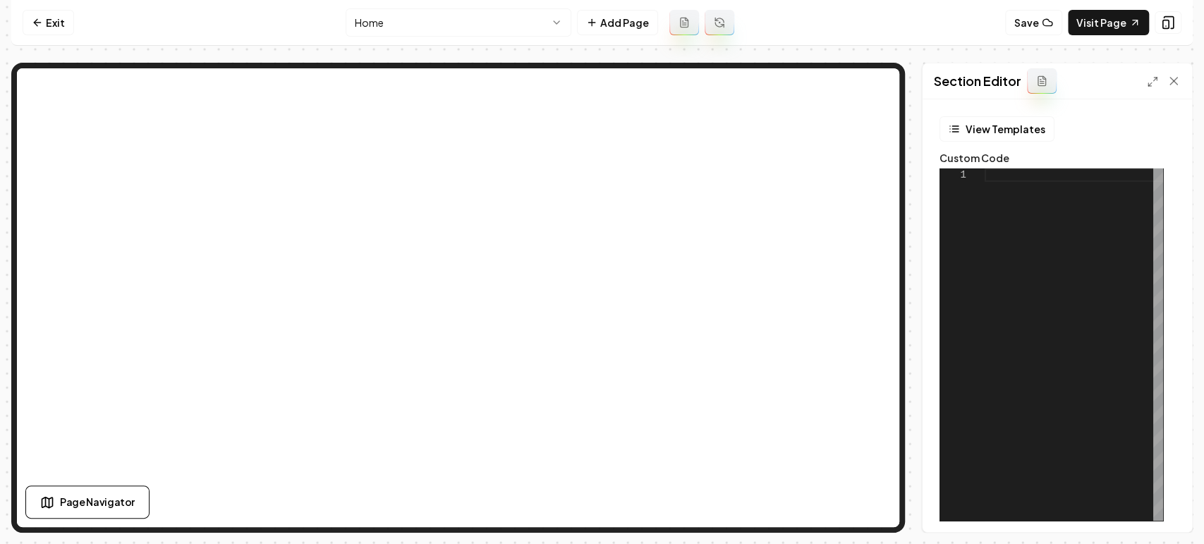
click at [1002, 214] on div at bounding box center [1074, 345] width 178 height 353
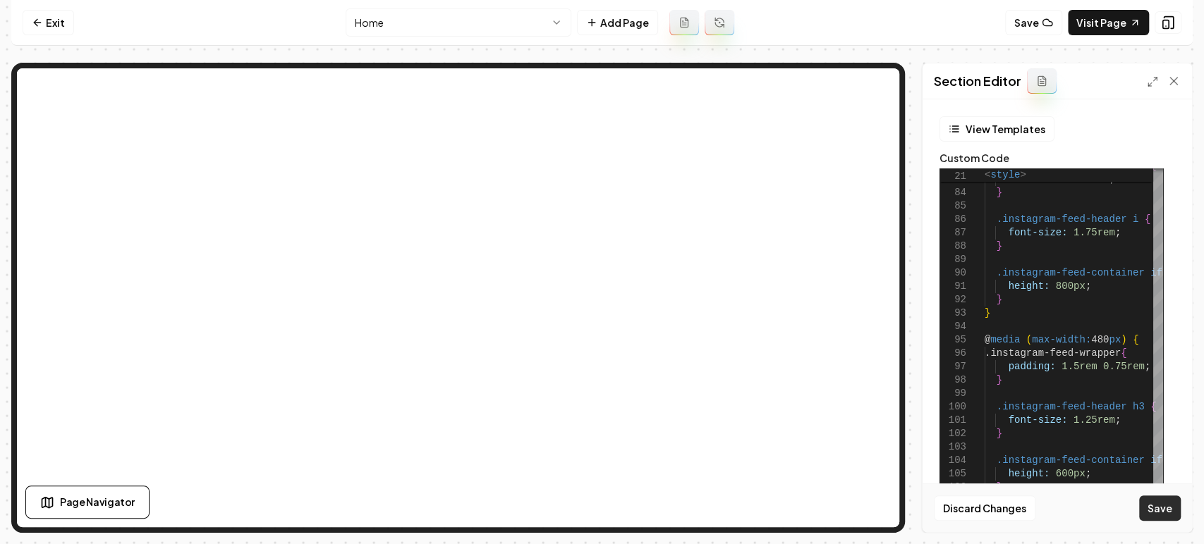
click at [1154, 518] on button "Save" at bounding box center [1160, 508] width 42 height 25
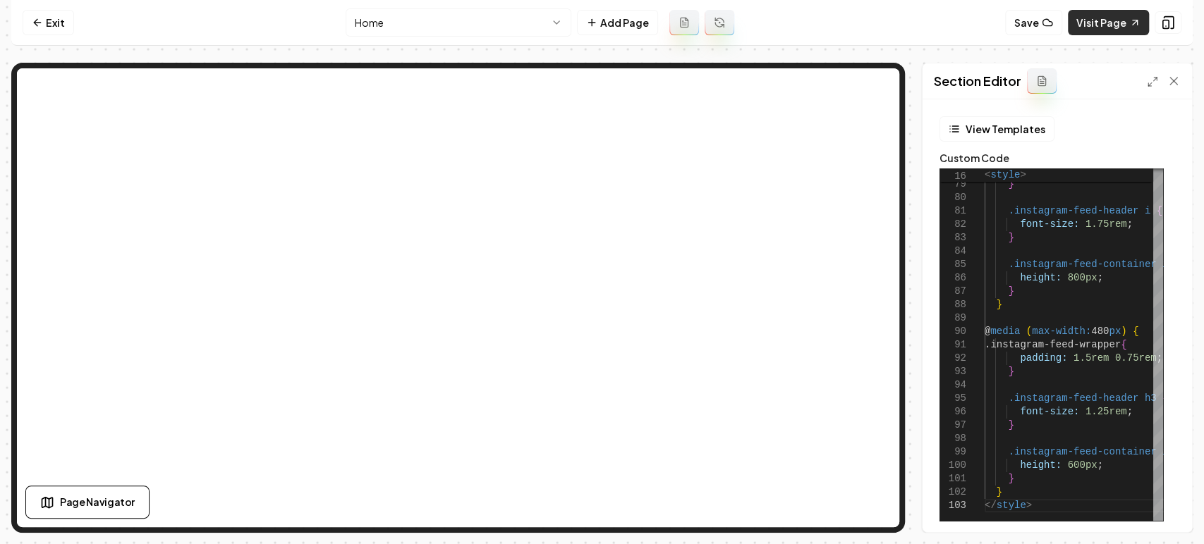
click at [1088, 16] on link "Visit Page" at bounding box center [1108, 22] width 81 height 25
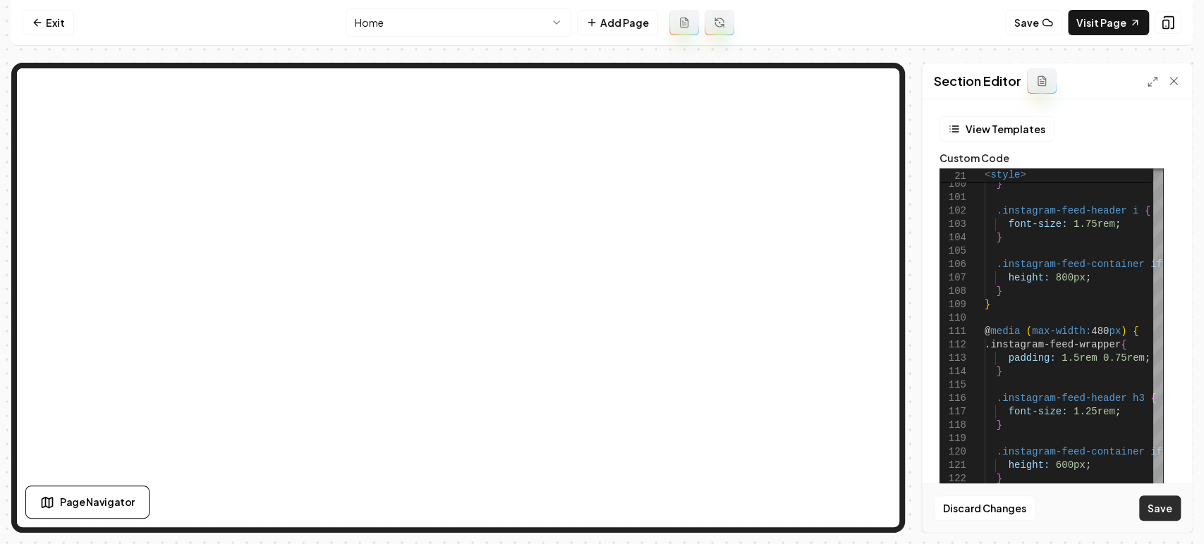
click at [1162, 517] on button "Save" at bounding box center [1160, 508] width 42 height 25
type textarea "**********"
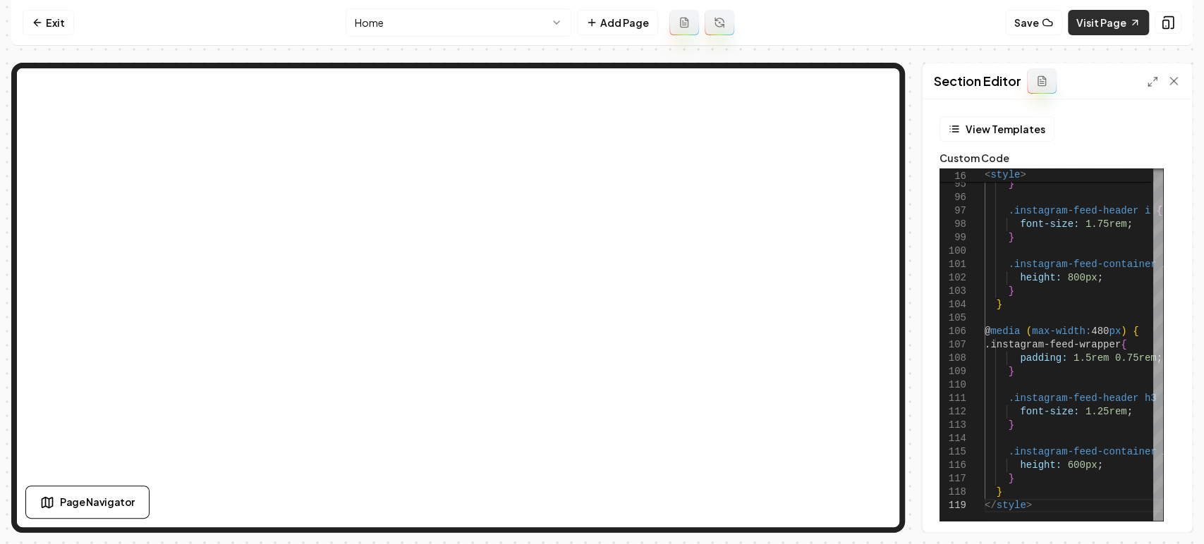
click at [1097, 17] on link "Visit Page" at bounding box center [1108, 22] width 81 height 25
click at [1114, 24] on link "Visit Page" at bounding box center [1108, 22] width 81 height 25
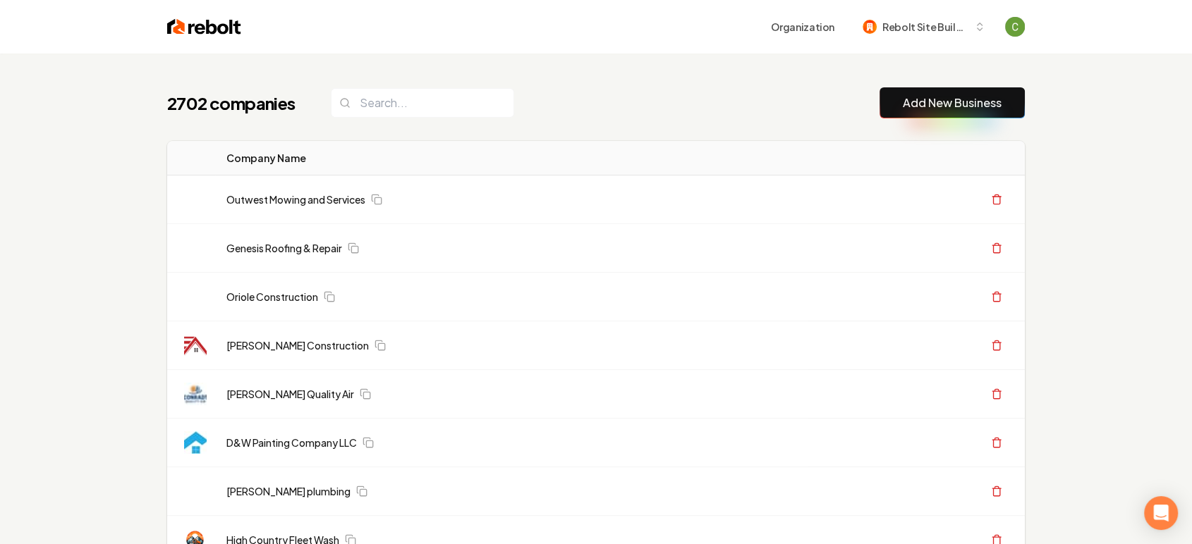
click at [963, 99] on link "Add New Business" at bounding box center [952, 103] width 99 height 17
click at [968, 115] on button "Add New Business" at bounding box center [951, 102] width 145 height 31
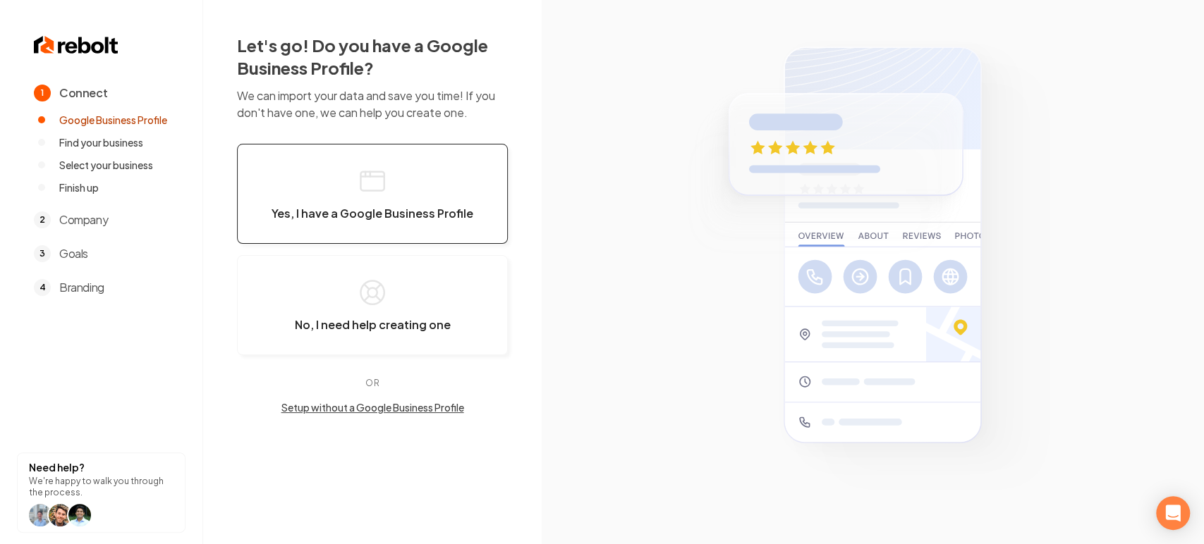
click at [396, 188] on button "Yes, I have a Google Business Profile" at bounding box center [372, 194] width 271 height 100
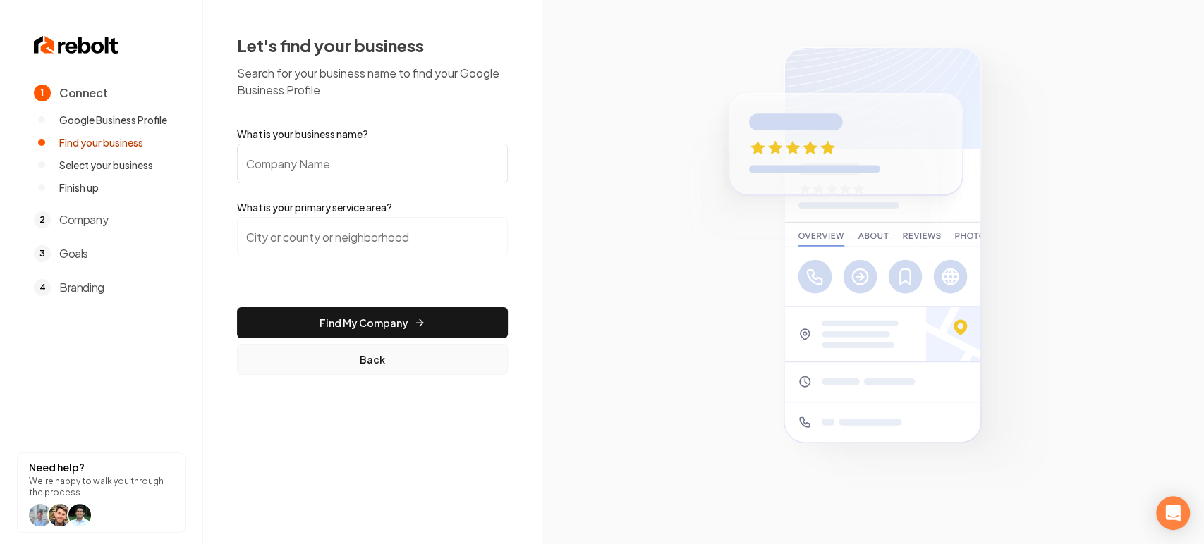
click at [361, 365] on button "Back" at bounding box center [372, 359] width 271 height 31
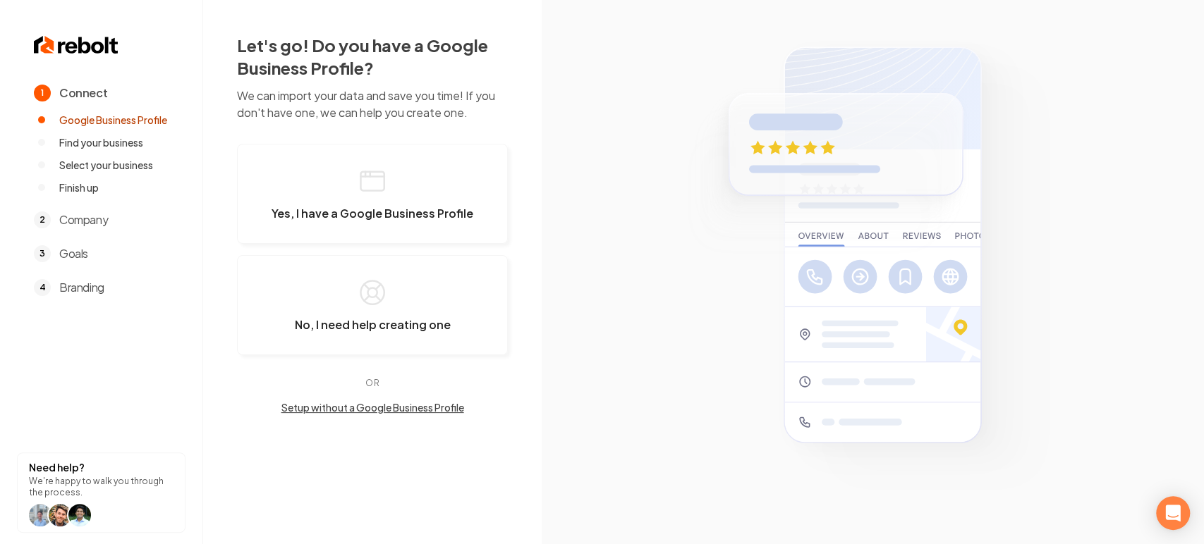
click at [359, 406] on button "Setup without a Google Business Profile" at bounding box center [372, 408] width 271 height 14
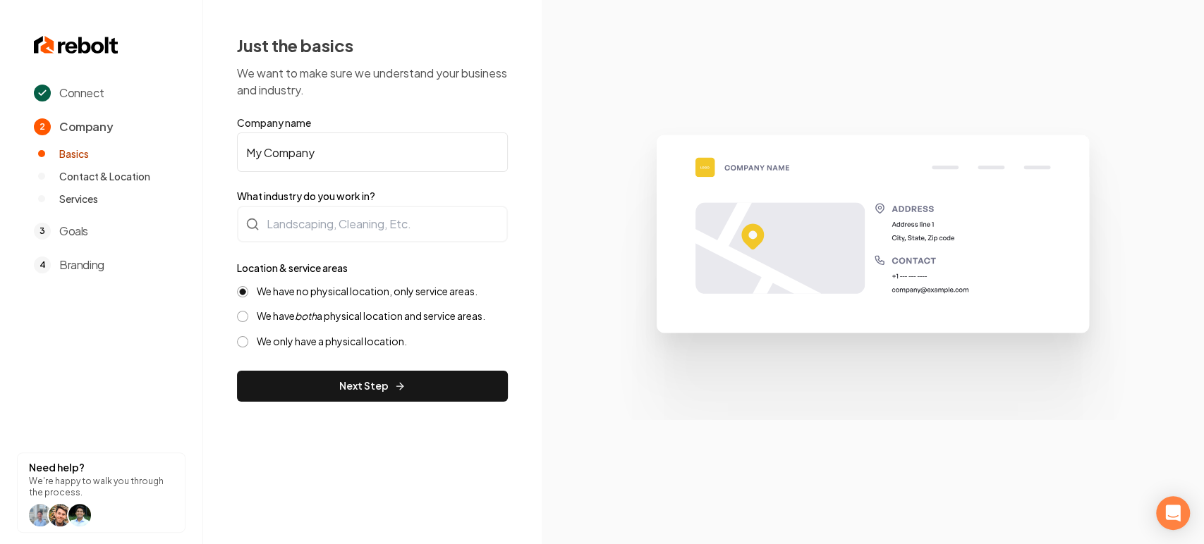
click at [369, 144] on input "My Company" at bounding box center [372, 152] width 271 height 39
paste input "AZ-WE-GO excavation and land clearing"
drag, startPoint x: 320, startPoint y: 154, endPoint x: 311, endPoint y: 151, distance: 9.8
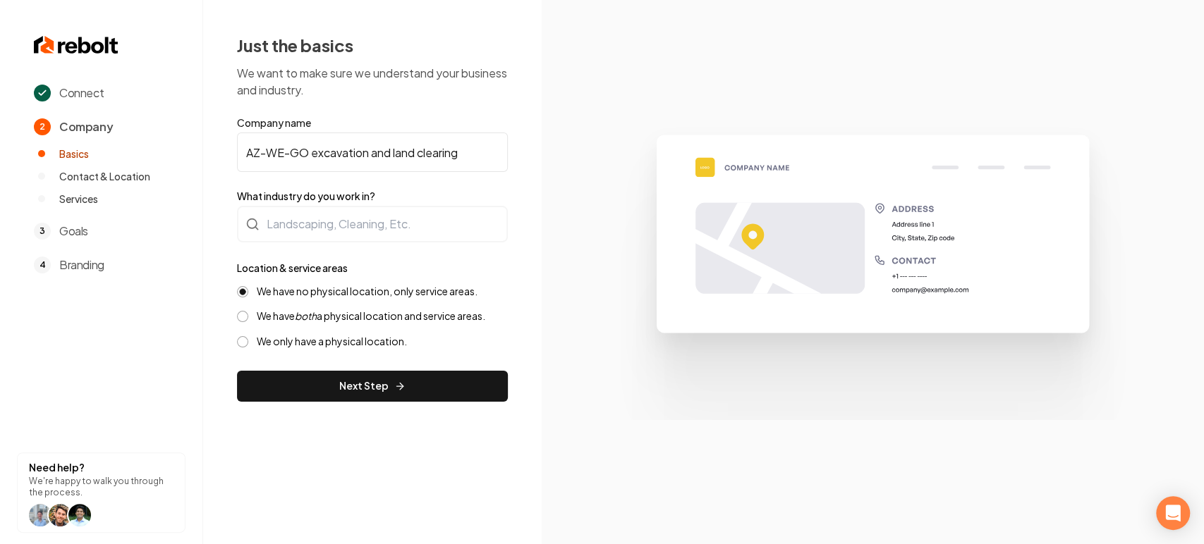
click at [311, 151] on input "AZ-WE-GO excavation and land clearing" at bounding box center [372, 152] width 271 height 39
type input "AZ-WE-GO Excavation and Land Clearing"
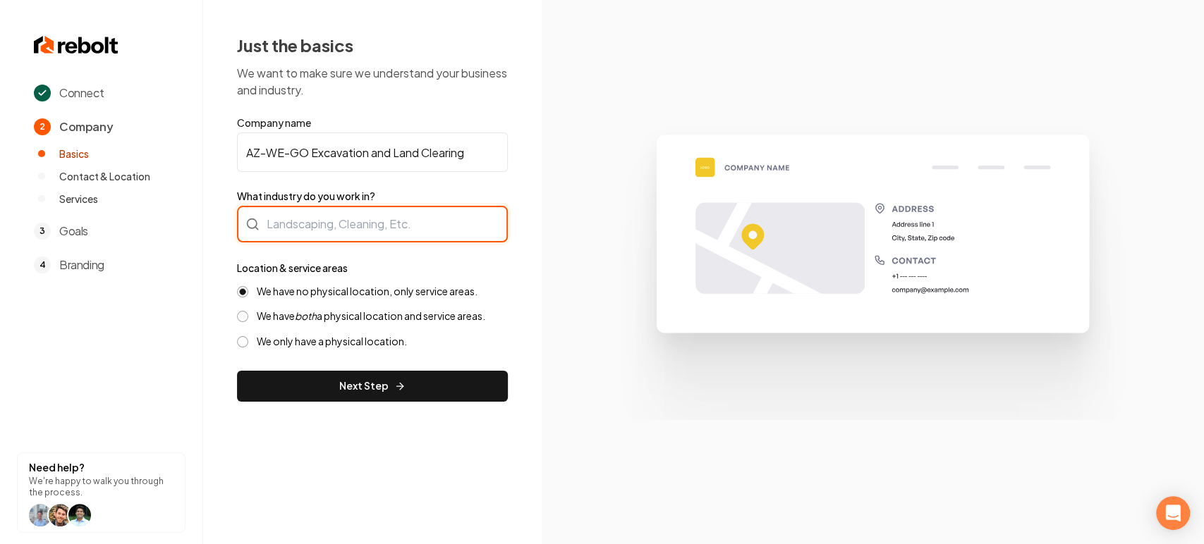
click at [385, 240] on div at bounding box center [372, 224] width 271 height 37
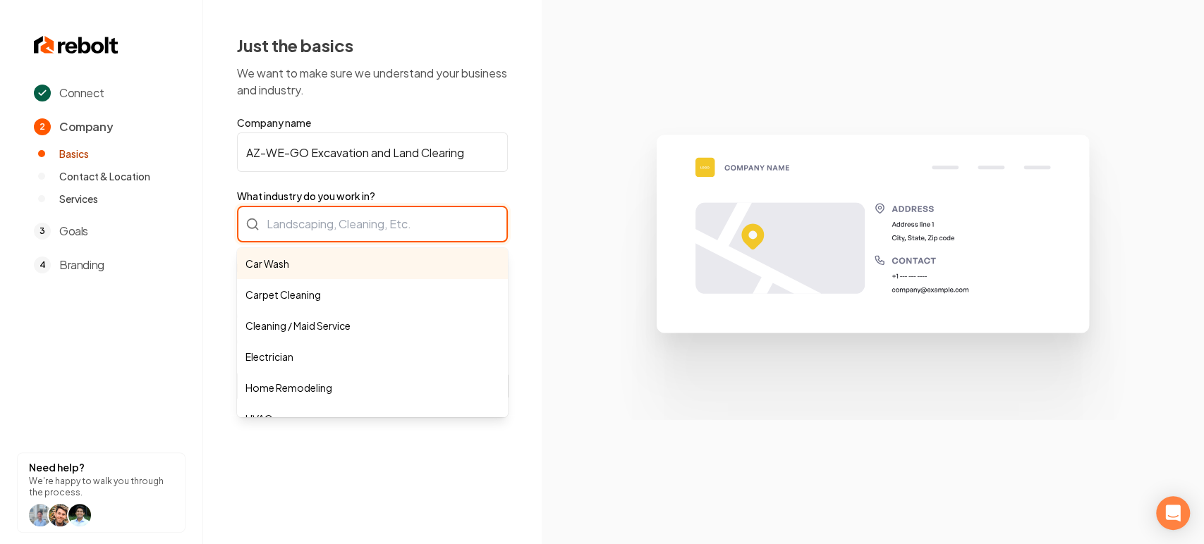
click at [375, 224] on input "What industry do you work in?" at bounding box center [372, 224] width 271 height 37
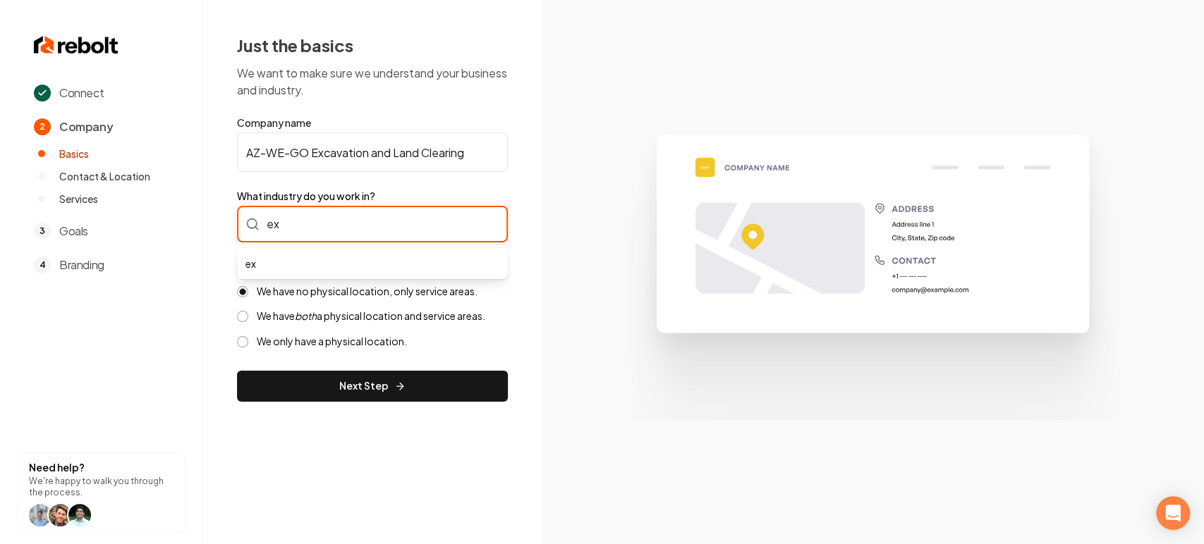
type input "e"
type input "L"
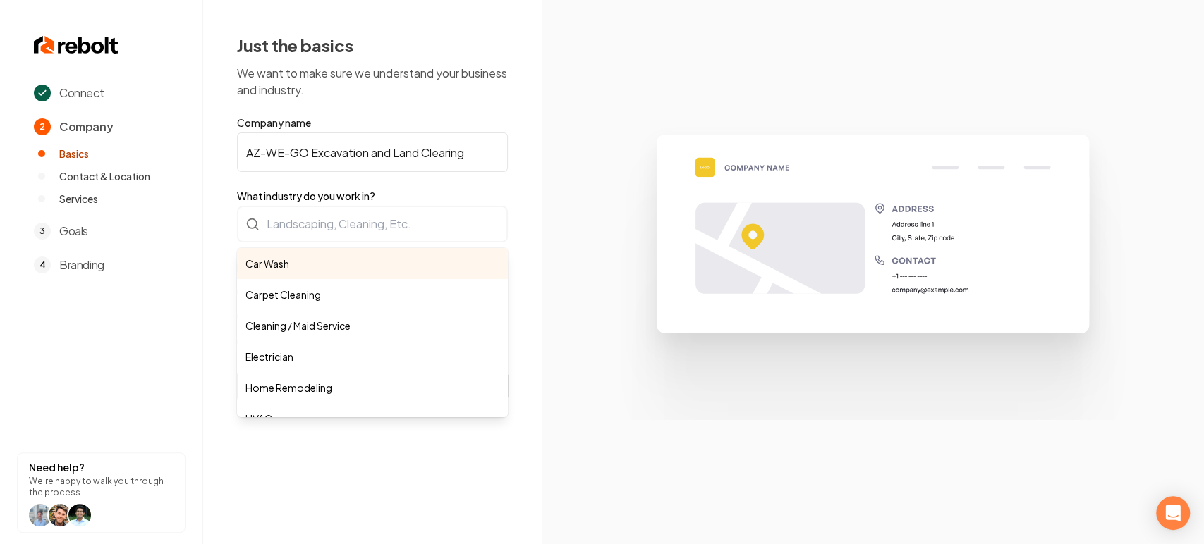
click at [313, 151] on form "Company name AZ-WE-GO Excavation and Land Clearing What industry do you work in…" at bounding box center [372, 259] width 271 height 286
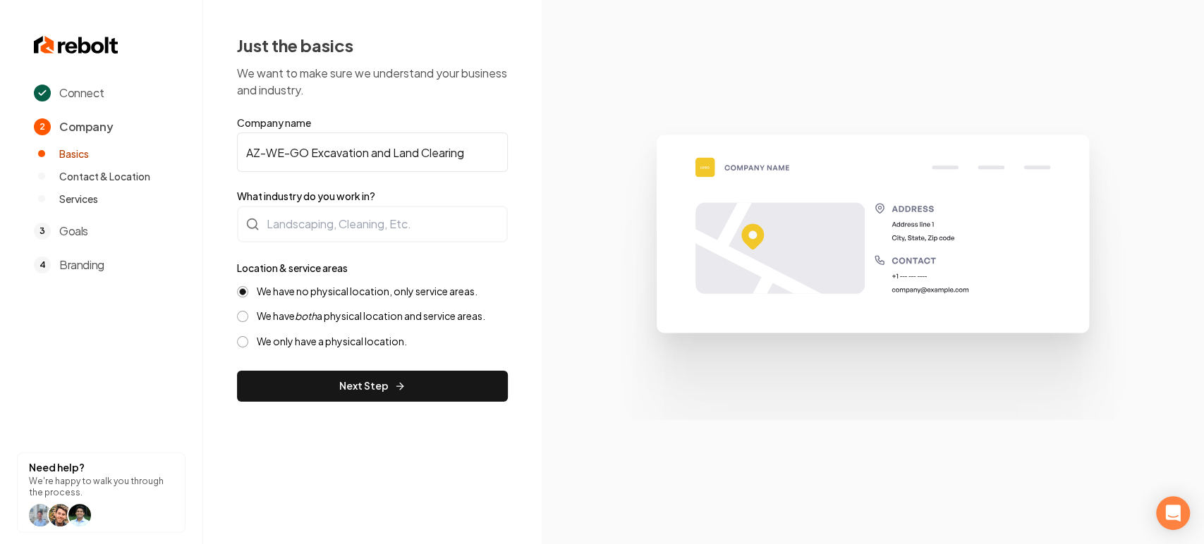
drag, startPoint x: 310, startPoint y: 150, endPoint x: 475, endPoint y: 144, distance: 165.2
click at [475, 144] on input "AZ-WE-GO Excavation and Land Clearing" at bounding box center [372, 152] width 271 height 39
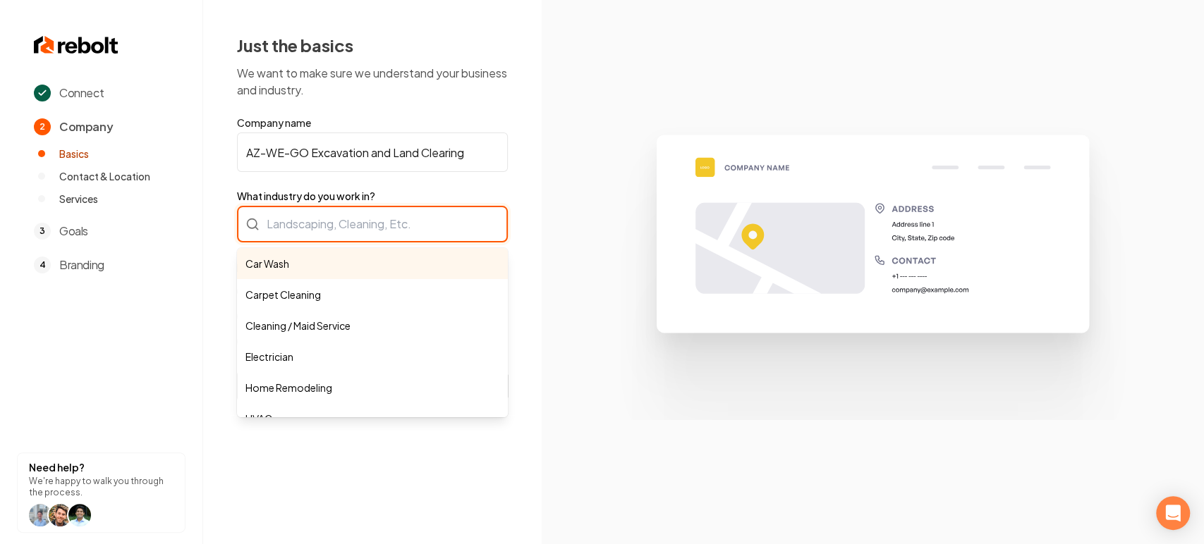
click at [367, 236] on div "Car Wash Carpet Cleaning Cleaning / Maid Service Electrician Home Remodeling HV…" at bounding box center [372, 224] width 271 height 37
paste input "Excavation and Land Clearing"
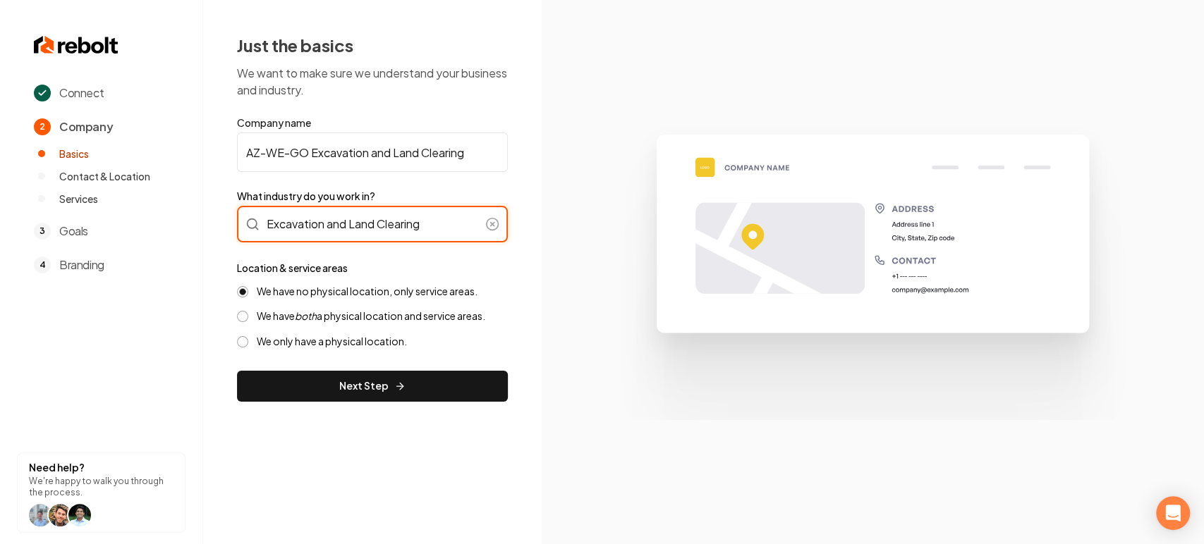
type input "Excavation and Land Clearing"
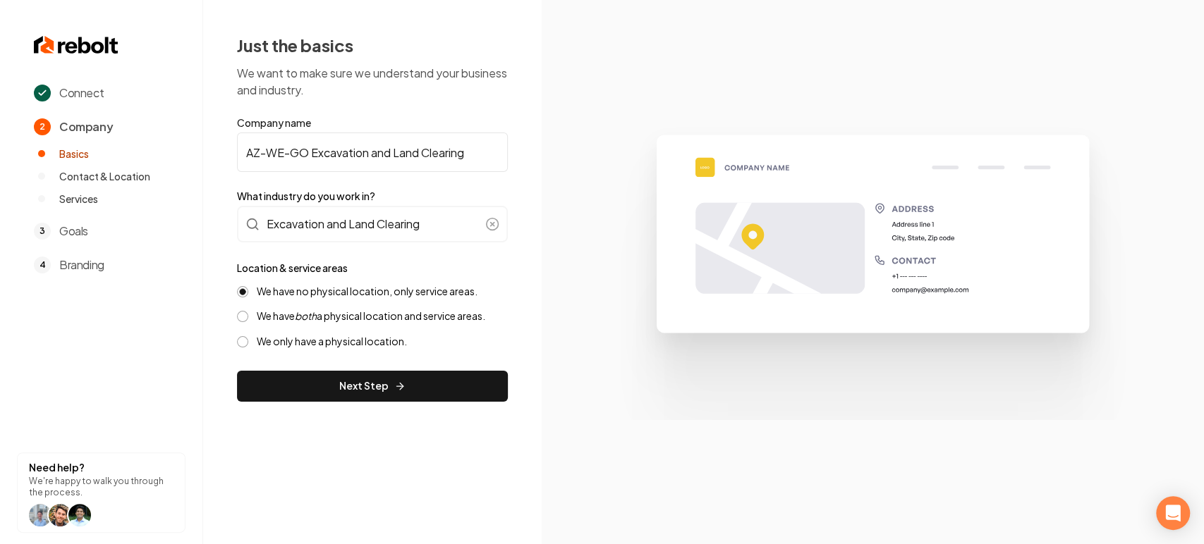
click at [346, 315] on label "We have both a physical location and service areas." at bounding box center [371, 316] width 229 height 13
click at [248, 315] on button "We have both a physical location and service areas." at bounding box center [242, 316] width 11 height 11
click at [332, 297] on label "We have no physical location, only service areas." at bounding box center [367, 291] width 221 height 13
click at [248, 297] on button "We have no physical location, only service areas." at bounding box center [242, 291] width 11 height 11
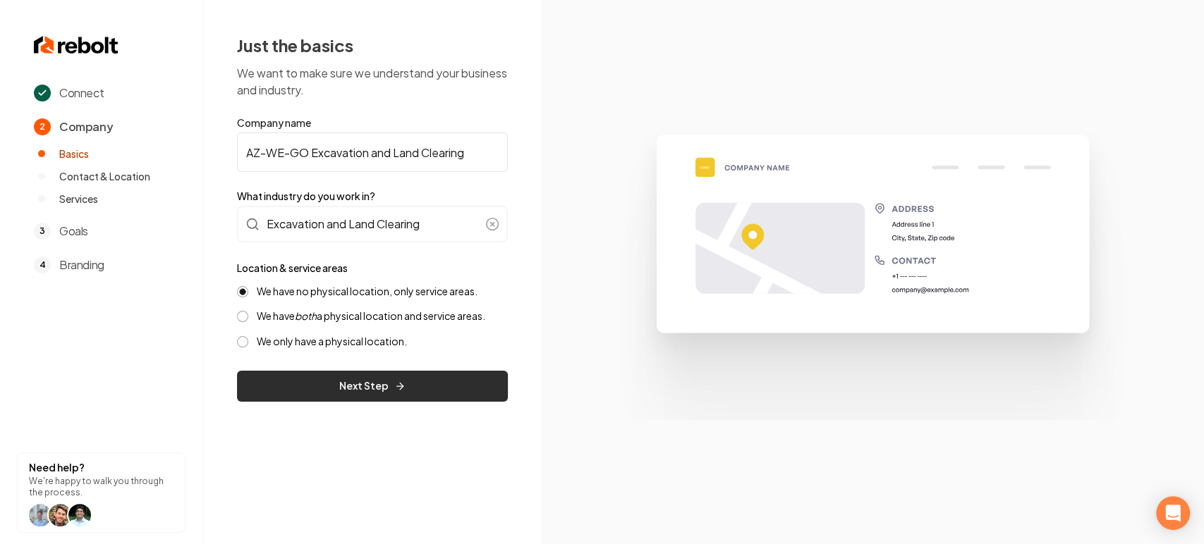
click at [338, 385] on button "Next Step" at bounding box center [372, 386] width 271 height 31
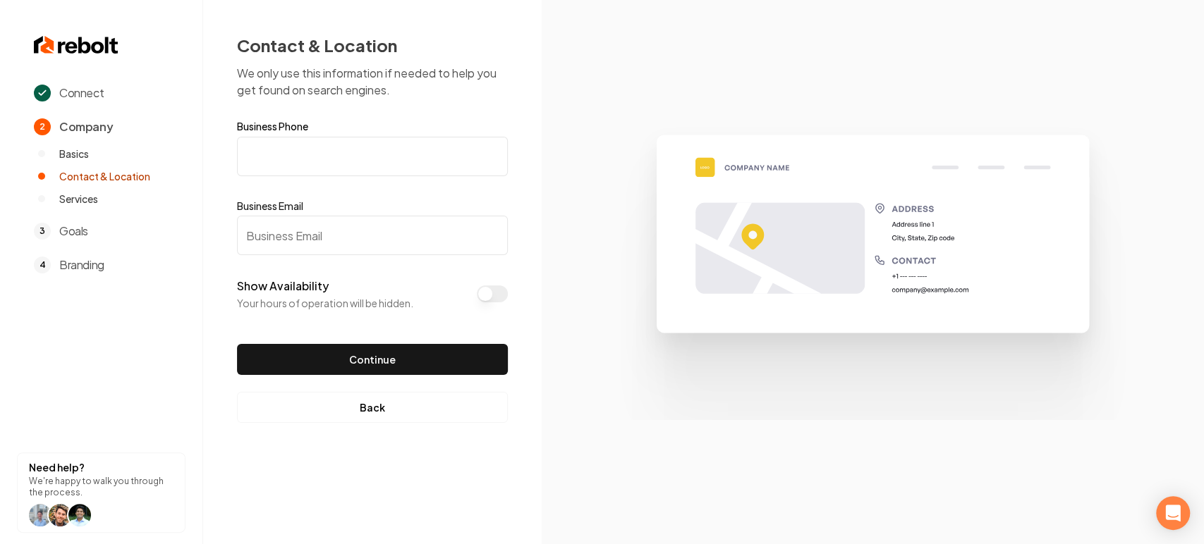
click at [485, 157] on input "Business Phone" at bounding box center [372, 156] width 271 height 39
click at [289, 224] on input "Business Email" at bounding box center [372, 235] width 271 height 39
paste input "[EMAIL_ADDRESS][DOMAIN_NAME]"
paste input "[PHONE_NUMBER]"
type input "[EMAIL_ADDRESS][DOMAIN_NAME]"
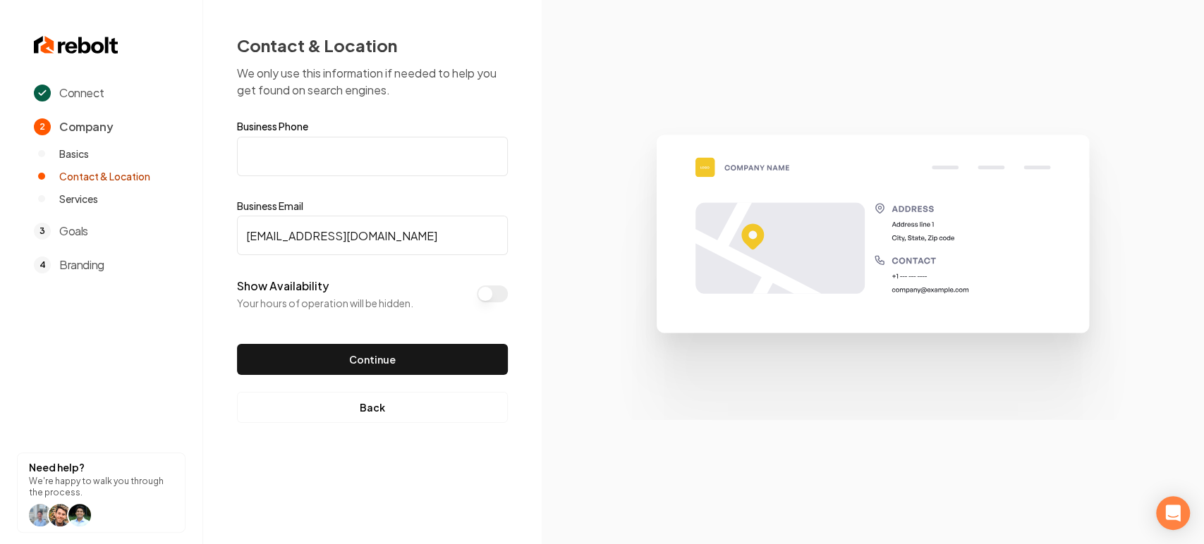
click at [348, 177] on div "Business Phone Business Email [EMAIL_ADDRESS][DOMAIN_NAME]" at bounding box center [372, 188] width 271 height 134
click at [348, 157] on input "Business Phone" at bounding box center [372, 156] width 271 height 39
paste input "[PHONE_NUMBER]"
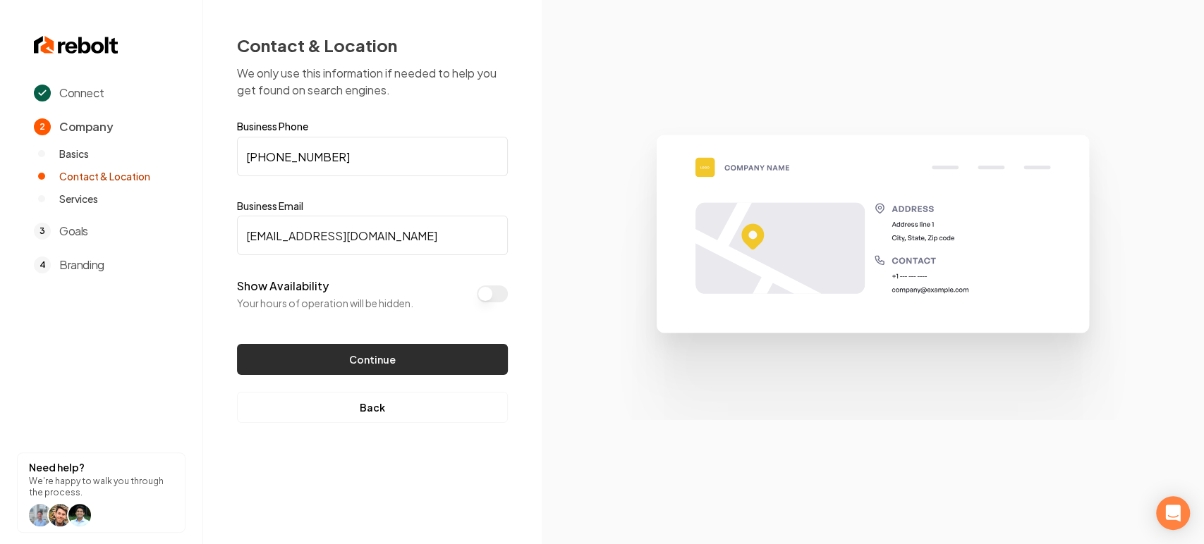
type input "[PHONE_NUMBER]"
click at [353, 361] on button "Continue" at bounding box center [372, 359] width 271 height 31
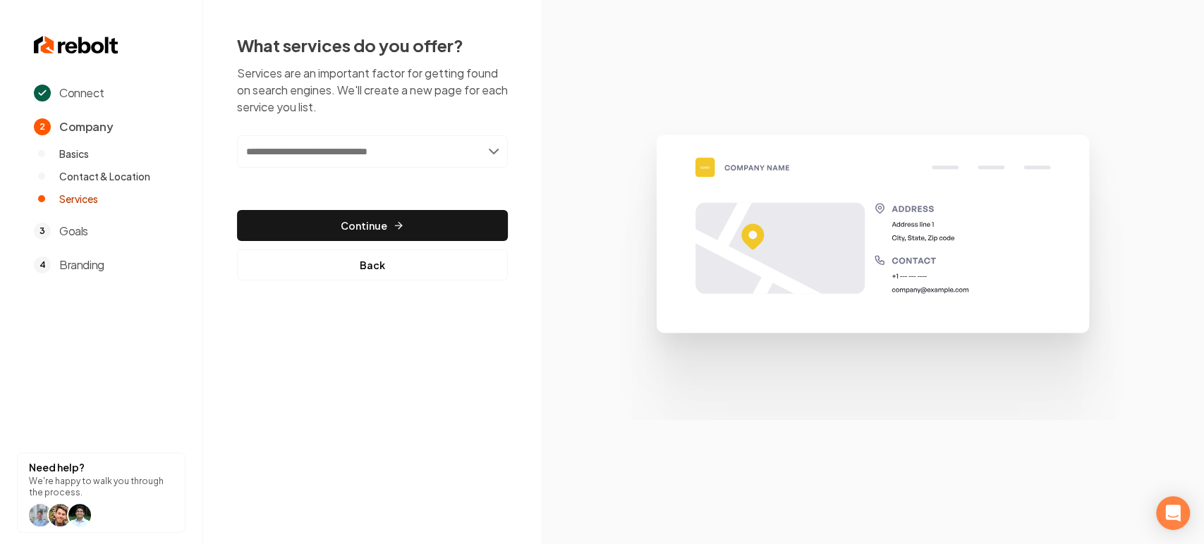
click at [422, 154] on input "text" at bounding box center [372, 151] width 271 height 32
click at [426, 150] on input "text" at bounding box center [372, 151] width 271 height 32
paste input "**********"
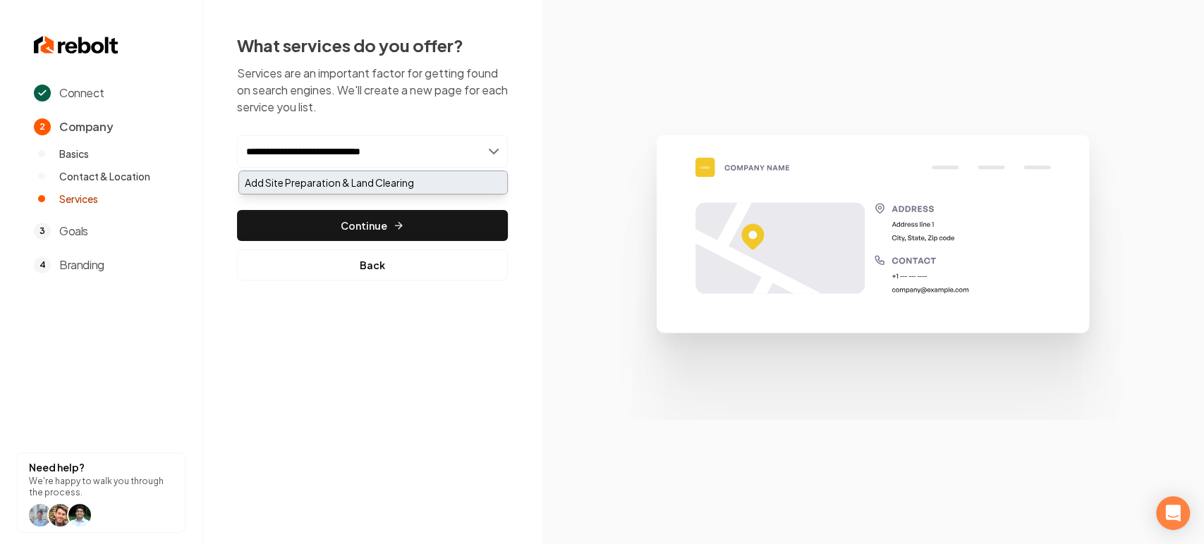
type input "**********"
click at [410, 181] on div "Add Site Preparation & Land Clearing" at bounding box center [373, 182] width 268 height 23
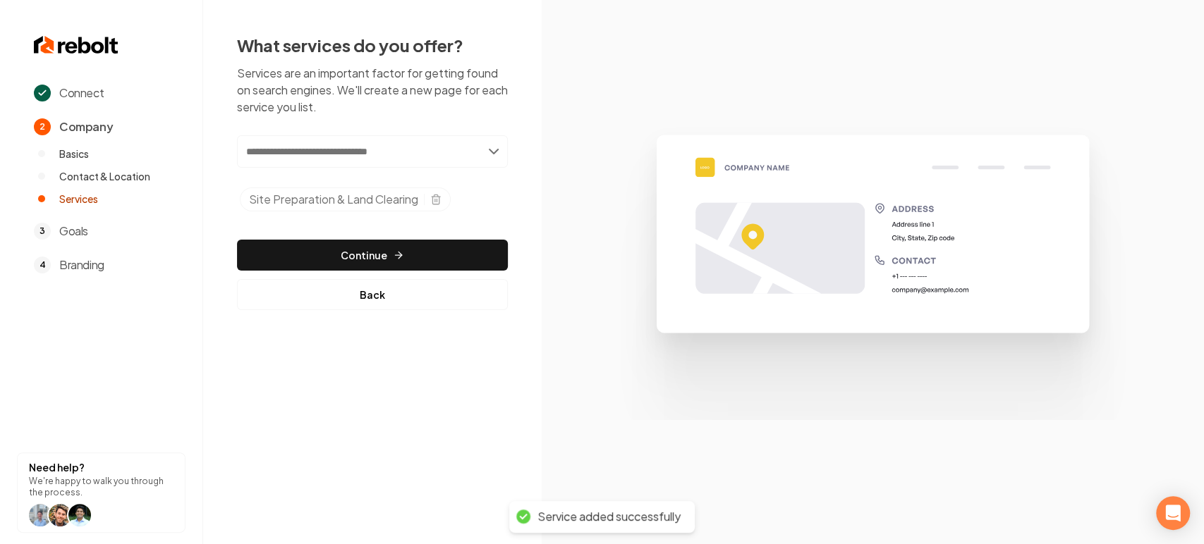
paste input "**********"
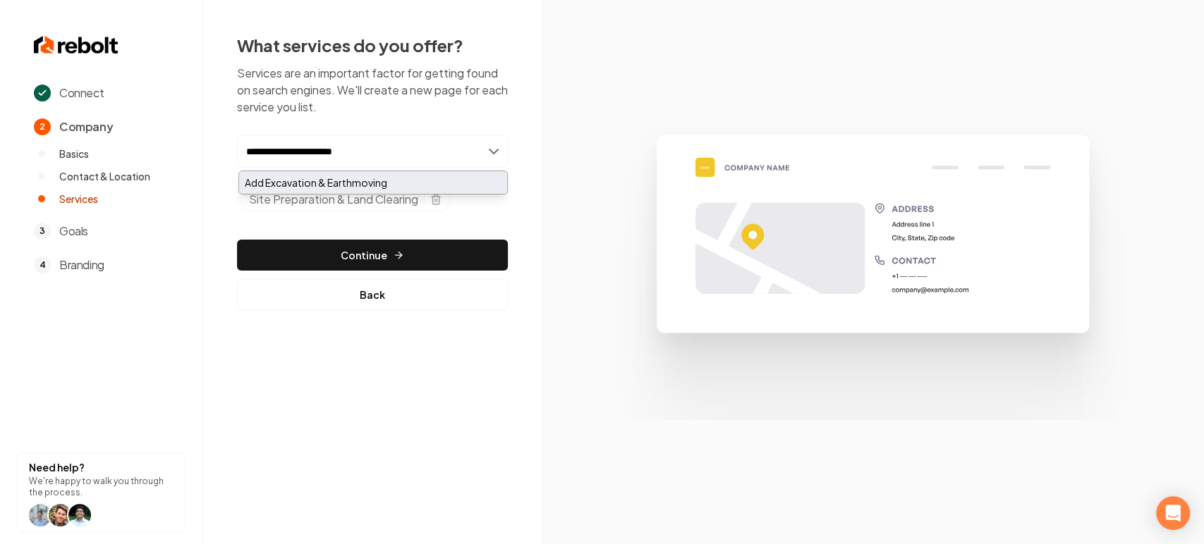
type input "**********"
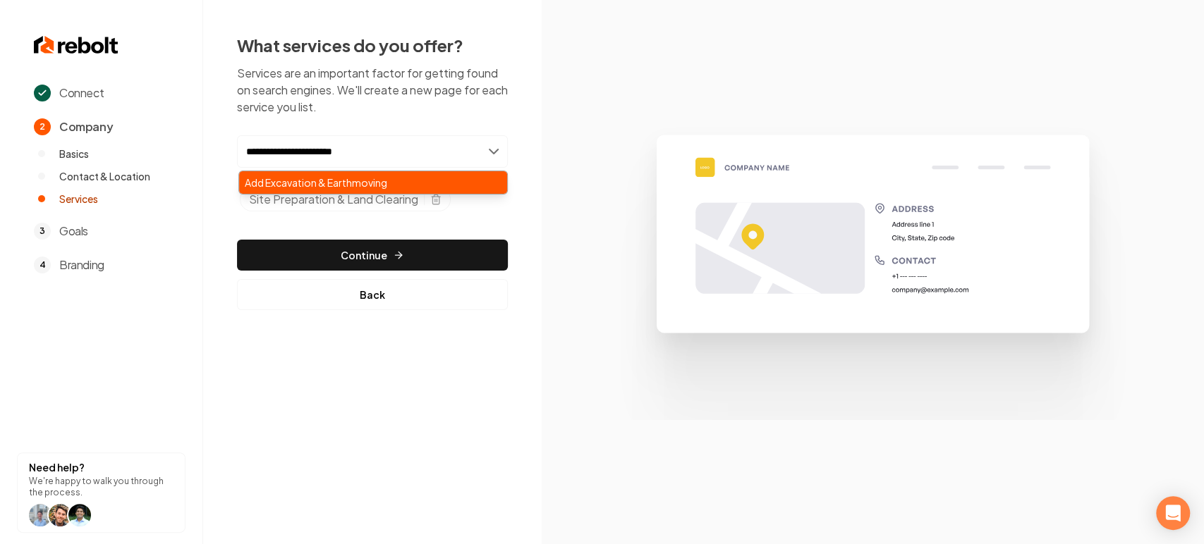
click at [364, 179] on div "Add Excavation & Earthmoving" at bounding box center [373, 182] width 268 height 23
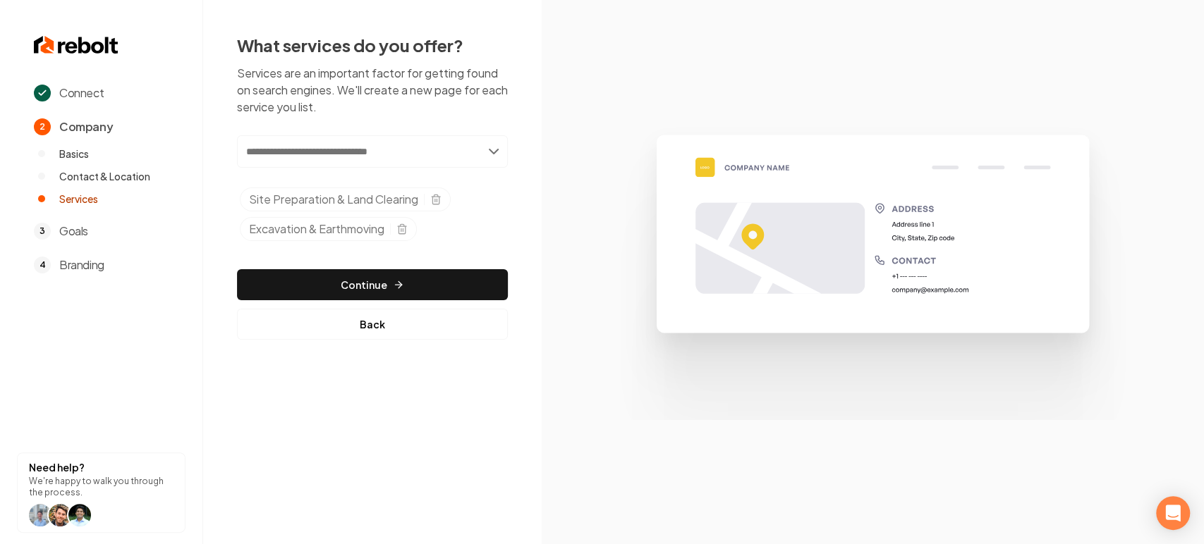
click at [344, 140] on input "text" at bounding box center [372, 151] width 271 height 32
paste input "**********"
type input "**********"
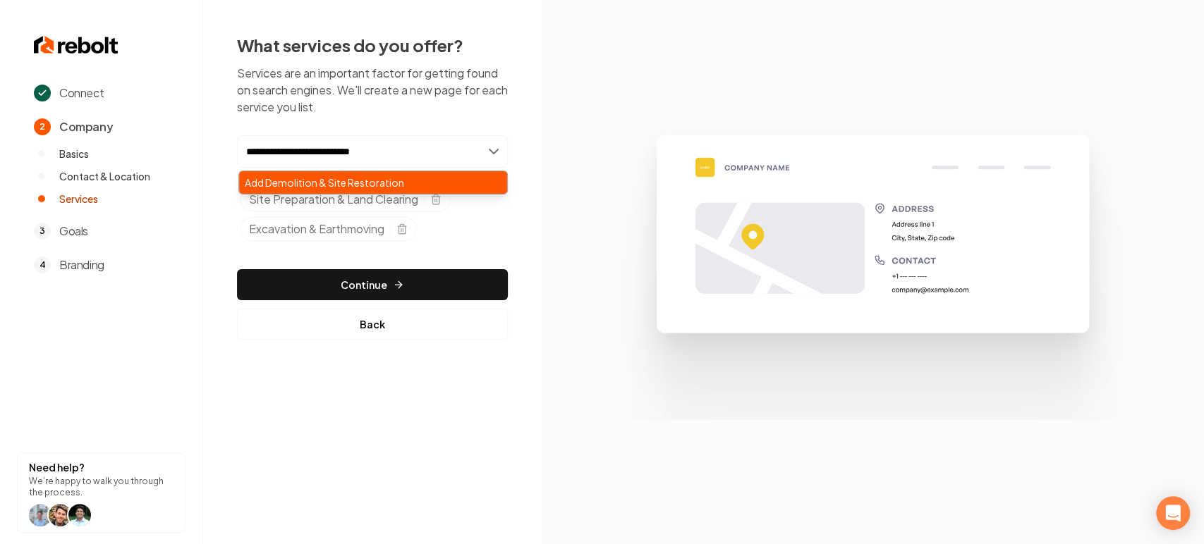
click at [345, 173] on div "Add Demolition & Site Restoration" at bounding box center [373, 182] width 268 height 23
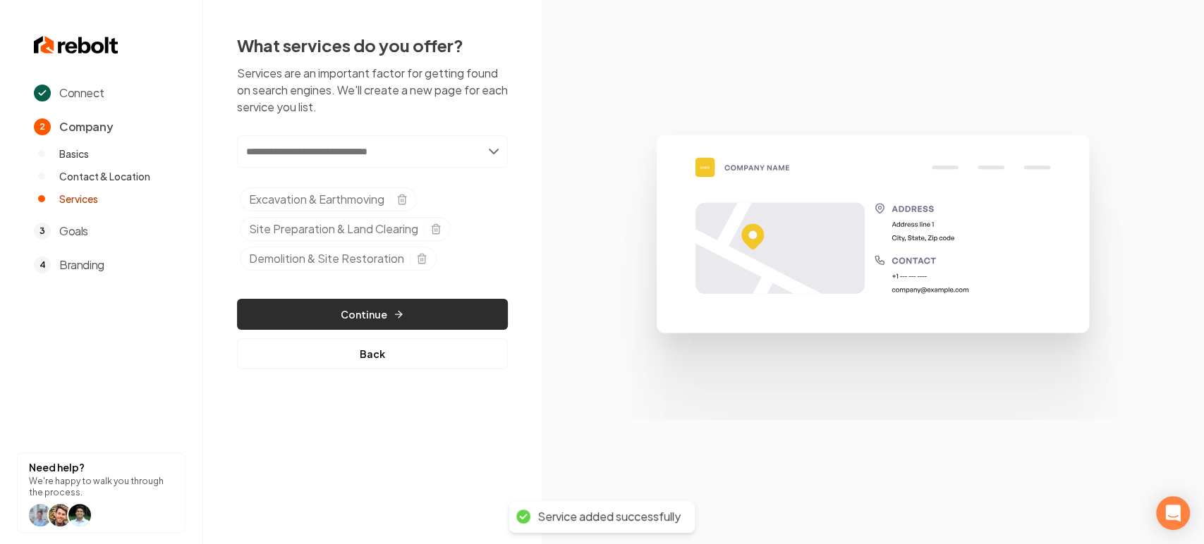
click at [407, 312] on button "Continue" at bounding box center [372, 314] width 271 height 31
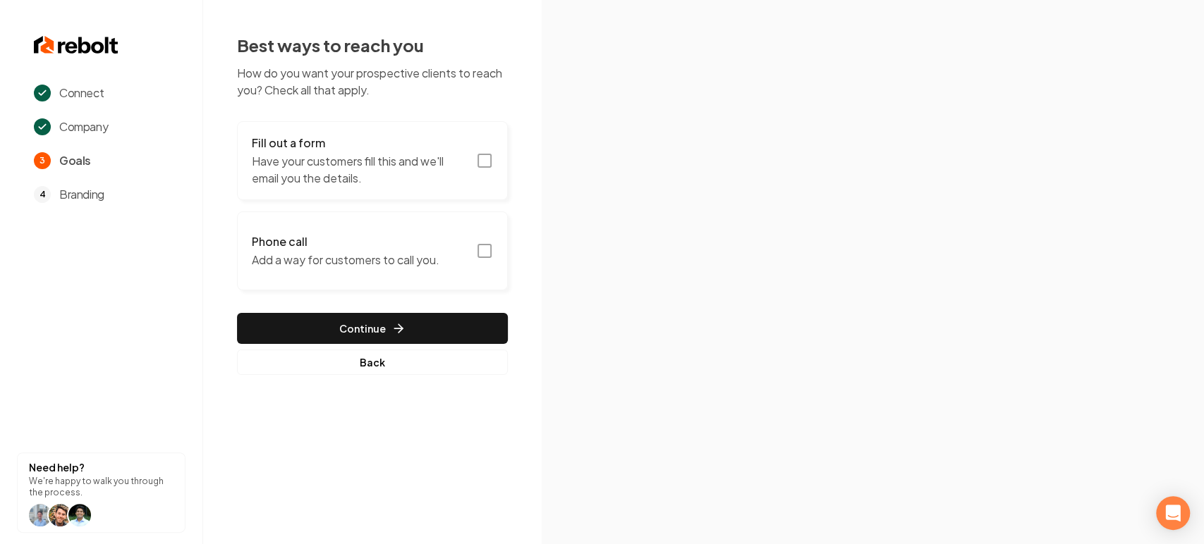
click at [484, 164] on icon "button" at bounding box center [484, 160] width 17 height 17
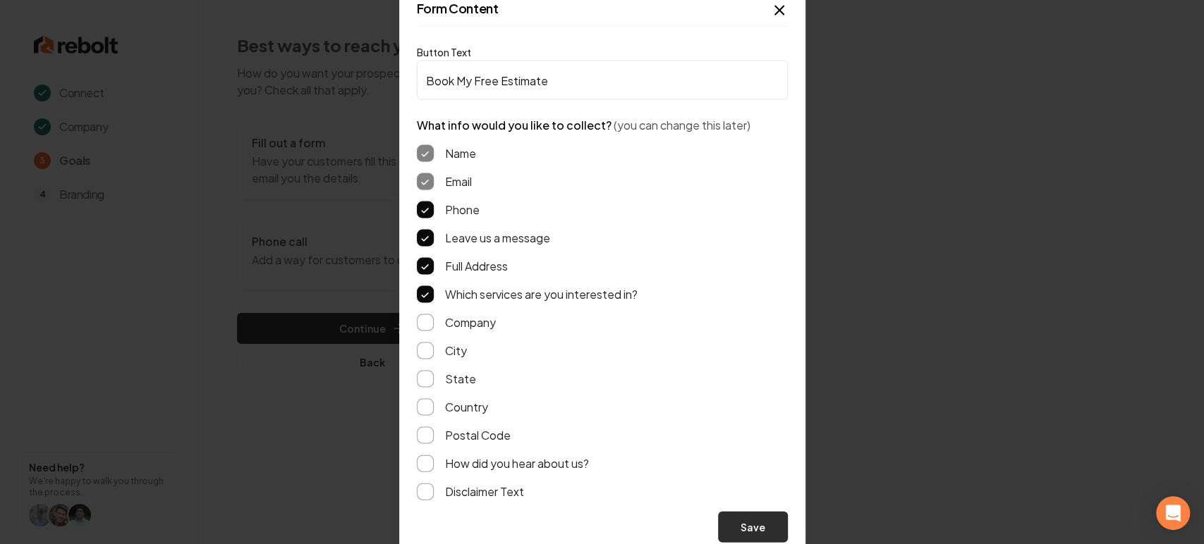
click at [738, 535] on button "Save" at bounding box center [753, 527] width 70 height 31
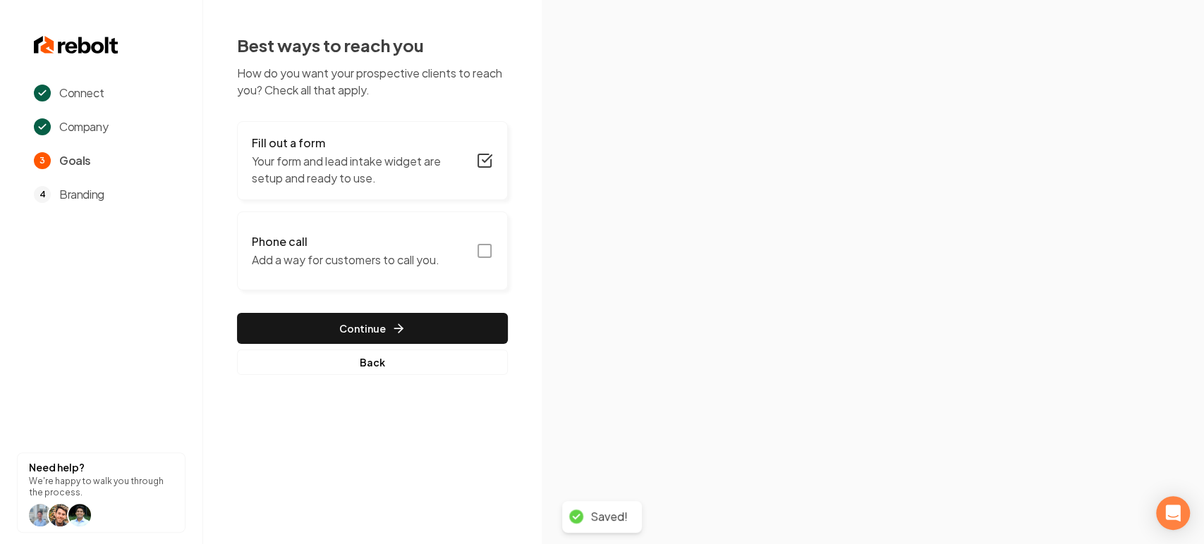
click at [478, 245] on rect "button" at bounding box center [484, 251] width 13 height 13
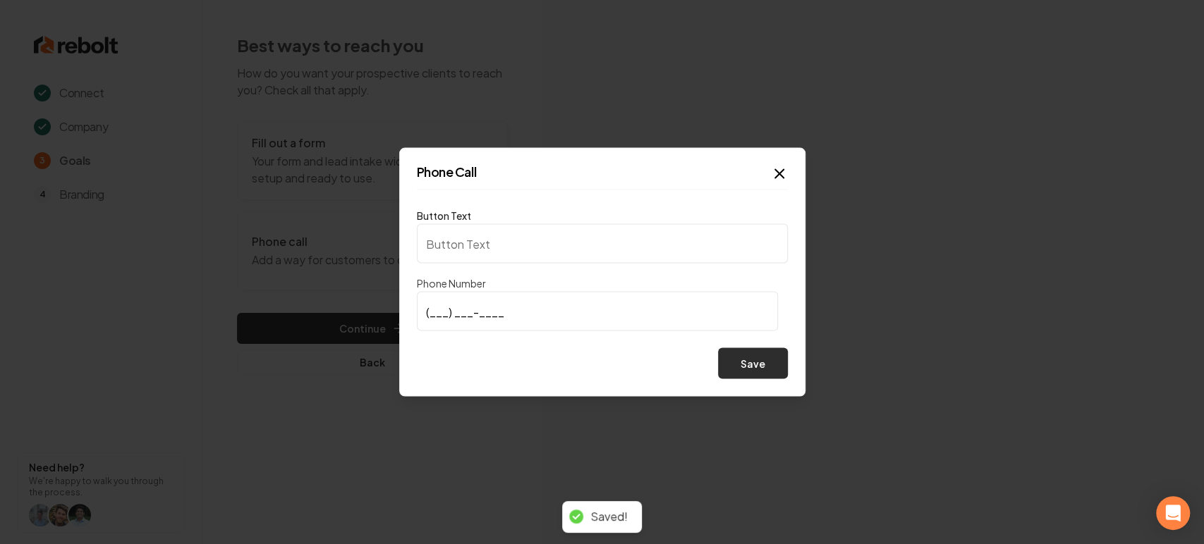
type input "Call us"
type input "[PHONE_NUMBER]"
click at [738, 363] on button "Save" at bounding box center [753, 363] width 70 height 31
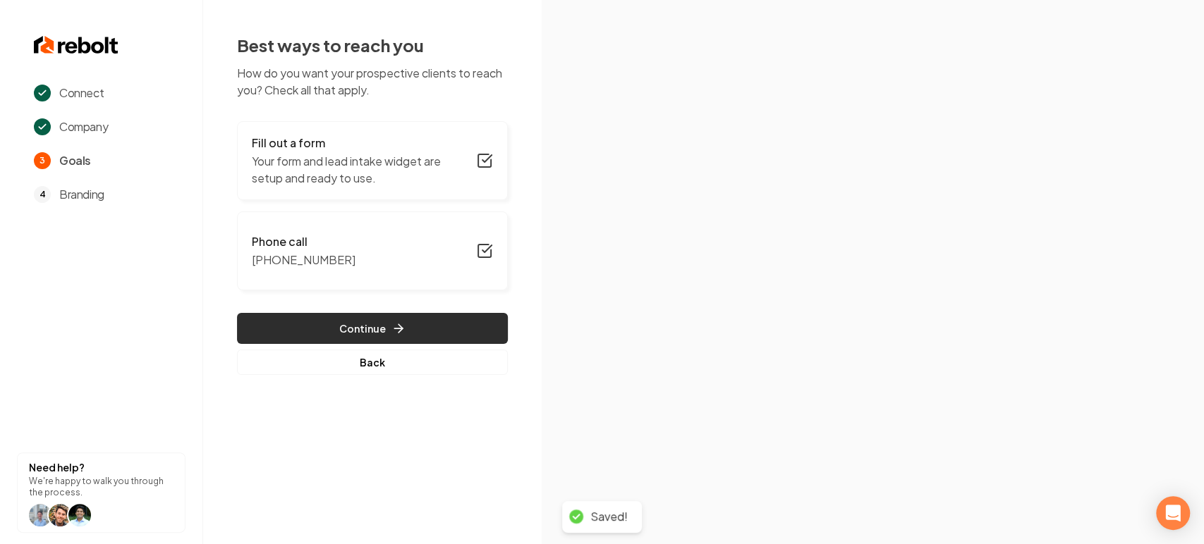
click at [418, 327] on button "Continue" at bounding box center [372, 328] width 271 height 31
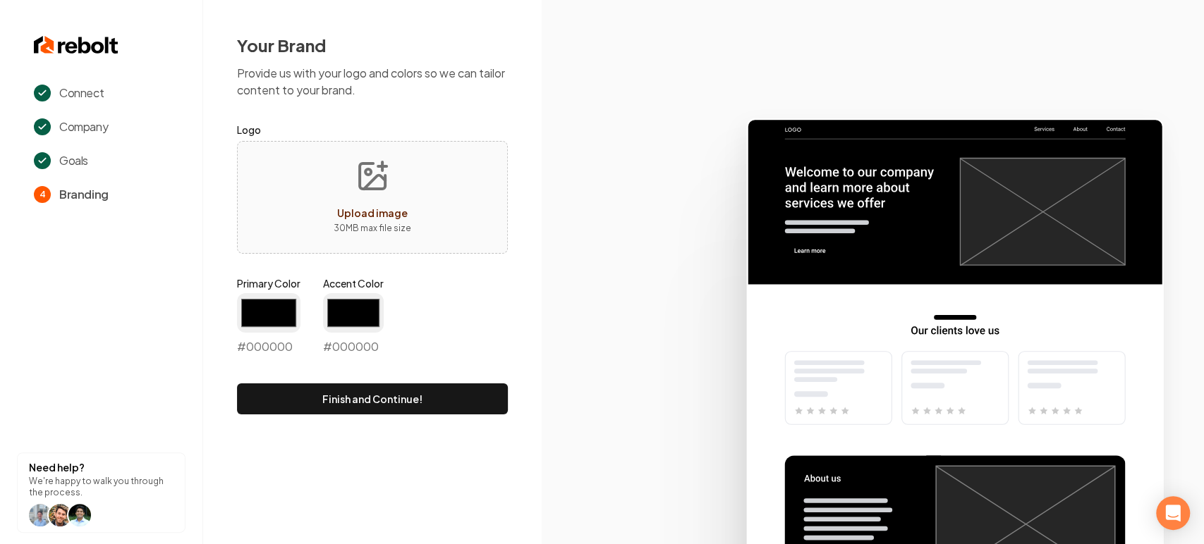
type input "#194d33"
type input "#70be00"
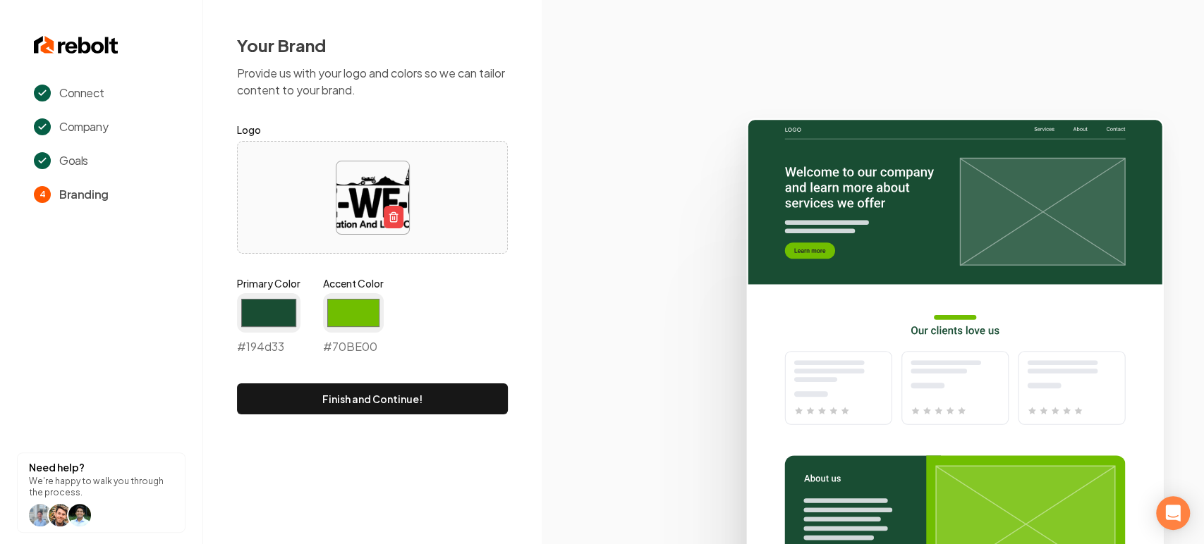
drag, startPoint x: 384, startPoint y: 113, endPoint x: 382, endPoint y: 137, distance: 24.0
click at [384, 113] on div "Your Brand Provide us with your logo and colors so we can tailor content to you…" at bounding box center [372, 224] width 271 height 381
click at [272, 303] on input "#194d33" at bounding box center [268, 312] width 63 height 39
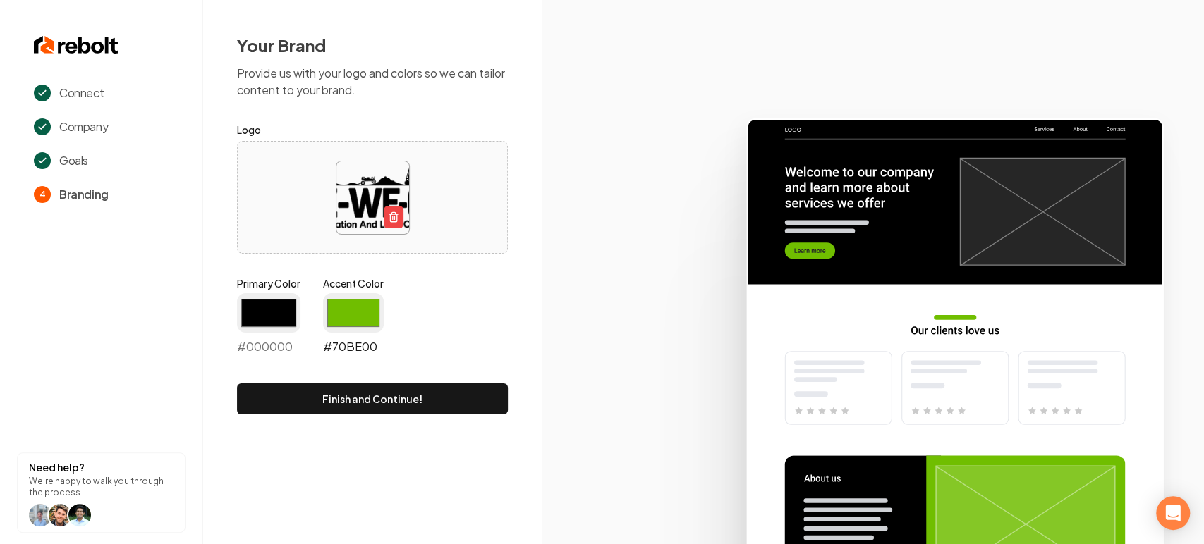
type input "#000000"
click at [344, 319] on input "#70be00" at bounding box center [353, 312] width 61 height 39
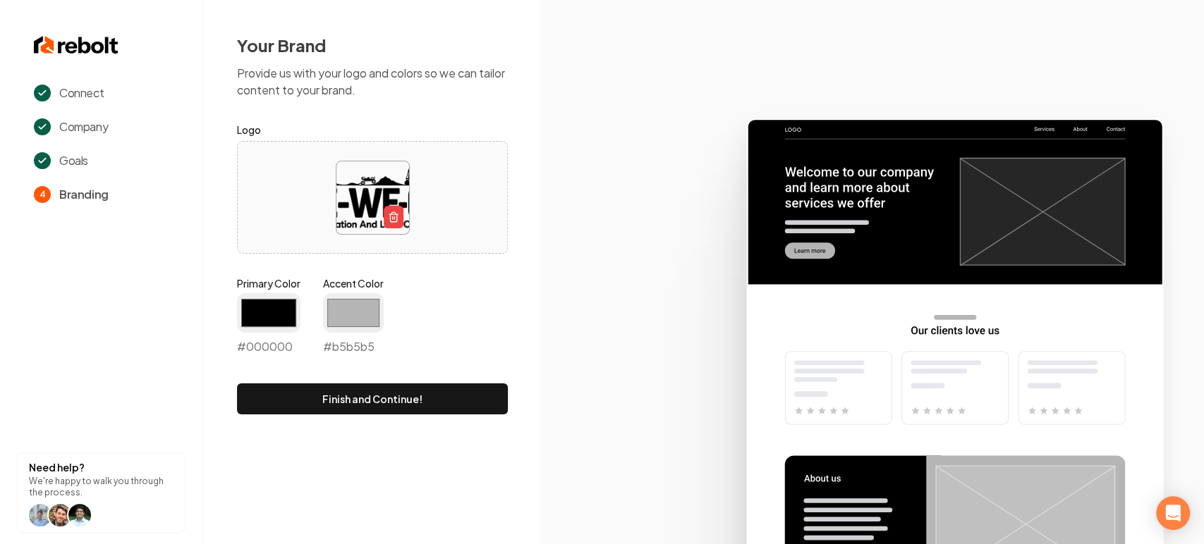
type input "#b5b5b5"
click at [474, 274] on form "Logo Primary Color #000000 #000000 Accent Color #b5b5b5 #b5b5b5 Finish and Cont…" at bounding box center [372, 267] width 271 height 293
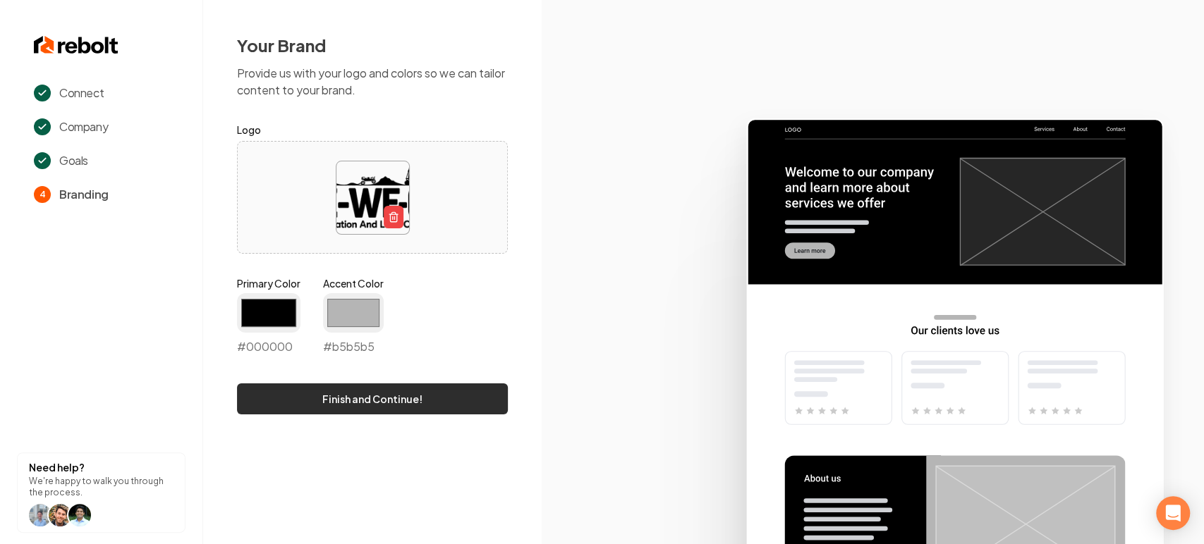
click at [420, 394] on button "Finish and Continue!" at bounding box center [372, 399] width 271 height 31
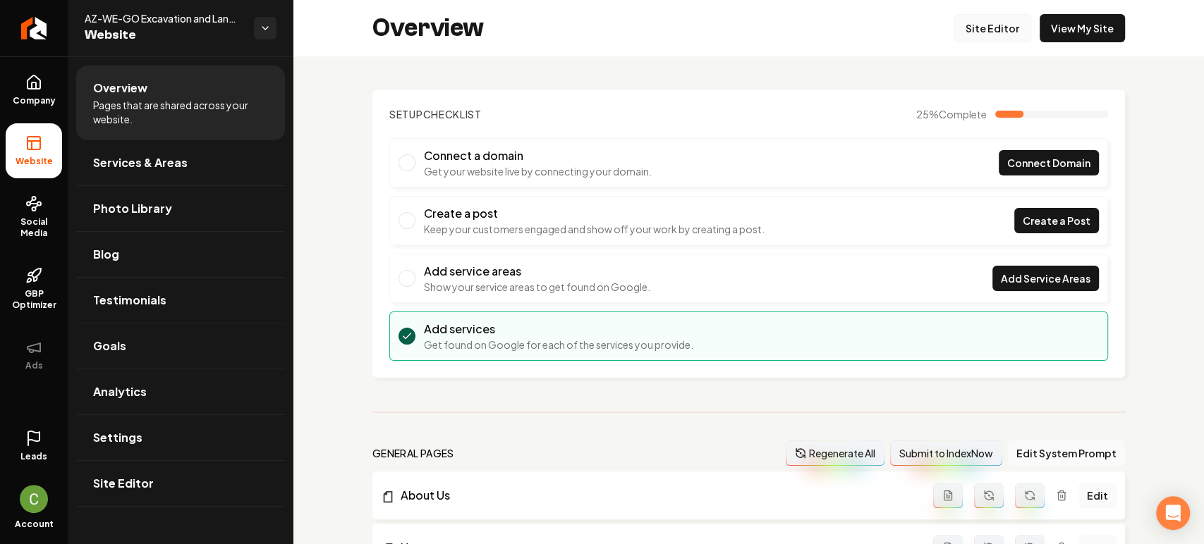
click at [977, 42] on div "Overview Site Editor View My Site" at bounding box center [748, 28] width 910 height 56
click at [974, 31] on link "Site Editor" at bounding box center [993, 28] width 78 height 28
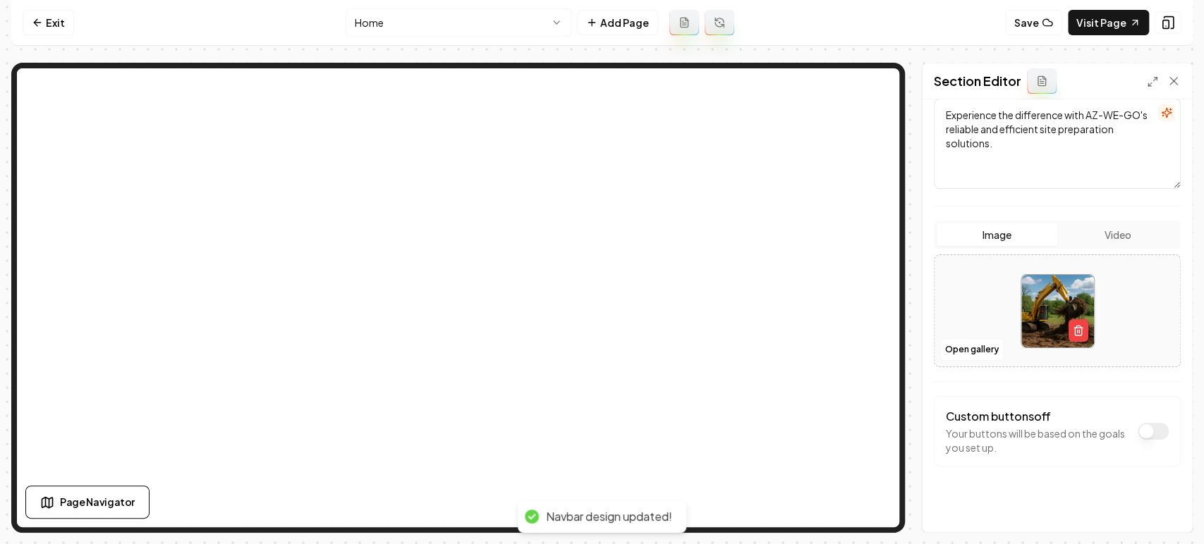
scroll to position [182, 0]
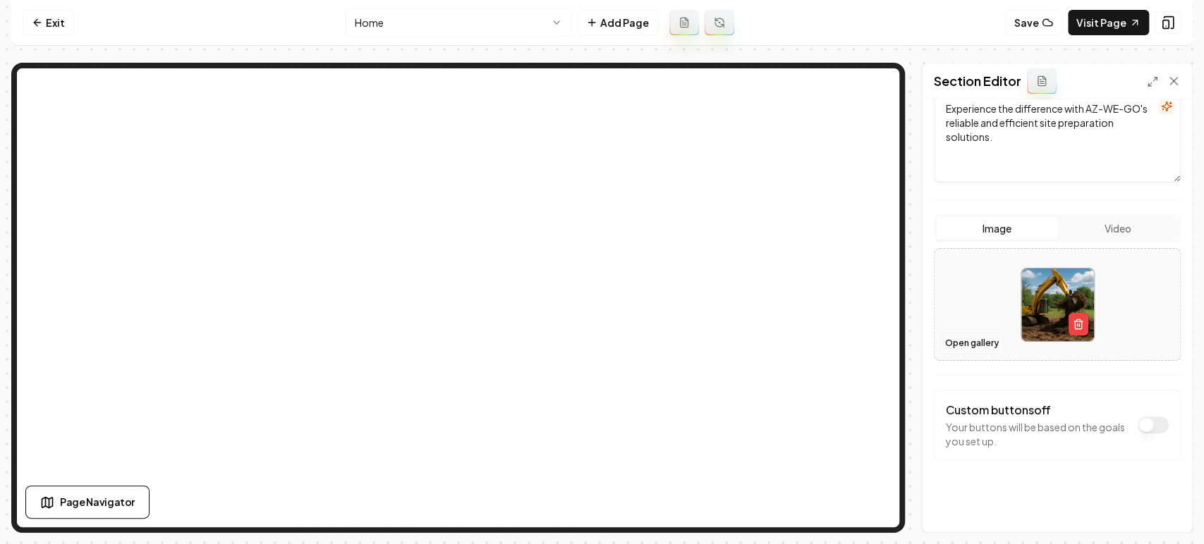
click at [957, 341] on button "Open gallery" at bounding box center [971, 343] width 63 height 23
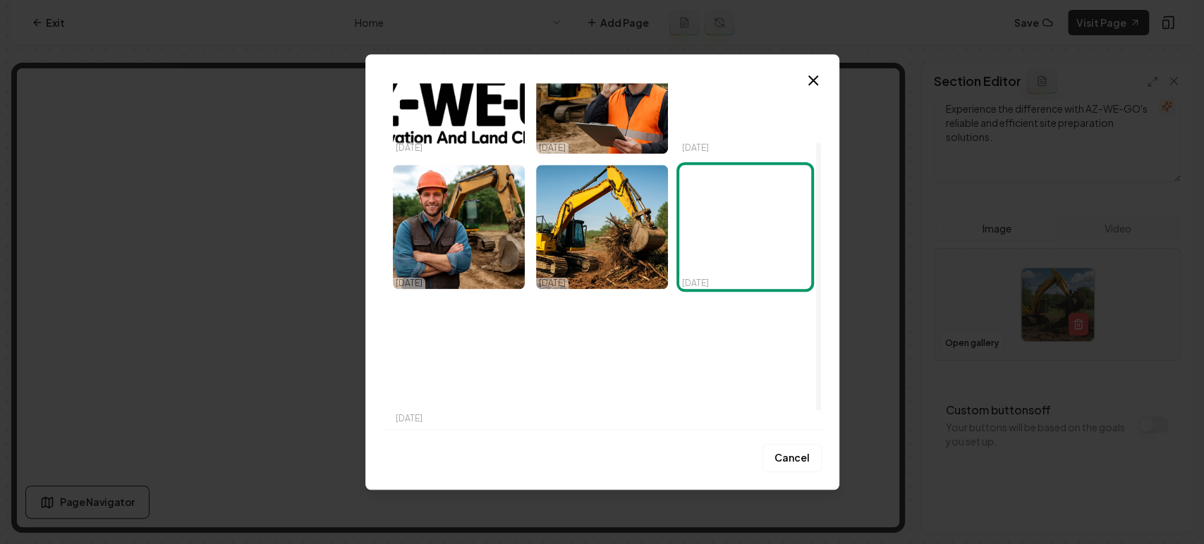
scroll to position [0, 0]
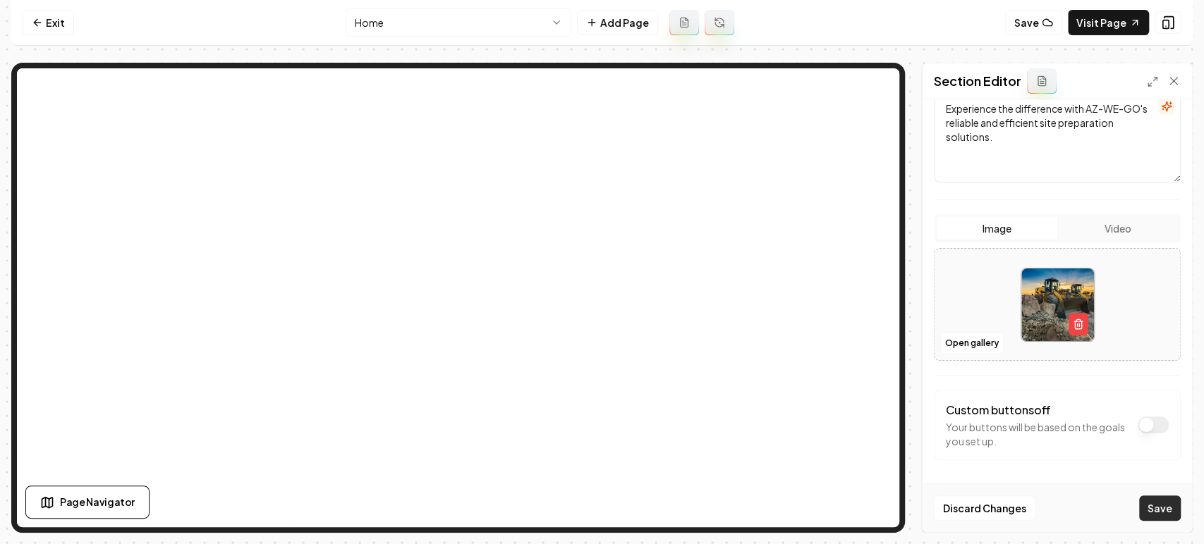
click at [1170, 518] on button "Save" at bounding box center [1160, 508] width 42 height 25
click at [43, 21] on link "Exit" at bounding box center [48, 22] width 51 height 25
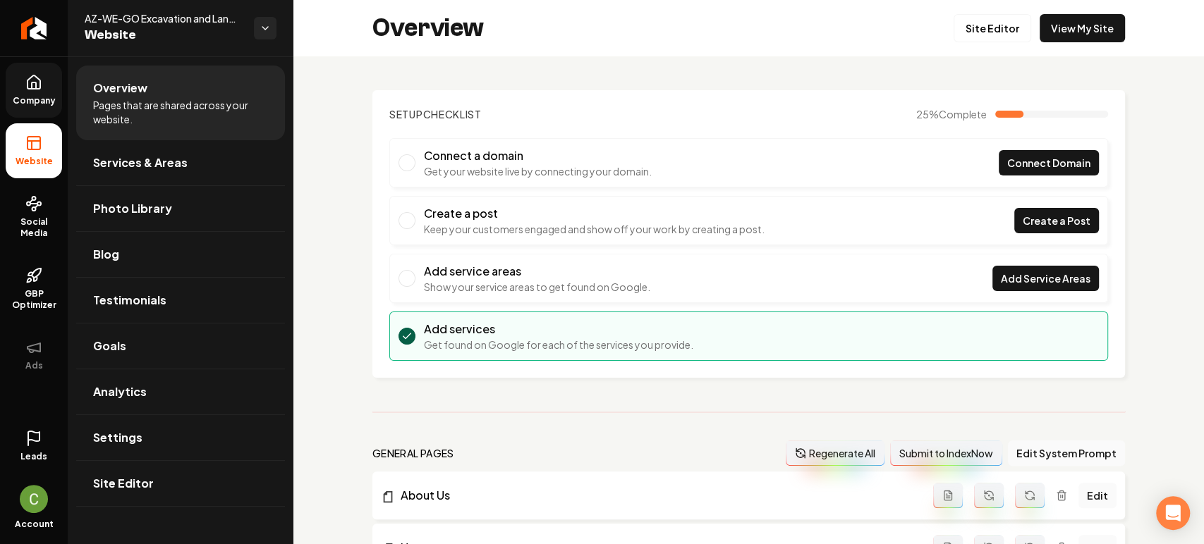
click at [39, 97] on span "Company" at bounding box center [34, 100] width 54 height 11
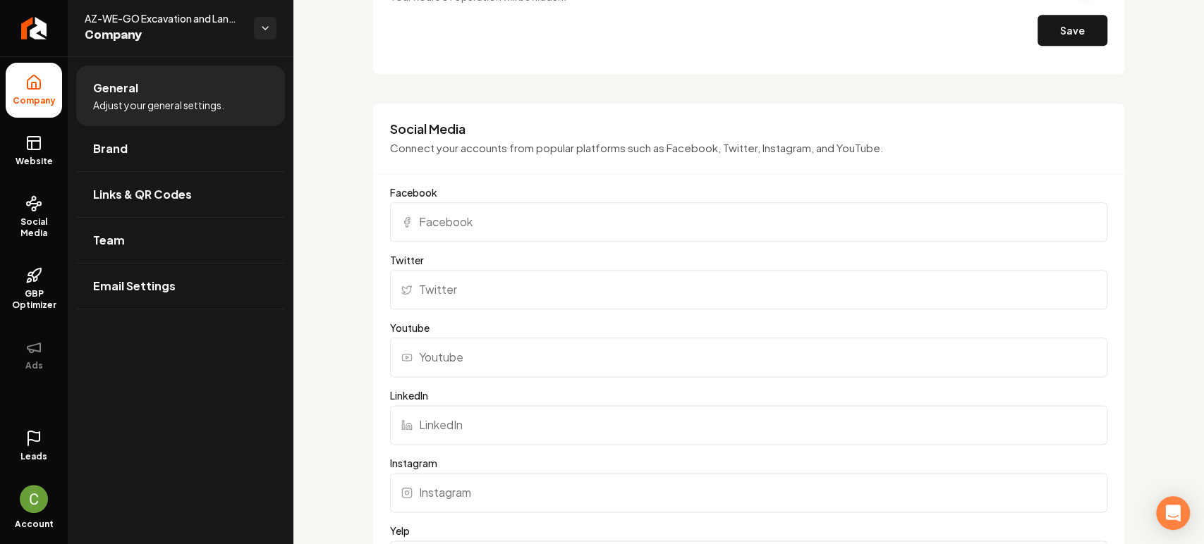
scroll to position [1018, 0]
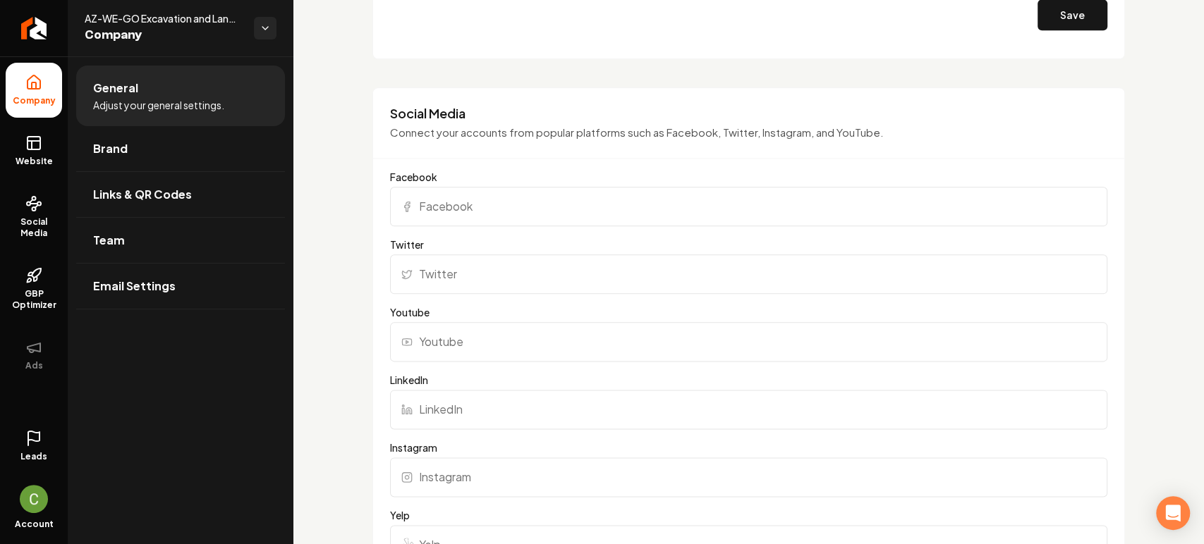
click at [461, 179] on label "Facebook" at bounding box center [748, 177] width 717 height 14
click at [461, 187] on input "Facebook" at bounding box center [748, 206] width 717 height 39
click at [458, 196] on input "Facebook" at bounding box center [748, 206] width 717 height 39
paste input "[URL][DOMAIN_NAME]"
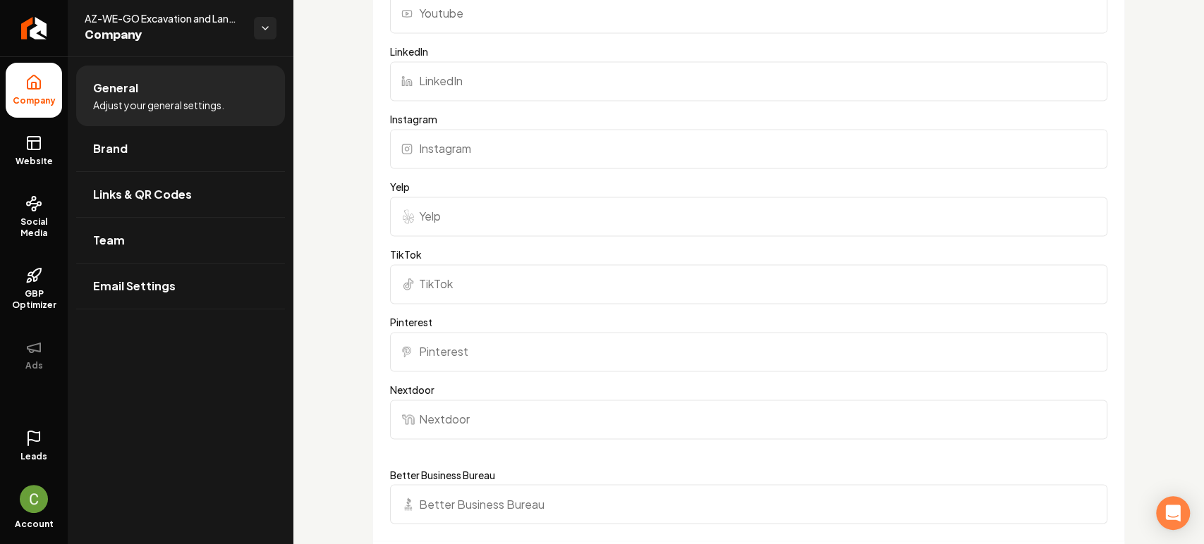
scroll to position [1489, 0]
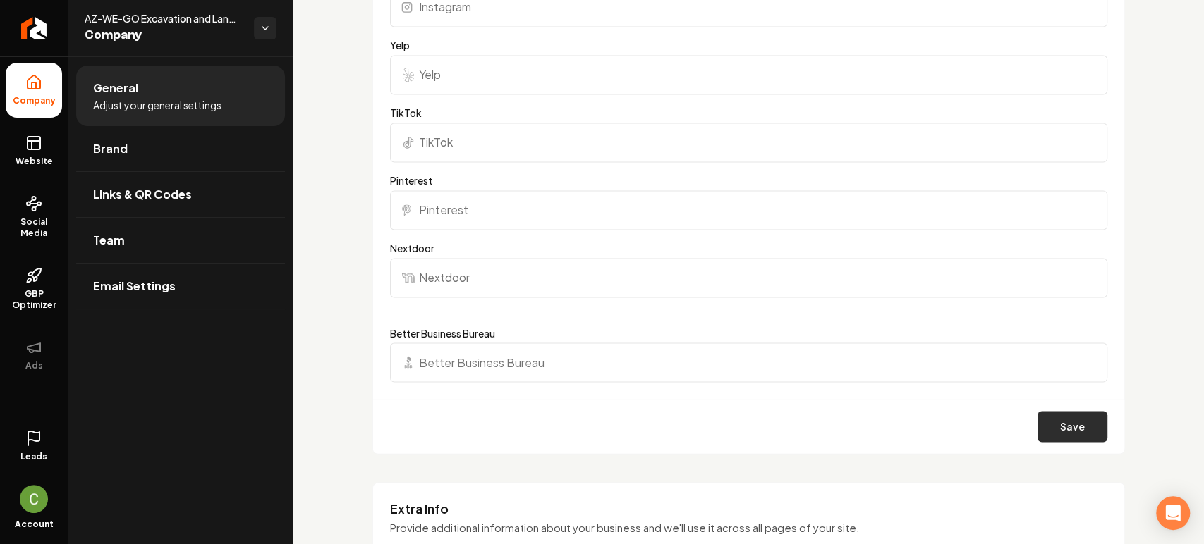
type input "[URL][DOMAIN_NAME]"
click at [1049, 422] on button "Save" at bounding box center [1072, 426] width 70 height 31
click at [1073, 425] on button "Save" at bounding box center [1072, 426] width 70 height 31
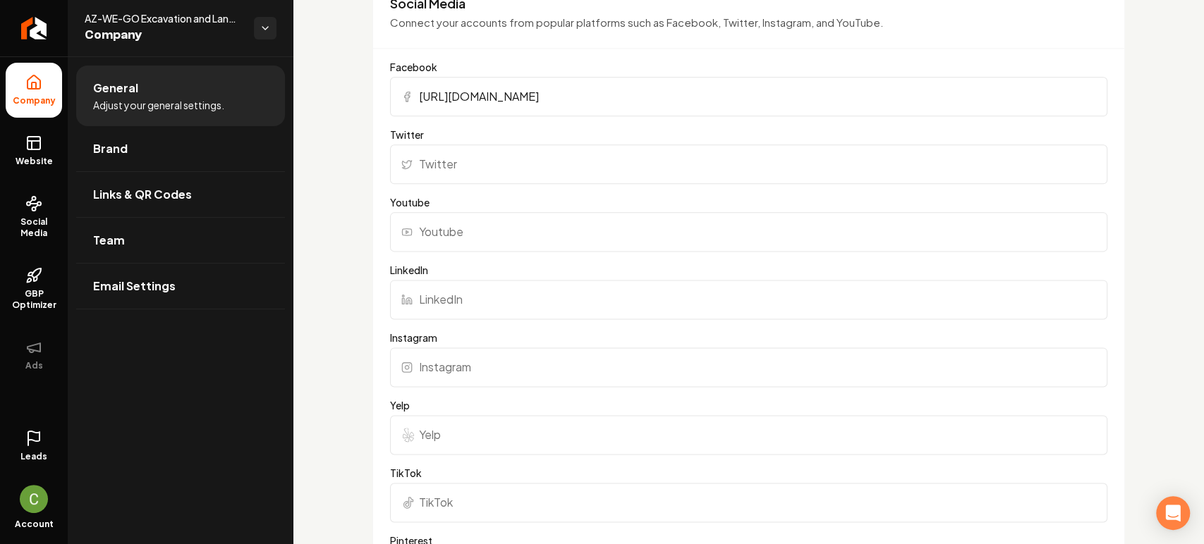
scroll to position [1097, 0]
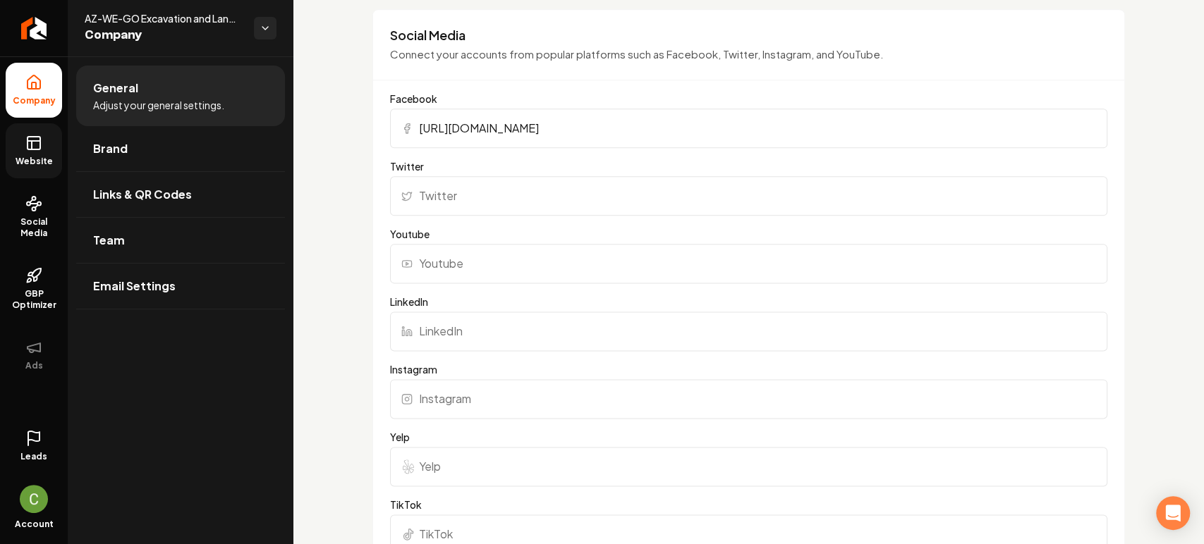
drag, startPoint x: 0, startPoint y: 151, endPoint x: 24, endPoint y: 150, distance: 24.0
click at [0, 151] on ul "Company Website Social Media GBP Optimizer Ads" at bounding box center [34, 222] width 68 height 332
click at [30, 148] on icon at bounding box center [33, 143] width 17 height 17
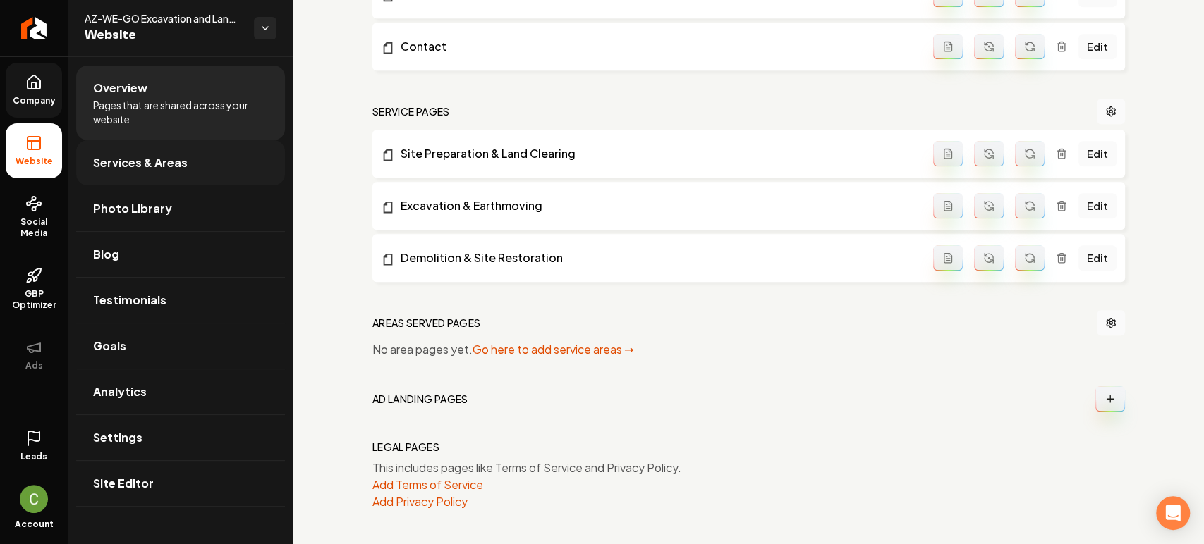
scroll to position [553, 0]
click at [109, 217] on link "Photo Library" at bounding box center [180, 208] width 209 height 45
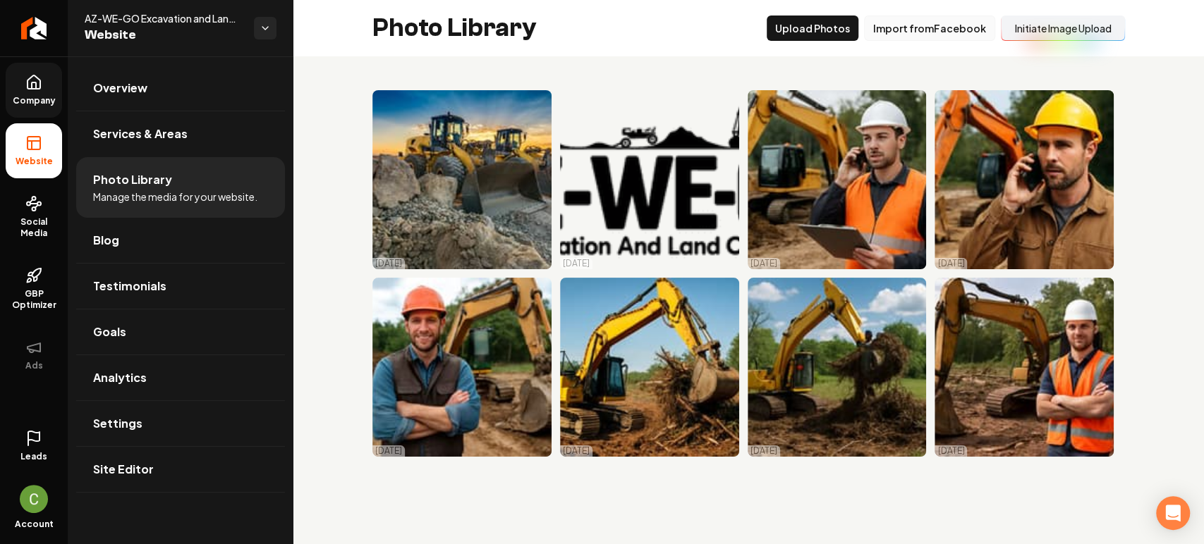
click at [956, 25] on button "Import from Facebook" at bounding box center [929, 28] width 131 height 25
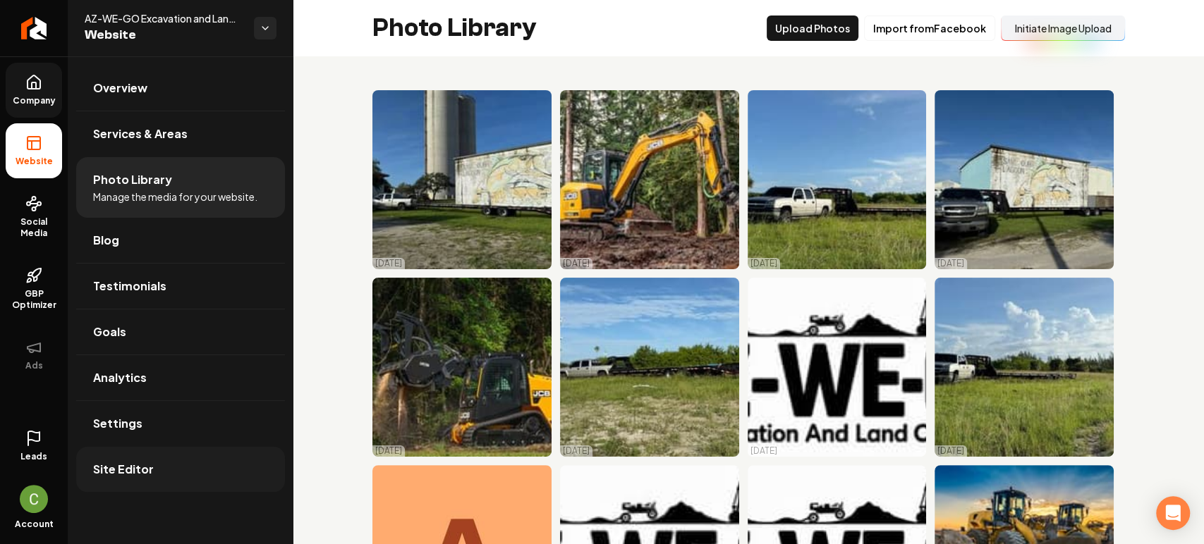
click at [127, 464] on span "Site Editor" at bounding box center [123, 469] width 61 height 17
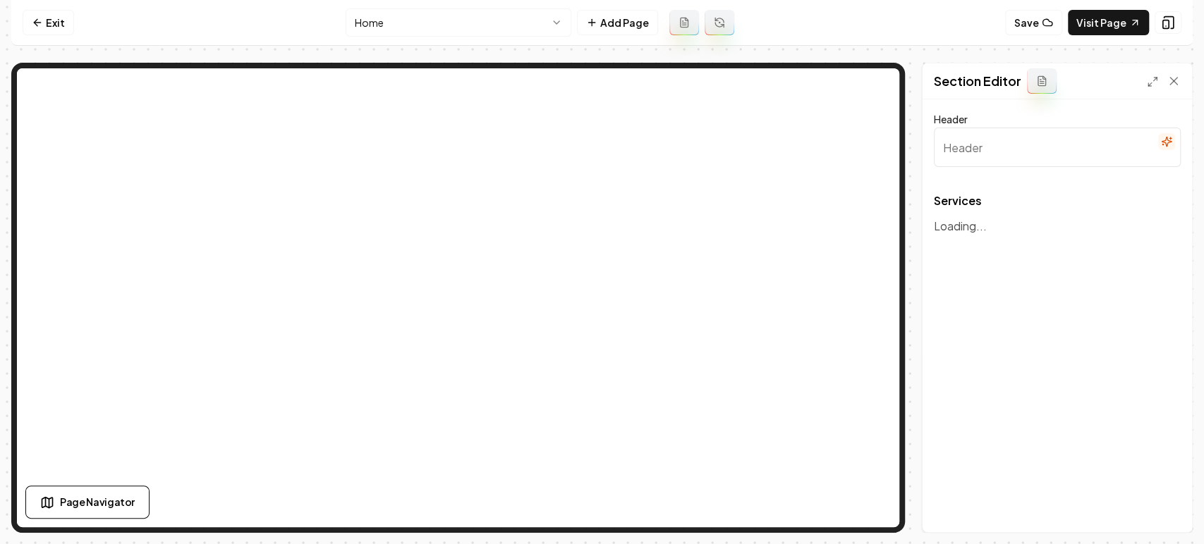
type input "Our Expert Excavation and Land Clearing Services"
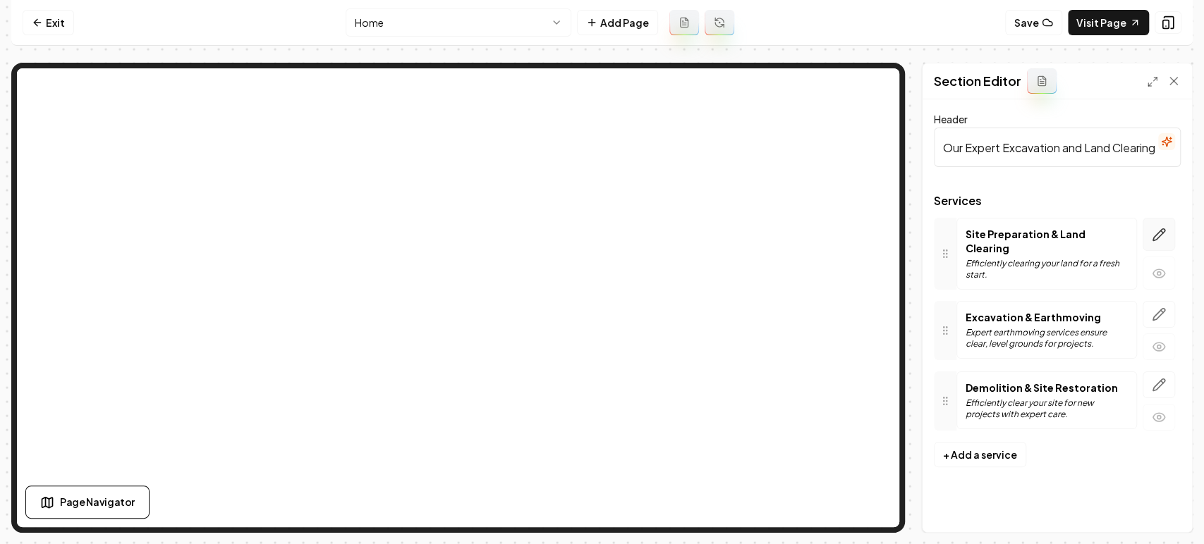
click at [1153, 236] on icon "button" at bounding box center [1159, 235] width 12 height 12
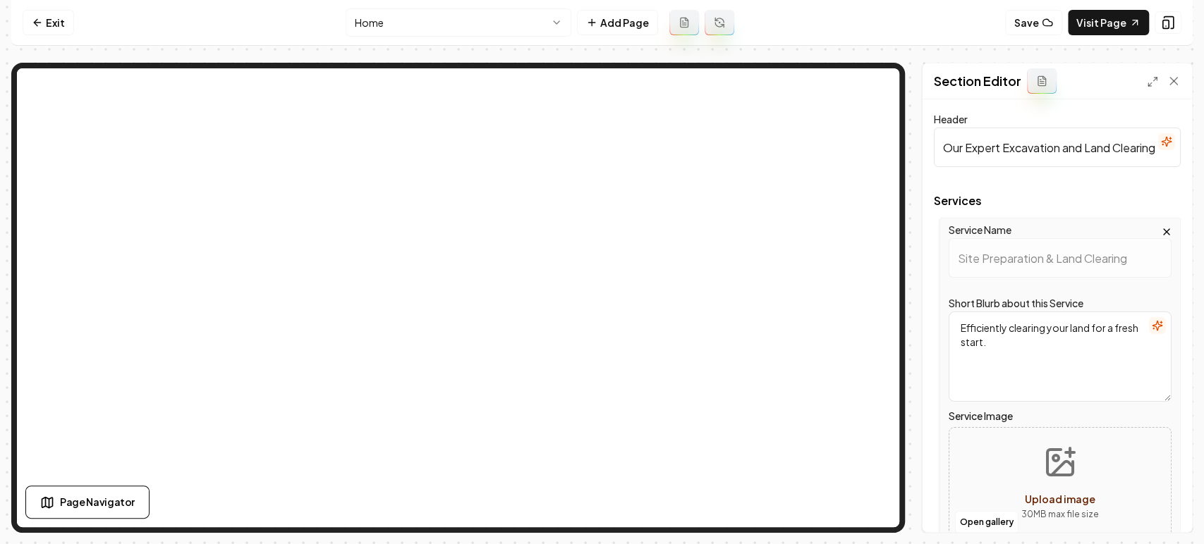
scroll to position [157, 0]
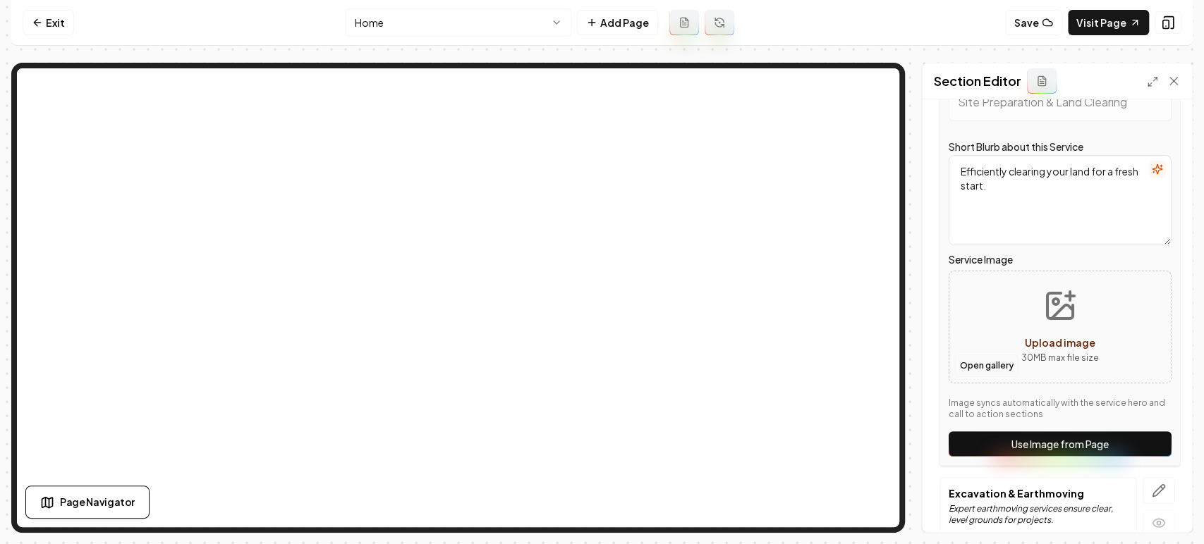
click at [973, 366] on button "Open gallery" at bounding box center [986, 366] width 63 height 23
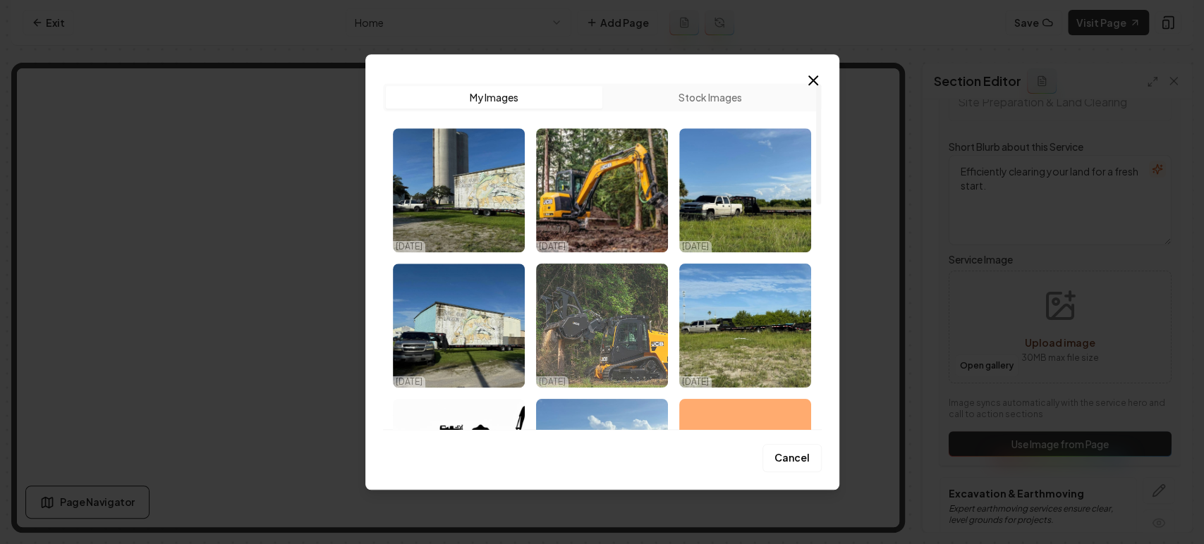
click at [607, 319] on img "Select image image_68efb8545c7cd75eb85eedfe.jpeg" at bounding box center [602, 326] width 132 height 124
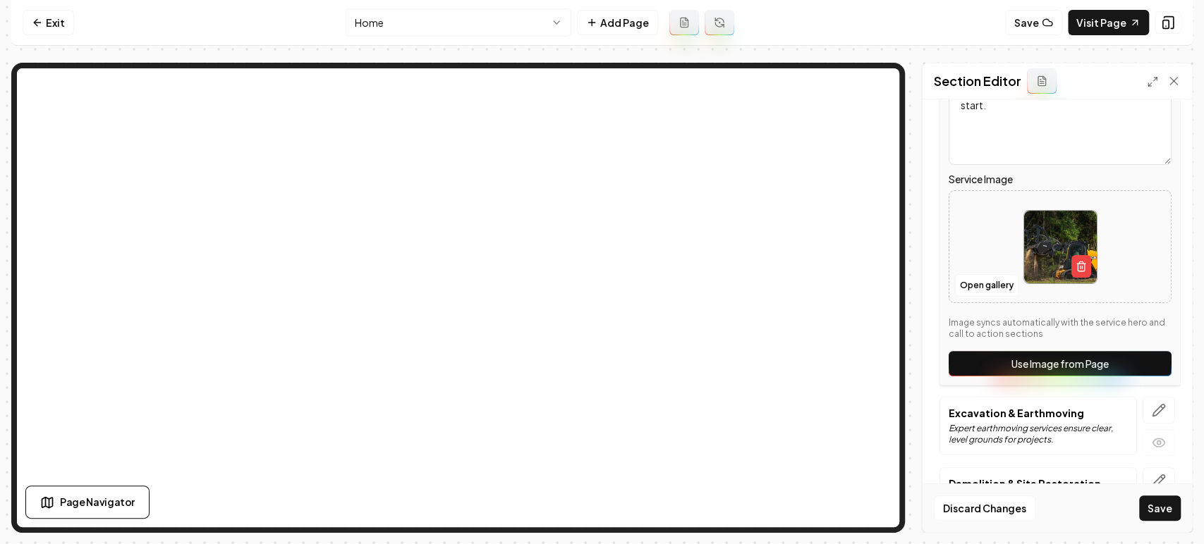
scroll to position [295, 0]
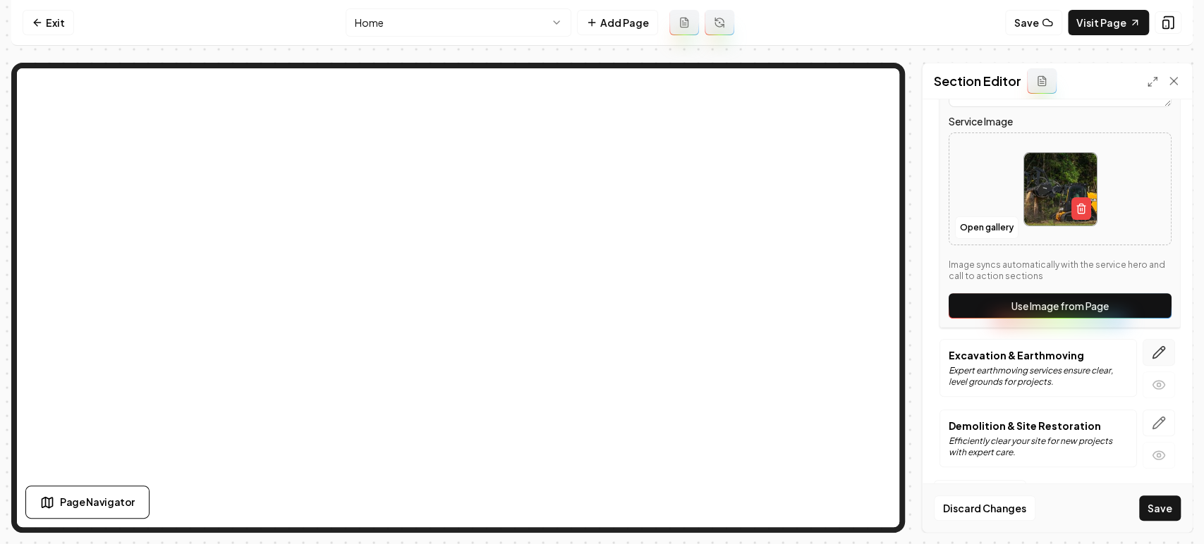
click at [1152, 354] on icon "button" at bounding box center [1159, 353] width 14 height 14
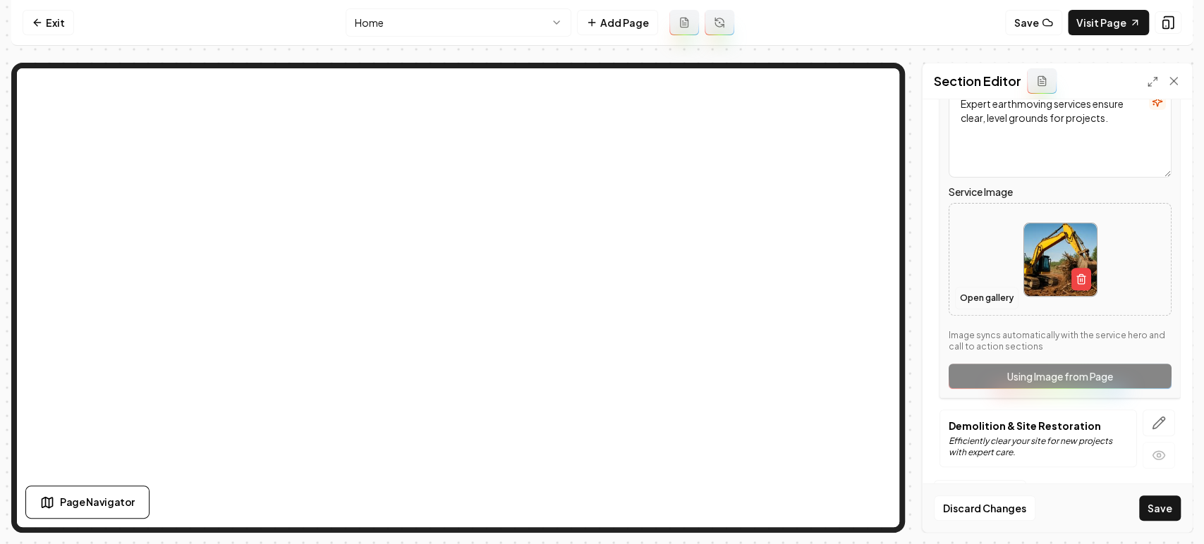
click at [973, 298] on button "Open gallery" at bounding box center [986, 298] width 63 height 23
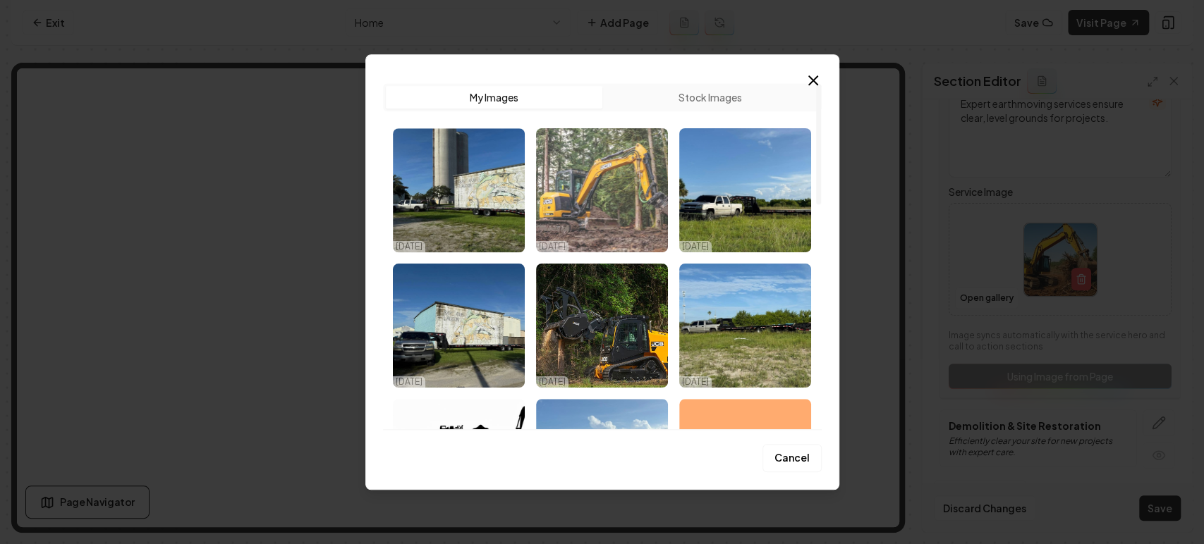
click at [638, 207] on img "Select image image_68efb8545c7cd75eb85eef5c.jpeg" at bounding box center [602, 190] width 132 height 124
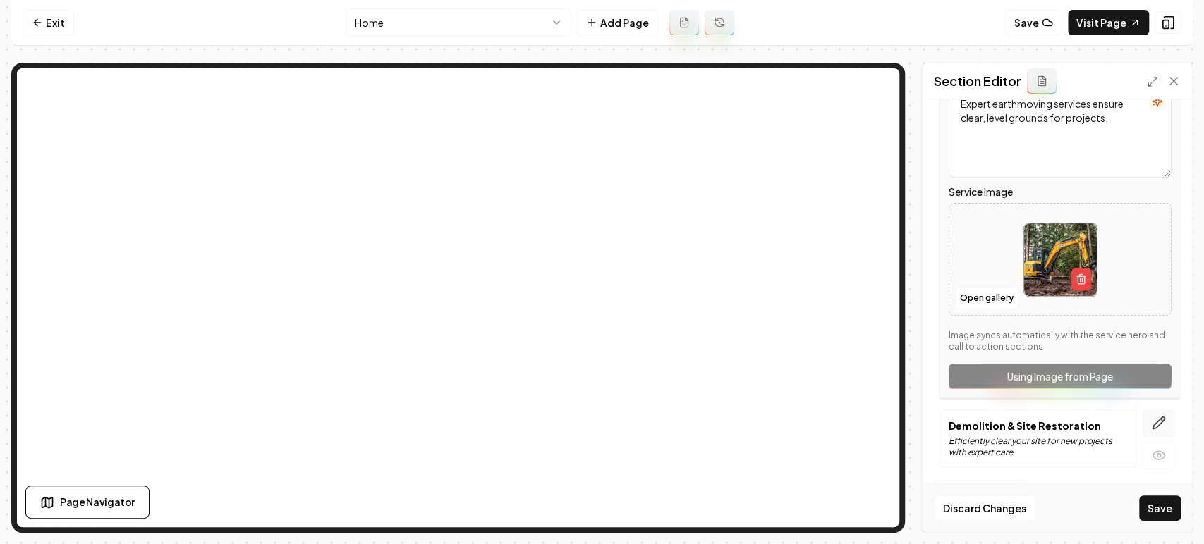
click at [1153, 425] on icon "button" at bounding box center [1159, 424] width 12 height 12
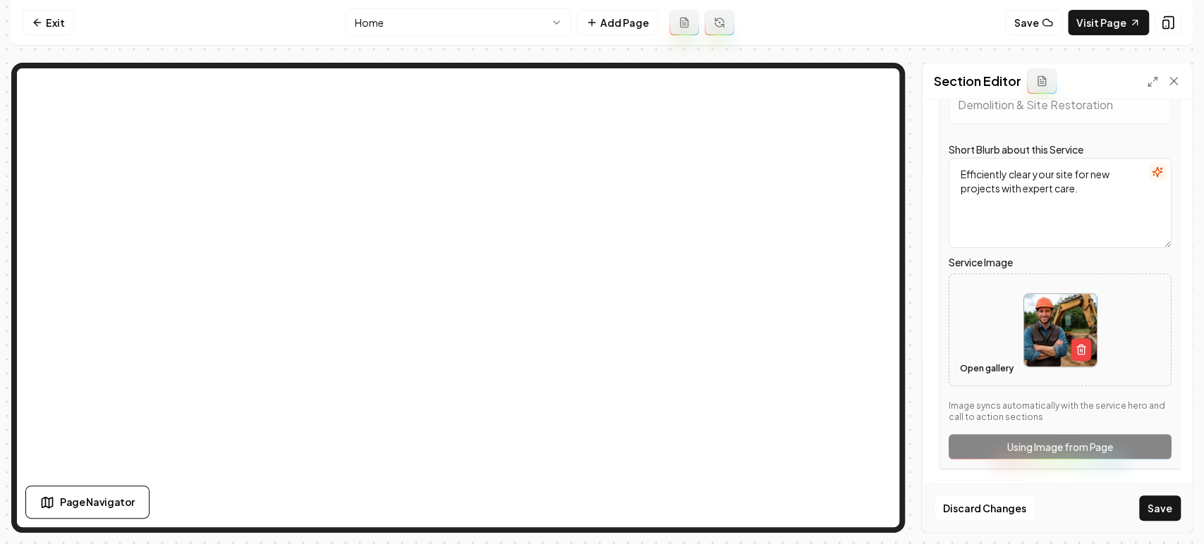
click at [971, 365] on button "Open gallery" at bounding box center [986, 369] width 63 height 23
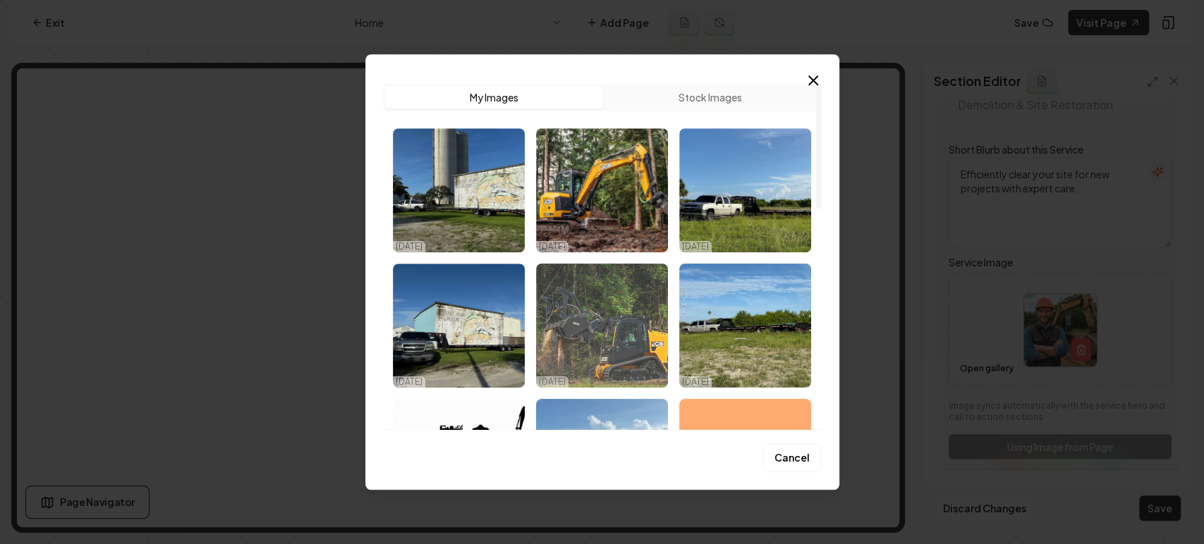
scroll to position [0, 0]
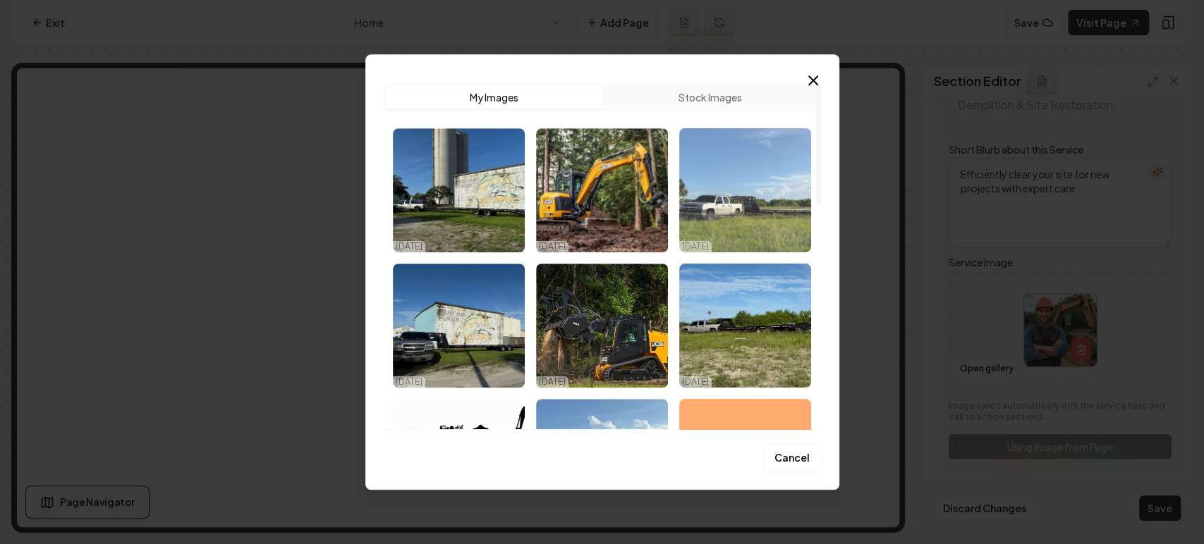
click at [702, 189] on img "Select image image_68efb8545c7cd75eb85ef127.jpeg" at bounding box center [745, 190] width 132 height 124
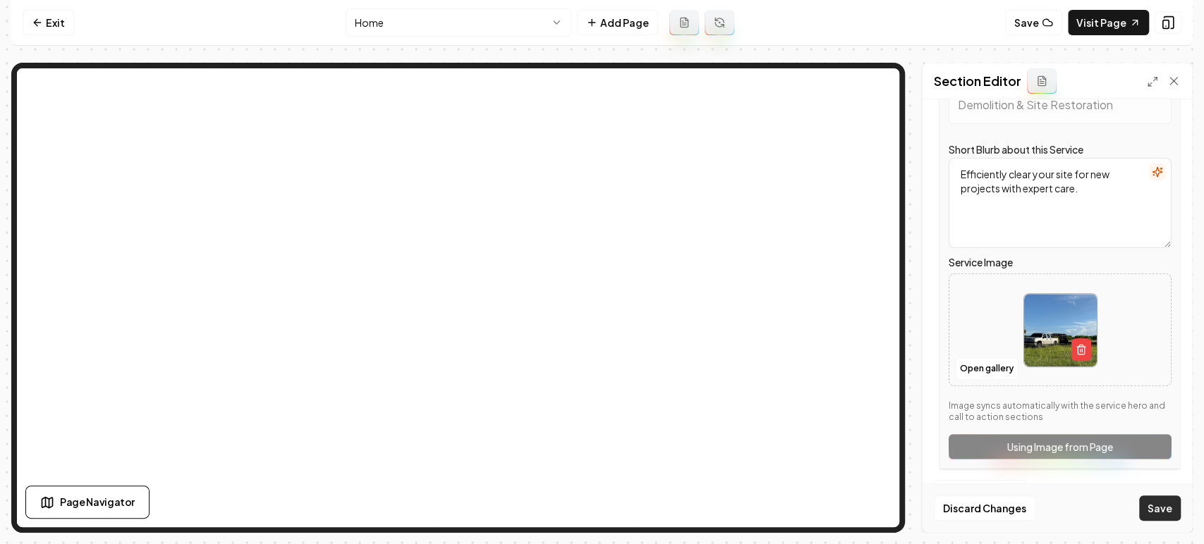
click at [1159, 505] on button "Save" at bounding box center [1160, 508] width 42 height 25
click at [1161, 508] on button "Save" at bounding box center [1160, 508] width 42 height 25
click at [1150, 506] on button "Save" at bounding box center [1160, 508] width 42 height 25
click at [1162, 518] on button "Save" at bounding box center [1160, 508] width 42 height 25
click at [1164, 514] on button "Save" at bounding box center [1160, 508] width 42 height 25
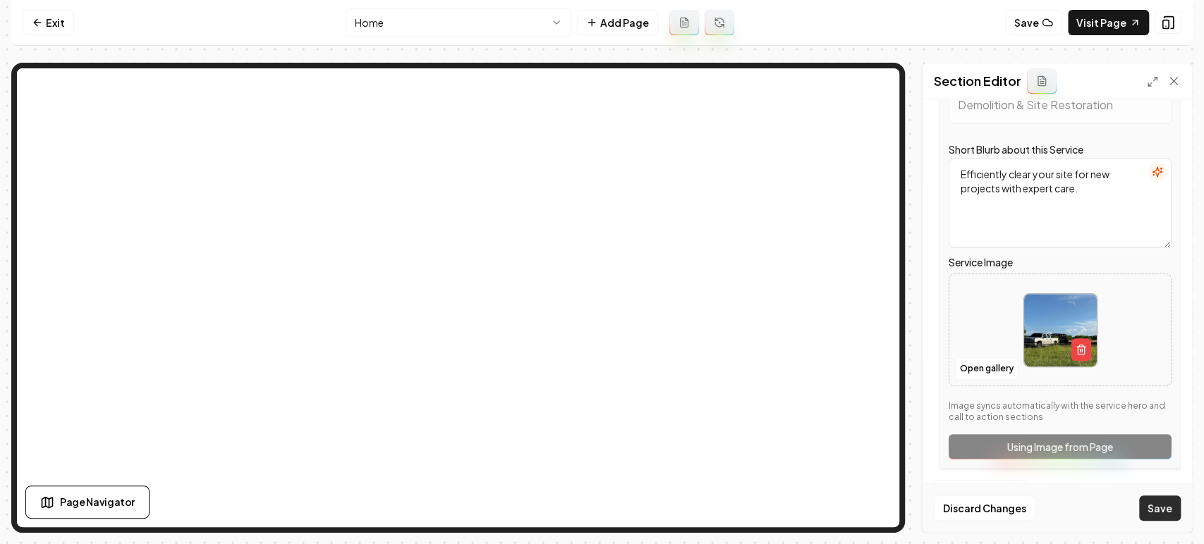
click at [1165, 514] on button "Save" at bounding box center [1160, 508] width 42 height 25
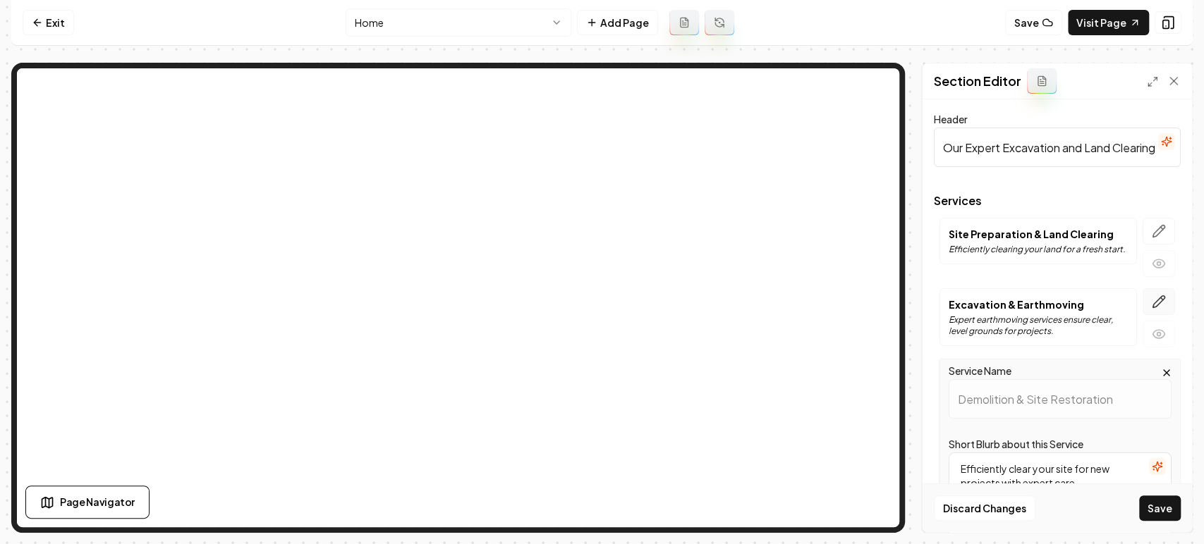
click at [1152, 295] on icon "button" at bounding box center [1159, 302] width 14 height 14
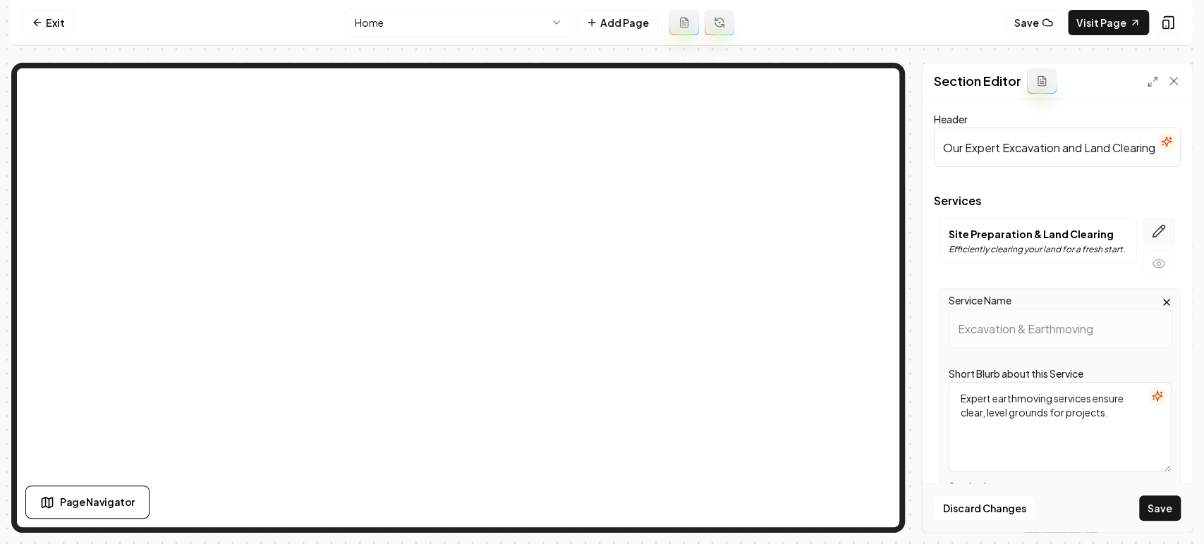
click at [1154, 220] on button "button" at bounding box center [1159, 231] width 32 height 27
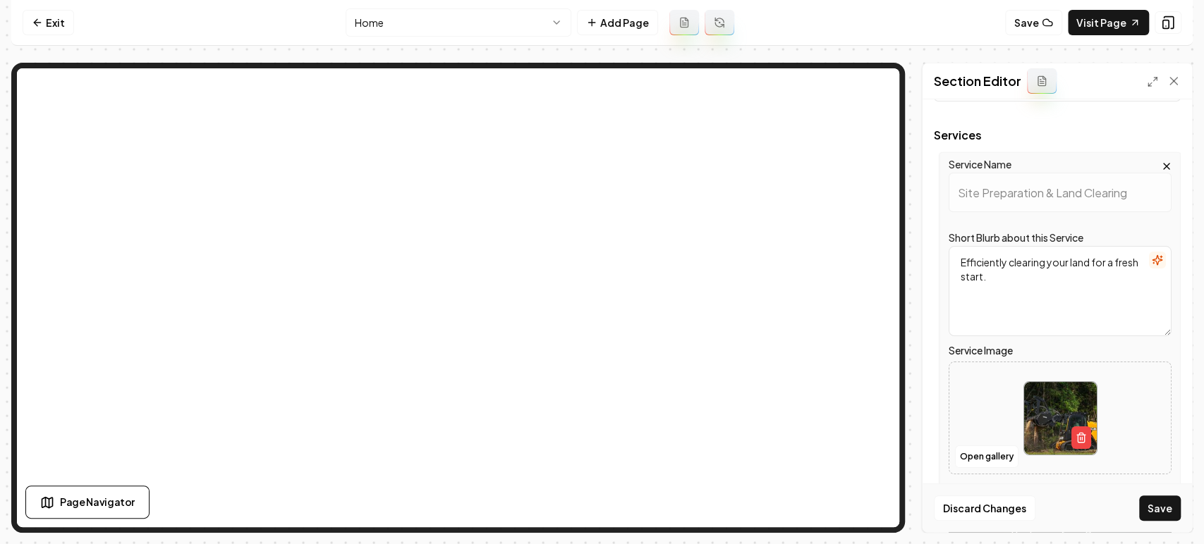
scroll to position [295, 0]
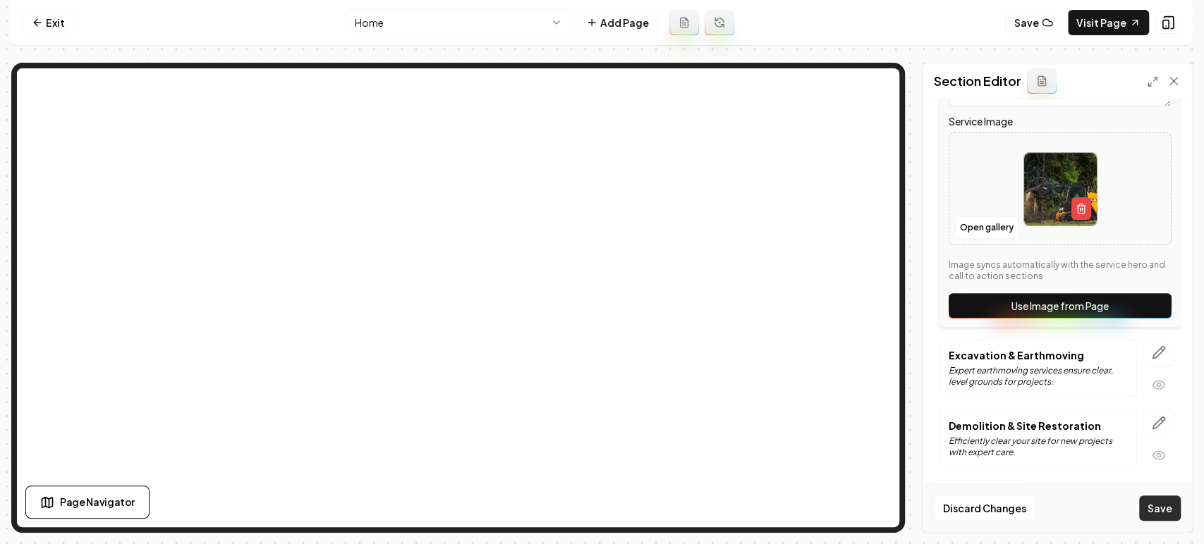
click at [1161, 508] on button "Save" at bounding box center [1160, 508] width 42 height 25
click at [1157, 501] on button "Save" at bounding box center [1160, 508] width 42 height 25
click at [1156, 499] on button "Save" at bounding box center [1160, 508] width 42 height 25
click at [1011, 508] on button "Discard Changes" at bounding box center [985, 508] width 102 height 25
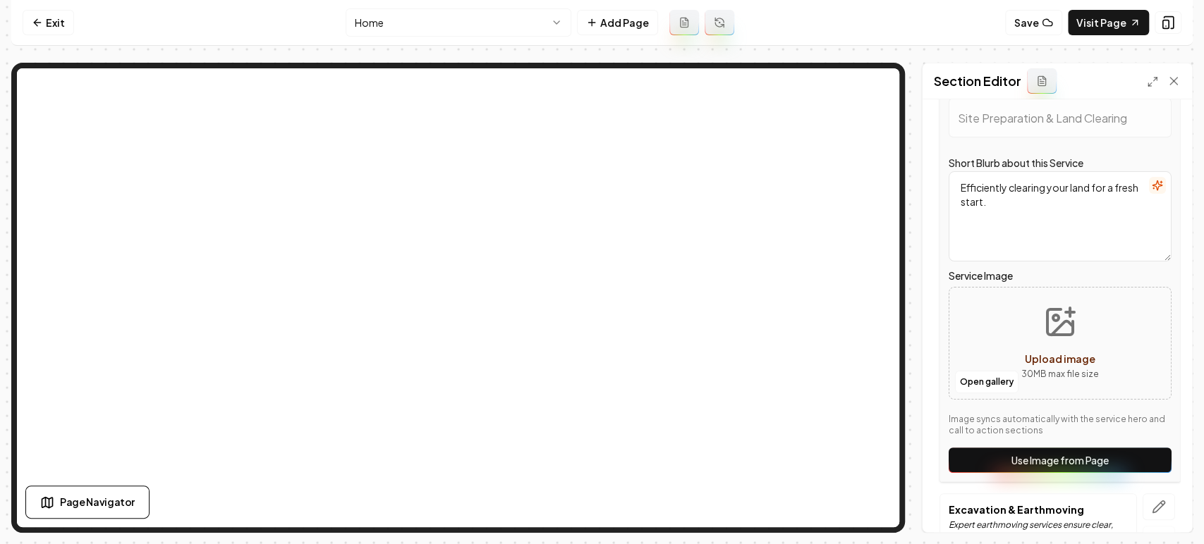
scroll to position [138, 0]
click at [982, 374] on button "Open gallery" at bounding box center [986, 384] width 63 height 23
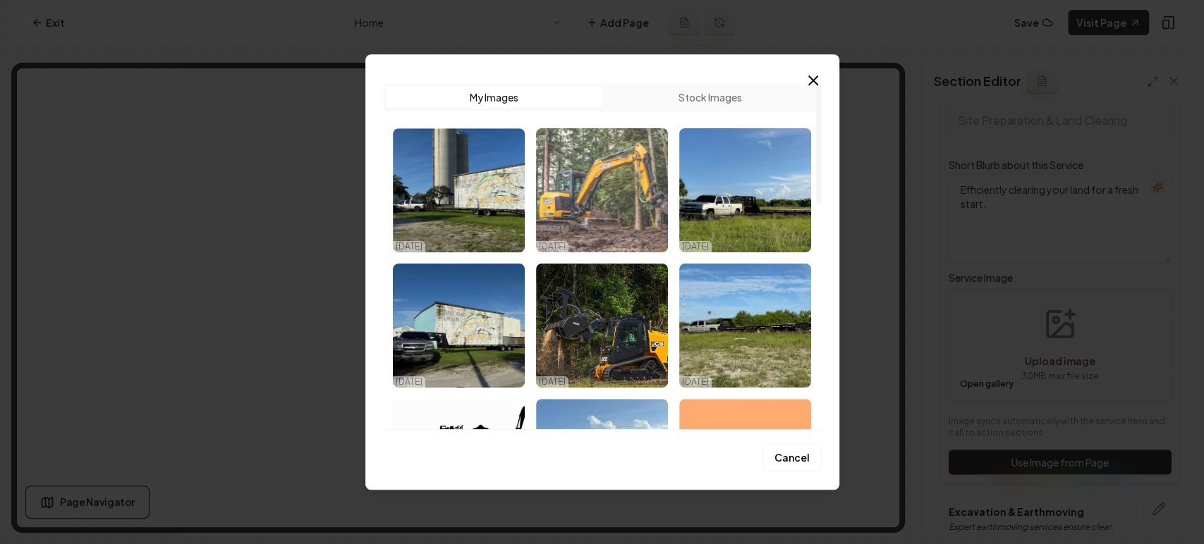
click at [604, 231] on img "Select image image_68efb8545c7cd75eb85eef5c.jpeg" at bounding box center [602, 190] width 132 height 124
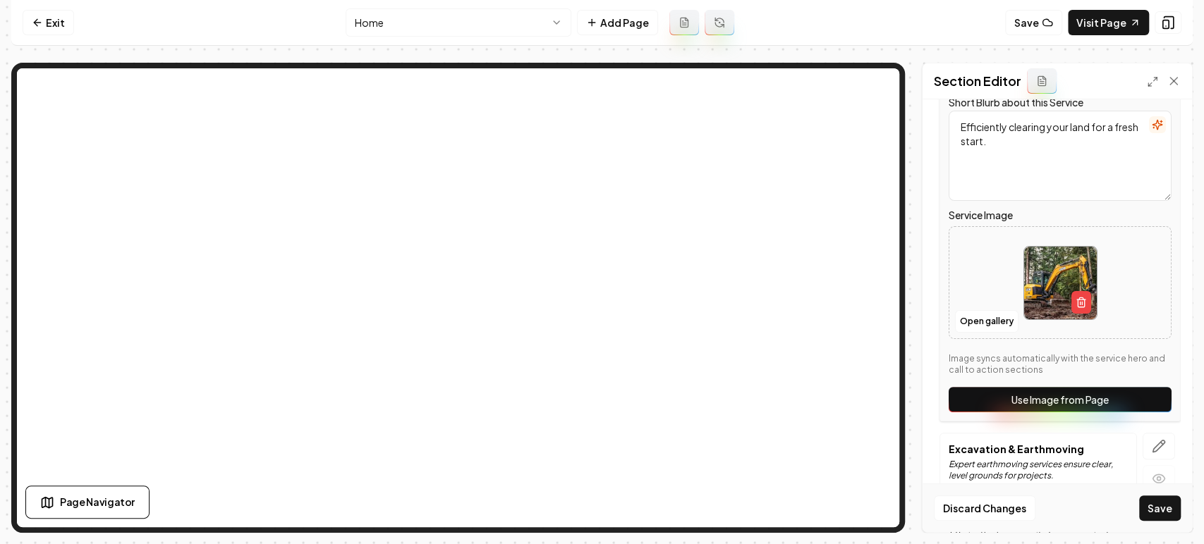
scroll to position [295, 0]
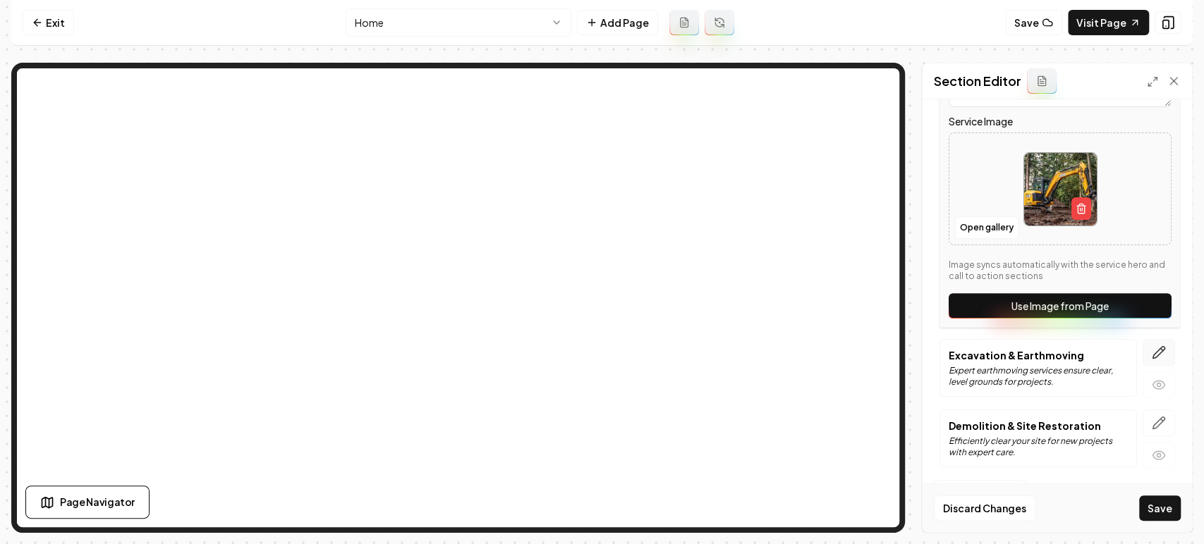
click at [1152, 347] on icon "button" at bounding box center [1159, 353] width 14 height 14
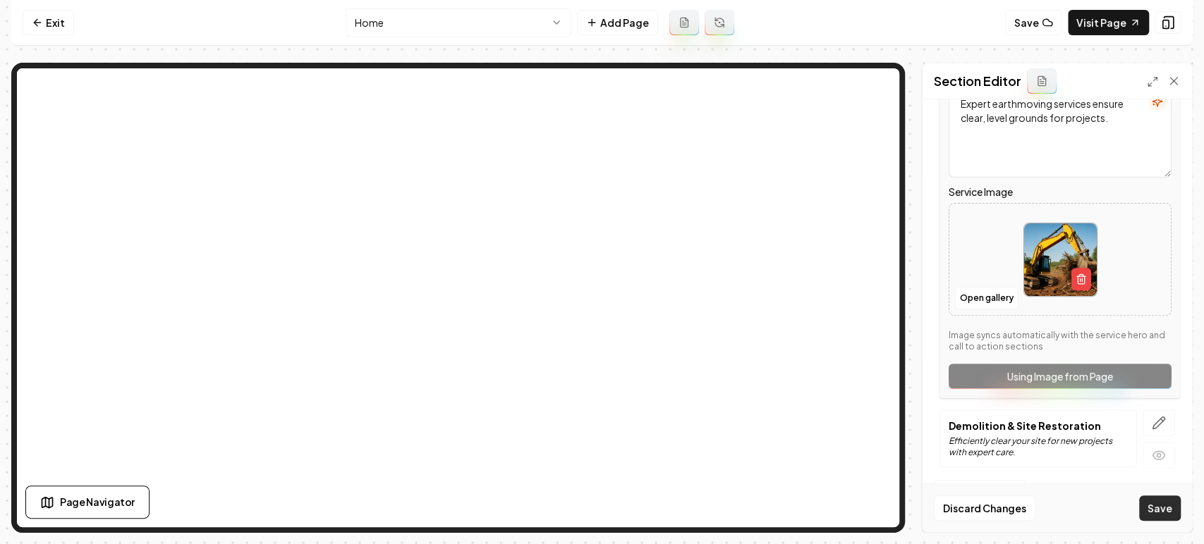
click at [1162, 518] on button "Save" at bounding box center [1160, 508] width 42 height 25
click at [1156, 503] on button "Save" at bounding box center [1160, 508] width 42 height 25
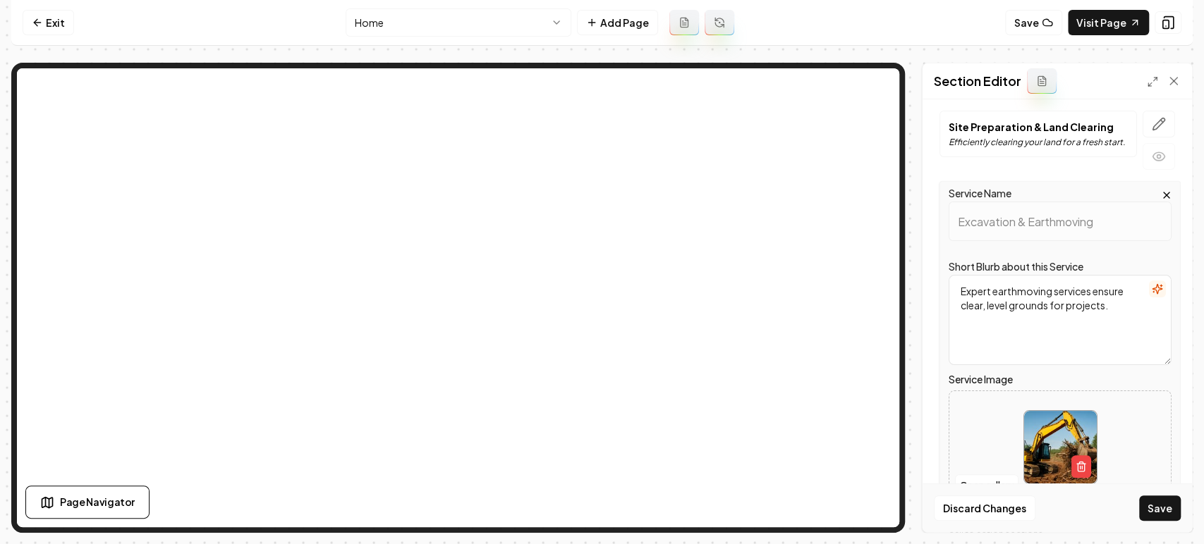
scroll to position [0, 0]
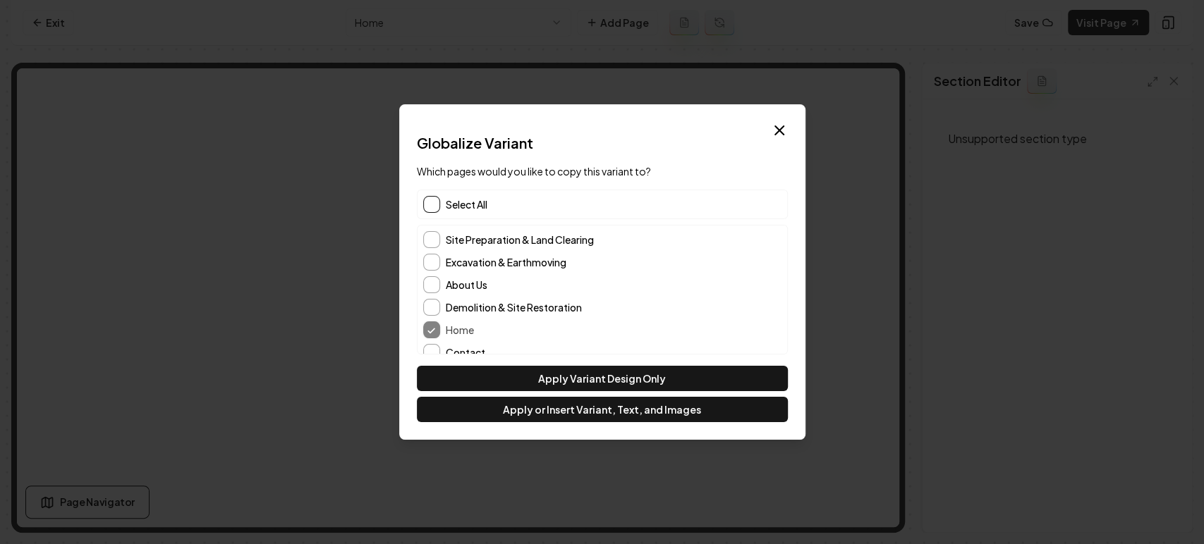
click at [437, 200] on button "button" at bounding box center [431, 204] width 17 height 17
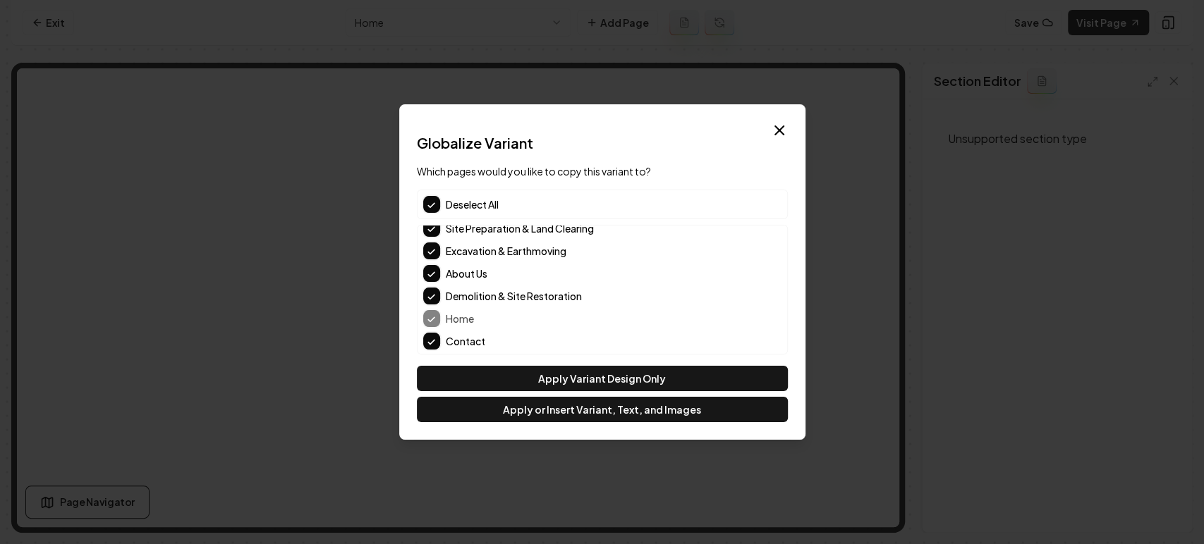
scroll to position [12, 0]
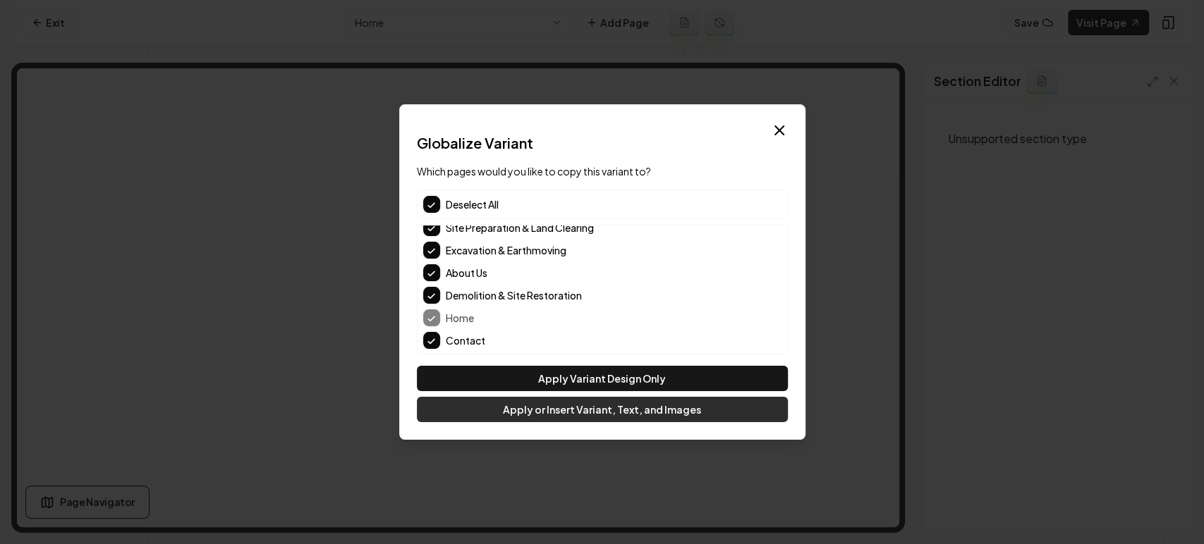
click at [622, 415] on button "Apply or Insert Variant, Text, and Images" at bounding box center [602, 409] width 371 height 25
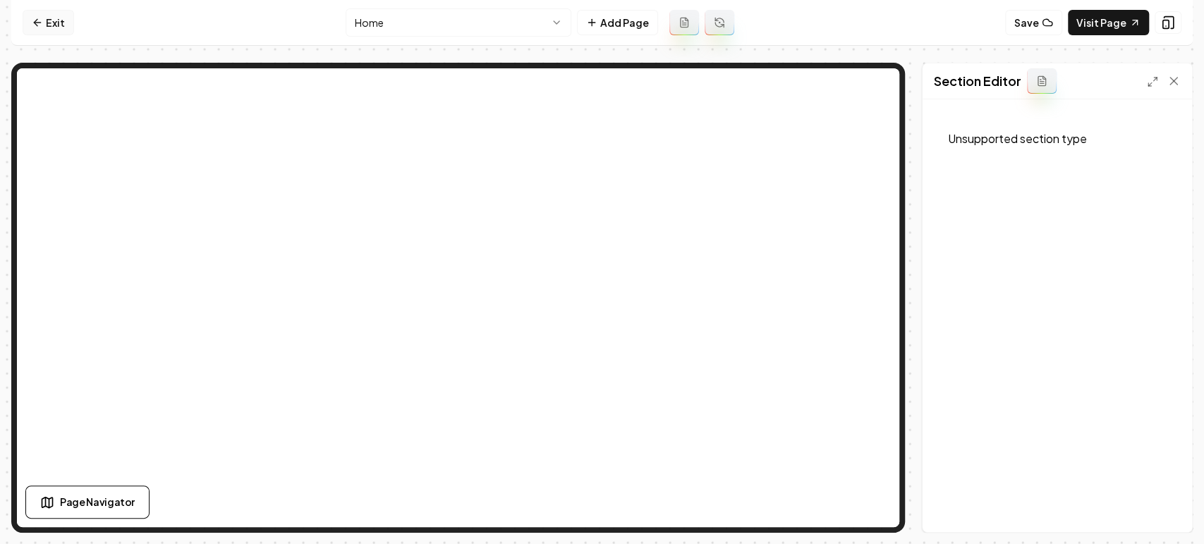
click at [46, 16] on link "Exit" at bounding box center [48, 22] width 51 height 25
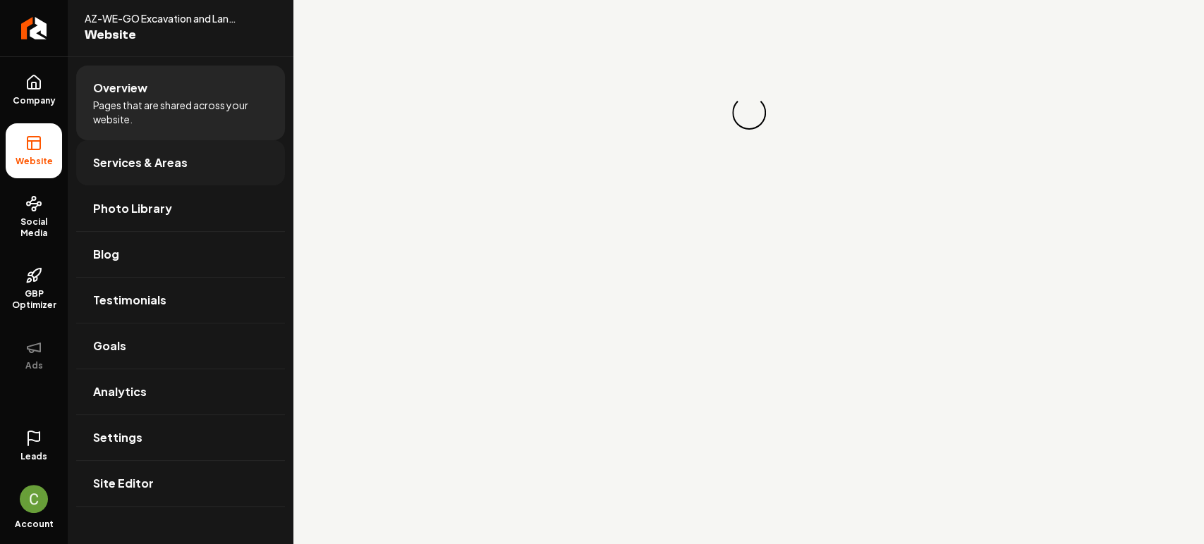
click at [118, 153] on link "Services & Areas" at bounding box center [180, 162] width 209 height 45
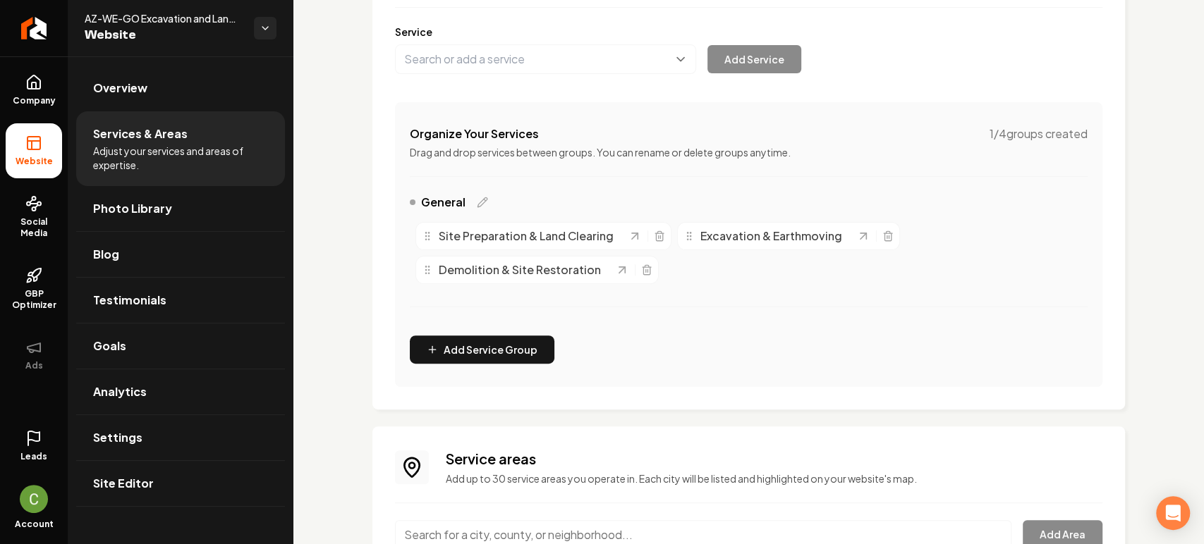
scroll to position [271, 0]
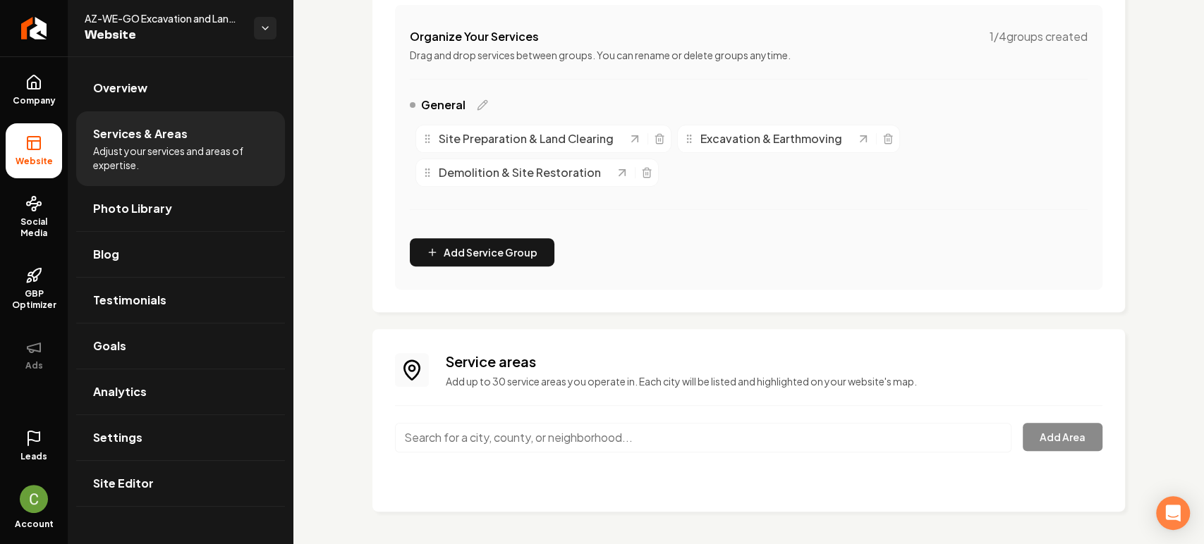
click at [523, 433] on input "Main content area" at bounding box center [703, 438] width 616 height 30
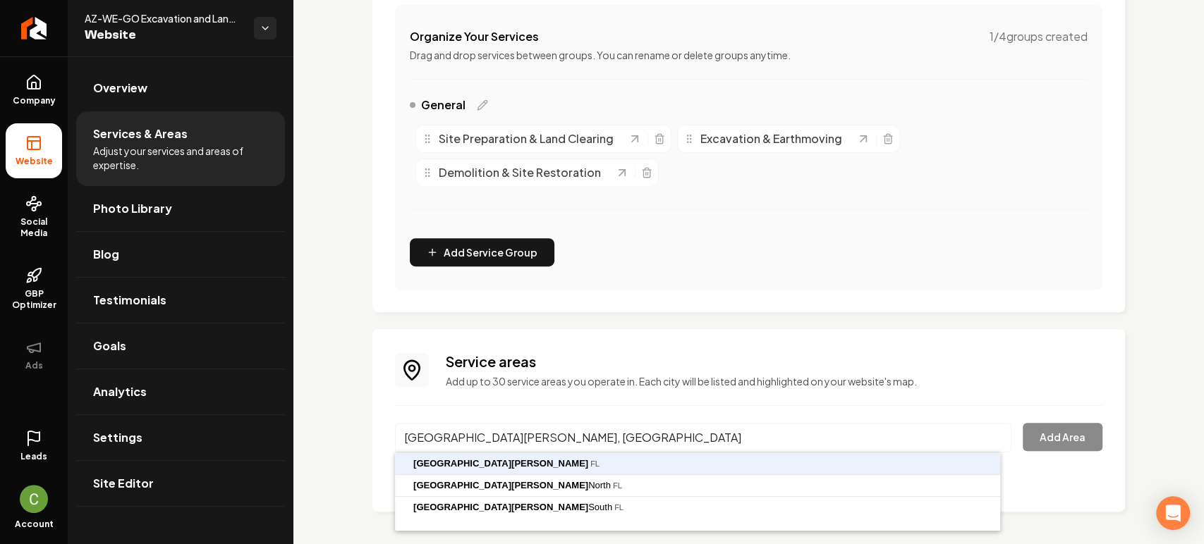
type input "[GEOGRAPHIC_DATA][PERSON_NAME], [GEOGRAPHIC_DATA]"
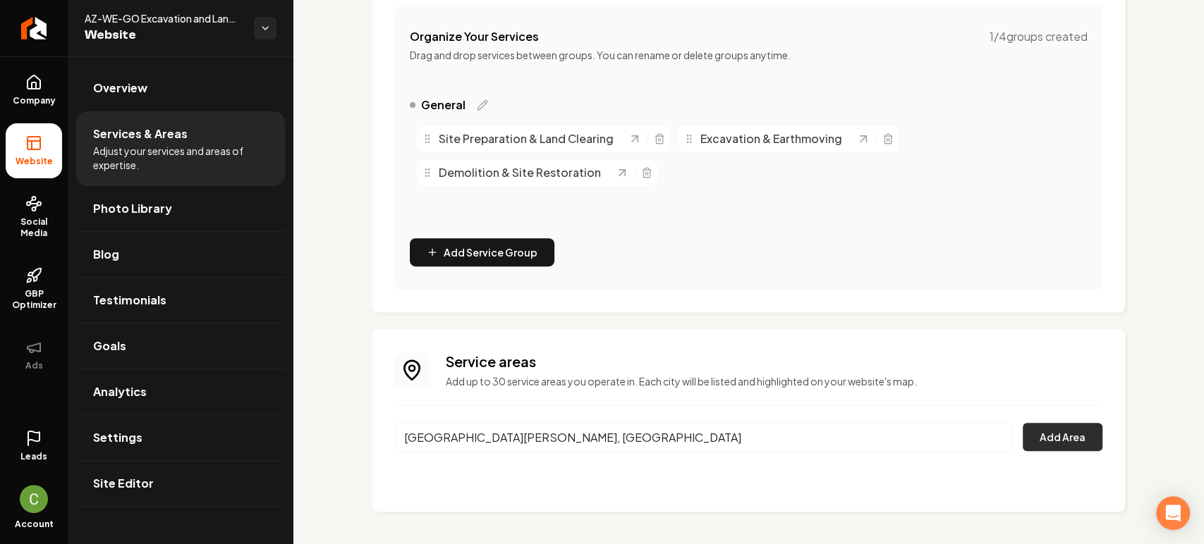
click at [1073, 435] on button "Add Area" at bounding box center [1063, 437] width 80 height 28
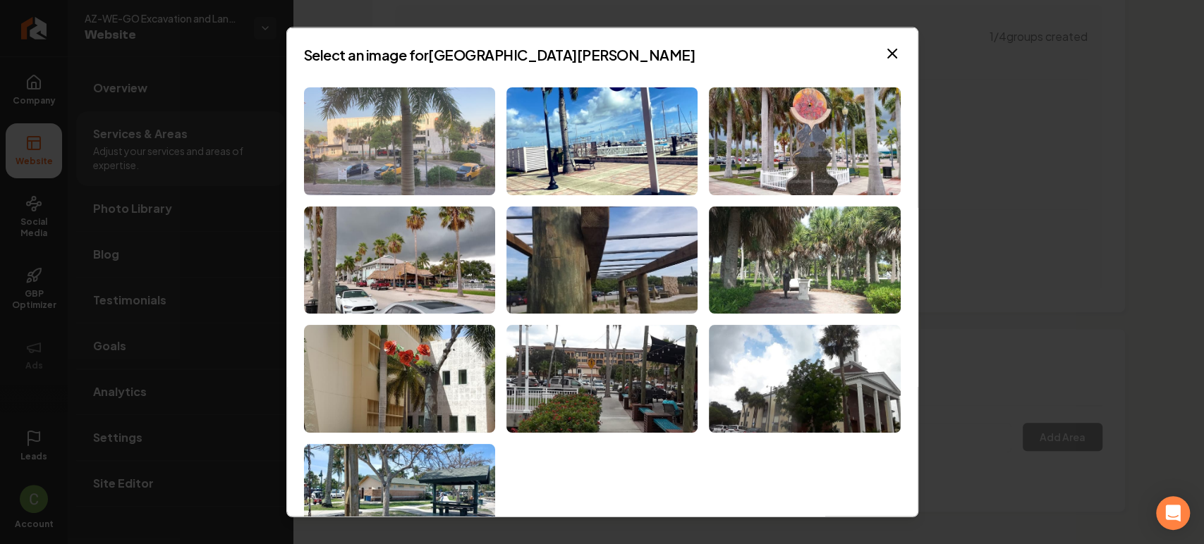
click at [344, 174] on img at bounding box center [399, 141] width 191 height 108
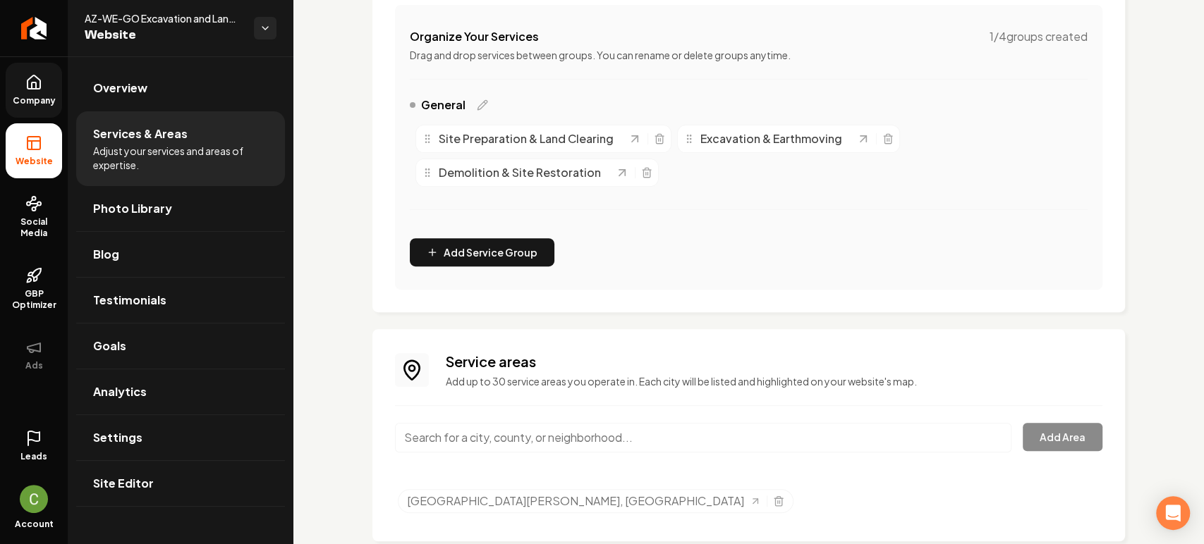
click at [27, 111] on link "Company" at bounding box center [34, 90] width 56 height 55
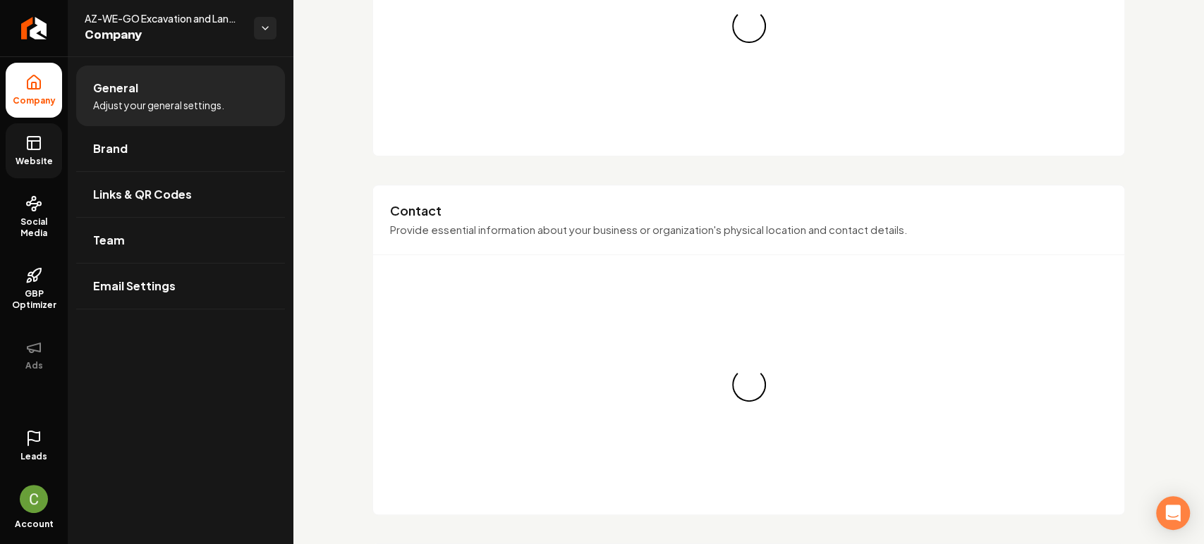
click at [36, 135] on icon at bounding box center [33, 143] width 17 height 17
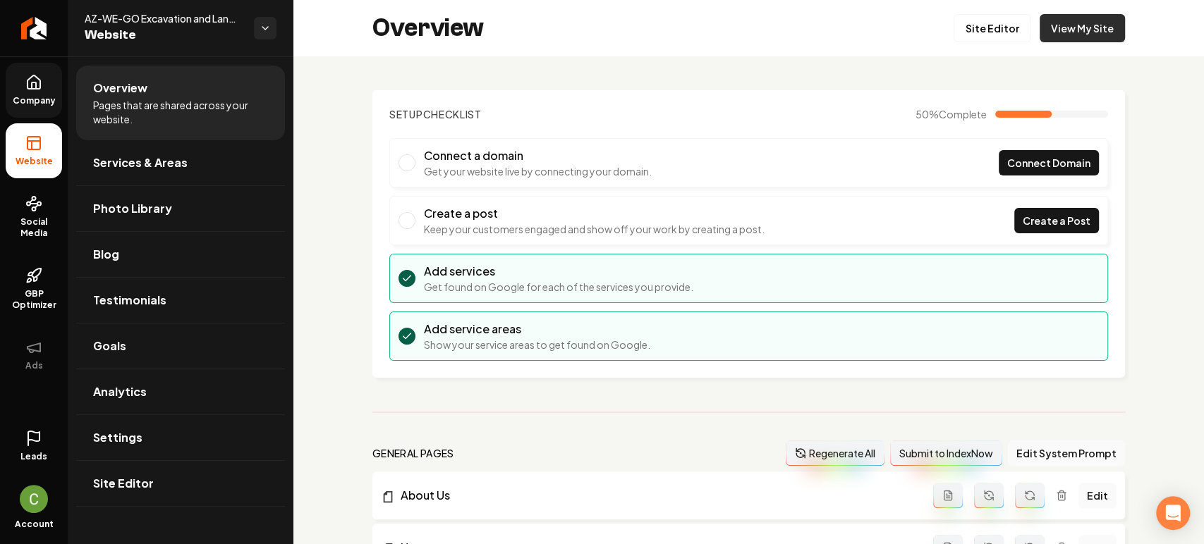
click at [1056, 14] on link "View My Site" at bounding box center [1082, 28] width 85 height 28
click at [6, 28] on link "Return to dashboard" at bounding box center [34, 28] width 68 height 56
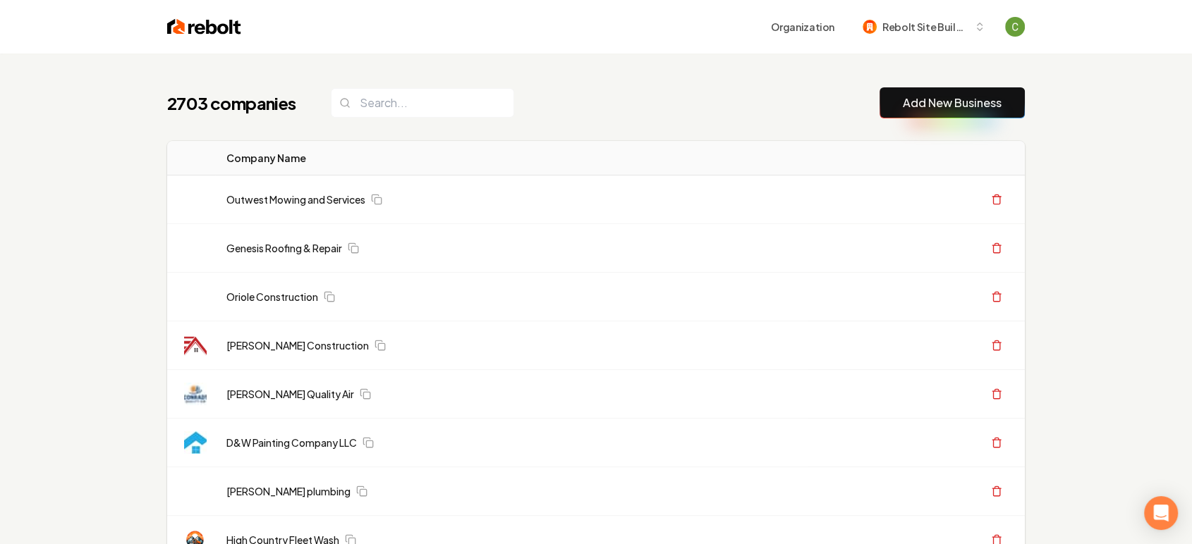
click at [948, 96] on link "Add New Business" at bounding box center [952, 103] width 99 height 17
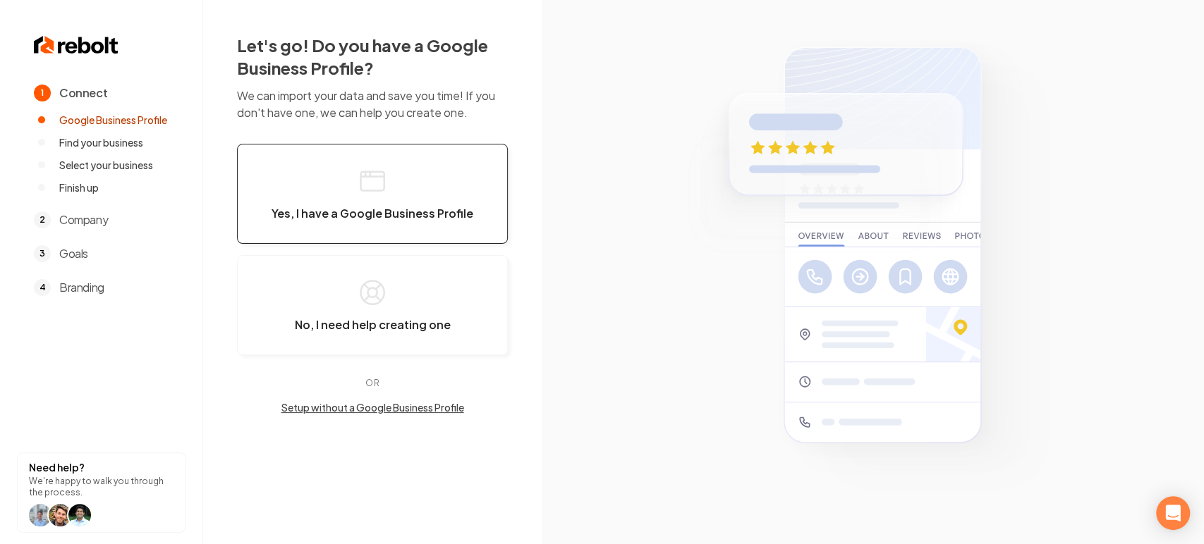
click at [359, 202] on button "Yes, I have a Google Business Profile" at bounding box center [372, 194] width 271 height 100
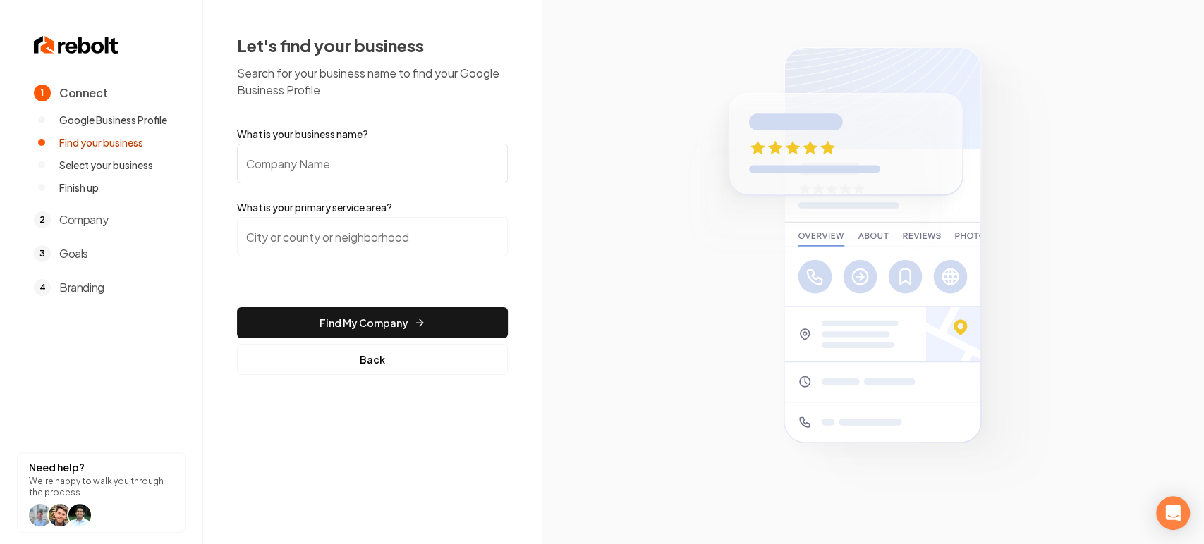
click at [372, 159] on input "What is your business name?" at bounding box center [372, 163] width 271 height 39
paste input "Apex Gutters"
type input "Apex Gutters"
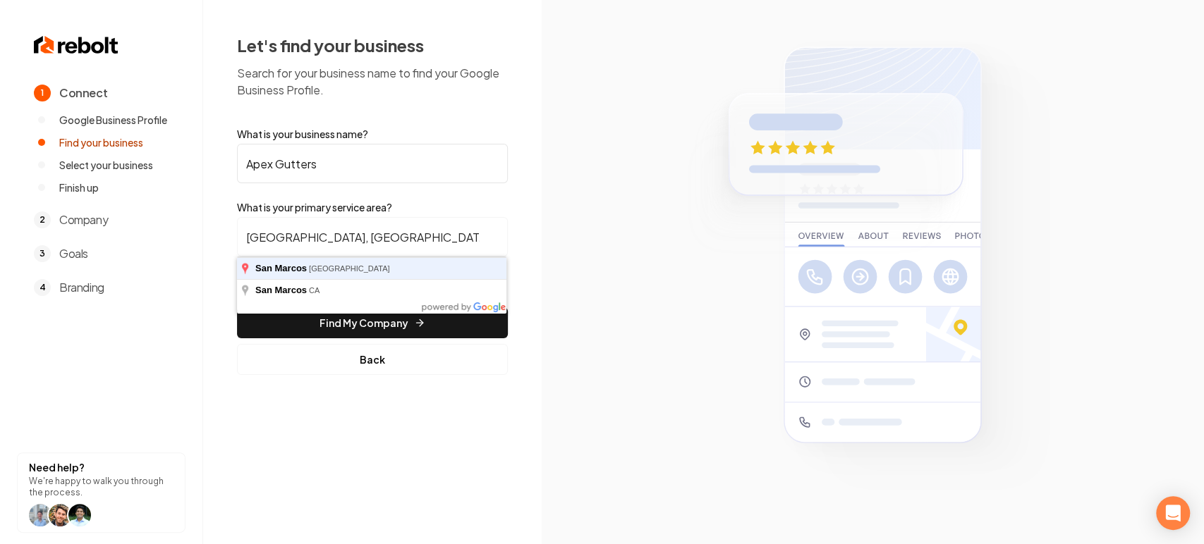
type input "[GEOGRAPHIC_DATA], [GEOGRAPHIC_DATA]"
click at [237, 307] on button "Find My Company" at bounding box center [372, 322] width 271 height 31
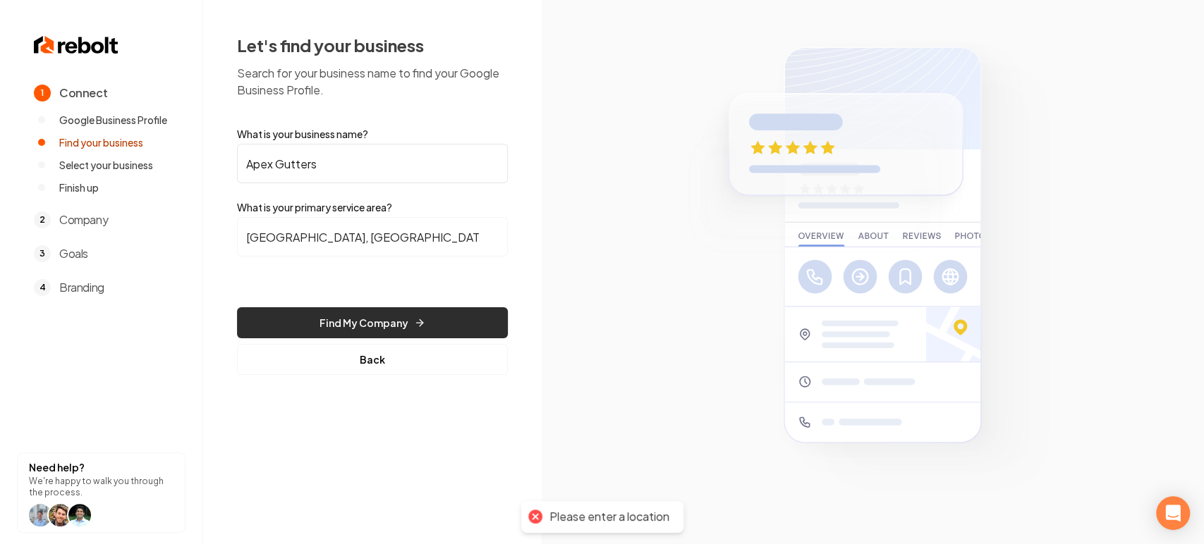
click at [429, 326] on button "Find My Company" at bounding box center [372, 322] width 271 height 31
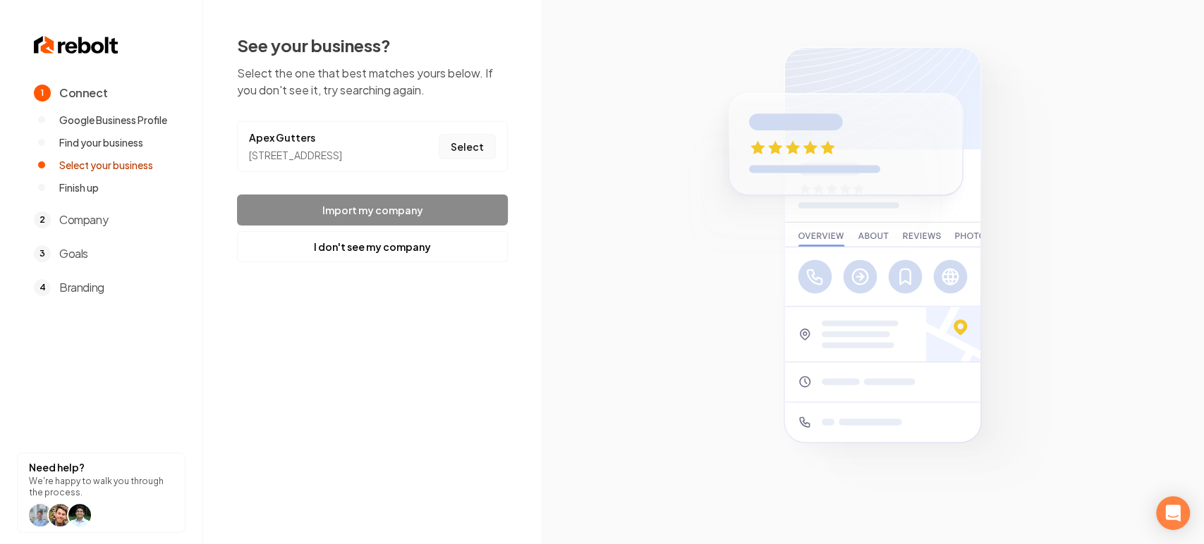
click at [457, 159] on button "Select" at bounding box center [467, 146] width 57 height 25
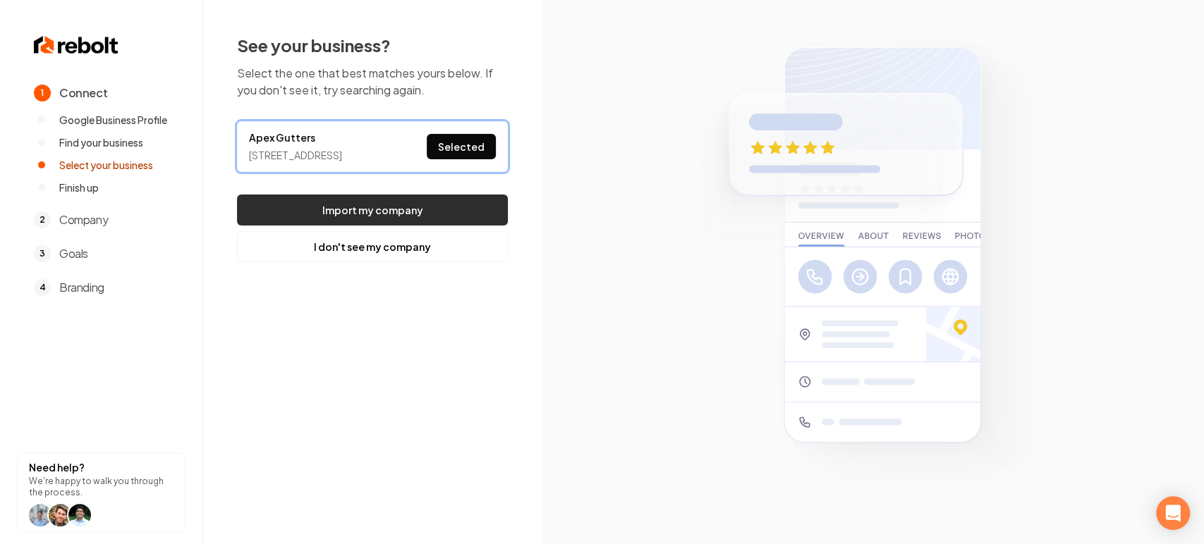
click at [445, 226] on button "Import my company" at bounding box center [372, 210] width 271 height 31
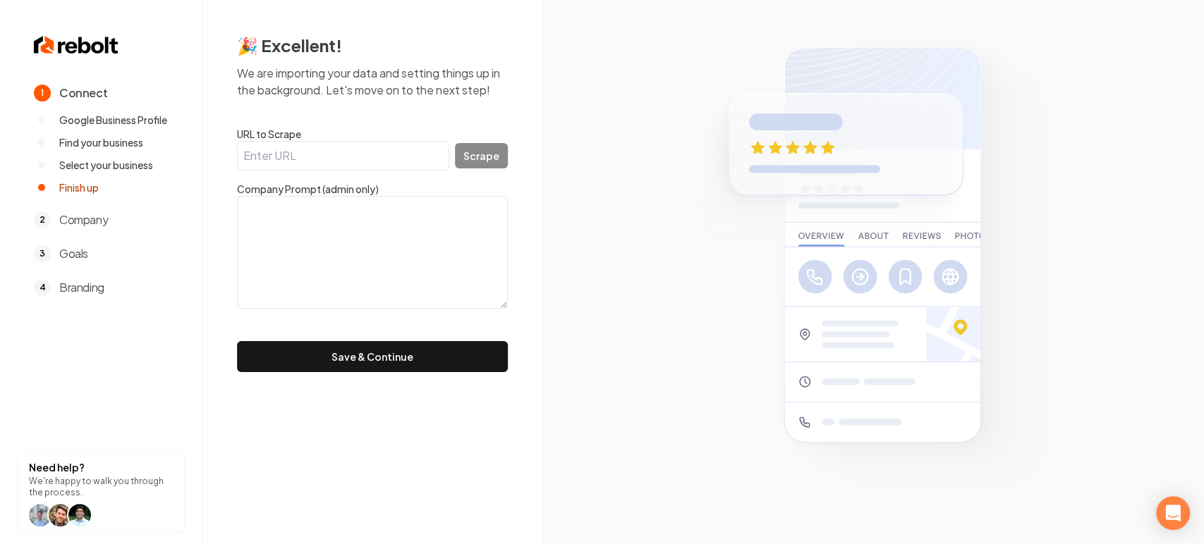
click at [372, 155] on input "URL to Scrape" at bounding box center [343, 156] width 212 height 30
click at [341, 200] on textarea at bounding box center [372, 252] width 271 height 113
paste textarea ""Apex gutters does professional gutter installs and custom holiday lighting and…"
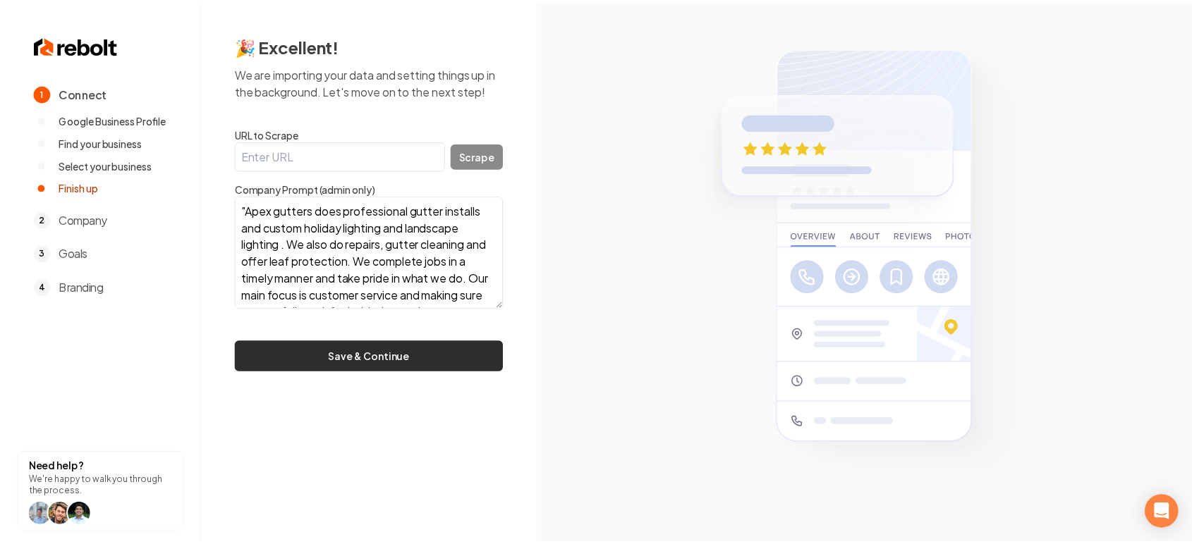
scroll to position [79, 0]
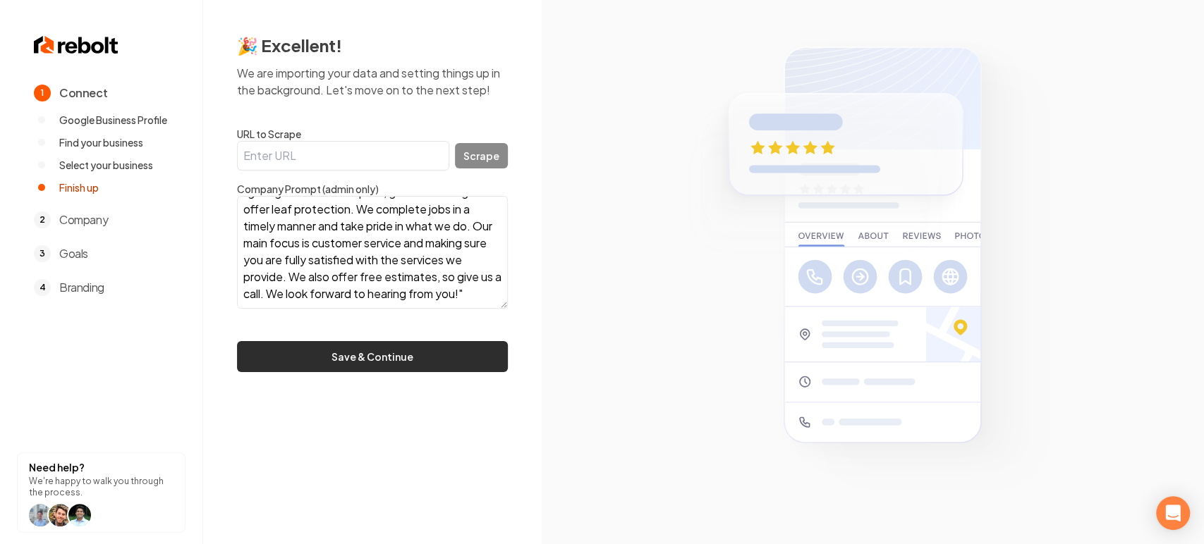
type textarea ""Apex gutters does professional gutter installs and custom holiday lighting and…"
click at [342, 361] on button "Save & Continue" at bounding box center [372, 356] width 271 height 31
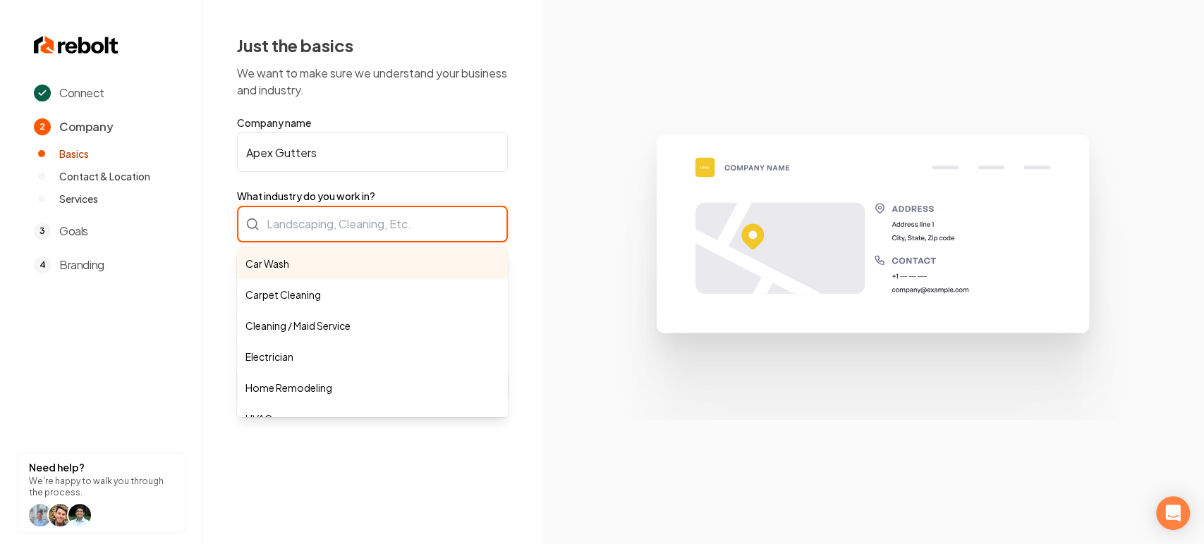
click at [425, 233] on div "Car Wash Carpet Cleaning Cleaning / Maid Service Electrician Home Remodeling HV…" at bounding box center [372, 224] width 271 height 37
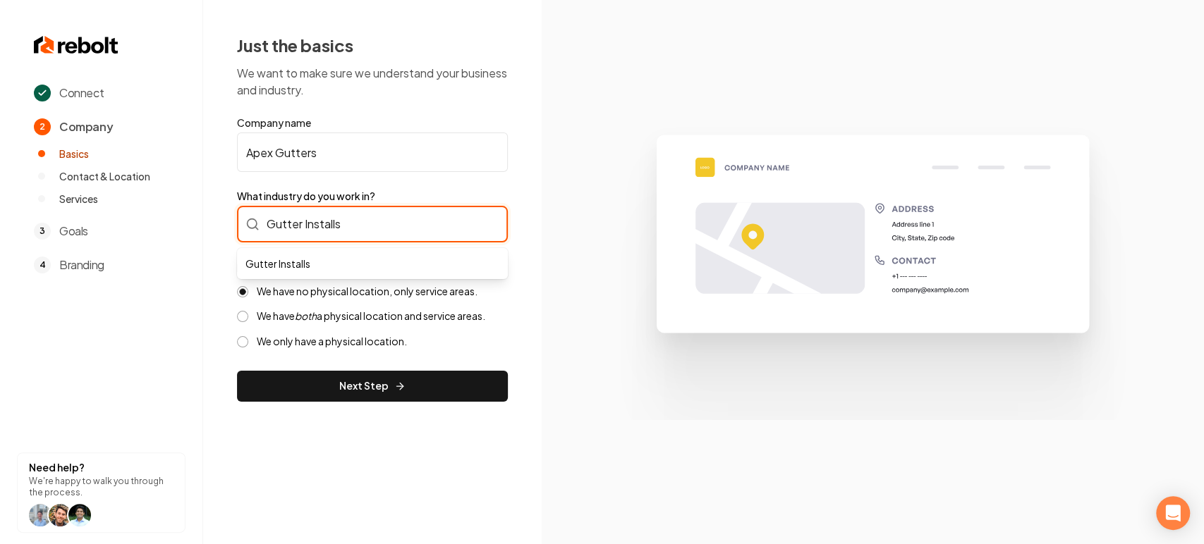
type input "Gutter Installs"
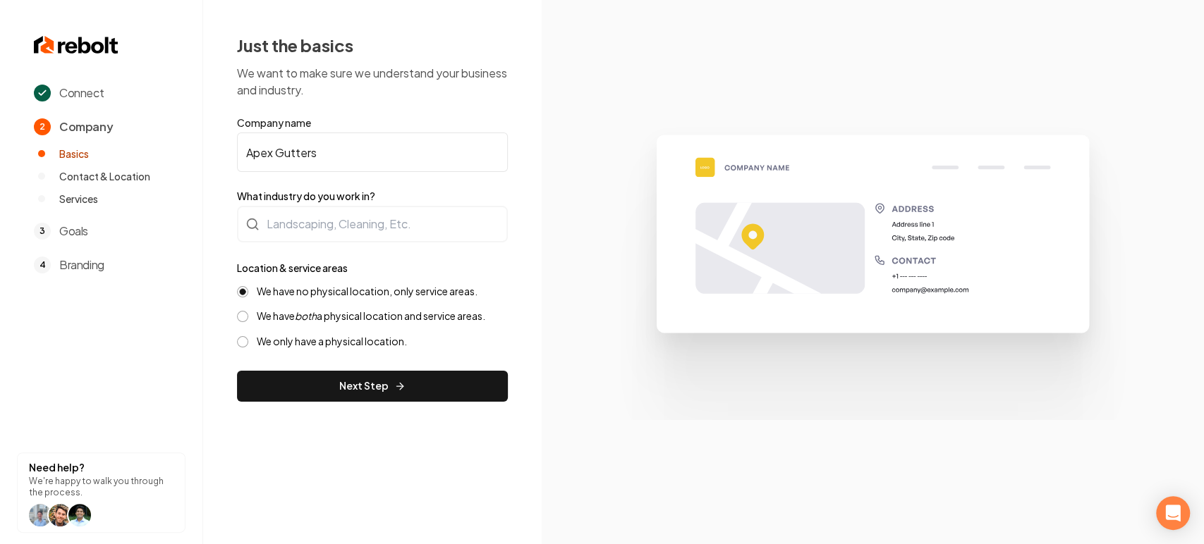
click at [610, 332] on div "Connect 2 Company Basics Contact & Location Services 3 Goals 4 Branding Need he…" at bounding box center [602, 272] width 1204 height 544
click at [364, 310] on label "We have both a physical location and service areas." at bounding box center [371, 316] width 229 height 13
click at [248, 311] on button "We have both a physical location and service areas." at bounding box center [242, 316] width 11 height 11
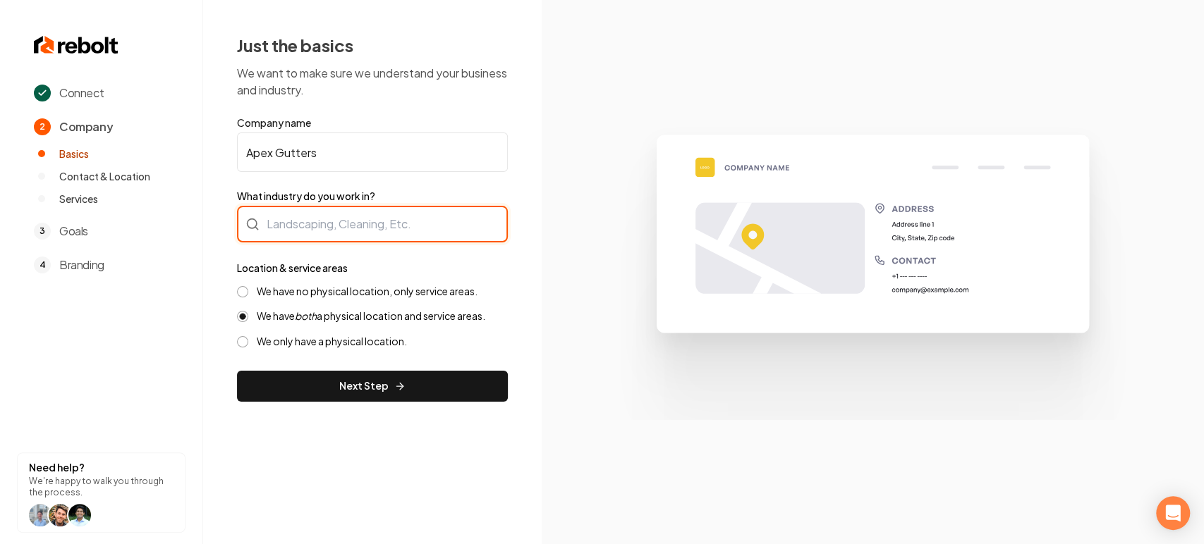
click at [341, 230] on input "What industry do you work in?" at bounding box center [372, 224] width 271 height 37
type input "Gutter Installs"
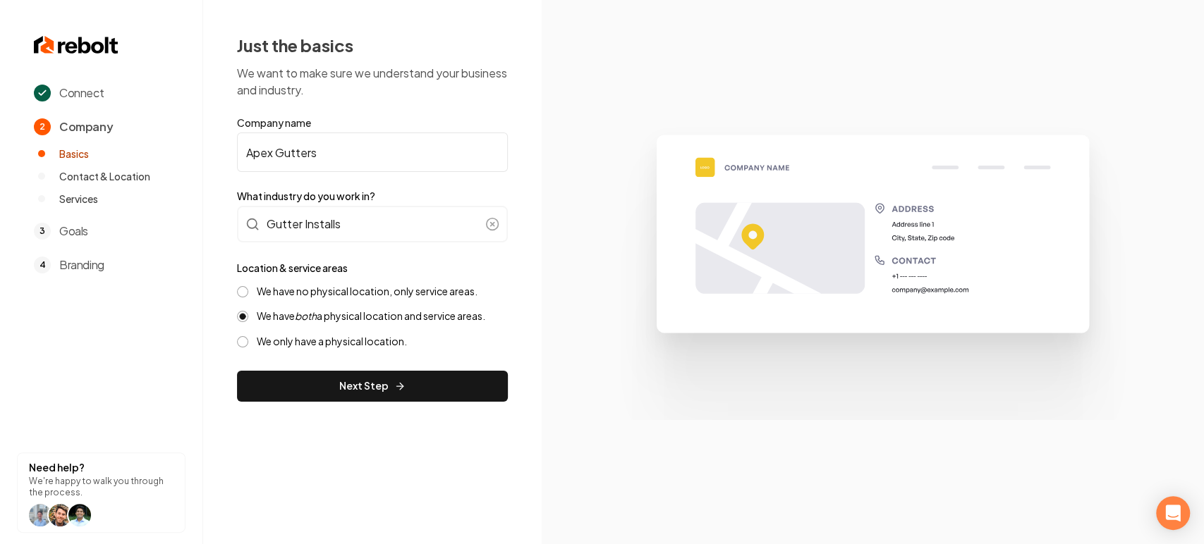
click at [321, 408] on div "Just the basics We want to make sure we understand your business and industry. …" at bounding box center [372, 218] width 339 height 436
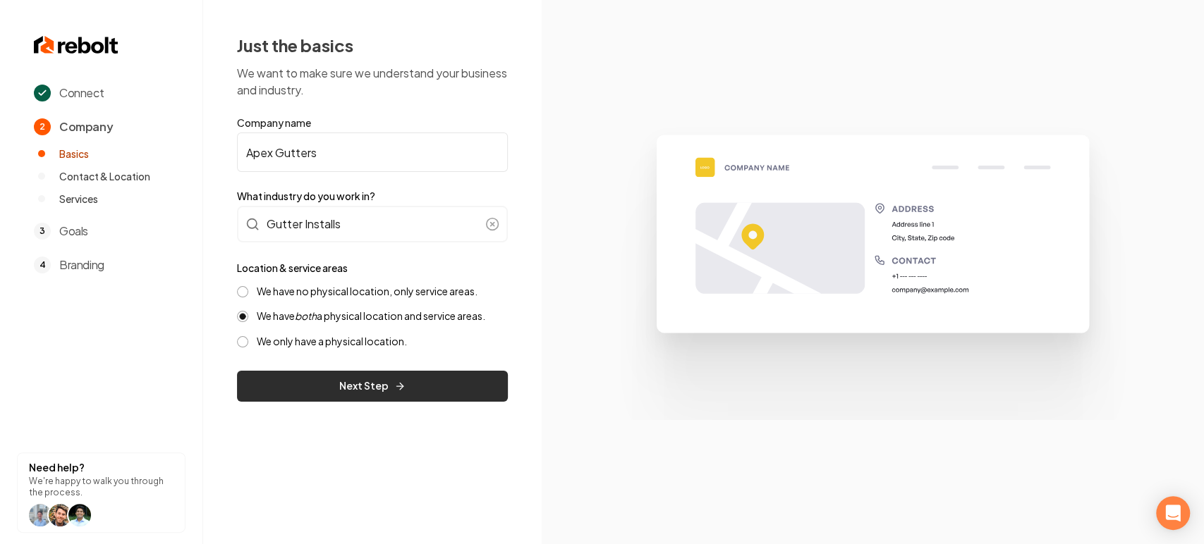
click at [321, 387] on button "Next Step" at bounding box center [372, 386] width 271 height 31
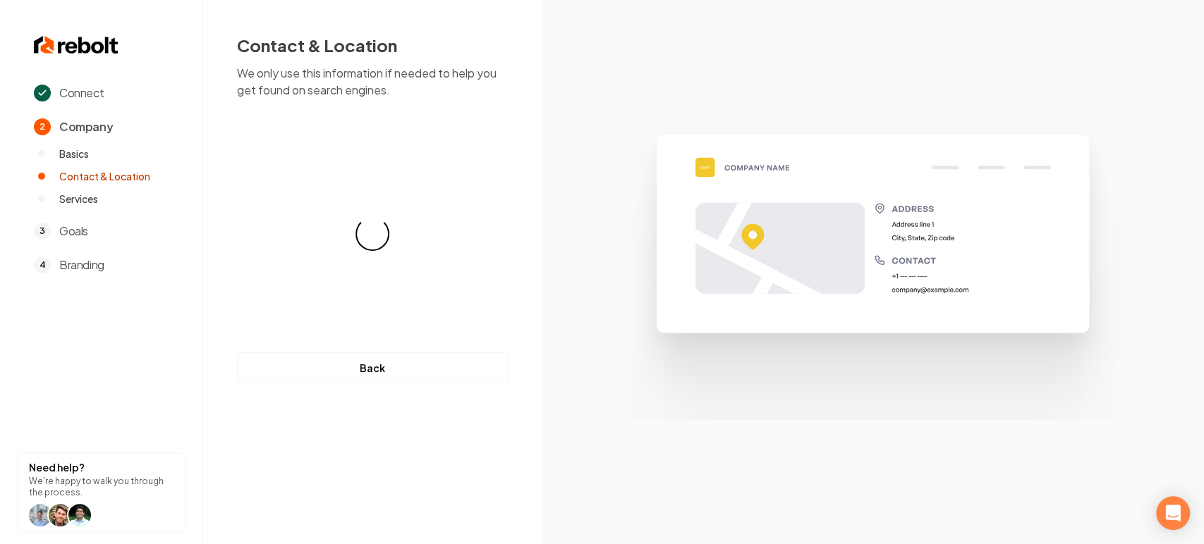
select select "**"
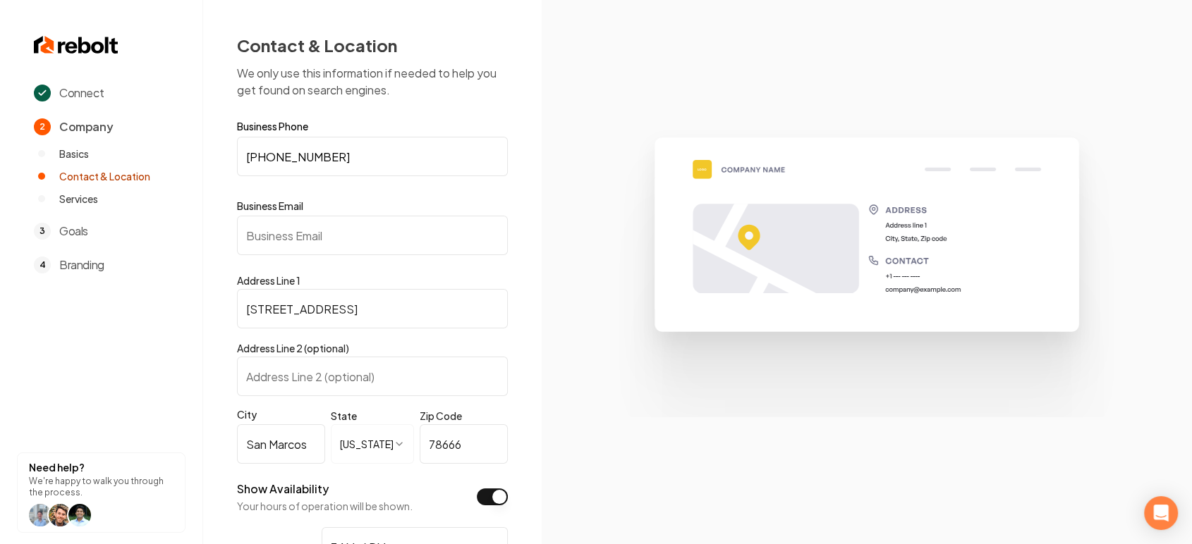
click at [334, 238] on input "Business Email" at bounding box center [372, 235] width 271 height 39
paste input "[EMAIL_ADDRESS][DOMAIN_NAME]"
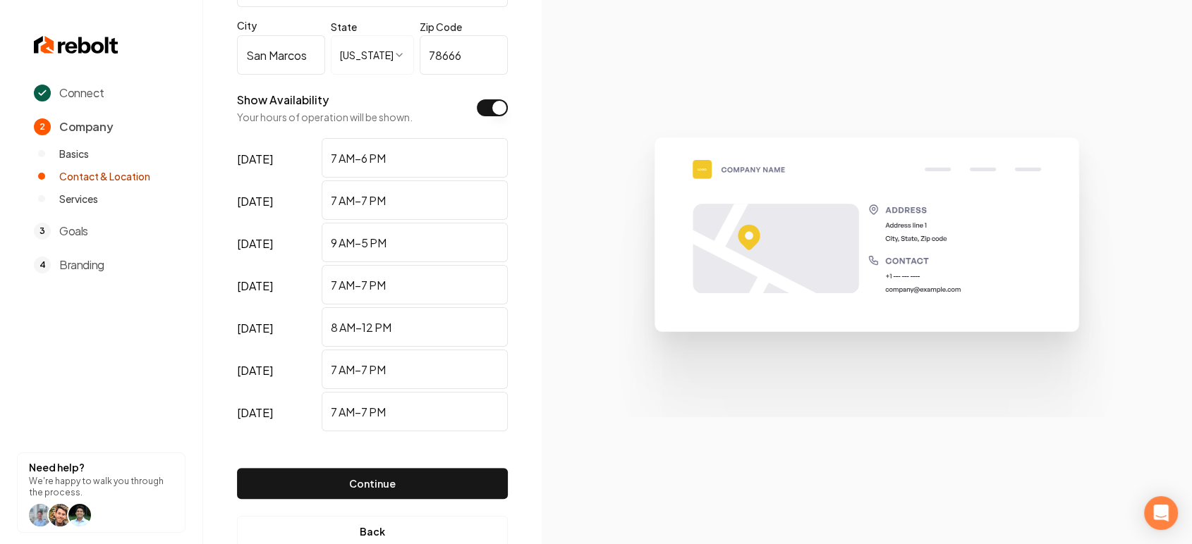
scroll to position [425, 0]
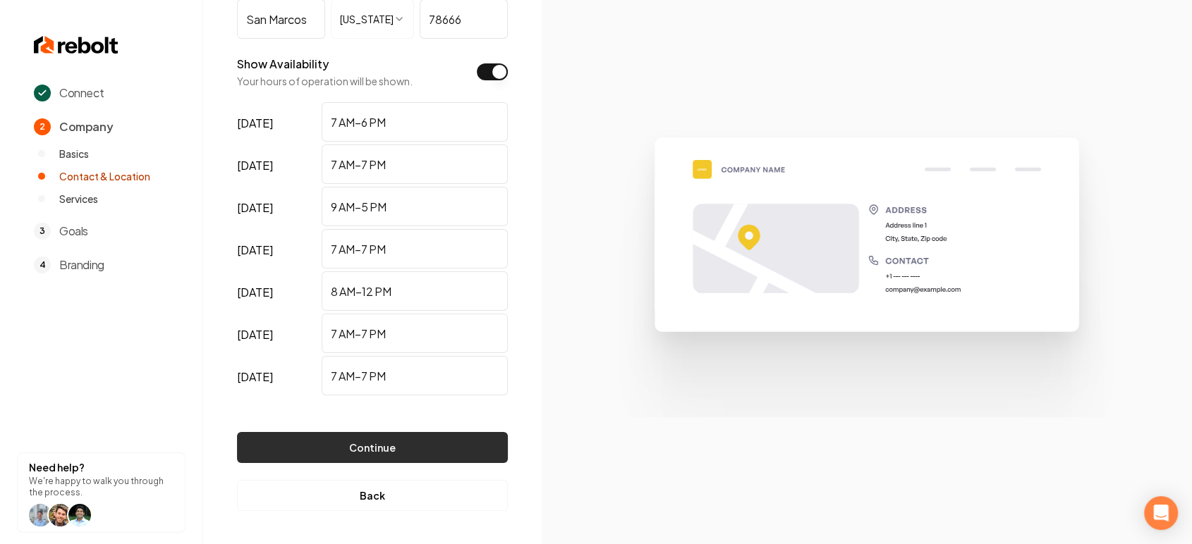
type input "[EMAIL_ADDRESS][DOMAIN_NAME]"
click at [370, 439] on button "Continue" at bounding box center [372, 447] width 271 height 31
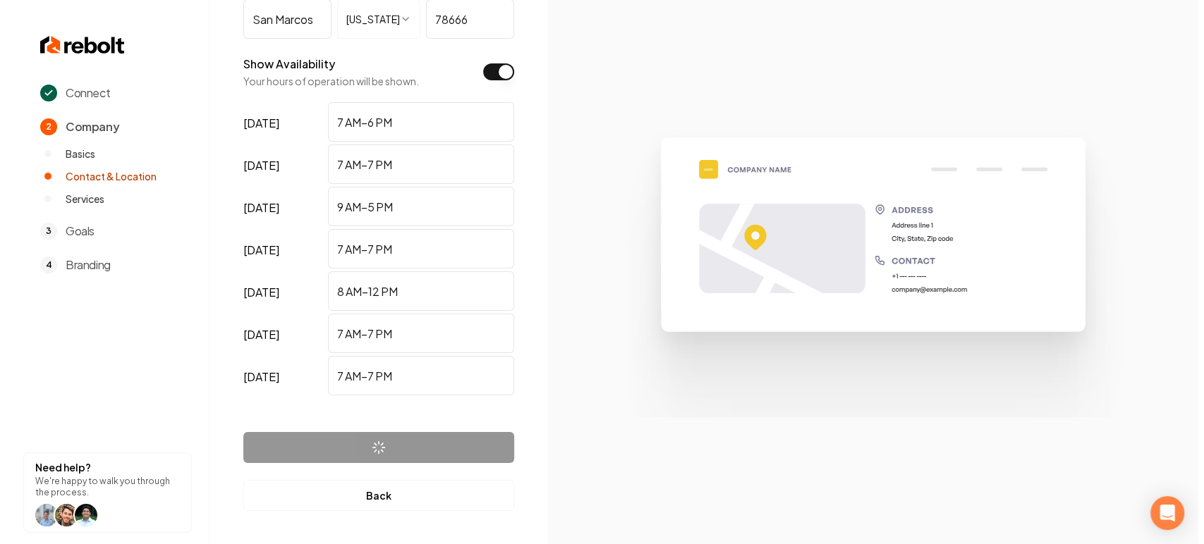
scroll to position [0, 0]
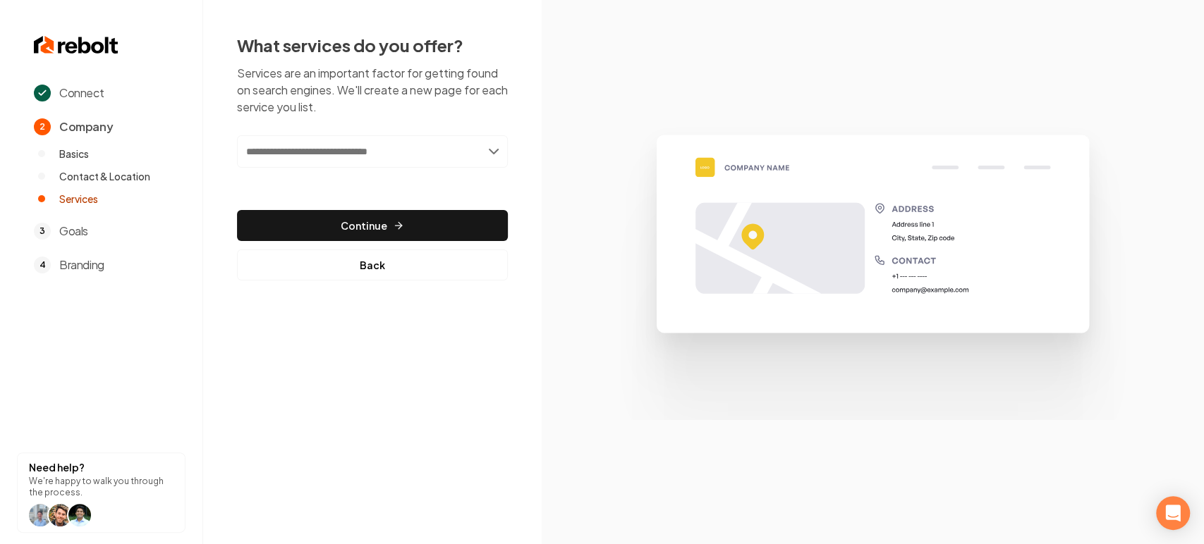
click at [391, 138] on input "text" at bounding box center [372, 151] width 271 height 32
type input "**********"
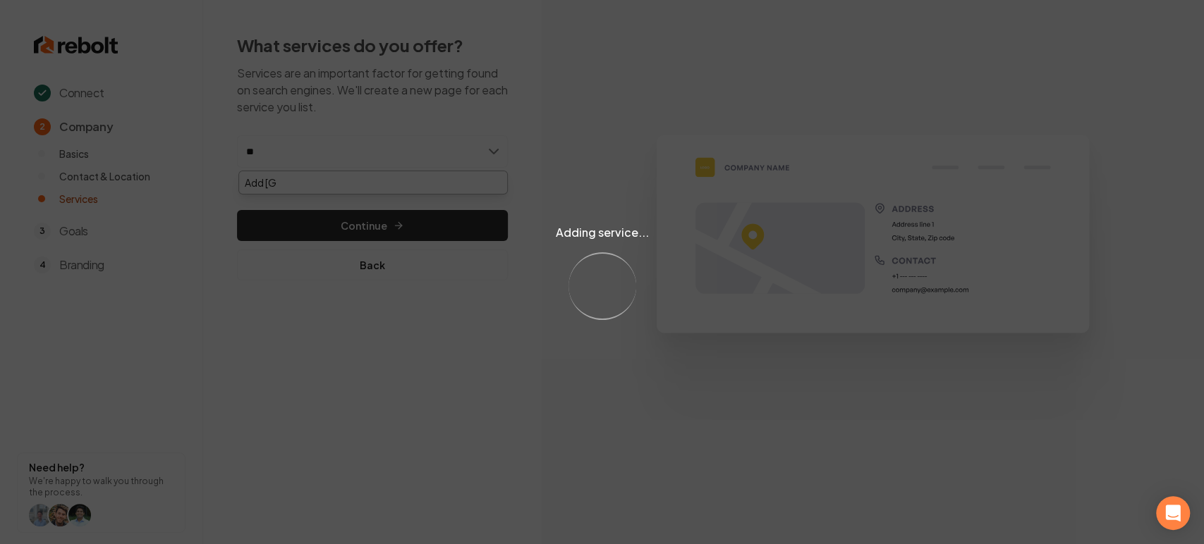
type input "*"
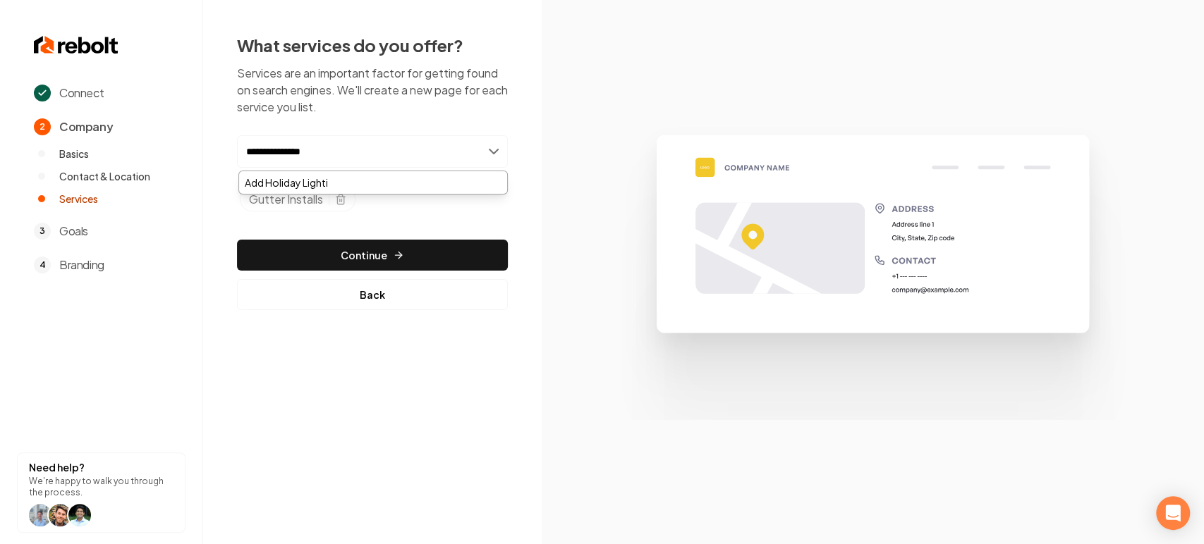
type input "**********"
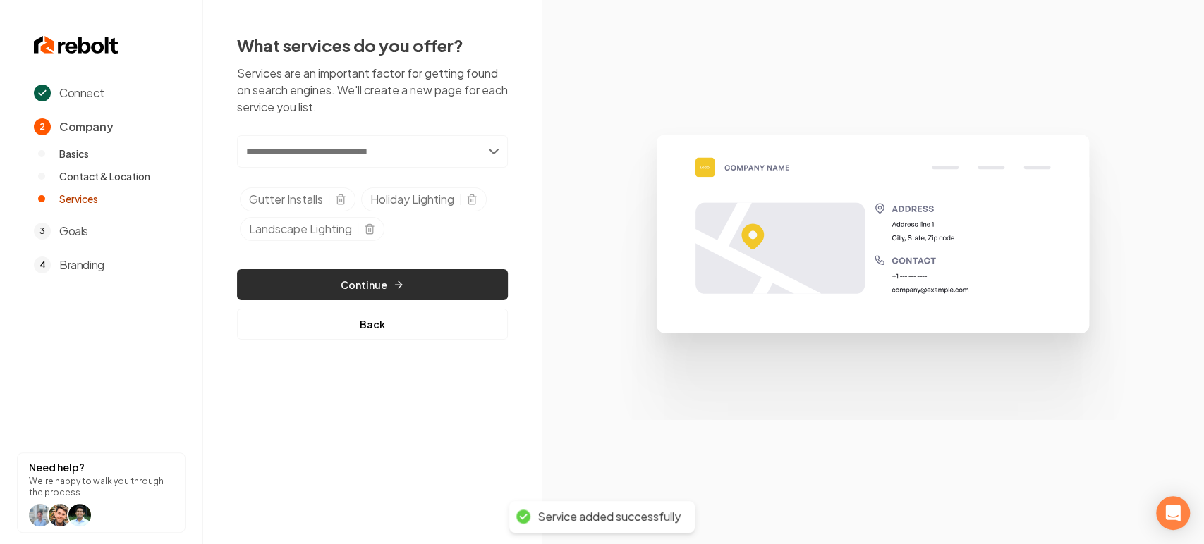
click at [396, 285] on icon "button" at bounding box center [398, 285] width 6 height 0
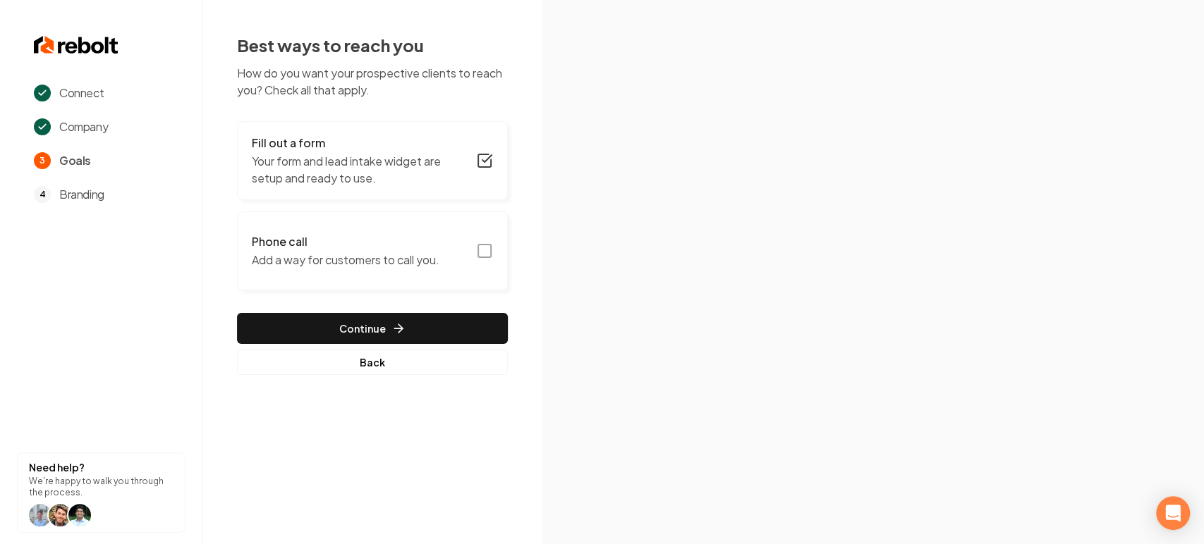
click at [493, 252] on button "Phone call Add a way for customers to call you." at bounding box center [372, 251] width 271 height 79
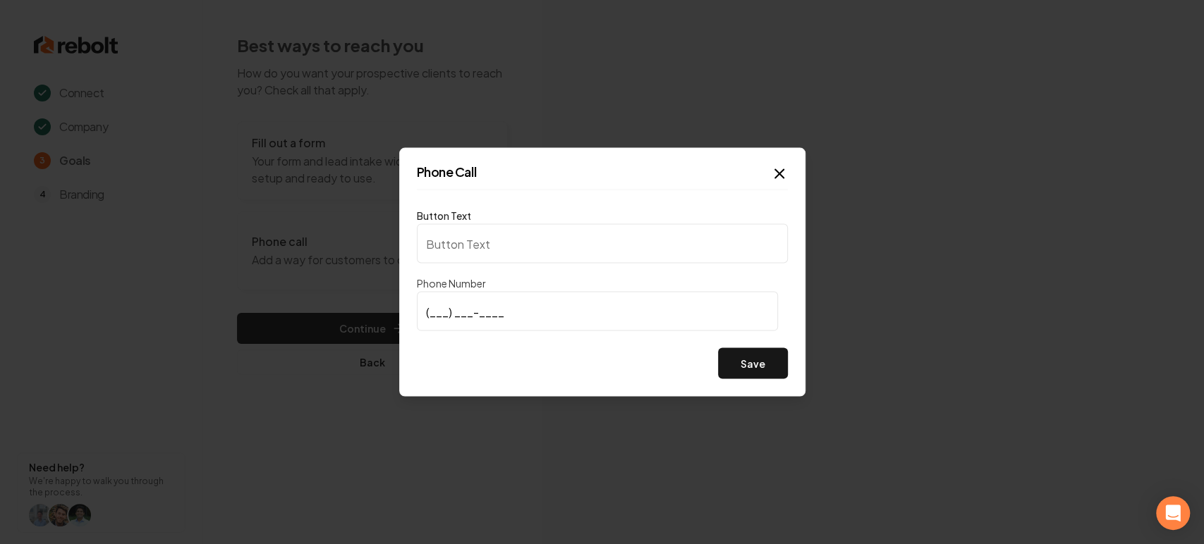
type input "Call us"
type input "[PHONE_NUMBER]"
click at [729, 365] on button "Save" at bounding box center [753, 363] width 70 height 31
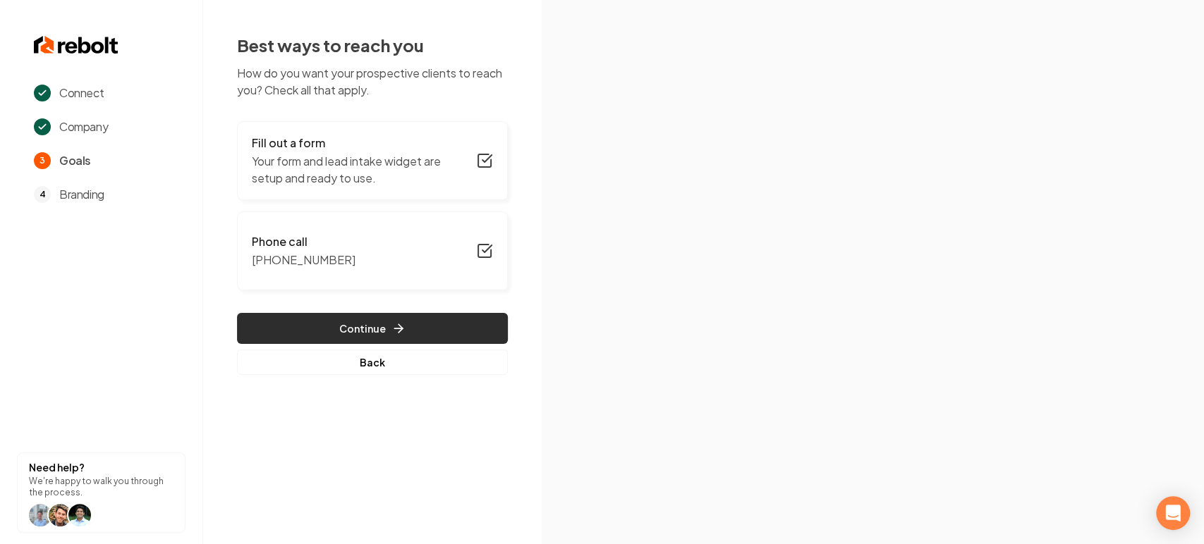
click at [313, 334] on button "Continue" at bounding box center [372, 328] width 271 height 31
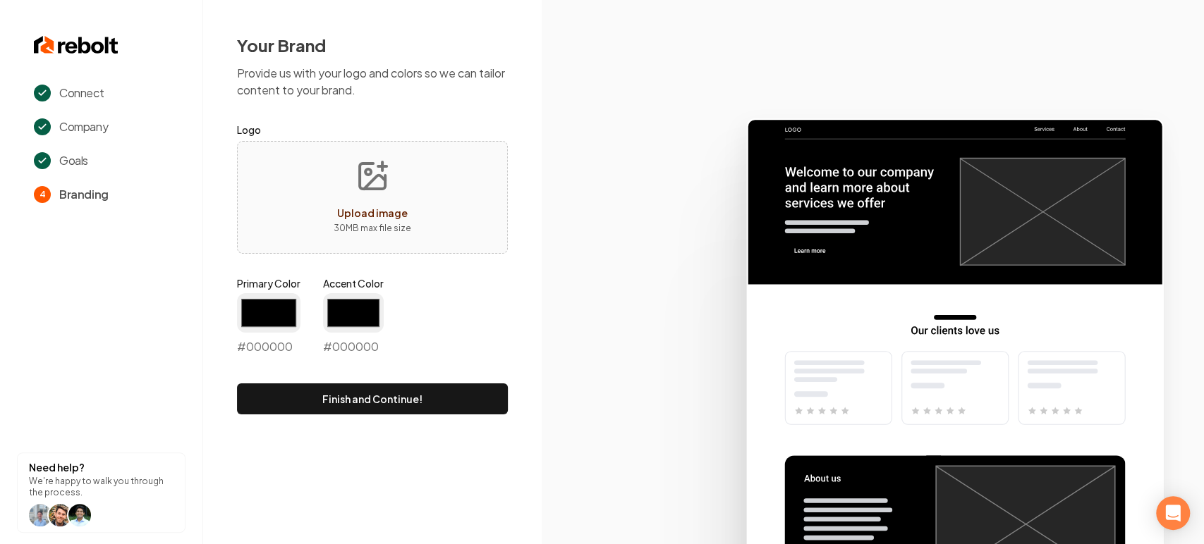
type input "#194d33"
type input "#70be00"
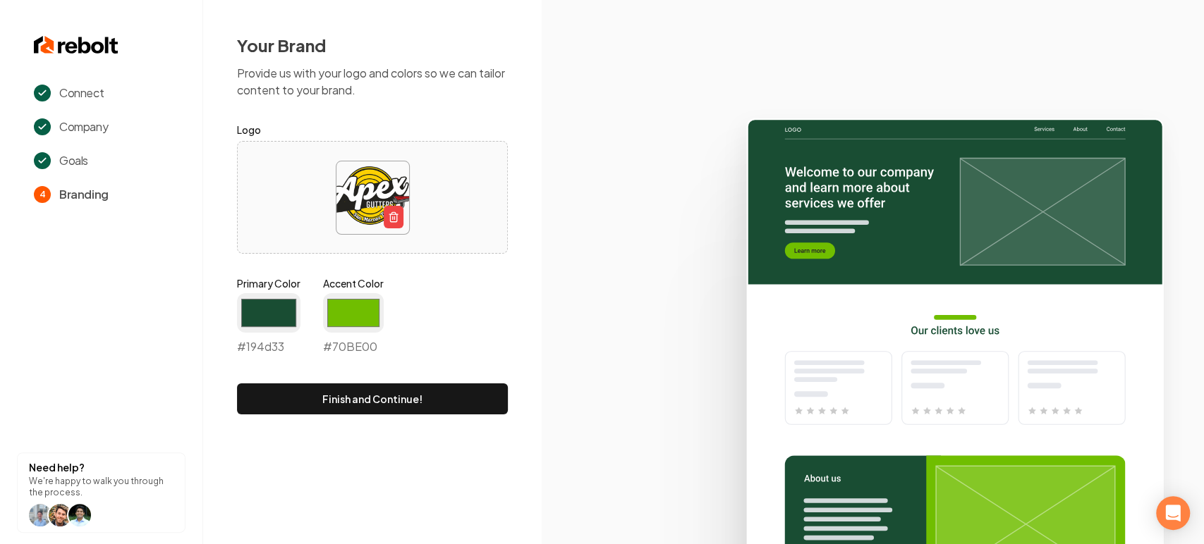
click at [255, 292] on div "Primary Color #194d33 #194d33" at bounding box center [268, 315] width 63 height 79
click at [259, 312] on input "#194d33" at bounding box center [268, 312] width 63 height 39
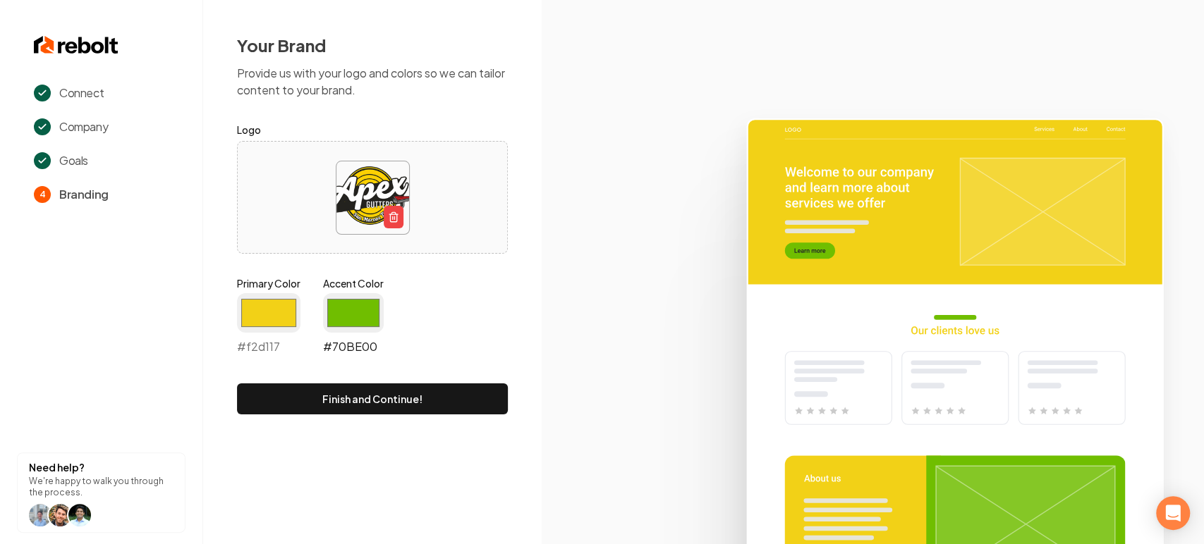
type input "#f2d117"
click at [359, 303] on input "#70be00" at bounding box center [353, 312] width 61 height 39
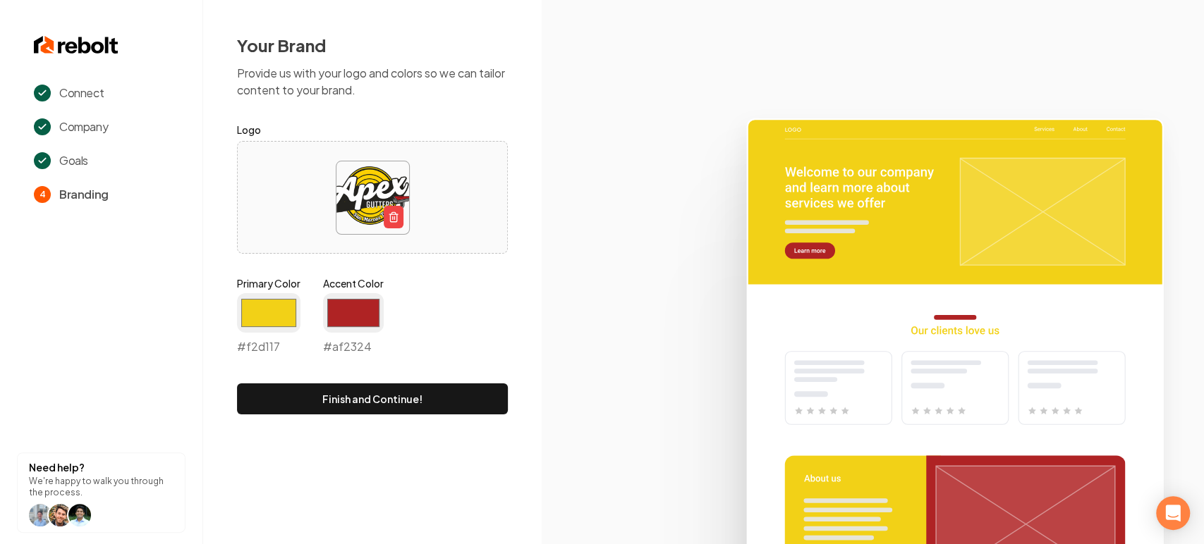
type input "#af2324"
click at [511, 212] on div "Your Brand Provide us with your logo and colors so we can tailor content to you…" at bounding box center [372, 224] width 339 height 449
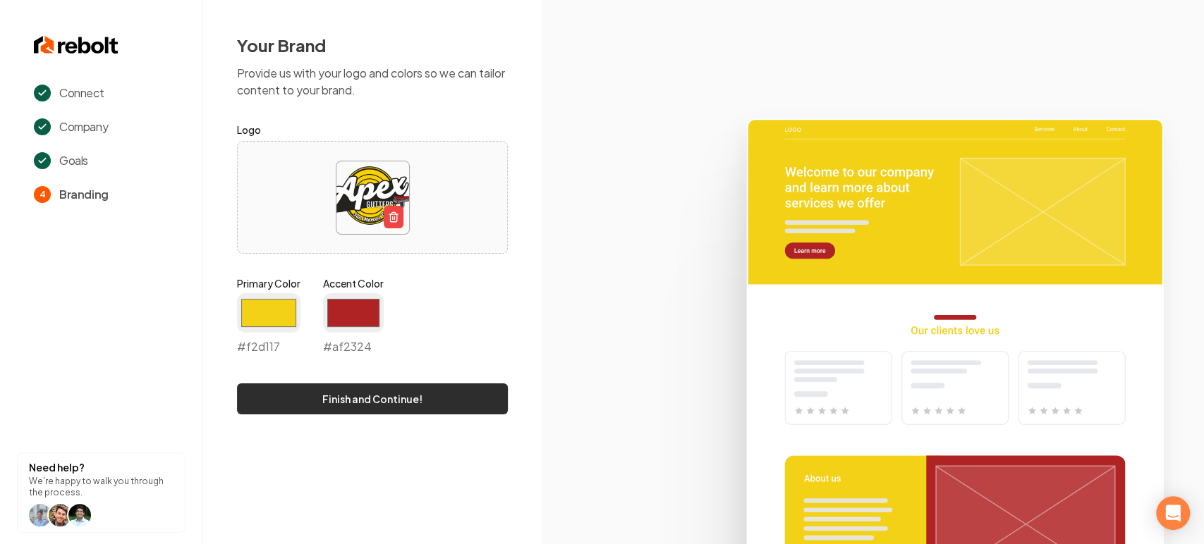
click at [389, 399] on button "Finish and Continue!" at bounding box center [372, 399] width 271 height 31
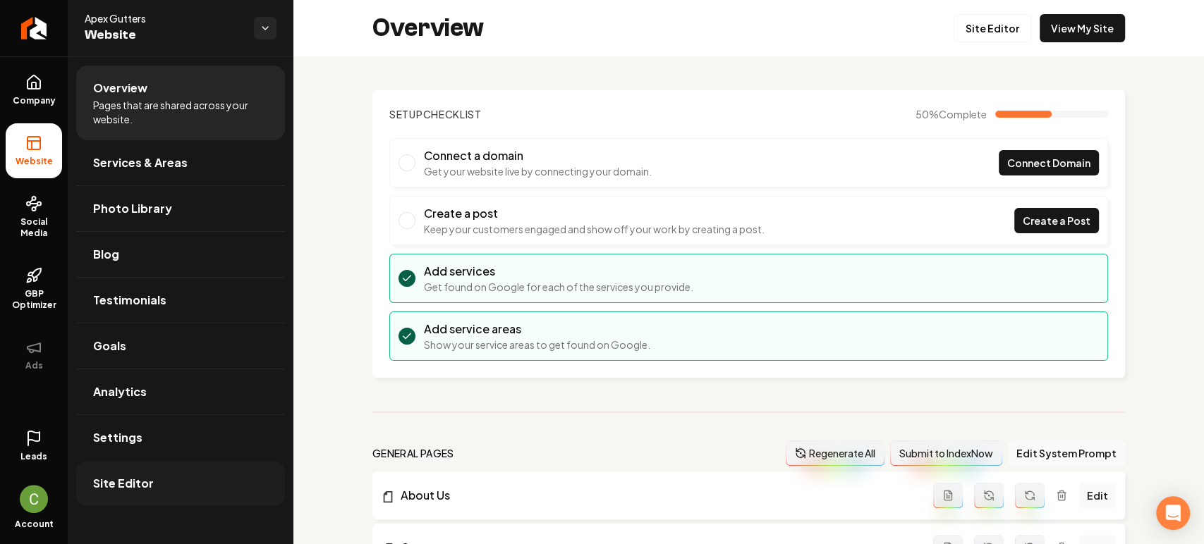
click at [135, 475] on span "Site Editor" at bounding box center [123, 483] width 61 height 17
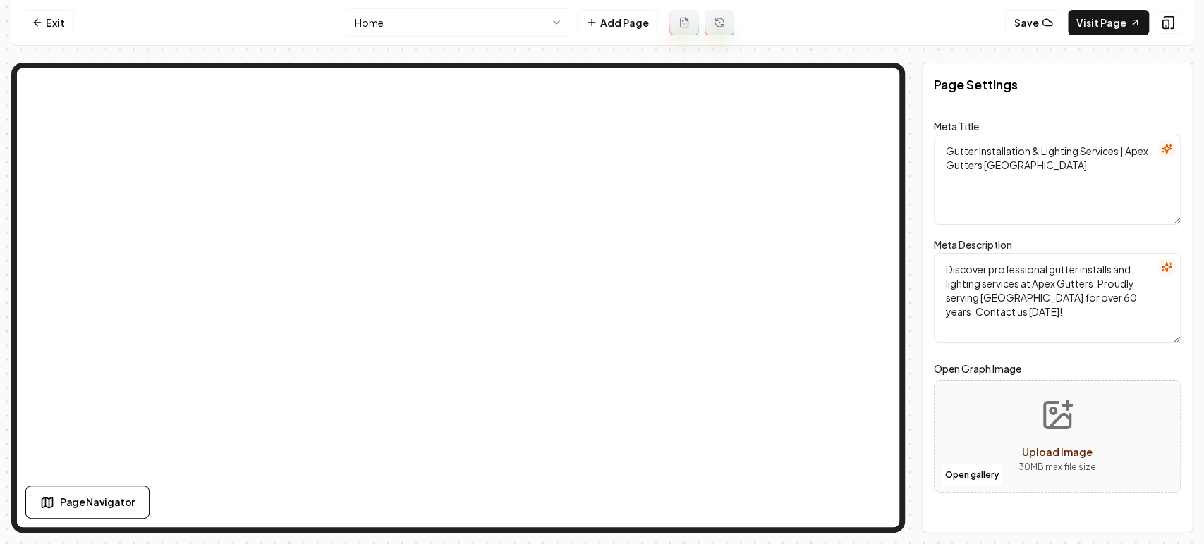
click at [34, 9] on nav "Exit Home Add Page Save Visit Page" at bounding box center [601, 23] width 1181 height 46
click at [39, 26] on icon at bounding box center [37, 22] width 11 height 11
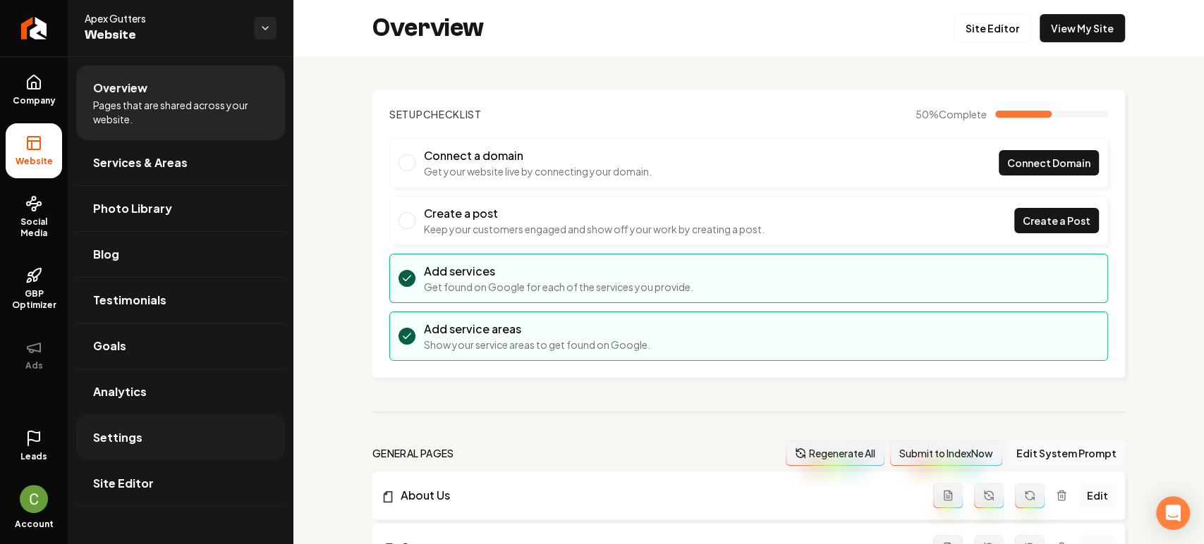
click at [130, 450] on link "Settings" at bounding box center [180, 437] width 209 height 45
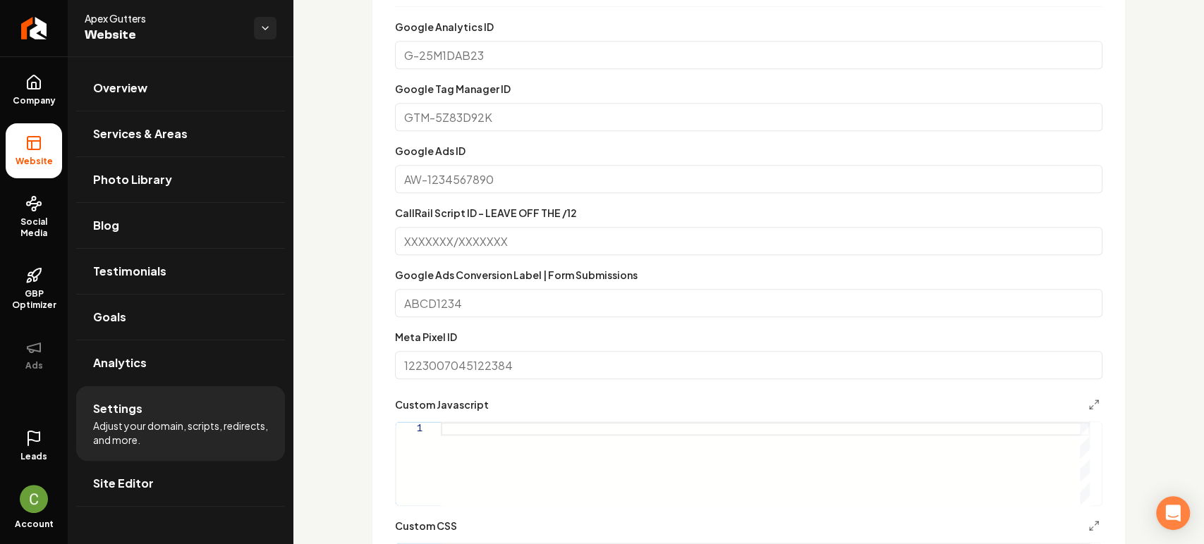
scroll to position [626, 0]
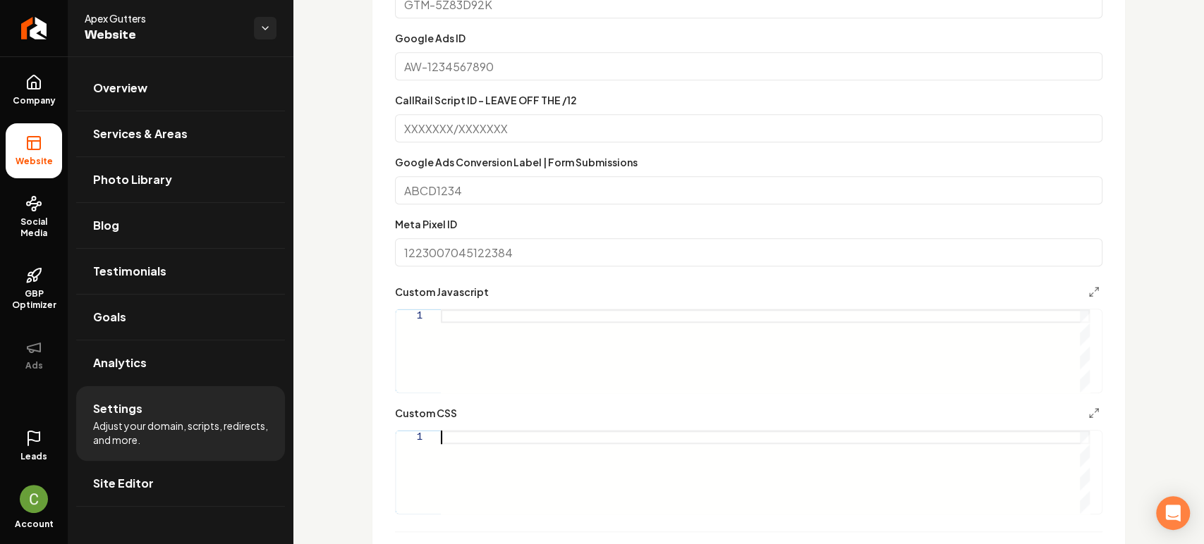
click at [465, 432] on div "Main content area" at bounding box center [765, 472] width 649 height 83
click at [555, 432] on div ".grab-navbar-variant-2-logo img { height: 8rem ; max-height: 8rem ; }" at bounding box center [765, 472] width 649 height 83
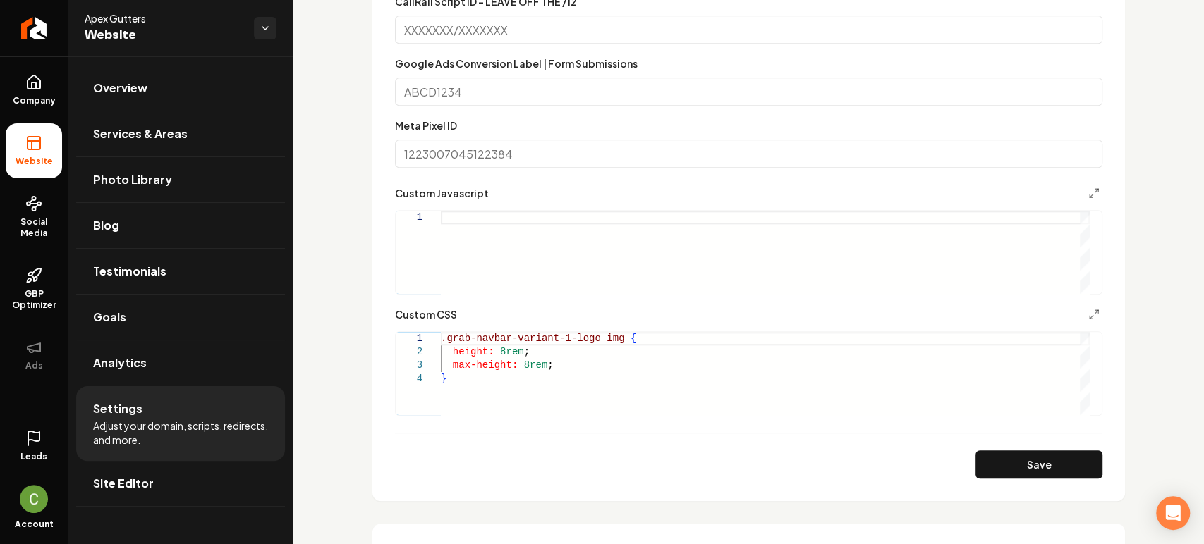
scroll to position [862, 0]
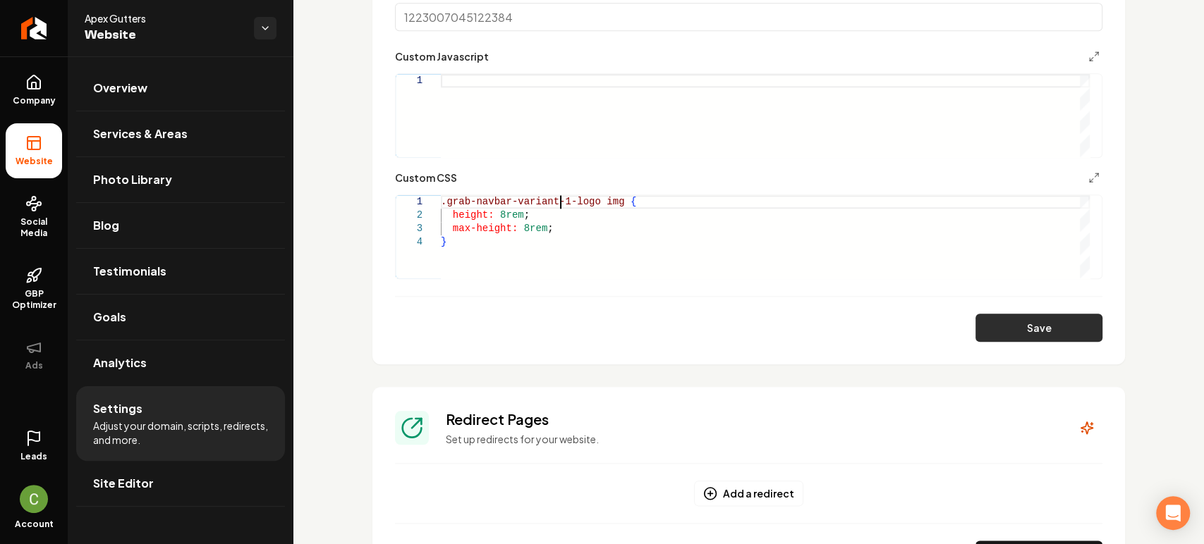
type textarea "**********"
click at [1023, 337] on button "Save" at bounding box center [1038, 328] width 127 height 28
click at [30, 56] on ul "Company Website Social Media GBP Optimizer Ads" at bounding box center [34, 222] width 68 height 332
click at [30, 86] on icon at bounding box center [33, 82] width 17 height 17
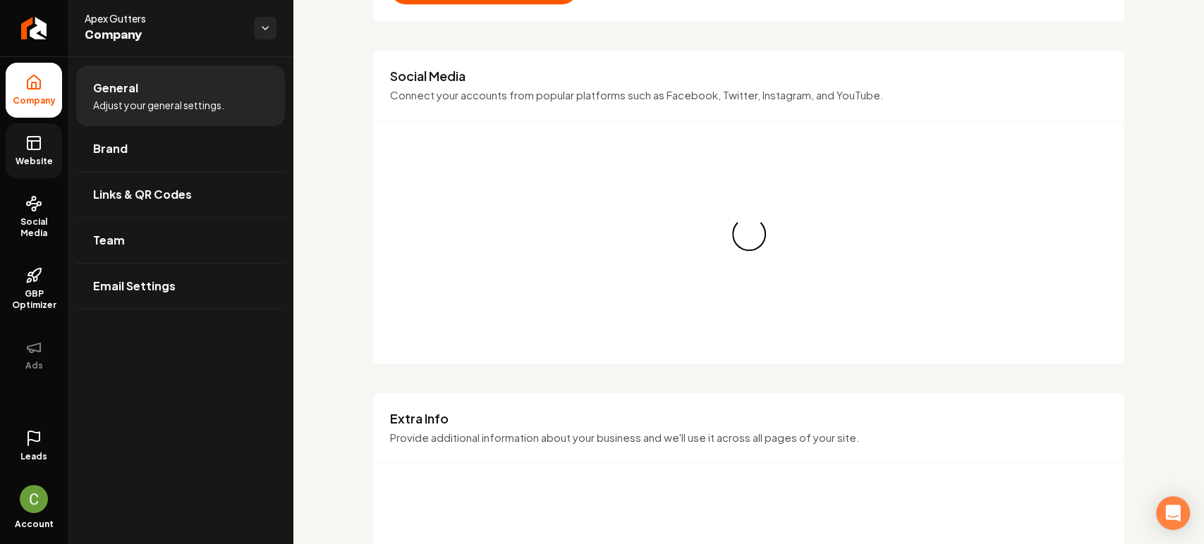
click at [39, 137] on rect at bounding box center [34, 143] width 13 height 13
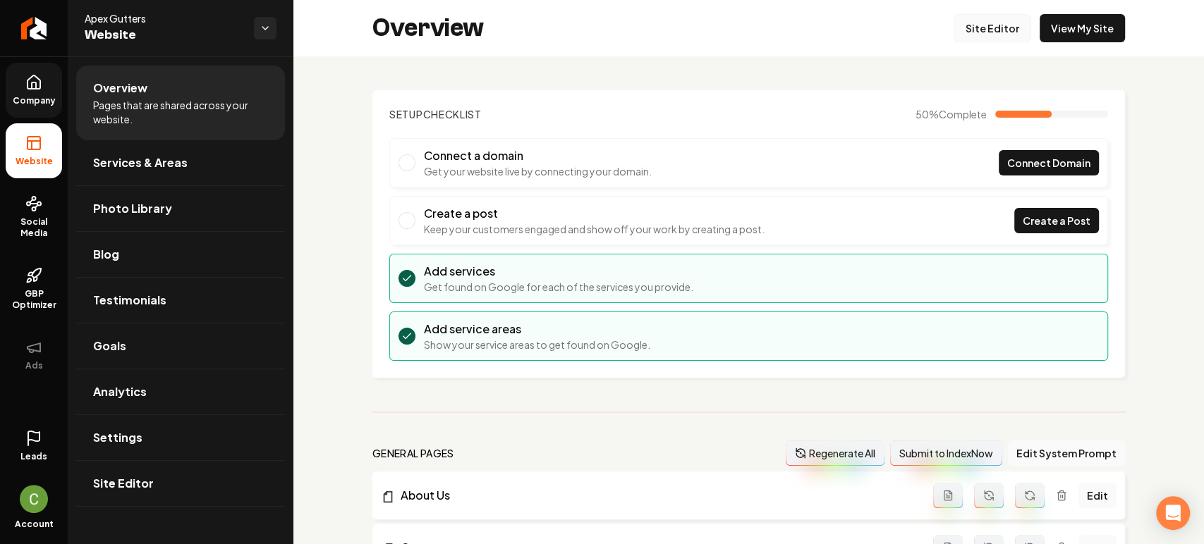
click at [963, 30] on link "Site Editor" at bounding box center [993, 28] width 78 height 28
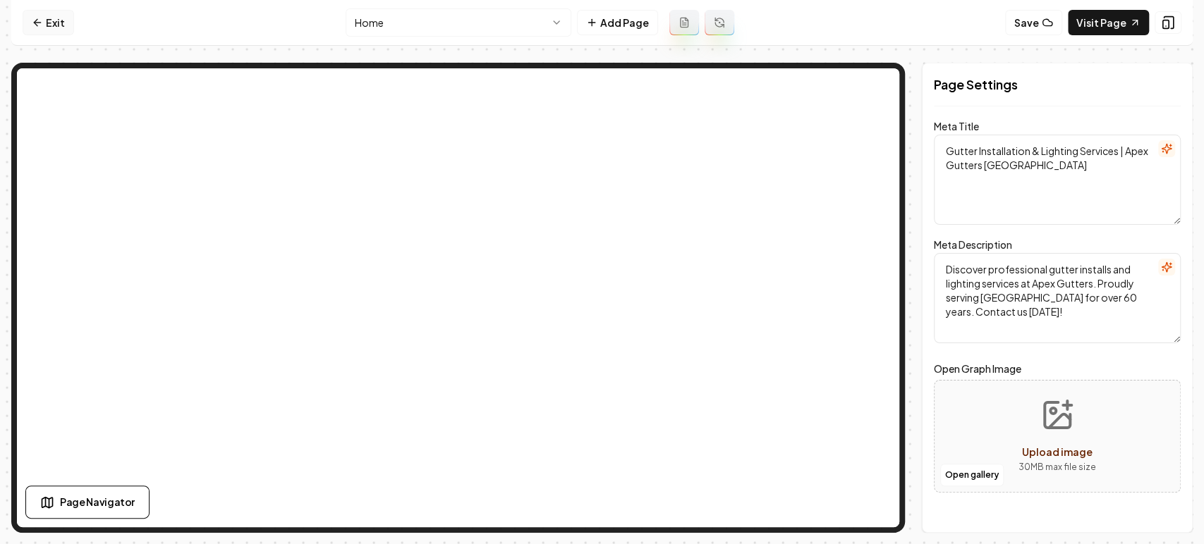
click at [52, 26] on link "Exit" at bounding box center [48, 22] width 51 height 25
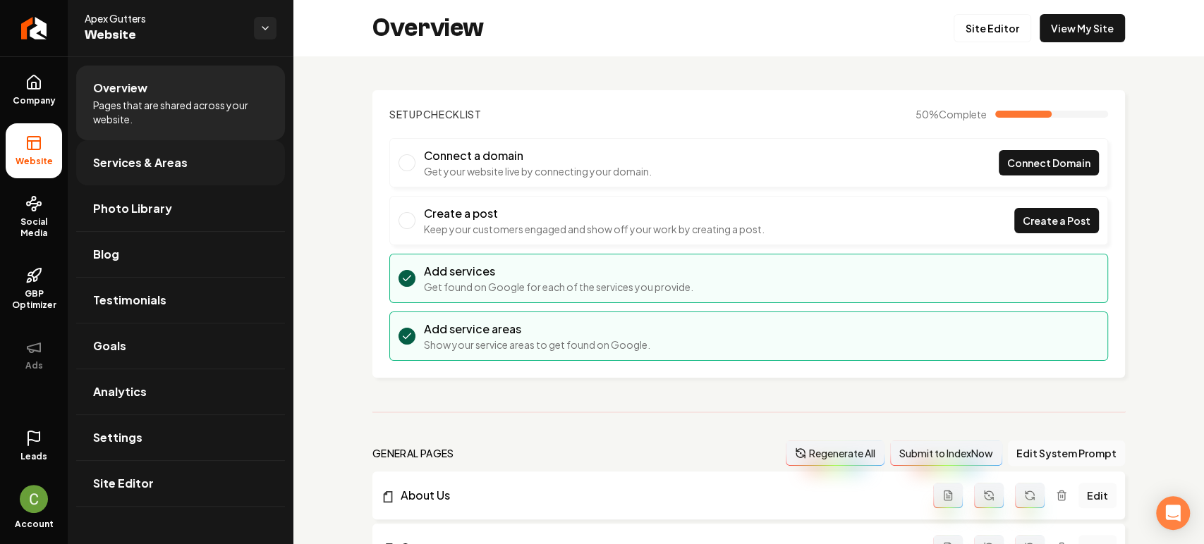
click at [102, 170] on span "Services & Areas" at bounding box center [140, 162] width 95 height 17
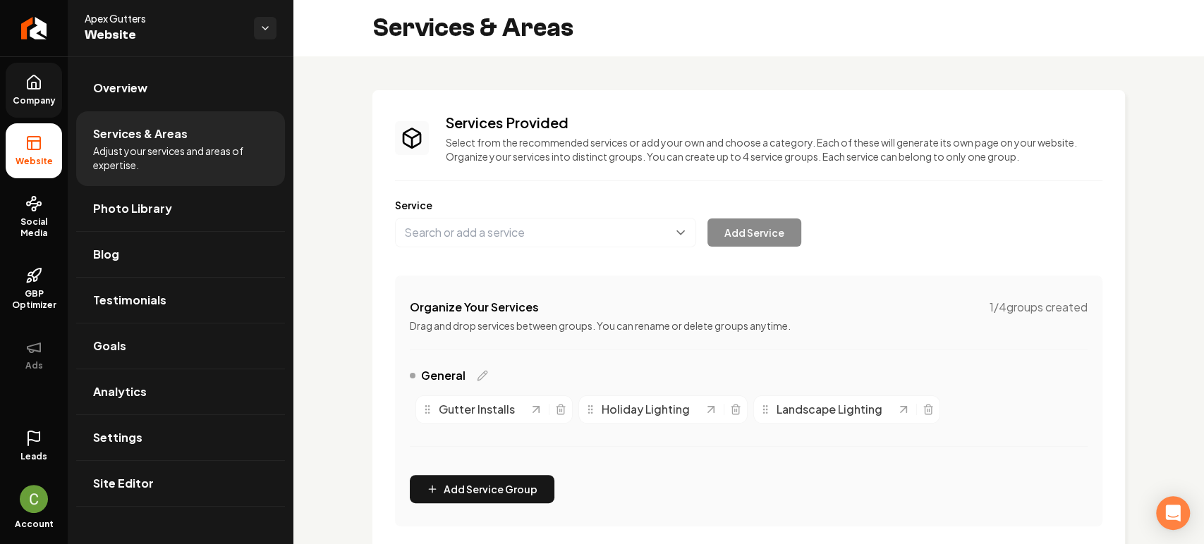
click at [45, 77] on link "Company" at bounding box center [34, 90] width 56 height 55
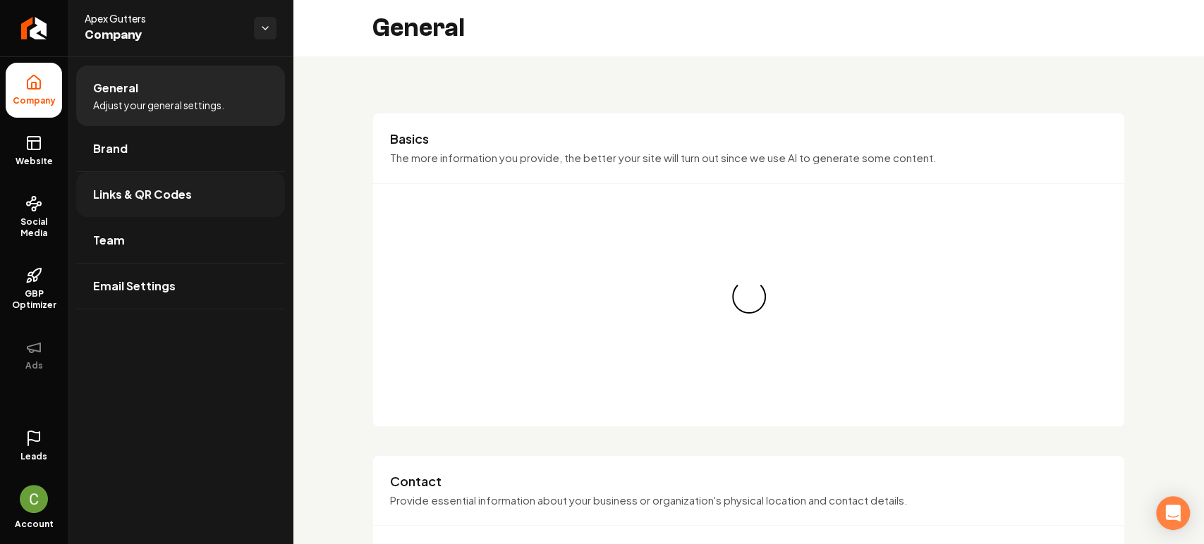
click at [114, 174] on link "Links & QR Codes" at bounding box center [180, 194] width 209 height 45
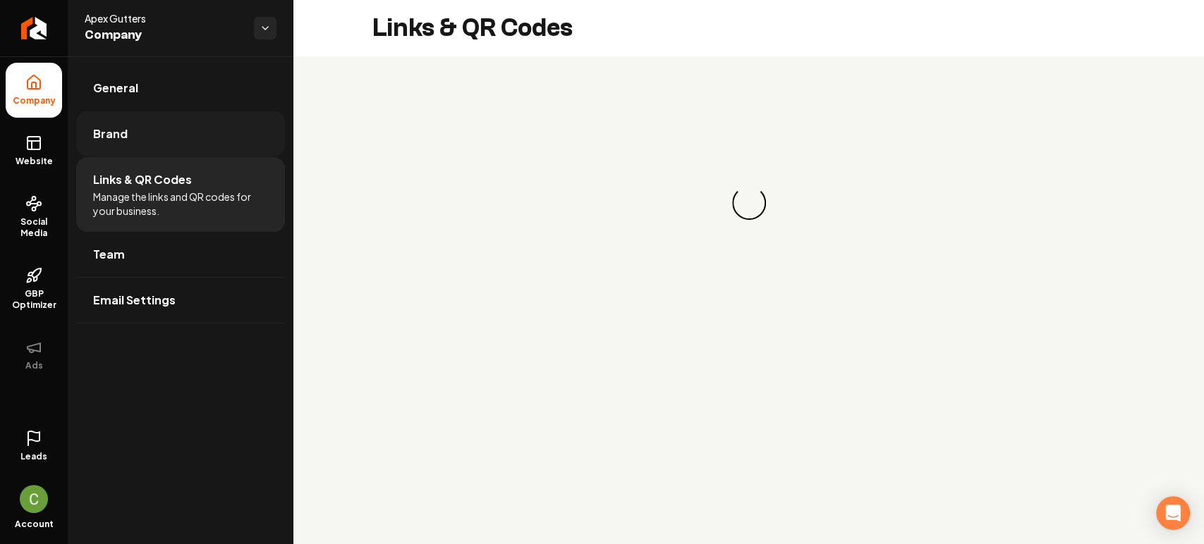
click at [121, 146] on link "Brand" at bounding box center [180, 133] width 209 height 45
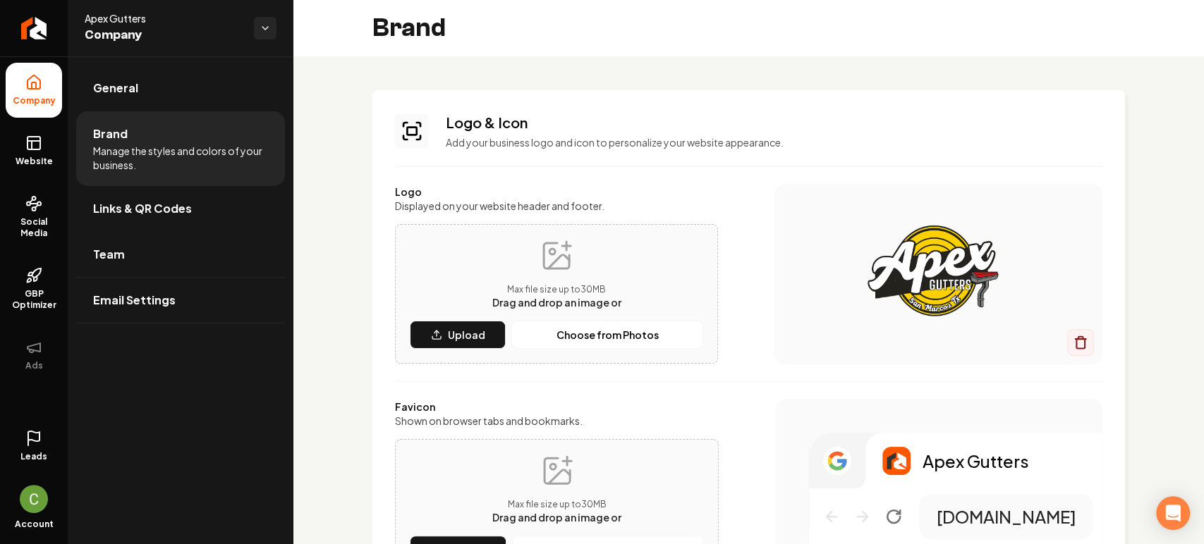
drag, startPoint x: 124, startPoint y: 171, endPoint x: 760, endPoint y: 267, distance: 642.7
click at [760, 267] on div "Logo Displayed on your website header and footer. Max file size up to 30 MB Dra…" at bounding box center [748, 274] width 707 height 181
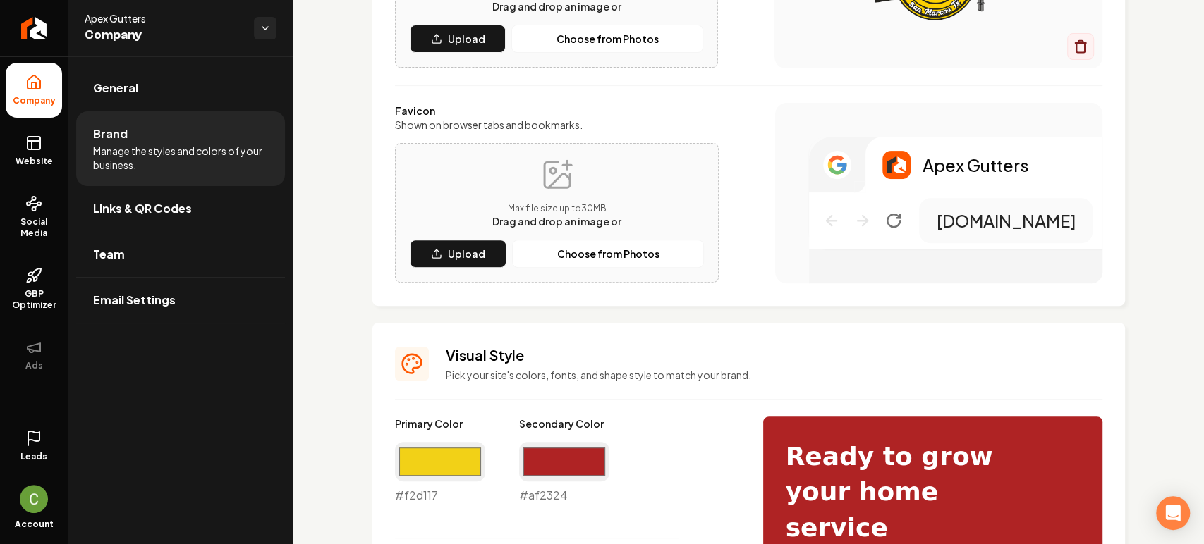
scroll to position [391, 0]
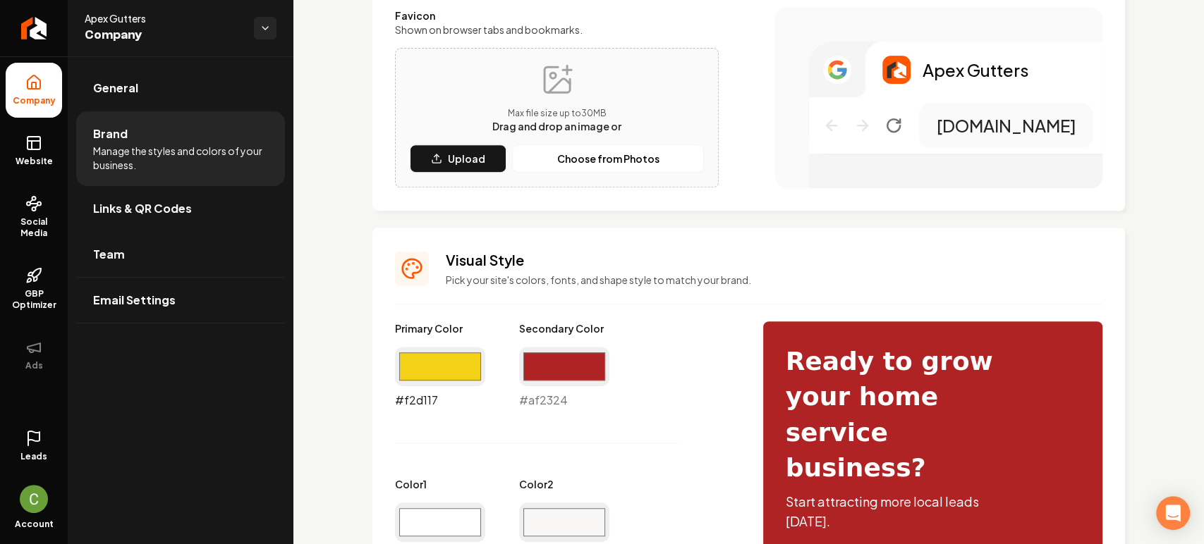
click at [420, 375] on input "#f2d117" at bounding box center [440, 366] width 90 height 39
type input "#d4b508"
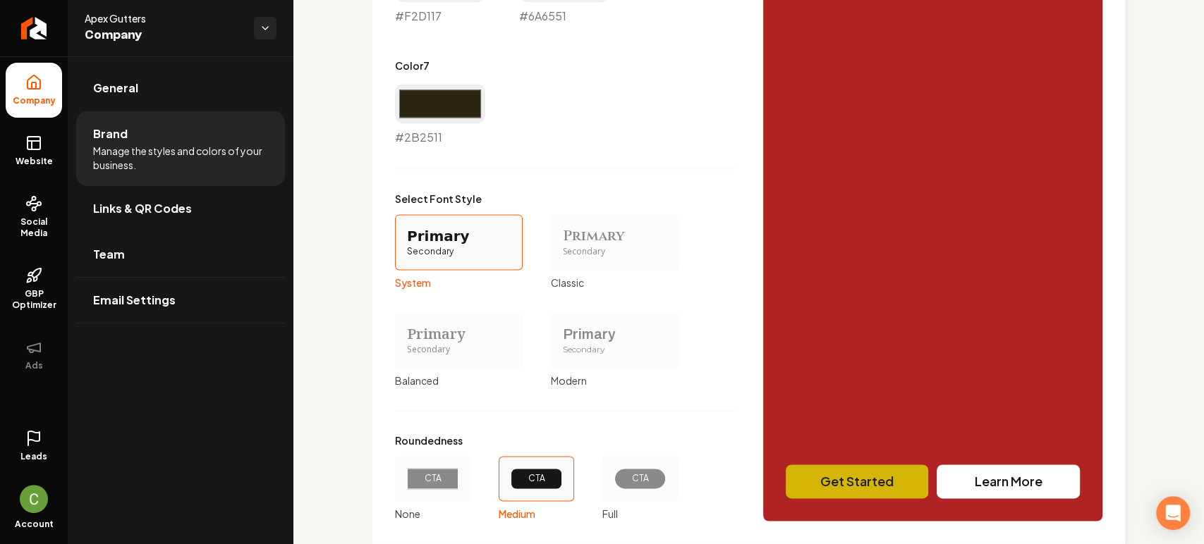
scroll to position [1260, 0]
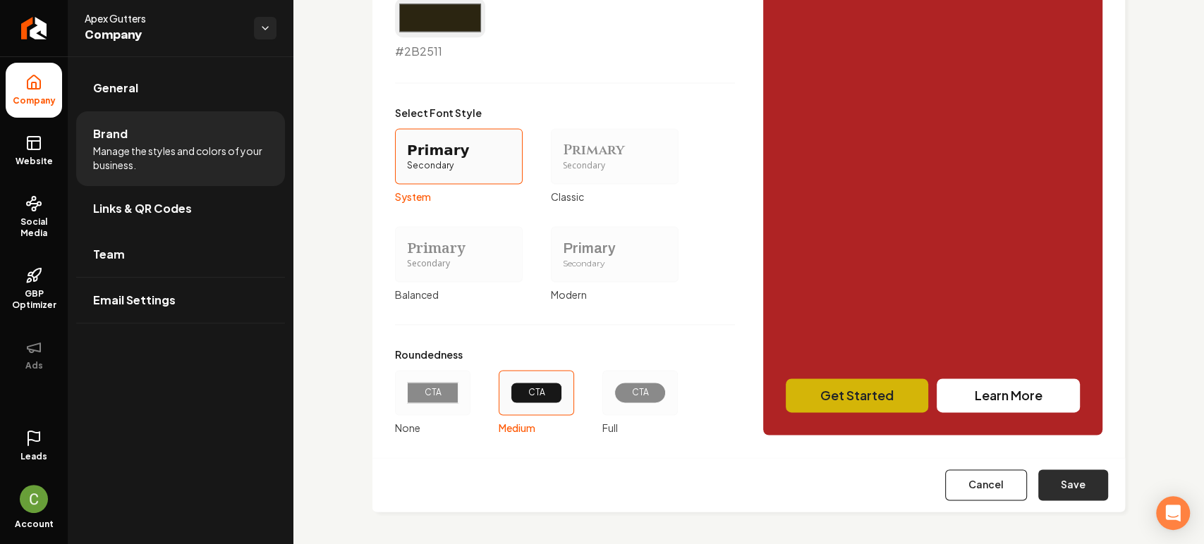
click at [1066, 497] on button "Save" at bounding box center [1073, 485] width 70 height 31
type input "#ffffff"
type input "#f8f7f5"
type input "#dcd9d0"
type input "#bcb7a4"
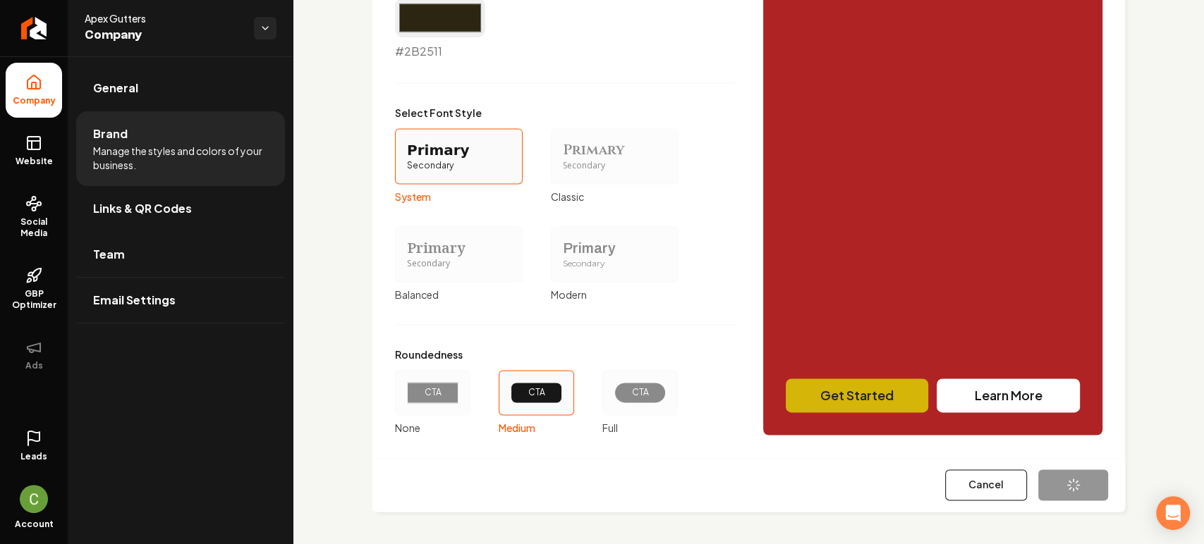
type input "#f2d117"
type input "#6a6551"
type input "#2b2511"
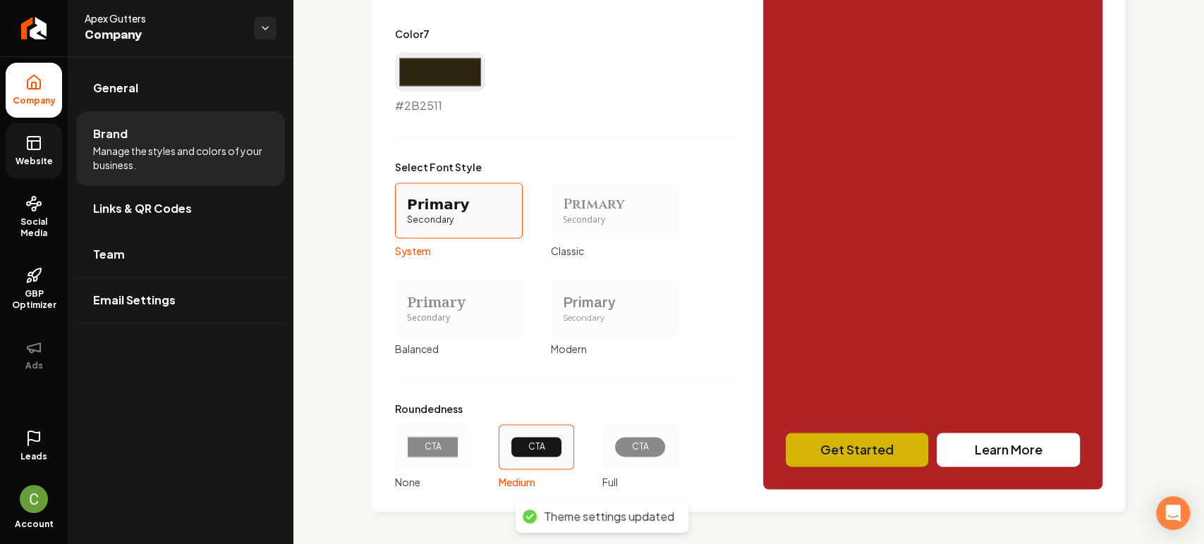
click at [23, 161] on span "Website" at bounding box center [34, 161] width 49 height 11
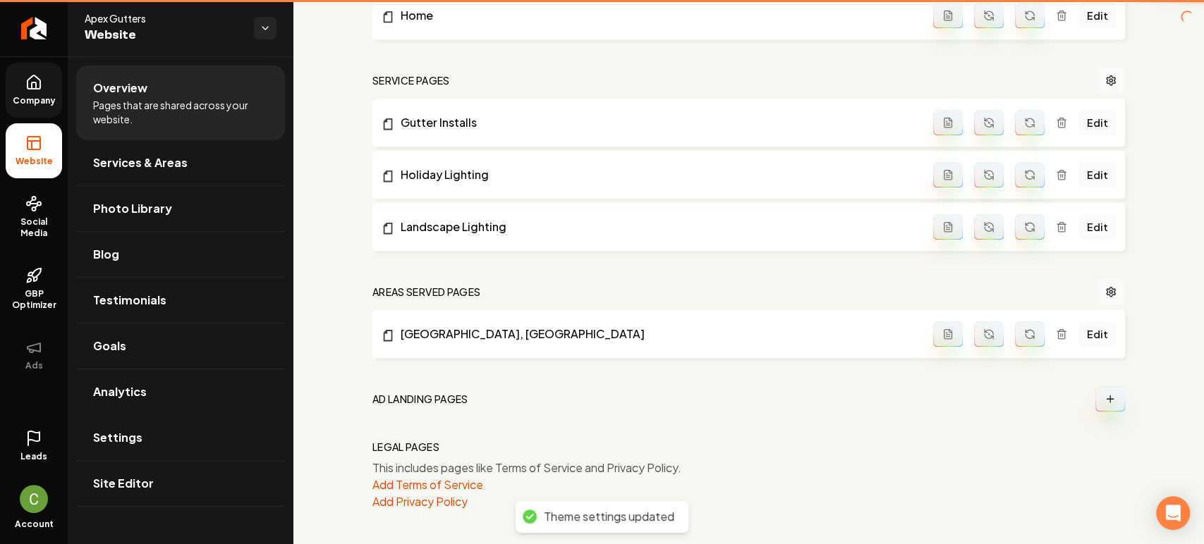
scroll to position [583, 0]
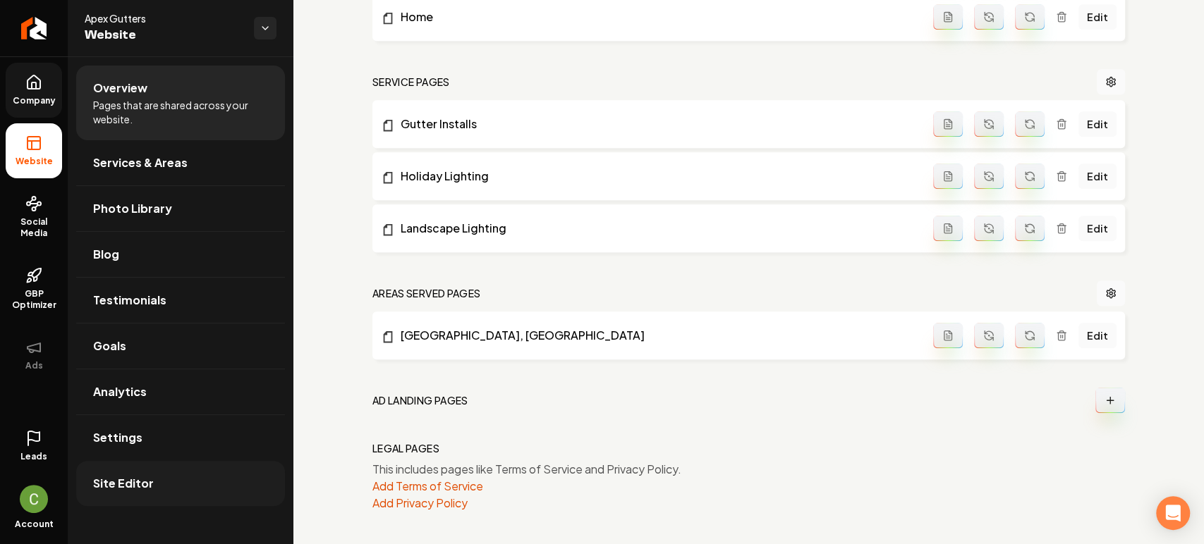
click at [196, 484] on link "Site Editor" at bounding box center [180, 483] width 209 height 45
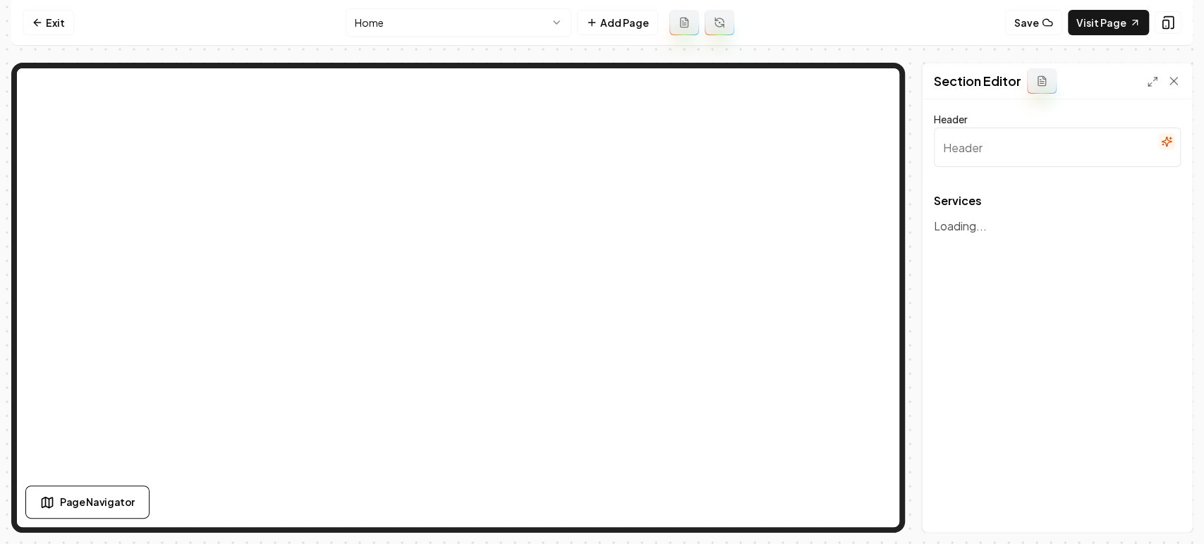
type input "Our Expert Gutter Services and More"
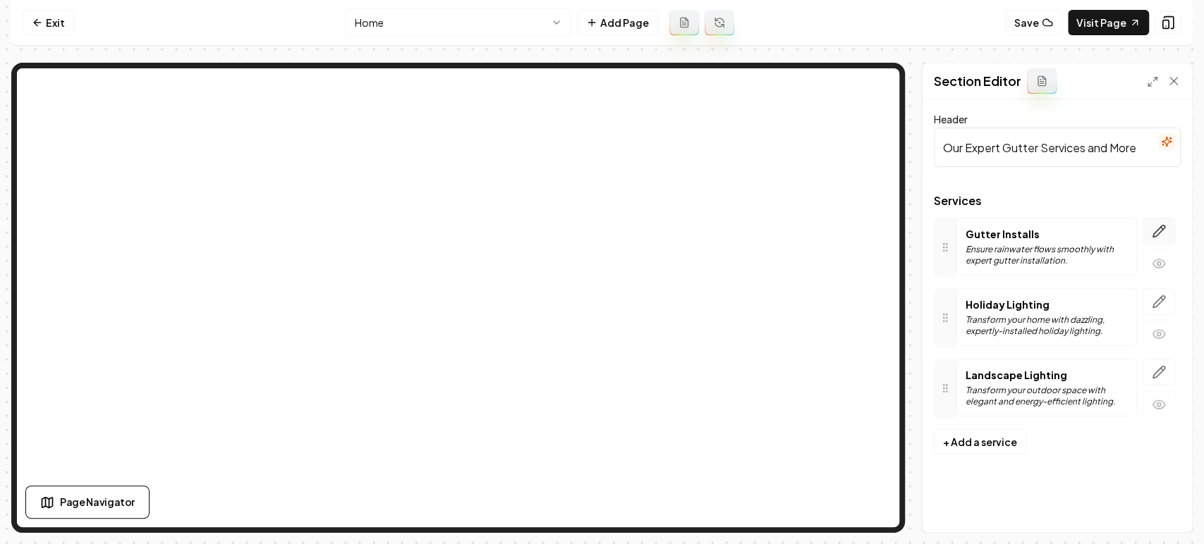
click at [1160, 230] on icon "button" at bounding box center [1159, 231] width 14 height 14
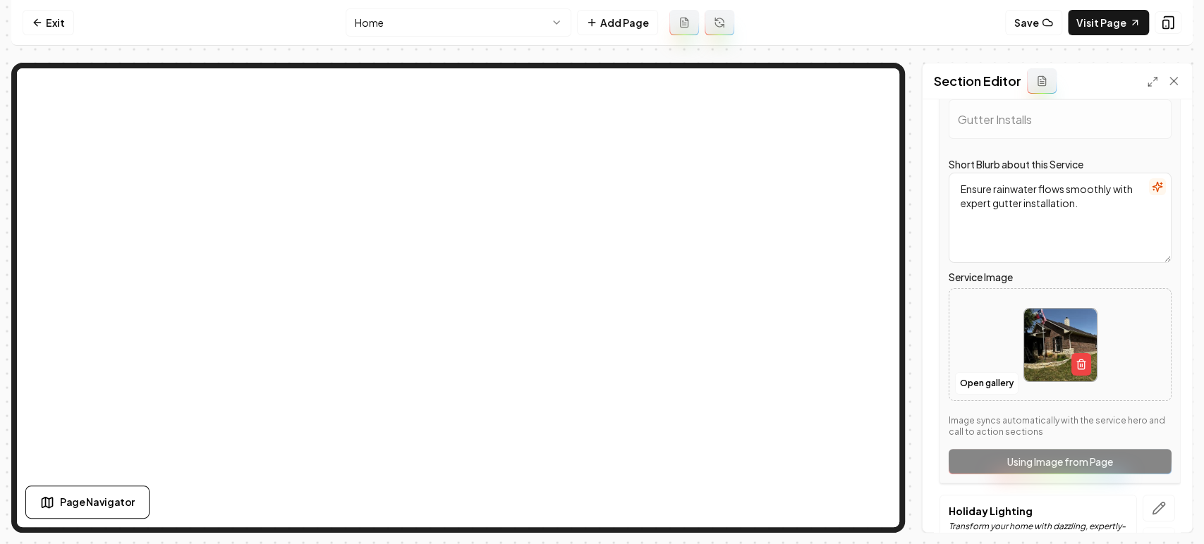
scroll to position [157, 0]
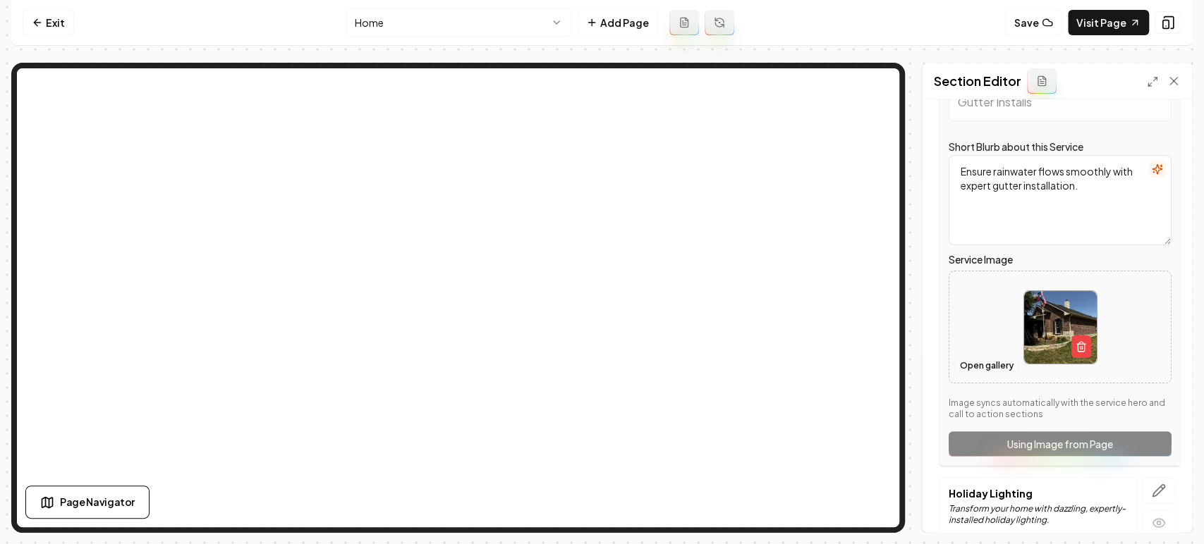
click at [976, 367] on button "Open gallery" at bounding box center [986, 366] width 63 height 23
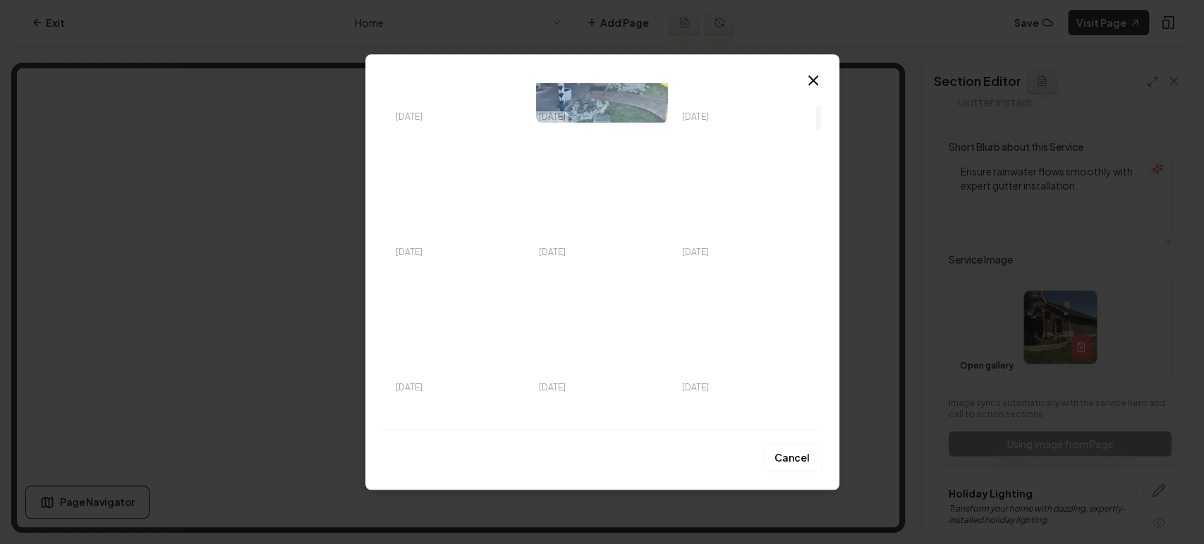
scroll to position [313, 0]
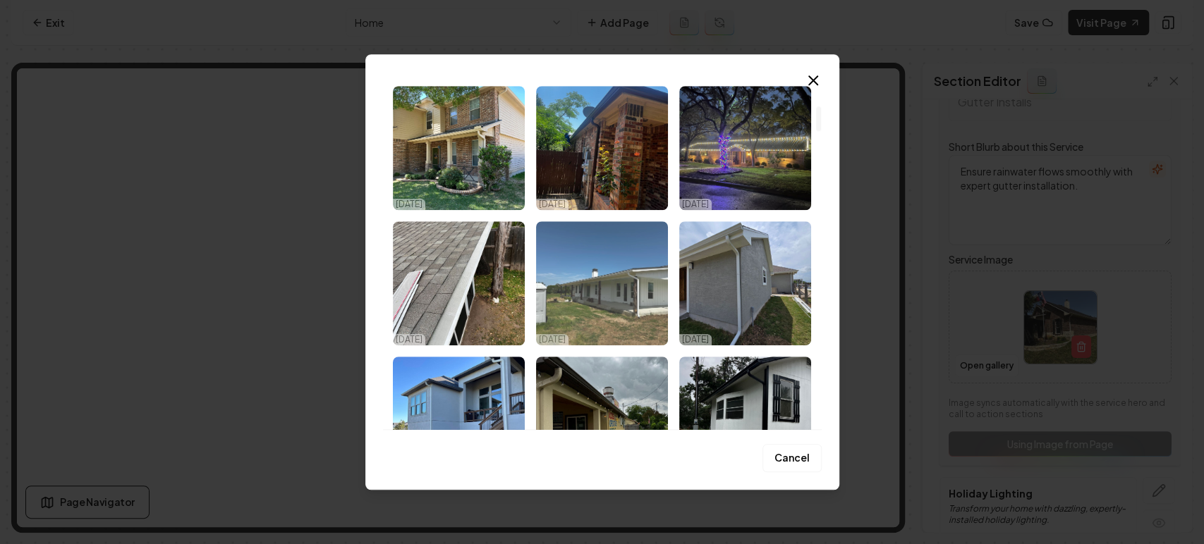
click at [640, 288] on img "Select image image_68efbc165c7cd75eb8854449.jpeg" at bounding box center [602, 283] width 132 height 124
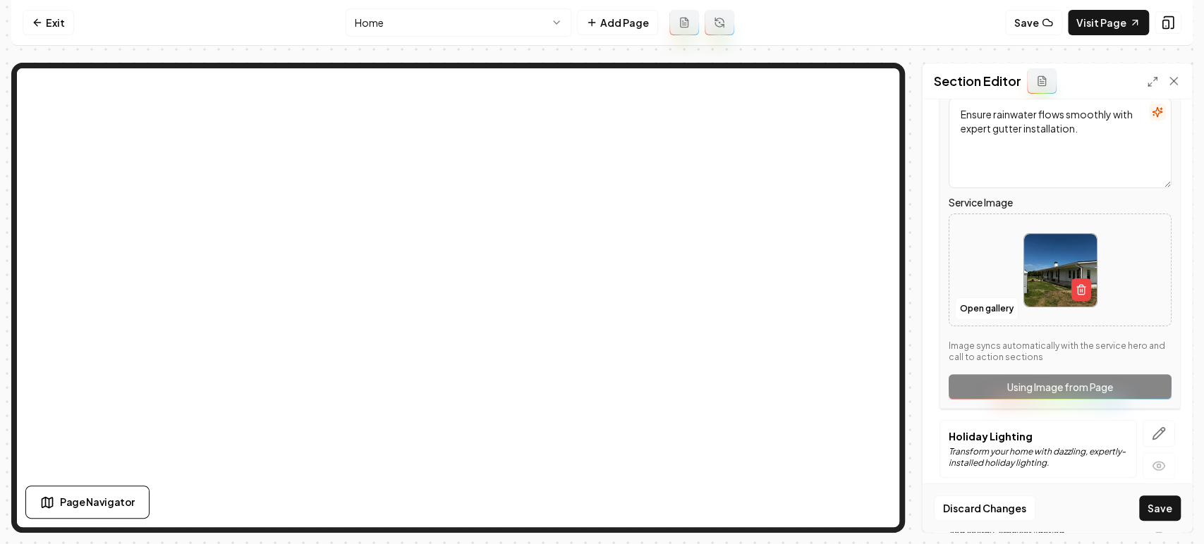
scroll to position [295, 0]
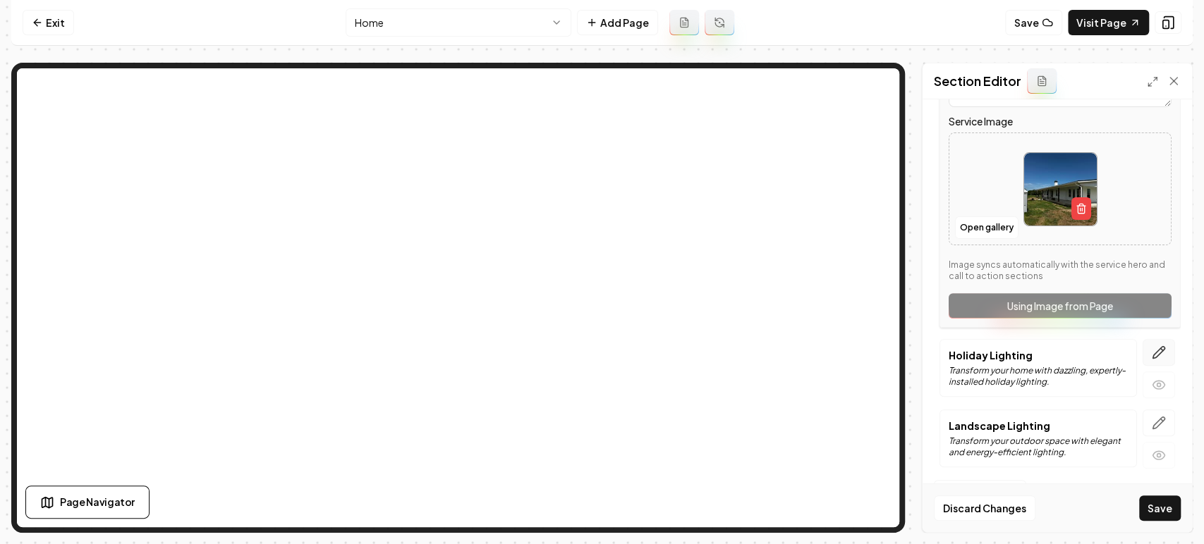
click at [1152, 353] on icon "button" at bounding box center [1159, 353] width 14 height 14
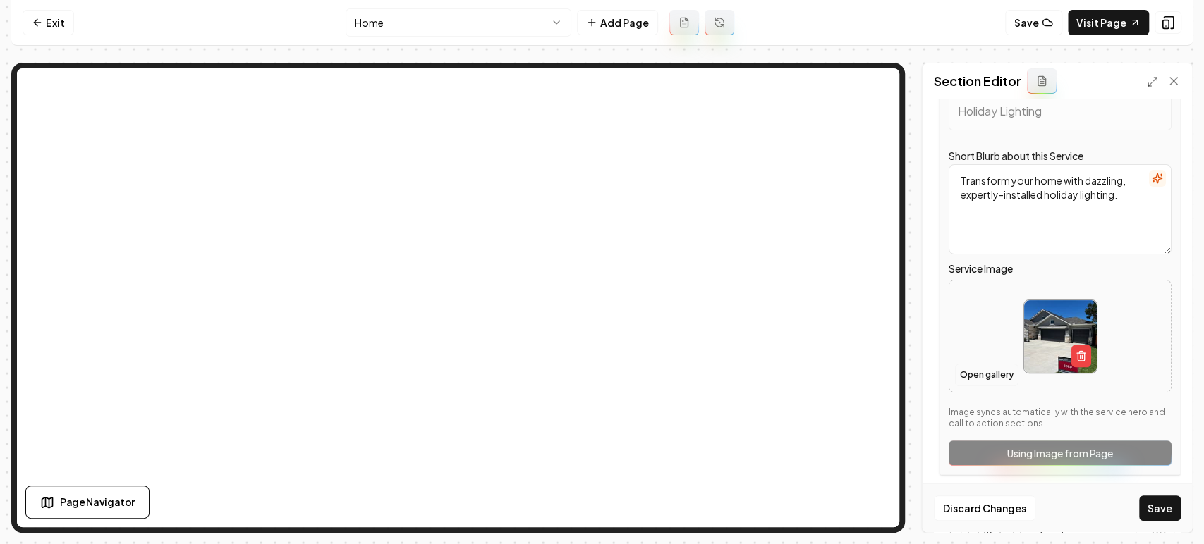
scroll to position [235, 0]
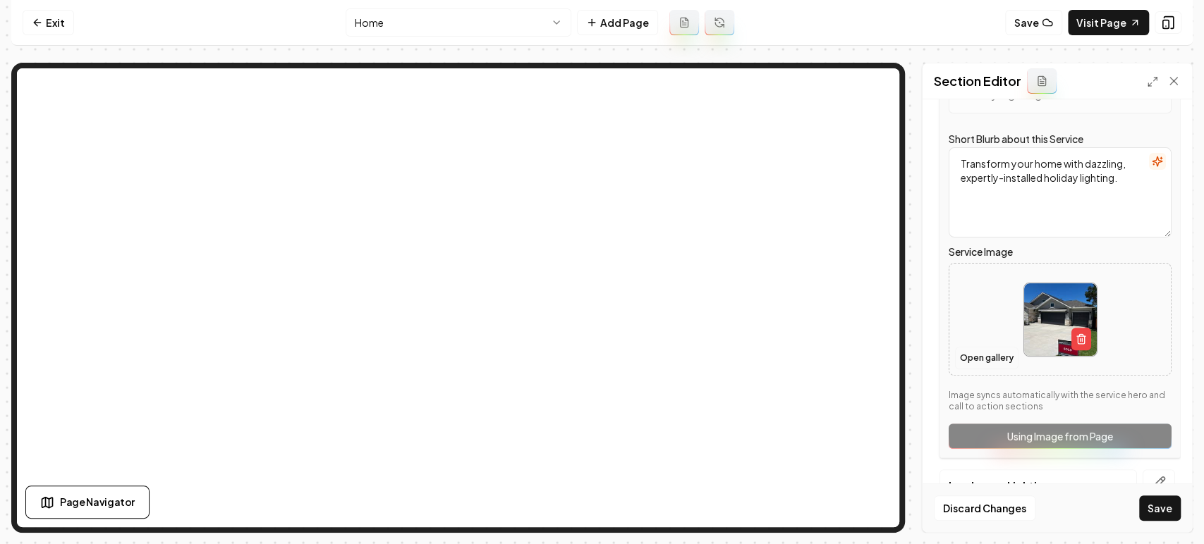
click at [987, 356] on button "Open gallery" at bounding box center [986, 358] width 63 height 23
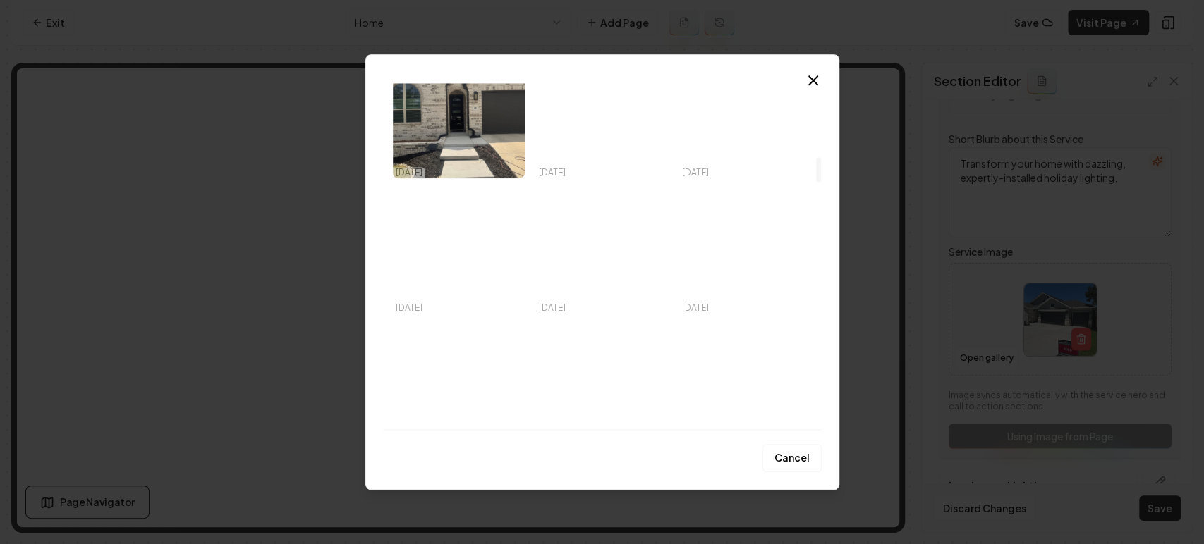
scroll to position [1018, 0]
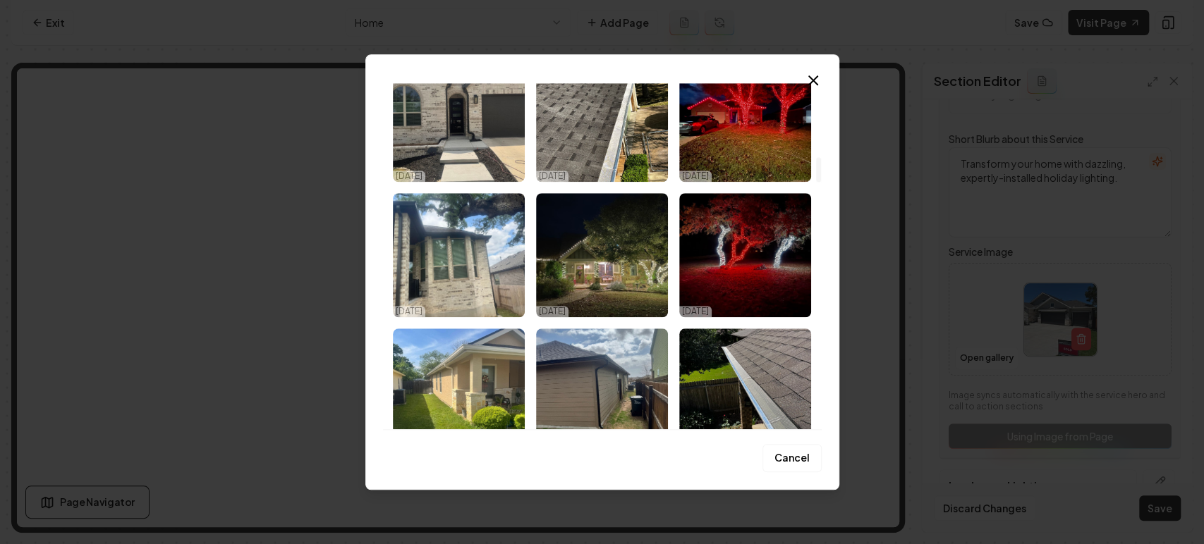
drag, startPoint x: 634, startPoint y: 277, endPoint x: 641, endPoint y: 278, distance: 7.1
click at [634, 276] on img "Select image image_68efbc145c7cd75eb8852f31.jpeg" at bounding box center [602, 255] width 132 height 124
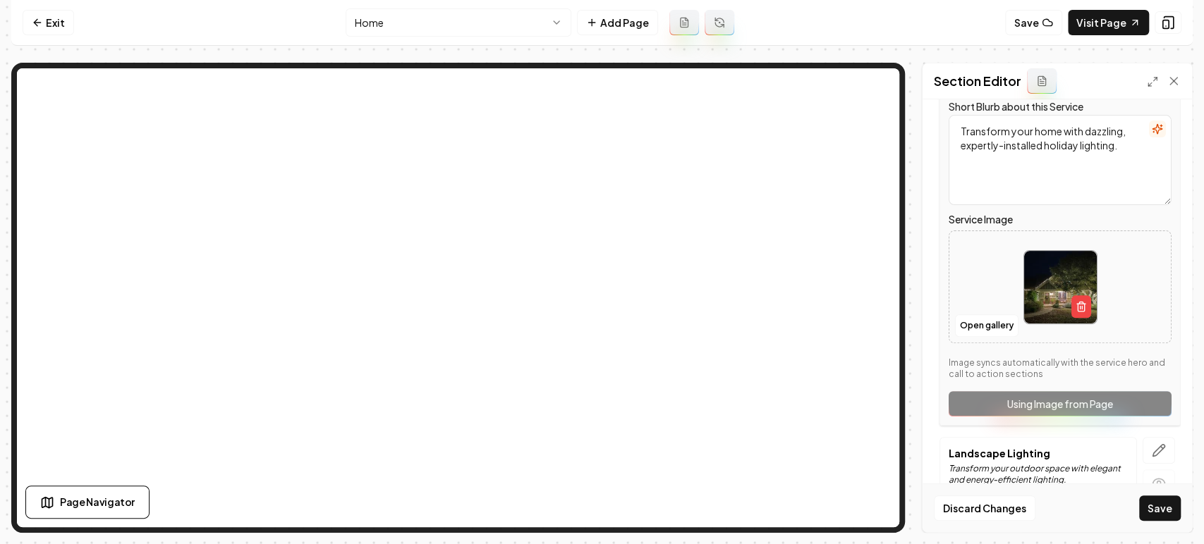
scroll to position [295, 0]
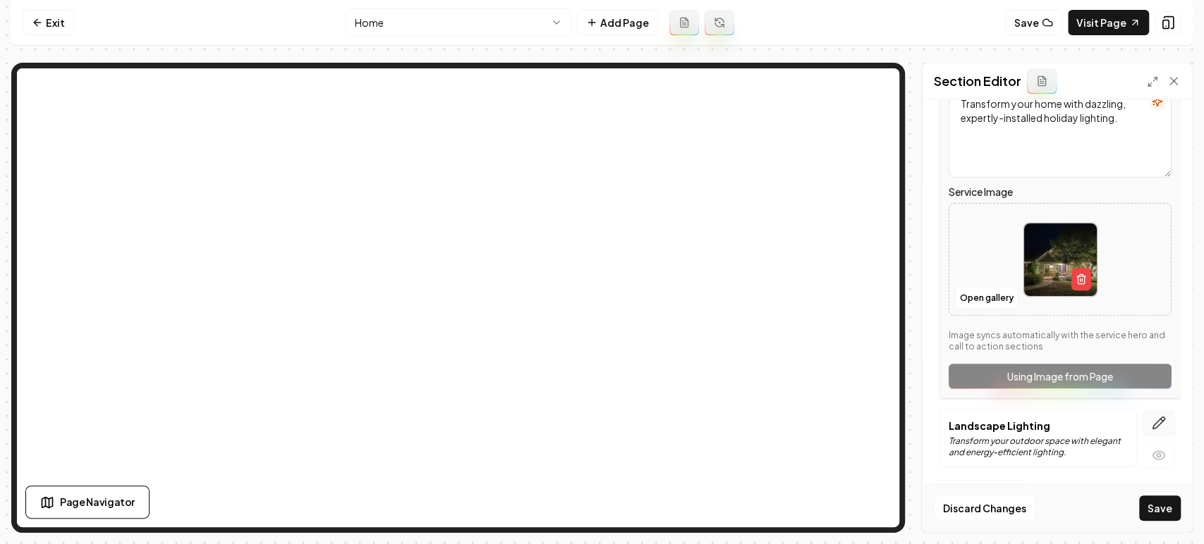
click at [1147, 414] on button "button" at bounding box center [1159, 423] width 32 height 27
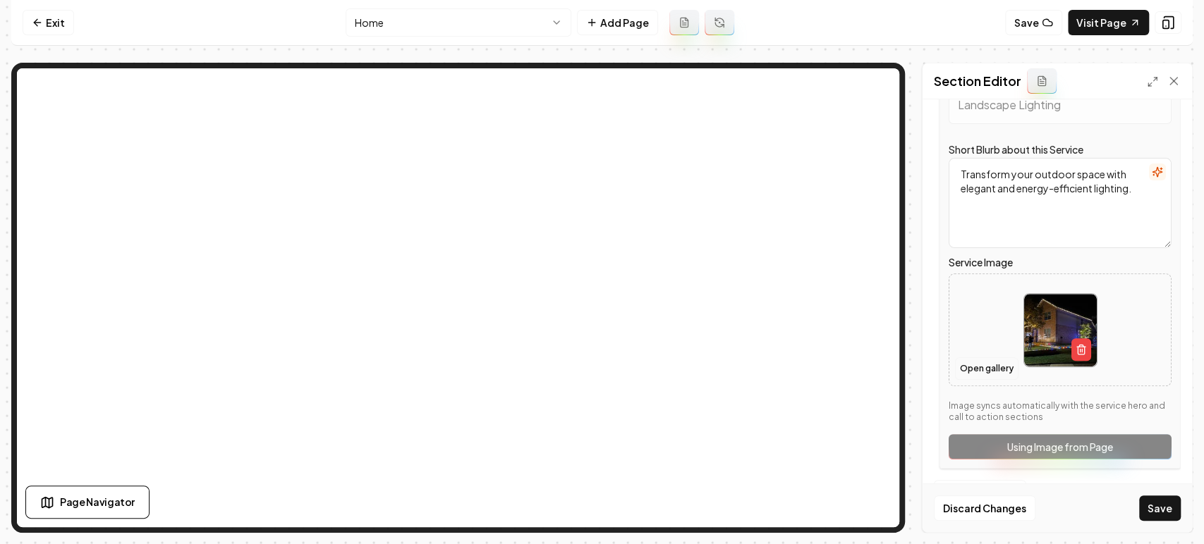
click at [982, 365] on button "Open gallery" at bounding box center [986, 369] width 63 height 23
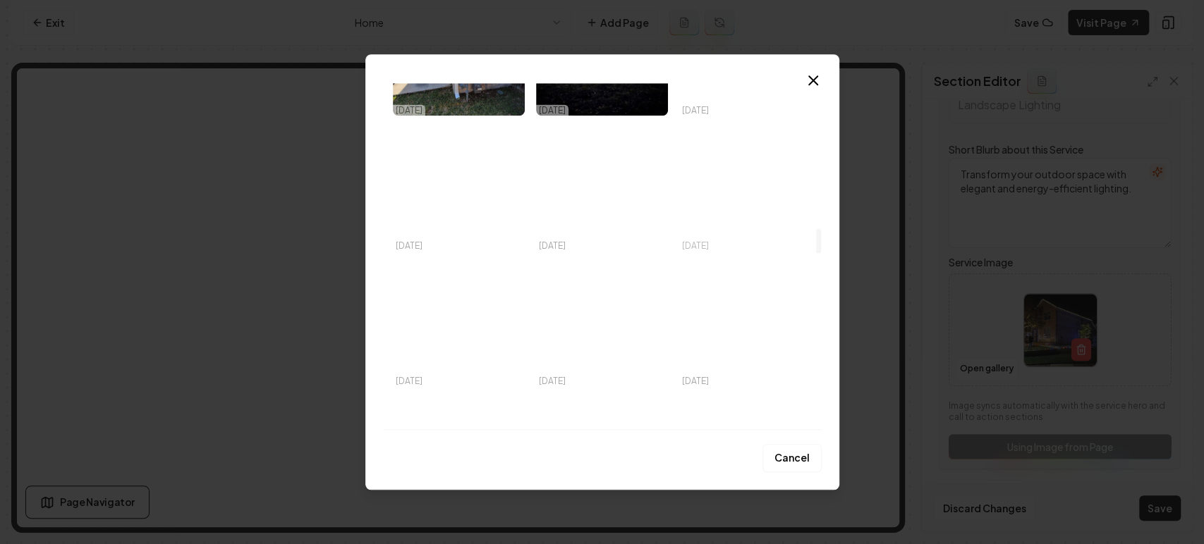
scroll to position [2037, 0]
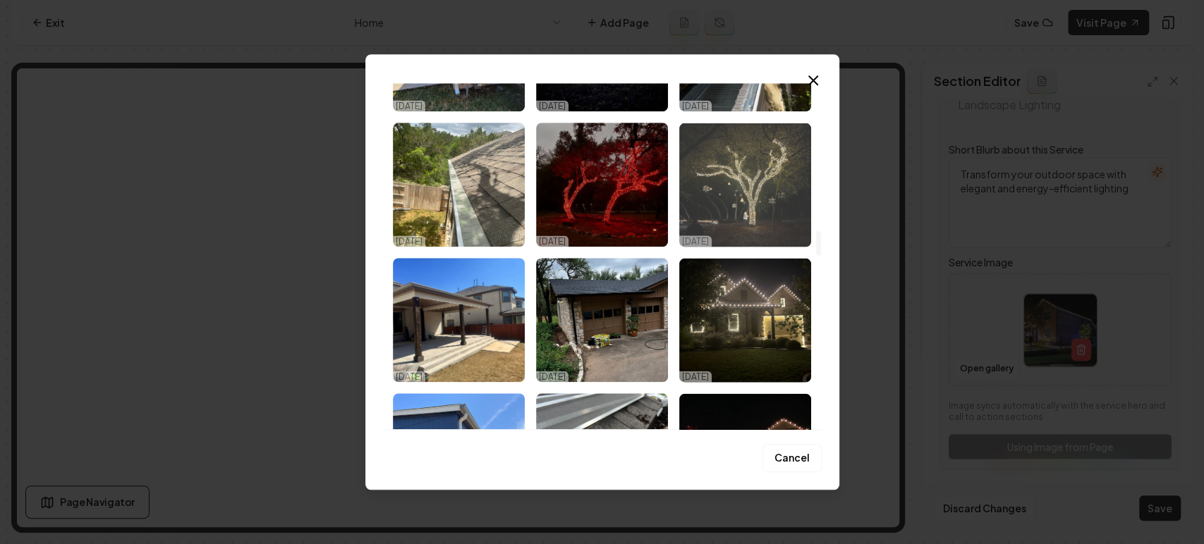
click at [745, 188] on img "Select image image_68efbc165c7cd75eb8854484.jpeg" at bounding box center [745, 185] width 132 height 124
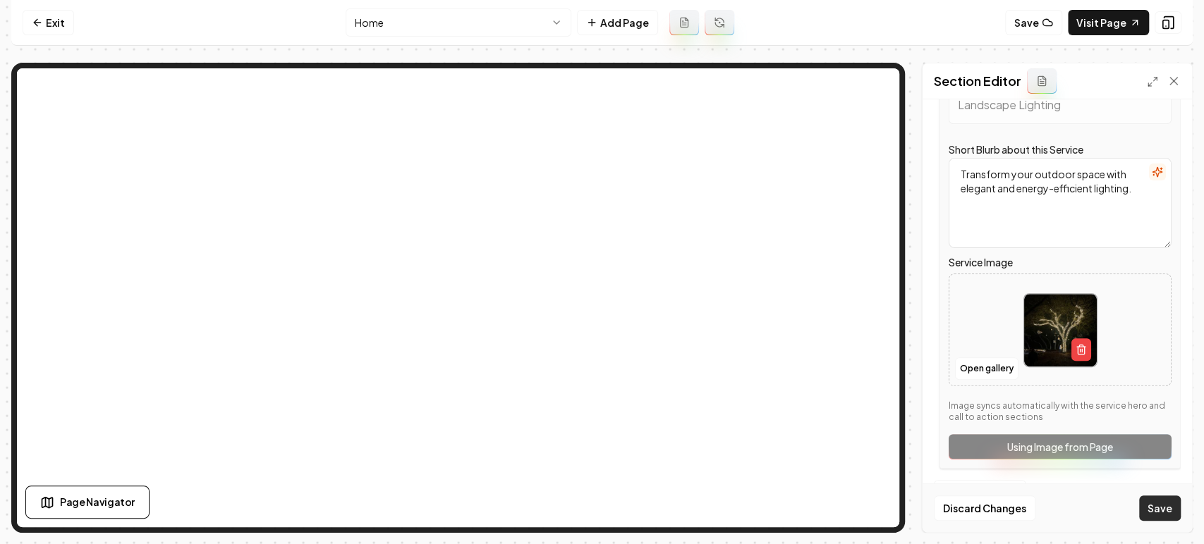
click at [1173, 516] on button "Save" at bounding box center [1160, 508] width 42 height 25
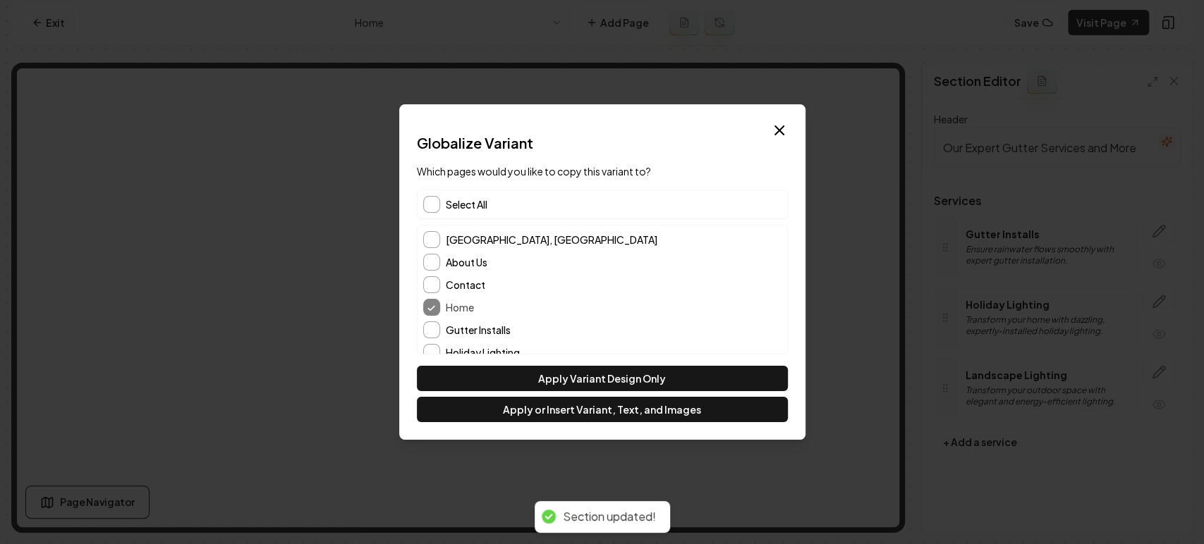
scroll to position [0, 0]
click at [432, 239] on button "[GEOGRAPHIC_DATA], [GEOGRAPHIC_DATA]" at bounding box center [431, 239] width 17 height 17
click at [430, 268] on button "About Us" at bounding box center [431, 262] width 17 height 17
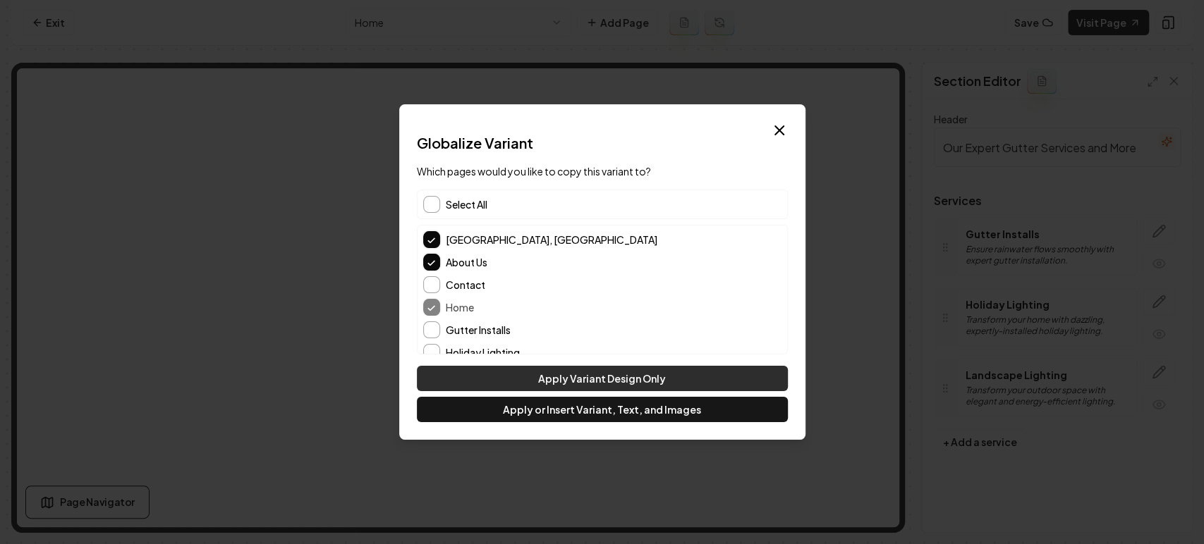
click at [592, 383] on button "Apply Variant Design Only" at bounding box center [602, 378] width 371 height 25
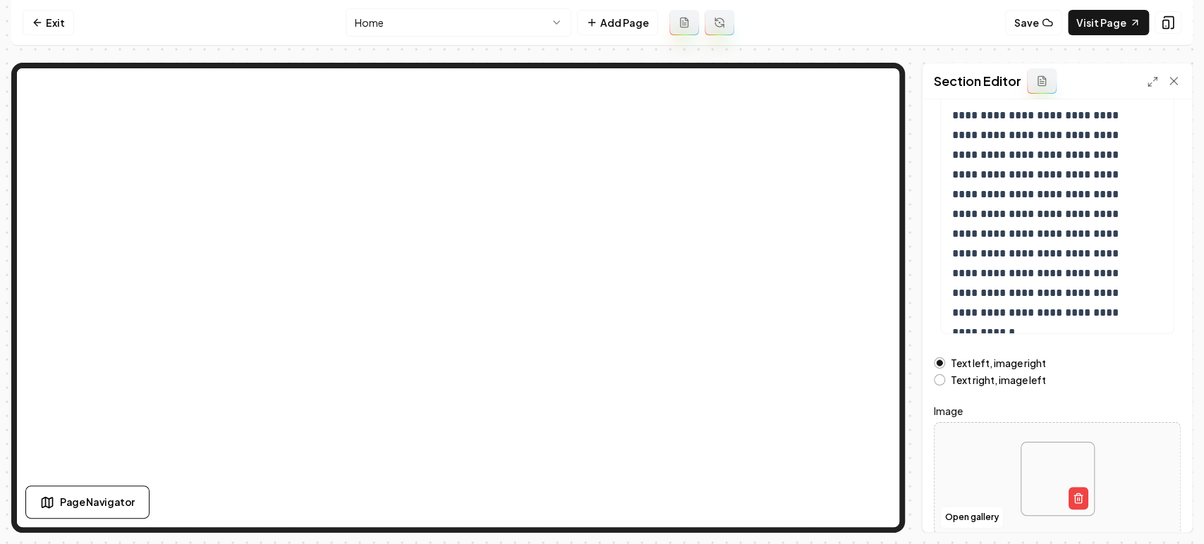
scroll to position [215, 0]
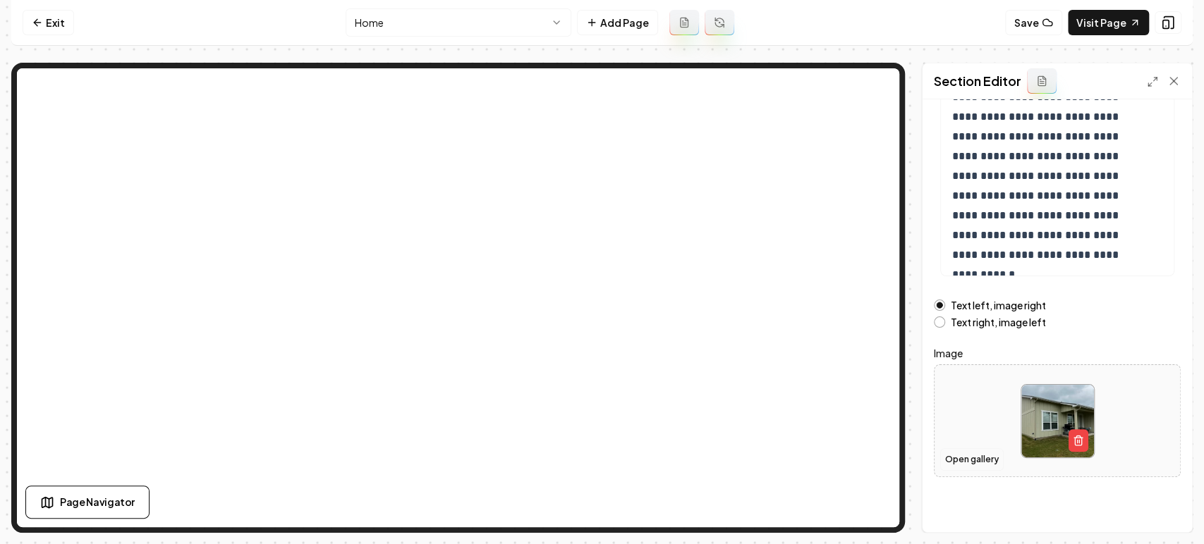
click at [965, 463] on button "Open gallery" at bounding box center [971, 460] width 63 height 23
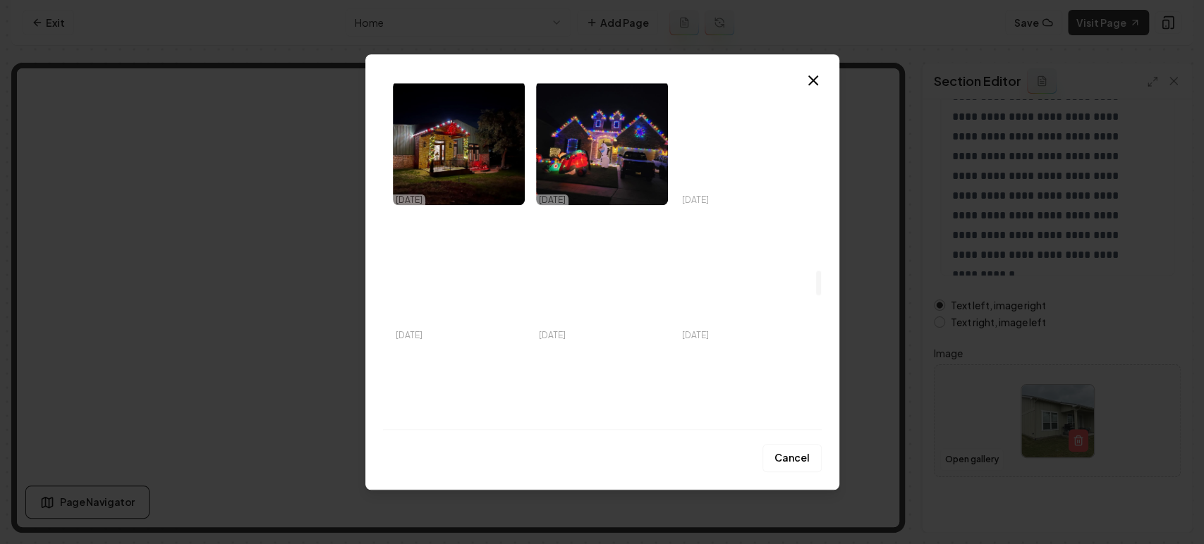
scroll to position [2664, 0]
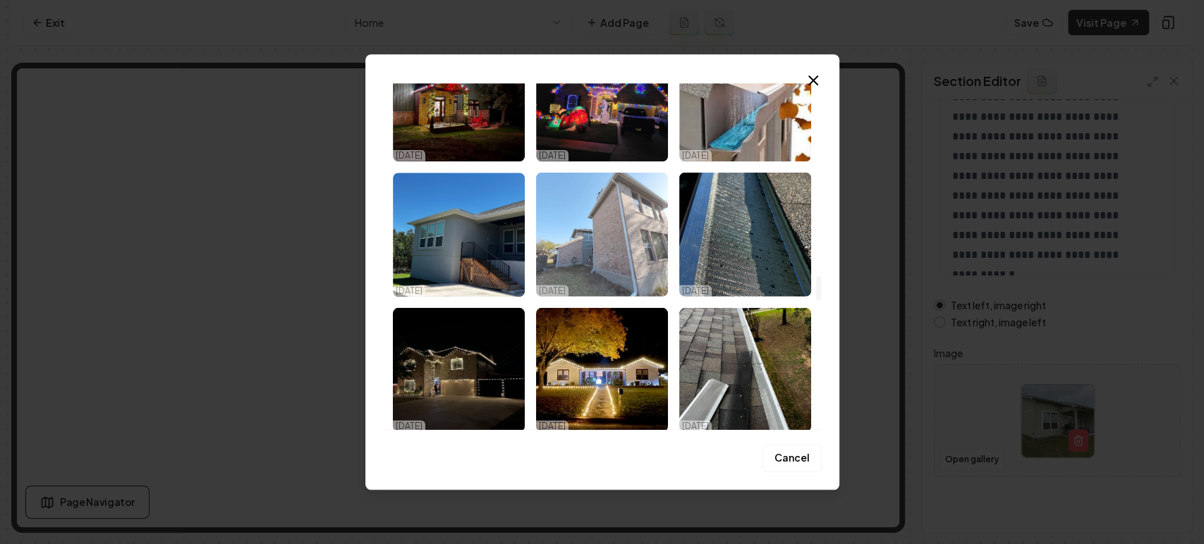
click at [609, 235] on img "Select image image_68efbc125c7cd75eb8851cf8.jpeg" at bounding box center [602, 235] width 132 height 124
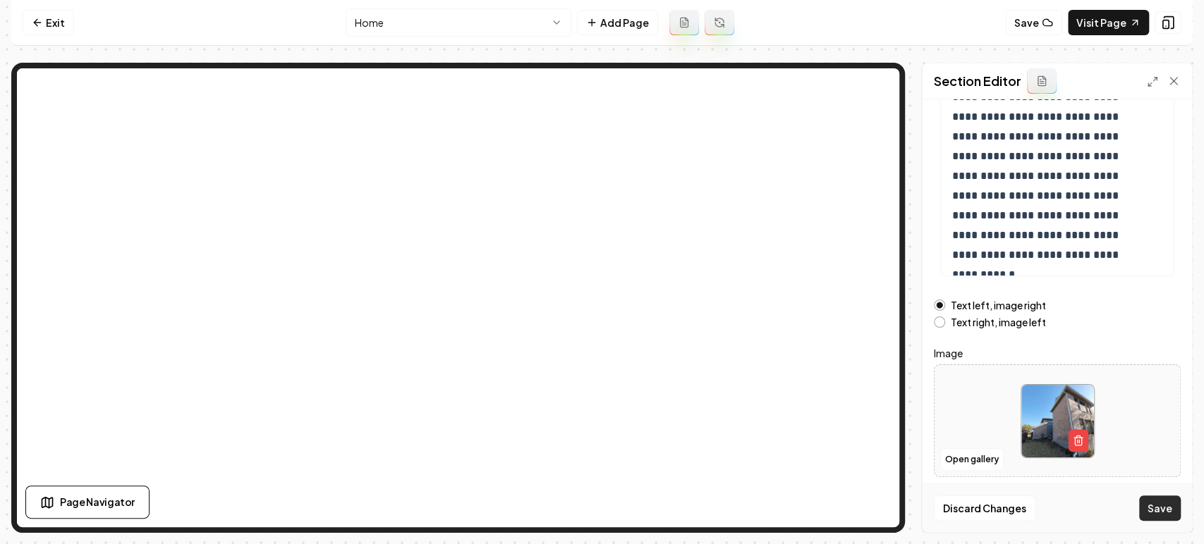
click at [1150, 508] on button "Save" at bounding box center [1160, 508] width 42 height 25
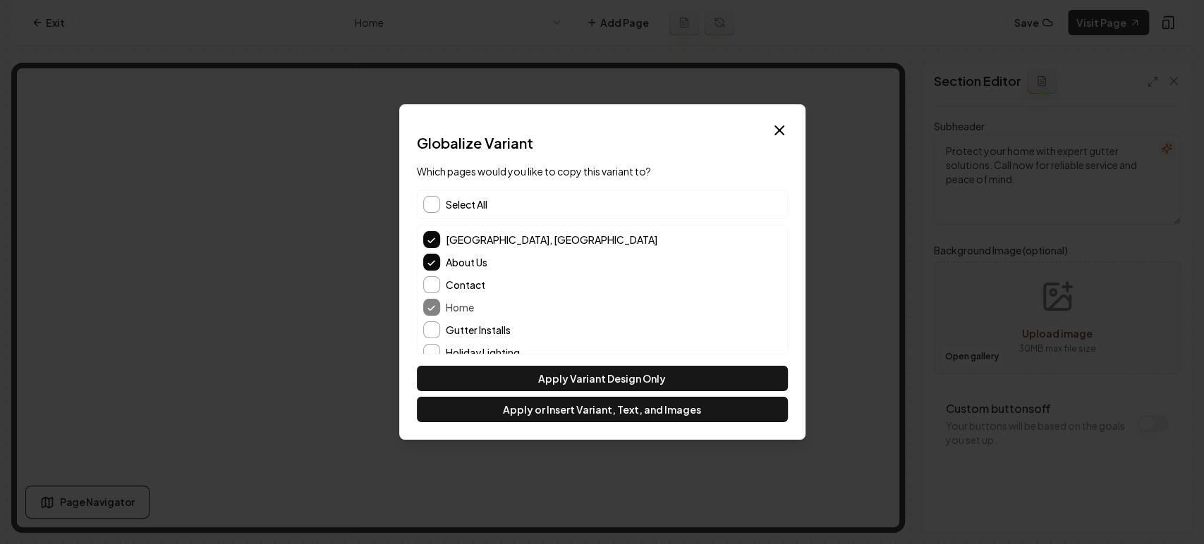
scroll to position [60, 0]
click at [434, 202] on button "button" at bounding box center [431, 204] width 17 height 17
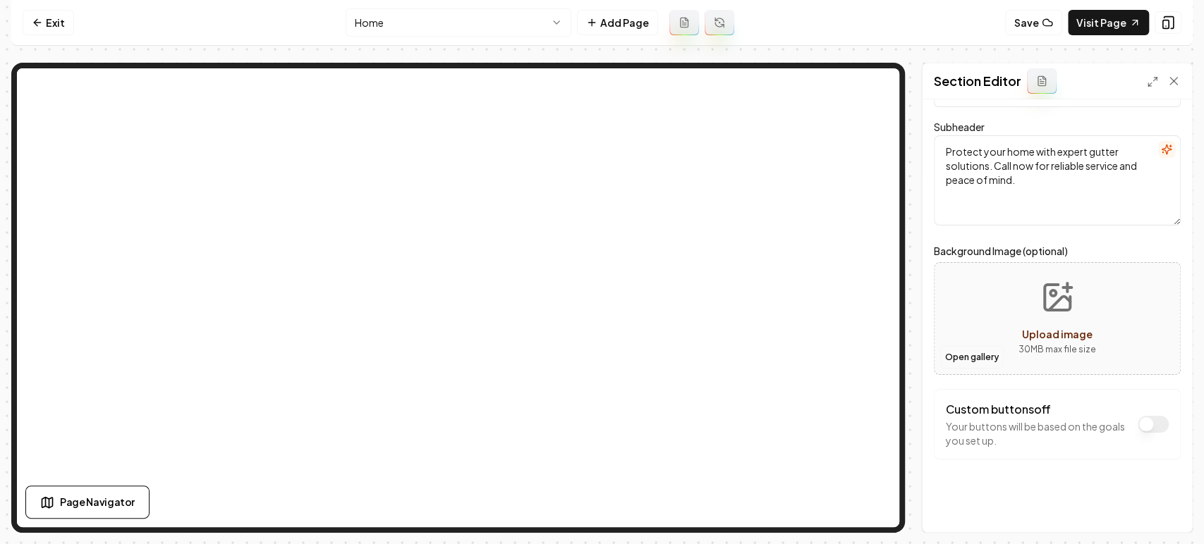
click at [948, 361] on button "Open gallery" at bounding box center [971, 357] width 63 height 23
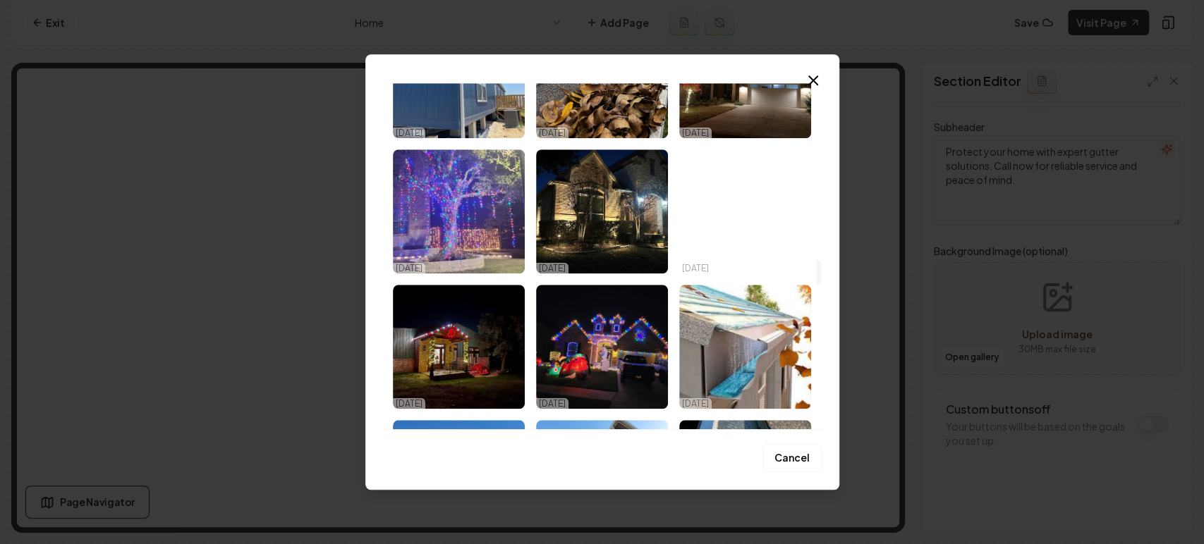
scroll to position [2507, 0]
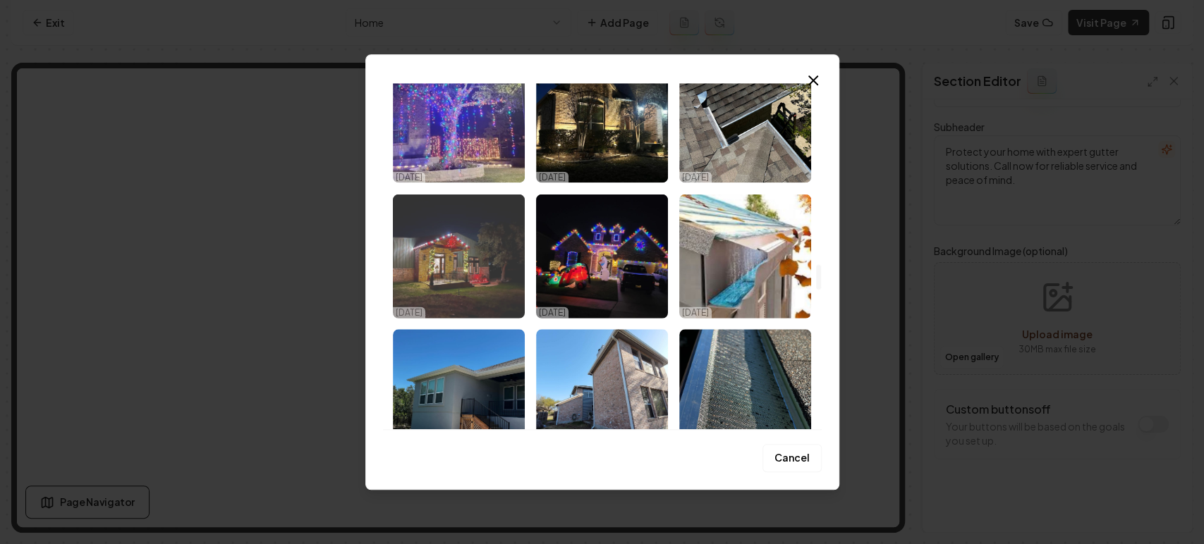
click at [451, 284] on img "Select image image_68efbc165c7cd75eb8853d97.jpeg" at bounding box center [459, 256] width 132 height 124
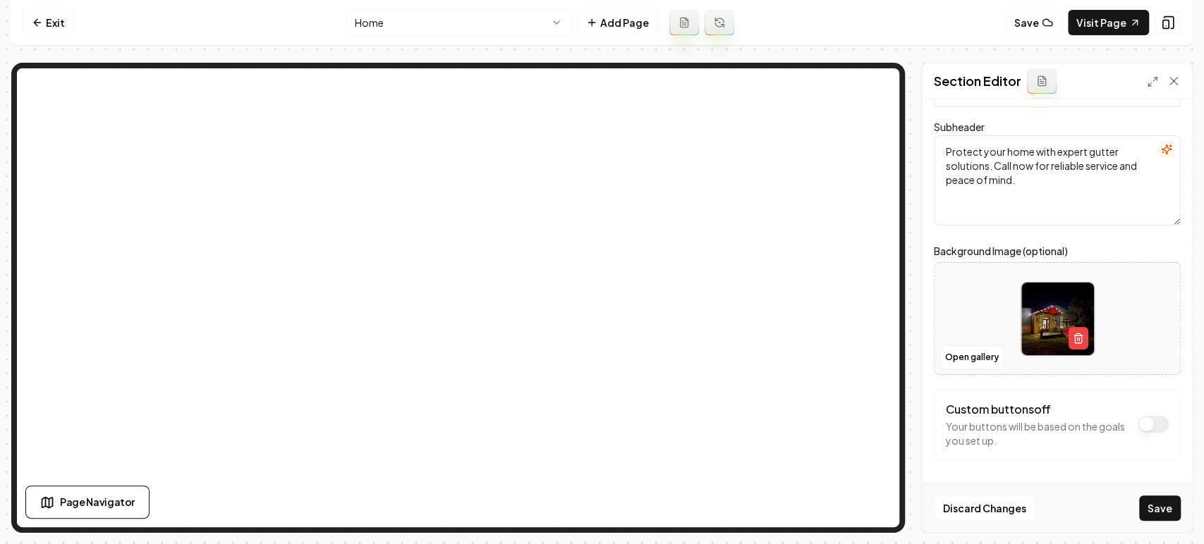
click at [1166, 508] on button "Save" at bounding box center [1160, 508] width 42 height 25
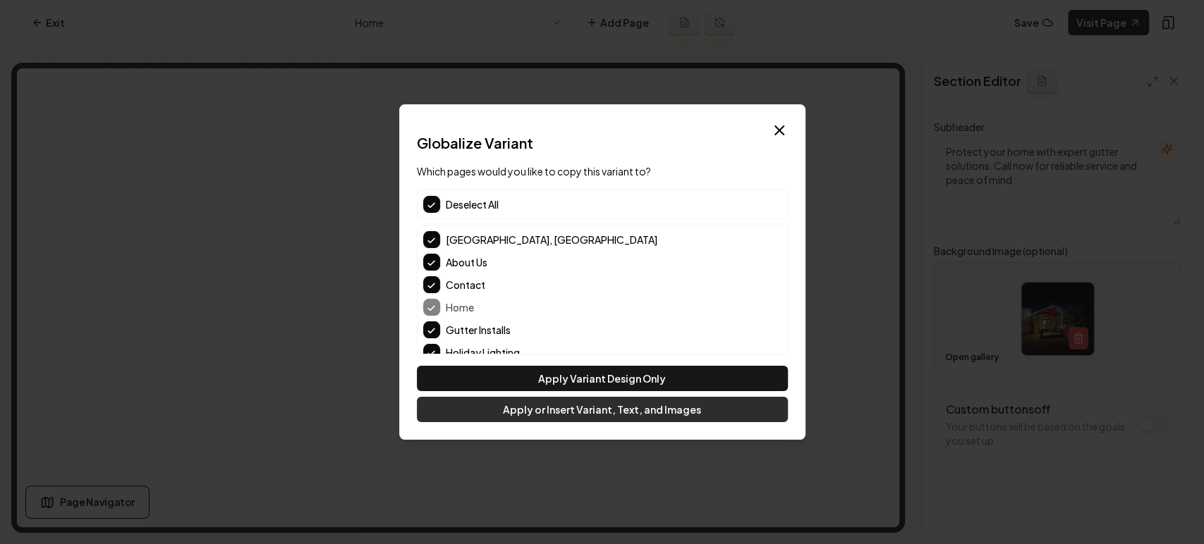
click at [592, 403] on button "Apply or Insert Variant, Text, and Images" at bounding box center [602, 409] width 371 height 25
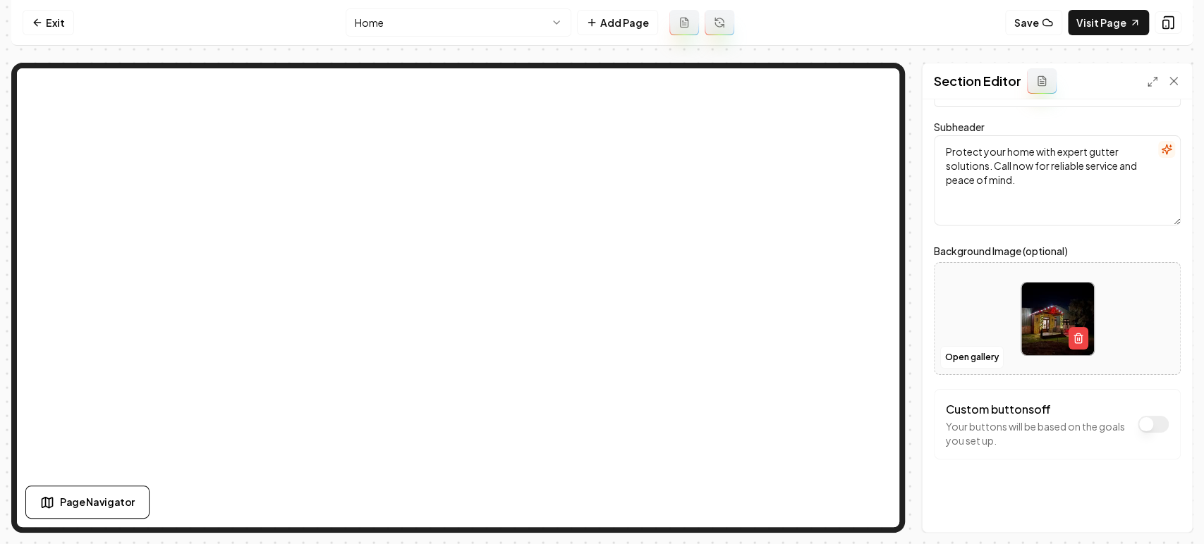
scroll to position [0, 0]
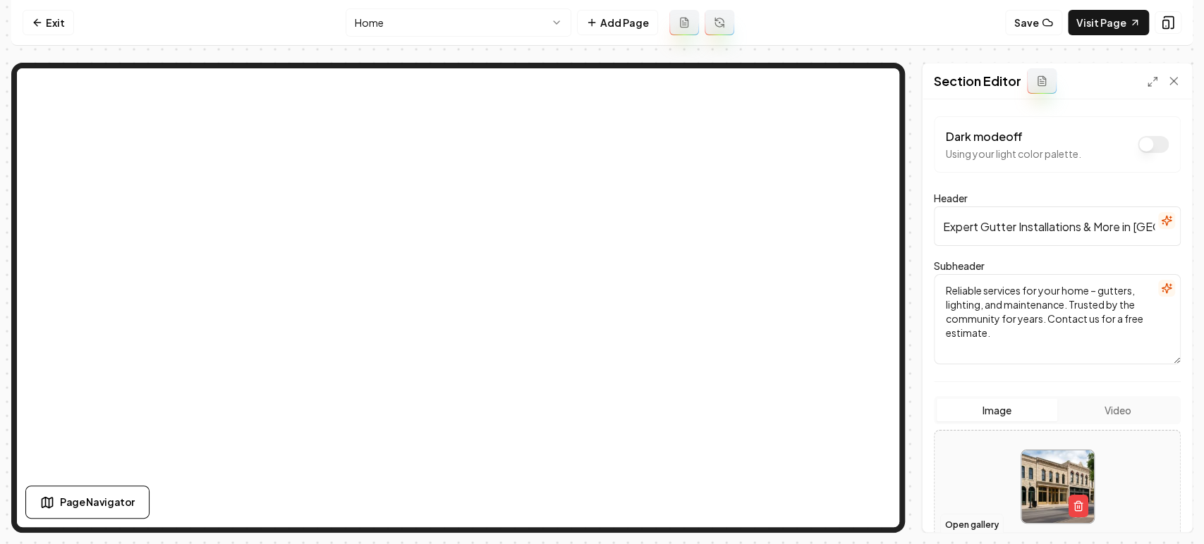
click at [971, 519] on button "Open gallery" at bounding box center [971, 525] width 63 height 23
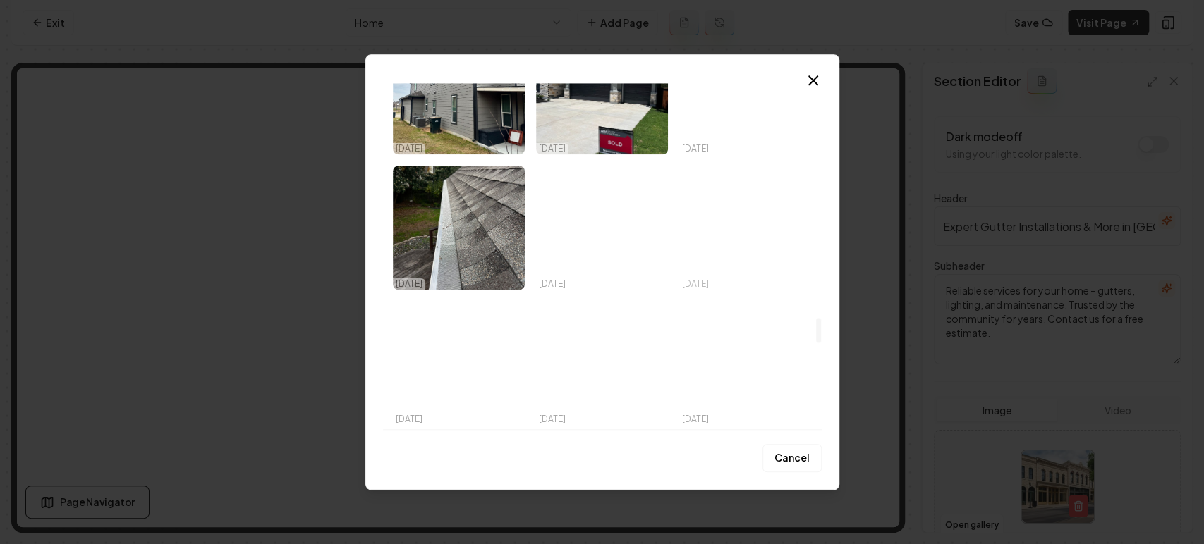
scroll to position [3291, 0]
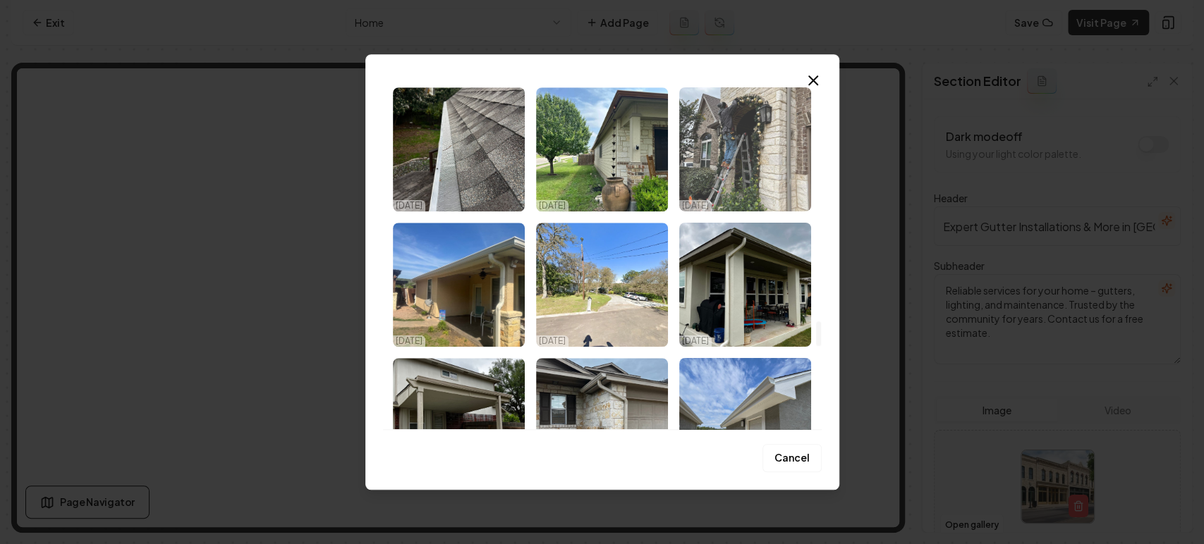
click at [756, 159] on img "Select image image_68efbc105c7cd75eb8850da7.jpeg" at bounding box center [745, 149] width 132 height 124
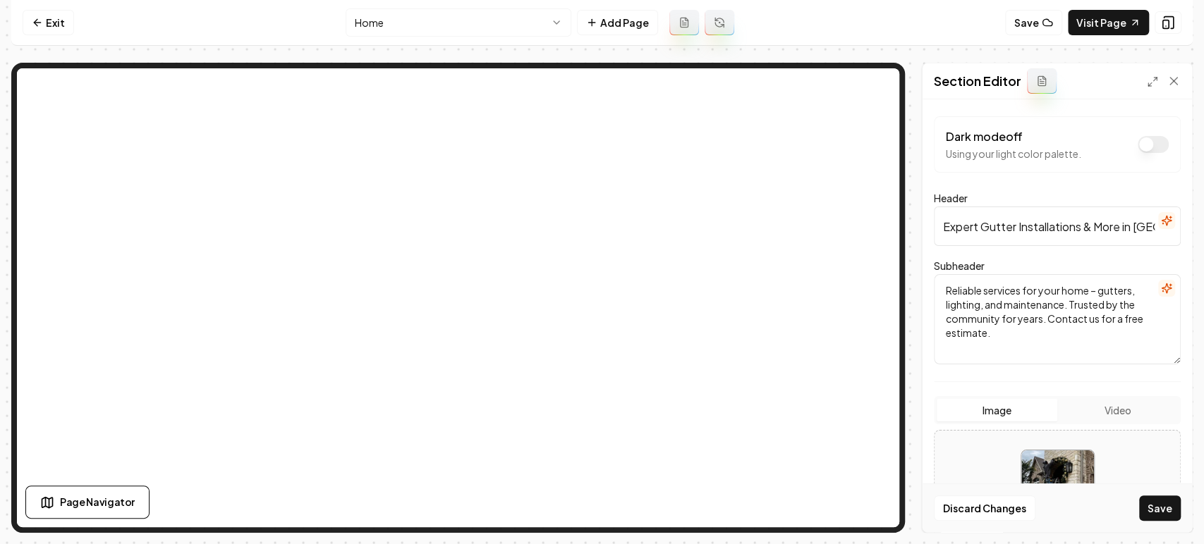
click at [1151, 508] on button "Save" at bounding box center [1160, 508] width 42 height 25
click at [463, 19] on html "Computer Required This feature is only available on a computer. Please switch t…" at bounding box center [602, 272] width 1204 height 544
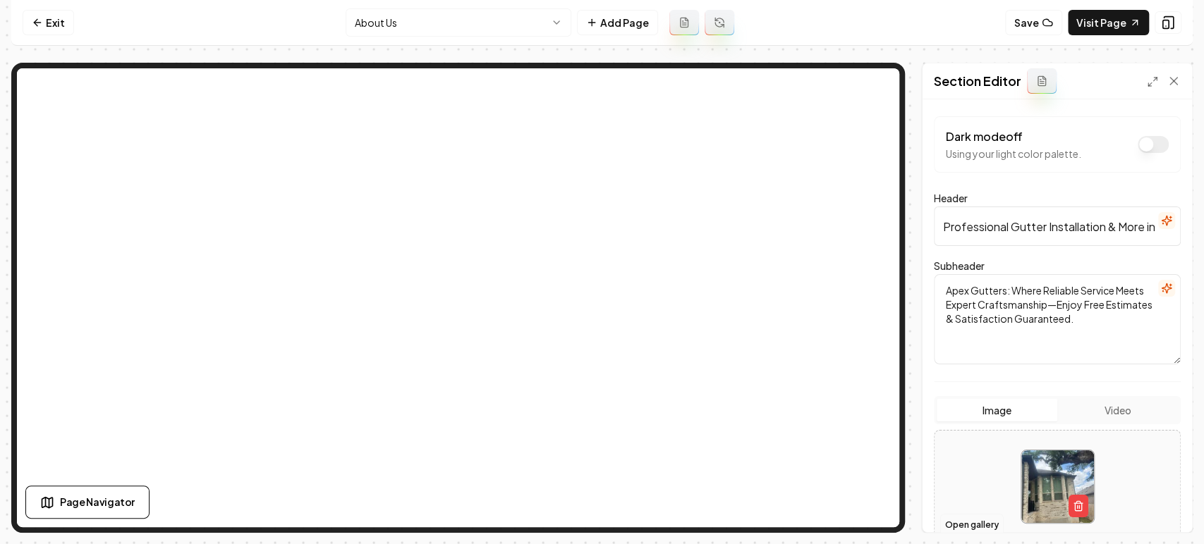
click at [962, 522] on button "Open gallery" at bounding box center [971, 525] width 63 height 23
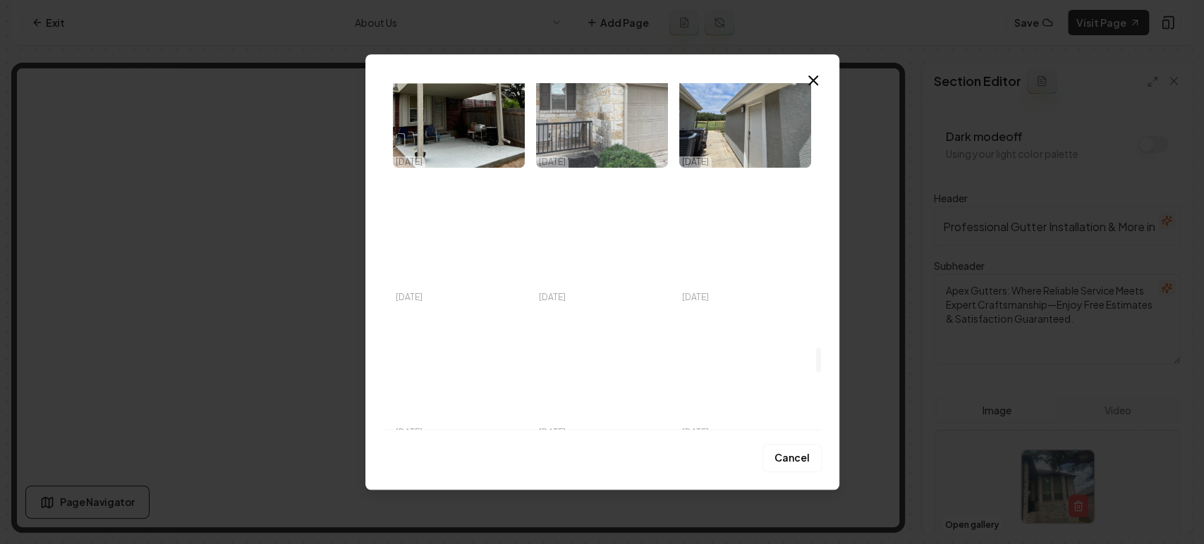
scroll to position [3447, 0]
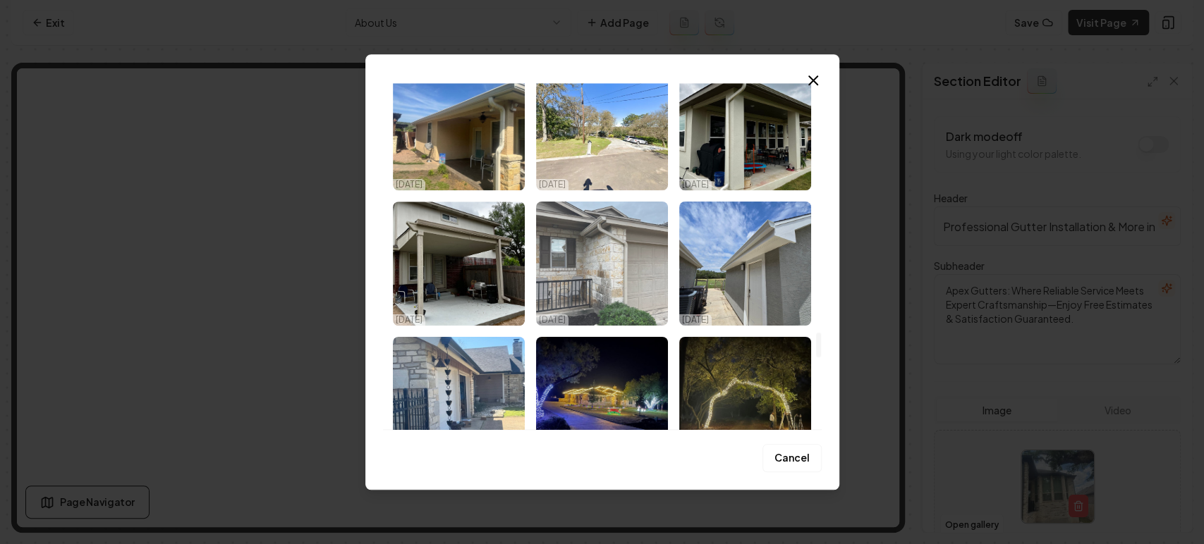
click at [602, 269] on img "Select image image_68efbc135c7cd75eb88527f3.jpeg" at bounding box center [602, 264] width 132 height 124
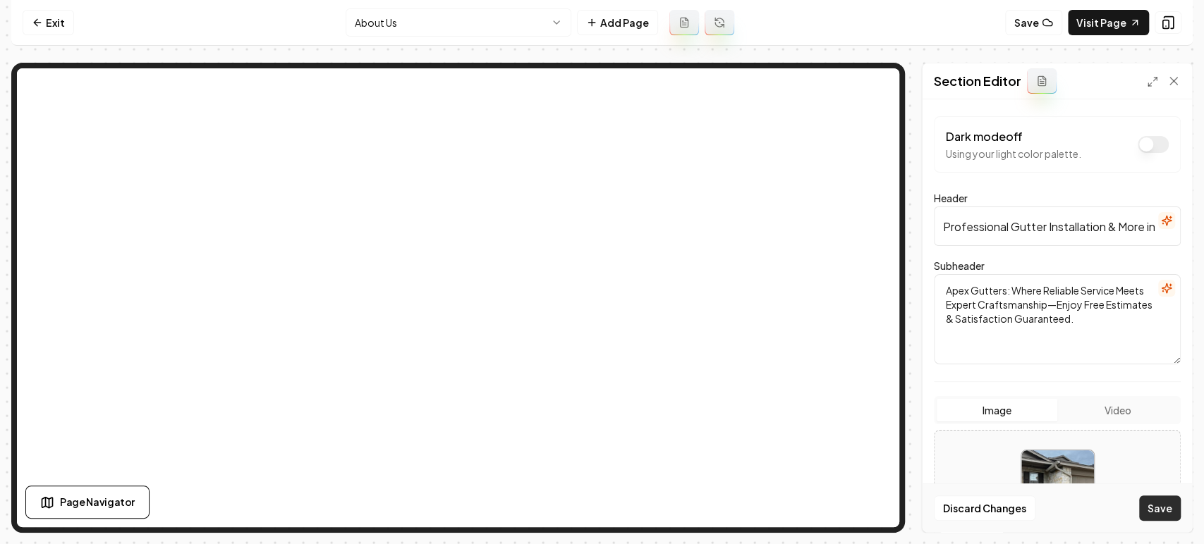
click at [1166, 511] on button "Save" at bounding box center [1160, 508] width 42 height 25
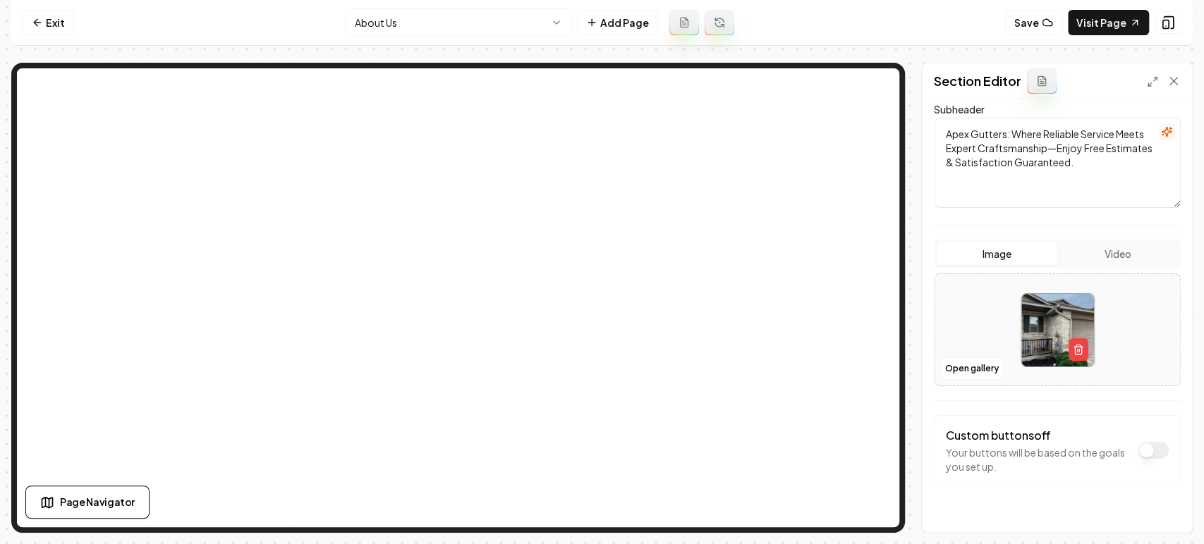
scroll to position [182, 0]
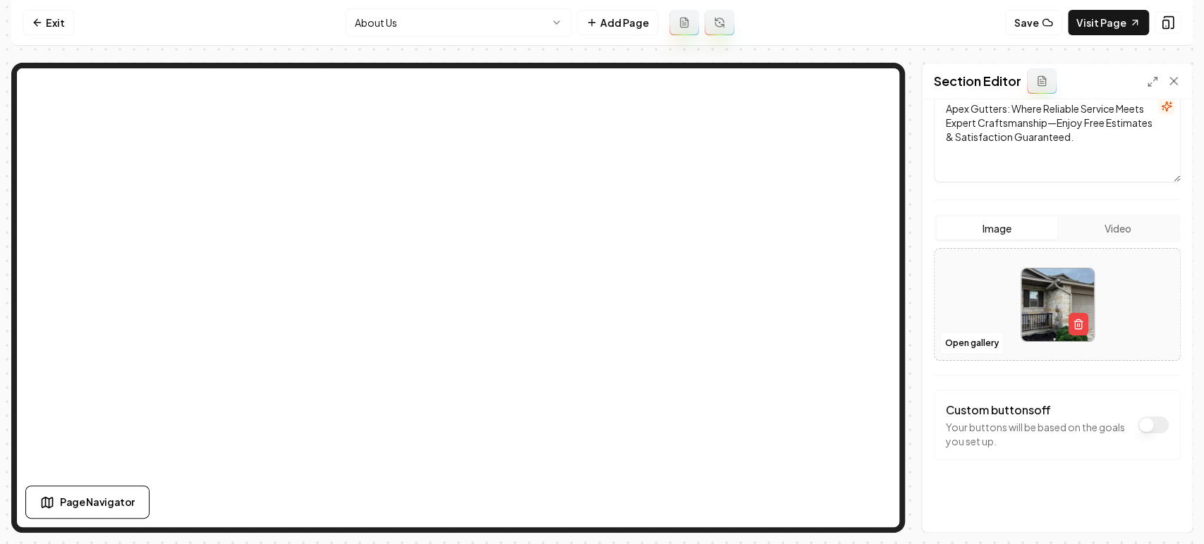
click at [401, 25] on html "Computer Required This feature is only available on a computer. Please switch t…" at bounding box center [602, 272] width 1204 height 544
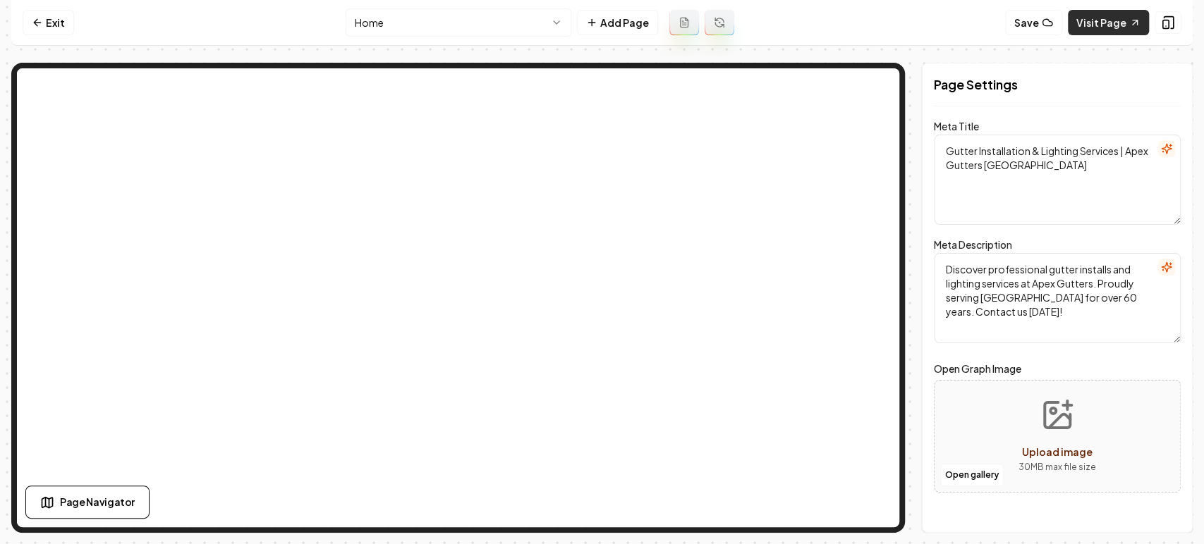
click at [1100, 18] on link "Visit Page" at bounding box center [1108, 22] width 81 height 25
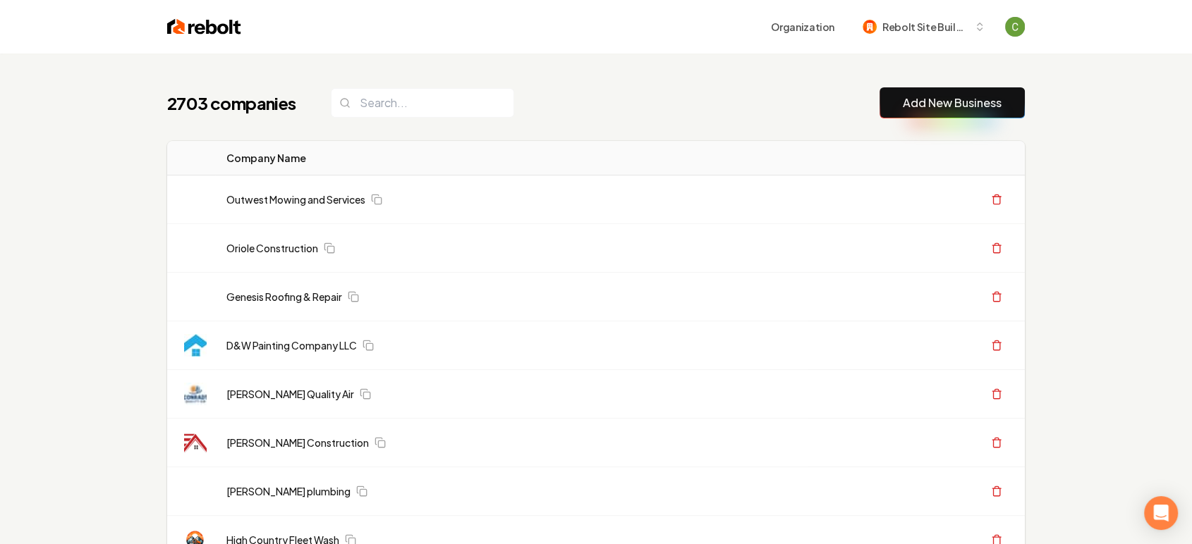
drag, startPoint x: 1102, startPoint y: 292, endPoint x: 779, endPoint y: 48, distance: 405.4
click at [942, 99] on link "Add New Business" at bounding box center [952, 103] width 99 height 17
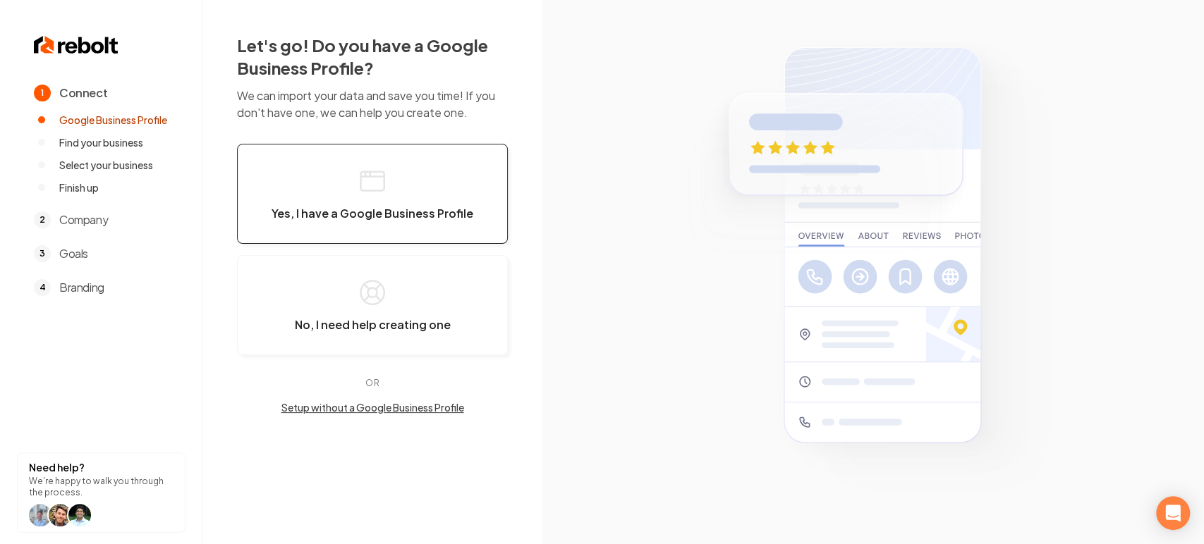
click at [416, 202] on button "Yes, I have a Google Business Profile" at bounding box center [372, 194] width 271 height 100
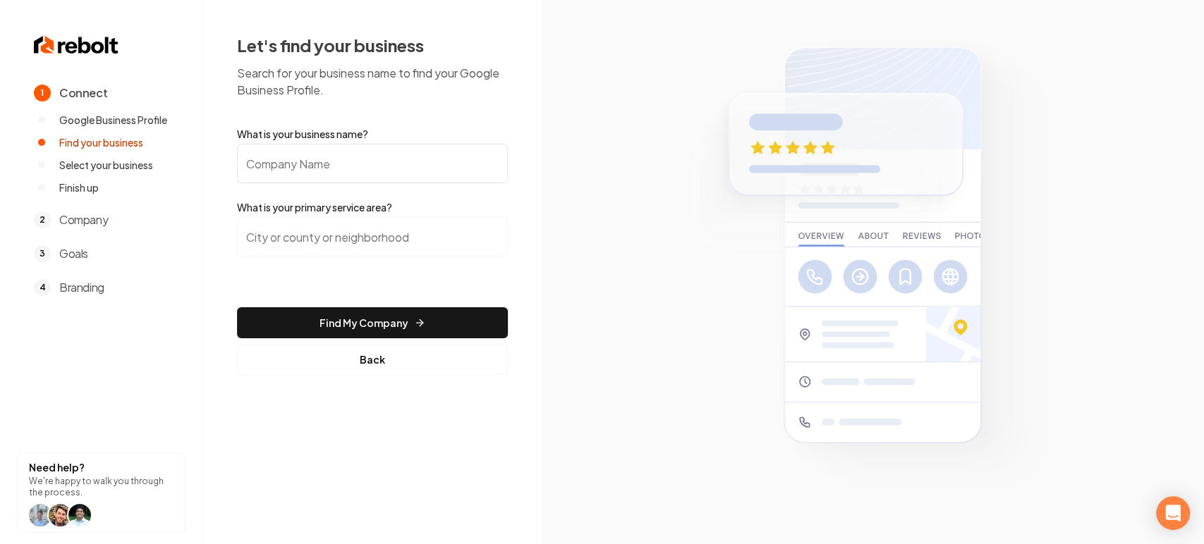
click at [341, 166] on input "What is your business name?" at bounding box center [372, 163] width 271 height 39
paste input "Prime Outdoor Experts LLC"
type input "Prime Outdoor Experts LLC"
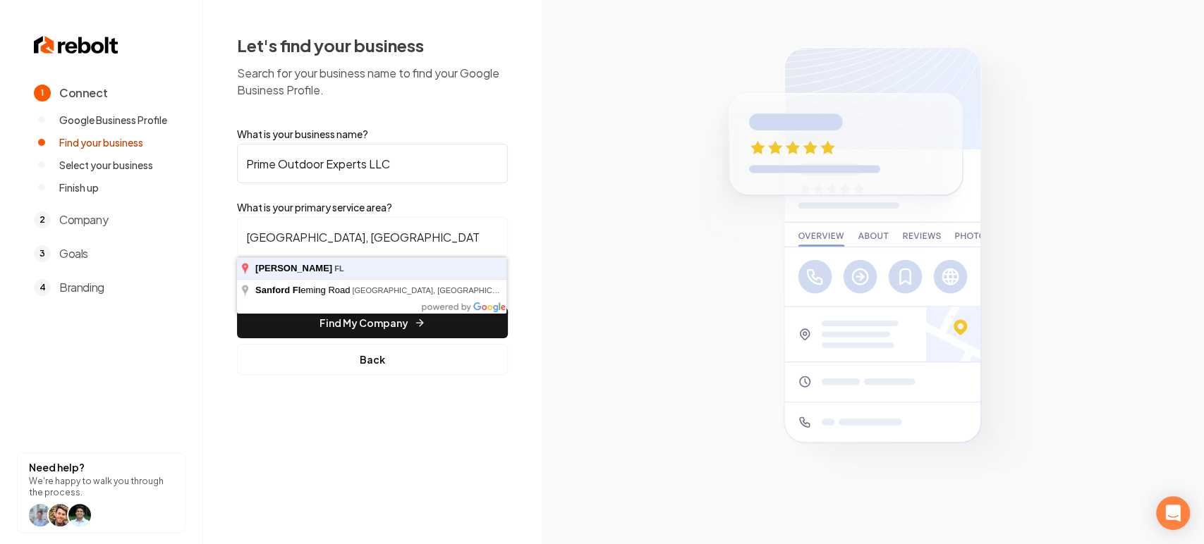
type input "[GEOGRAPHIC_DATA], [GEOGRAPHIC_DATA]"
click at [237, 307] on button "Find My Company" at bounding box center [372, 322] width 271 height 31
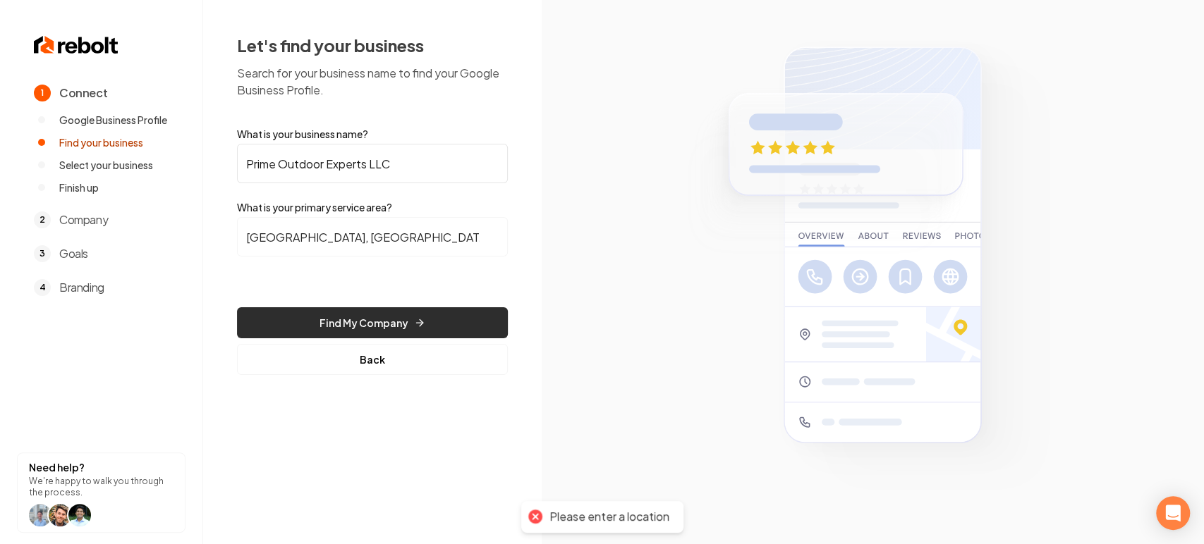
click at [446, 322] on button "Find My Company" at bounding box center [372, 322] width 271 height 31
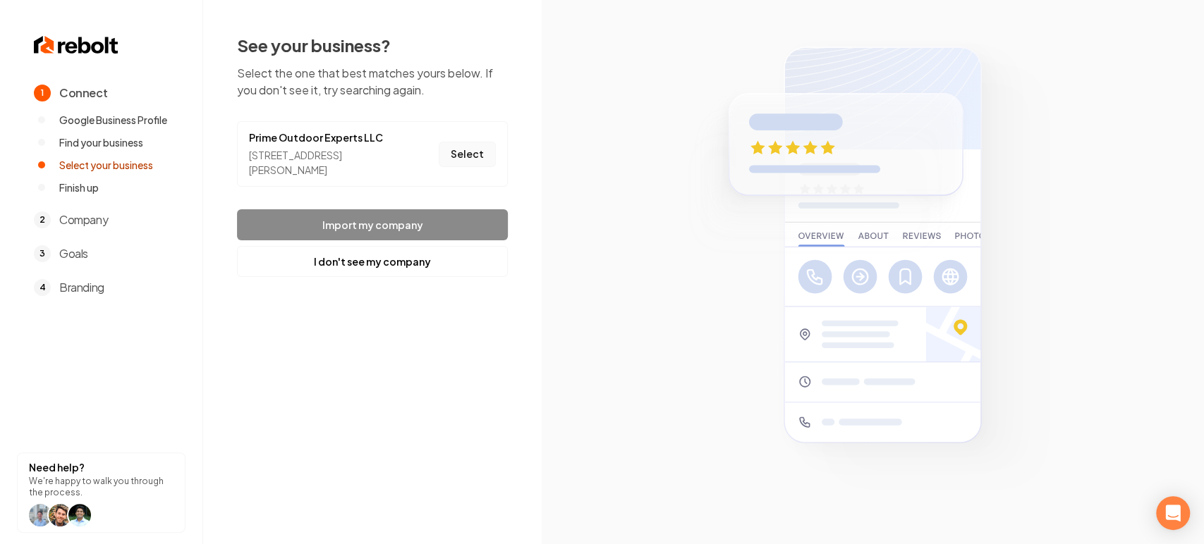
click at [474, 160] on button "Select" at bounding box center [467, 154] width 57 height 25
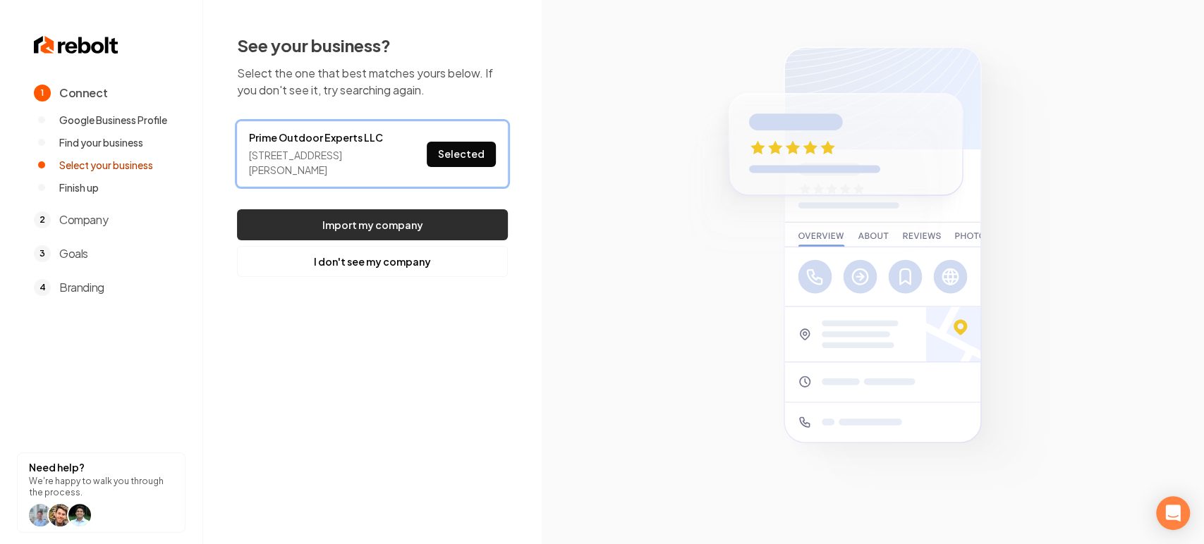
click at [474, 217] on button "Import my company" at bounding box center [372, 224] width 271 height 31
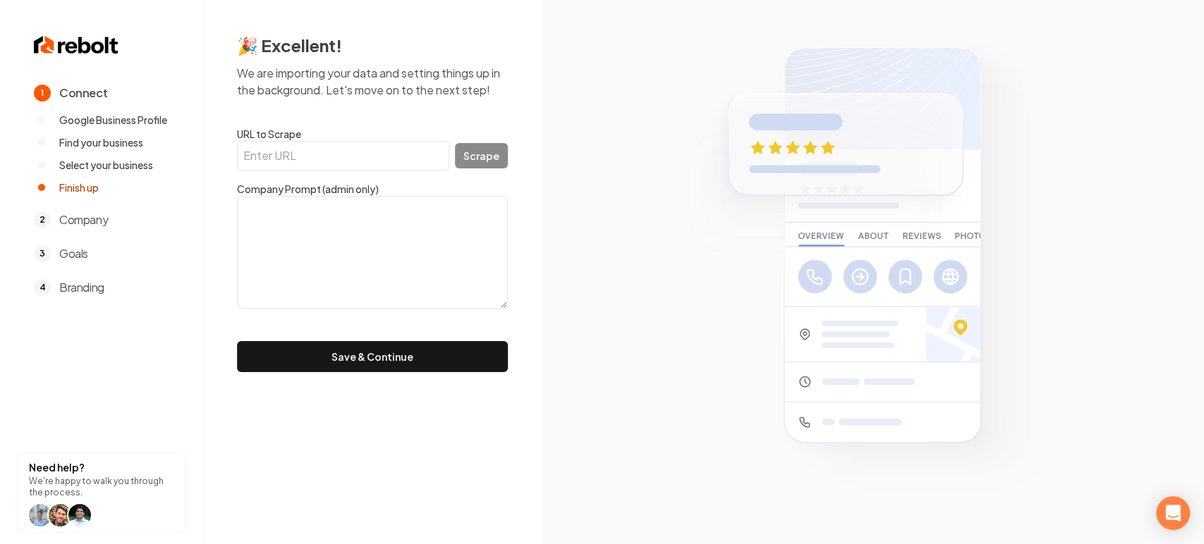
click at [415, 151] on input "URL to Scrape" at bounding box center [343, 156] width 212 height 30
paste input "[URL][DOMAIN_NAME]"
type input "[URL][DOMAIN_NAME]"
click at [480, 162] on button "Scrape" at bounding box center [481, 155] width 53 height 25
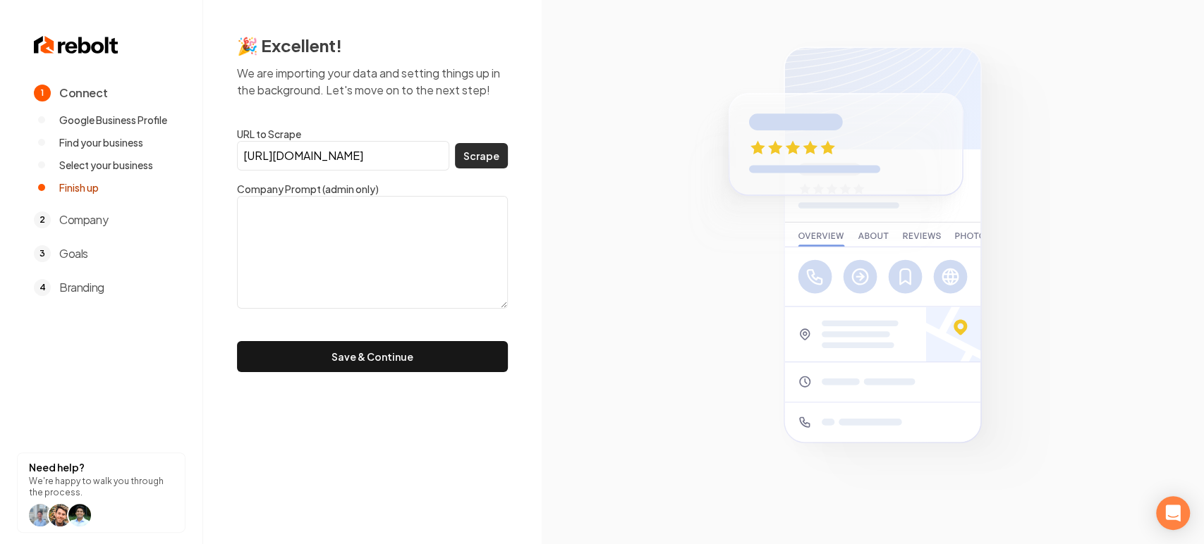
scroll to position [0, 0]
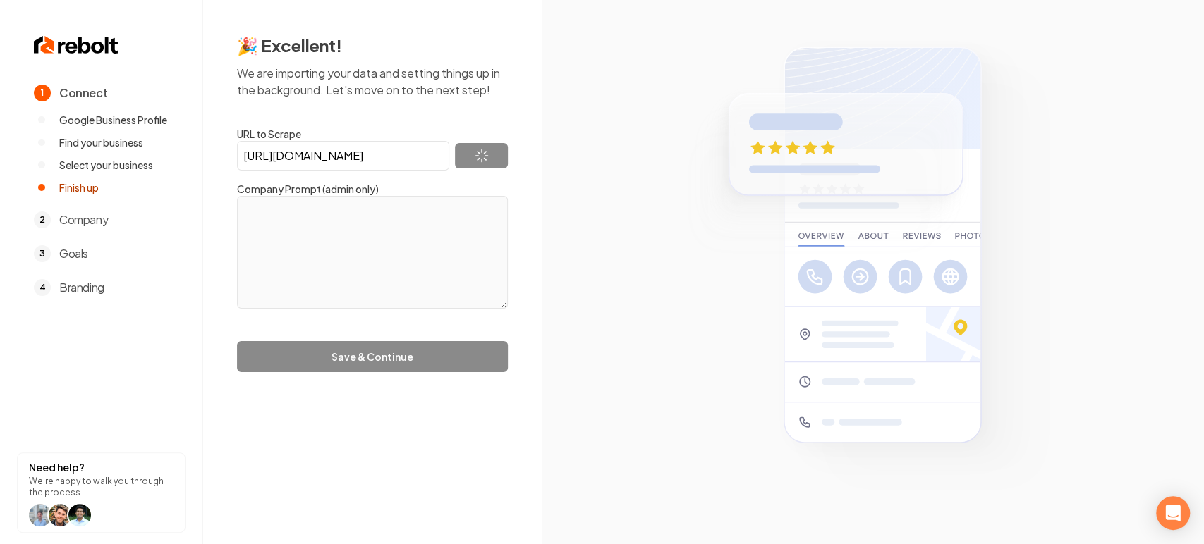
type textarea "Prime Outdoor offers full-service residential and commercial landscaping, inclu…"
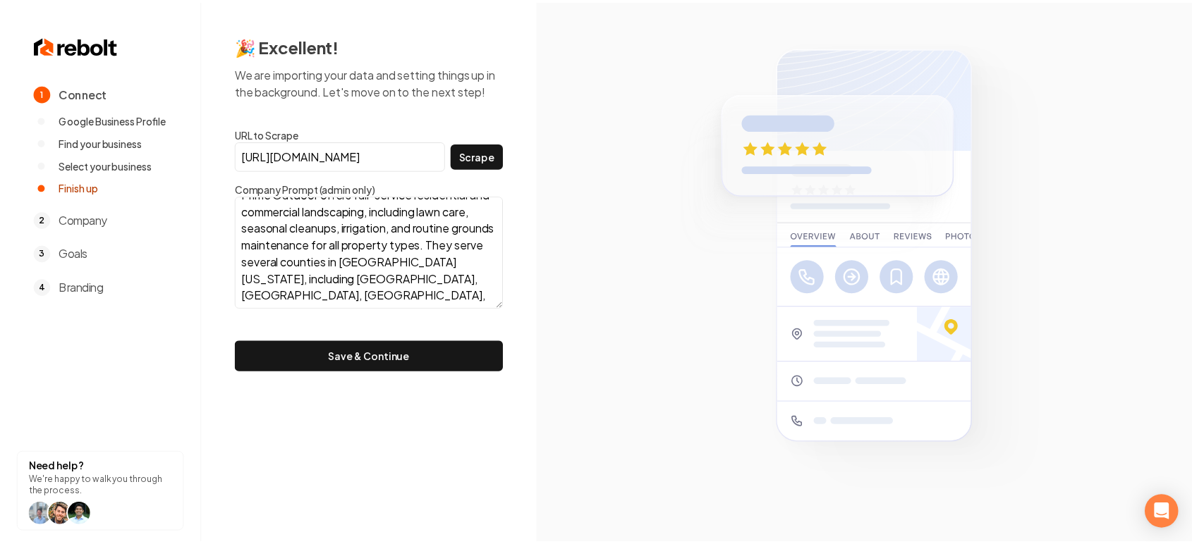
scroll to position [18, 0]
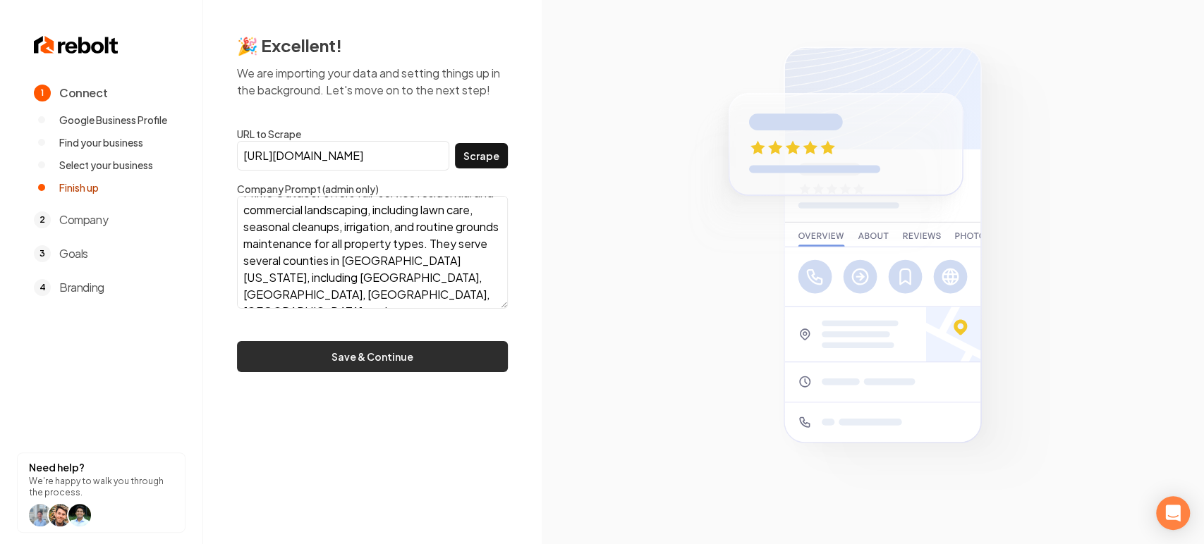
click at [368, 367] on button "Save & Continue" at bounding box center [372, 356] width 271 height 31
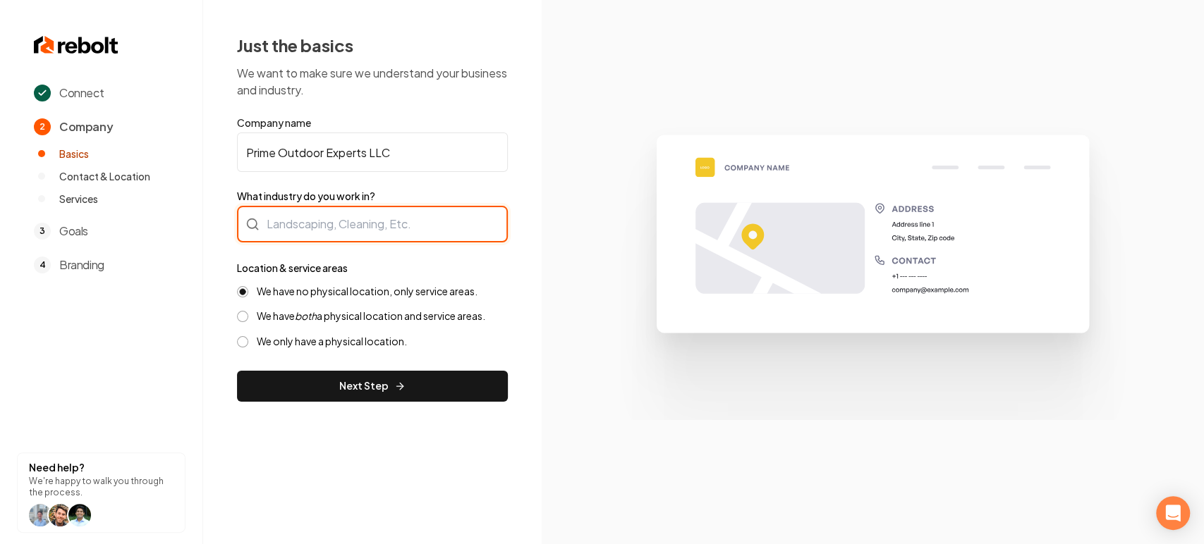
click at [301, 224] on div at bounding box center [372, 224] width 271 height 37
type input "Outdoor Services"
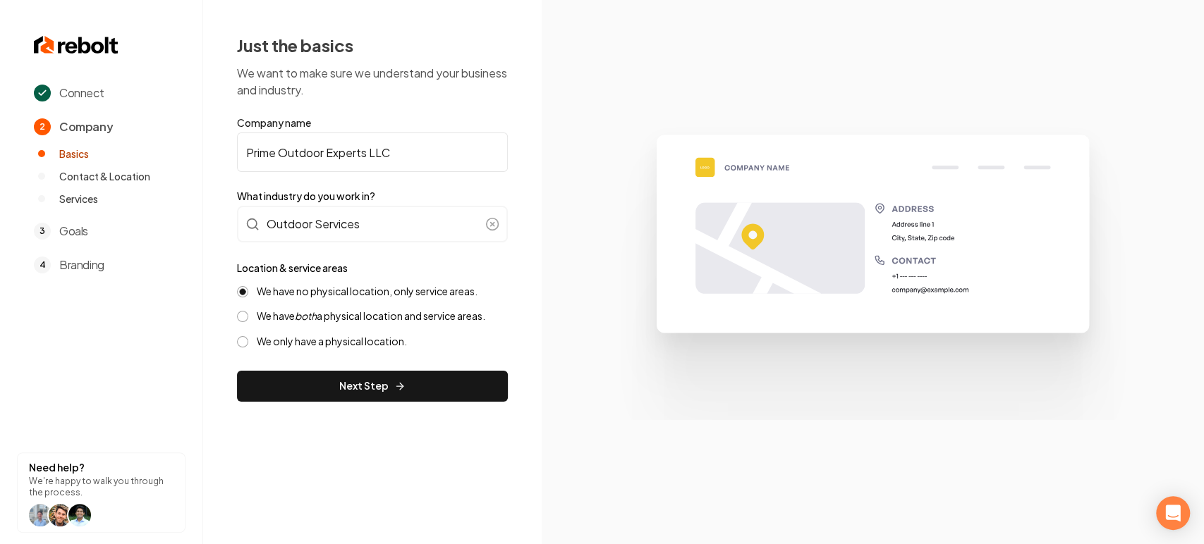
click at [360, 312] on label "We have both a physical location and service areas." at bounding box center [371, 316] width 229 height 13
click at [248, 312] on button "We have both a physical location and service areas." at bounding box center [242, 316] width 11 height 11
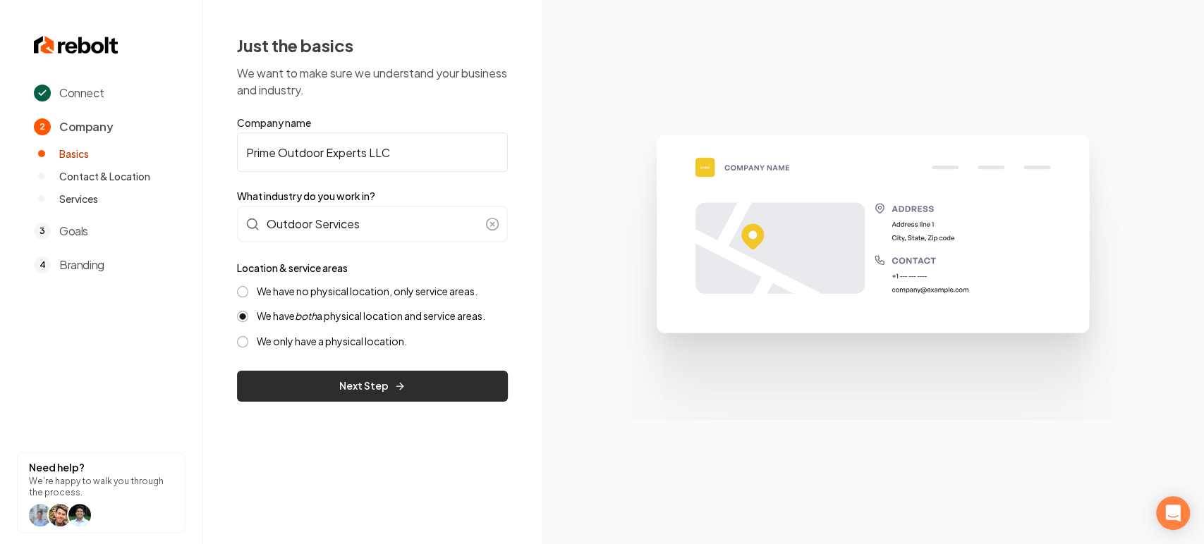
click at [349, 374] on button "Next Step" at bounding box center [372, 386] width 271 height 31
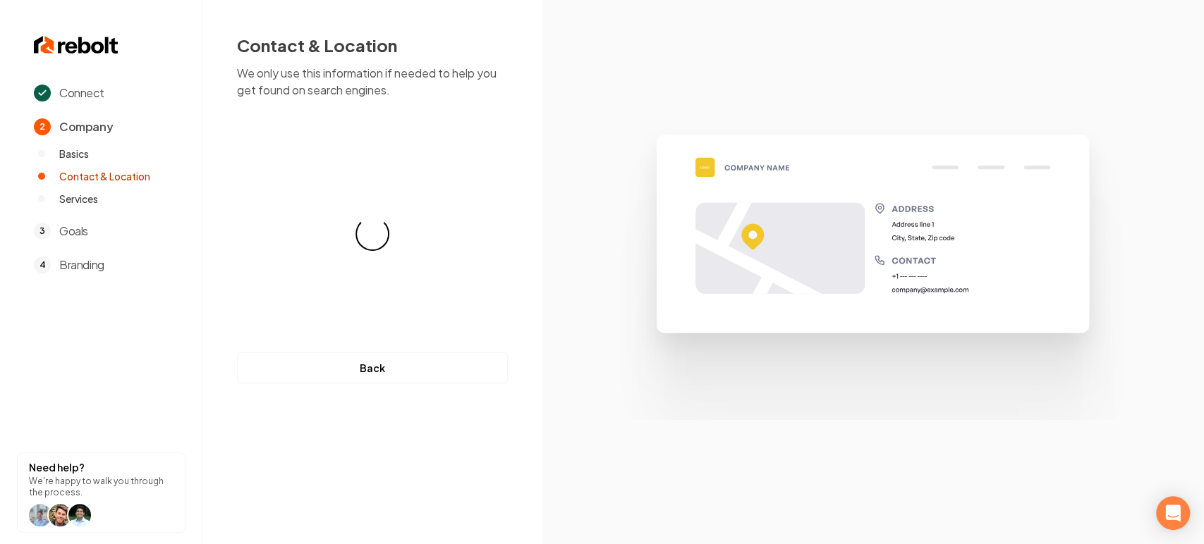
select select "**"
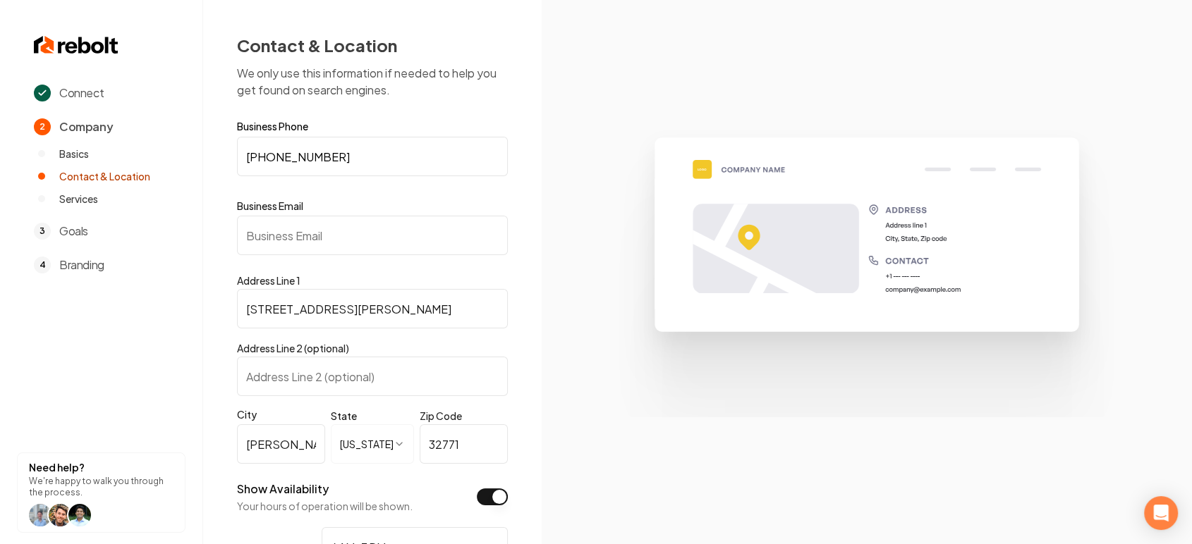
click at [339, 219] on input "Business Email" at bounding box center [372, 235] width 271 height 39
paste input "[EMAIL_ADDRESS][DOMAIN_NAME]"
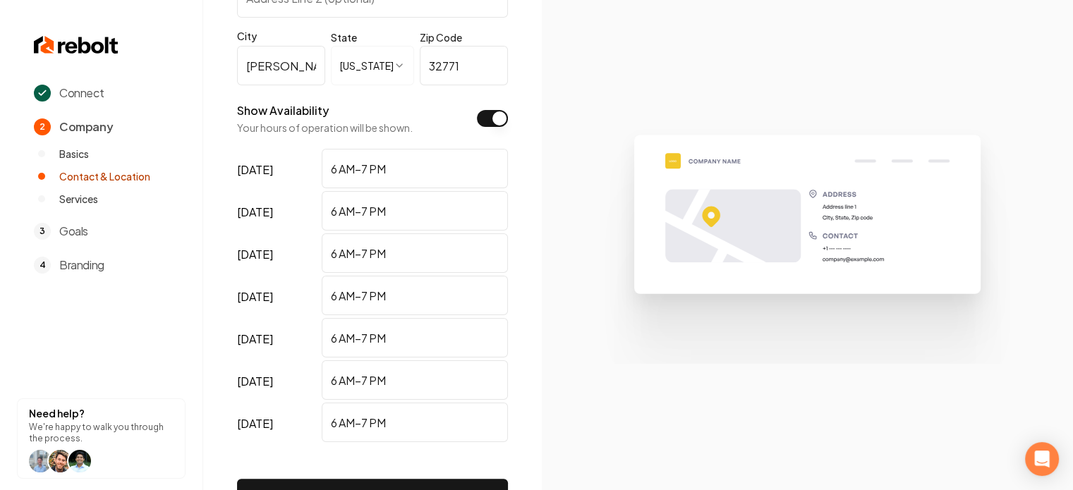
scroll to position [480, 0]
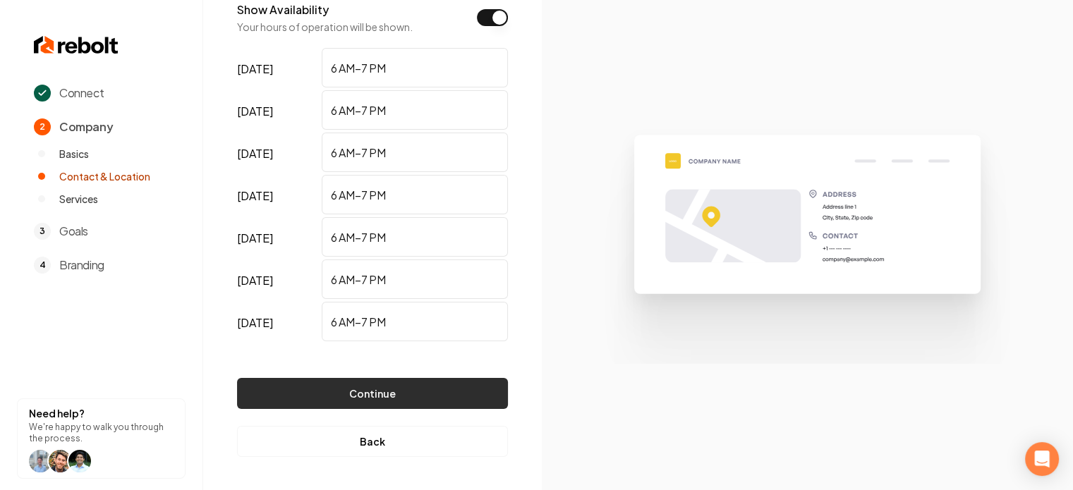
type input "[EMAIL_ADDRESS][DOMAIN_NAME]"
click at [327, 386] on button "Continue" at bounding box center [372, 393] width 271 height 31
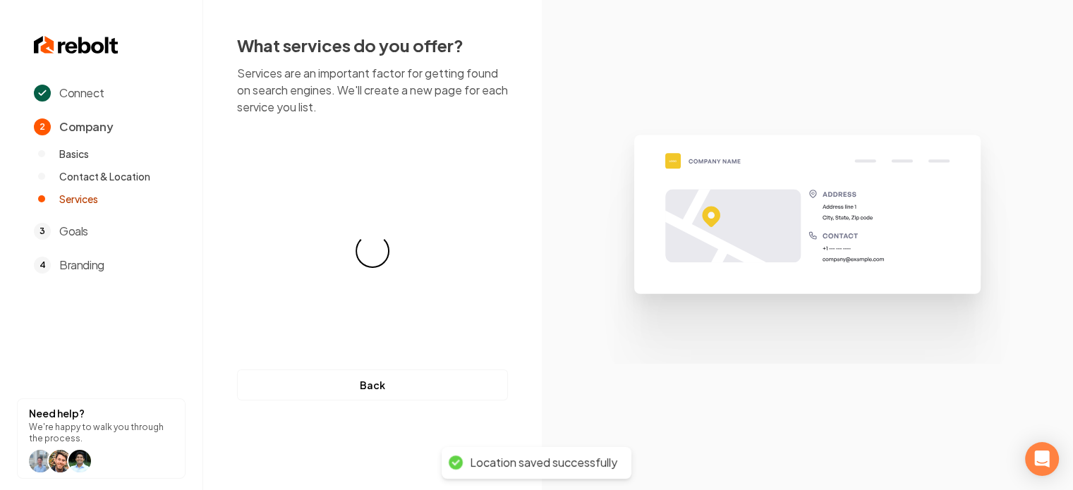
scroll to position [0, 0]
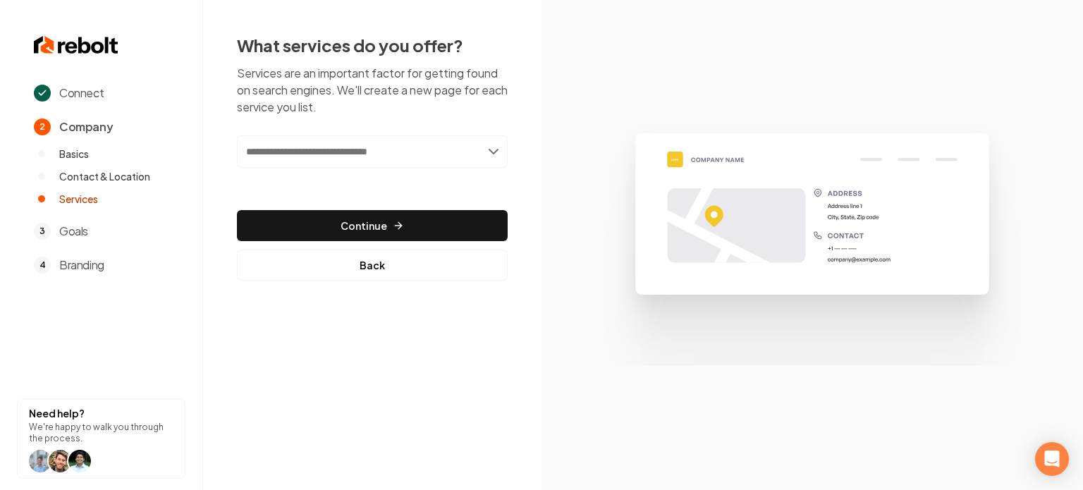
click at [351, 166] on input "text" at bounding box center [372, 151] width 271 height 32
paste input "**********"
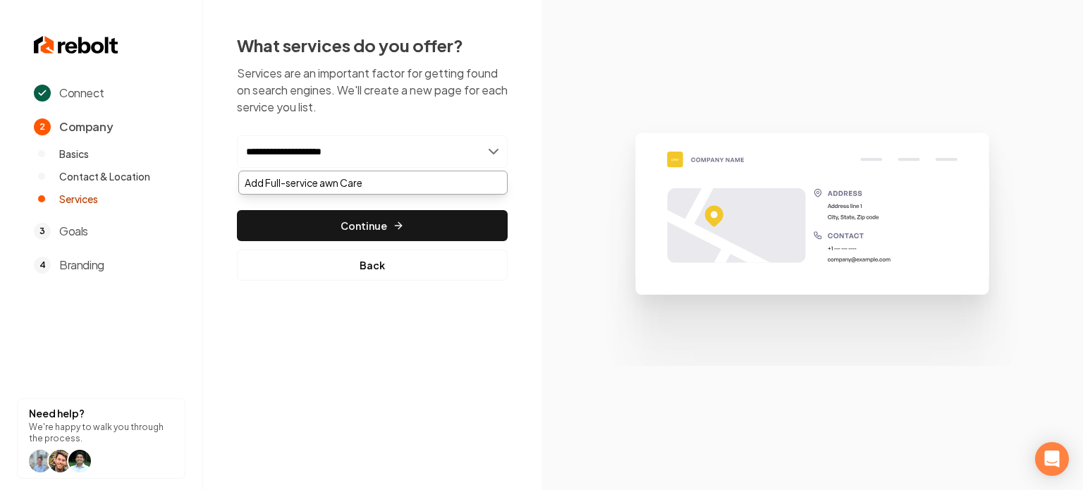
type input "**********"
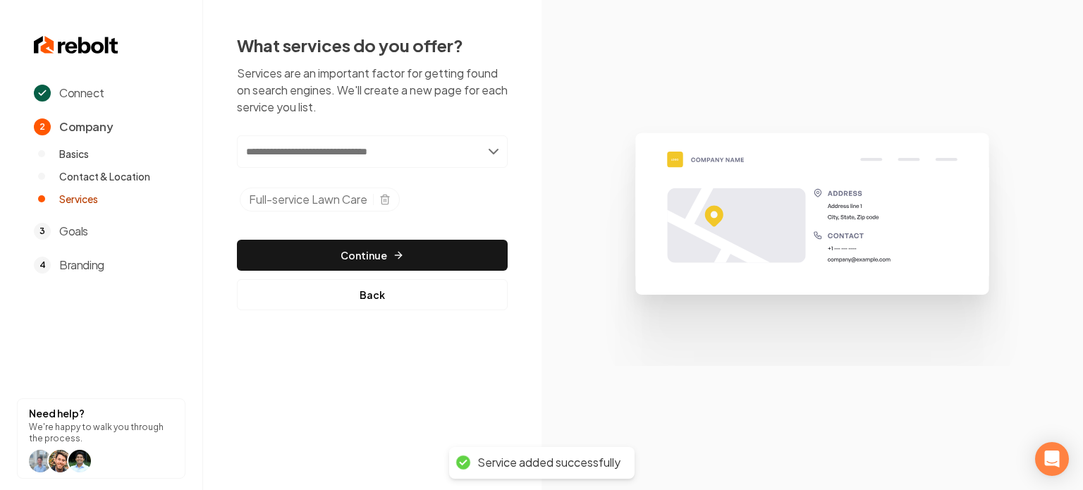
paste input "**********"
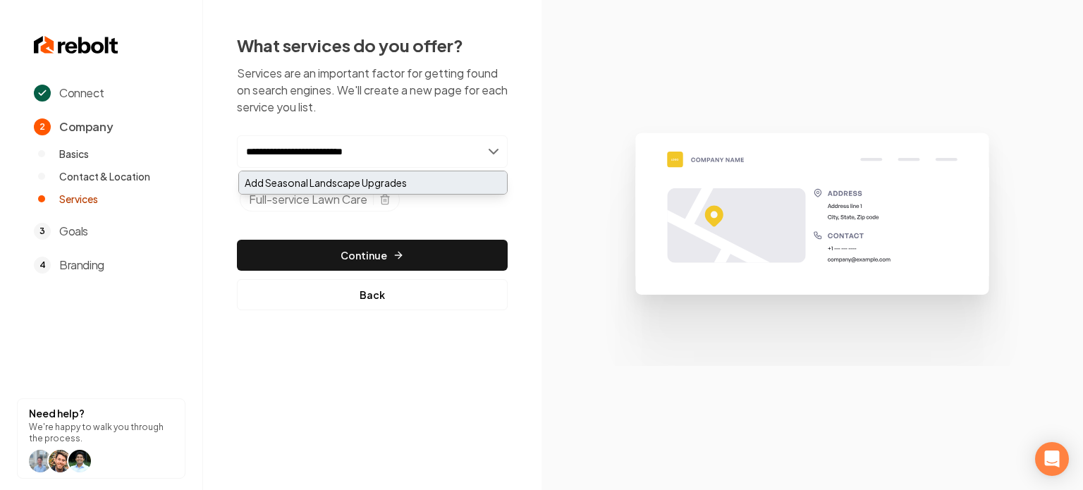
type input "**********"
click at [367, 183] on div "Add Seasonal Landscape Upgrades" at bounding box center [373, 182] width 268 height 23
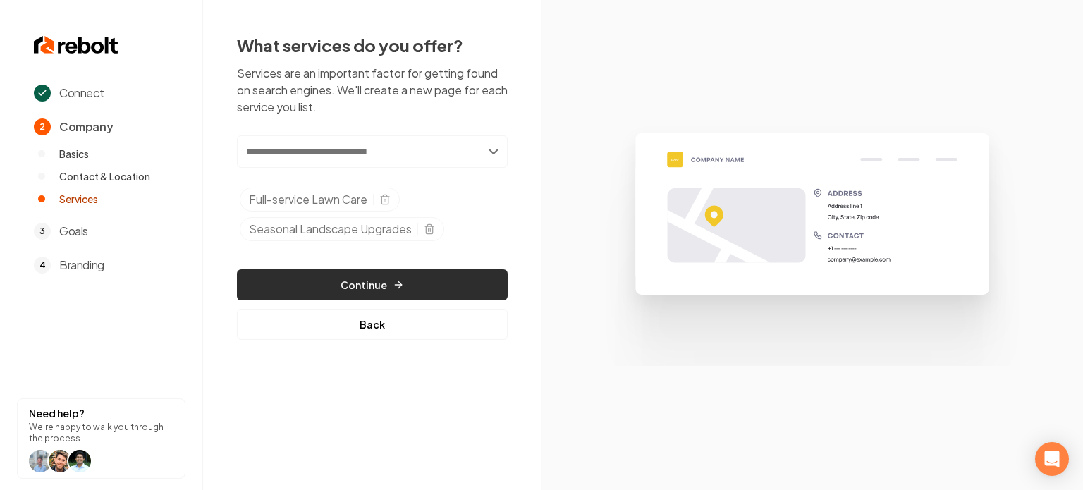
click at [376, 270] on button "Continue" at bounding box center [372, 284] width 271 height 31
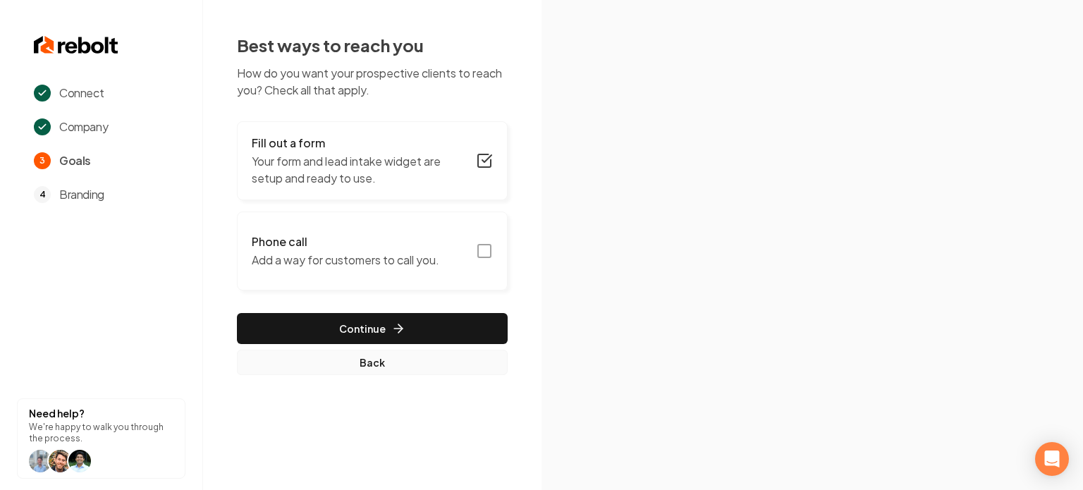
click at [335, 360] on button "Back" at bounding box center [372, 362] width 271 height 25
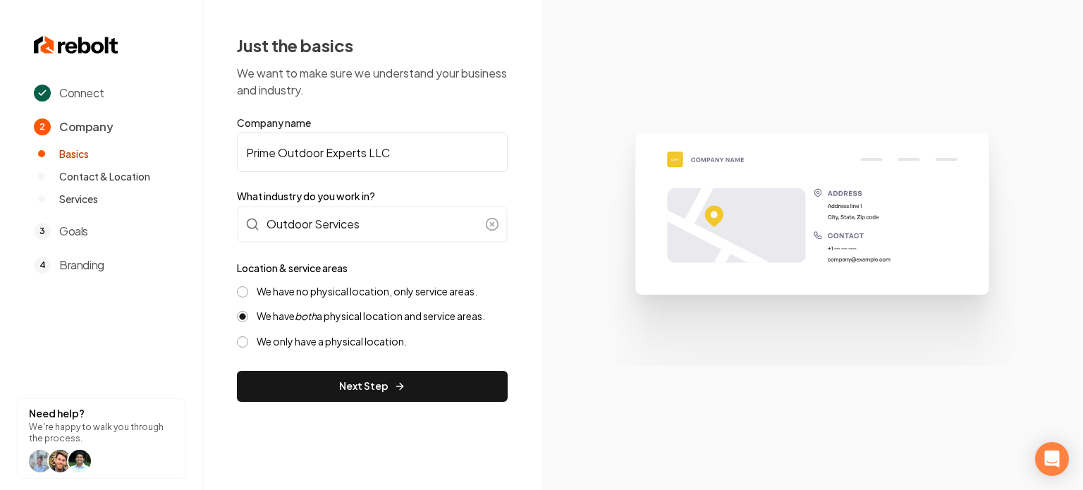
click at [321, 369] on form "Company name Prime Outdoor Experts LLC What industry do you work in? Outdoor Se…" at bounding box center [372, 259] width 271 height 286
click at [322, 380] on button "Next Step" at bounding box center [372, 386] width 271 height 31
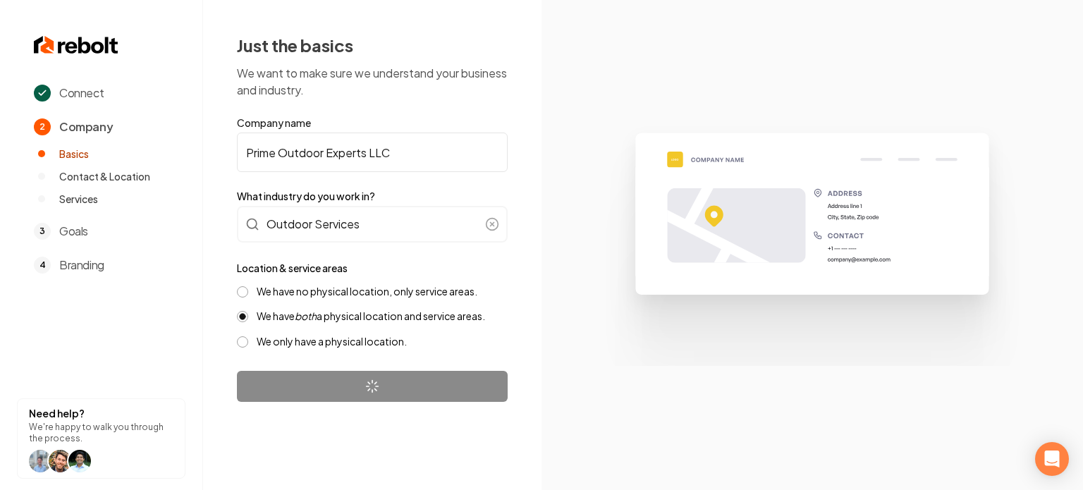
select select "**"
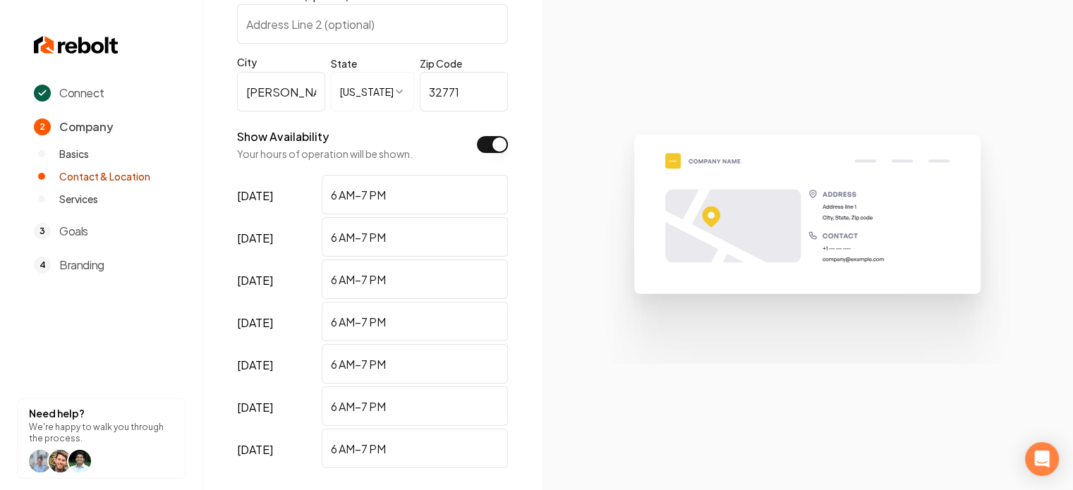
scroll to position [480, 0]
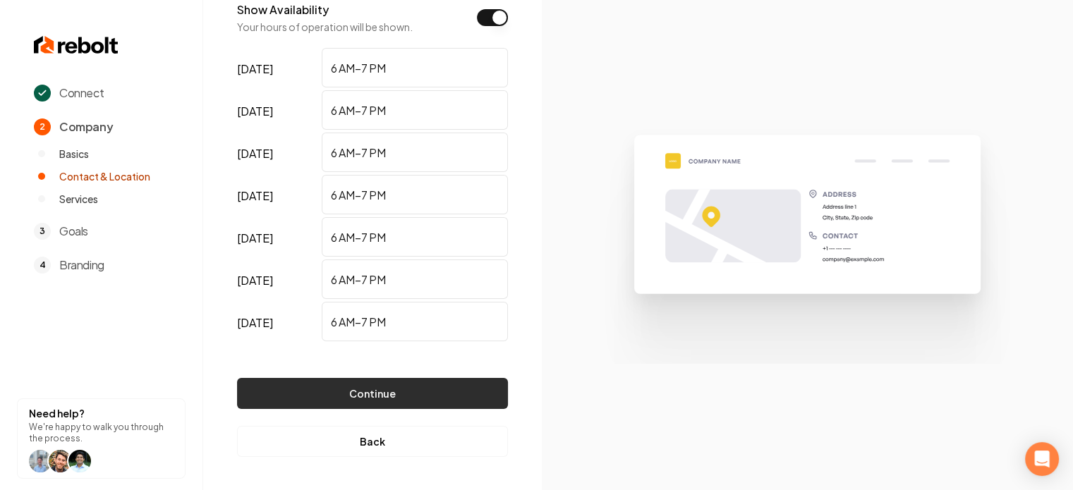
click at [351, 393] on button "Continue" at bounding box center [372, 393] width 271 height 31
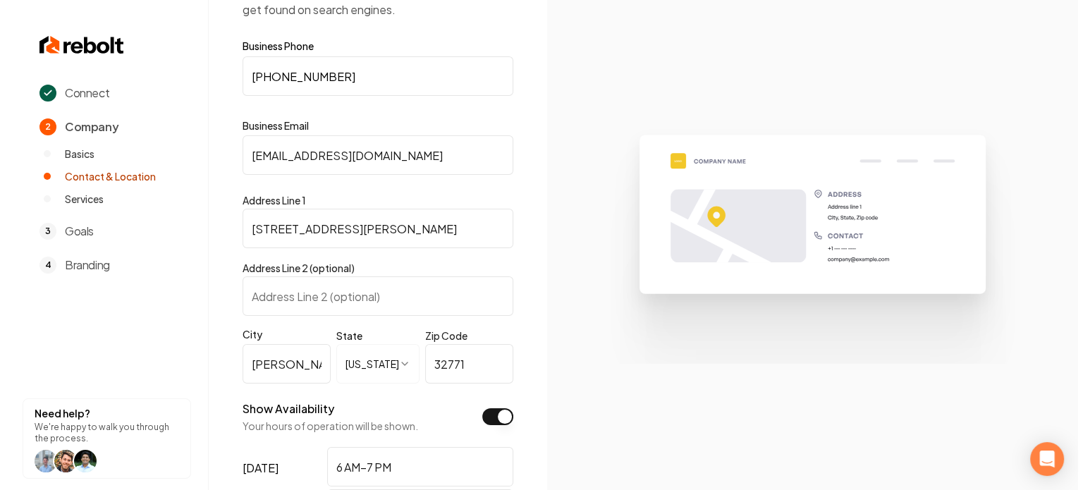
scroll to position [0, 0]
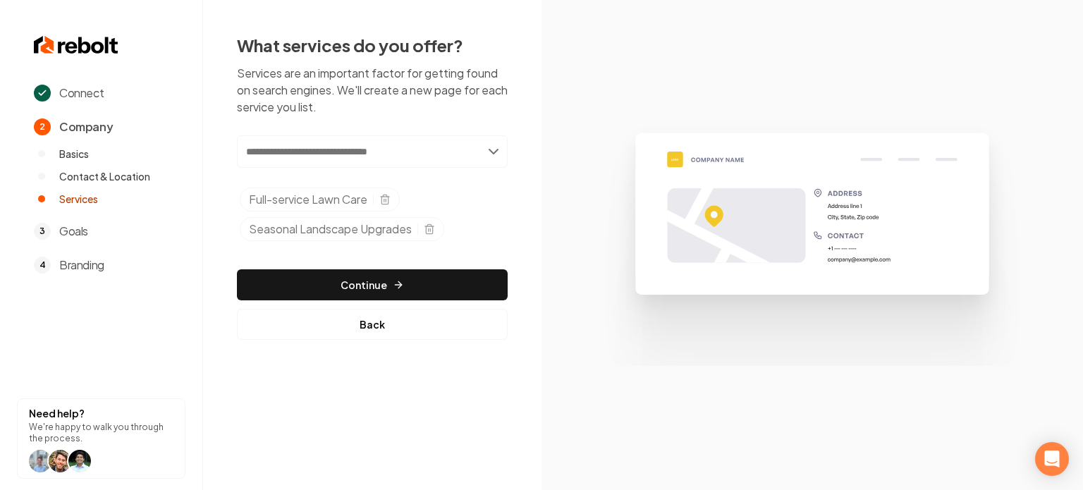
click at [370, 156] on input "text" at bounding box center [372, 151] width 271 height 32
paste input "**********"
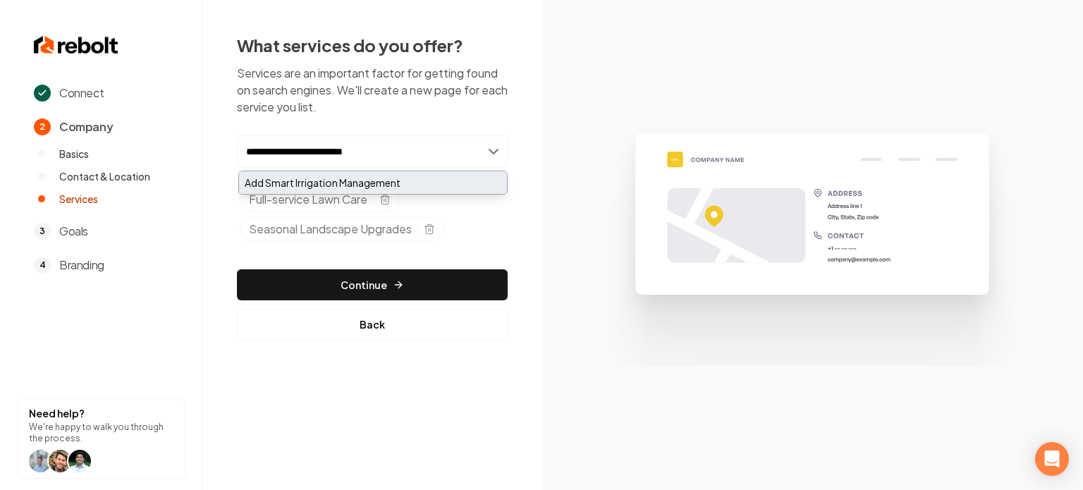
type input "**********"
click at [339, 185] on div "Add Smart Irrigation Management" at bounding box center [373, 182] width 268 height 23
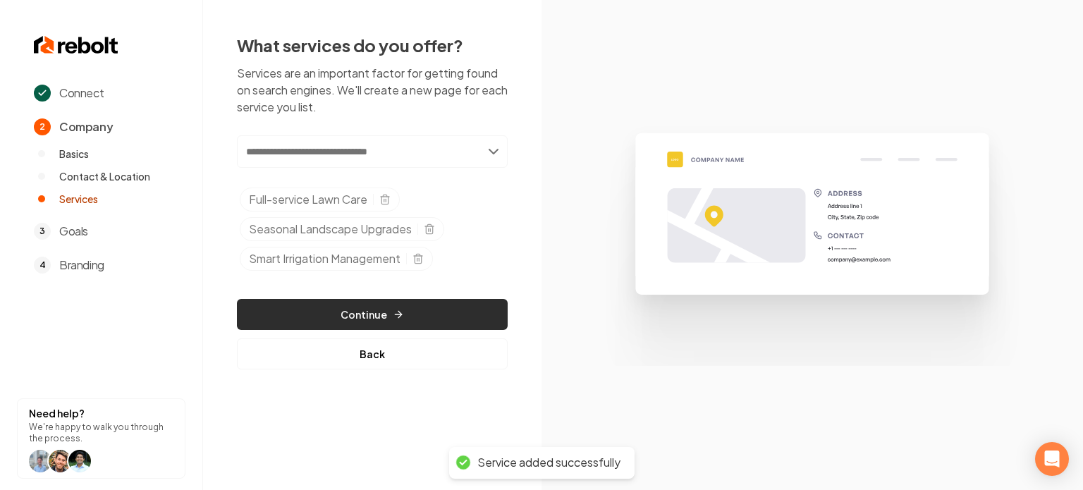
click at [376, 302] on button "Continue" at bounding box center [372, 314] width 271 height 31
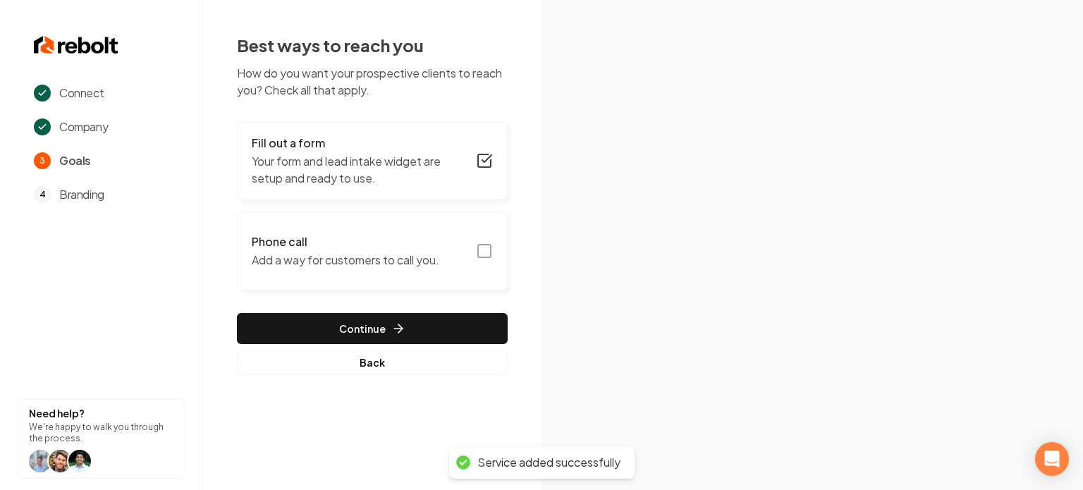
click at [485, 259] on icon "button" at bounding box center [484, 251] width 17 height 17
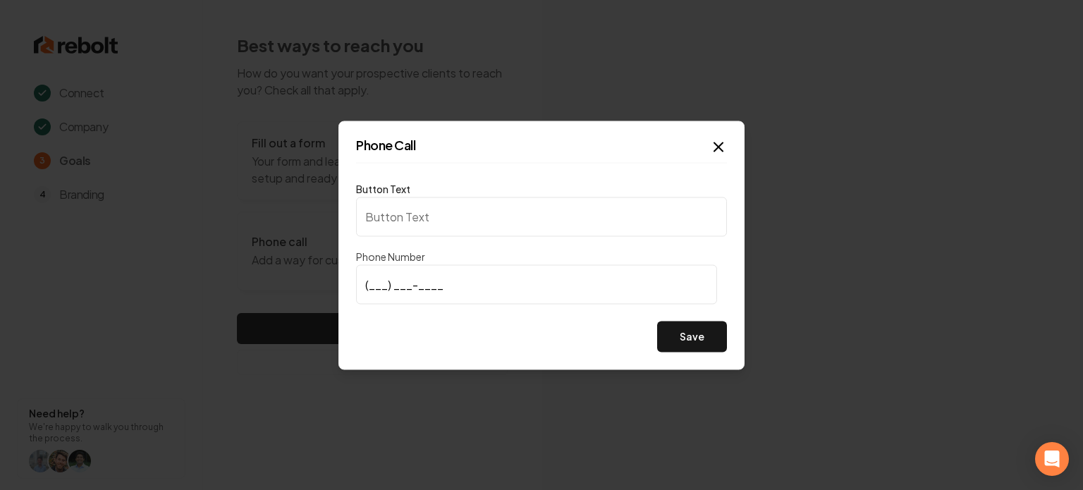
type input "Call us"
type input "[PHONE_NUMBER]"
click at [712, 343] on button "Save" at bounding box center [692, 336] width 70 height 31
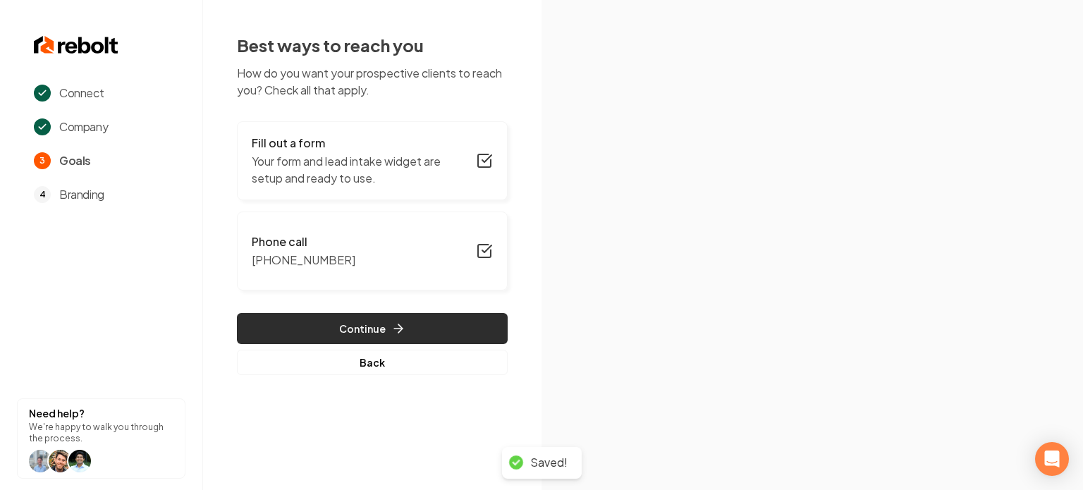
click at [470, 328] on button "Continue" at bounding box center [372, 328] width 271 height 31
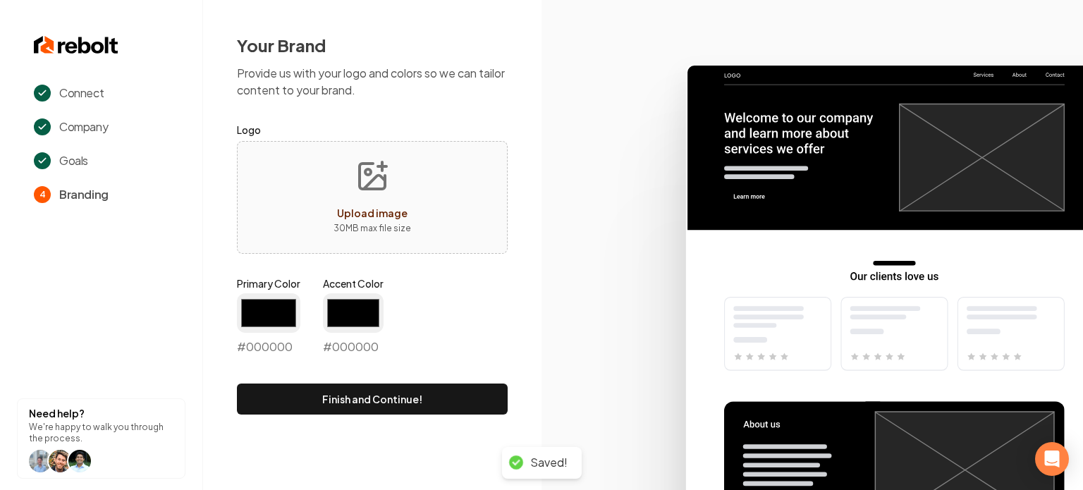
type input "#194d33"
type input "#70be00"
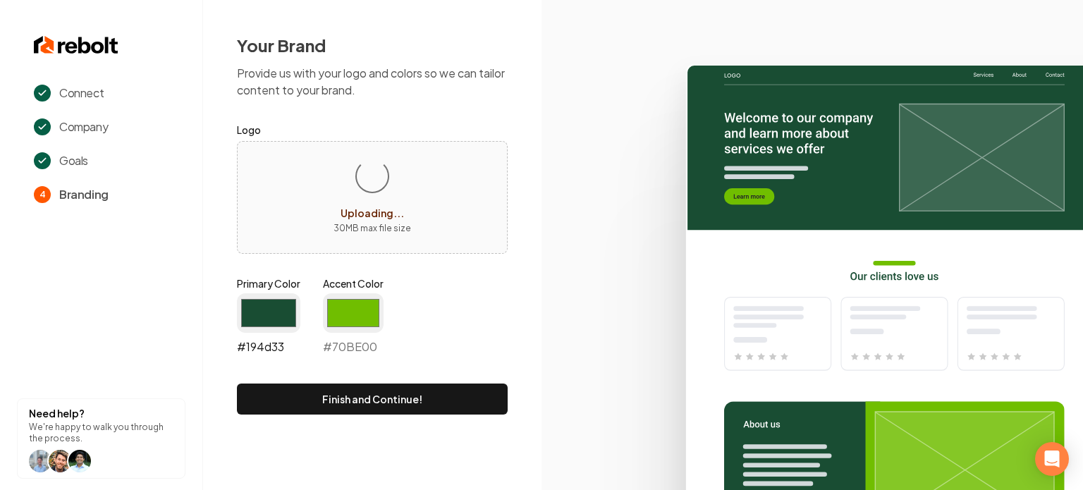
click at [266, 320] on input "#194d33" at bounding box center [268, 312] width 63 height 39
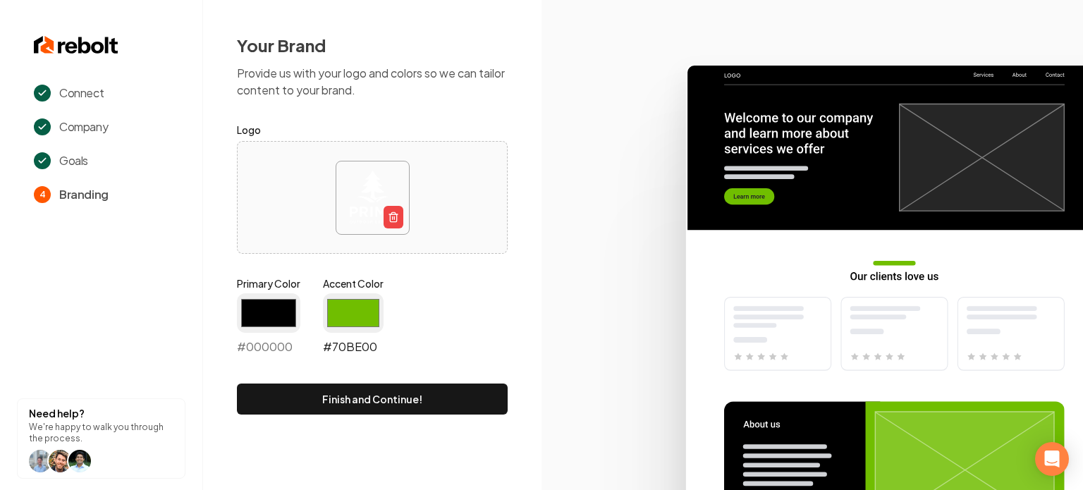
type input "#000000"
click at [343, 315] on input "#70be00" at bounding box center [353, 312] width 61 height 39
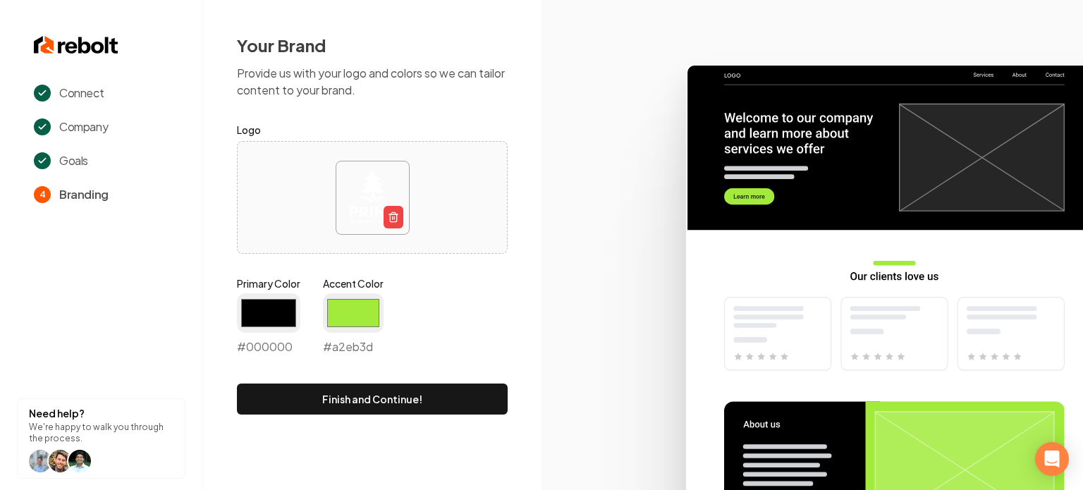
type input "#a2eb3d"
drag, startPoint x: 566, startPoint y: 221, endPoint x: 536, endPoint y: 265, distance: 53.2
click at [566, 221] on icon at bounding box center [813, 271] width 542 height 438
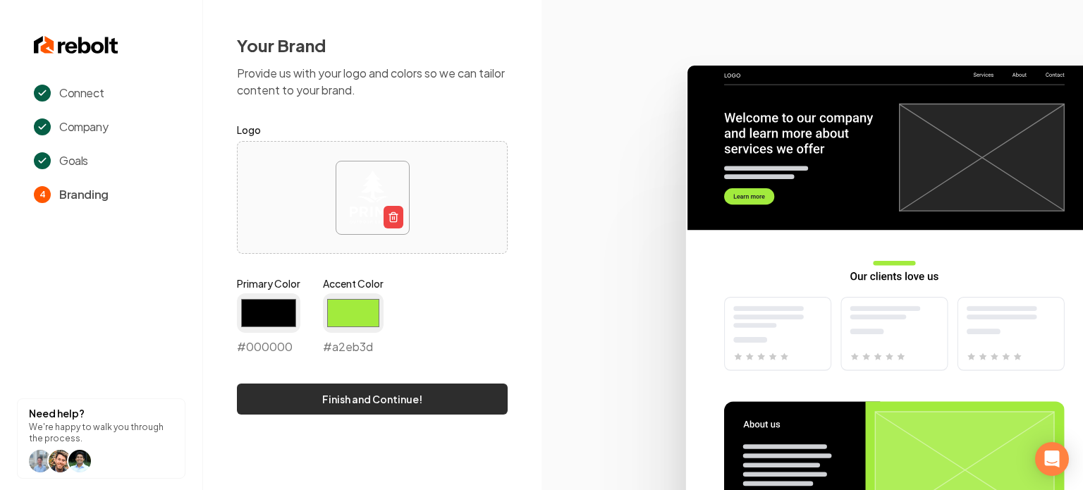
click at [403, 397] on button "Finish and Continue!" at bounding box center [372, 399] width 271 height 31
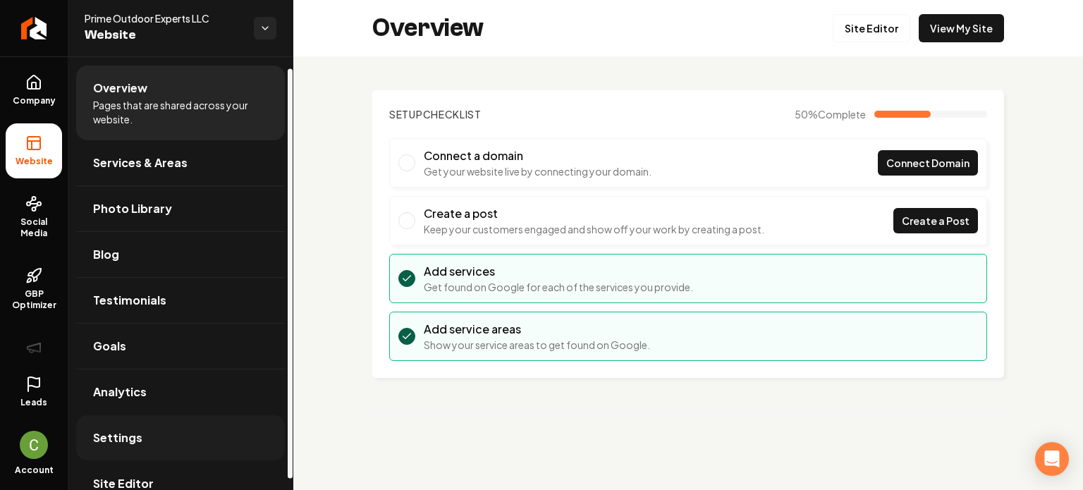
scroll to position [24, 0]
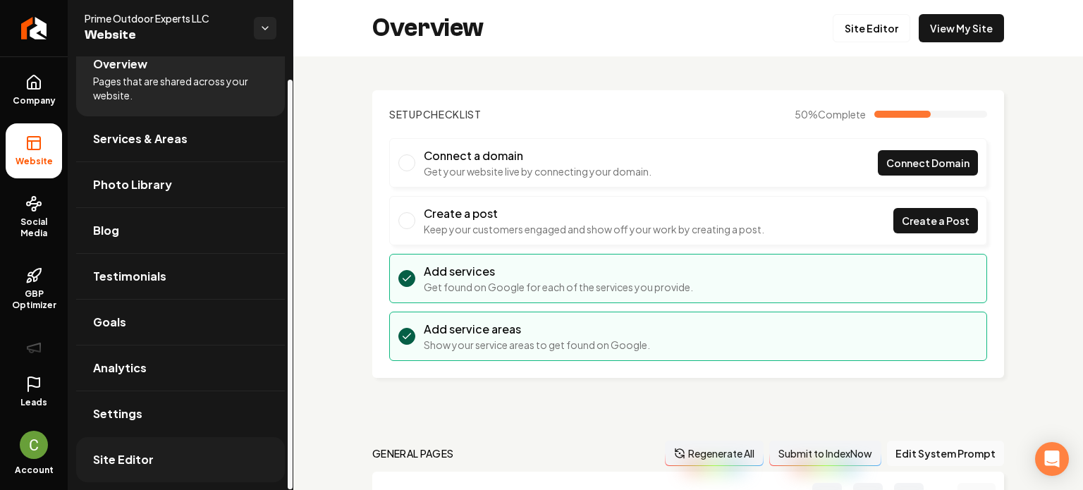
click at [125, 445] on link "Site Editor" at bounding box center [180, 459] width 209 height 45
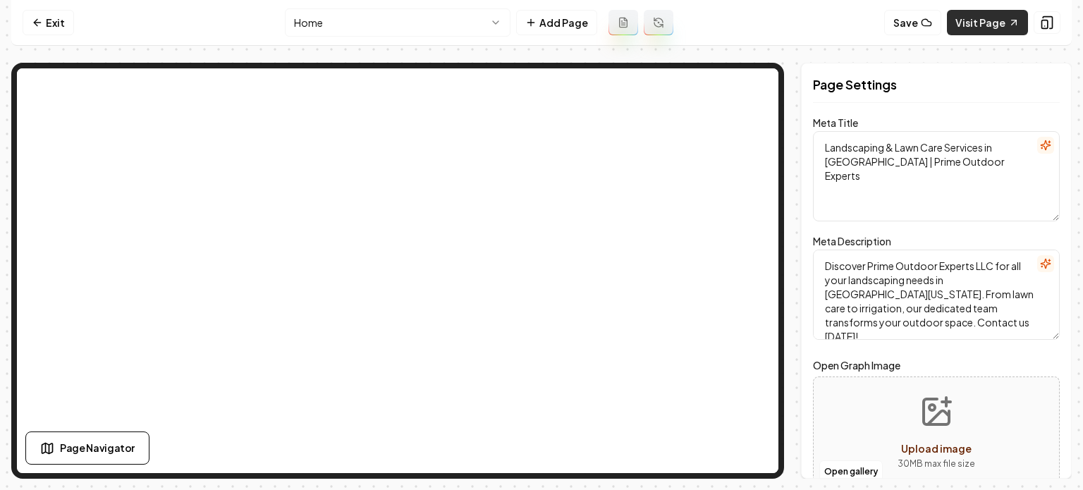
click at [982, 22] on link "Visit Page" at bounding box center [987, 22] width 81 height 25
click at [42, 24] on icon at bounding box center [37, 22] width 11 height 11
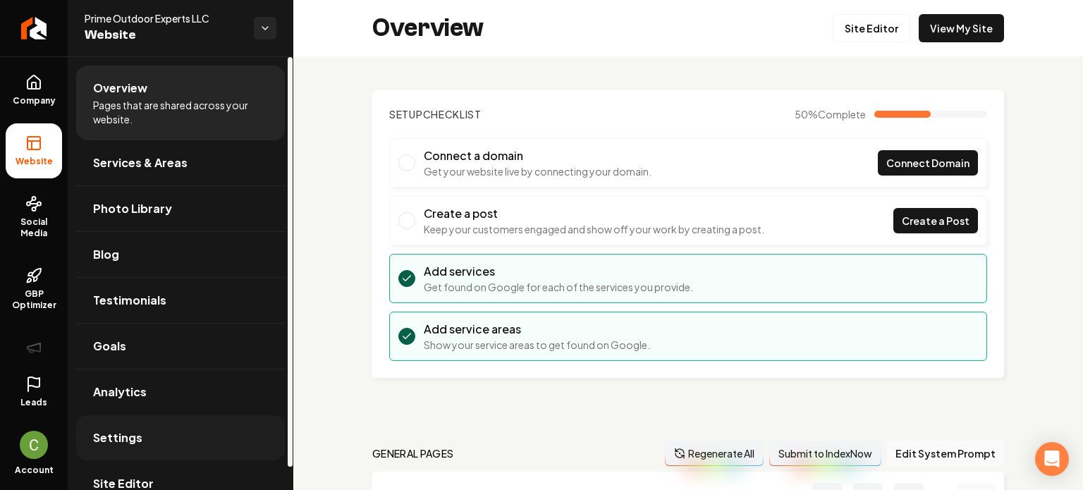
click at [127, 443] on span "Settings" at bounding box center [117, 438] width 49 height 17
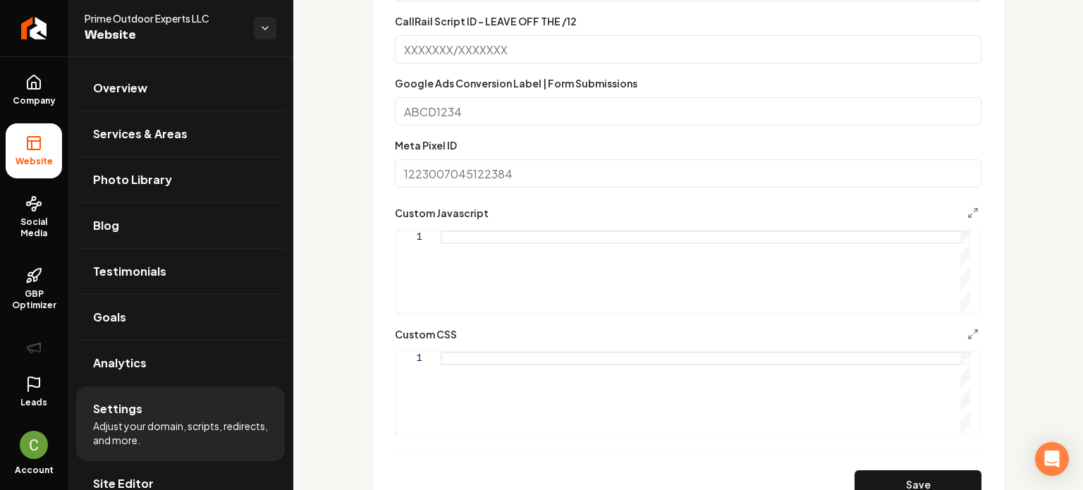
scroll to position [776, 0]
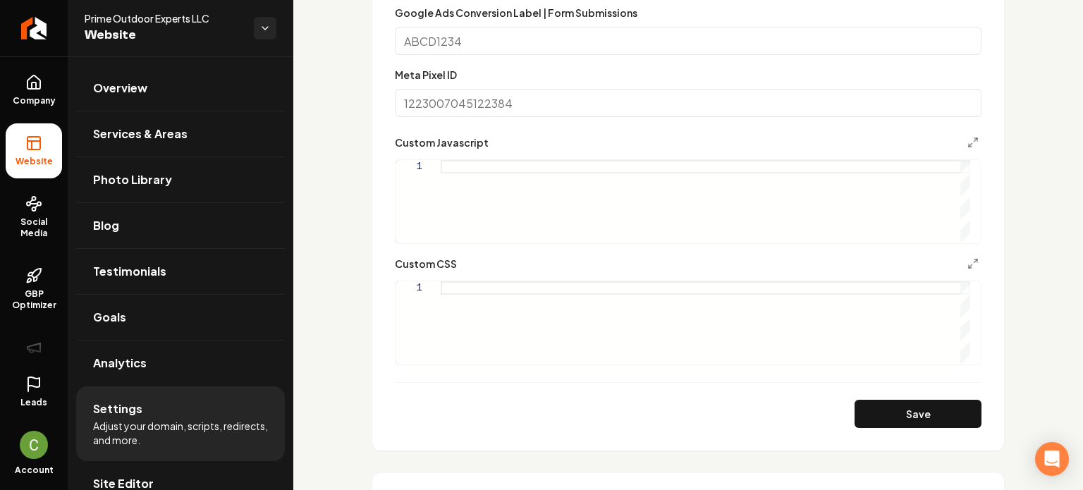
click at [463, 324] on div "Main content area" at bounding box center [706, 322] width 530 height 83
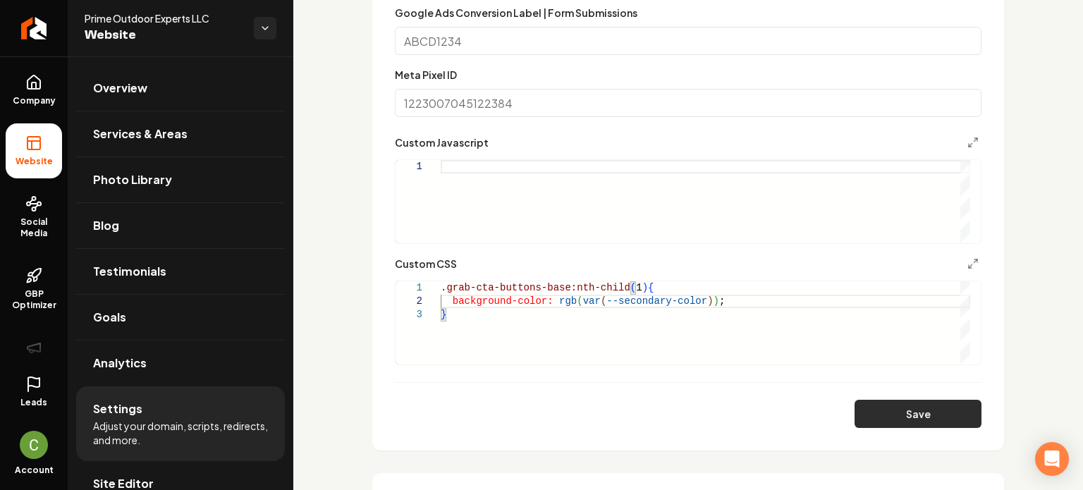
click at [908, 413] on button "Save" at bounding box center [918, 414] width 127 height 28
click at [724, 305] on div ".grab-cta-buttons-base:nth-child ( 1 ) { background-color: rgb ( var ( --second…" at bounding box center [706, 322] width 530 height 83
click at [906, 417] on button "Save" at bounding box center [918, 414] width 127 height 28
click at [559, 333] on div ".grab-cta-buttons-base:nth-child ( 1 ) { background-color: rgb ( var ( --second…" at bounding box center [706, 322] width 530 height 83
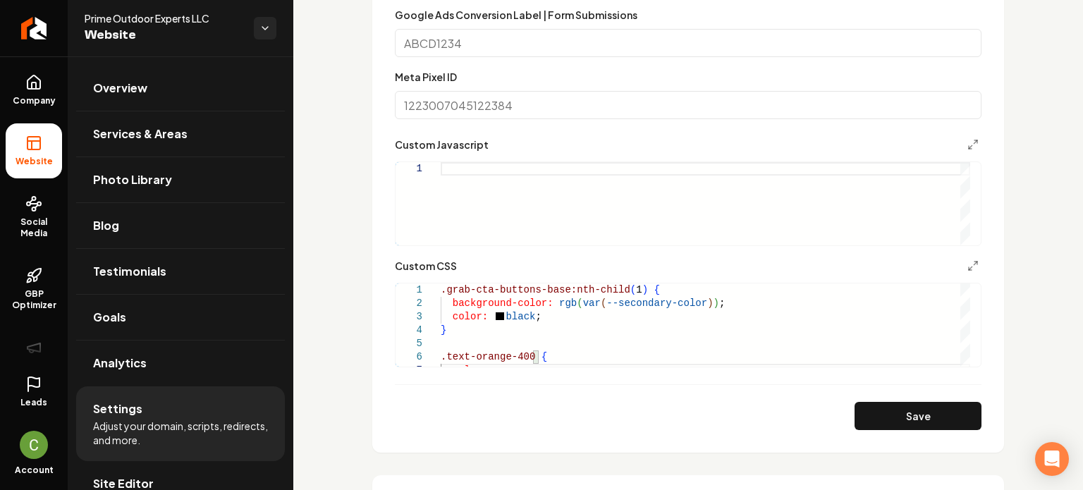
scroll to position [776, 0]
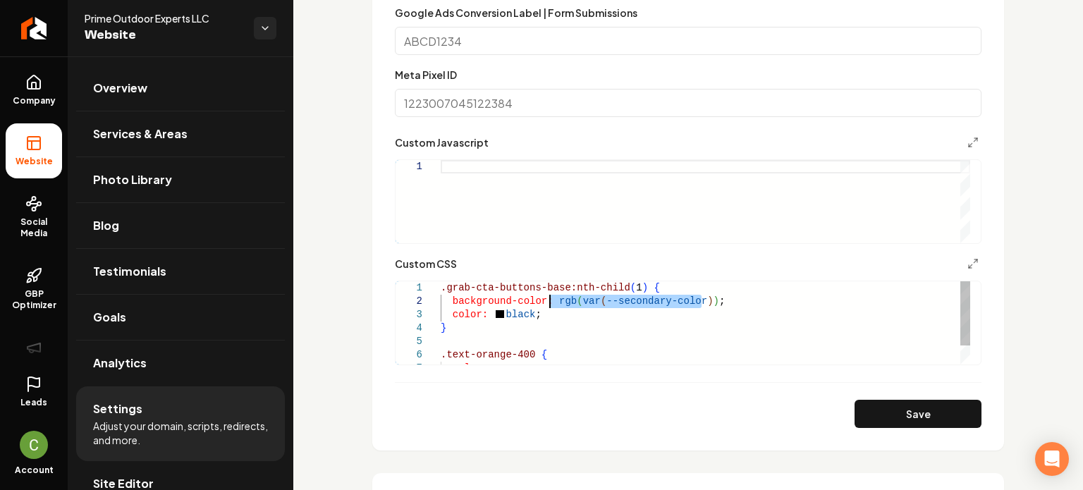
drag, startPoint x: 700, startPoint y: 298, endPoint x: 549, endPoint y: 298, distance: 150.9
click at [549, 298] on div "background-color: rgb ( var ( --secondary-color ) ) ; color: black ; } .text-or…" at bounding box center [706, 334] width 530 height 107
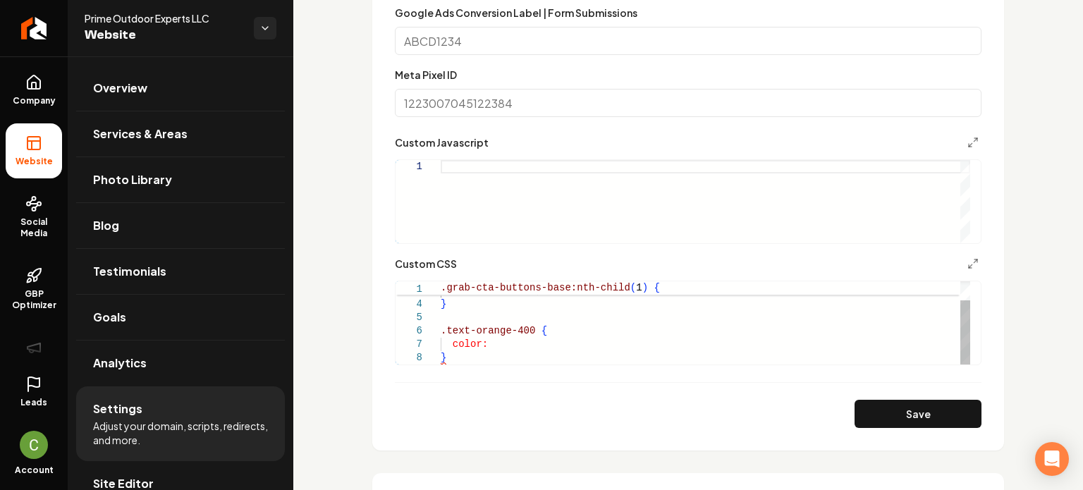
click at [561, 345] on div "background-color: rgb ( var ( --secondary-color ) ) ; color: black ; } .text-or…" at bounding box center [706, 310] width 530 height 107
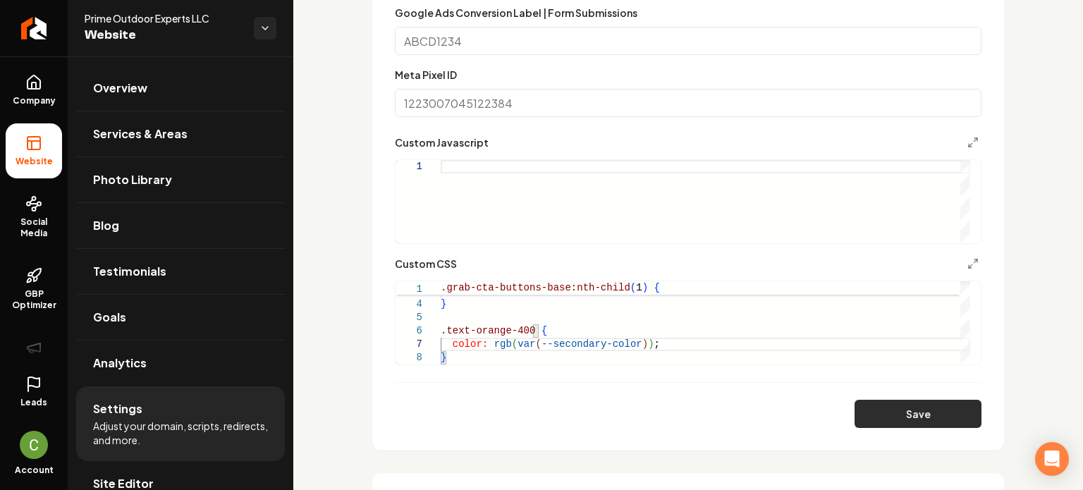
type textarea "**********"
click at [889, 405] on button "Save" at bounding box center [918, 414] width 127 height 28
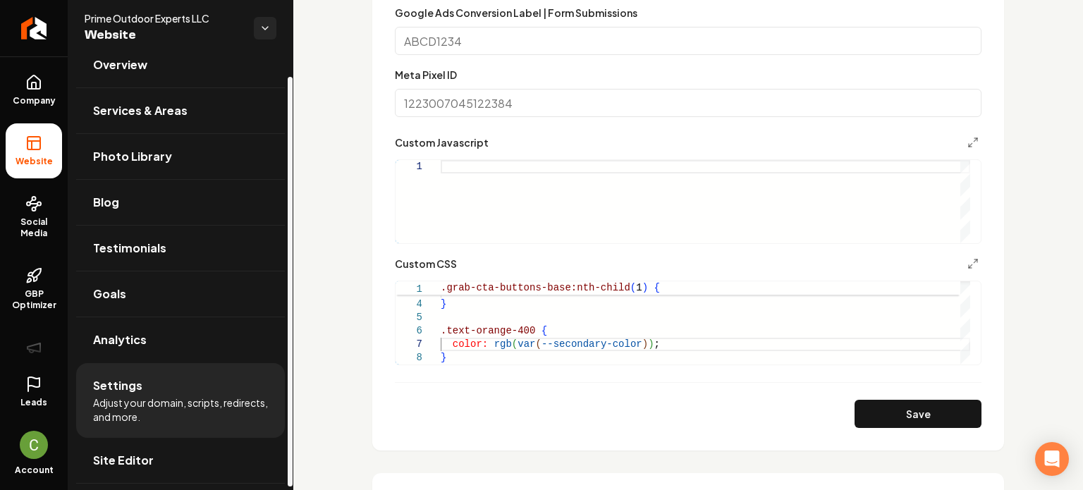
scroll to position [24, 0]
click at [189, 454] on link "Site Editor" at bounding box center [180, 459] width 209 height 45
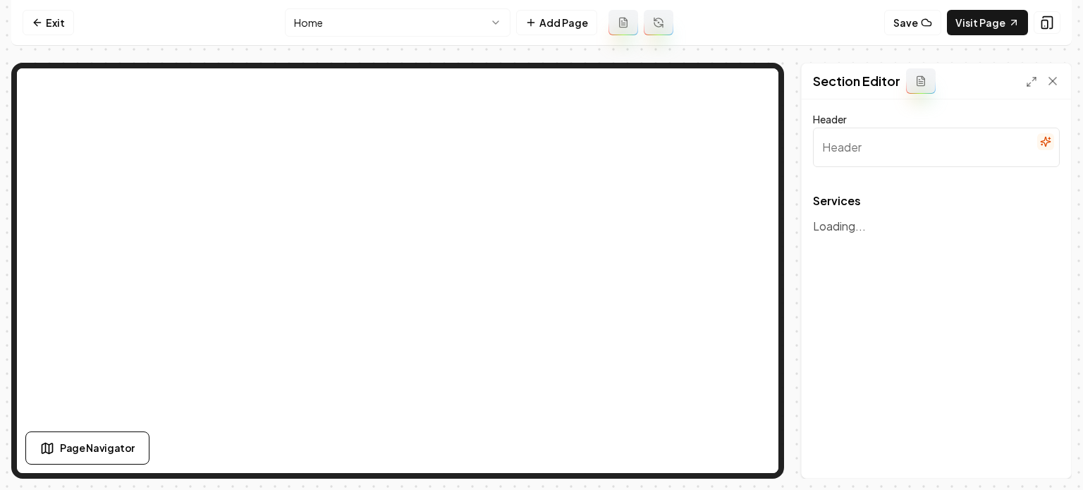
type input "Comprehensive Landscaping Solutions"
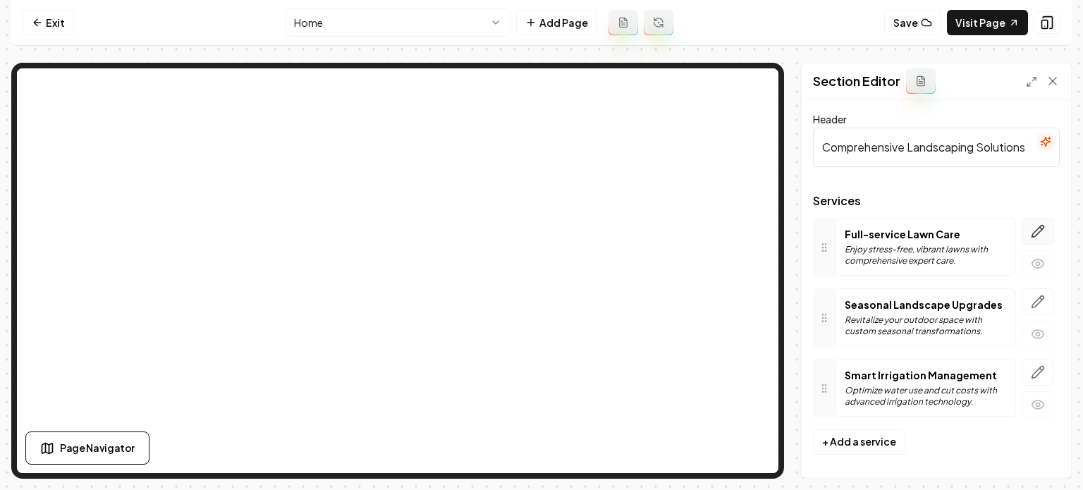
click at [1035, 232] on button "button" at bounding box center [1038, 231] width 32 height 27
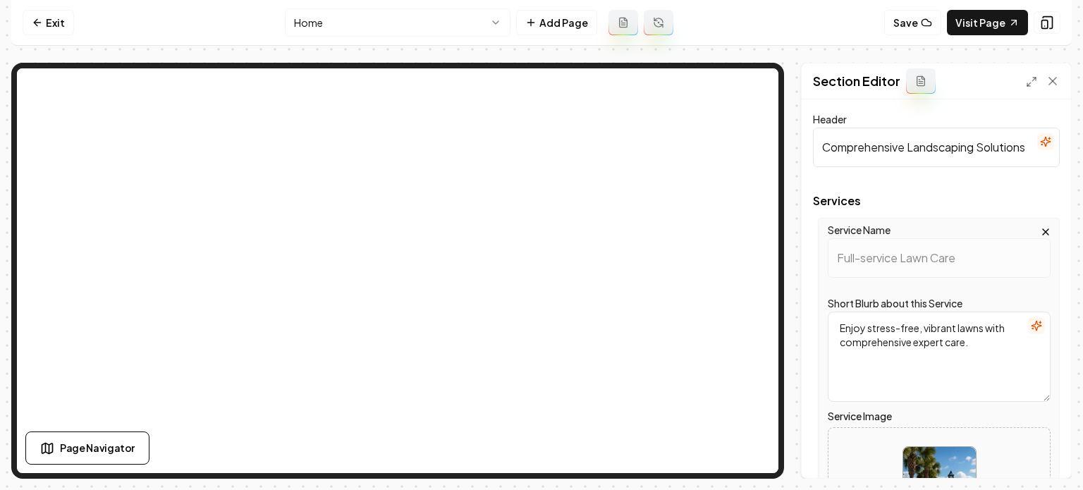
scroll to position [212, 0]
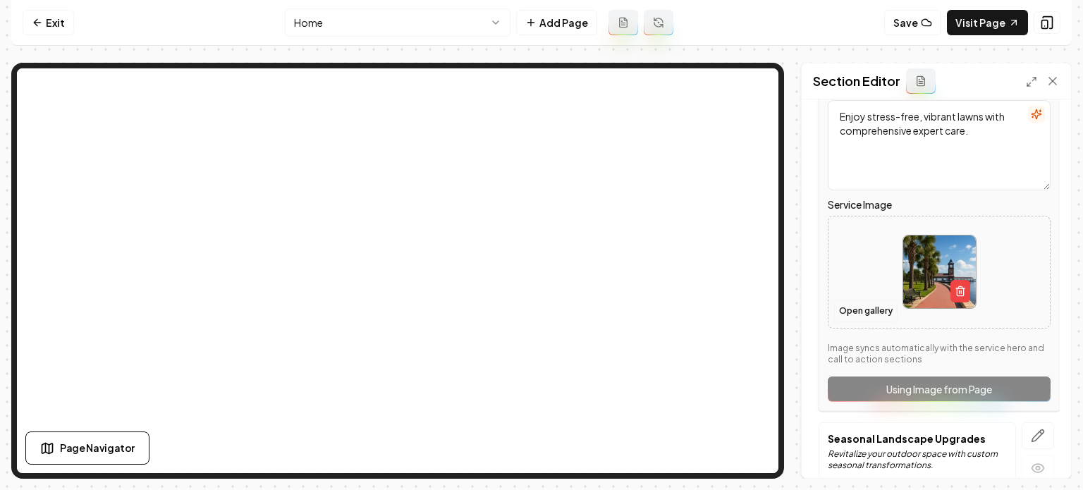
click at [860, 302] on button "Open gallery" at bounding box center [865, 311] width 63 height 23
click at [37, 17] on icon at bounding box center [37, 22] width 11 height 11
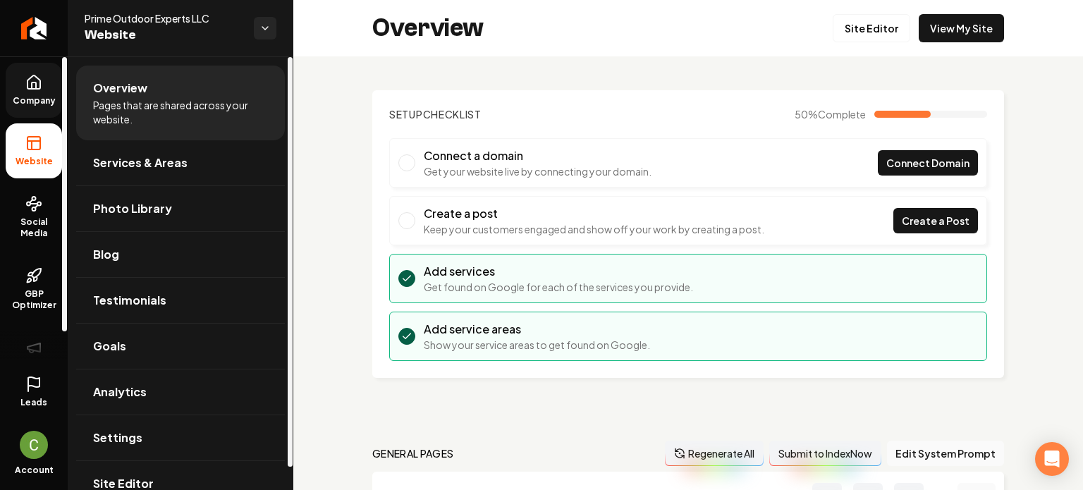
click at [37, 83] on icon at bounding box center [33, 82] width 17 height 17
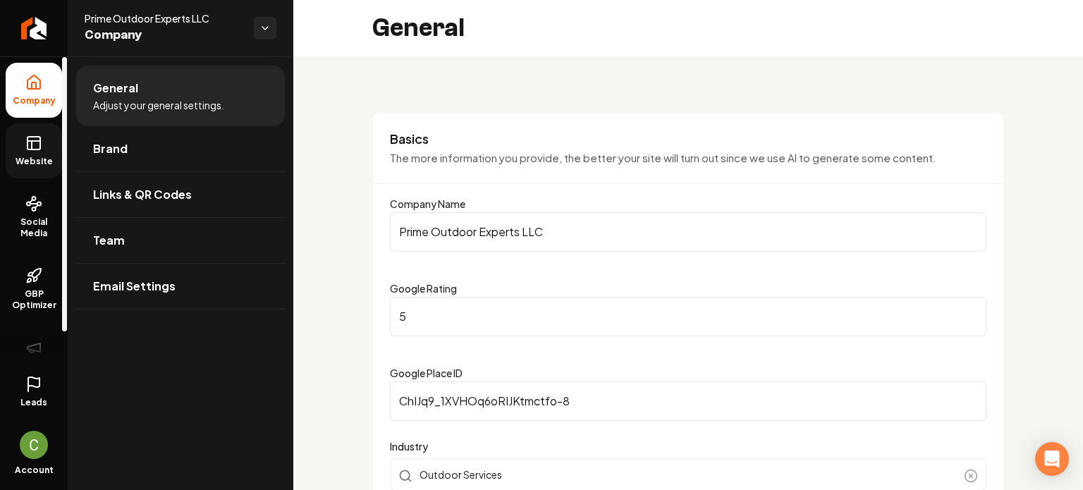
click at [39, 151] on icon at bounding box center [33, 143] width 17 height 17
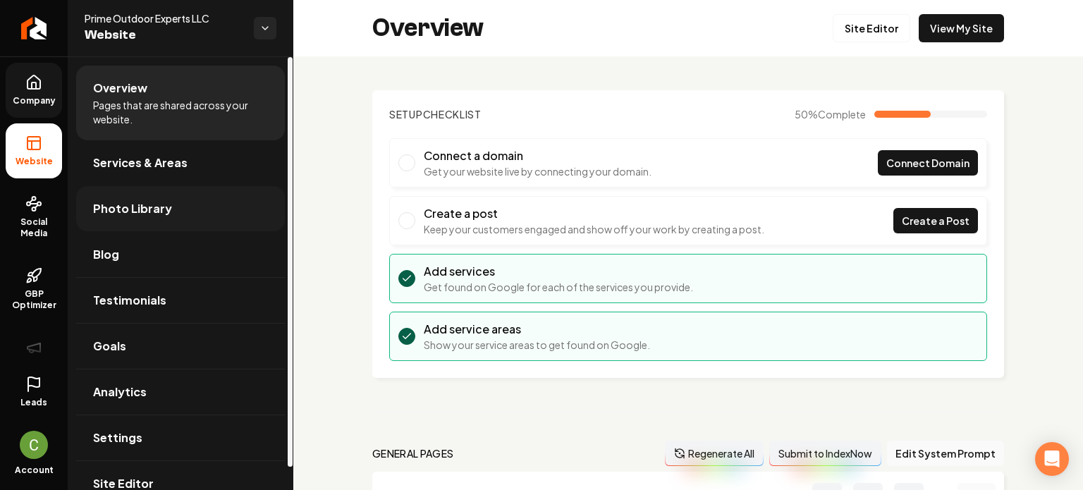
click at [188, 200] on link "Photo Library" at bounding box center [180, 208] width 209 height 45
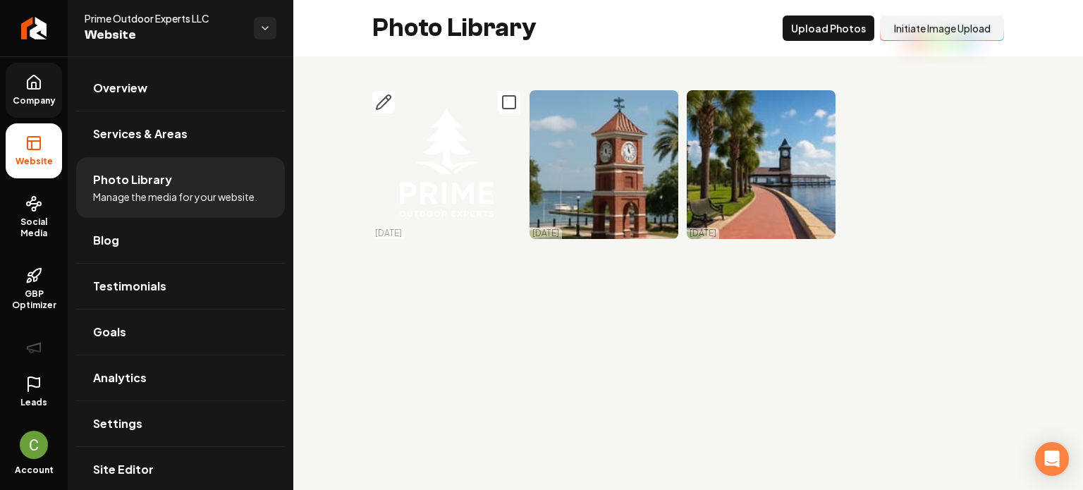
click at [507, 104] on icon "Main content area" at bounding box center [509, 102] width 17 height 17
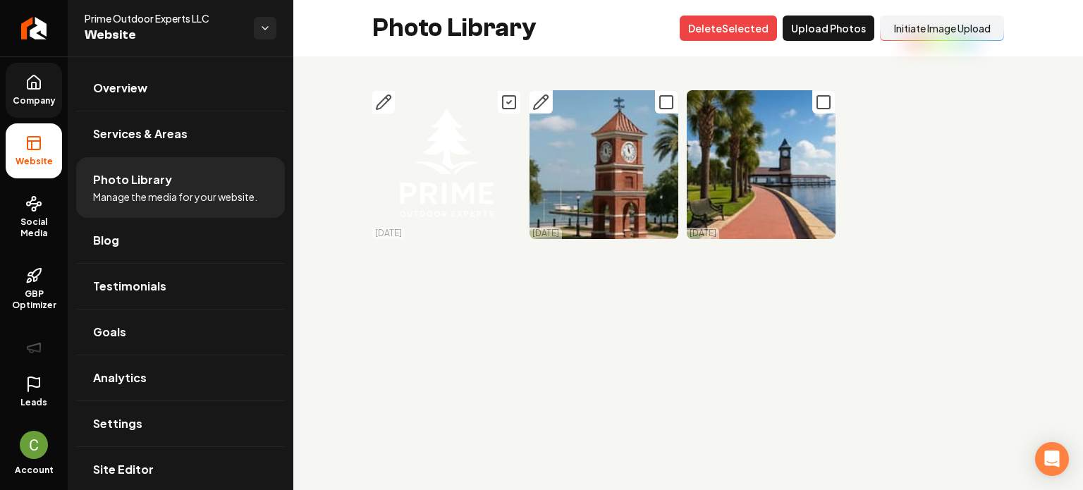
click at [658, 99] on icon "Main content area" at bounding box center [666, 102] width 17 height 17
click at [812, 108] on button "Main content area" at bounding box center [823, 101] width 23 height 23
click at [741, 22] on button "Delet e Selected" at bounding box center [728, 28] width 97 height 25
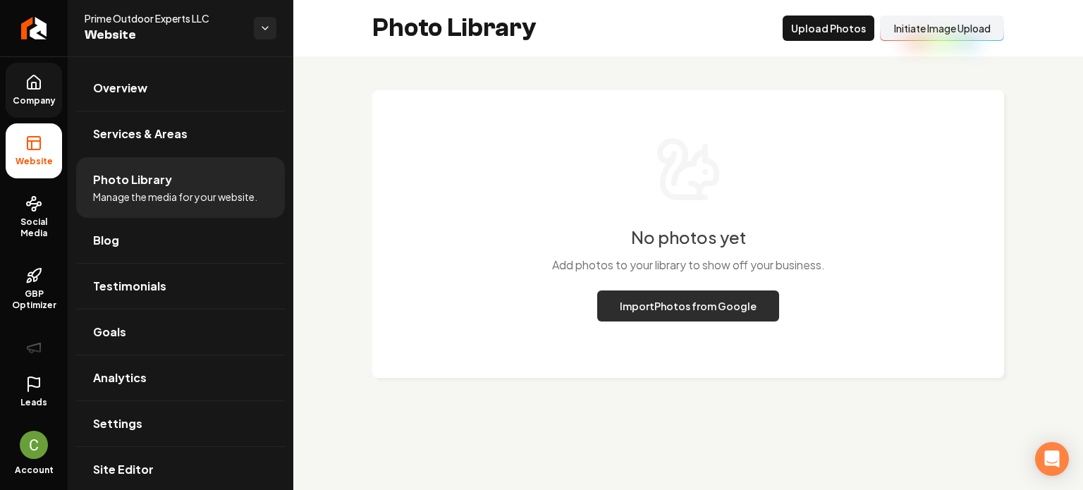
click at [675, 308] on button "Import Photos from Google" at bounding box center [688, 306] width 182 height 31
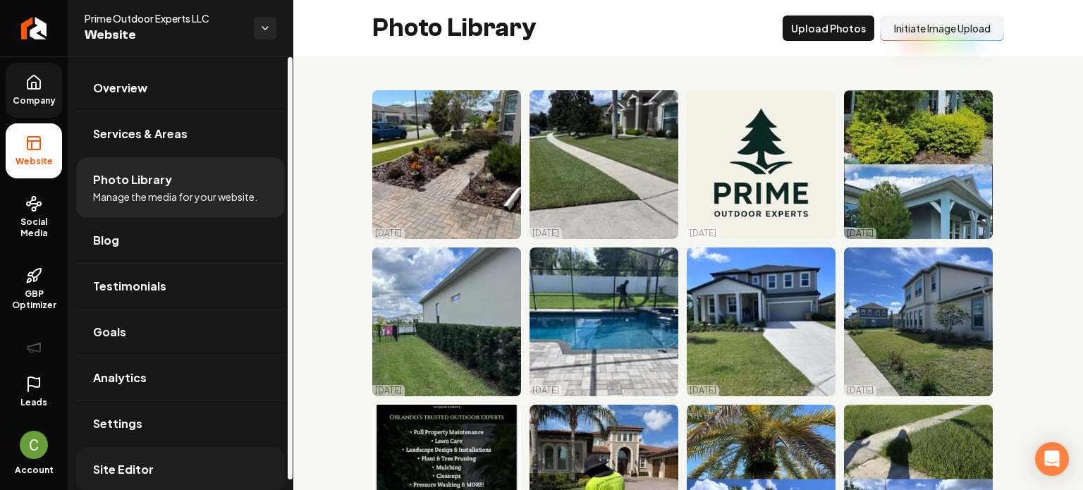
click at [164, 450] on link "Site Editor" at bounding box center [180, 469] width 209 height 45
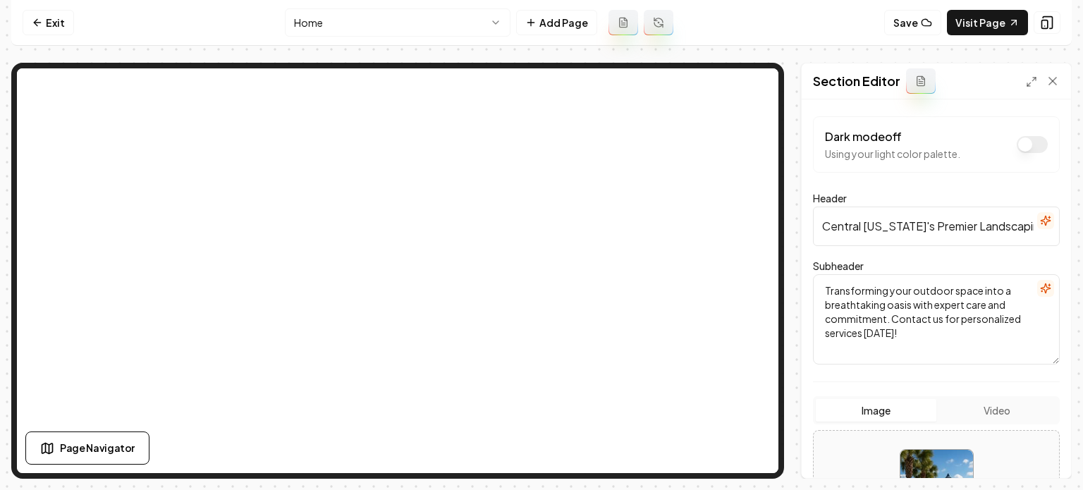
scroll to position [236, 0]
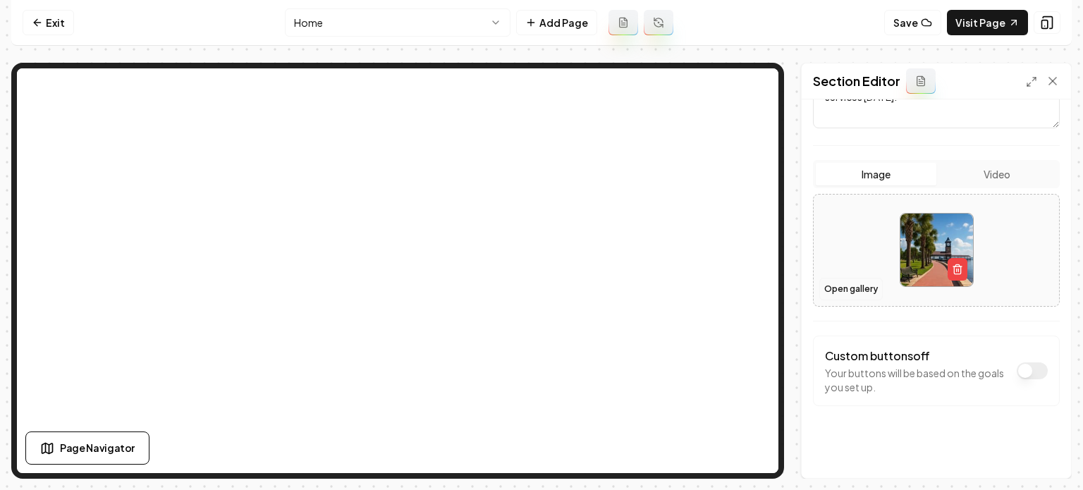
click at [853, 286] on button "Open gallery" at bounding box center [851, 289] width 63 height 23
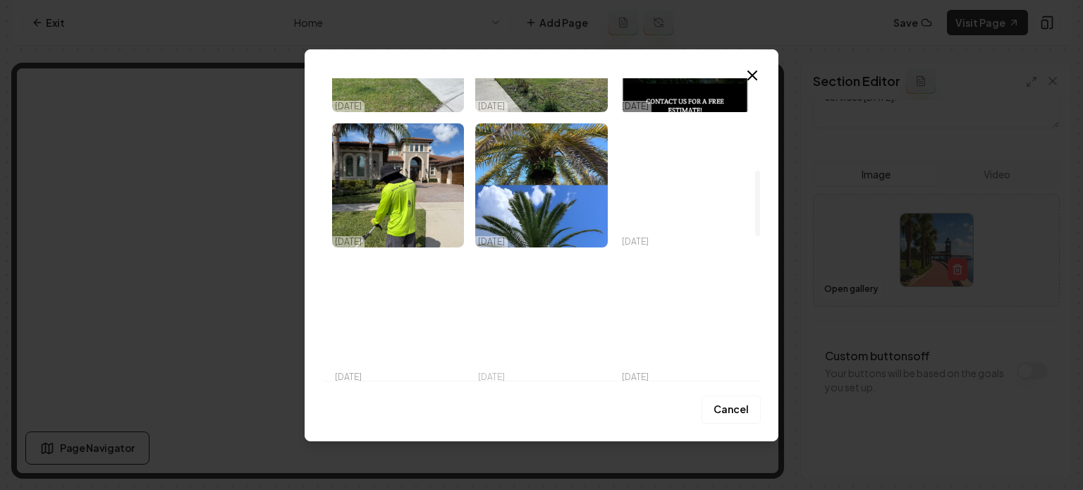
scroll to position [423, 0]
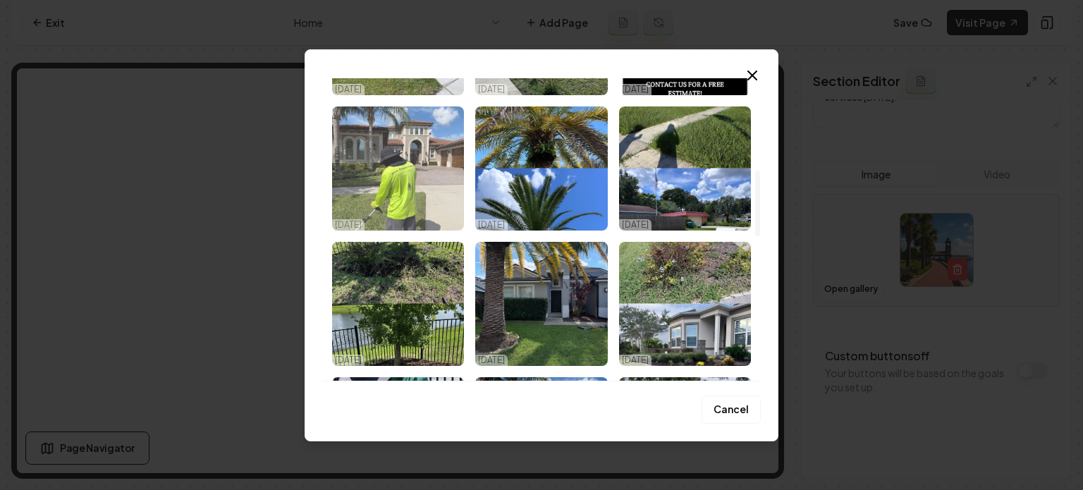
click at [407, 176] on img "Select image image_68efc73a5c7cd75eb8e43b46.jpeg" at bounding box center [398, 168] width 132 height 124
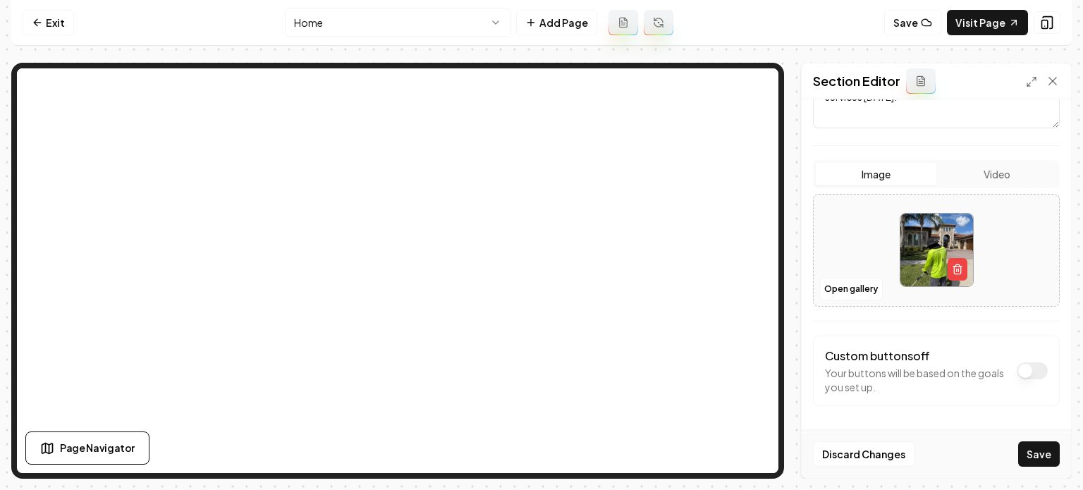
click at [1039, 454] on button "Save" at bounding box center [1039, 453] width 42 height 25
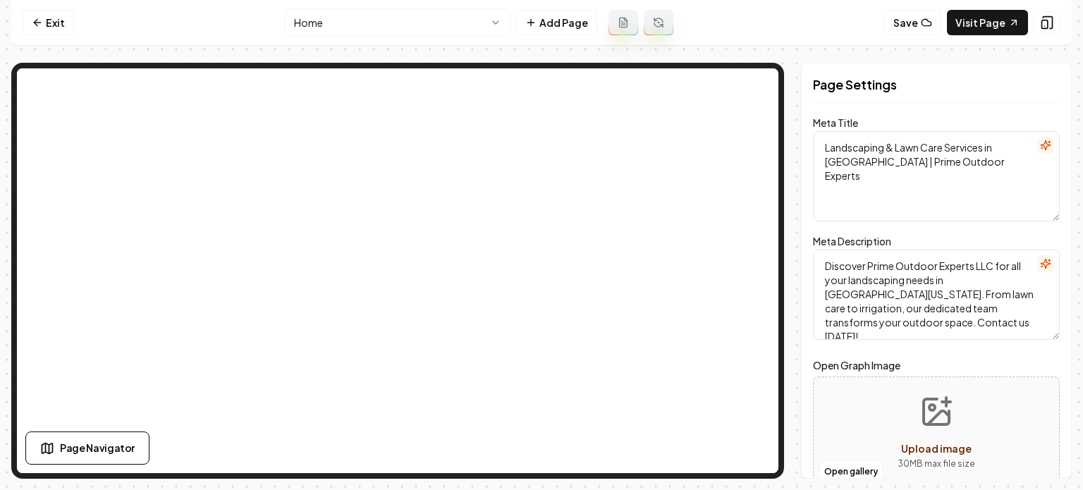
scroll to position [0, 0]
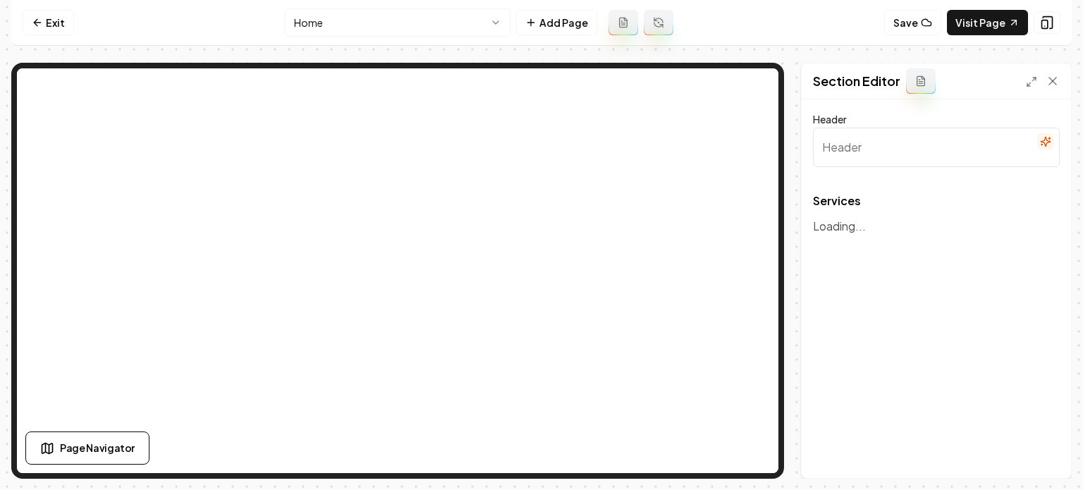
type input "Comprehensive Landscaping Solutions"
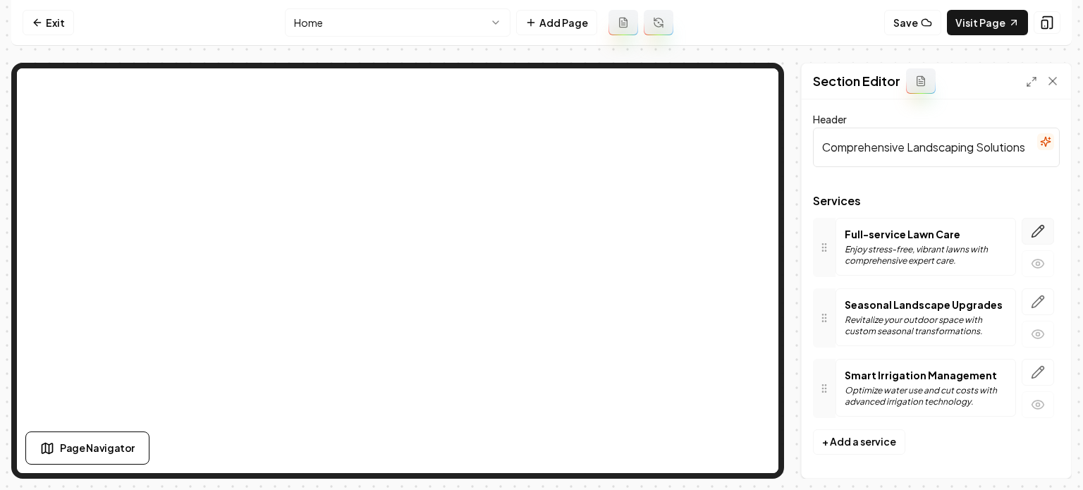
click at [1031, 225] on icon "button" at bounding box center [1038, 231] width 14 height 14
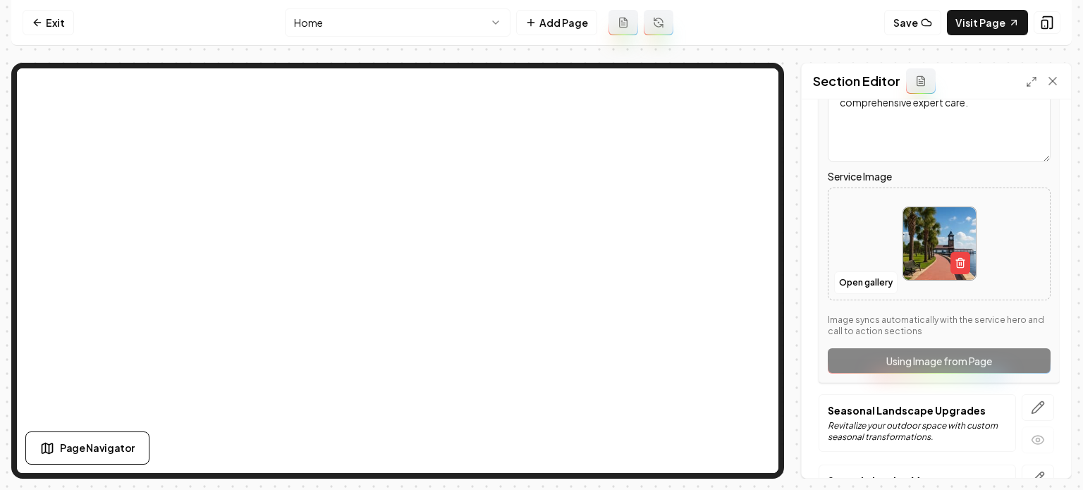
scroll to position [282, 0]
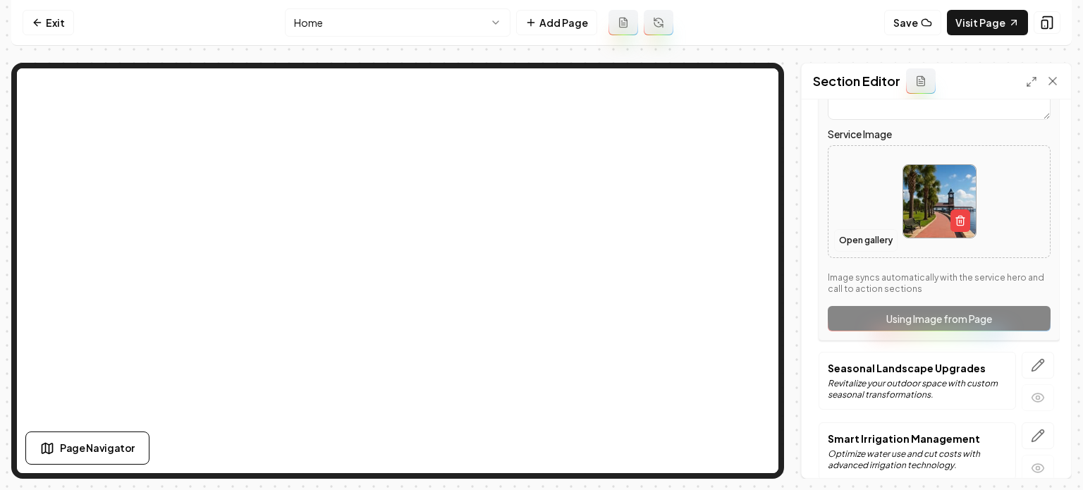
click at [851, 240] on button "Open gallery" at bounding box center [865, 240] width 63 height 23
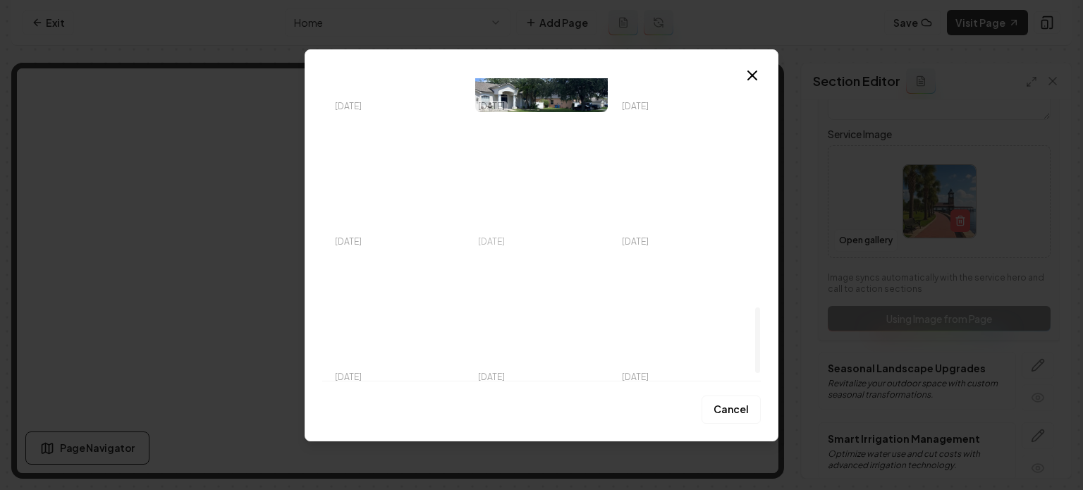
scroll to position [1090, 0]
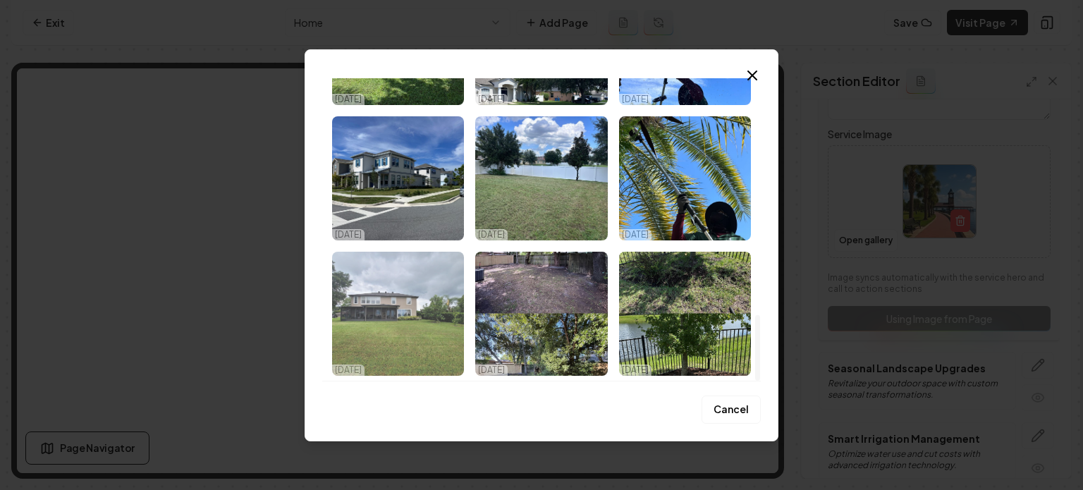
click at [415, 310] on img "Select image image_68efc7395c7cd75eb8e4276a.jpeg" at bounding box center [398, 314] width 132 height 124
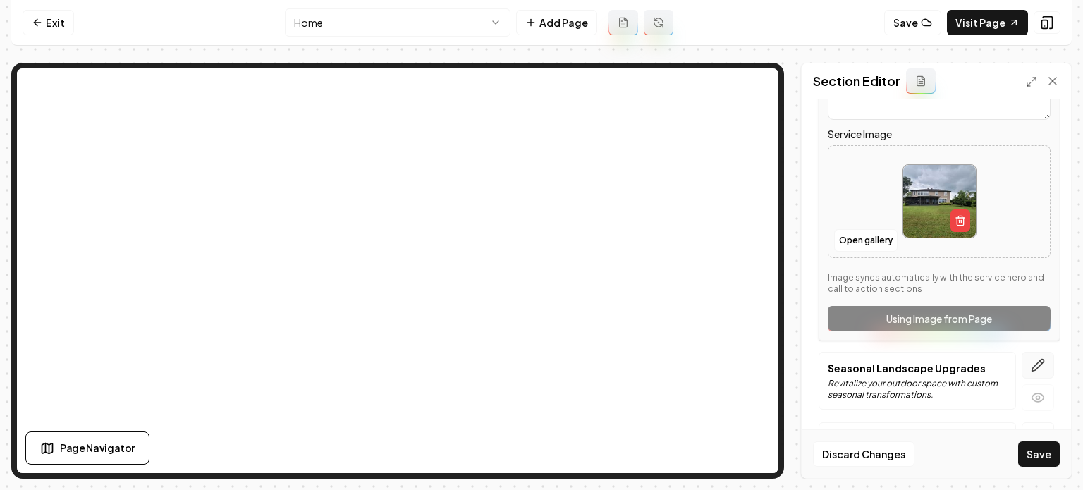
click at [1032, 368] on icon "button" at bounding box center [1038, 365] width 14 height 14
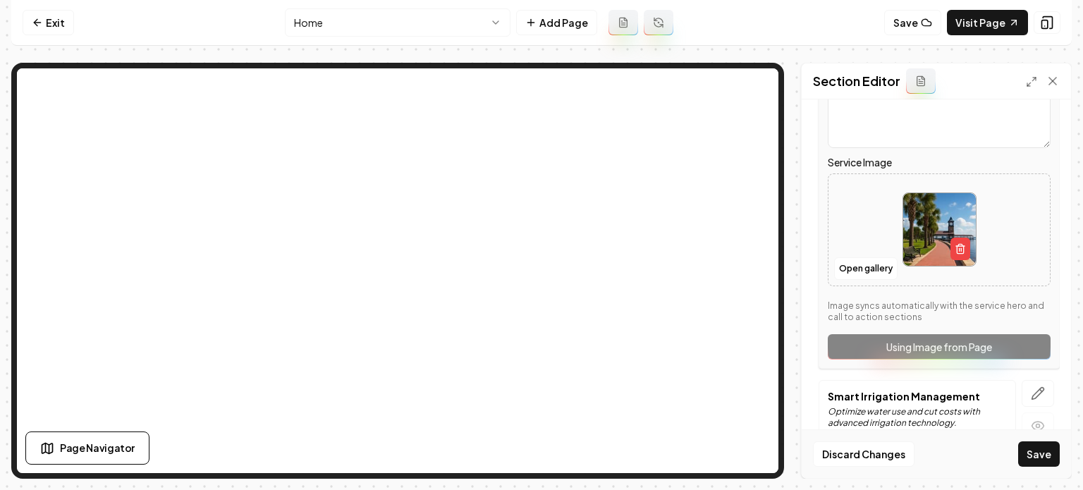
scroll to position [348, 0]
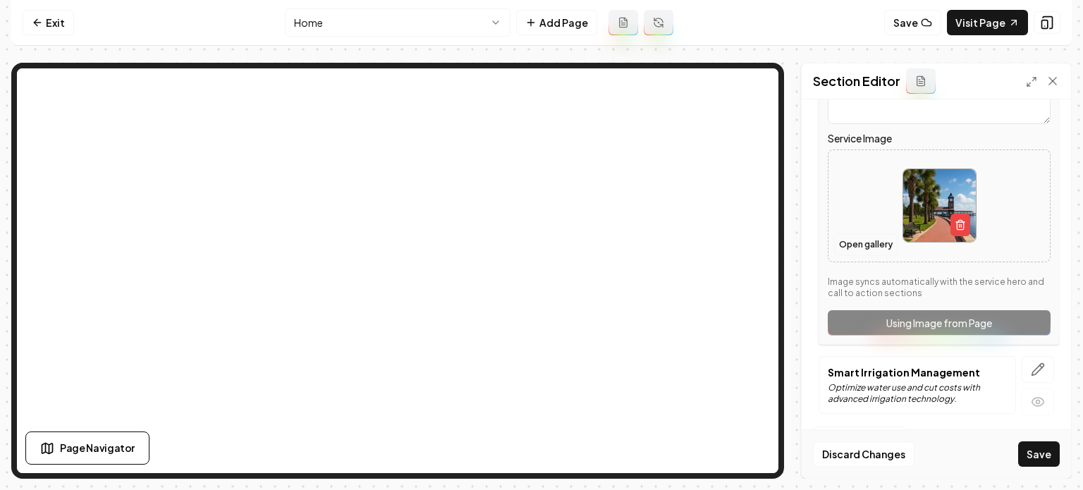
click at [860, 240] on button "Open gallery" at bounding box center [865, 244] width 63 height 23
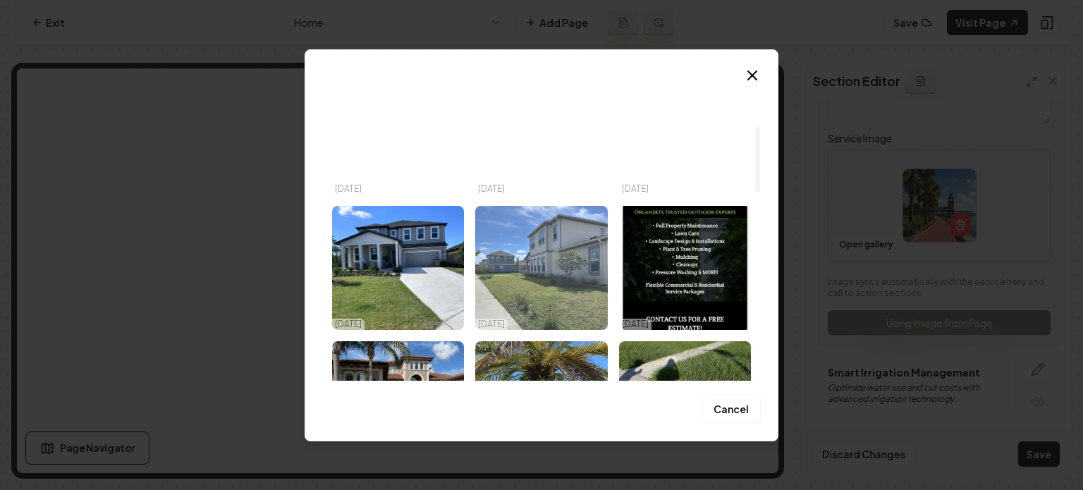
scroll to position [282, 0]
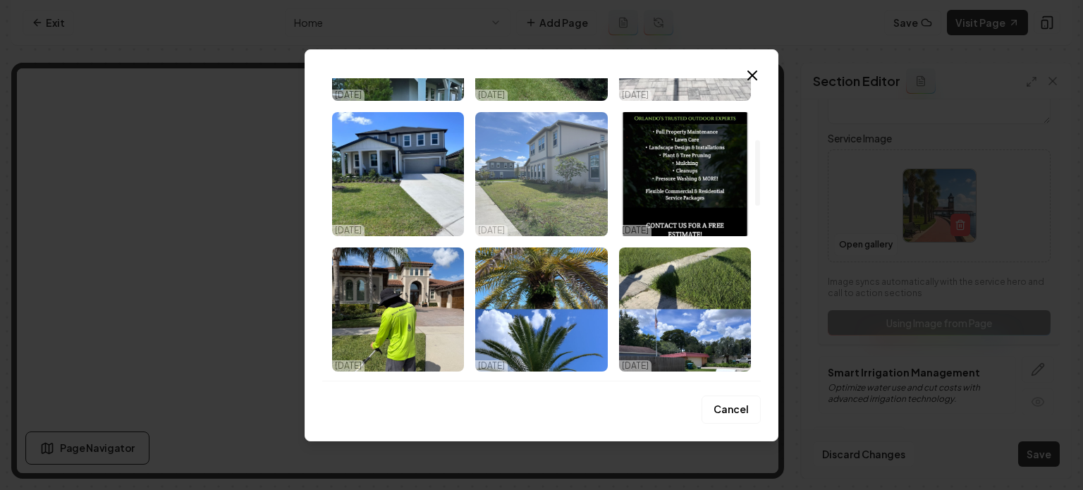
click at [519, 193] on img "Select image image_68efc73a5c7cd75eb8e43cac.jpeg" at bounding box center [541, 174] width 132 height 124
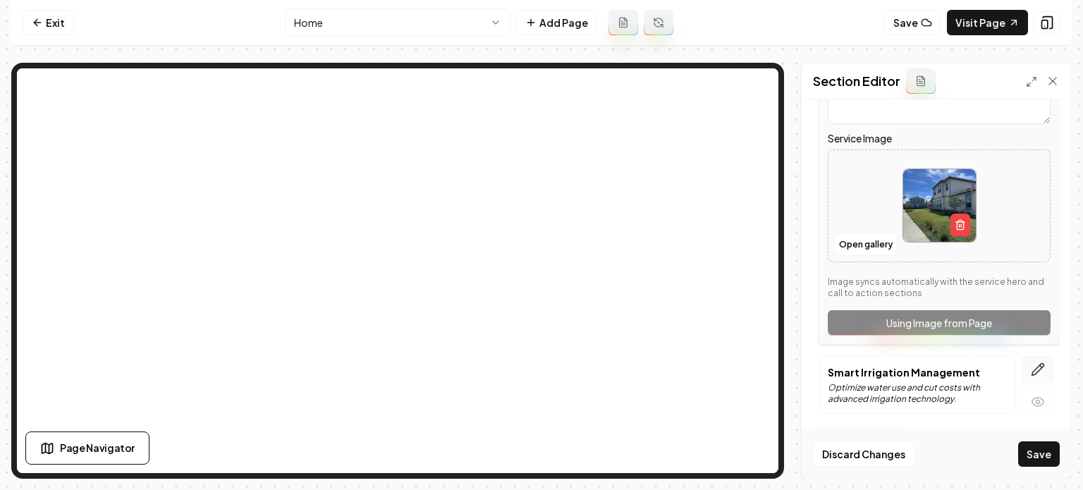
click at [1032, 363] on icon "button" at bounding box center [1038, 370] width 14 height 14
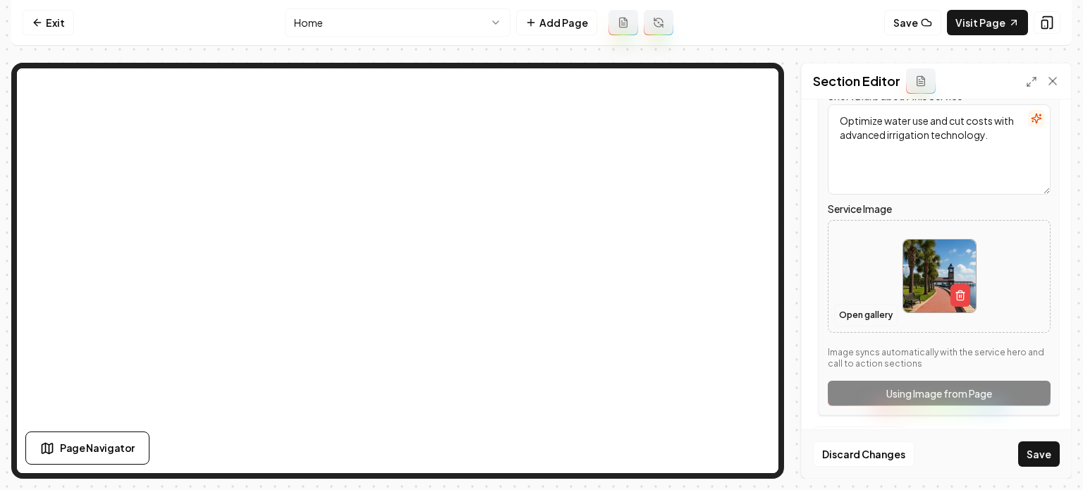
click at [860, 310] on button "Open gallery" at bounding box center [865, 315] width 63 height 23
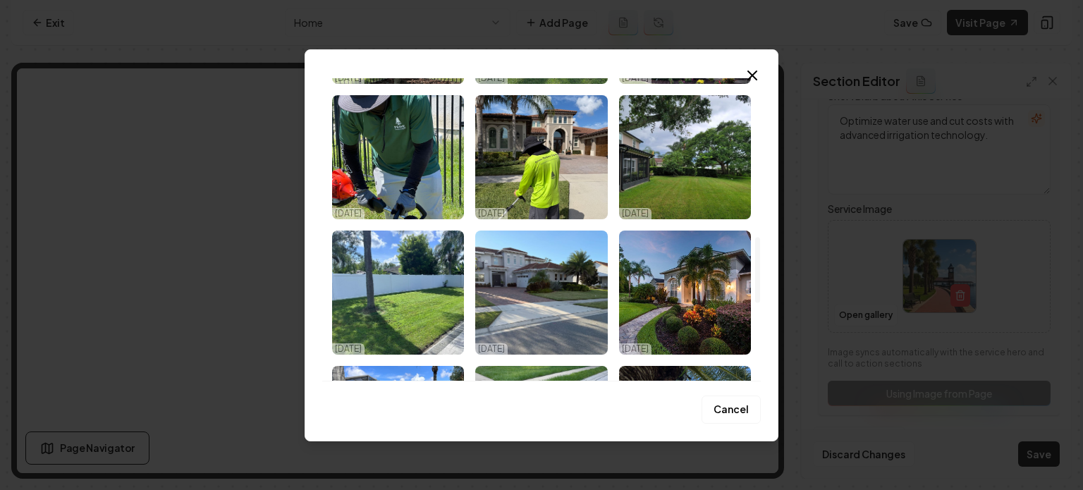
scroll to position [776, 0]
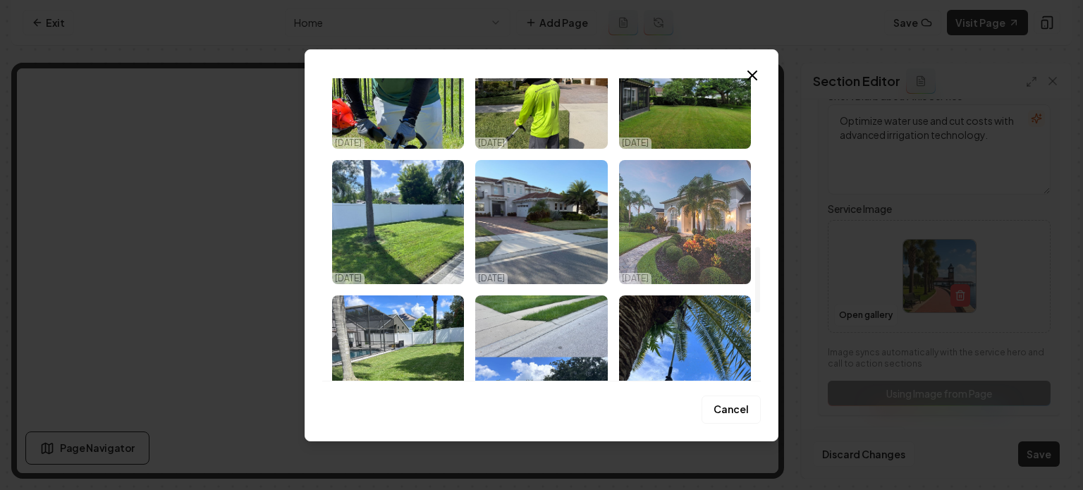
click at [694, 245] on img "Select image image_68efc7395c7cd75eb8e42c63.jpeg" at bounding box center [685, 222] width 132 height 124
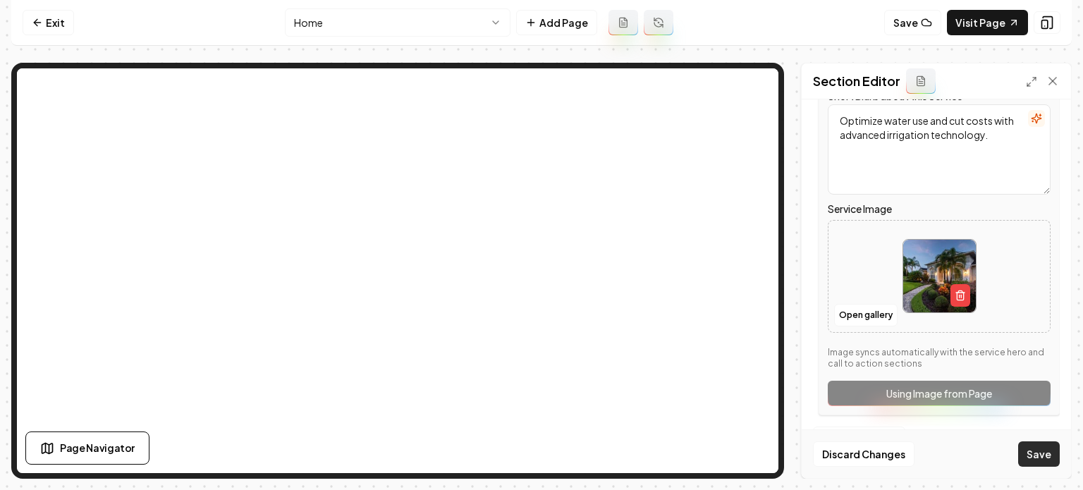
click at [1035, 446] on button "Save" at bounding box center [1039, 453] width 42 height 25
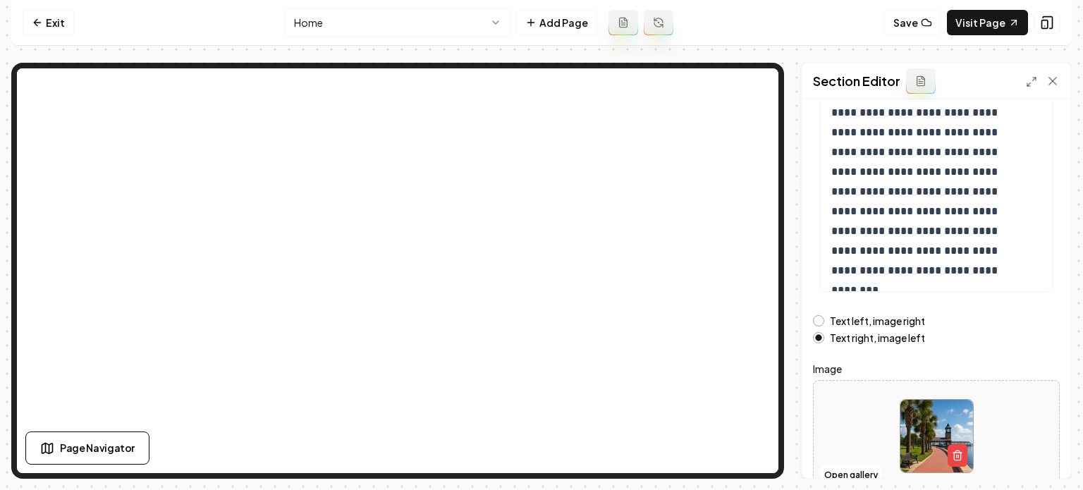
scroll to position [269, 0]
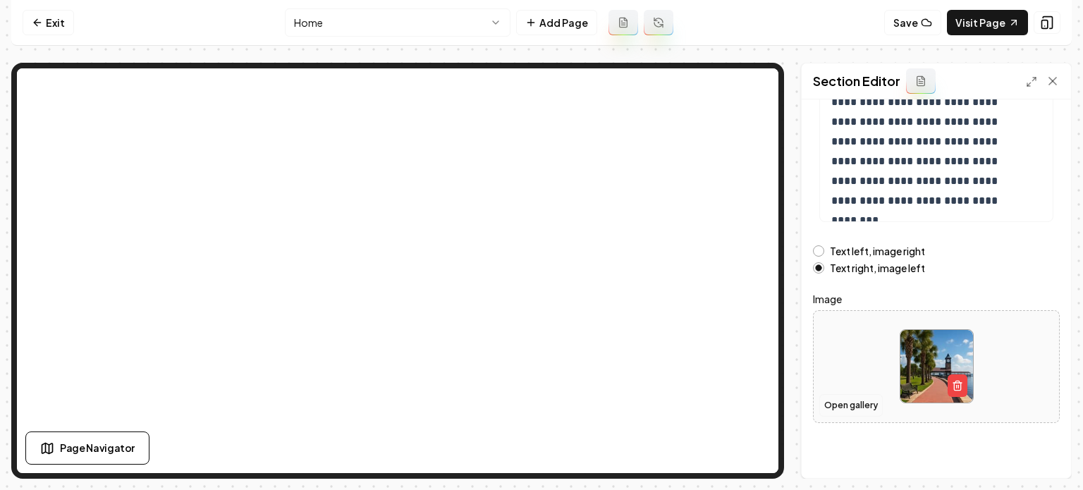
click at [858, 403] on button "Open gallery" at bounding box center [851, 405] width 63 height 23
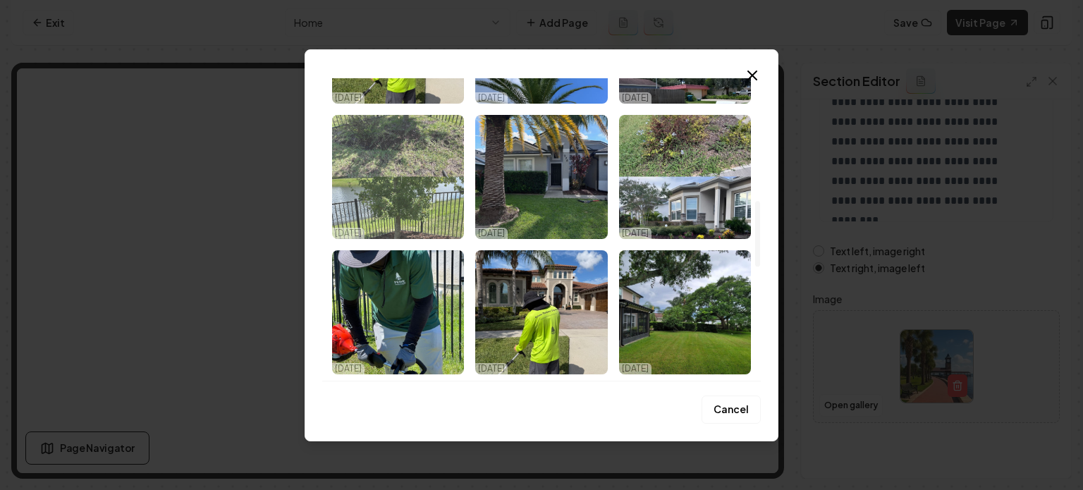
scroll to position [564, 0]
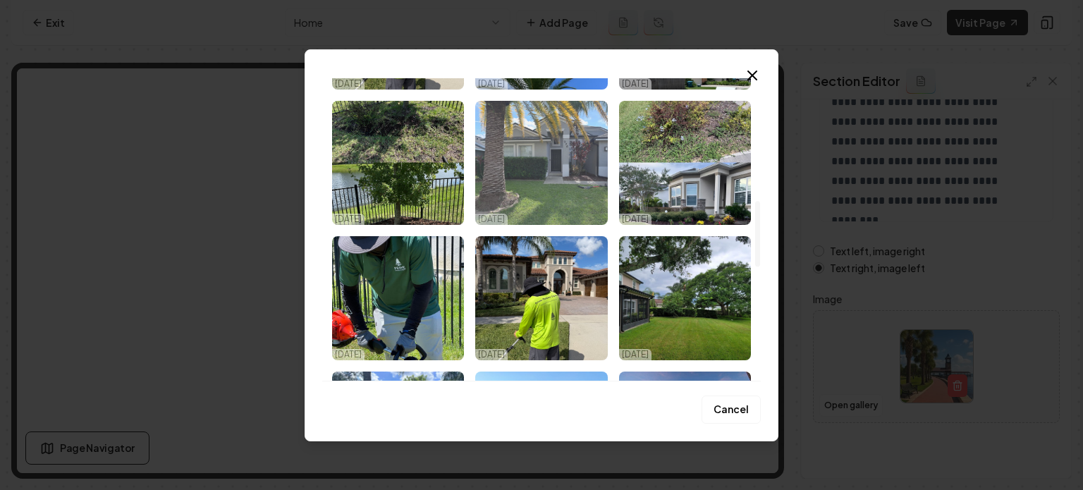
click at [566, 180] on img "Select image image_68efc73a5c7cd75eb8e434bb.jpeg" at bounding box center [541, 163] width 132 height 124
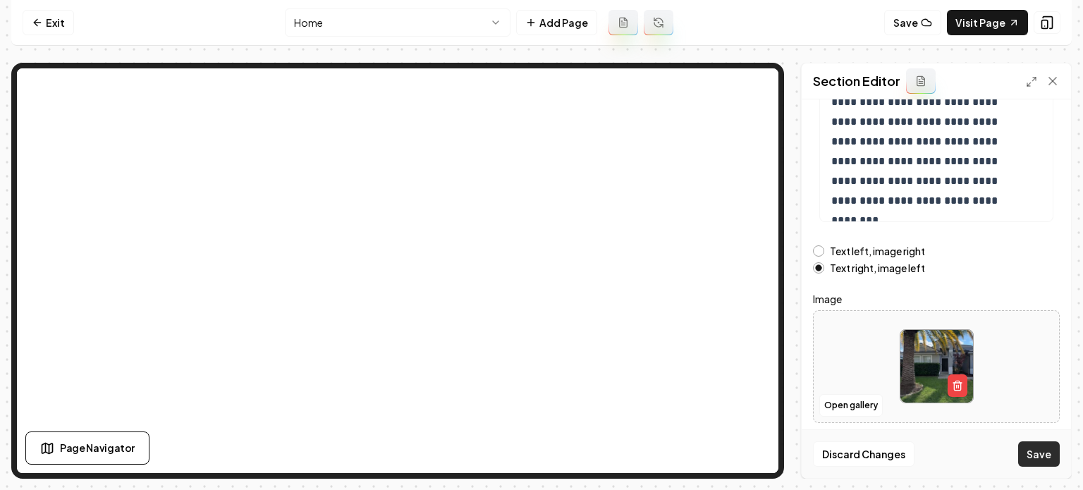
click at [1030, 451] on button "Save" at bounding box center [1039, 453] width 42 height 25
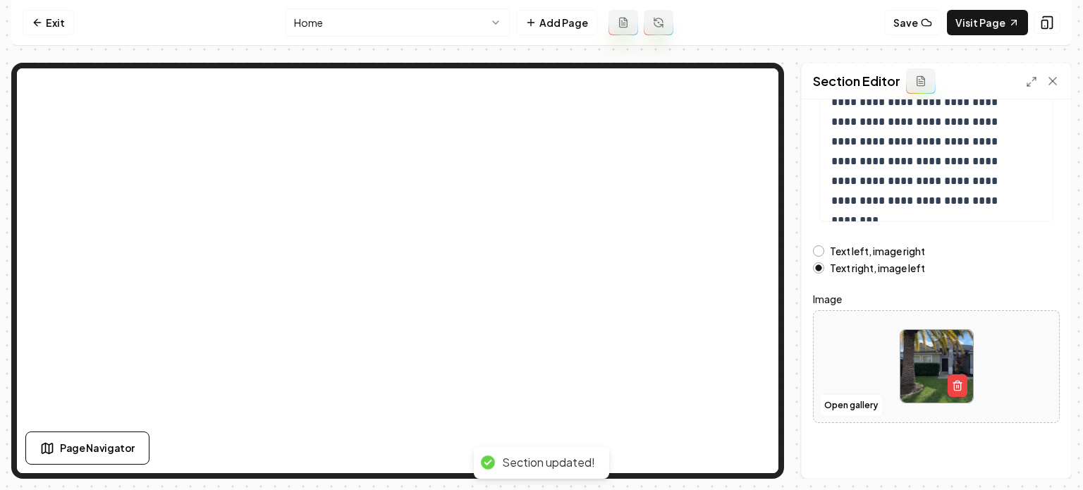
scroll to position [114, 0]
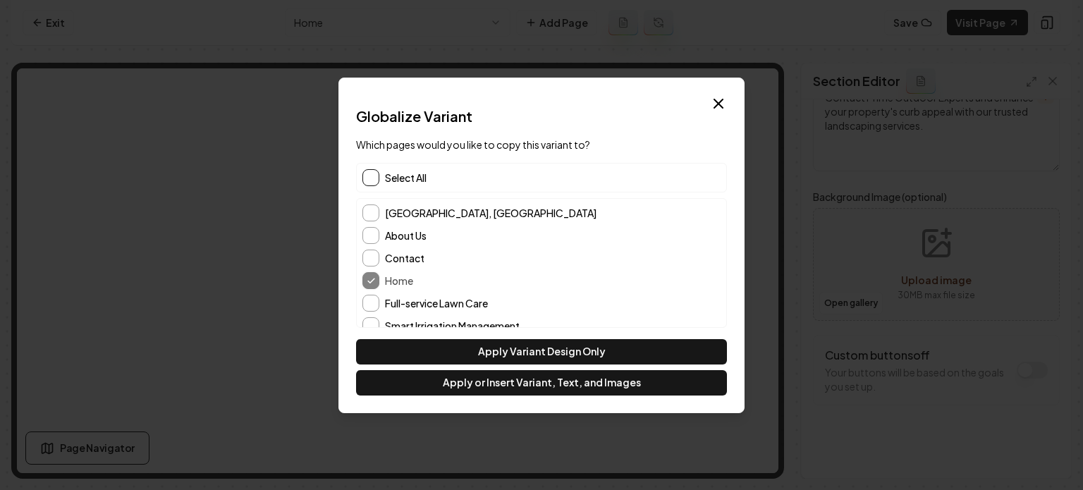
click at [365, 180] on button "button" at bounding box center [371, 177] width 17 height 17
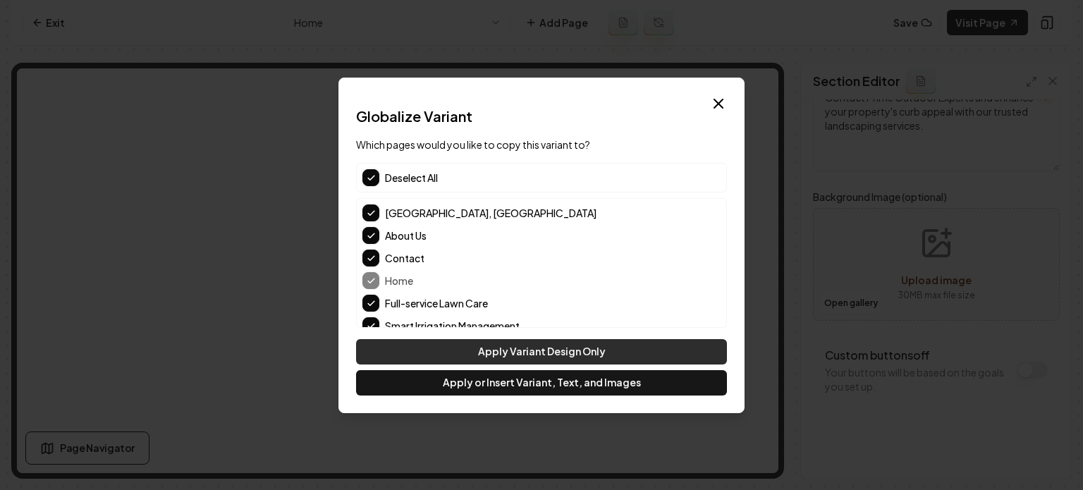
click at [437, 358] on button "Apply Variant Design Only" at bounding box center [541, 351] width 371 height 25
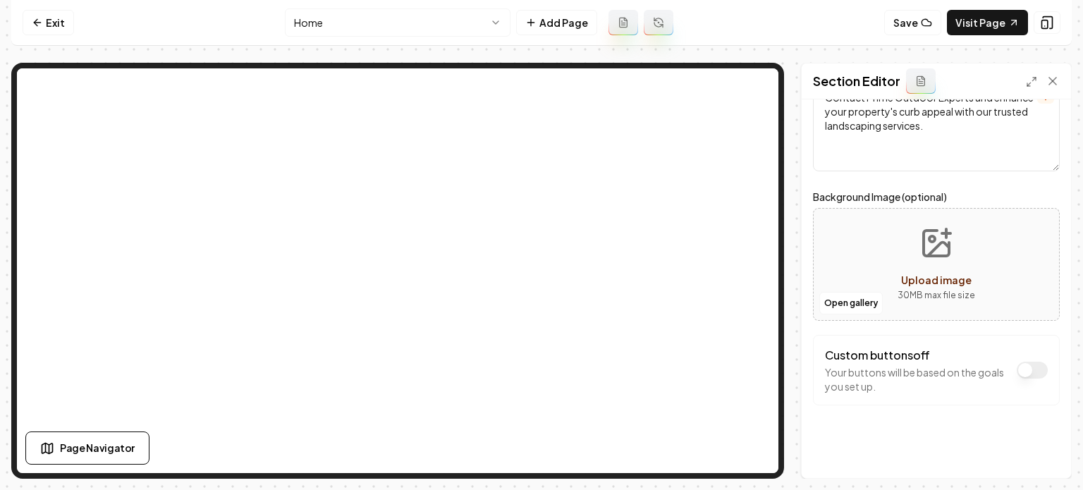
click at [403, 20] on html "Computer Required This feature is only available on a computer. Please switch t…" at bounding box center [541, 245] width 1083 height 490
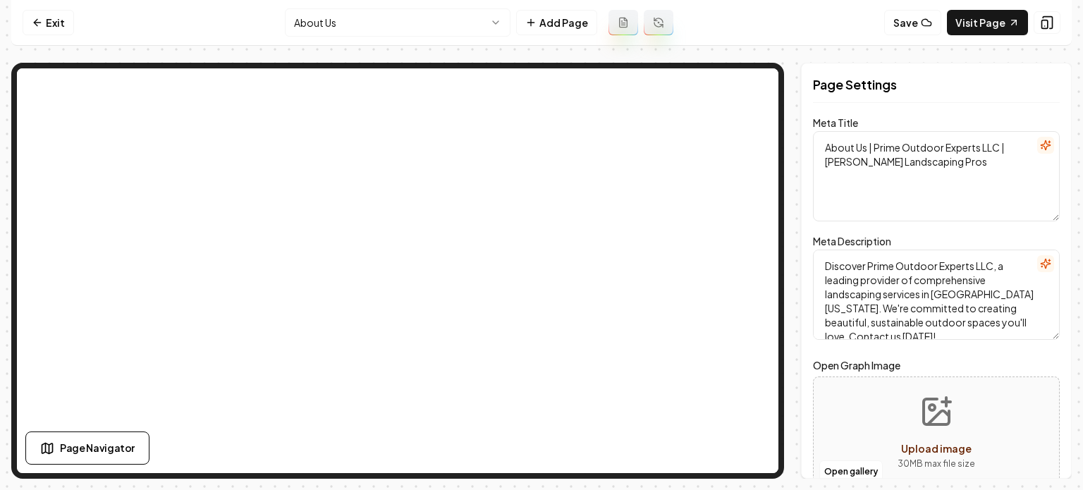
click at [395, 28] on html "Computer Required This feature is only available on a computer. Please switch t…" at bounding box center [541, 245] width 1083 height 490
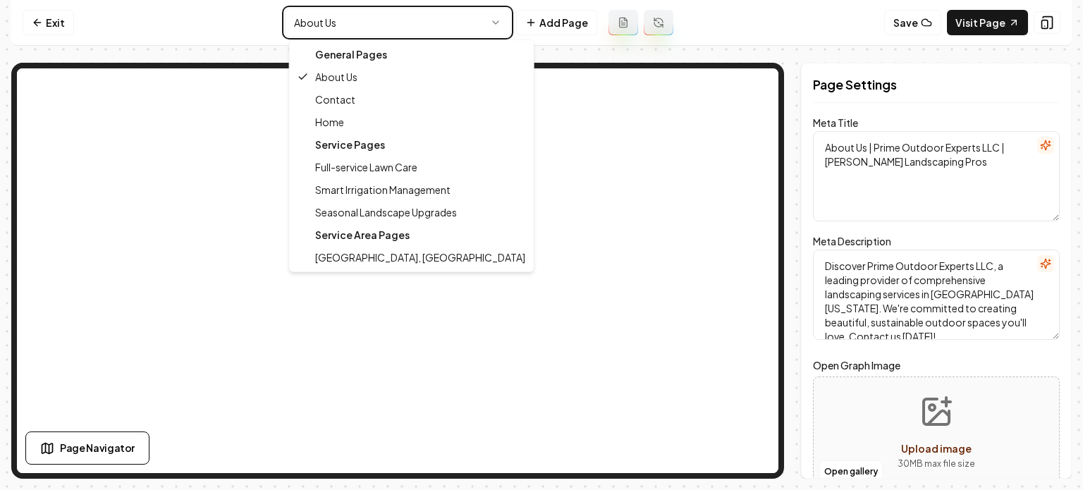
type textarea "Landscaping & Lawn Care Services in [GEOGRAPHIC_DATA] | Prime Outdoor Experts"
type textarea "Discover Prime Outdoor Experts LLC for all your landscaping needs in [GEOGRAPHI…"
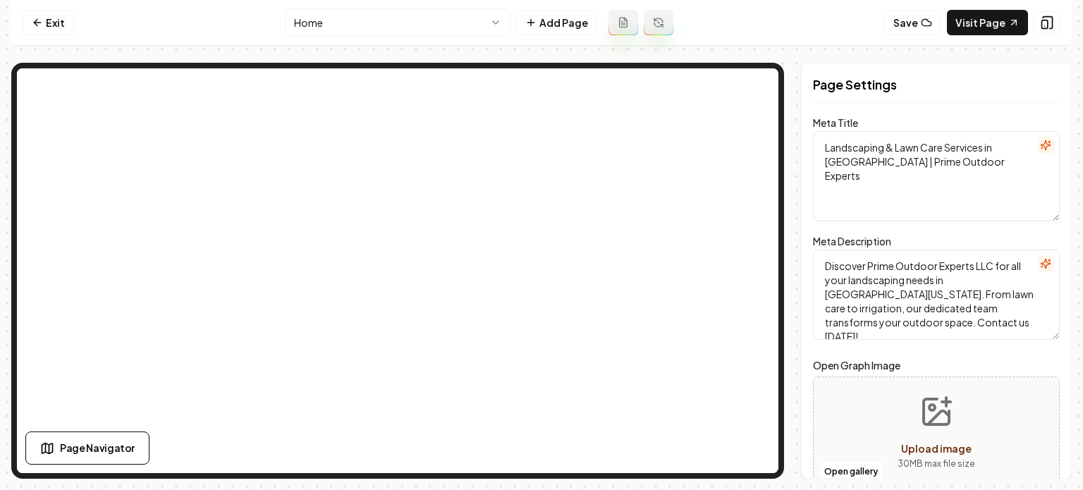
click at [392, 13] on html "Computer Required This feature is only available on a computer. Please switch t…" at bounding box center [541, 245] width 1083 height 490
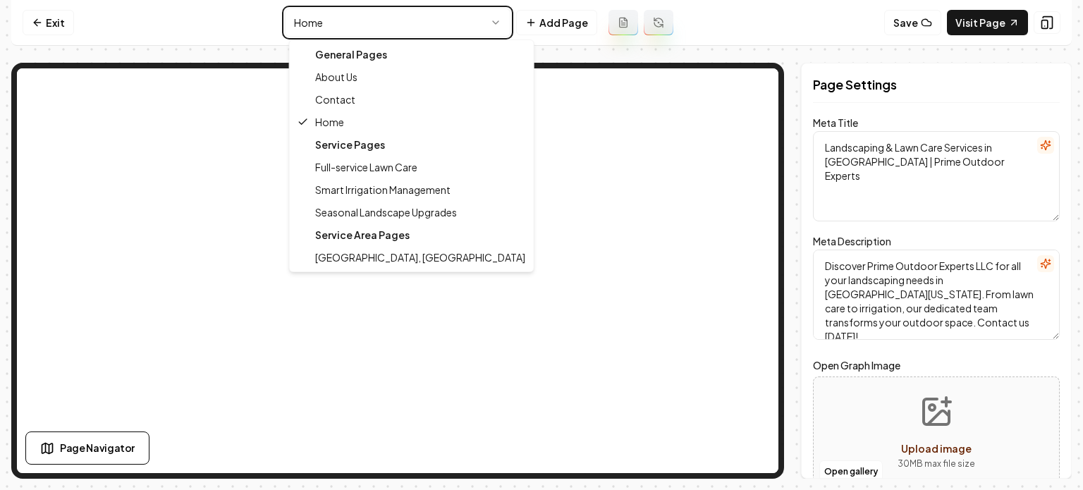
type textarea "About Us | Prime Outdoor Experts LLC | [PERSON_NAME] Landscaping Pros"
type textarea "Discover Prime Outdoor Experts LLC, a leading provider of comprehensive landsca…"
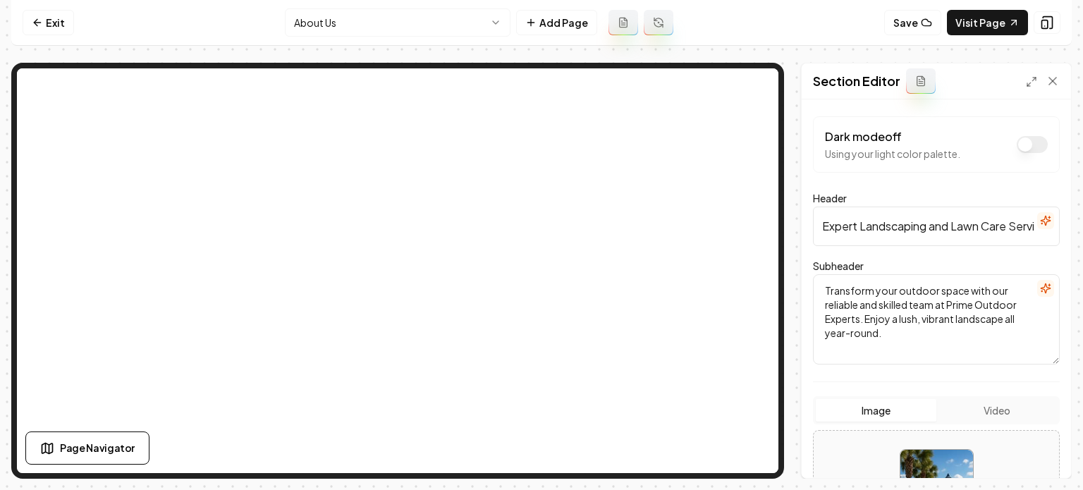
scroll to position [236, 0]
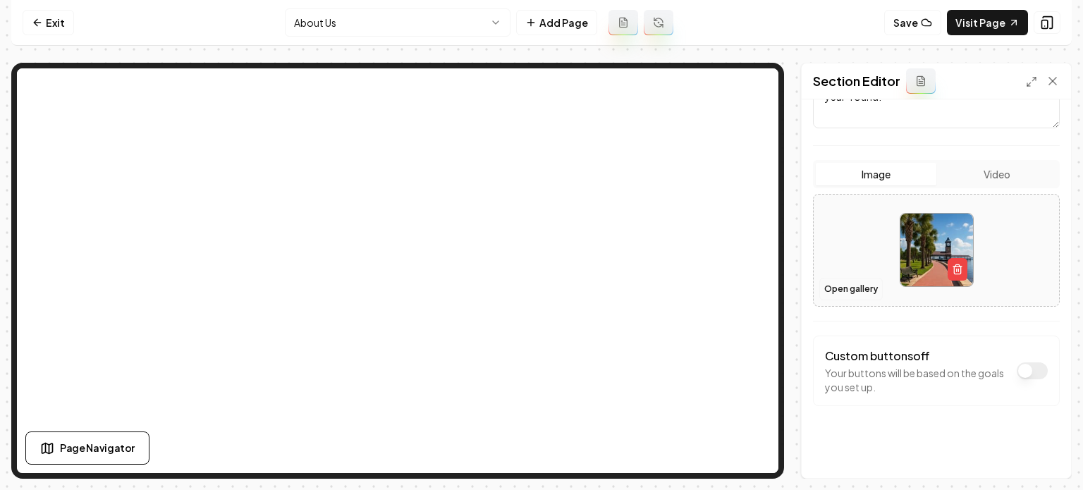
click at [852, 288] on button "Open gallery" at bounding box center [851, 289] width 63 height 23
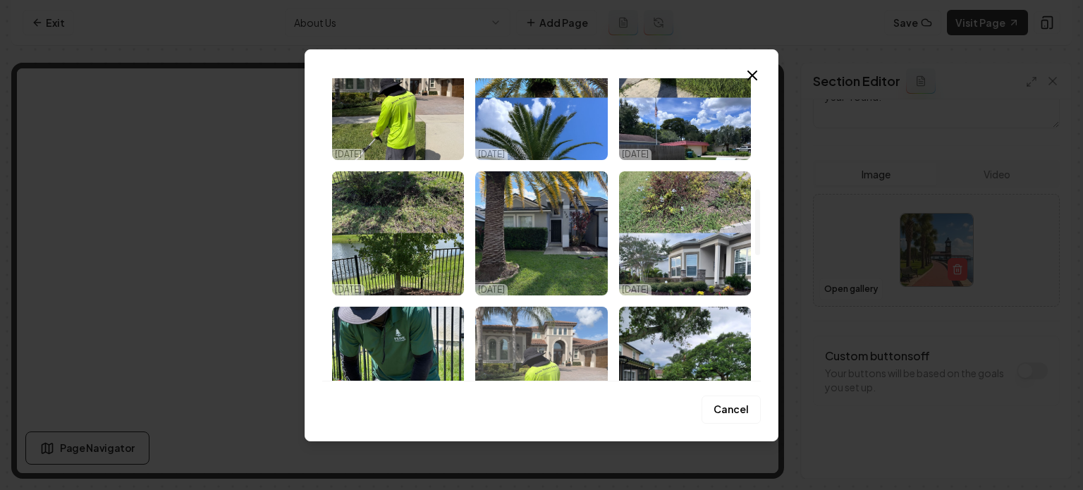
scroll to position [564, 0]
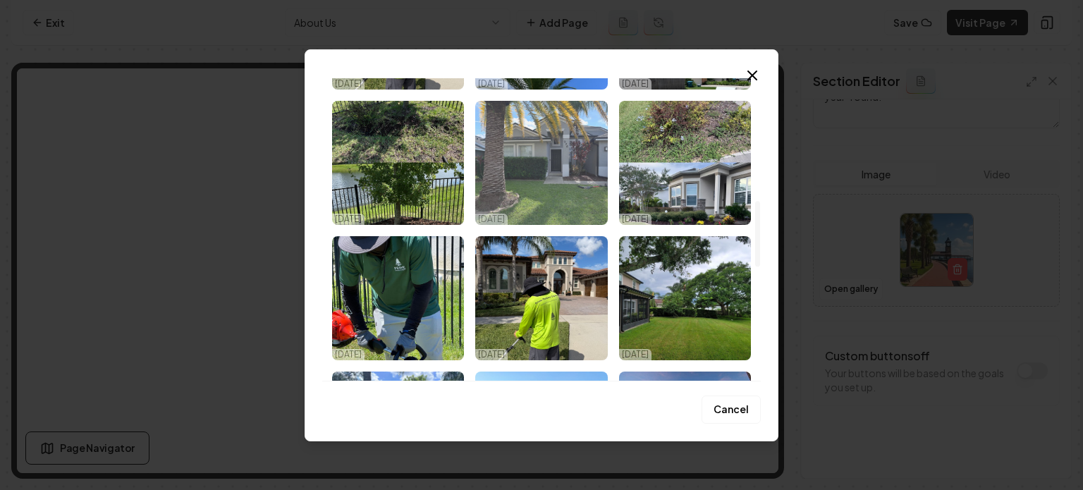
click at [552, 175] on img "Select image image_68efc73a5c7cd75eb8e434bb.jpeg" at bounding box center [541, 163] width 132 height 124
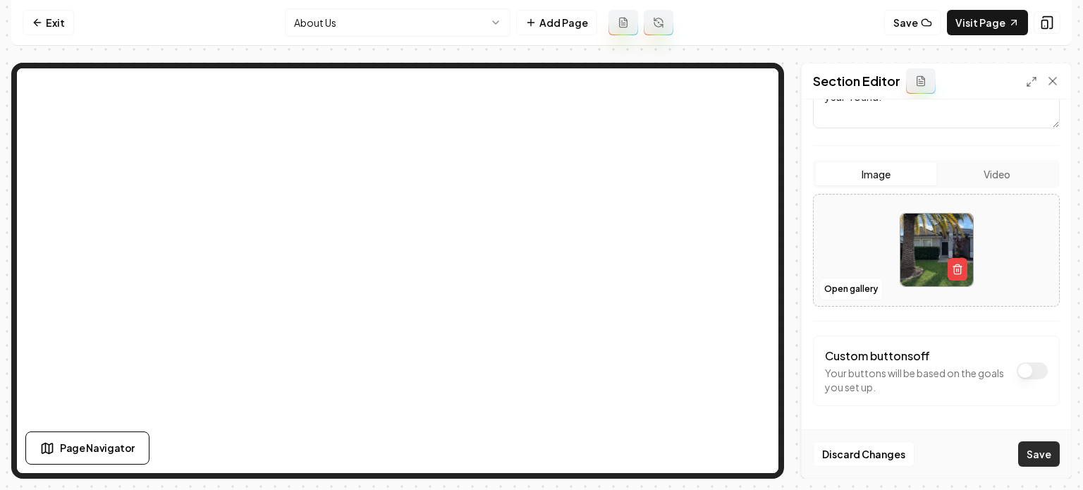
click at [1042, 456] on button "Save" at bounding box center [1039, 453] width 42 height 25
click at [420, 19] on html "Computer Required This feature is only available on a computer. Please switch t…" at bounding box center [541, 245] width 1083 height 490
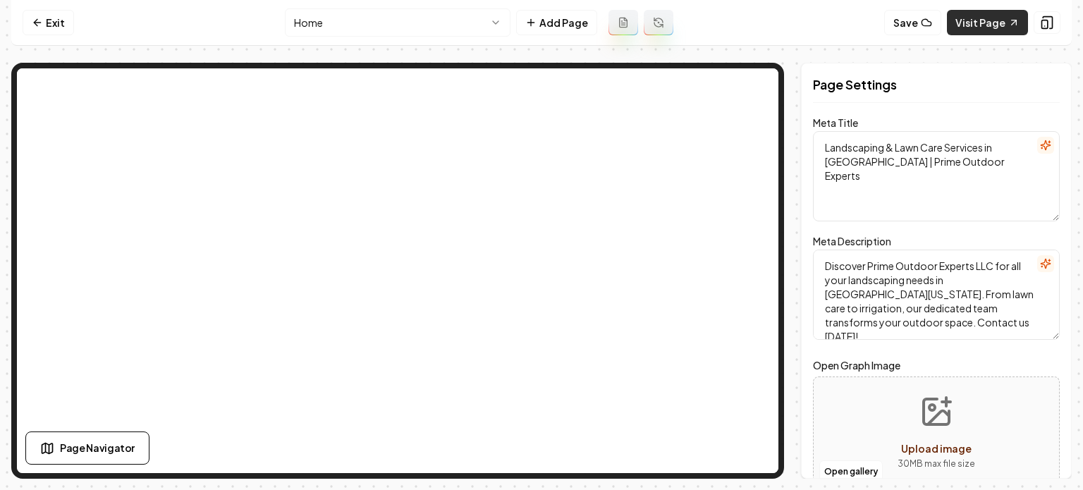
click at [993, 13] on link "Visit Page" at bounding box center [987, 22] width 81 height 25
click at [47, 22] on link "Exit" at bounding box center [48, 22] width 51 height 25
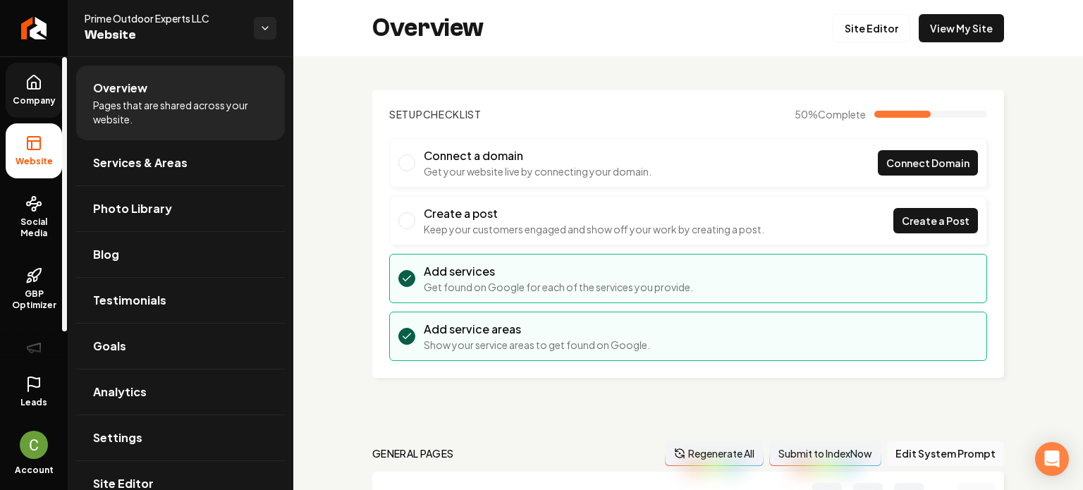
click at [41, 75] on icon at bounding box center [33, 82] width 17 height 17
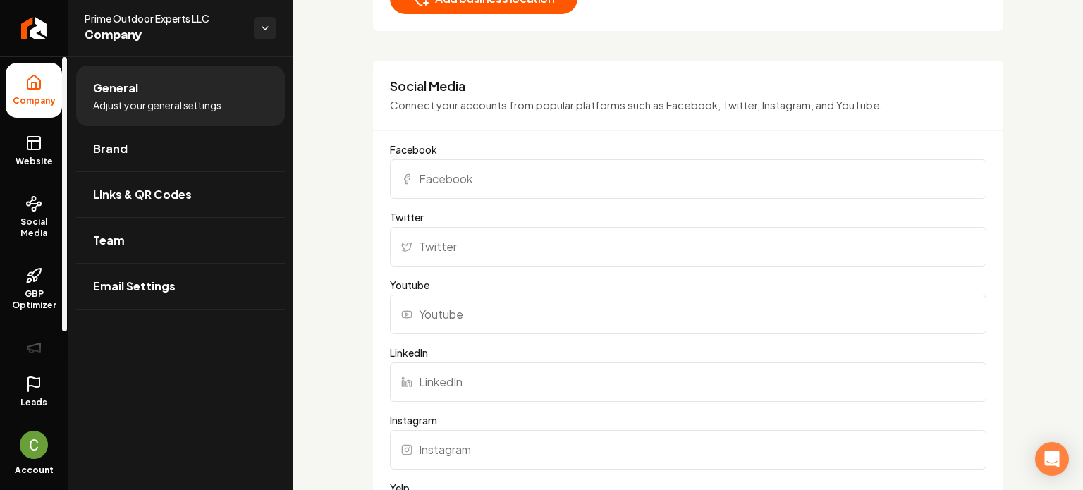
scroll to position [987, 0]
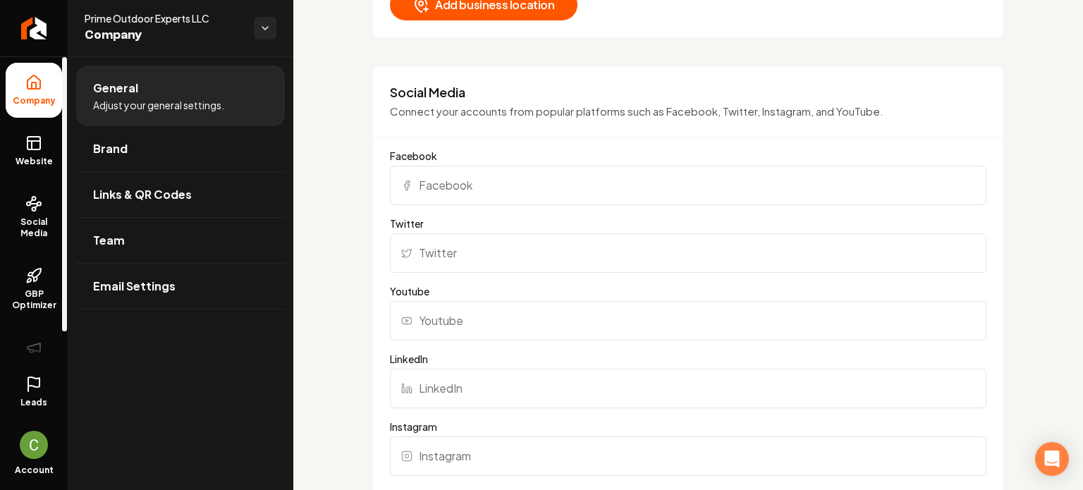
drag, startPoint x: 471, startPoint y: 163, endPoint x: 469, endPoint y: 179, distance: 16.4
click at [471, 166] on input "Facebook" at bounding box center [688, 185] width 597 height 39
paste input "[URL][DOMAIN_NAME]"
type input "[URL][DOMAIN_NAME]"
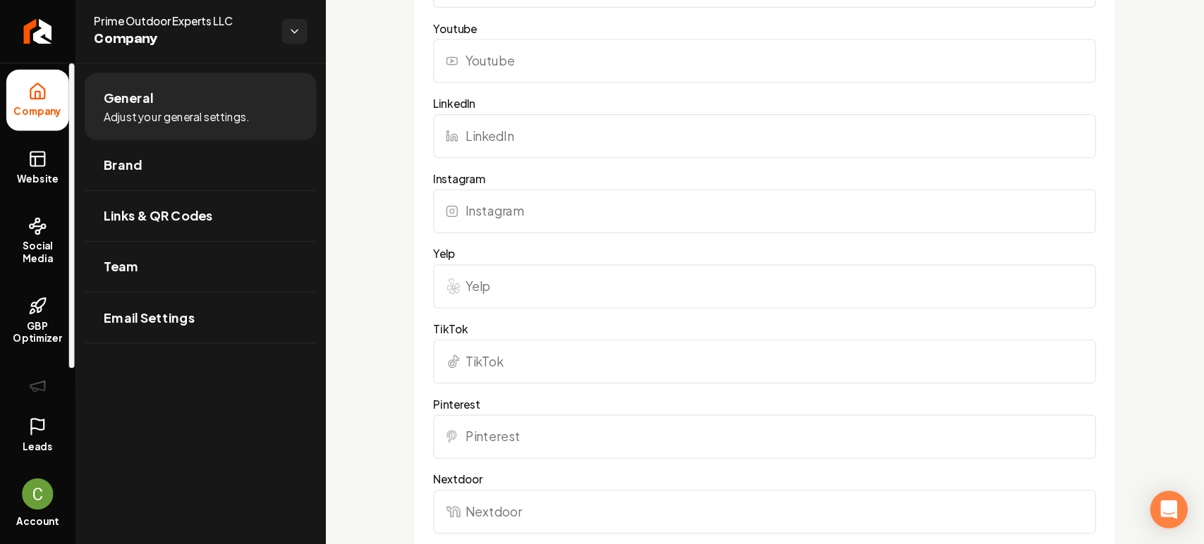
scroll to position [1340, 0]
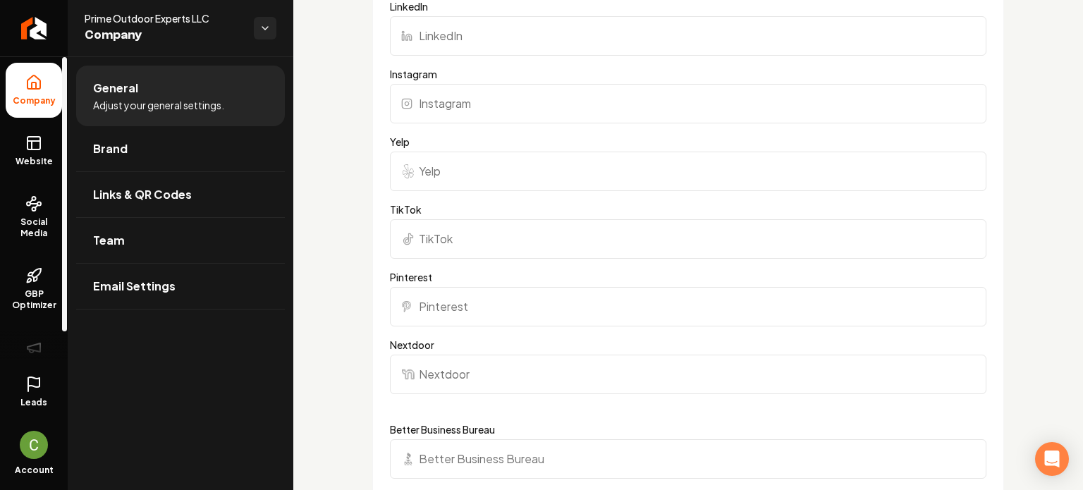
click at [411, 106] on div "Main content area" at bounding box center [688, 103] width 597 height 39
paste input "[URL][DOMAIN_NAME]"
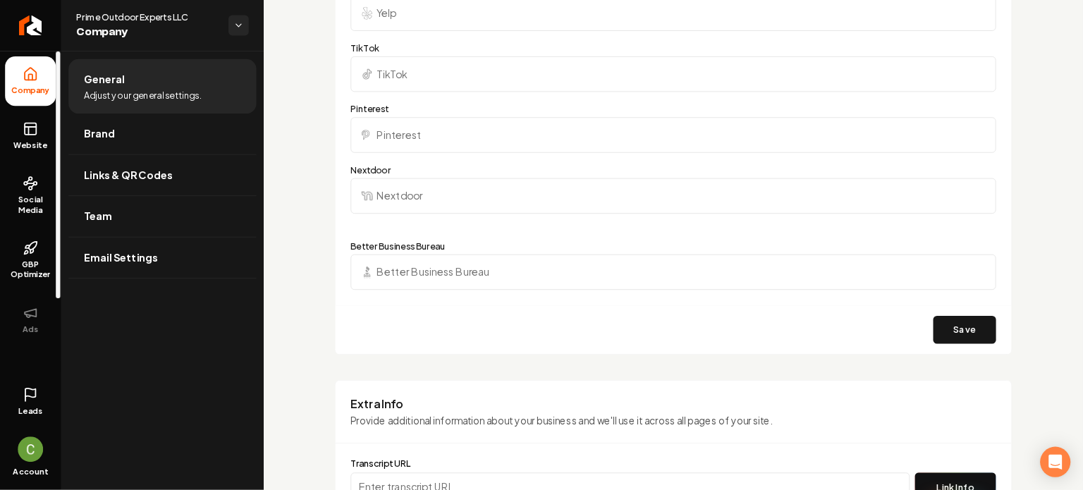
scroll to position [1497, 0]
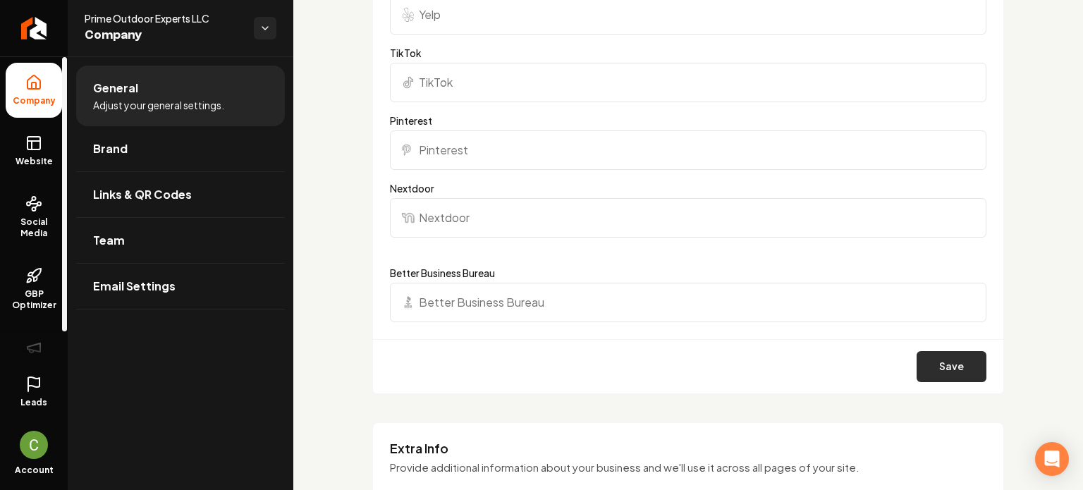
type input "[URL][DOMAIN_NAME]"
click at [934, 375] on button "Save" at bounding box center [952, 366] width 70 height 31
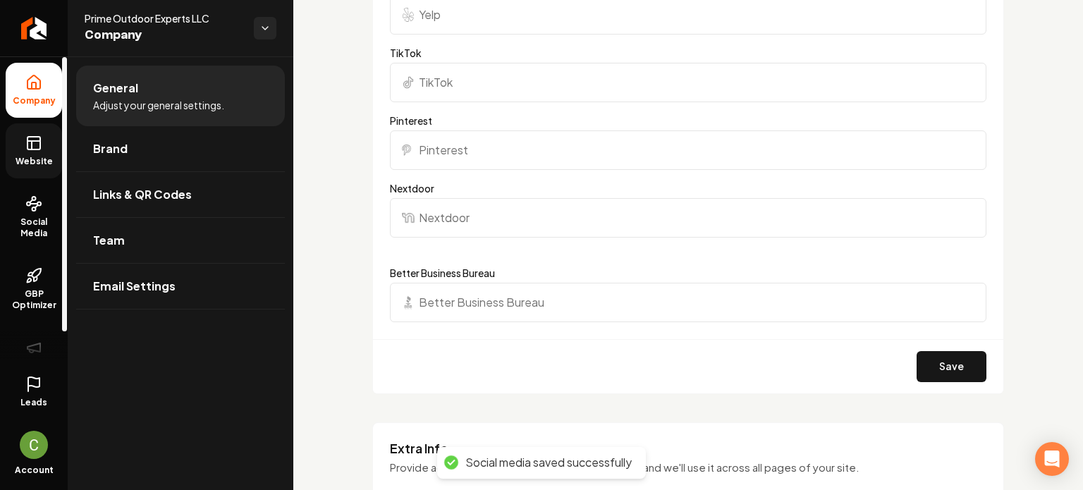
click at [42, 147] on link "Website" at bounding box center [34, 150] width 56 height 55
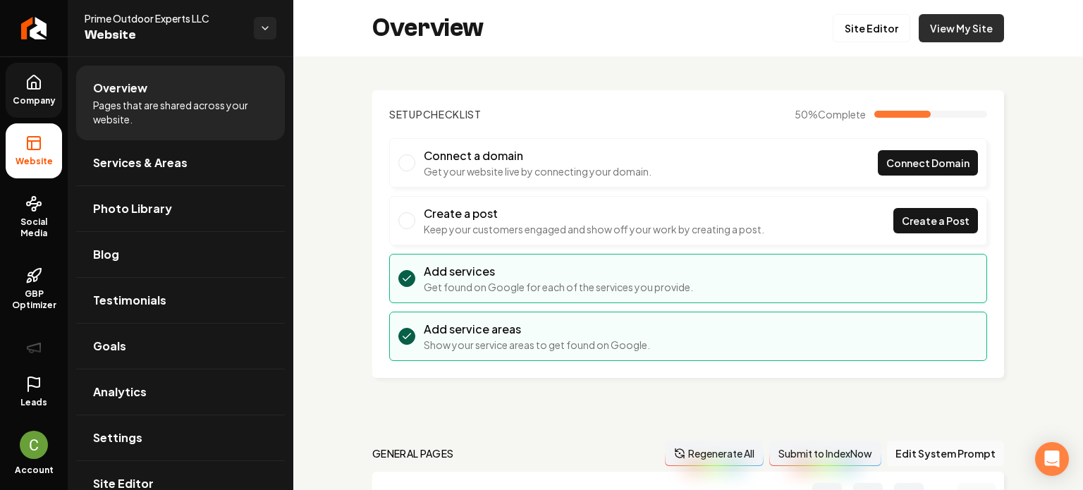
click at [973, 24] on link "View My Site" at bounding box center [961, 28] width 85 height 28
click at [49, 34] on link "Return to dashboard" at bounding box center [34, 28] width 68 height 56
